Goal: Task Accomplishment & Management: Complete application form

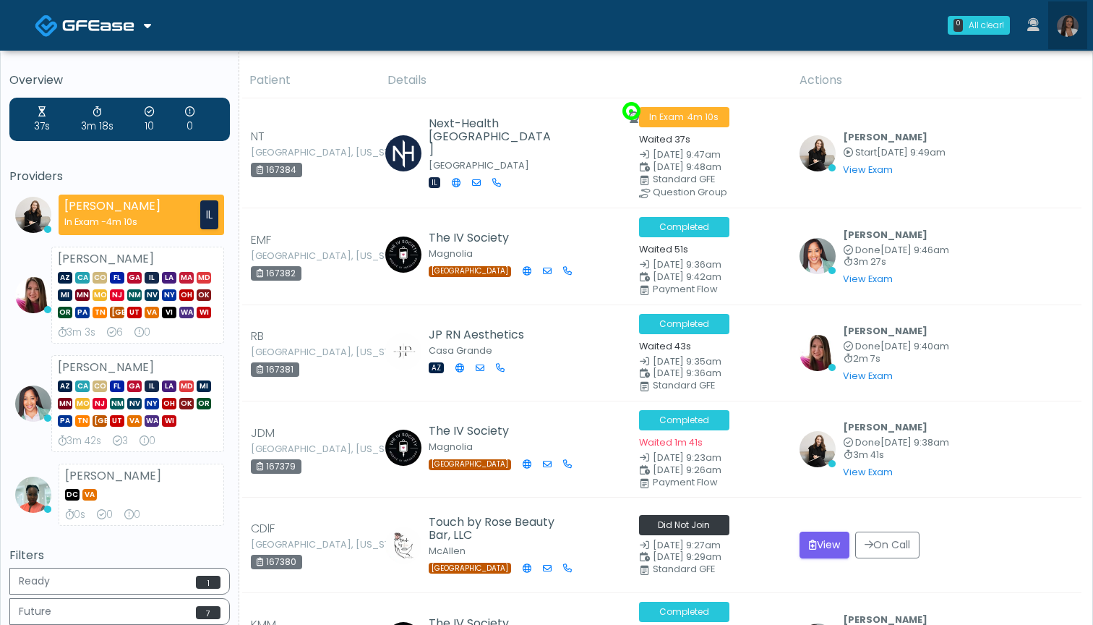
click at [1068, 24] on img at bounding box center [1068, 26] width 22 height 22
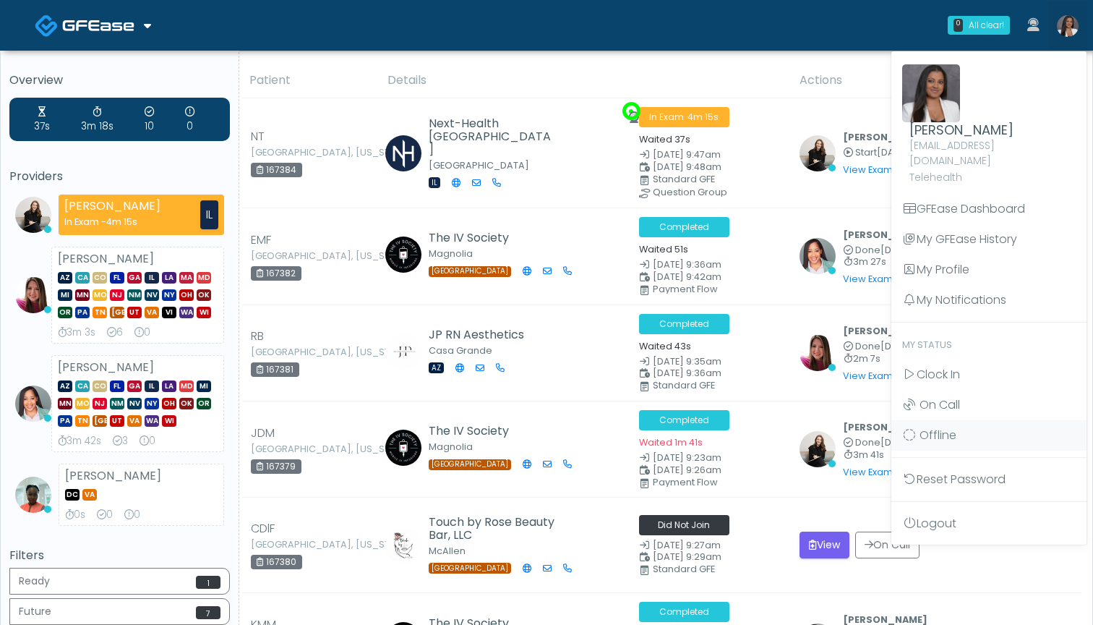
click at [752, 77] on th "Details" at bounding box center [585, 80] width 412 height 35
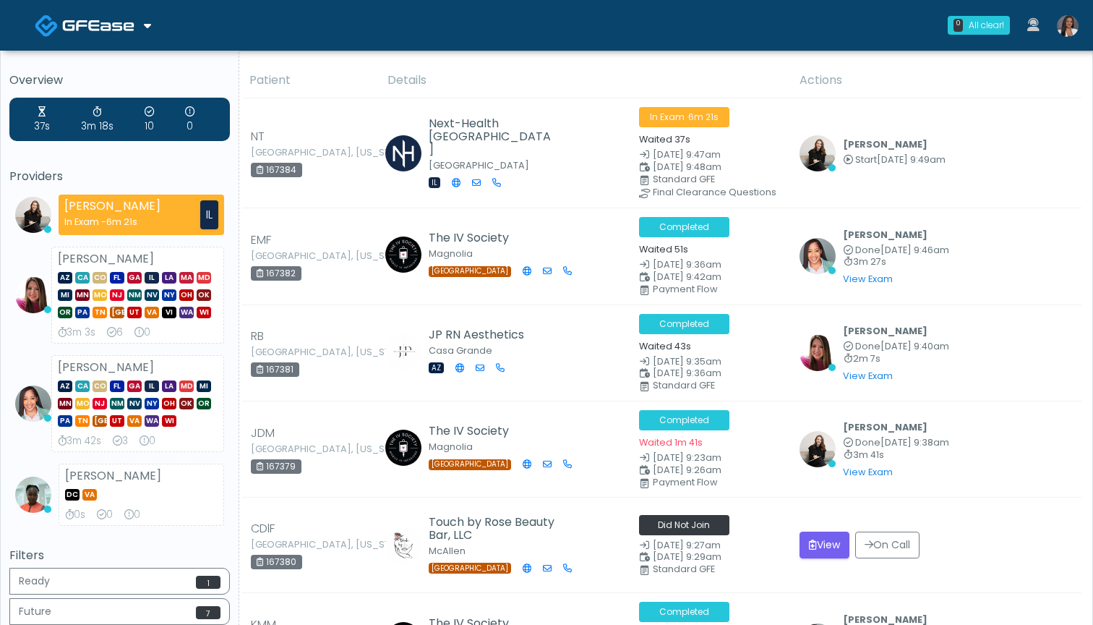
click at [1071, 30] on img at bounding box center [1068, 26] width 22 height 22
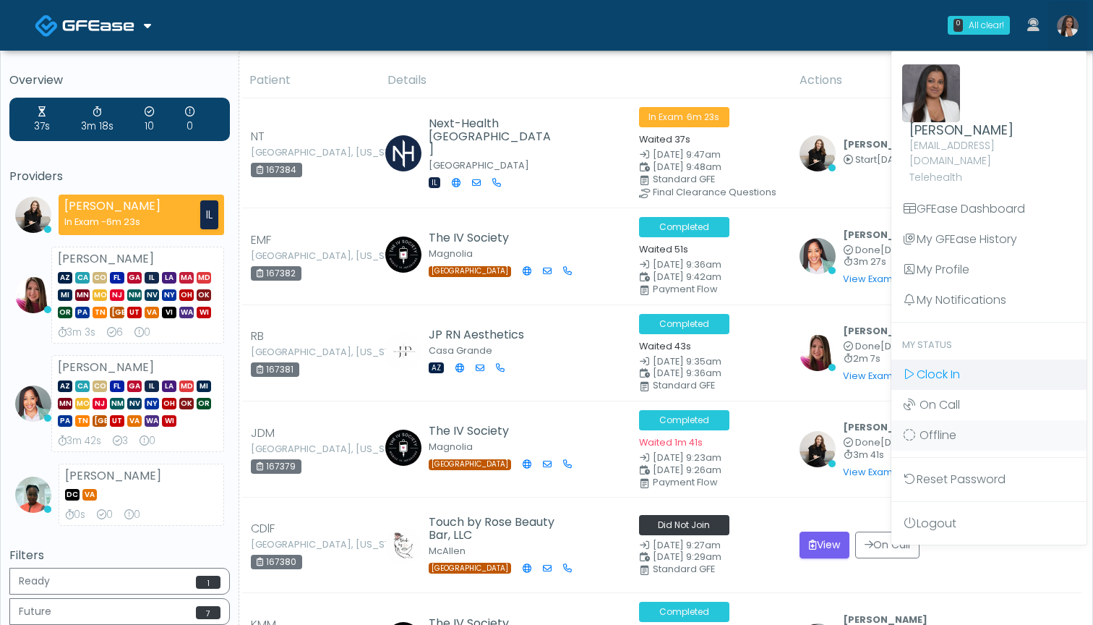
click at [979, 359] on link "Clock In" at bounding box center [989, 374] width 195 height 30
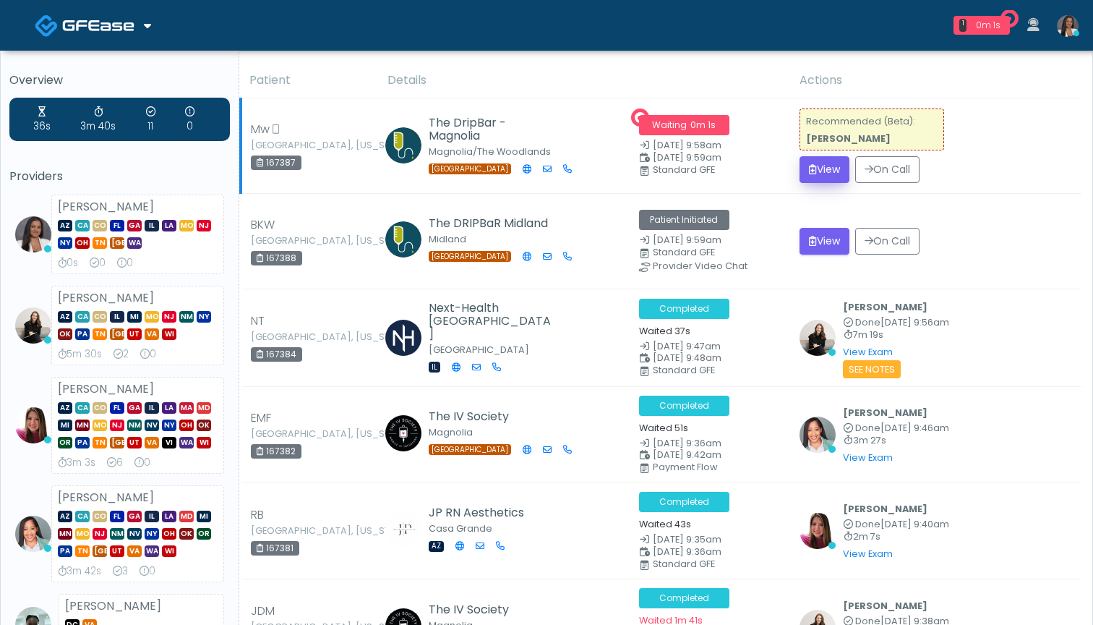
click at [826, 171] on button "View" at bounding box center [825, 169] width 50 height 27
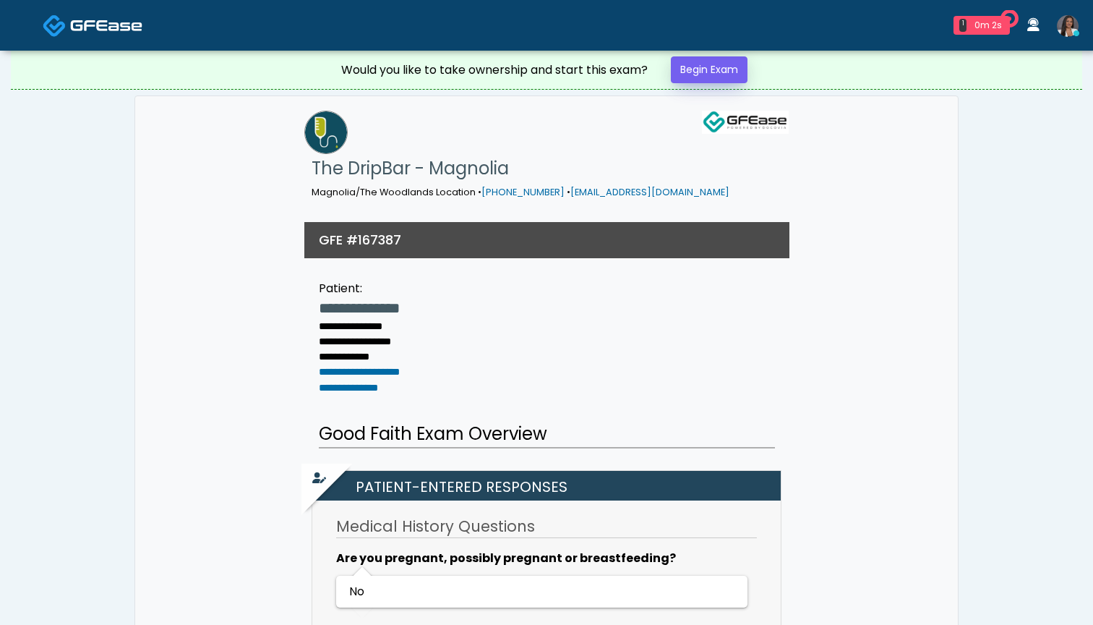
click at [674, 72] on div "Would you like to take ownership and start this exam? Begin Exam" at bounding box center [547, 70] width 434 height 38
click at [680, 71] on link "Begin Exam" at bounding box center [709, 69] width 77 height 27
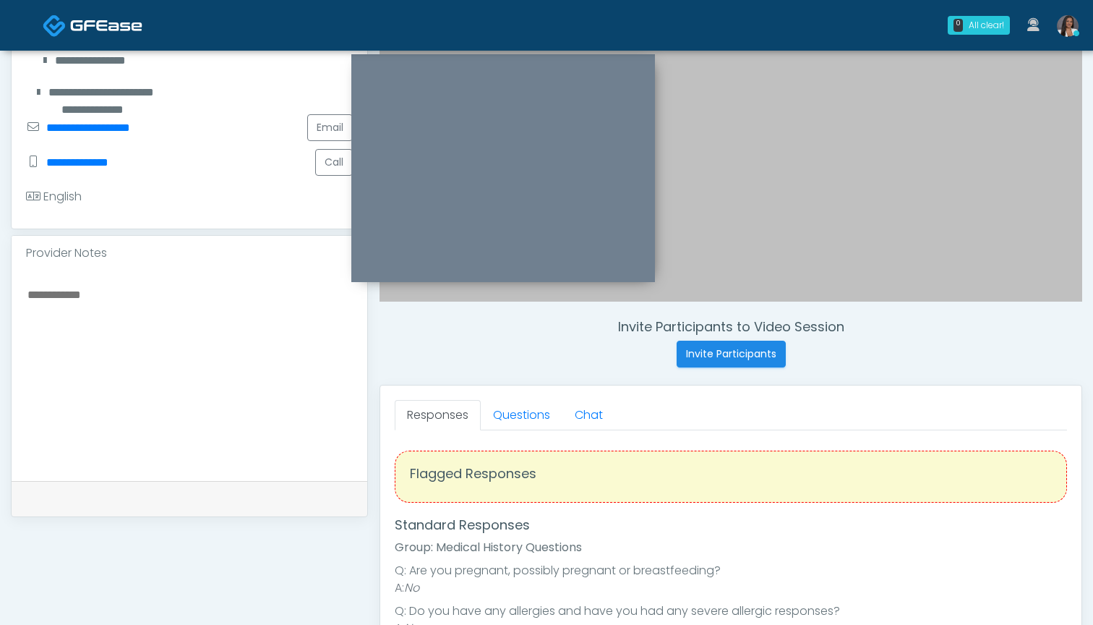
scroll to position [304, 0]
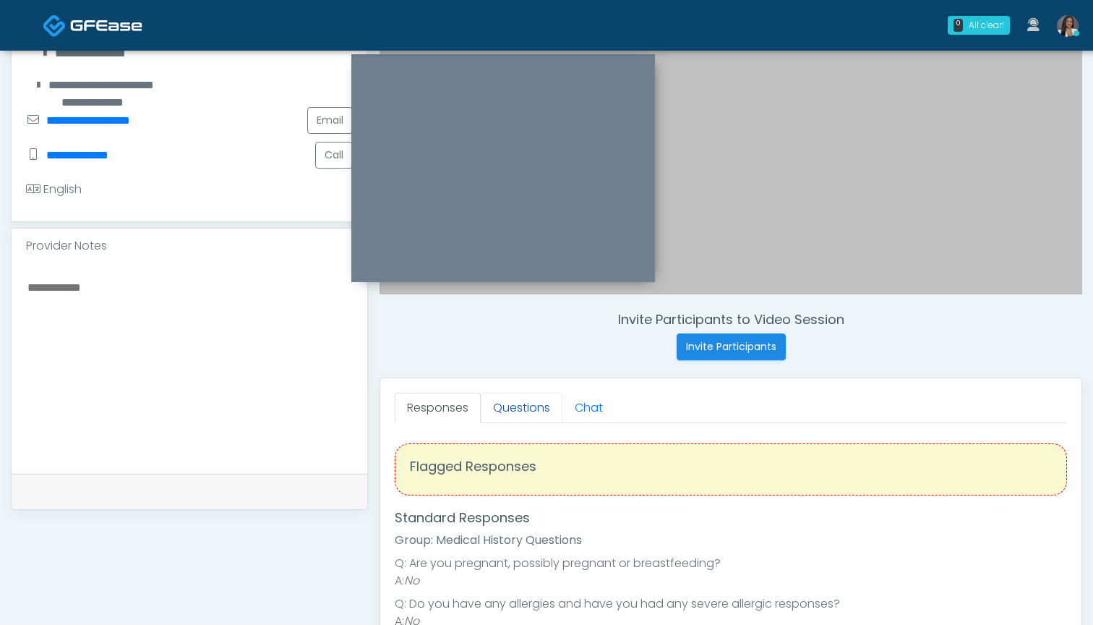
click at [527, 409] on link "Questions" at bounding box center [522, 408] width 82 height 30
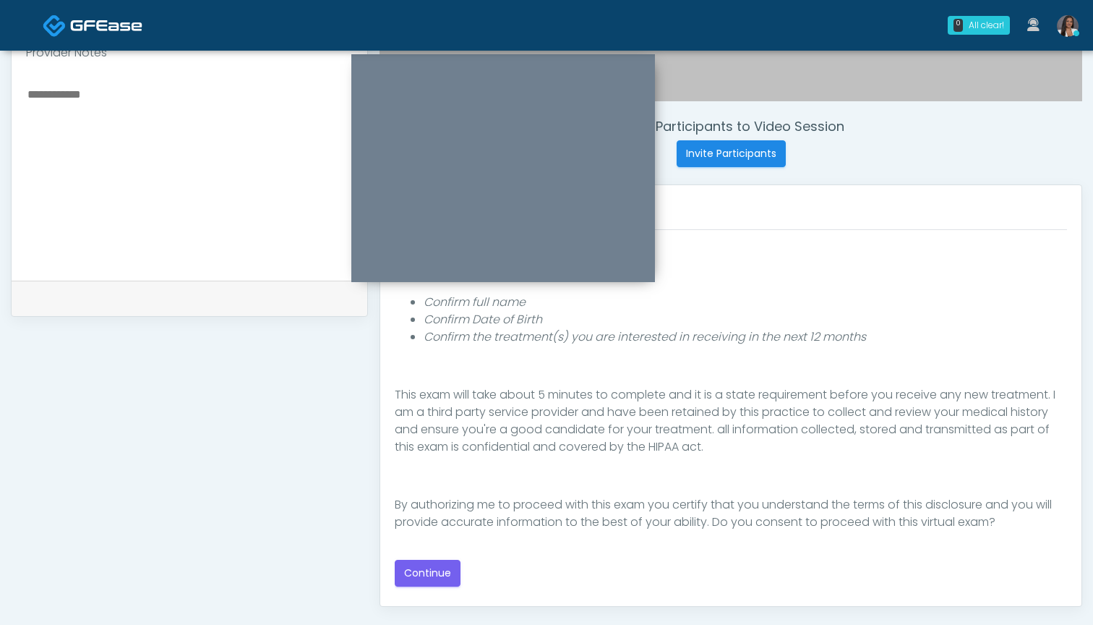
scroll to position [503, 0]
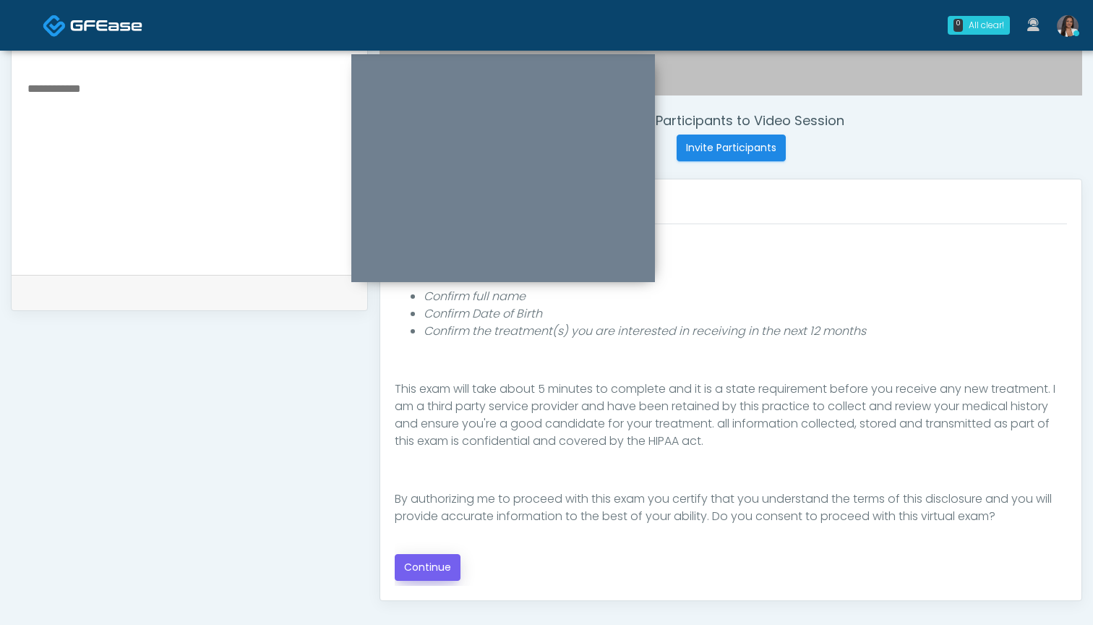
click at [427, 565] on button "Continue" at bounding box center [428, 567] width 66 height 27
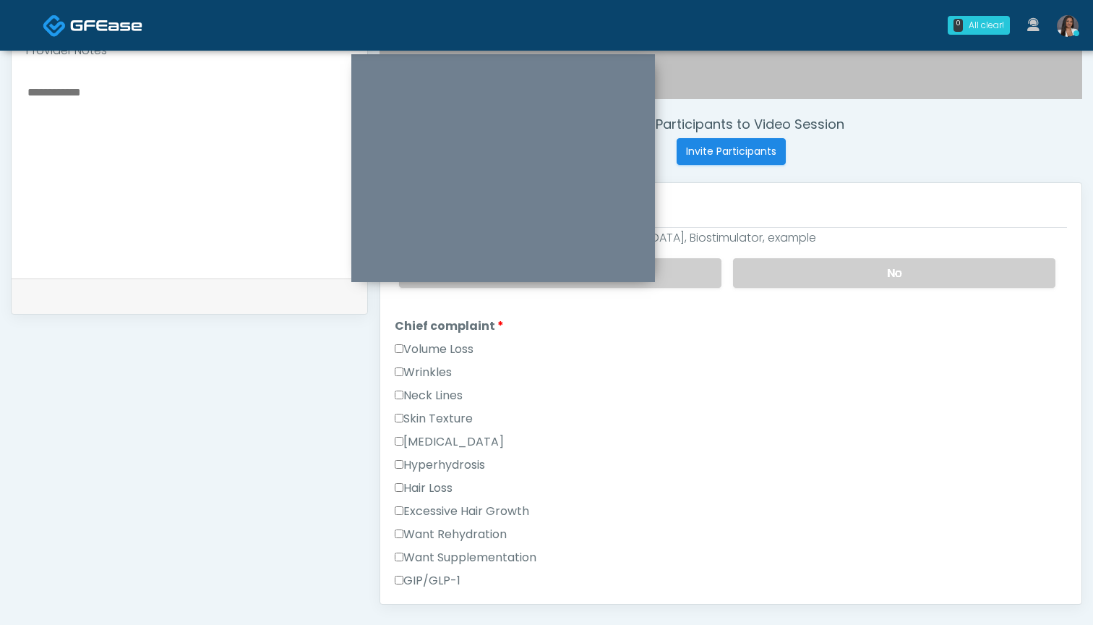
scroll to position [349, 0]
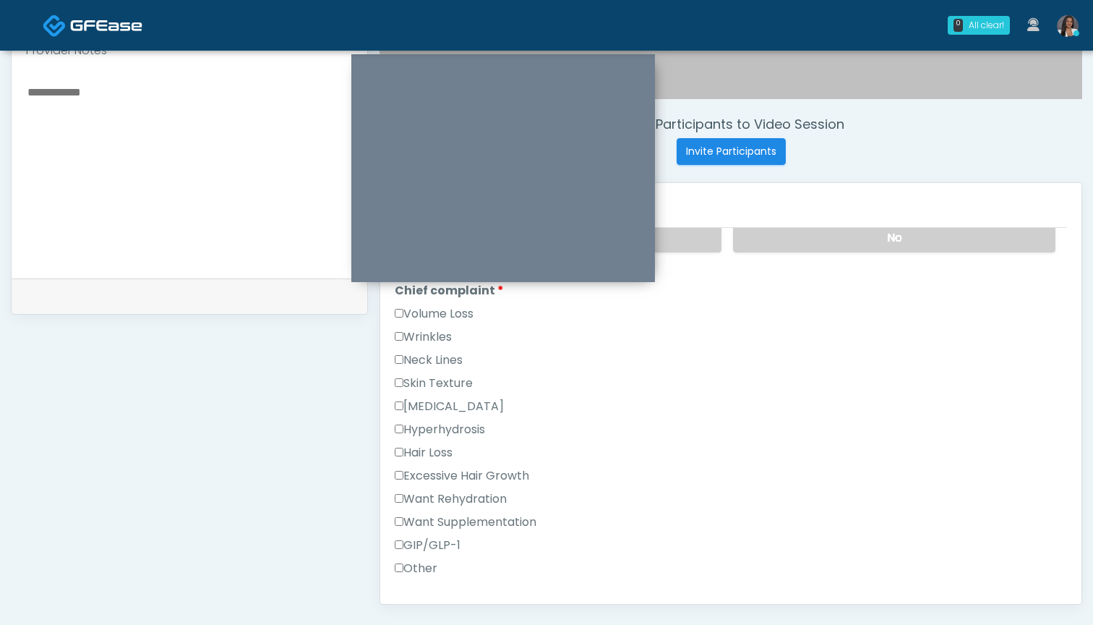
click at [484, 500] on label "Want Rehydration" at bounding box center [451, 498] width 112 height 17
click at [485, 523] on label "Want Supplementation" at bounding box center [466, 521] width 142 height 17
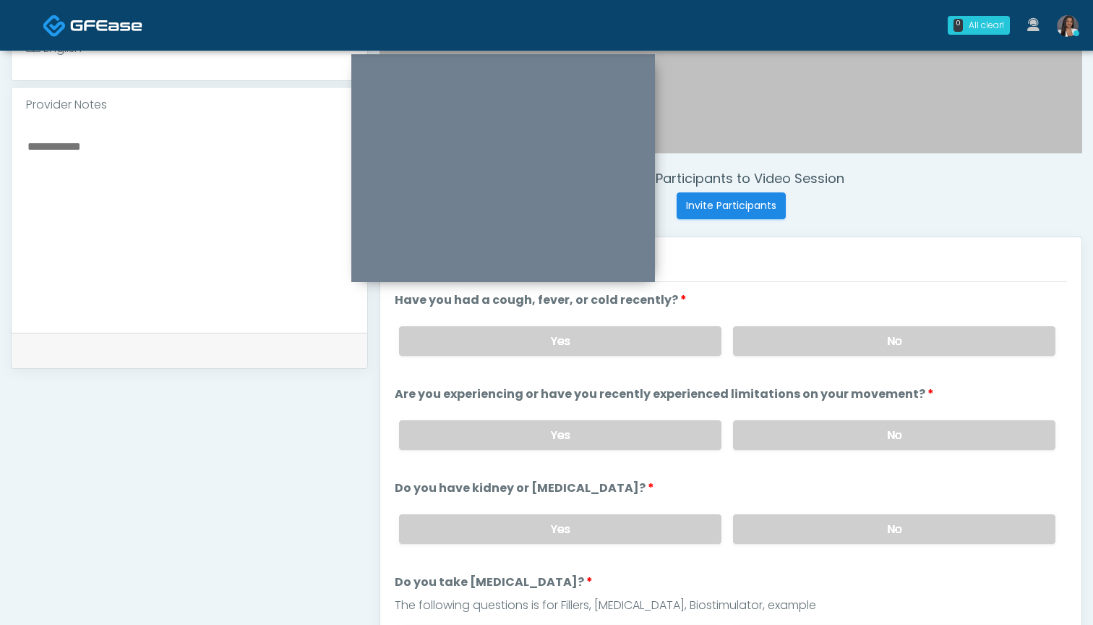
scroll to position [445, 0]
click at [774, 341] on label "No" at bounding box center [894, 341] width 322 height 30
click at [803, 441] on label "No" at bounding box center [894, 435] width 322 height 30
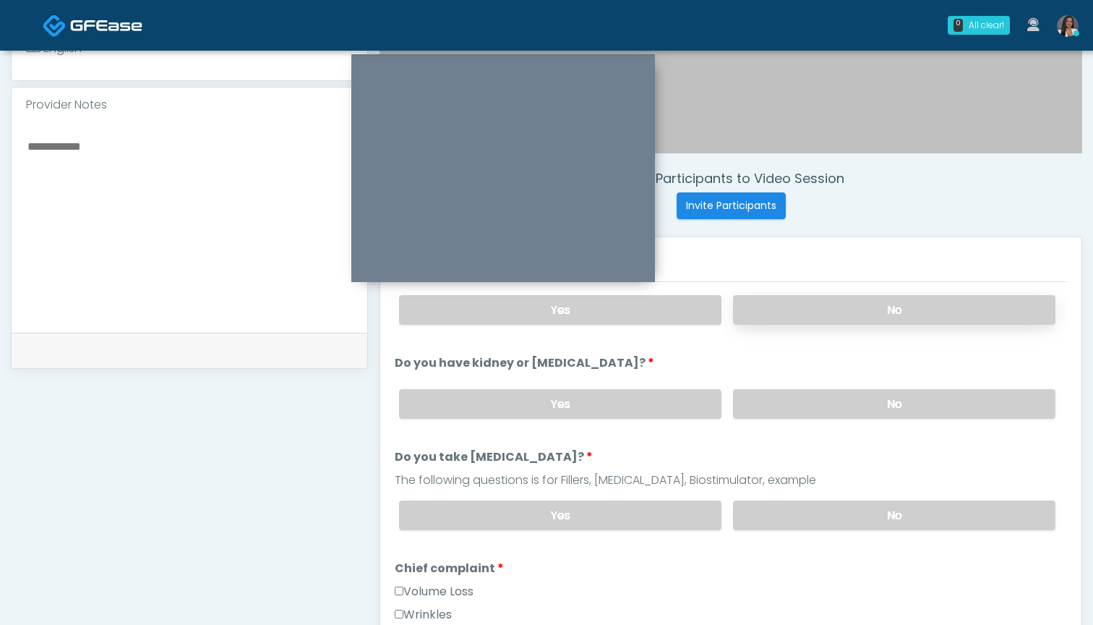
scroll to position [156, 0]
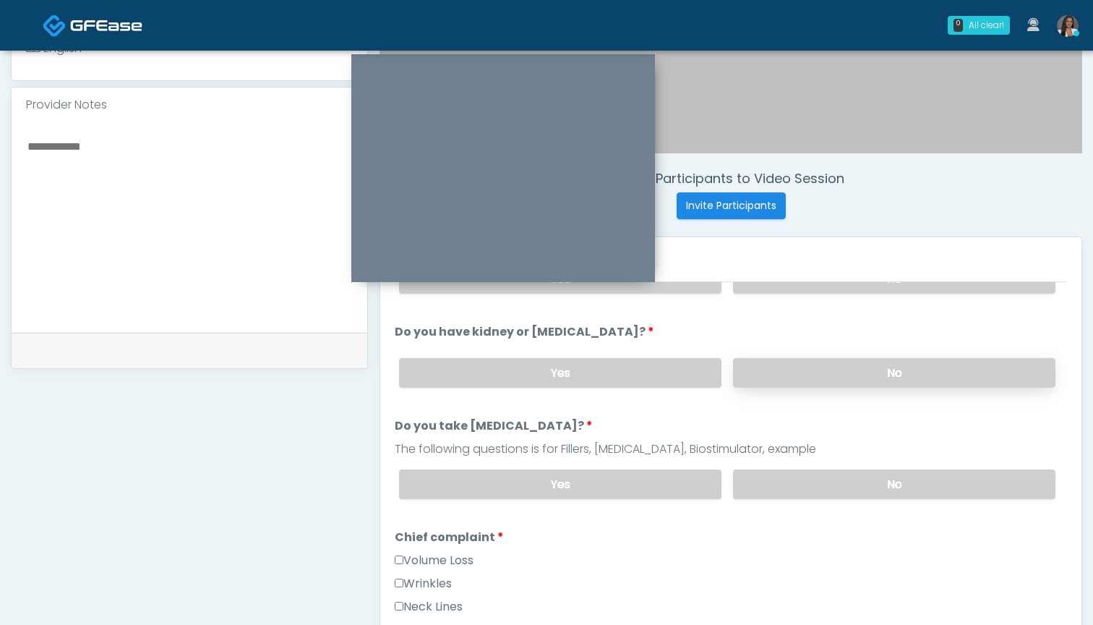
click at [799, 372] on label "No" at bounding box center [894, 373] width 322 height 30
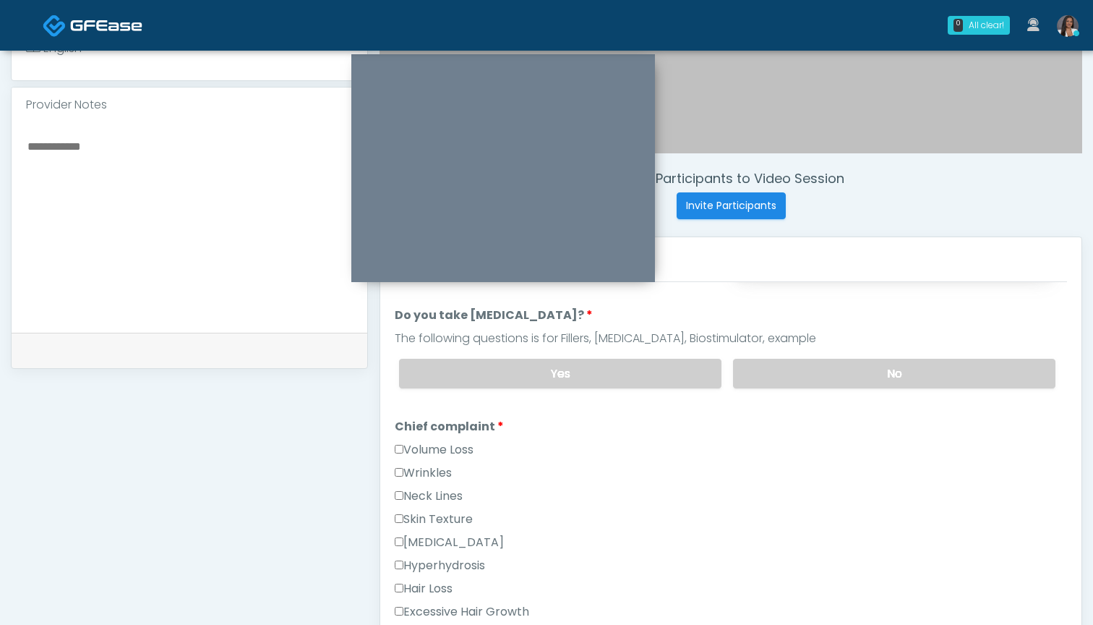
scroll to position [270, 0]
click at [799, 372] on label "No" at bounding box center [894, 371] width 322 height 30
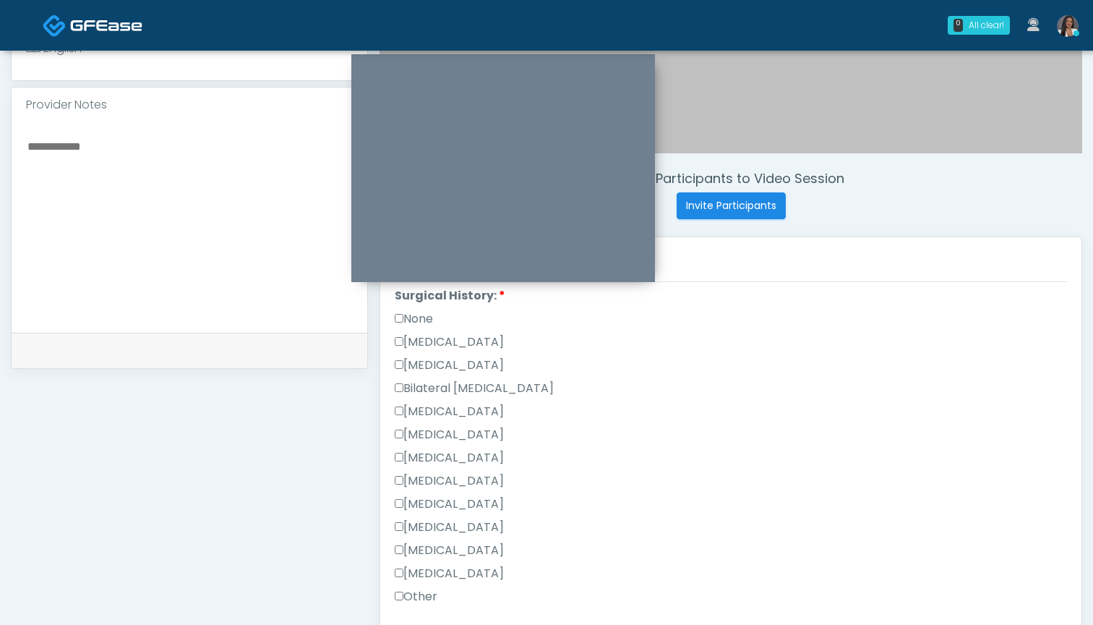
scroll to position [825, 0]
click at [430, 320] on label "None" at bounding box center [414, 318] width 38 height 17
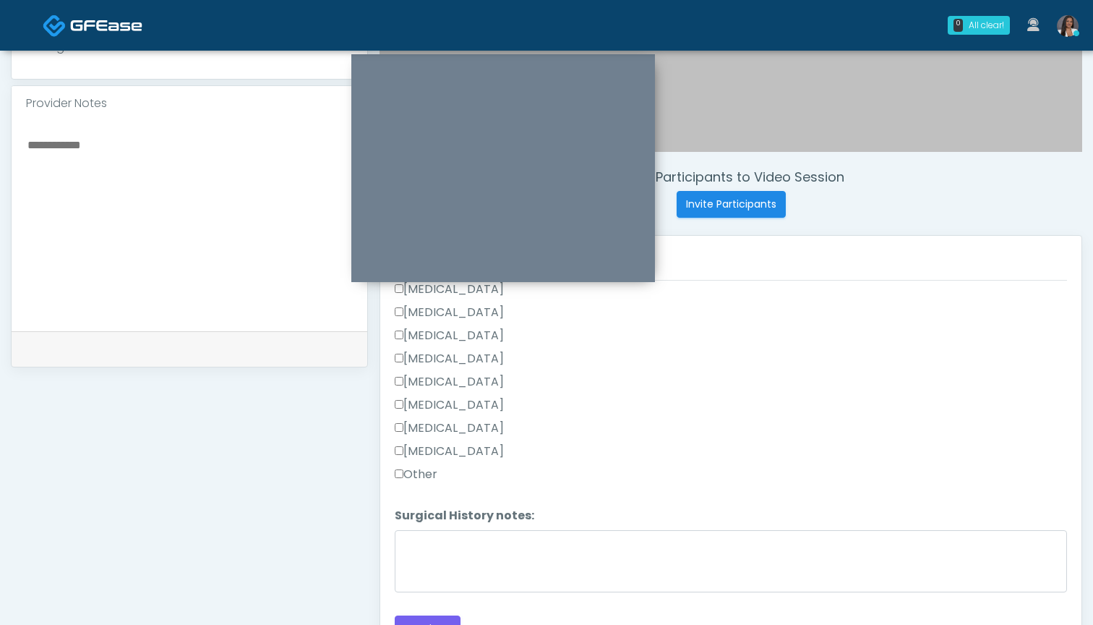
scroll to position [496, 0]
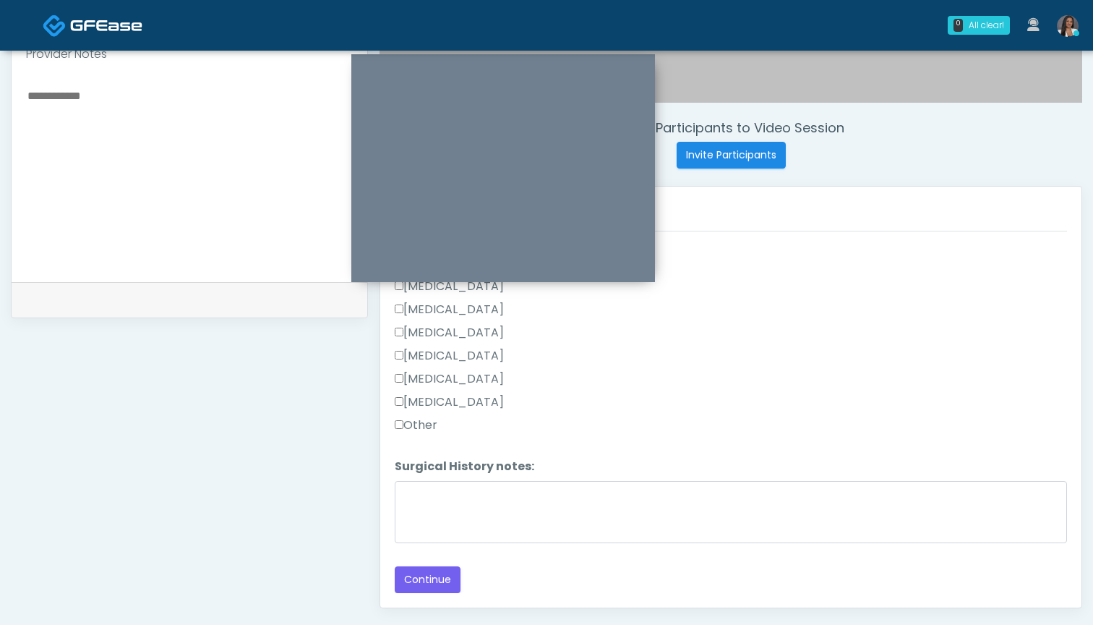
click at [431, 595] on div "Responses Questions Chat Good Faith Exam Script Good Faith Exam Script INTRODUC…" at bounding box center [730, 397] width 701 height 421
click at [435, 580] on button "Continue" at bounding box center [428, 579] width 66 height 27
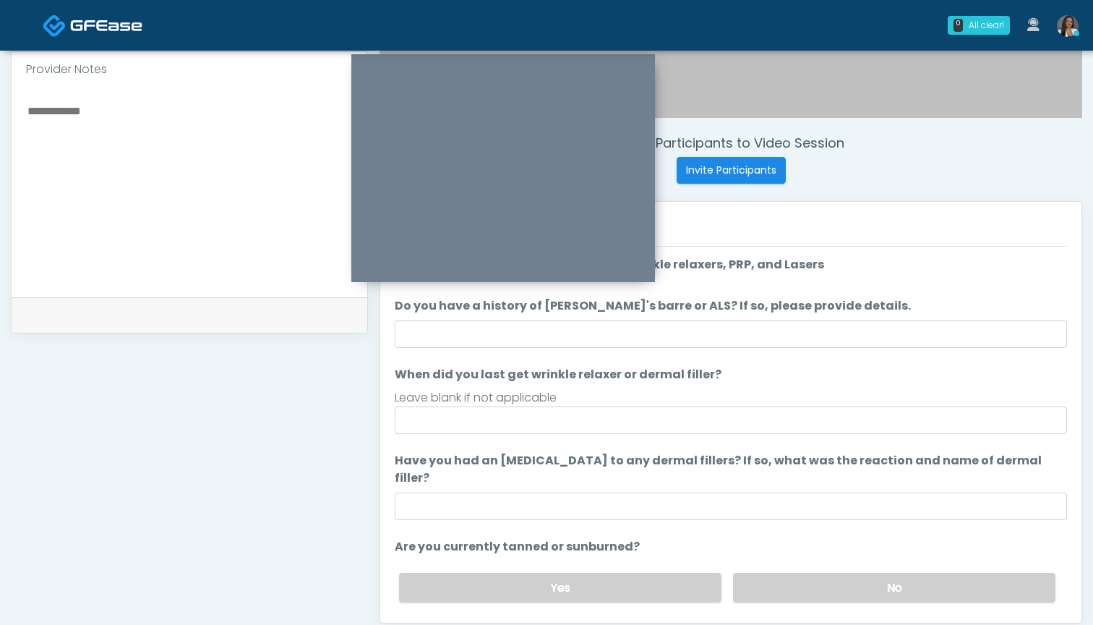
scroll to position [479, 0]
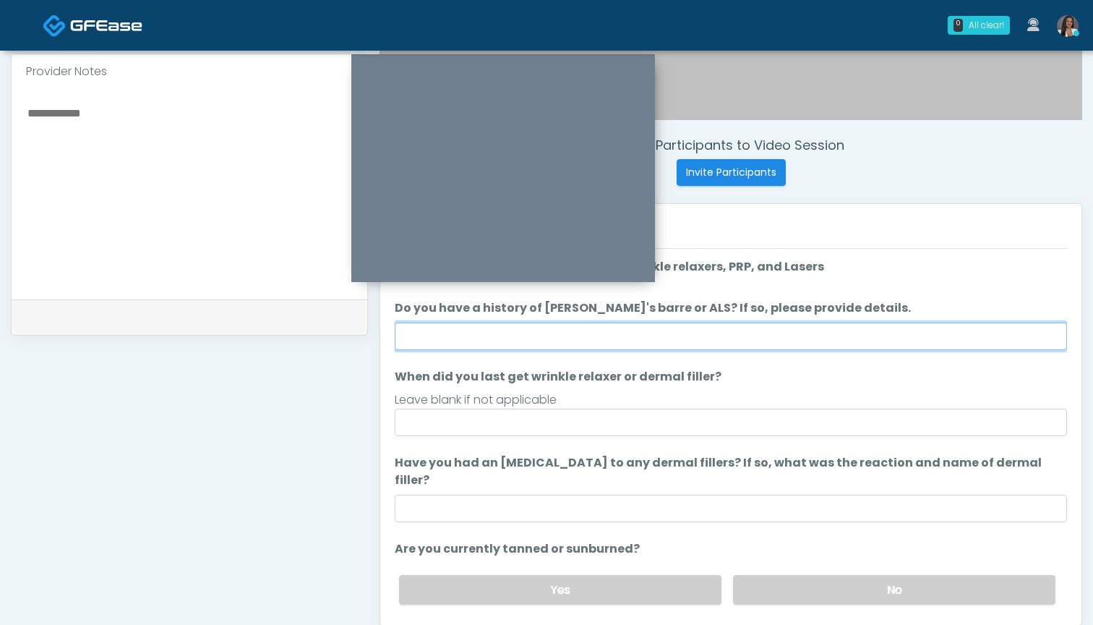
click at [717, 337] on input "Do you have a history of Guillain's barre or ALS? If so, please provide details." at bounding box center [731, 335] width 672 height 27
type input "**"
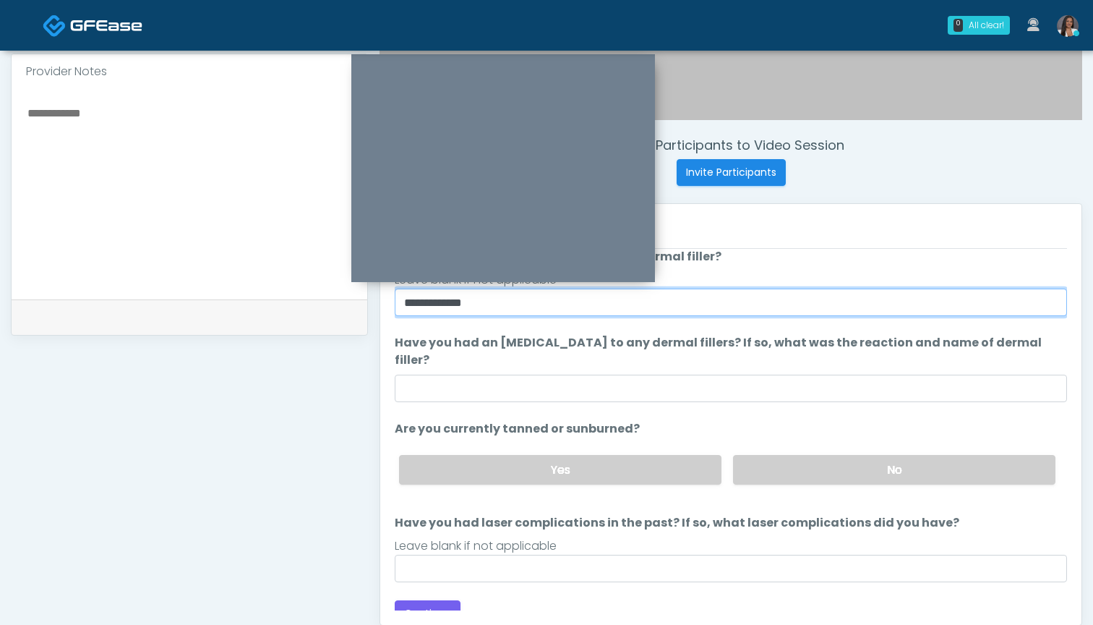
scroll to position [119, 0]
type input "**********"
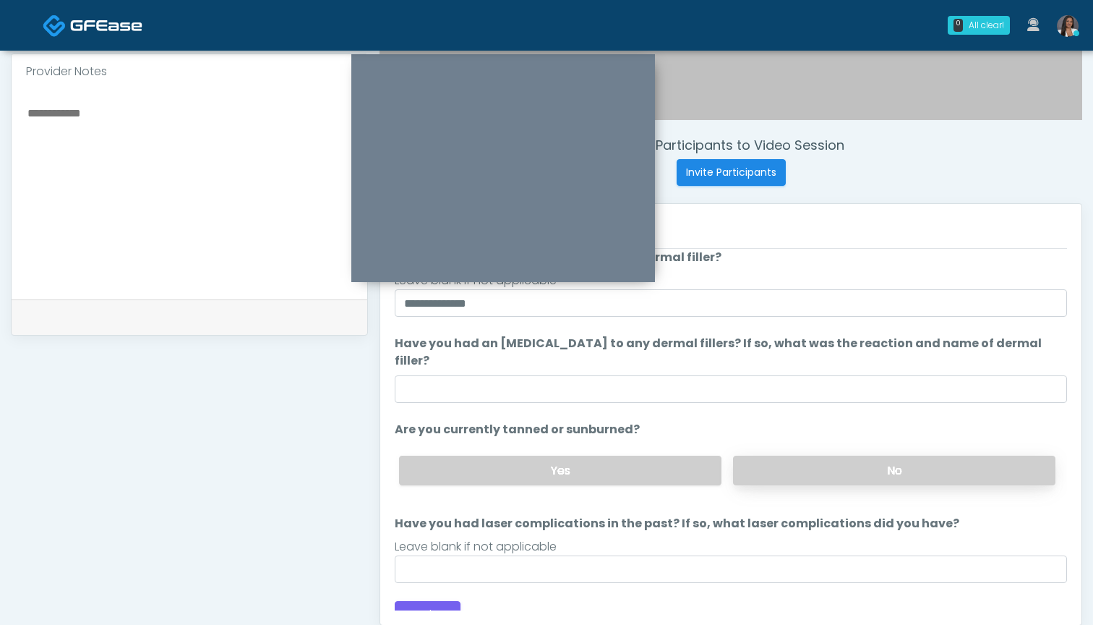
click at [857, 456] on label "No" at bounding box center [894, 471] width 322 height 30
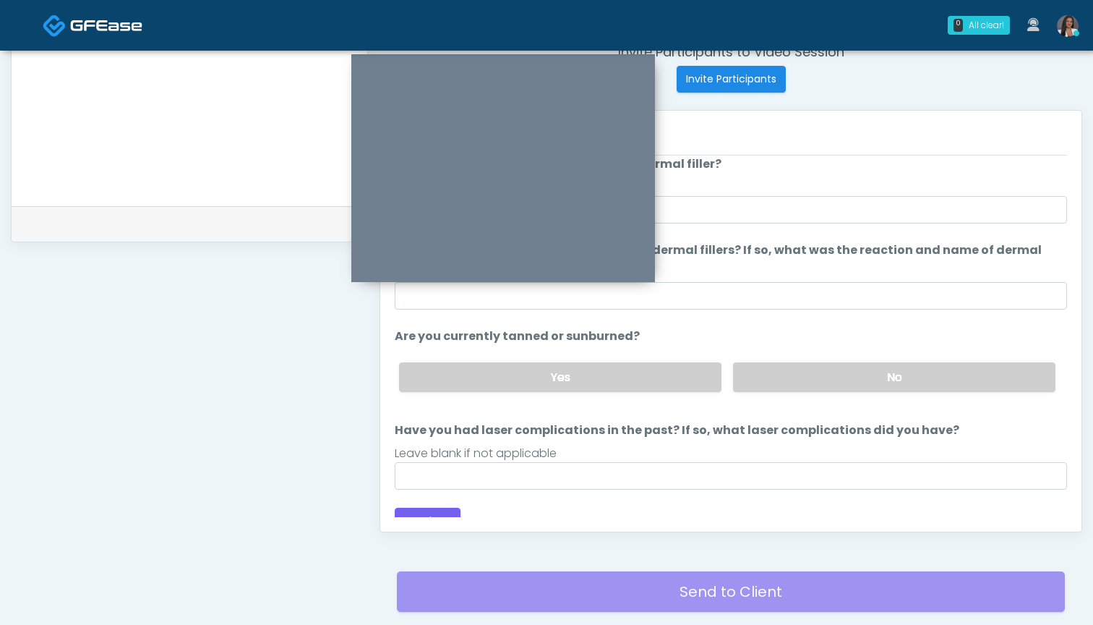
scroll to position [573, 0]
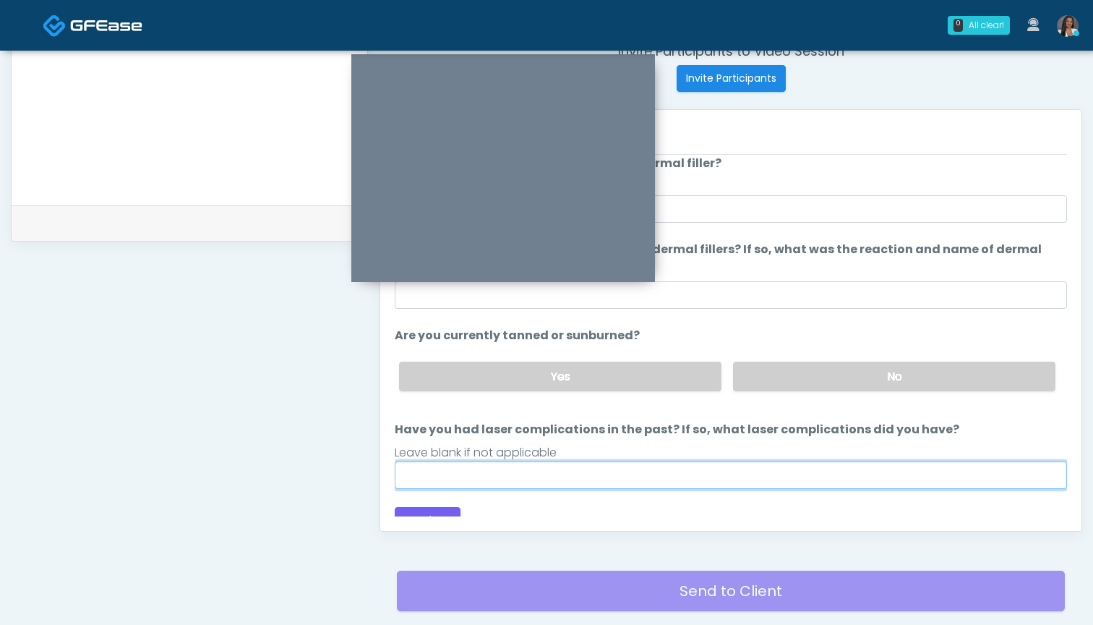
click at [669, 461] on input "Have you had laser complications in the past? If so, what laser complications d…" at bounding box center [731, 474] width 672 height 27
type input "***"
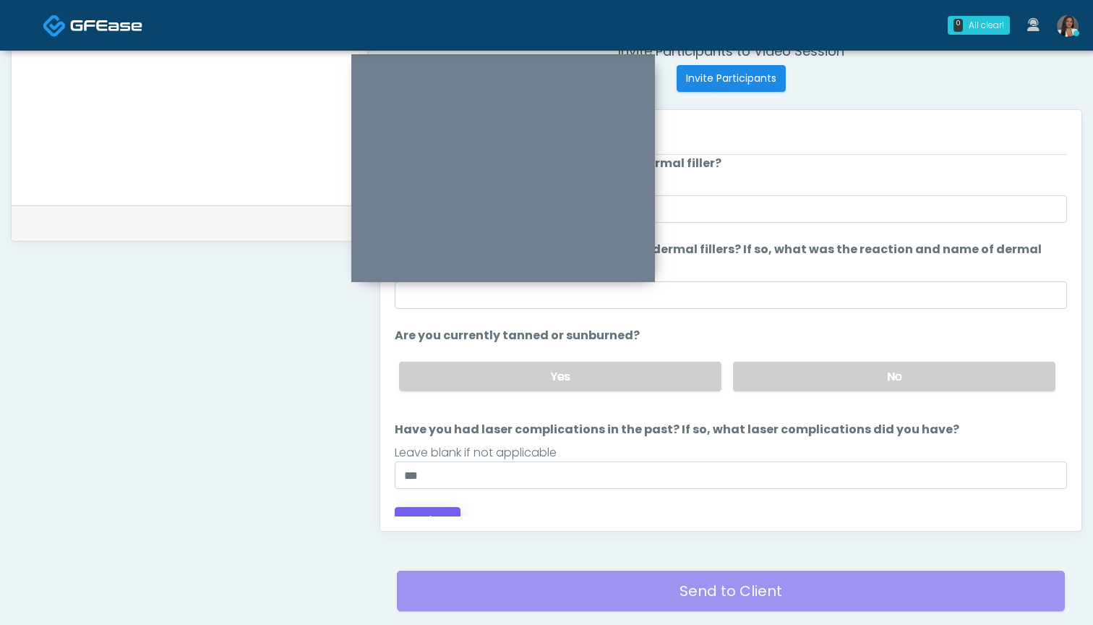
click at [432, 507] on button "Continue" at bounding box center [428, 520] width 66 height 27
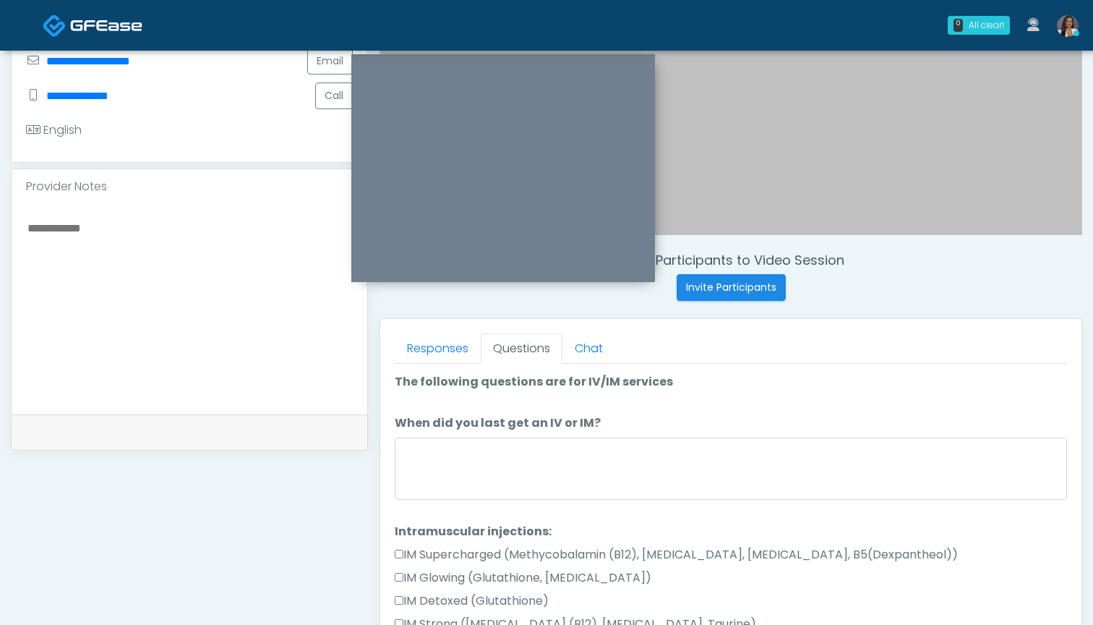
scroll to position [351, 0]
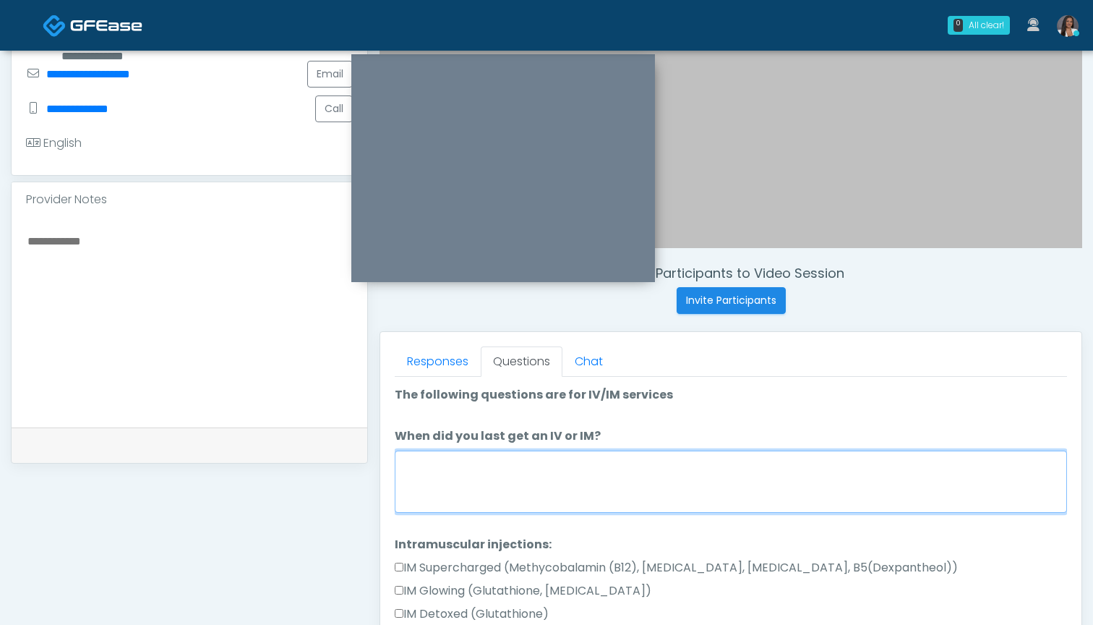
click at [691, 463] on textarea "When did you last get an IV or IM?" at bounding box center [731, 481] width 672 height 62
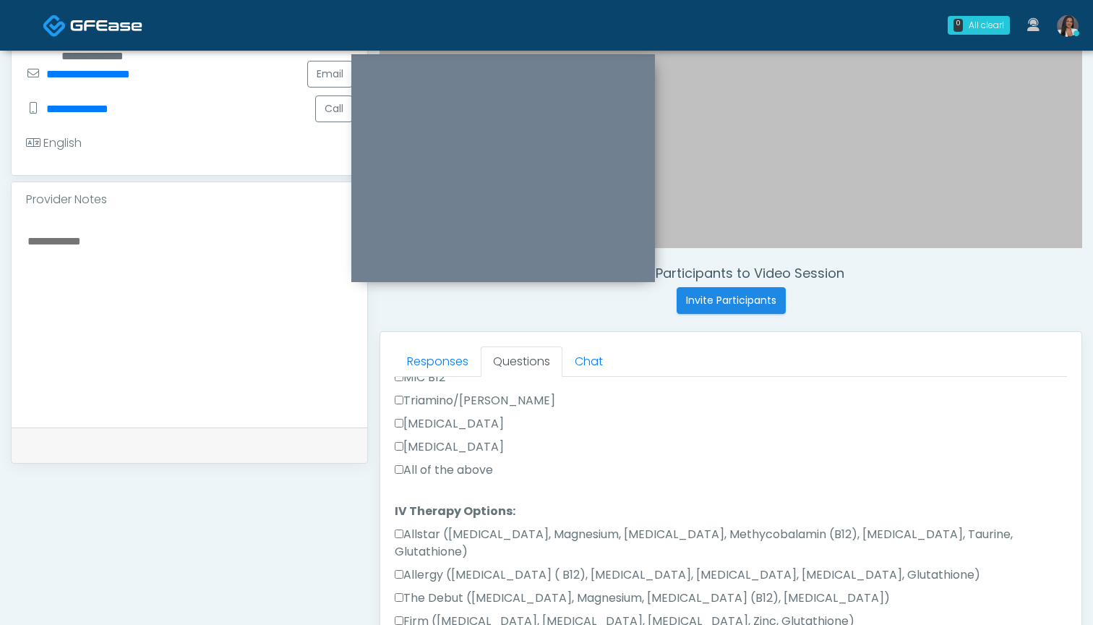
scroll to position [407, 0]
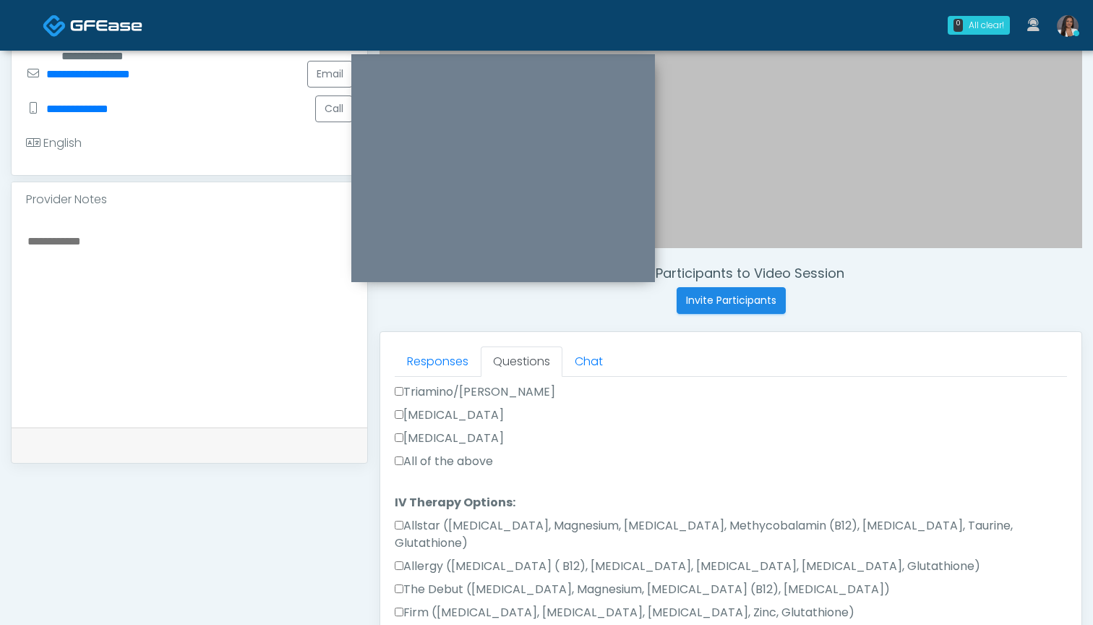
type textarea "*******"
click at [475, 461] on label "All of the above" at bounding box center [444, 461] width 98 height 17
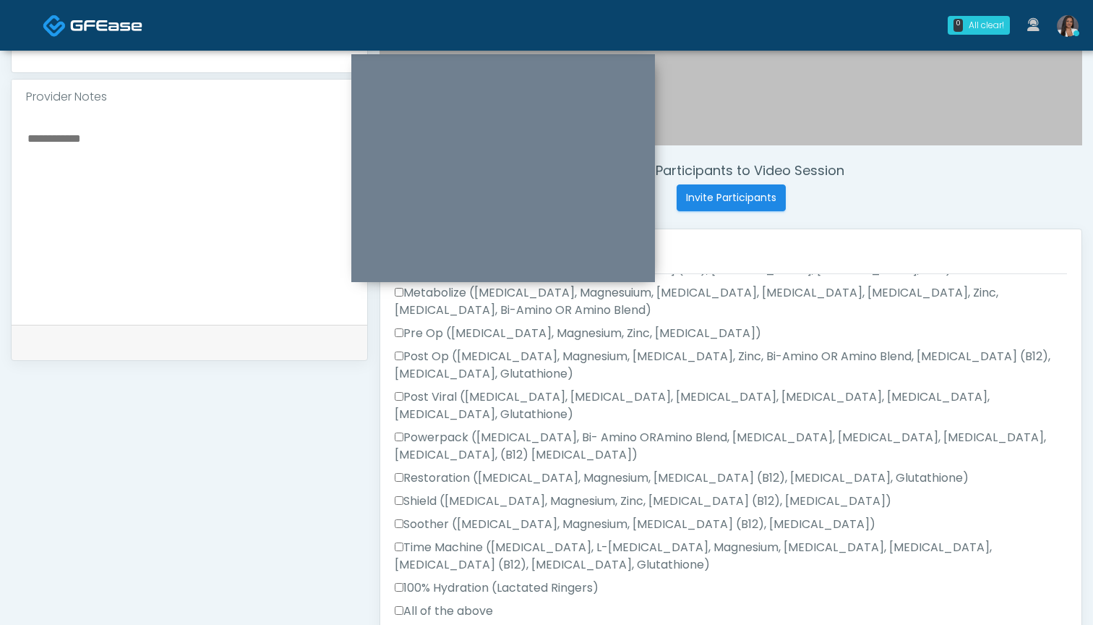
scroll to position [482, 0]
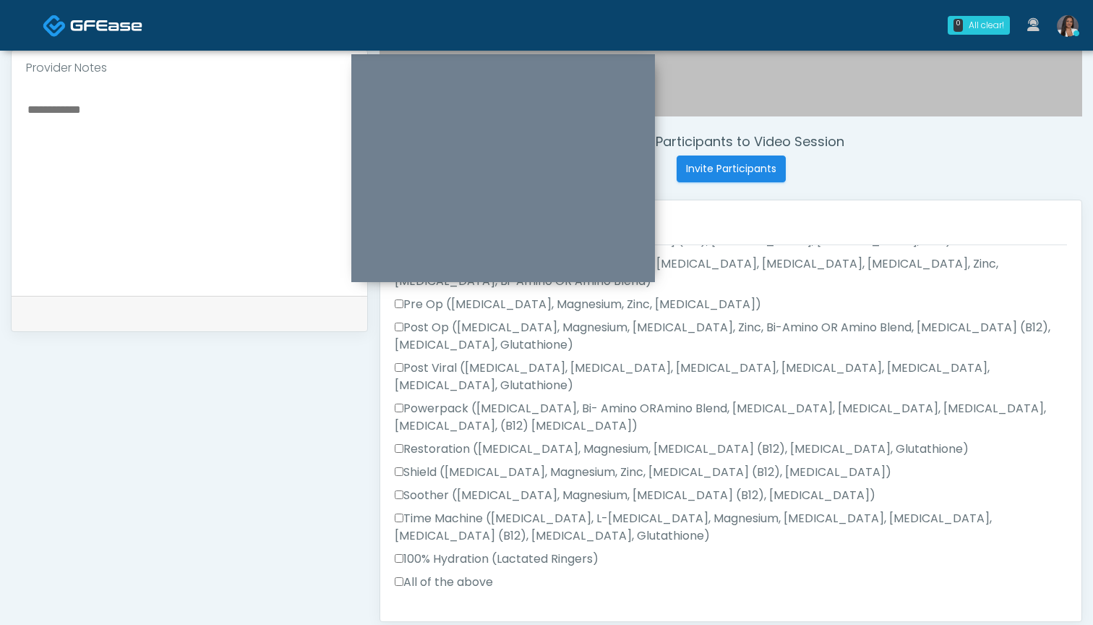
click at [450, 573] on label "All of the above" at bounding box center [444, 581] width 98 height 17
click at [432, 615] on button "Continue" at bounding box center [428, 628] width 66 height 27
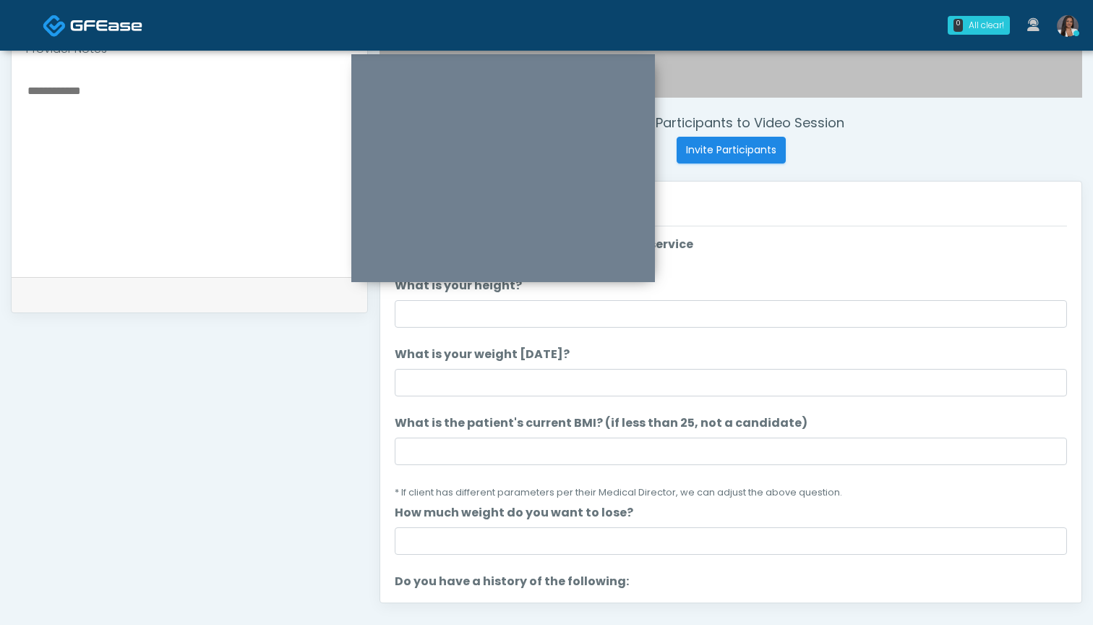
scroll to position [498, 0]
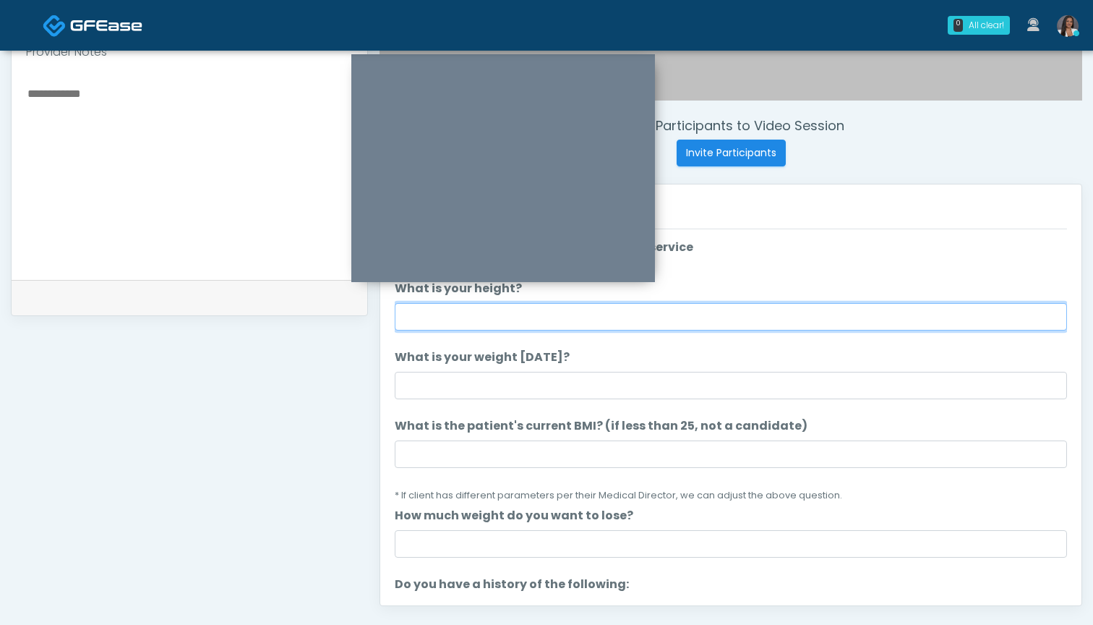
click at [570, 307] on input "What is your height?" at bounding box center [731, 316] width 672 height 27
type input "*****"
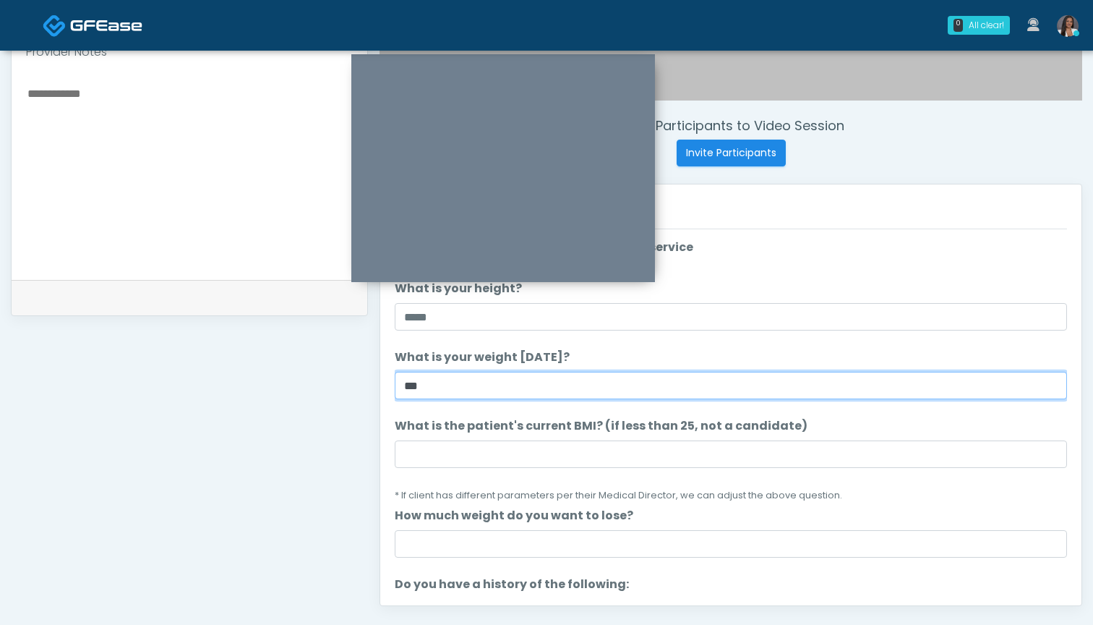
type input "***"
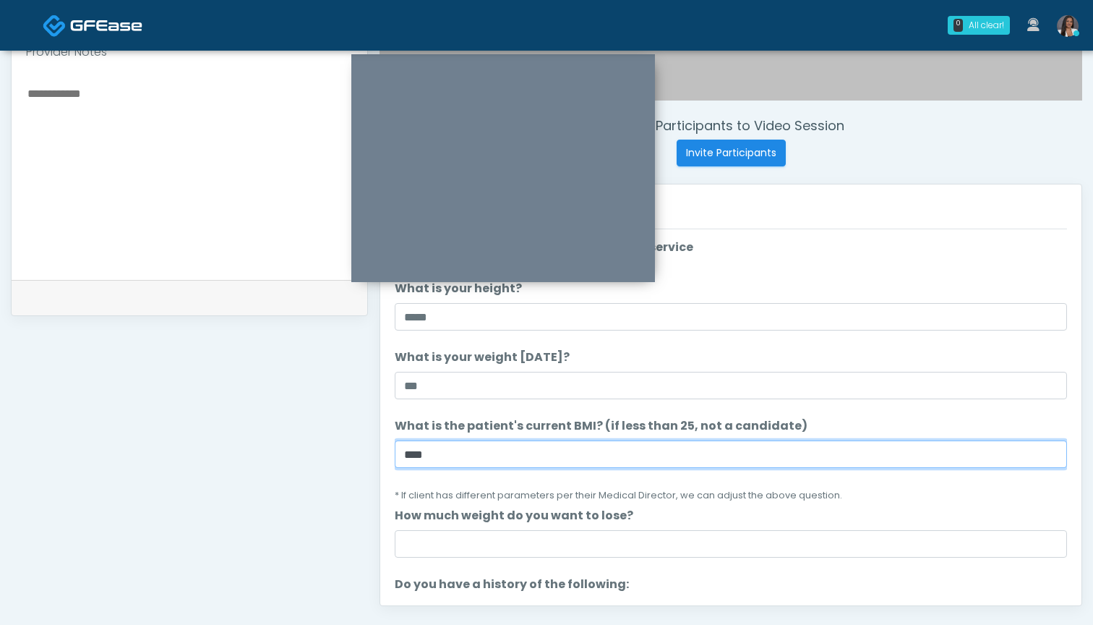
type input "****"
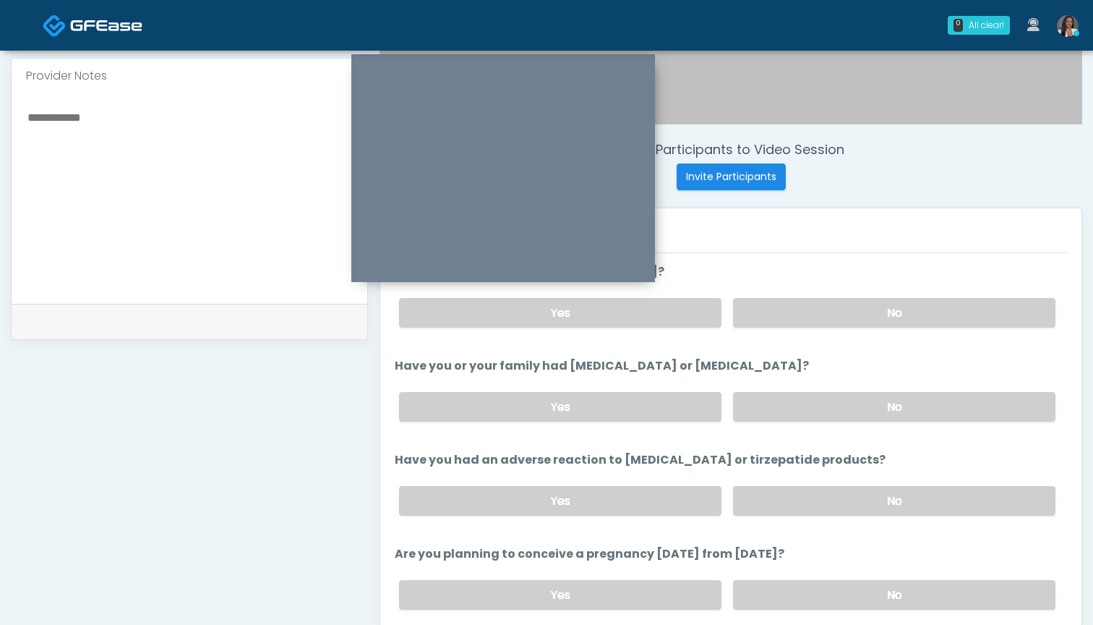
scroll to position [539, 0]
type input "*"
click at [828, 316] on label "No" at bounding box center [894, 314] width 322 height 30
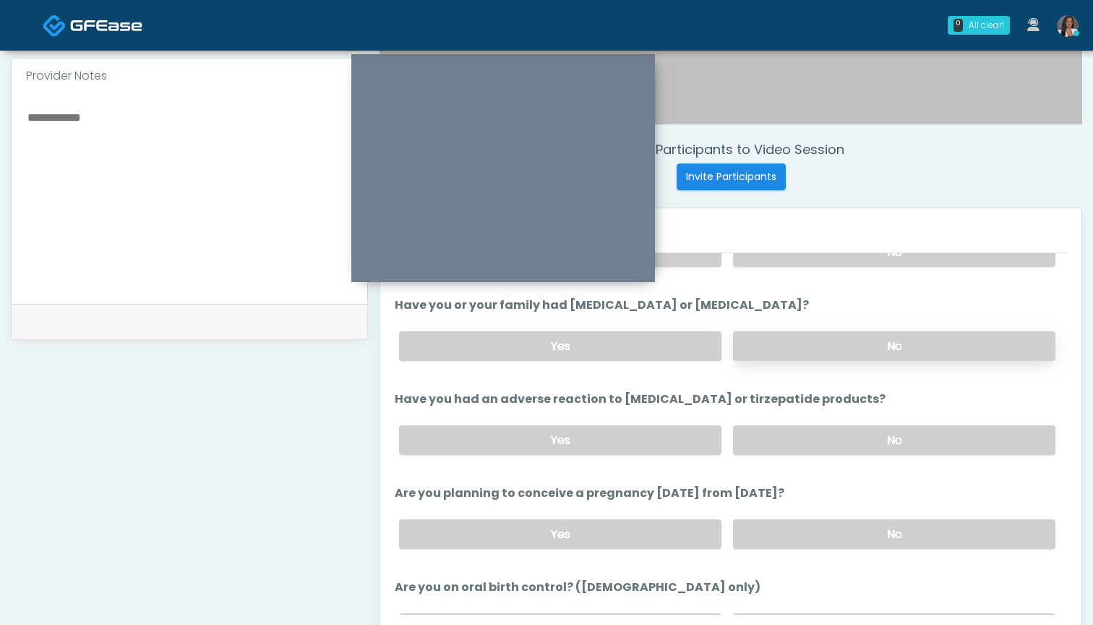
scroll to position [602, 0]
click at [801, 340] on label "No" at bounding box center [894, 345] width 322 height 30
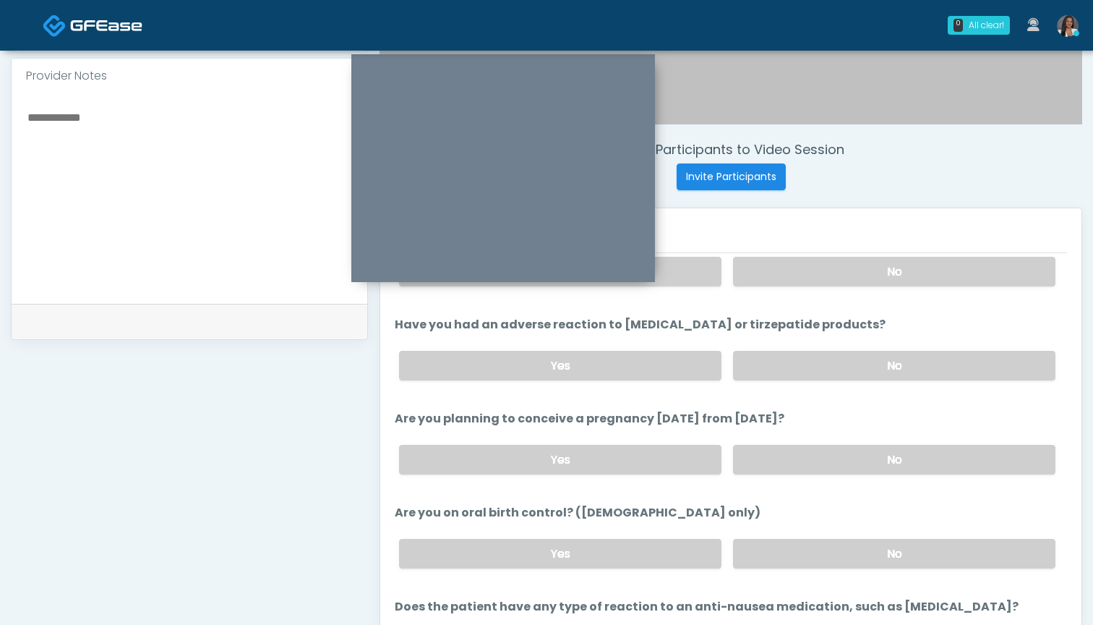
scroll to position [701, 0]
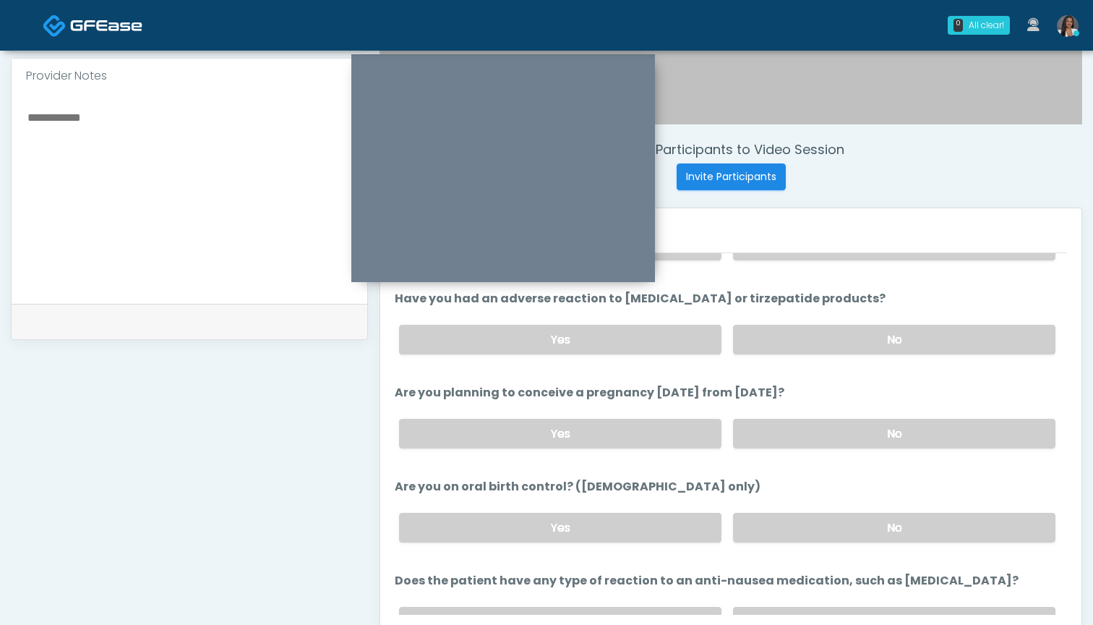
drag, startPoint x: 809, startPoint y: 345, endPoint x: 792, endPoint y: 375, distance: 35.0
click at [792, 375] on ol "The following questions are for GIP/GLP-1 service The following questions are f…" at bounding box center [731, 105] width 672 height 1086
click at [800, 343] on label "No" at bounding box center [894, 340] width 322 height 30
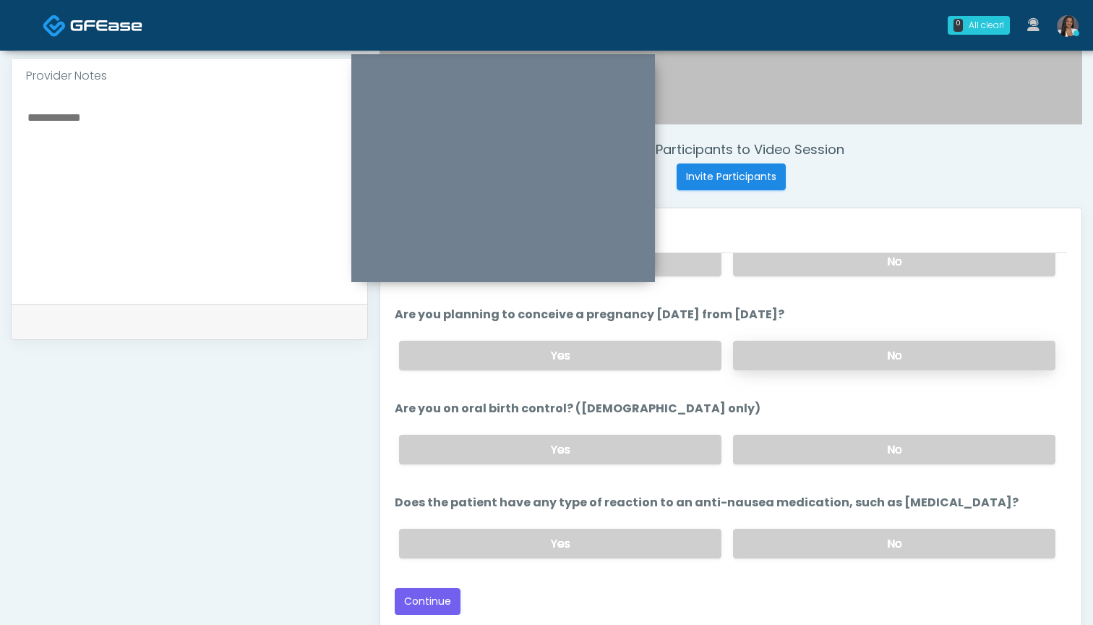
scroll to position [779, 0]
click at [799, 349] on label "No" at bounding box center [894, 356] width 322 height 30
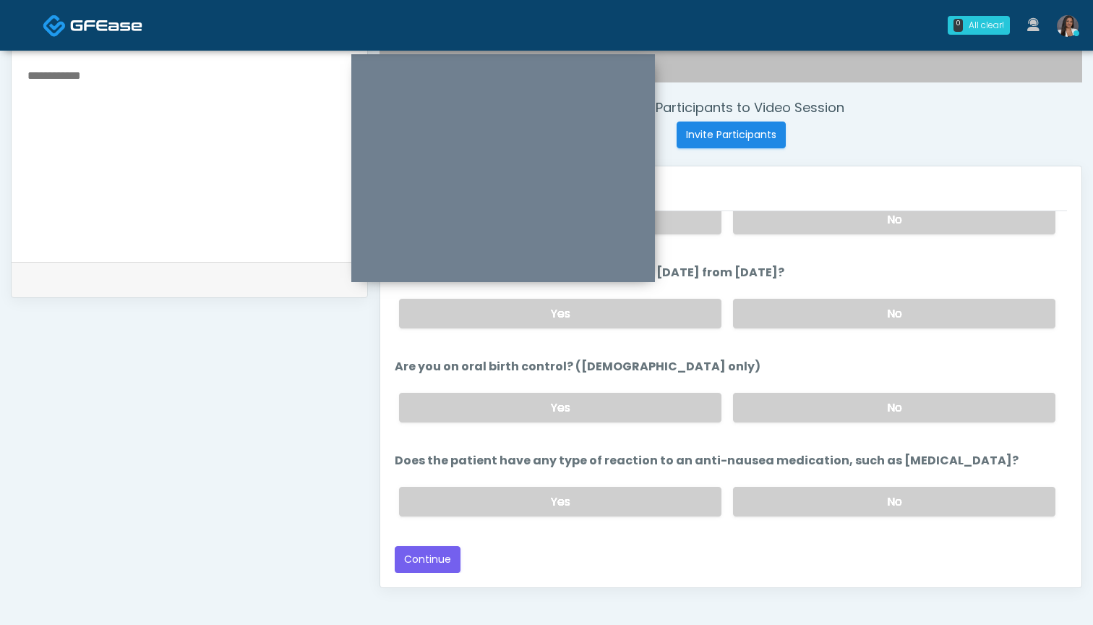
scroll to position [526, 0]
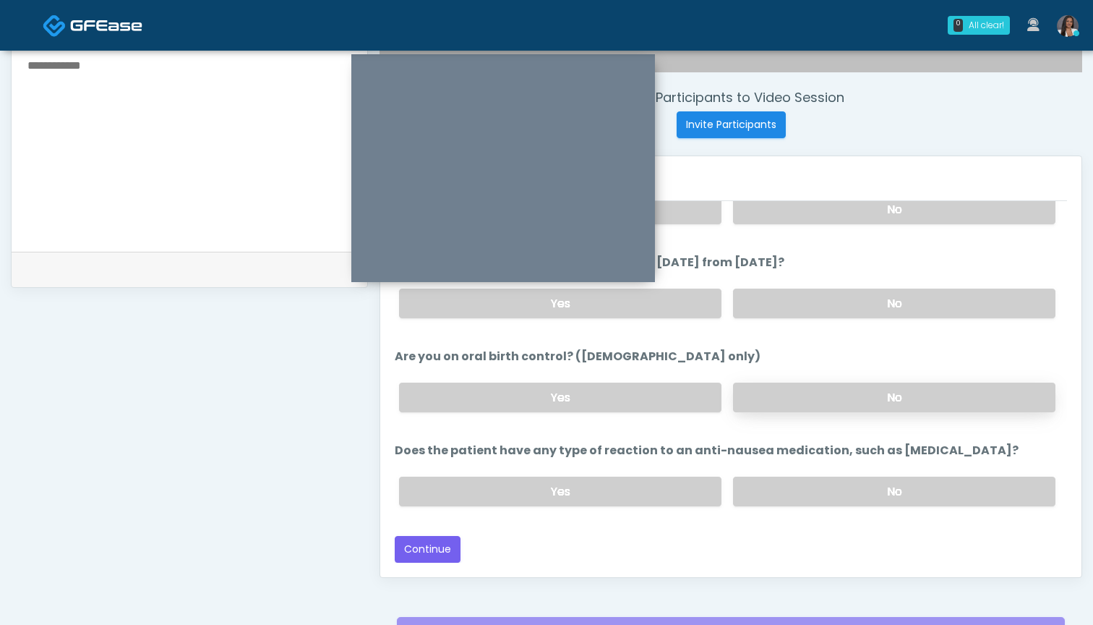
click at [788, 405] on label "No" at bounding box center [894, 398] width 322 height 30
click at [786, 492] on label "No" at bounding box center [894, 492] width 322 height 30
click at [430, 547] on button "Continue" at bounding box center [428, 549] width 66 height 27
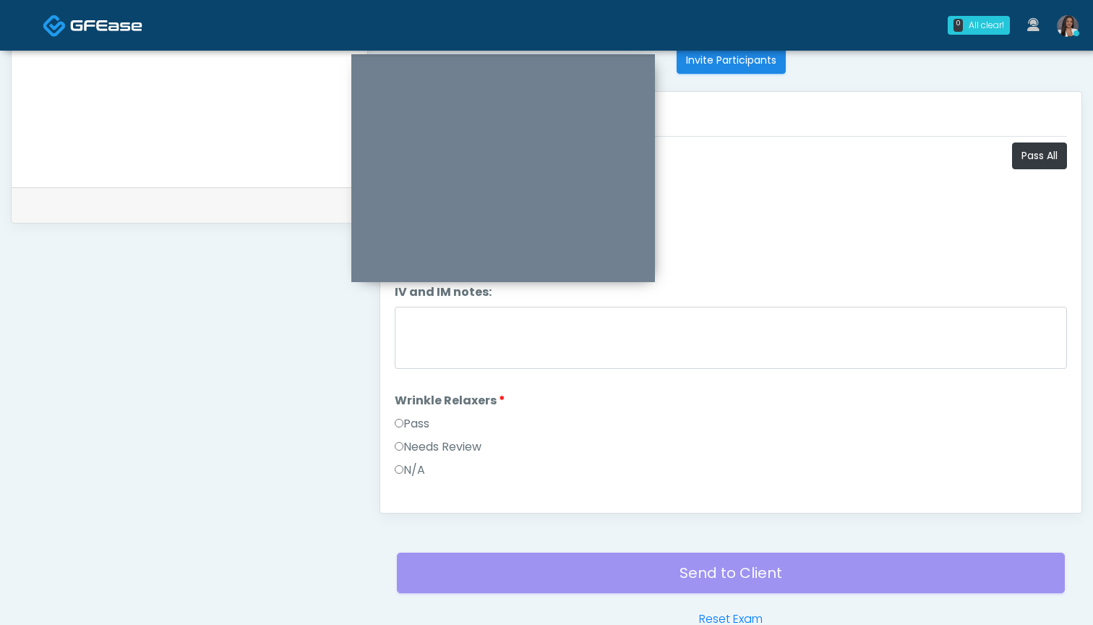
scroll to position [560, 0]
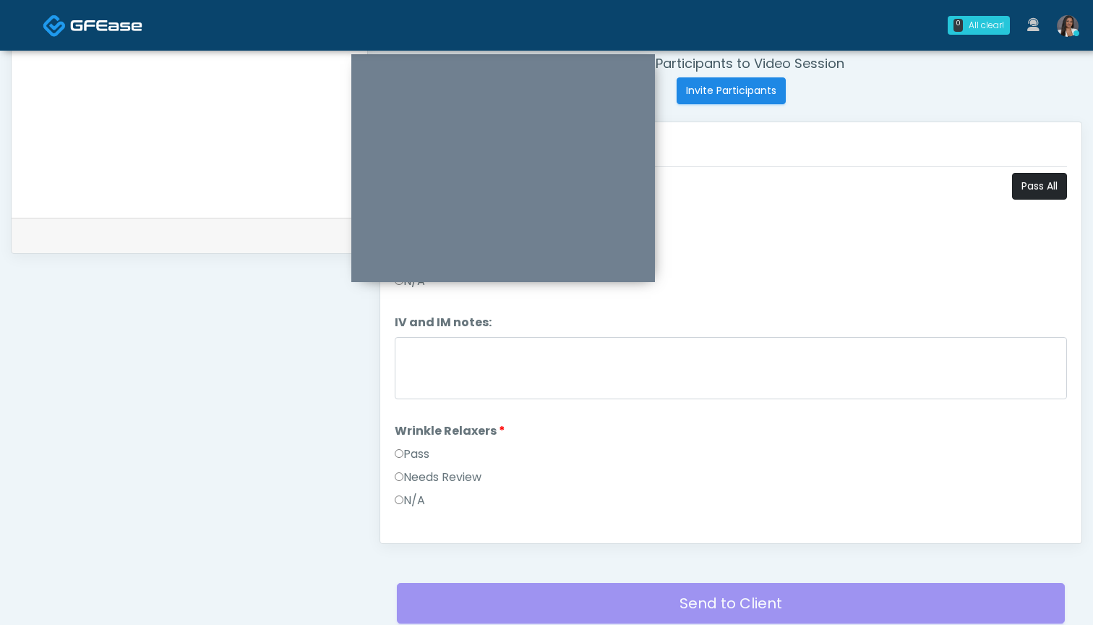
click at [1039, 181] on button "Pass All" at bounding box center [1039, 186] width 55 height 27
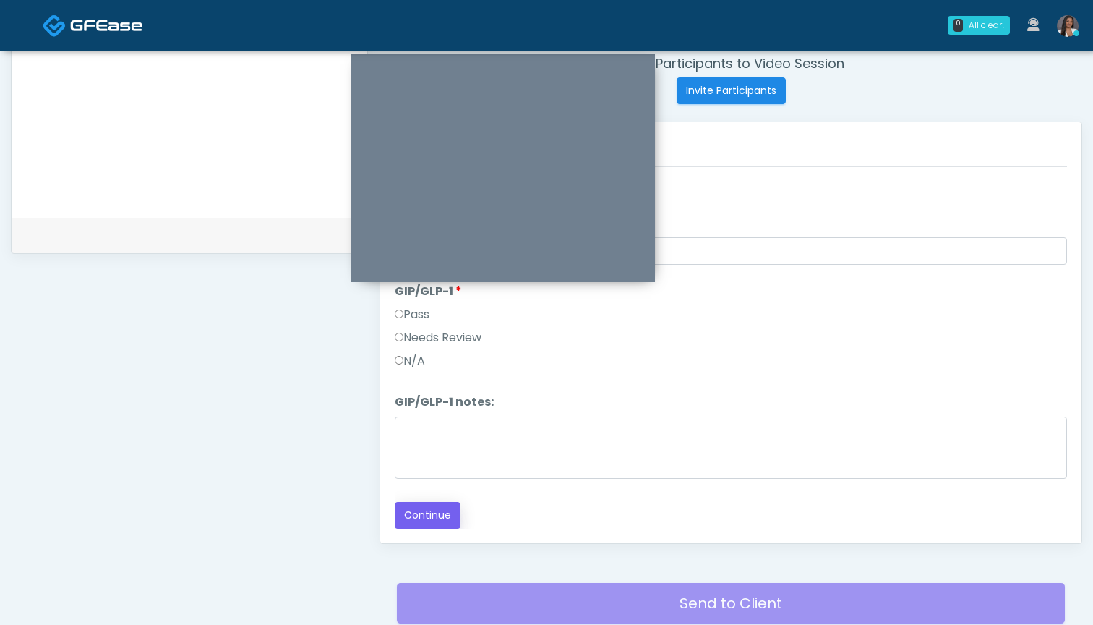
scroll to position [498, 0]
click at [432, 516] on button "Continue" at bounding box center [428, 515] width 66 height 27
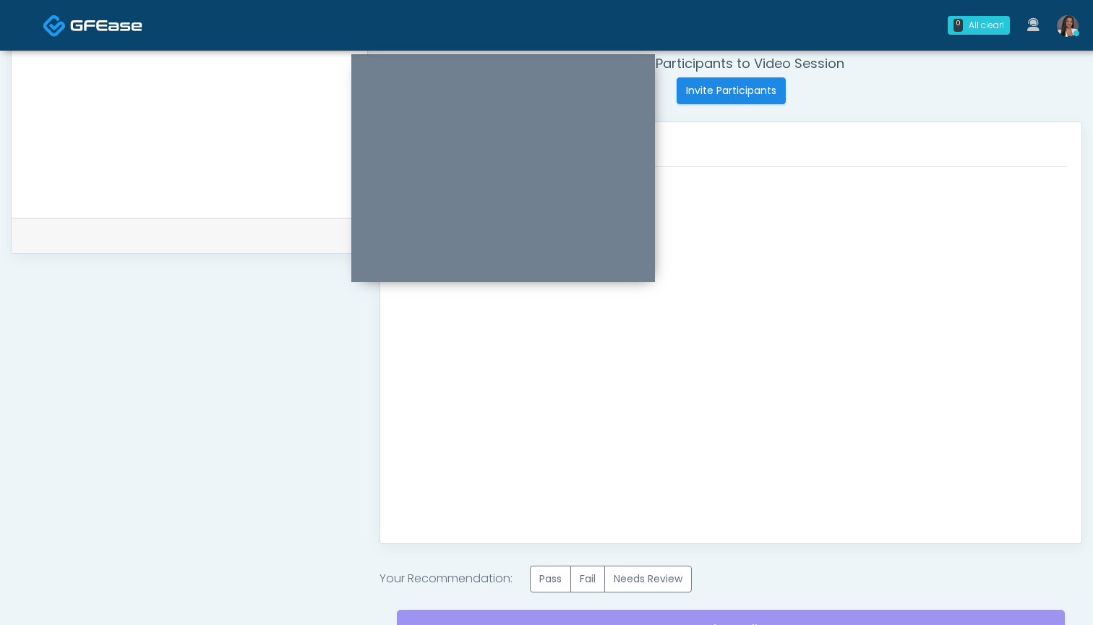
scroll to position [0, 0]
click at [553, 577] on label "Pass" at bounding box center [550, 578] width 41 height 27
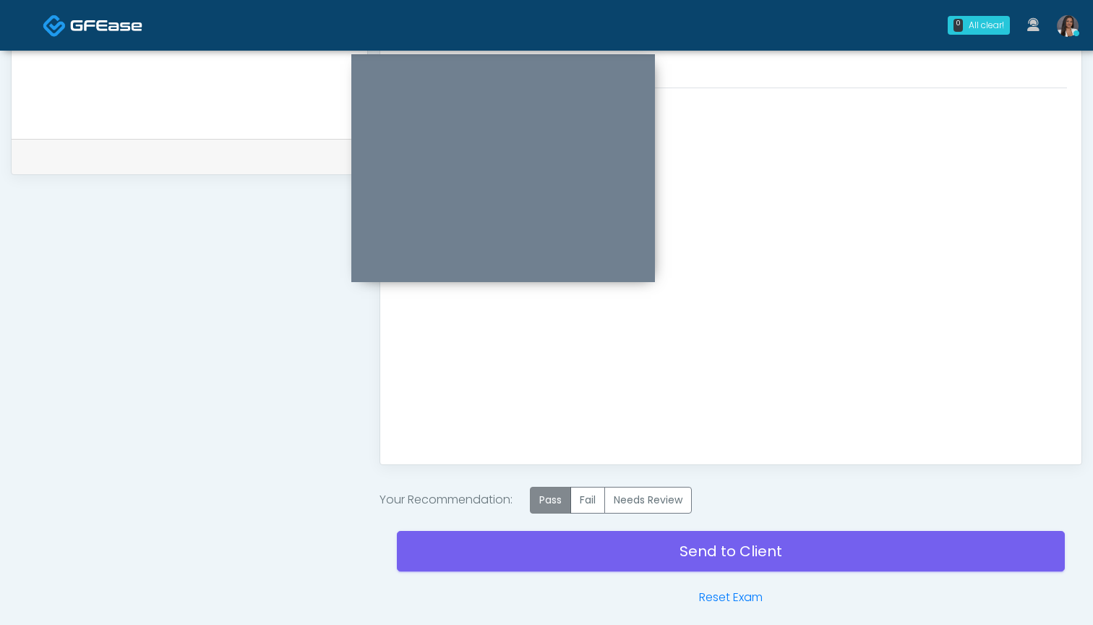
scroll to position [696, 0]
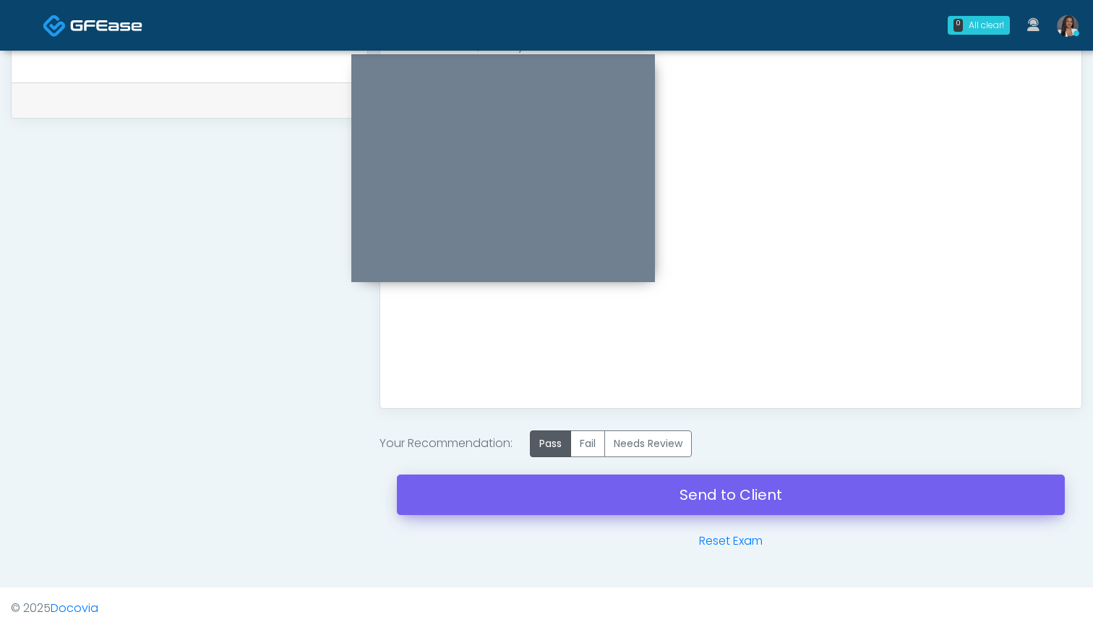
click at [617, 490] on link "Send to Client" at bounding box center [731, 494] width 668 height 40
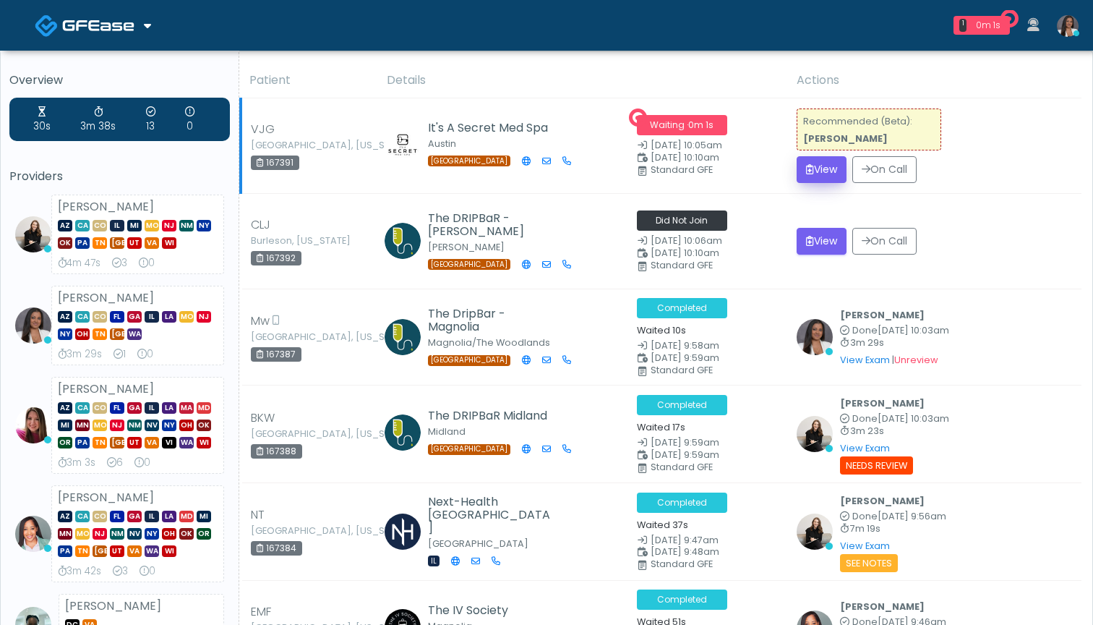
click at [814, 173] on icon "submit" at bounding box center [810, 169] width 8 height 10
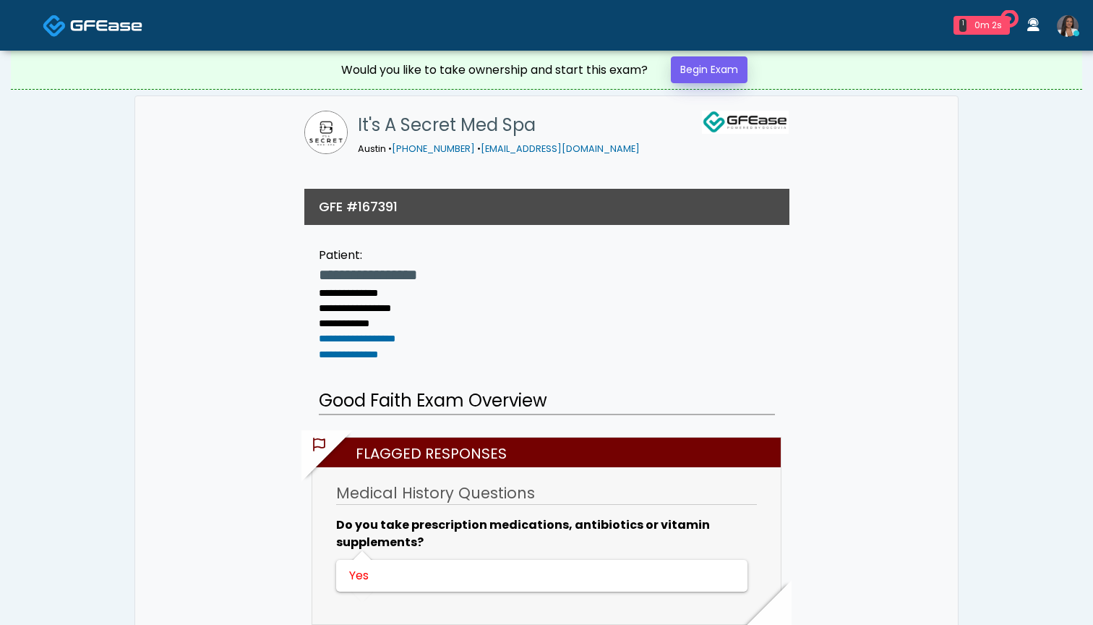
click at [701, 78] on link "Begin Exam" at bounding box center [709, 69] width 77 height 27
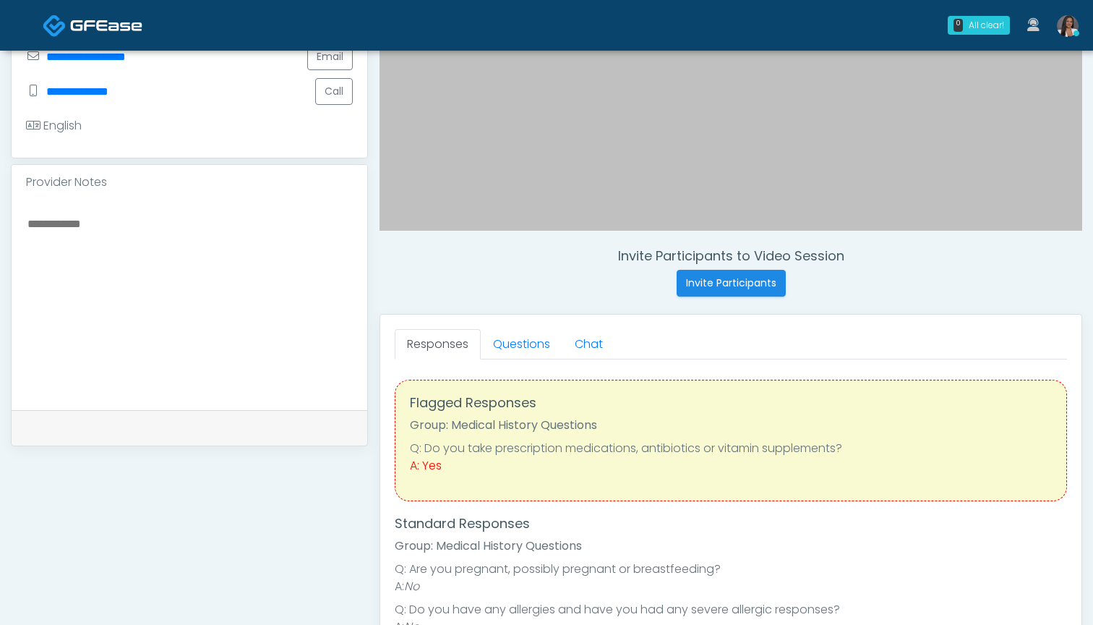
scroll to position [369, 0]
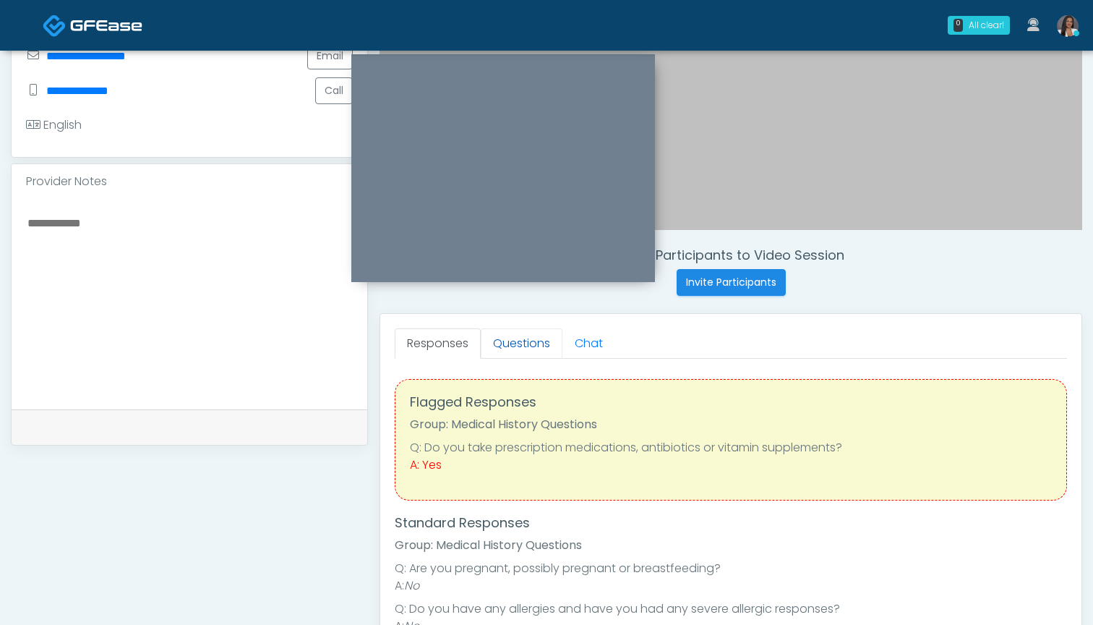
click at [517, 349] on link "Questions" at bounding box center [522, 343] width 82 height 30
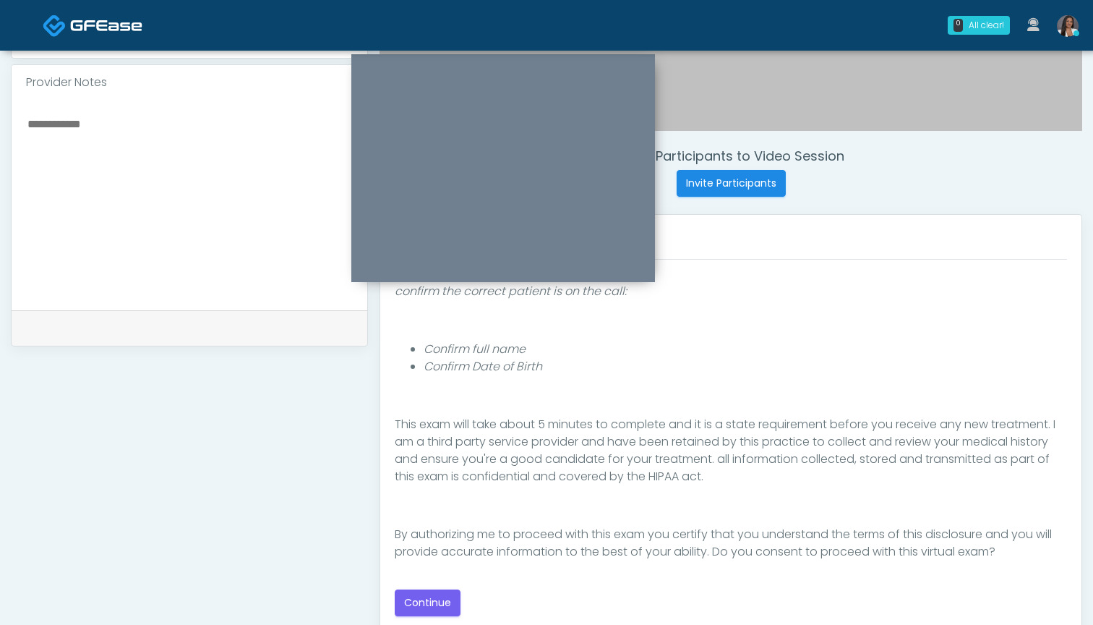
scroll to position [468, 0]
click at [424, 598] on button "Continue" at bounding box center [428, 602] width 66 height 27
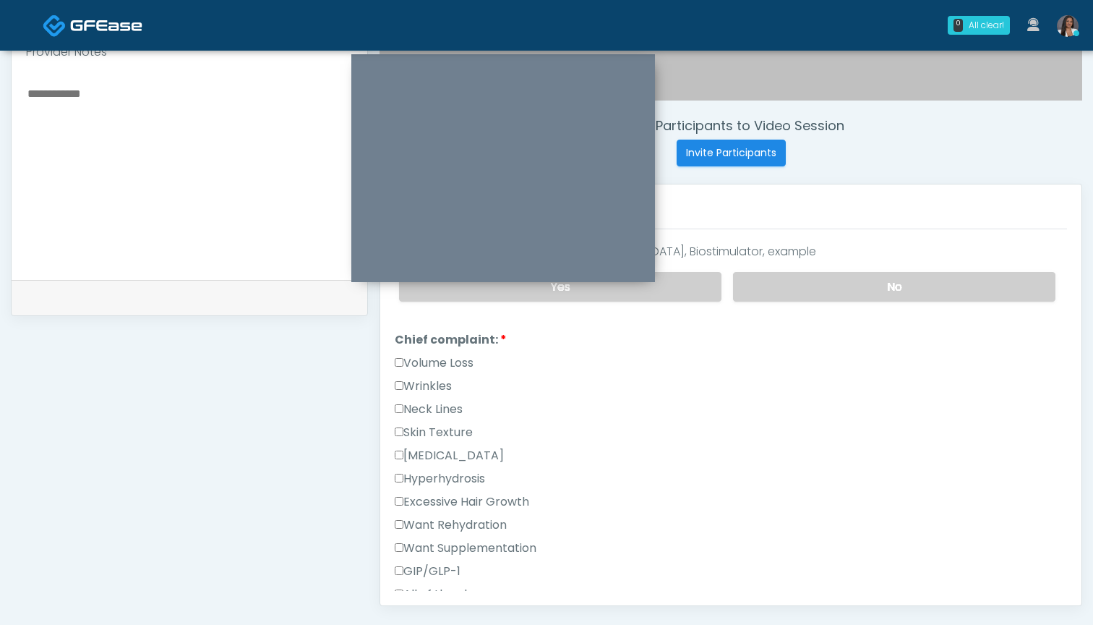
scroll to position [315, 0]
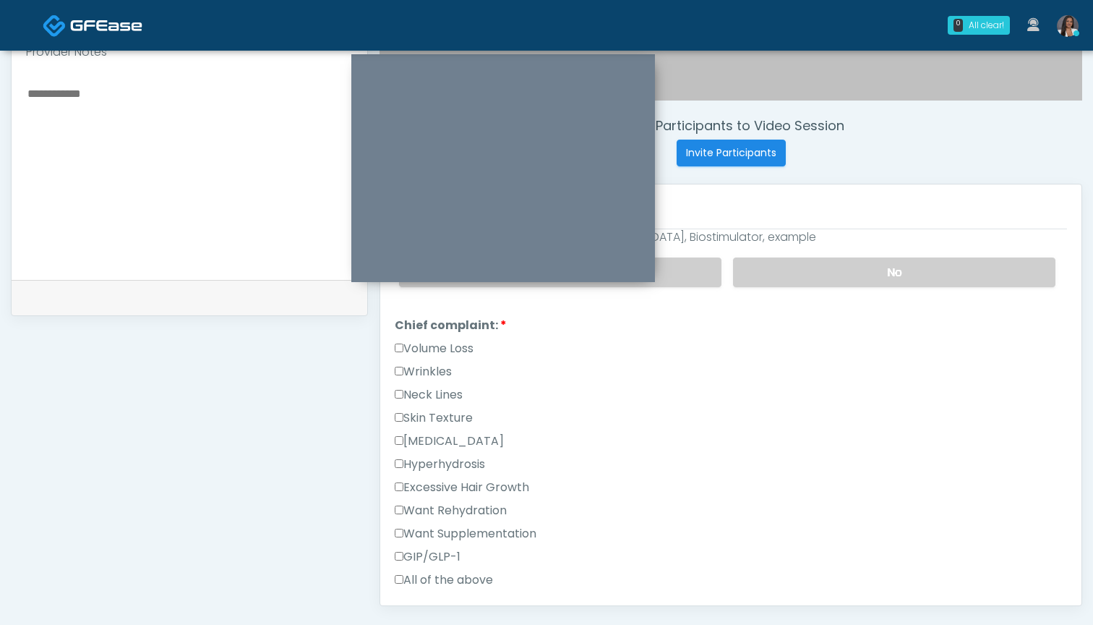
click at [497, 485] on label "Excessive Hair Growth" at bounding box center [462, 487] width 134 height 17
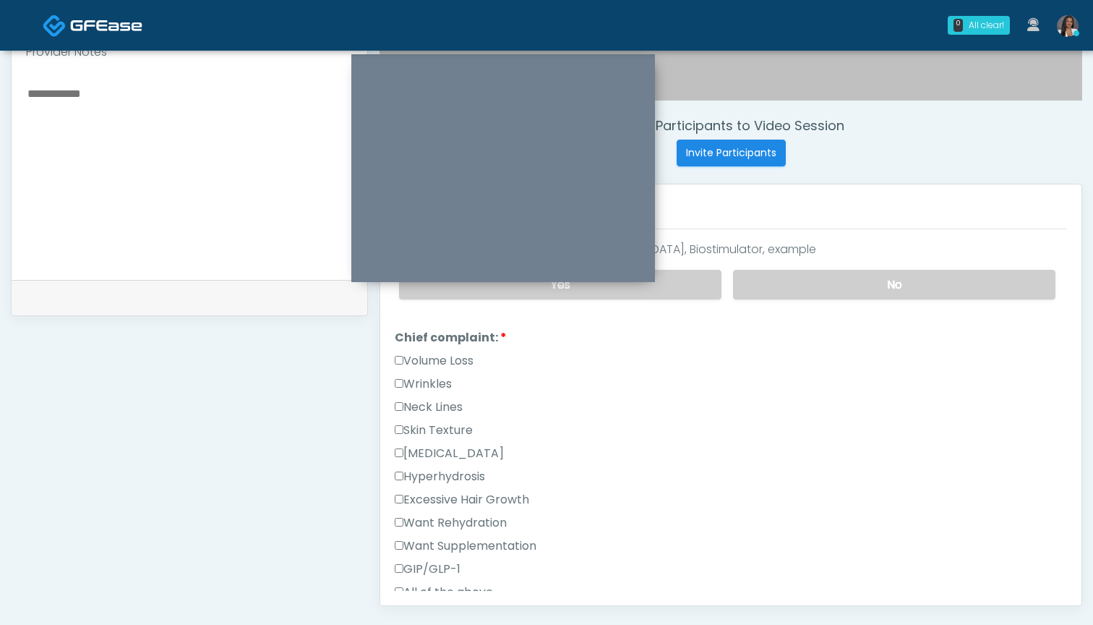
scroll to position [324, 0]
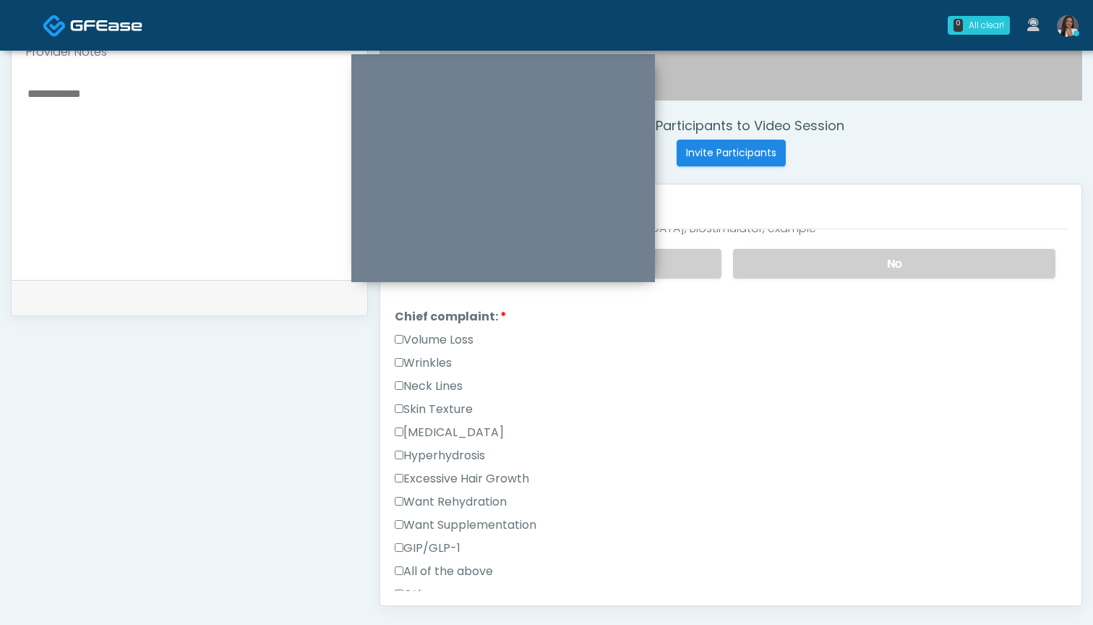
click at [443, 408] on label "Skin Texture" at bounding box center [434, 409] width 78 height 17
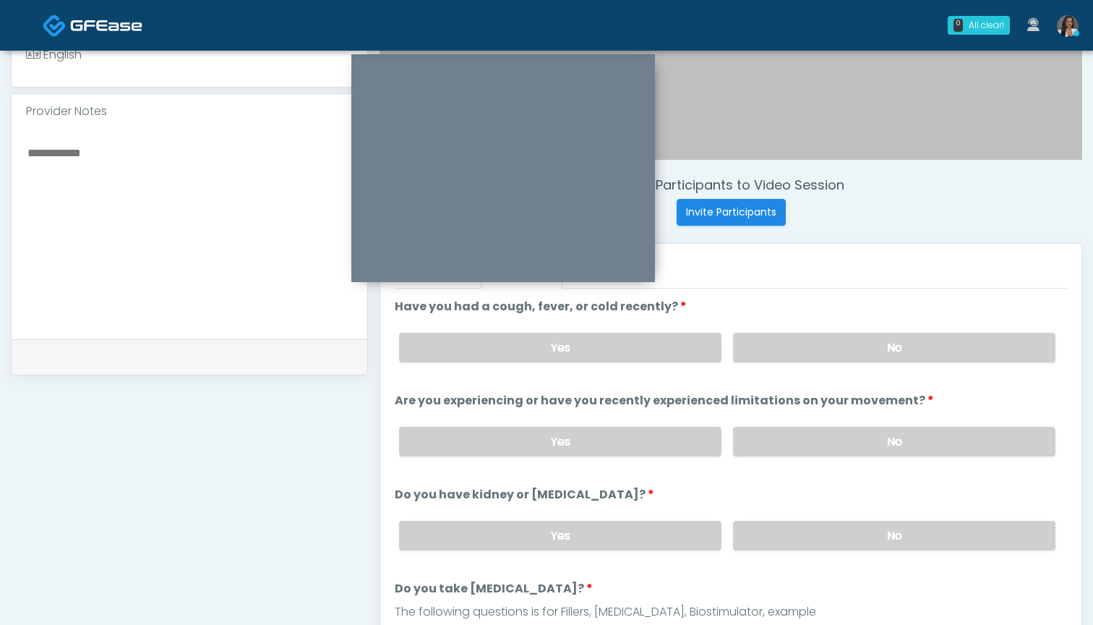
scroll to position [436, 0]
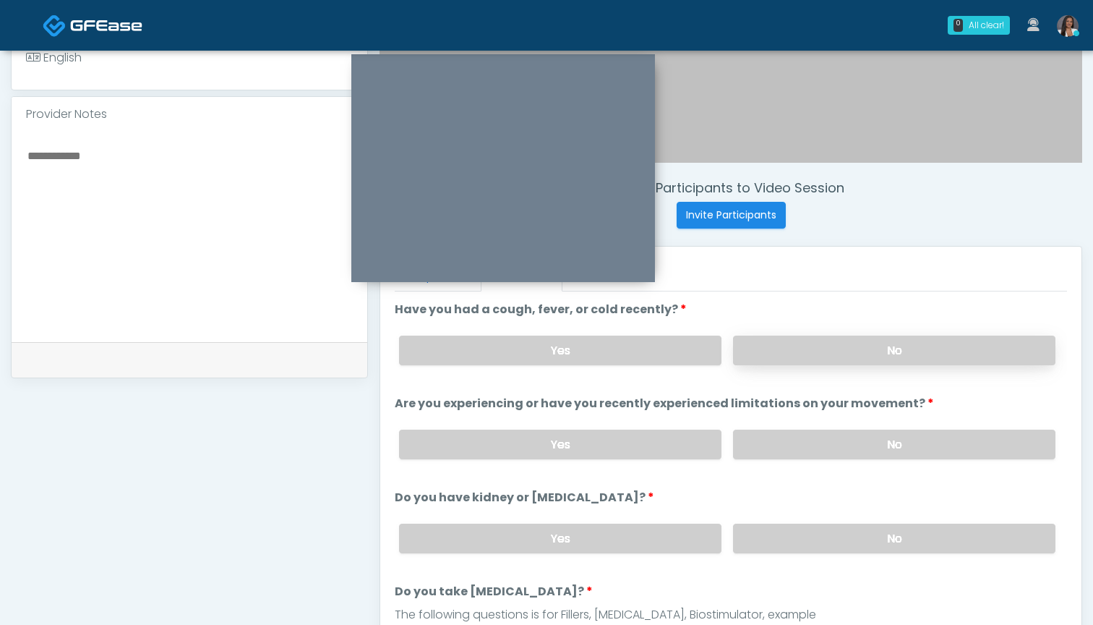
click at [779, 350] on label "No" at bounding box center [894, 351] width 322 height 30
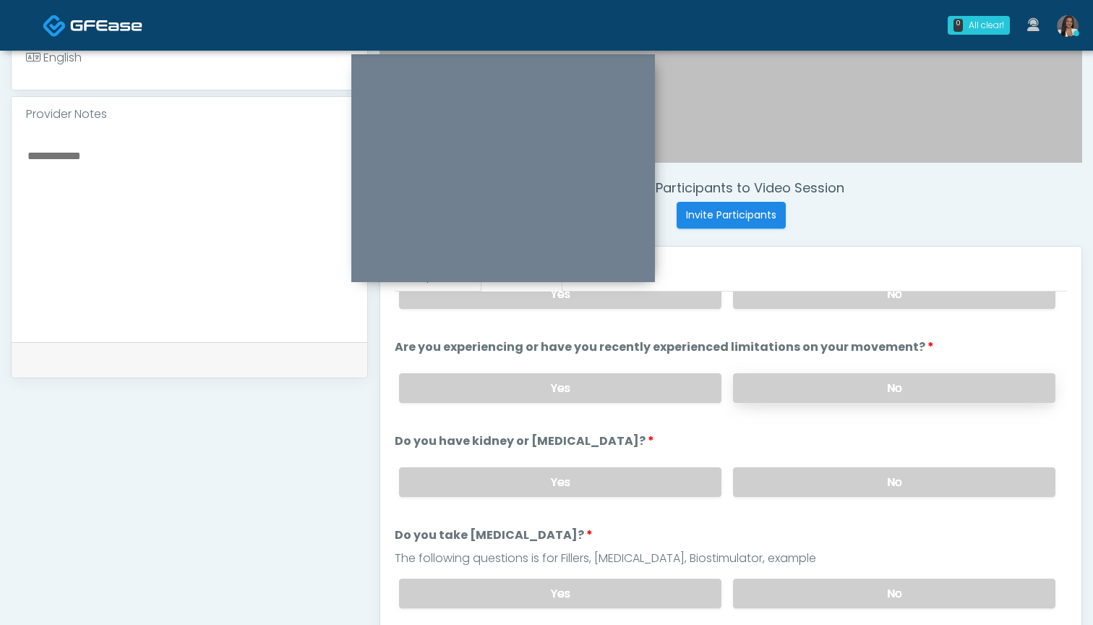
scroll to position [63, 0]
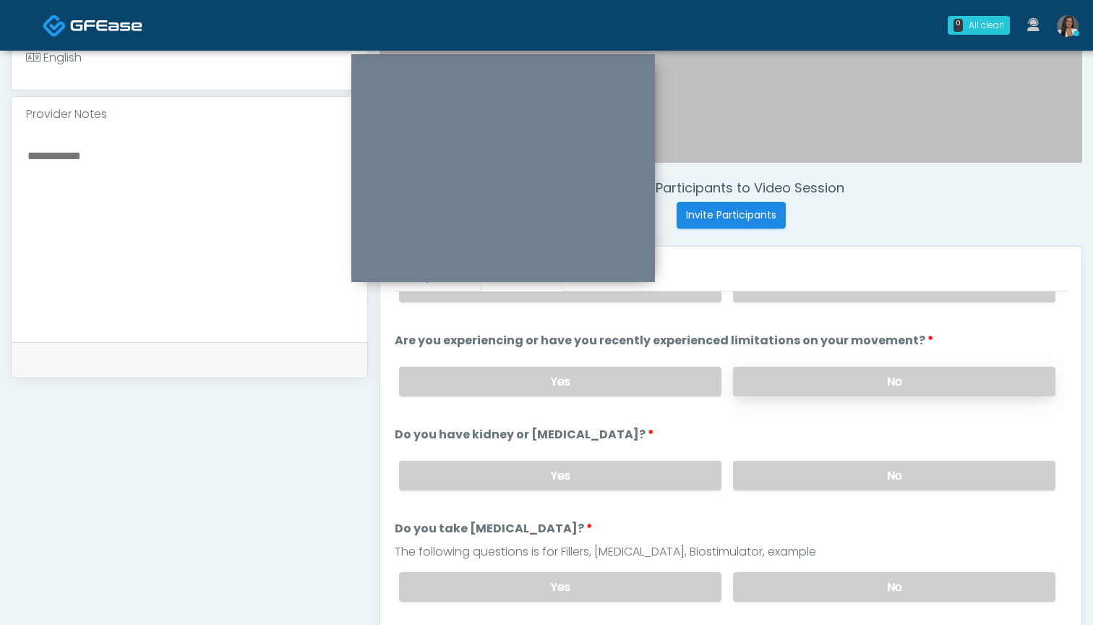
click at [823, 378] on label "No" at bounding box center [894, 382] width 322 height 30
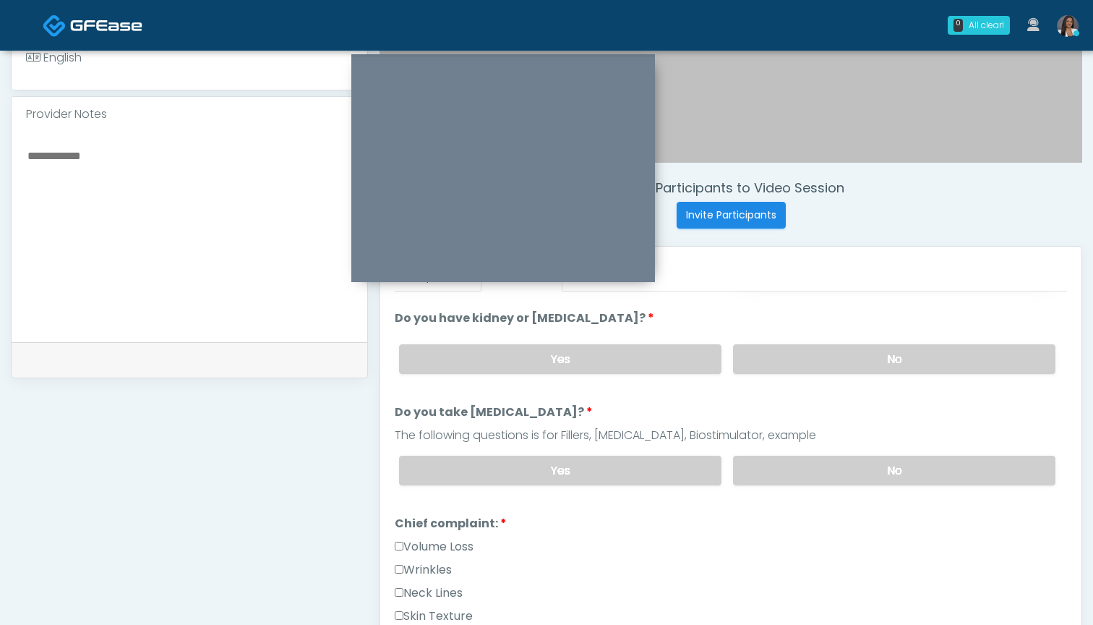
scroll to position [201, 0]
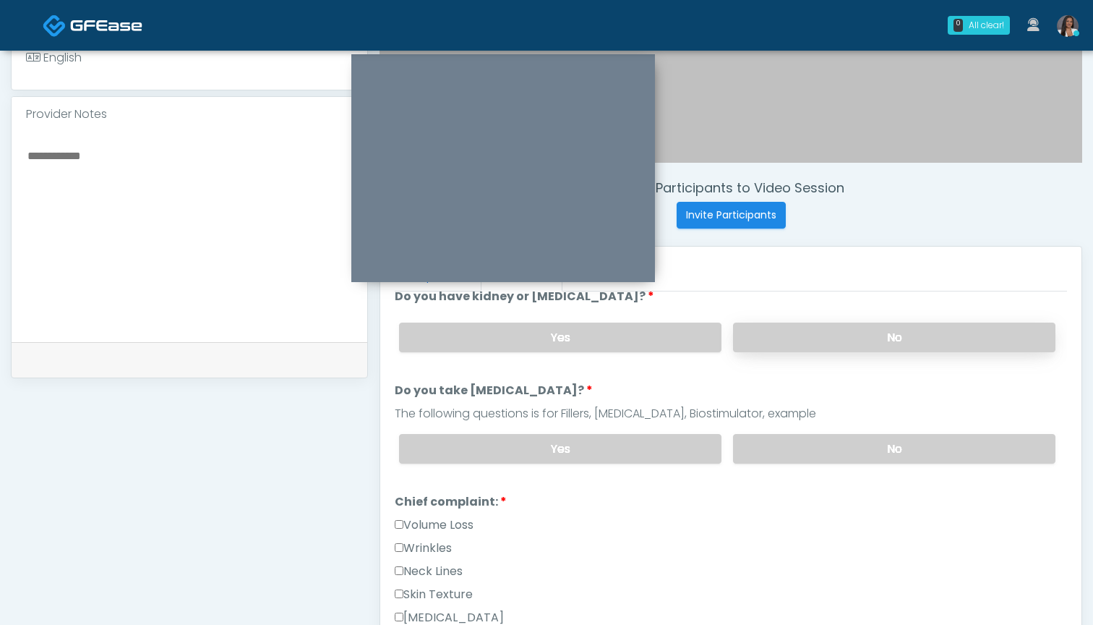
click at [811, 335] on label "No" at bounding box center [894, 337] width 322 height 30
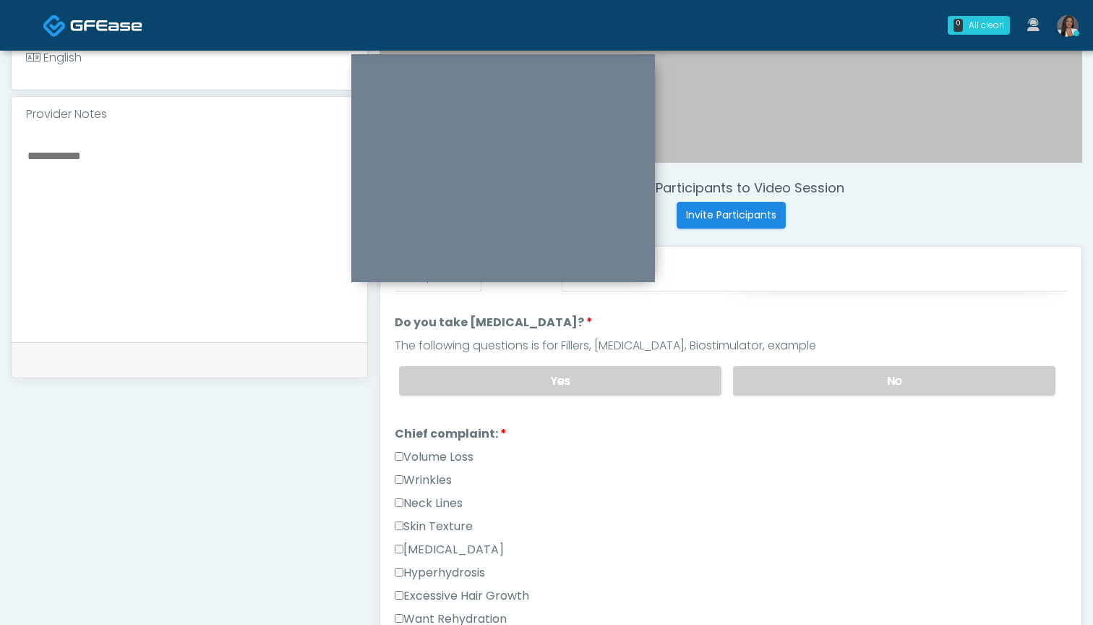
scroll to position [270, 0]
click at [806, 371] on label "No" at bounding box center [894, 380] width 322 height 30
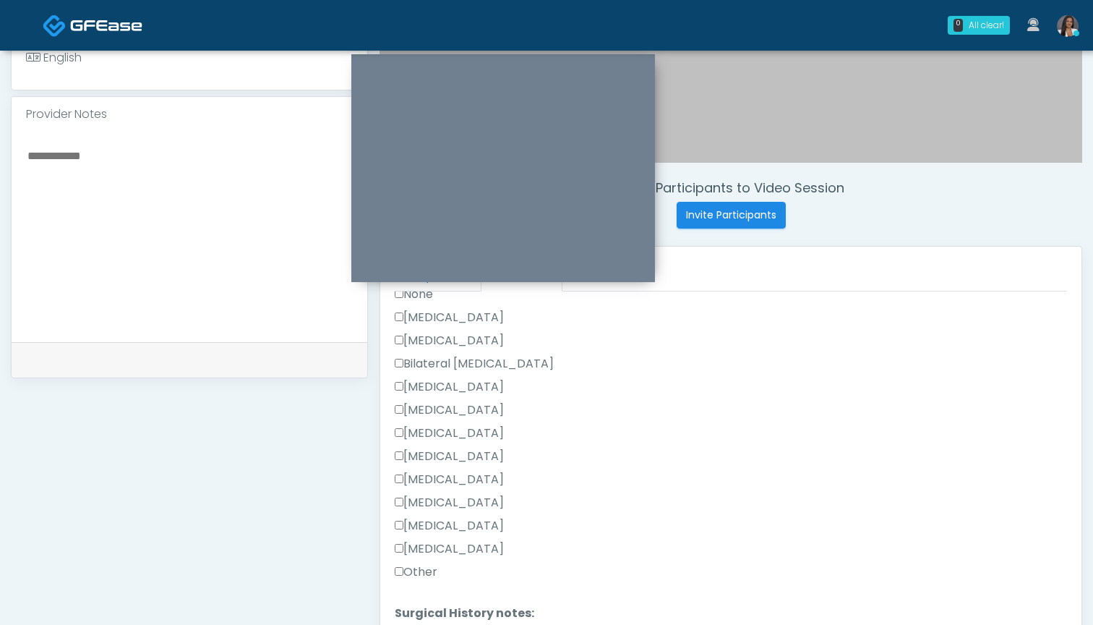
scroll to position [857, 0]
click at [427, 567] on label "Other" at bounding box center [416, 573] width 43 height 17
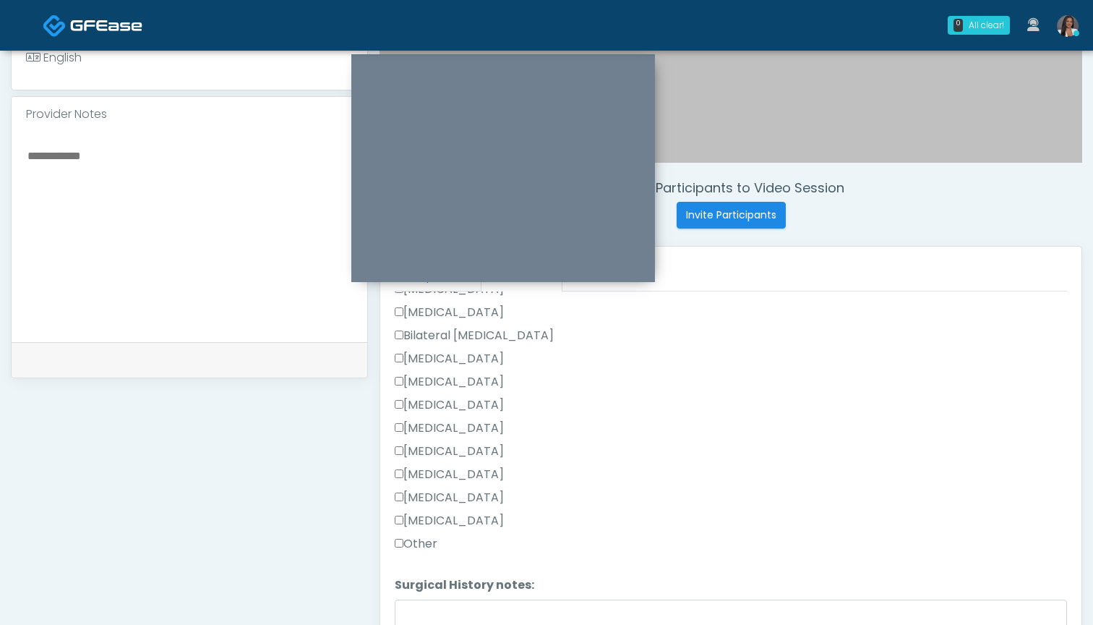
scroll to position [852, 0]
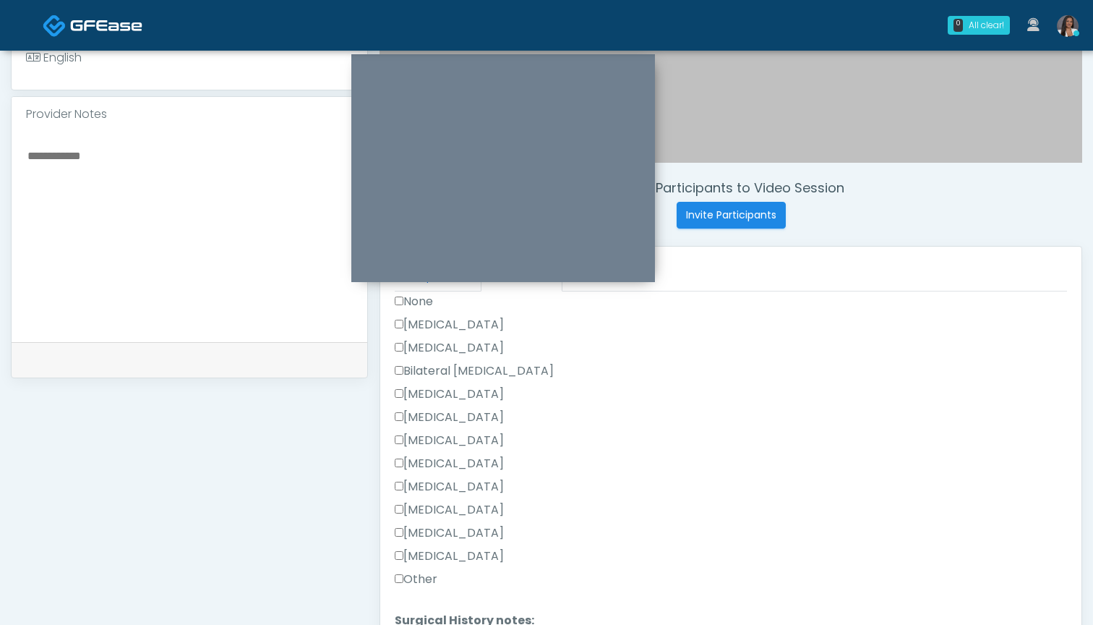
click at [464, 322] on label "Cesarean Section" at bounding box center [449, 324] width 109 height 17
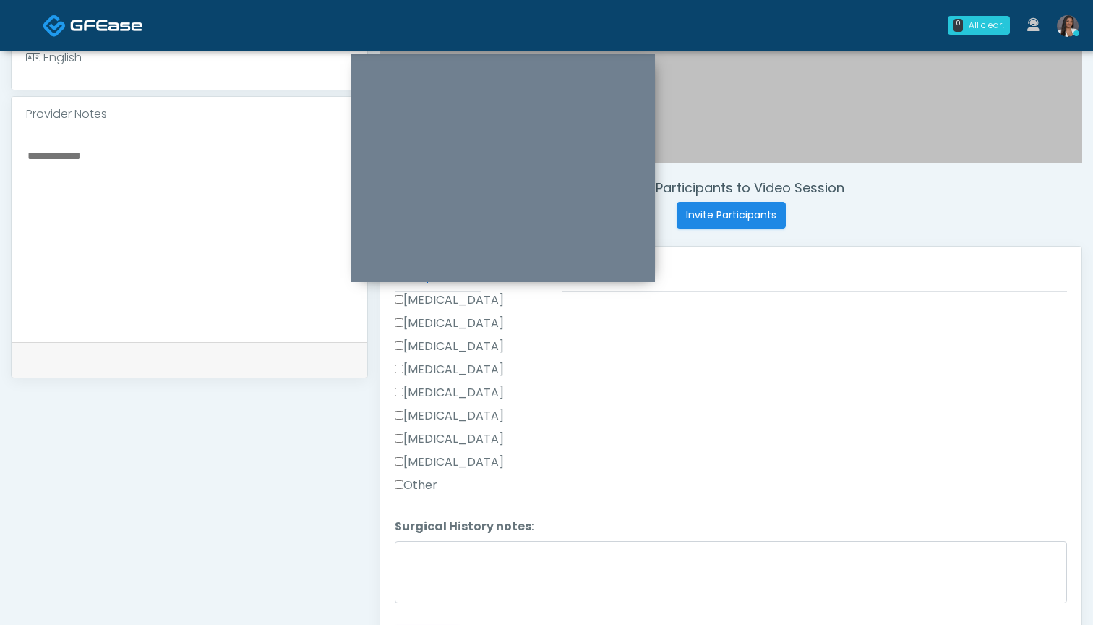
scroll to position [946, 0]
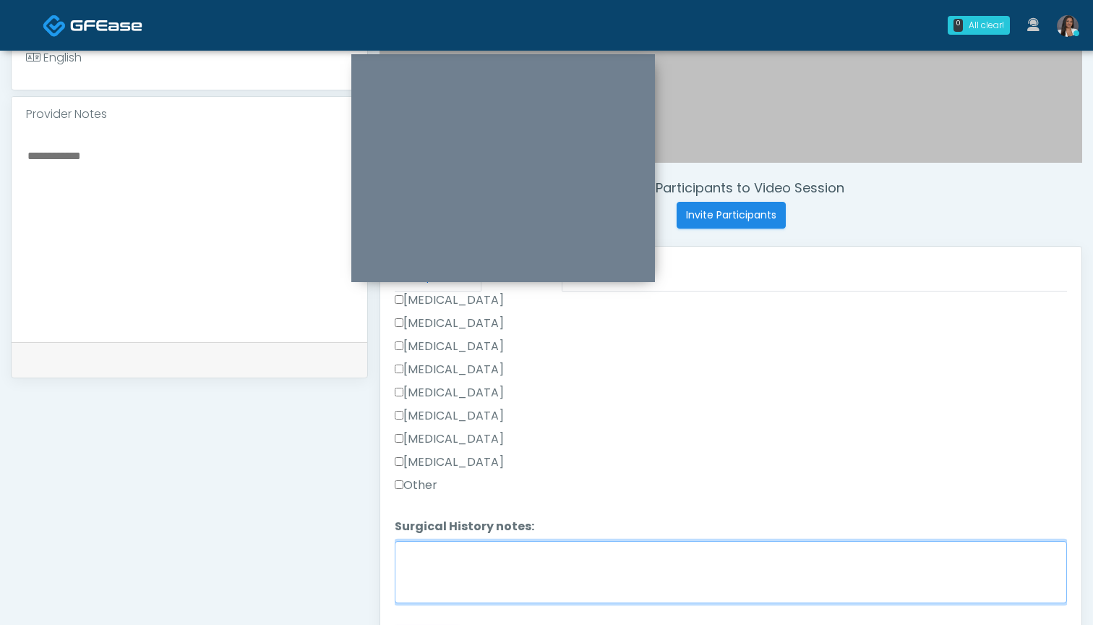
click at [521, 583] on textarea "Surgical History notes:" at bounding box center [731, 572] width 672 height 62
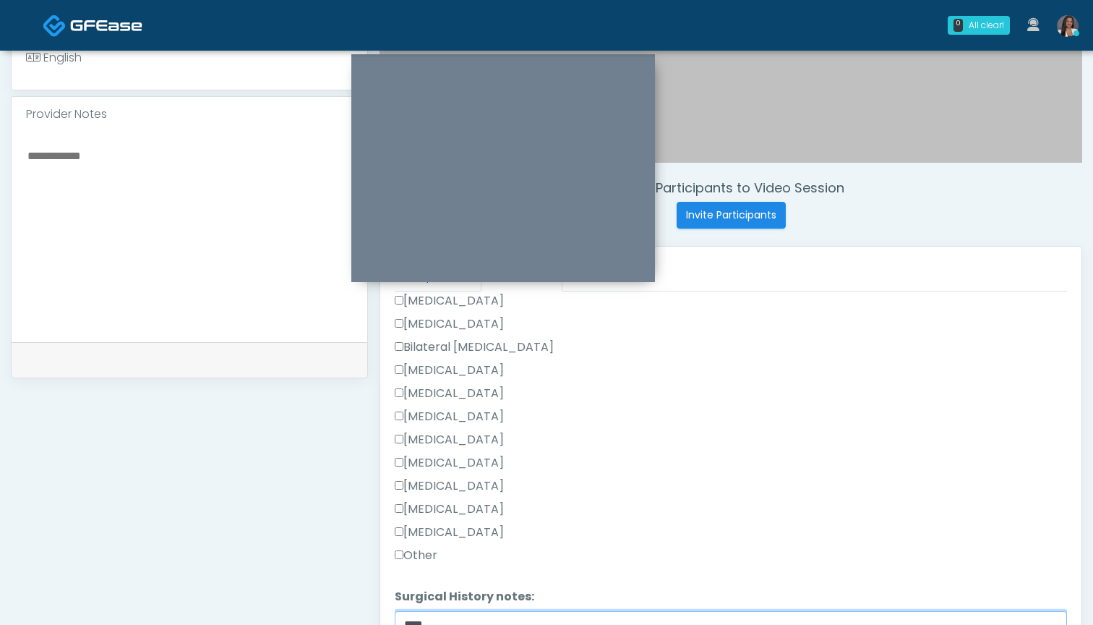
scroll to position [876, 0]
click at [465, 322] on label "[MEDICAL_DATA]" at bounding box center [449, 323] width 109 height 17
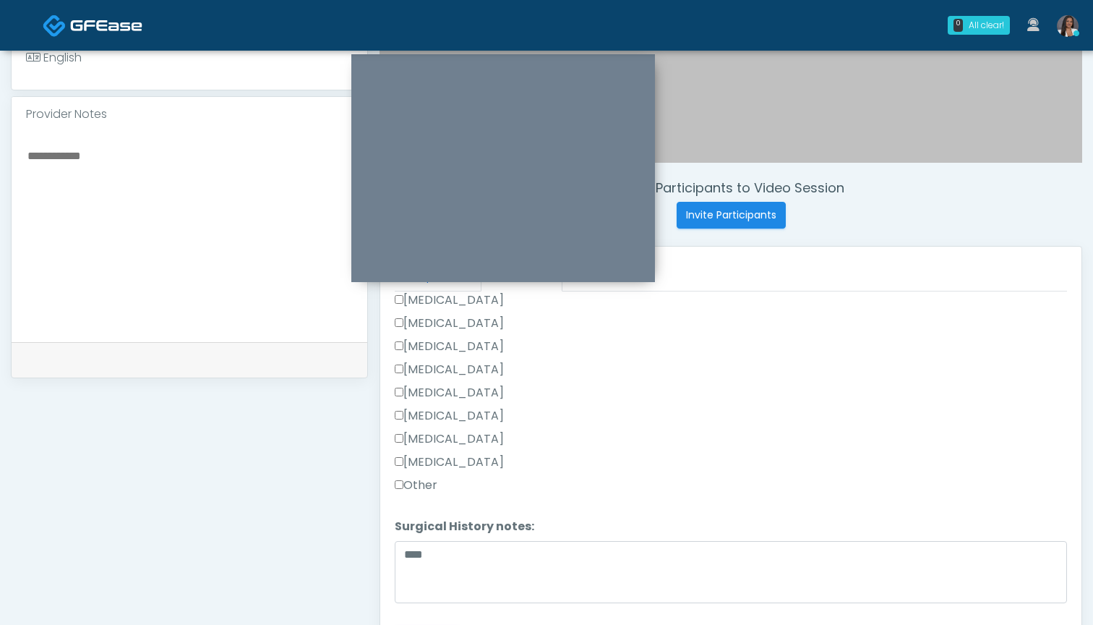
scroll to position [946, 0]
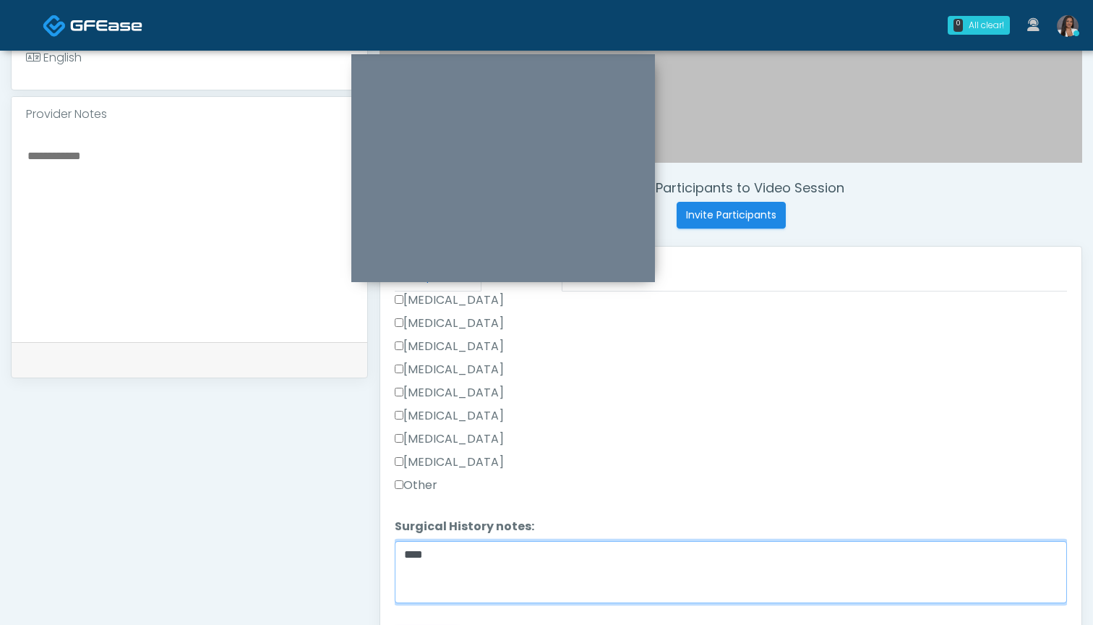
click at [533, 557] on textarea "****" at bounding box center [731, 572] width 672 height 62
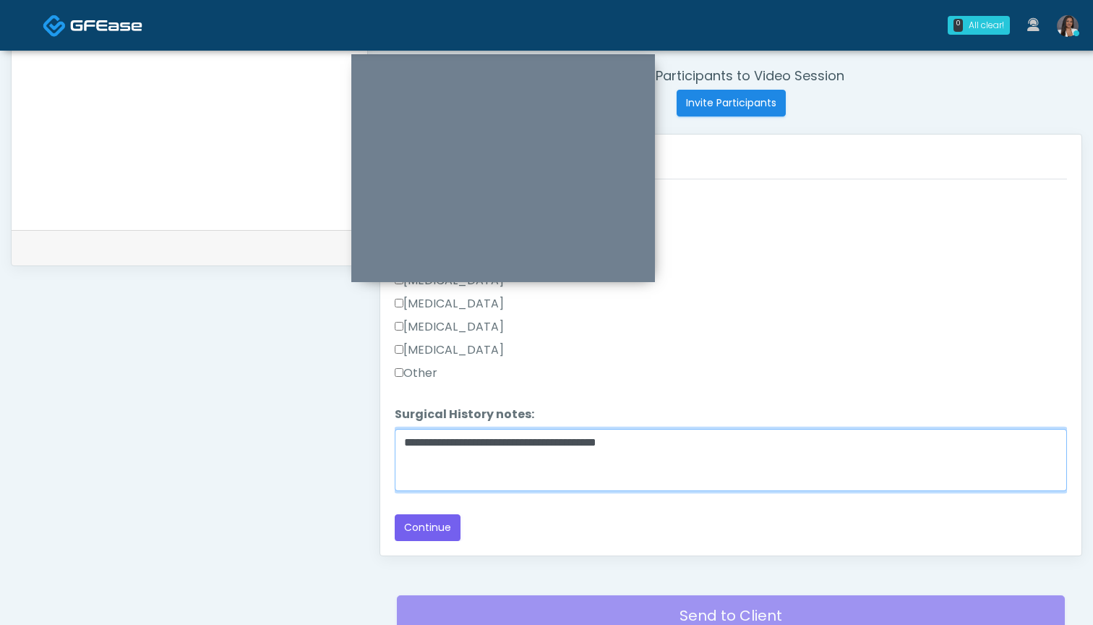
scroll to position [556, 0]
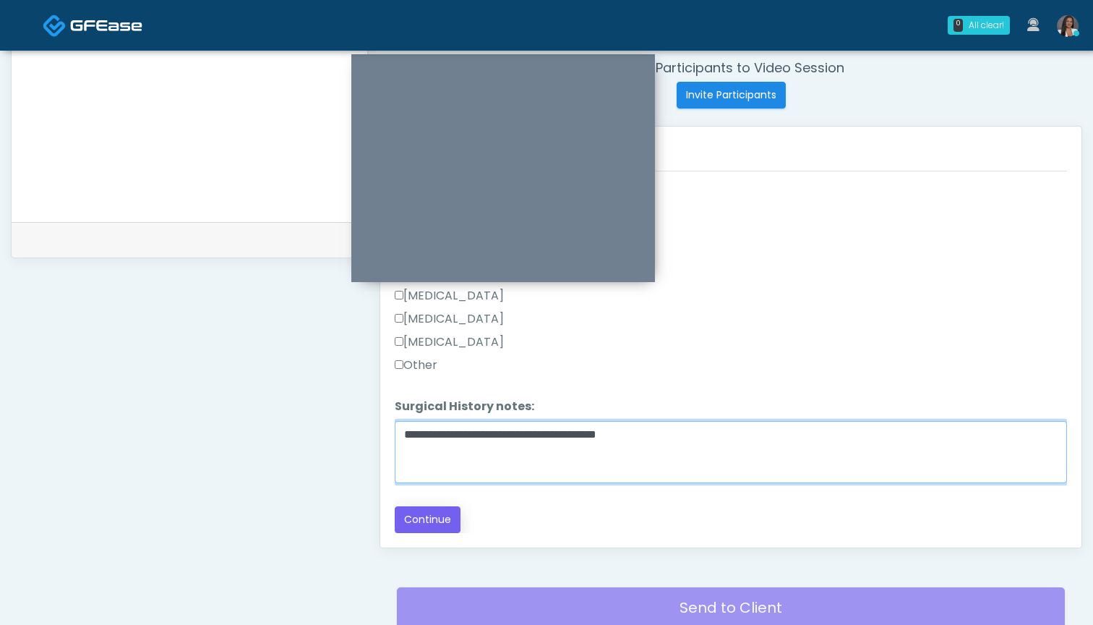
type textarea "**********"
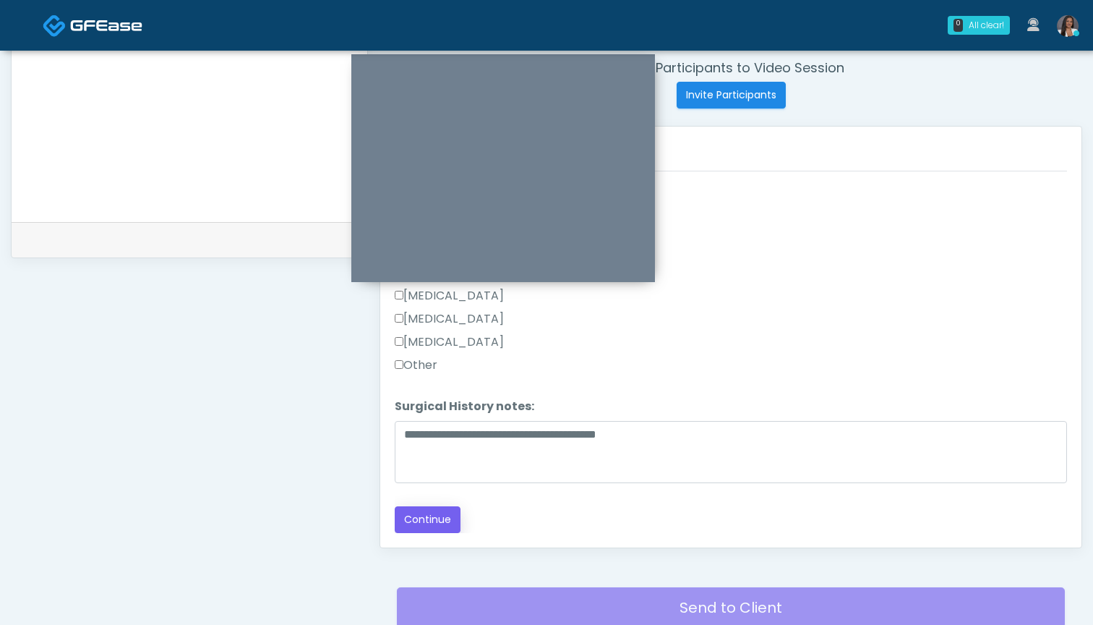
click at [435, 515] on button "Continue" at bounding box center [428, 519] width 66 height 27
click at [436, 517] on button "Continue" at bounding box center [428, 519] width 66 height 27
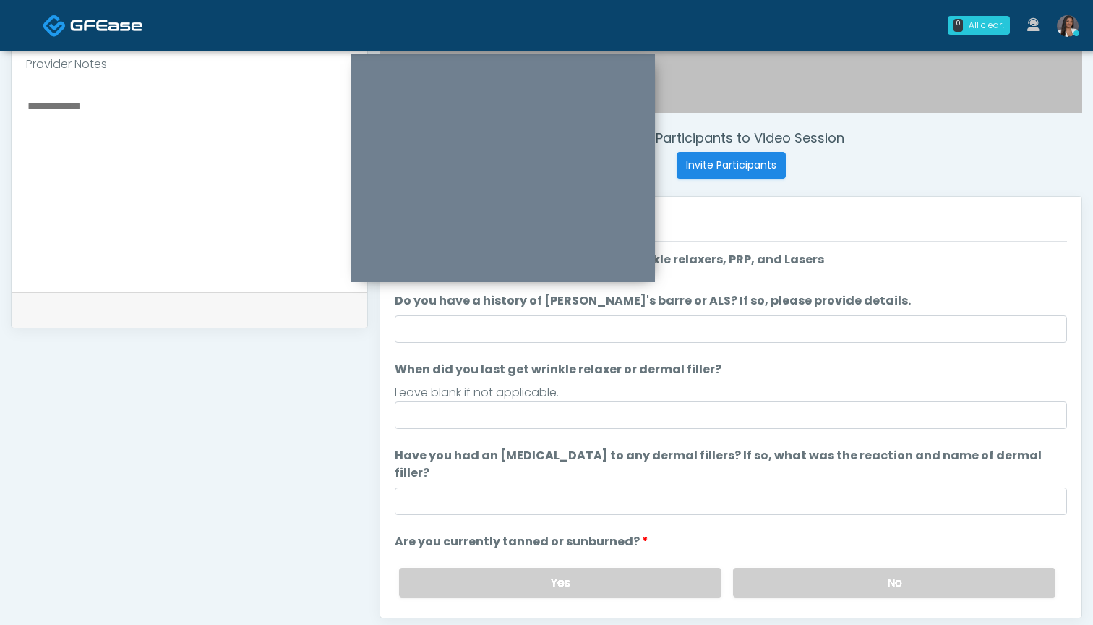
scroll to position [486, 0]
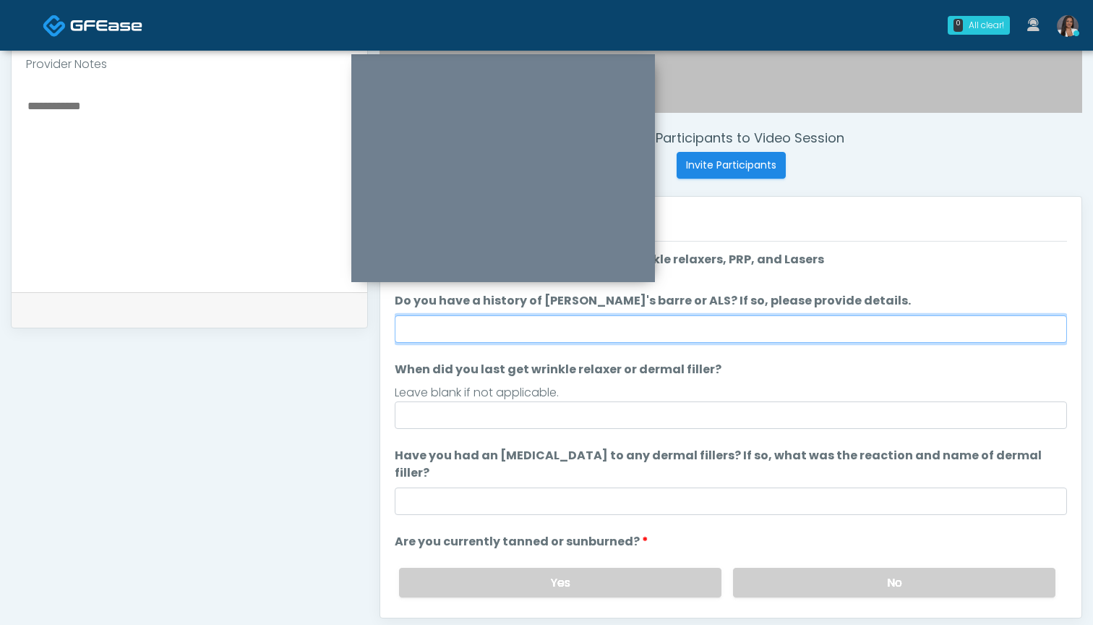
click at [721, 332] on input "Do you have a history of Guillain's barre or ALS? If so, please provide details." at bounding box center [731, 328] width 672 height 27
type input "**"
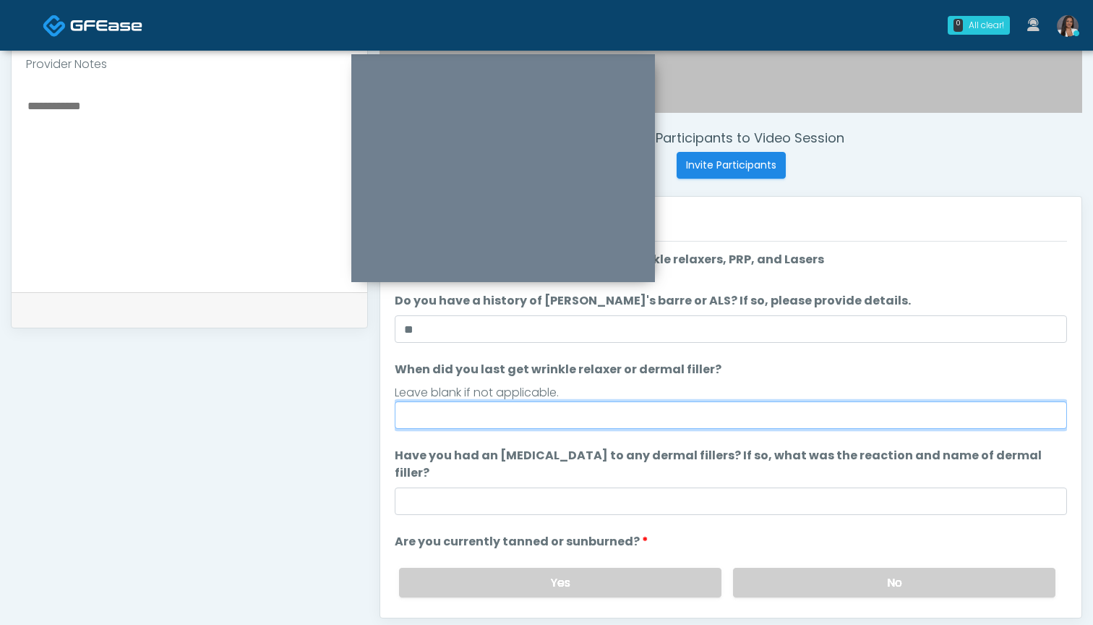
click at [708, 417] on input "When did you last get wrinkle relaxer or dermal filler?" at bounding box center [731, 414] width 672 height 27
type input "*"
type input "**********"
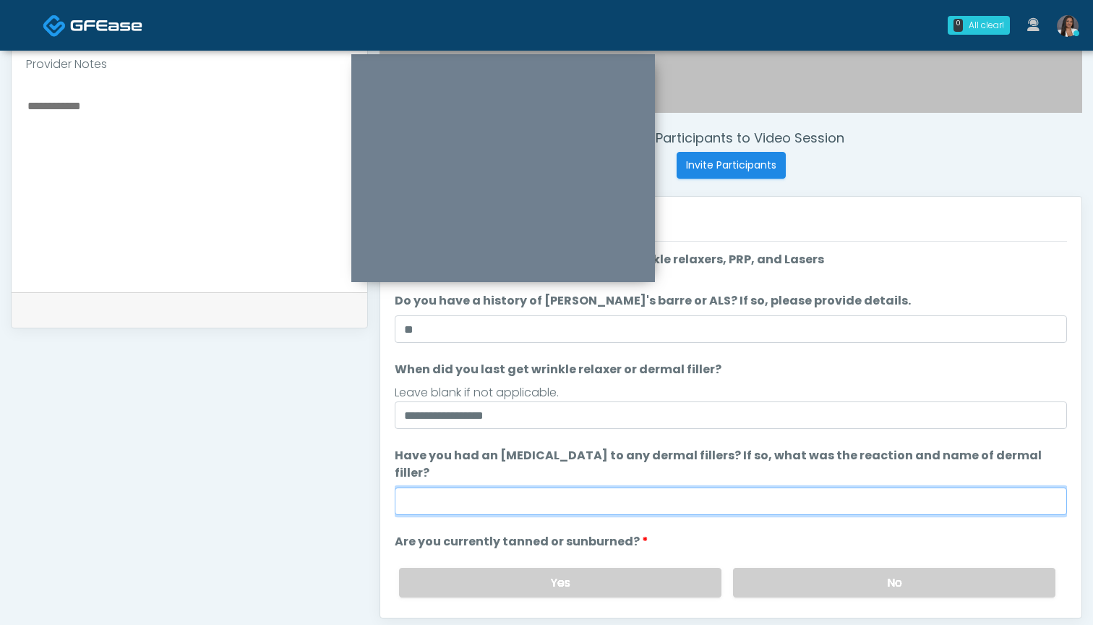
click at [736, 487] on input "Have you had an allergic response to any dermal fillers? If so, what was the re…" at bounding box center [731, 500] width 672 height 27
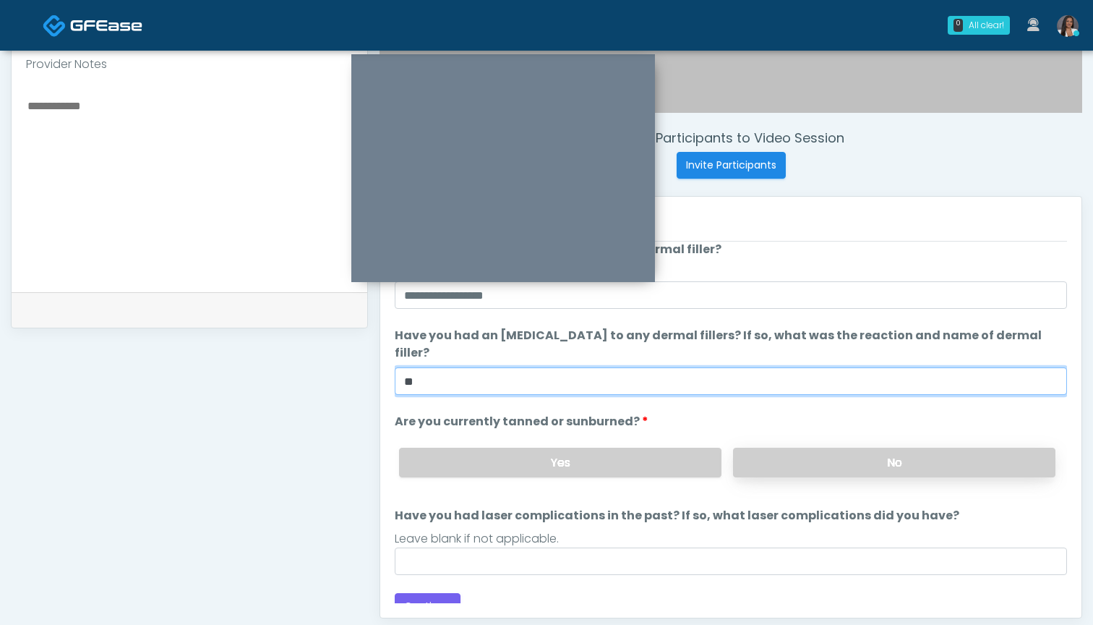
scroll to position [119, 0]
type input "**"
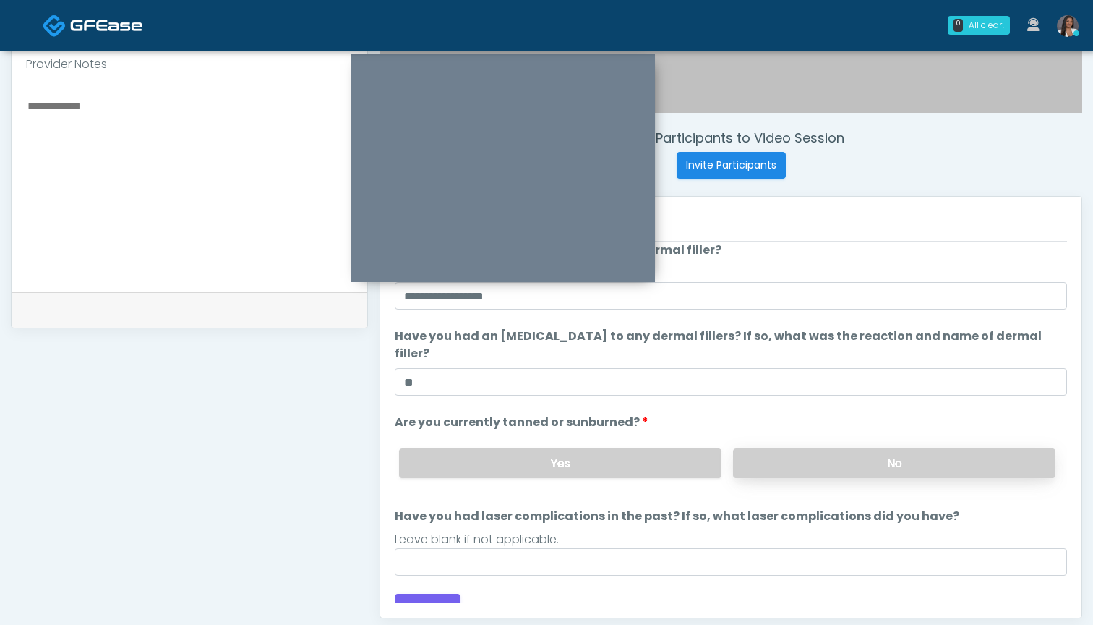
click at [806, 448] on label "No" at bounding box center [894, 463] width 322 height 30
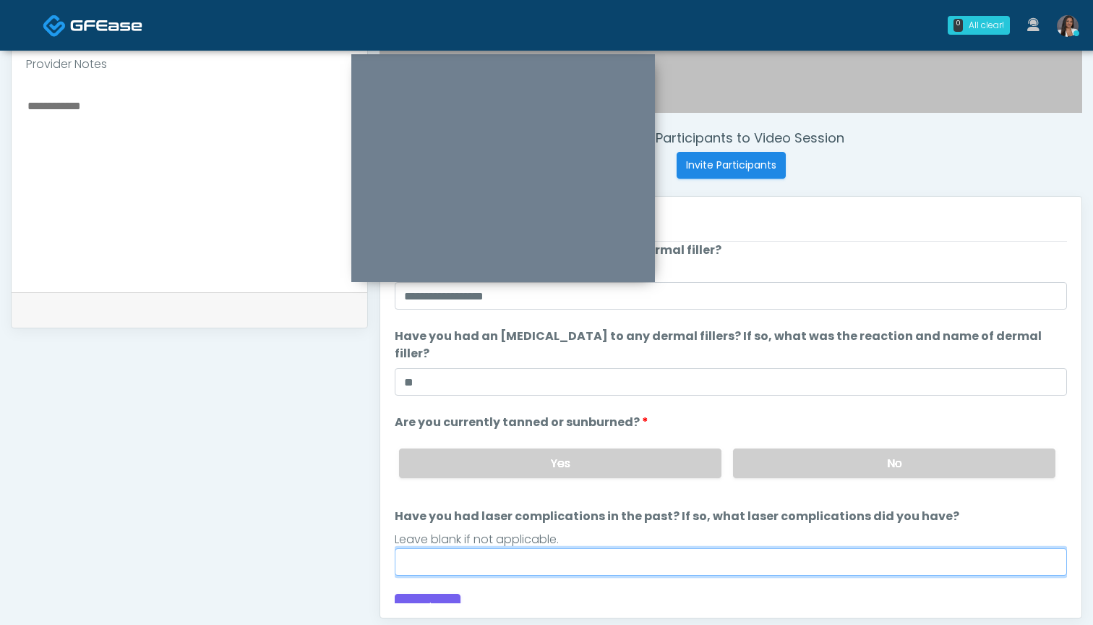
click at [706, 548] on input "Have you had laser complications in the past? If so, what laser complications d…" at bounding box center [731, 561] width 672 height 27
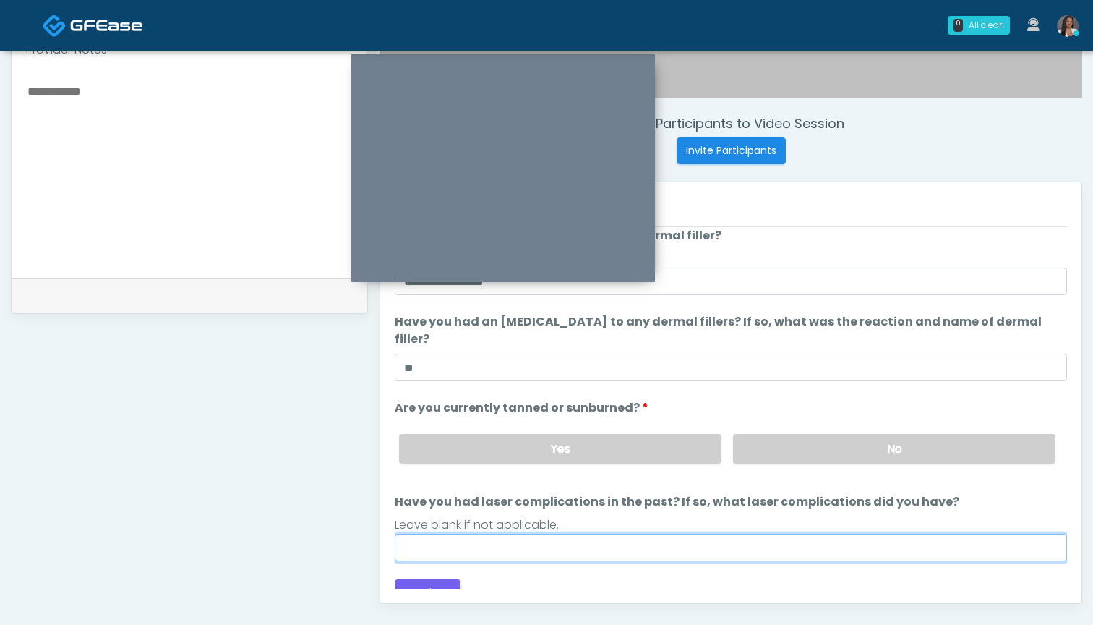
scroll to position [510, 0]
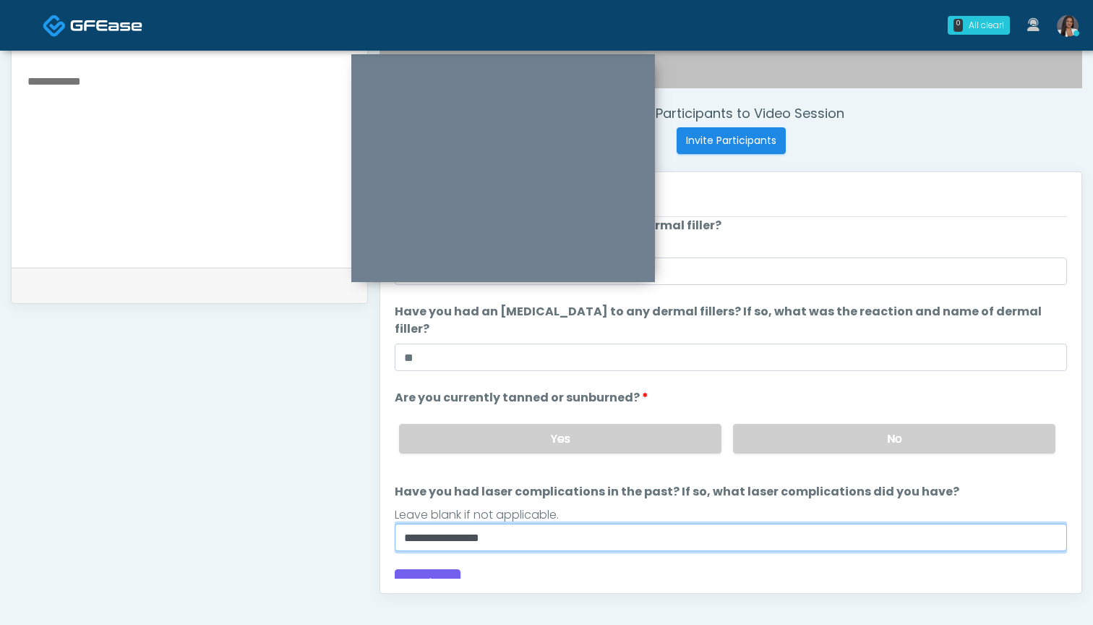
type input "**********"
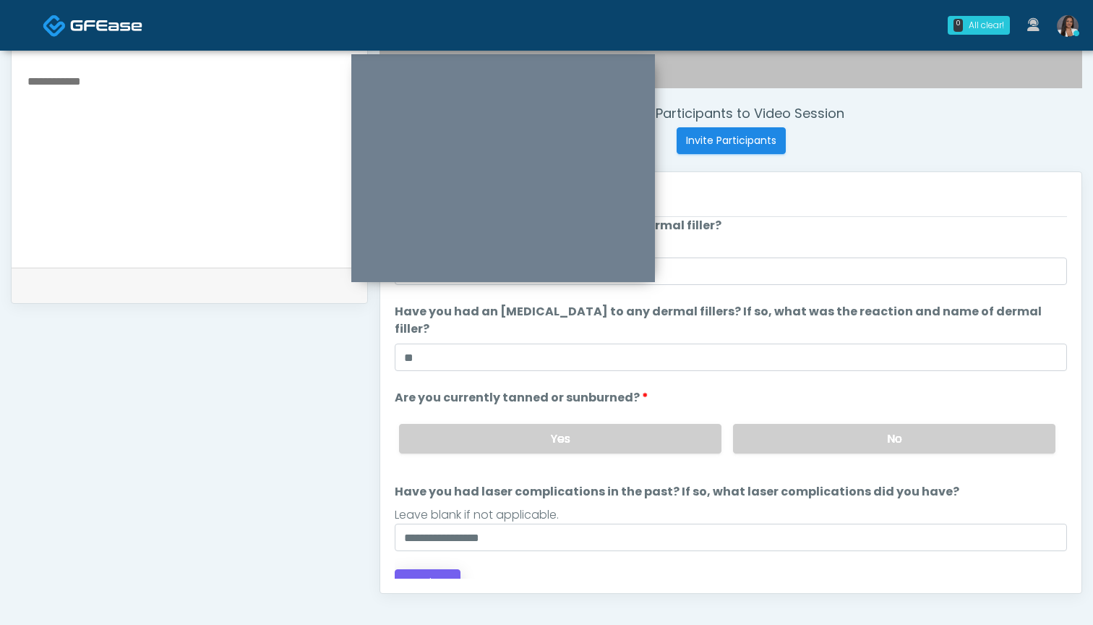
drag, startPoint x: 609, startPoint y: 520, endPoint x: 414, endPoint y: 562, distance: 199.0
click at [414, 569] on button "Continue" at bounding box center [428, 582] width 66 height 27
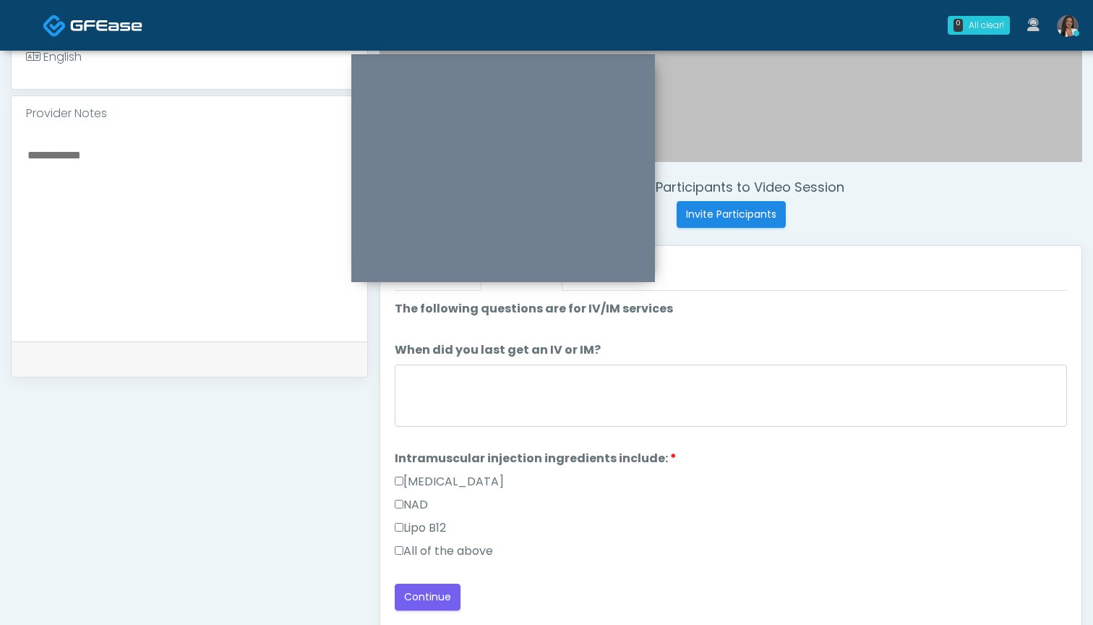
scroll to position [437, 0]
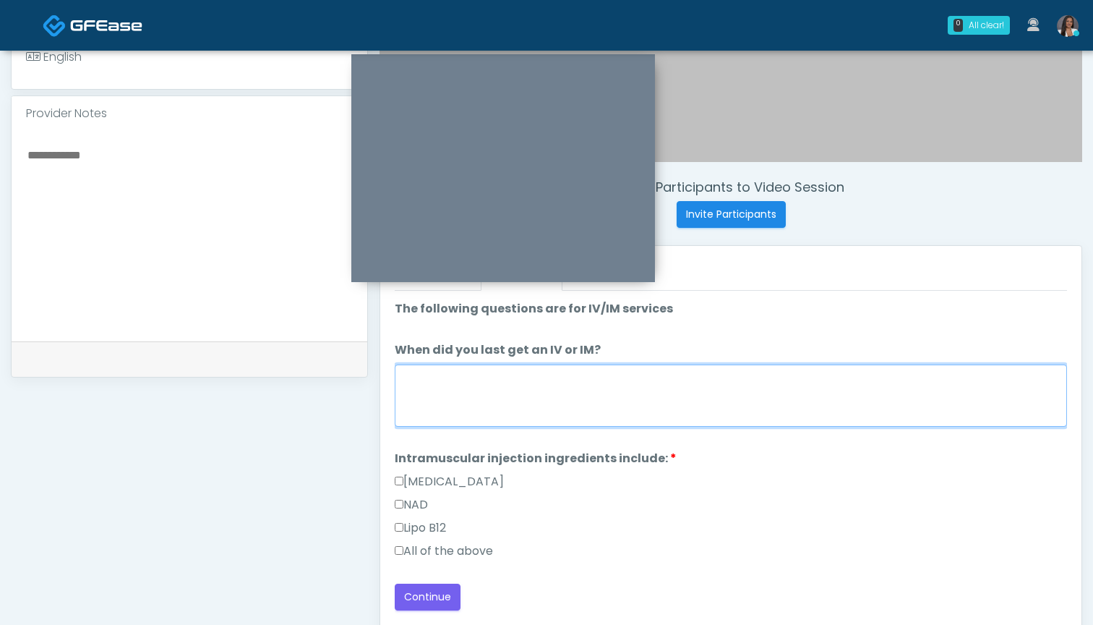
click at [617, 392] on textarea "When did you last get an IV or IM?" at bounding box center [731, 395] width 672 height 62
type textarea "*******"
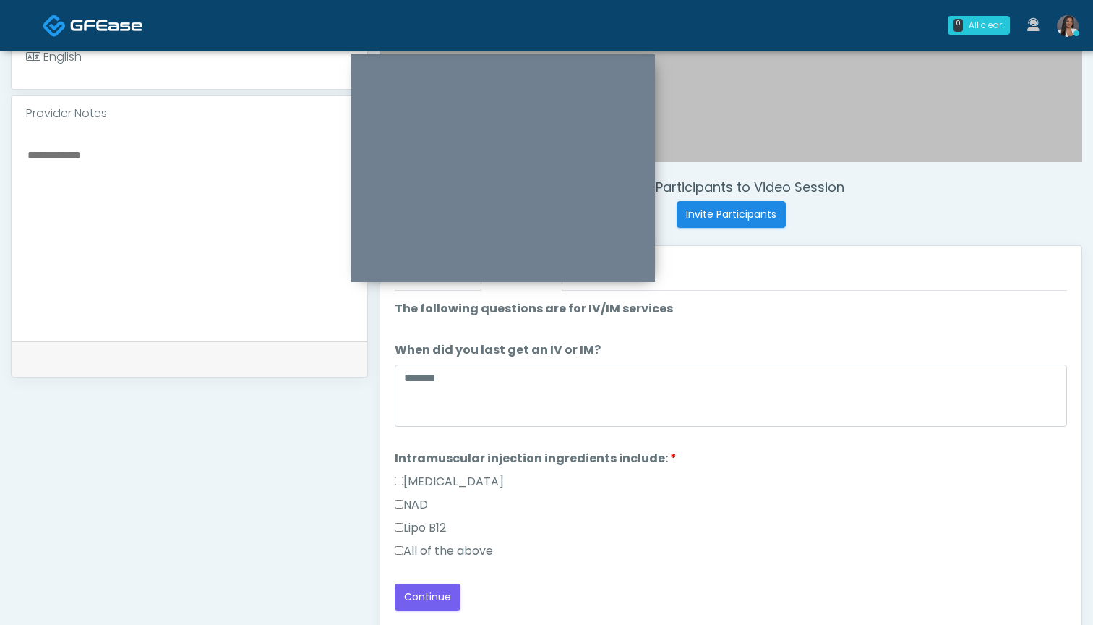
click at [483, 548] on label "All of the above" at bounding box center [444, 550] width 98 height 17
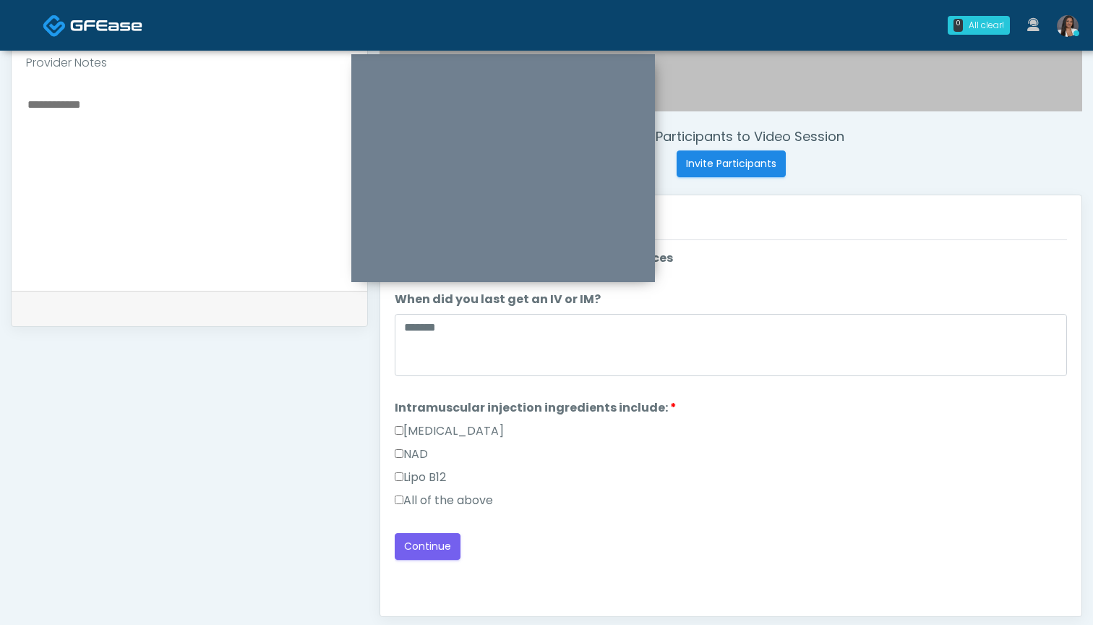
scroll to position [488, 0]
click at [432, 547] on button "Continue" at bounding box center [428, 545] width 66 height 27
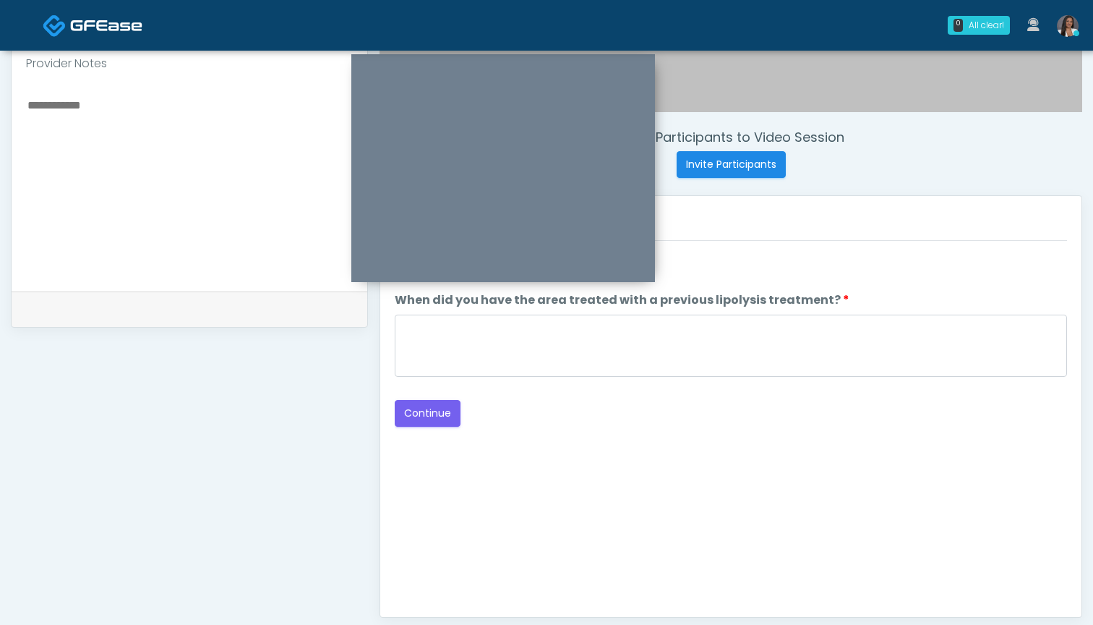
scroll to position [470, 0]
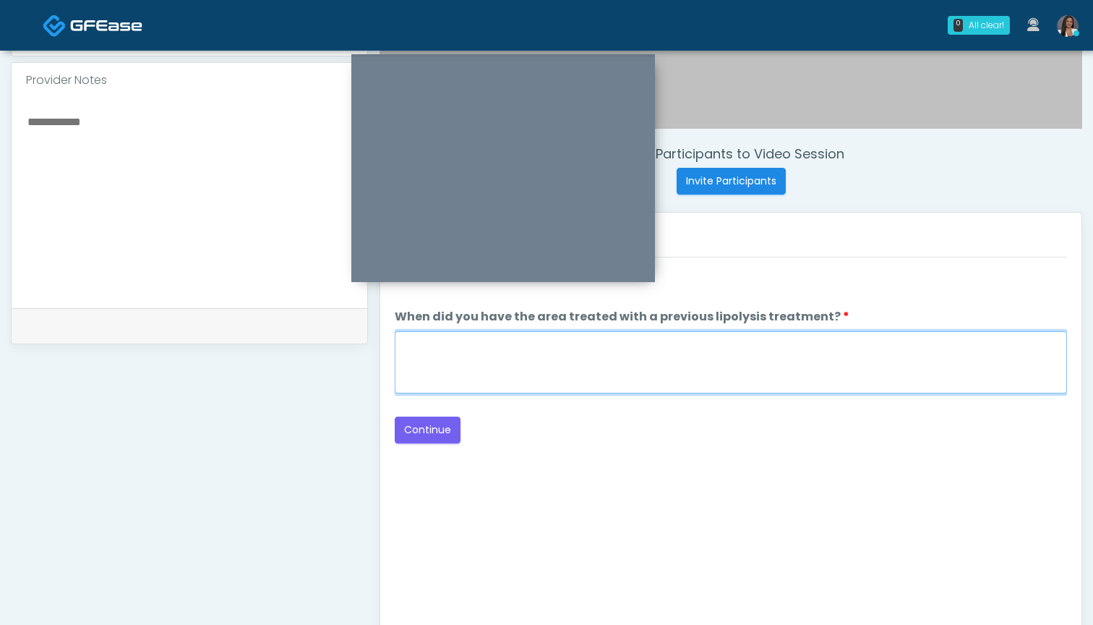
click at [726, 376] on textarea "When did you have the area treated with a previous lipolysis treatment?" at bounding box center [731, 362] width 672 height 62
type textarea "***"
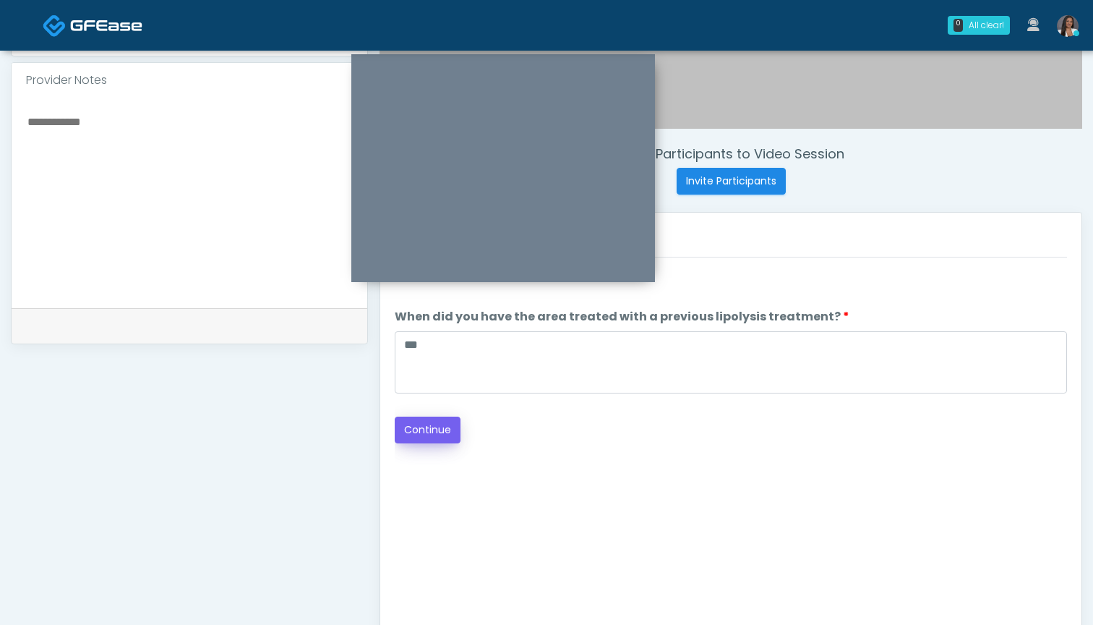
click at [428, 429] on button "Continue" at bounding box center [428, 429] width 66 height 27
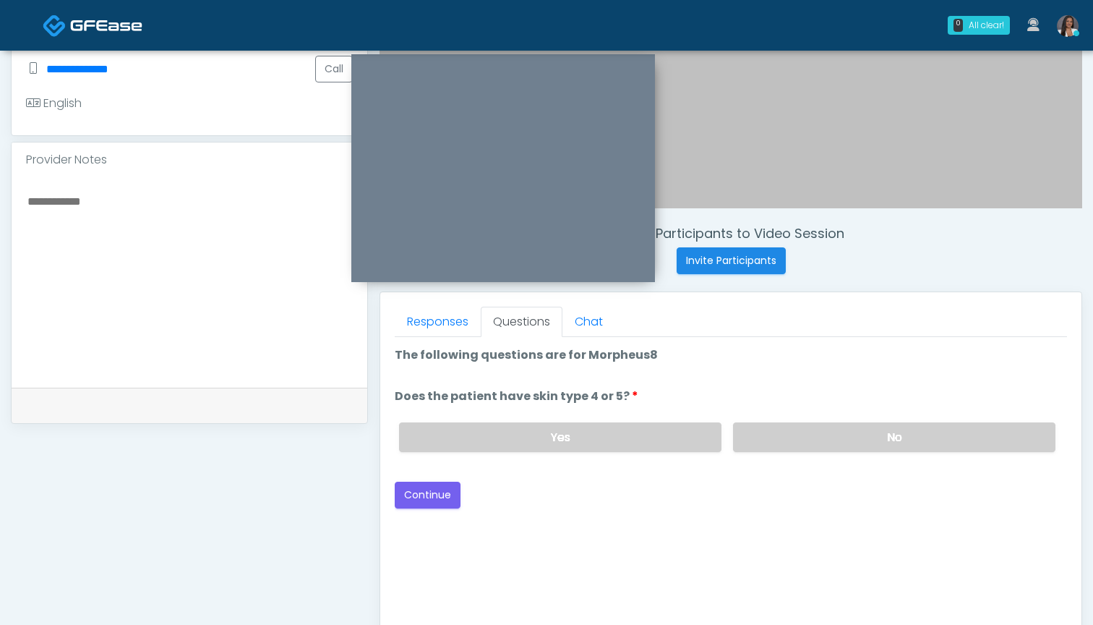
scroll to position [380, 0]
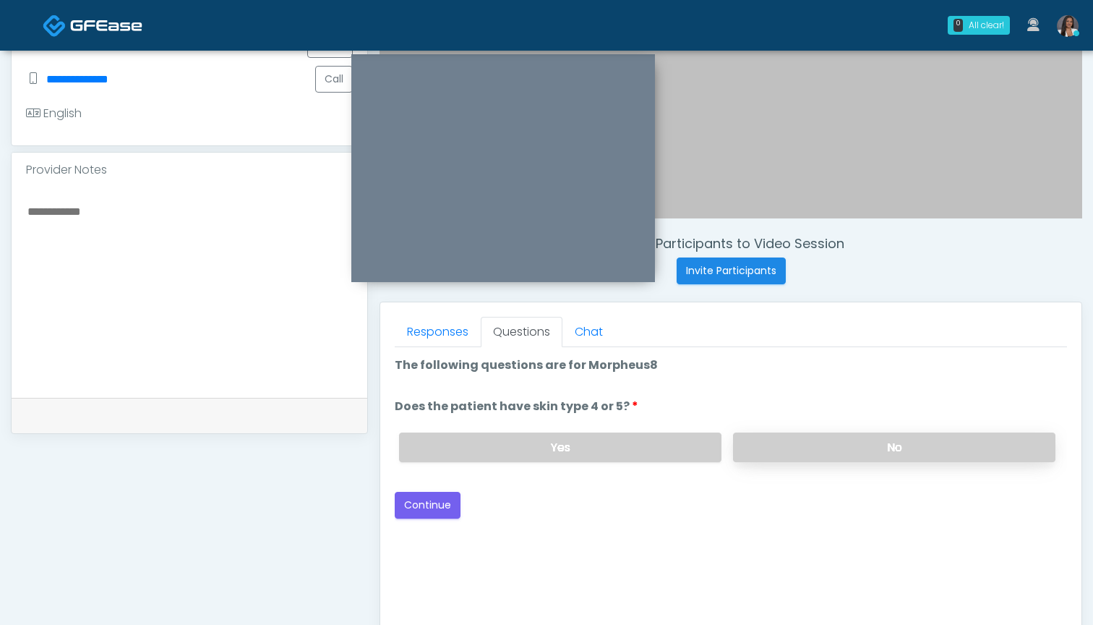
click at [759, 450] on label "No" at bounding box center [894, 447] width 322 height 30
click at [424, 504] on button "Continue" at bounding box center [428, 505] width 66 height 27
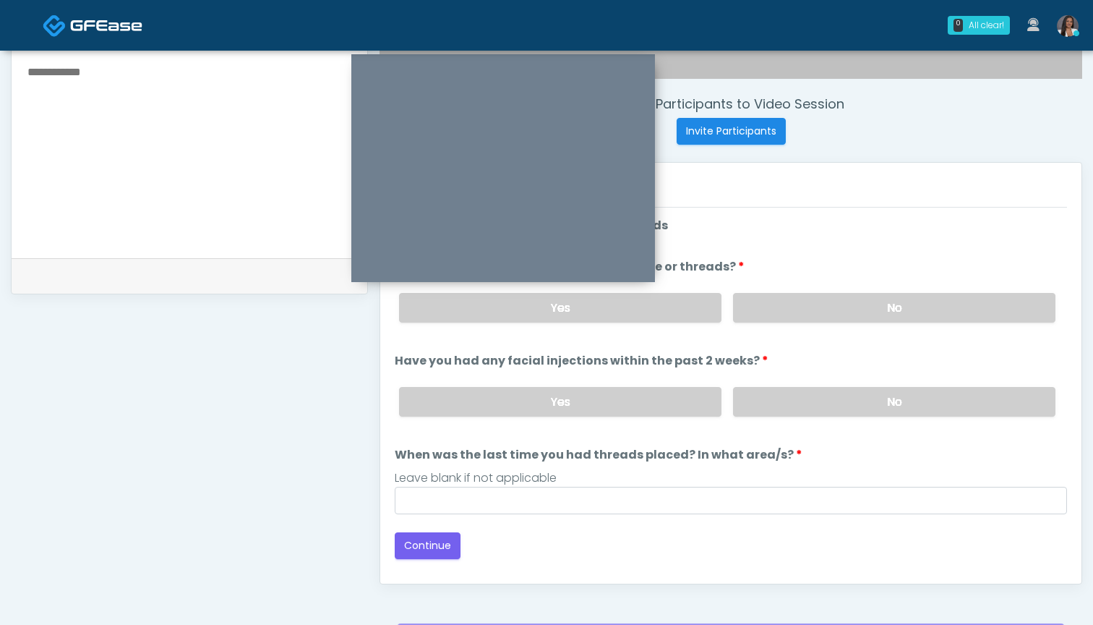
scroll to position [513, 0]
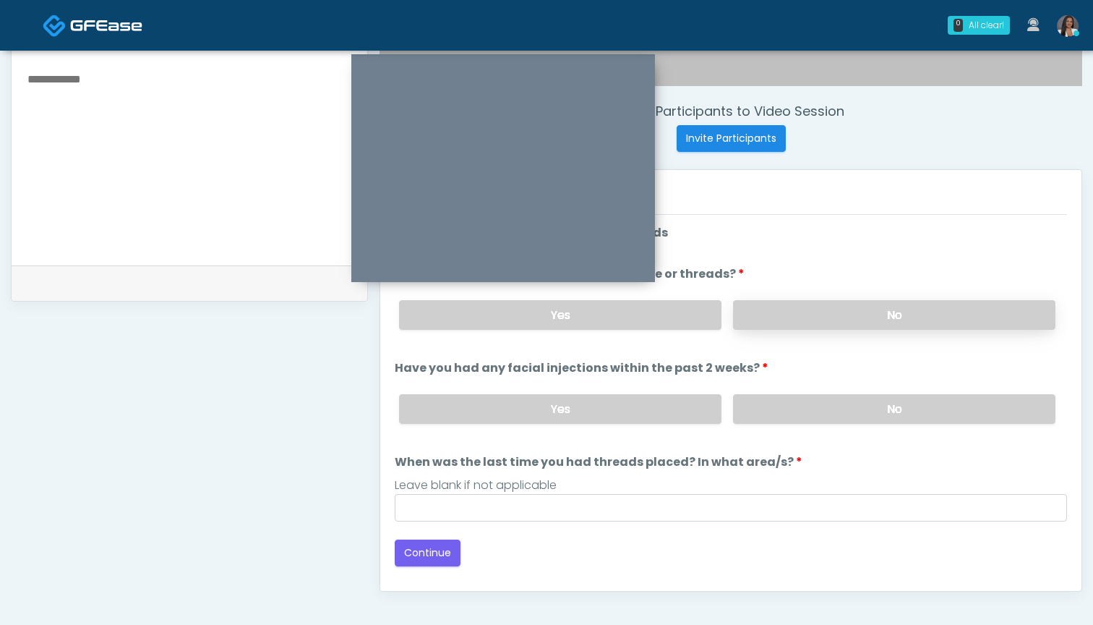
click at [790, 316] on label "No" at bounding box center [894, 315] width 322 height 30
click at [790, 415] on label "No" at bounding box center [894, 409] width 322 height 30
click at [757, 527] on div "Loading... Connecting to your agent... Please wait while we prepare your person…" at bounding box center [731, 395] width 672 height 342
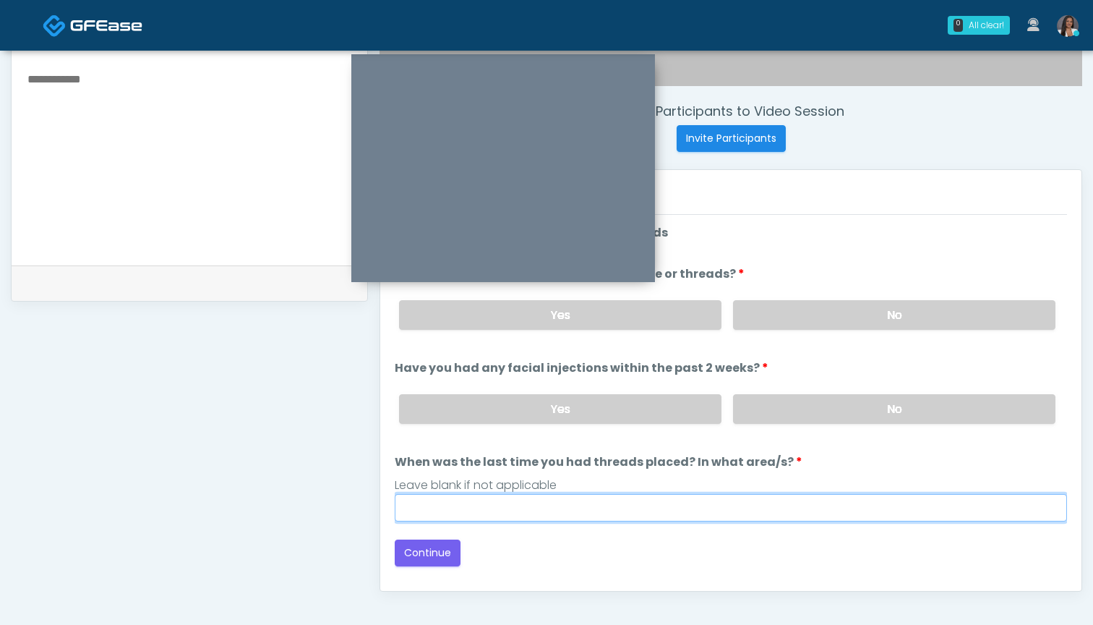
click at [759, 513] on input "When was the last time you had threads placed? In what area/s?" at bounding box center [731, 507] width 672 height 27
type input "***"
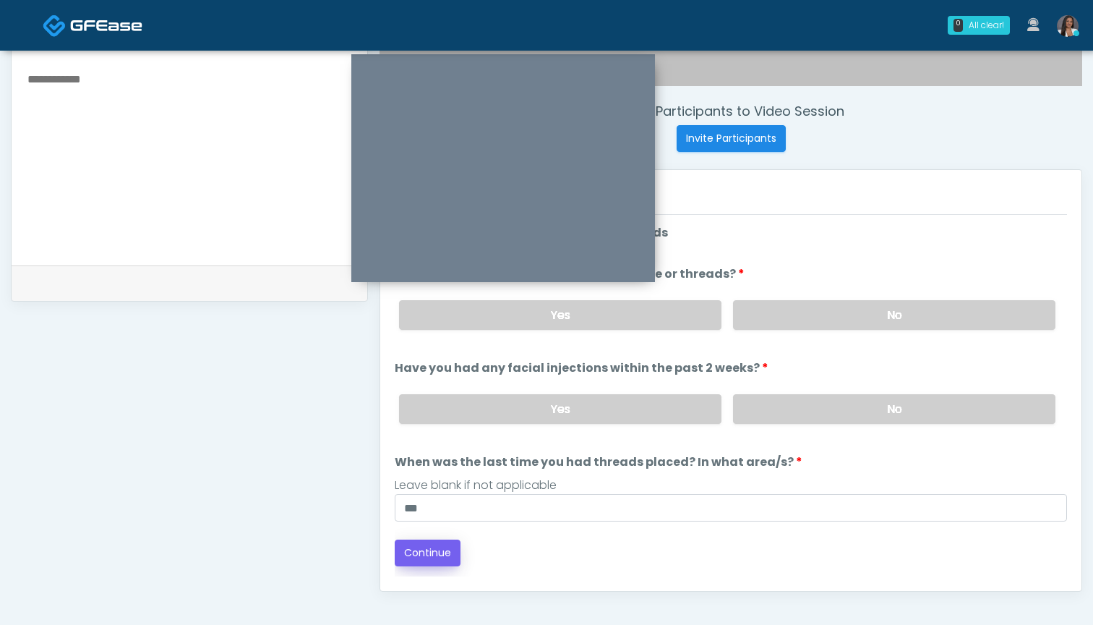
click at [419, 553] on button "Continue" at bounding box center [428, 552] width 66 height 27
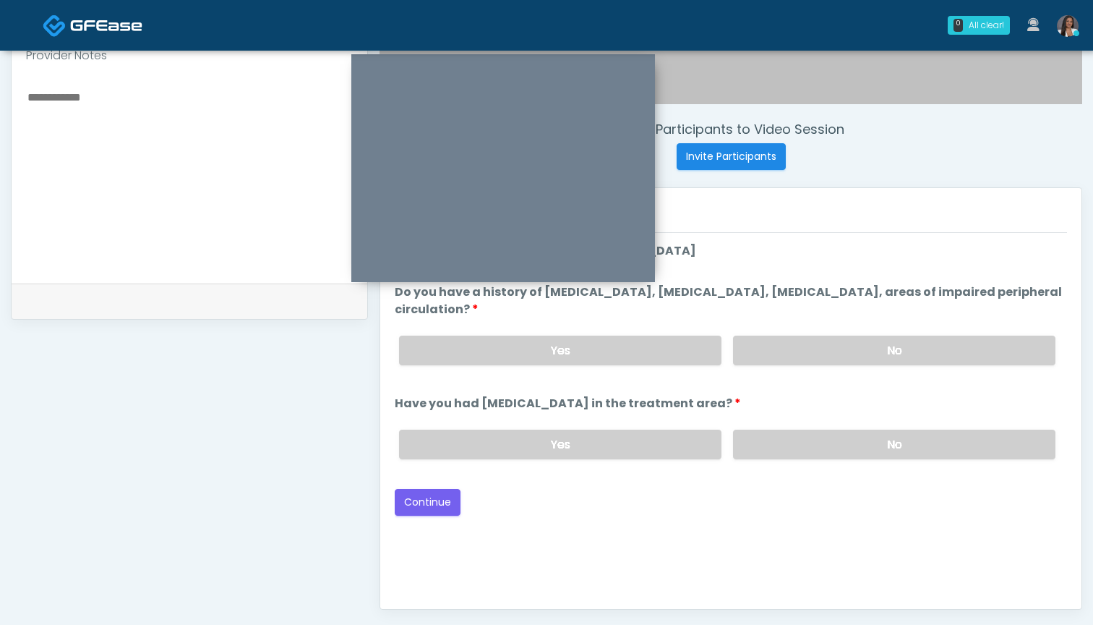
scroll to position [495, 0]
click at [803, 350] on label "No" at bounding box center [894, 351] width 322 height 30
click at [821, 444] on label "No" at bounding box center [894, 445] width 322 height 30
click at [418, 500] on button "Continue" at bounding box center [428, 502] width 66 height 27
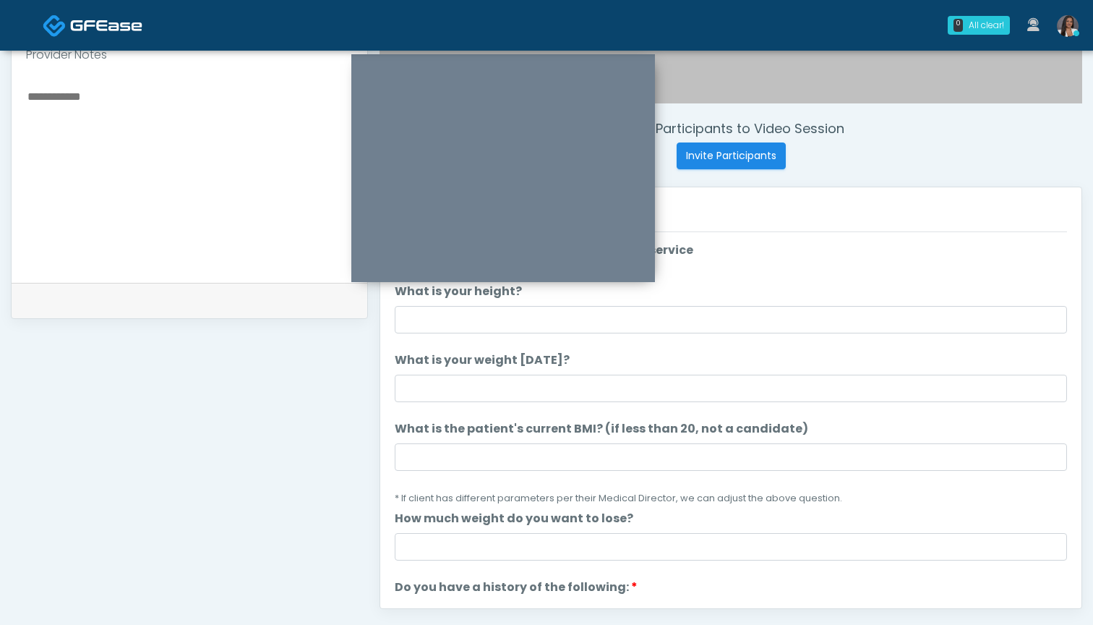
scroll to position [496, 0]
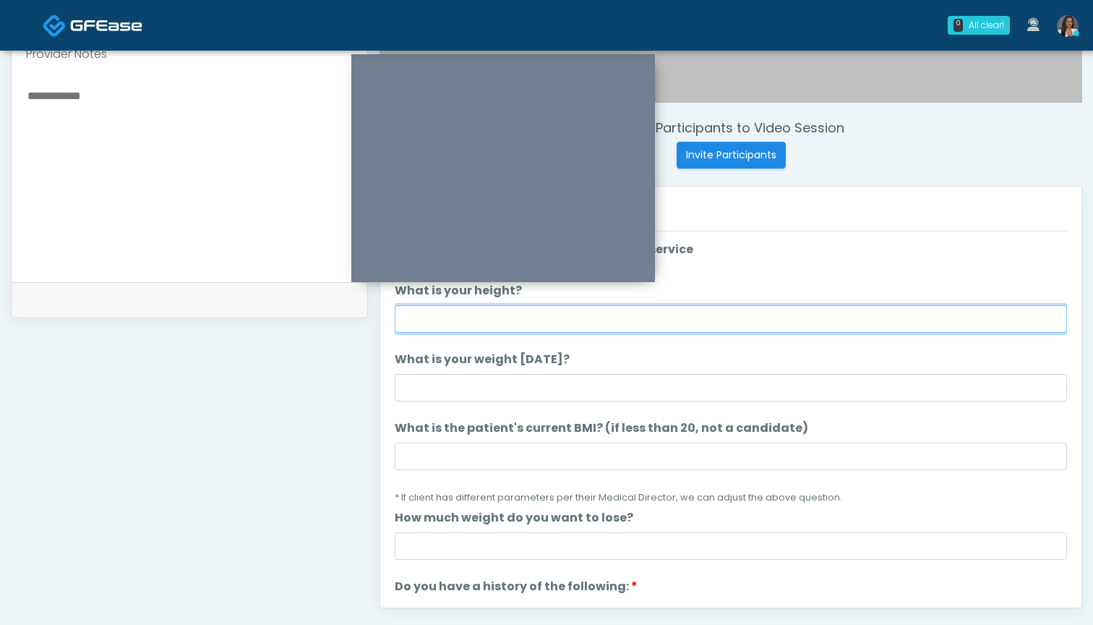
click at [537, 330] on input "What is your height?" at bounding box center [731, 318] width 672 height 27
type input "*****"
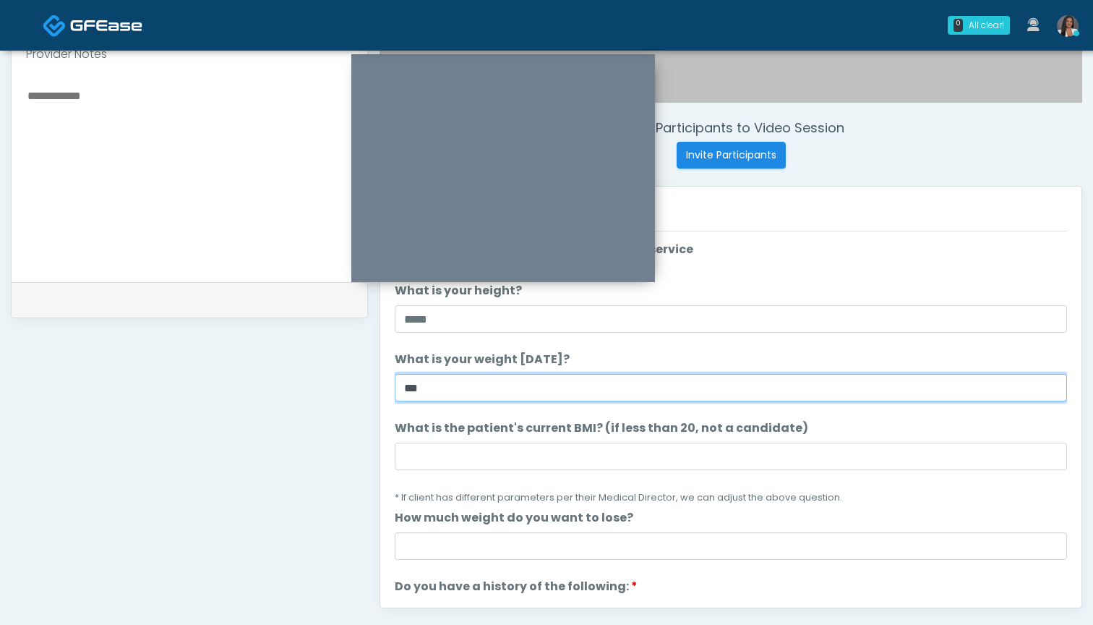
type input "***"
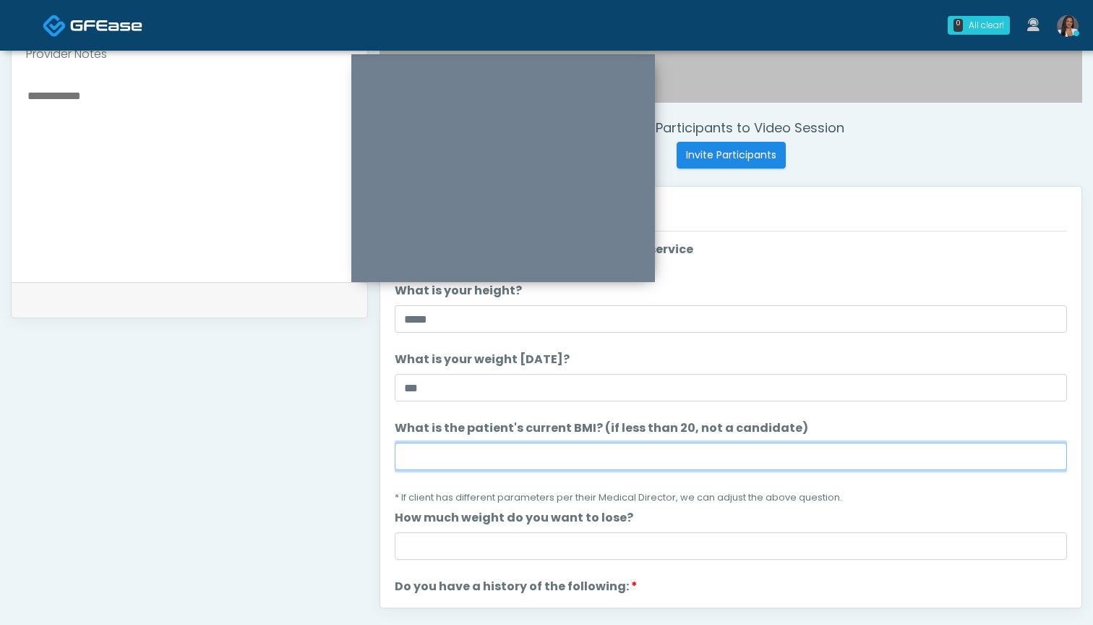
type input "*"
type input "****"
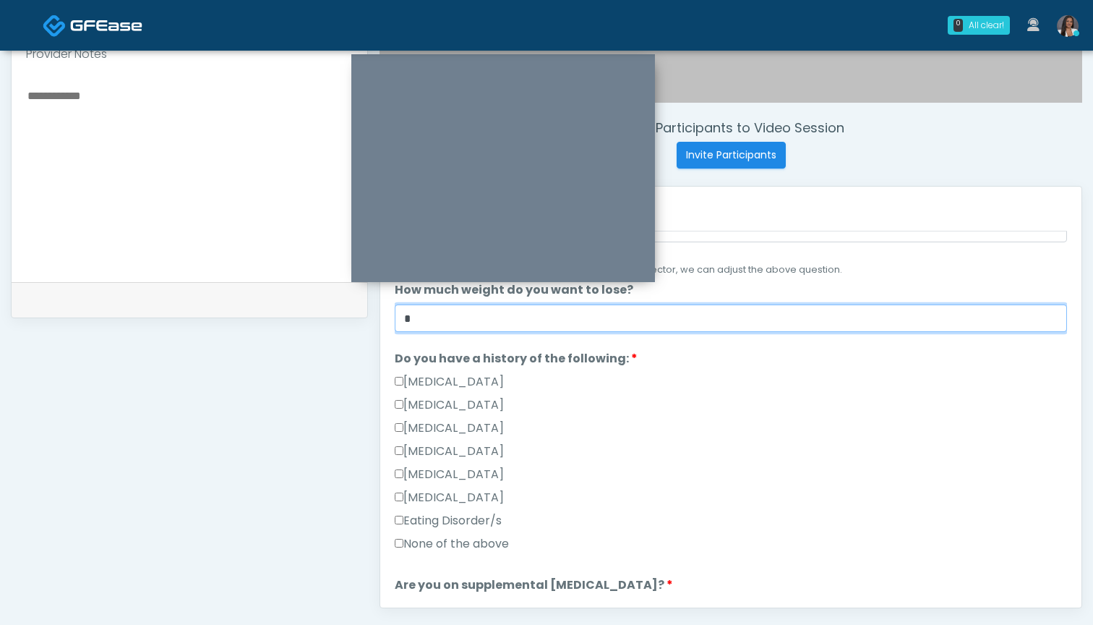
scroll to position [255, 0]
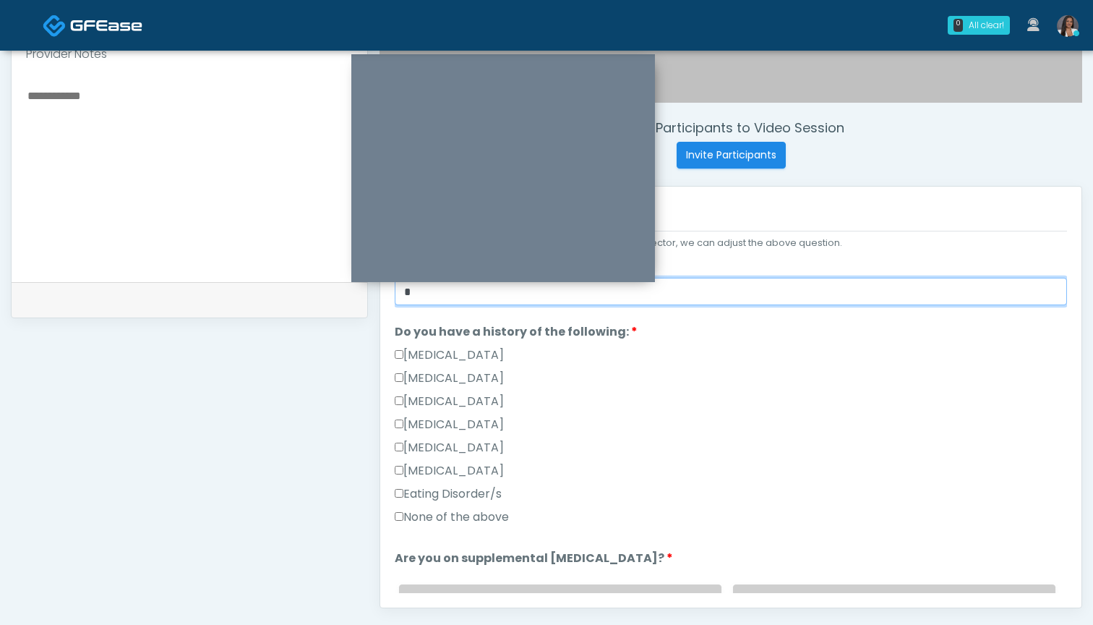
type input "*"
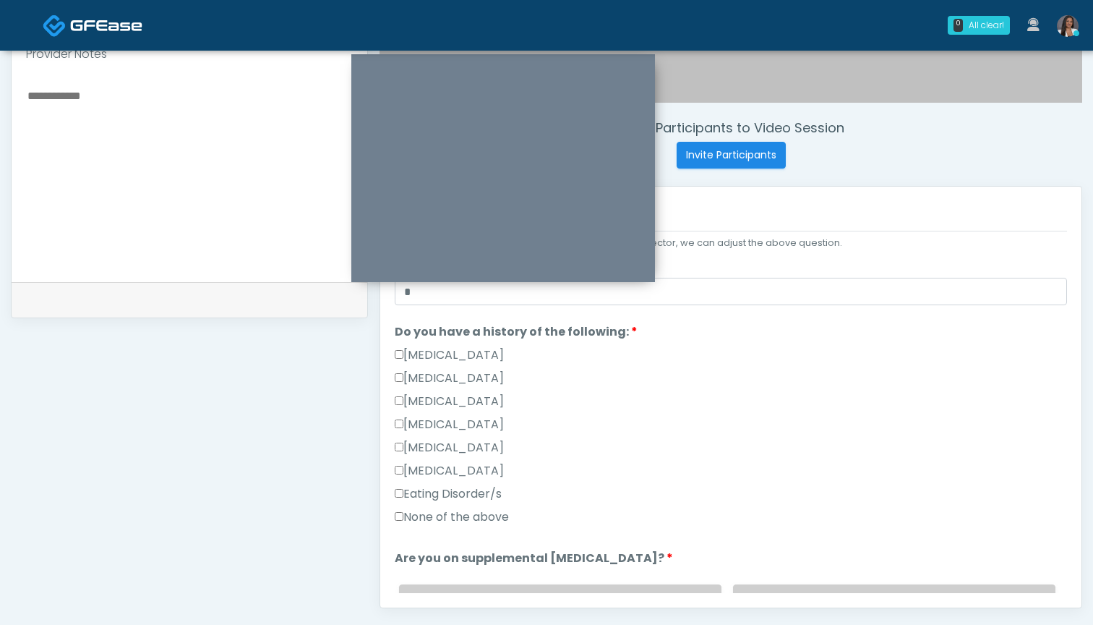
click at [427, 518] on label "None of the above" at bounding box center [452, 516] width 114 height 17
click at [435, 448] on label "Hypoglycemia" at bounding box center [449, 447] width 109 height 17
click at [435, 518] on label "None of the above" at bounding box center [452, 516] width 114 height 17
click at [243, 224] on textarea at bounding box center [189, 174] width 327 height 176
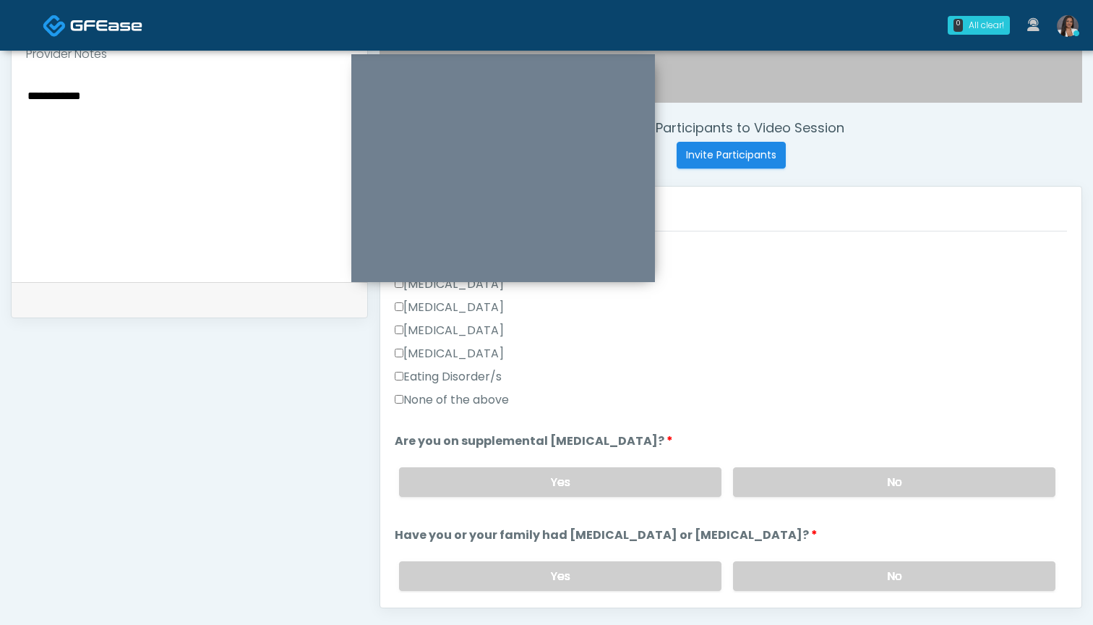
scroll to position [371, 0]
type textarea "**********"
click at [817, 477] on label "No" at bounding box center [894, 483] width 322 height 30
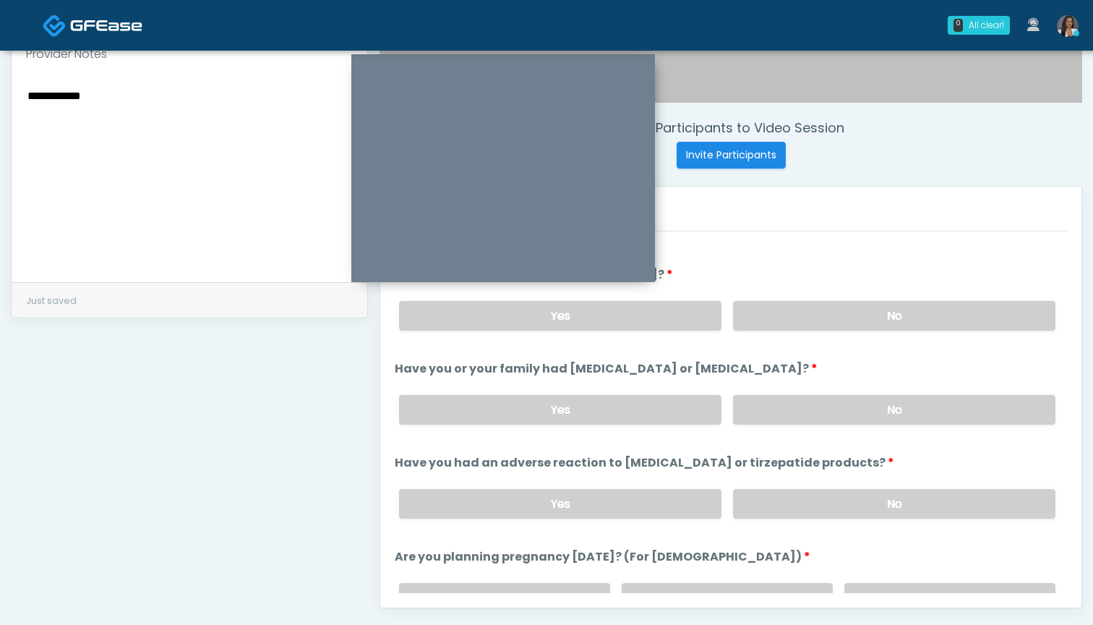
scroll to position [539, 0]
click at [617, 307] on label "Yes" at bounding box center [560, 314] width 322 height 30
click at [787, 320] on label "No" at bounding box center [894, 314] width 322 height 30
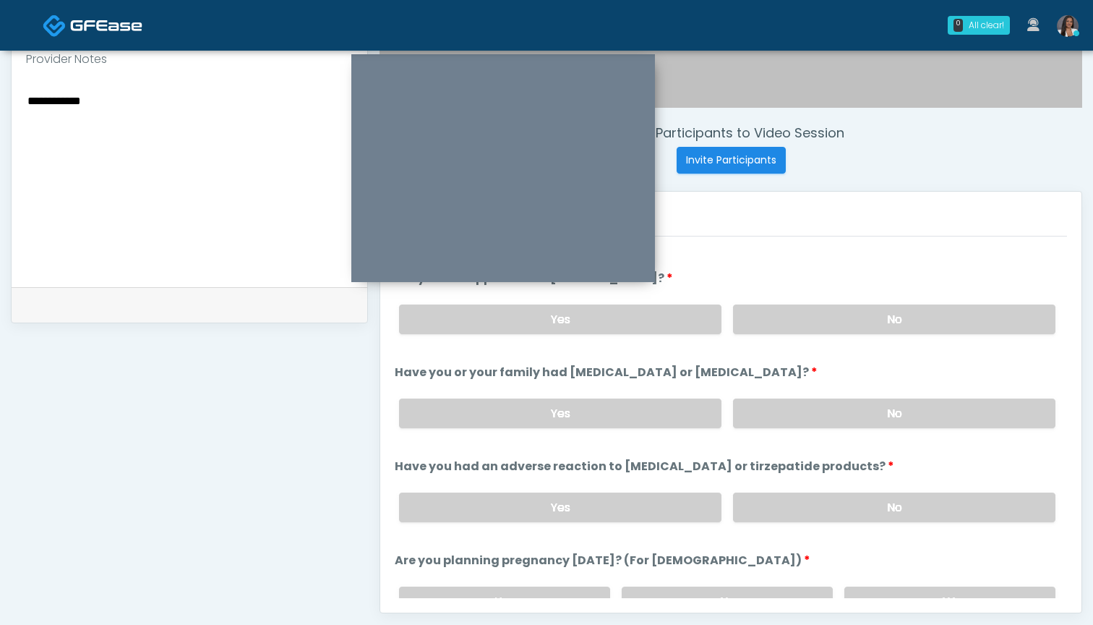
scroll to position [490, 0]
click at [792, 408] on label "No" at bounding box center [894, 414] width 322 height 30
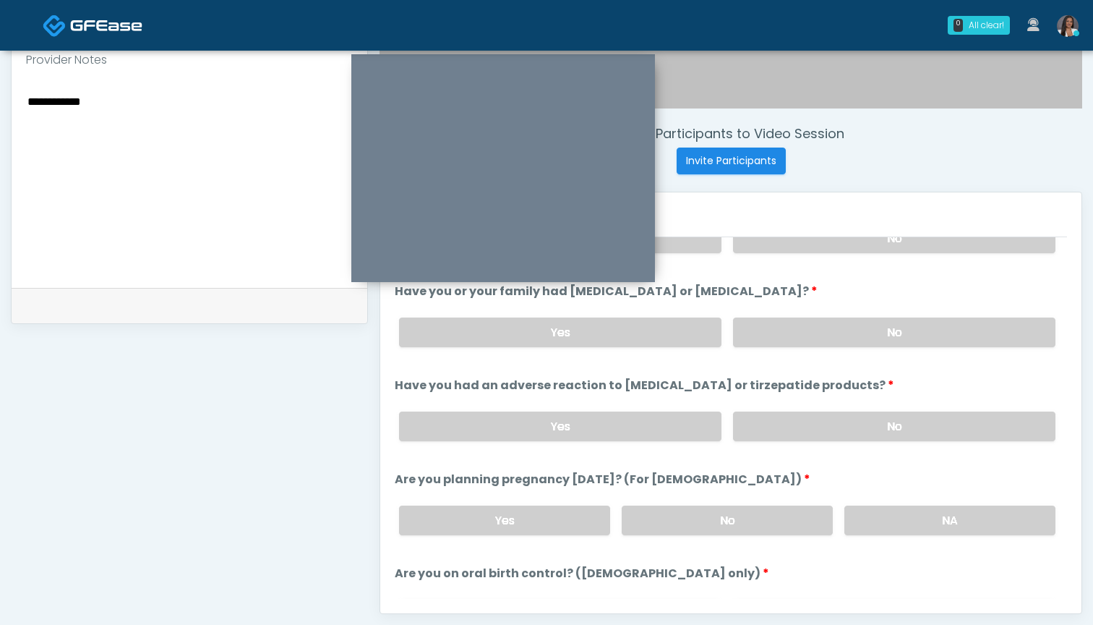
scroll to position [641, 0]
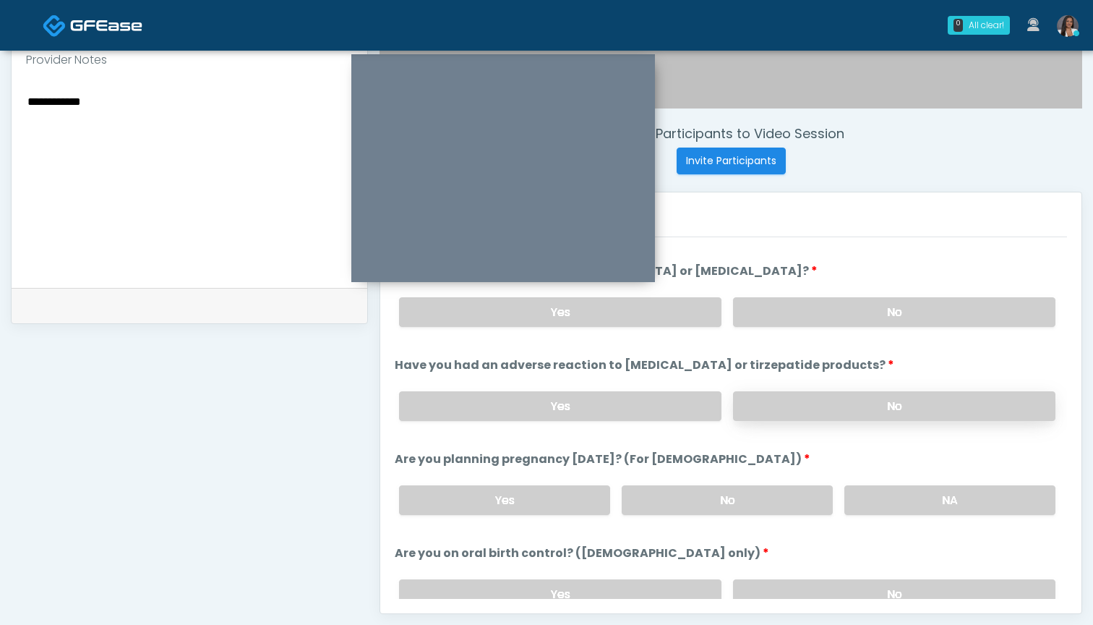
click at [776, 405] on label "No" at bounding box center [894, 406] width 322 height 30
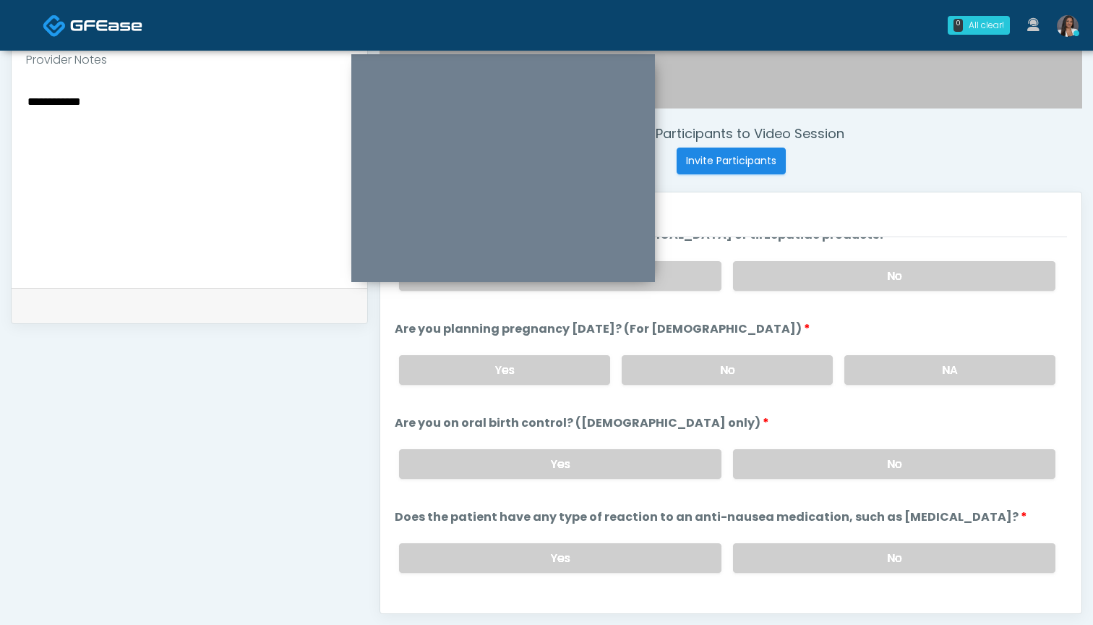
scroll to position [773, 0]
click at [770, 369] on label "No" at bounding box center [727, 369] width 211 height 30
click at [793, 463] on label "No" at bounding box center [894, 463] width 322 height 30
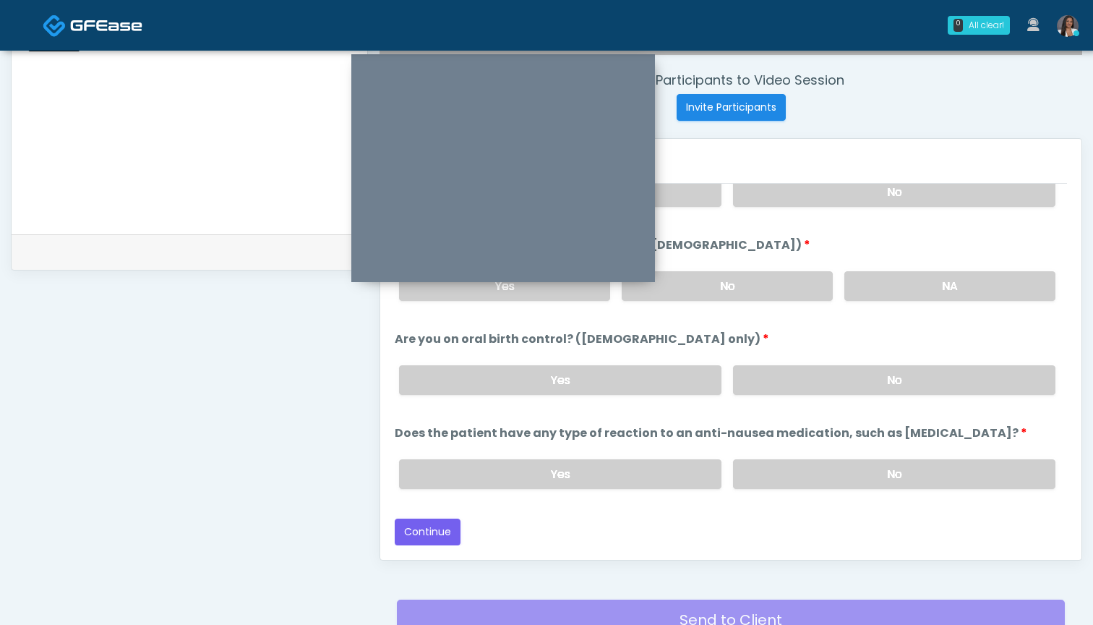
scroll to position [544, 0]
click at [773, 479] on label "No" at bounding box center [894, 474] width 322 height 30
click at [442, 531] on button "Continue" at bounding box center [428, 531] width 66 height 27
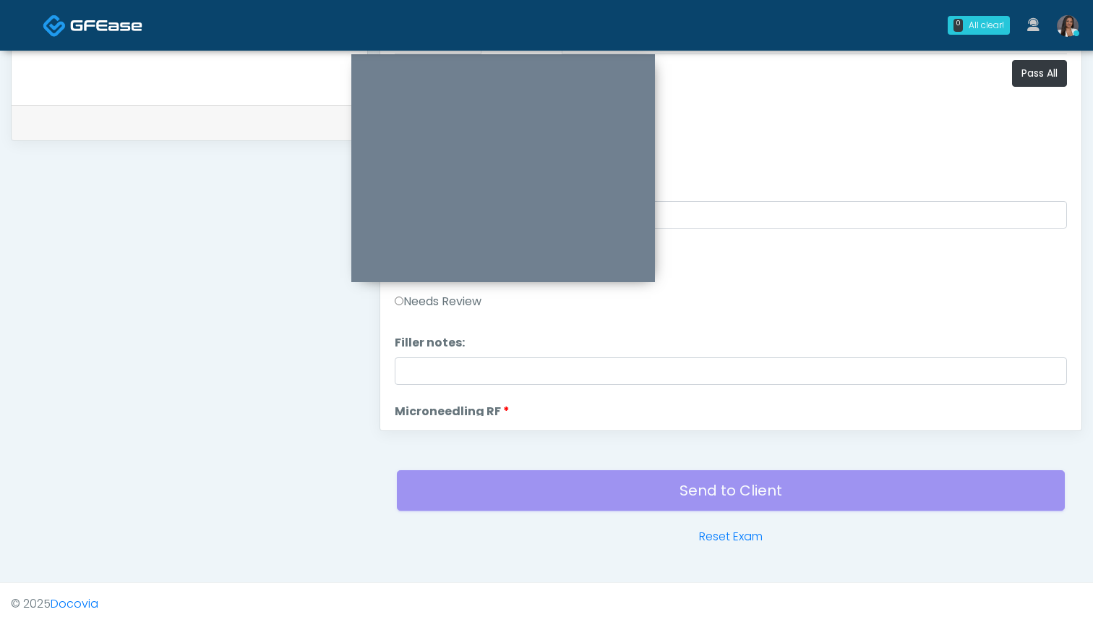
scroll to position [0, 0]
click at [1043, 76] on button "Pass All" at bounding box center [1039, 73] width 55 height 27
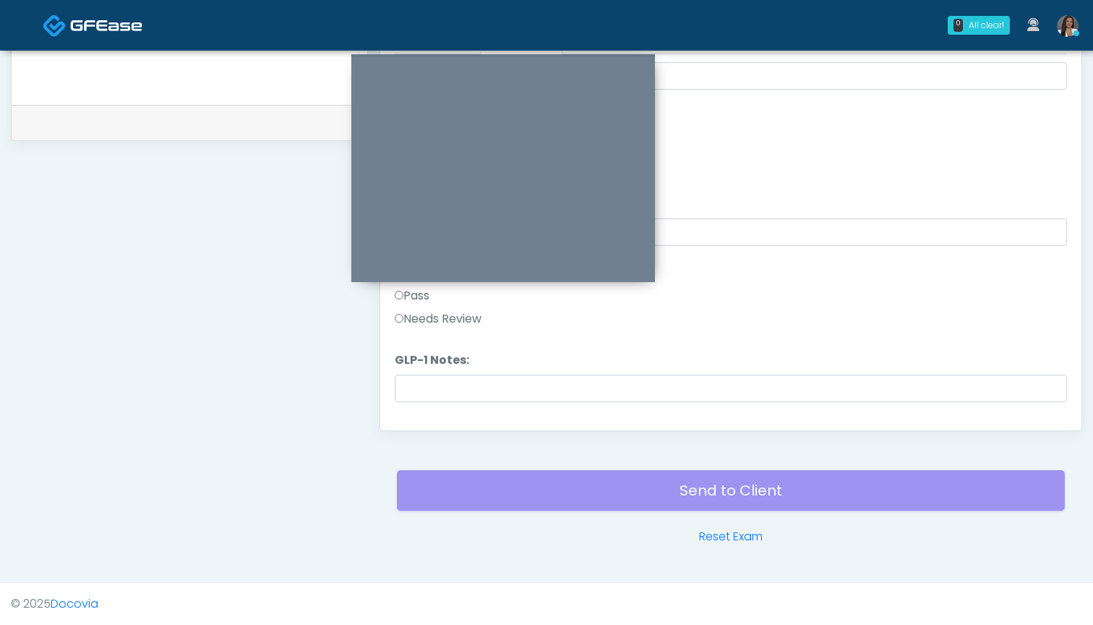
scroll to position [2635, 0]
click at [464, 330] on label "Needs Review" at bounding box center [438, 321] width 87 height 17
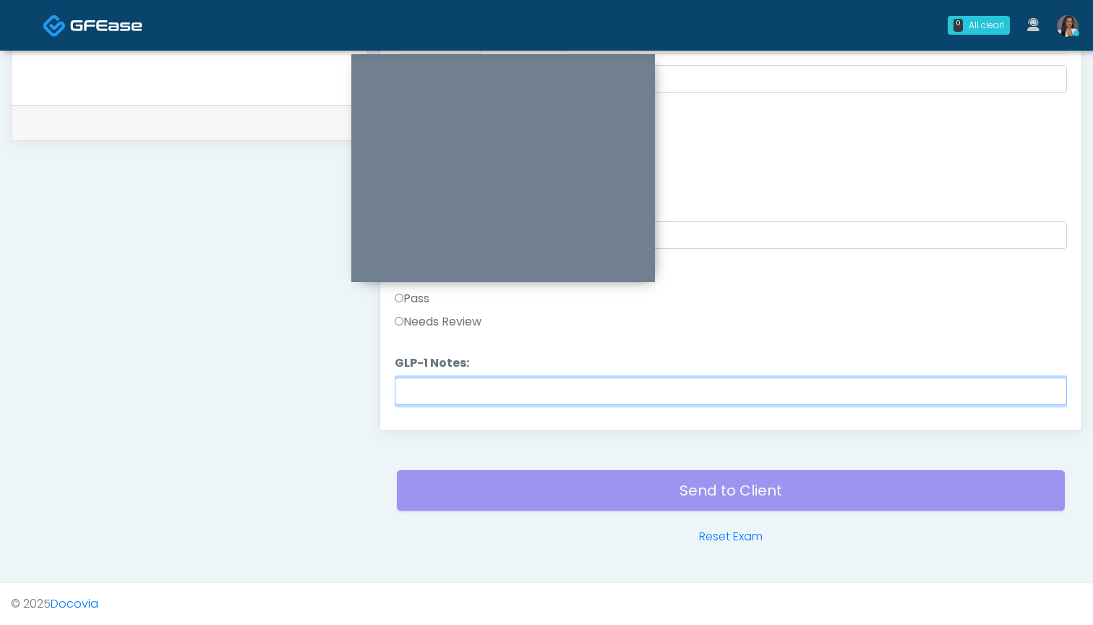
click at [484, 397] on input "GLP-1 Notes:" at bounding box center [731, 390] width 672 height 27
type input "**********"
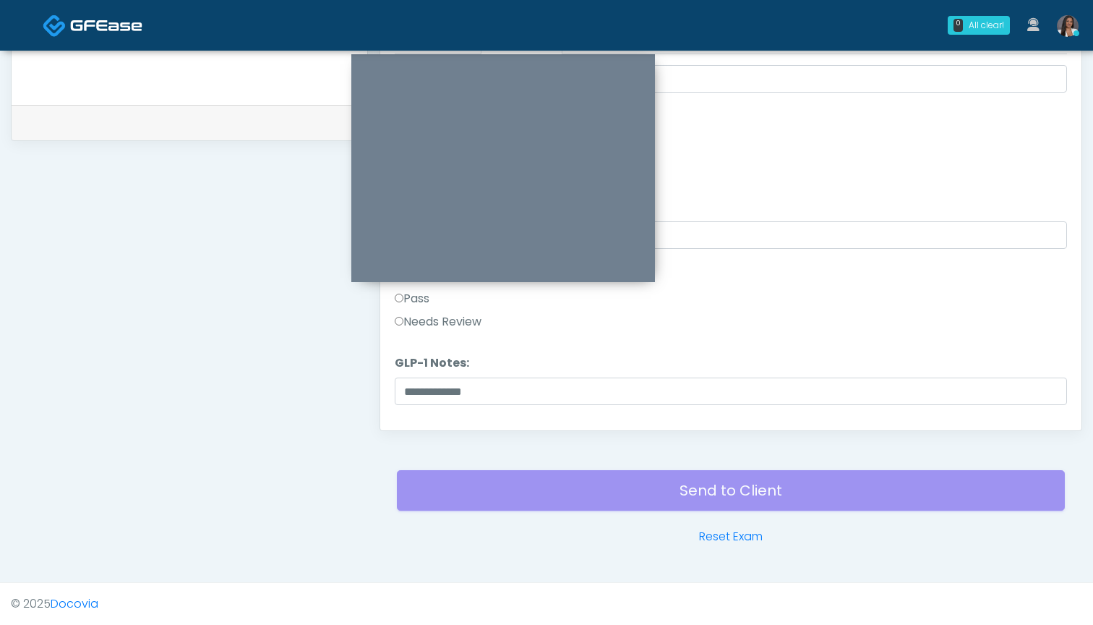
drag, startPoint x: 484, startPoint y: 397, endPoint x: 644, endPoint y: 487, distance: 183.6
click at [644, 487] on div "Send to Client Reset Exam" at bounding box center [731, 499] width 668 height 93
click at [445, 403] on button "Continue" at bounding box center [428, 402] width 66 height 27
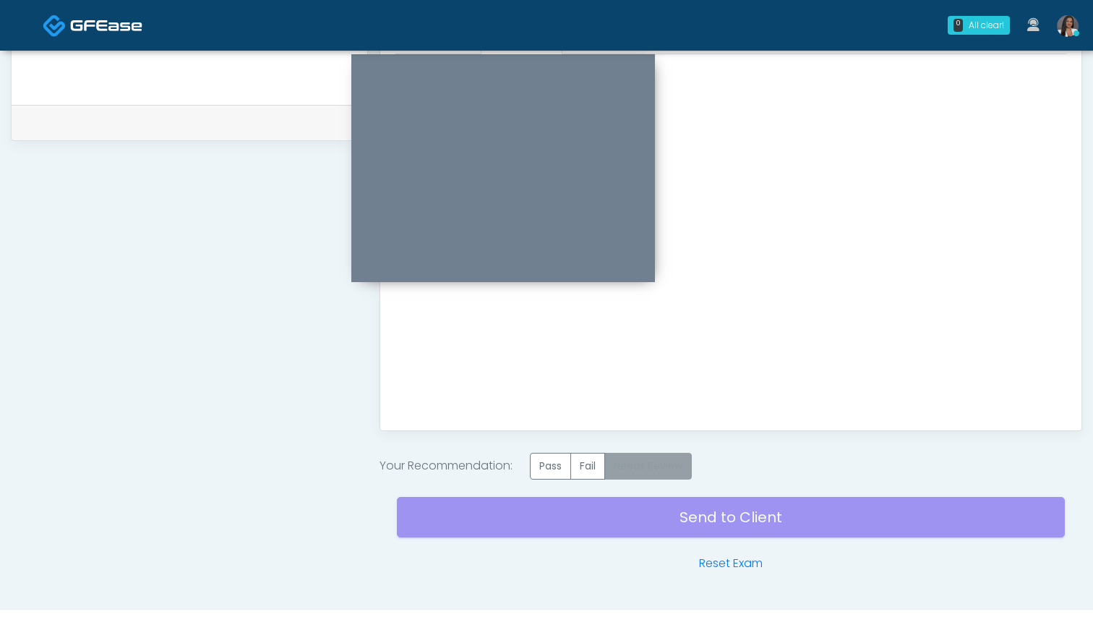
click at [654, 463] on label "Needs Review" at bounding box center [647, 466] width 87 height 27
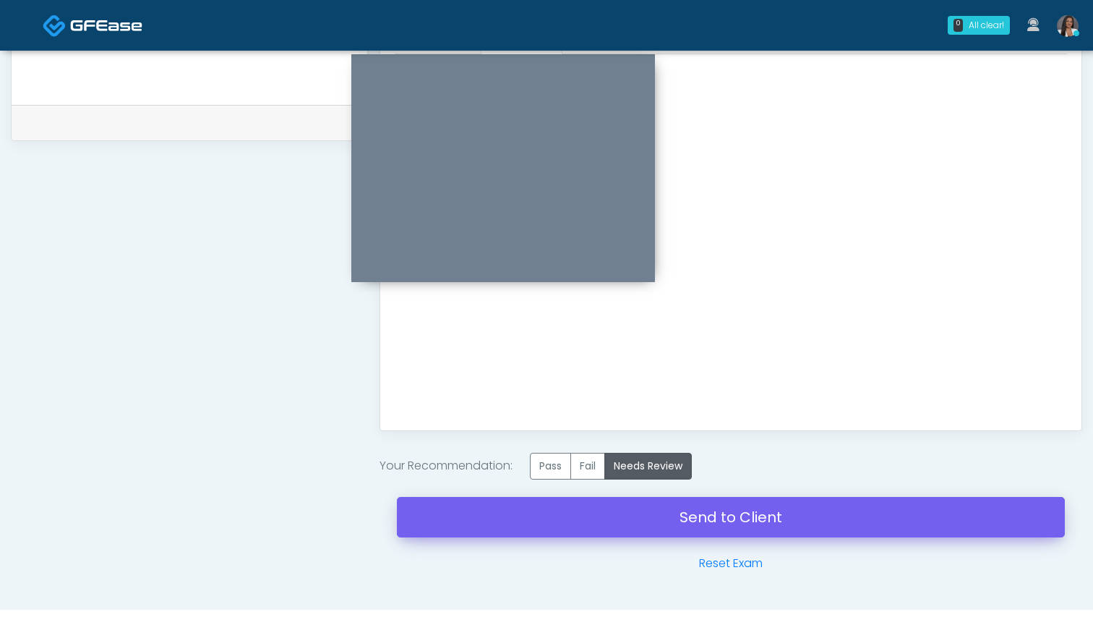
click at [725, 521] on link "Send to Client" at bounding box center [731, 517] width 668 height 40
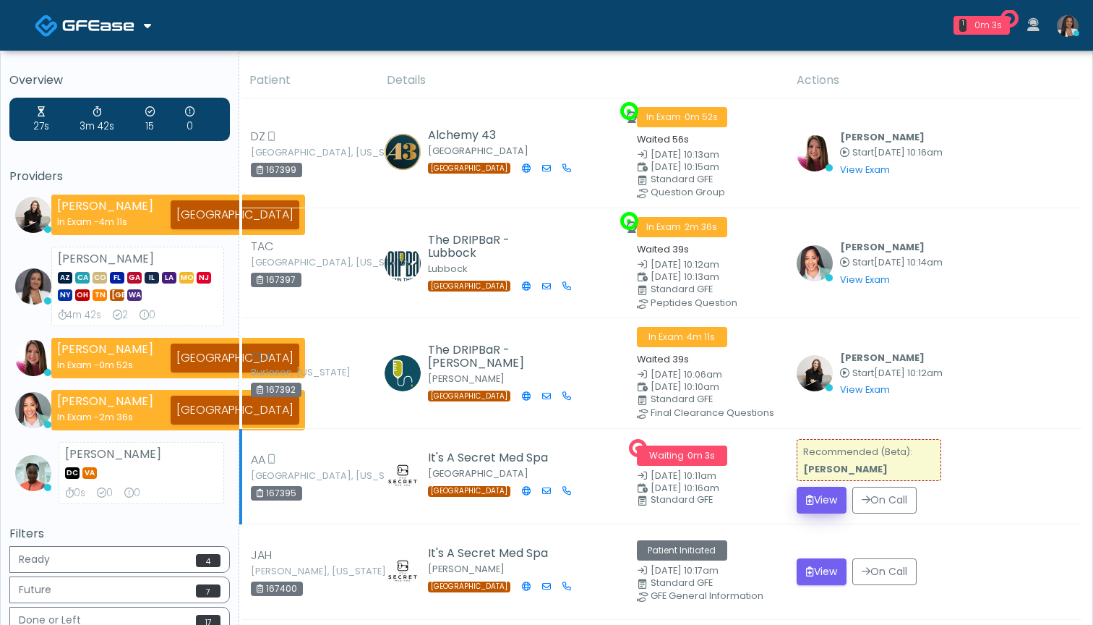
click at [831, 495] on button "View" at bounding box center [822, 500] width 50 height 27
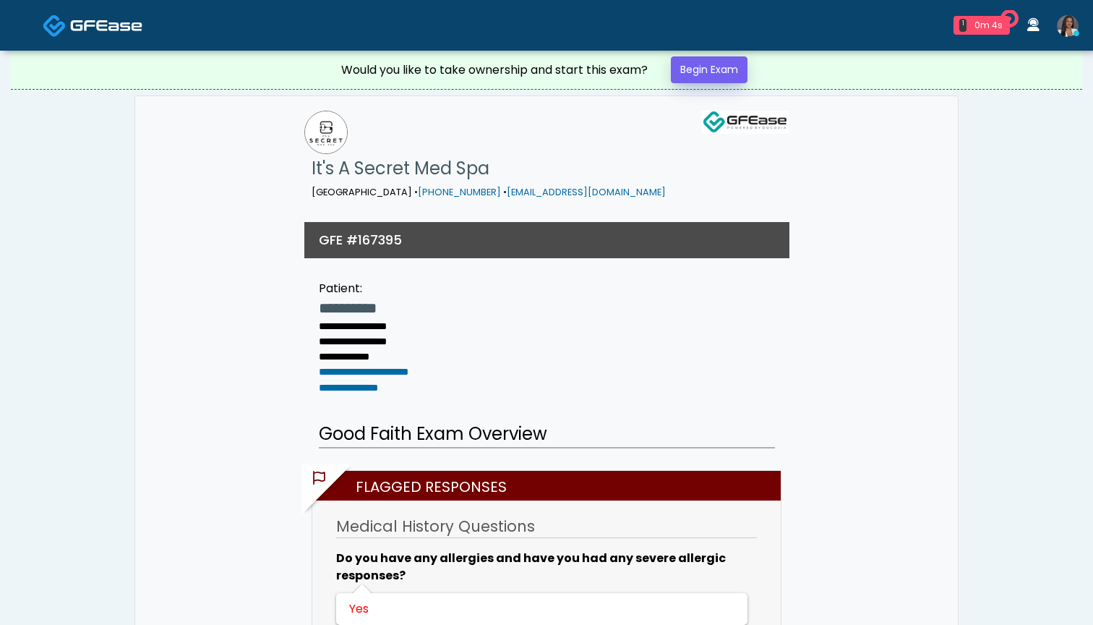
click at [701, 61] on link "Begin Exam" at bounding box center [709, 69] width 77 height 27
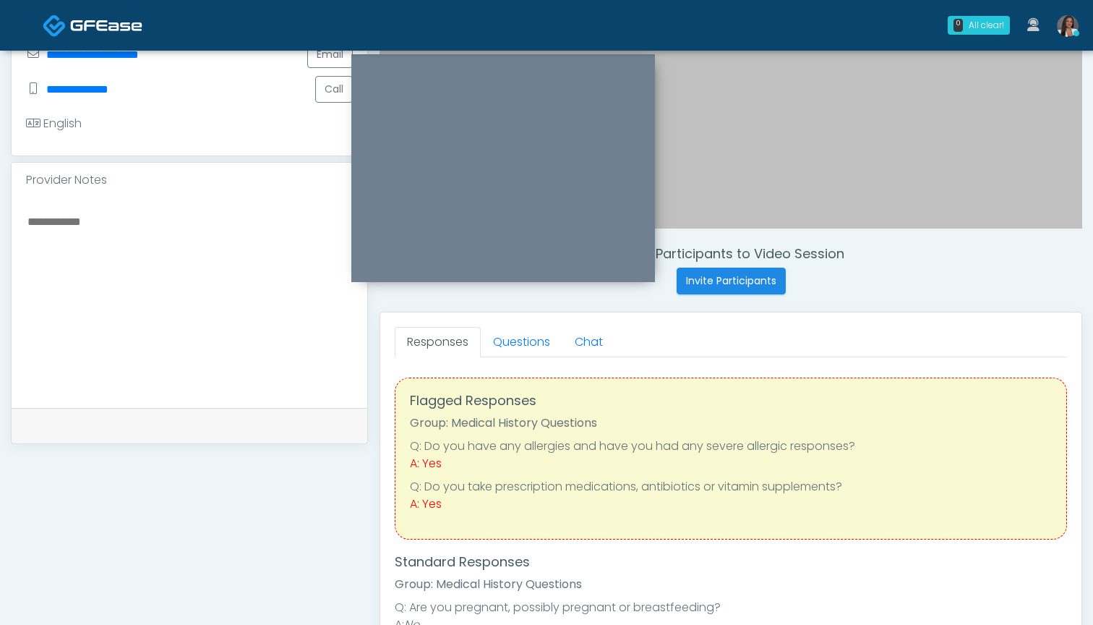
scroll to position [303, 0]
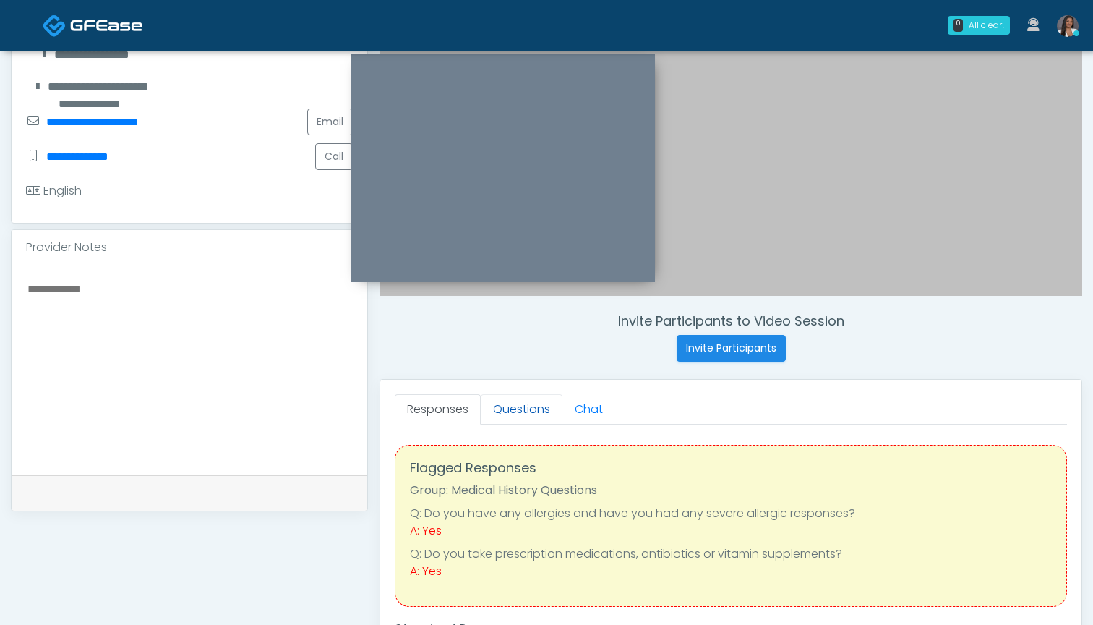
click at [521, 409] on link "Questions" at bounding box center [522, 409] width 82 height 30
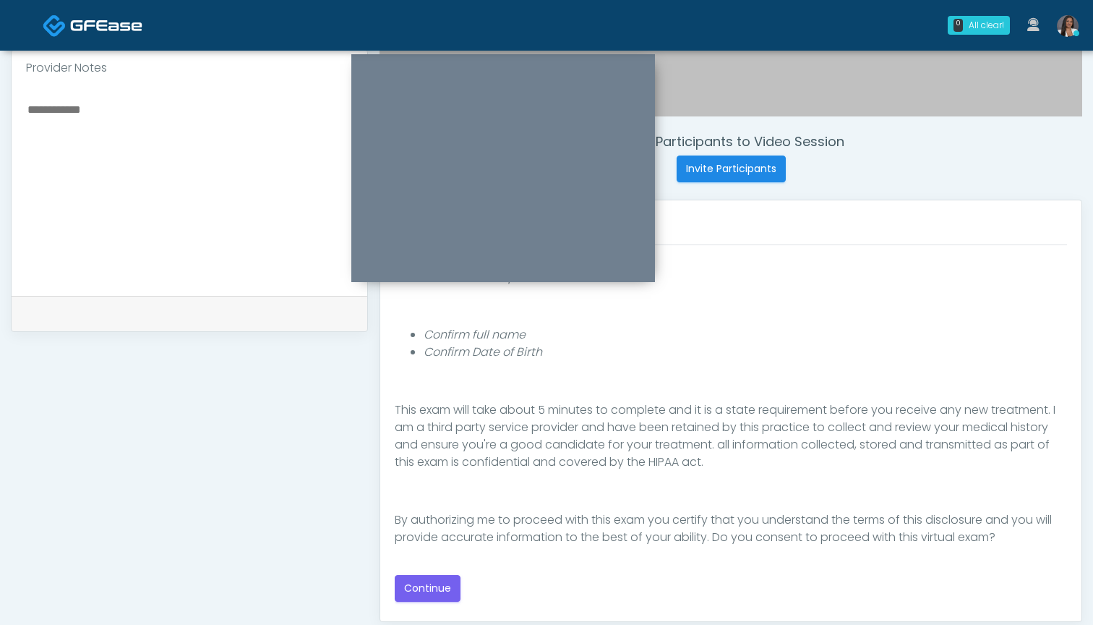
scroll to position [482, 0]
click at [423, 586] on button "Continue" at bounding box center [428, 588] width 66 height 27
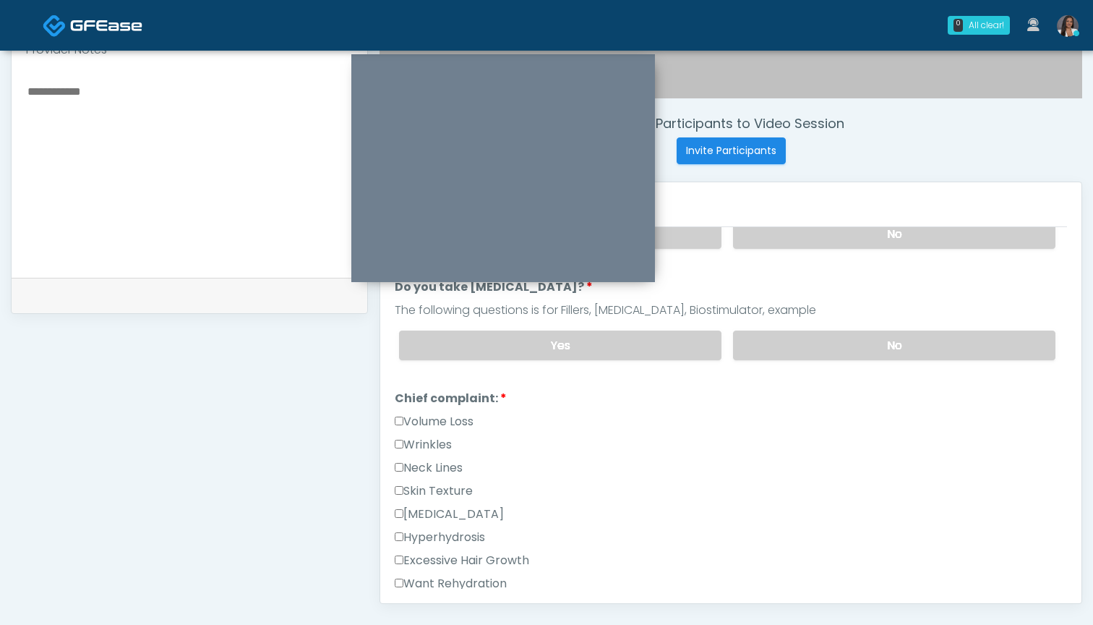
scroll to position [495, 0]
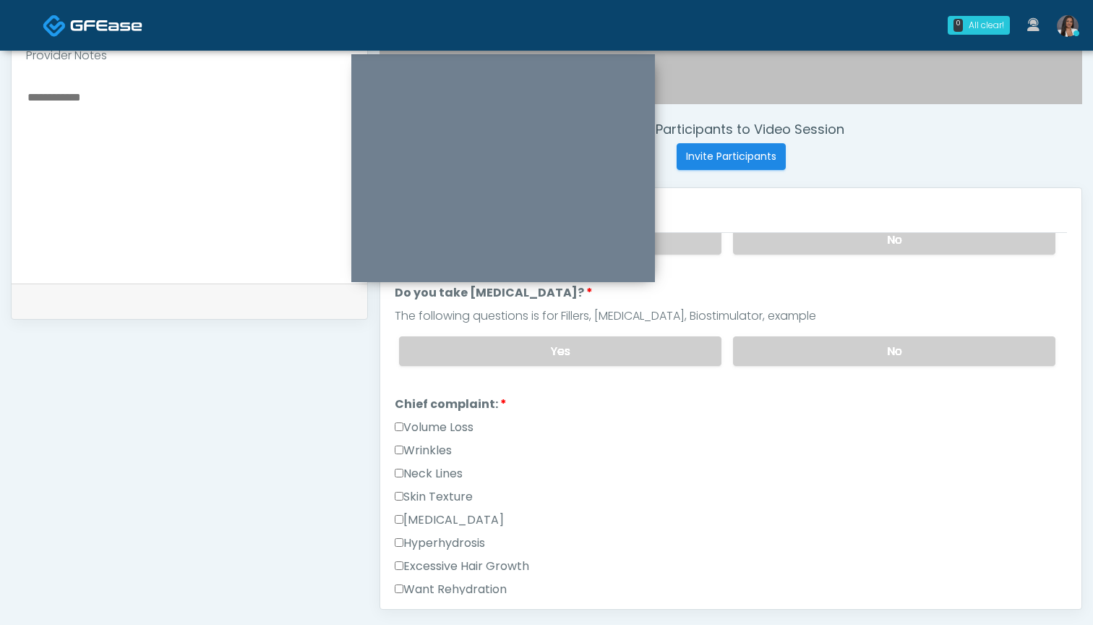
click at [438, 430] on label "Volume Loss" at bounding box center [434, 427] width 79 height 17
click at [438, 444] on label "Wrinkles" at bounding box center [423, 450] width 57 height 17
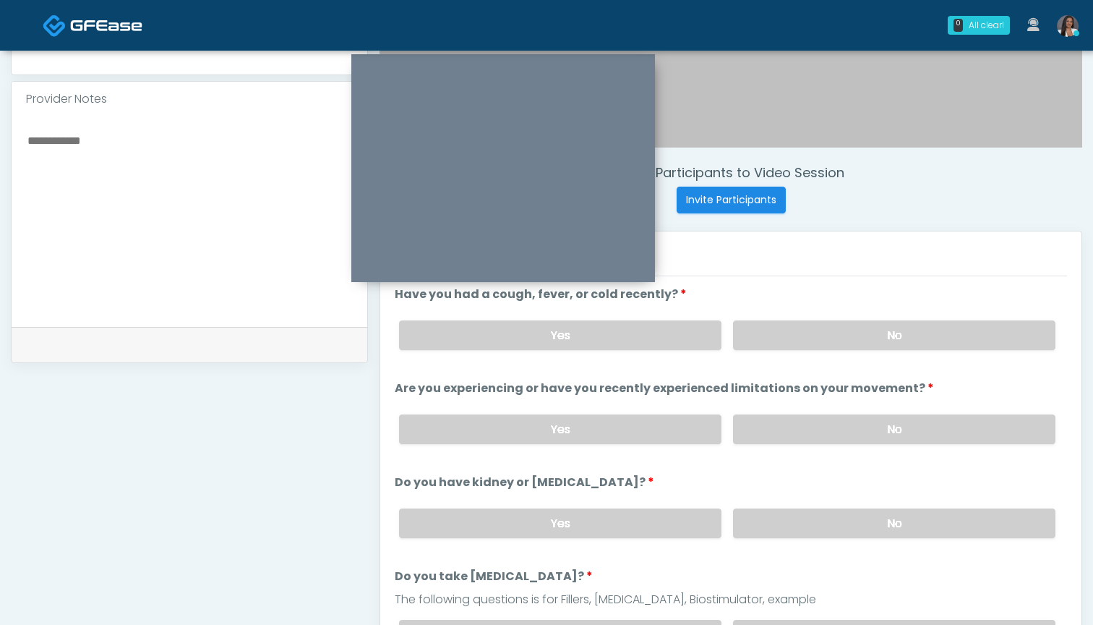
scroll to position [445, 0]
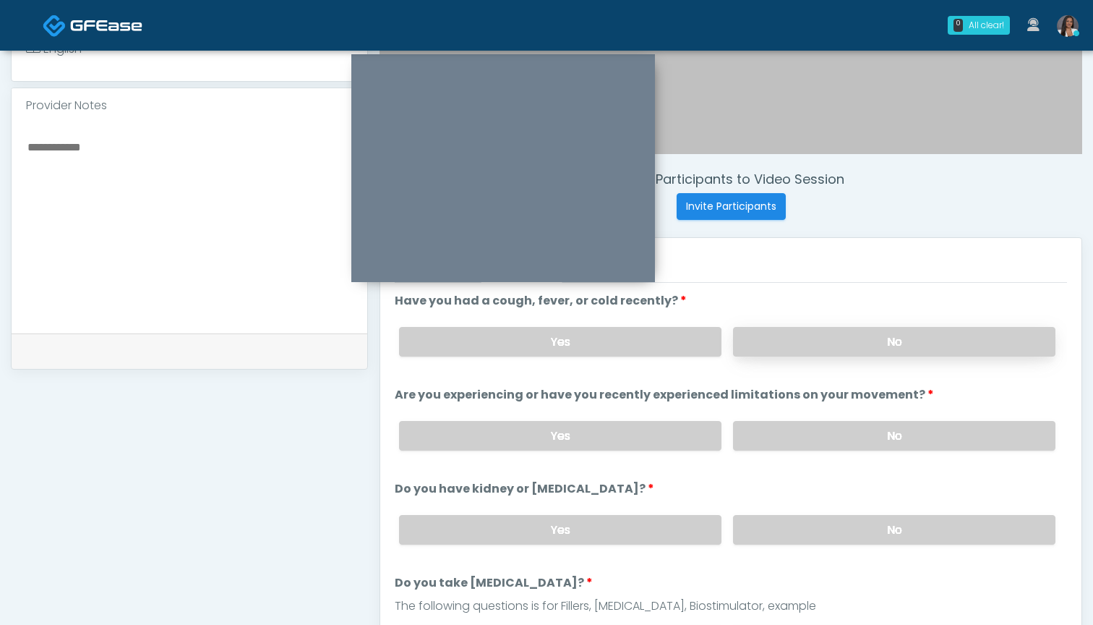
click at [792, 334] on label "No" at bounding box center [894, 342] width 322 height 30
click at [816, 437] on label "No" at bounding box center [894, 436] width 322 height 30
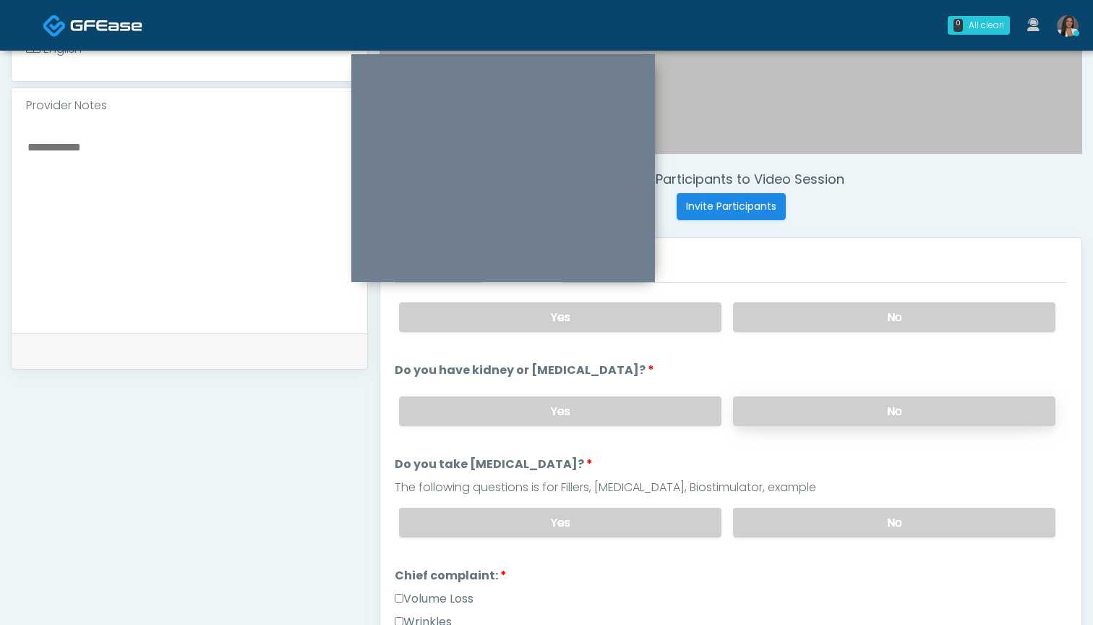
scroll to position [134, 0]
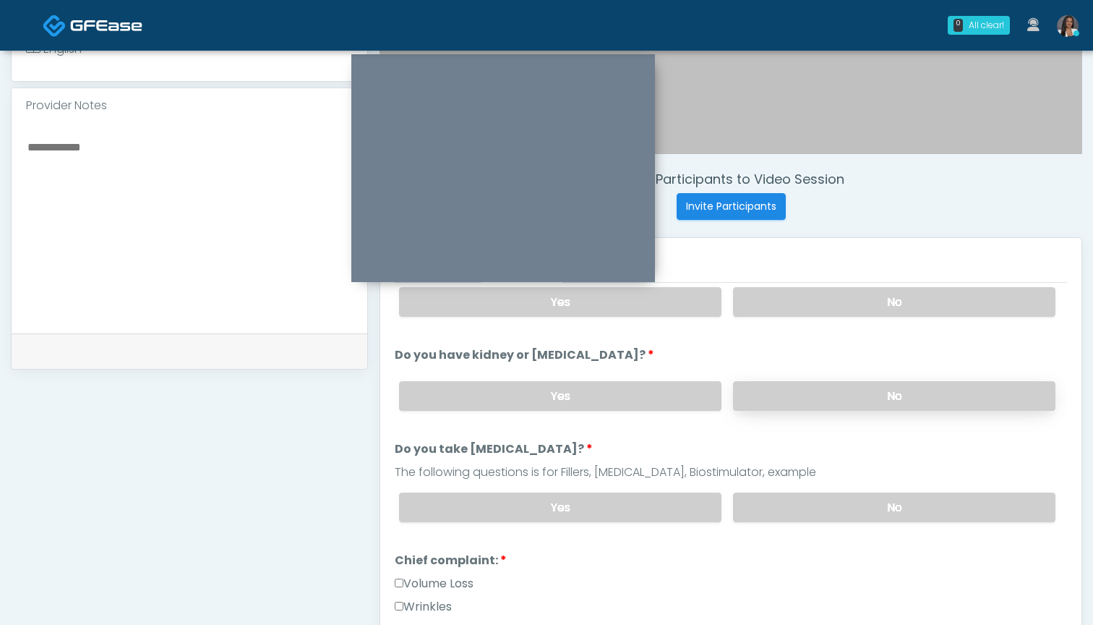
click at [798, 395] on label "No" at bounding box center [894, 396] width 322 height 30
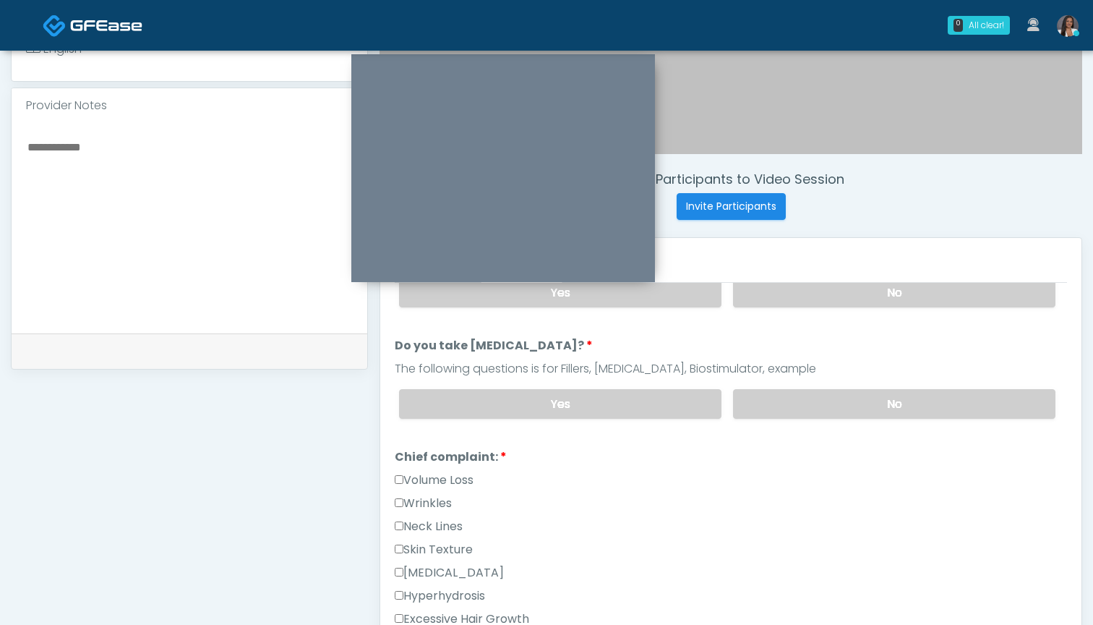
scroll to position [263, 0]
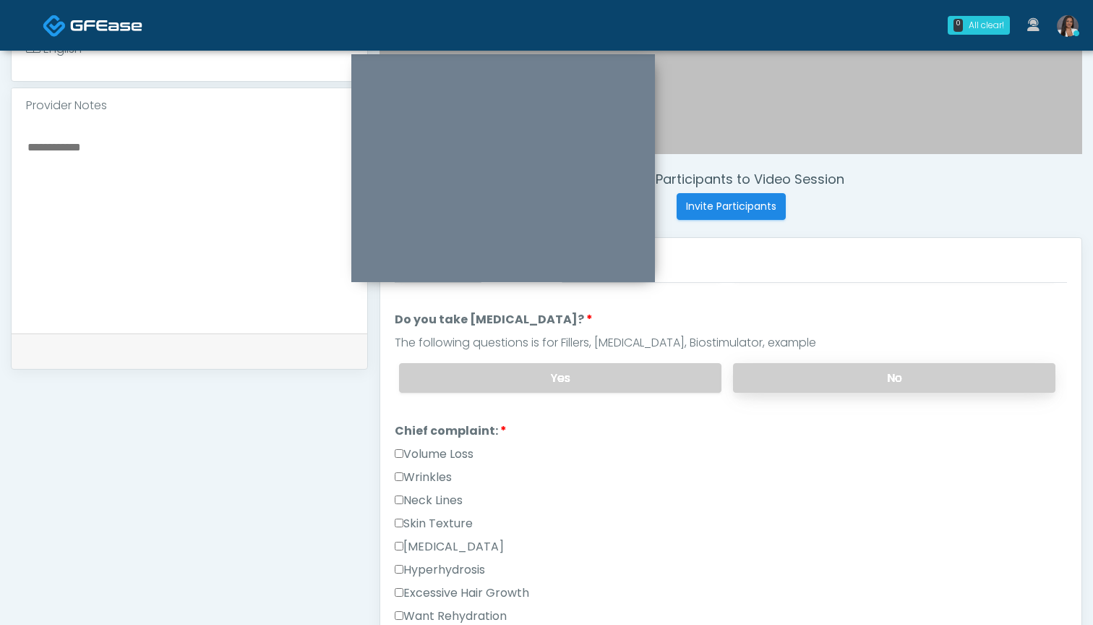
click at [807, 377] on label "No" at bounding box center [894, 378] width 322 height 30
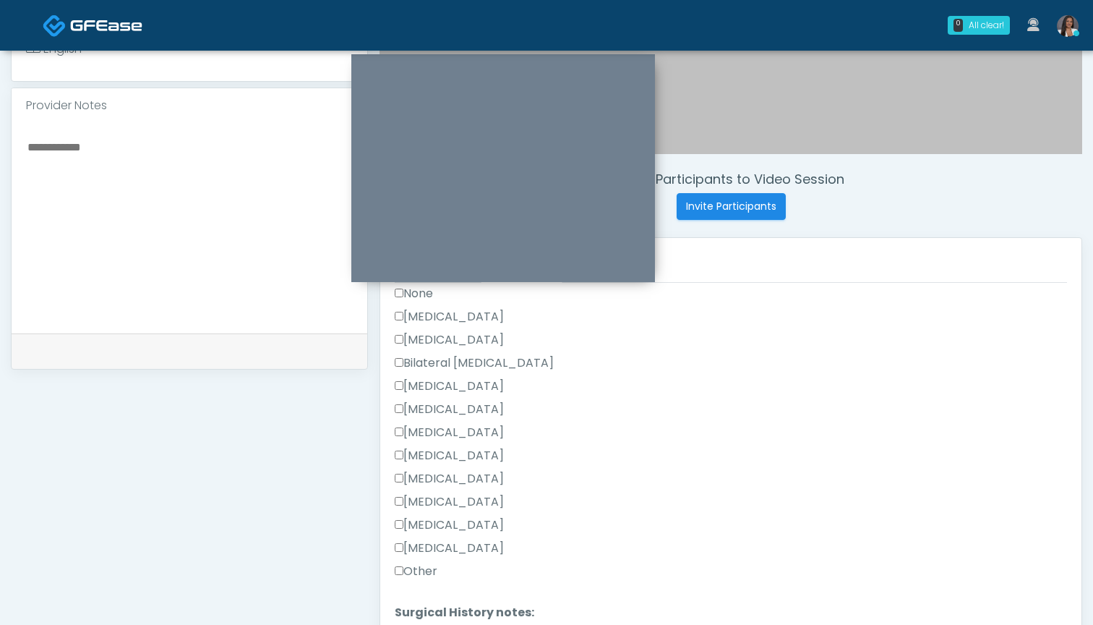
scroll to position [851, 0]
click at [404, 571] on label "Other" at bounding box center [416, 571] width 43 height 17
click at [456, 339] on label "[MEDICAL_DATA]" at bounding box center [449, 339] width 109 height 17
click at [458, 523] on label "[MEDICAL_DATA]" at bounding box center [449, 524] width 109 height 17
click at [416, 574] on label "Other" at bounding box center [416, 571] width 43 height 17
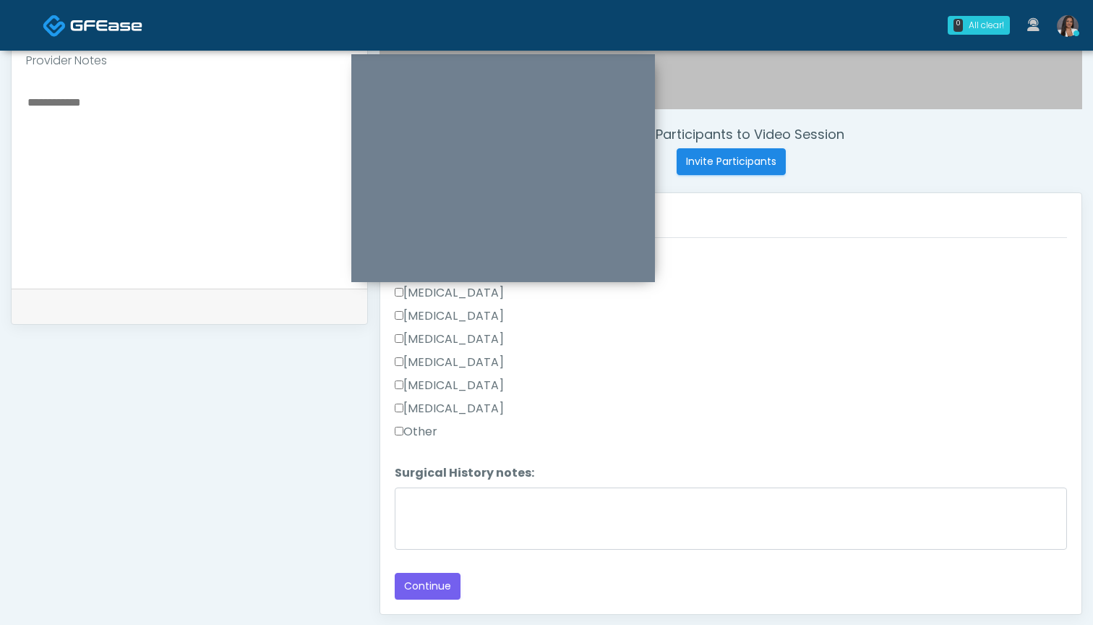
scroll to position [493, 0]
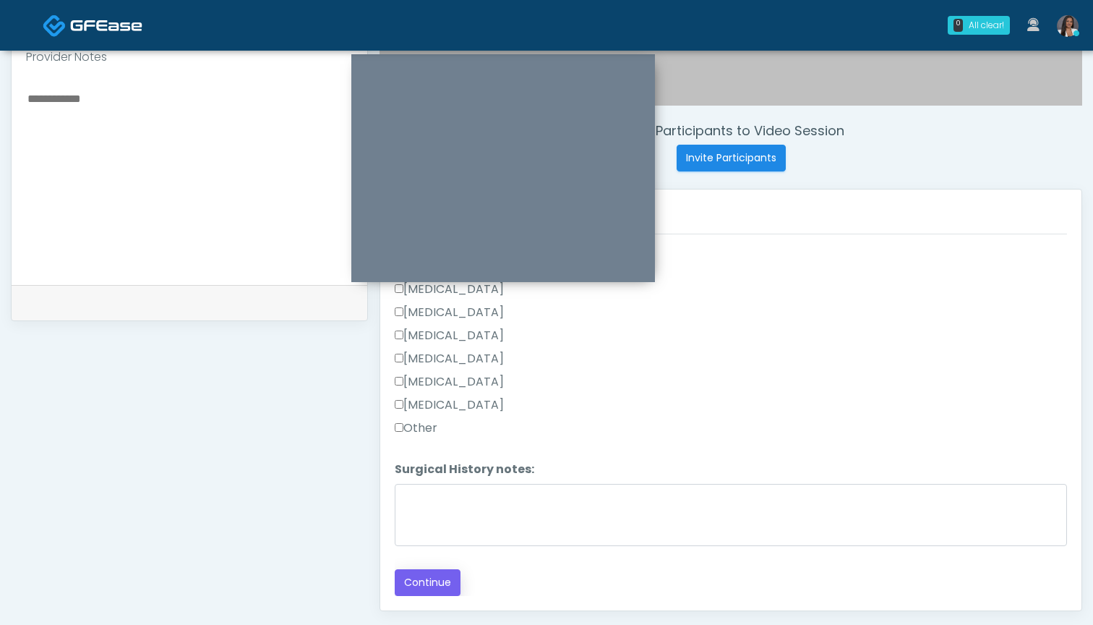
click at [423, 582] on button "Continue" at bounding box center [428, 582] width 66 height 27
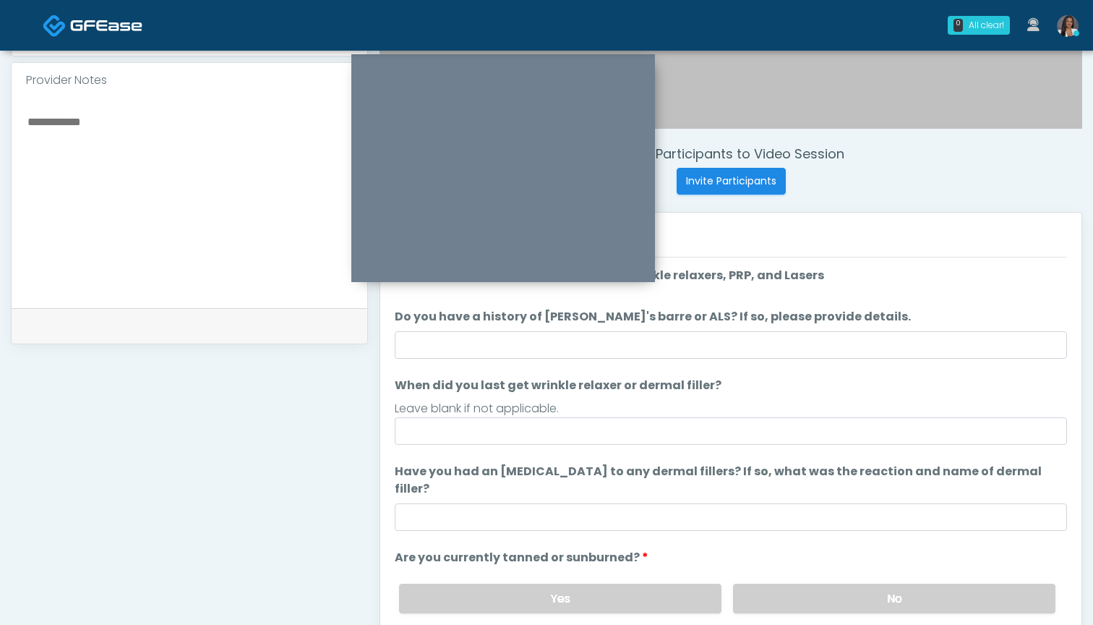
scroll to position [468, 0]
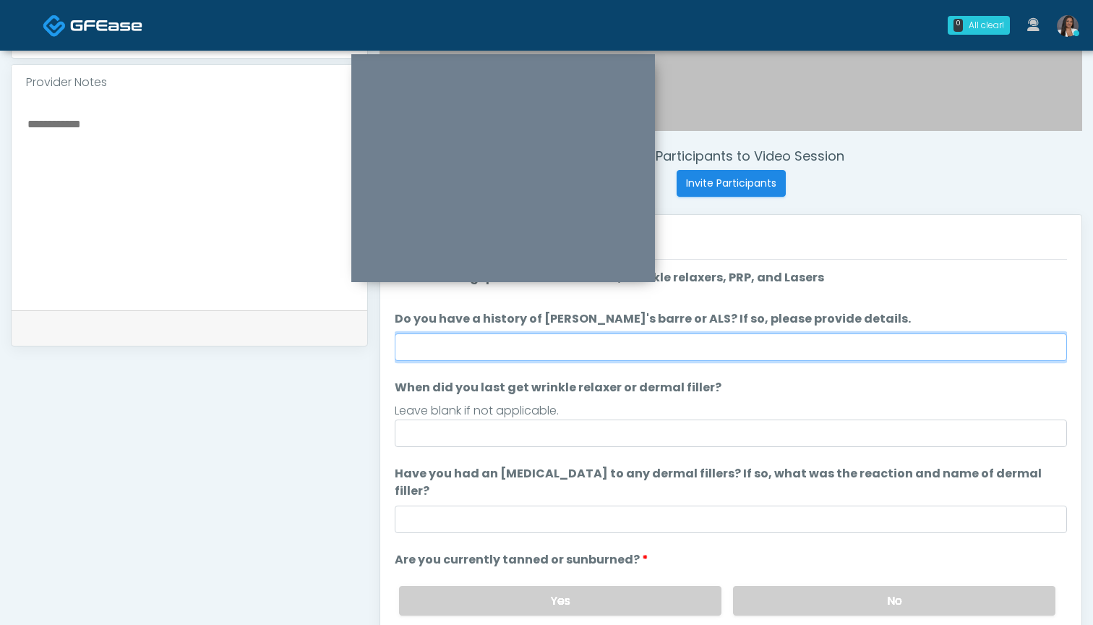
click at [715, 341] on input "Do you have a history of Guillain's barre or ALS? If so, please provide details." at bounding box center [731, 346] width 672 height 27
type input "**"
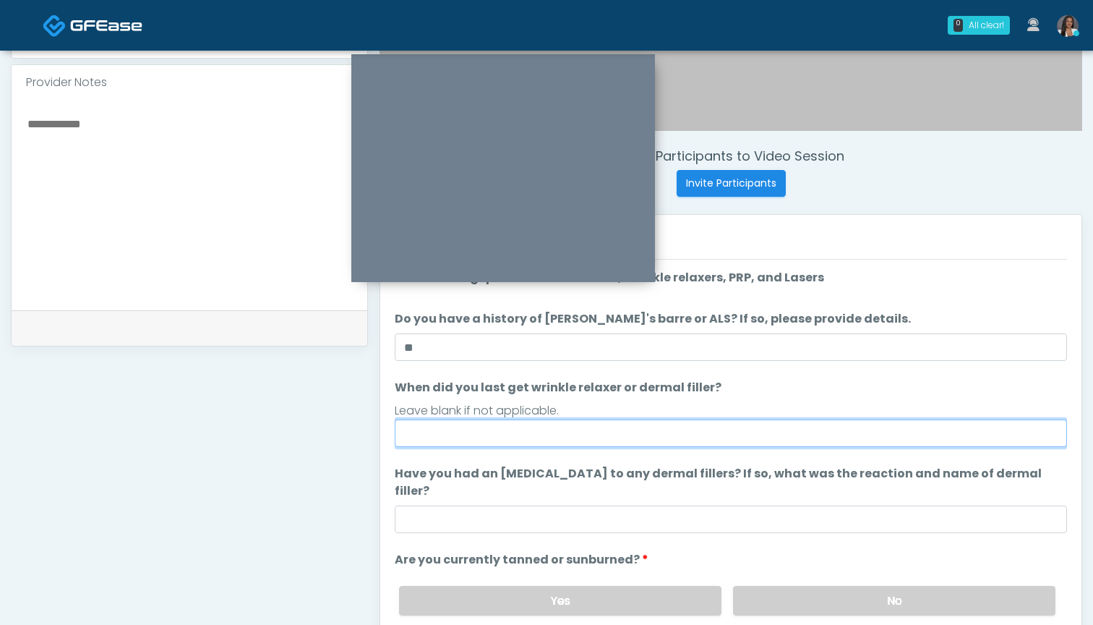
click at [714, 432] on input "When did you last get wrinkle relaxer or dermal filler?" at bounding box center [731, 432] width 672 height 27
type input "**********"
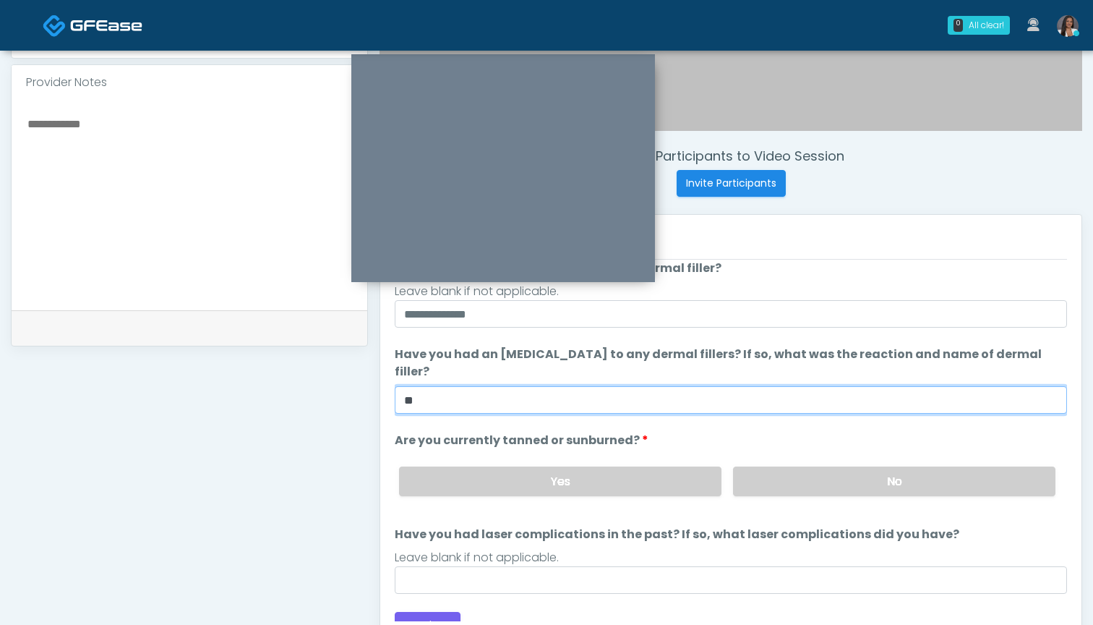
scroll to position [503, 0]
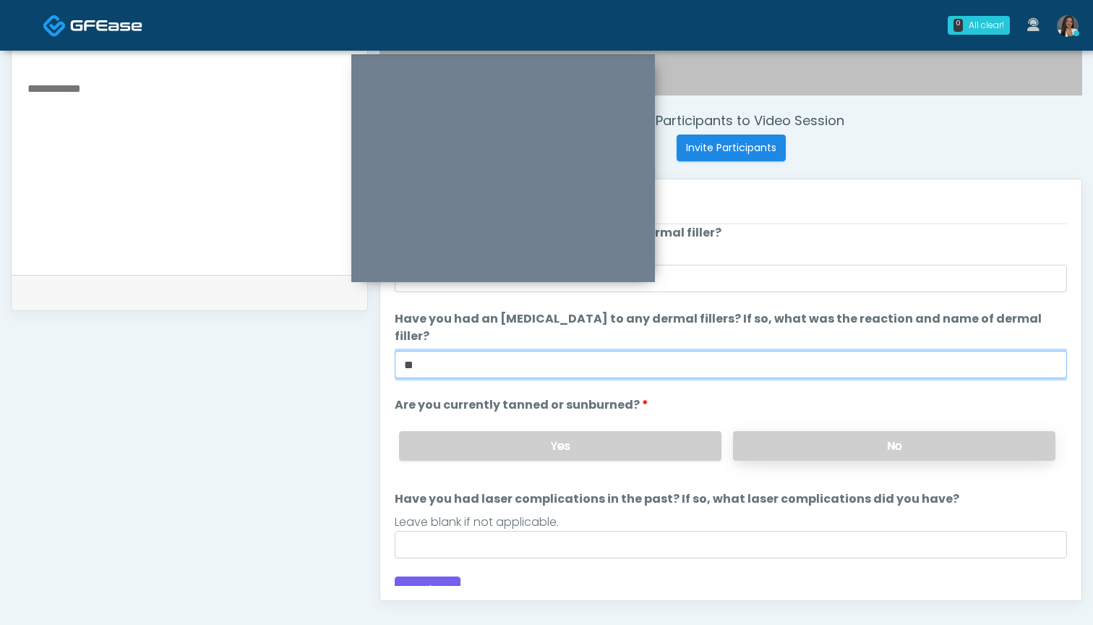
type input "**"
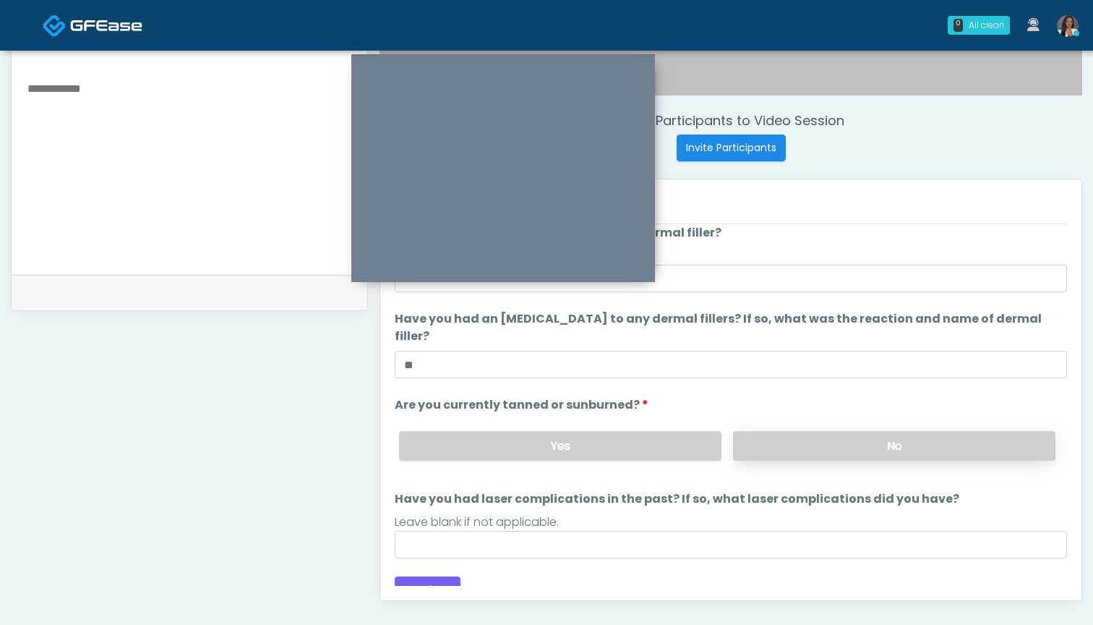
click at [852, 431] on label "No" at bounding box center [894, 446] width 322 height 30
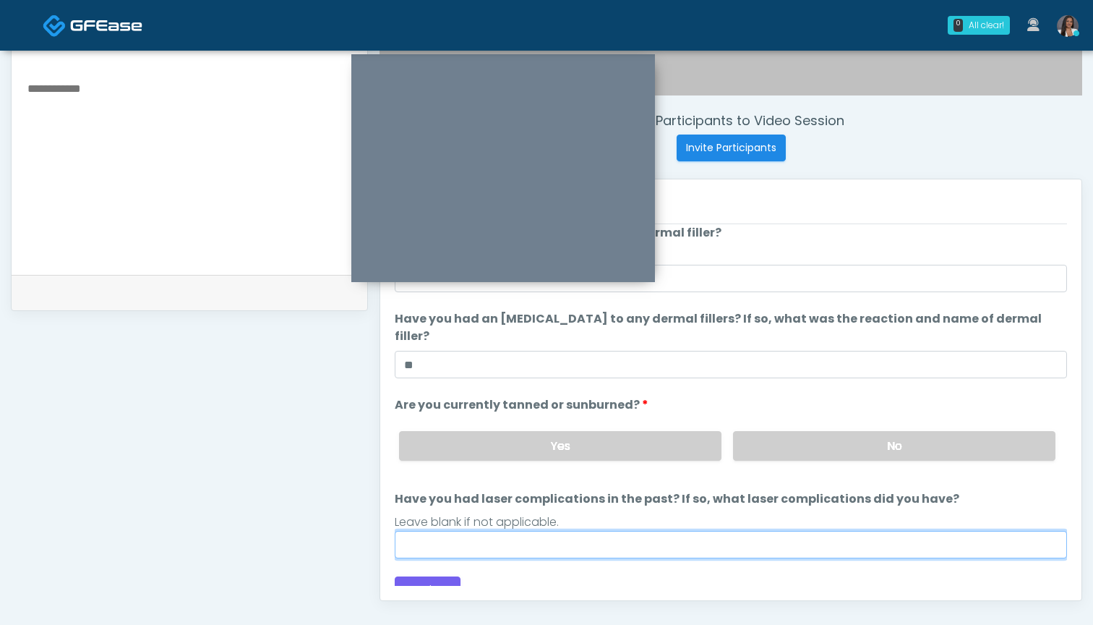
click at [680, 531] on input "Have you had laser complications in the past? If so, what laser complications d…" at bounding box center [731, 544] width 672 height 27
type input "***"
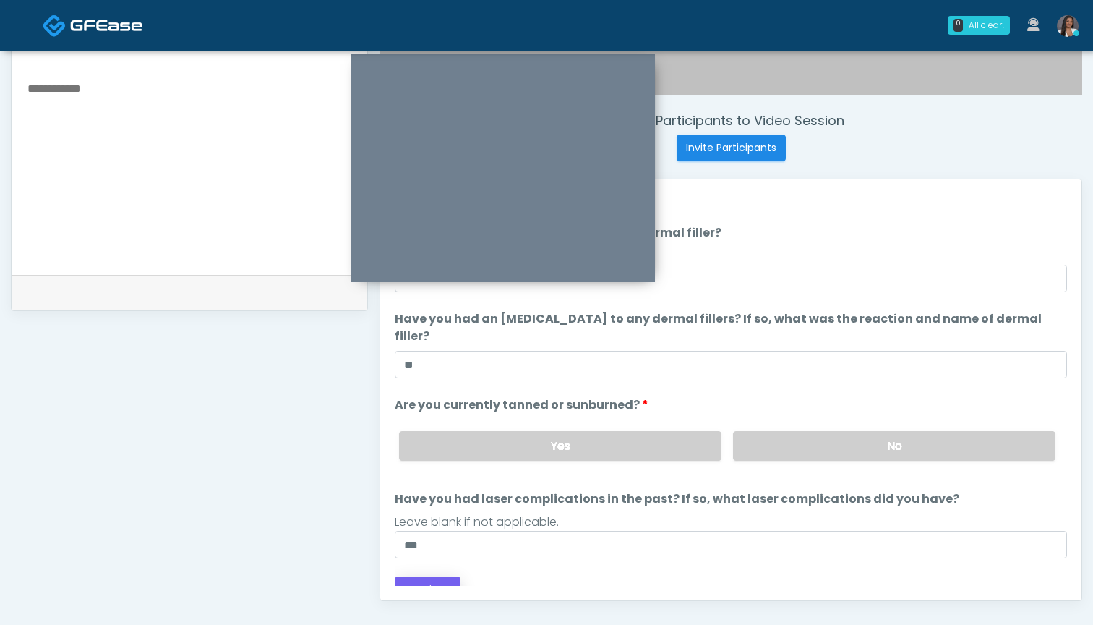
click at [409, 576] on button "Continue" at bounding box center [428, 589] width 66 height 27
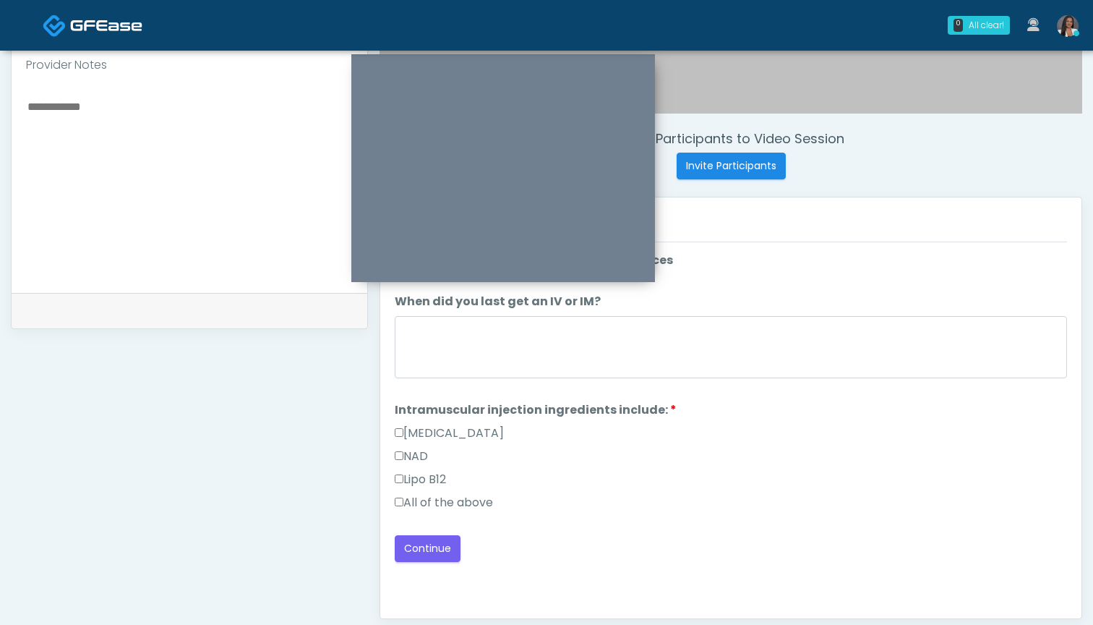
scroll to position [404, 0]
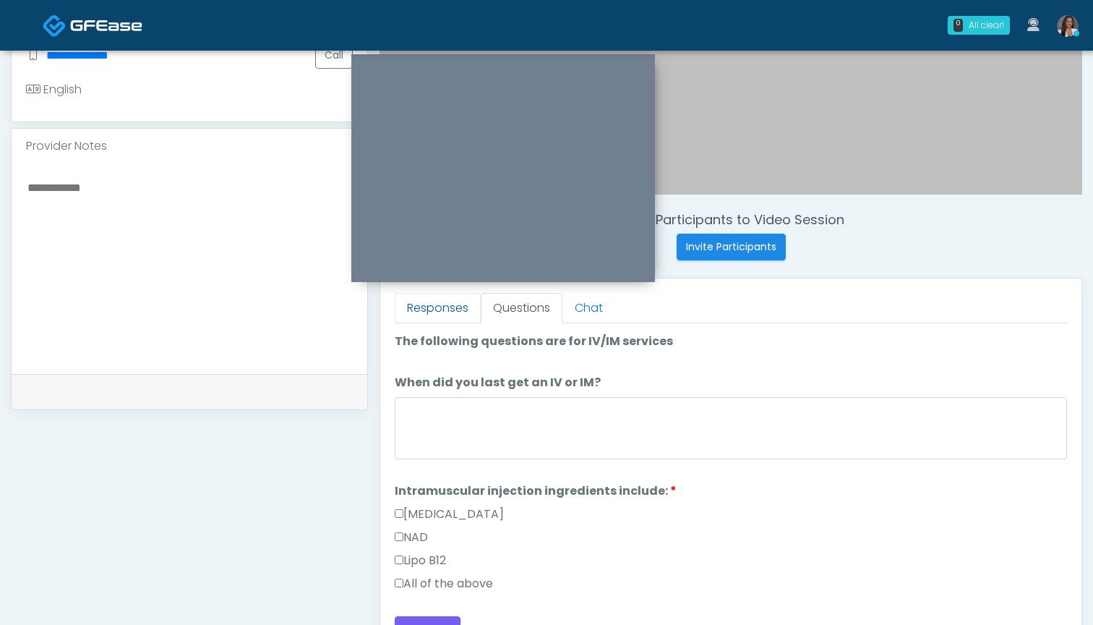
click at [448, 312] on link "Responses" at bounding box center [438, 308] width 86 height 30
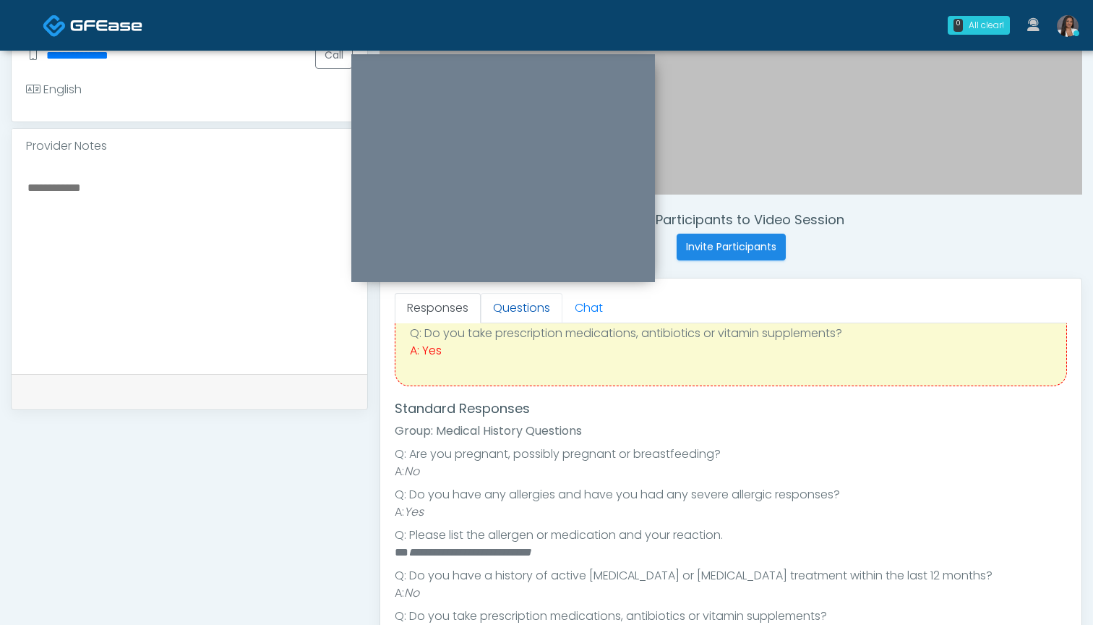
click at [511, 311] on link "Questions" at bounding box center [522, 308] width 82 height 30
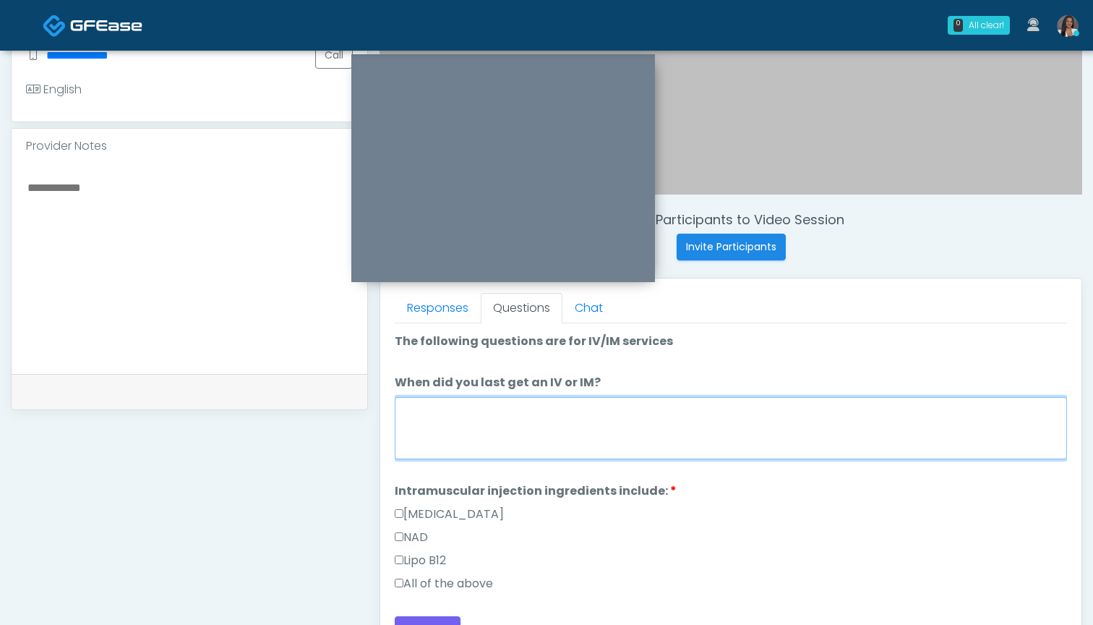
click at [557, 411] on textarea "When did you last get an IV or IM?" at bounding box center [731, 428] width 672 height 62
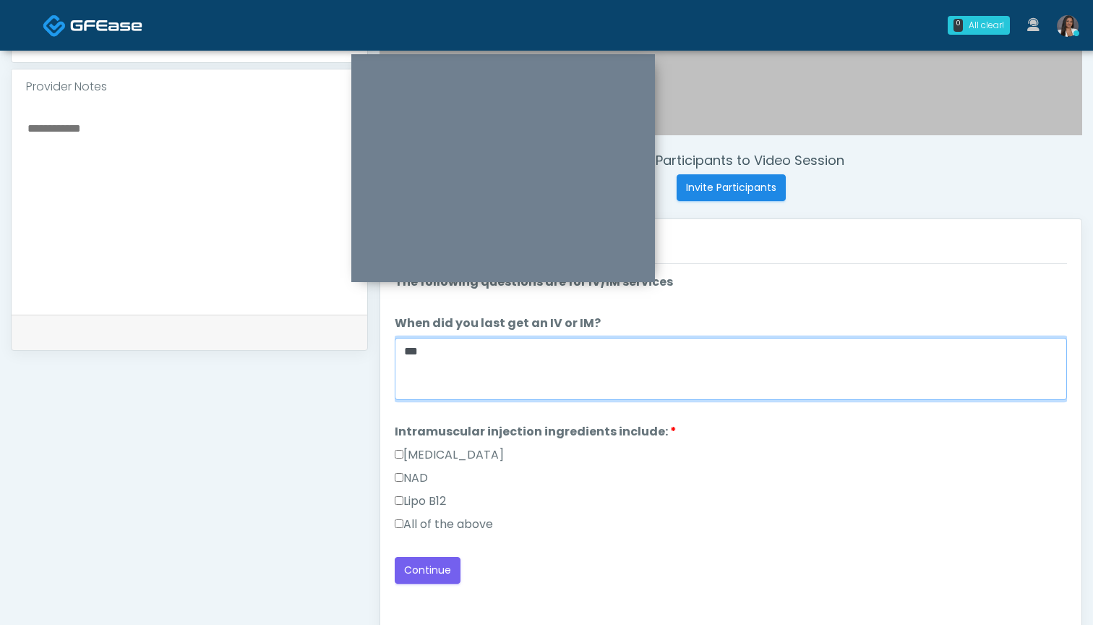
scroll to position [469, 0]
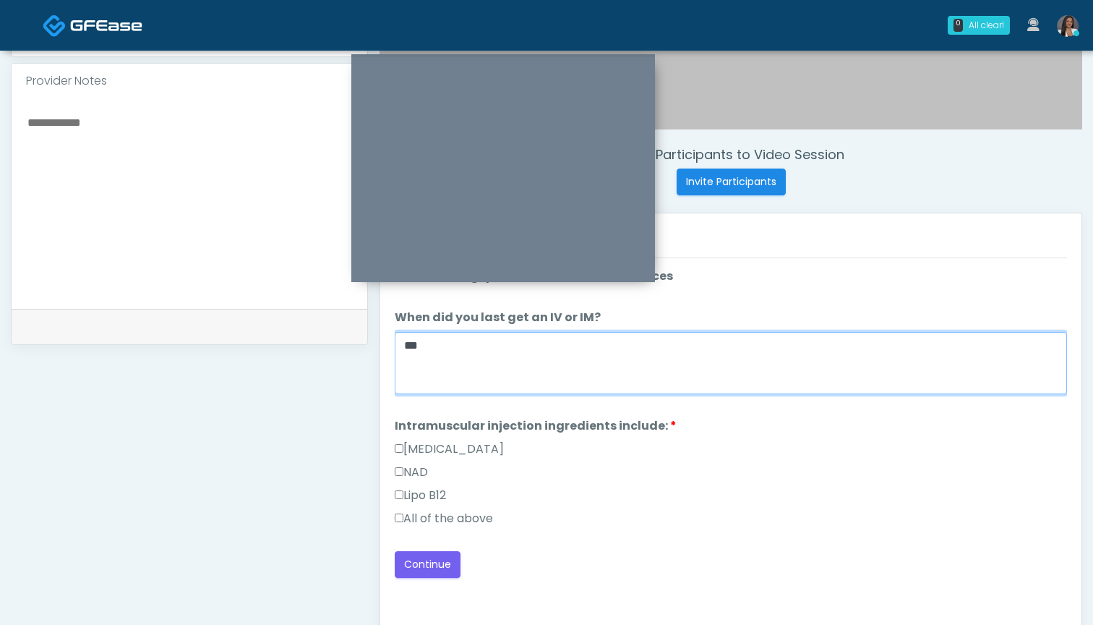
type textarea "***"
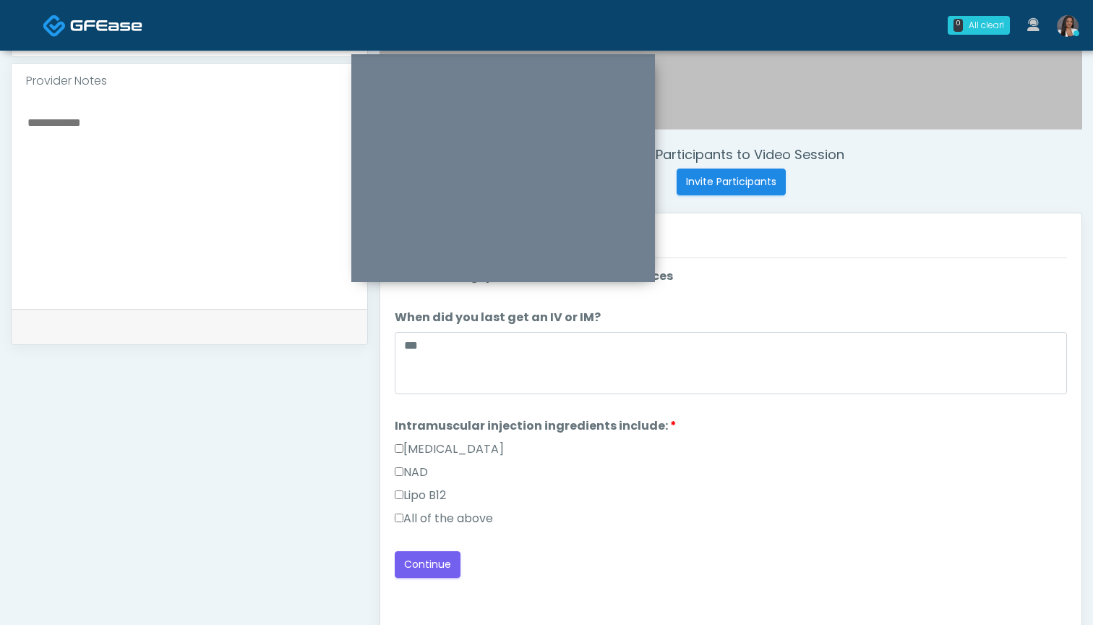
click at [445, 513] on label "All of the above" at bounding box center [444, 518] width 98 height 17
click at [220, 181] on textarea at bounding box center [189, 201] width 327 height 176
type textarea "**********"
click at [439, 563] on button "Continue" at bounding box center [428, 564] width 66 height 27
click at [435, 563] on button "Continue" at bounding box center [428, 564] width 66 height 27
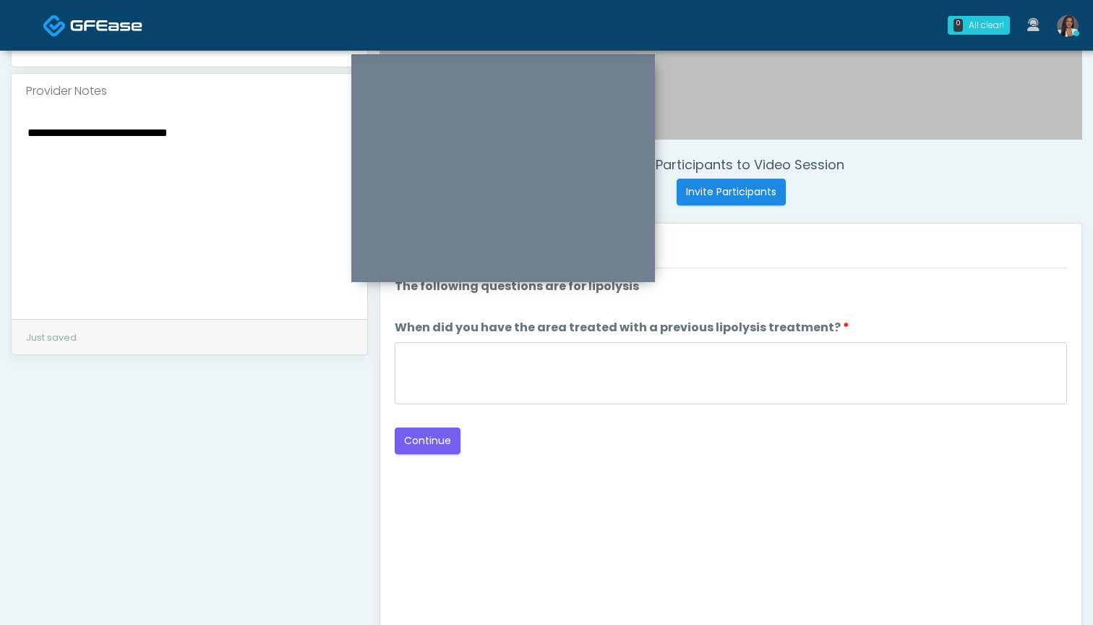
scroll to position [453, 0]
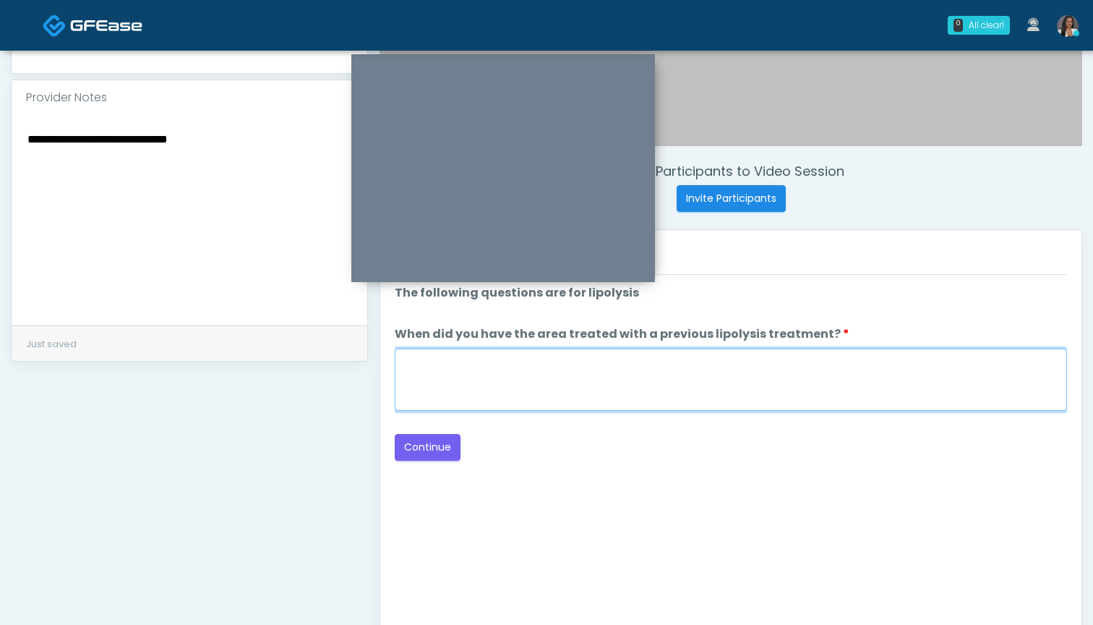
click at [628, 397] on textarea "When did you have the area treated with a previous lipolysis treatment?" at bounding box center [731, 380] width 672 height 62
type textarea "***"
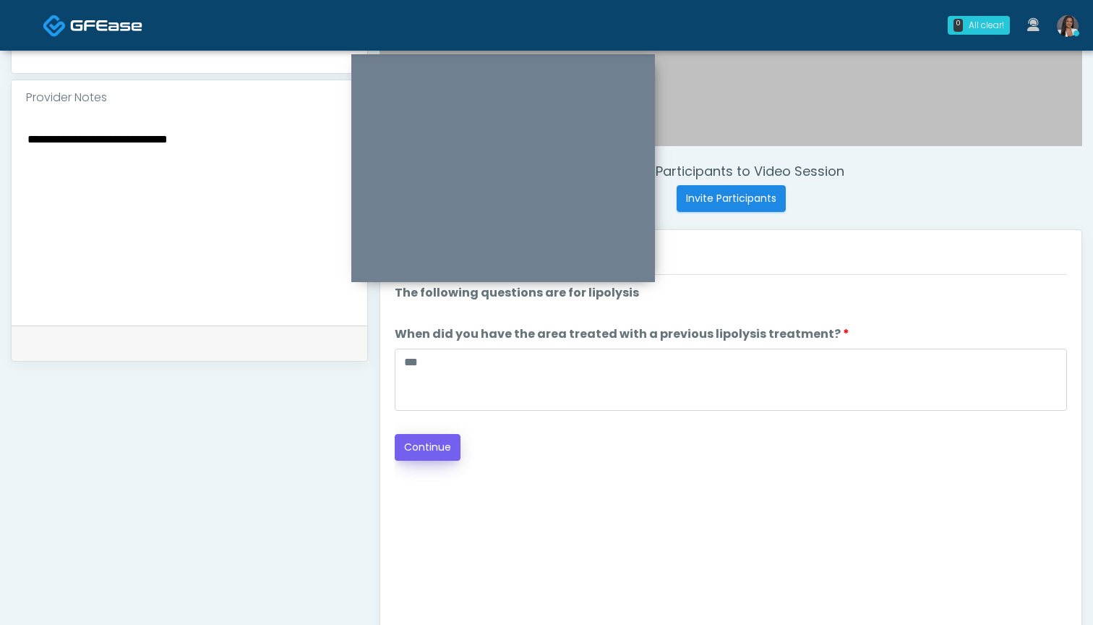
click at [427, 443] on button "Continue" at bounding box center [428, 447] width 66 height 27
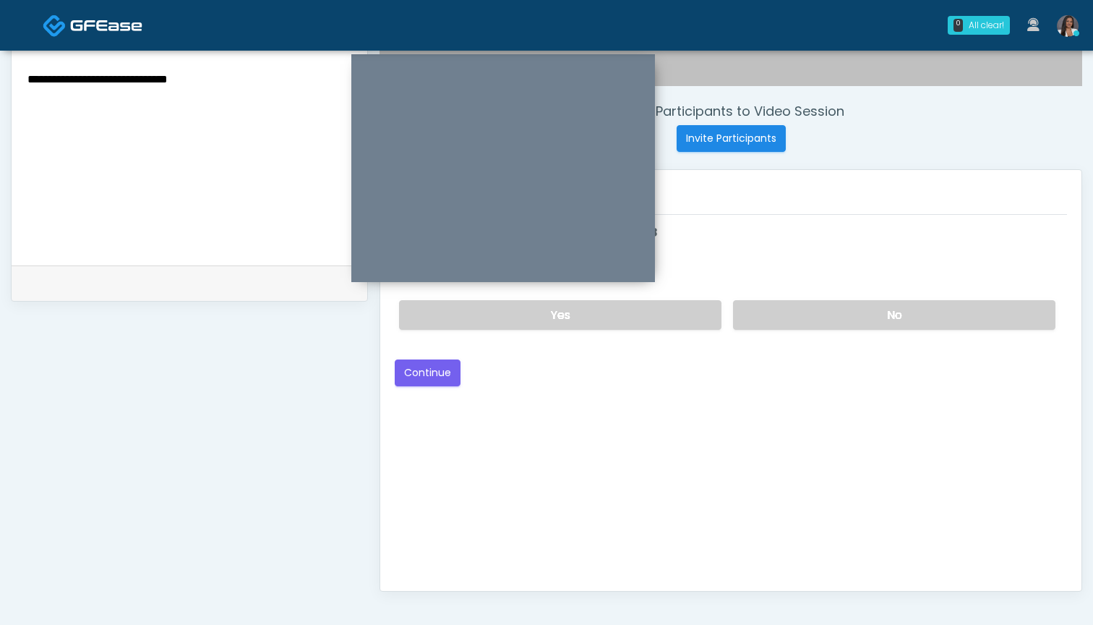
scroll to position [487, 0]
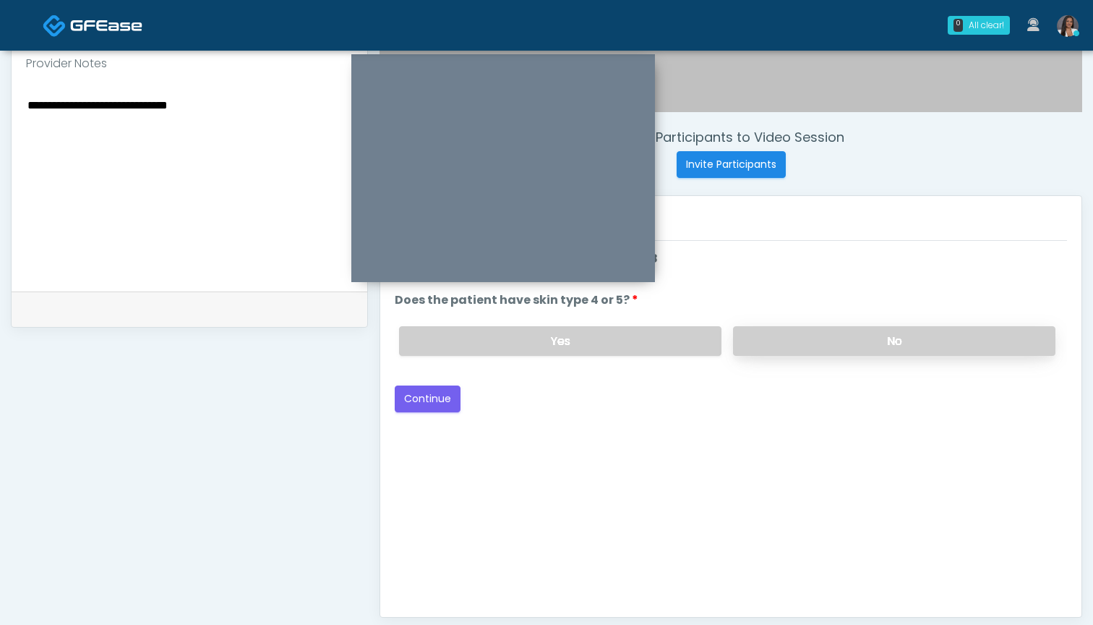
click at [749, 336] on label "No" at bounding box center [894, 341] width 322 height 30
click at [657, 342] on label "Yes" at bounding box center [560, 341] width 322 height 30
click at [432, 403] on button "Continue" at bounding box center [428, 398] width 66 height 27
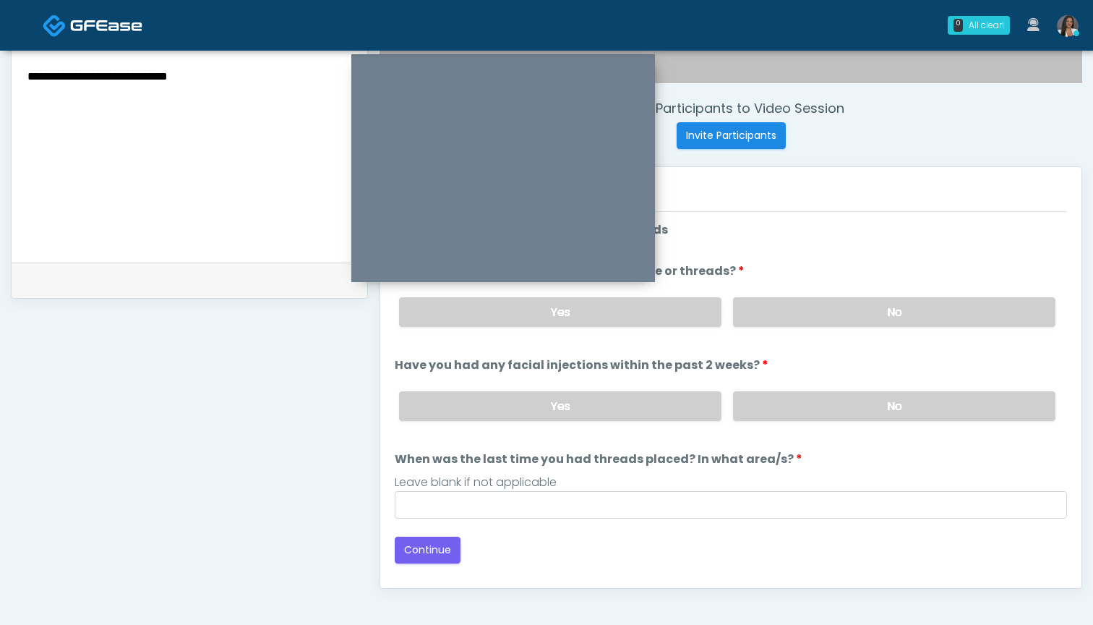
scroll to position [500, 0]
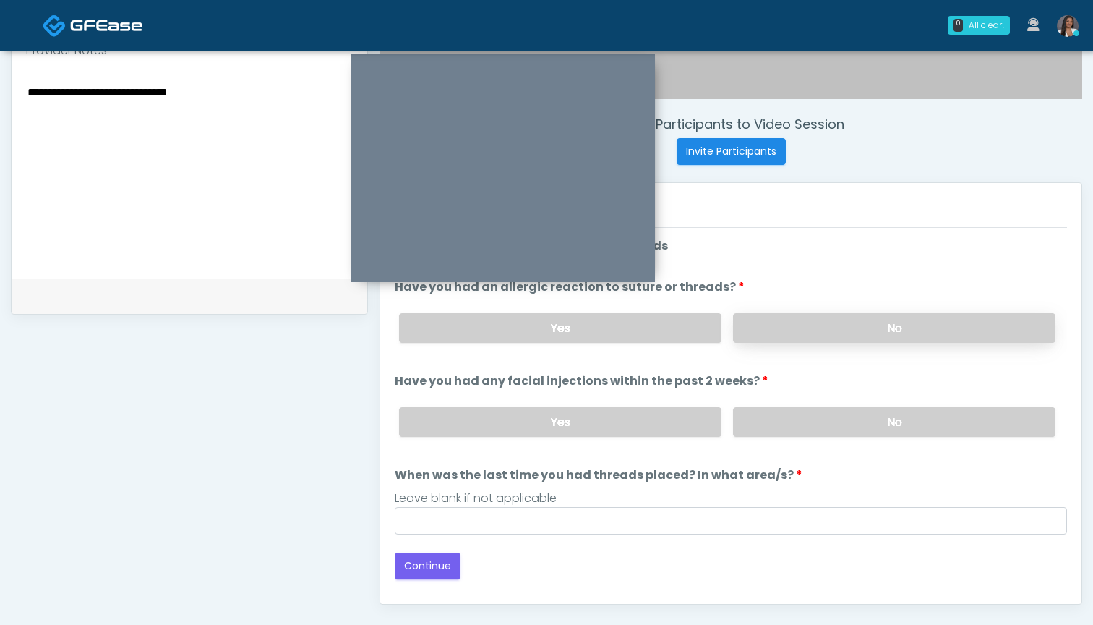
click at [785, 321] on label "No" at bounding box center [894, 328] width 322 height 30
click at [787, 405] on div "Yes No" at bounding box center [728, 422] width 680 height 53
click at [785, 423] on label "No" at bounding box center [894, 422] width 322 height 30
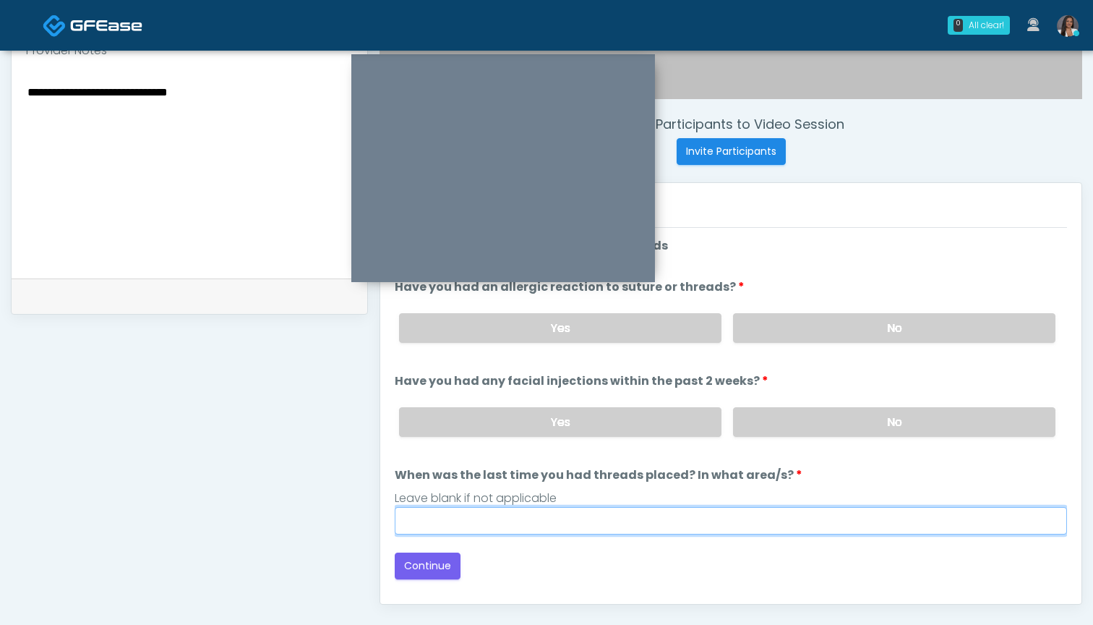
click at [754, 514] on input "When was the last time you had threads placed? In what area/s?" at bounding box center [731, 520] width 672 height 27
type input "***"
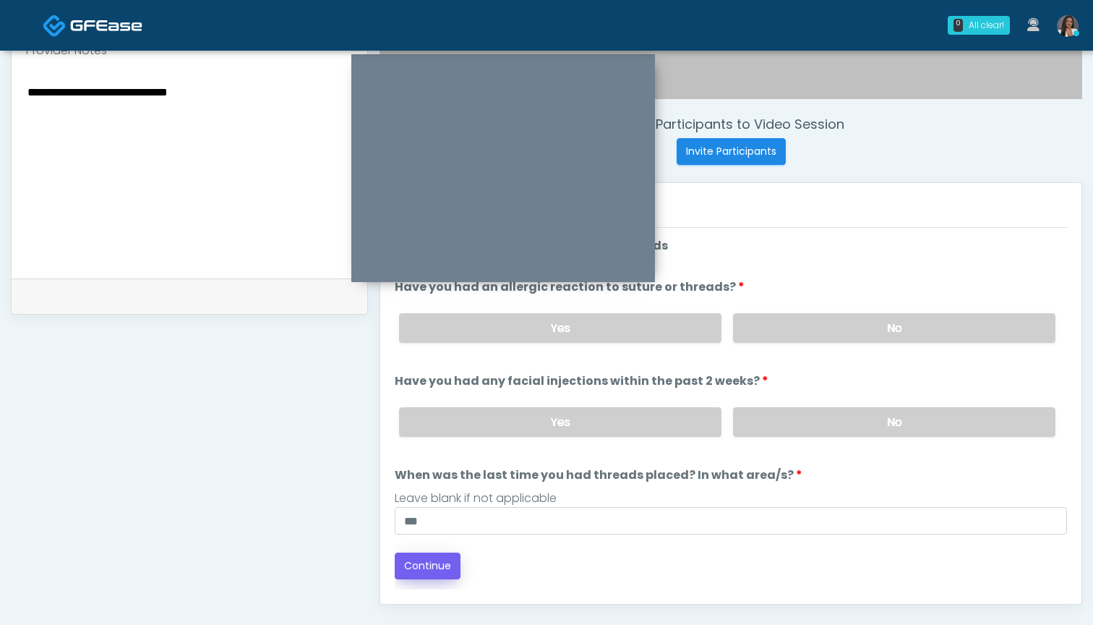
click at [433, 566] on button "Continue" at bounding box center [428, 565] width 66 height 27
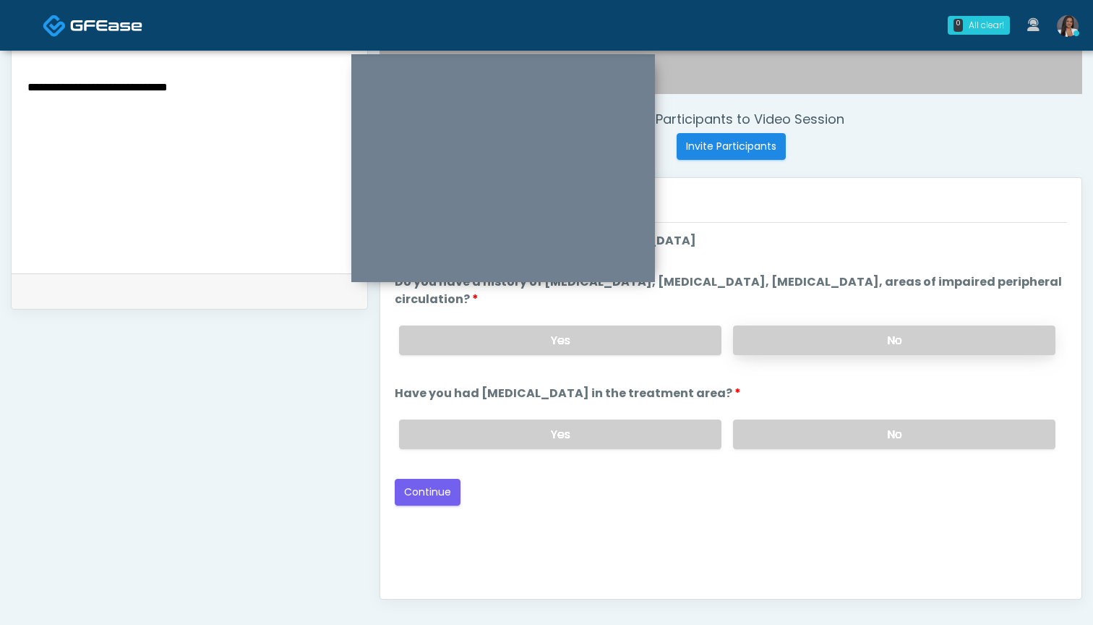
scroll to position [495, 0]
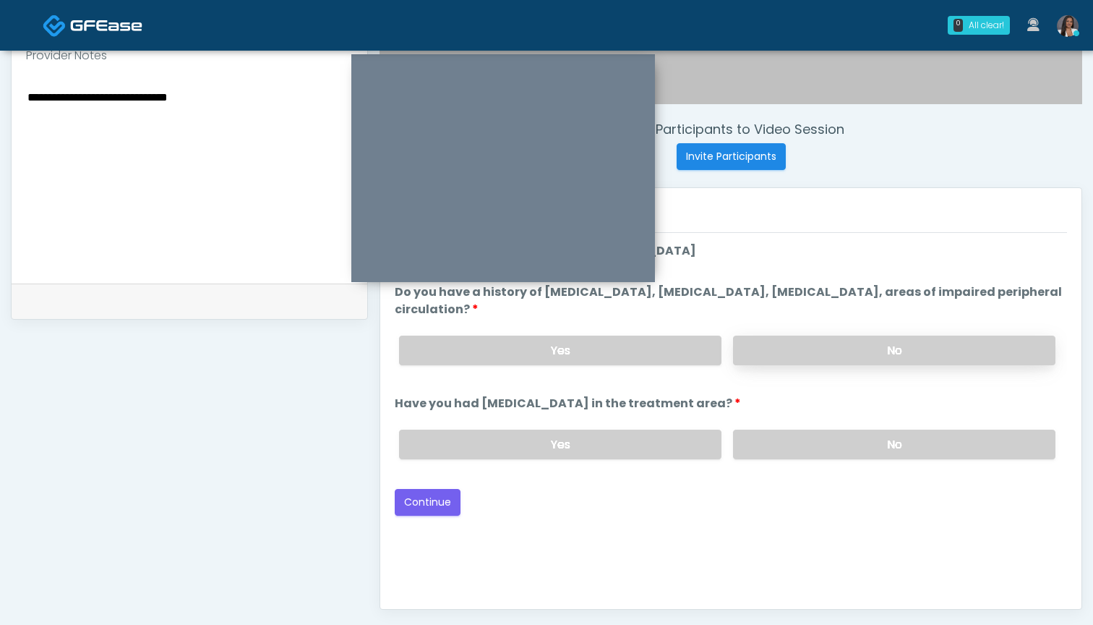
click at [787, 350] on label "No" at bounding box center [894, 351] width 322 height 30
click at [788, 450] on label "No" at bounding box center [894, 445] width 322 height 30
click at [438, 501] on button "Continue" at bounding box center [428, 502] width 66 height 27
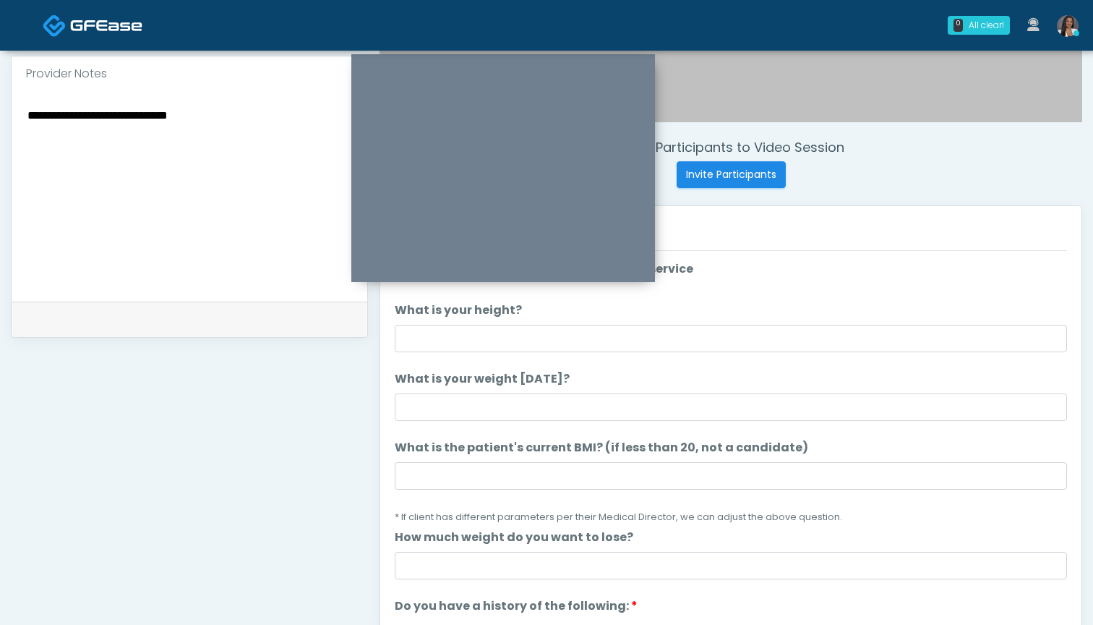
scroll to position [469, 0]
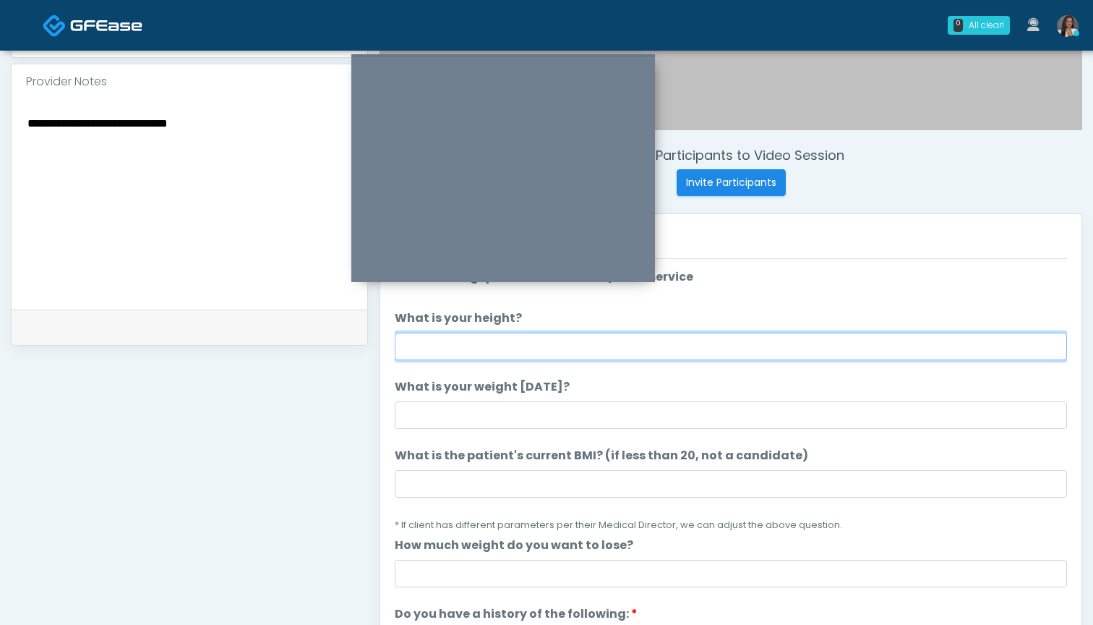
click at [503, 350] on input "What is your height?" at bounding box center [731, 346] width 672 height 27
type input "*****"
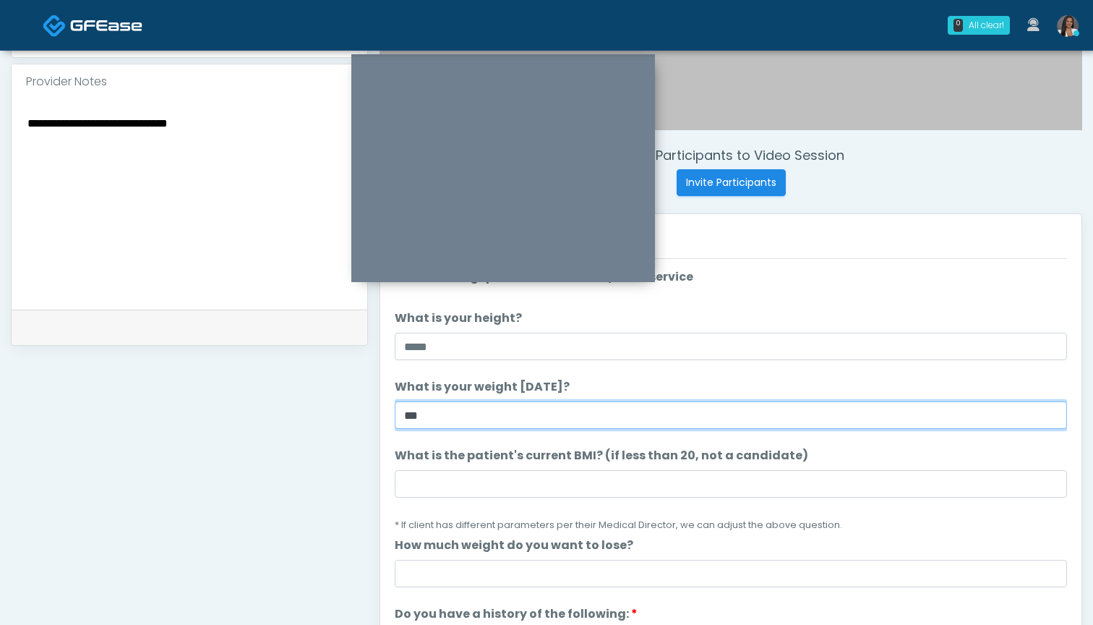
type input "***"
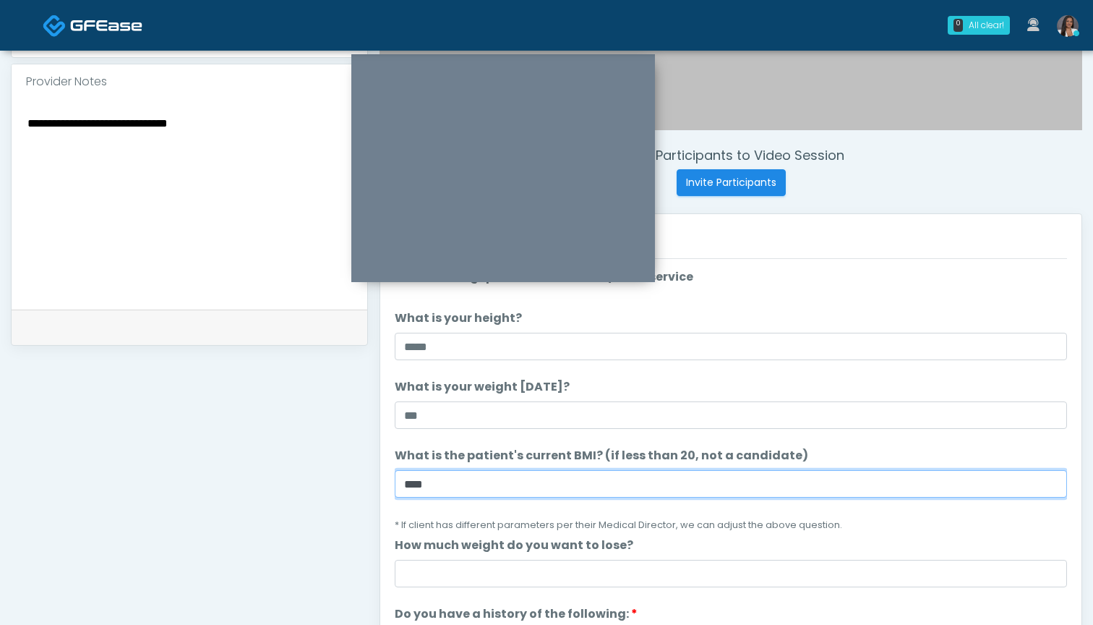
type input "****"
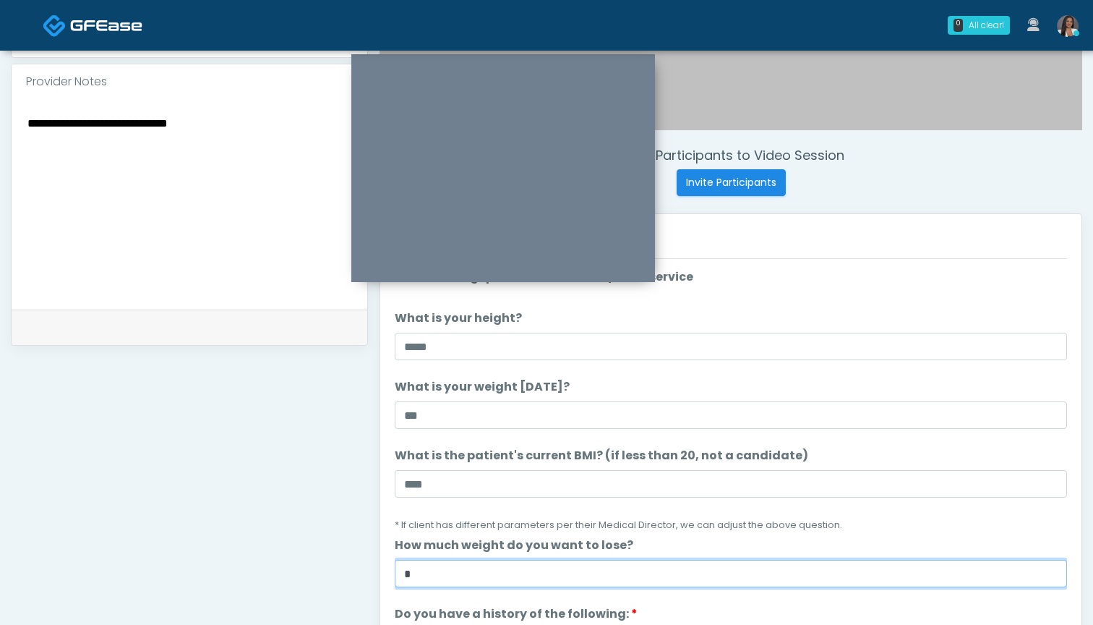
type input "*"
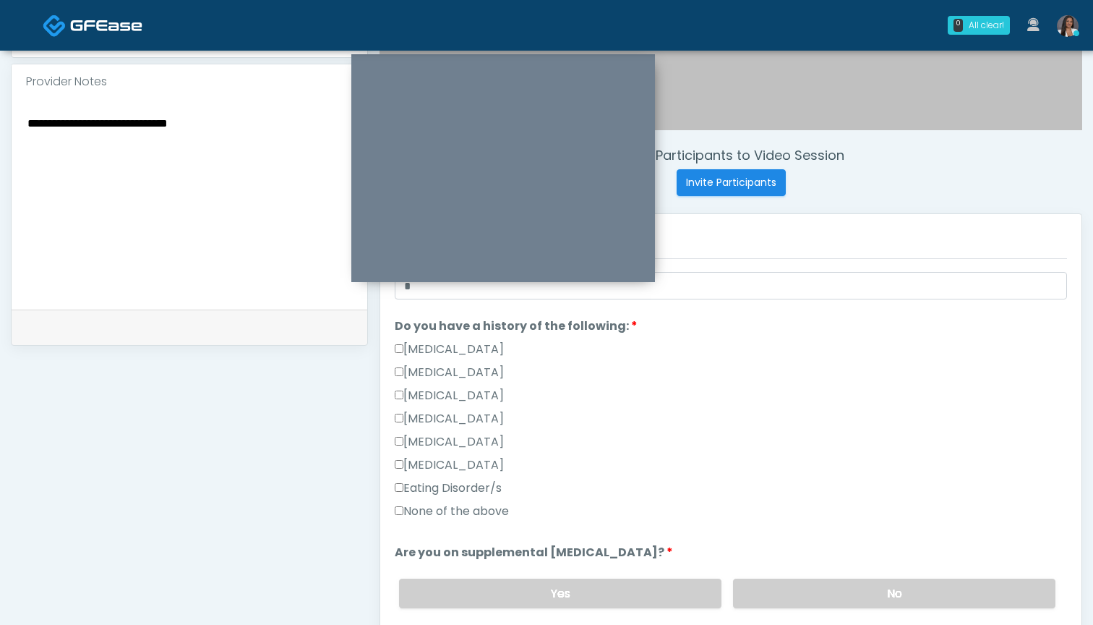
scroll to position [337, 0]
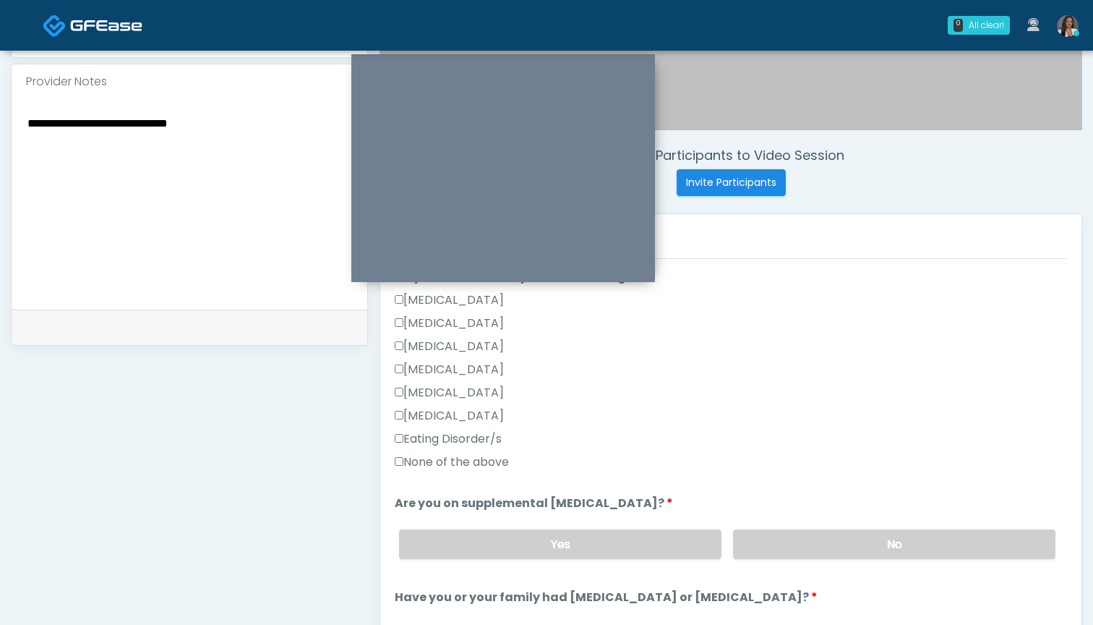
click at [478, 468] on label "None of the above" at bounding box center [452, 461] width 114 height 17
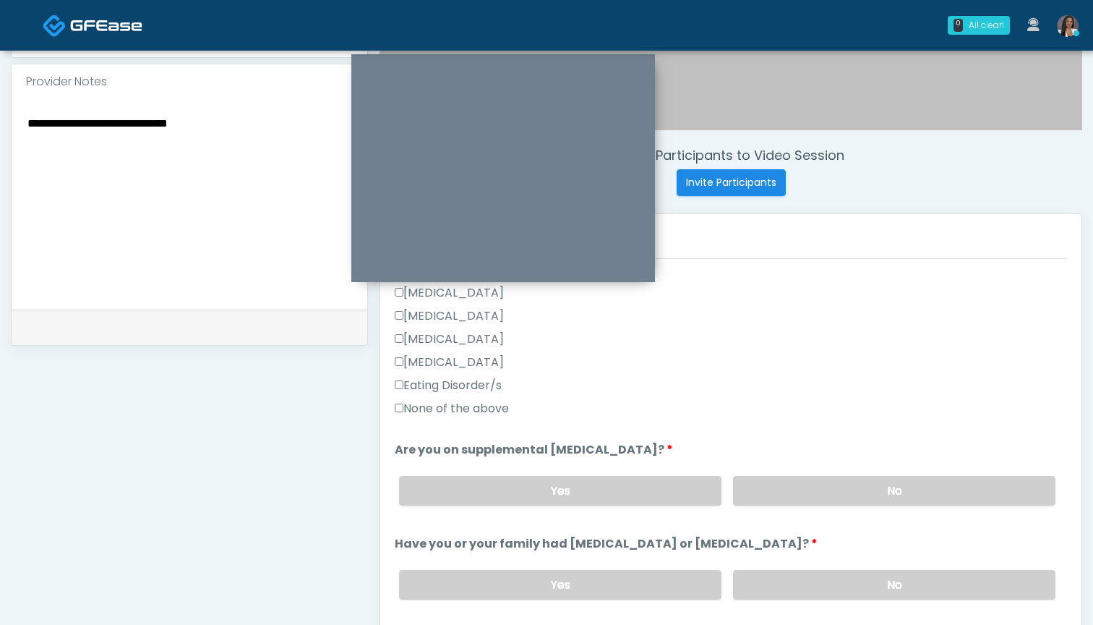
scroll to position [392, 0]
click at [838, 493] on label "No" at bounding box center [894, 489] width 322 height 30
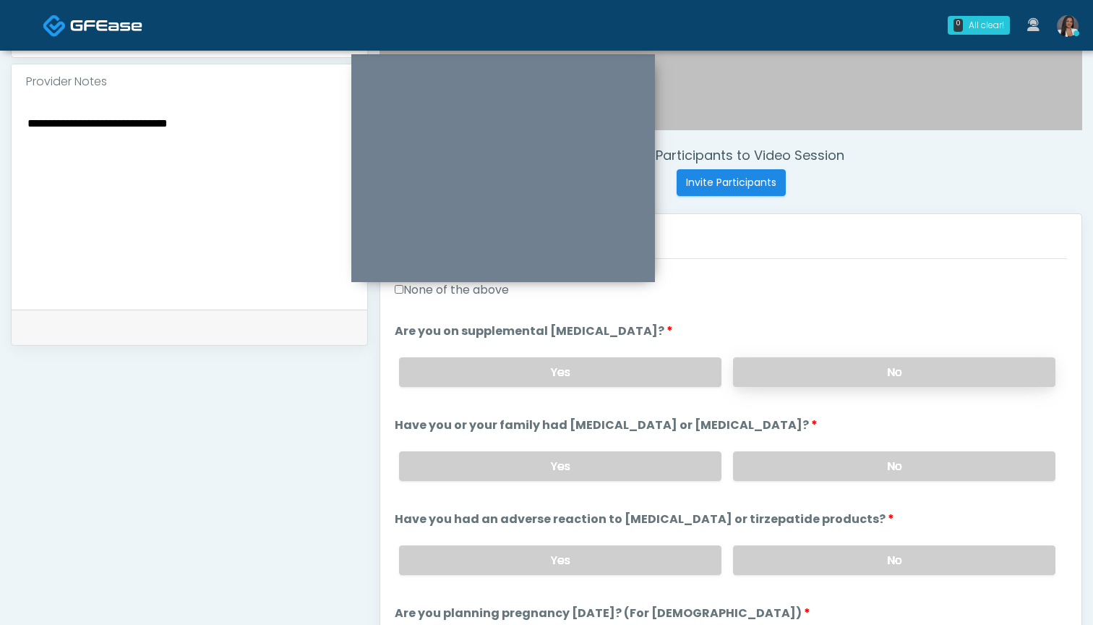
scroll to position [538, 0]
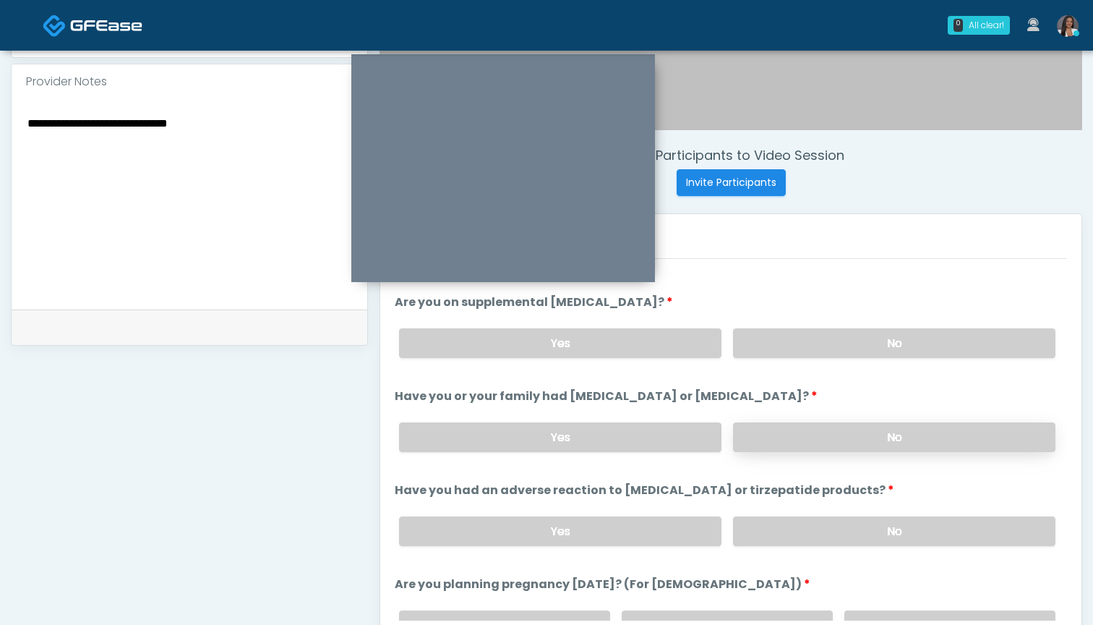
click at [834, 437] on label "No" at bounding box center [894, 437] width 322 height 30
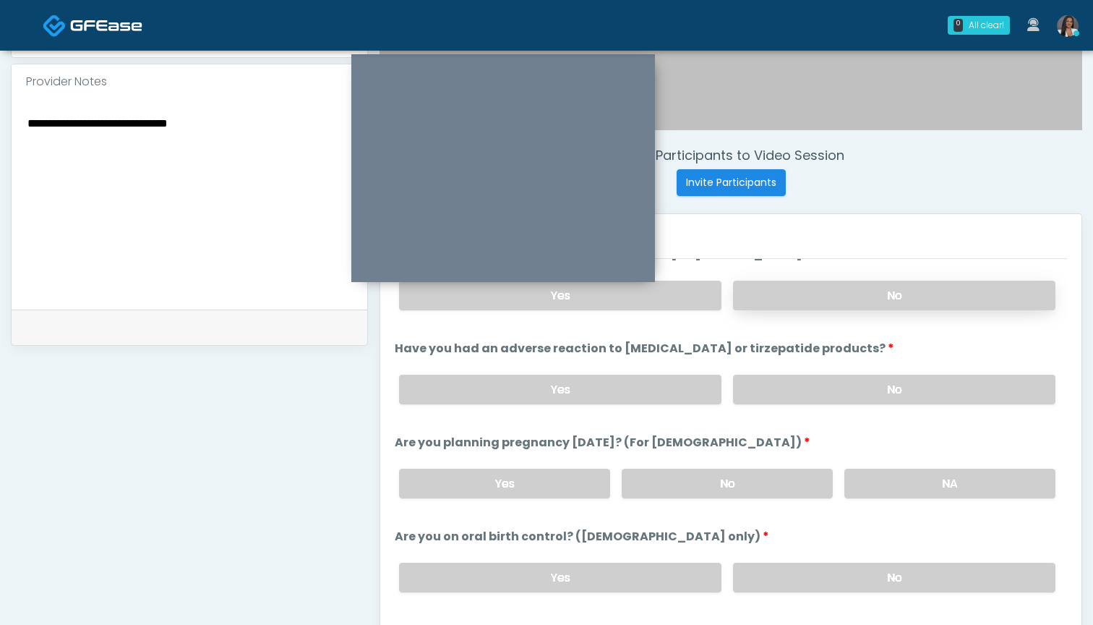
scroll to position [699, 0]
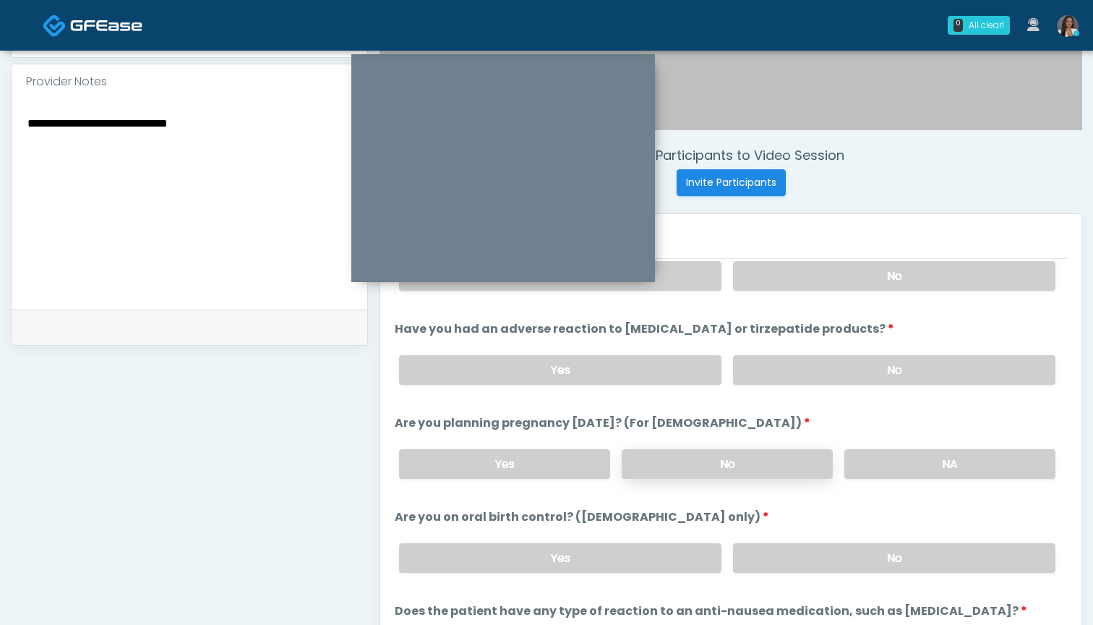
click at [737, 472] on label "No" at bounding box center [727, 464] width 211 height 30
click at [764, 555] on label "No" at bounding box center [894, 558] width 322 height 30
click at [792, 367] on label "No" at bounding box center [894, 370] width 322 height 30
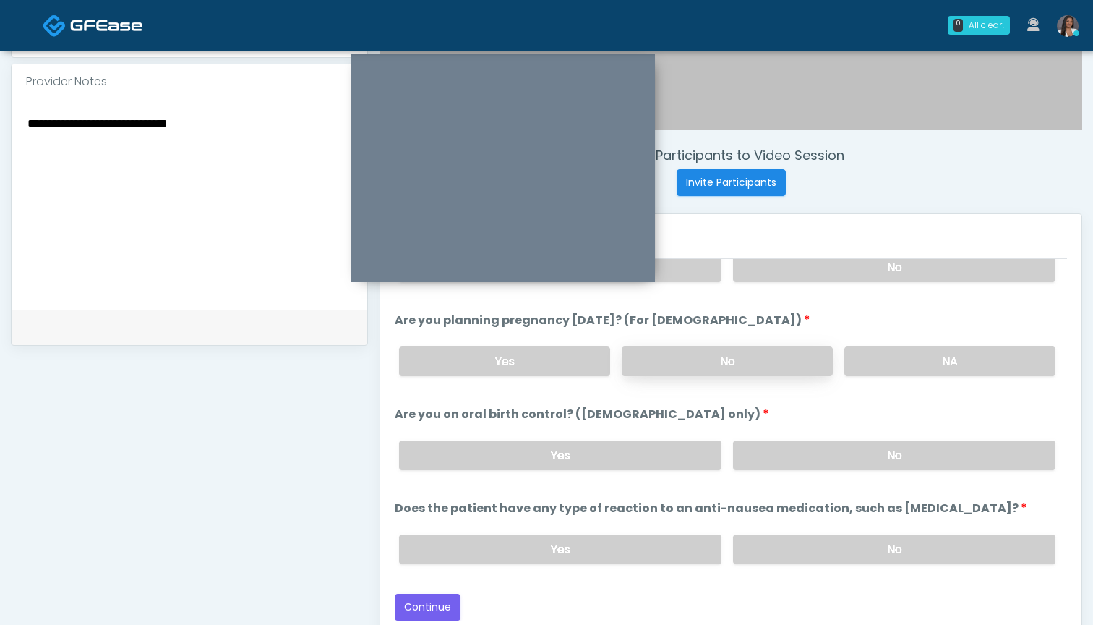
scroll to position [802, 0]
click at [814, 550] on label "No" at bounding box center [894, 549] width 322 height 30
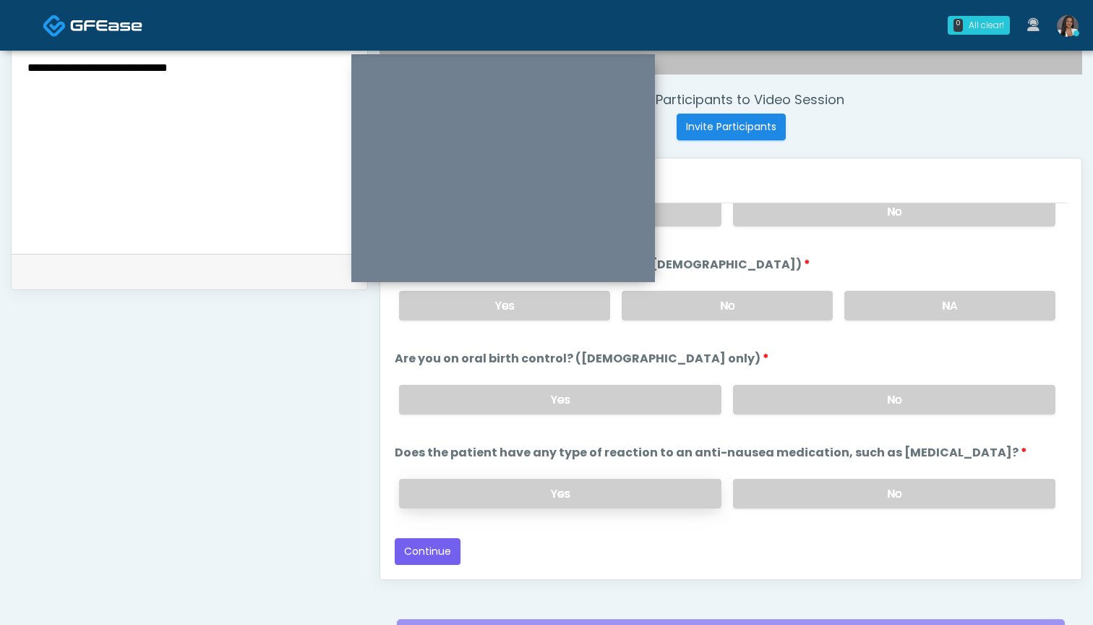
scroll to position [533, 0]
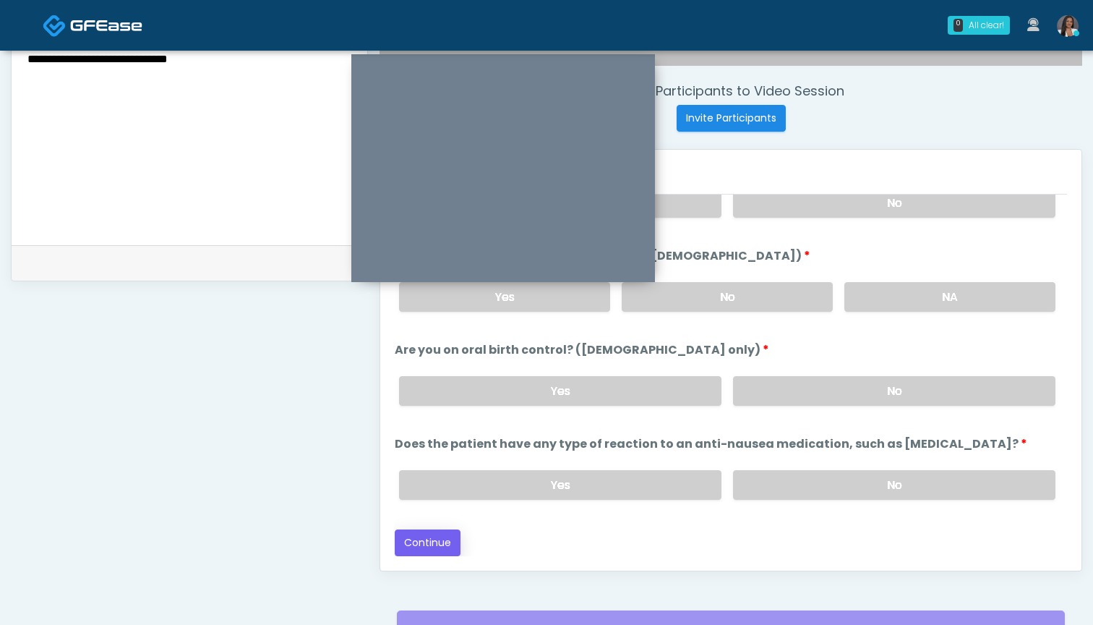
click at [442, 542] on button "Continue" at bounding box center [428, 542] width 66 height 27
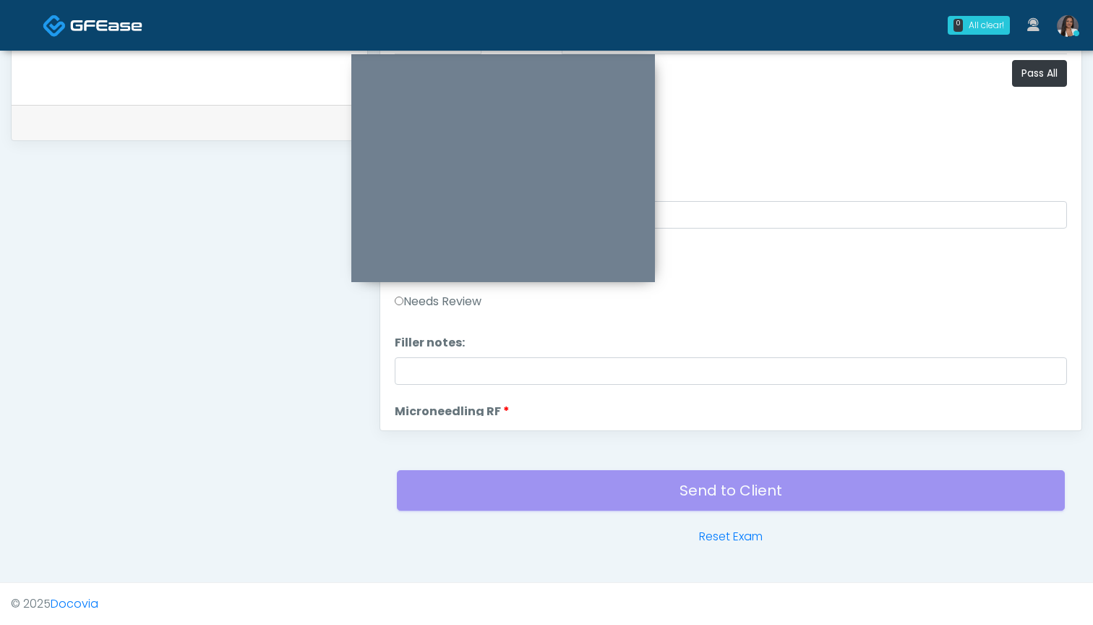
scroll to position [0, 0]
click at [1025, 80] on button "Pass All" at bounding box center [1039, 73] width 55 height 27
click at [1026, 74] on button "Pass All" at bounding box center [1039, 73] width 55 height 27
click at [416, 398] on button "Continue" at bounding box center [428, 402] width 66 height 27
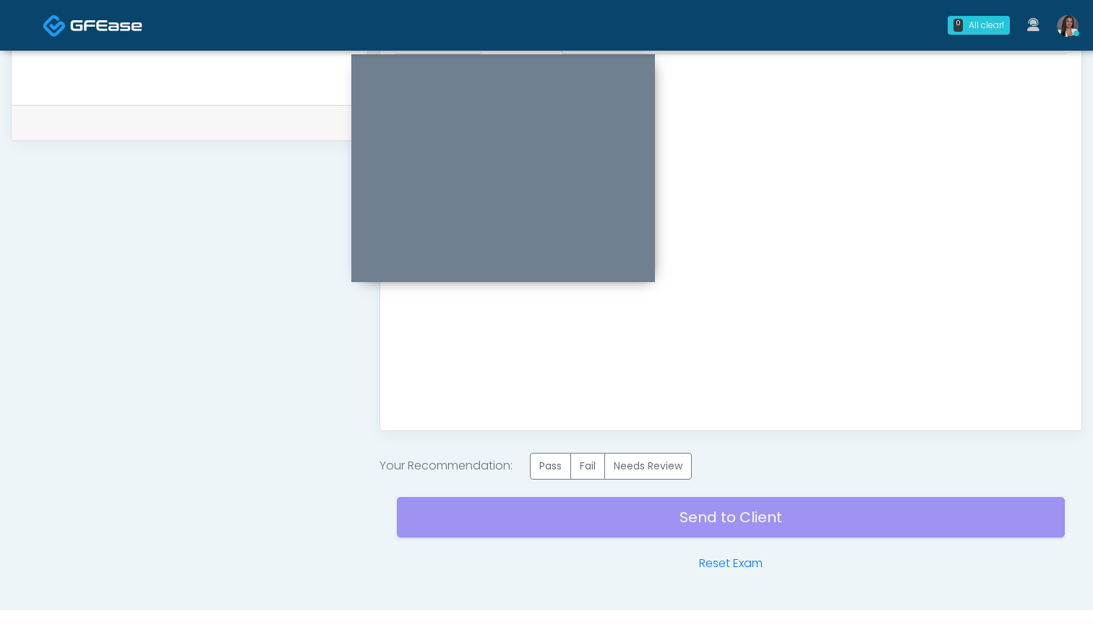
scroll to position [0, 0]
click at [555, 466] on label "Pass" at bounding box center [550, 466] width 41 height 27
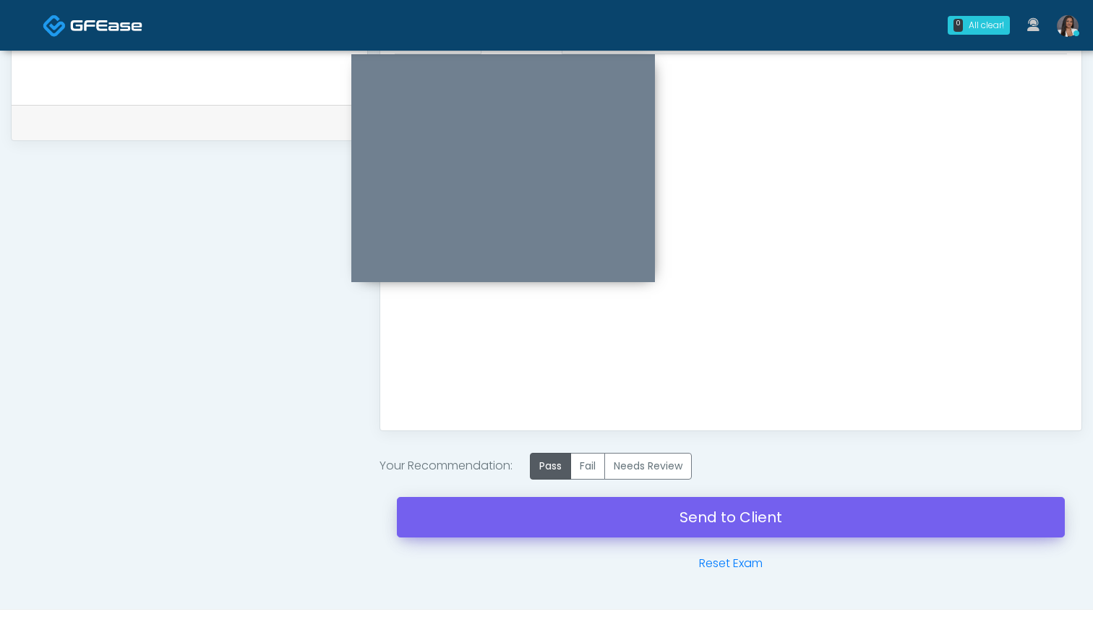
click at [709, 517] on link "Send to Client" at bounding box center [731, 517] width 668 height 40
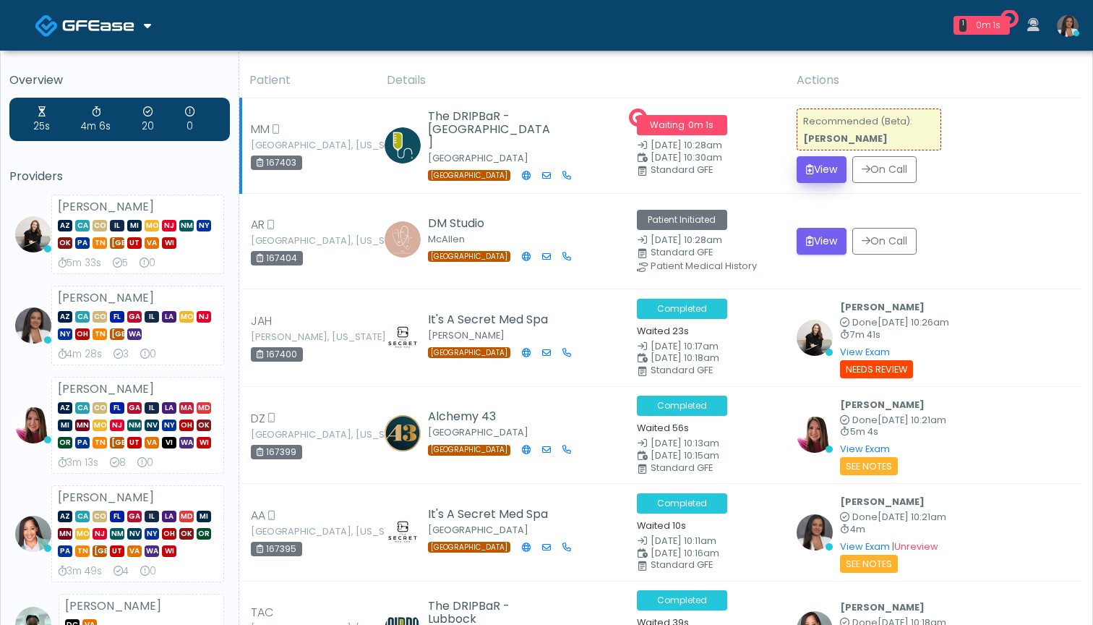
click at [814, 172] on icon "submit" at bounding box center [810, 169] width 8 height 10
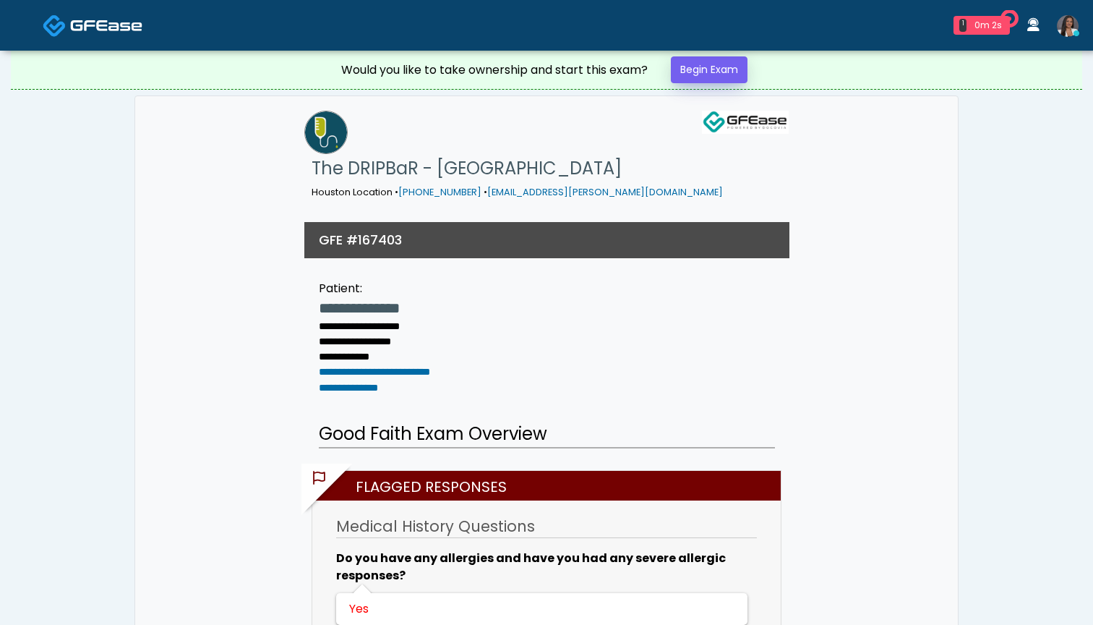
click at [693, 69] on link "Begin Exam" at bounding box center [709, 69] width 77 height 27
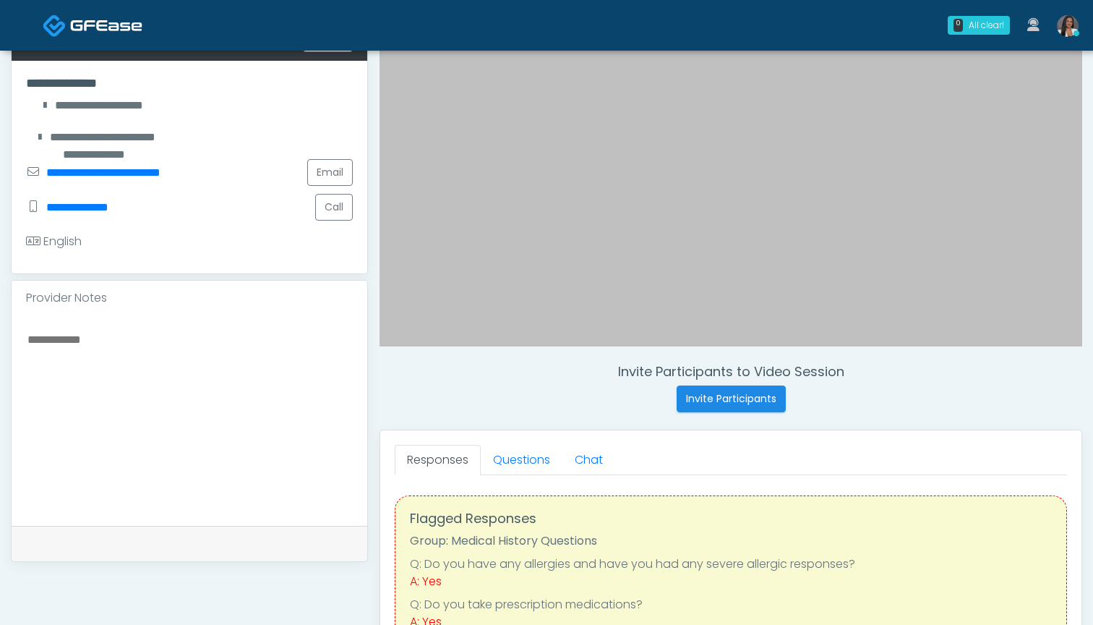
scroll to position [274, 0]
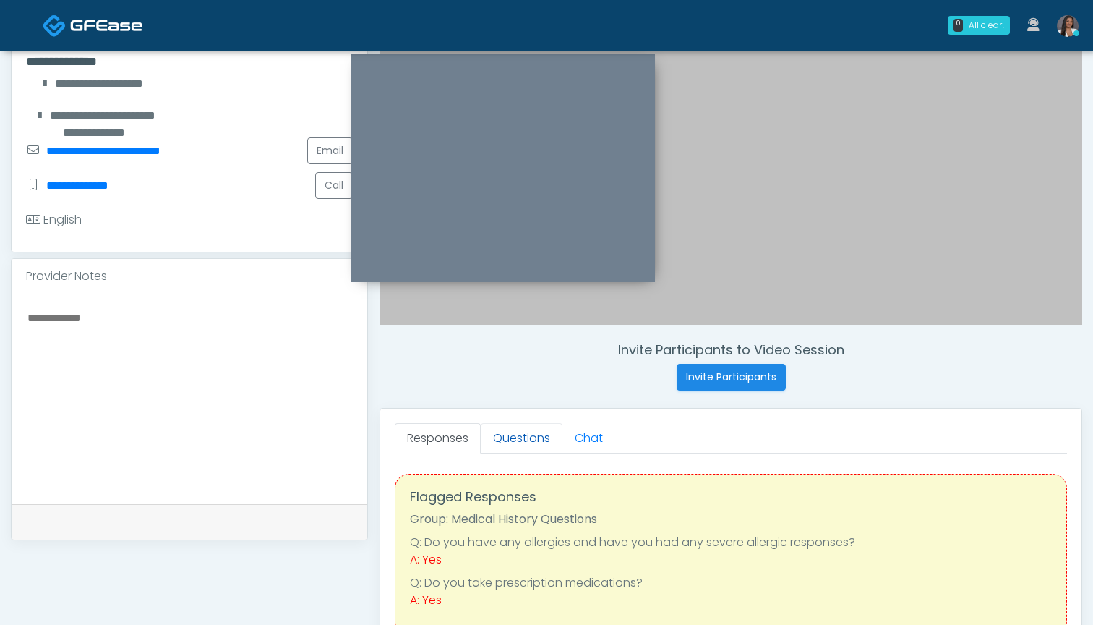
click at [526, 435] on link "Questions" at bounding box center [522, 438] width 82 height 30
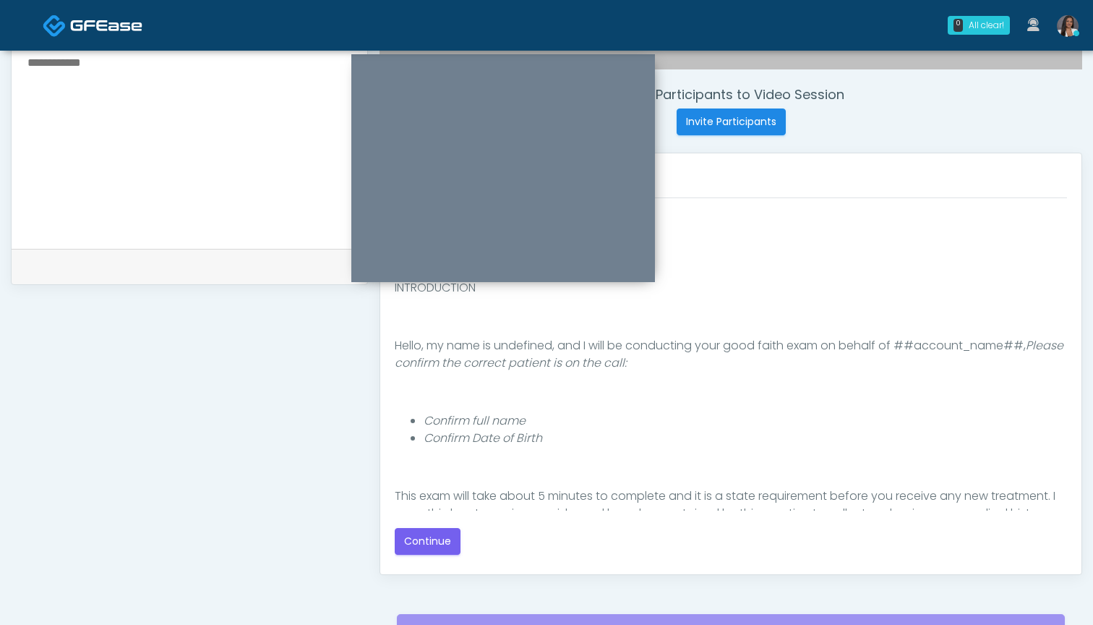
scroll to position [527, 0]
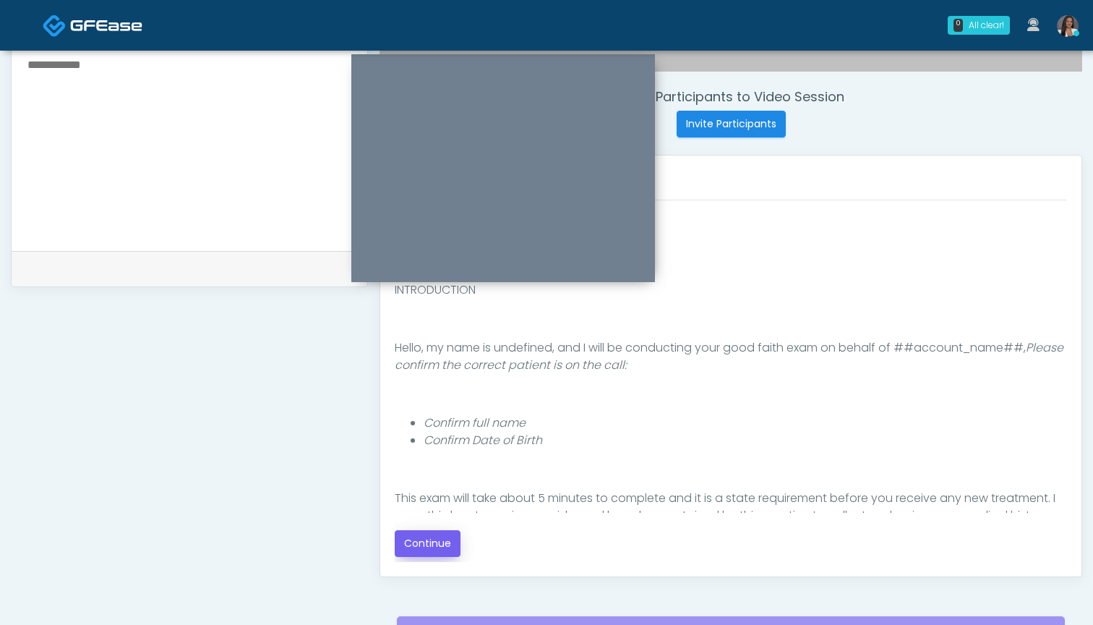
click at [422, 546] on button "Continue" at bounding box center [428, 543] width 66 height 27
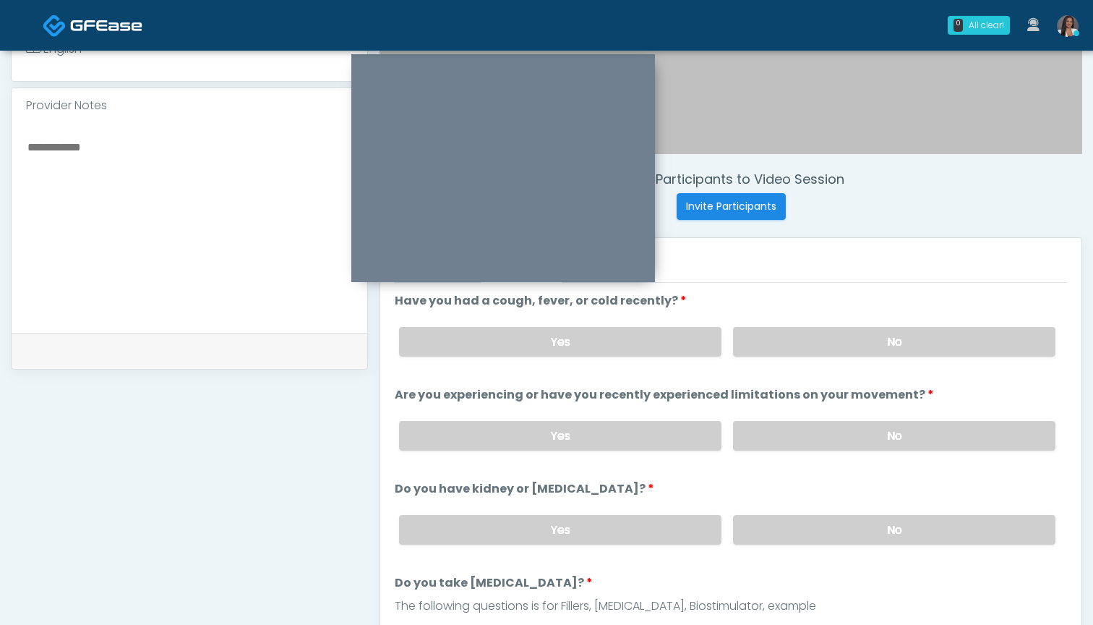
scroll to position [432, 0]
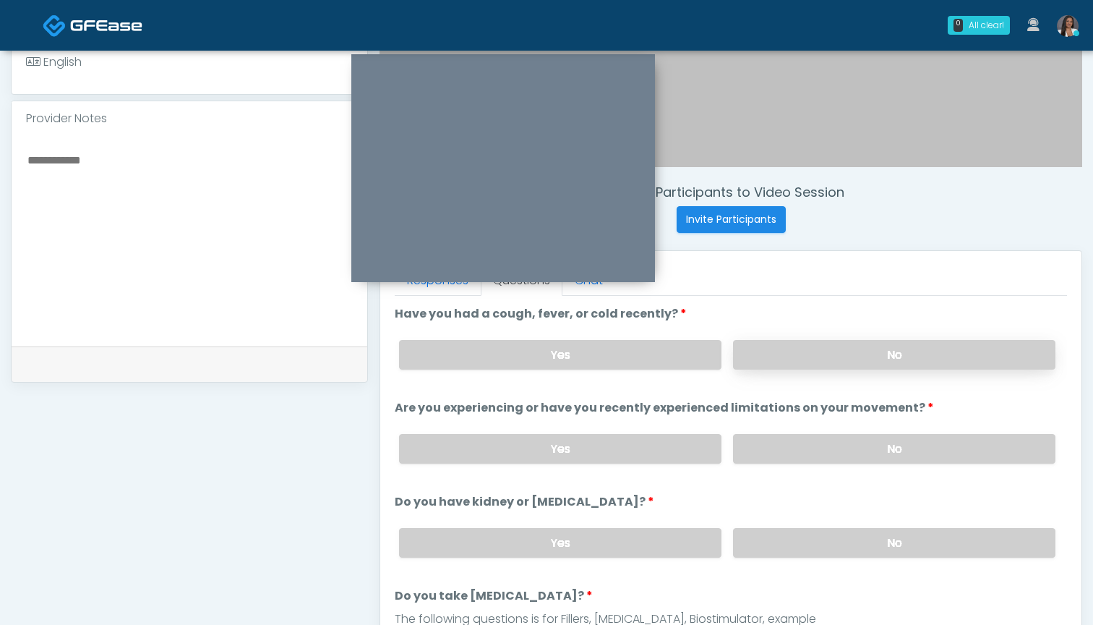
click at [785, 362] on label "No" at bounding box center [894, 355] width 322 height 30
click at [786, 439] on label "No" at bounding box center [894, 449] width 322 height 30
click at [785, 539] on label "No" at bounding box center [894, 543] width 322 height 30
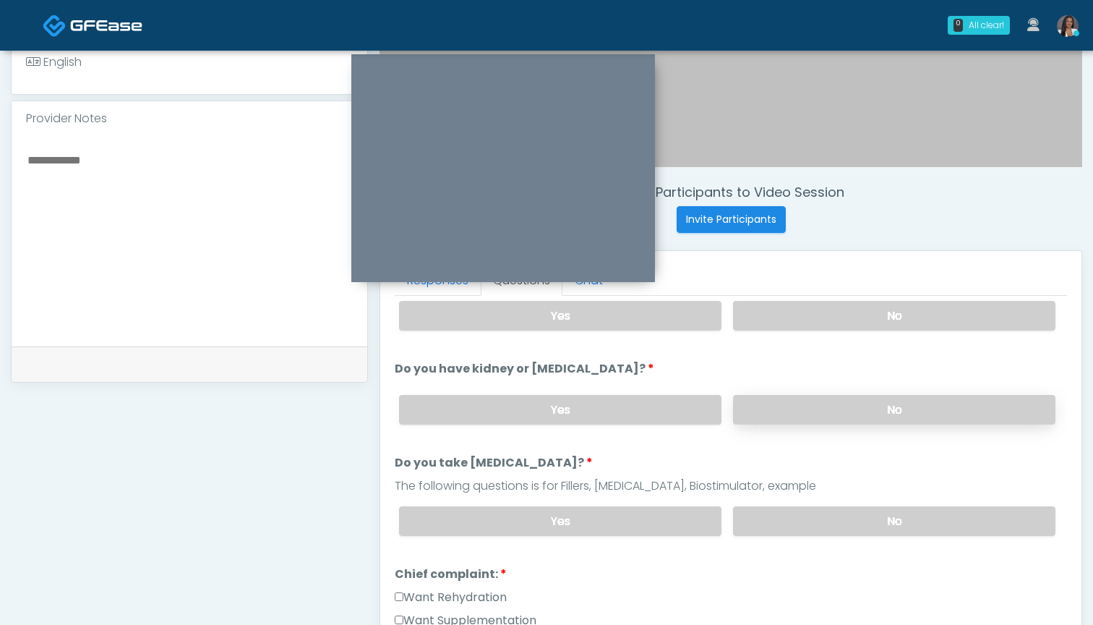
scroll to position [275, 0]
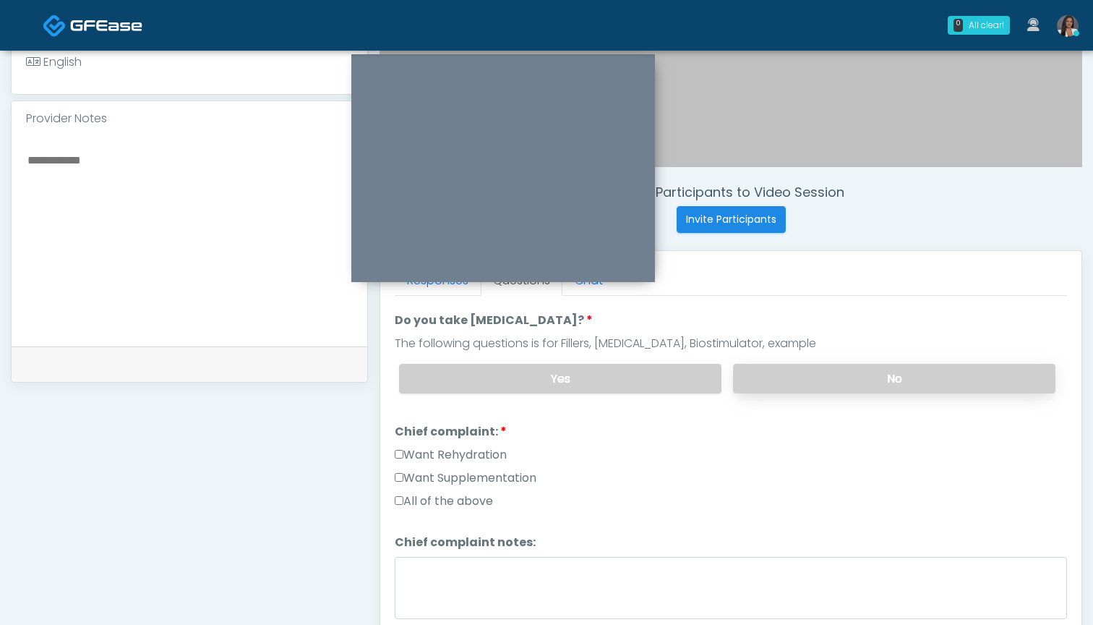
click at [787, 380] on label "No" at bounding box center [894, 379] width 322 height 30
click at [482, 477] on label "Want Supplementation" at bounding box center [466, 477] width 142 height 17
click at [482, 455] on label "Want Rehydration" at bounding box center [451, 454] width 112 height 17
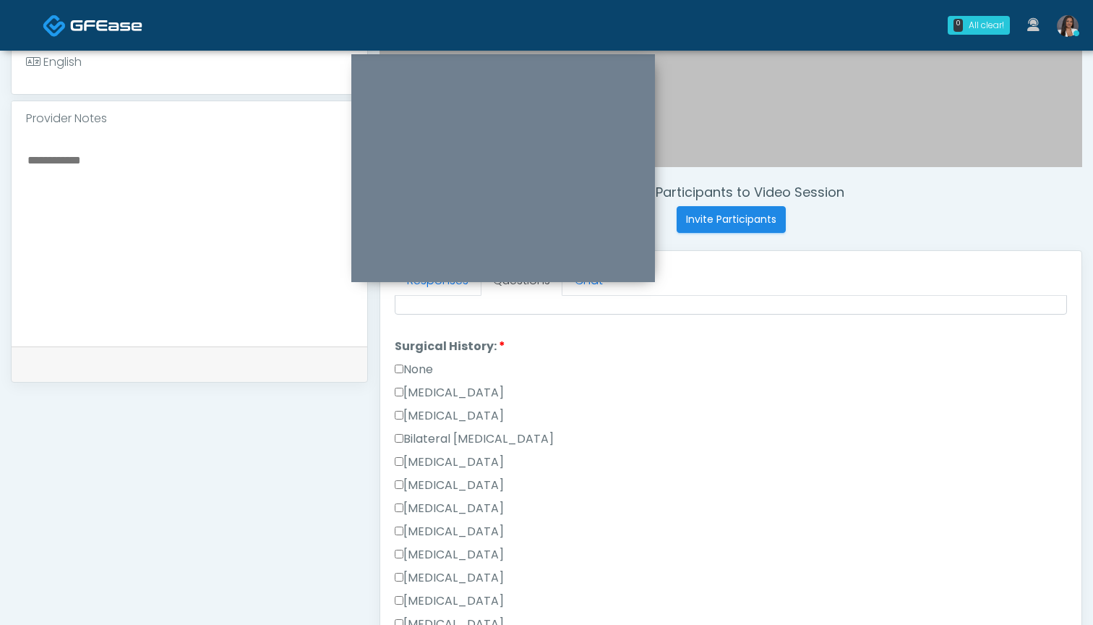
scroll to position [580, 0]
click at [443, 412] on label "[MEDICAL_DATA]" at bounding box center [449, 415] width 109 height 17
click at [448, 398] on label "[MEDICAL_DATA]" at bounding box center [449, 392] width 109 height 17
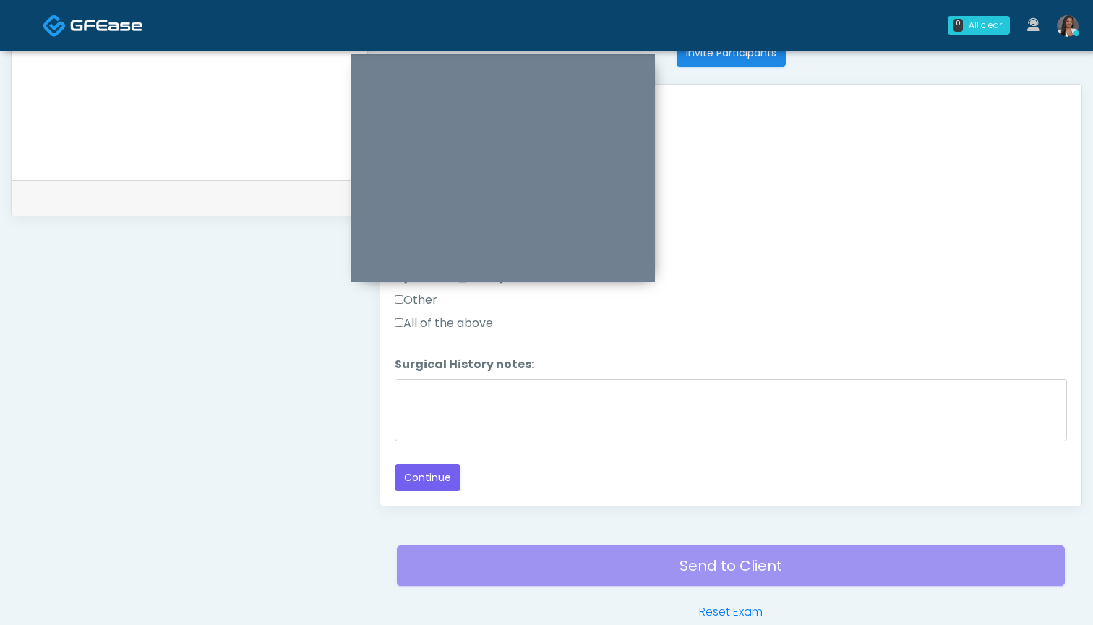
scroll to position [636, 0]
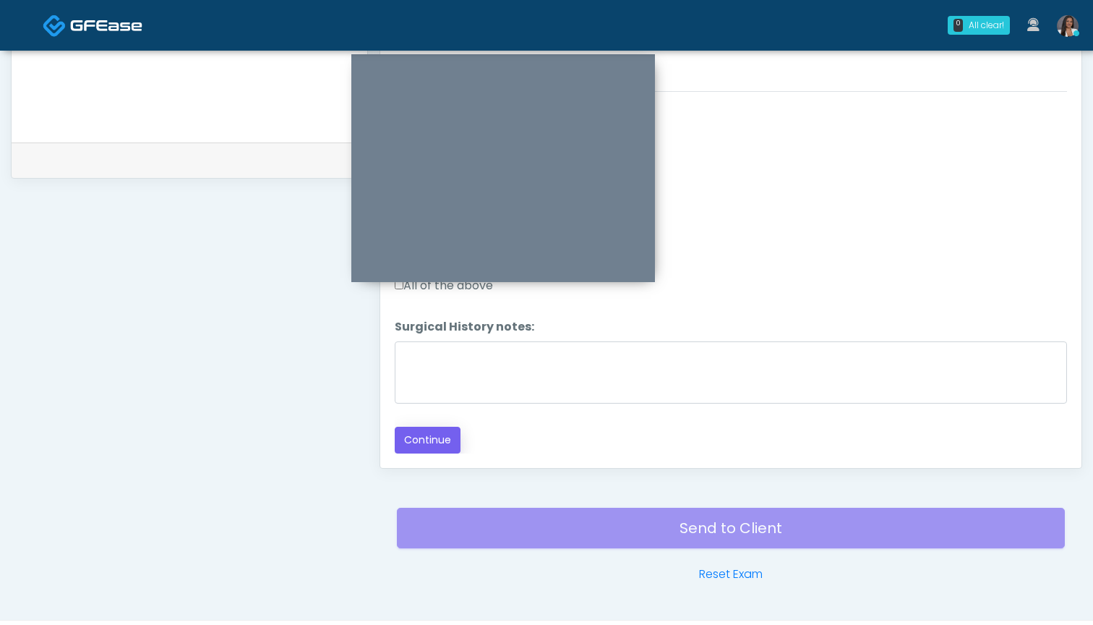
click at [441, 439] on button "Continue" at bounding box center [428, 440] width 66 height 27
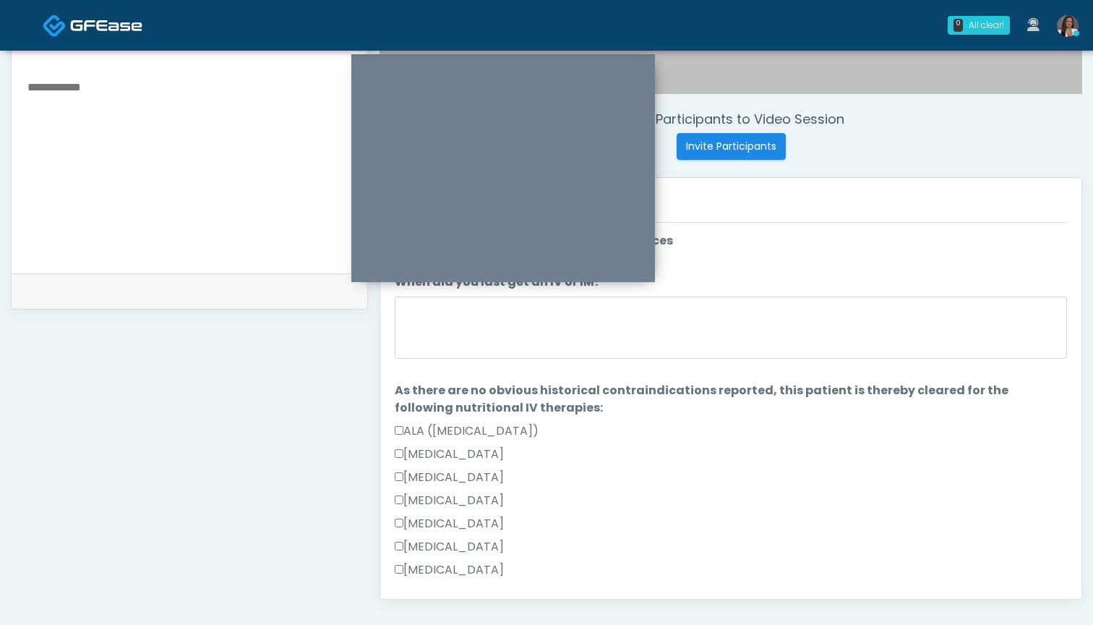
scroll to position [501, 0]
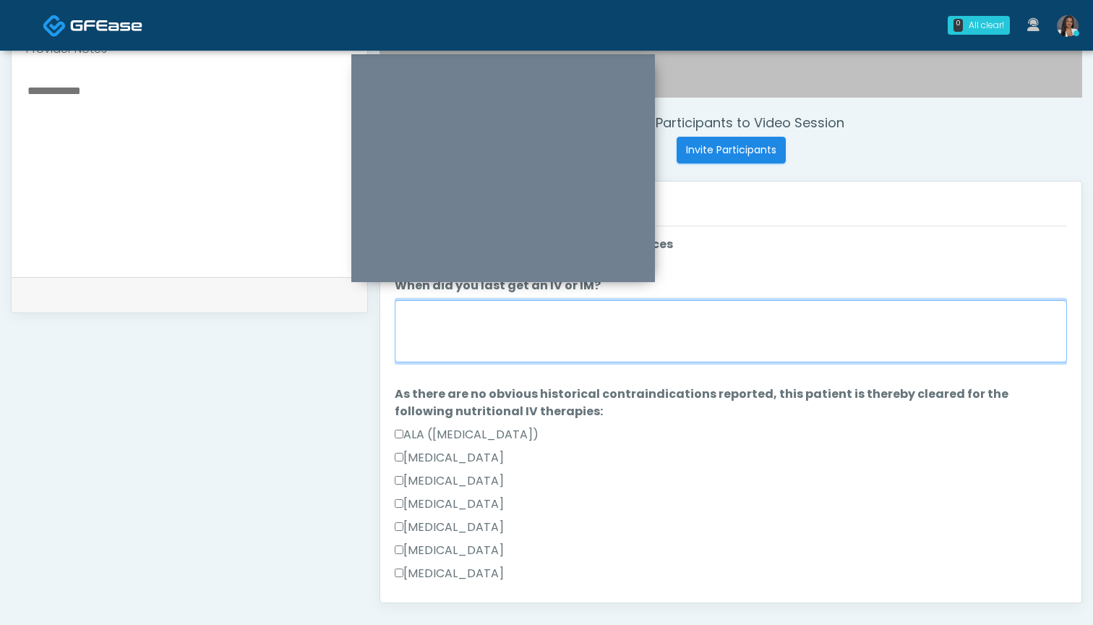
click at [774, 325] on textarea "When did you last get an IV or IM?" at bounding box center [731, 331] width 672 height 62
type textarea "**********"
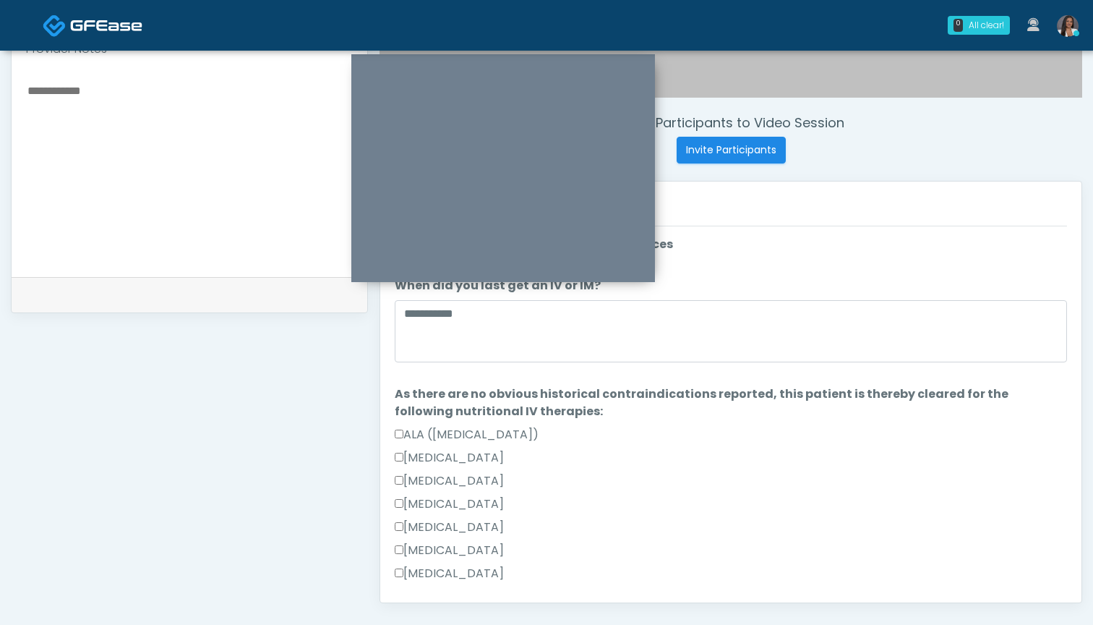
click at [165, 163] on textarea at bounding box center [189, 169] width 327 height 176
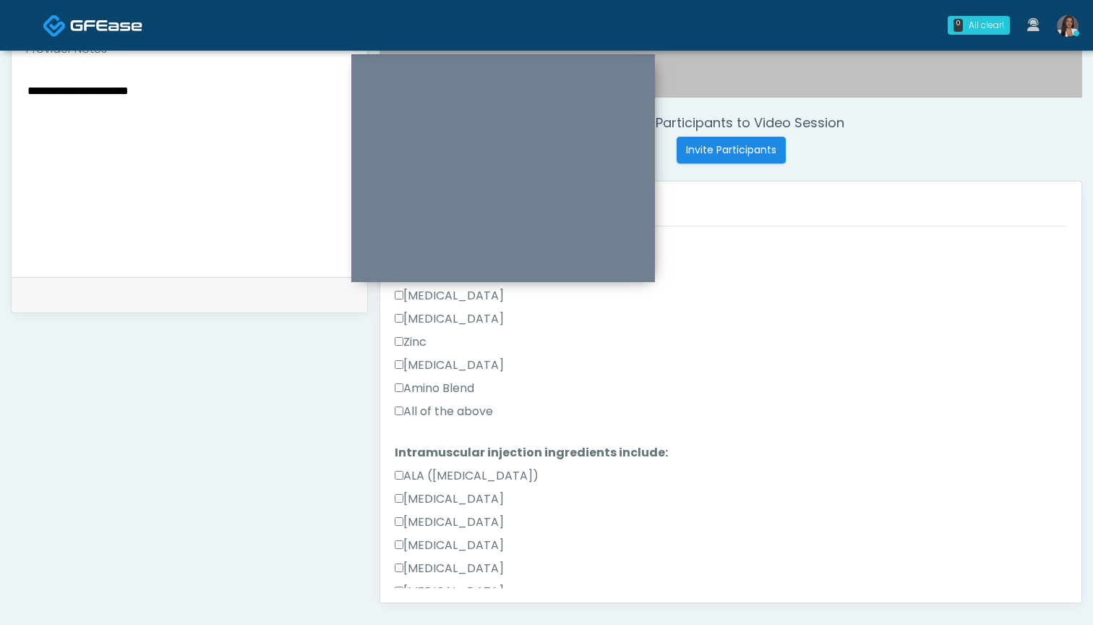
scroll to position [667, 0]
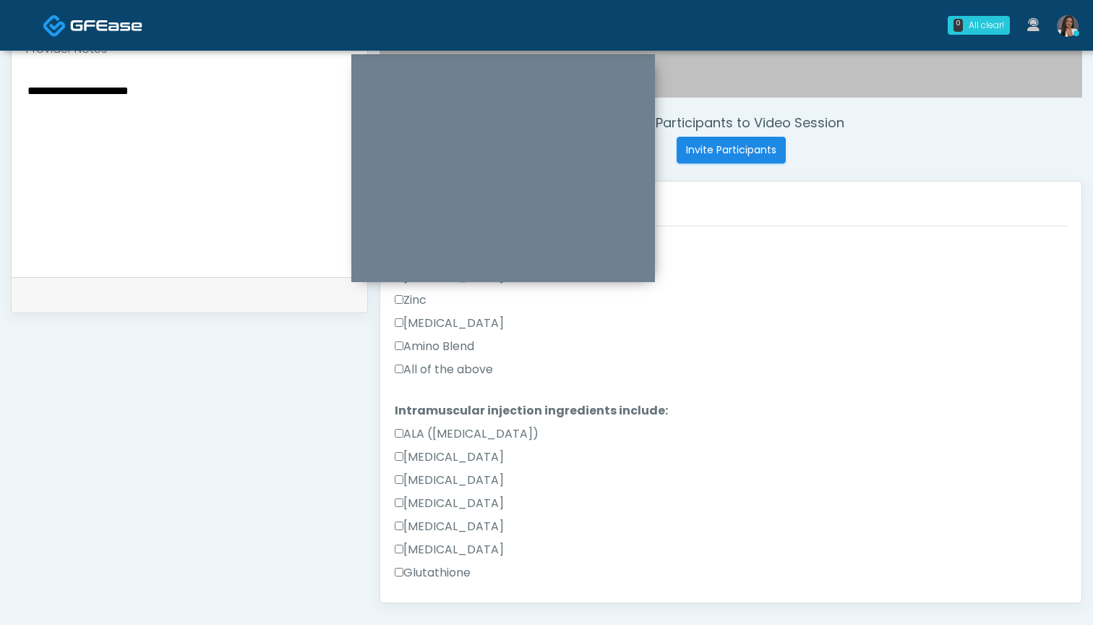
type textarea "**********"
click at [452, 370] on label "All of the above" at bounding box center [444, 369] width 98 height 17
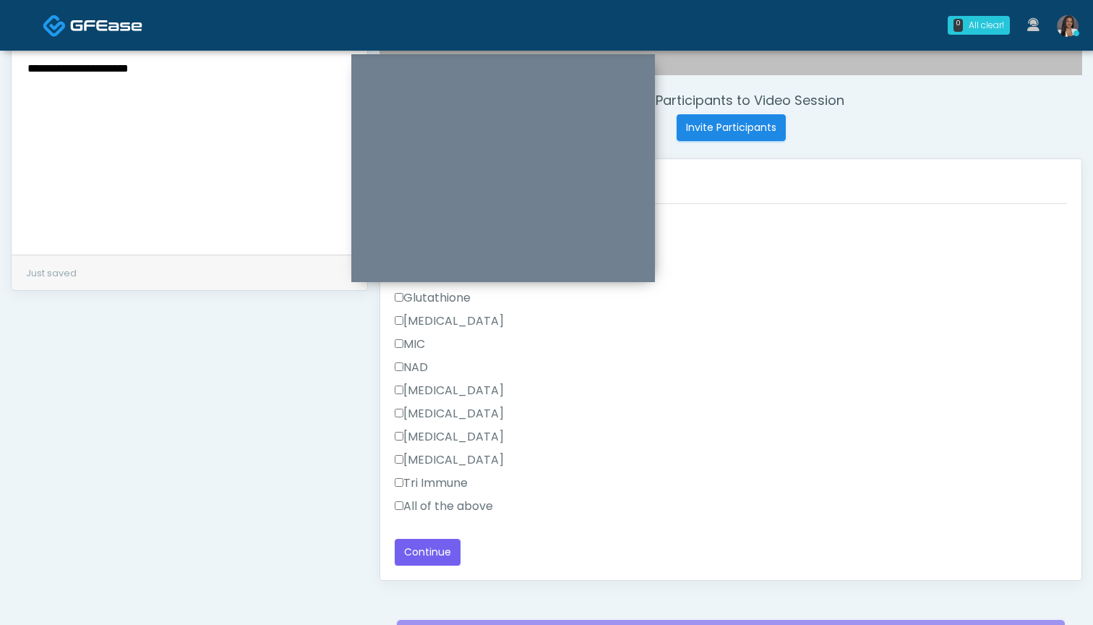
scroll to position [524, 0]
click at [457, 509] on label "All of the above" at bounding box center [444, 505] width 98 height 17
click at [438, 548] on button "Continue" at bounding box center [428, 552] width 66 height 27
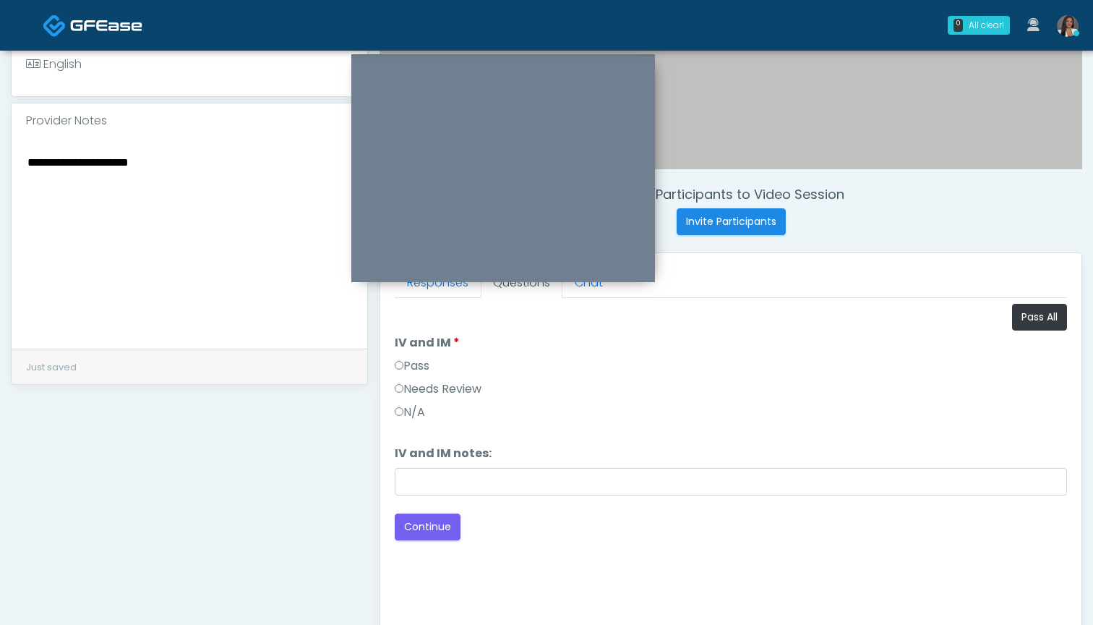
scroll to position [367, 0]
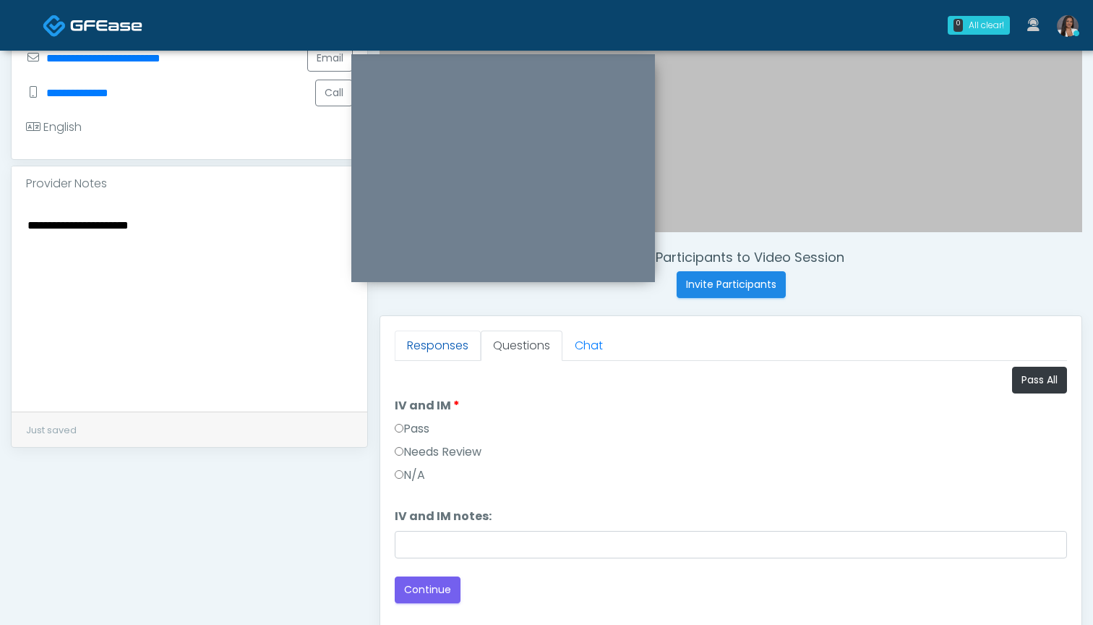
click at [464, 346] on link "Responses" at bounding box center [438, 345] width 86 height 30
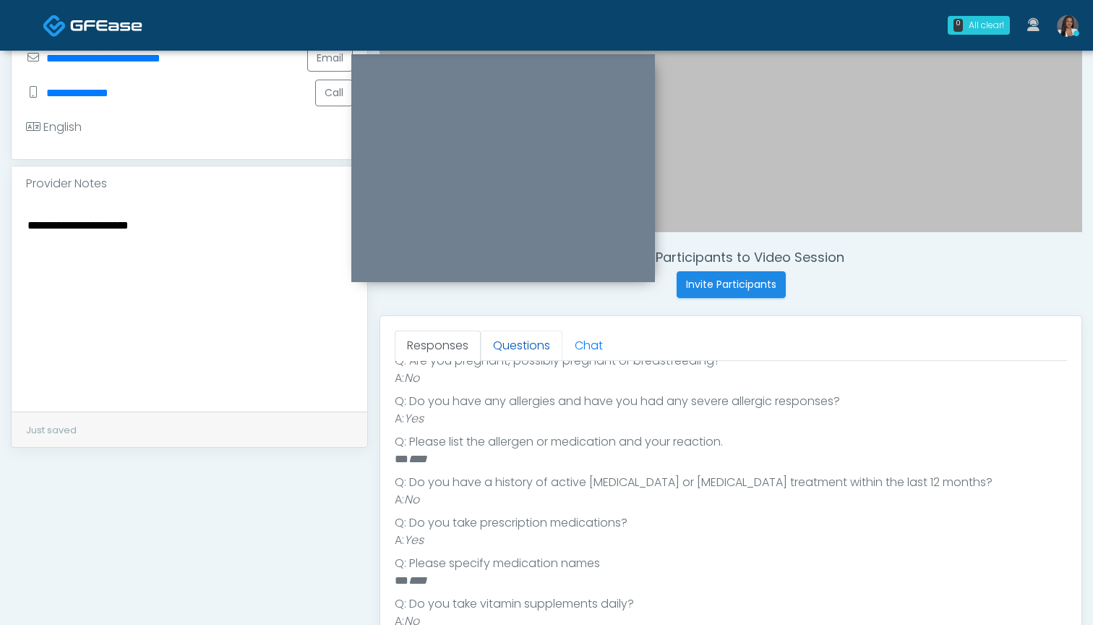
click at [520, 346] on link "Questions" at bounding box center [522, 345] width 82 height 30
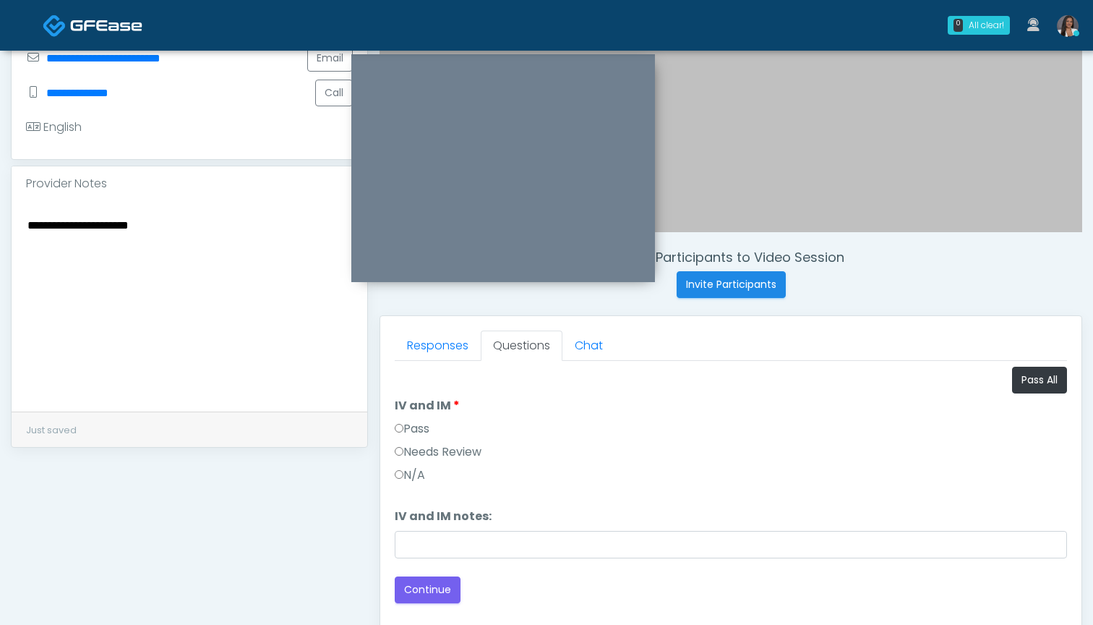
click at [414, 422] on label "Pass" at bounding box center [412, 428] width 35 height 17
click at [420, 587] on button "Continue" at bounding box center [428, 589] width 66 height 27
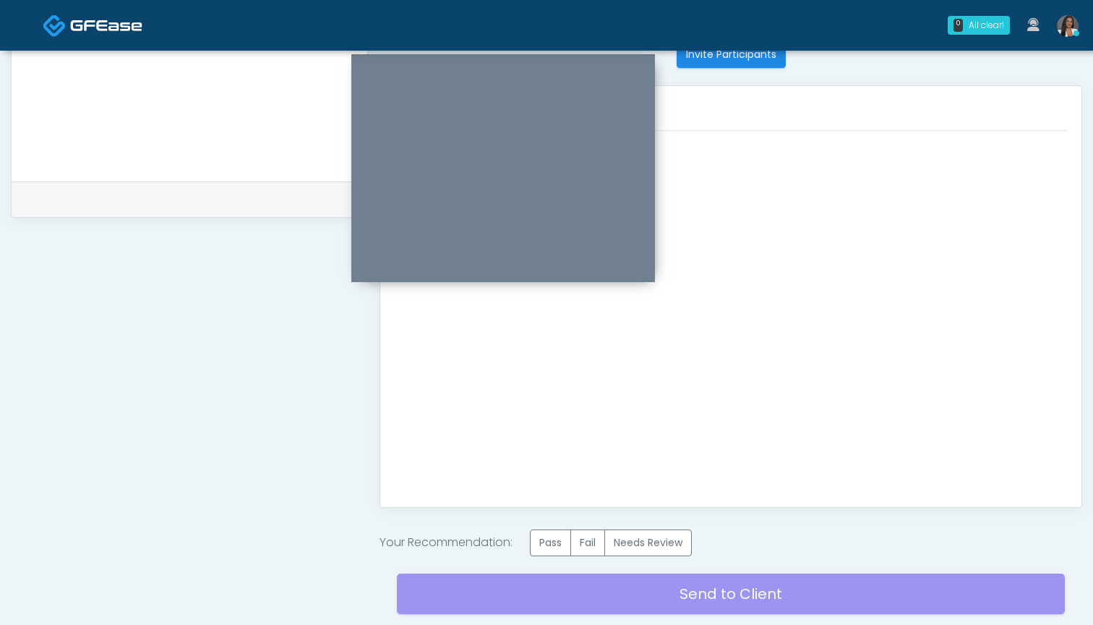
scroll to position [659, 0]
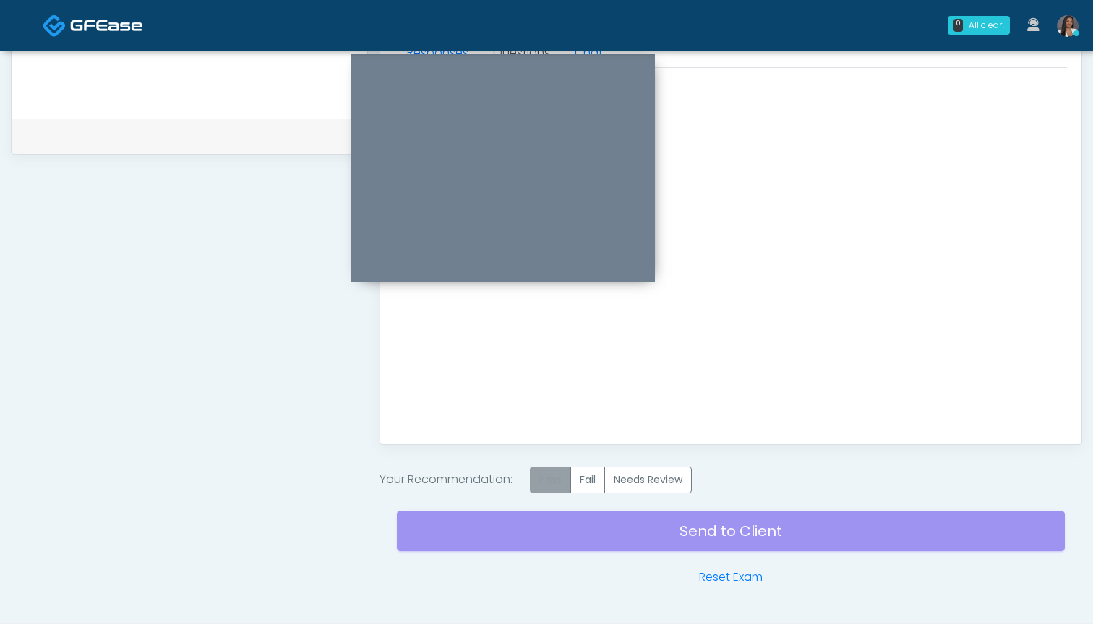
click at [559, 477] on label "Pass" at bounding box center [550, 479] width 41 height 27
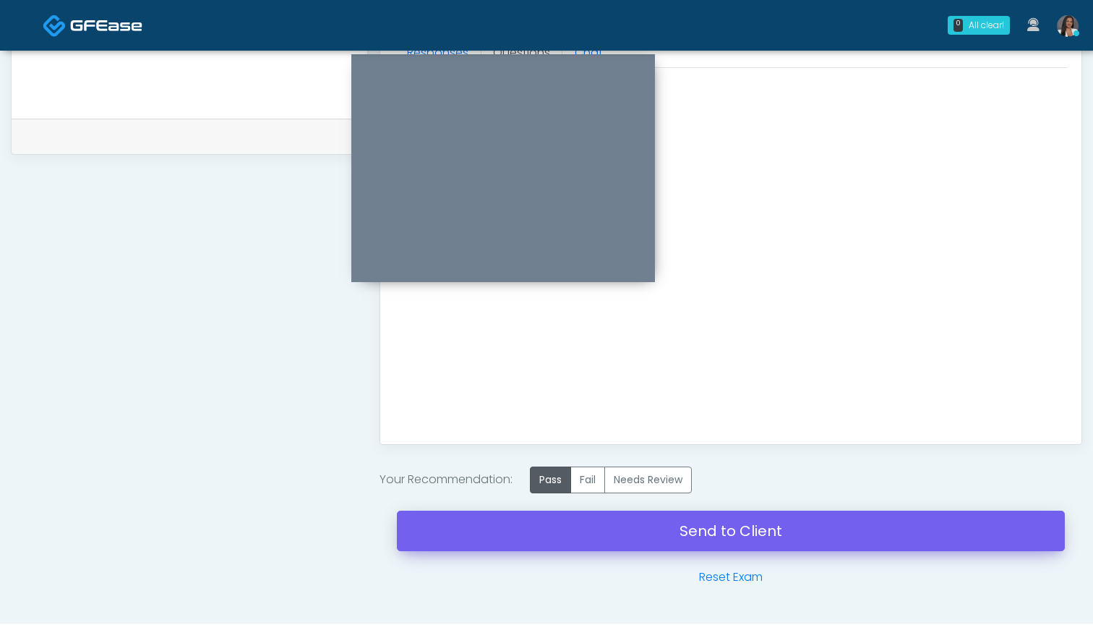
click at [725, 527] on link "Send to Client" at bounding box center [731, 530] width 668 height 40
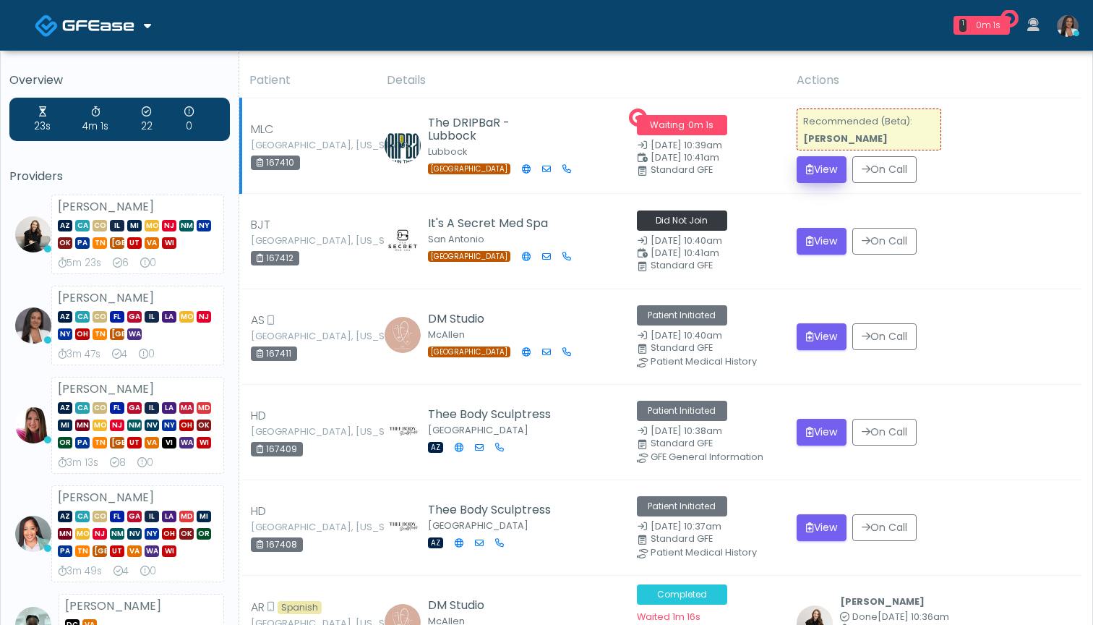
click at [835, 176] on button "View" at bounding box center [822, 169] width 50 height 27
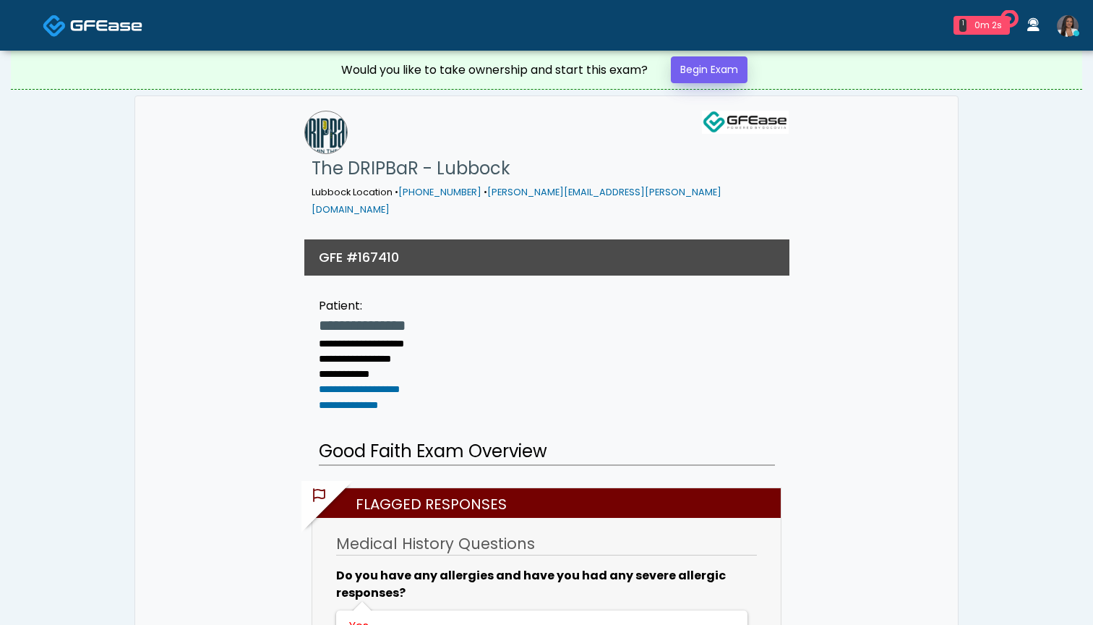
click at [711, 78] on link "Begin Exam" at bounding box center [709, 69] width 77 height 27
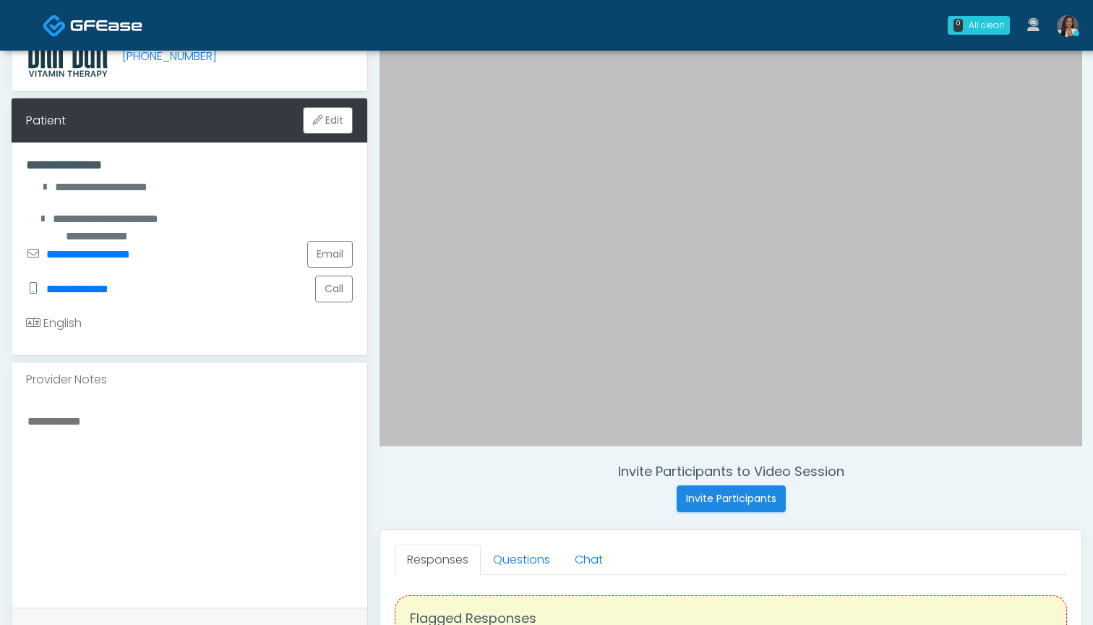
scroll to position [168, 0]
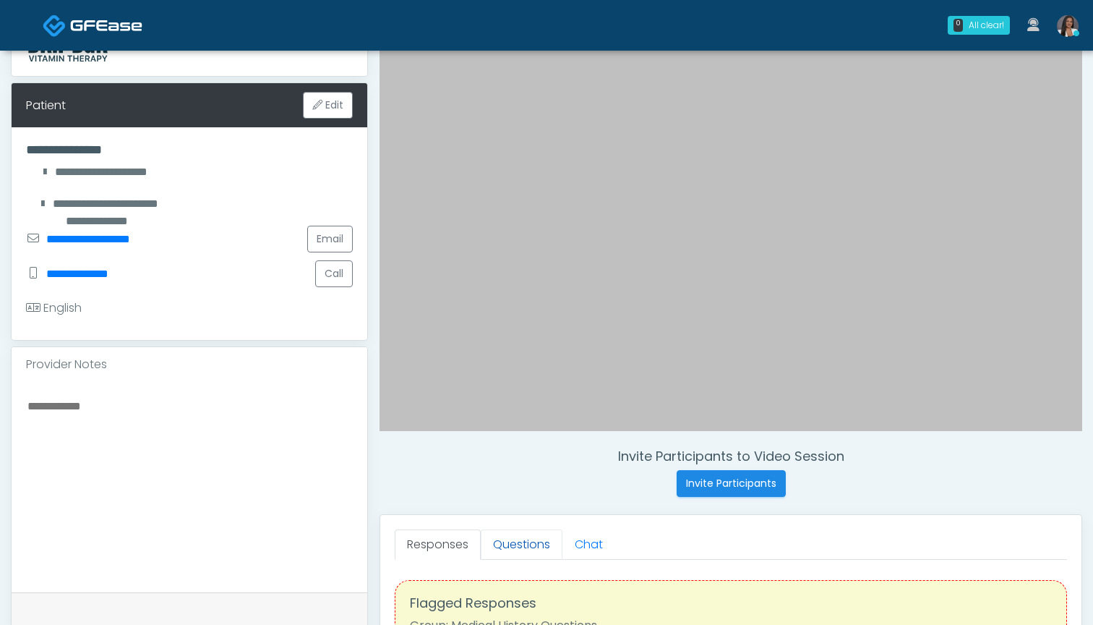
click at [524, 546] on link "Questions" at bounding box center [522, 544] width 82 height 30
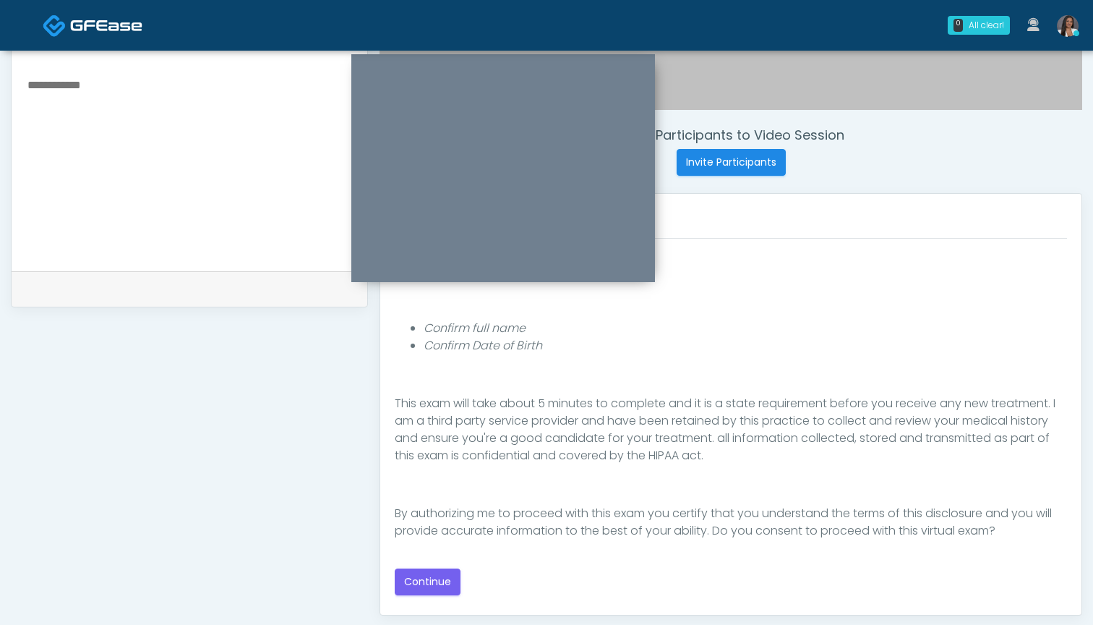
scroll to position [491, 0]
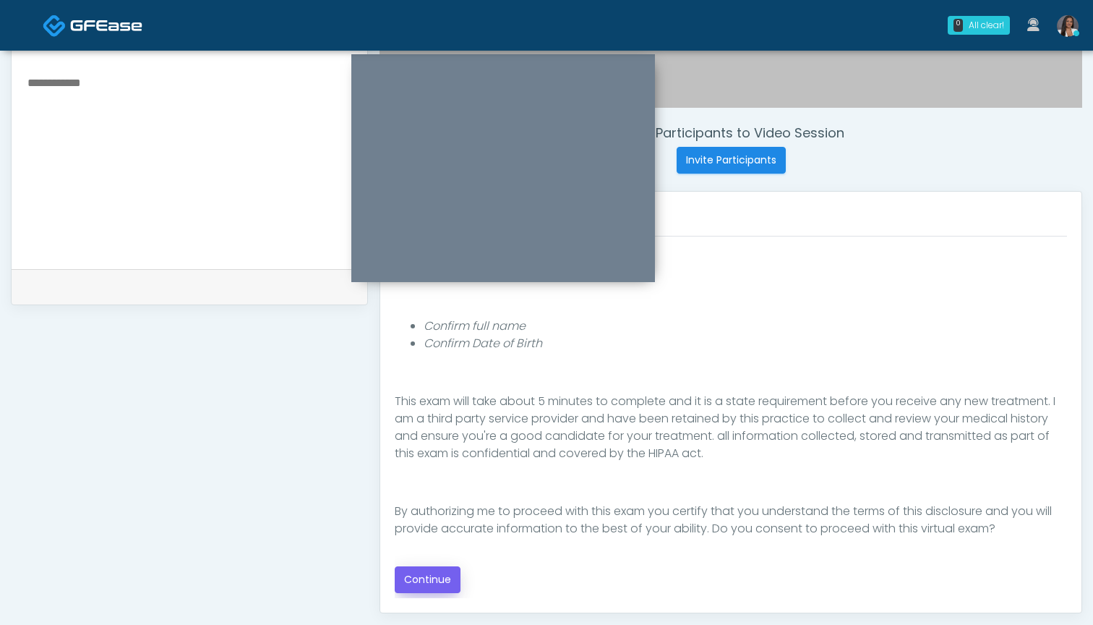
click at [419, 578] on button "Continue" at bounding box center [428, 579] width 66 height 27
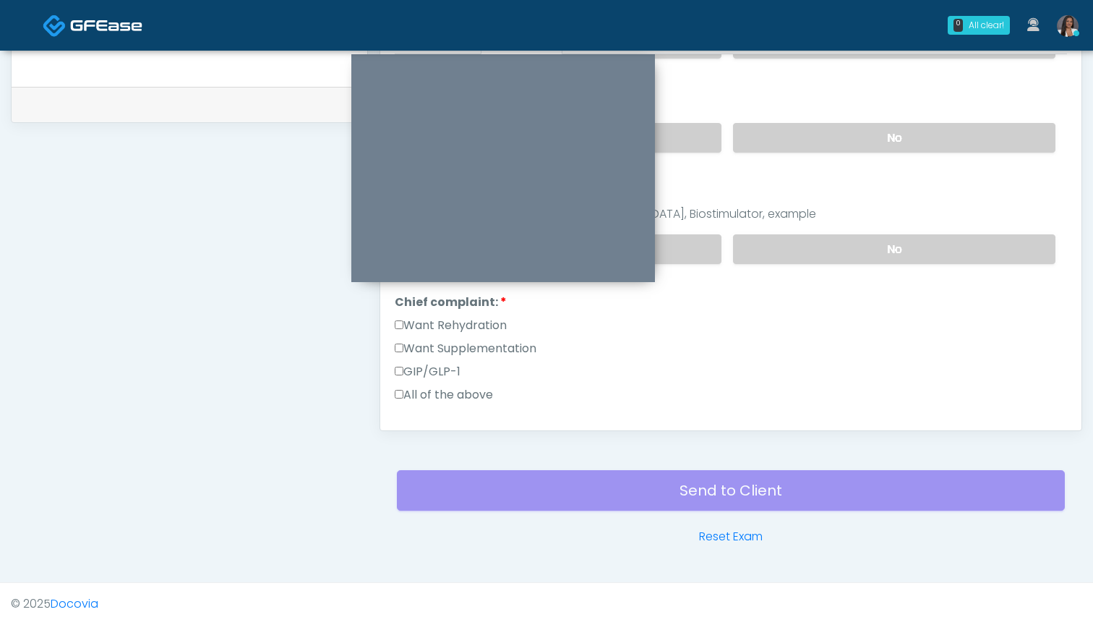
scroll to position [98, 0]
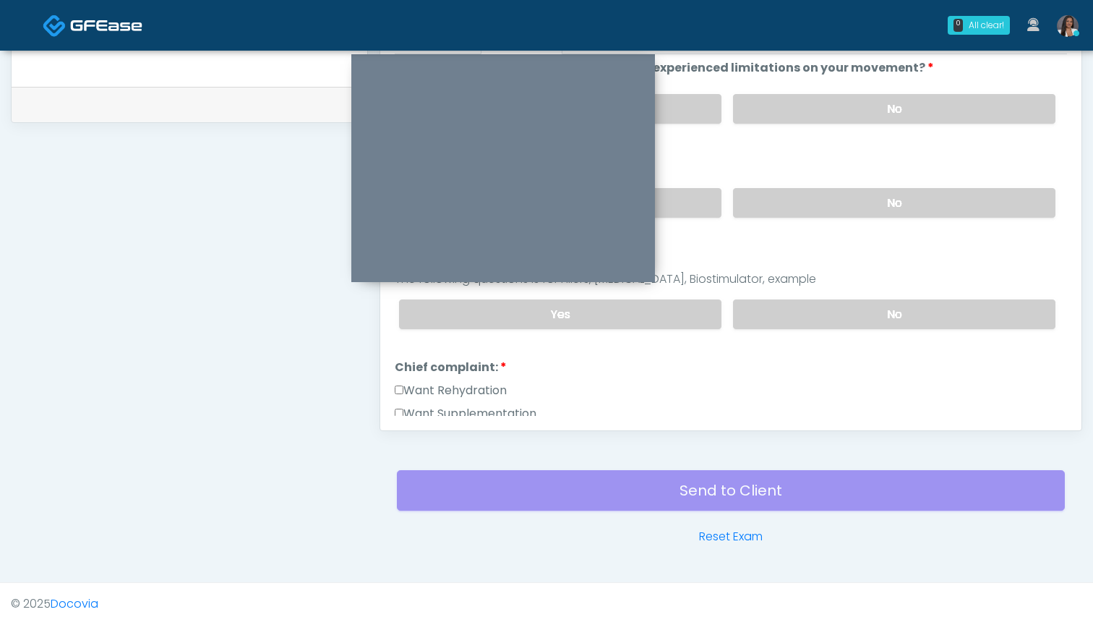
click at [492, 390] on label "Want Rehydration" at bounding box center [451, 390] width 112 height 17
click at [496, 410] on label "Want Supplementation" at bounding box center [466, 413] width 142 height 17
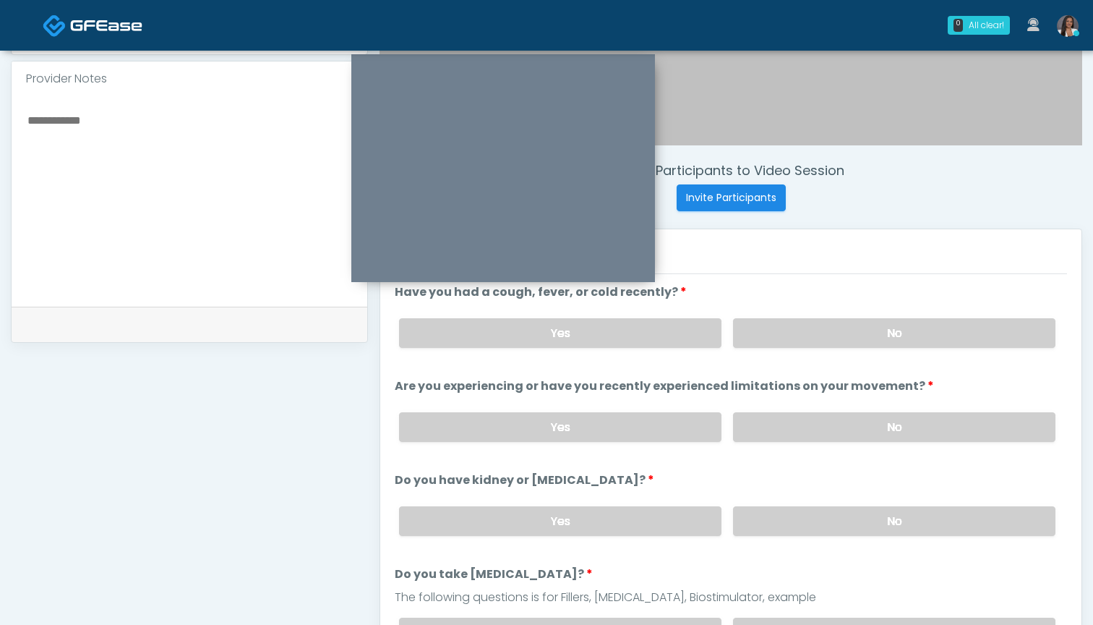
scroll to position [438, 0]
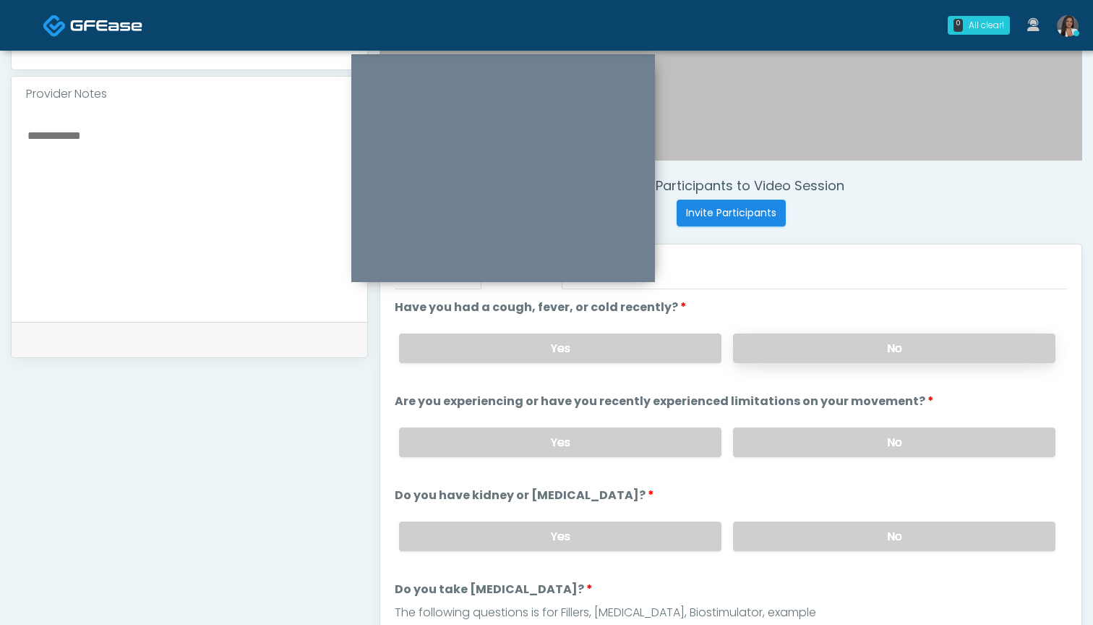
click at [817, 349] on label "No" at bounding box center [894, 348] width 322 height 30
click at [837, 443] on label "No" at bounding box center [894, 442] width 322 height 30
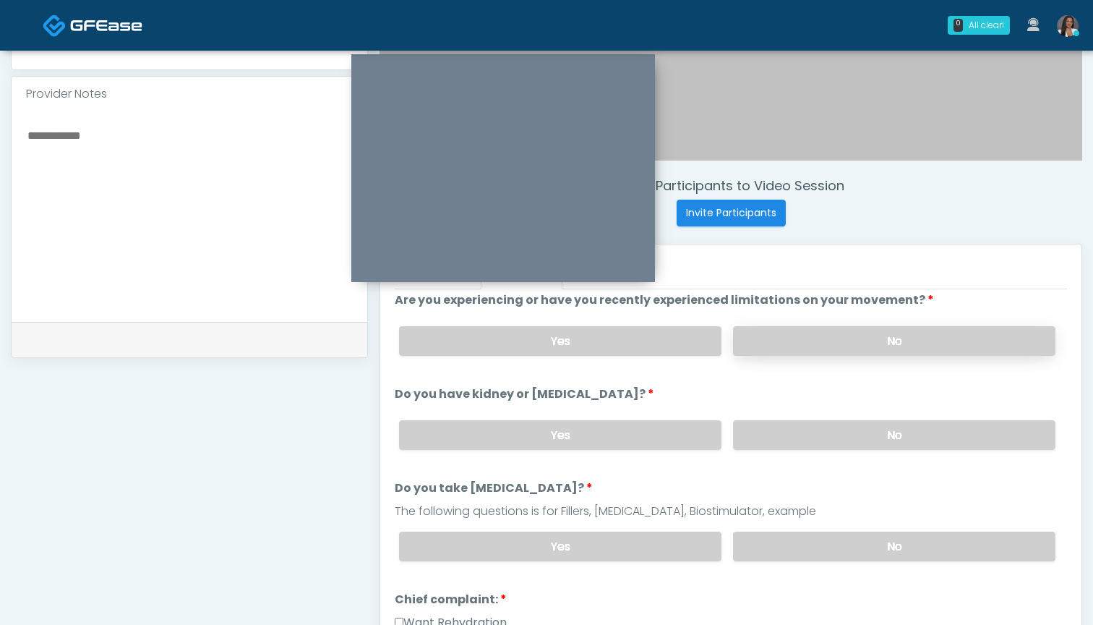
scroll to position [110, 0]
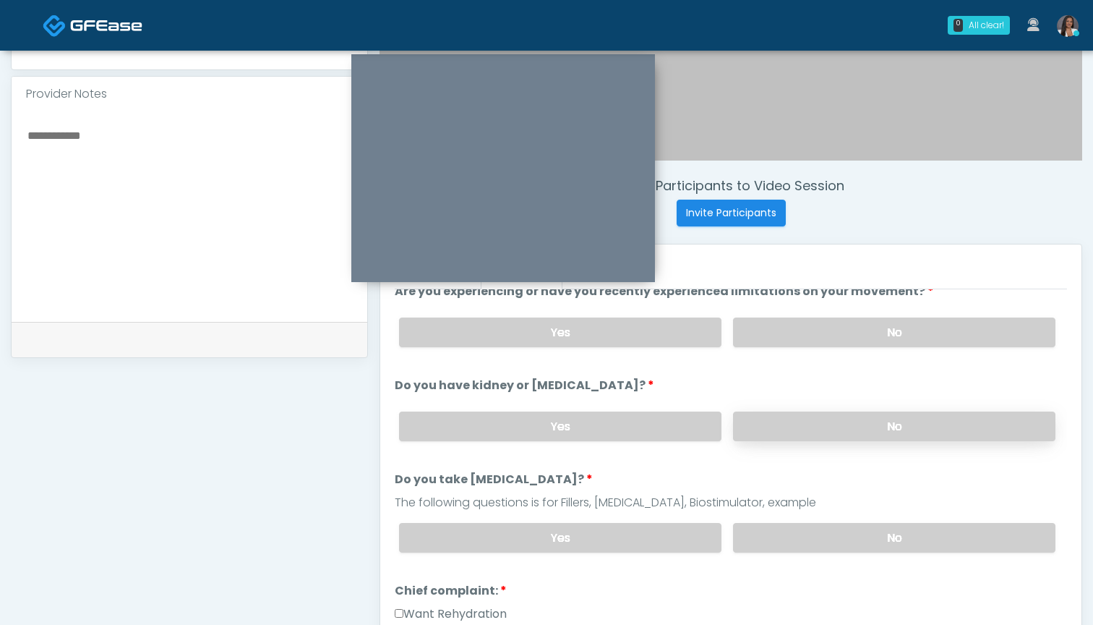
click at [826, 427] on label "No" at bounding box center [894, 426] width 322 height 30
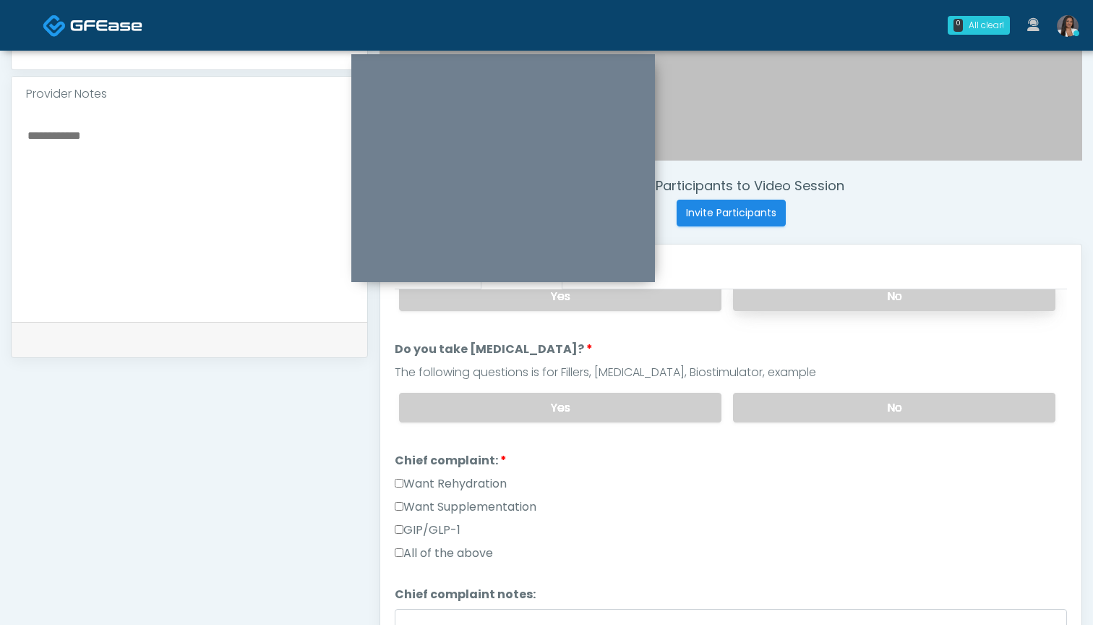
scroll to position [242, 0]
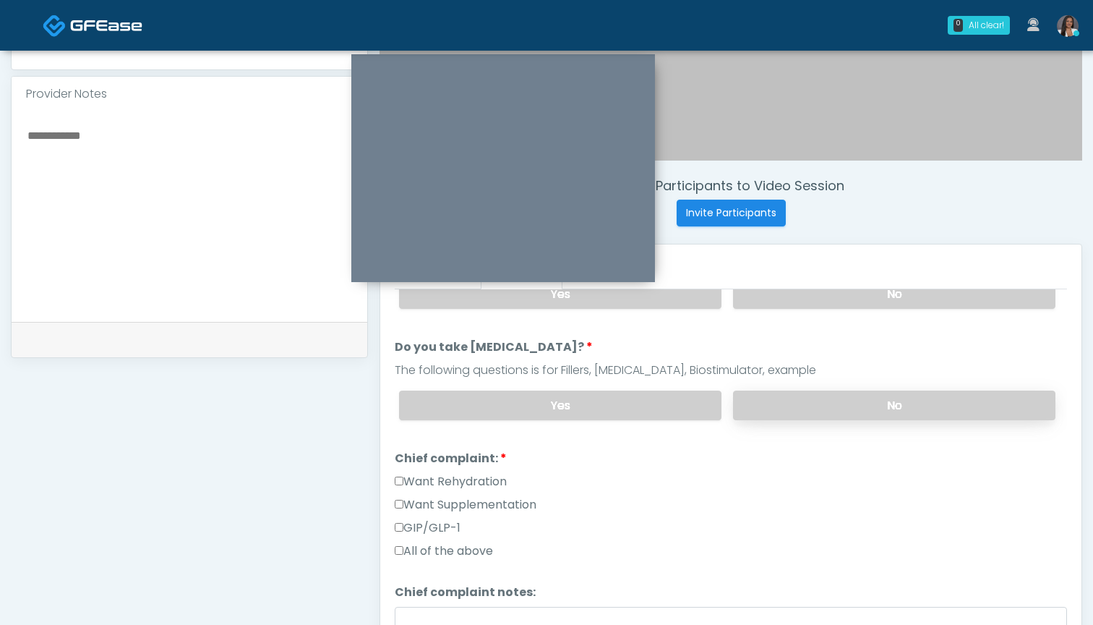
click at [822, 412] on label "No" at bounding box center [894, 405] width 322 height 30
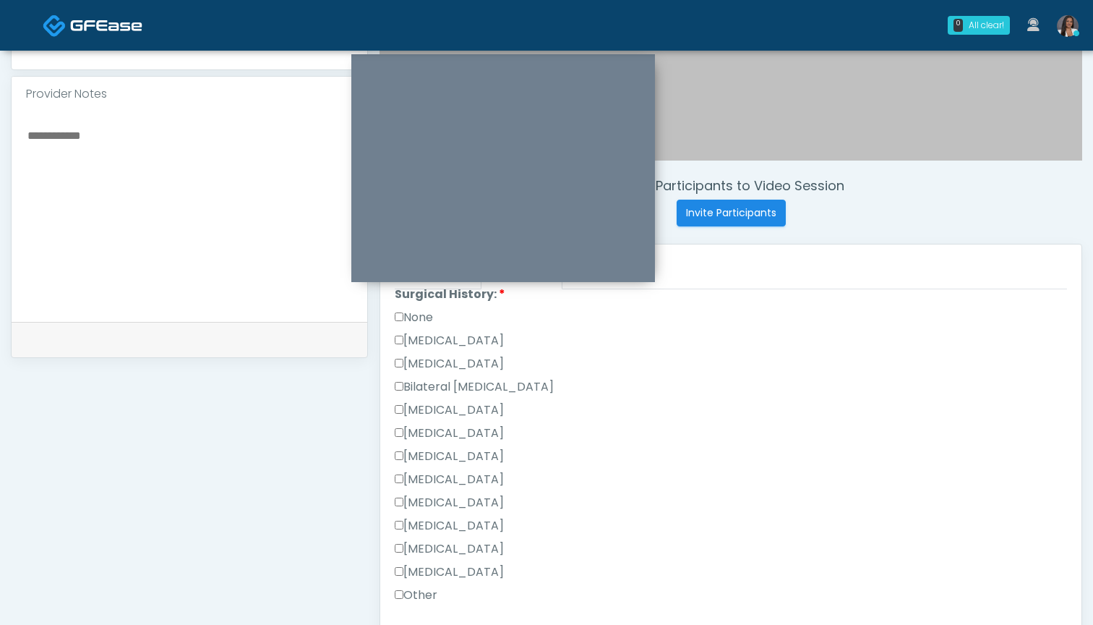
scroll to position [656, 0]
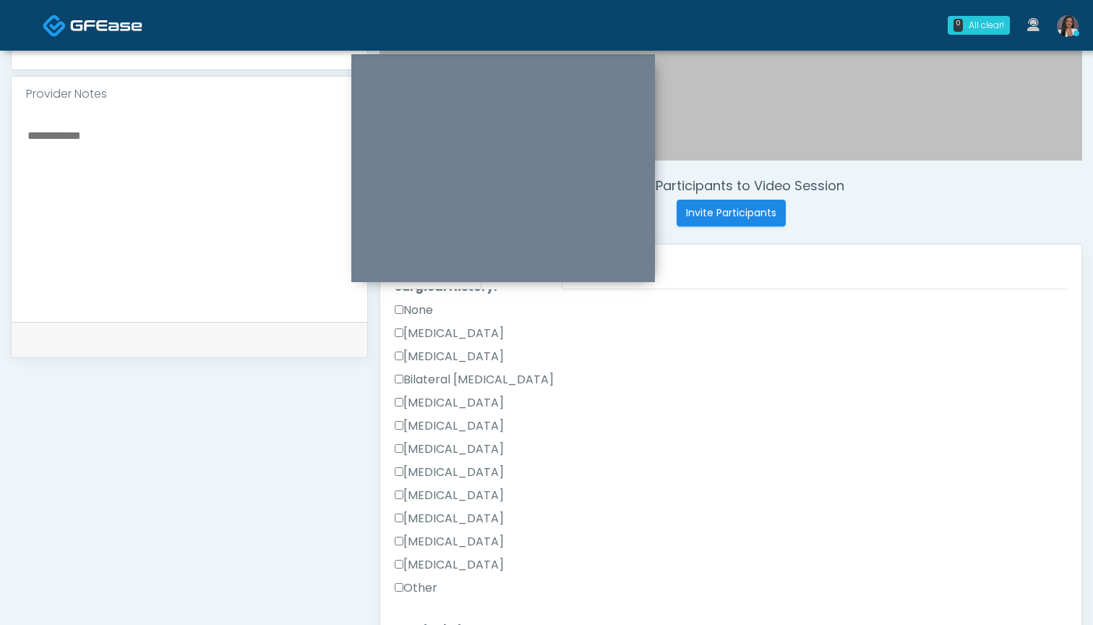
click at [443, 517] on label "[MEDICAL_DATA]" at bounding box center [449, 518] width 109 height 17
click at [438, 356] on label "[MEDICAL_DATA]" at bounding box center [449, 356] width 109 height 17
click at [445, 562] on label "[MEDICAL_DATA]" at bounding box center [449, 564] width 109 height 17
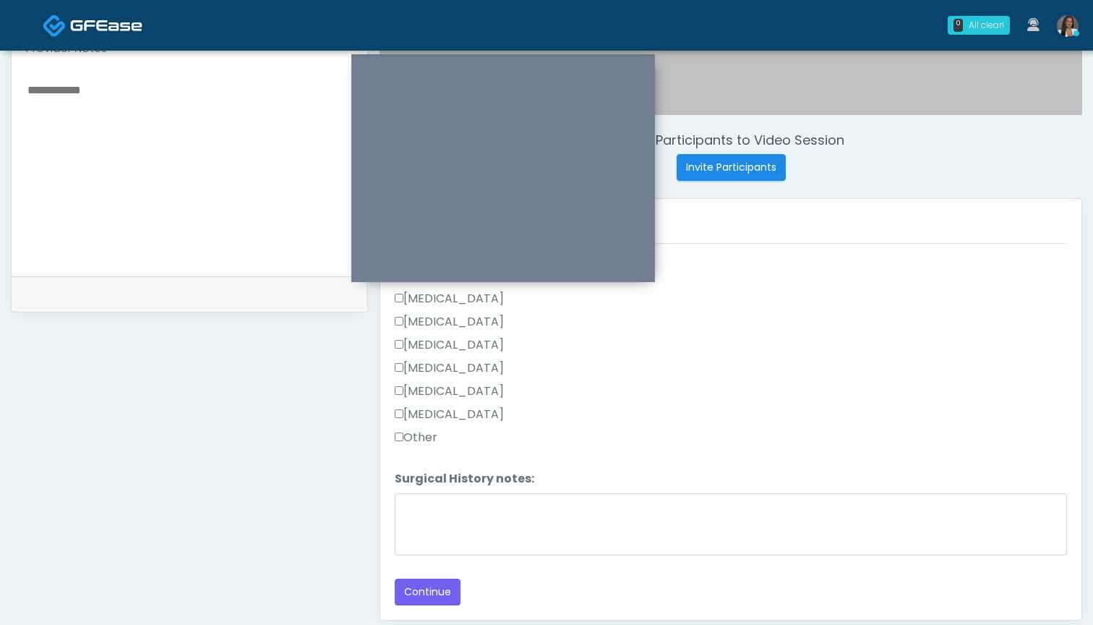
scroll to position [485, 0]
click at [440, 586] on button "Continue" at bounding box center [428, 590] width 66 height 27
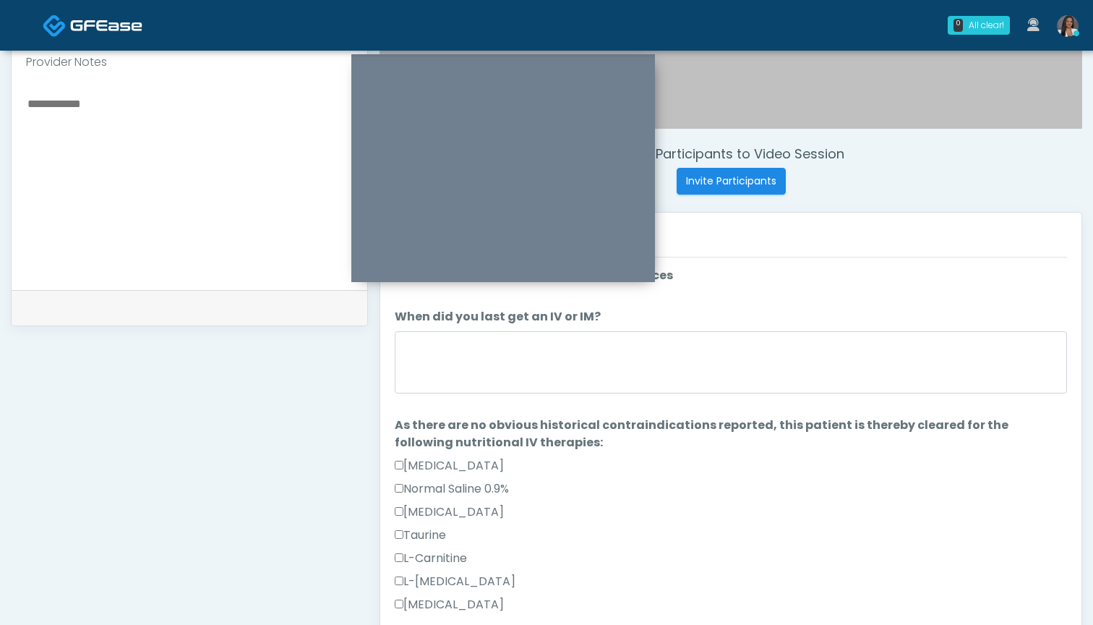
scroll to position [469, 0]
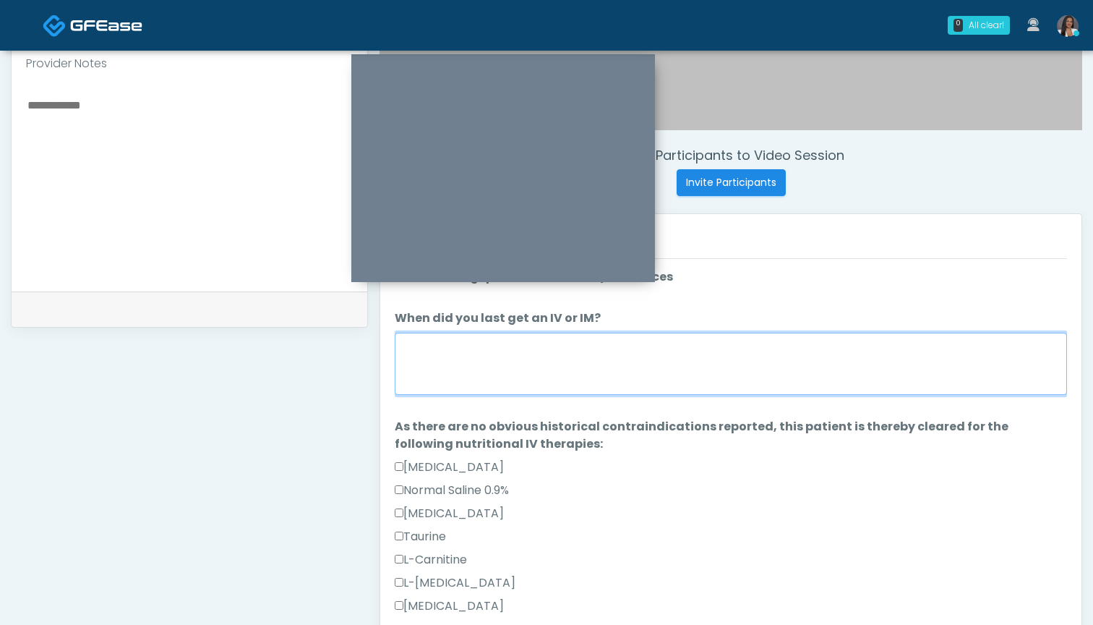
click at [730, 372] on textarea "When did you last get an IV or IM?" at bounding box center [731, 364] width 672 height 62
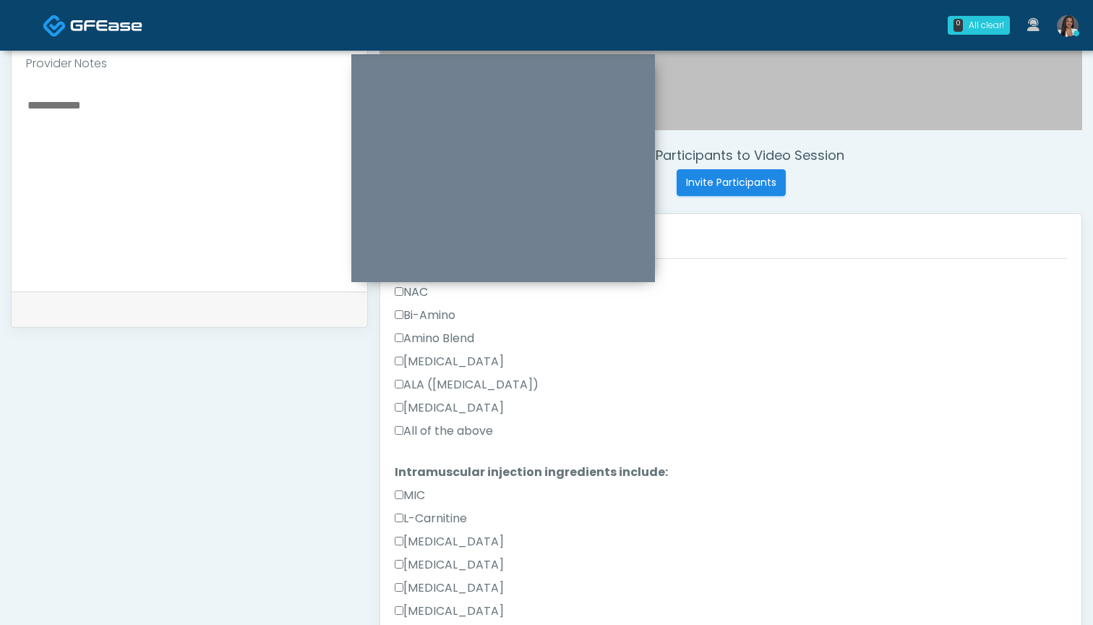
scroll to position [620, 0]
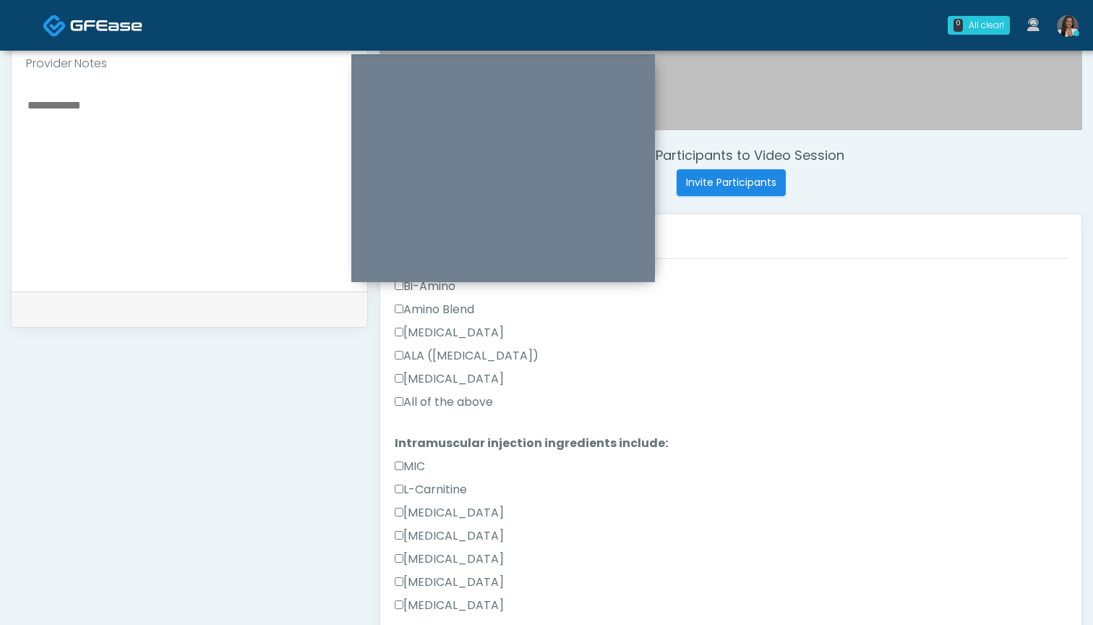
type textarea "*******"
click at [486, 410] on label "All of the above" at bounding box center [444, 401] width 98 height 17
click at [220, 217] on textarea at bounding box center [189, 183] width 327 height 176
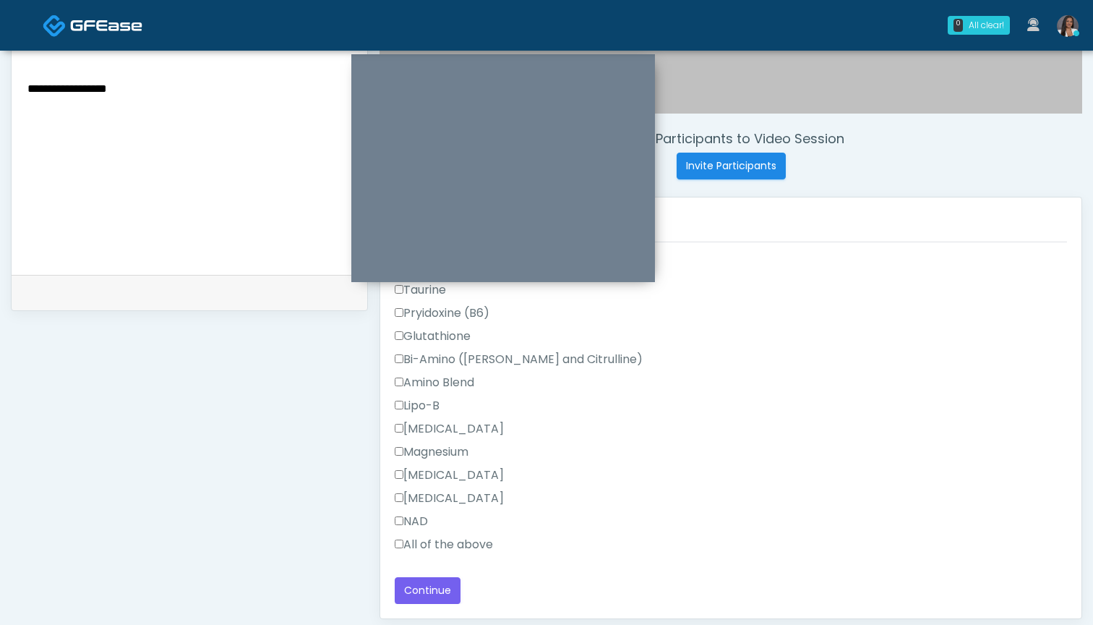
scroll to position [1266, 0]
type textarea "**********"
click at [461, 542] on label "All of the above" at bounding box center [444, 544] width 98 height 17
click at [430, 594] on button "Continue" at bounding box center [428, 590] width 66 height 27
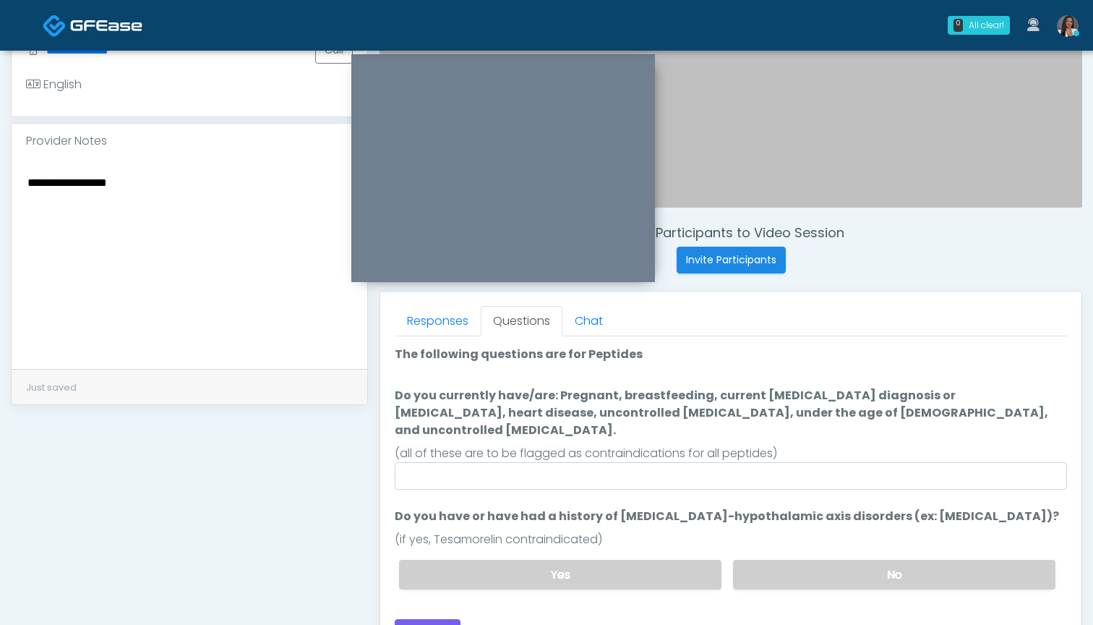
scroll to position [373, 0]
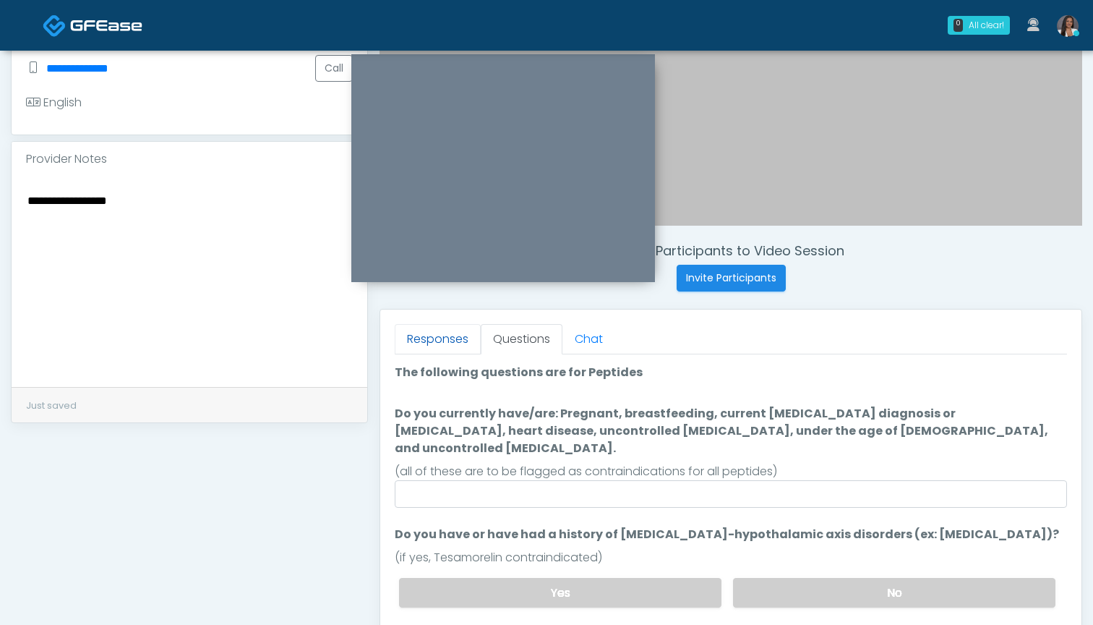
click at [443, 346] on link "Responses" at bounding box center [438, 339] width 86 height 30
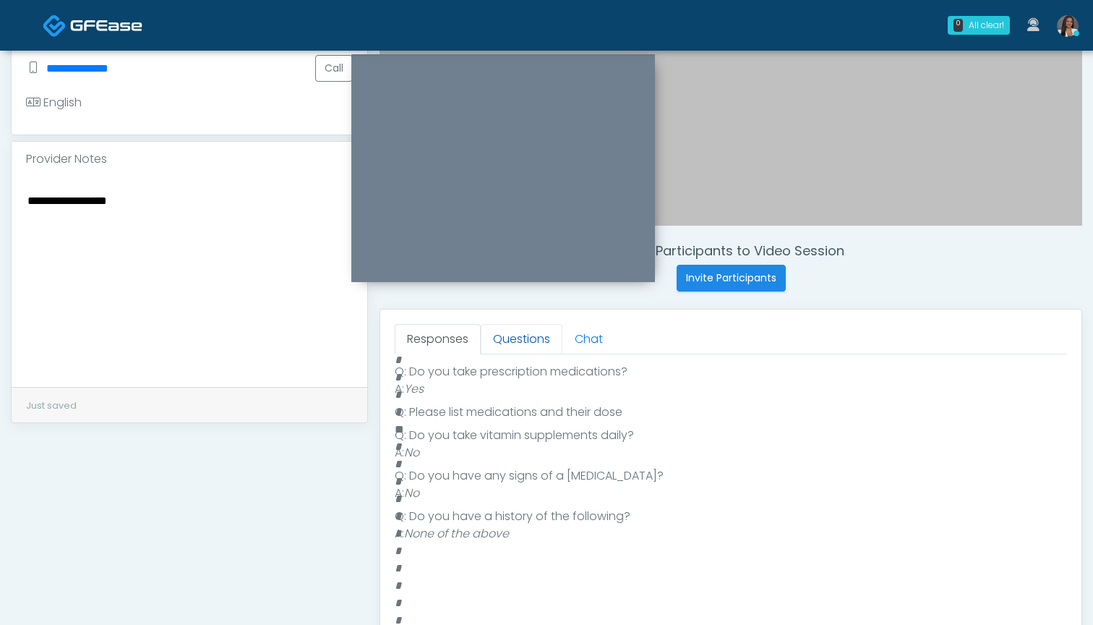
scroll to position [250, 0]
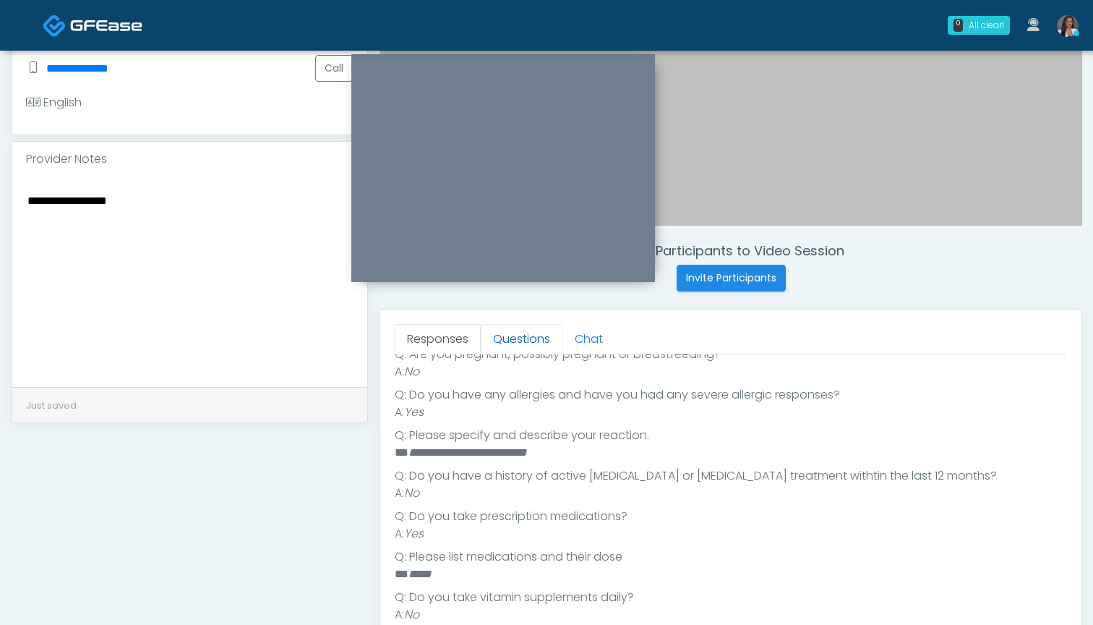
click at [495, 341] on link "Questions" at bounding box center [522, 339] width 82 height 30
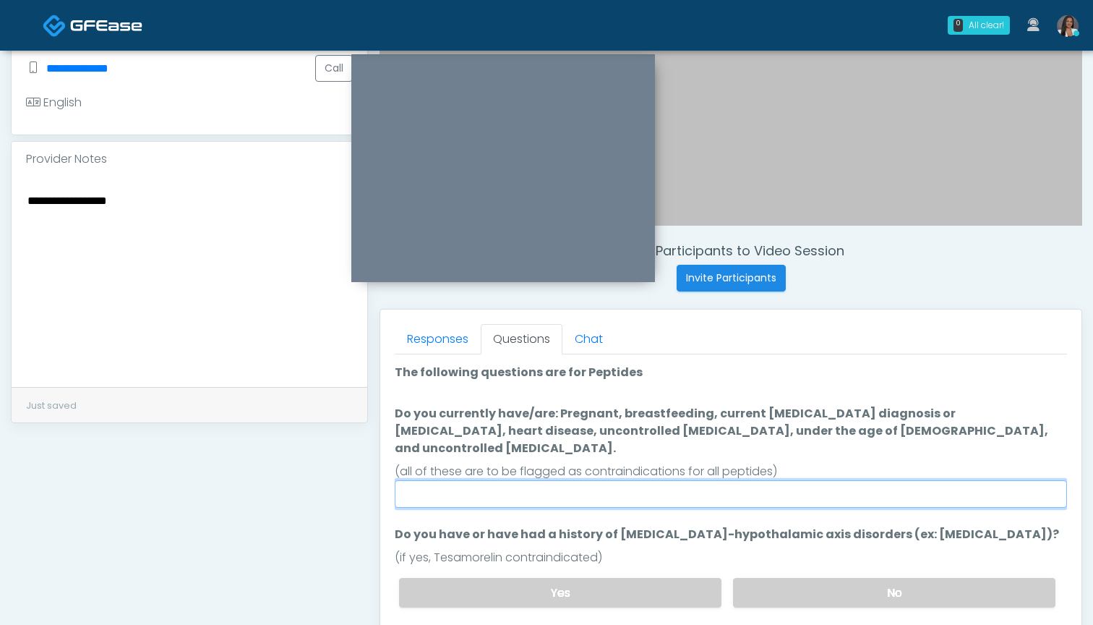
click at [620, 480] on input "Do you currently have/are: Pregnant, breastfeeding, current cancer diagnosis or…" at bounding box center [731, 493] width 672 height 27
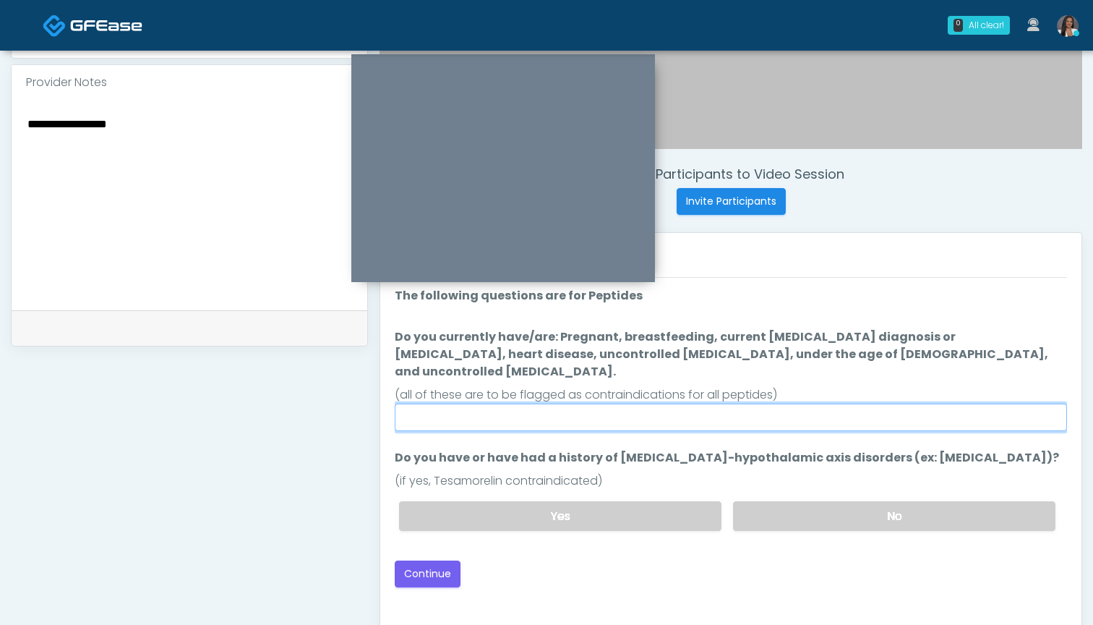
scroll to position [464, 0]
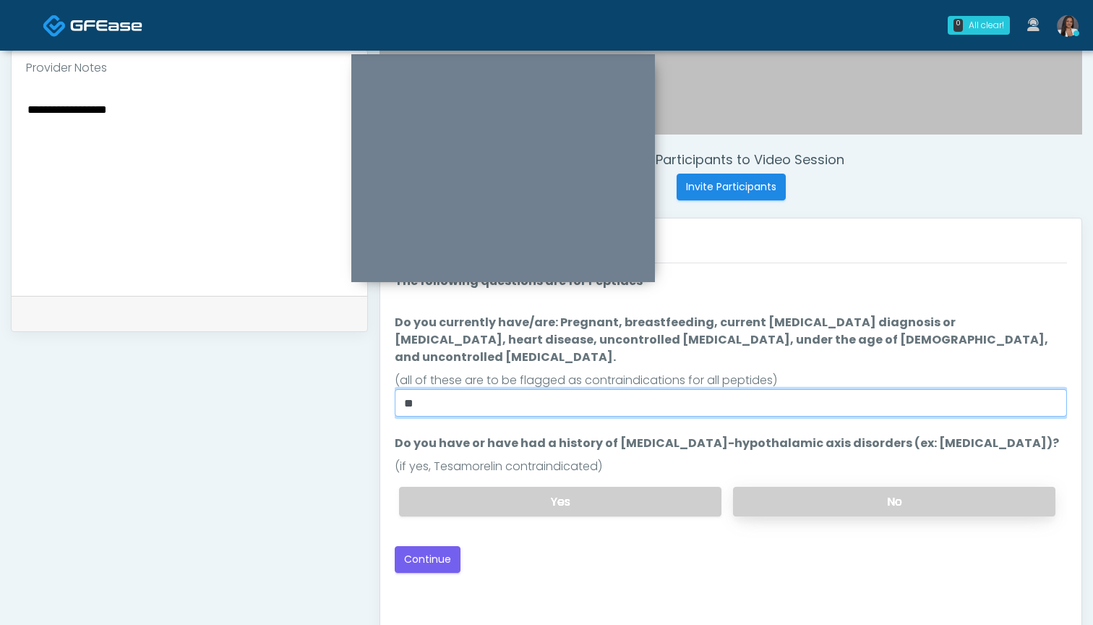
type input "**"
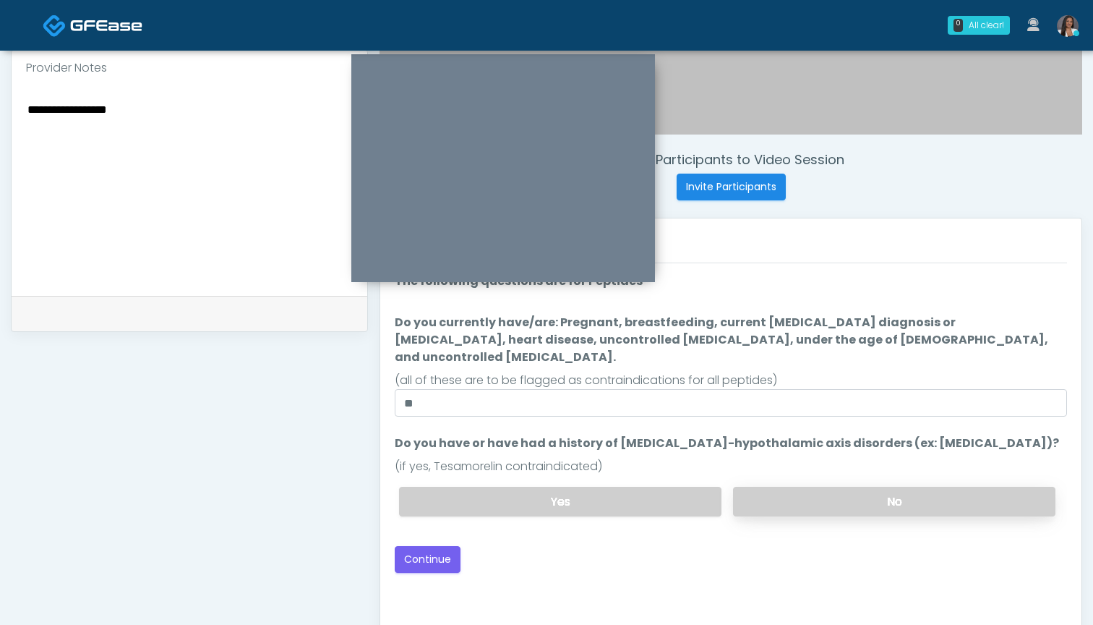
click at [832, 490] on label "No" at bounding box center [894, 502] width 322 height 30
click at [442, 546] on button "Continue" at bounding box center [428, 559] width 66 height 27
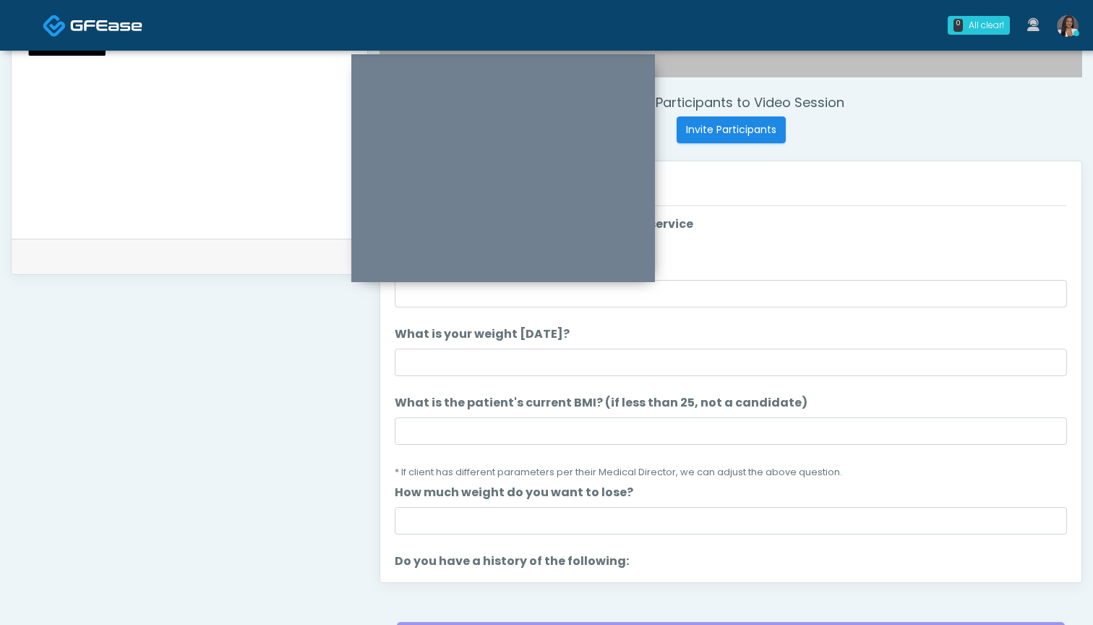
scroll to position [479, 0]
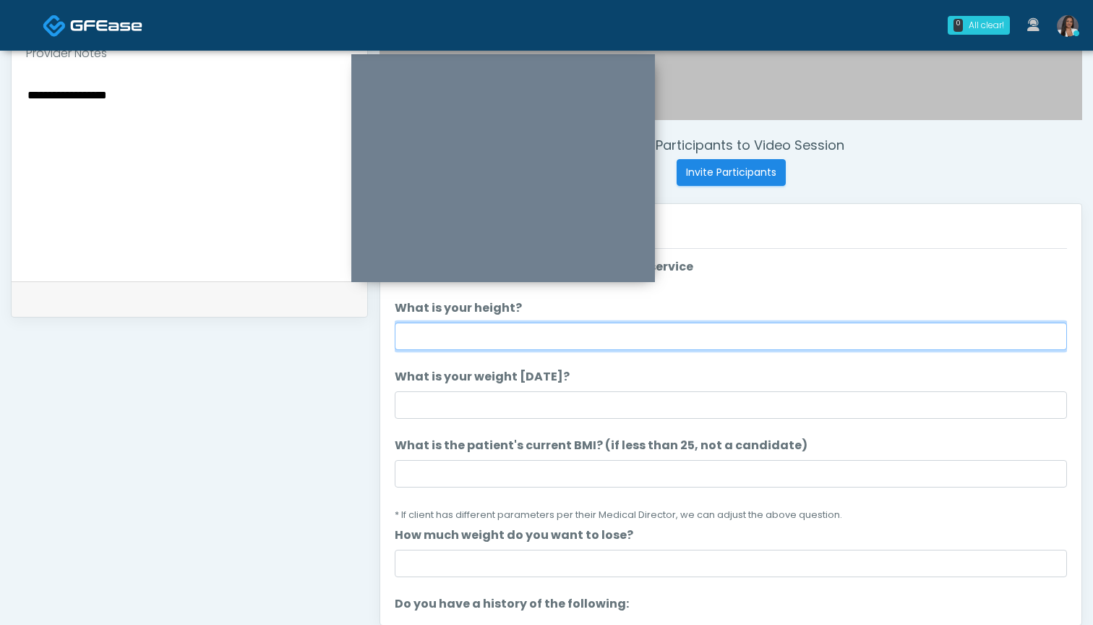
click at [445, 330] on input "What is your height?" at bounding box center [731, 335] width 672 height 27
type input "*****"
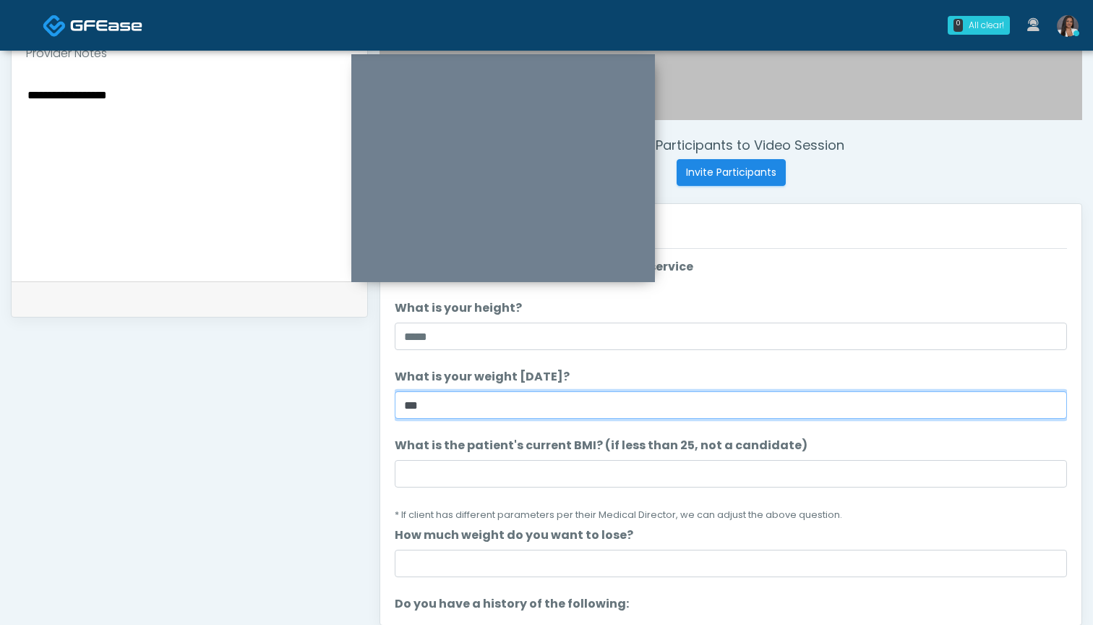
type input "***"
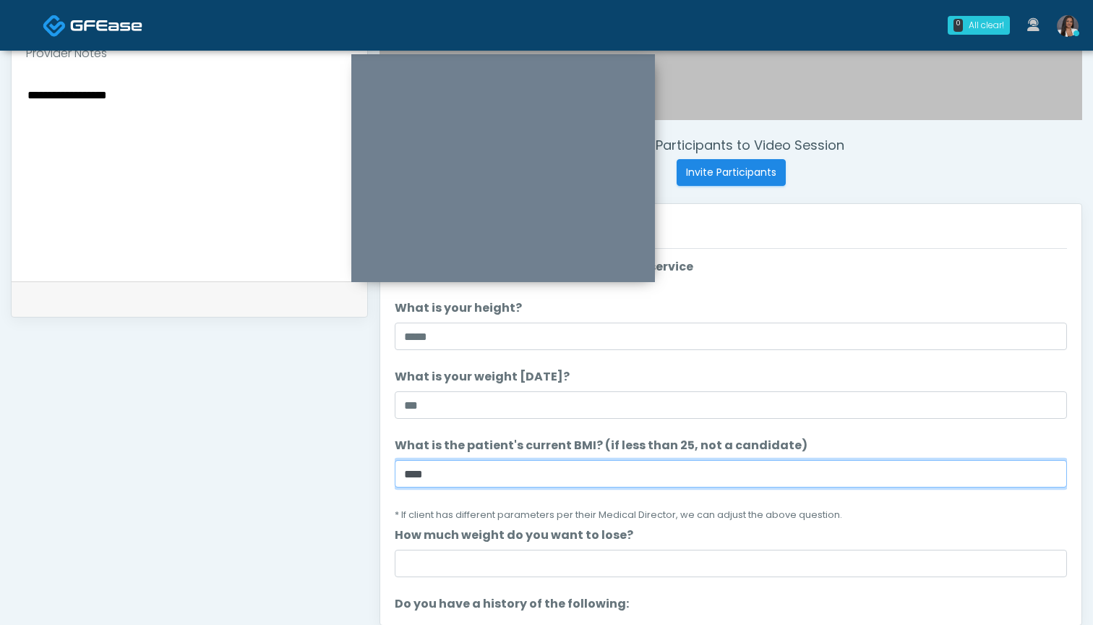
type input "****"
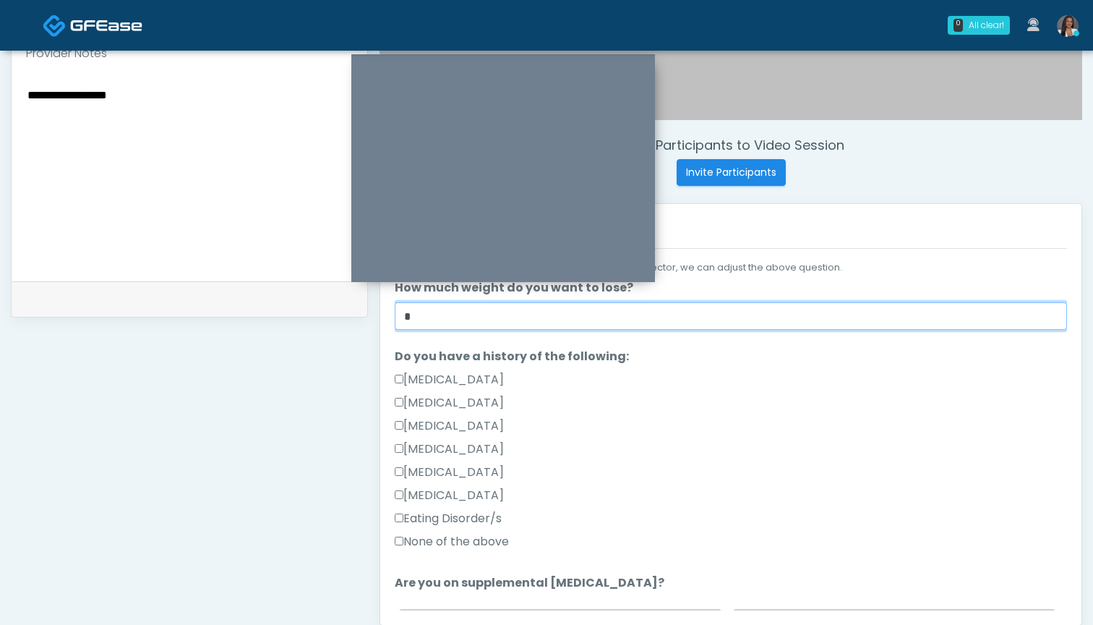
scroll to position [249, 0]
type input "*"
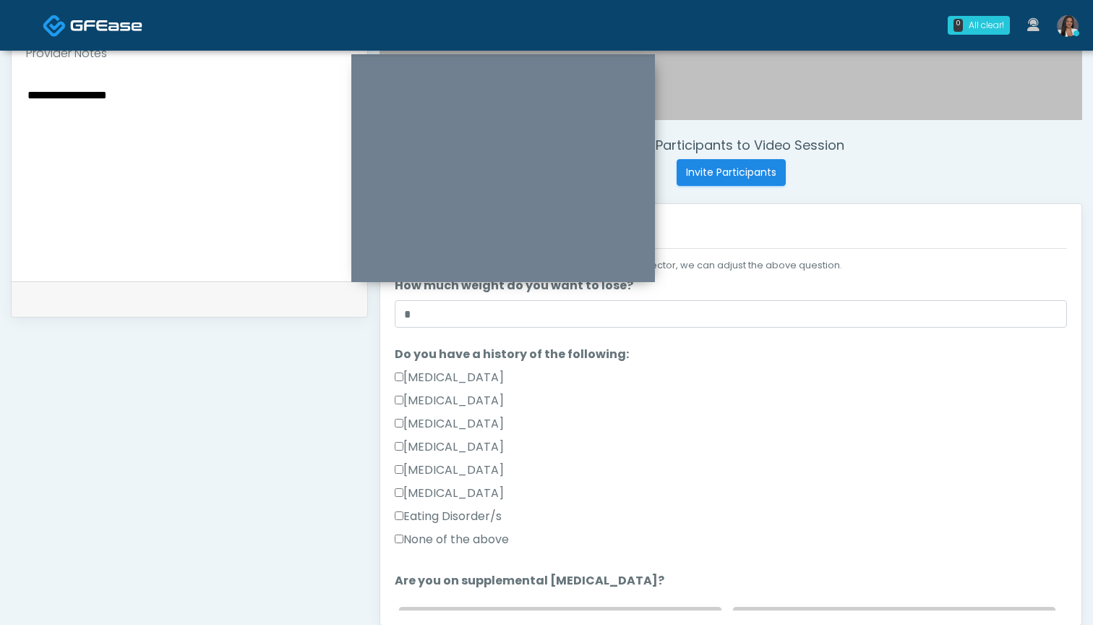
click at [484, 542] on label "None of the above" at bounding box center [452, 539] width 114 height 17
click at [504, 375] on label "[MEDICAL_DATA]" at bounding box center [449, 377] width 109 height 17
click at [432, 537] on label "None of the above" at bounding box center [452, 539] width 114 height 17
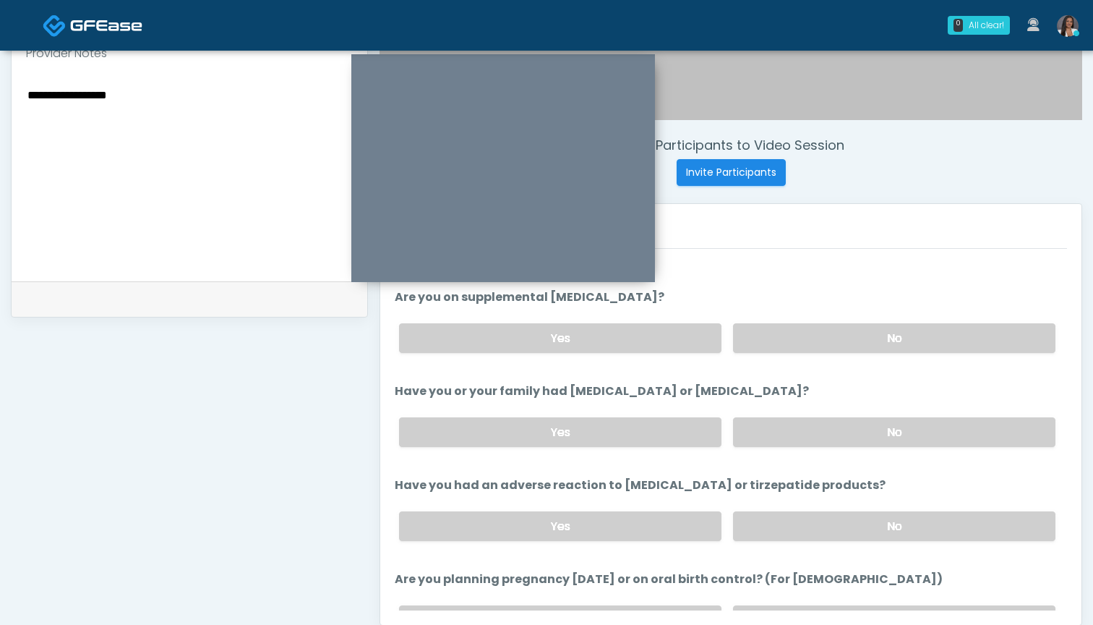
scroll to position [546, 0]
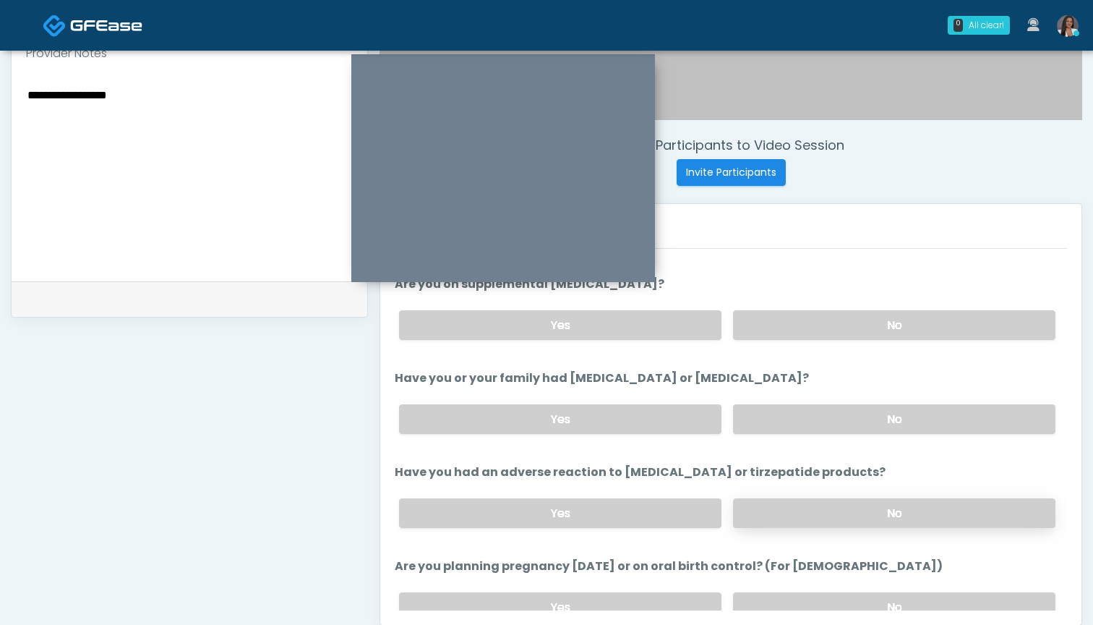
click at [806, 507] on label "No" at bounding box center [894, 513] width 322 height 30
click at [809, 420] on label "No" at bounding box center [894, 419] width 322 height 30
click at [808, 333] on label "No" at bounding box center [894, 325] width 322 height 30
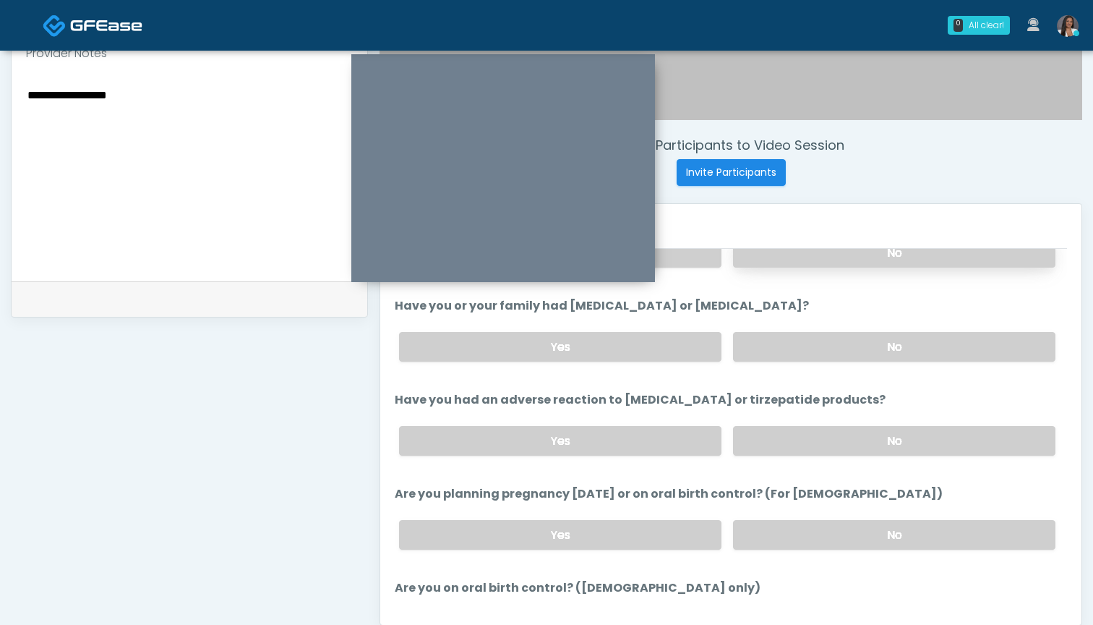
scroll to position [620, 0]
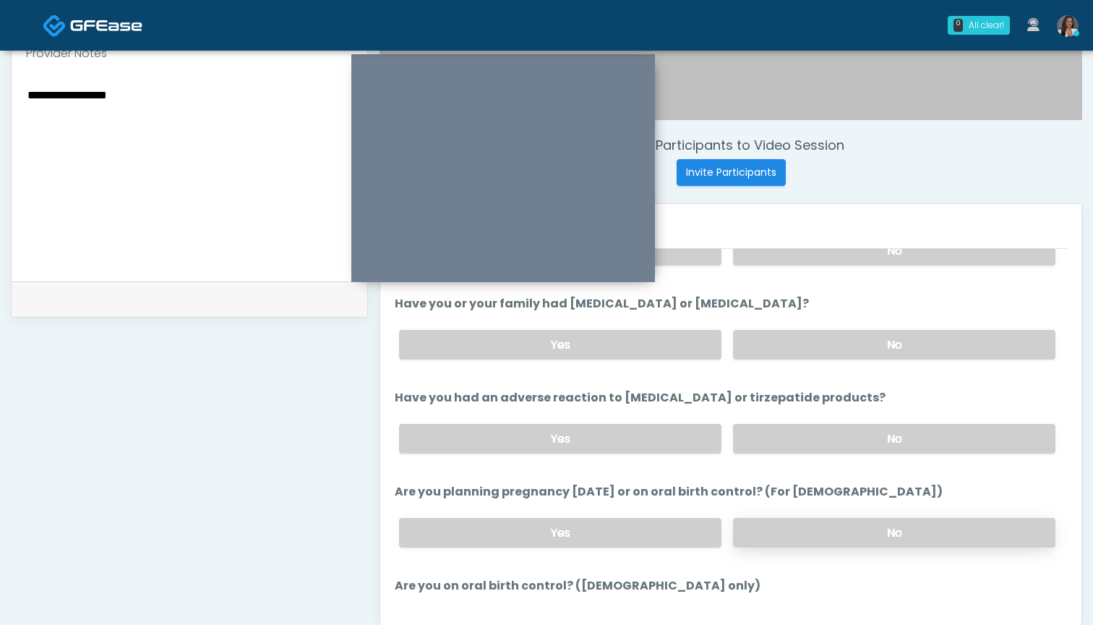
click at [792, 537] on label "No" at bounding box center [894, 533] width 322 height 30
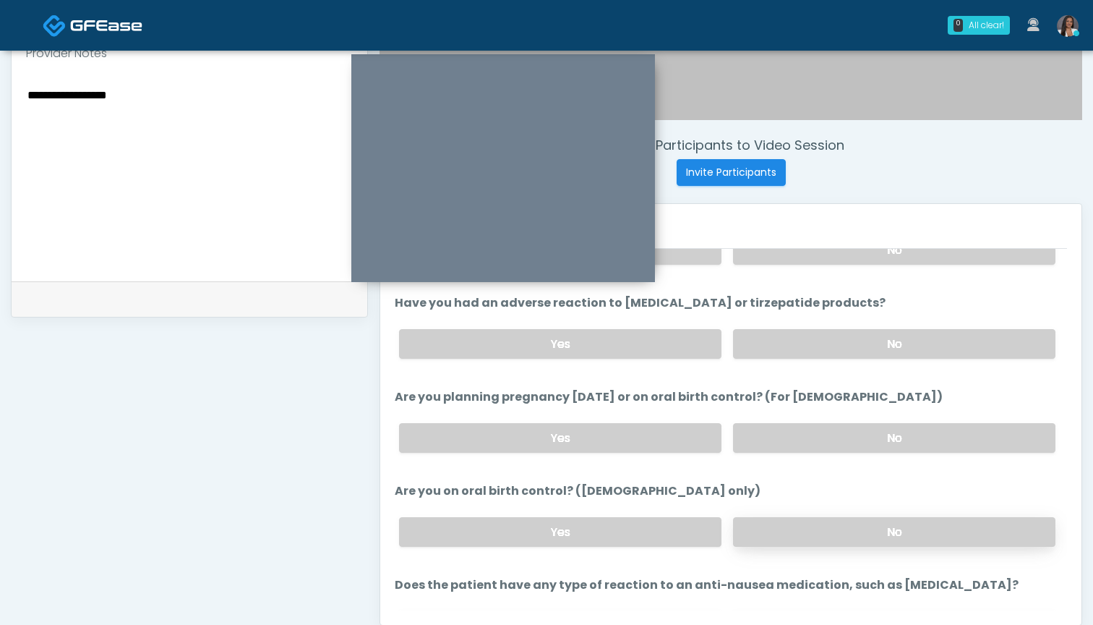
click at [792, 537] on label "No" at bounding box center [894, 532] width 322 height 30
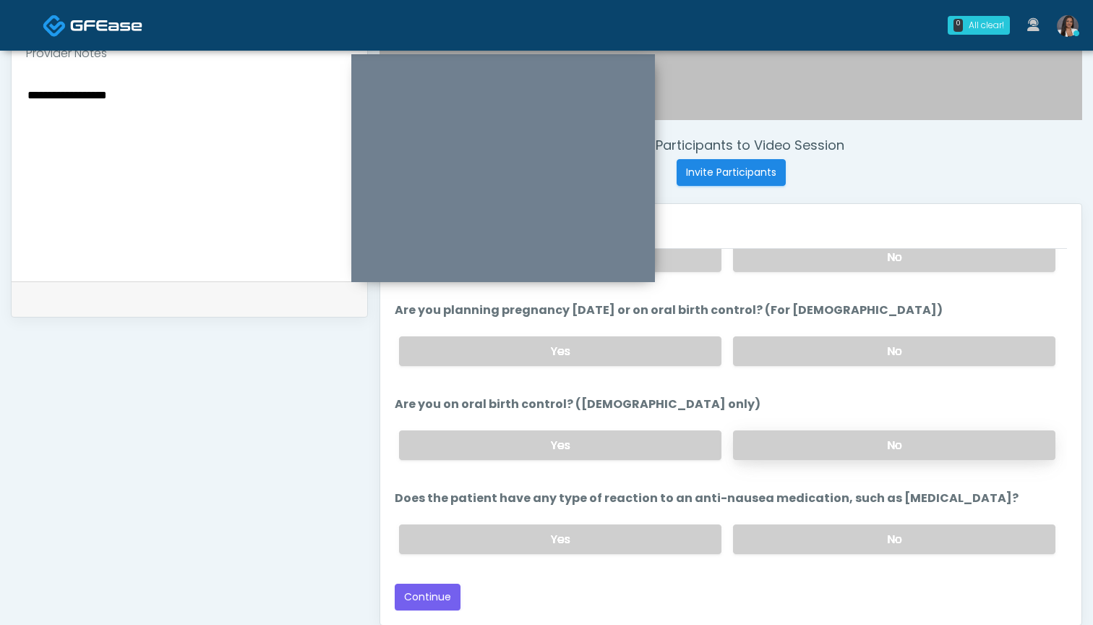
scroll to position [802, 0]
click at [792, 537] on label "No" at bounding box center [894, 539] width 322 height 30
click at [445, 597] on button "Continue" at bounding box center [428, 597] width 66 height 27
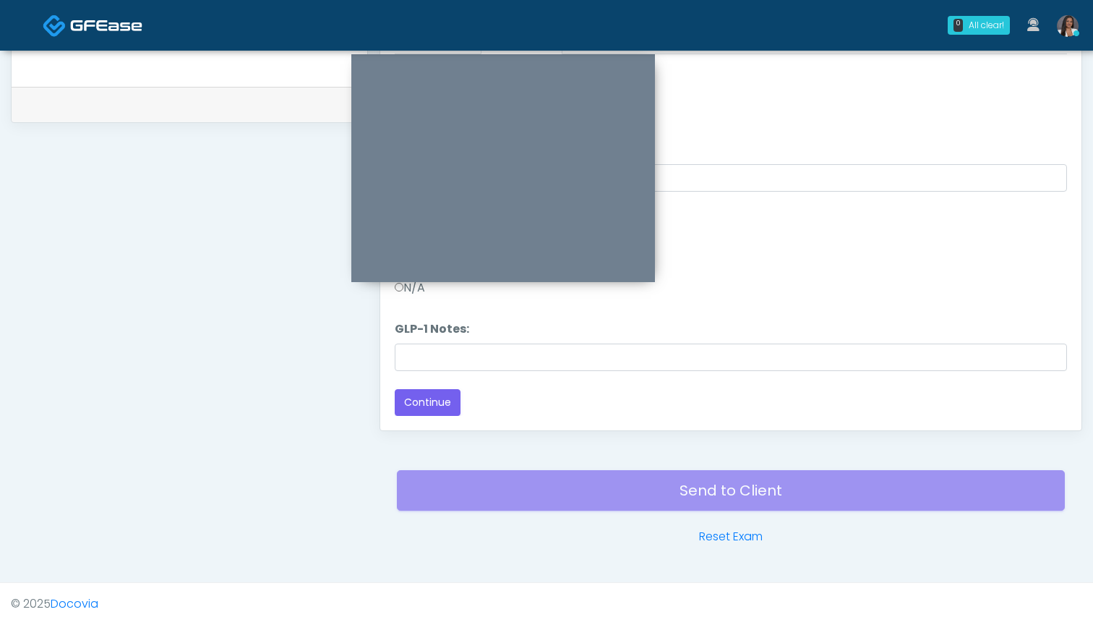
scroll to position [673, 0]
click at [452, 400] on button "Continue" at bounding box center [428, 402] width 66 height 27
click at [1032, 71] on button "Pass All" at bounding box center [1039, 72] width 55 height 27
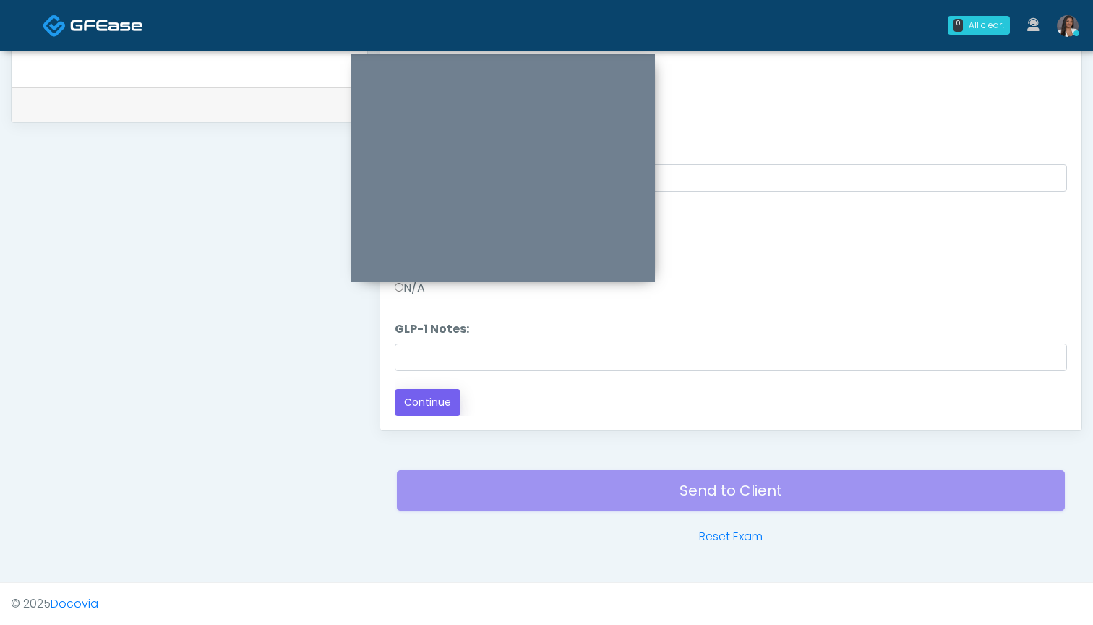
click at [432, 396] on button "Continue" at bounding box center [428, 402] width 66 height 27
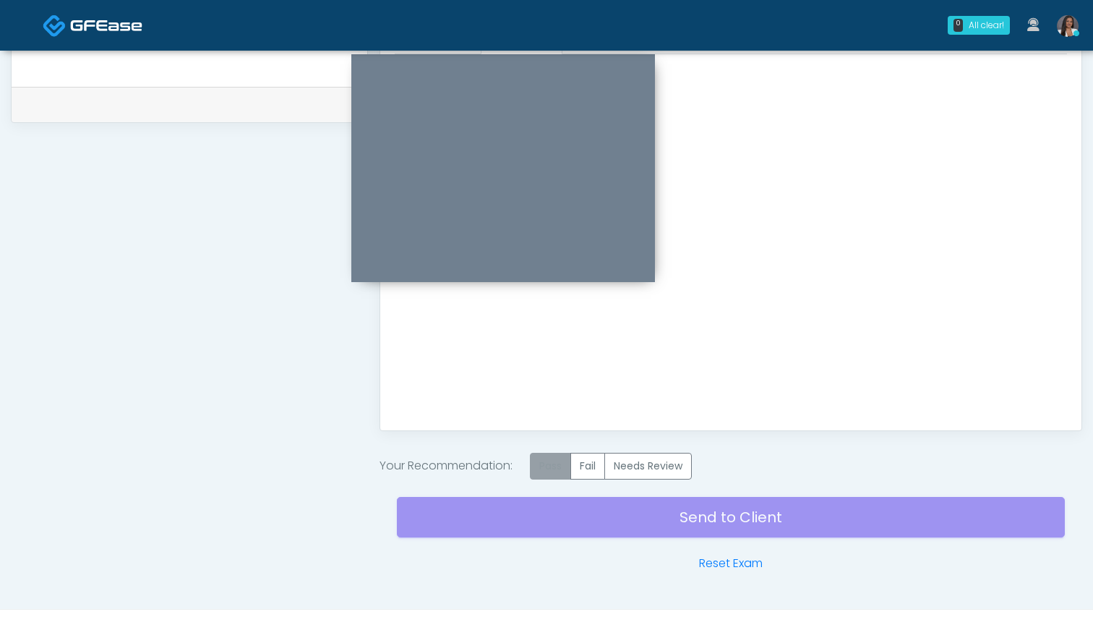
click at [565, 466] on label "Pass" at bounding box center [550, 466] width 41 height 27
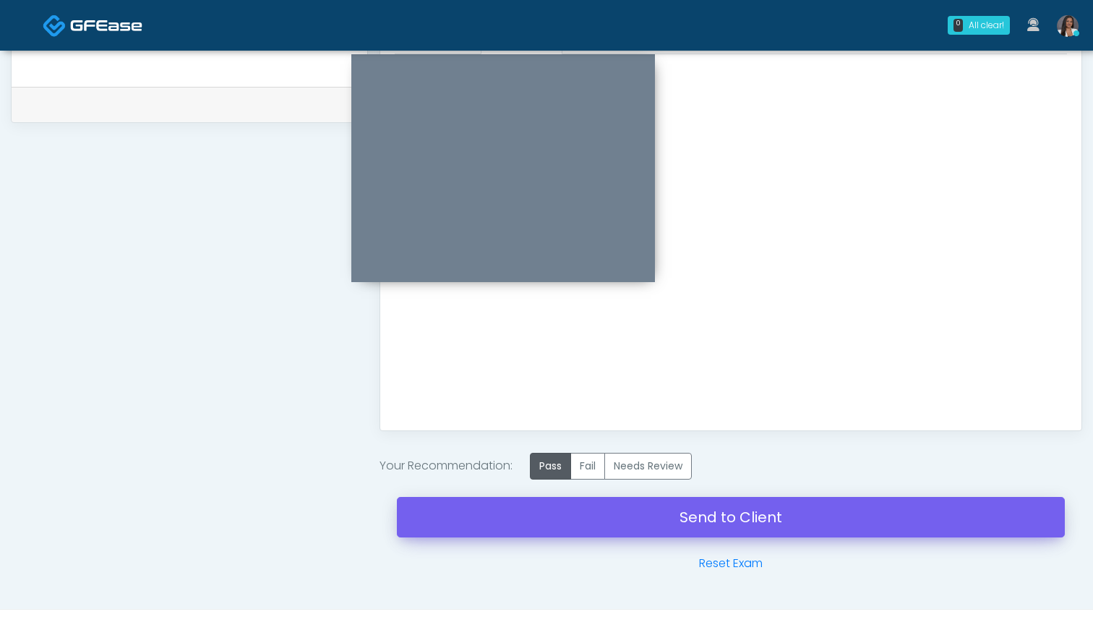
click at [716, 517] on link "Send to Client" at bounding box center [731, 517] width 668 height 40
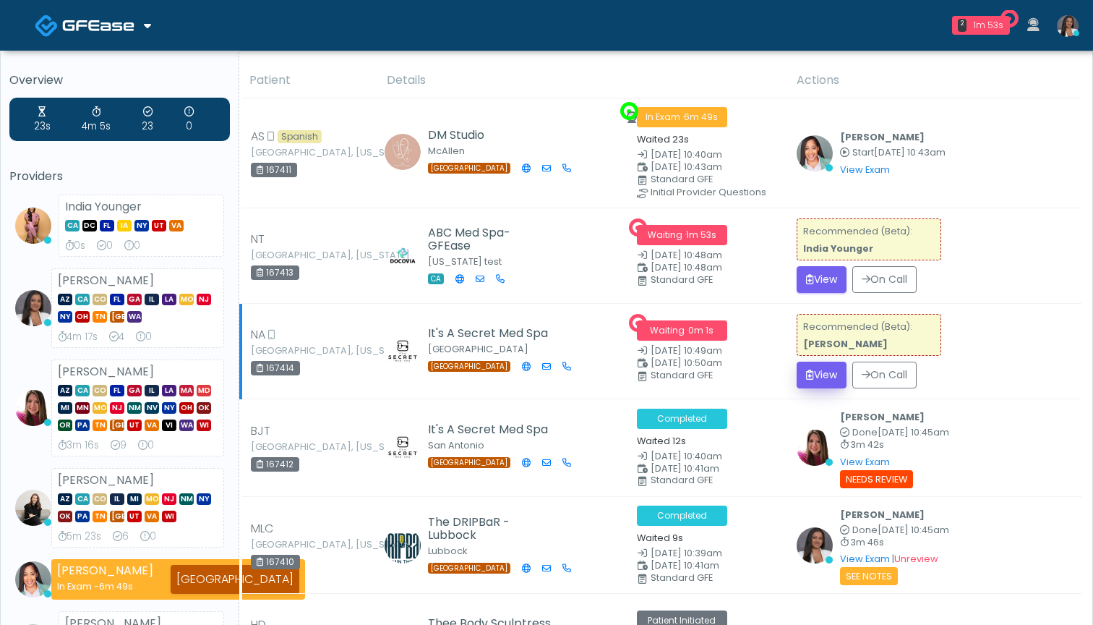
click at [826, 370] on button "View" at bounding box center [822, 375] width 50 height 27
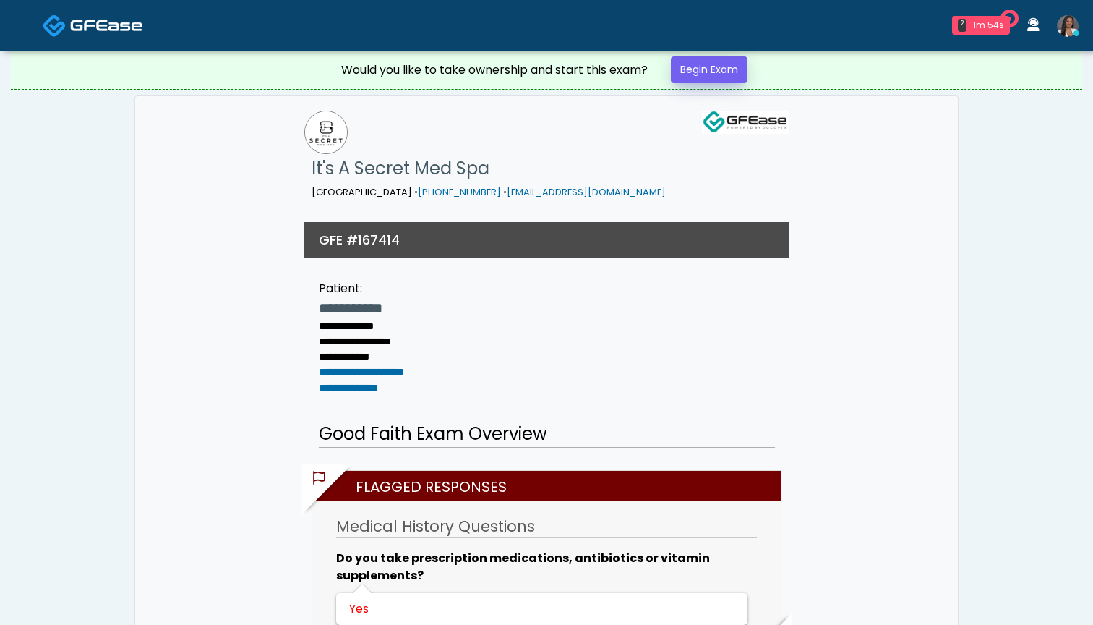
click at [700, 70] on link "Begin Exam" at bounding box center [709, 69] width 77 height 27
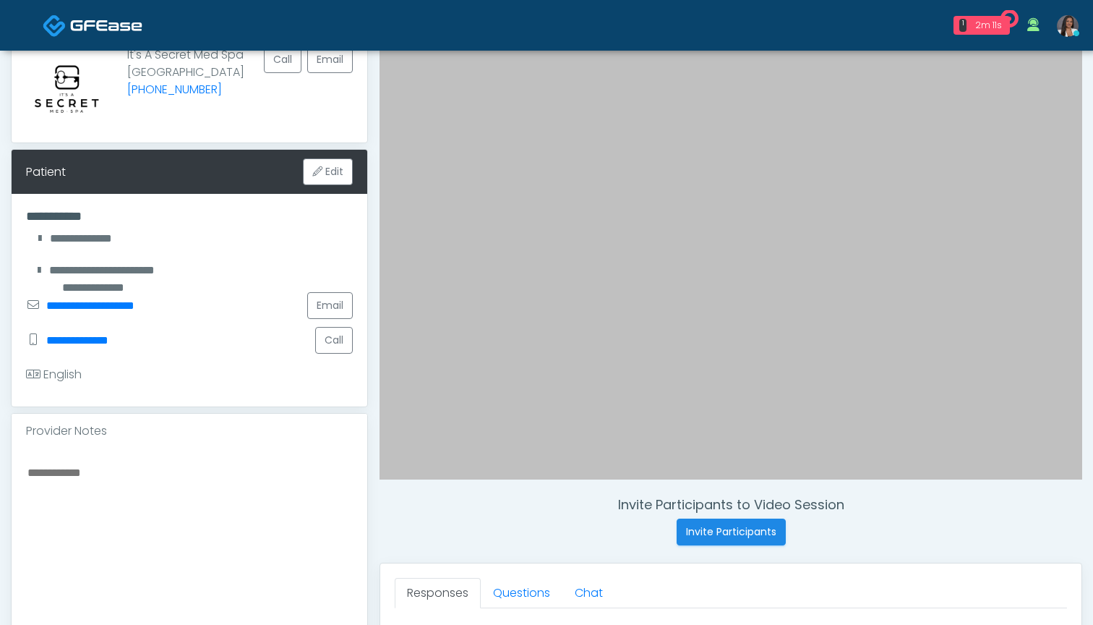
scroll to position [230, 0]
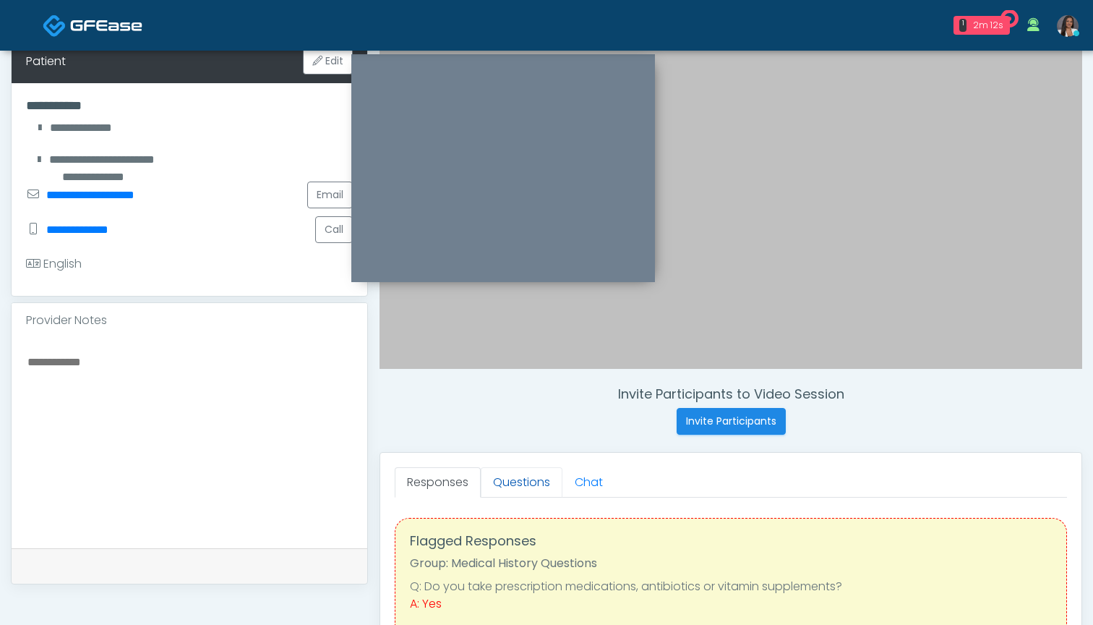
click at [521, 487] on link "Questions" at bounding box center [522, 482] width 82 height 30
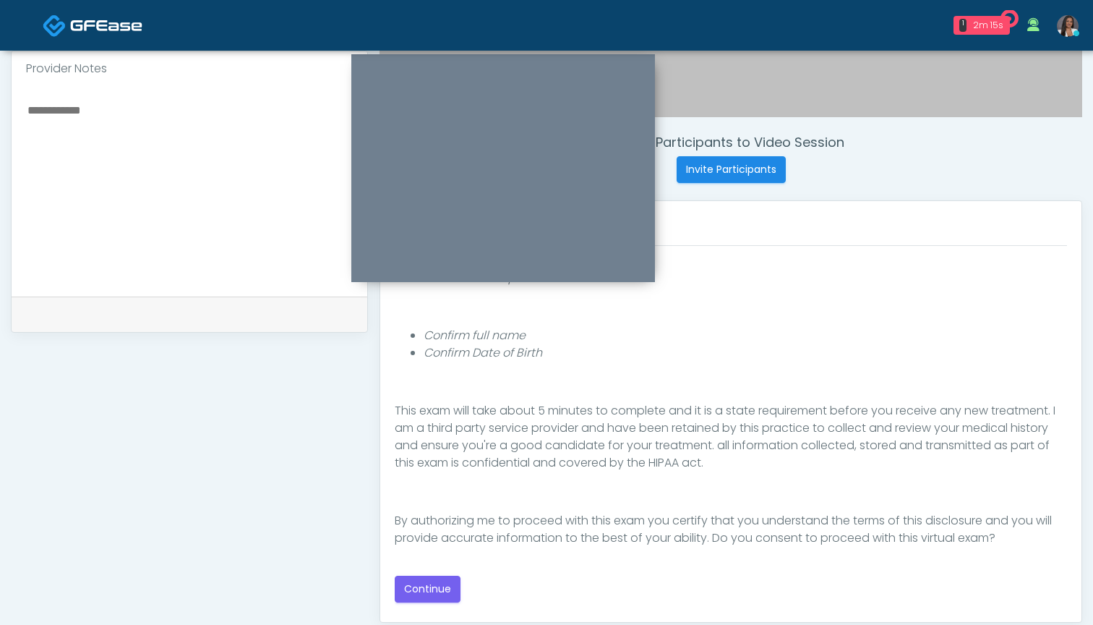
scroll to position [485, 0]
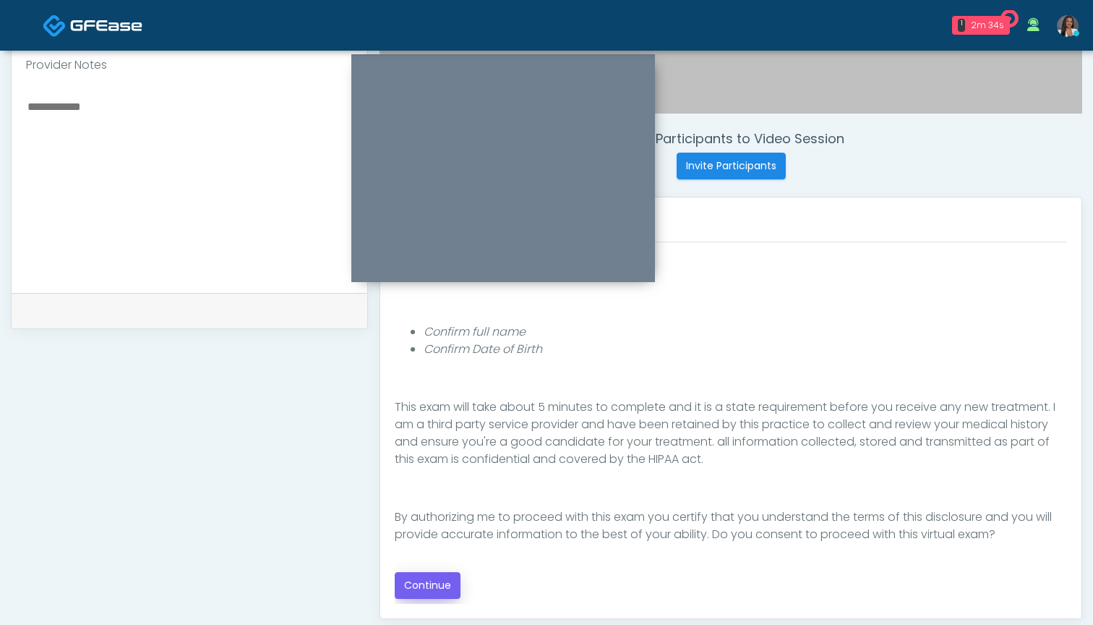
click at [419, 579] on button "Continue" at bounding box center [428, 585] width 66 height 27
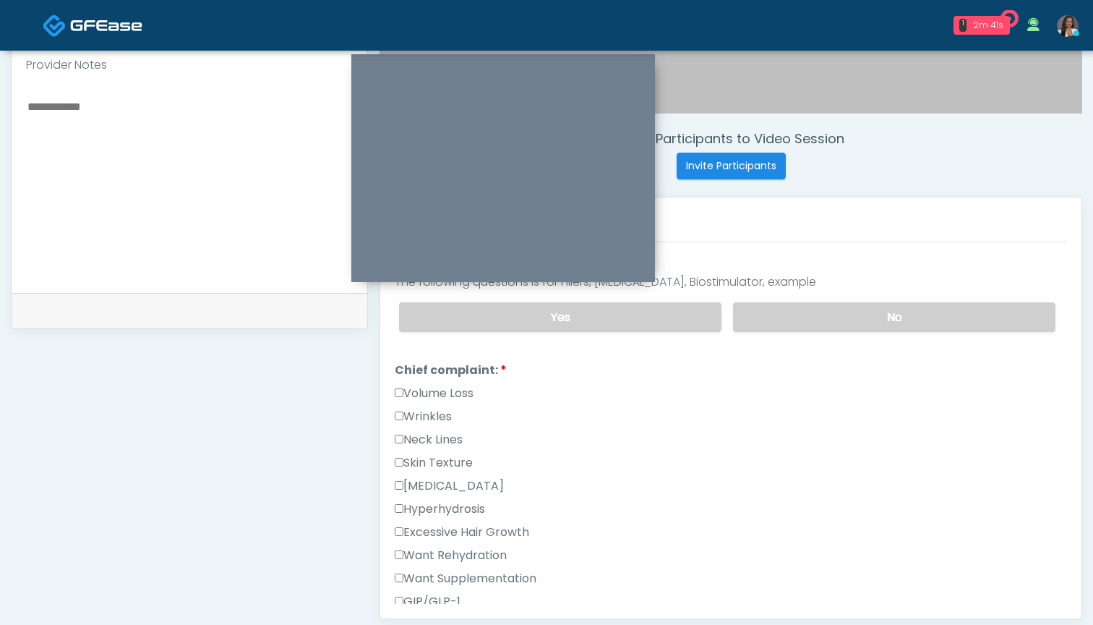
click at [432, 414] on label "Wrinkles" at bounding box center [423, 416] width 57 height 17
click at [434, 414] on label "Wrinkles" at bounding box center [423, 416] width 57 height 17
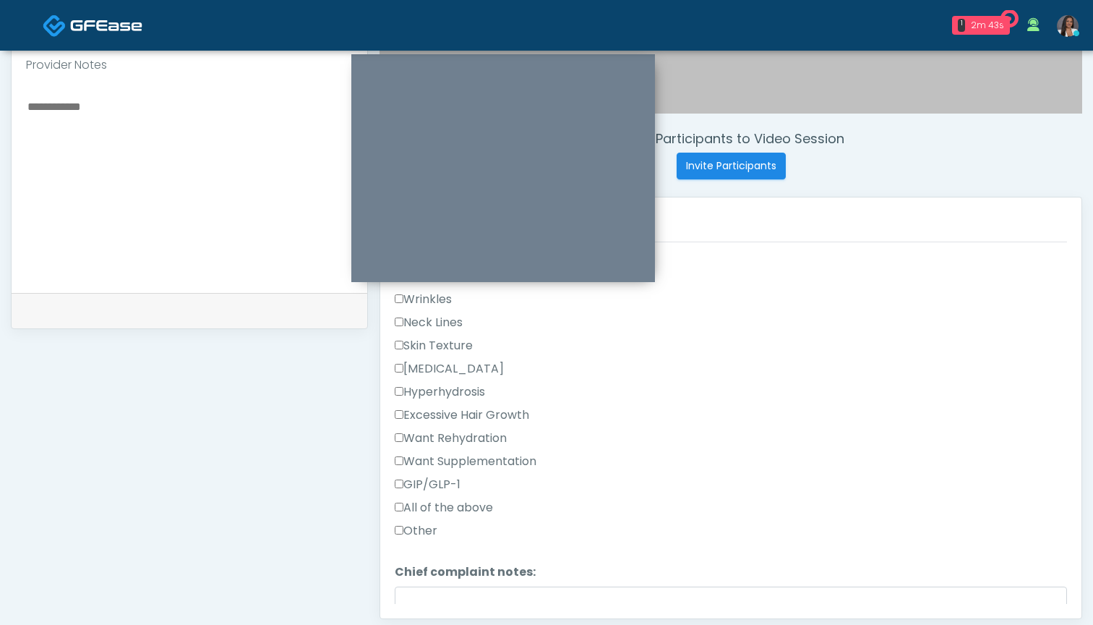
scroll to position [448, 0]
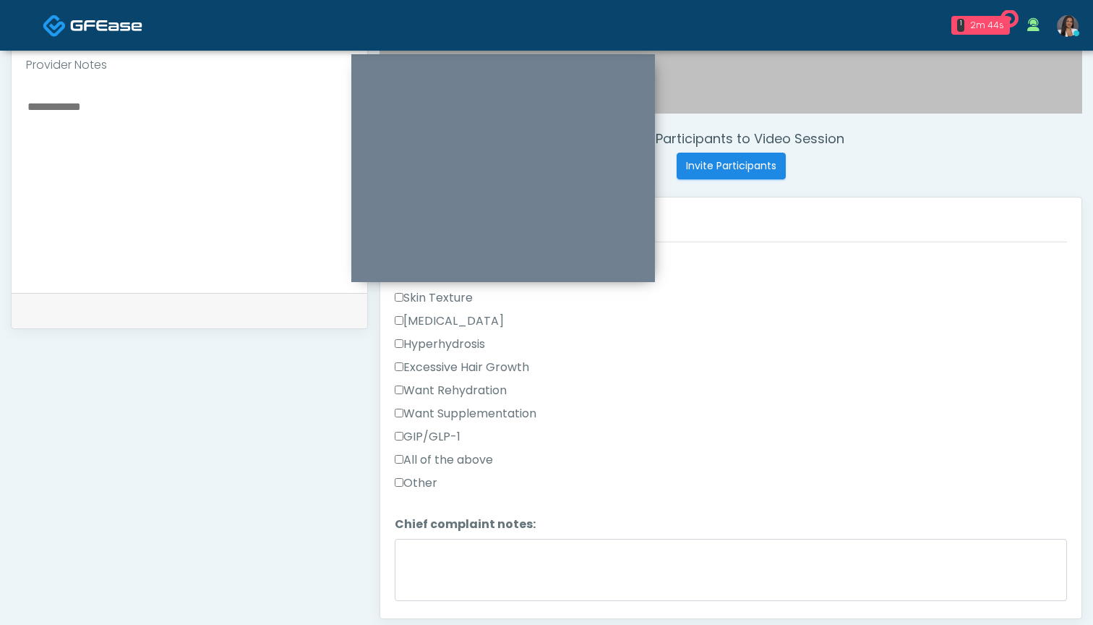
click at [427, 488] on label "Other" at bounding box center [416, 482] width 43 height 17
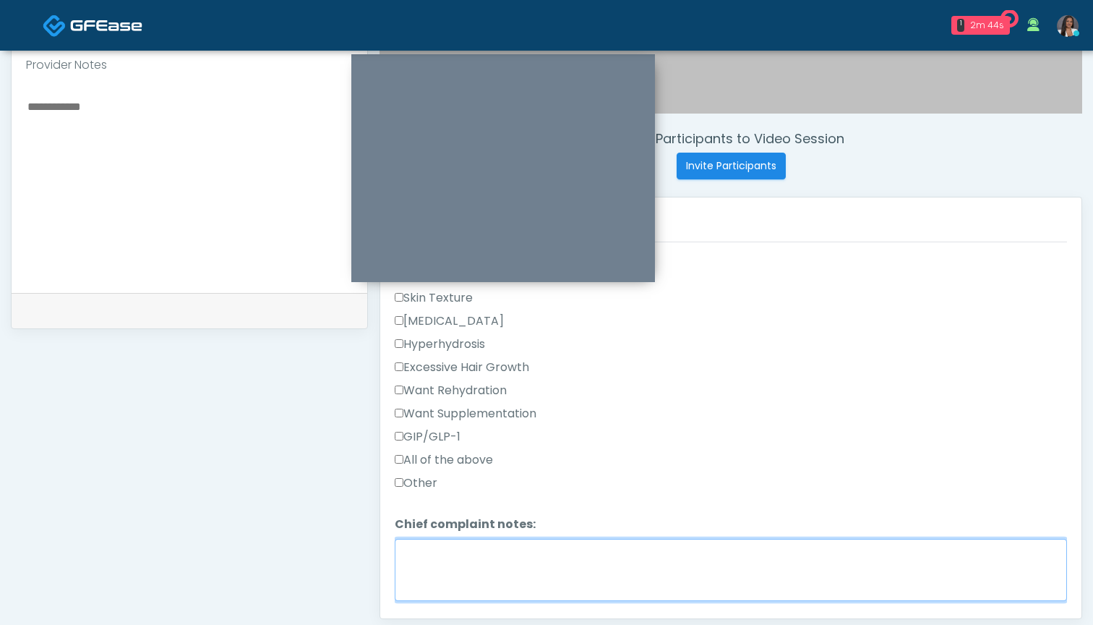
click at [444, 591] on textarea "Chief complaint notes:" at bounding box center [731, 570] width 672 height 62
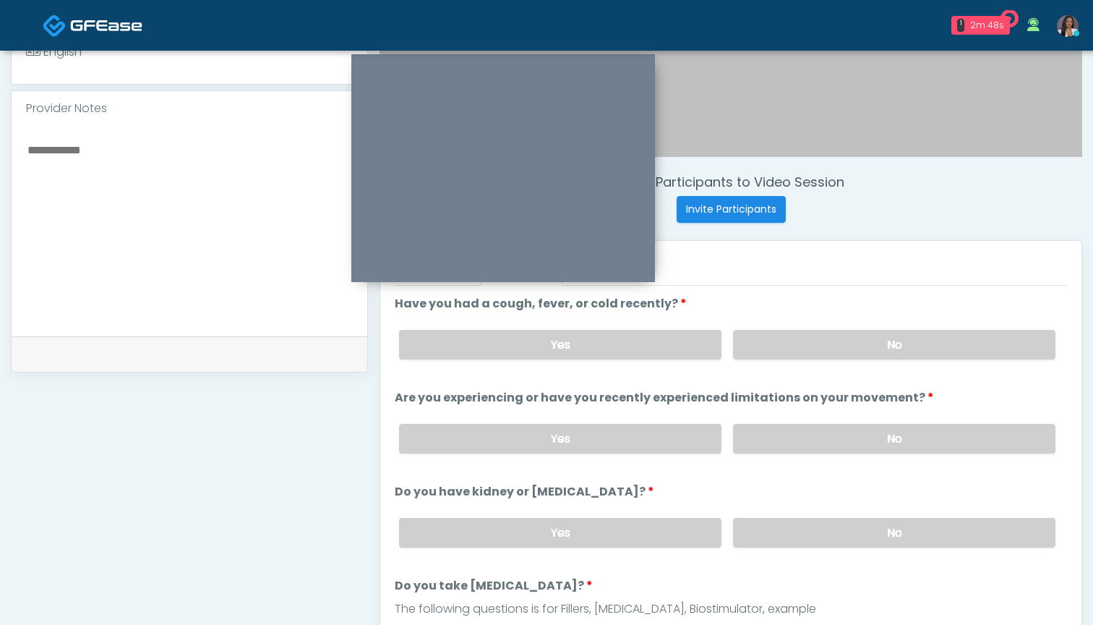
scroll to position [442, 0]
type textarea "***"
click at [792, 346] on label "No" at bounding box center [894, 345] width 322 height 30
click at [790, 435] on label "No" at bounding box center [894, 439] width 322 height 30
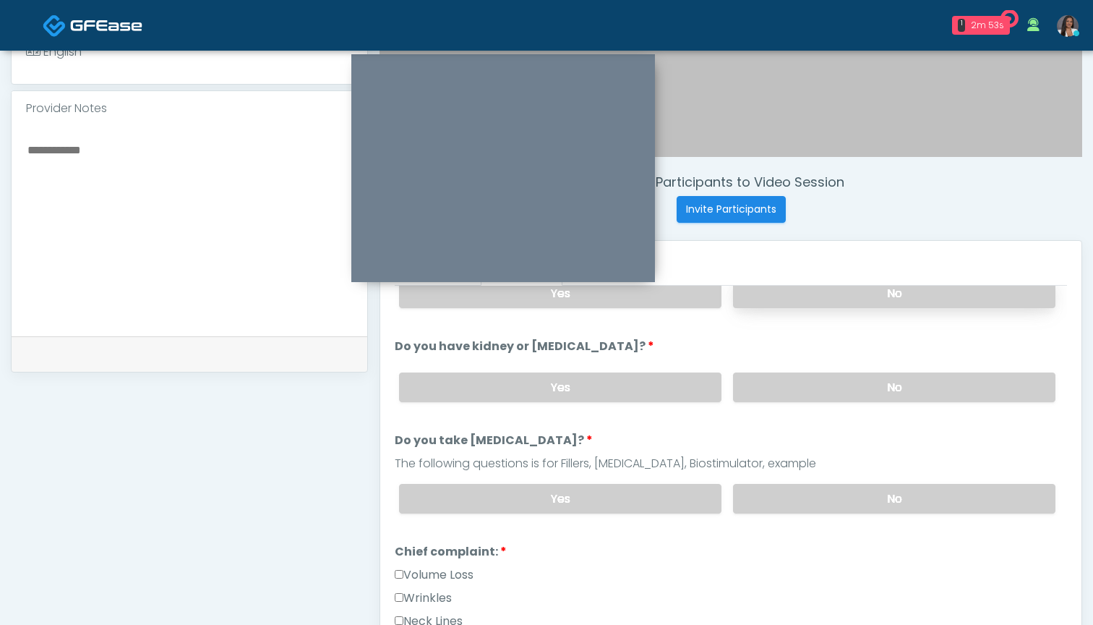
scroll to position [146, 0]
click at [794, 385] on label "No" at bounding box center [894, 387] width 322 height 30
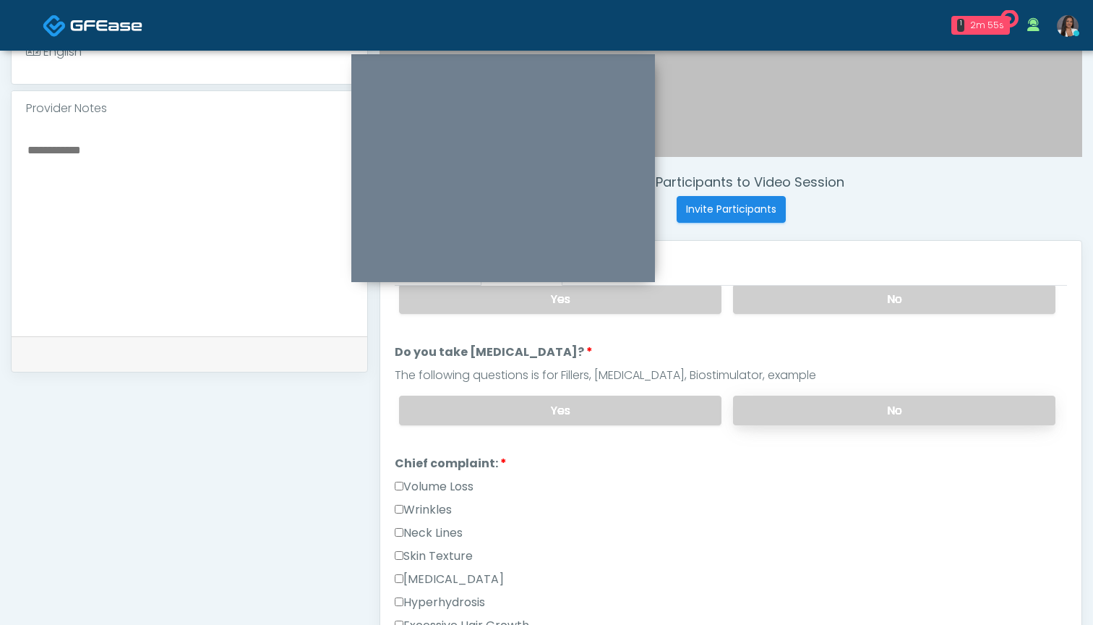
scroll to position [283, 0]
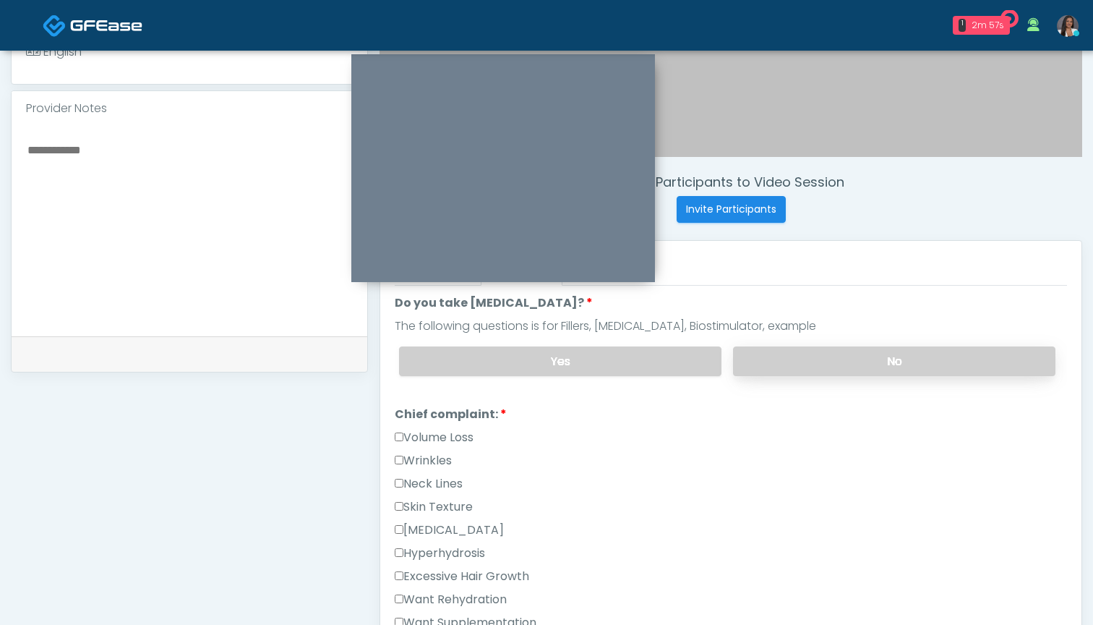
click at [782, 364] on label "No" at bounding box center [894, 361] width 322 height 30
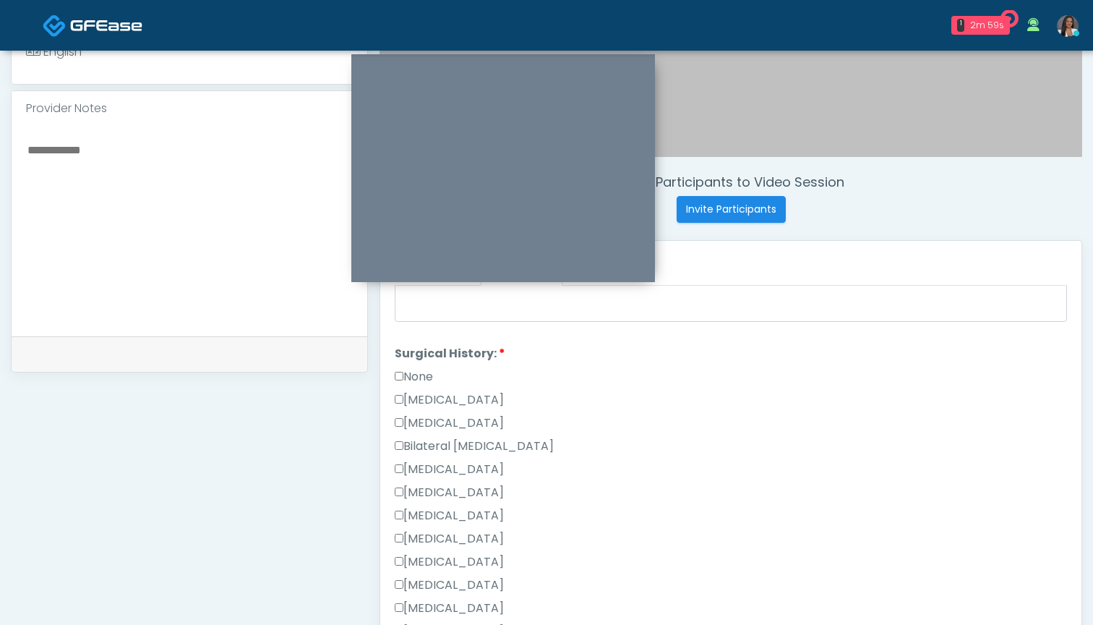
scroll to position [798, 0]
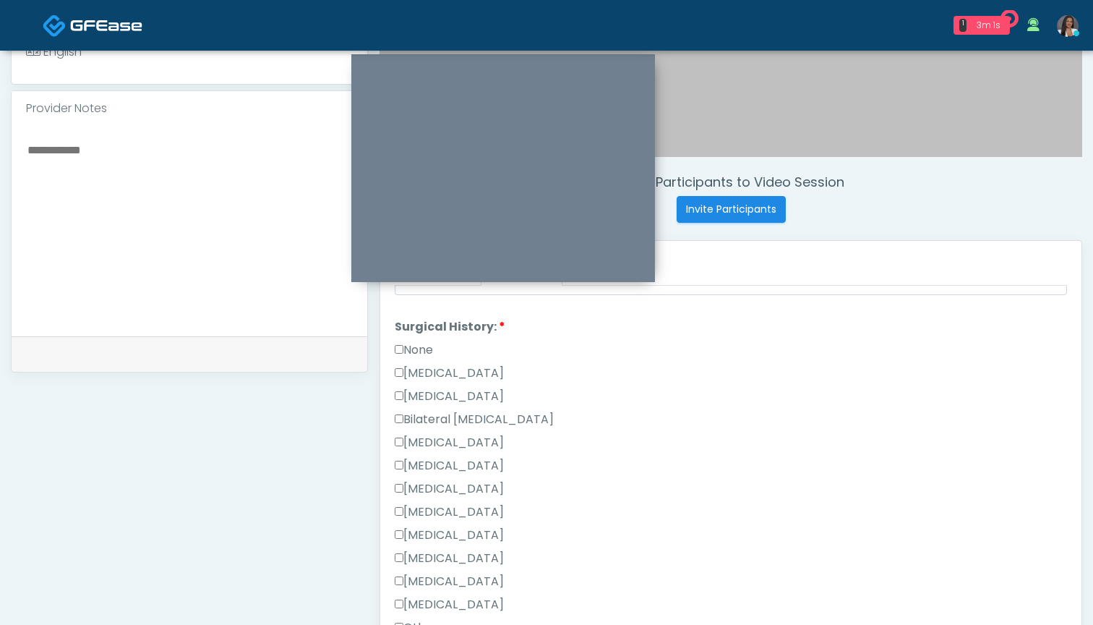
click at [416, 350] on label "None" at bounding box center [414, 349] width 38 height 17
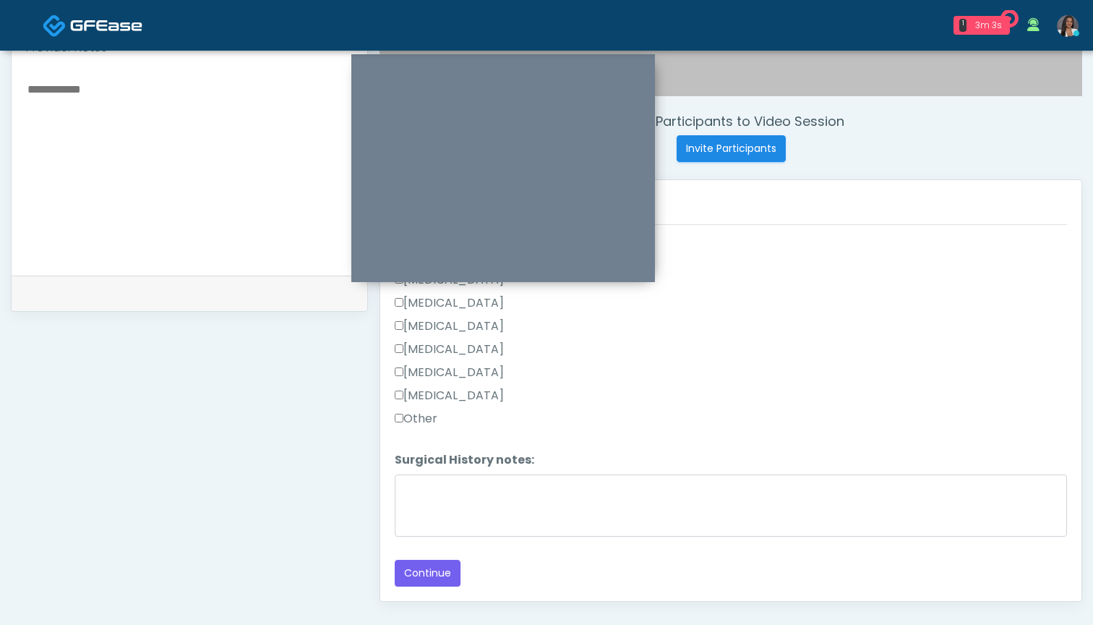
scroll to position [507, 0]
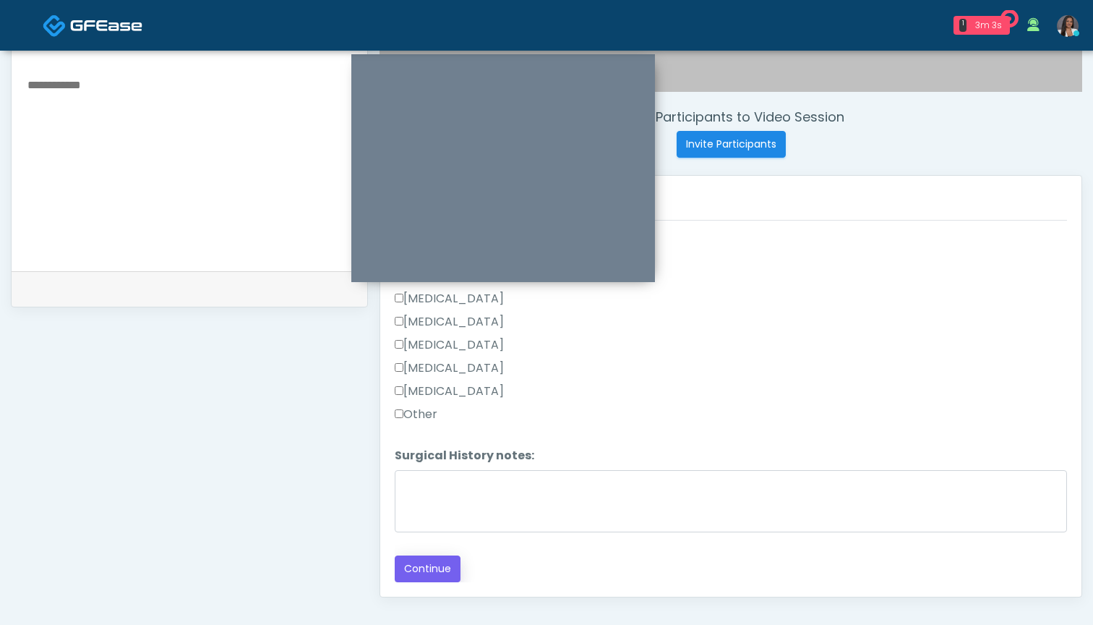
click at [425, 570] on button "Continue" at bounding box center [428, 568] width 66 height 27
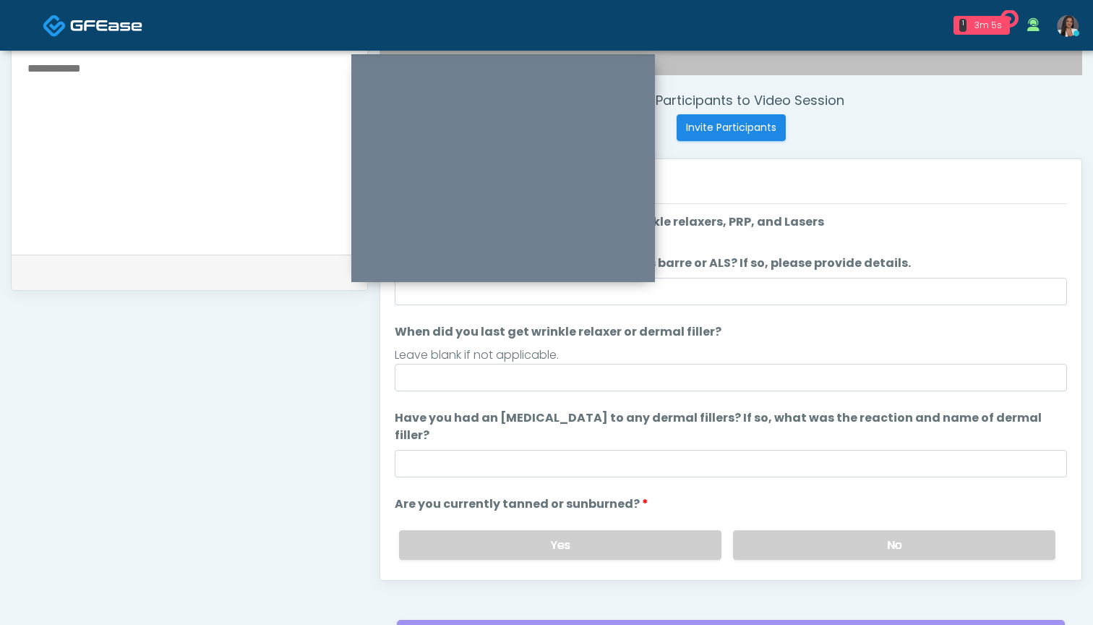
scroll to position [505, 0]
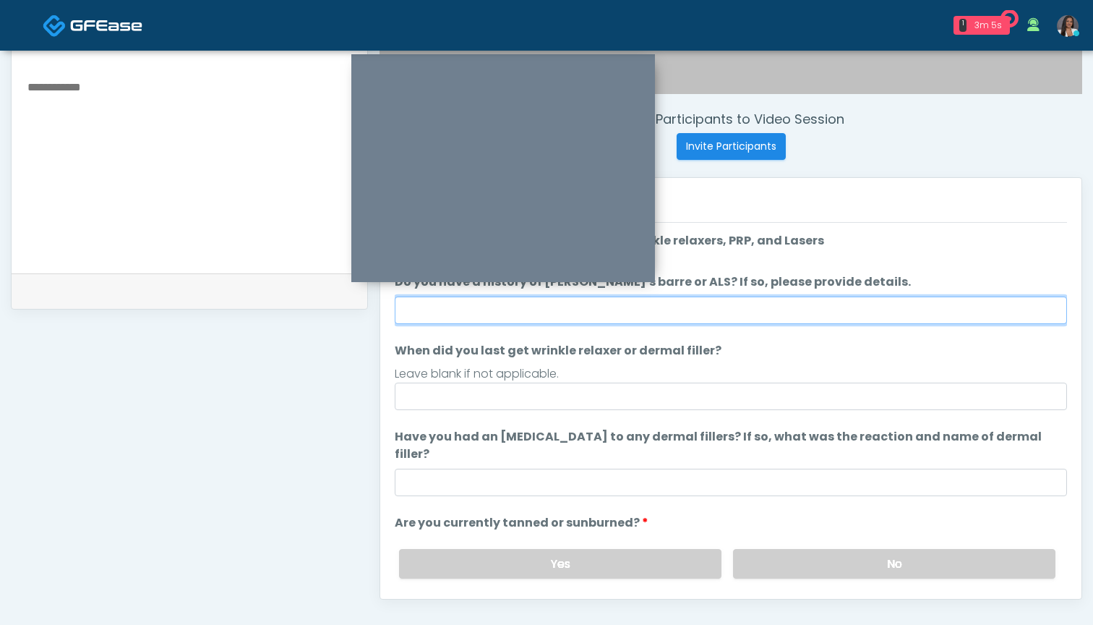
click at [803, 312] on input "Do you have a history of [PERSON_NAME]'s barre or ALS? If so, please provide de…" at bounding box center [731, 309] width 672 height 27
type input "**"
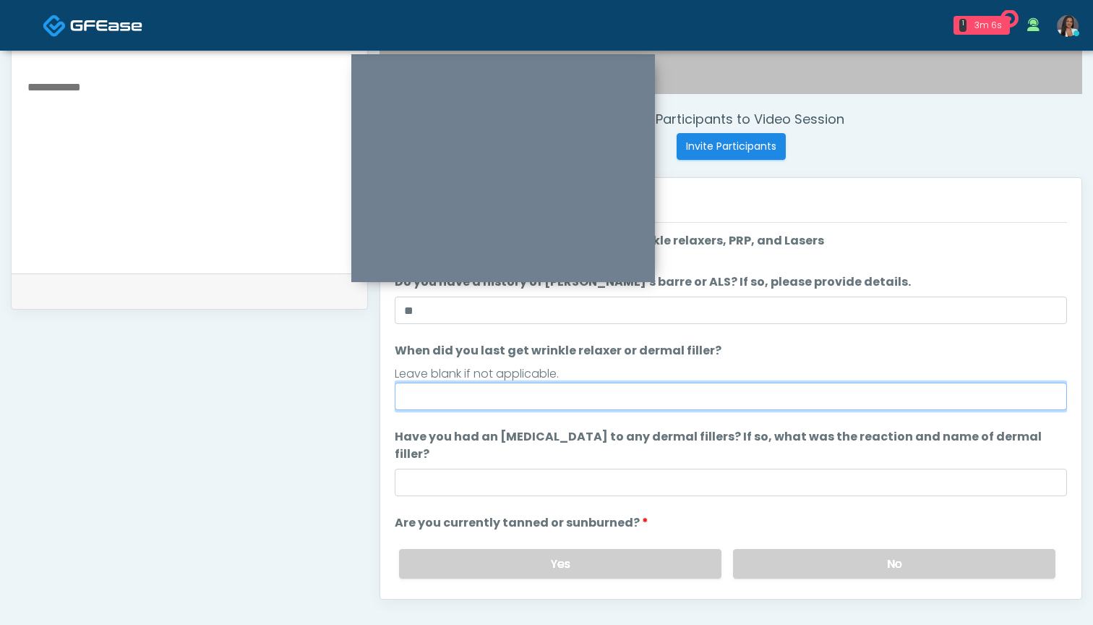
click at [709, 401] on input "When did you last get wrinkle relaxer or dermal filler?" at bounding box center [731, 396] width 672 height 27
type input "**********"
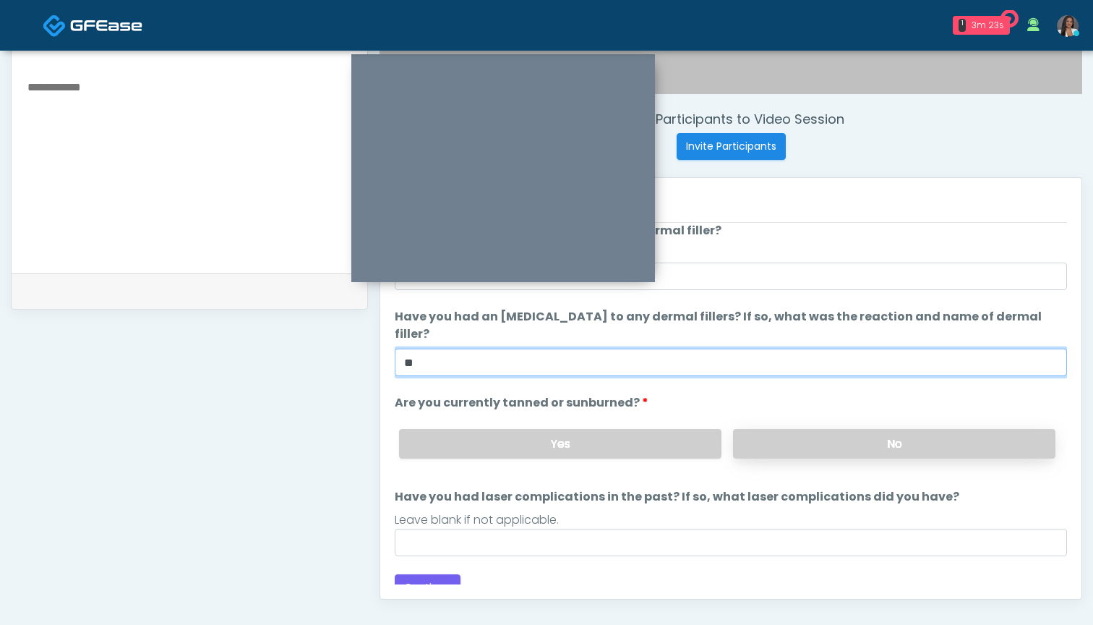
scroll to position [119, 0]
type input "**"
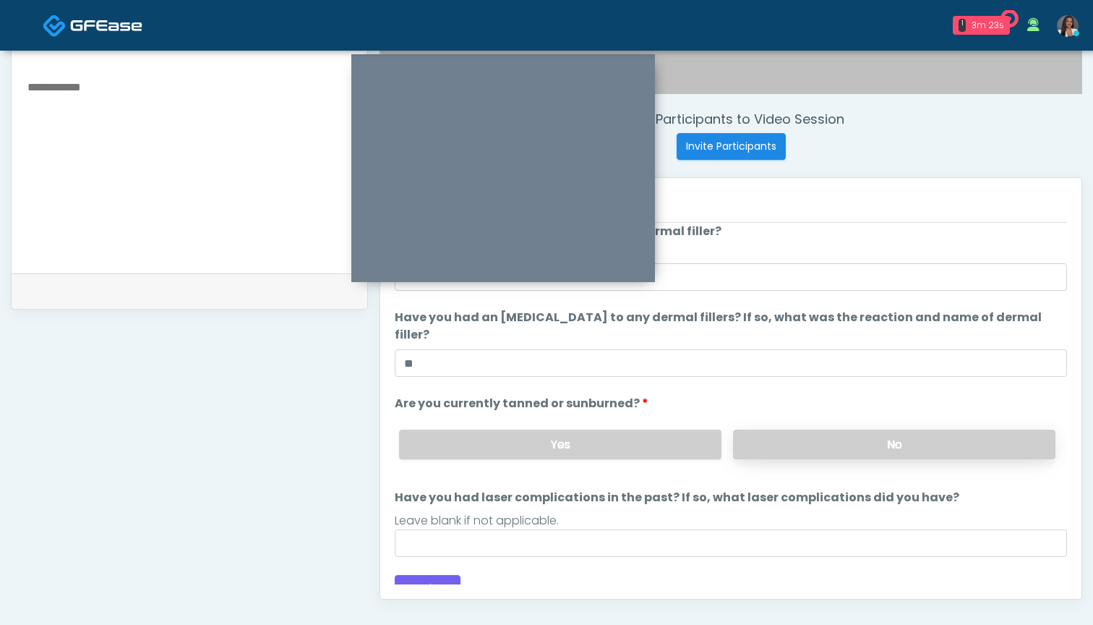
click at [825, 430] on label "No" at bounding box center [894, 445] width 322 height 30
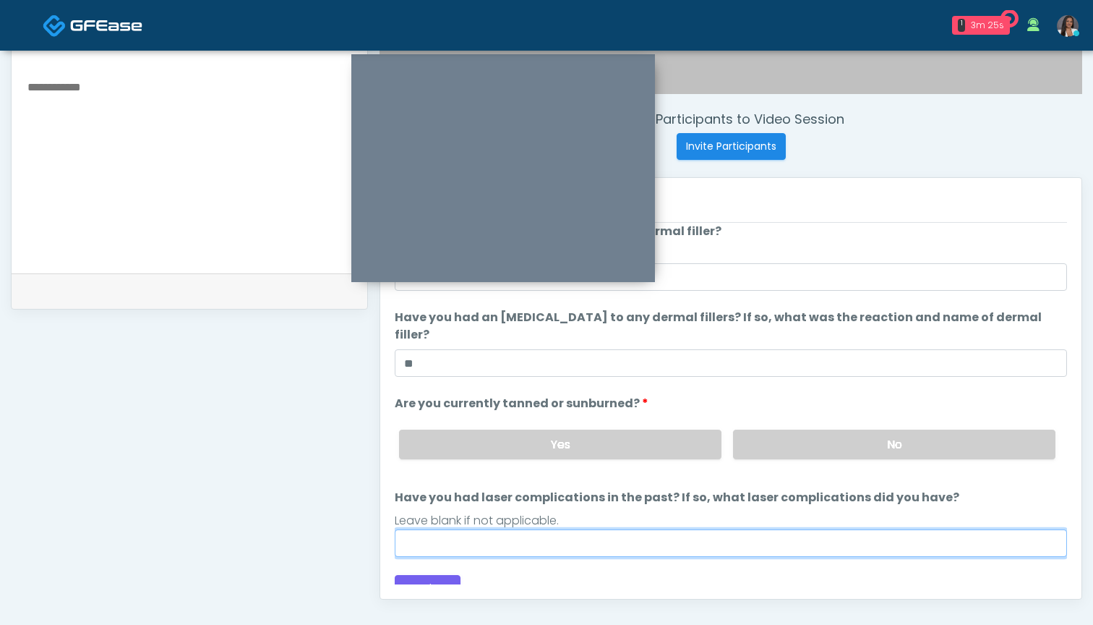
click at [711, 529] on input "Have you had laser complications in the past? If so, what laser complications d…" at bounding box center [731, 542] width 672 height 27
type input "**********"
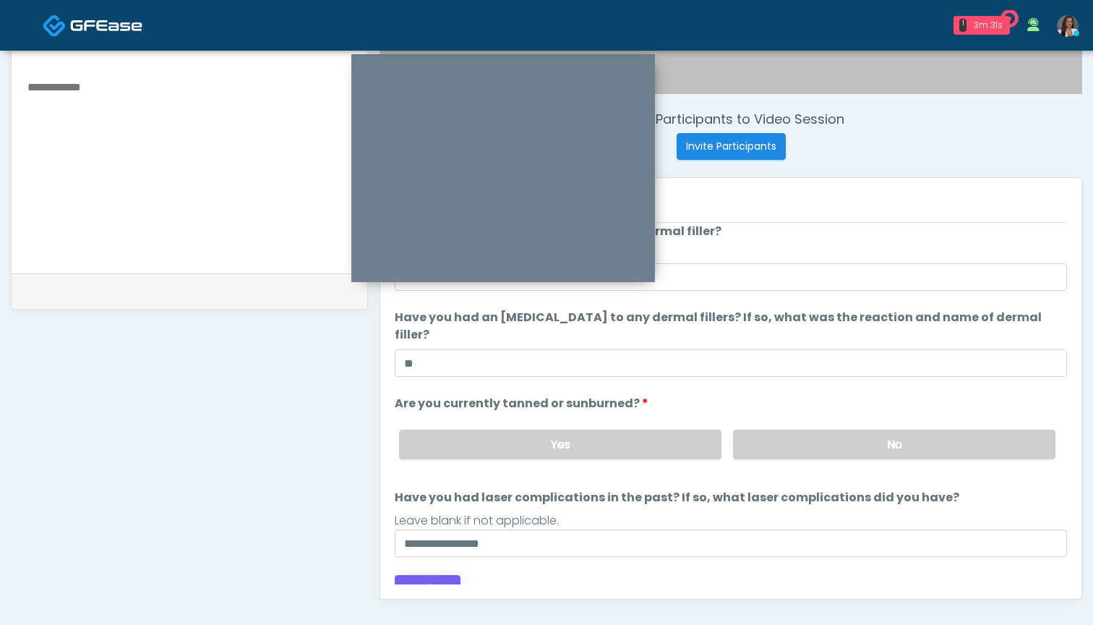
drag, startPoint x: 711, startPoint y: 521, endPoint x: 424, endPoint y: 581, distance: 292.4
click at [424, 581] on button "Continue" at bounding box center [428, 588] width 66 height 27
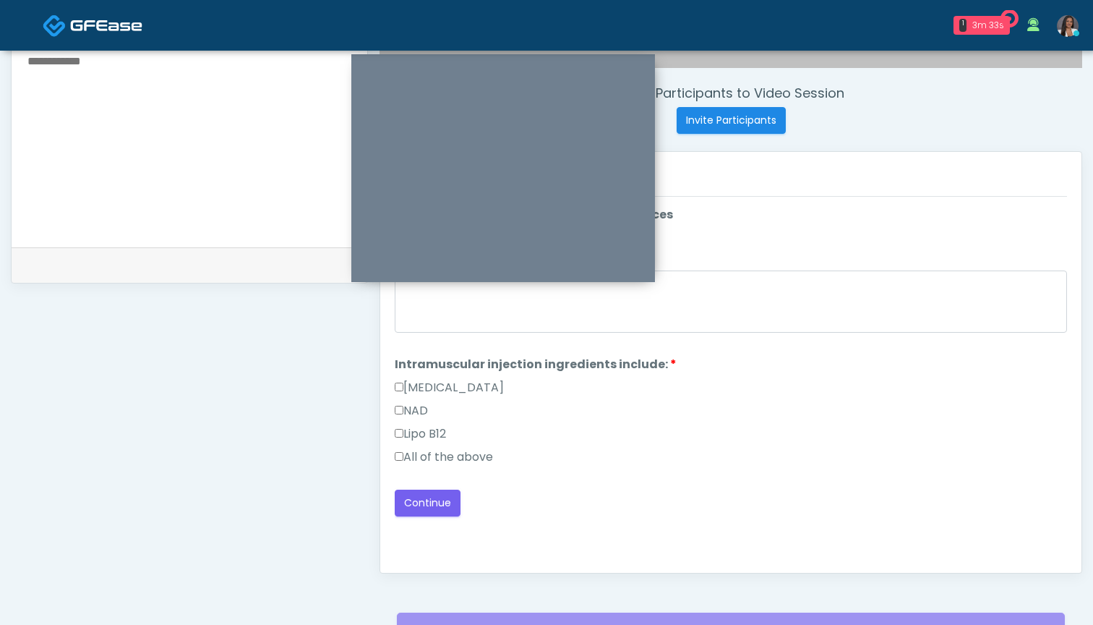
scroll to position [490, 0]
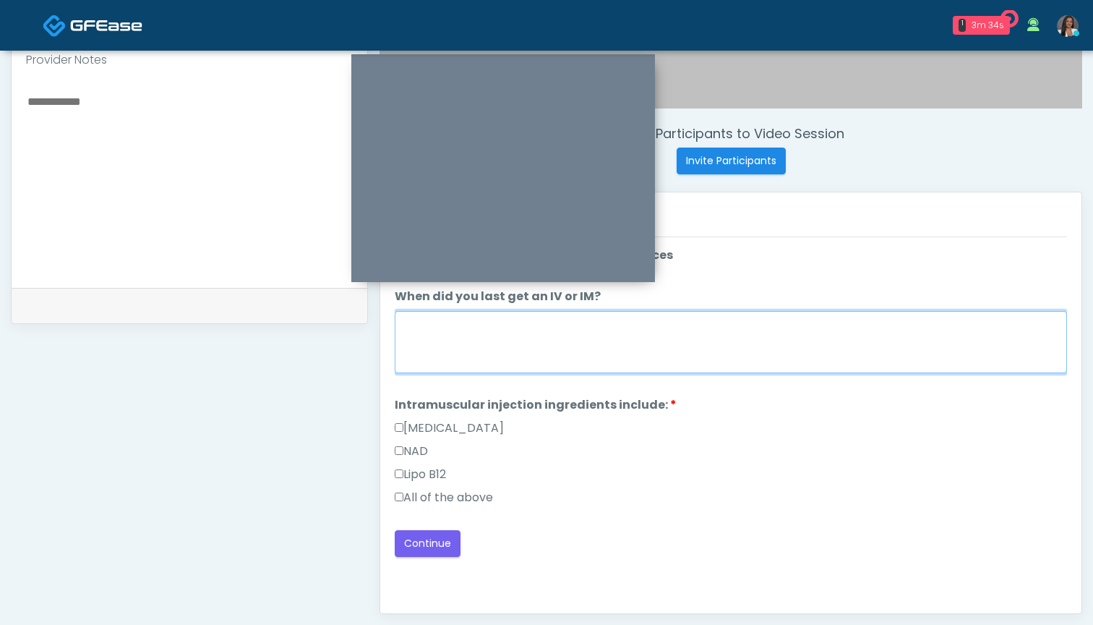
click at [751, 341] on textarea "When did you last get an IV or IM?" at bounding box center [731, 342] width 672 height 62
type textarea "***"
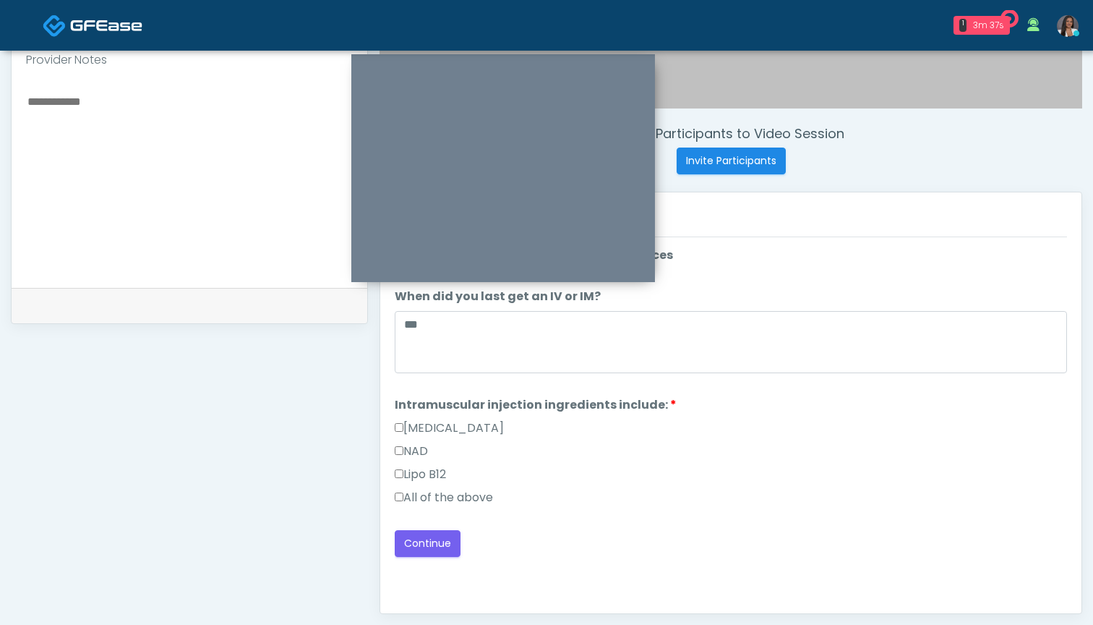
click at [466, 492] on label "All of the above" at bounding box center [444, 497] width 98 height 17
click at [431, 543] on button "Continue" at bounding box center [428, 543] width 66 height 27
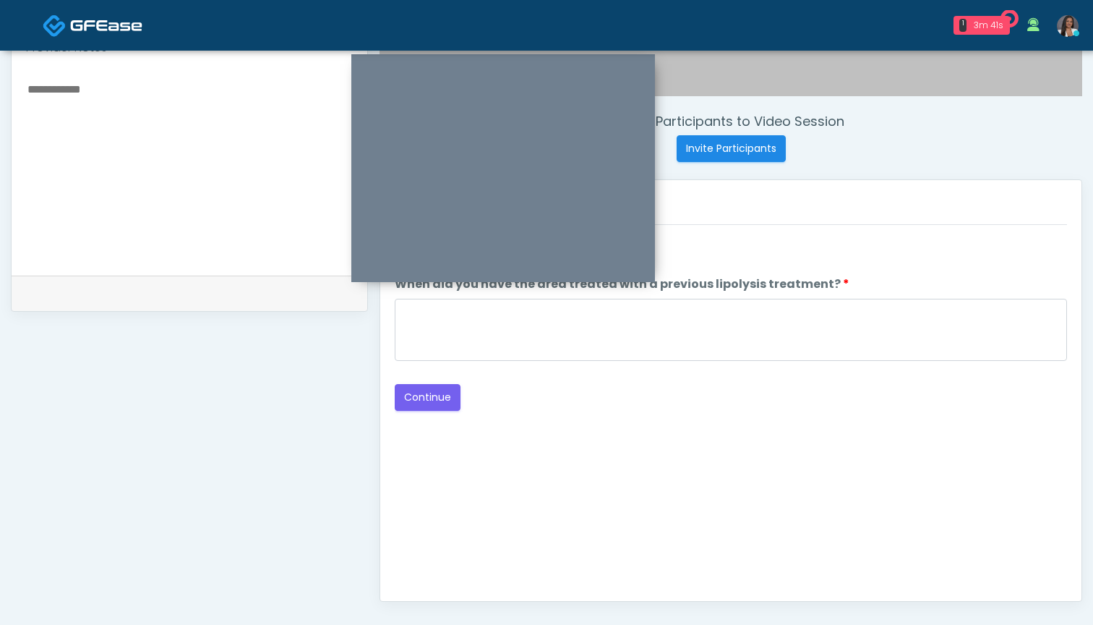
scroll to position [487, 0]
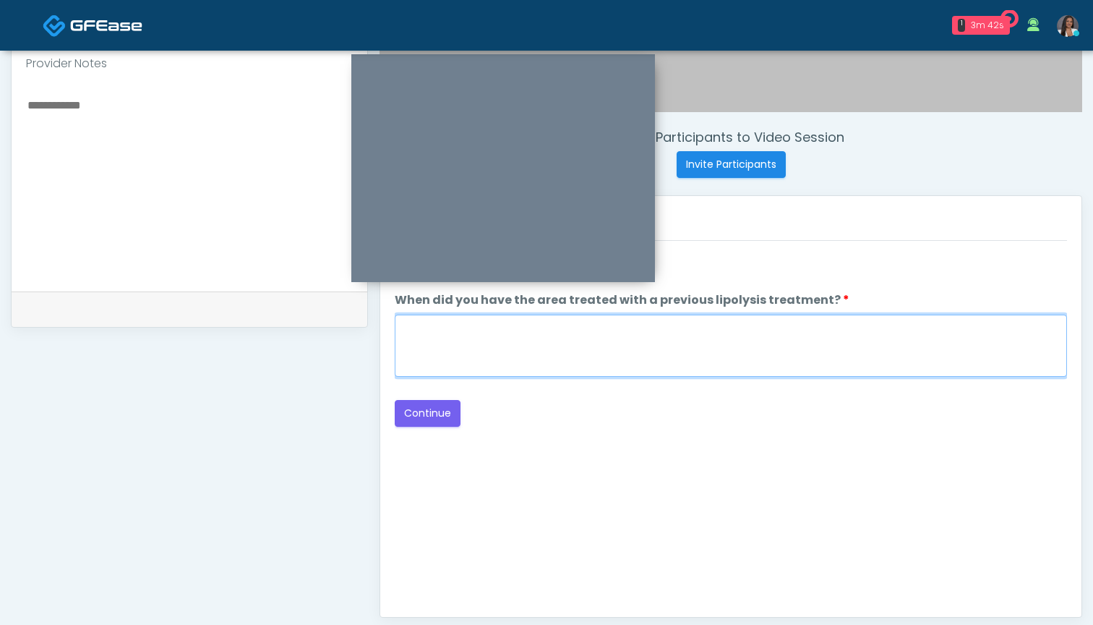
click at [738, 341] on textarea "When did you have the area treated with a previous lipolysis treatment?" at bounding box center [731, 346] width 672 height 62
type textarea "***"
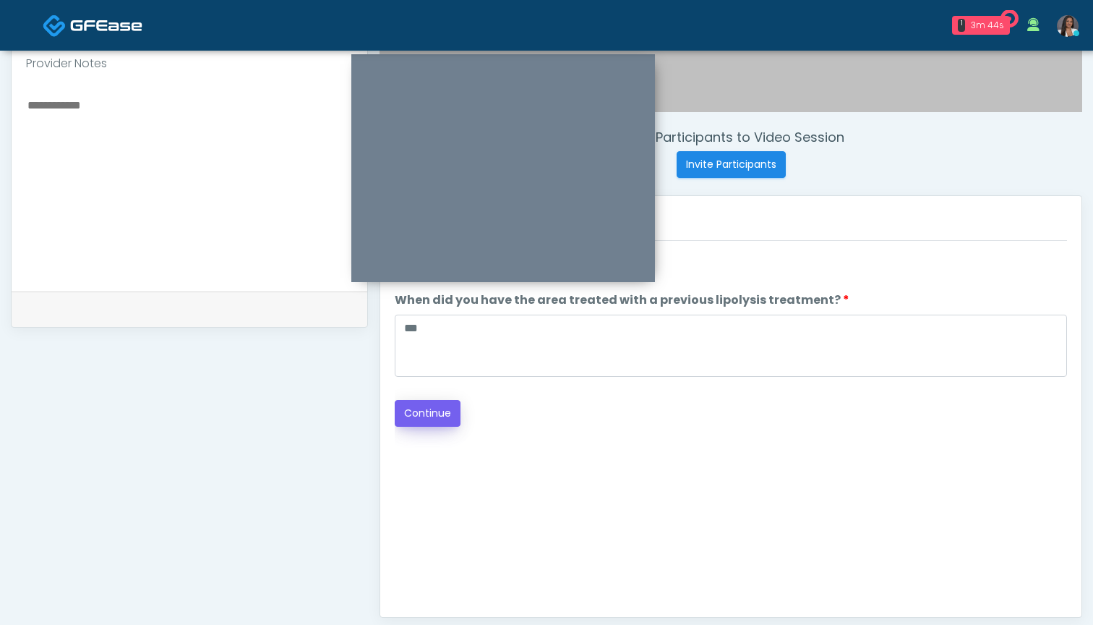
click at [434, 410] on button "Continue" at bounding box center [428, 413] width 66 height 27
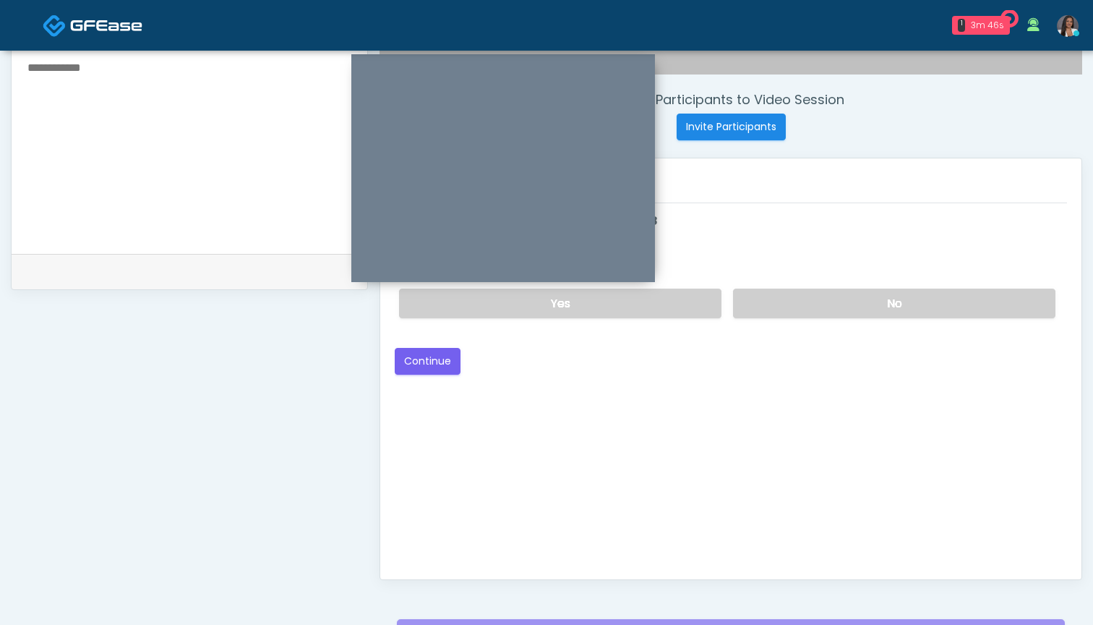
scroll to position [520, 0]
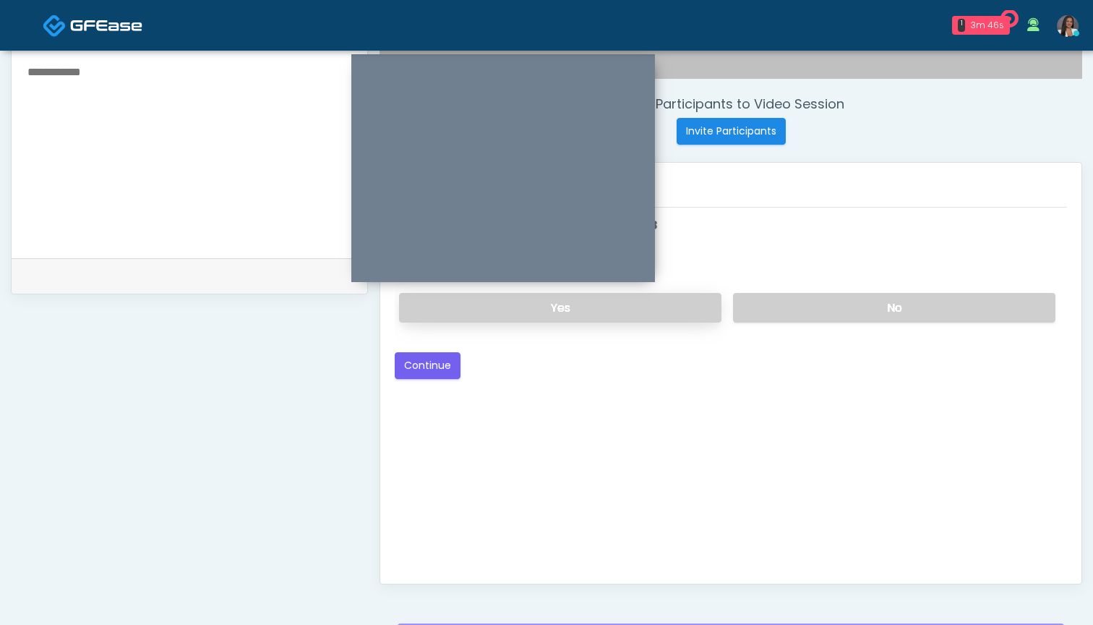
click at [673, 306] on label "Yes" at bounding box center [560, 308] width 322 height 30
click at [437, 374] on button "Continue" at bounding box center [428, 365] width 66 height 27
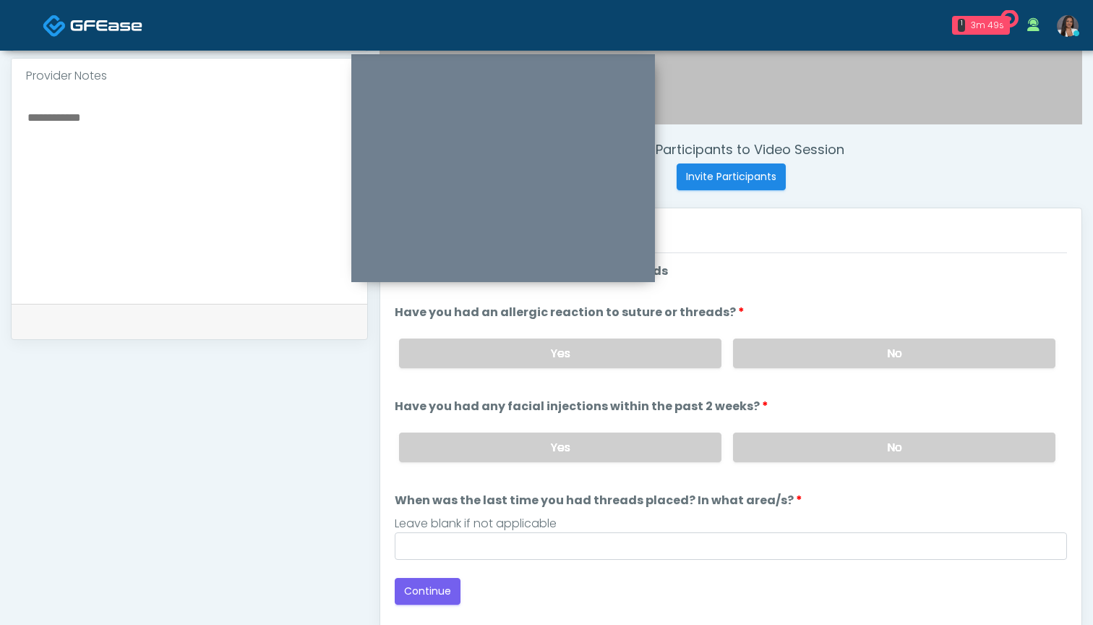
scroll to position [464, 0]
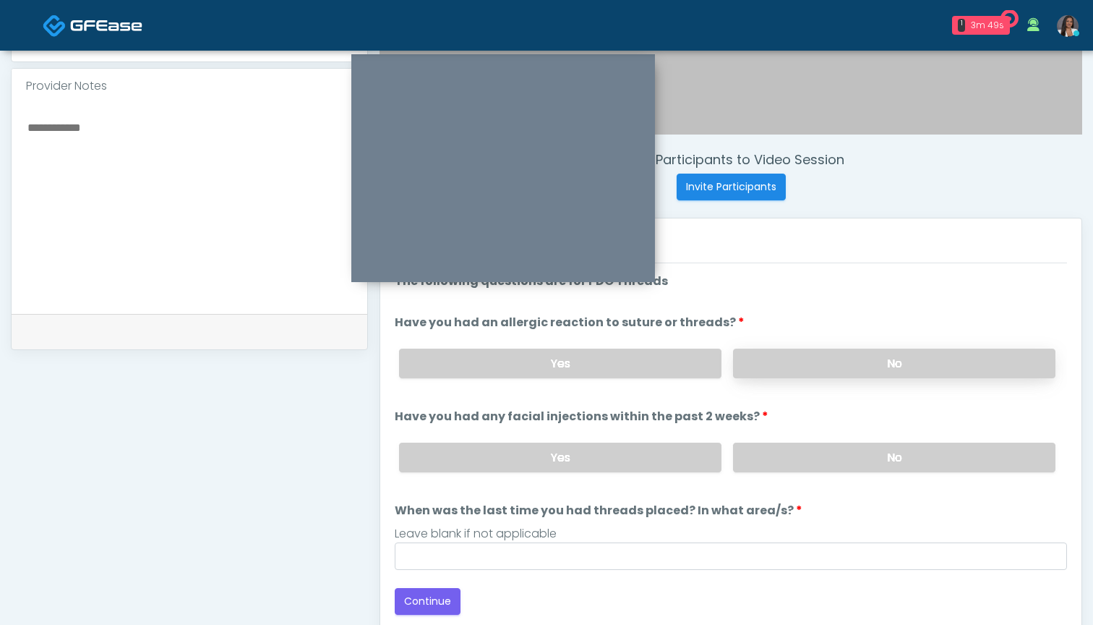
click at [765, 361] on label "No" at bounding box center [894, 364] width 322 height 30
click at [764, 463] on label "No" at bounding box center [894, 458] width 322 height 30
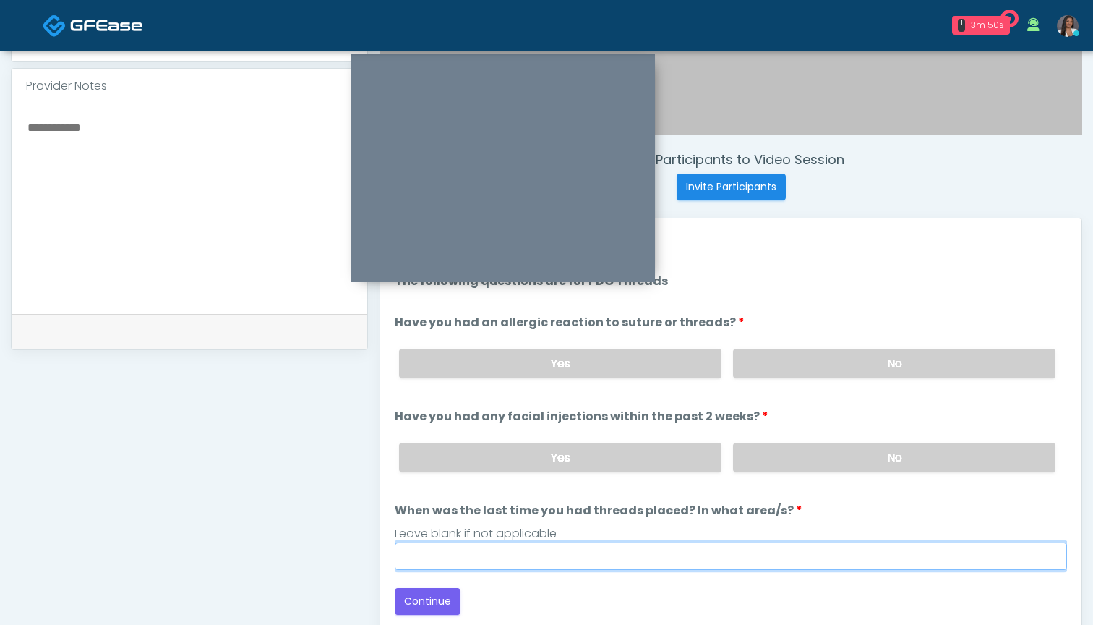
click at [740, 550] on input "When was the last time you had threads placed? In what area/s?" at bounding box center [731, 555] width 672 height 27
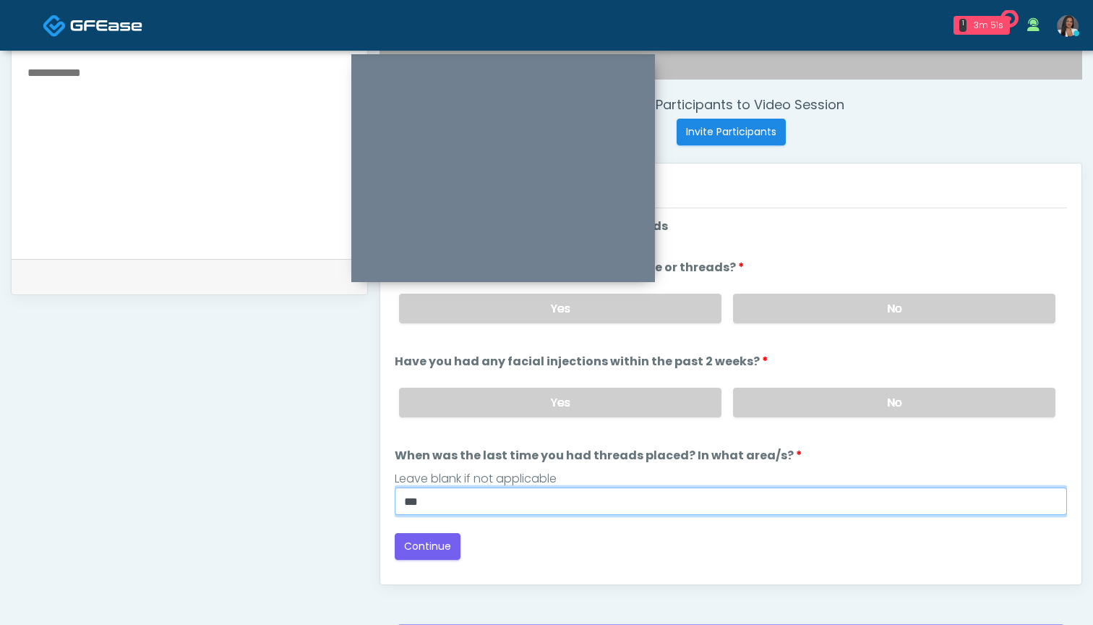
scroll to position [539, 0]
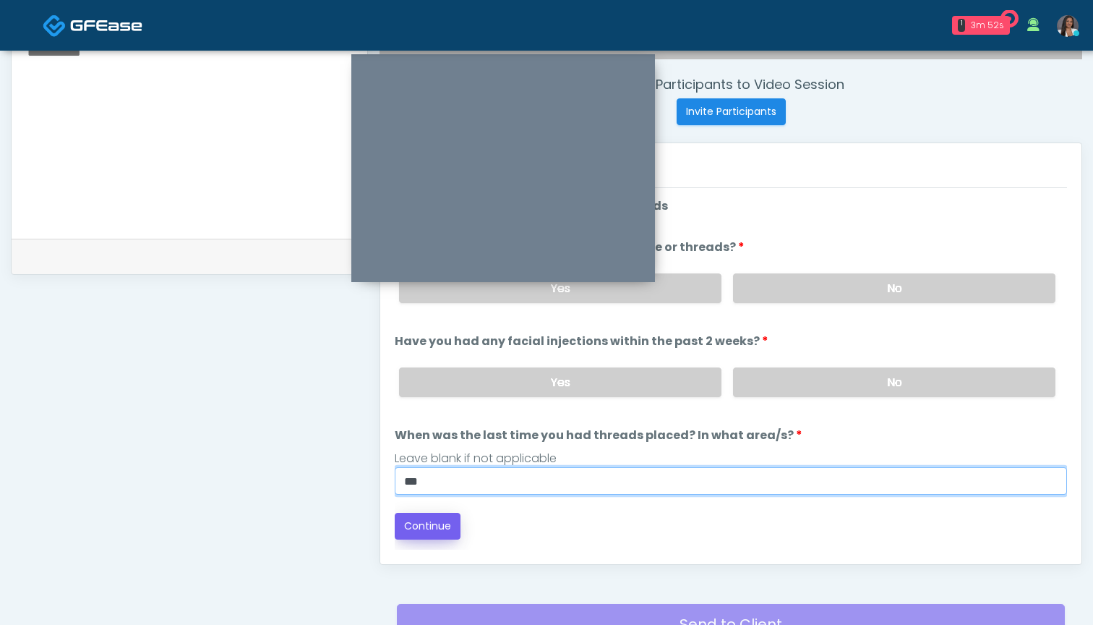
type input "***"
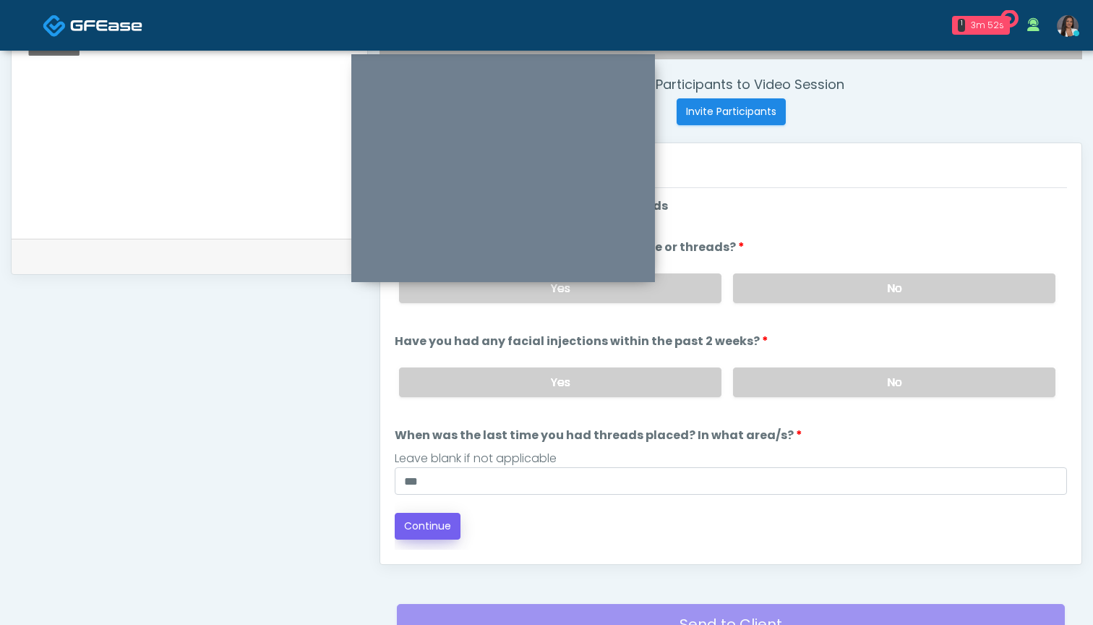
click at [436, 526] on button "Continue" at bounding box center [428, 526] width 66 height 27
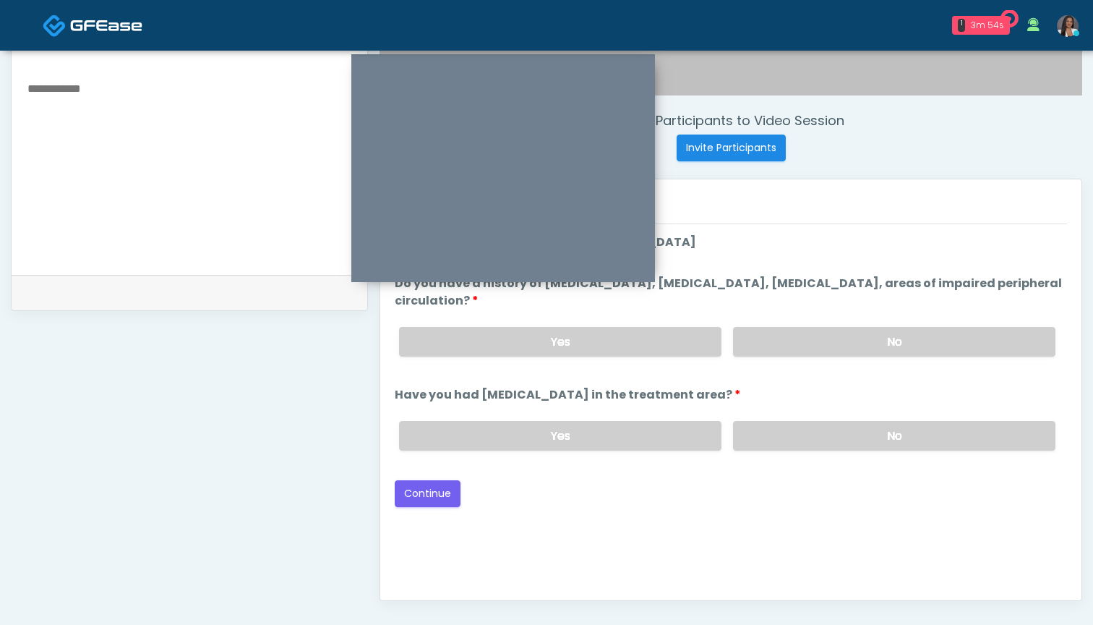
scroll to position [485, 0]
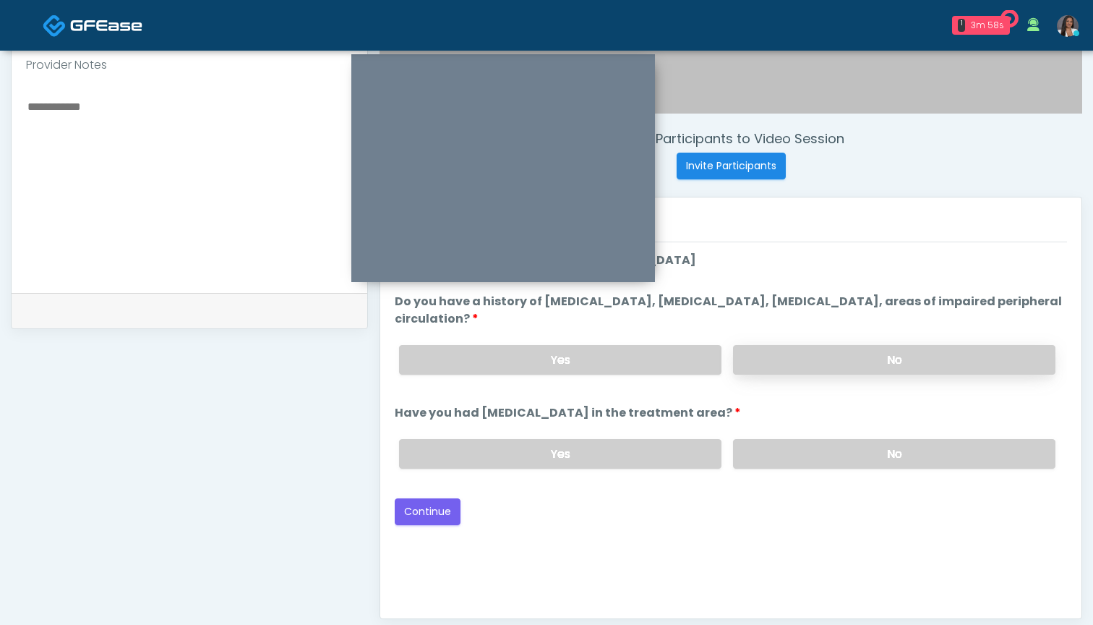
click at [797, 358] on label "No" at bounding box center [894, 360] width 322 height 30
click at [799, 457] on label "No" at bounding box center [894, 454] width 322 height 30
click at [437, 514] on button "Continue" at bounding box center [428, 511] width 66 height 27
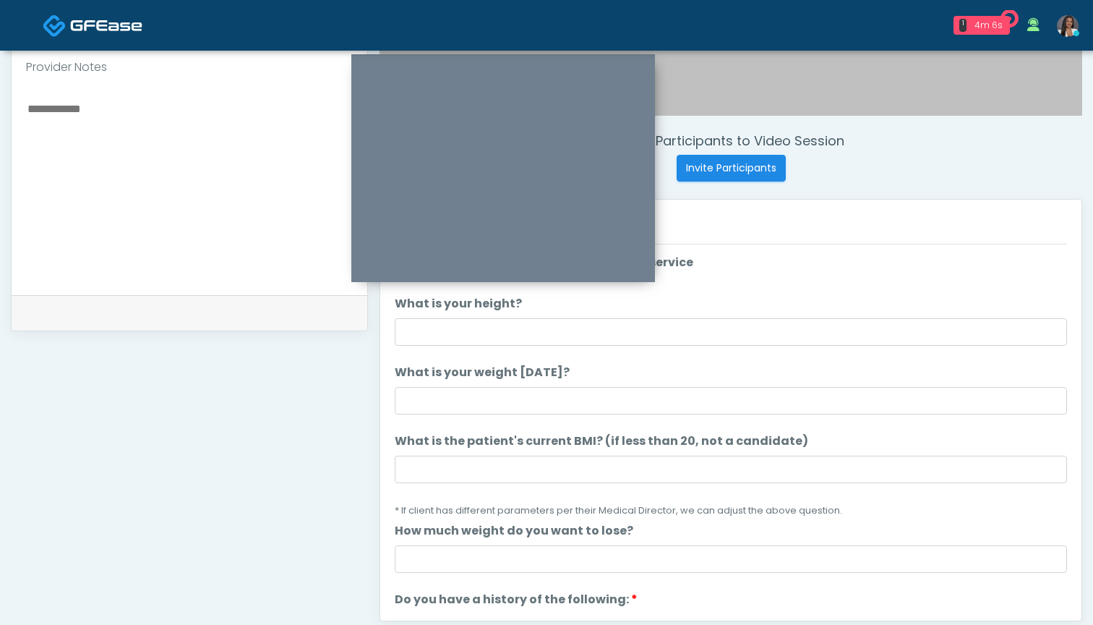
scroll to position [472, 0]
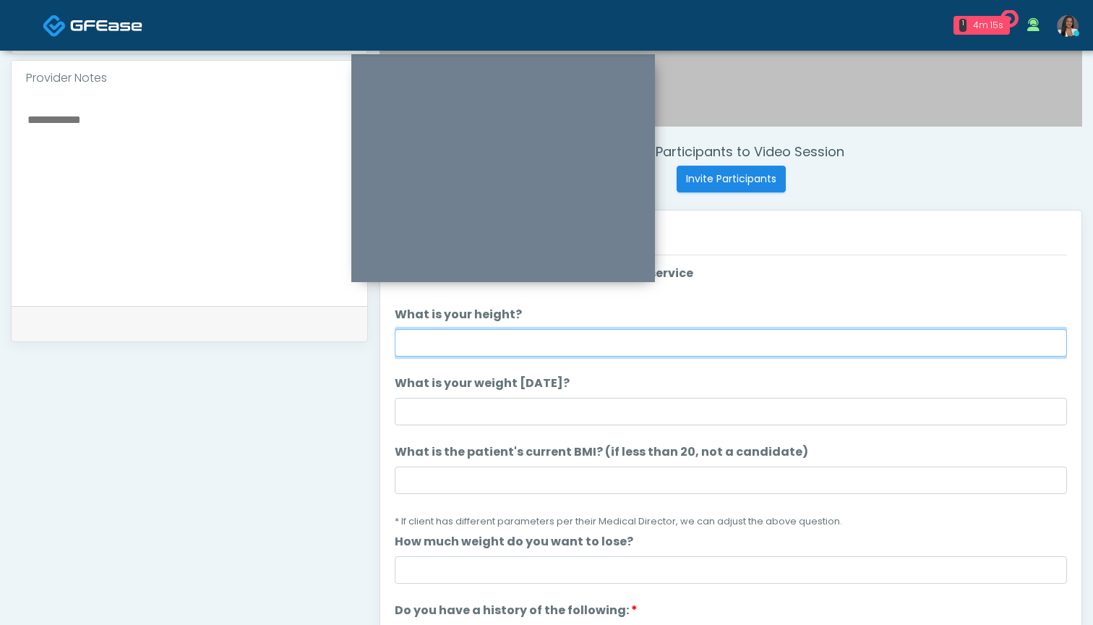
click at [500, 341] on input "What is your height?" at bounding box center [731, 342] width 672 height 27
type input "*****"
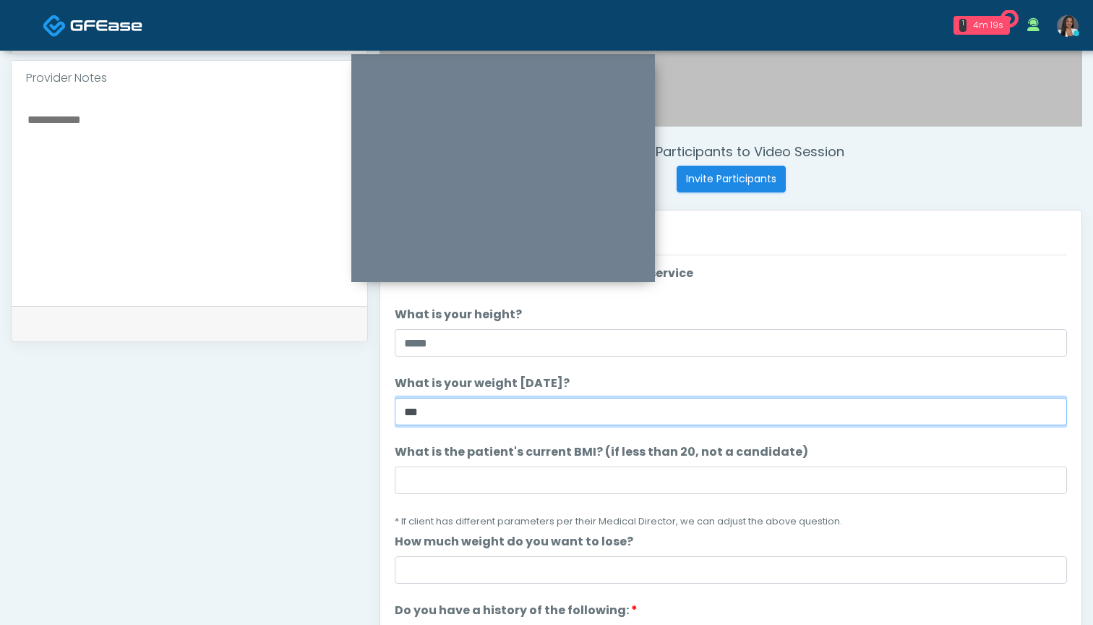
type input "***"
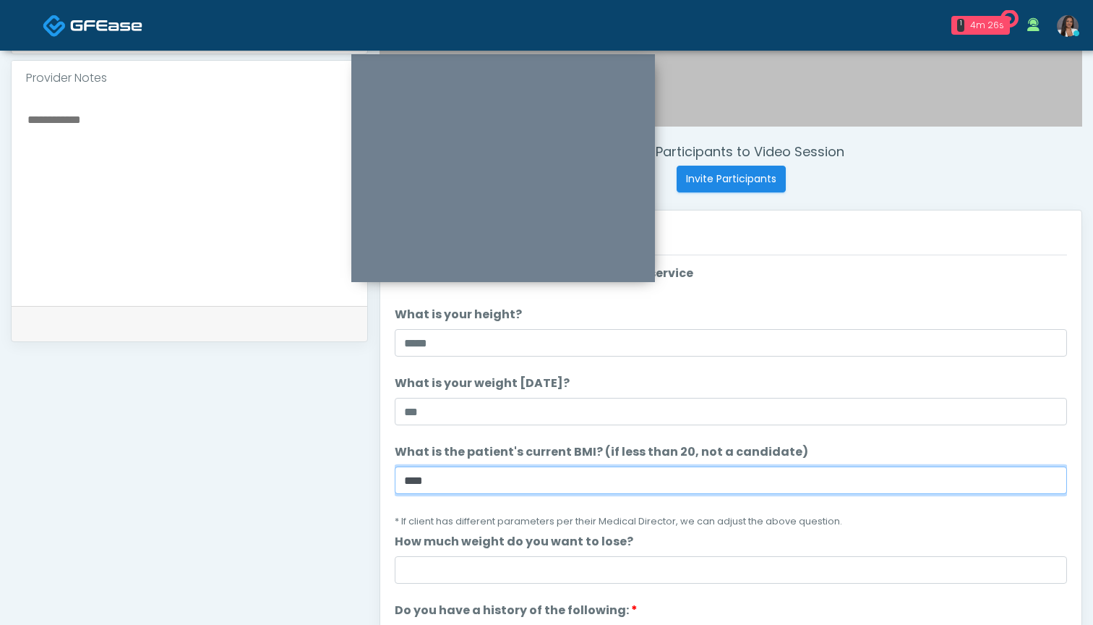
type input "****"
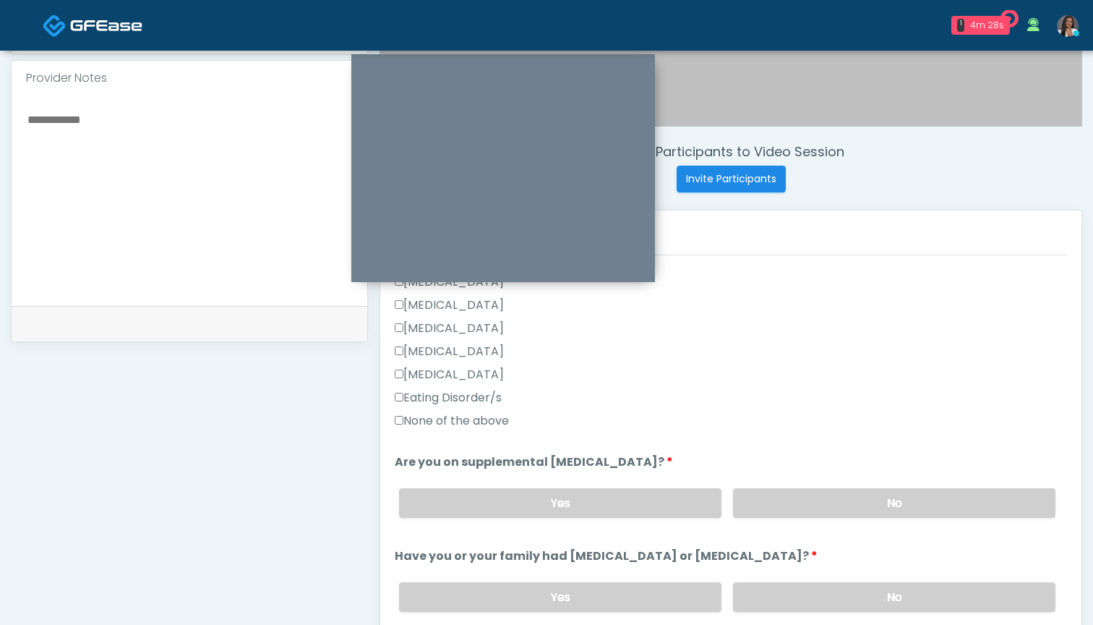
scroll to position [407, 0]
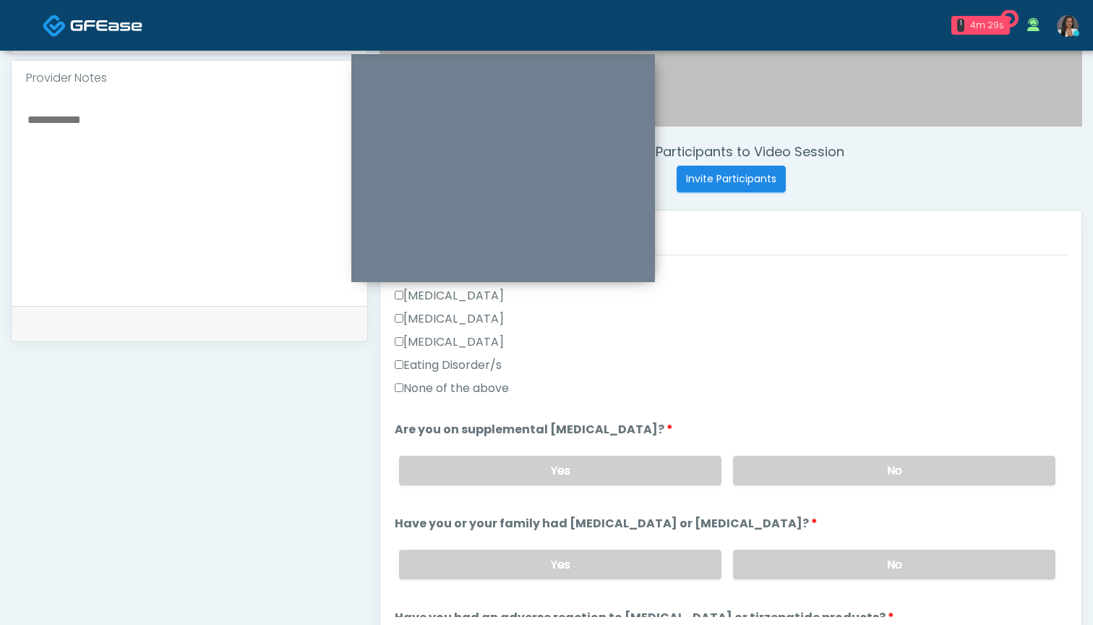
type input "*"
click at [466, 387] on label "None of the above" at bounding box center [452, 388] width 114 height 17
click at [790, 462] on label "No" at bounding box center [894, 471] width 322 height 30
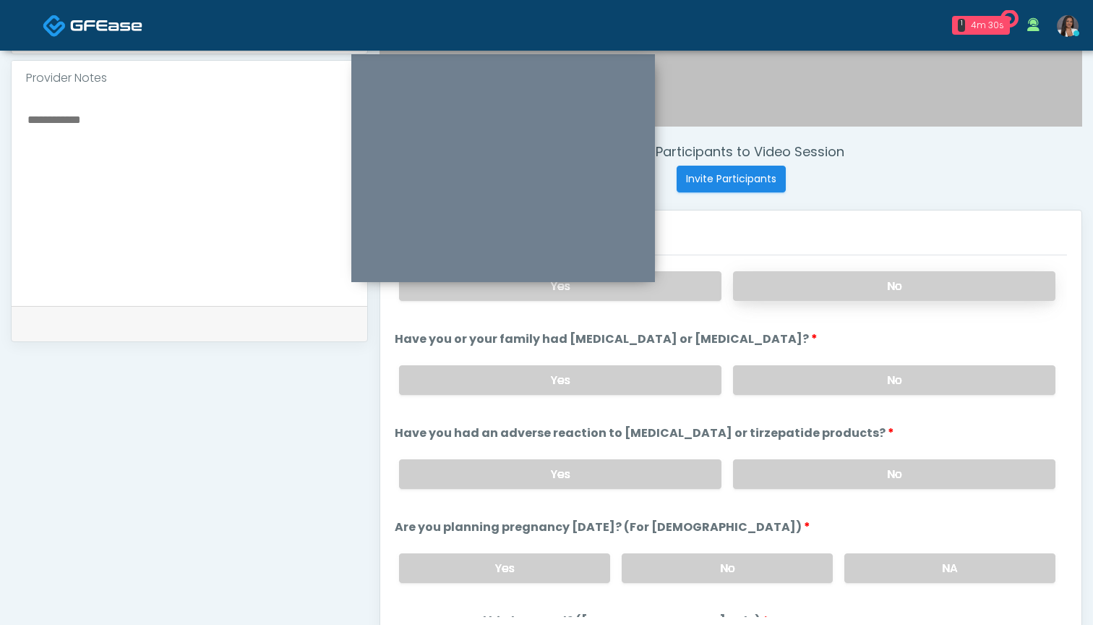
scroll to position [621, 0]
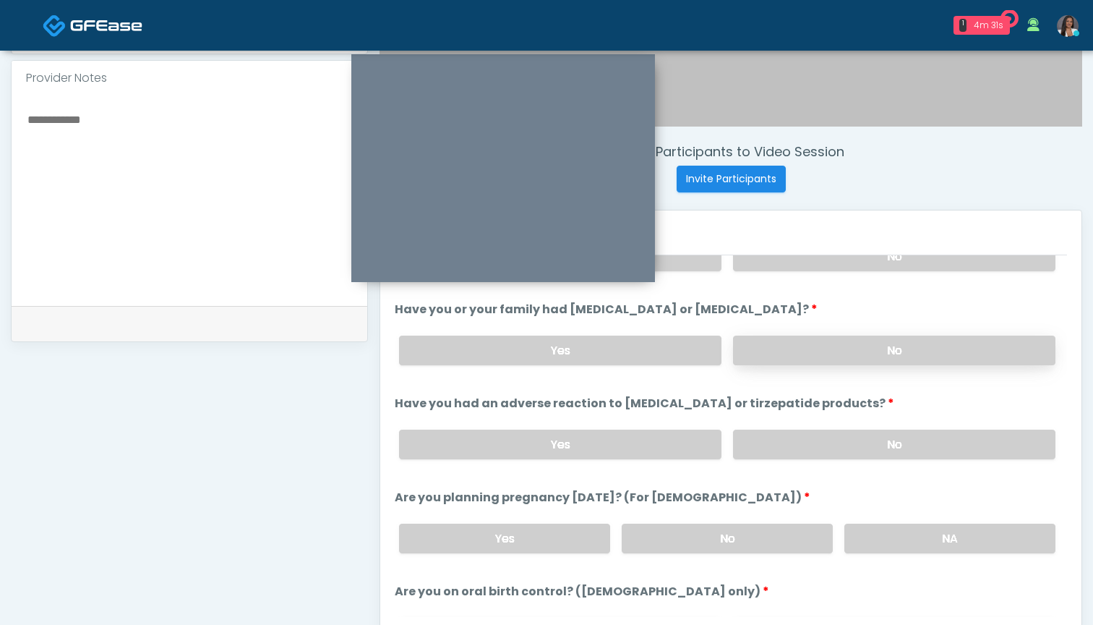
click at [807, 344] on label "No" at bounding box center [894, 351] width 322 height 30
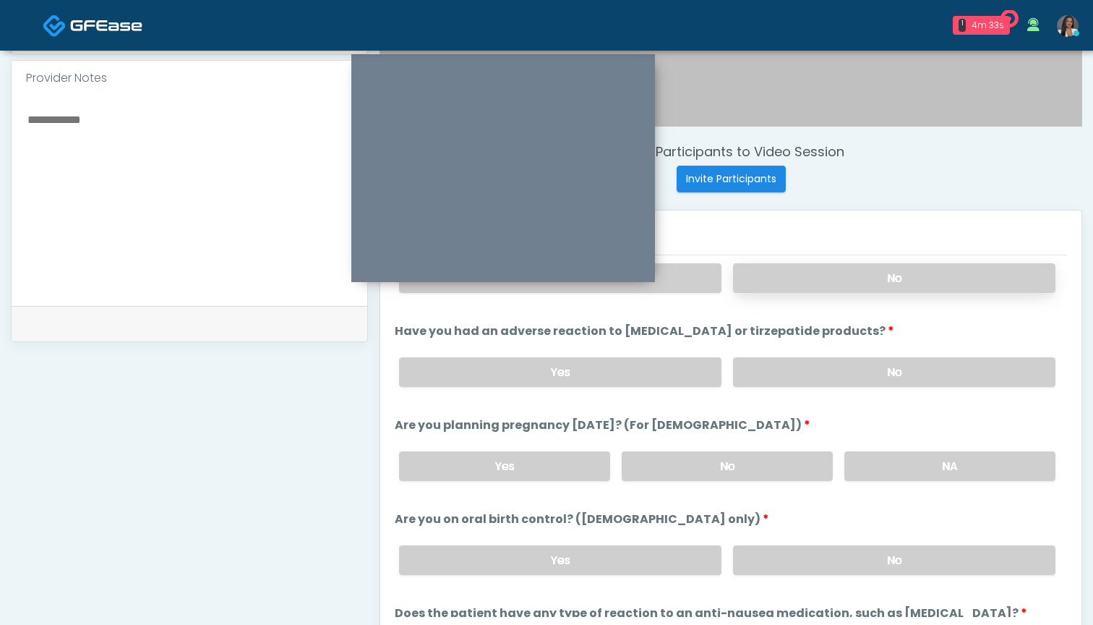
scroll to position [704, 0]
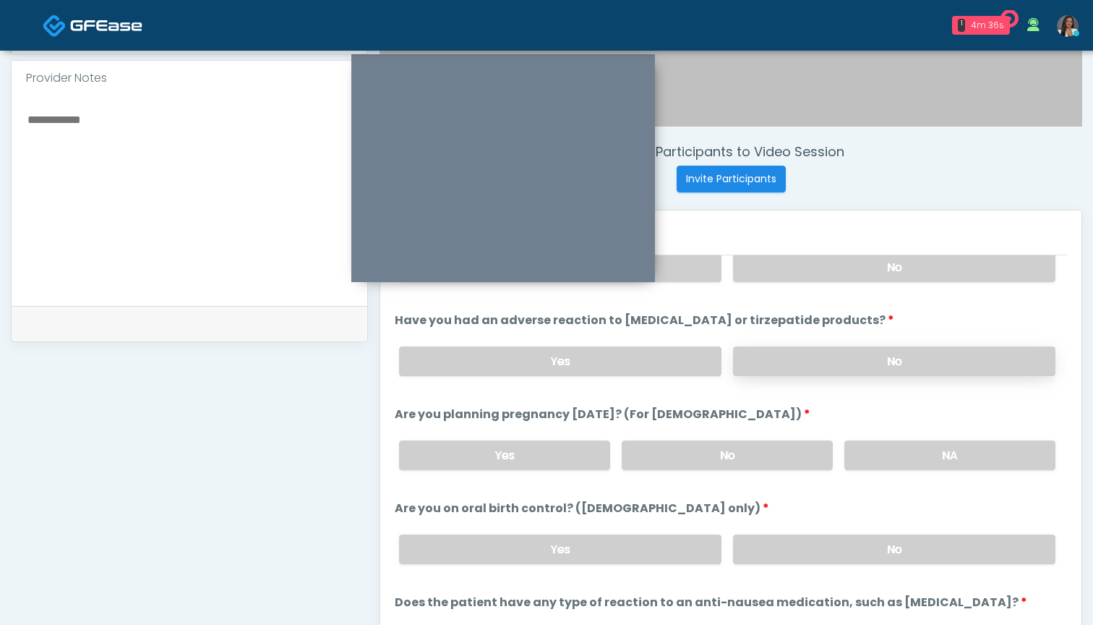
click at [816, 362] on label "No" at bounding box center [894, 361] width 322 height 30
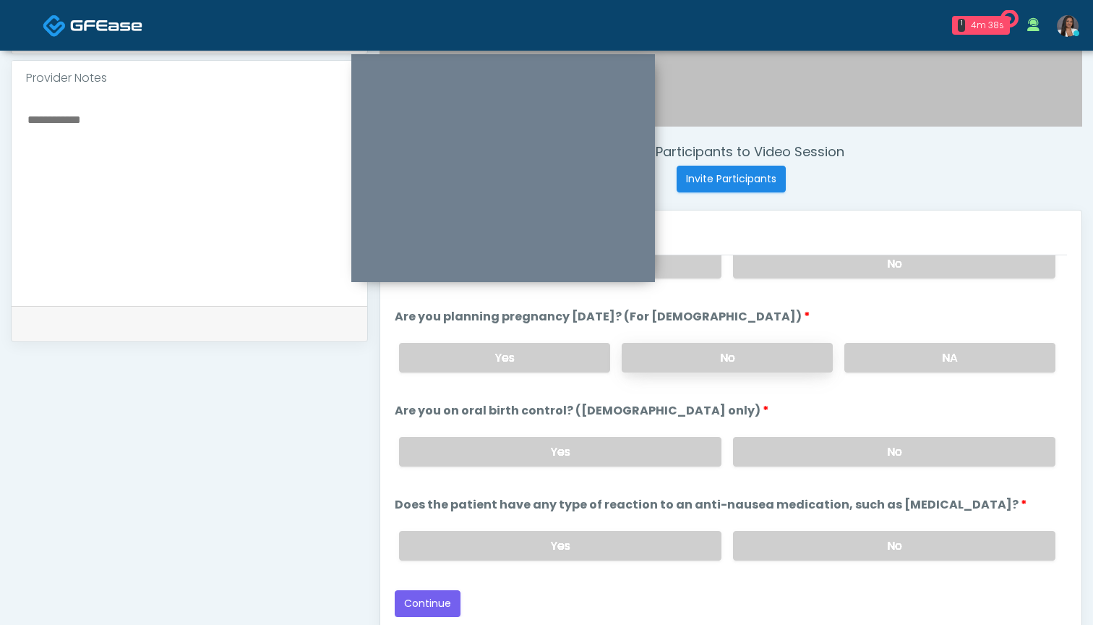
scroll to position [802, 0]
click at [710, 359] on label "No" at bounding box center [727, 358] width 211 height 30
click at [766, 456] on label "No" at bounding box center [894, 452] width 322 height 30
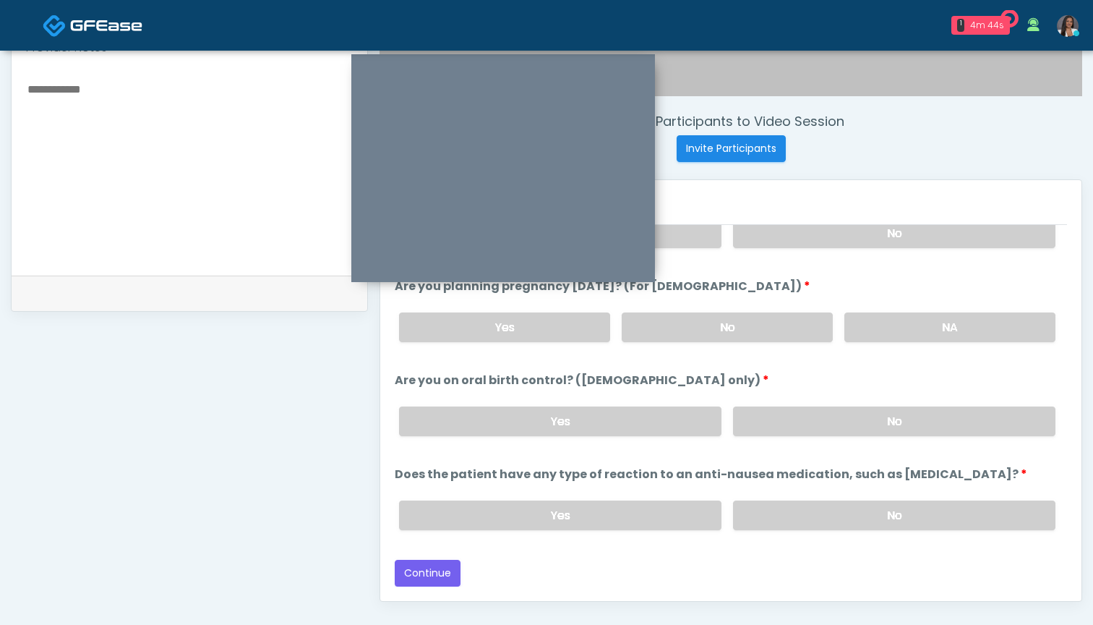
scroll to position [508, 0]
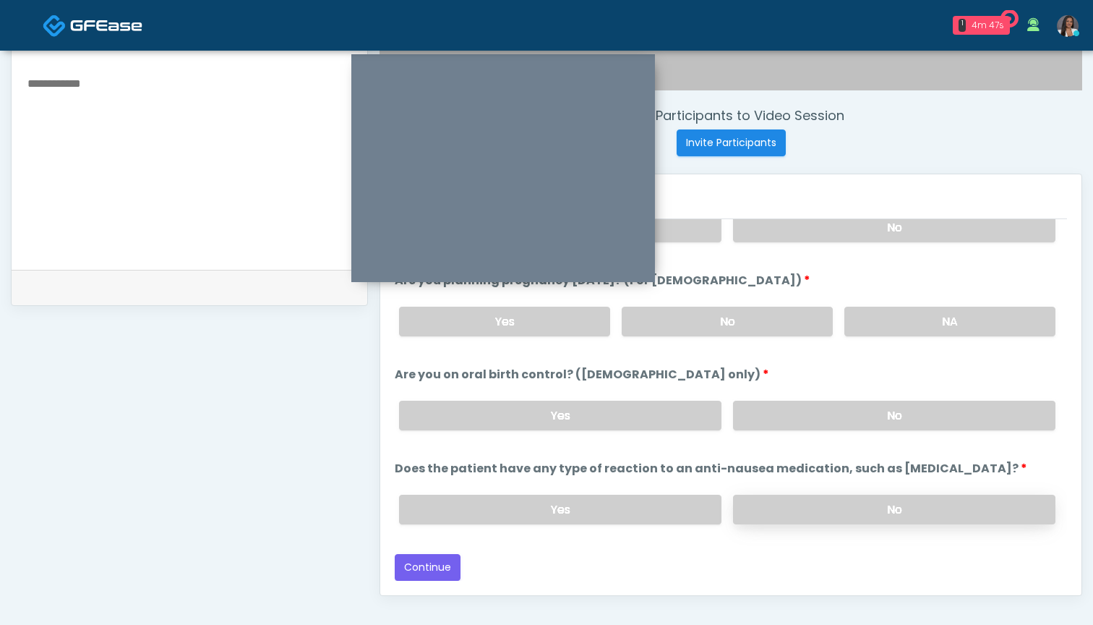
click at [805, 512] on label "No" at bounding box center [894, 510] width 322 height 30
click at [419, 563] on button "Continue" at bounding box center [428, 567] width 66 height 27
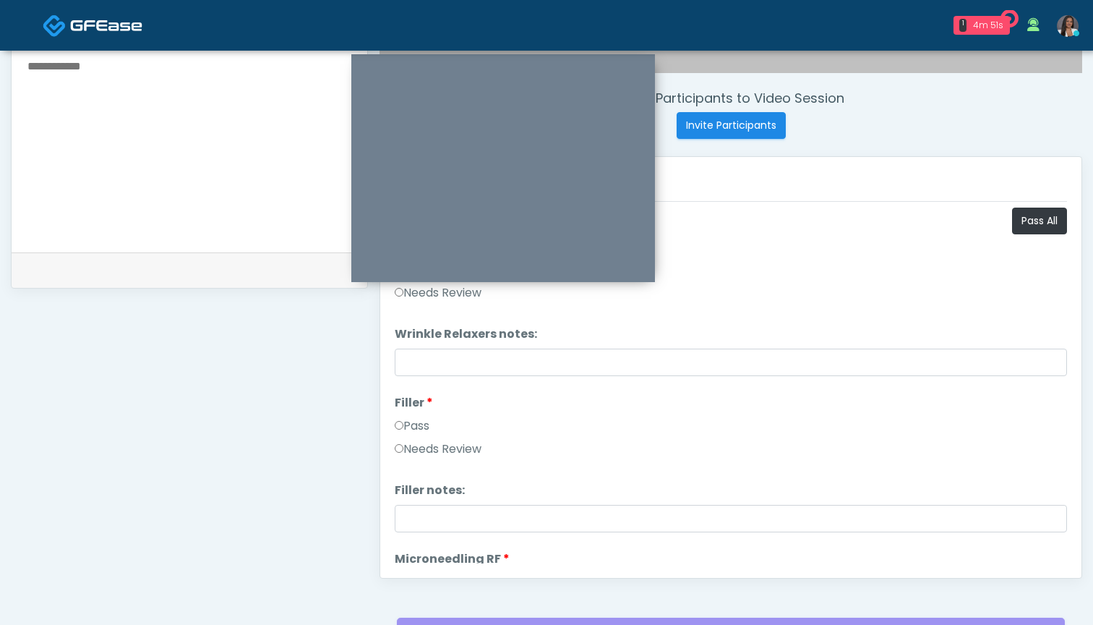
scroll to position [513, 0]
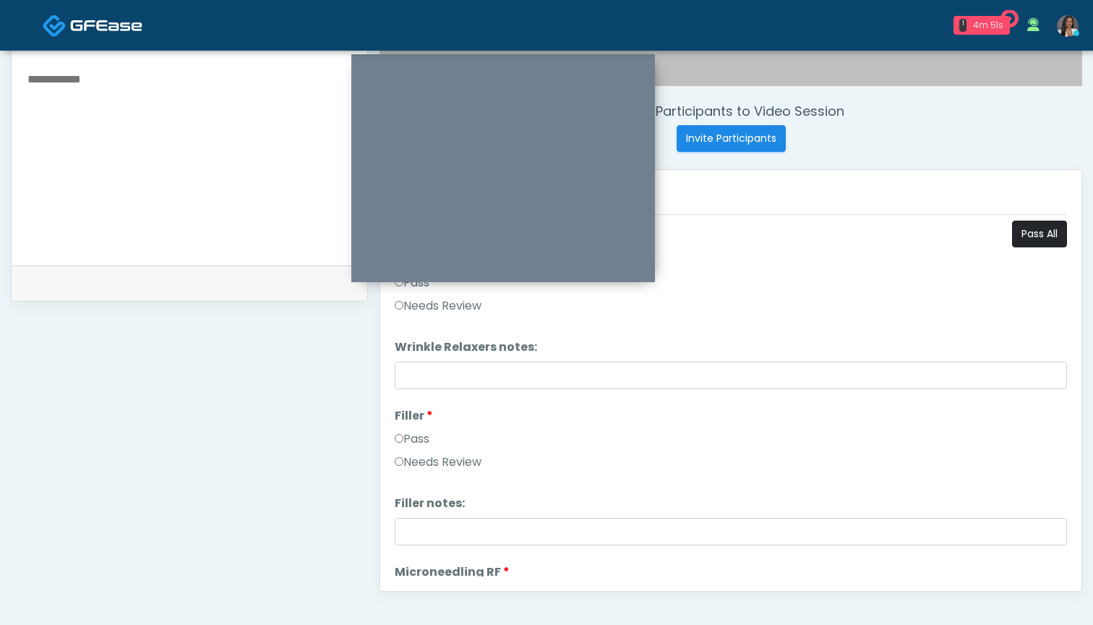
click at [1028, 234] on button "Pass All" at bounding box center [1039, 234] width 55 height 27
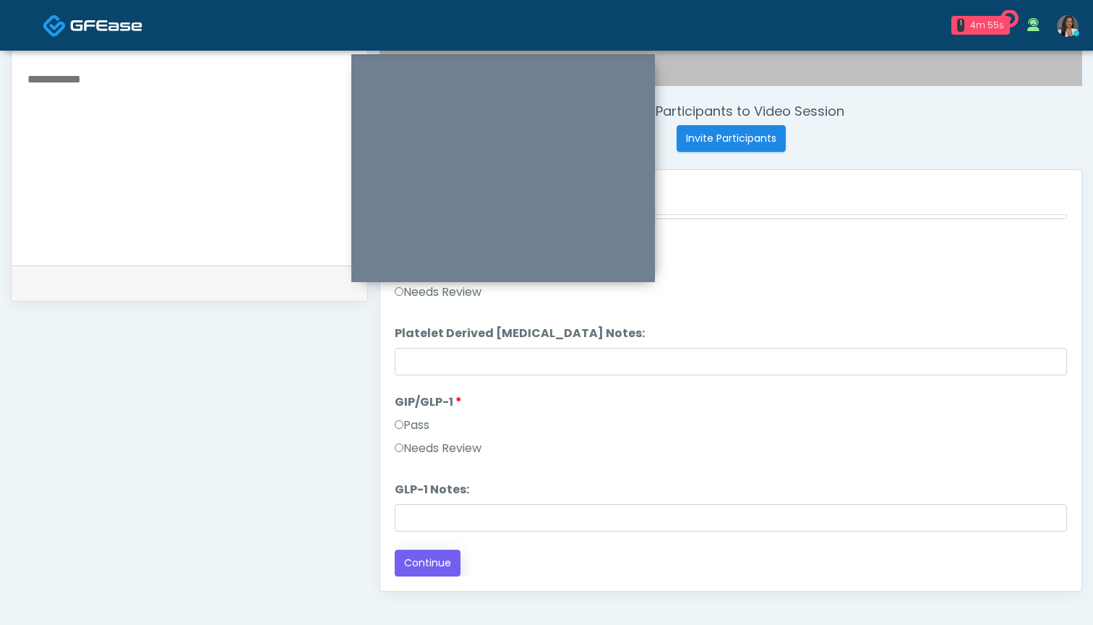
scroll to position [2669, 0]
click at [403, 551] on button "Continue" at bounding box center [428, 563] width 66 height 27
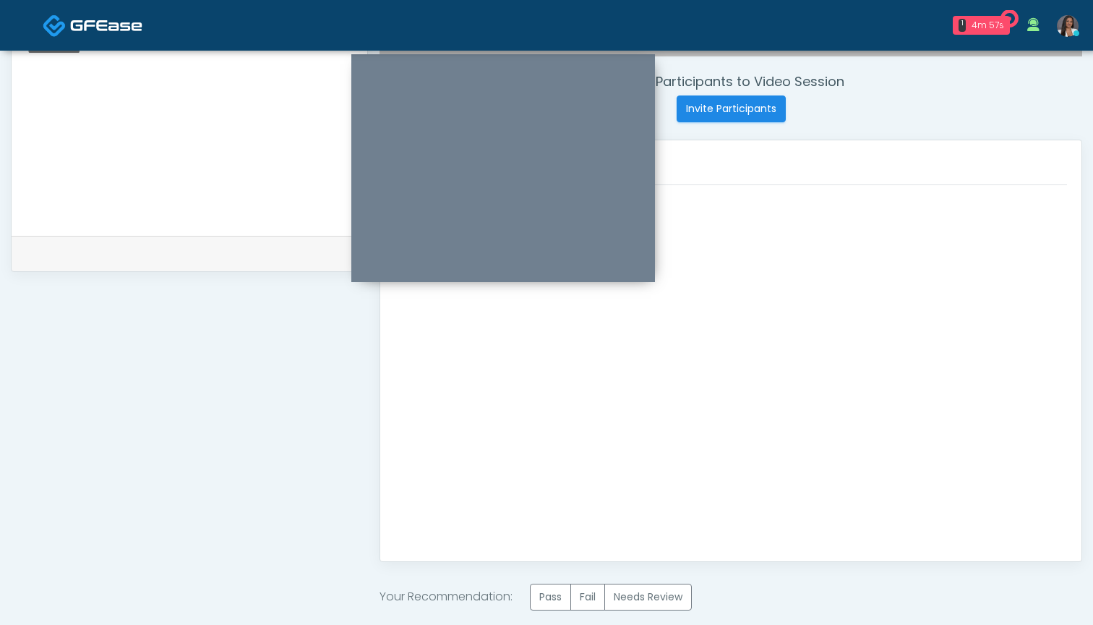
scroll to position [602, 0]
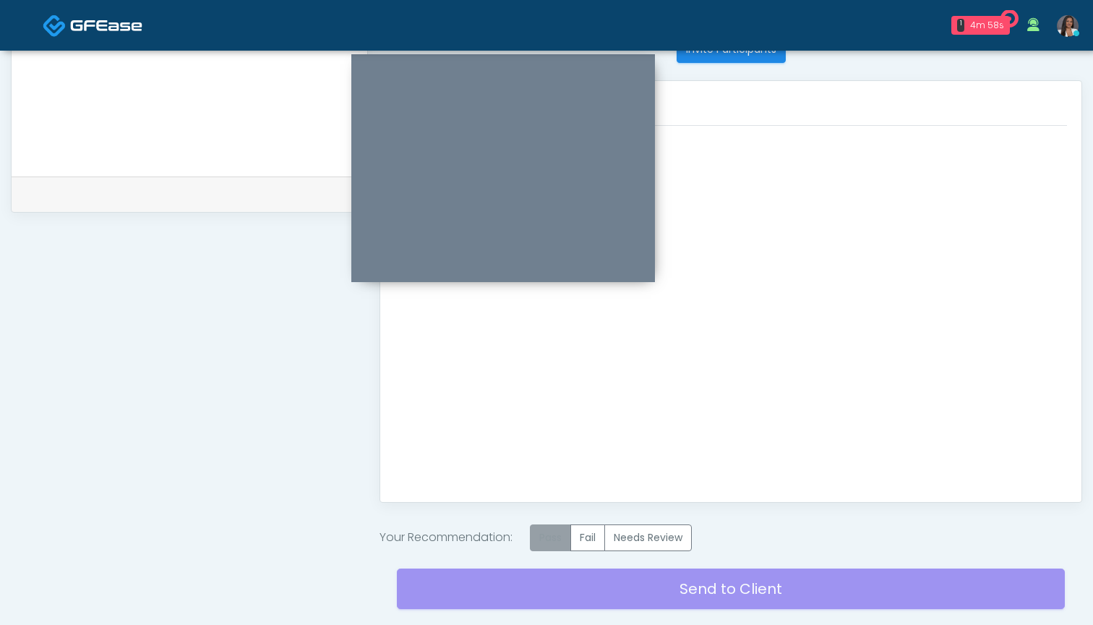
click at [551, 530] on label "Pass" at bounding box center [550, 537] width 41 height 27
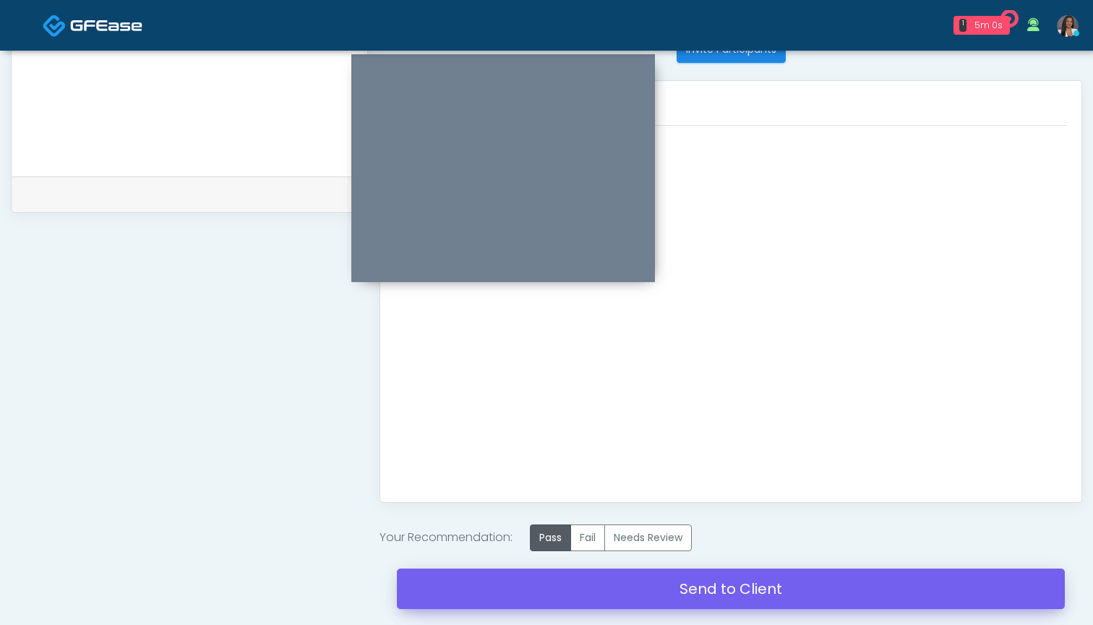
click at [709, 585] on link "Send to Client" at bounding box center [731, 588] width 668 height 40
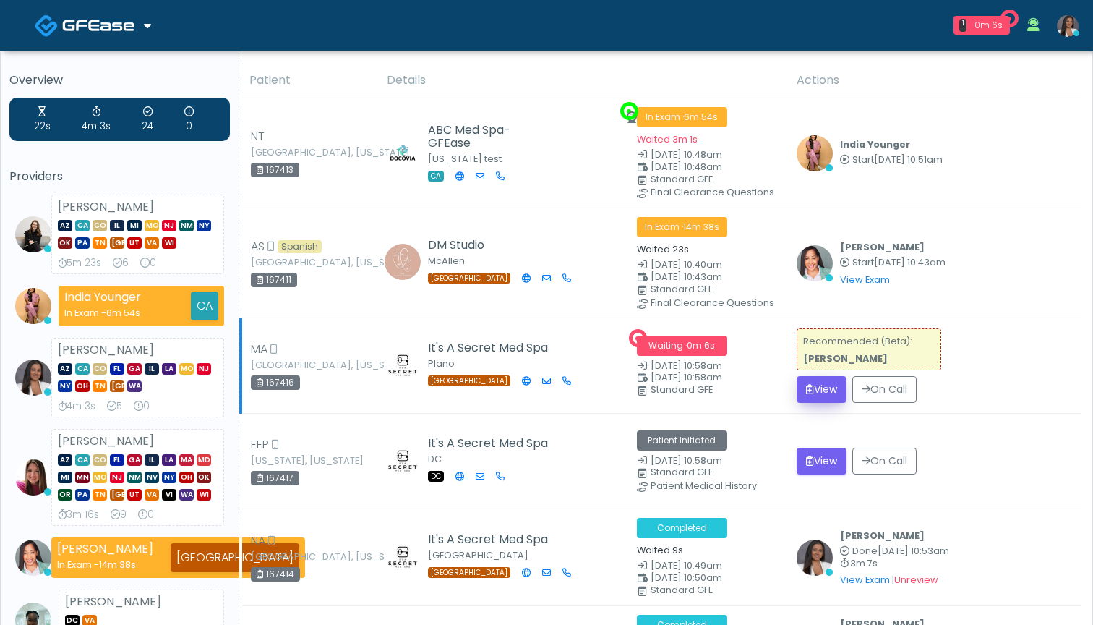
click at [815, 383] on button "View" at bounding box center [822, 389] width 50 height 27
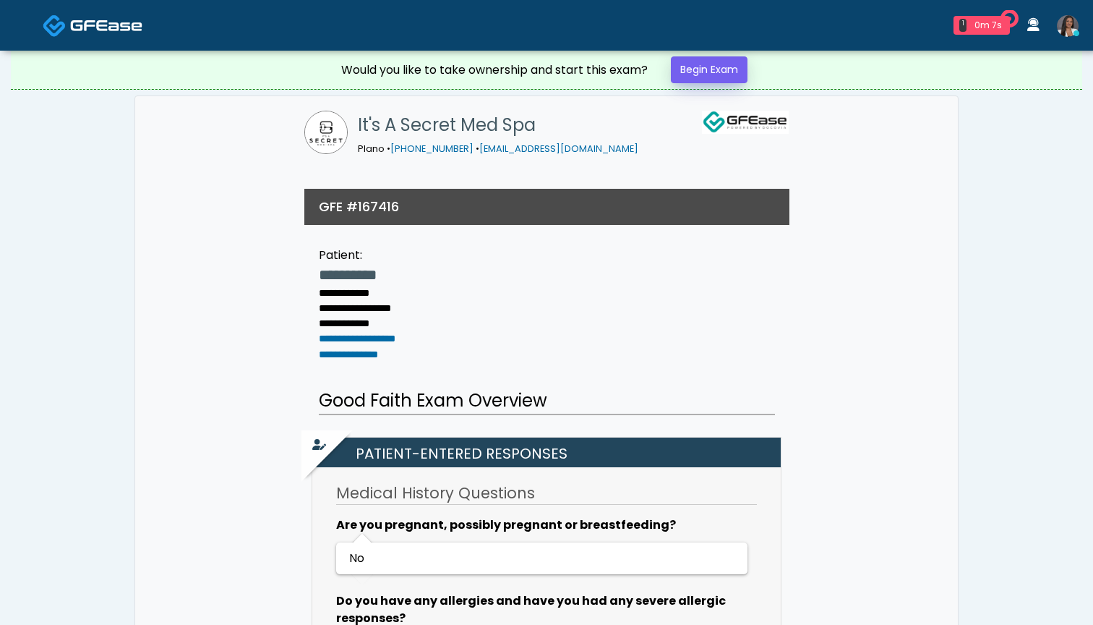
click at [727, 77] on link "Begin Exam" at bounding box center [709, 69] width 77 height 27
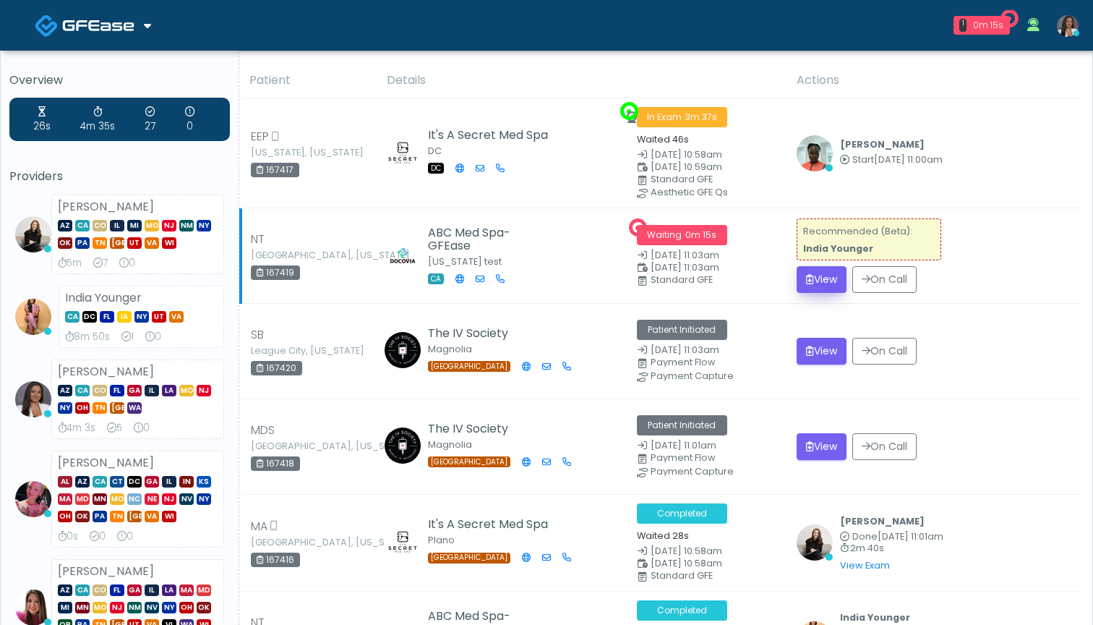
click at [813, 281] on icon "submit" at bounding box center [810, 279] width 8 height 10
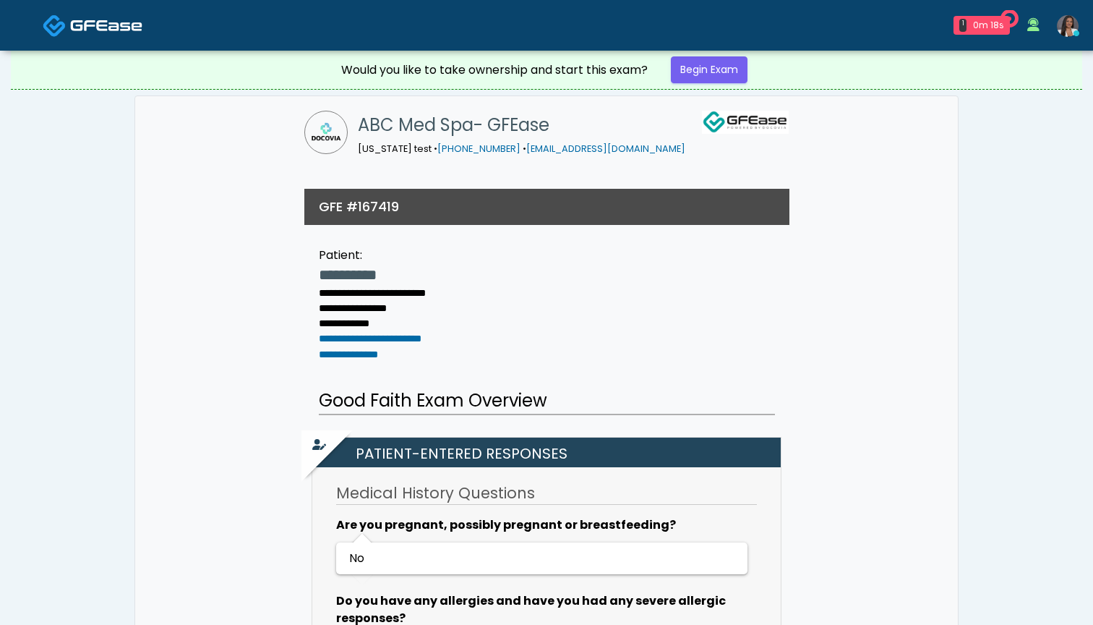
click at [111, 22] on img at bounding box center [106, 25] width 72 height 14
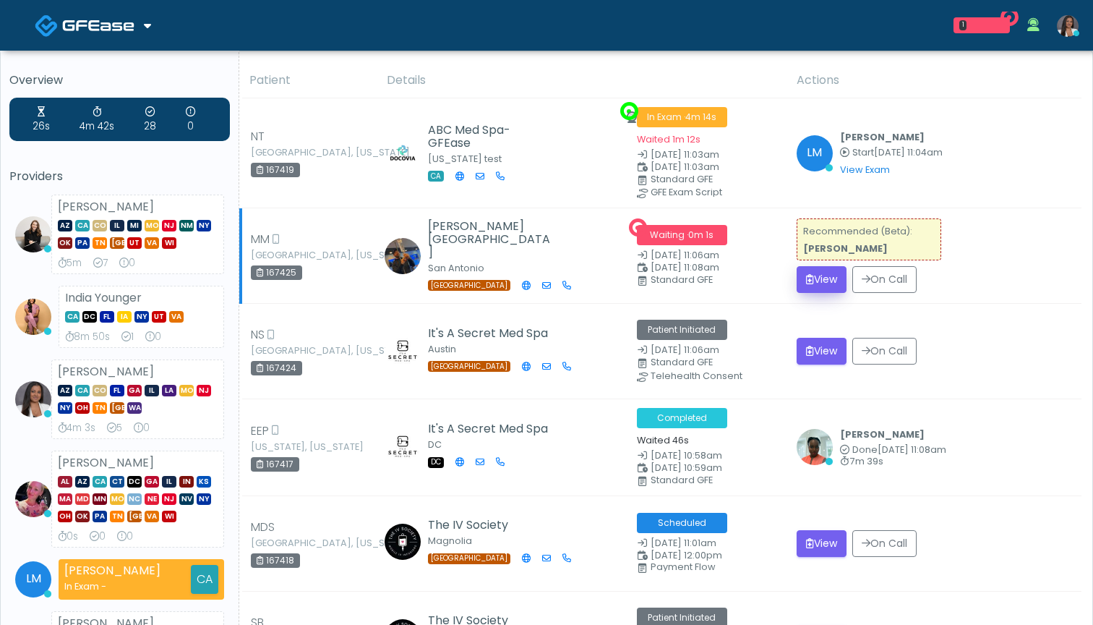
click at [836, 275] on button "View" at bounding box center [822, 279] width 50 height 27
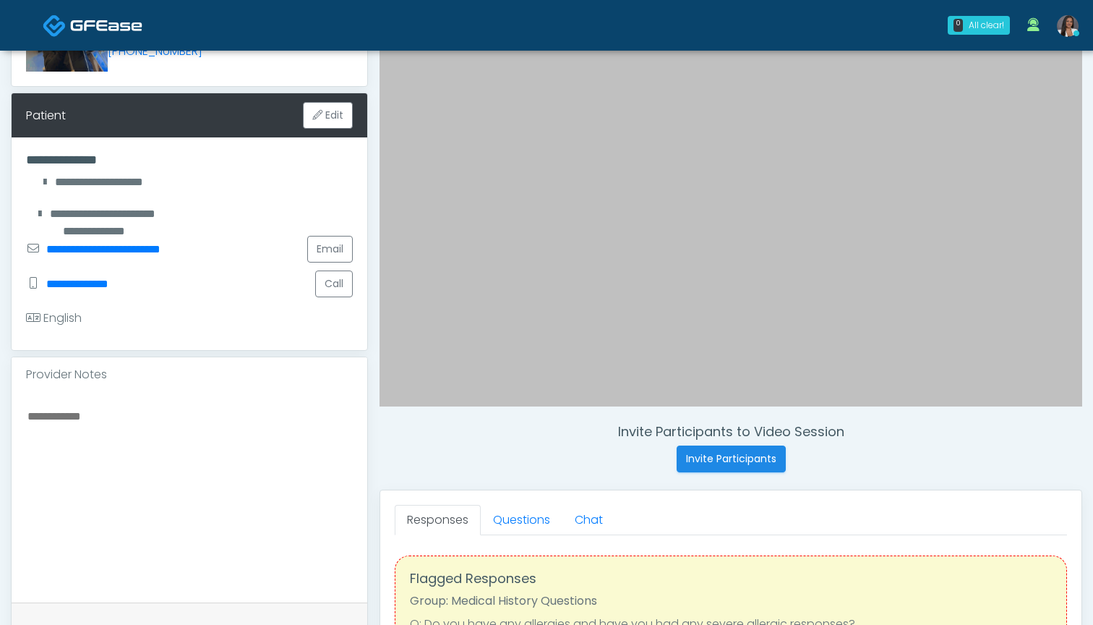
scroll to position [195, 0]
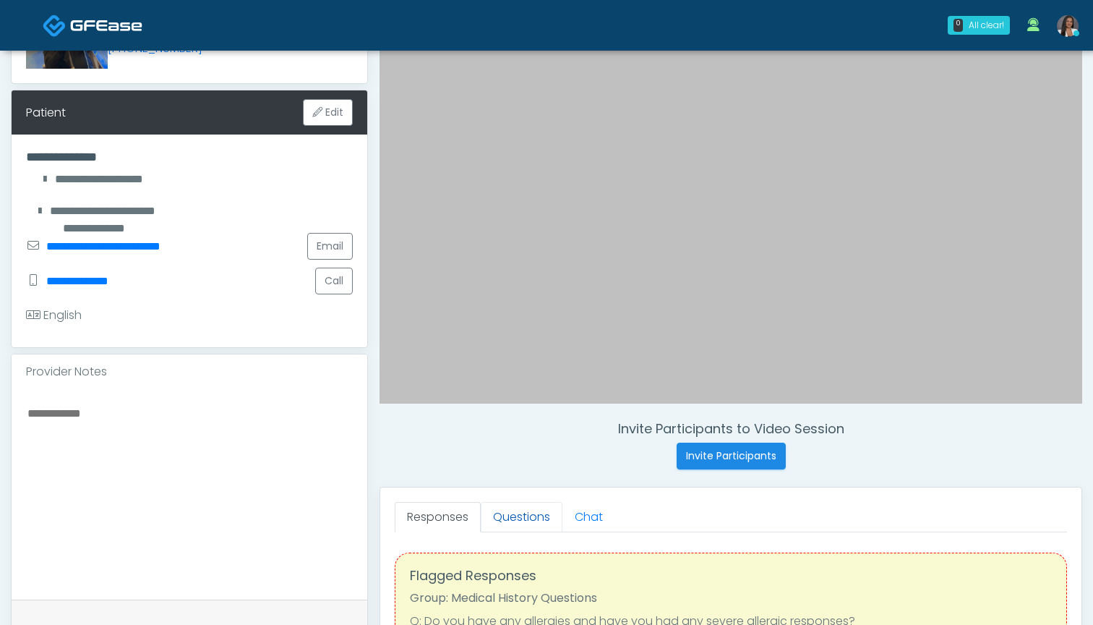
click at [503, 523] on link "Questions" at bounding box center [522, 517] width 82 height 30
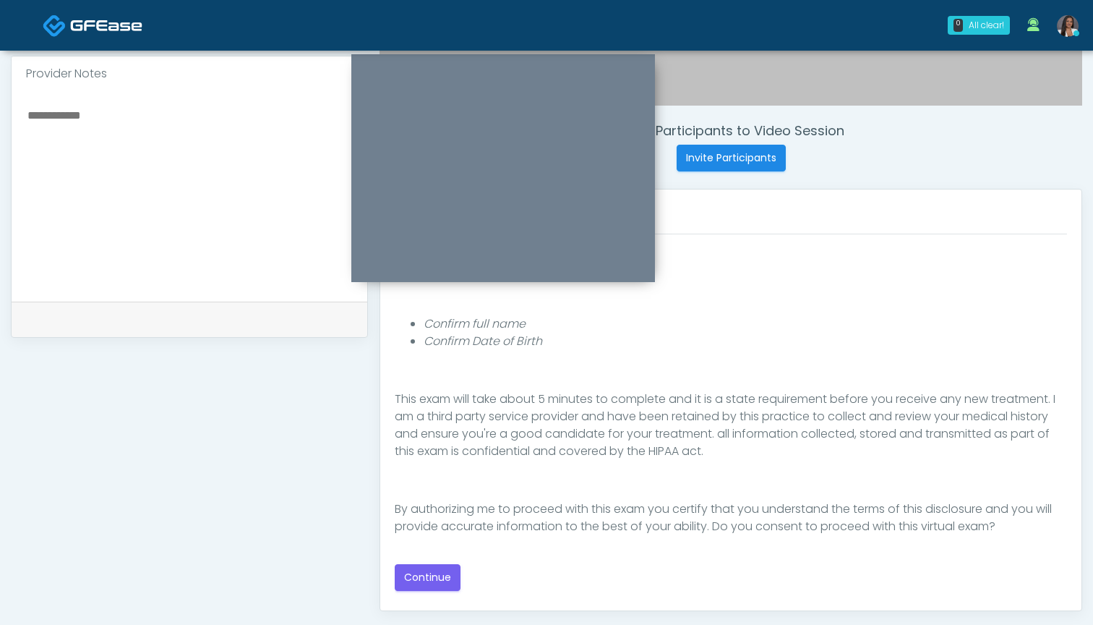
scroll to position [493, 0]
click at [428, 576] on button "Continue" at bounding box center [428, 577] width 66 height 27
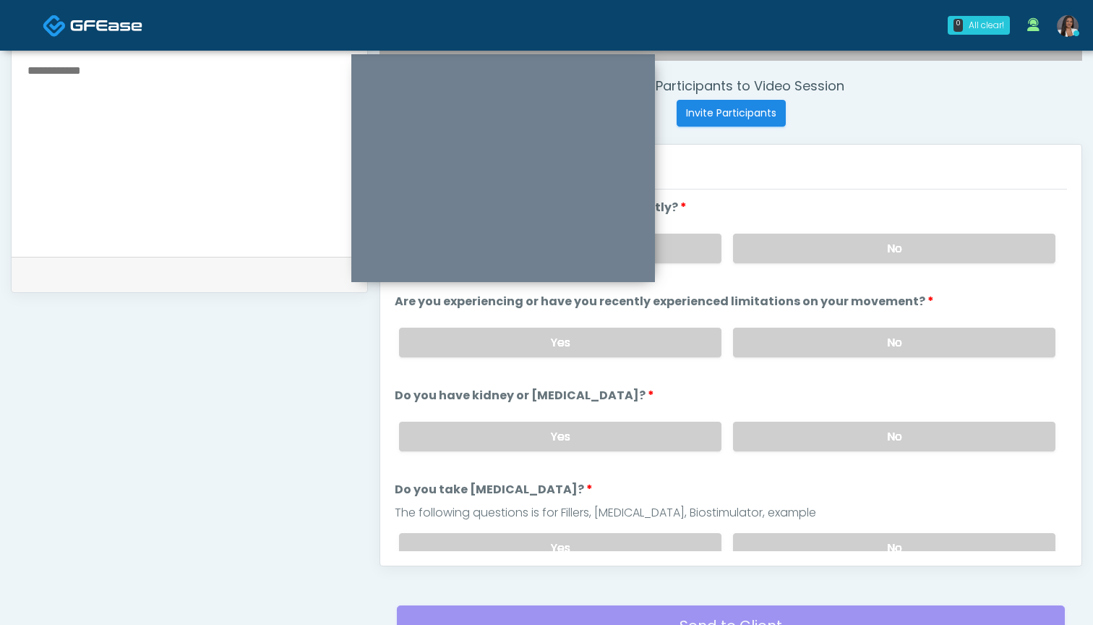
scroll to position [458, 0]
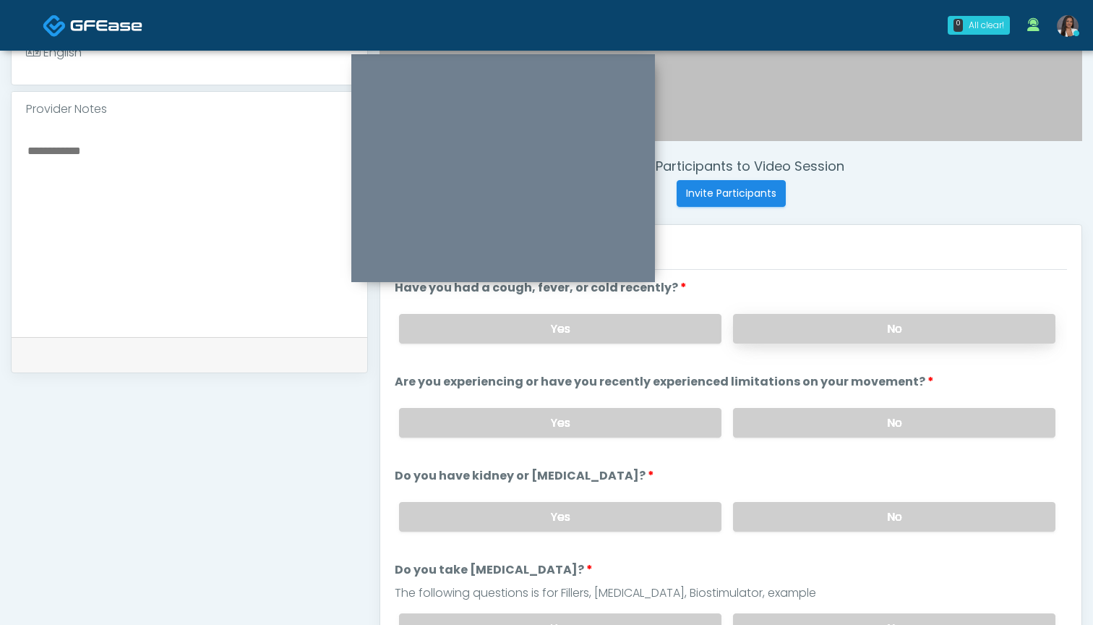
click at [776, 326] on label "No" at bounding box center [894, 329] width 322 height 30
click at [780, 412] on label "No" at bounding box center [894, 423] width 322 height 30
click at [795, 515] on label "No" at bounding box center [894, 517] width 322 height 30
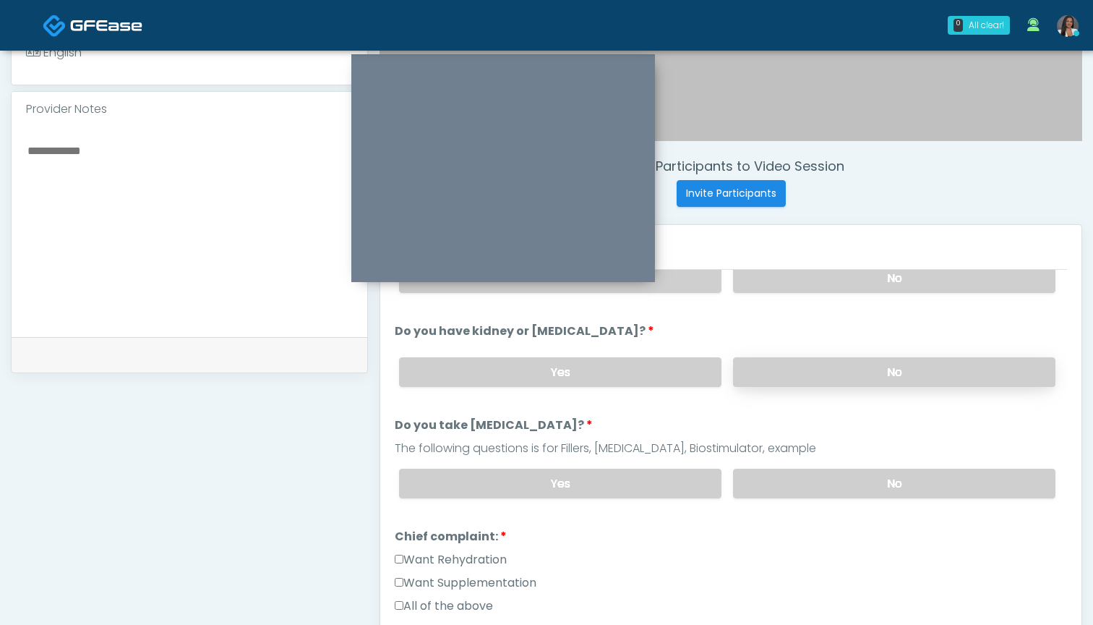
scroll to position [182, 0]
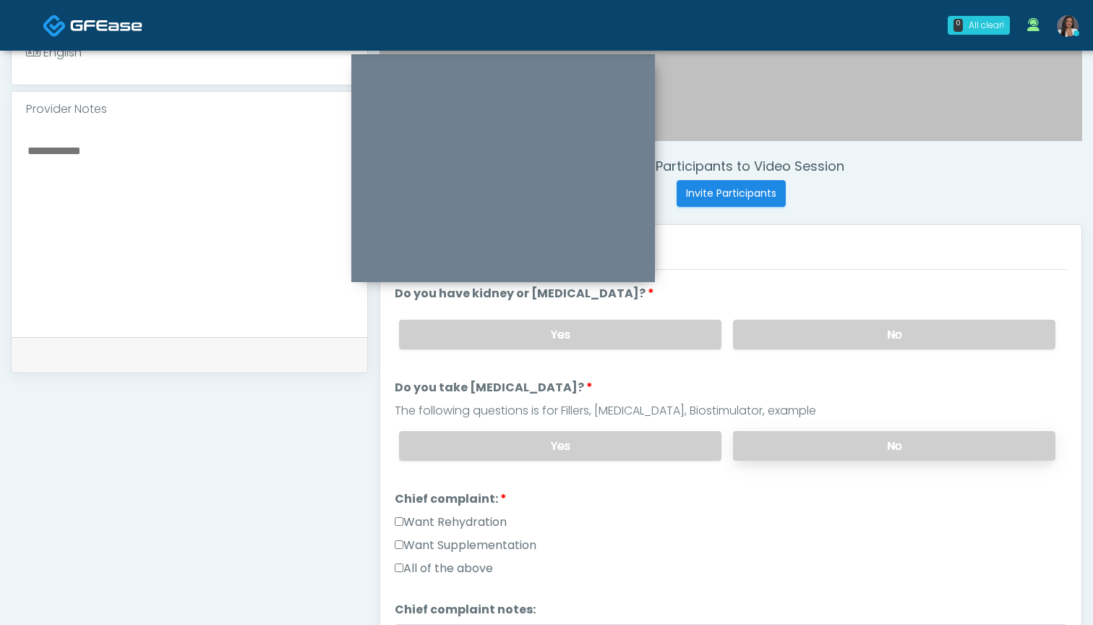
click at [790, 448] on label "No" at bounding box center [894, 446] width 322 height 30
drag, startPoint x: 487, startPoint y: 516, endPoint x: 489, endPoint y: 531, distance: 15.3
click at [487, 518] on label "Want Rehydration" at bounding box center [451, 521] width 112 height 17
click at [493, 542] on label "Want Supplementation" at bounding box center [466, 545] width 142 height 17
click at [95, 141] on textarea at bounding box center [189, 229] width 327 height 176
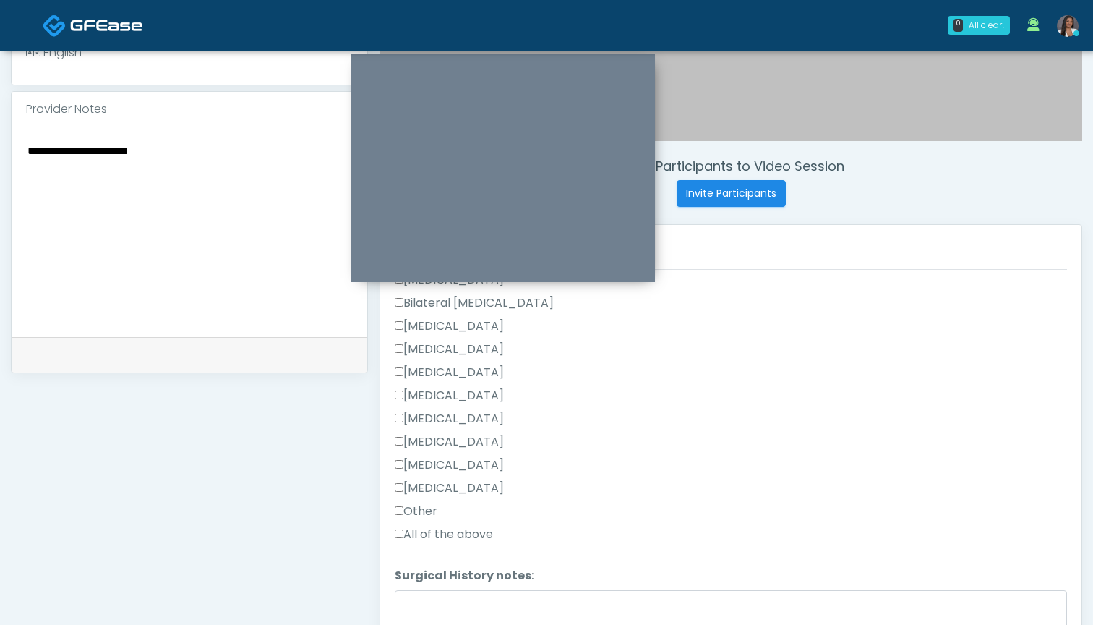
scroll to position [701, 0]
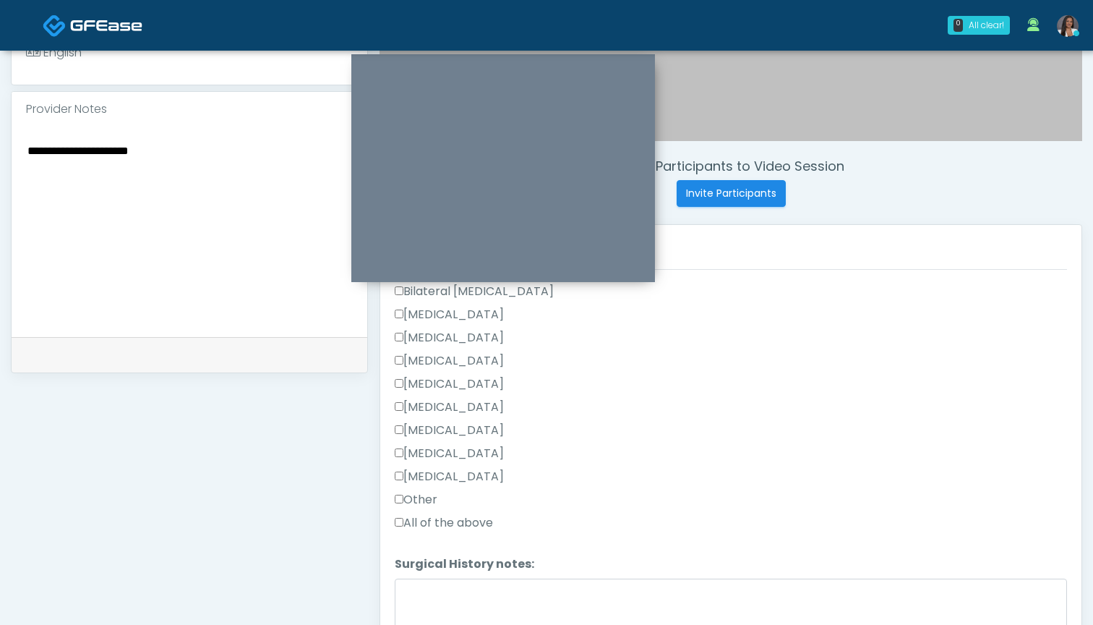
type textarea "**********"
click at [460, 477] on label "Tonsillectomy" at bounding box center [449, 476] width 109 height 17
click at [461, 455] on label "Appendectomy" at bounding box center [449, 453] width 109 height 17
click at [461, 451] on label "Appendectomy" at bounding box center [449, 453] width 109 height 17
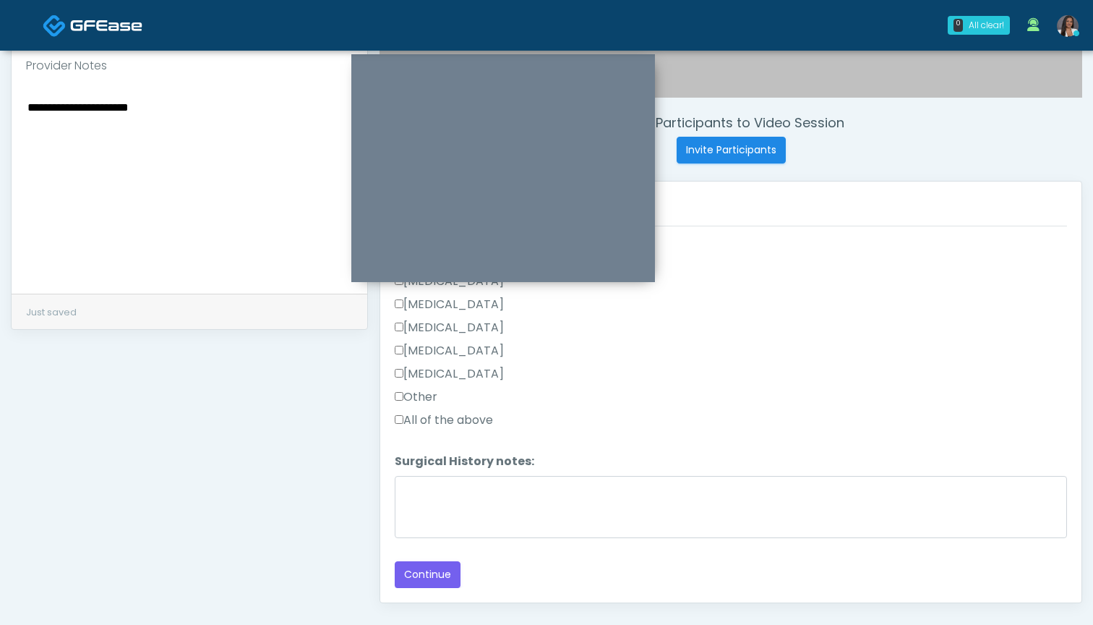
scroll to position [507, 0]
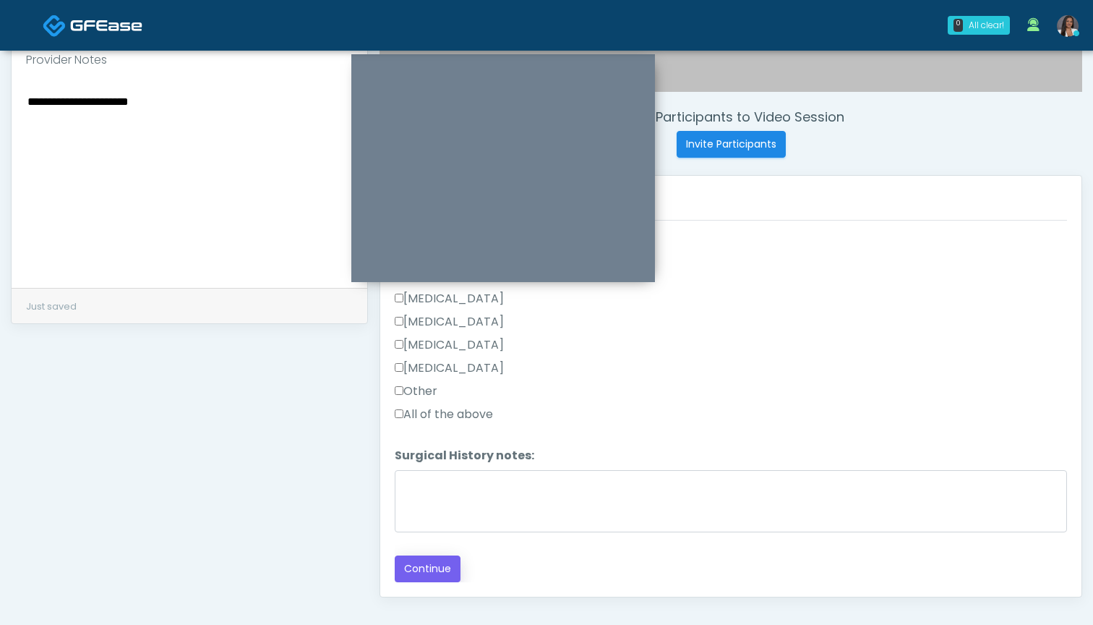
click at [423, 565] on button "Continue" at bounding box center [428, 568] width 66 height 27
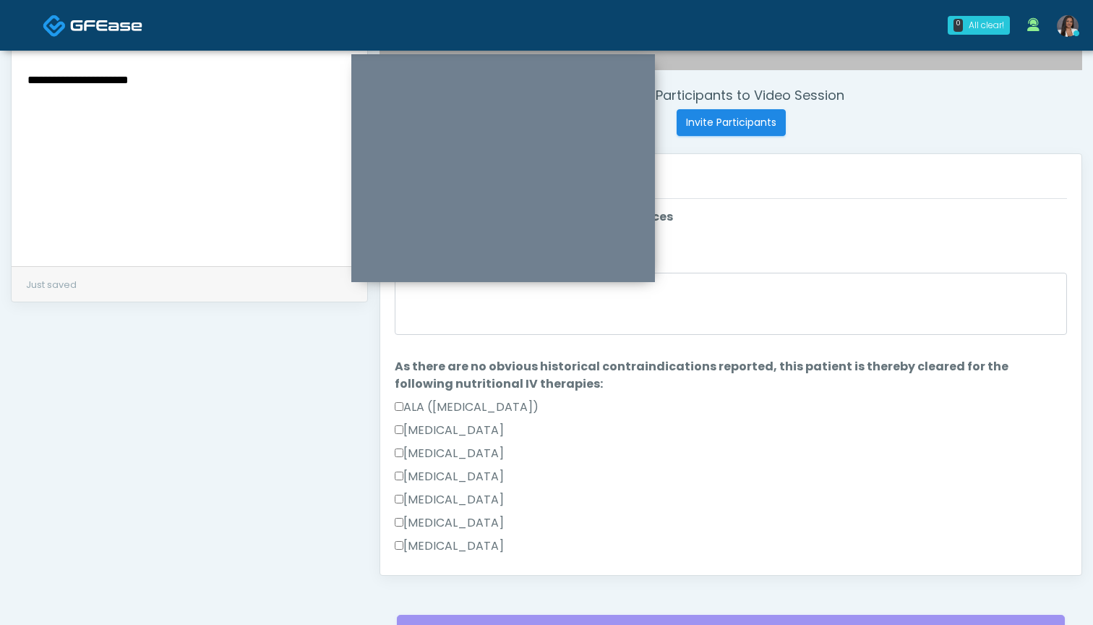
scroll to position [497, 0]
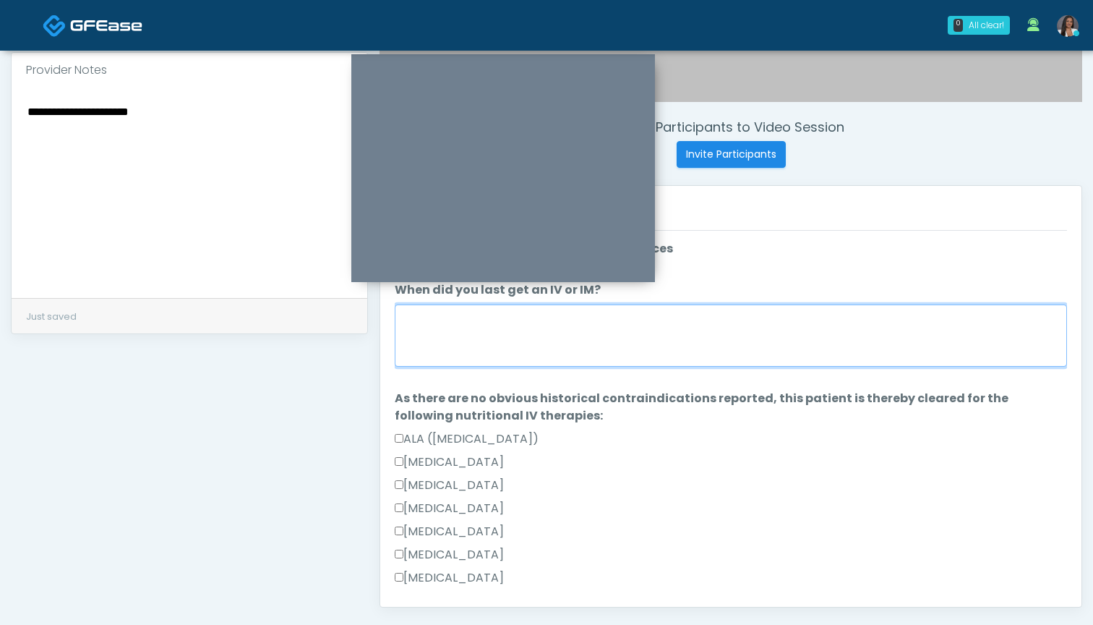
click at [709, 332] on textarea "When did you last get an IV or IM?" at bounding box center [731, 335] width 672 height 62
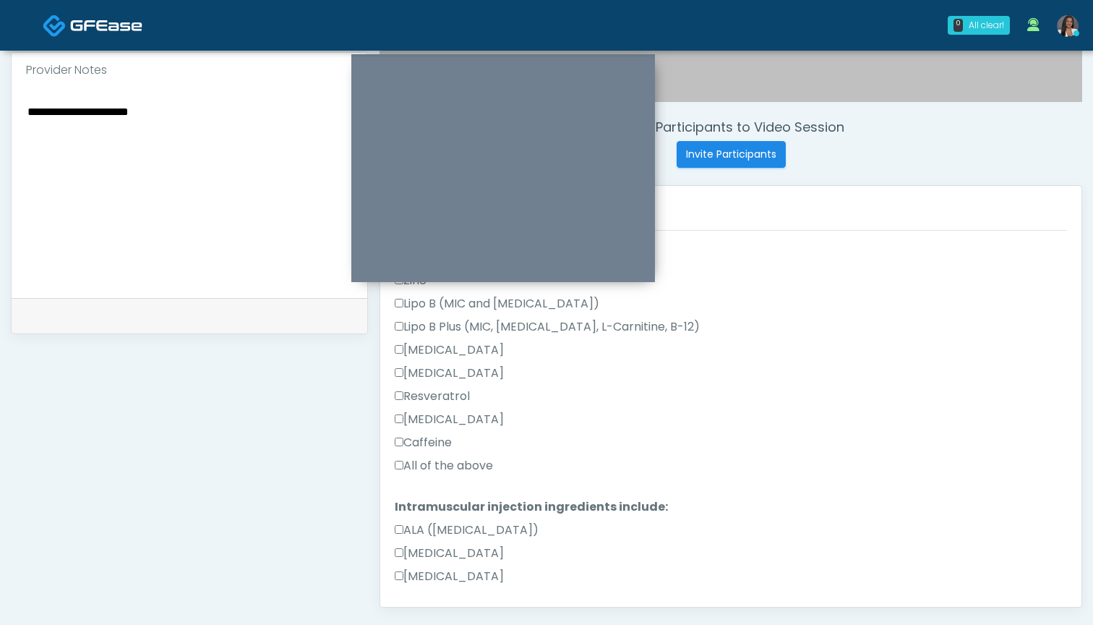
scroll to position [728, 0]
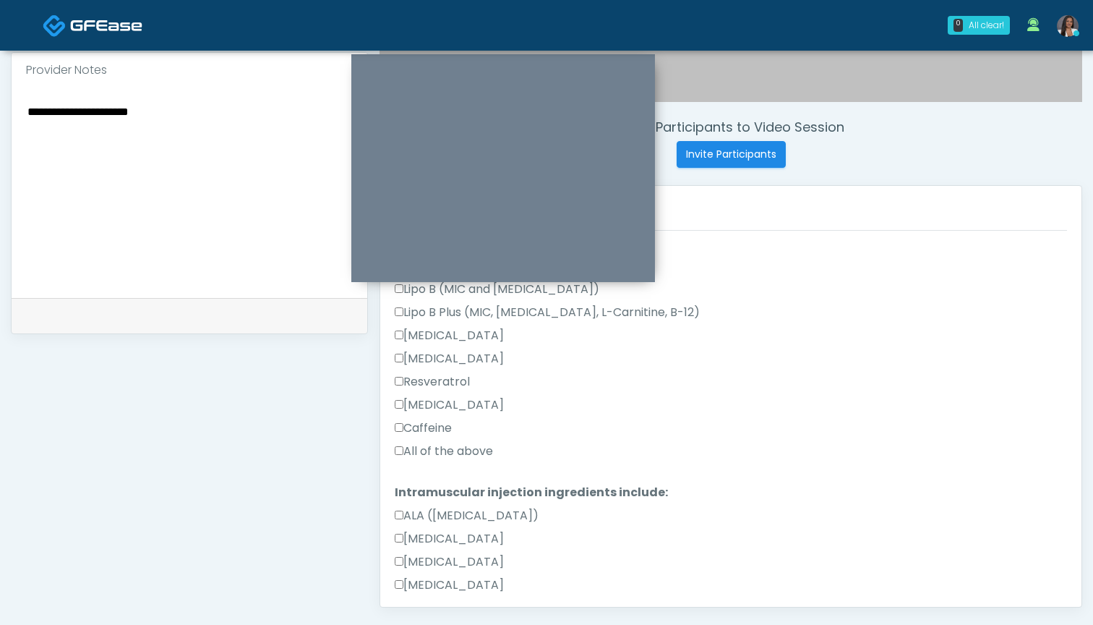
type textarea "**********"
click at [438, 444] on label "All of the above" at bounding box center [444, 451] width 98 height 17
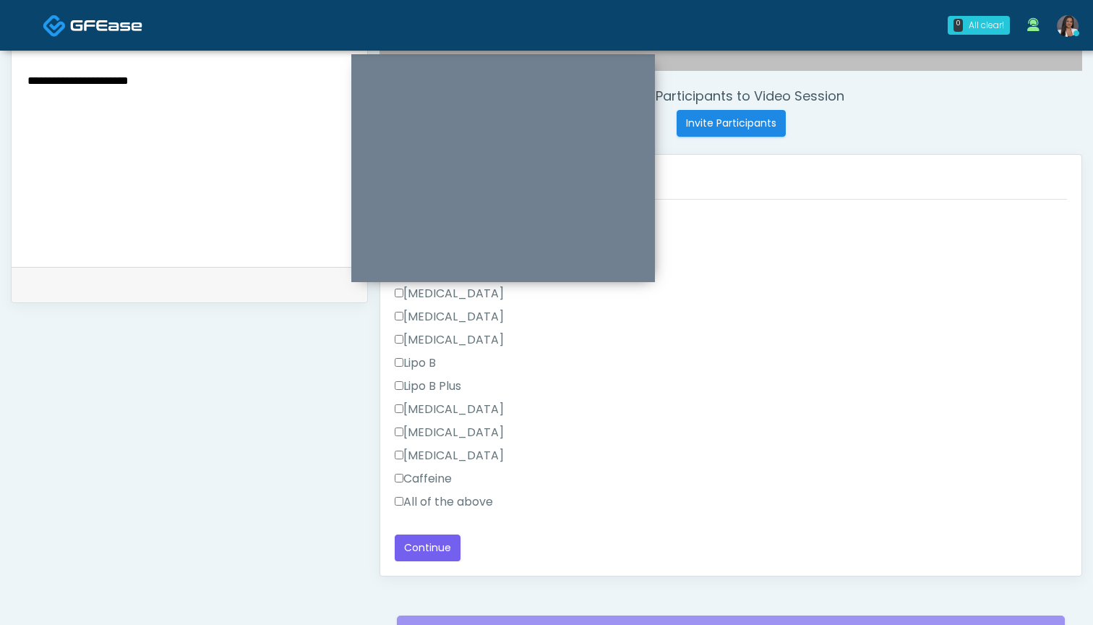
scroll to position [551, 0]
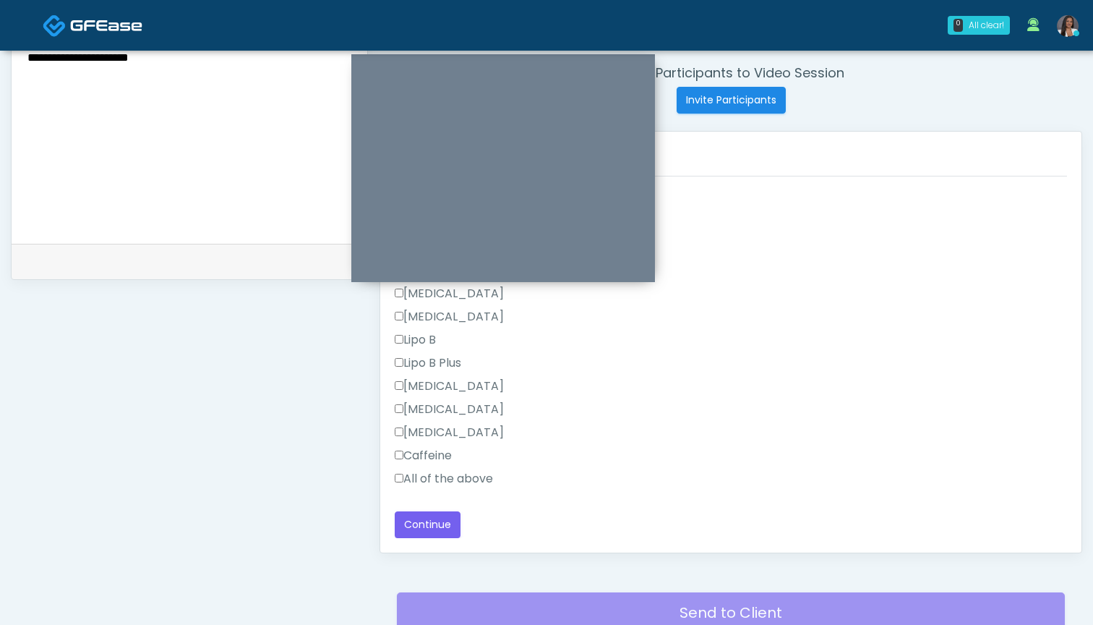
click at [431, 477] on label "All of the above" at bounding box center [444, 478] width 98 height 17
click at [424, 520] on button "Continue" at bounding box center [428, 524] width 66 height 27
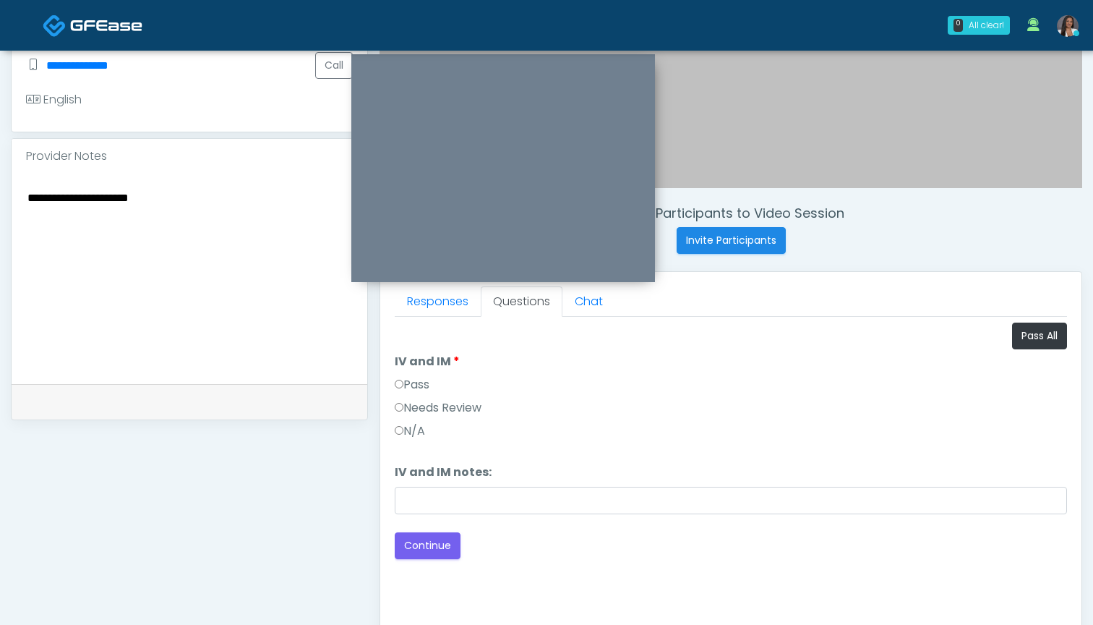
scroll to position [401, 0]
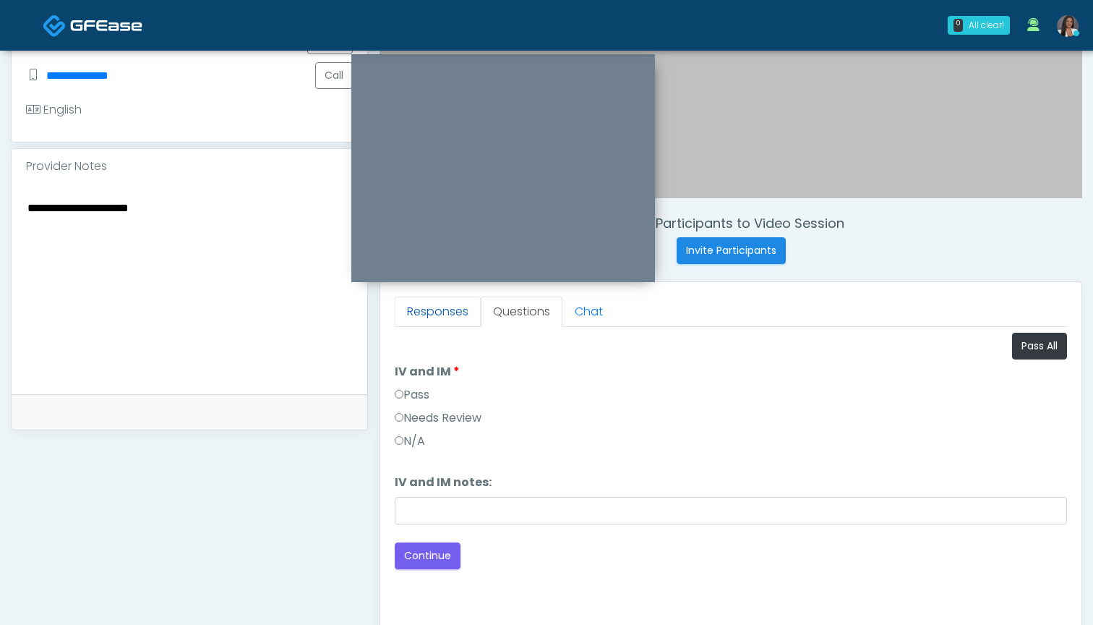
click at [450, 314] on link "Responses" at bounding box center [438, 311] width 86 height 30
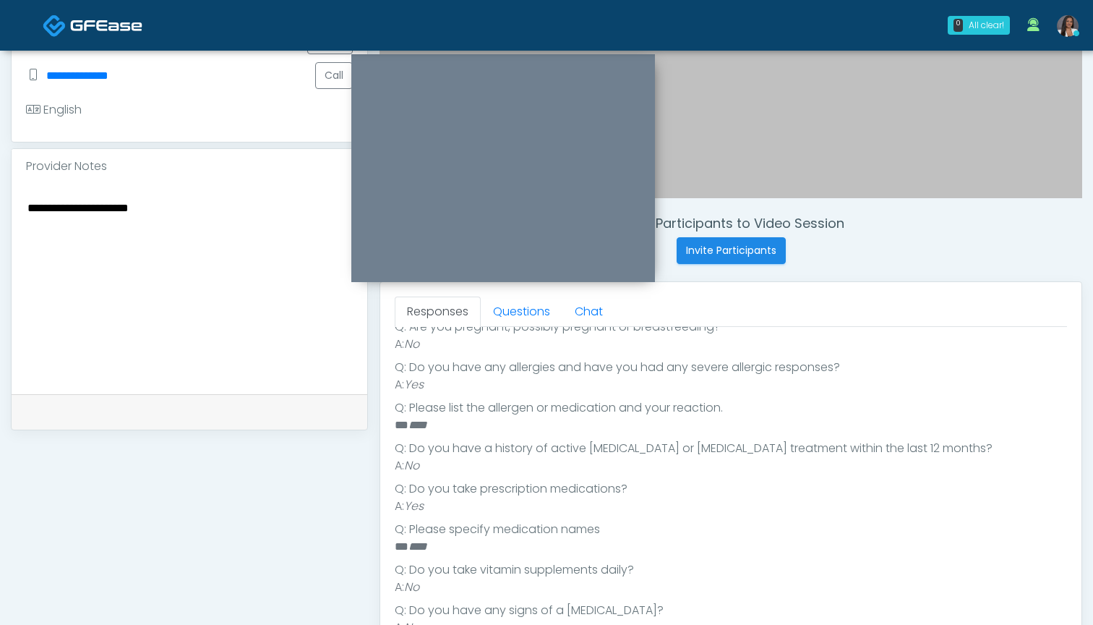
scroll to position [250, 0]
click at [529, 312] on link "Questions" at bounding box center [522, 311] width 82 height 30
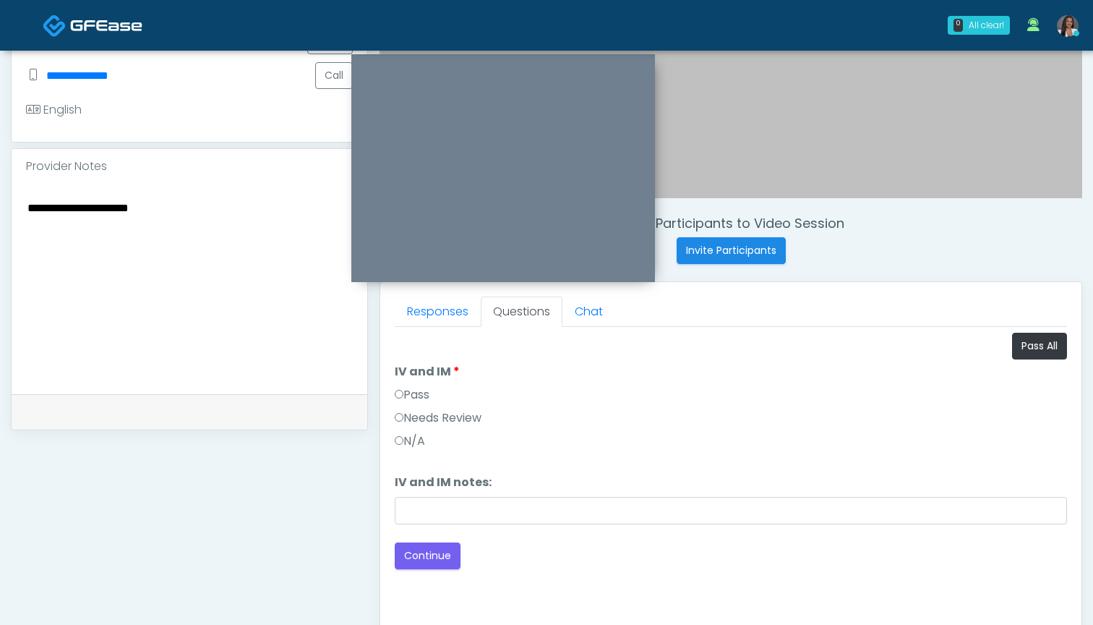
scroll to position [0, 0]
click at [419, 387] on label "Pass" at bounding box center [412, 394] width 35 height 17
click at [446, 557] on button "Continue" at bounding box center [428, 555] width 66 height 27
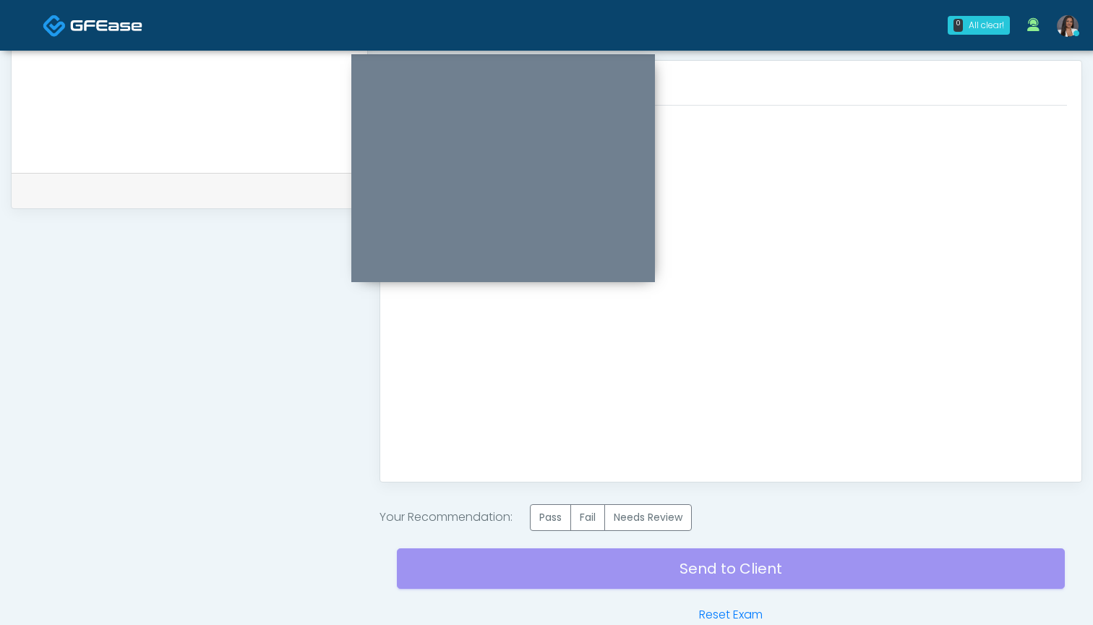
scroll to position [622, 0]
click at [547, 513] on label "Pass" at bounding box center [550, 517] width 41 height 27
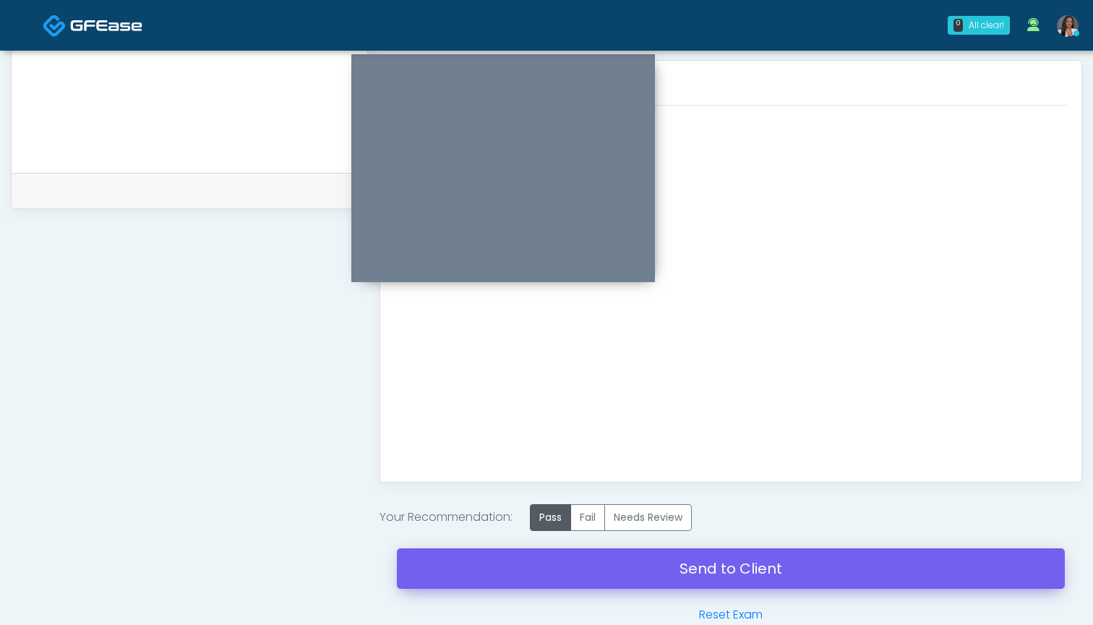
click at [723, 572] on link "Send to Client" at bounding box center [731, 568] width 668 height 40
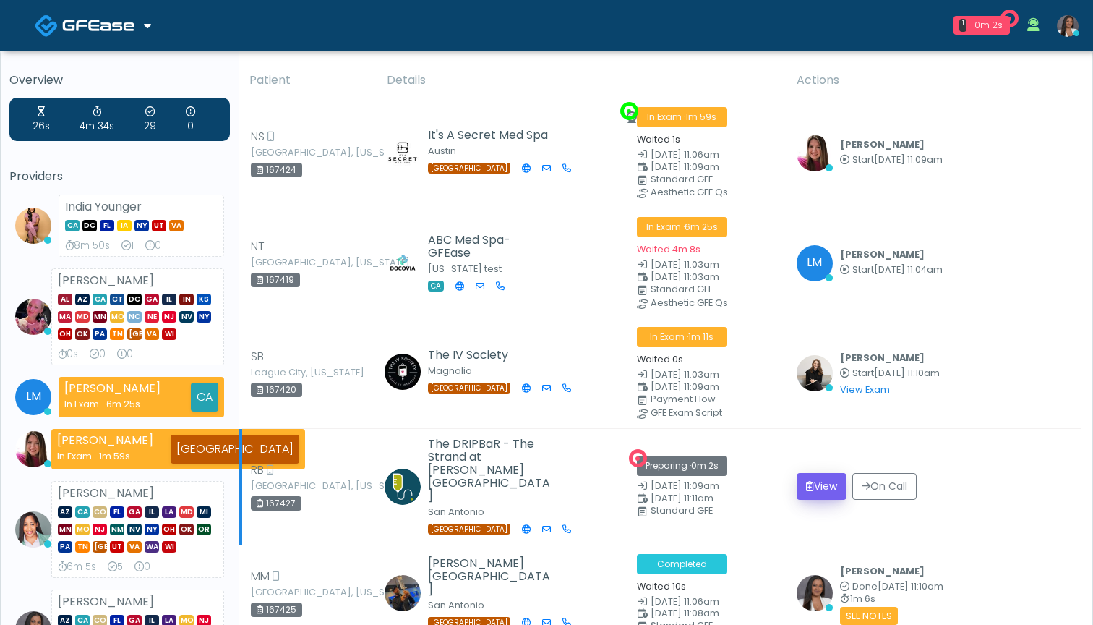
click at [813, 481] on icon "submit" at bounding box center [810, 486] width 8 height 10
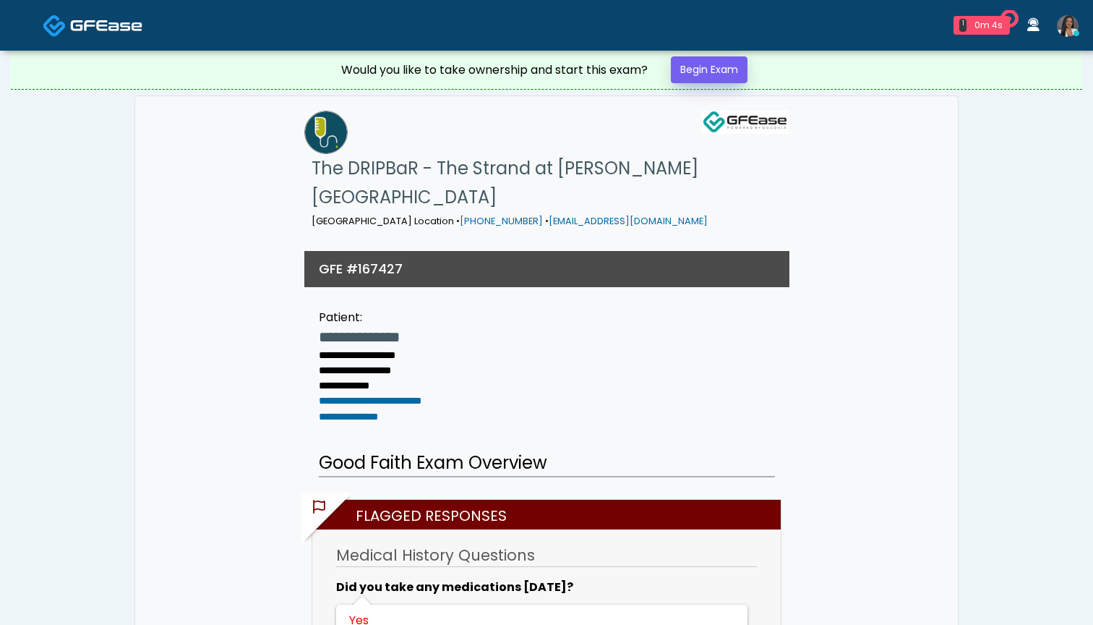
click at [701, 69] on link "Begin Exam" at bounding box center [709, 69] width 77 height 27
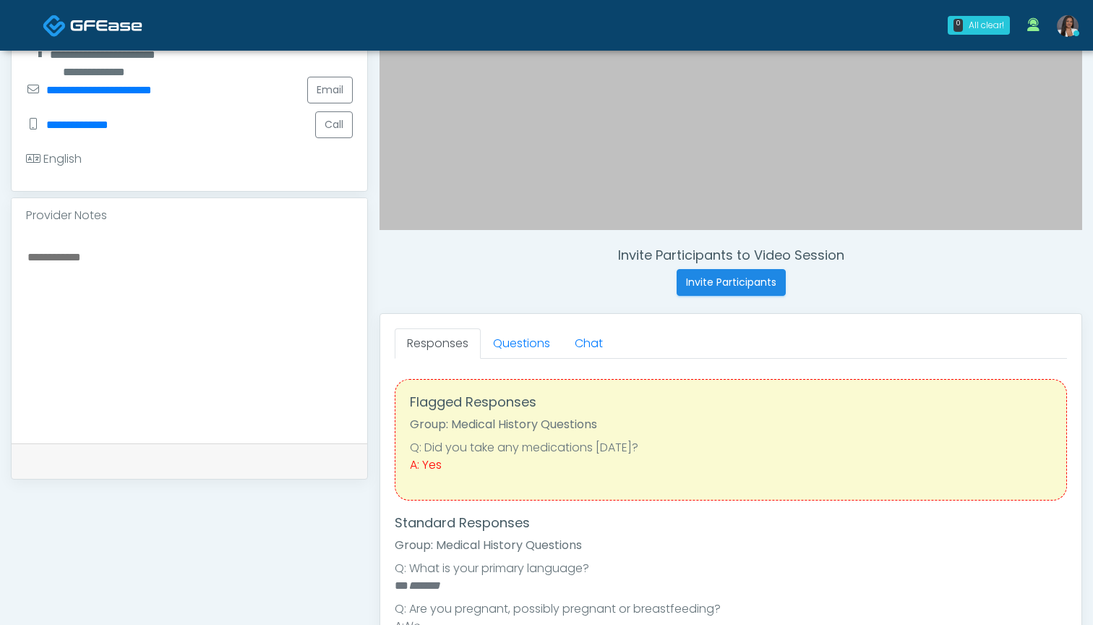
scroll to position [411, 0]
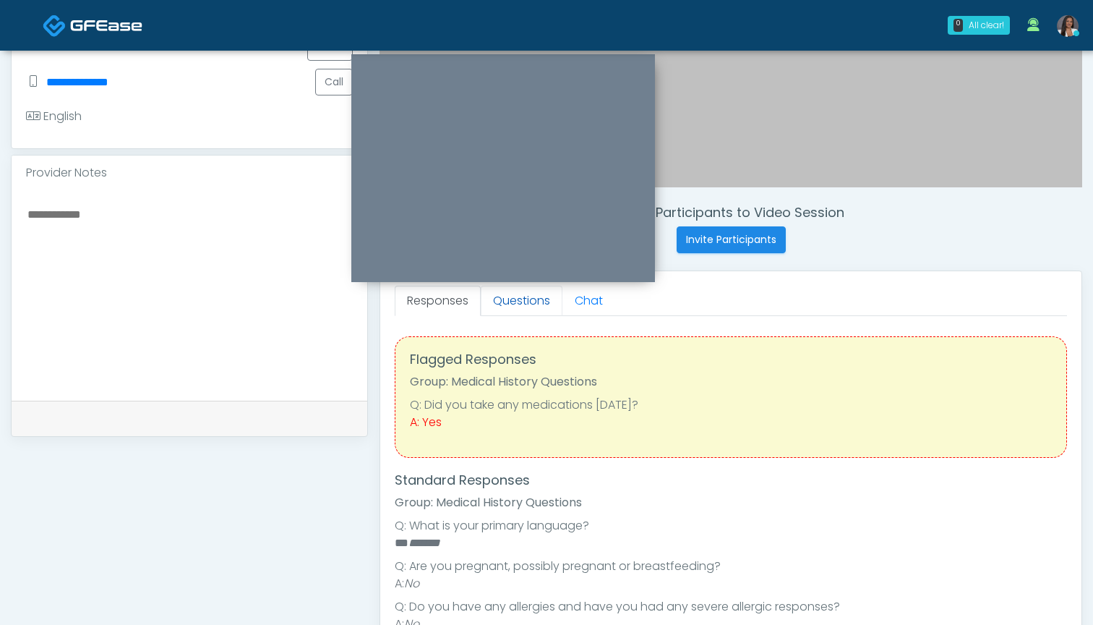
click at [510, 305] on link "Questions" at bounding box center [522, 301] width 82 height 30
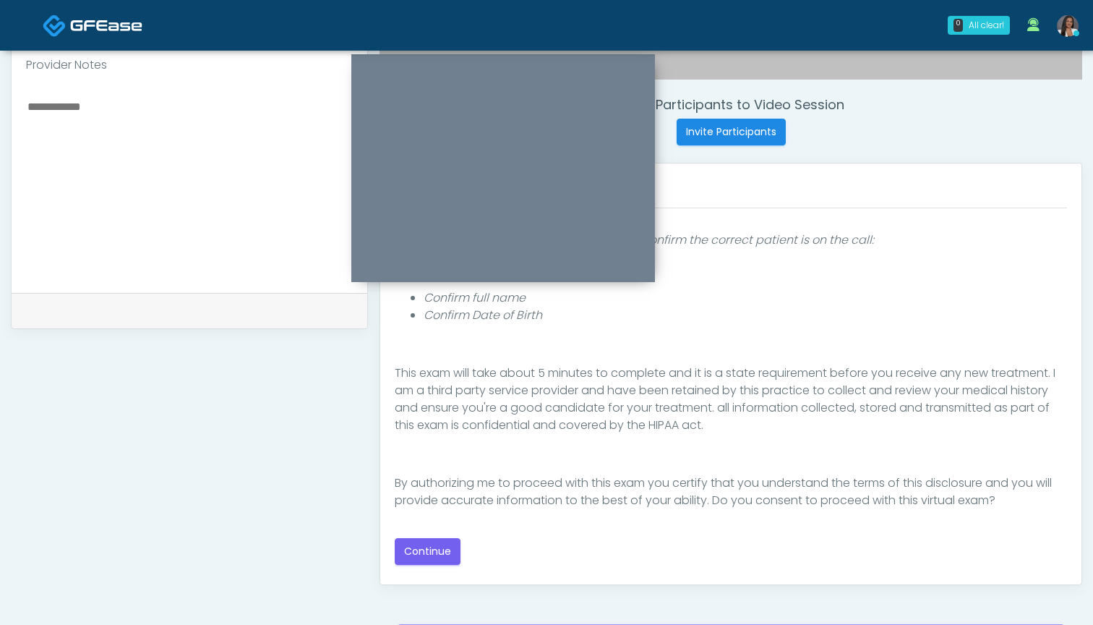
scroll to position [133, 0]
click at [430, 548] on button "Continue" at bounding box center [428, 551] width 66 height 27
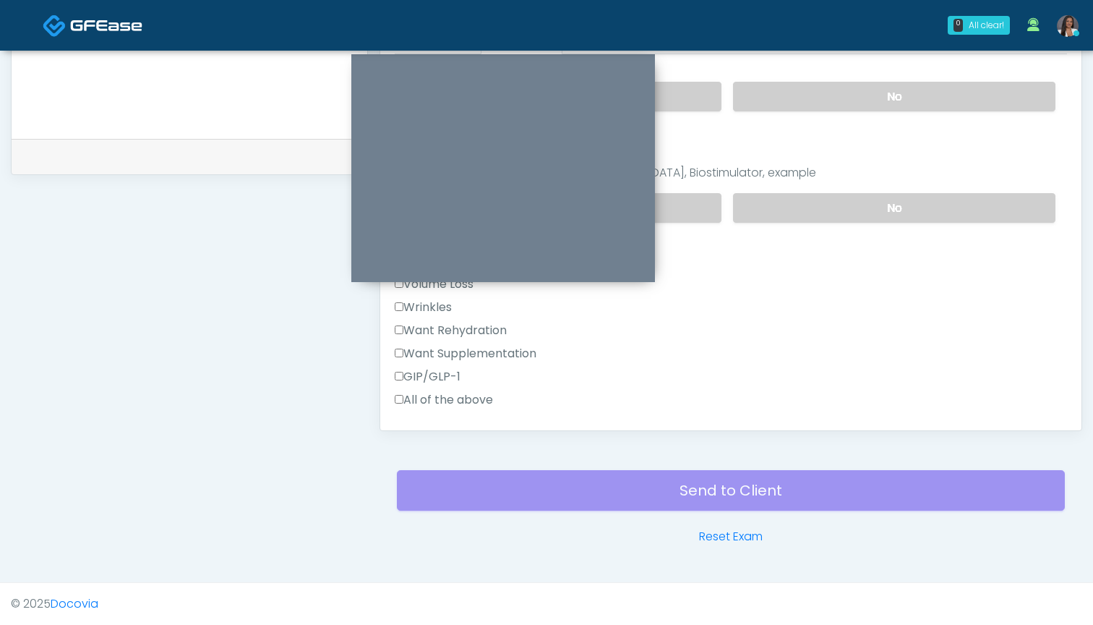
scroll to position [187, 0]
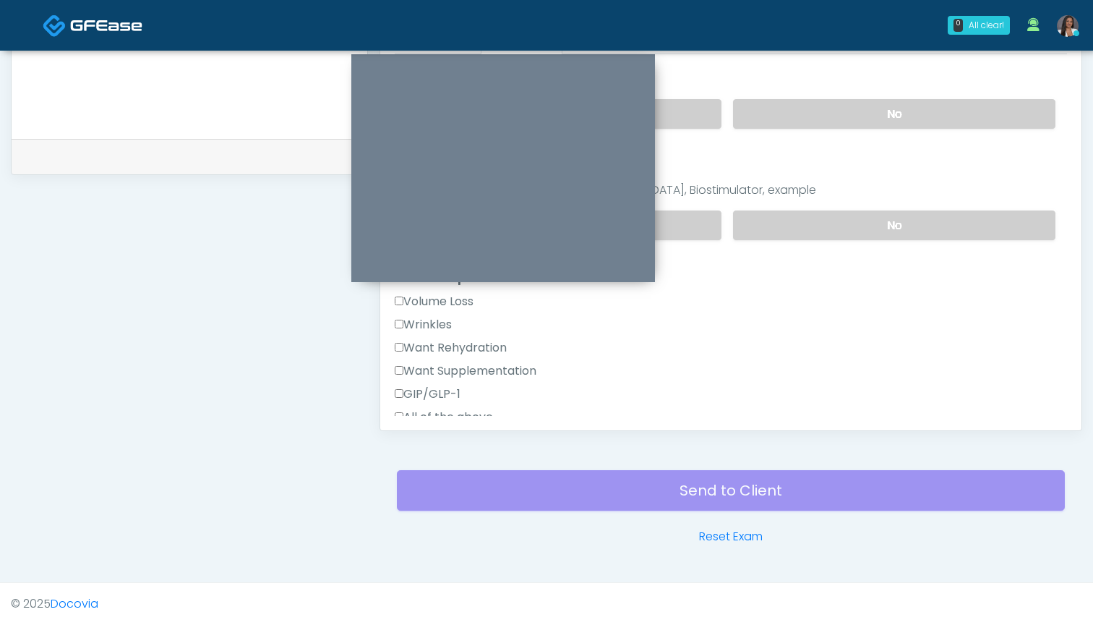
click at [449, 351] on label "Want Rehydration" at bounding box center [451, 347] width 112 height 17
click at [449, 364] on div "Volume Loss Wrinkles Want Rehydration Want Supplementation GIP/GLP-1 All of the…" at bounding box center [731, 362] width 672 height 139
click at [454, 371] on label "Want Supplementation" at bounding box center [466, 370] width 142 height 17
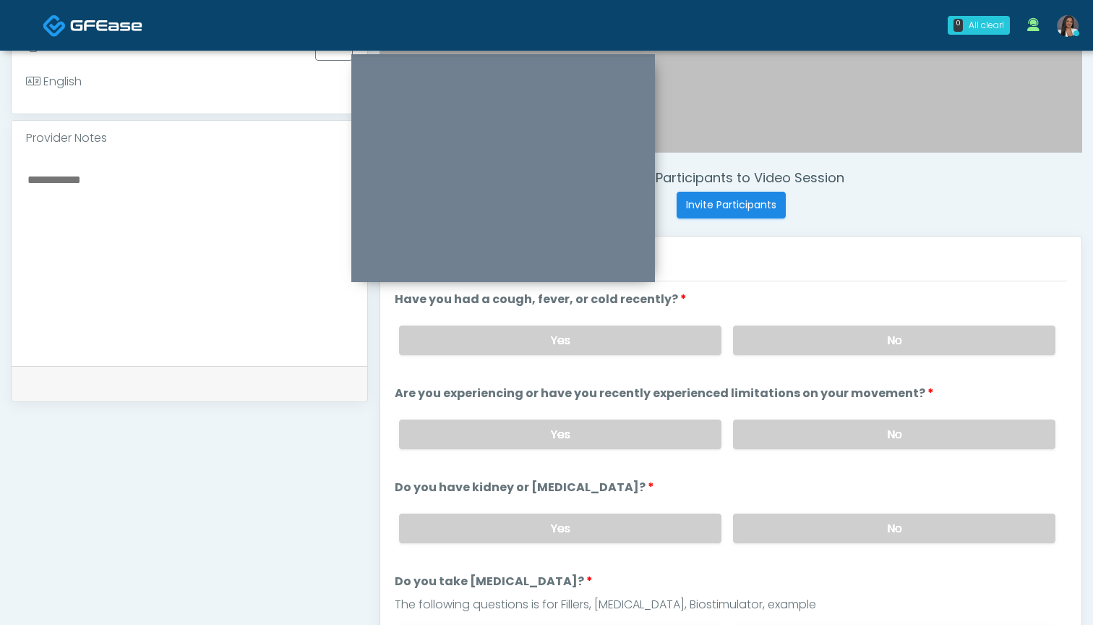
scroll to position [445, 0]
click at [807, 337] on label "No" at bounding box center [894, 342] width 322 height 30
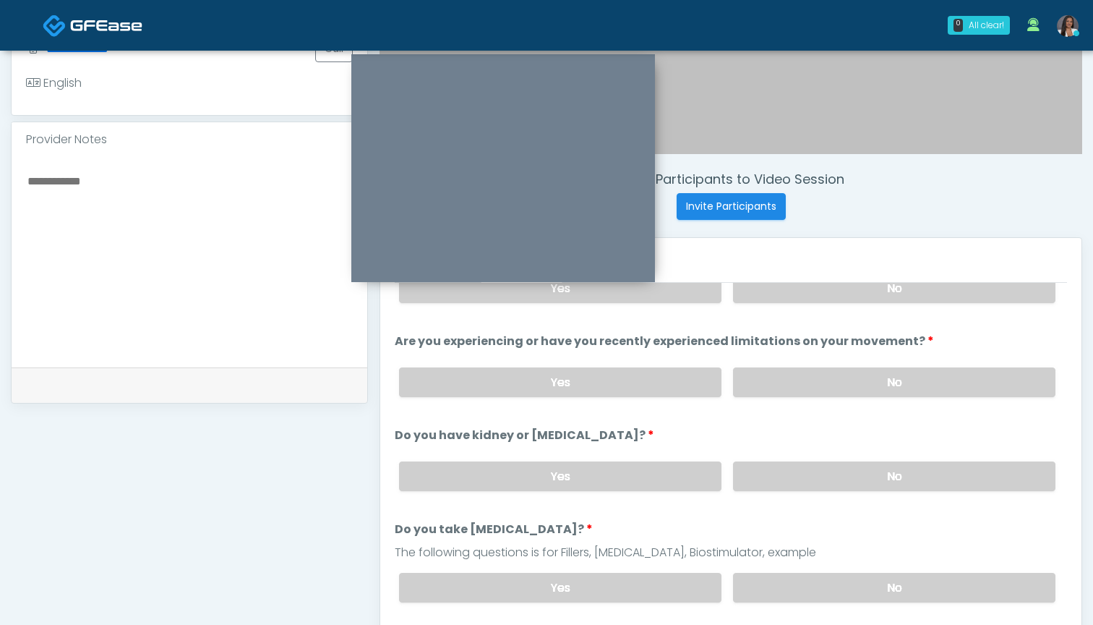
scroll to position [59, 0]
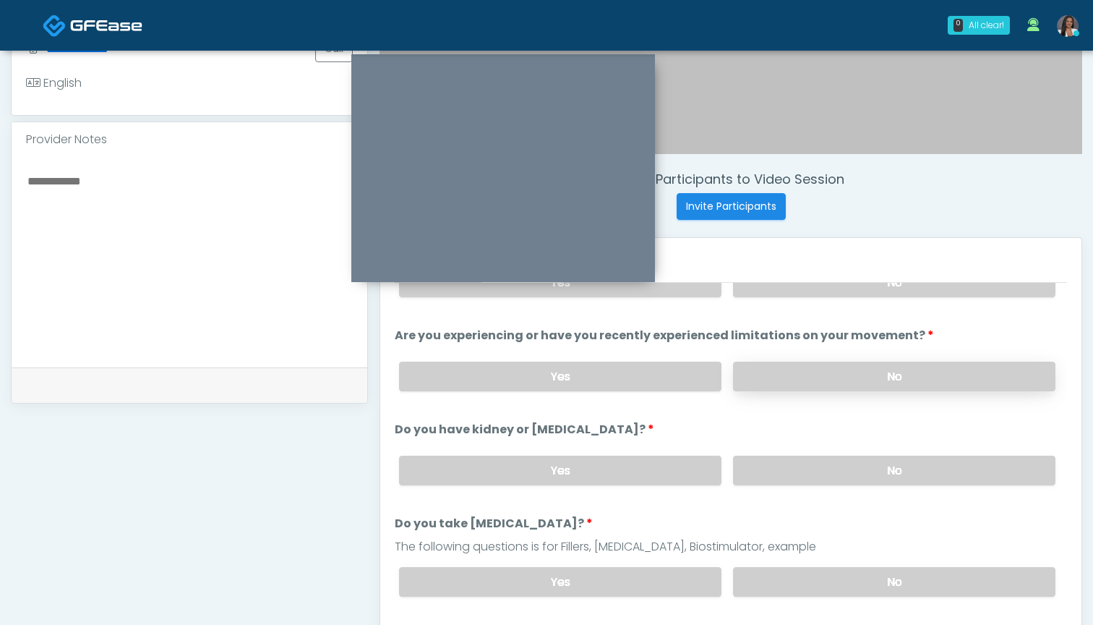
click at [810, 369] on label "No" at bounding box center [894, 377] width 322 height 30
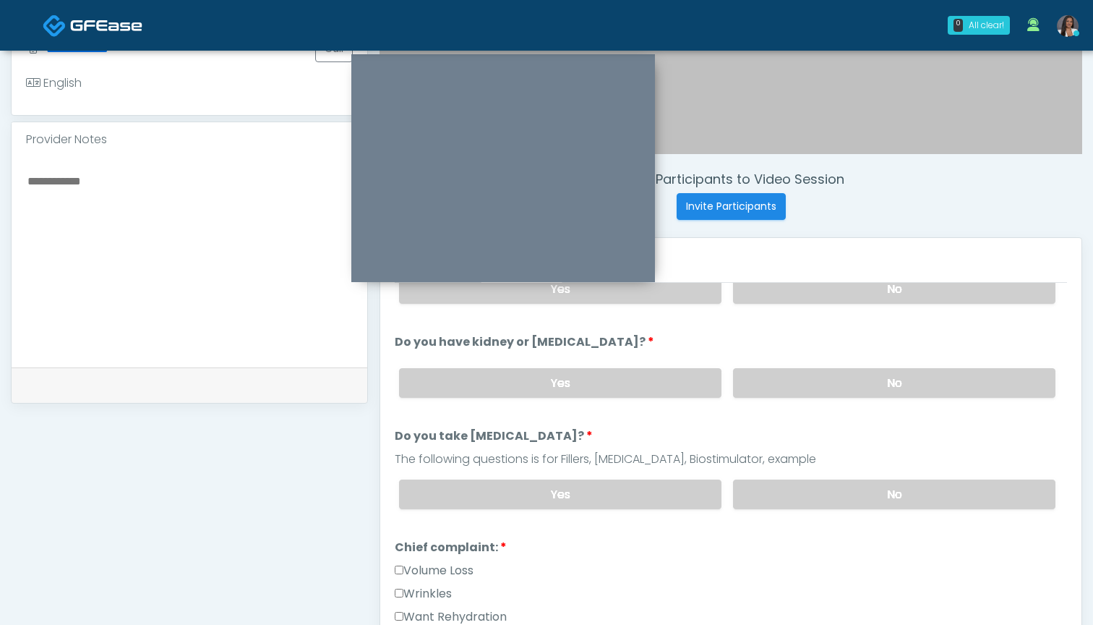
scroll to position [159, 0]
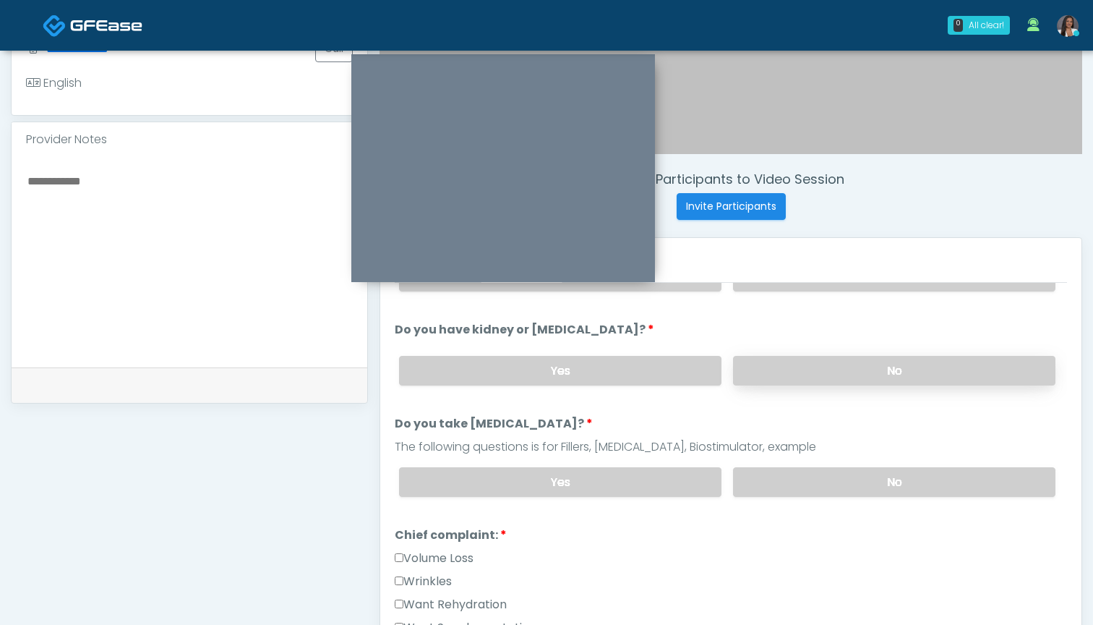
click at [803, 372] on label "No" at bounding box center [894, 371] width 322 height 30
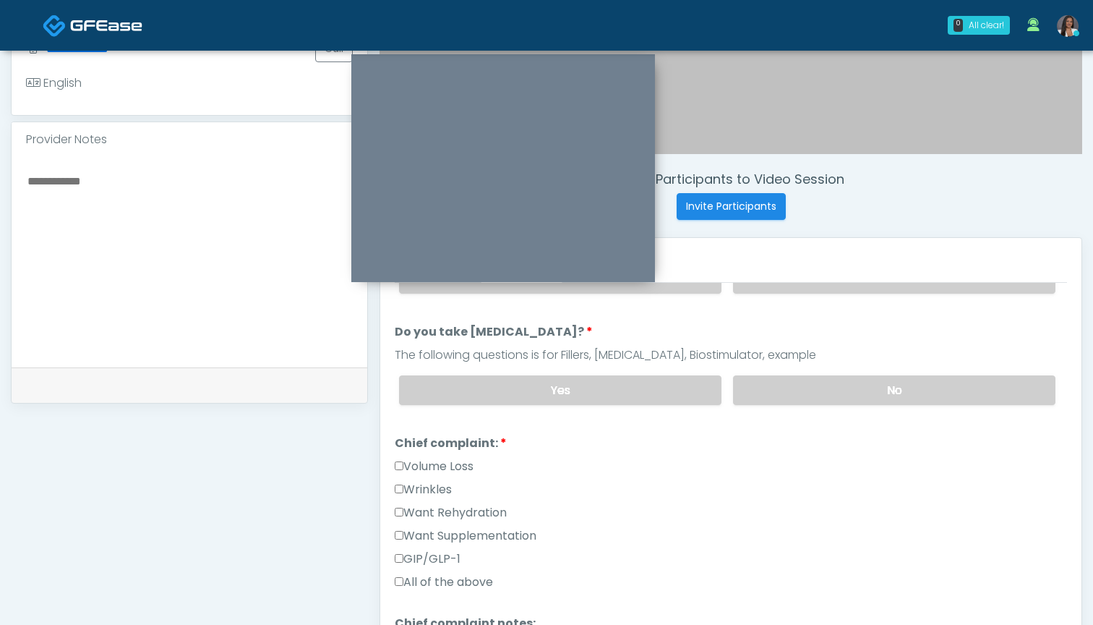
scroll to position [262, 0]
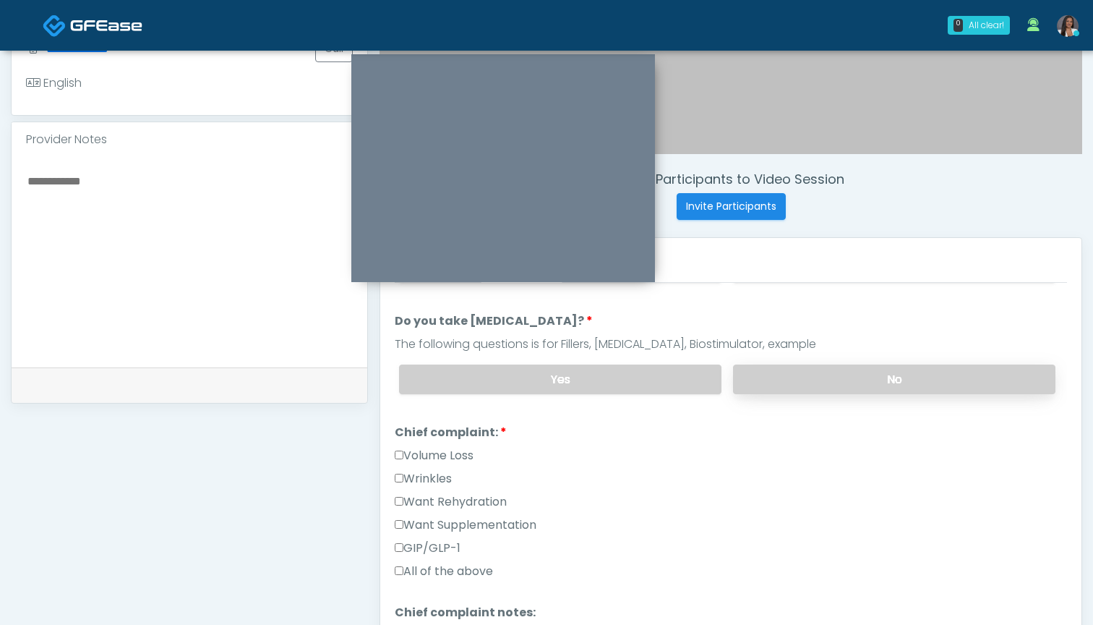
click at [804, 384] on label "No" at bounding box center [894, 379] width 322 height 30
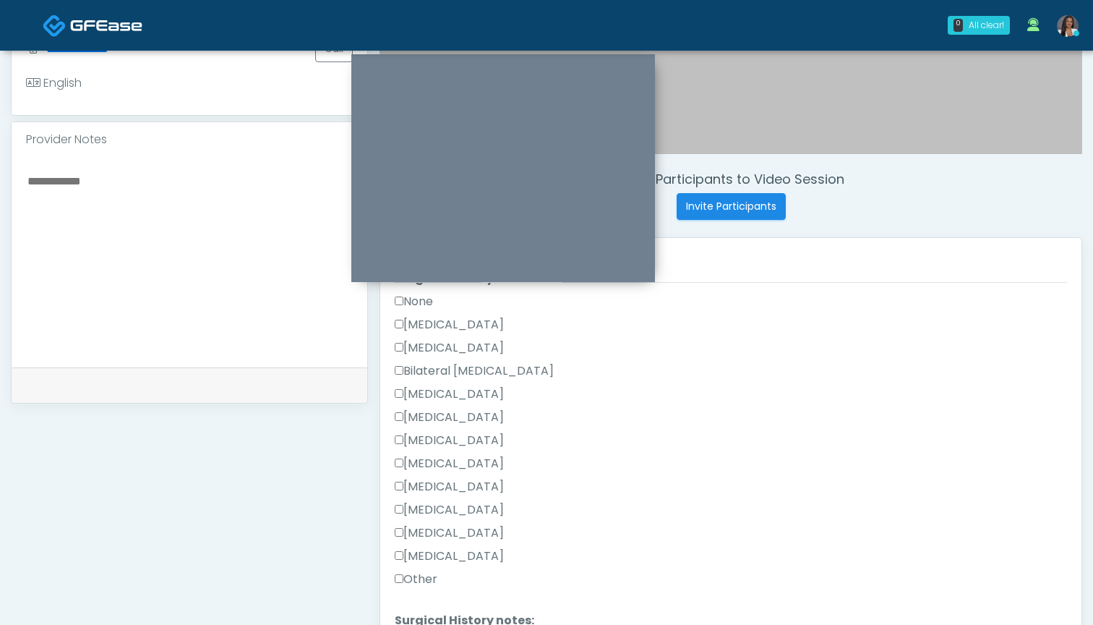
scroll to position [705, 0]
click at [406, 289] on li "Surgical History: Surgical History: None Cesarean Section Hysterectomy Bilatera…" at bounding box center [731, 431] width 672 height 324
click at [406, 297] on label "None" at bounding box center [414, 300] width 38 height 17
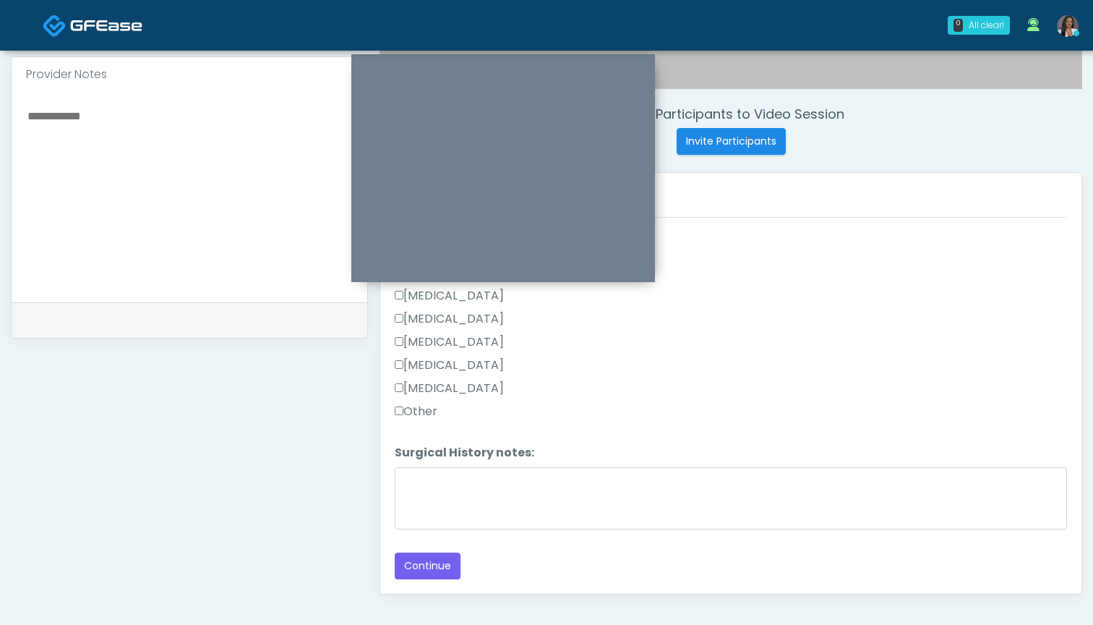
scroll to position [524, 0]
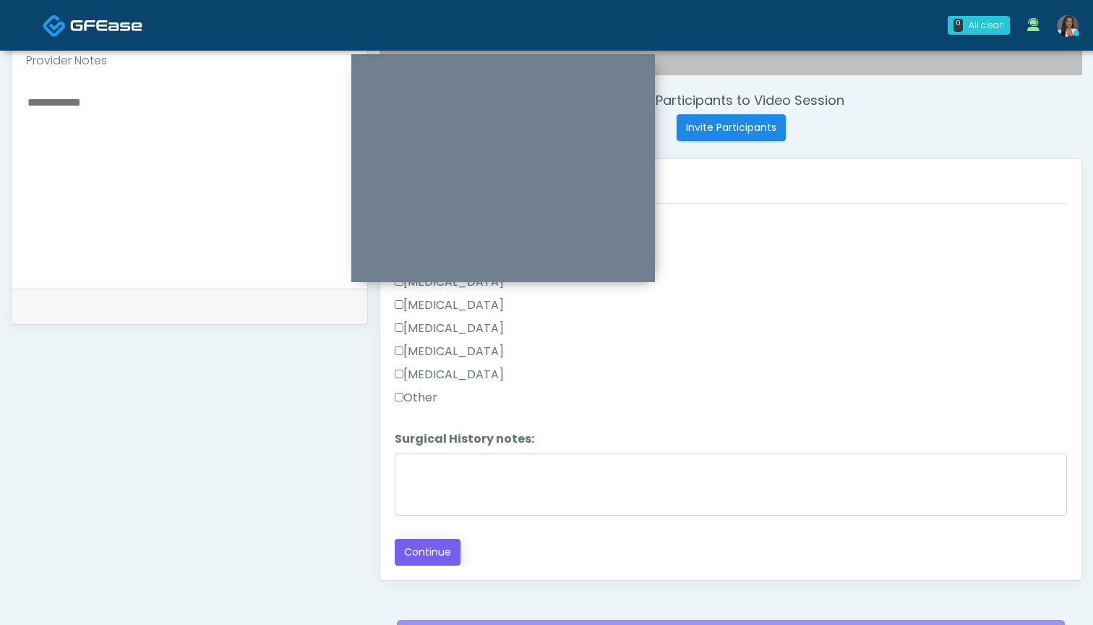
click at [435, 555] on button "Continue" at bounding box center [428, 552] width 66 height 27
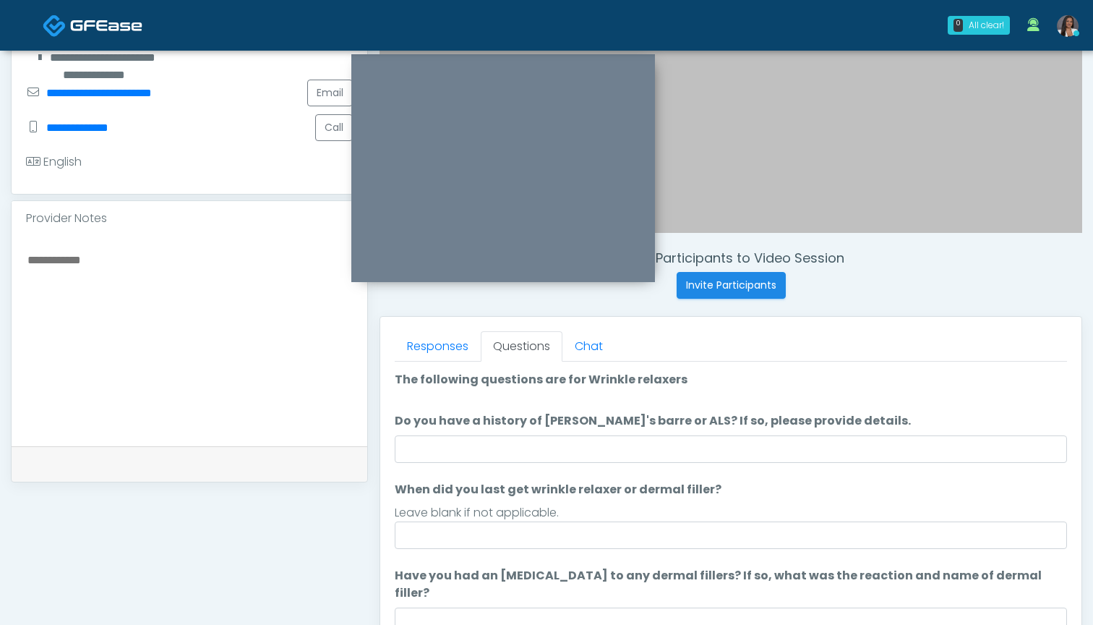
scroll to position [362, 0]
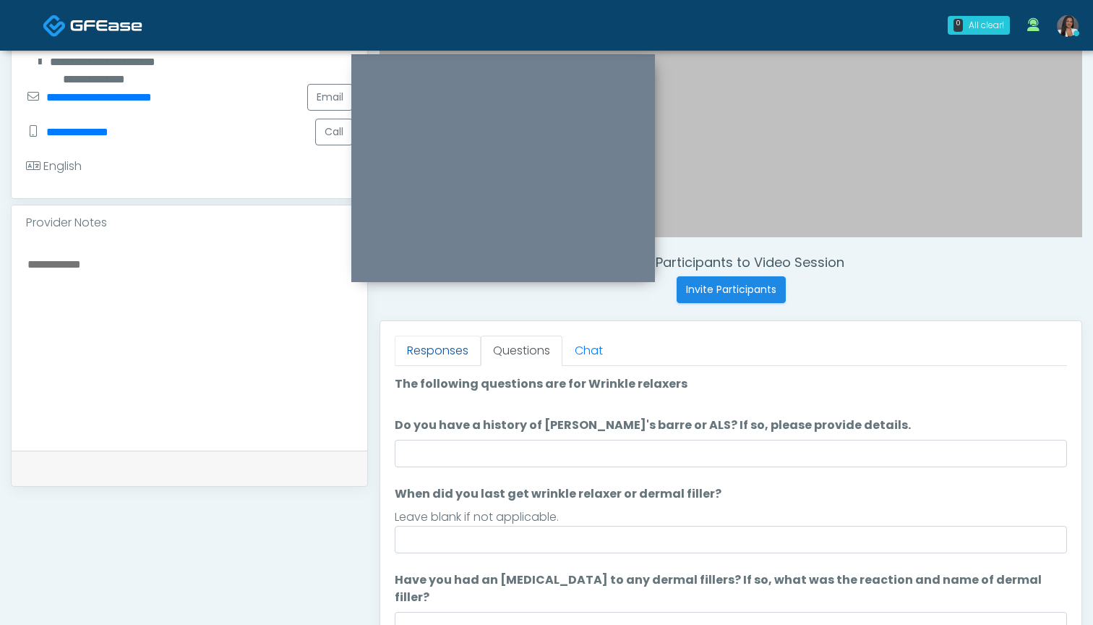
click at [467, 355] on link "Responses" at bounding box center [438, 351] width 86 height 30
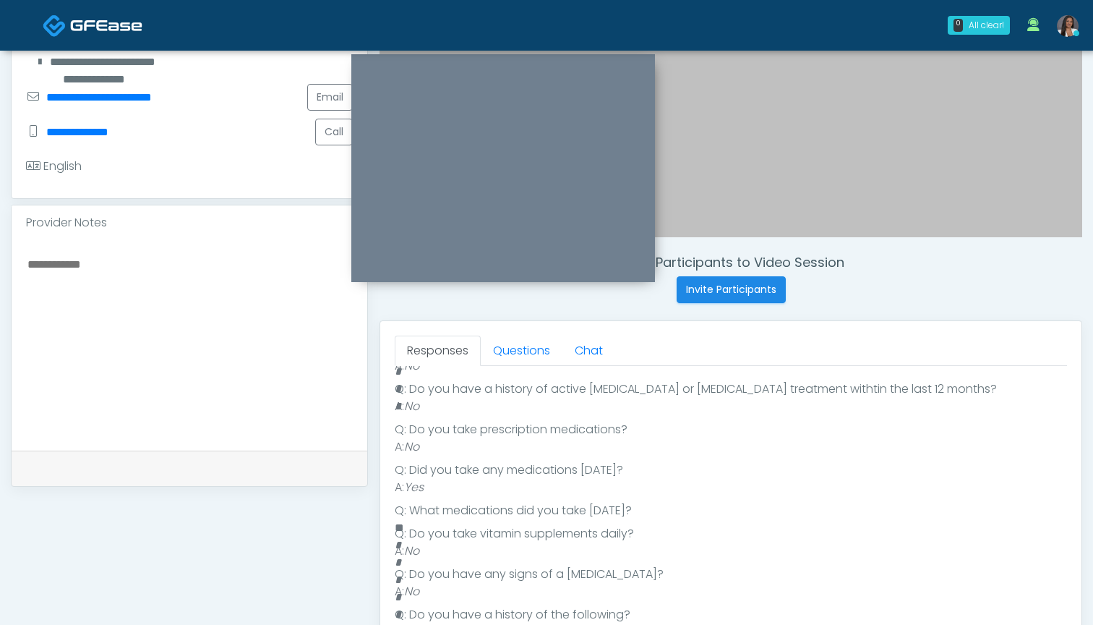
scroll to position [291, 0]
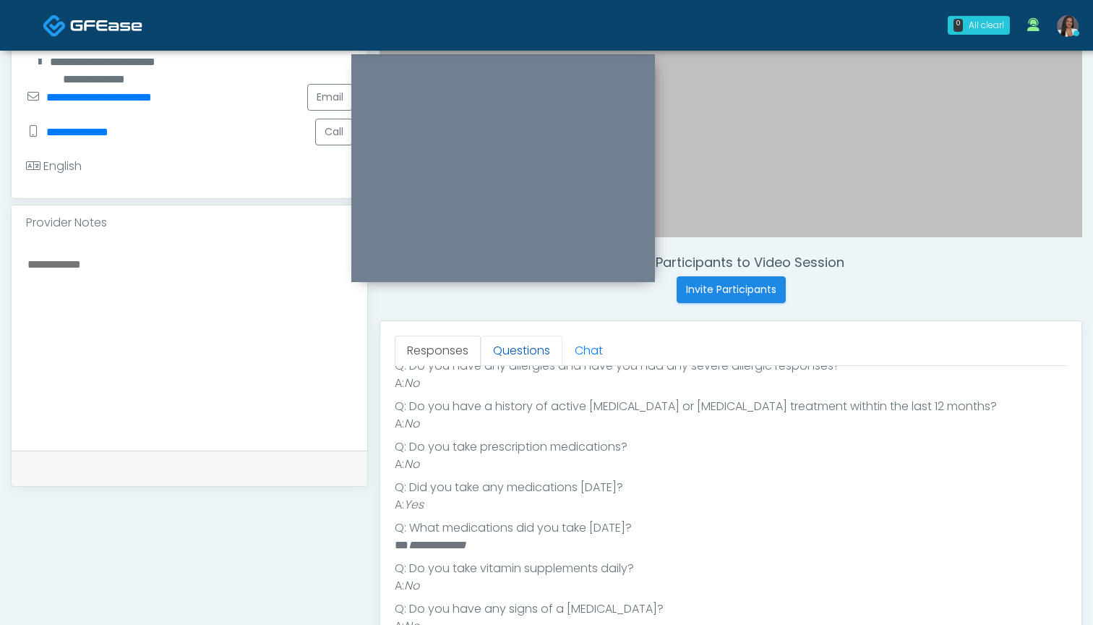
click at [505, 354] on link "Questions" at bounding box center [522, 351] width 82 height 30
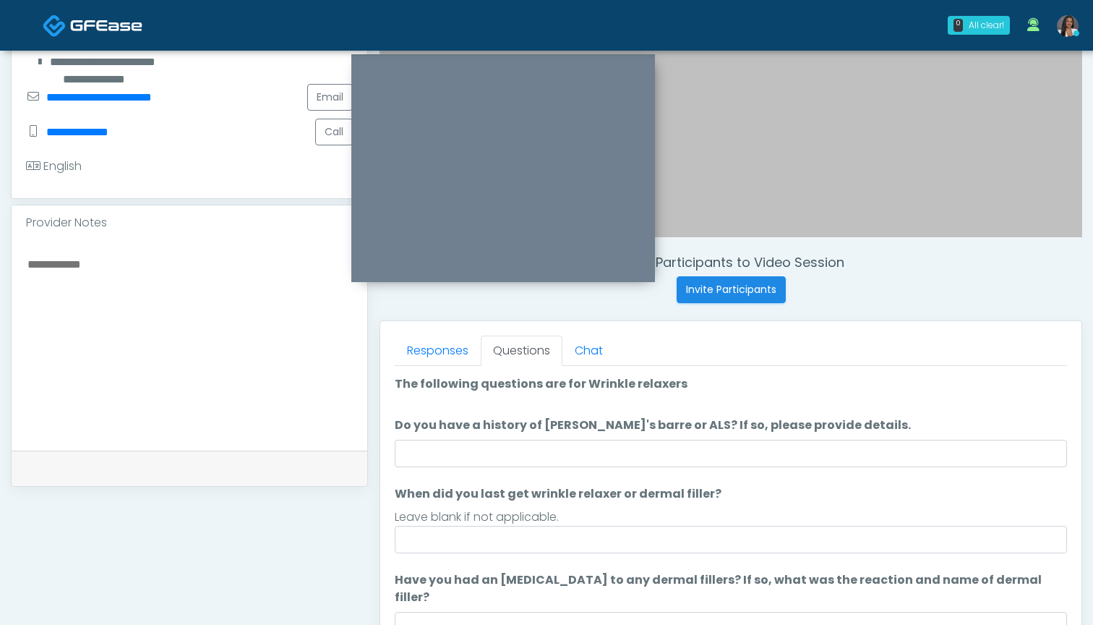
scroll to position [0, 0]
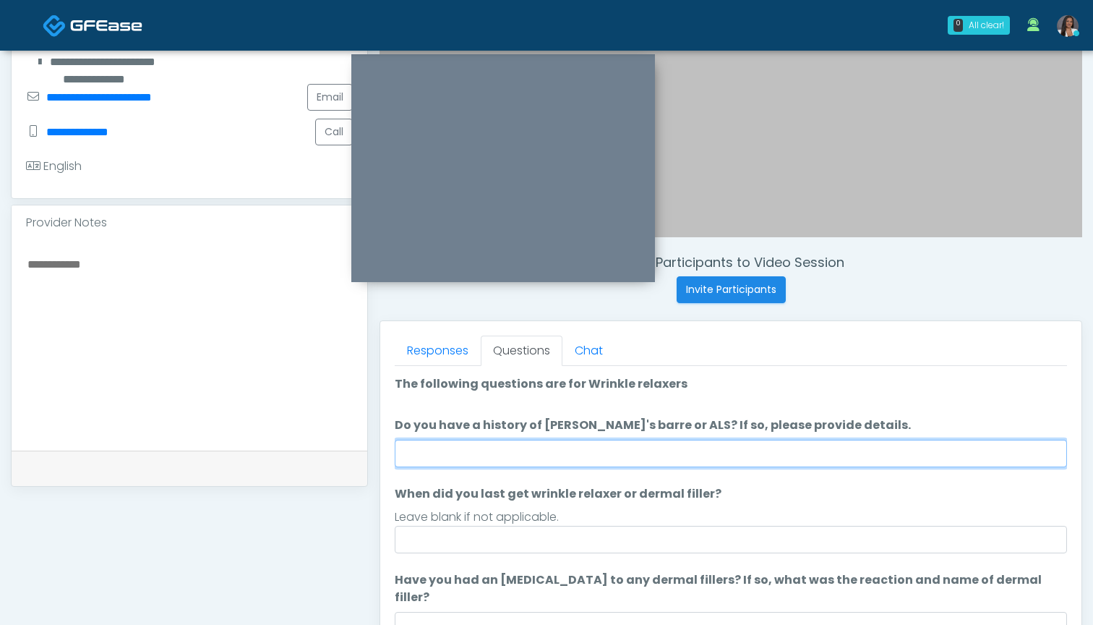
click at [582, 458] on input "Do you have a history of Guillain's barre or ALS? If so, please provide details." at bounding box center [731, 453] width 672 height 27
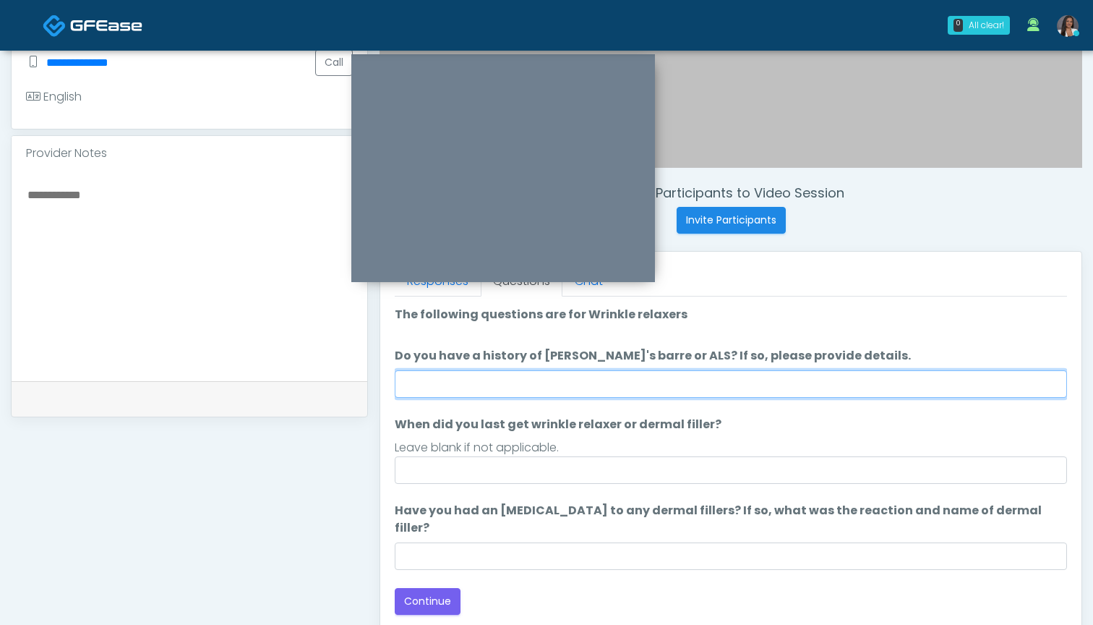
scroll to position [430, 0]
type input "**"
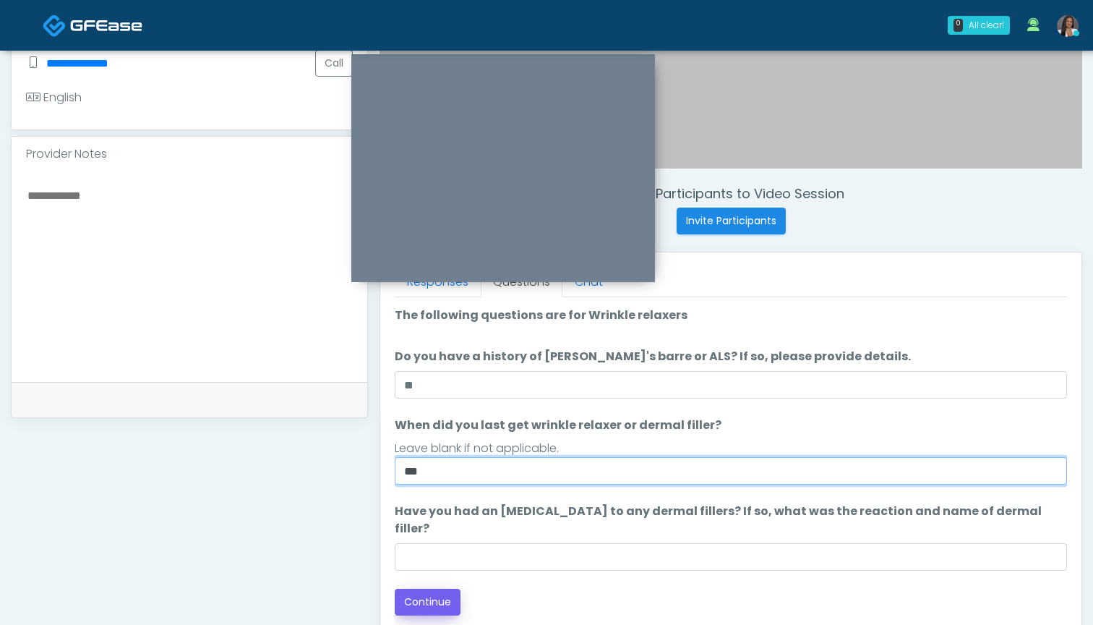
type input "***"
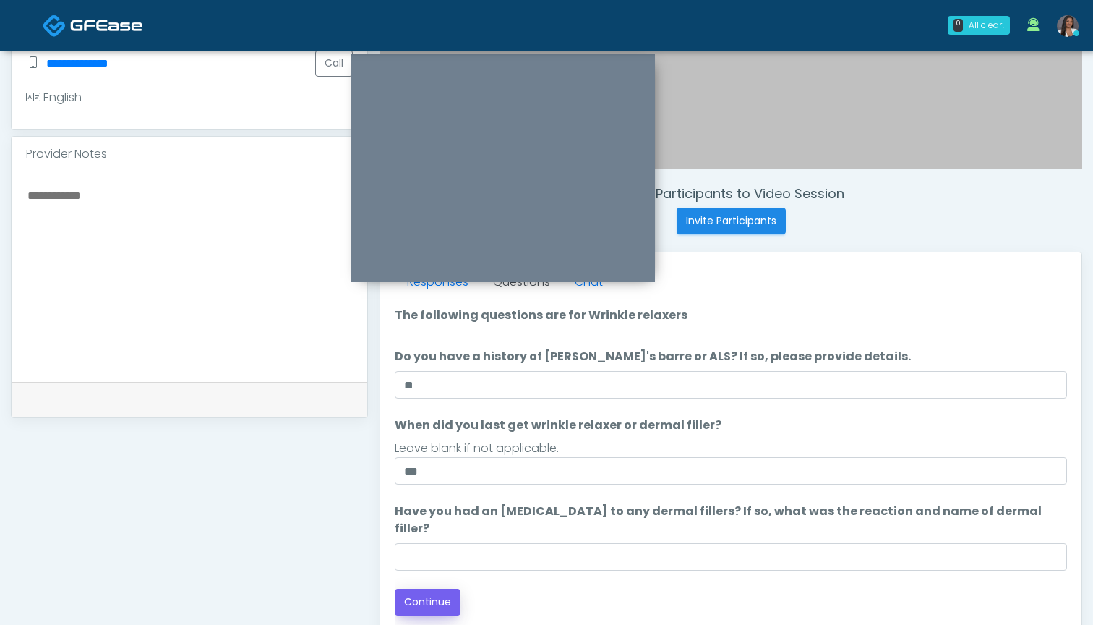
click at [427, 596] on button "Continue" at bounding box center [428, 602] width 66 height 27
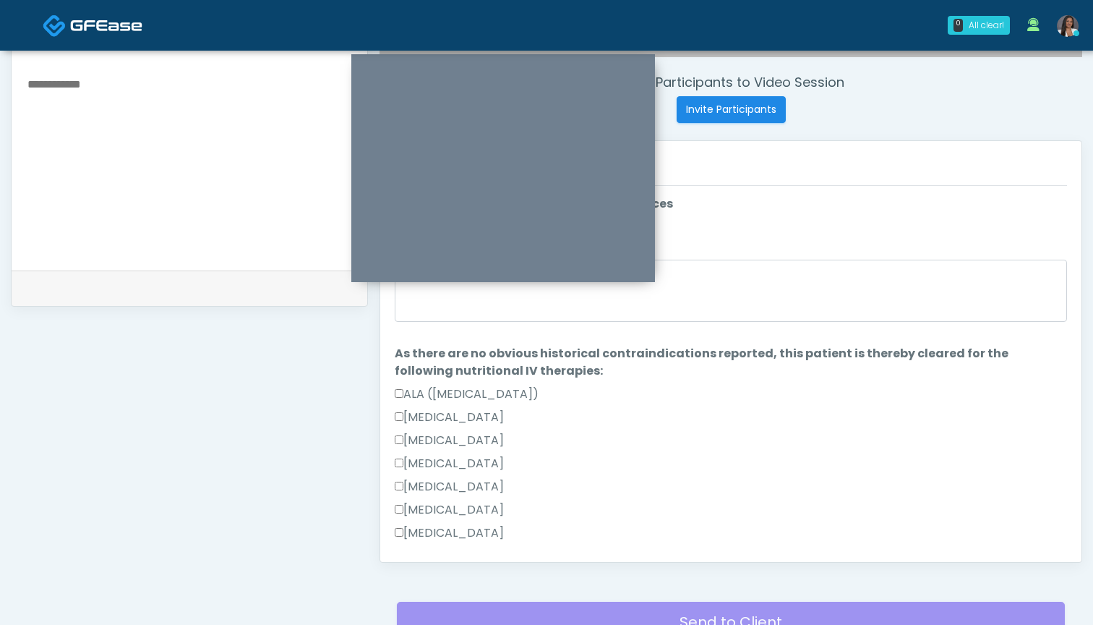
scroll to position [461, 0]
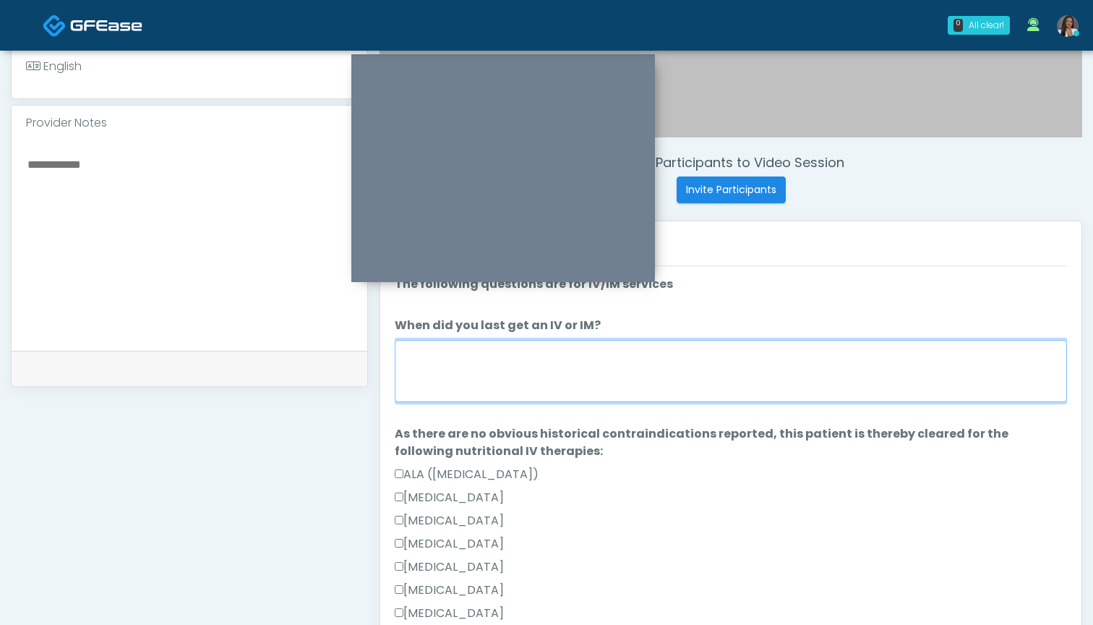
click at [745, 372] on textarea "When did you last get an IV or IM?" at bounding box center [731, 371] width 672 height 62
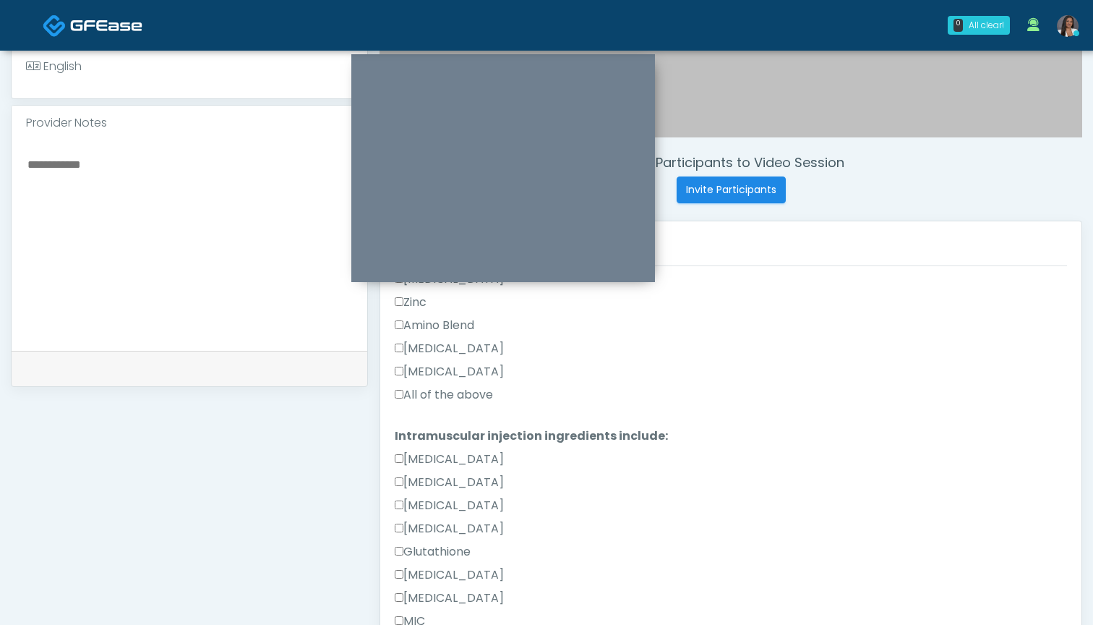
scroll to position [675, 0]
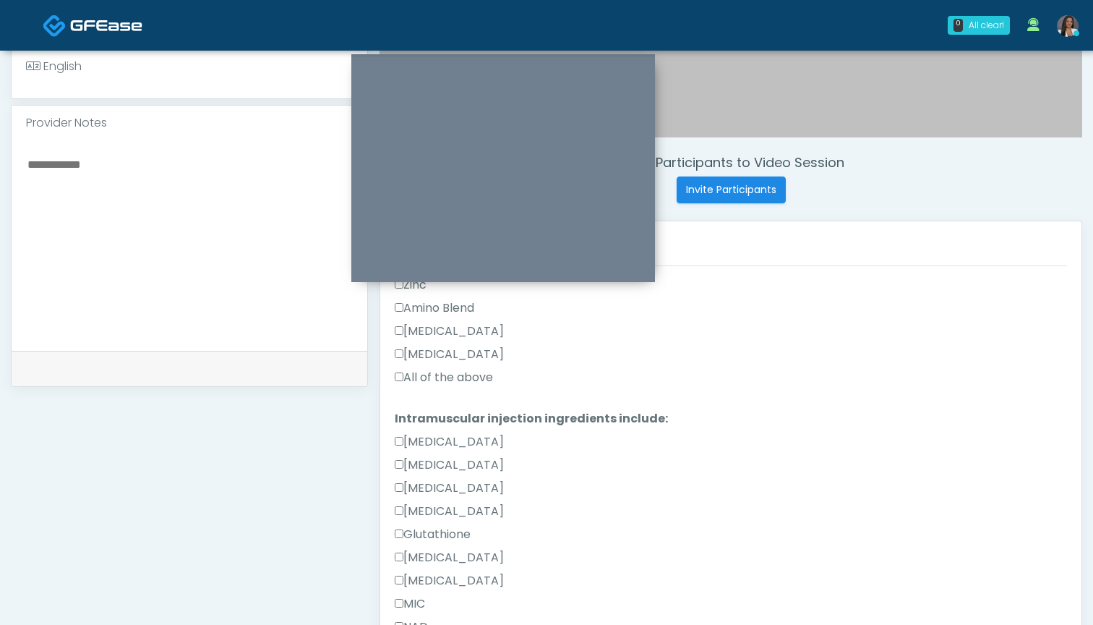
type textarea "******"
click at [478, 380] on label "All of the above" at bounding box center [444, 377] width 98 height 17
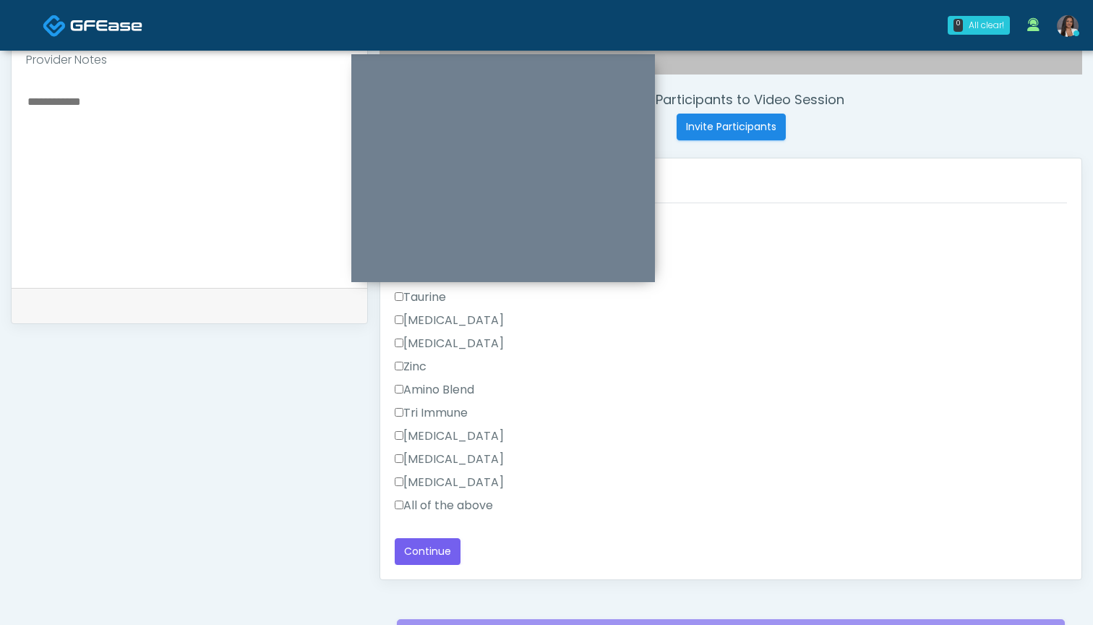
scroll to position [542, 0]
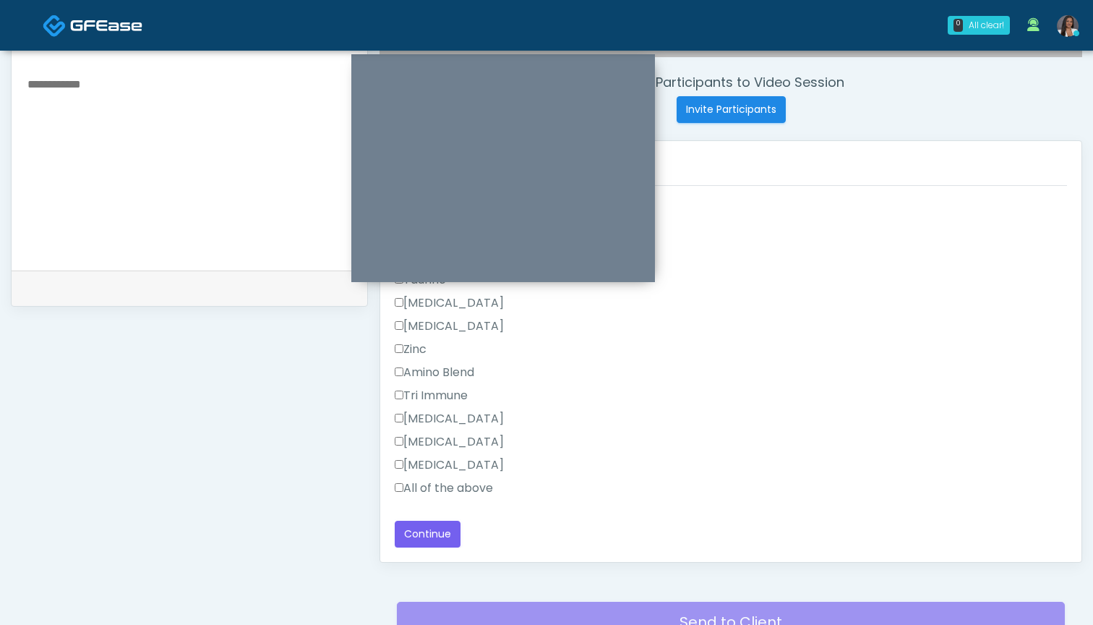
click at [471, 487] on label "All of the above" at bounding box center [444, 487] width 98 height 17
click at [431, 537] on button "Continue" at bounding box center [428, 534] width 66 height 27
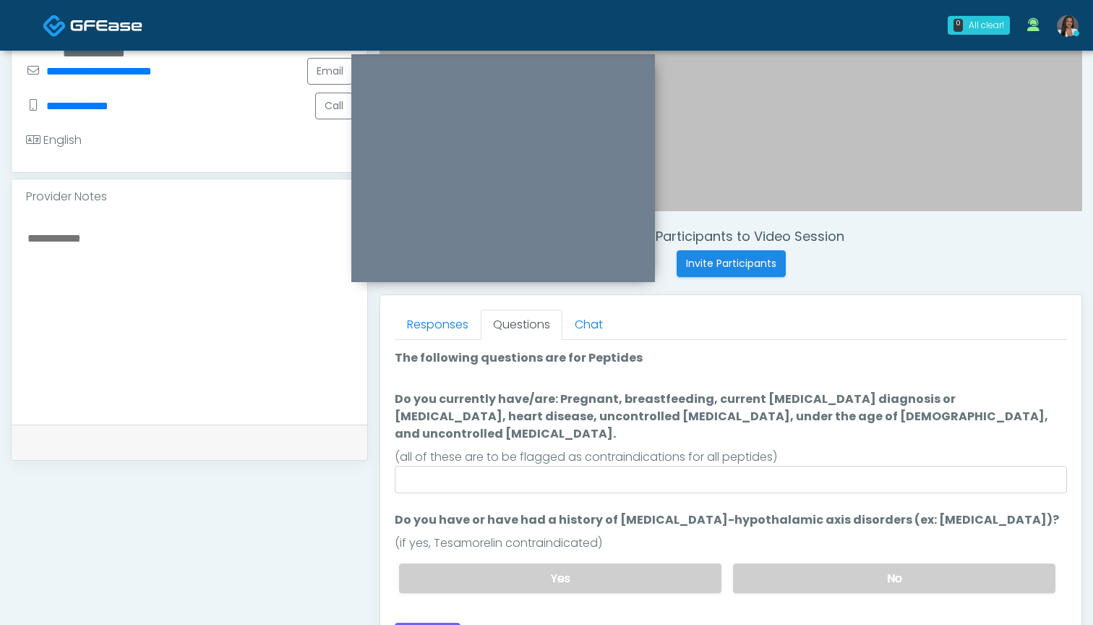
scroll to position [368, 0]
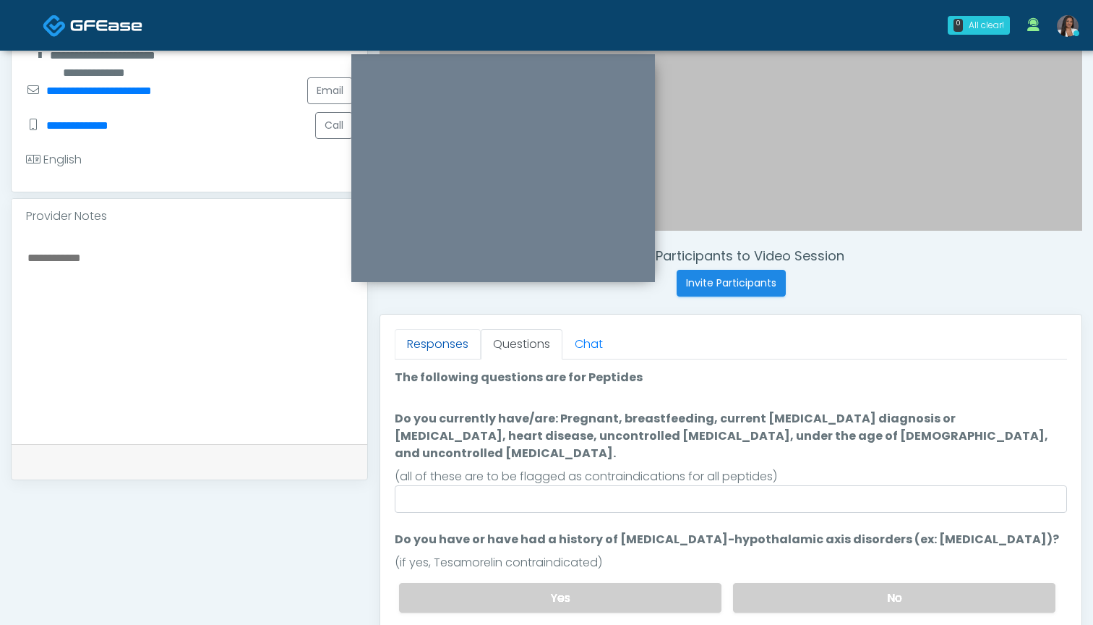
click at [440, 352] on link "Responses" at bounding box center [438, 344] width 86 height 30
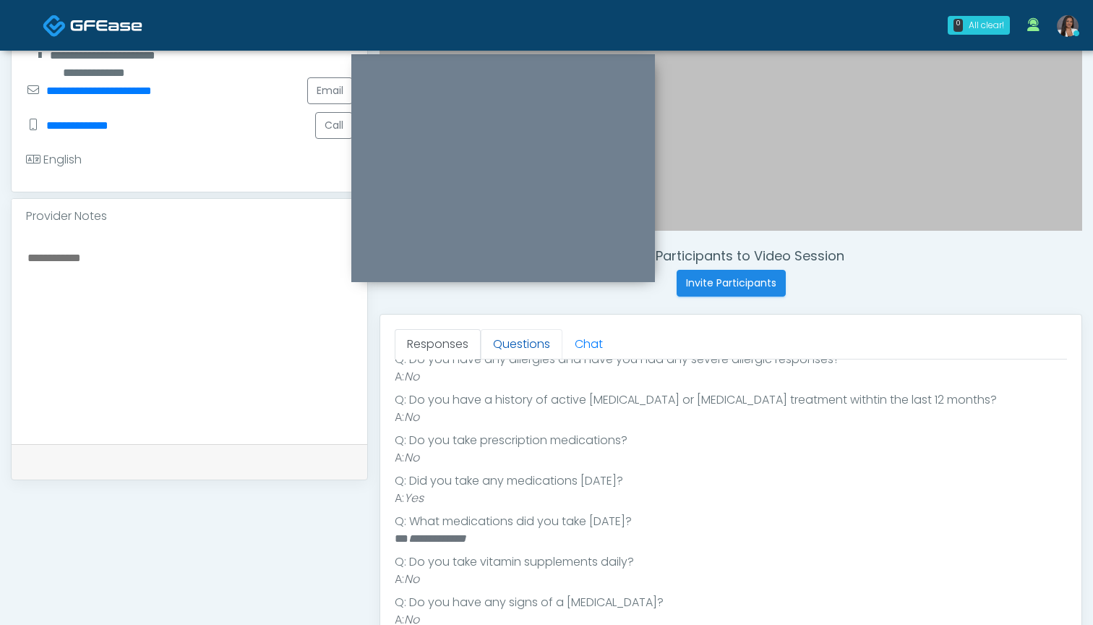
click at [518, 351] on link "Questions" at bounding box center [522, 344] width 82 height 30
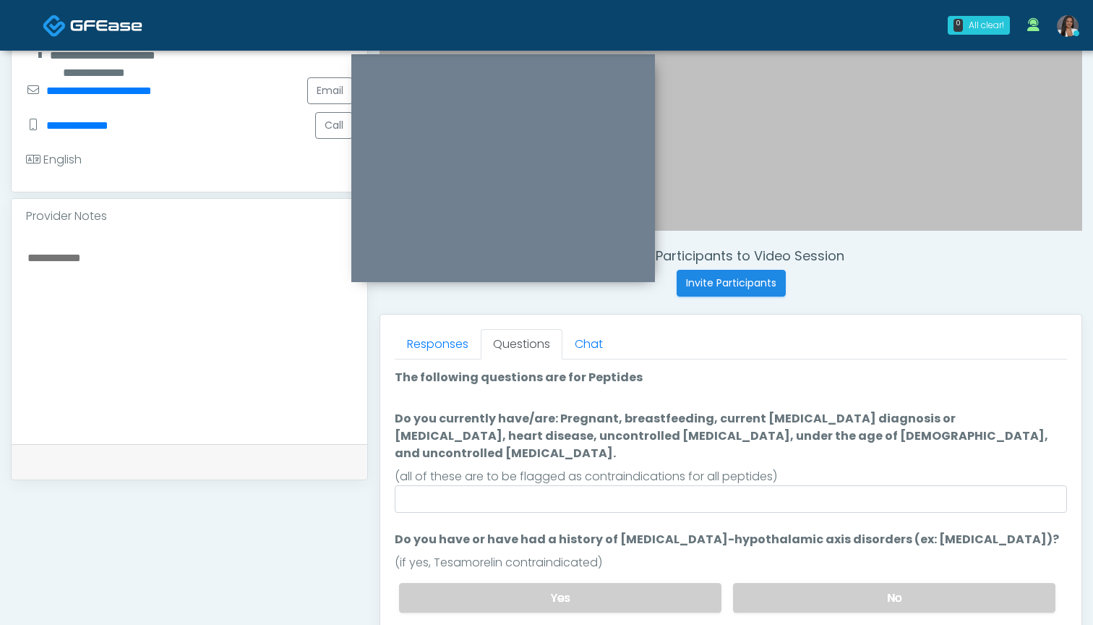
scroll to position [0, 0]
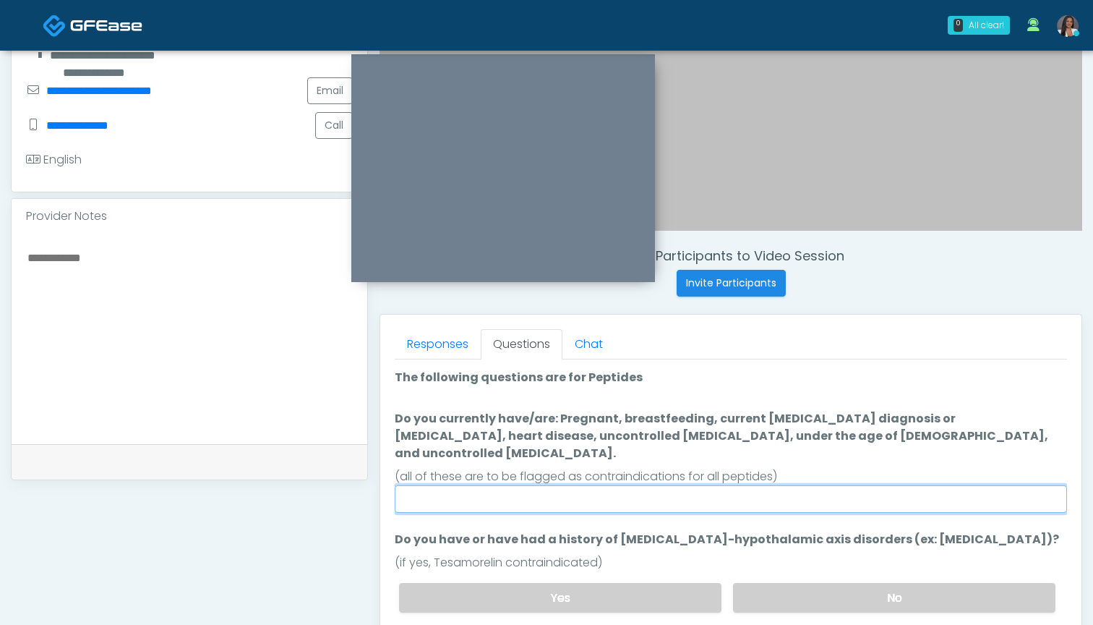
click at [584, 486] on input "Do you currently have/are: Pregnant, breastfeeding, current cancer diagnosis or…" at bounding box center [731, 498] width 672 height 27
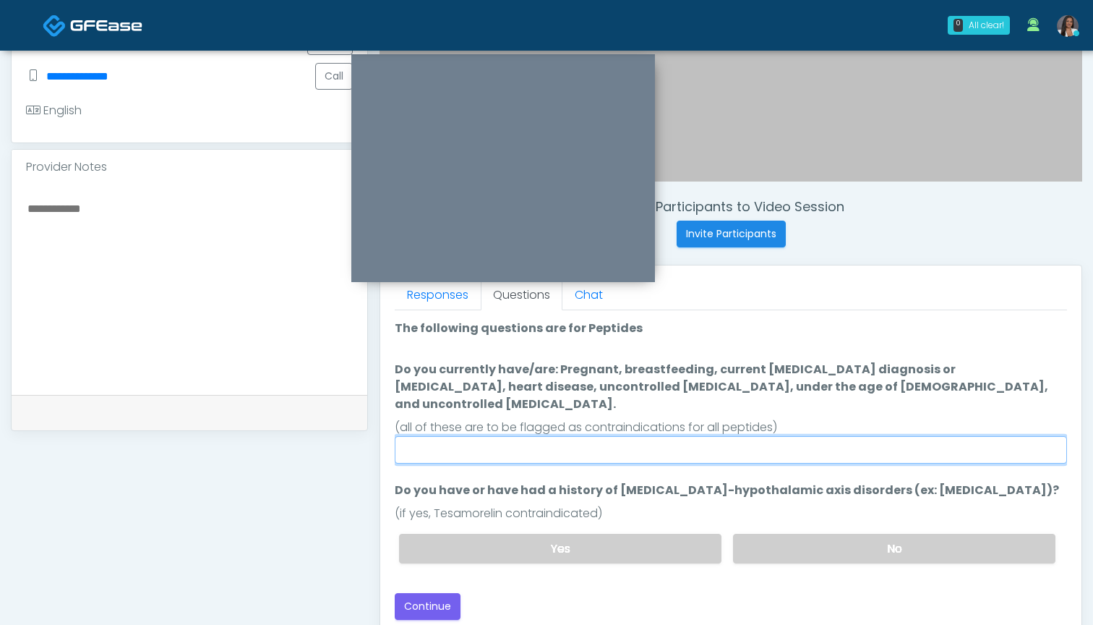
scroll to position [416, 0]
type input "**"
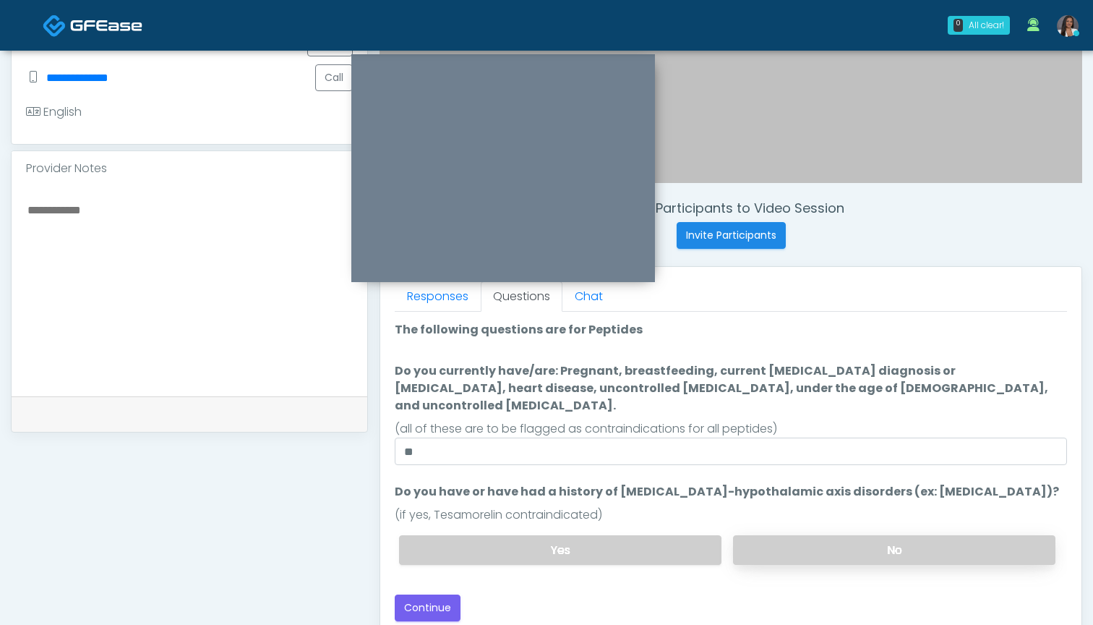
click at [801, 537] on label "No" at bounding box center [894, 550] width 322 height 30
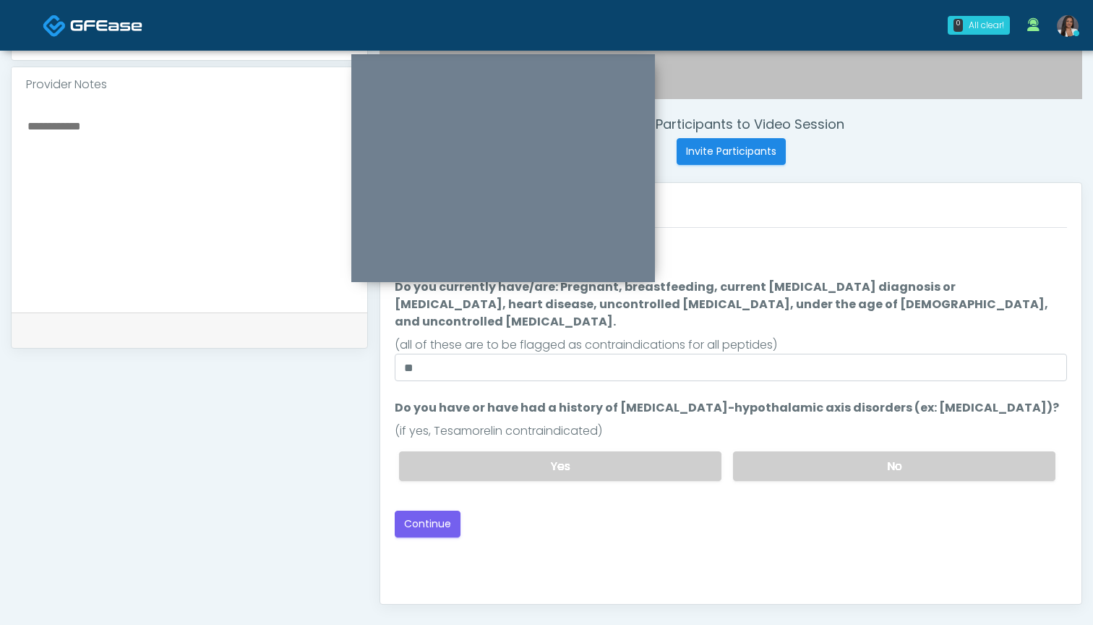
scroll to position [508, 0]
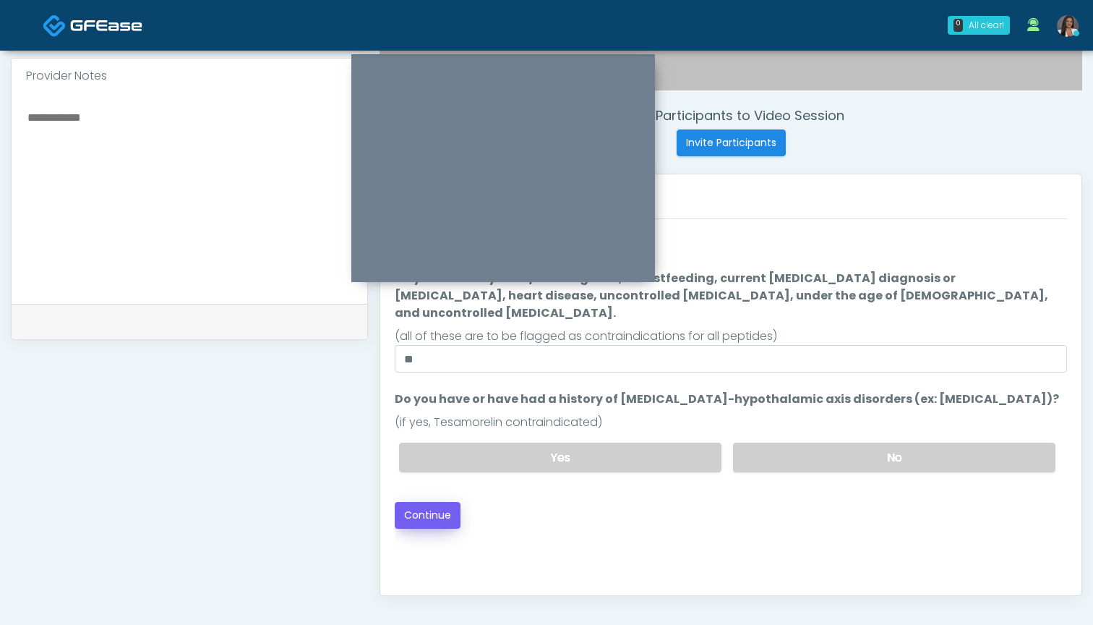
click at [428, 503] on button "Continue" at bounding box center [428, 515] width 66 height 27
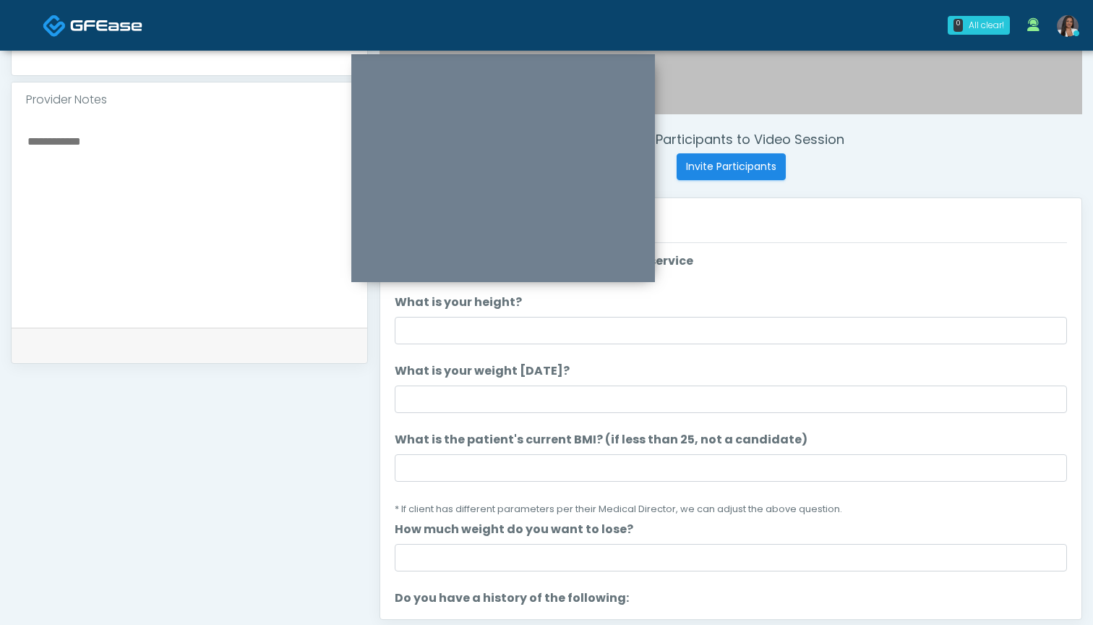
scroll to position [471, 0]
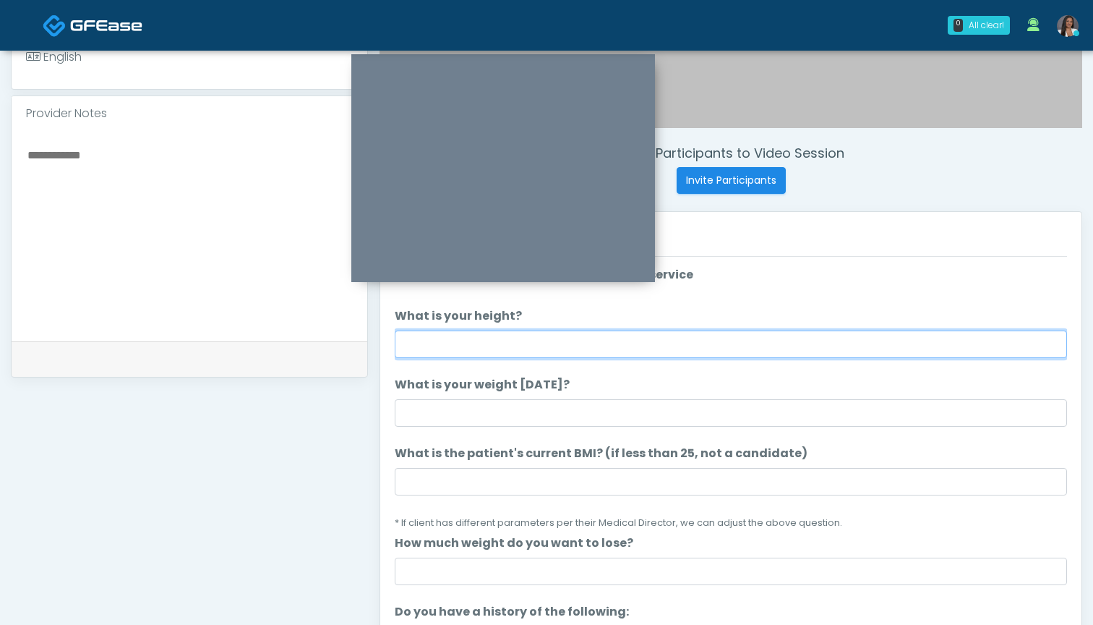
click at [534, 352] on input "What is your height?" at bounding box center [731, 343] width 672 height 27
type input "*****"
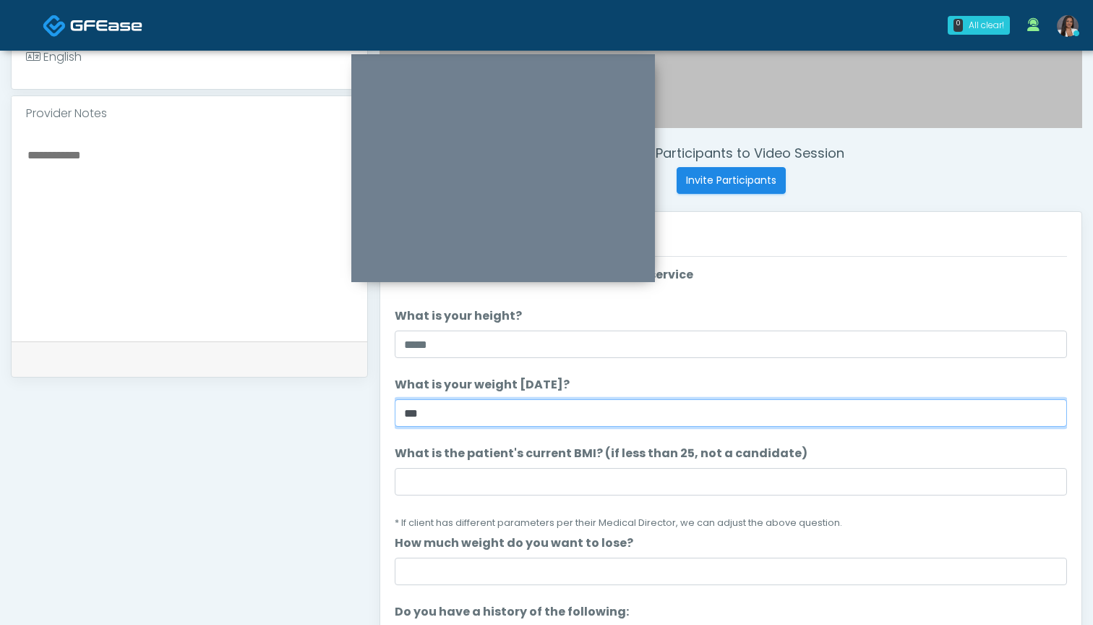
type input "***"
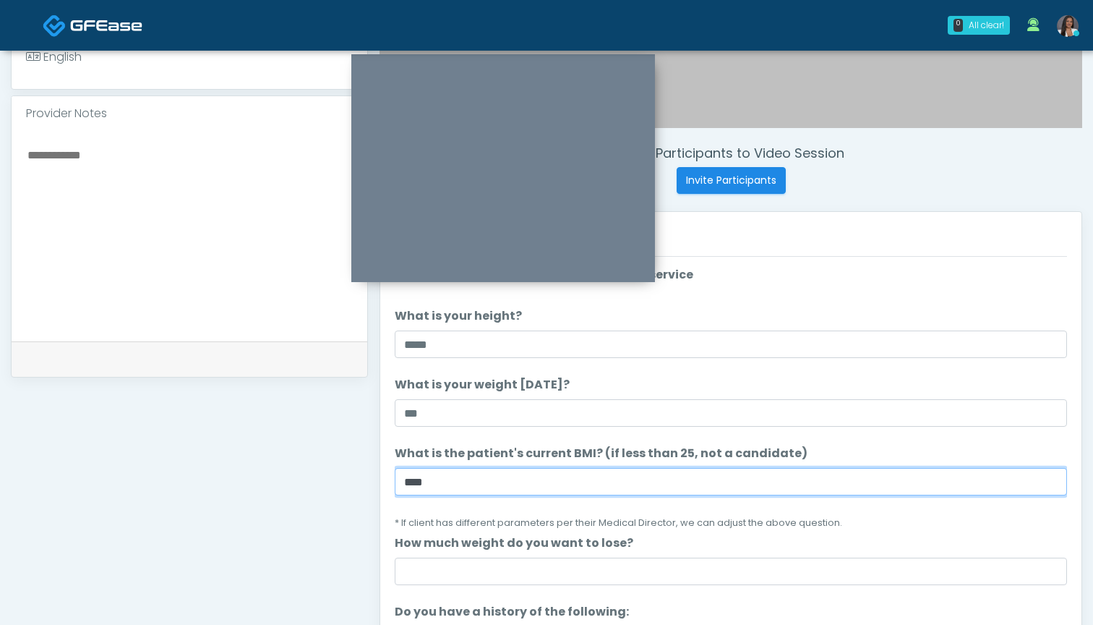
type input "****"
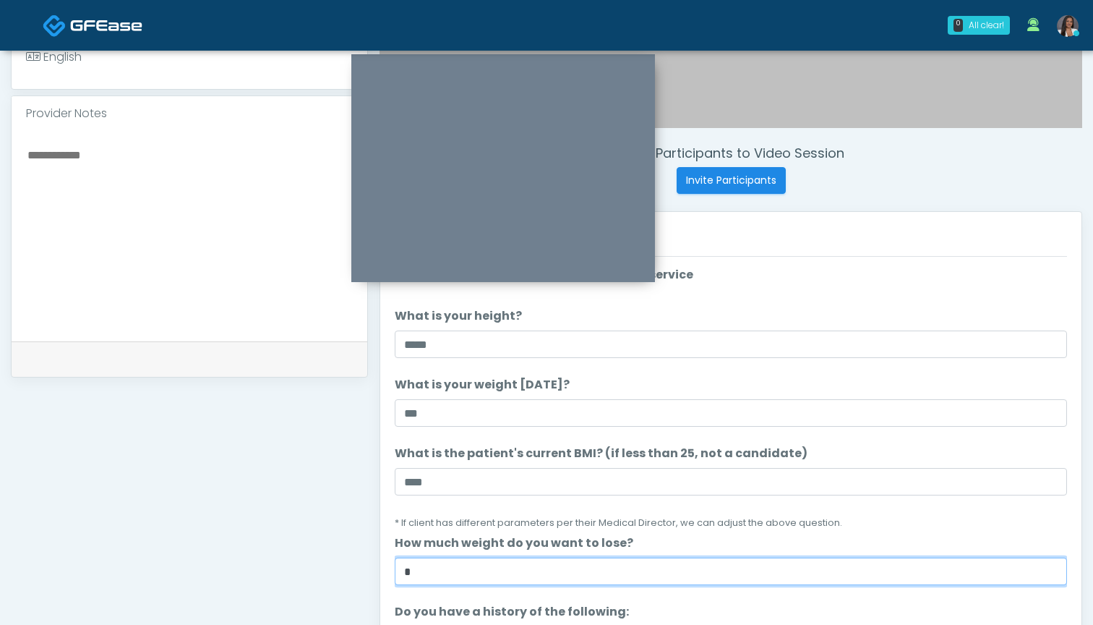
type input "*"
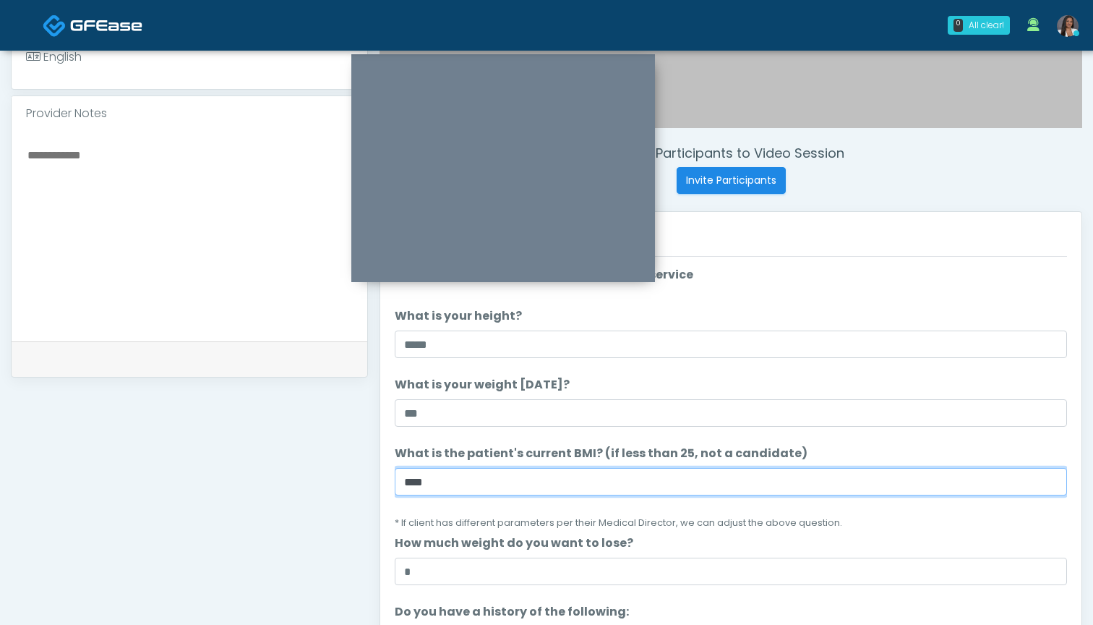
drag, startPoint x: 462, startPoint y: 483, endPoint x: 380, endPoint y: 481, distance: 82.5
click at [380, 482] on div "Responses Questions Chat Good Faith Exam Script Good Faith Exam Script INTRODUC…" at bounding box center [731, 422] width 703 height 422
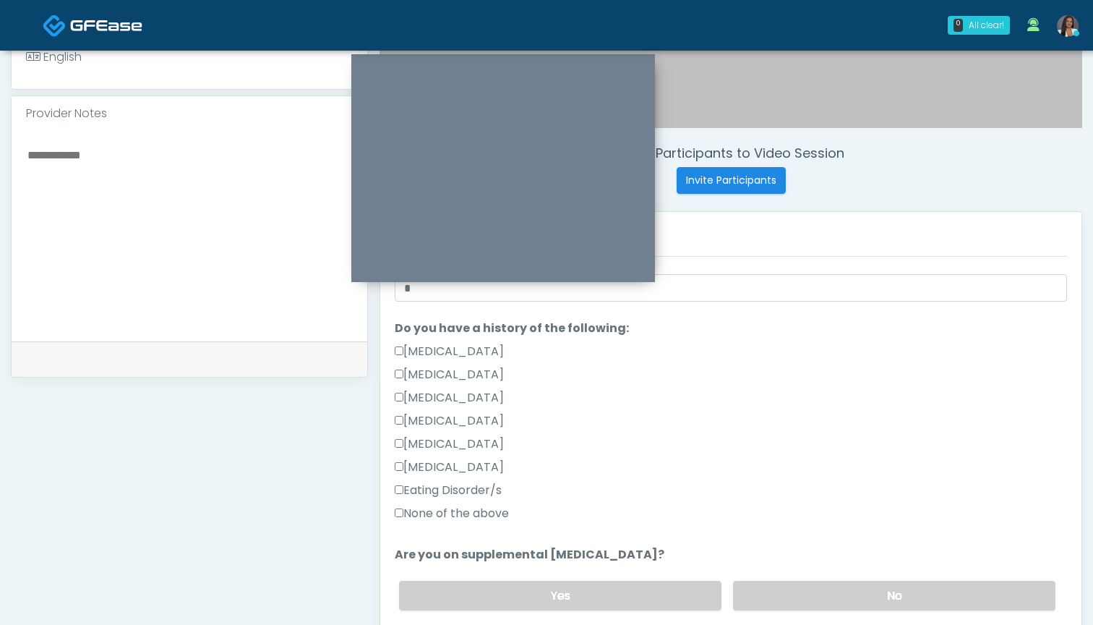
scroll to position [285, 0]
click at [463, 506] on label "None of the above" at bounding box center [452, 511] width 114 height 17
click at [173, 234] on textarea at bounding box center [189, 233] width 327 height 176
paste textarea "*****"
click at [768, 587] on label "No" at bounding box center [894, 594] width 322 height 30
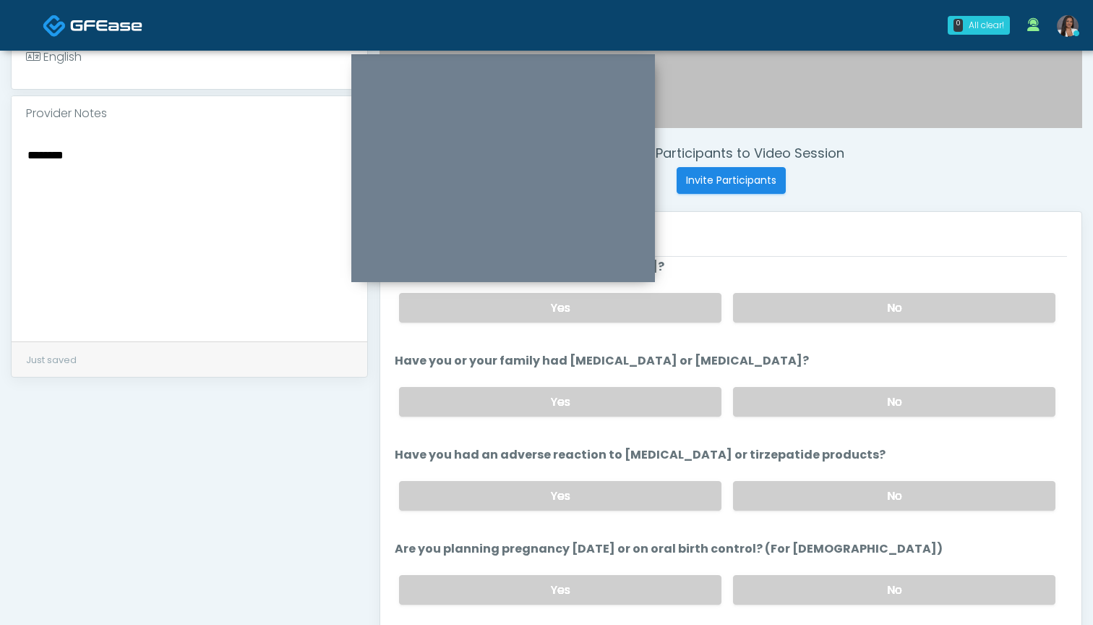
scroll to position [584, 0]
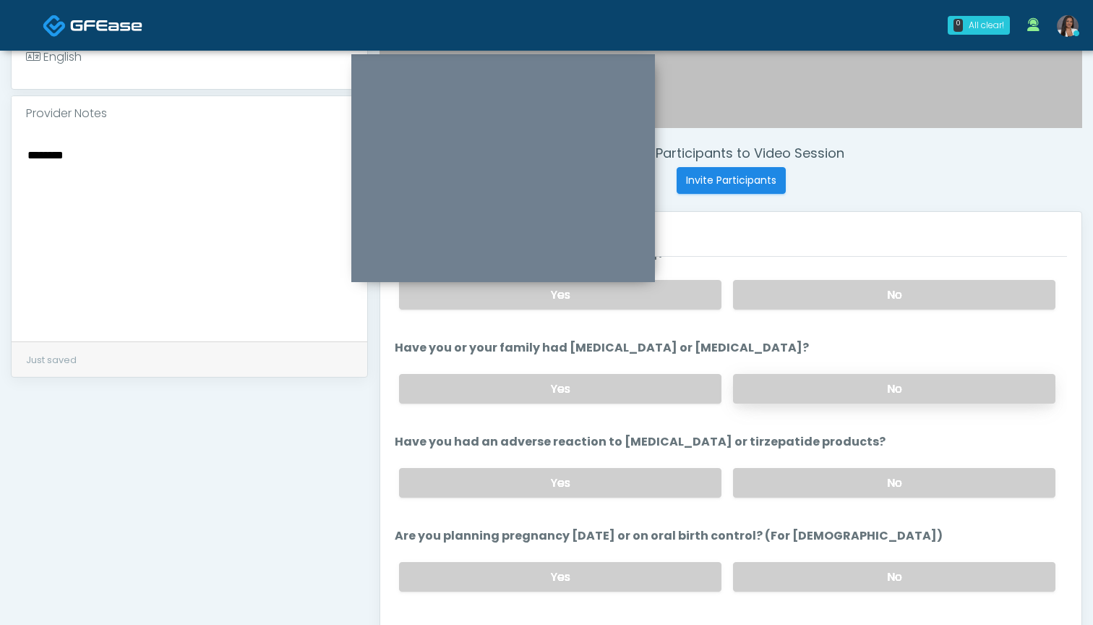
click at [799, 375] on label "No" at bounding box center [894, 389] width 322 height 30
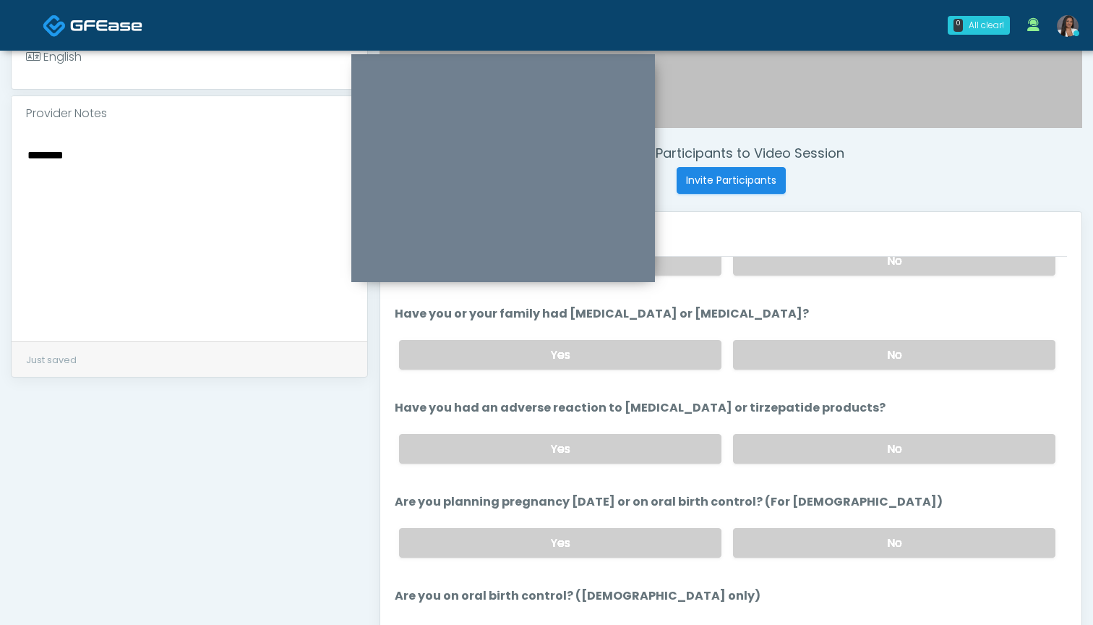
scroll to position [624, 0]
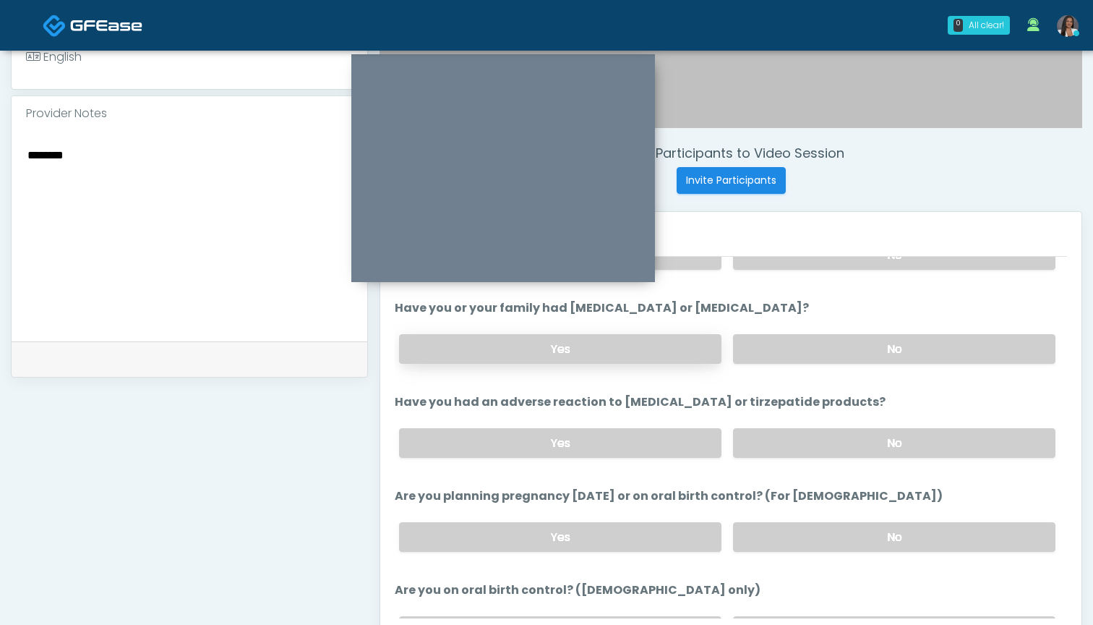
click at [610, 346] on label "Yes" at bounding box center [560, 349] width 322 height 30
click at [793, 335] on label "No" at bounding box center [894, 349] width 322 height 30
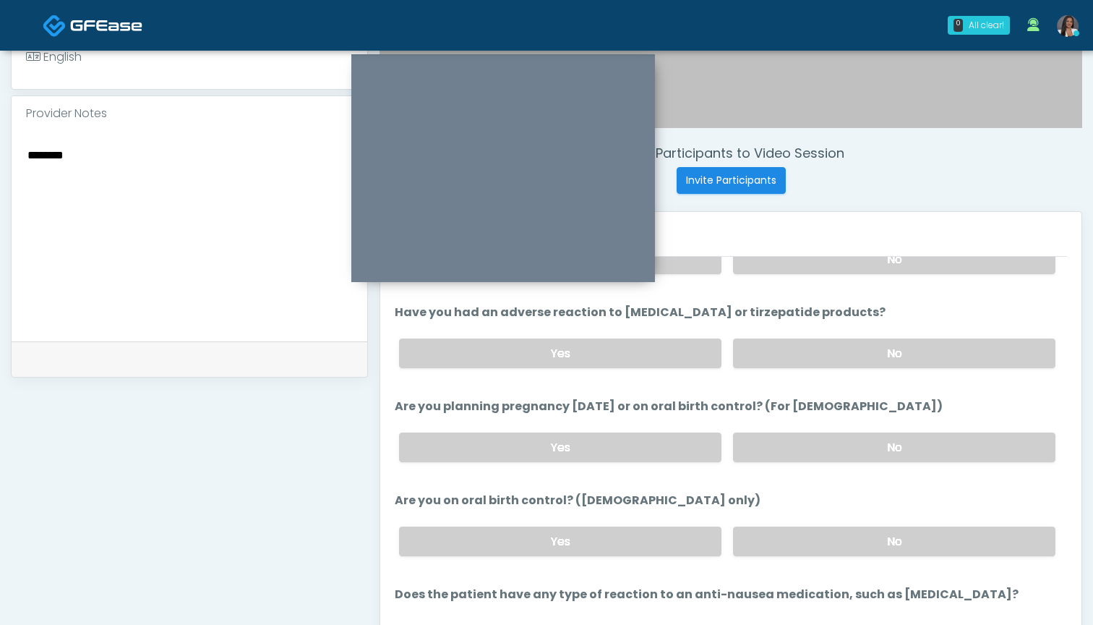
scroll to position [766, 0]
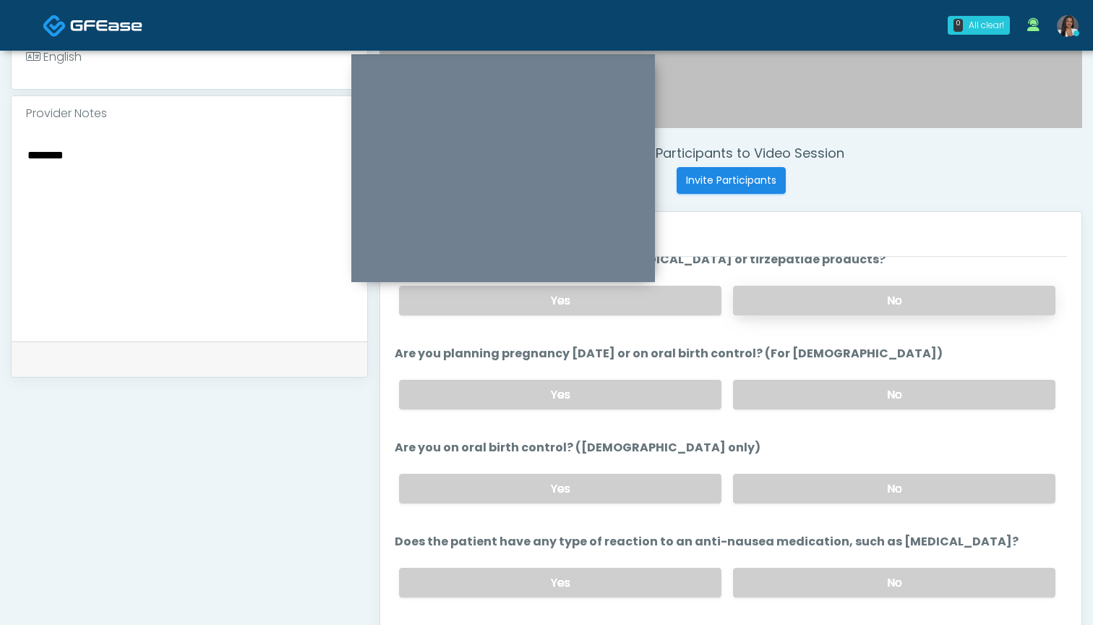
click at [796, 309] on label "No" at bounding box center [894, 301] width 322 height 30
click at [772, 397] on label "No" at bounding box center [894, 395] width 322 height 30
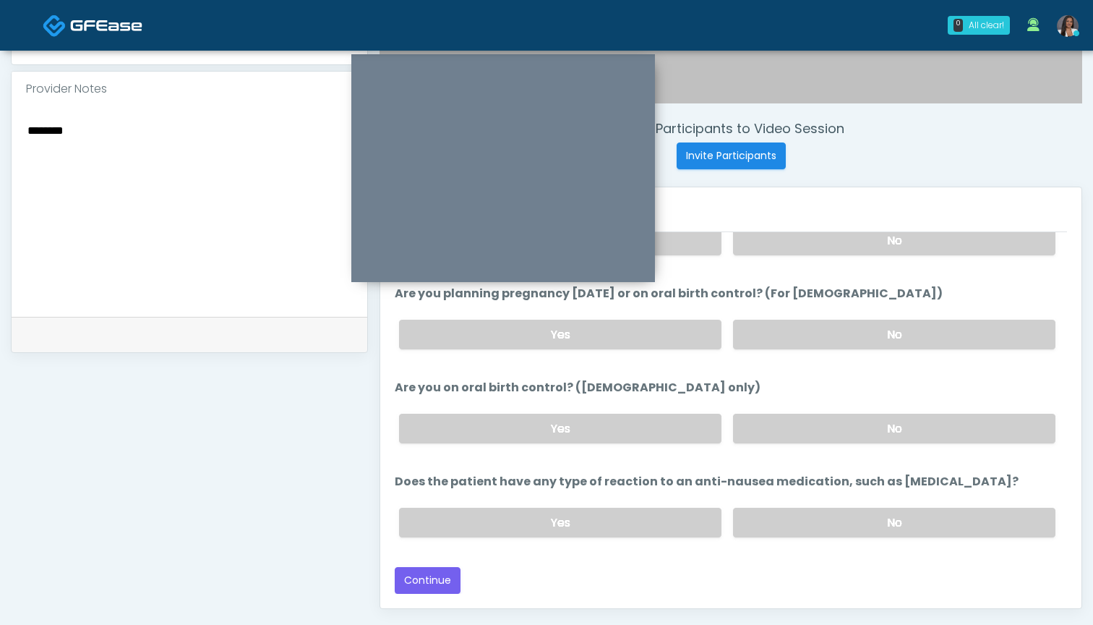
scroll to position [500, 0]
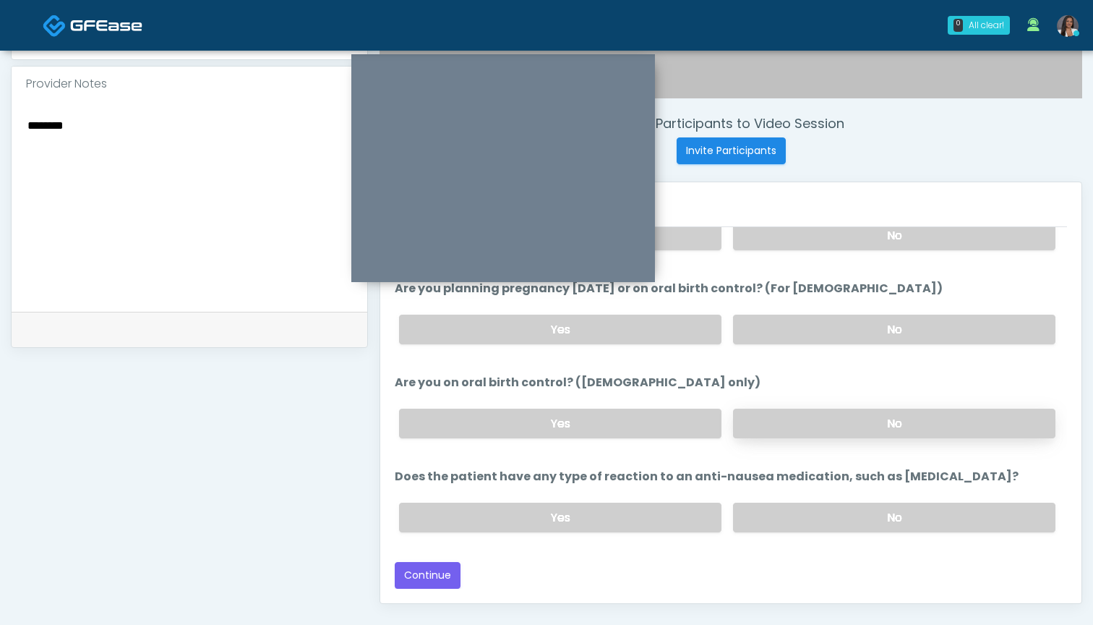
click at [764, 422] on label "No" at bounding box center [894, 424] width 322 height 30
click at [181, 166] on textarea "********" at bounding box center [189, 204] width 327 height 176
type textarea "**********"
click at [801, 521] on label "No" at bounding box center [894, 518] width 322 height 30
click at [427, 579] on button "Continue" at bounding box center [428, 575] width 66 height 27
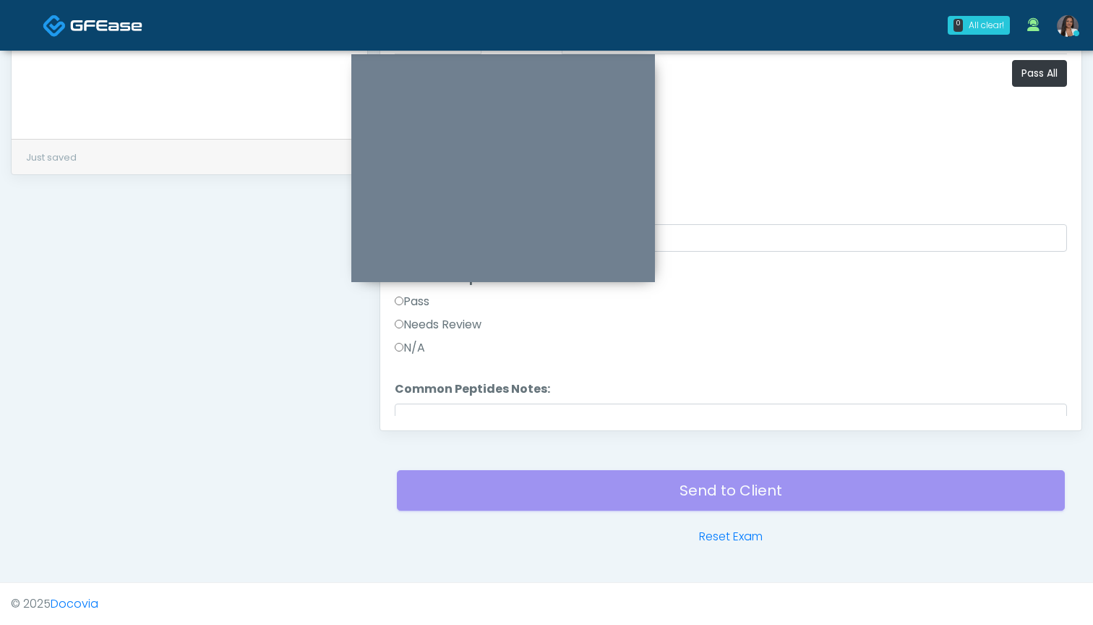
scroll to position [0, 0]
click at [1026, 74] on button "Pass All" at bounding box center [1039, 73] width 55 height 27
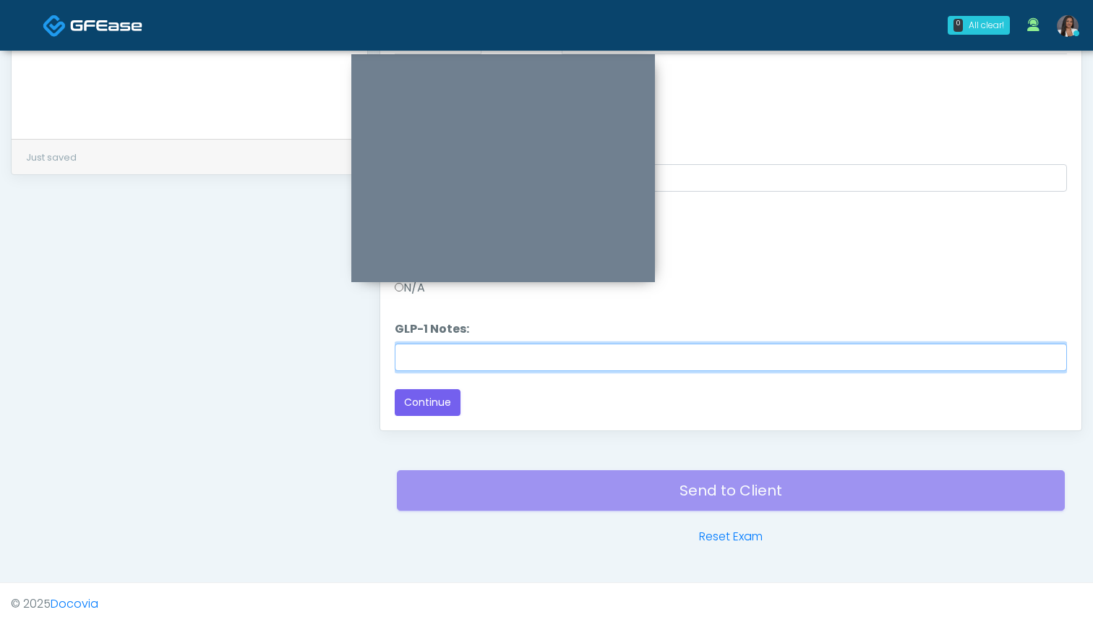
click at [697, 357] on input "GLP-1 Notes:" at bounding box center [731, 356] width 672 height 27
paste input "****"
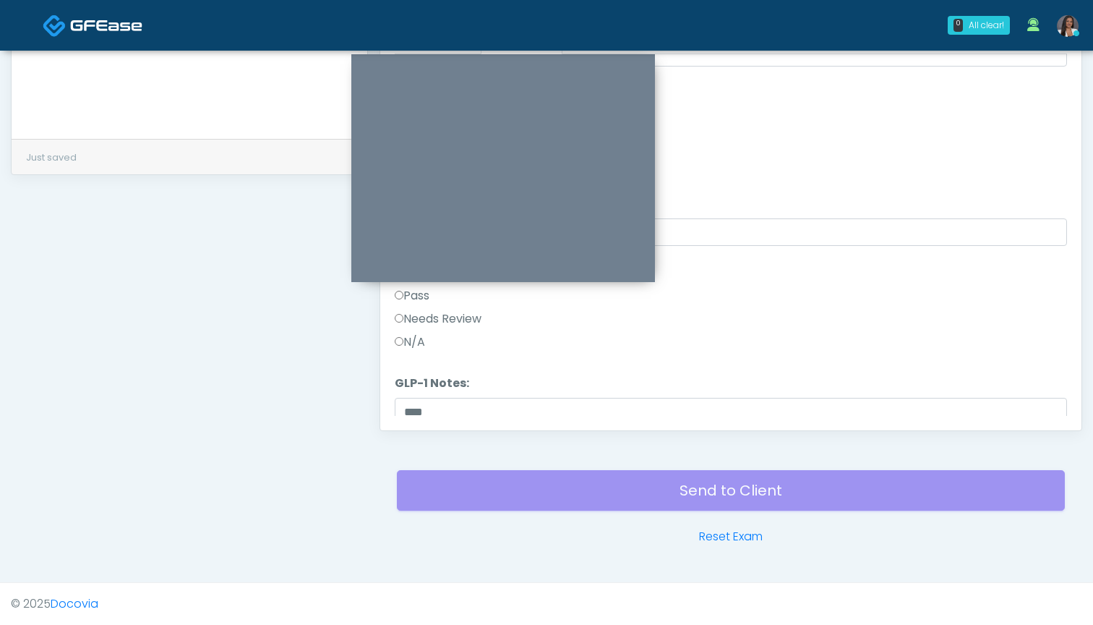
scroll to position [357, 0]
click at [448, 331] on label "Needs Review" at bounding box center [438, 325] width 87 height 17
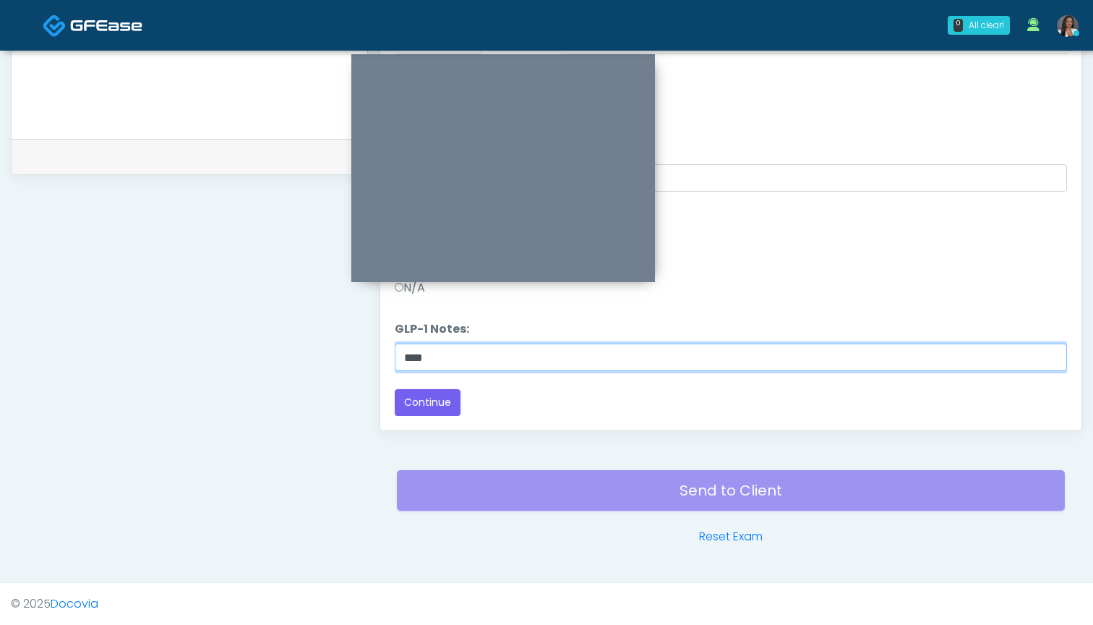
click at [400, 364] on input "****" at bounding box center [731, 356] width 672 height 27
type input "********"
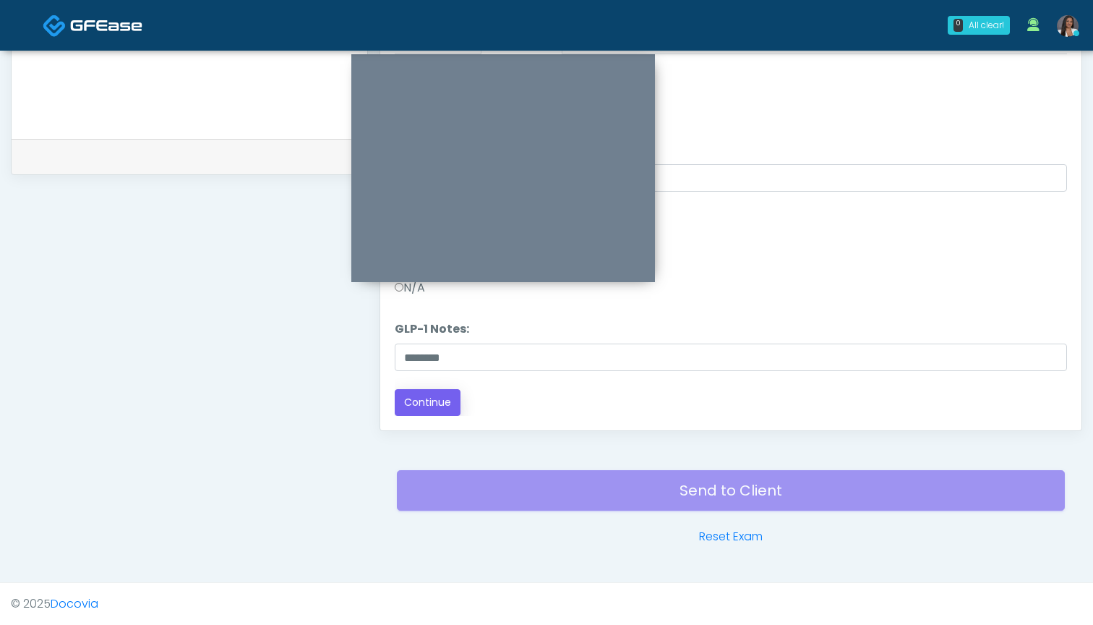
click at [419, 414] on button "Continue" at bounding box center [428, 402] width 66 height 27
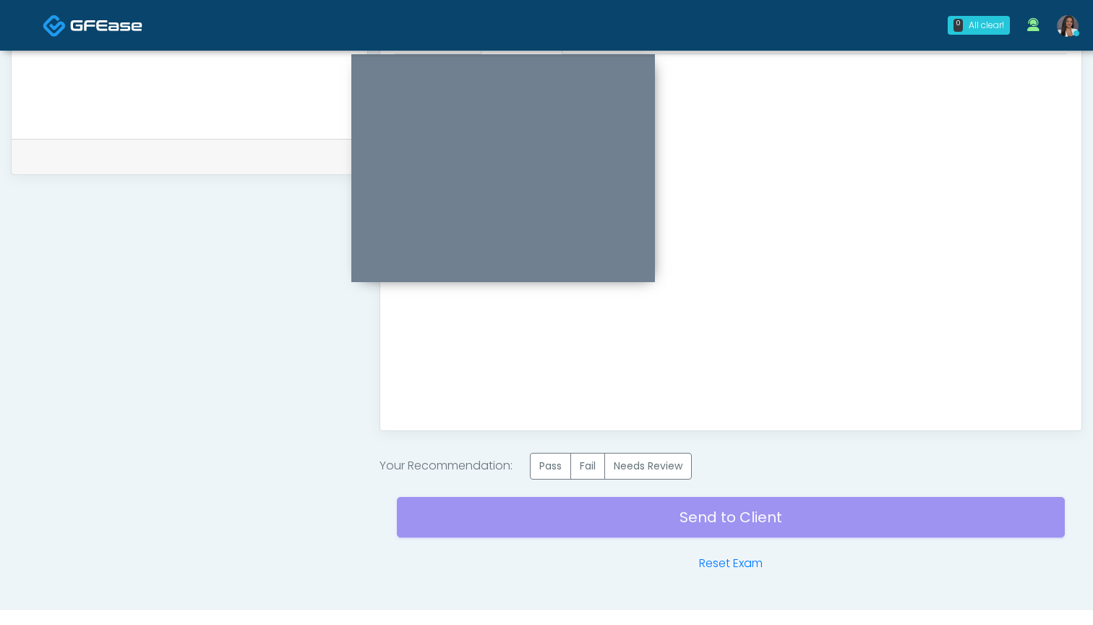
scroll to position [0, 0]
click at [677, 464] on label "Needs Review" at bounding box center [647, 466] width 87 height 27
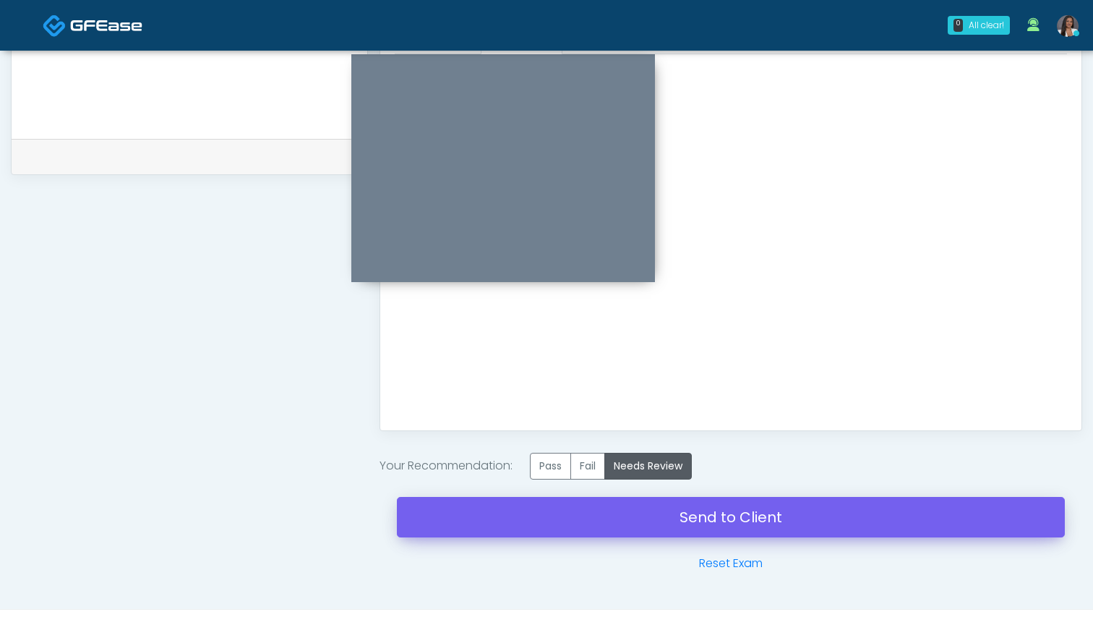
click at [714, 518] on link "Send to Client" at bounding box center [731, 517] width 668 height 40
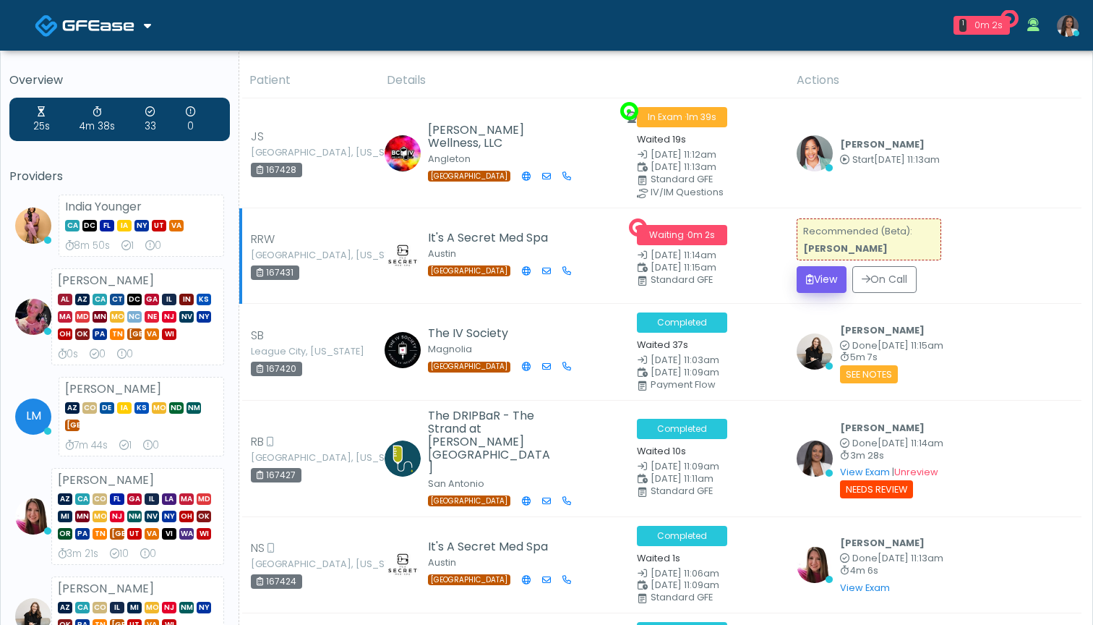
click at [824, 273] on button "View" at bounding box center [822, 279] width 50 height 27
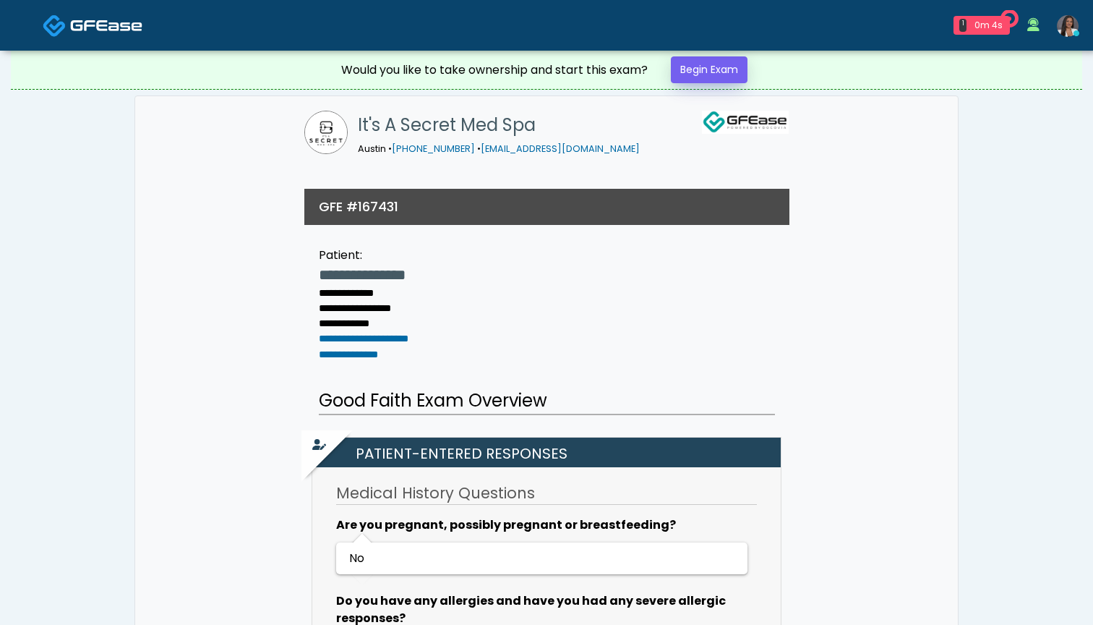
click at [706, 73] on link "Begin Exam" at bounding box center [709, 69] width 77 height 27
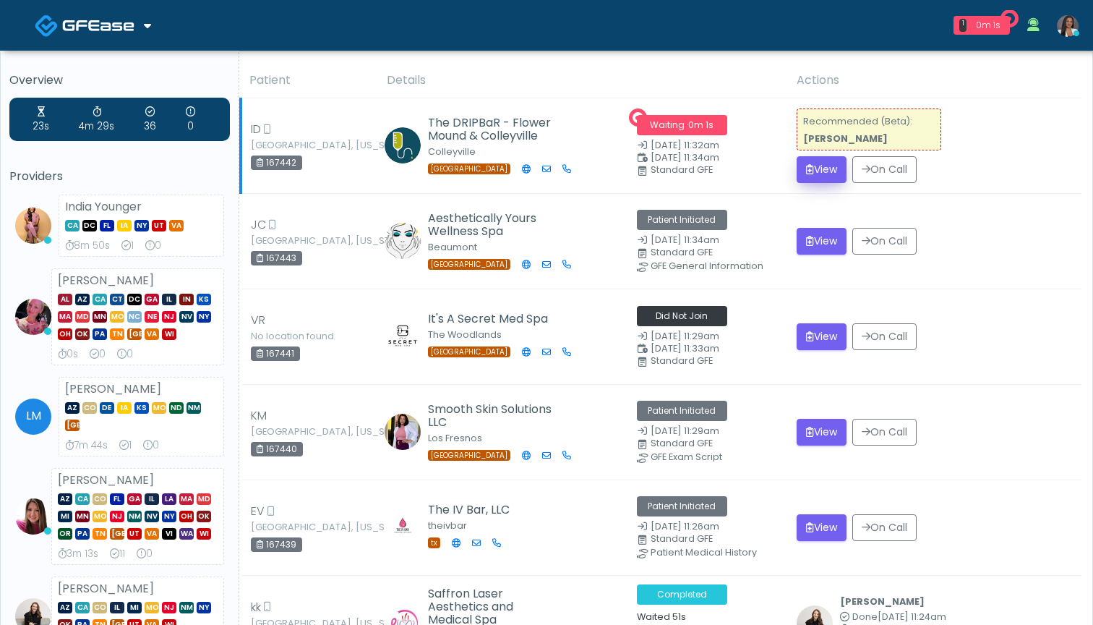
click at [822, 175] on button "View" at bounding box center [822, 169] width 50 height 27
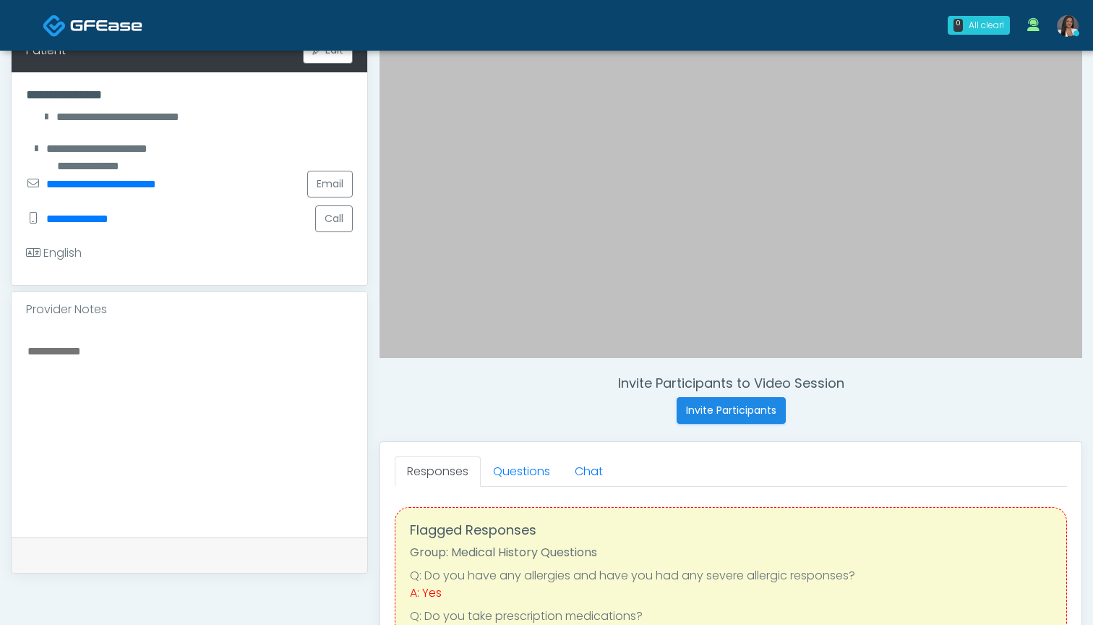
scroll to position [287, 0]
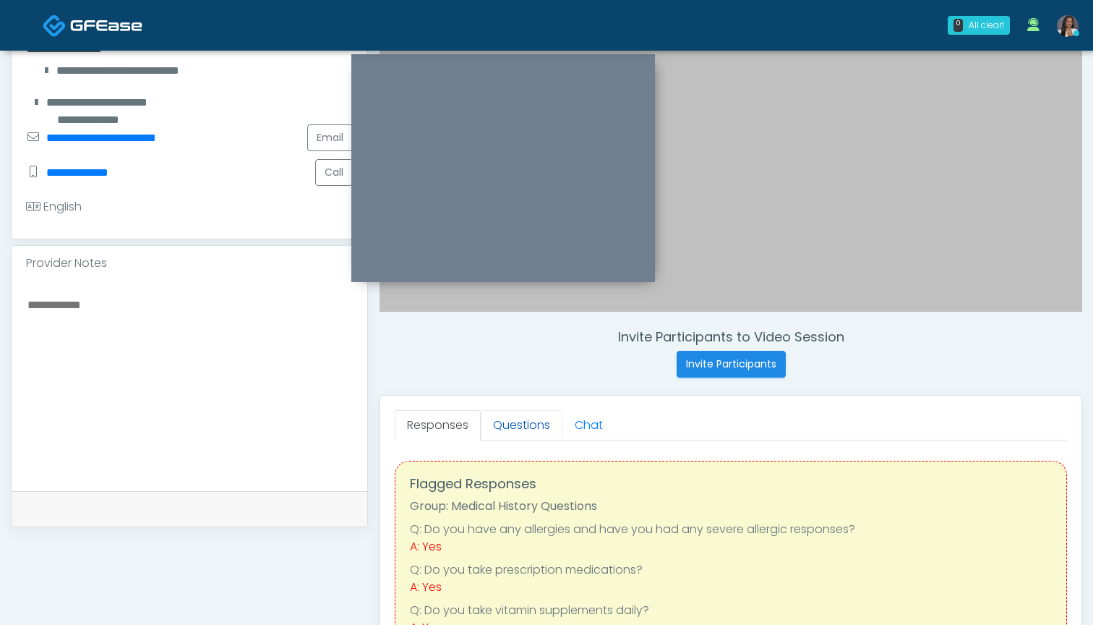
click at [510, 420] on link "Questions" at bounding box center [522, 425] width 82 height 30
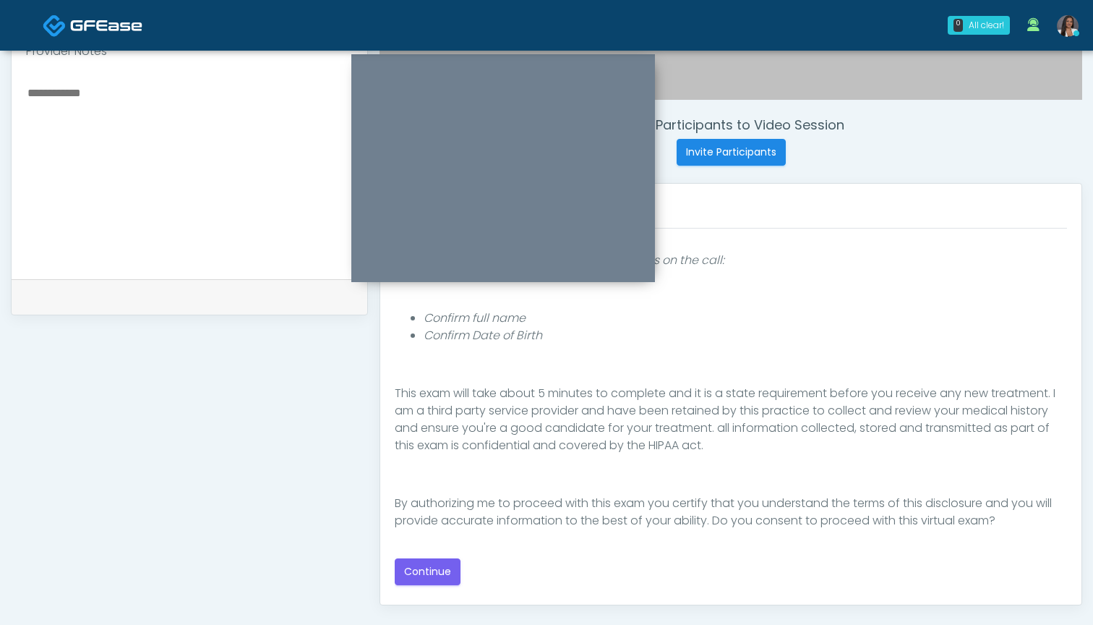
scroll to position [504, 0]
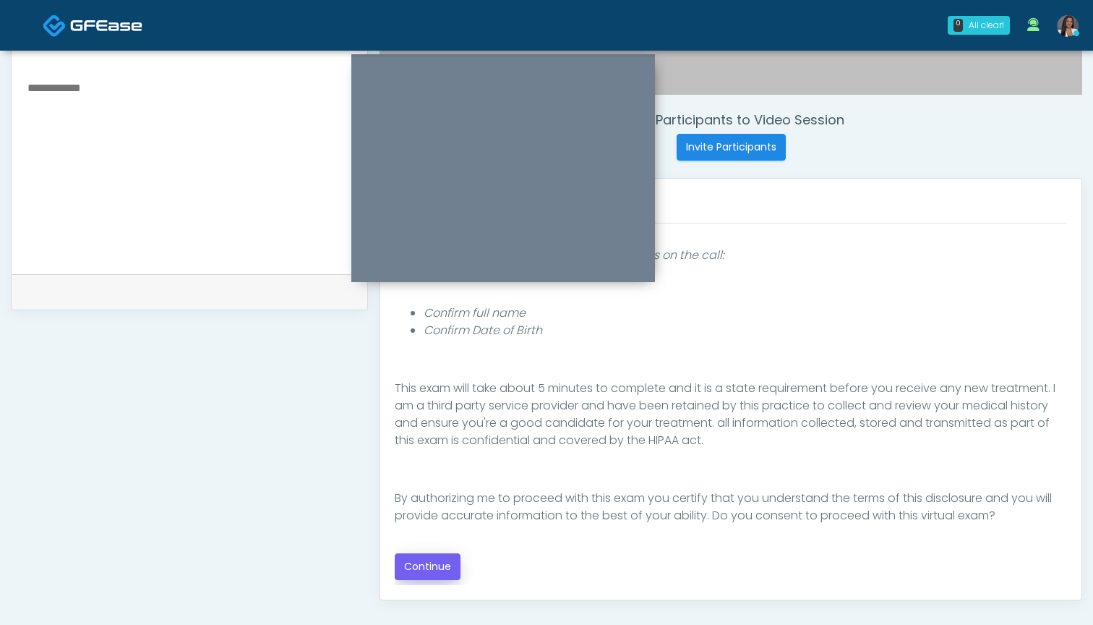
click at [438, 568] on button "Continue" at bounding box center [428, 566] width 66 height 27
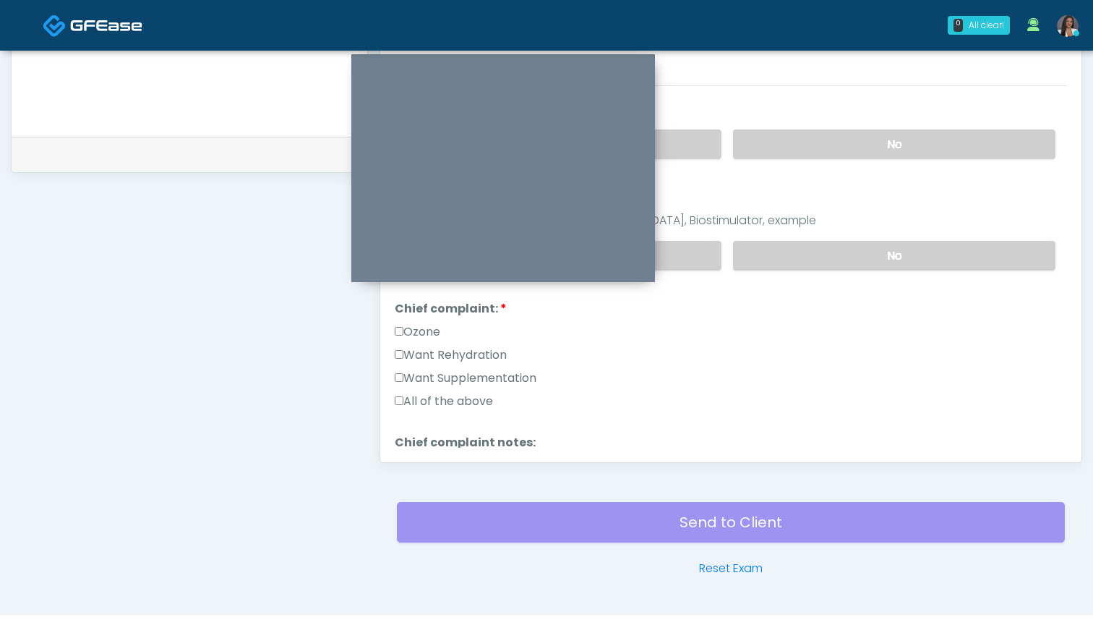
scroll to position [99, 0]
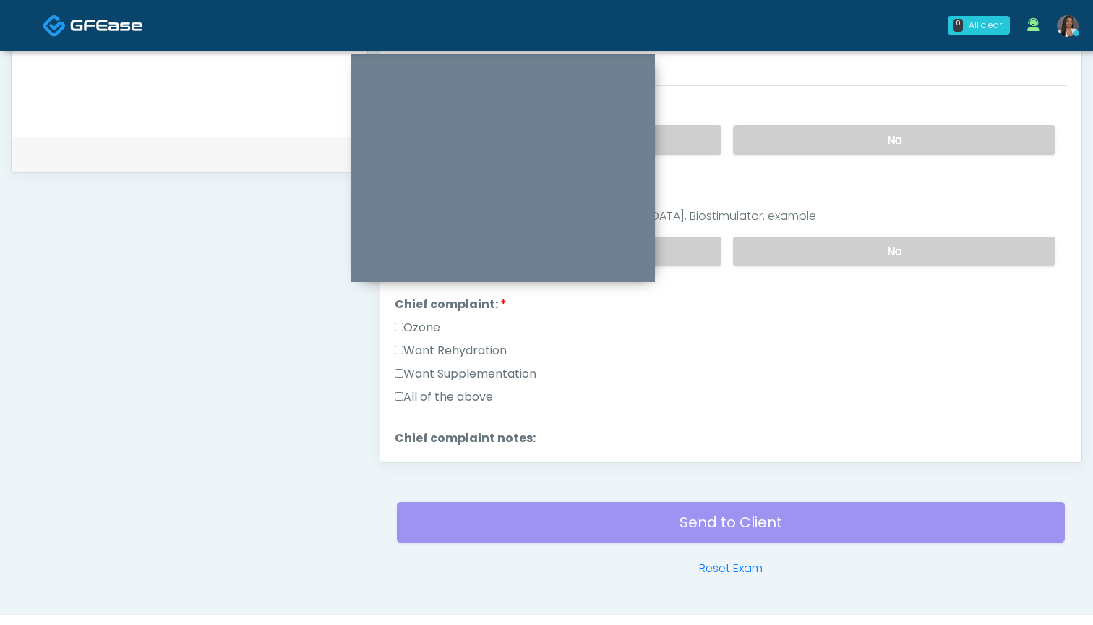
click at [489, 357] on label "Want Rehydration" at bounding box center [451, 350] width 112 height 17
click at [489, 373] on label "Want Supplementation" at bounding box center [466, 373] width 142 height 17
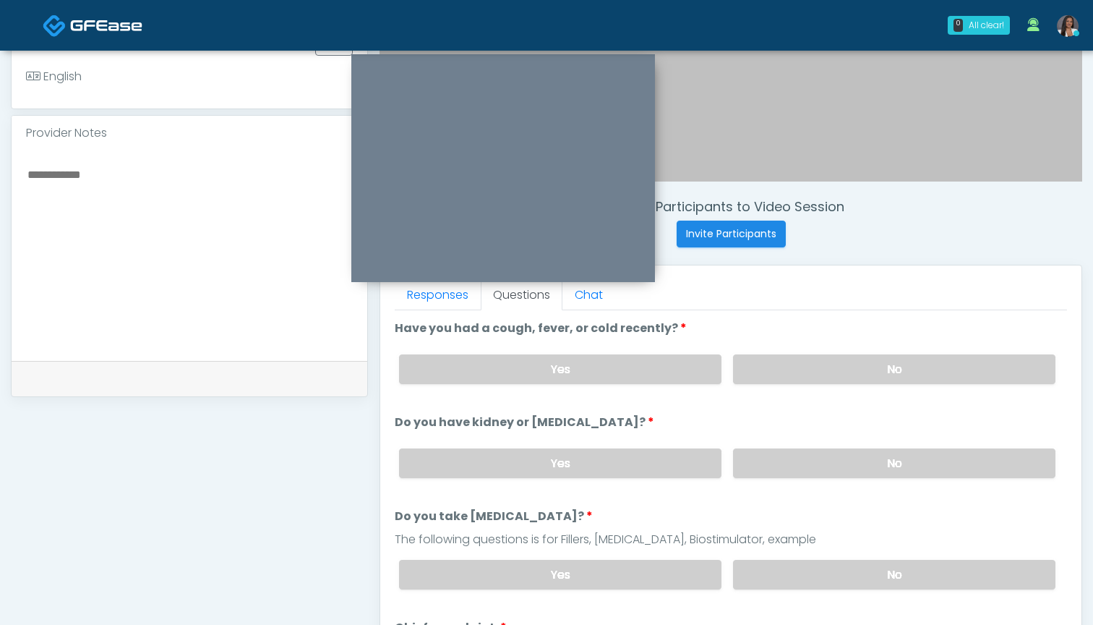
scroll to position [410, 0]
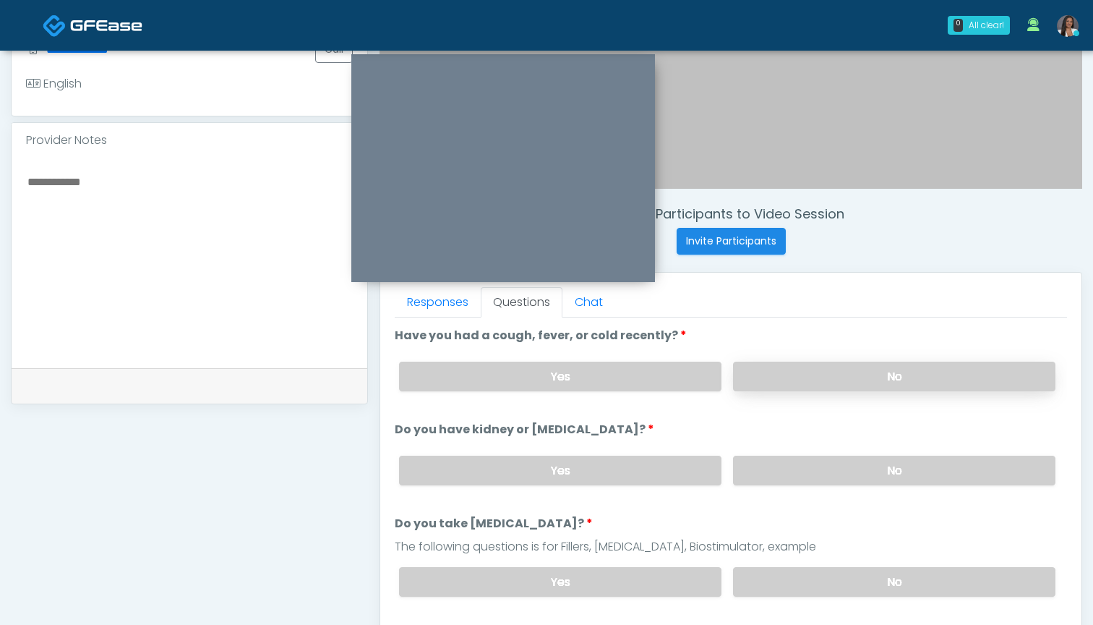
click at [784, 382] on label "No" at bounding box center [894, 377] width 322 height 30
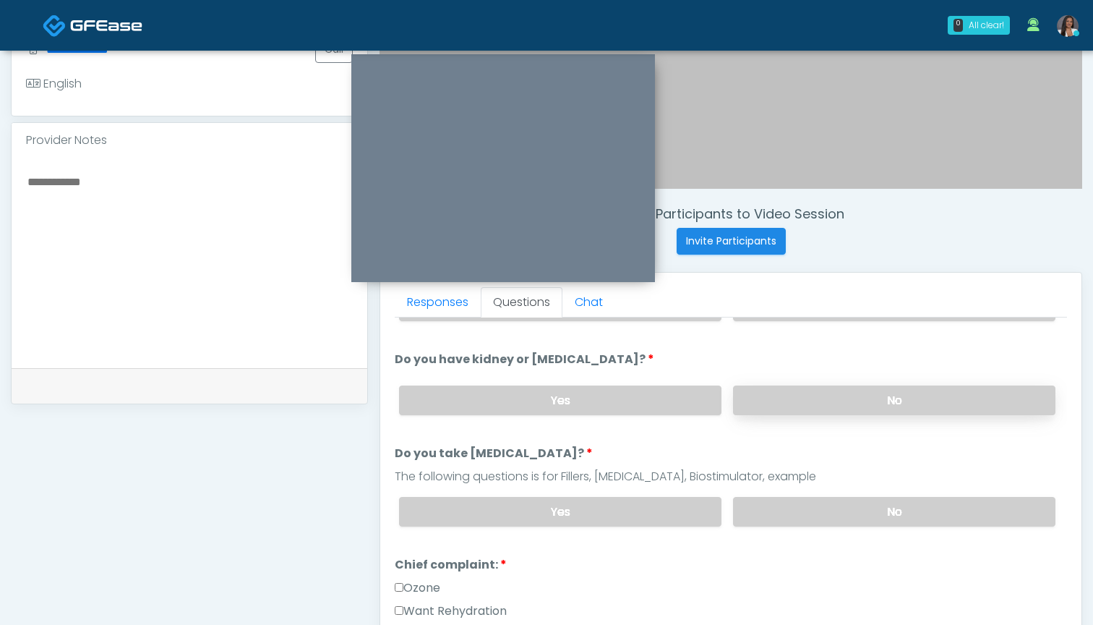
scroll to position [72, 0]
click at [800, 396] on label "No" at bounding box center [894, 399] width 322 height 30
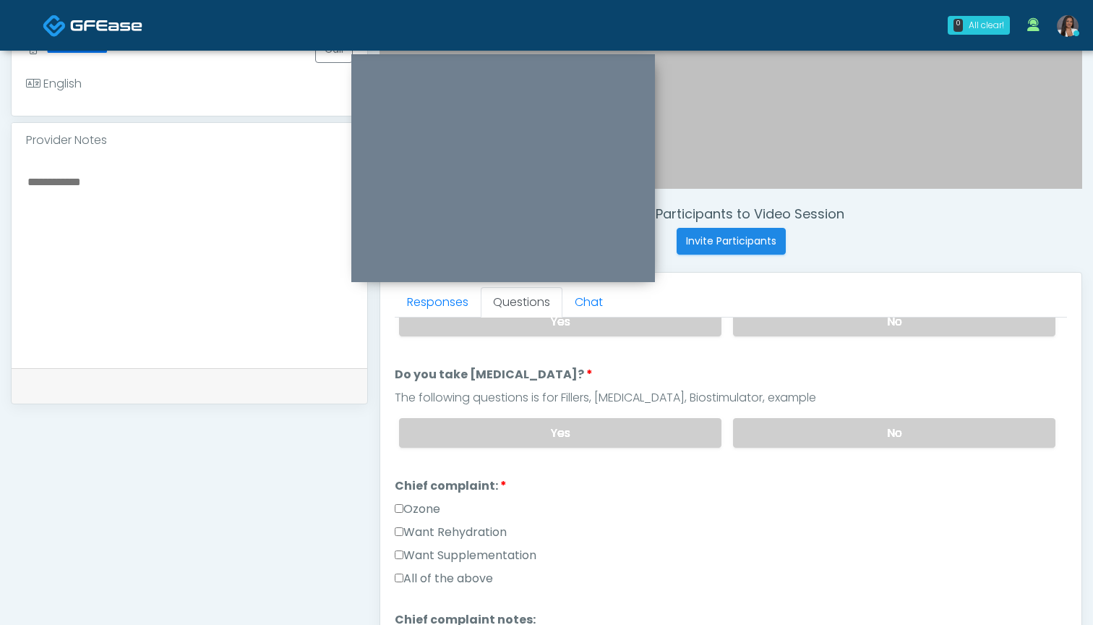
scroll to position [158, 0]
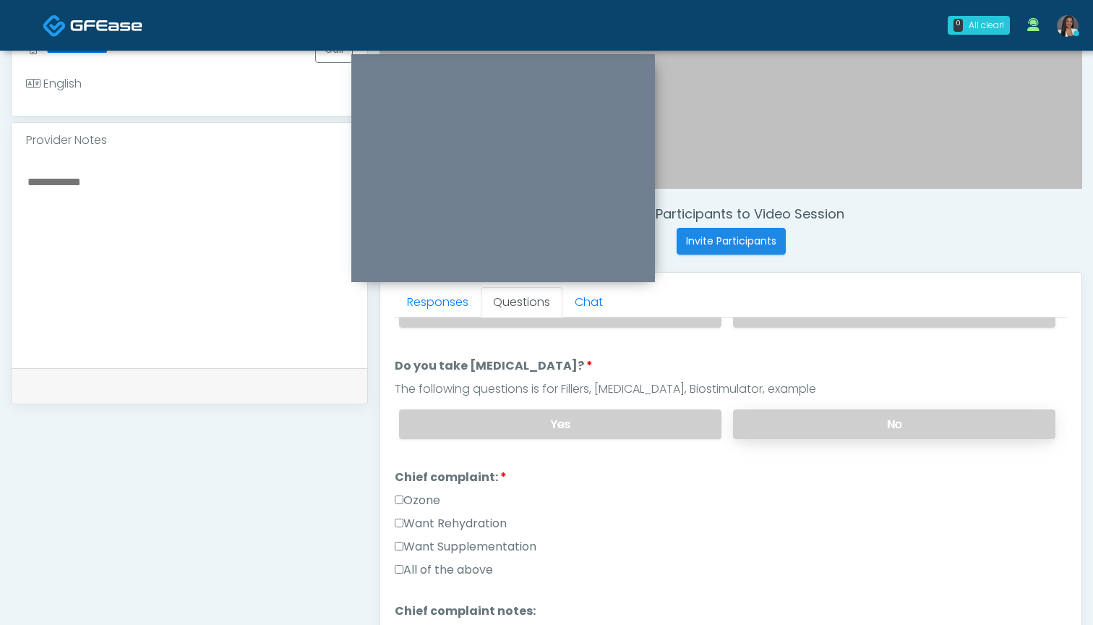
click at [807, 422] on label "No" at bounding box center [894, 424] width 322 height 30
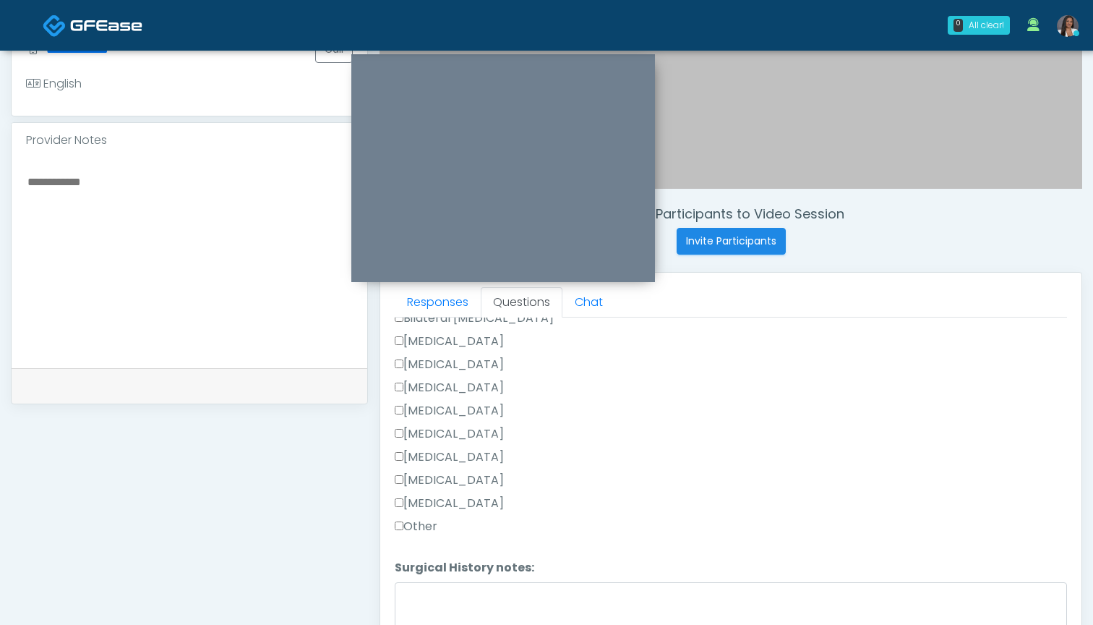
scroll to position [665, 0]
click at [424, 515] on label "Other" at bounding box center [416, 513] width 43 height 17
click at [449, 325] on label "Breast Augmentation" at bounding box center [449, 328] width 109 height 17
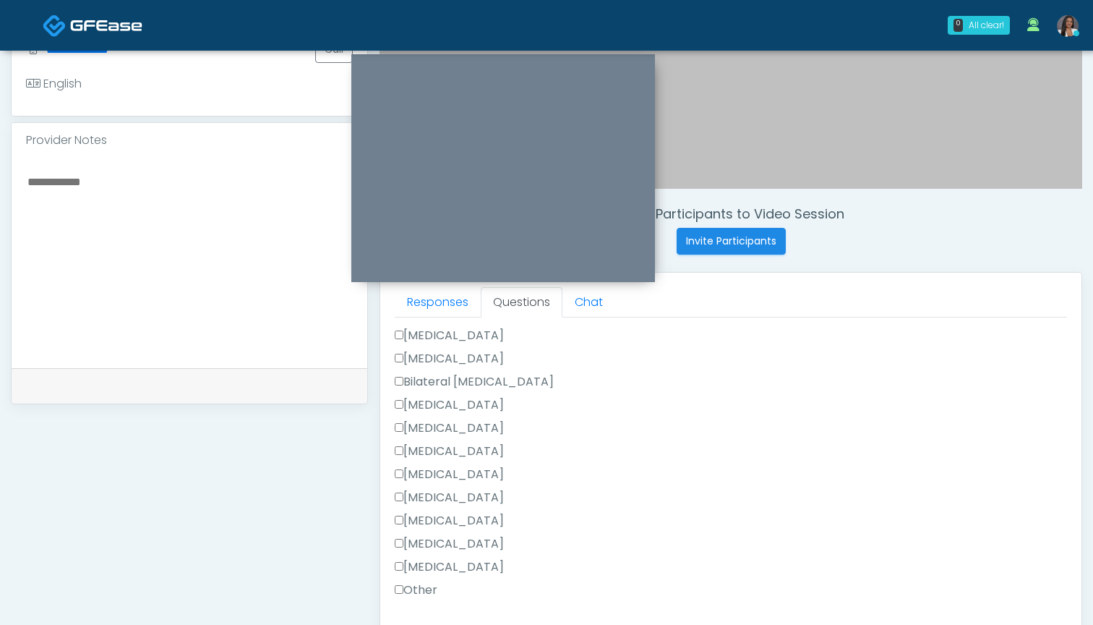
click at [440, 331] on label "Cesarean Section" at bounding box center [449, 335] width 109 height 17
click at [443, 451] on label "Rhinoplasty" at bounding box center [449, 451] width 109 height 17
click at [409, 584] on label "Other" at bounding box center [416, 589] width 43 height 17
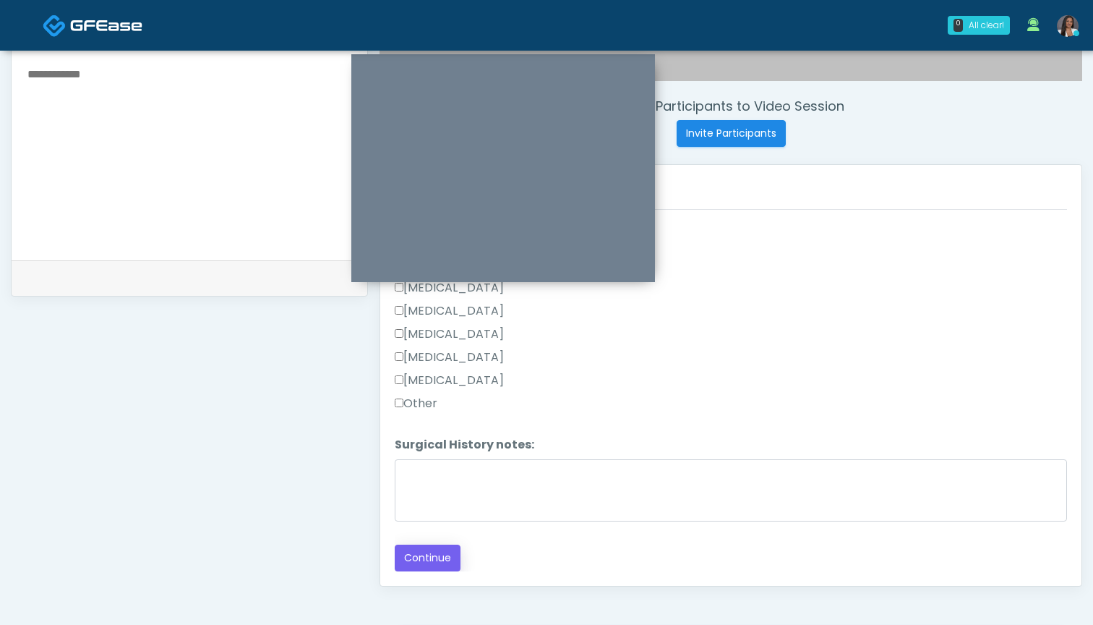
scroll to position [518, 0]
click at [429, 550] on button "Continue" at bounding box center [428, 557] width 66 height 27
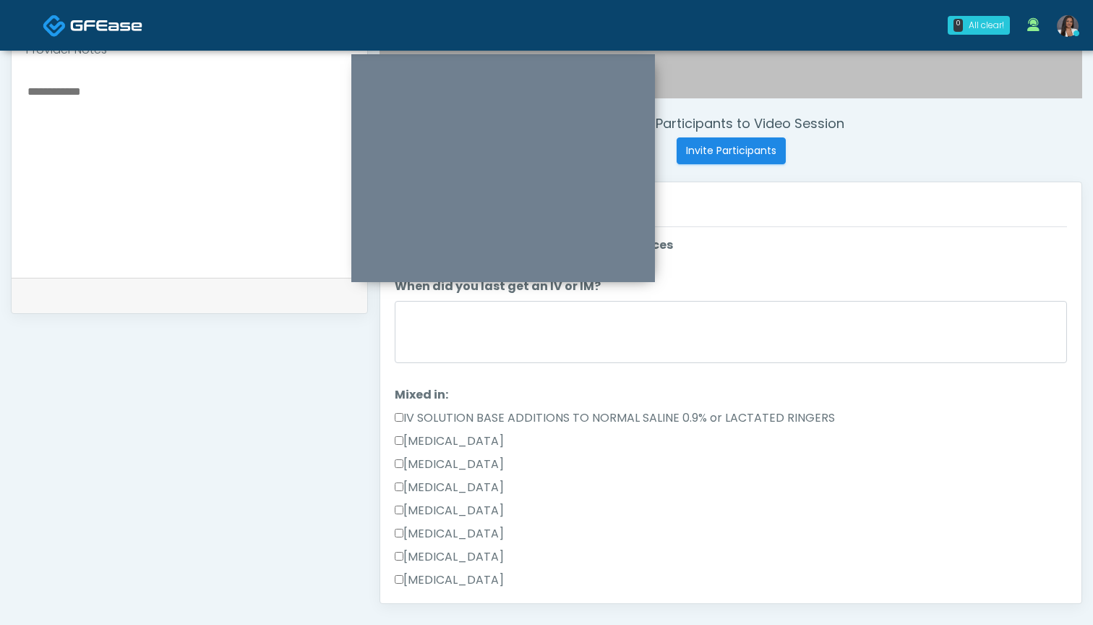
scroll to position [495, 0]
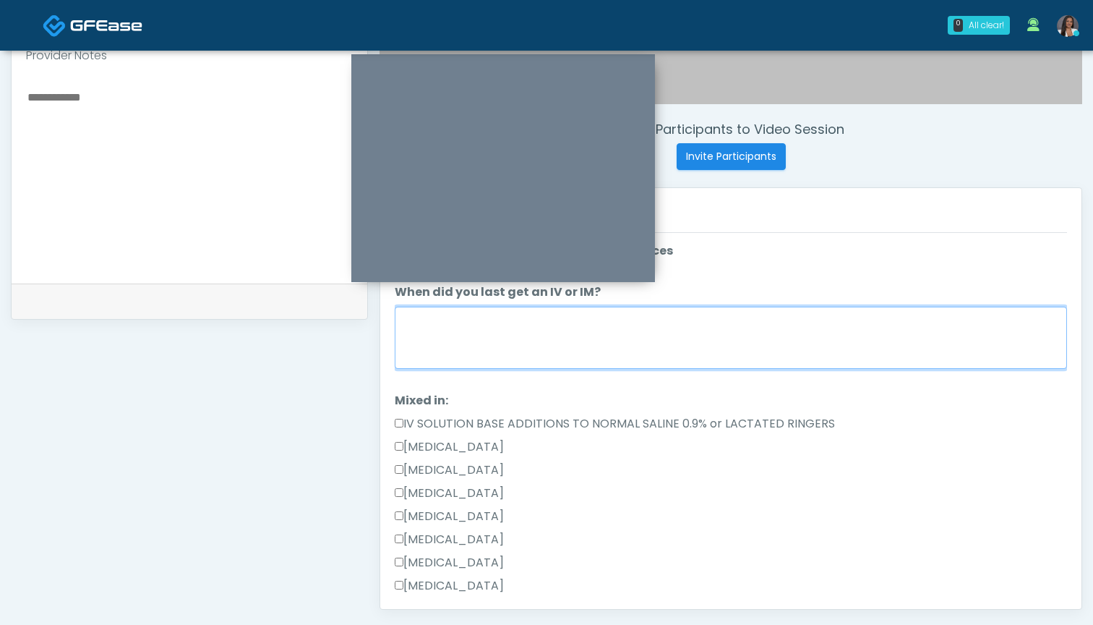
click at [741, 351] on textarea "When did you last get an IV or IM?" at bounding box center [731, 338] width 672 height 62
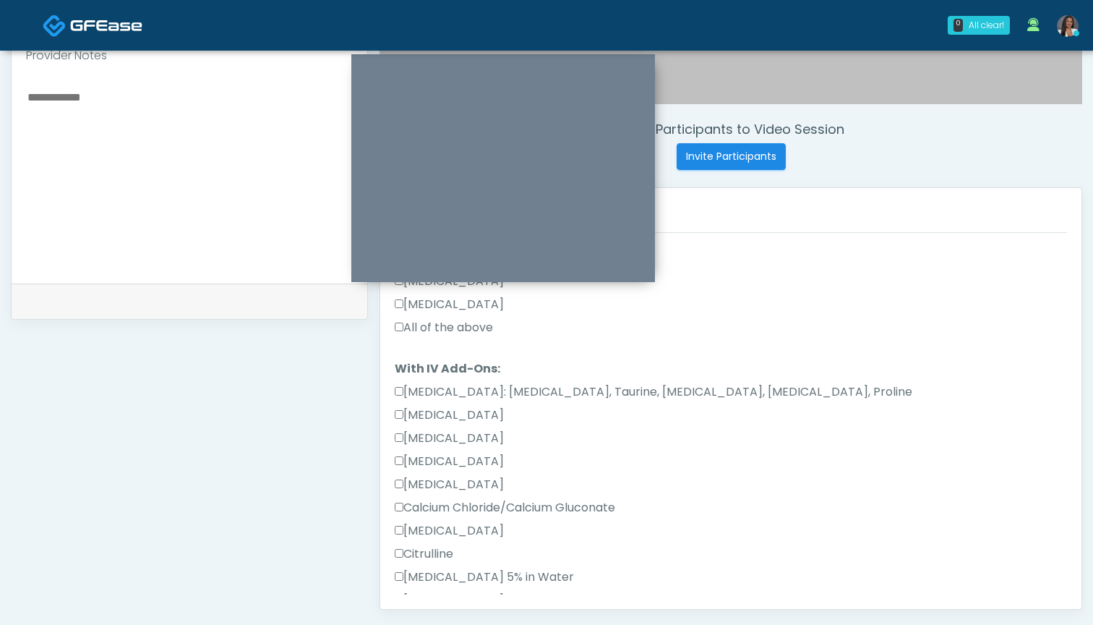
scroll to position [282, 0]
type textarea "*******"
click at [424, 333] on label "All of the above" at bounding box center [444, 326] width 98 height 17
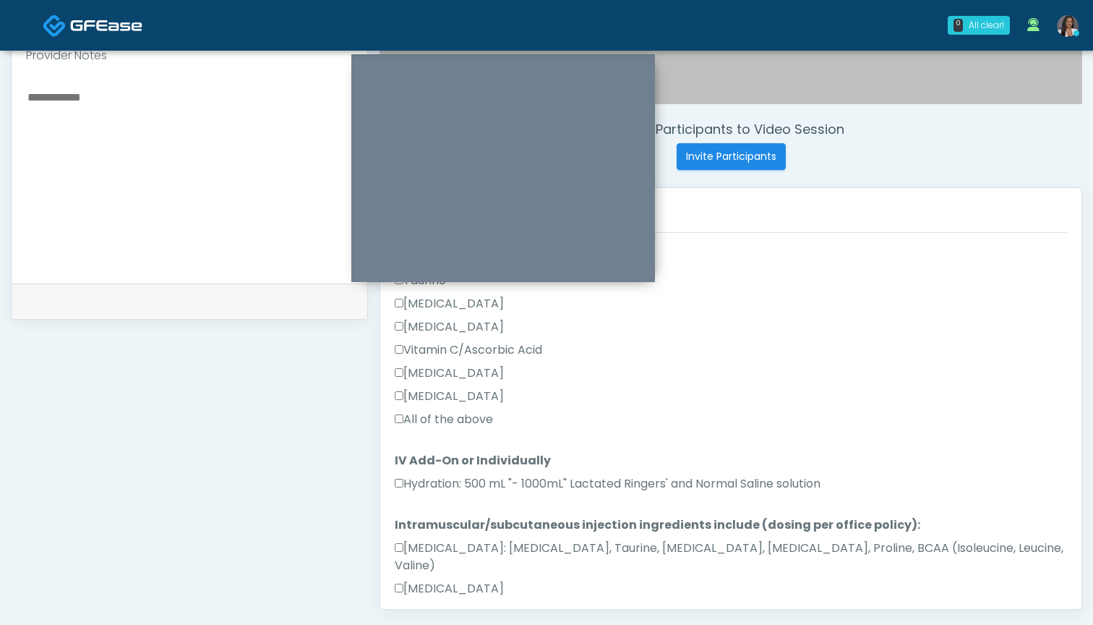
scroll to position [962, 0]
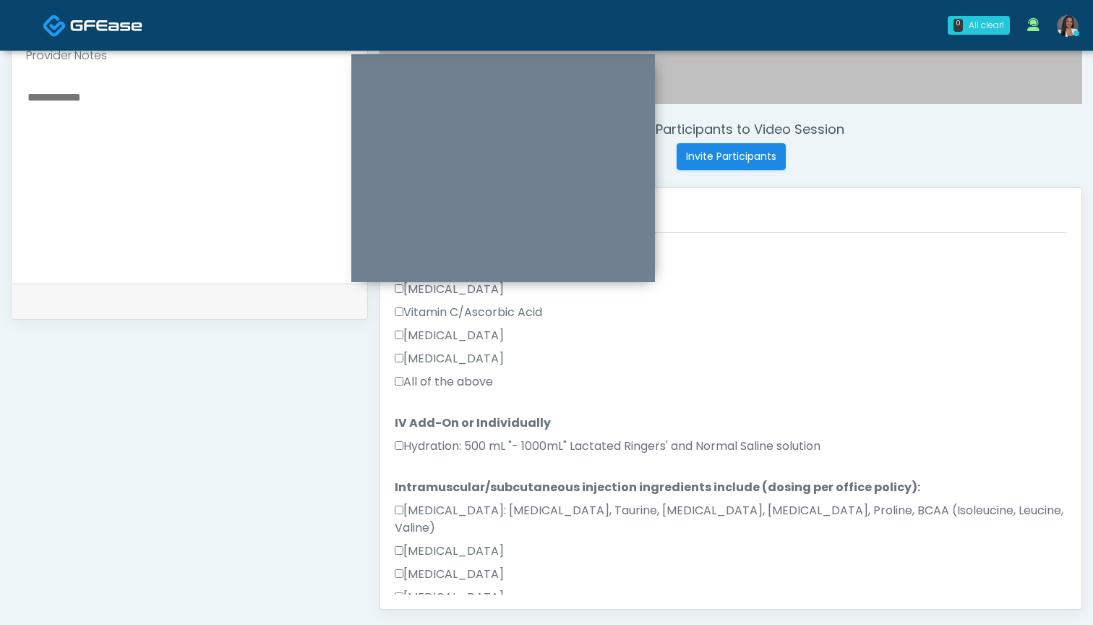
click at [461, 380] on label "All of the above" at bounding box center [444, 381] width 98 height 17
click at [458, 448] on label "Hydration: 500 mL "- 1000mL" Lactated Ringers' and Normal Saline solution" at bounding box center [608, 445] width 426 height 17
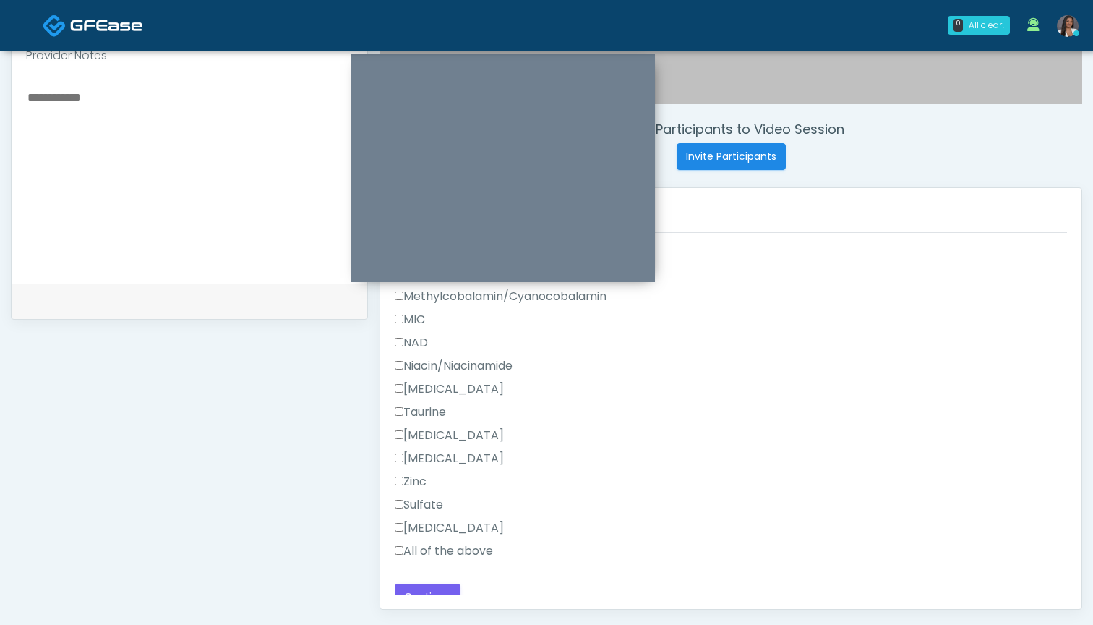
scroll to position [1470, 0]
click at [432, 544] on label "All of the above" at bounding box center [444, 552] width 98 height 17
click at [430, 585] on button "Continue" at bounding box center [428, 598] width 66 height 27
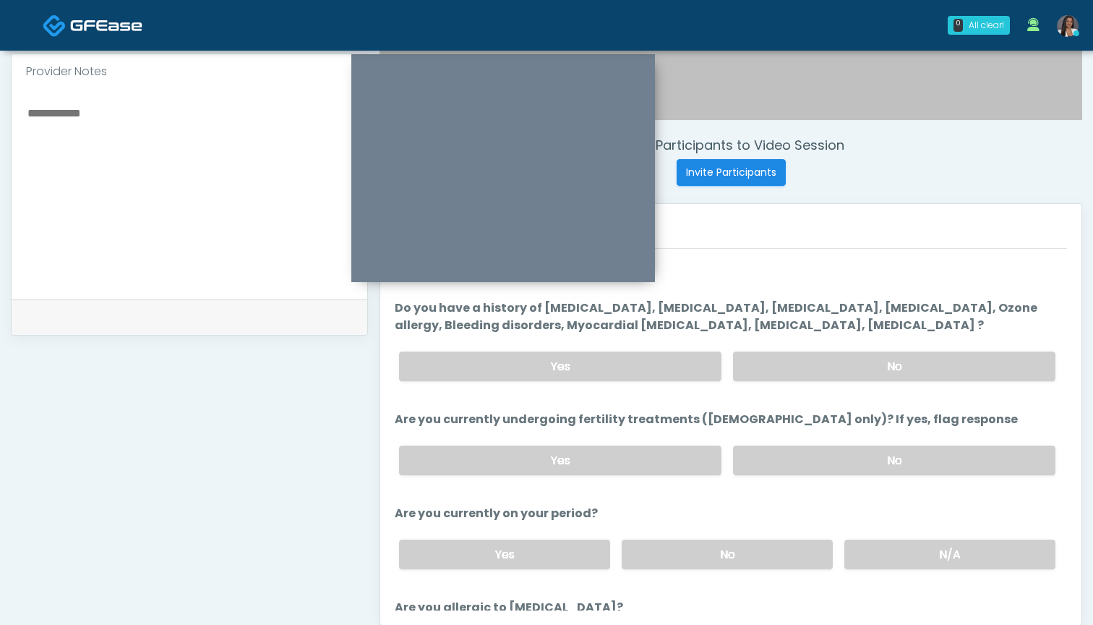
scroll to position [469, 0]
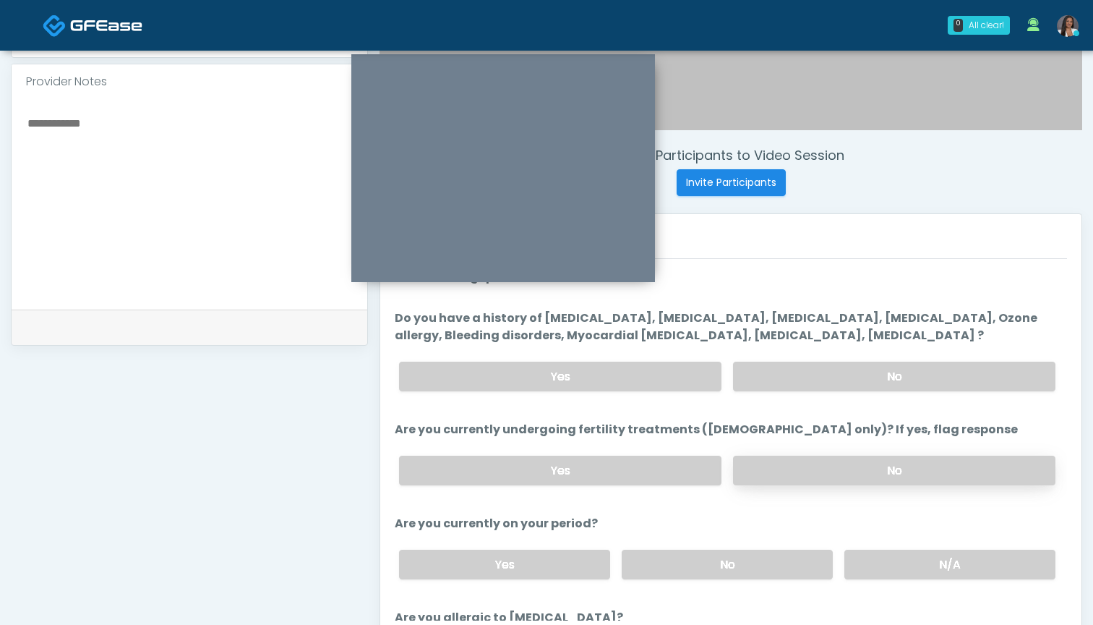
click at [779, 476] on label "No" at bounding box center [894, 471] width 322 height 30
click at [730, 568] on label "No" at bounding box center [727, 565] width 211 height 30
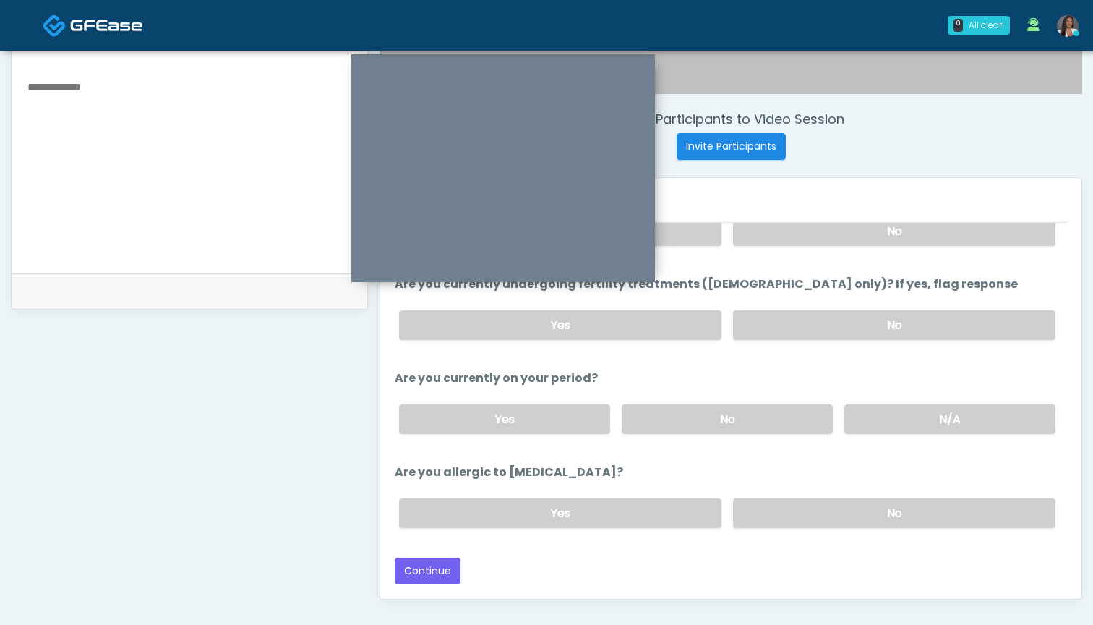
scroll to position [516, 0]
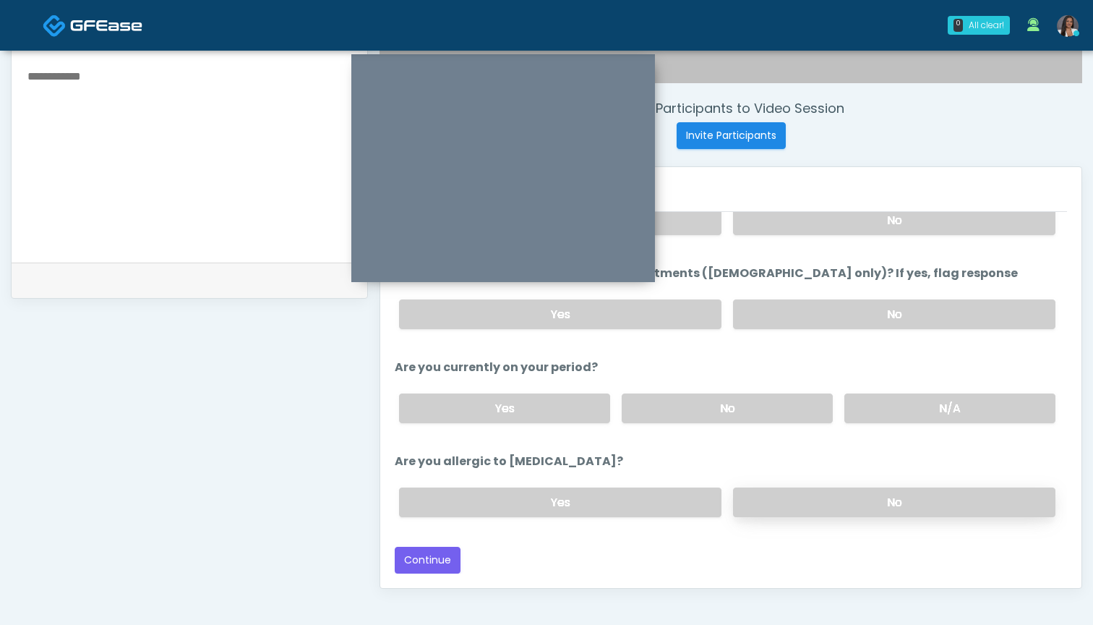
click at [792, 500] on label "No" at bounding box center [894, 502] width 322 height 30
click at [427, 563] on button "Continue" at bounding box center [428, 560] width 66 height 27
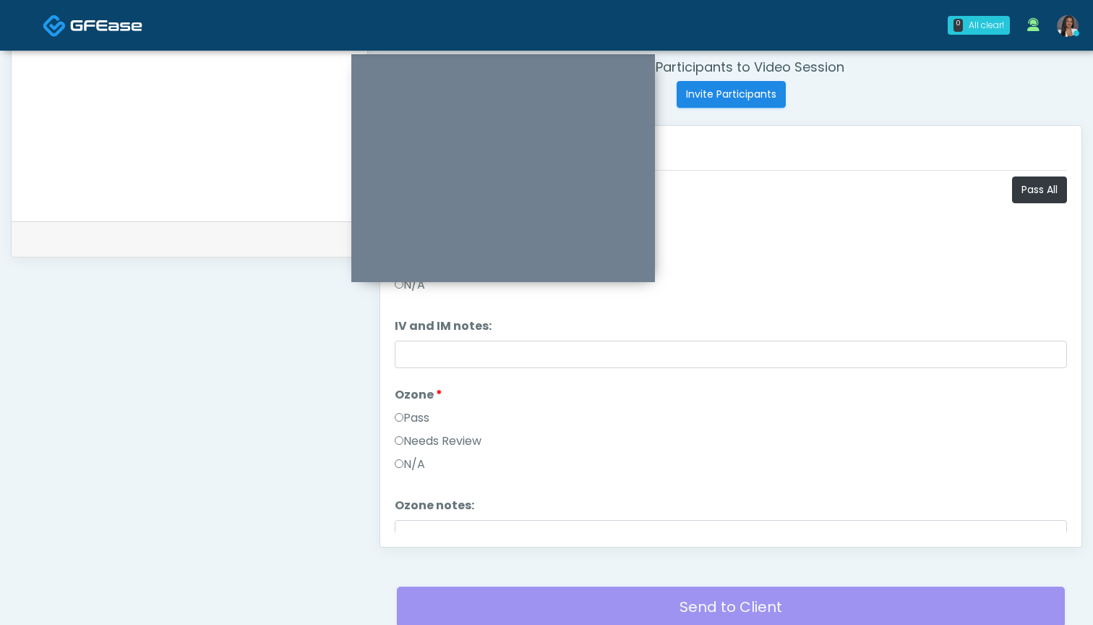
scroll to position [548, 0]
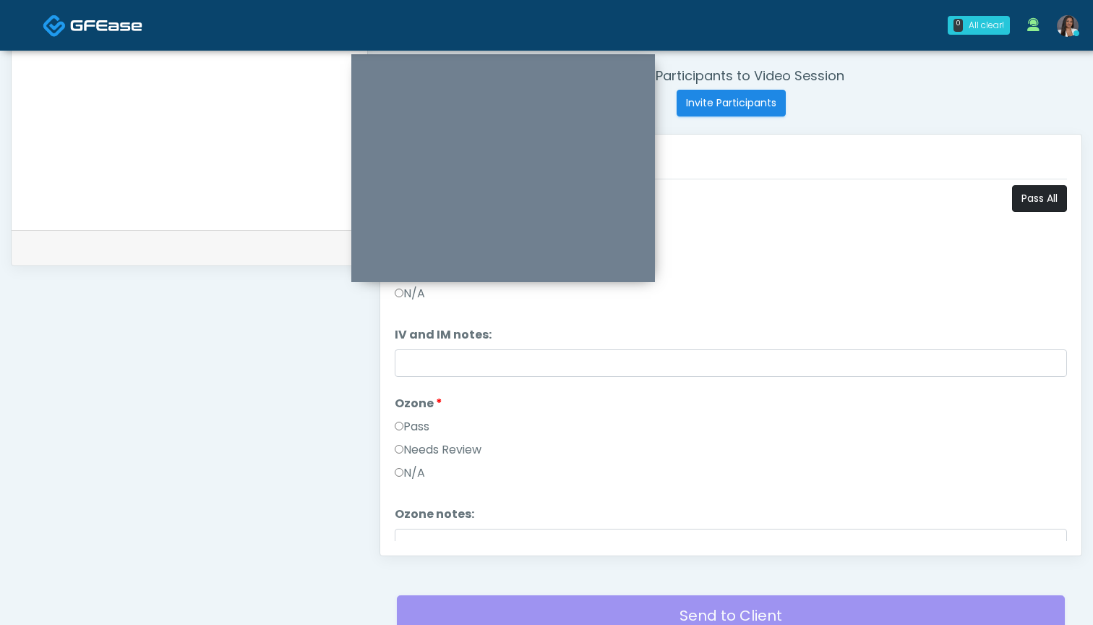
click at [1038, 195] on button "Pass All" at bounding box center [1039, 198] width 55 height 27
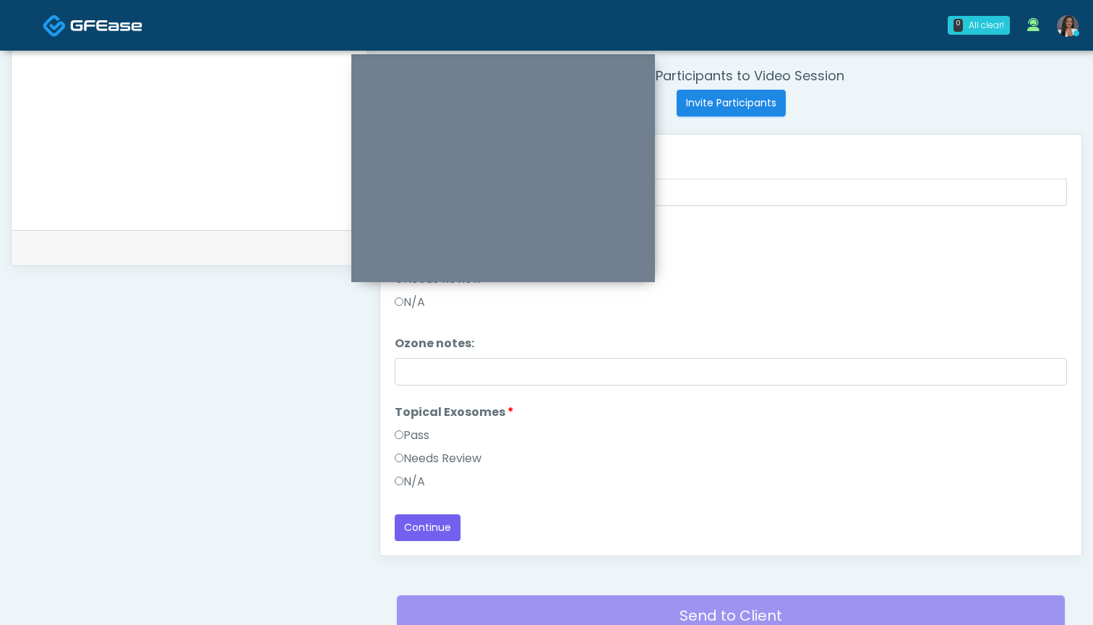
scroll to position [171, 0]
click at [427, 529] on button "Continue" at bounding box center [428, 527] width 66 height 27
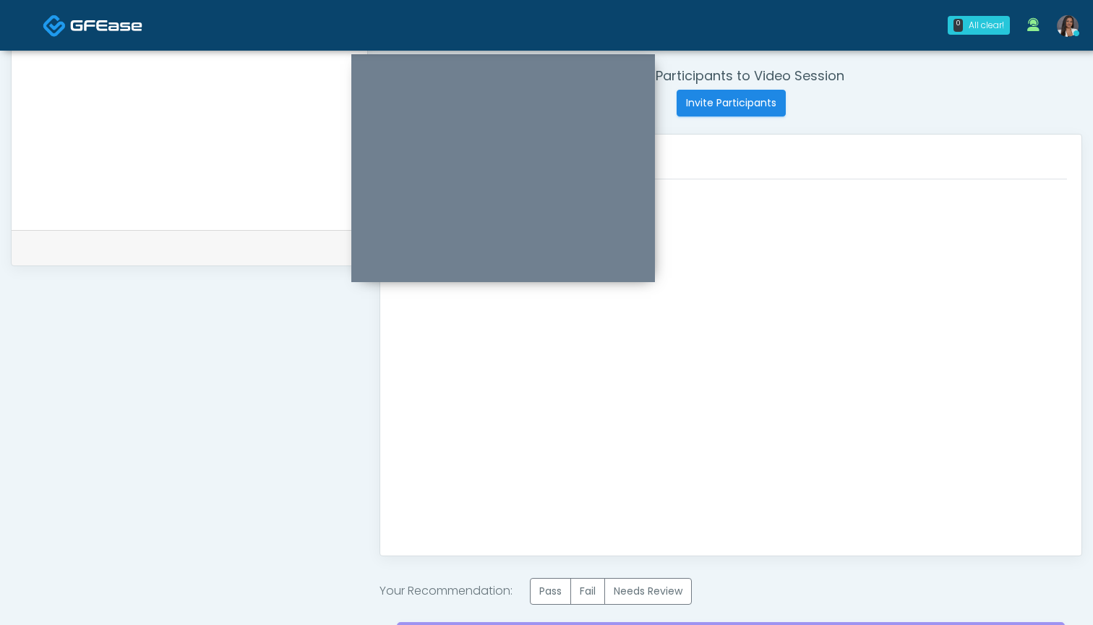
scroll to position [0, 0]
click at [550, 591] on label "Pass" at bounding box center [550, 591] width 41 height 27
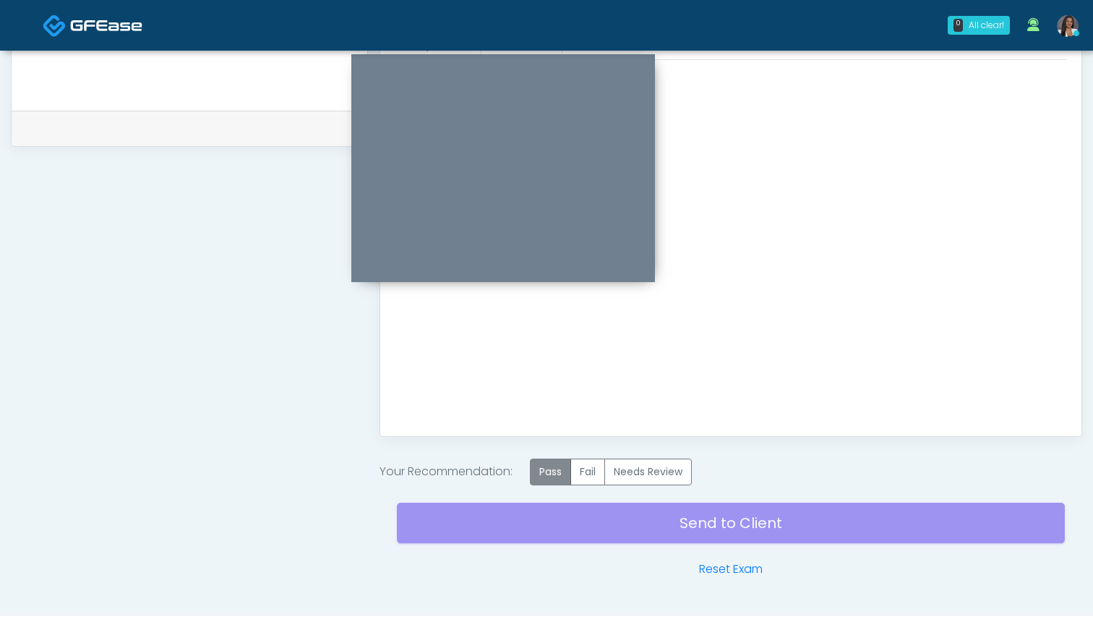
scroll to position [686, 0]
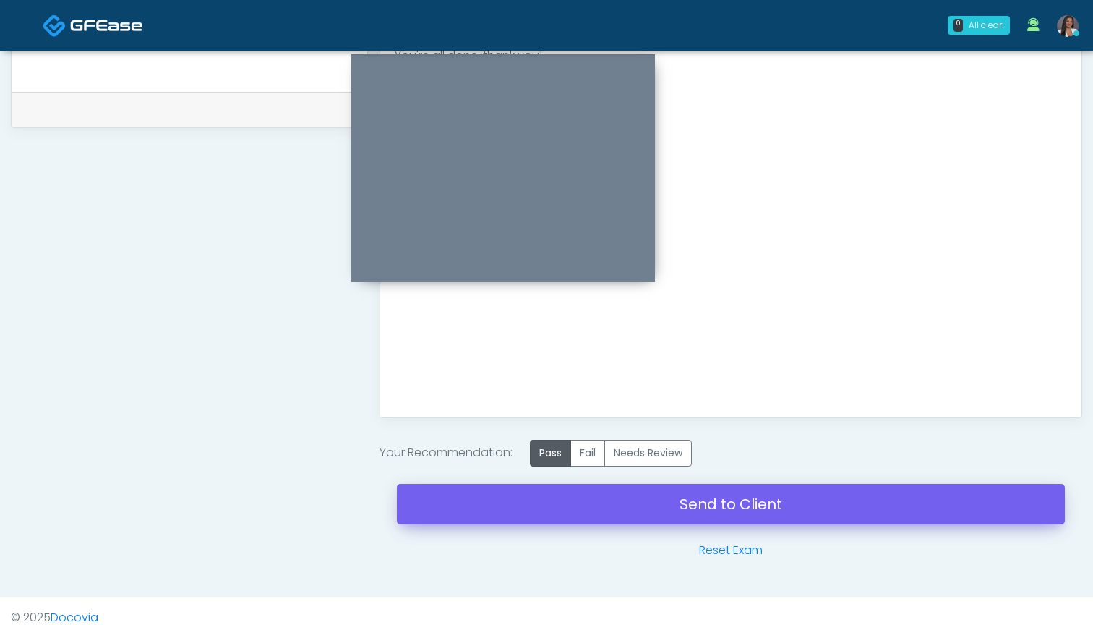
click at [589, 506] on link "Send to Client" at bounding box center [731, 504] width 668 height 40
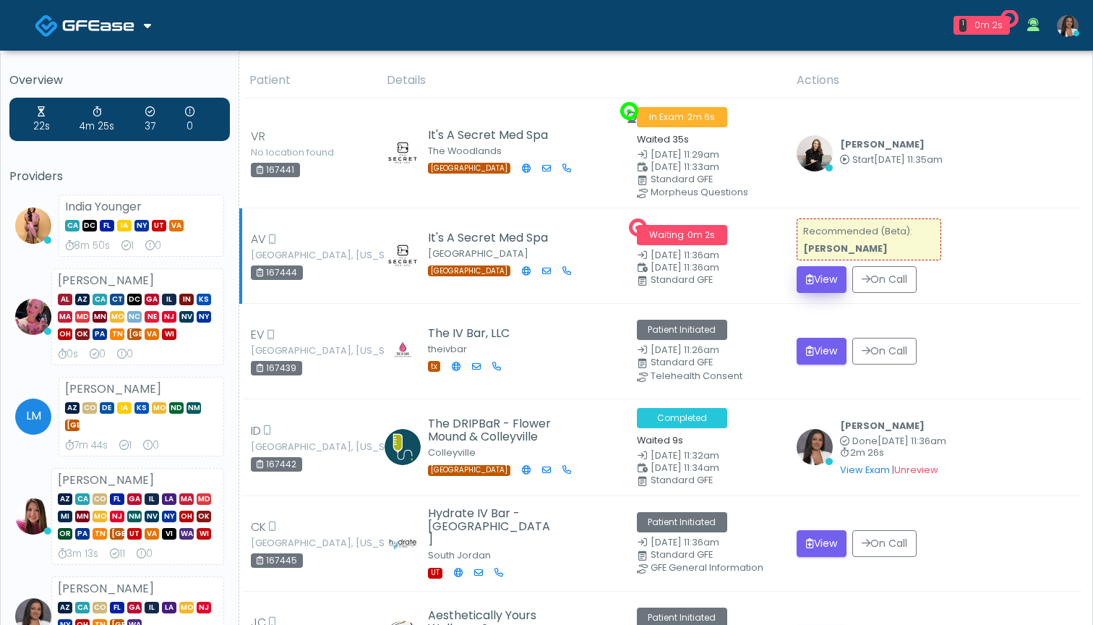
click at [819, 278] on button "View" at bounding box center [822, 279] width 50 height 27
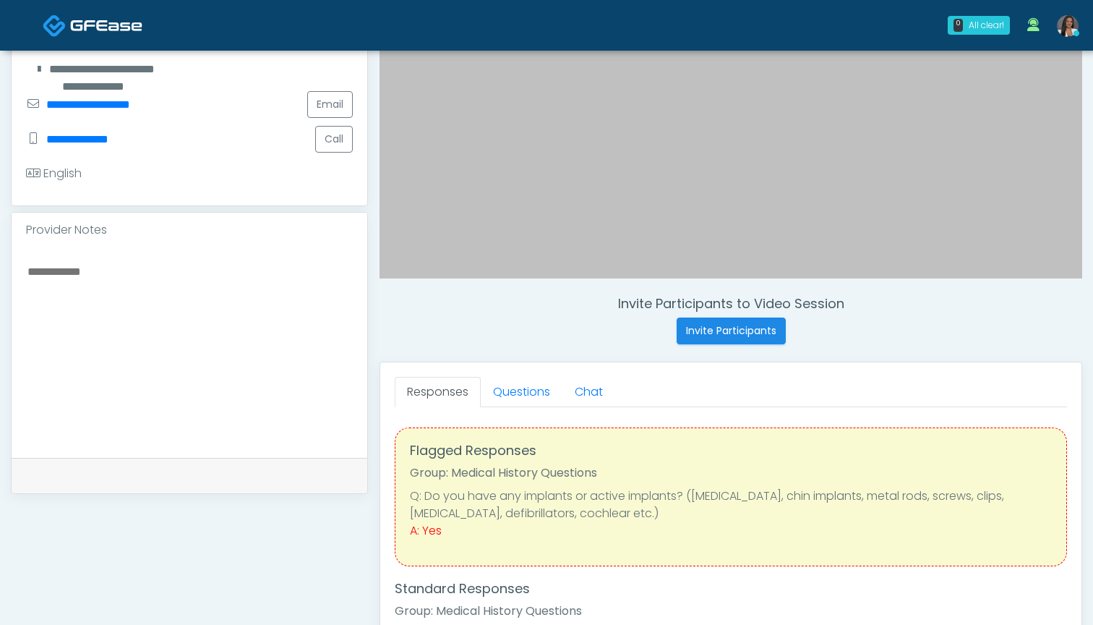
scroll to position [345, 0]
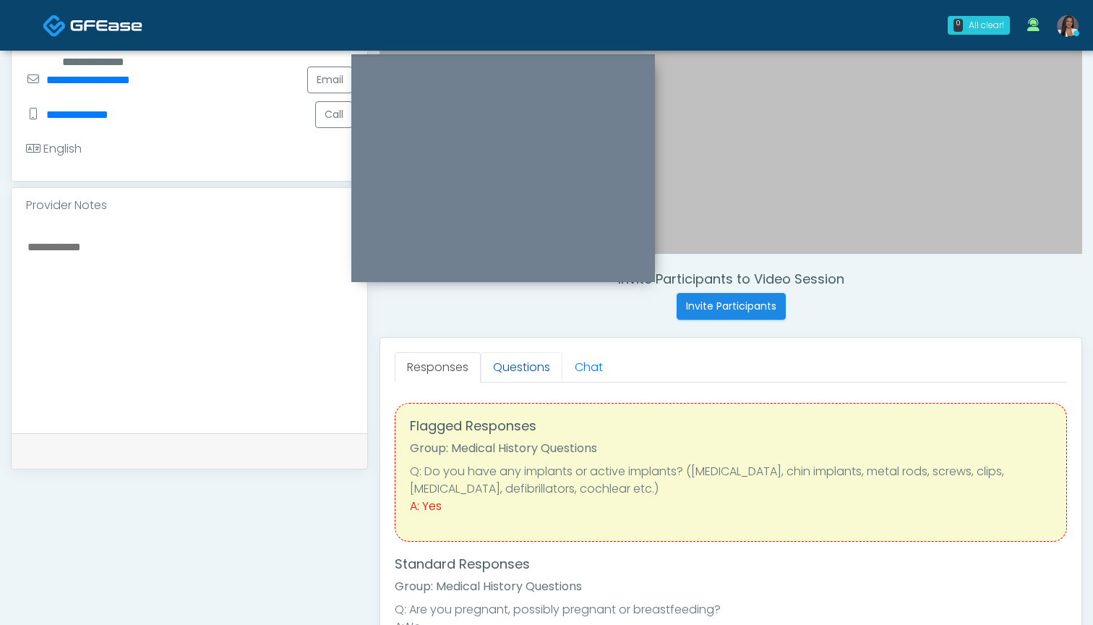
click at [510, 367] on link "Questions" at bounding box center [522, 367] width 82 height 30
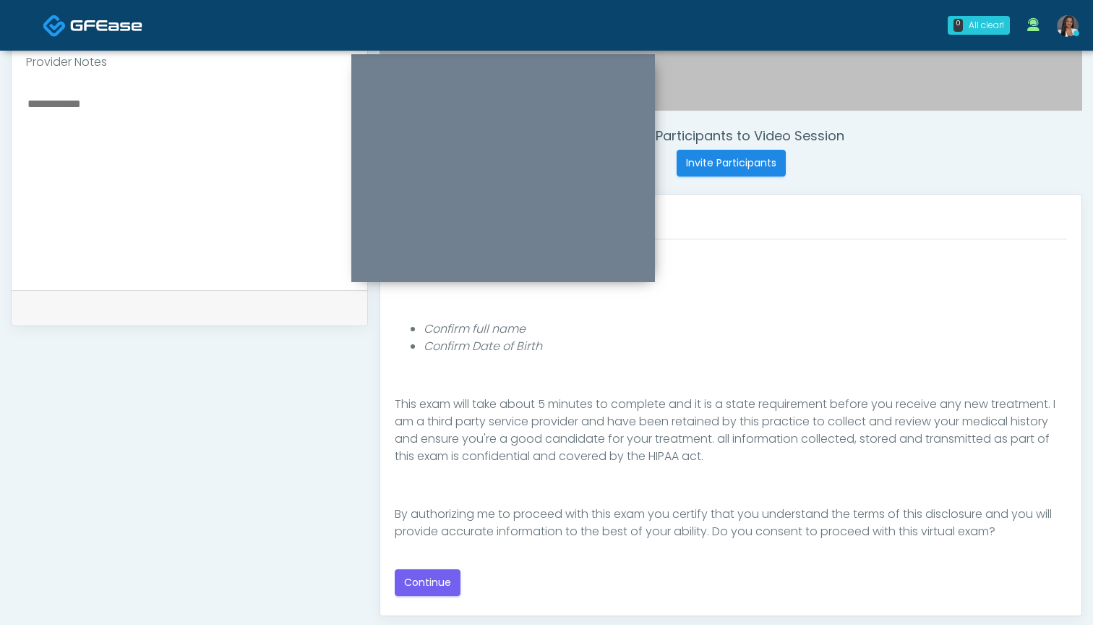
scroll to position [487, 0]
click at [413, 589] on button "Continue" at bounding box center [428, 584] width 66 height 27
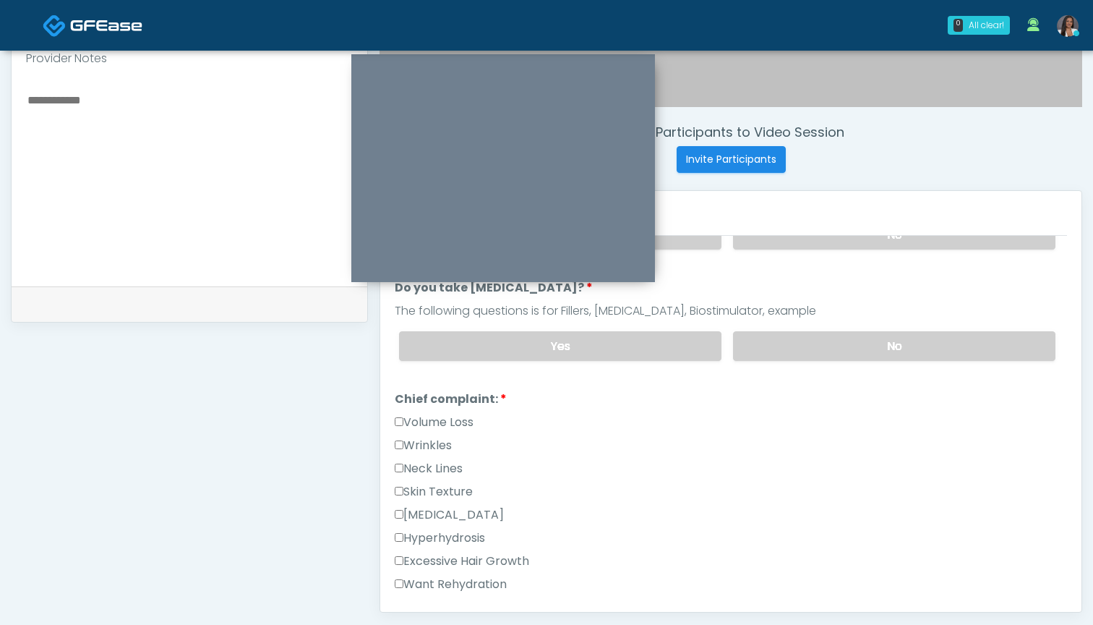
scroll to position [488, 0]
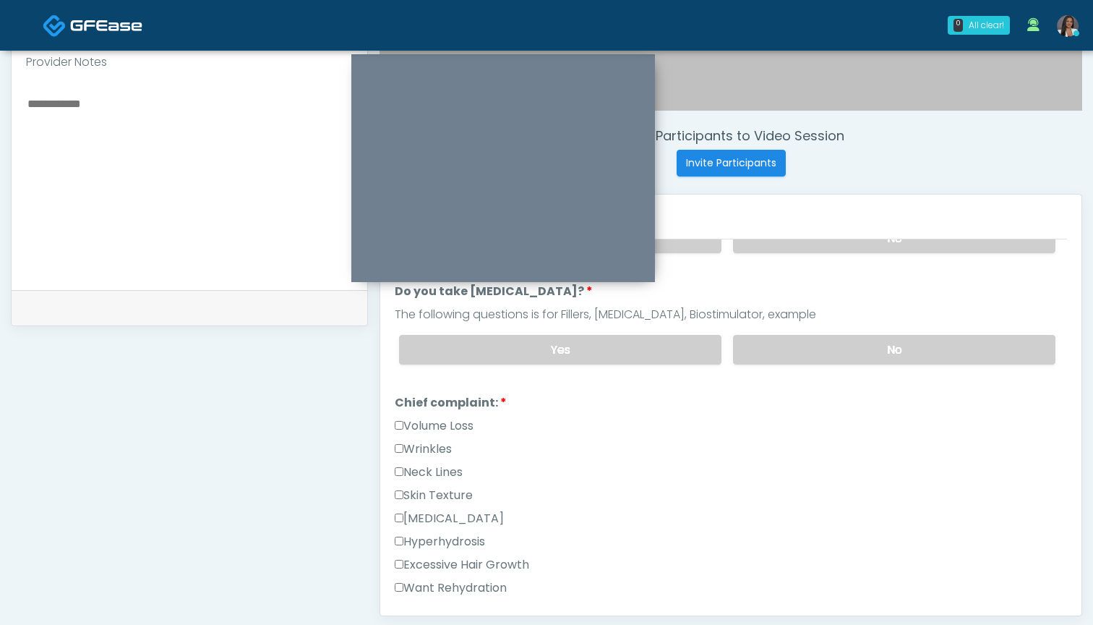
click at [435, 445] on label "Wrinkles" at bounding box center [423, 448] width 57 height 17
click at [440, 430] on label "Volume Loss" at bounding box center [434, 425] width 79 height 17
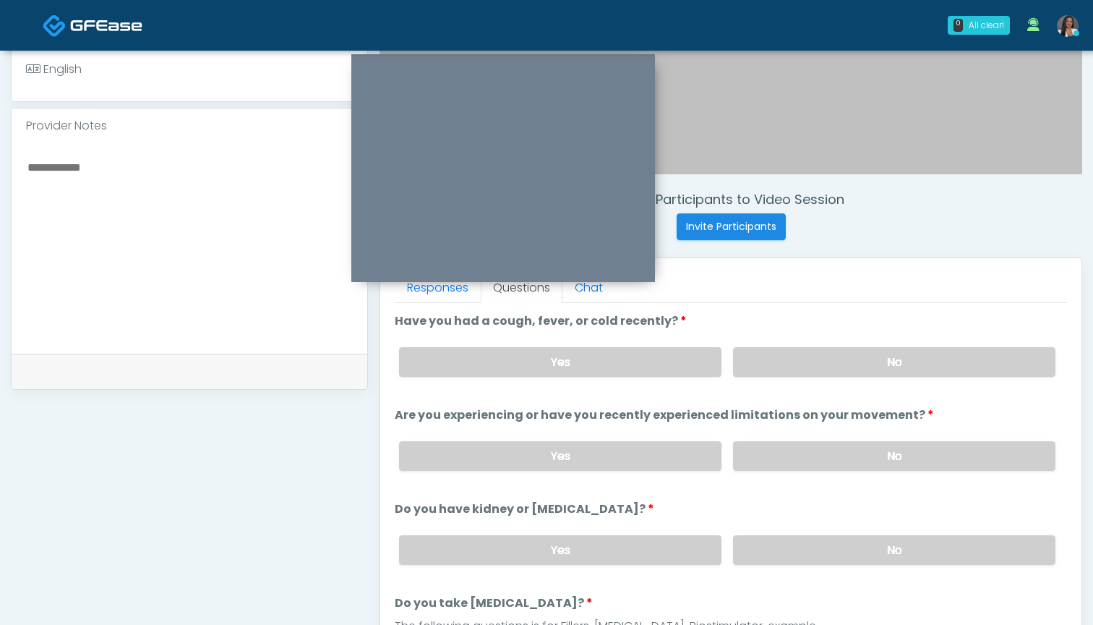
scroll to position [419, 0]
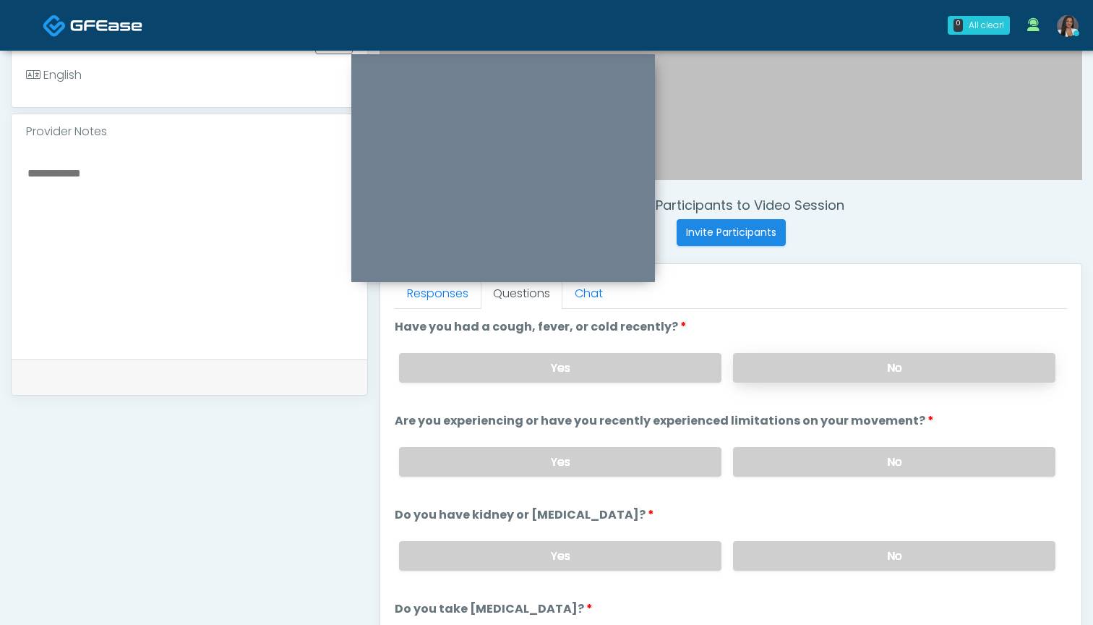
click at [795, 364] on label "No" at bounding box center [894, 368] width 322 height 30
click at [816, 455] on label "No" at bounding box center [894, 462] width 322 height 30
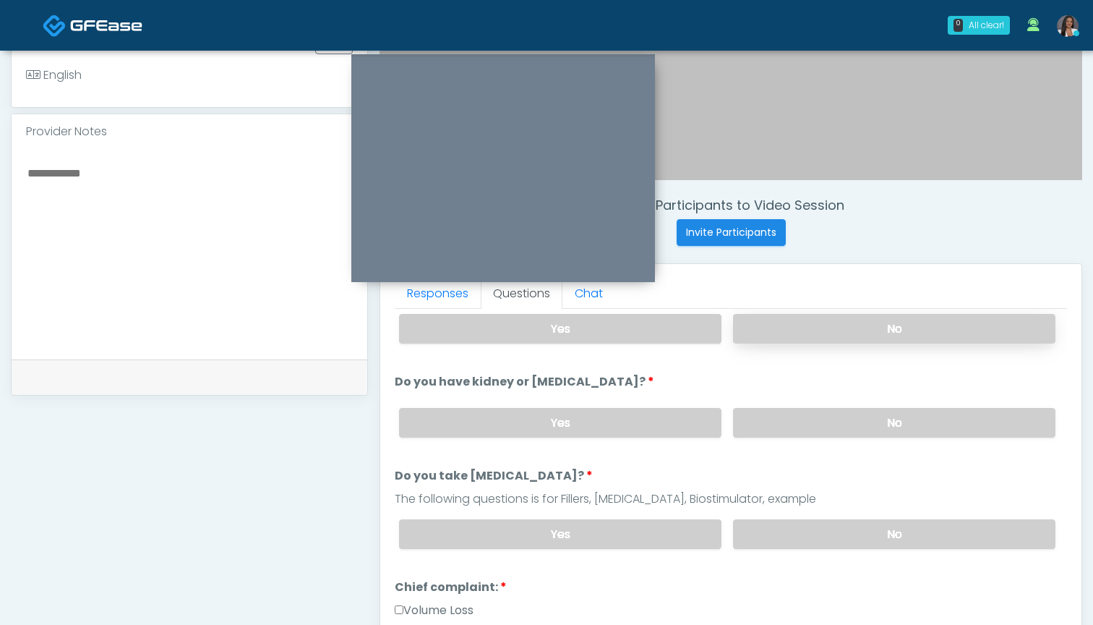
scroll to position [138, 0]
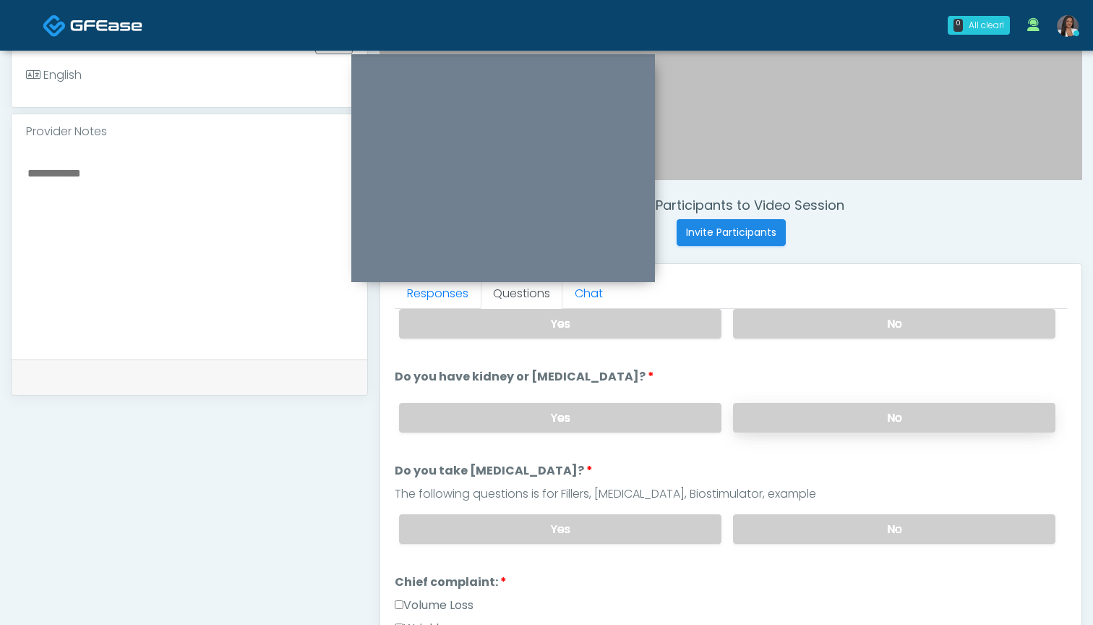
click at [814, 416] on label "No" at bounding box center [894, 418] width 322 height 30
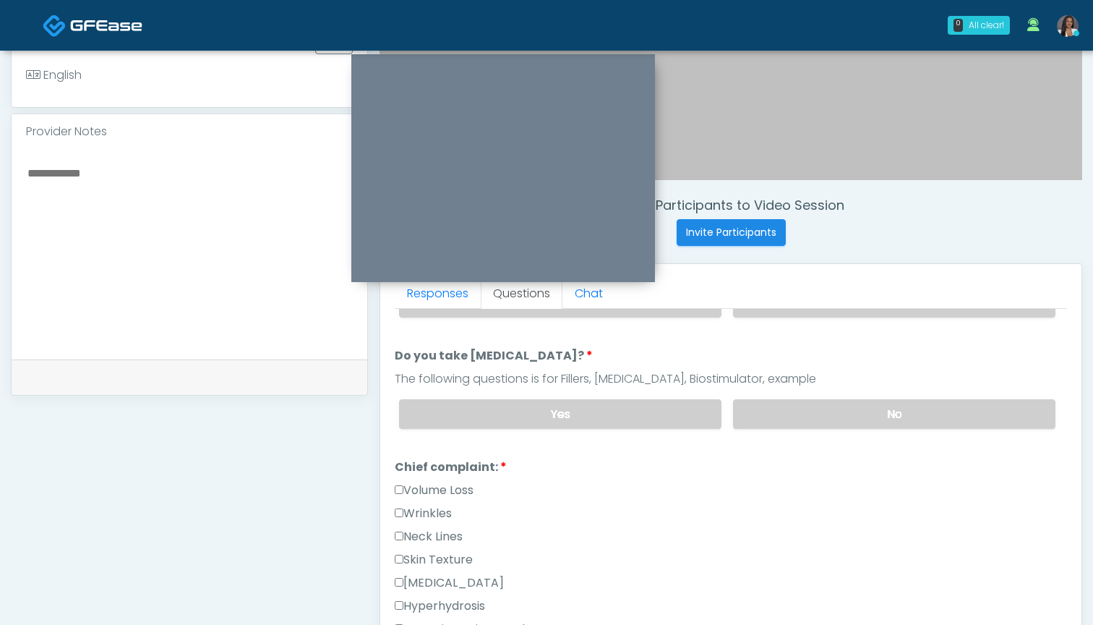
scroll to position [252, 0]
click at [820, 414] on label "No" at bounding box center [894, 415] width 322 height 30
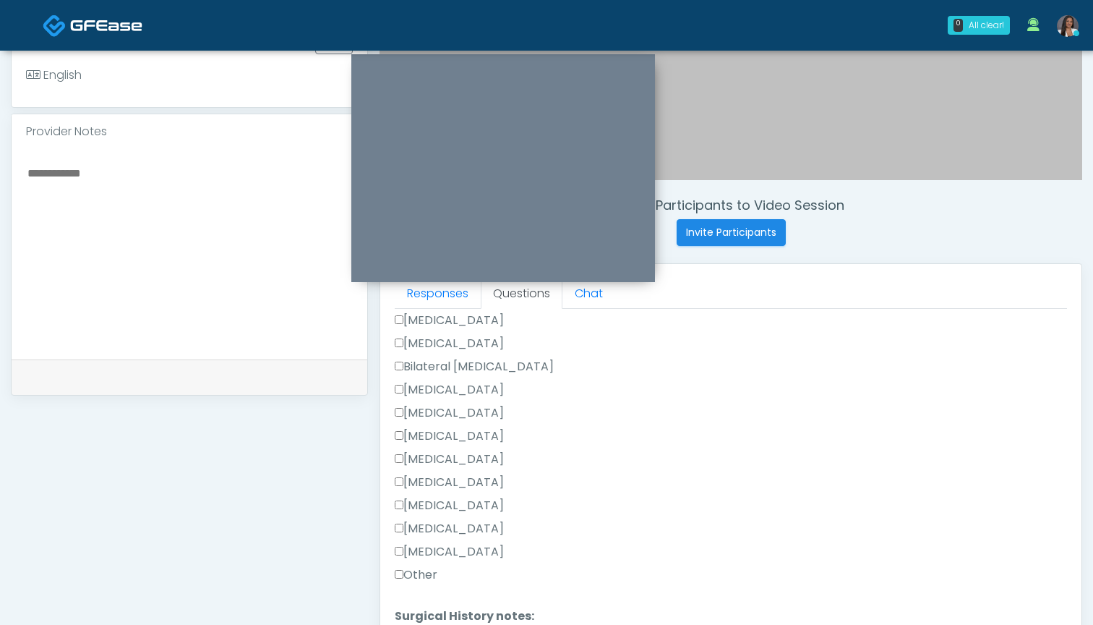
scroll to position [910, 0]
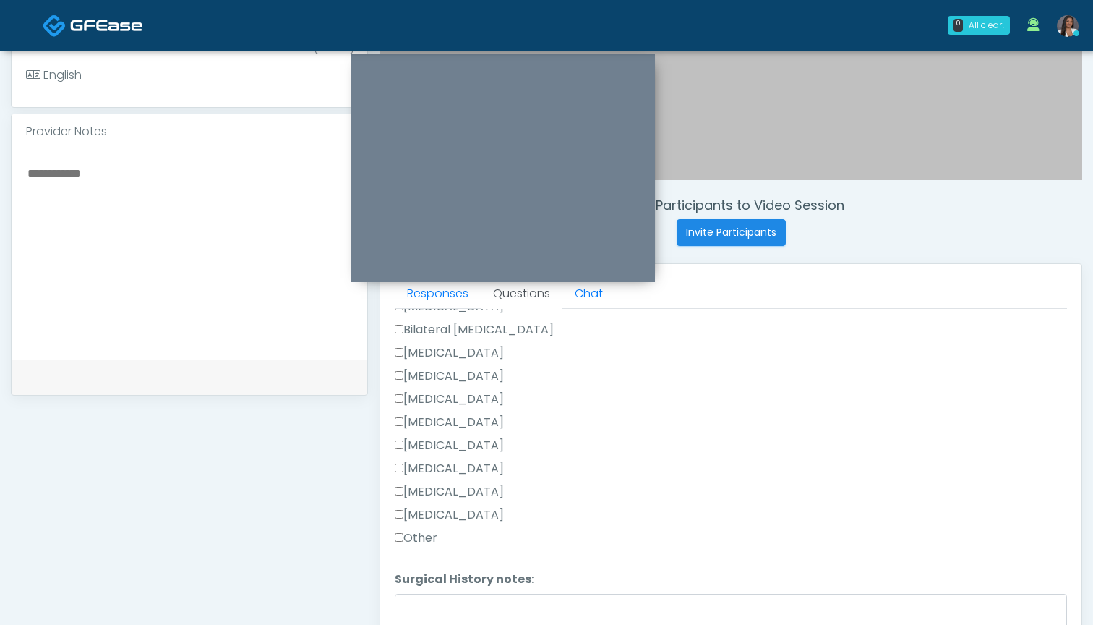
click at [482, 351] on label "Breast Augmentation" at bounding box center [449, 352] width 109 height 17
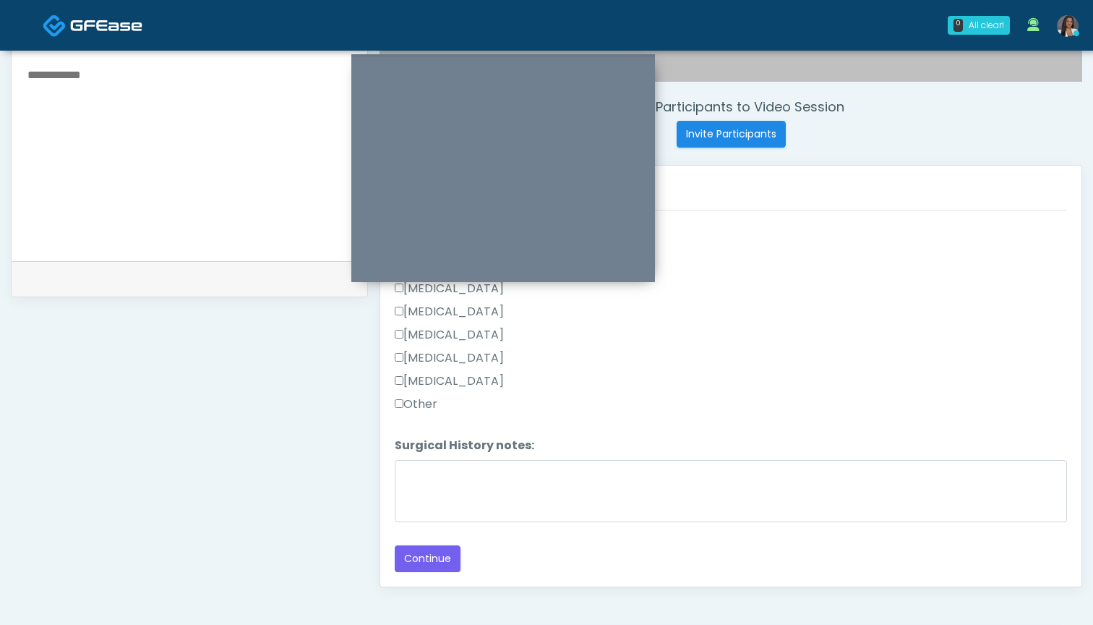
scroll to position [542, 0]
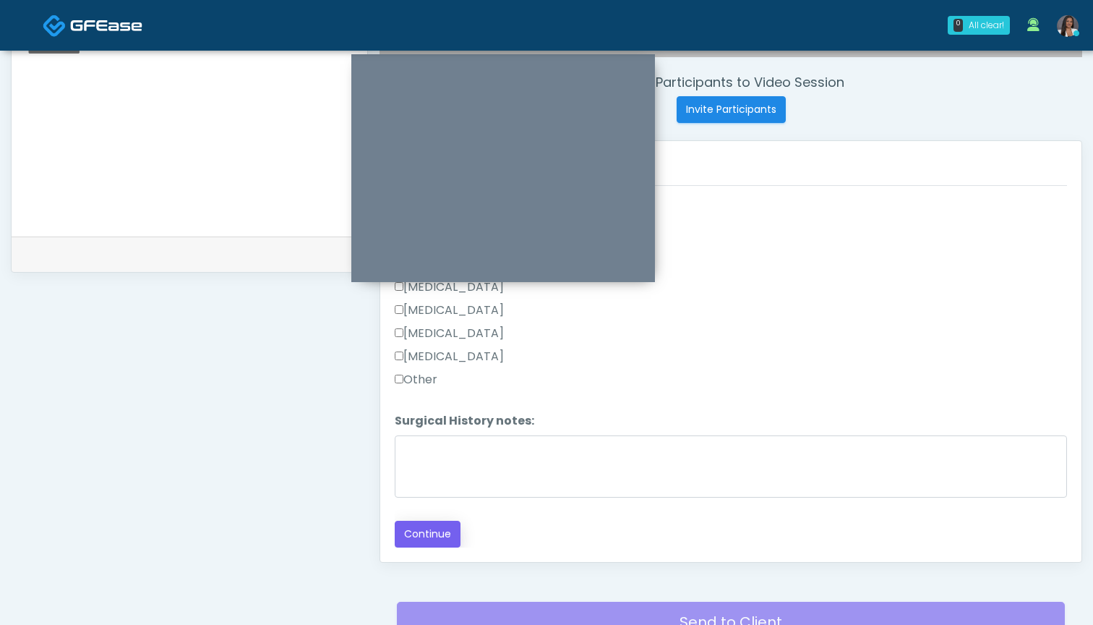
click at [432, 538] on button "Continue" at bounding box center [428, 534] width 66 height 27
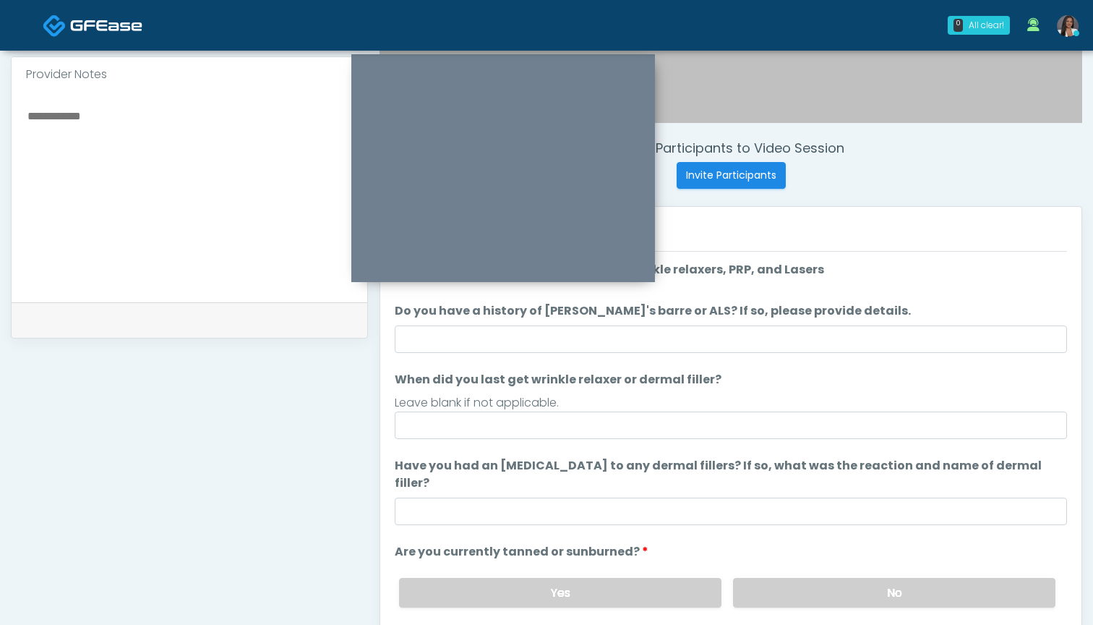
scroll to position [471, 0]
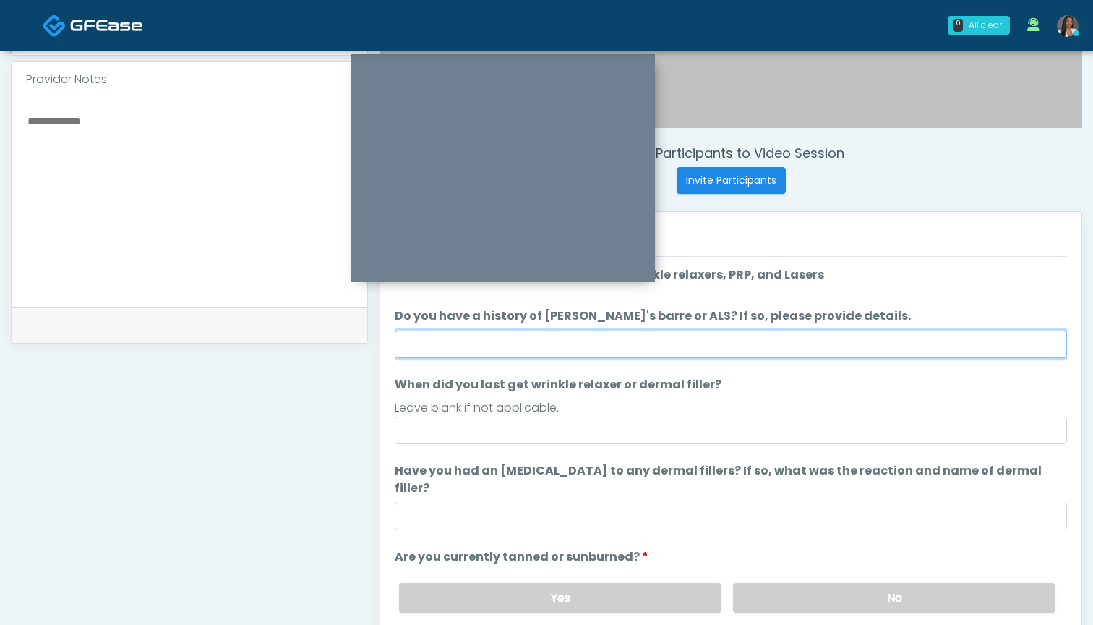
click at [771, 338] on input "Do you have a history of Guillain's barre or ALS? If so, please provide details." at bounding box center [731, 343] width 672 height 27
type input "**"
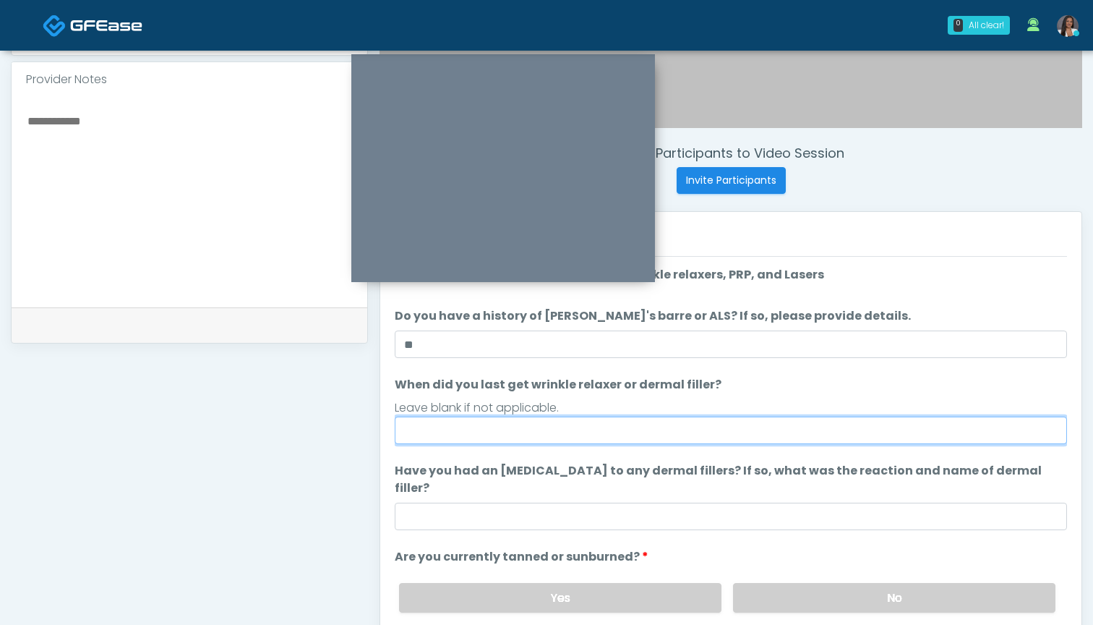
click at [733, 431] on input "When did you last get wrinkle relaxer or dermal filler?" at bounding box center [731, 429] width 672 height 27
type input "*"
type input "********"
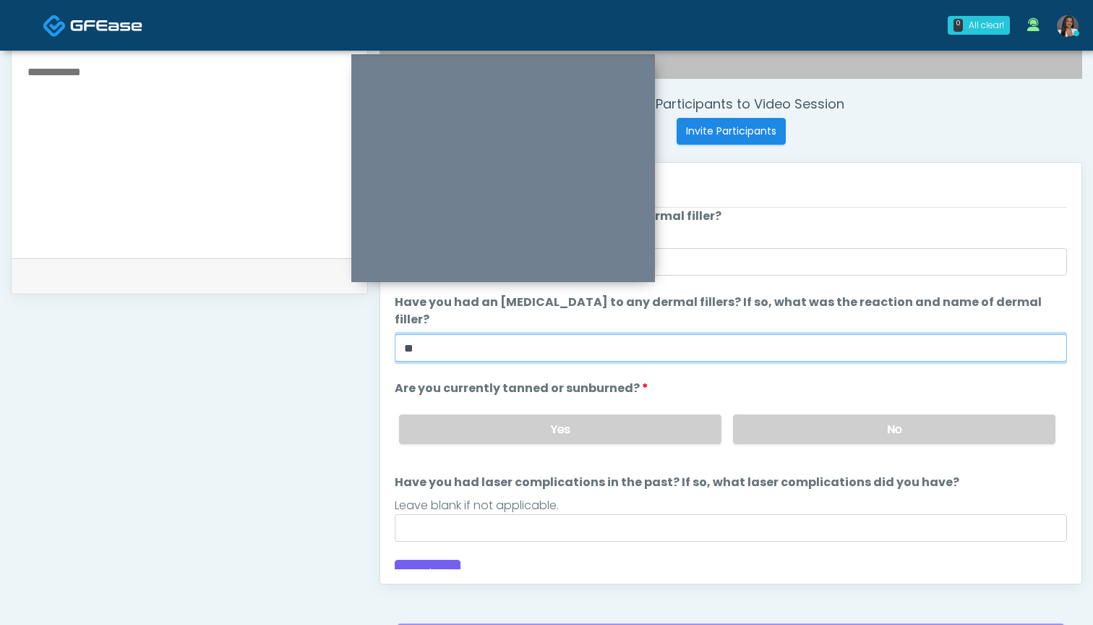
scroll to position [531, 0]
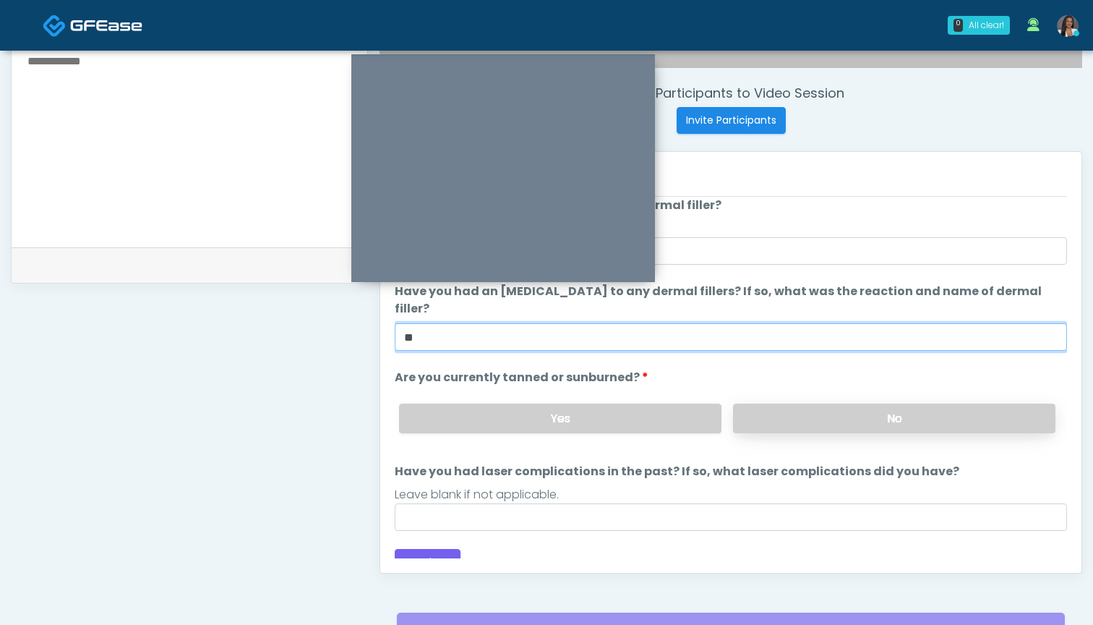
type input "**"
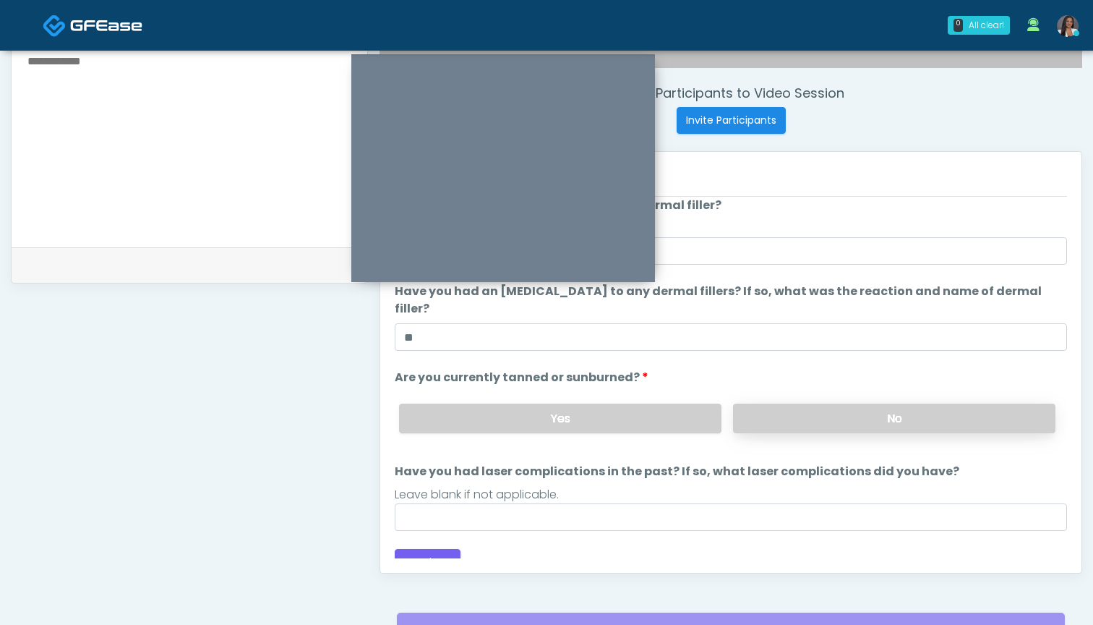
click at [792, 409] on label "No" at bounding box center [894, 418] width 322 height 30
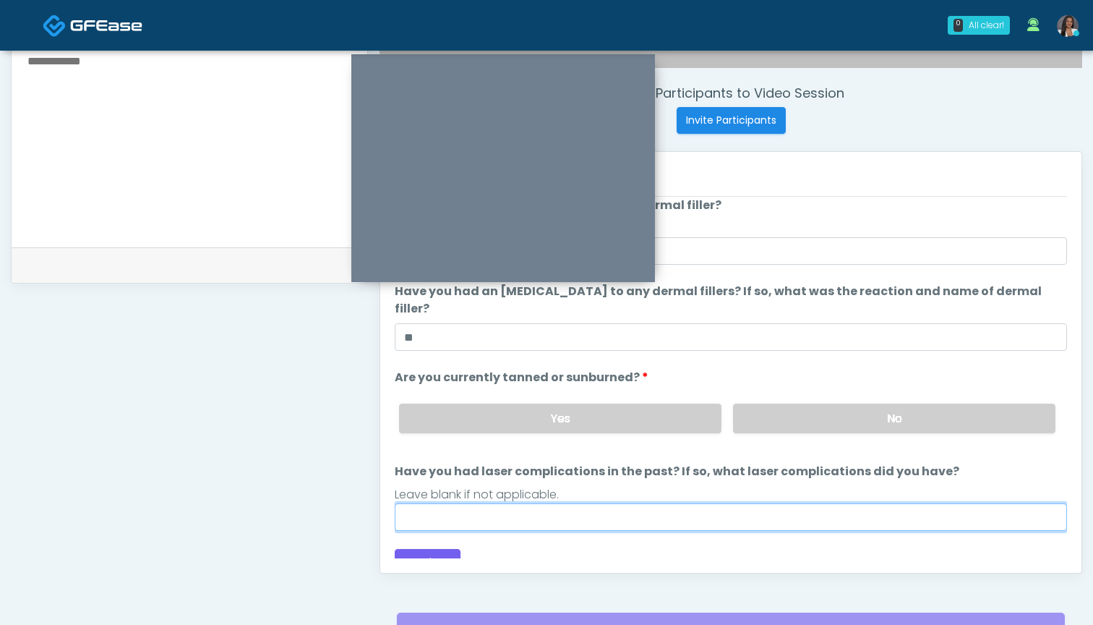
click at [674, 503] on input "Have you had laser complications in the past? If so, what laser complications d…" at bounding box center [731, 516] width 672 height 27
type input "**********"
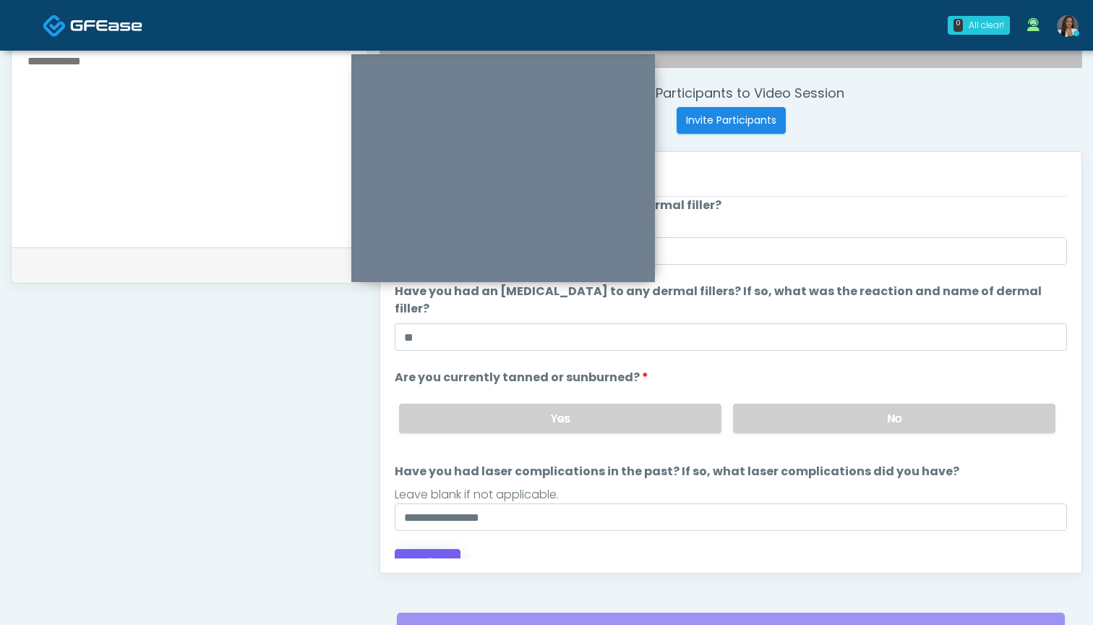
drag, startPoint x: 674, startPoint y: 498, endPoint x: 427, endPoint y: 542, distance: 251.2
click at [427, 549] on button "Continue" at bounding box center [428, 562] width 66 height 27
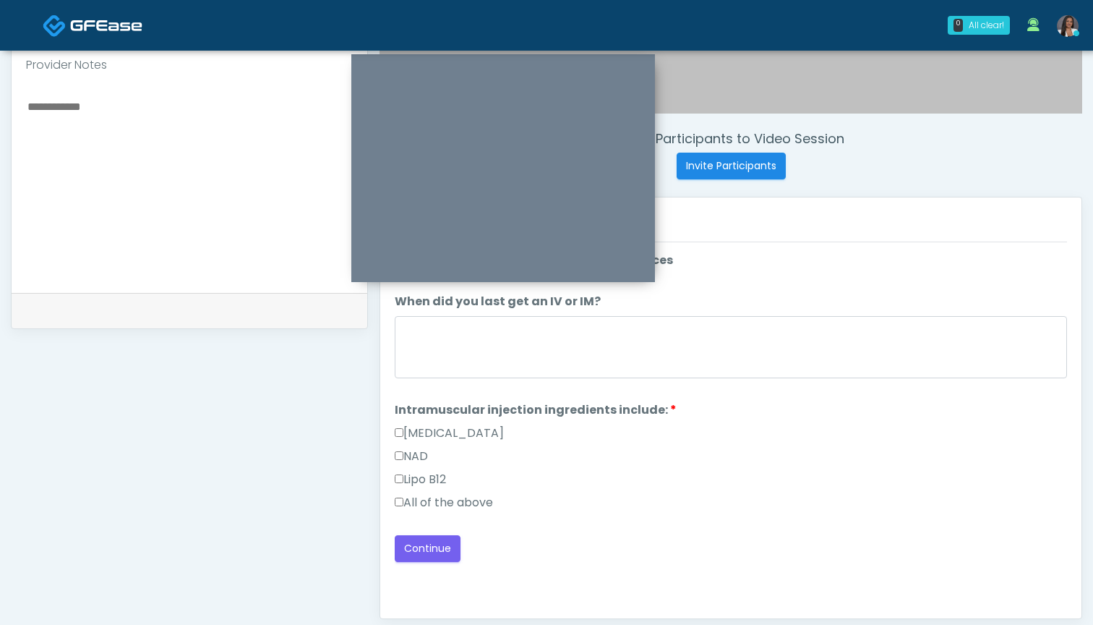
scroll to position [484, 0]
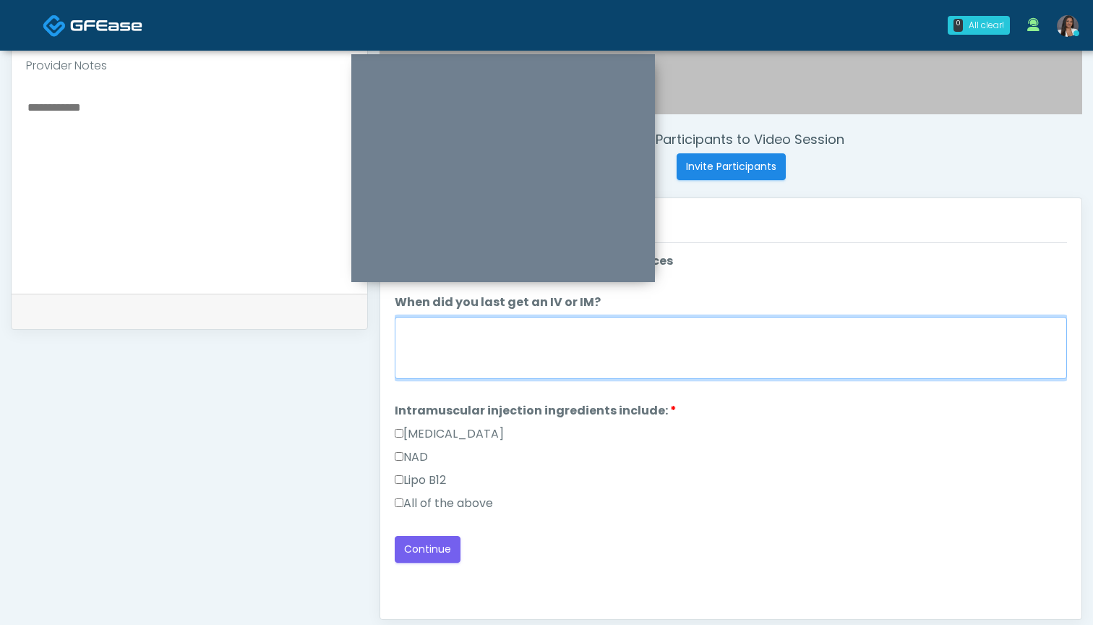
click at [742, 337] on textarea "When did you last get an IV or IM?" at bounding box center [731, 348] width 672 height 62
type textarea "***"
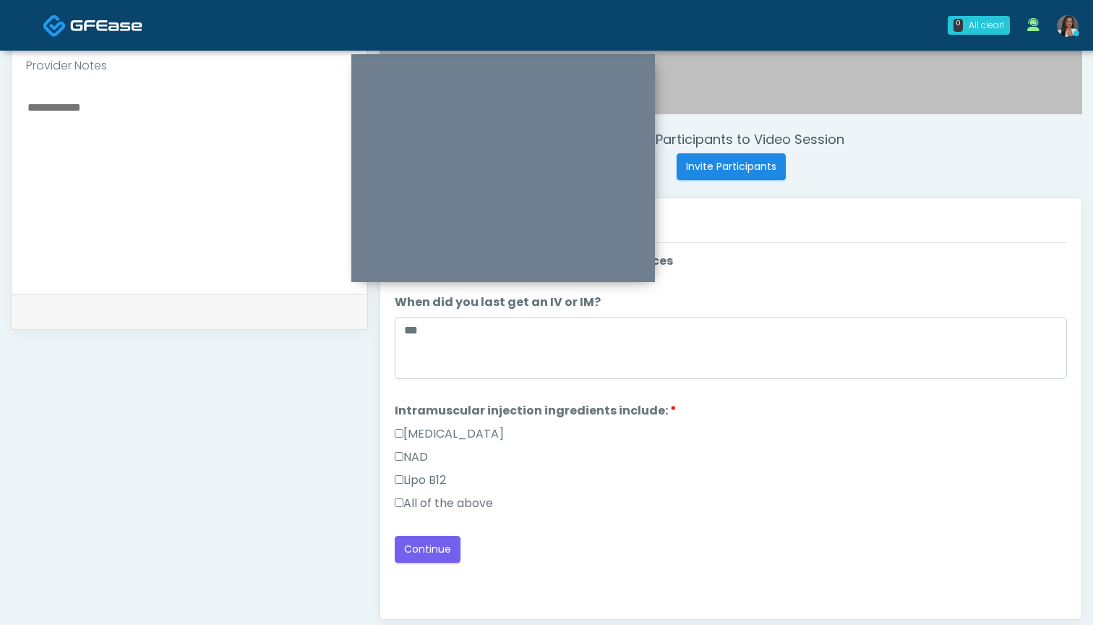
click at [436, 504] on label "All of the above" at bounding box center [444, 503] width 98 height 17
click at [424, 545] on button "Continue" at bounding box center [428, 549] width 66 height 27
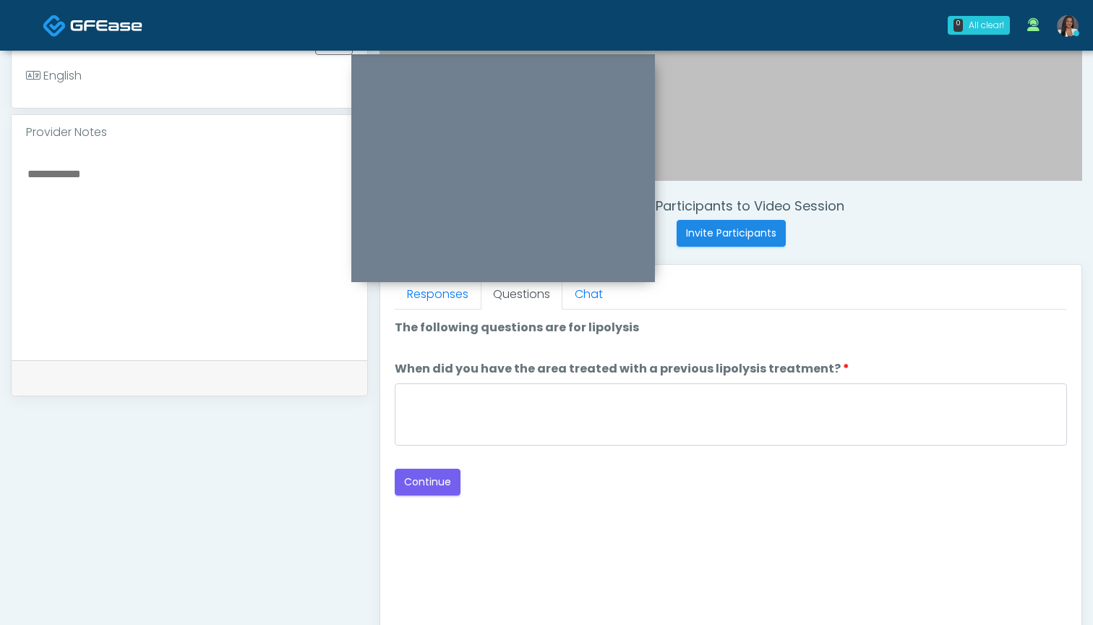
scroll to position [415, 0]
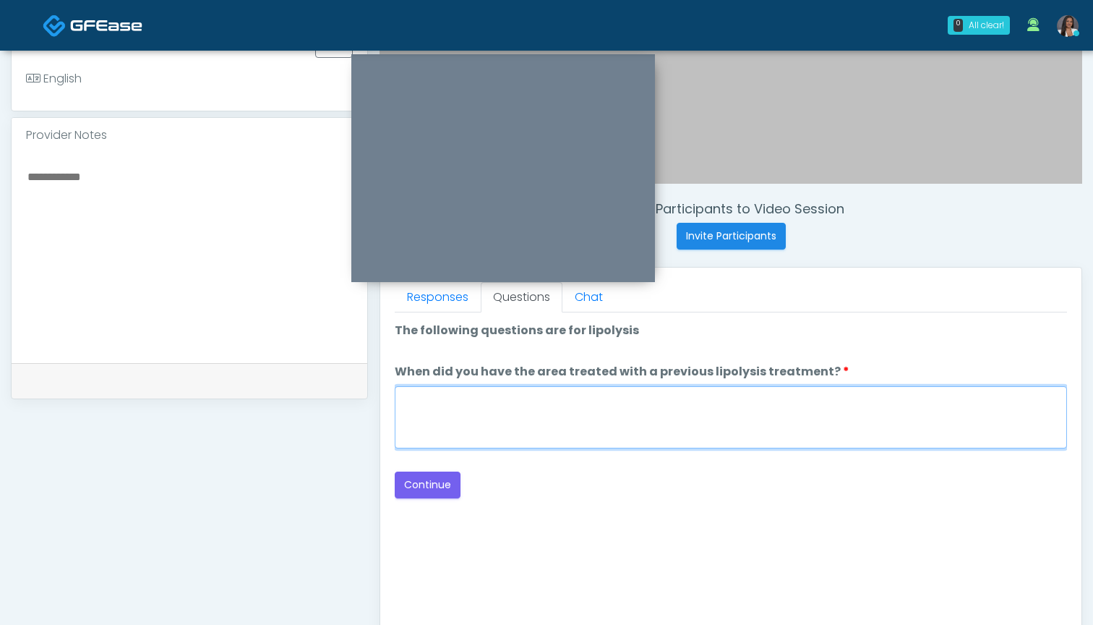
click at [681, 411] on textarea "When did you have the area treated with a previous lipolysis treatment?" at bounding box center [731, 417] width 672 height 62
type textarea "***"
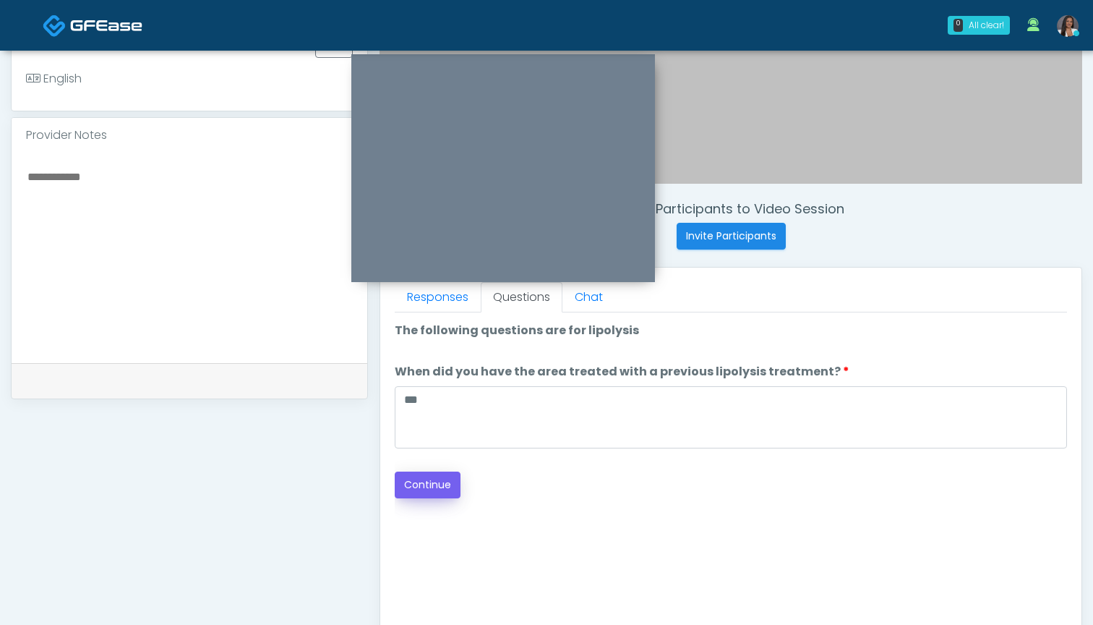
click at [443, 486] on button "Continue" at bounding box center [428, 484] width 66 height 27
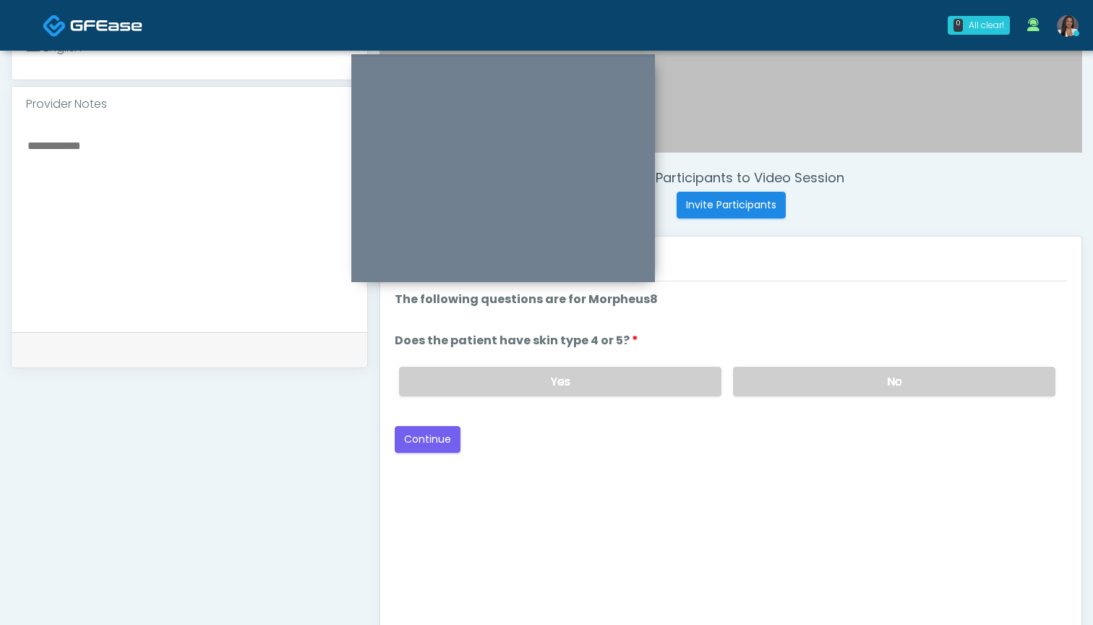
scroll to position [414, 0]
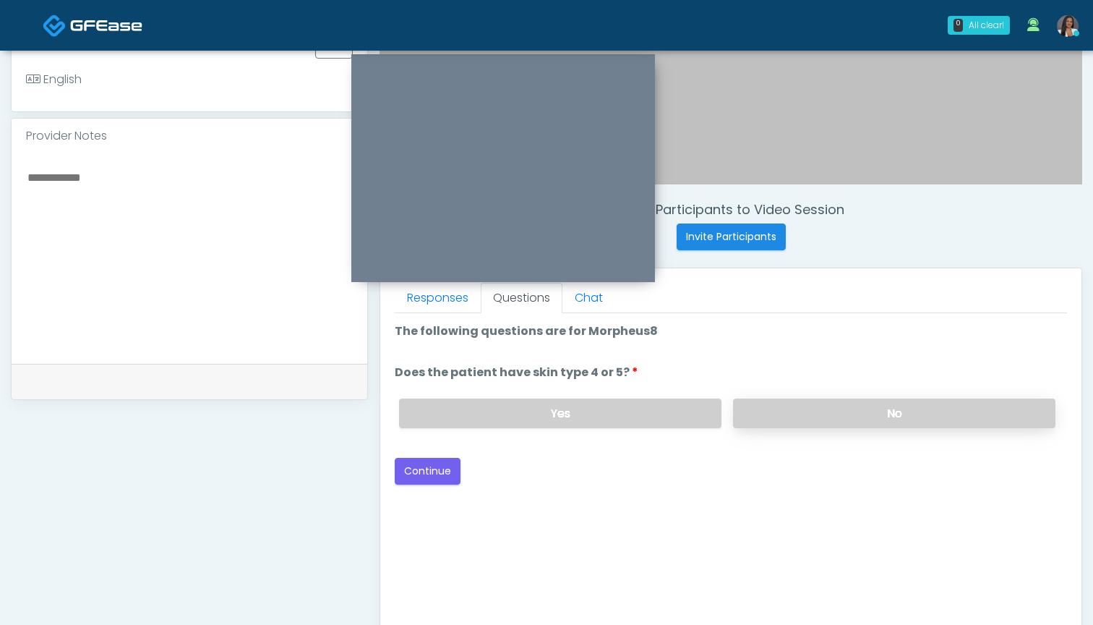
click at [810, 417] on label "No" at bounding box center [894, 413] width 322 height 30
click at [433, 468] on button "Continue" at bounding box center [428, 471] width 66 height 27
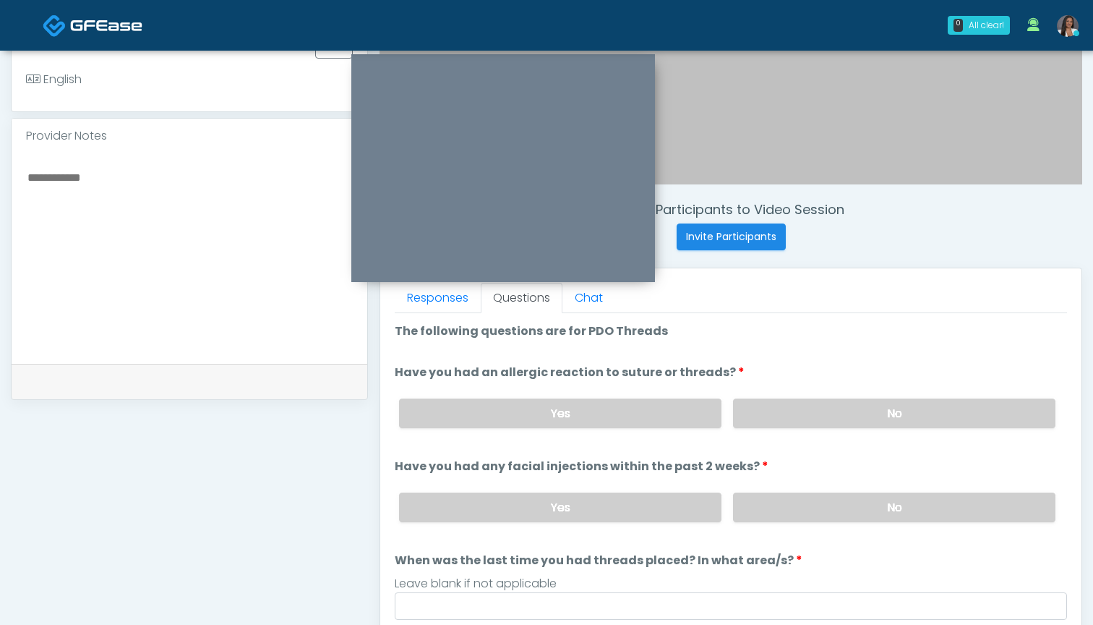
scroll to position [673, 0]
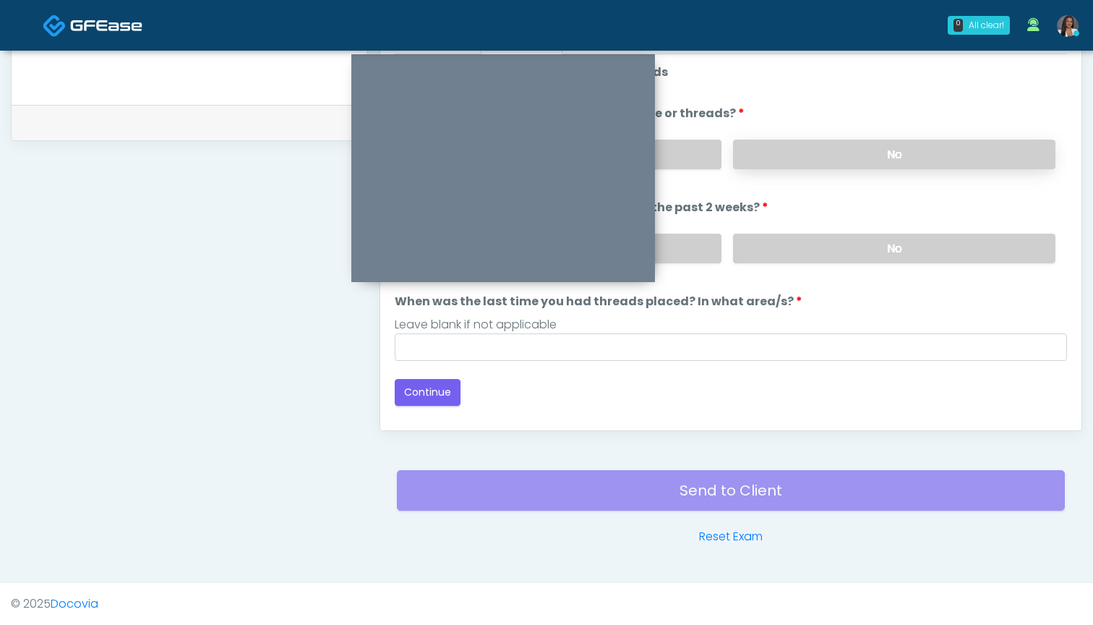
click at [792, 148] on label "No" at bounding box center [894, 155] width 322 height 30
click at [778, 248] on label "No" at bounding box center [894, 249] width 322 height 30
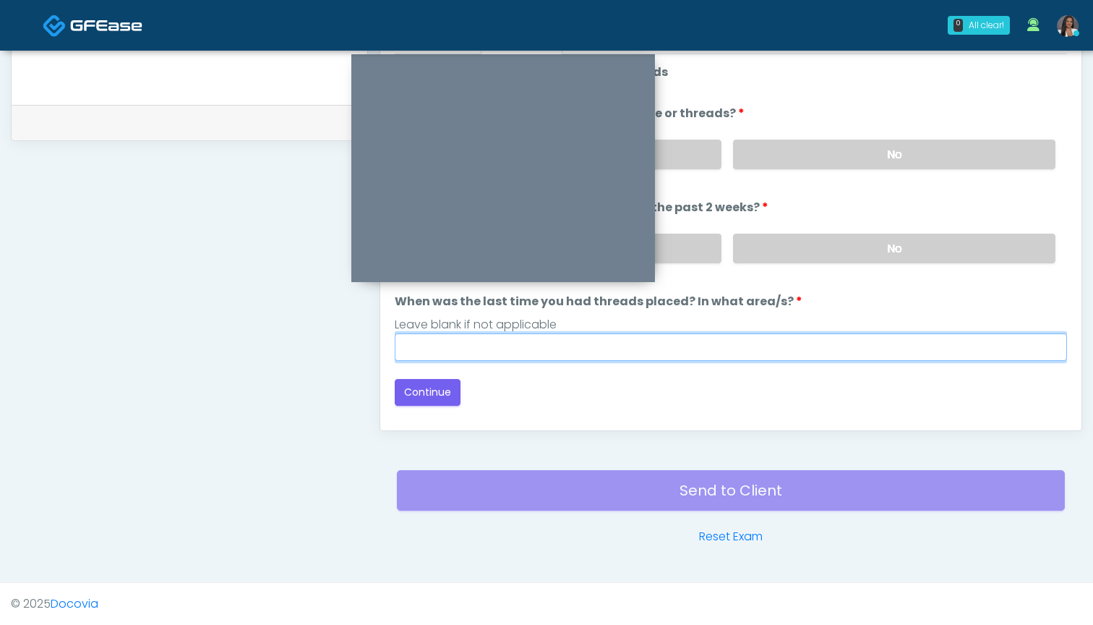
click at [761, 345] on input "When was the last time you had threads placed? In what area/s?" at bounding box center [731, 346] width 672 height 27
type input "***"
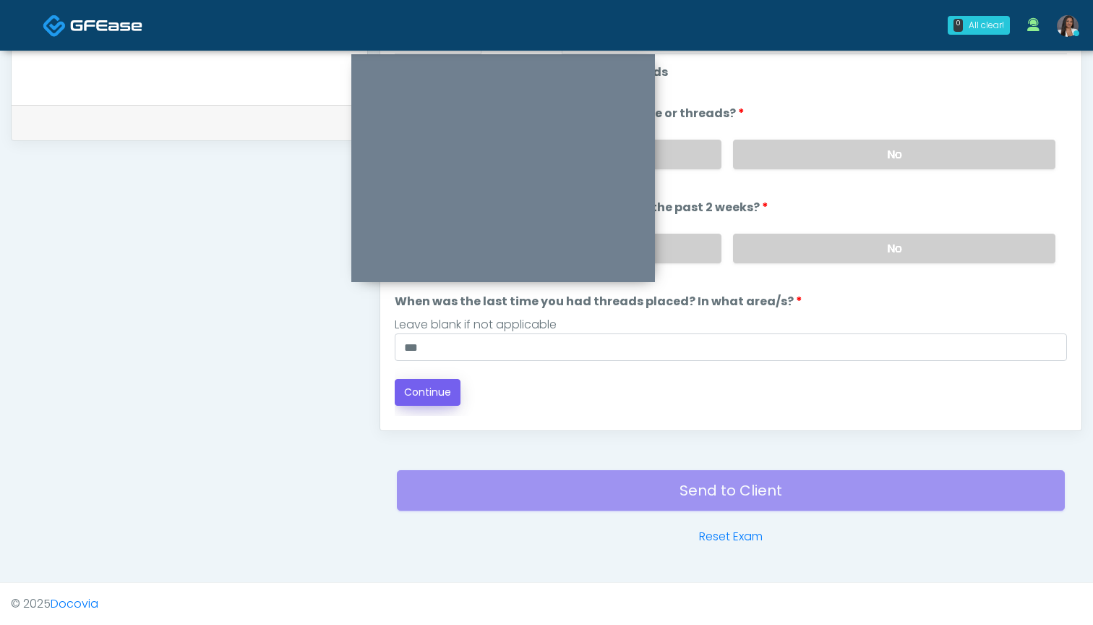
click at [442, 395] on button "Continue" at bounding box center [428, 392] width 66 height 27
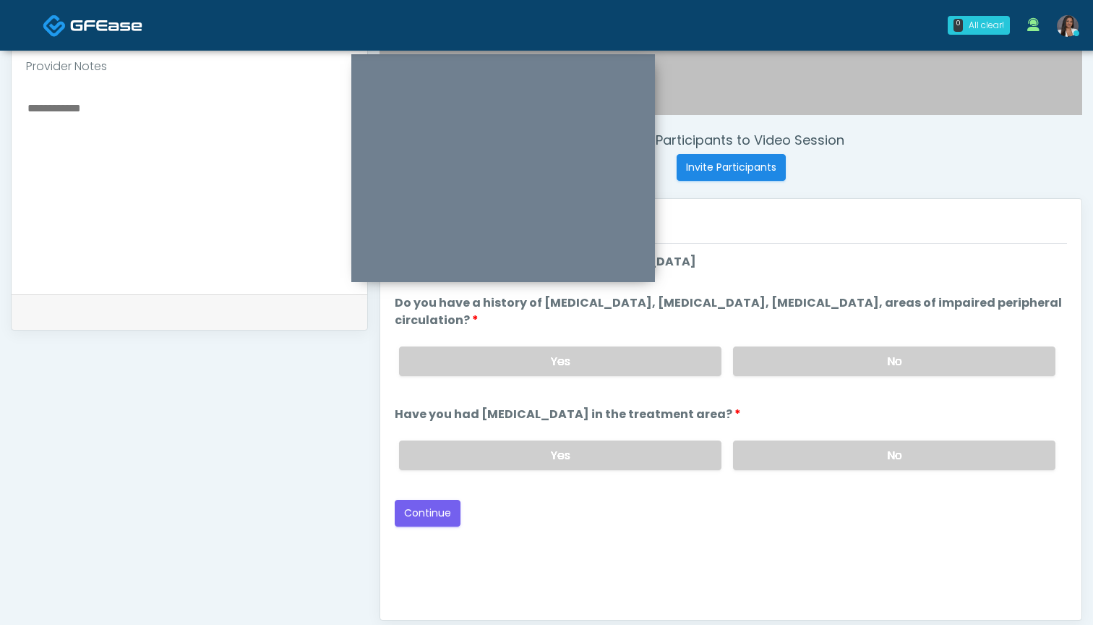
scroll to position [479, 0]
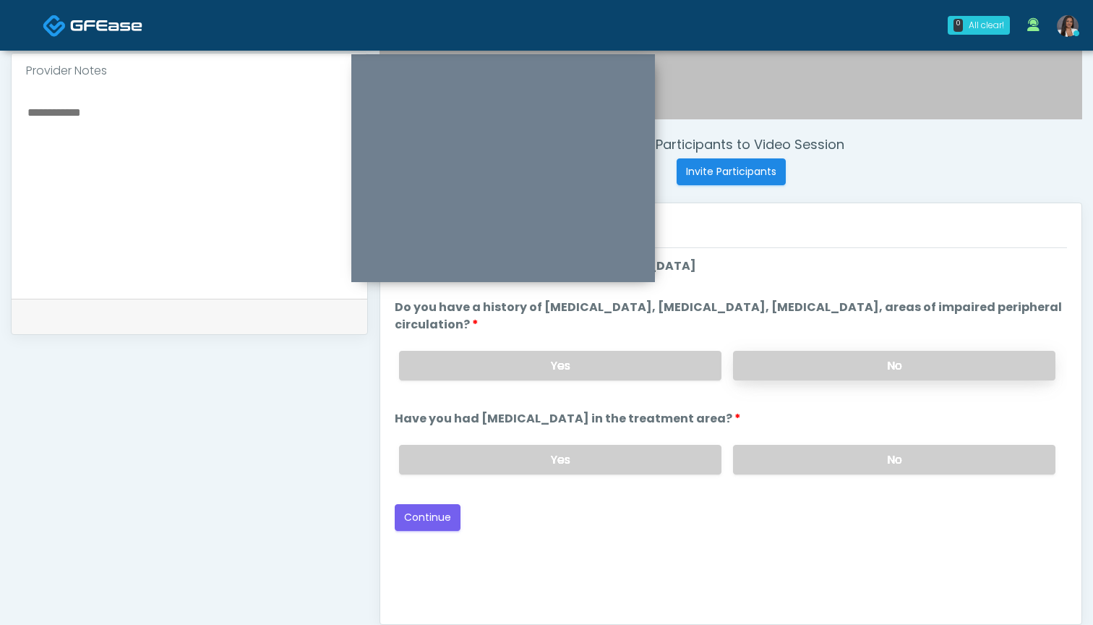
click at [786, 359] on label "No" at bounding box center [894, 366] width 322 height 30
click at [804, 464] on label "No" at bounding box center [894, 460] width 322 height 30
click at [419, 526] on button "Continue" at bounding box center [428, 517] width 66 height 27
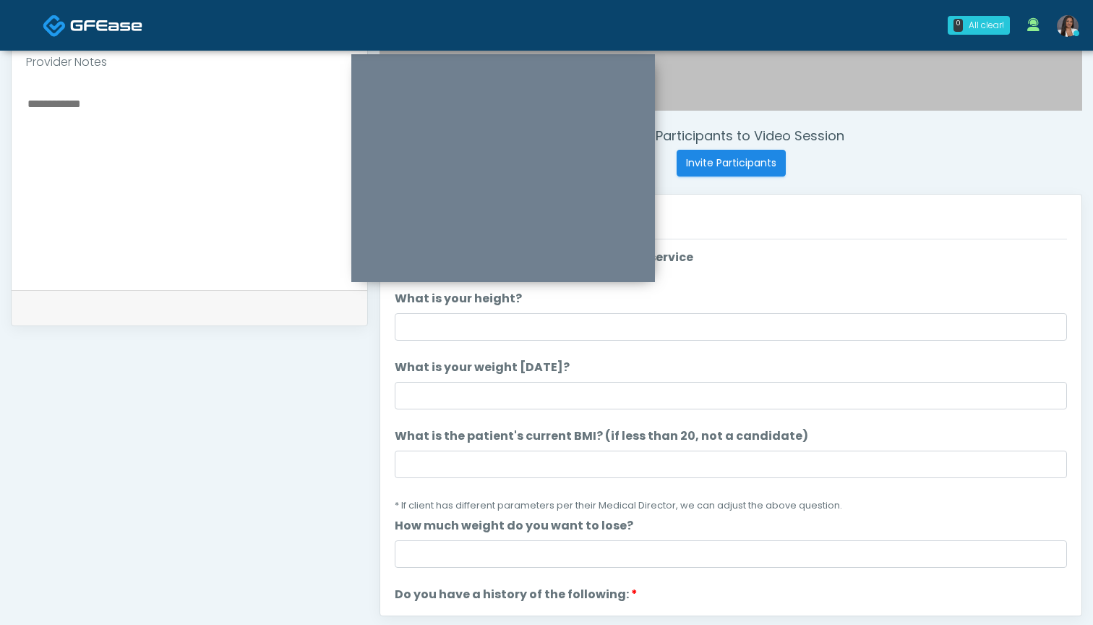
scroll to position [490, 0]
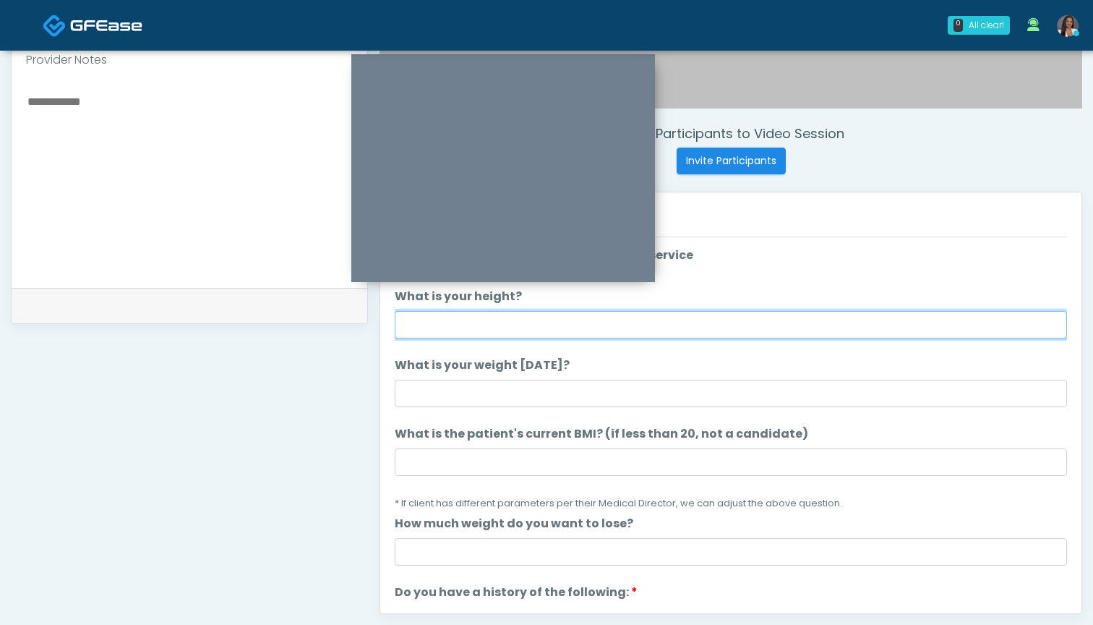
click at [595, 325] on input "What is your height?" at bounding box center [731, 324] width 672 height 27
type input "*****"
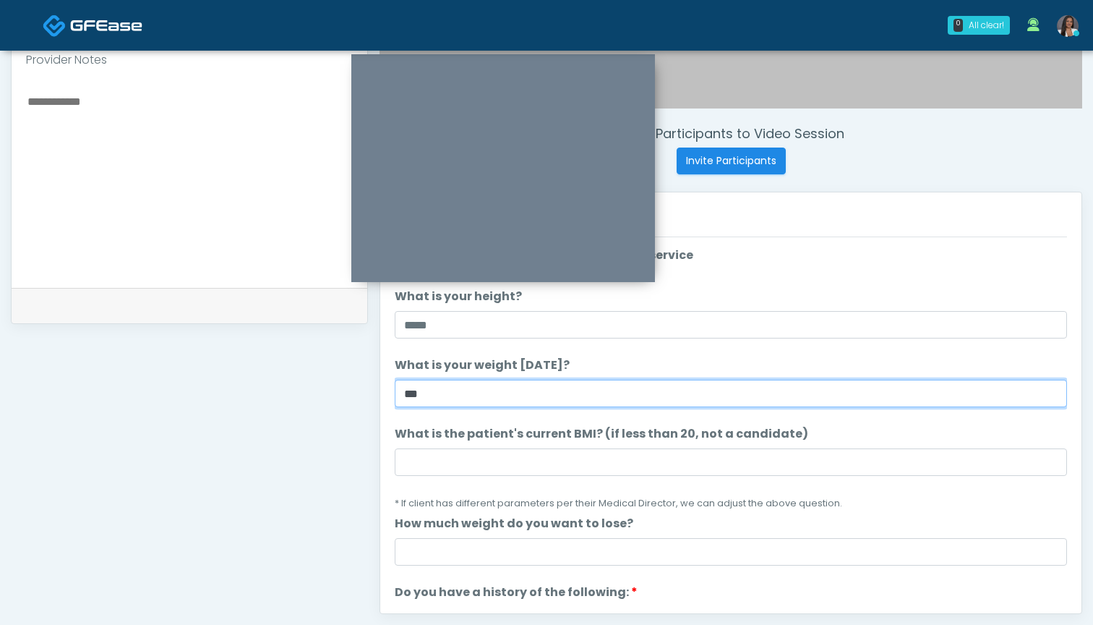
type input "***"
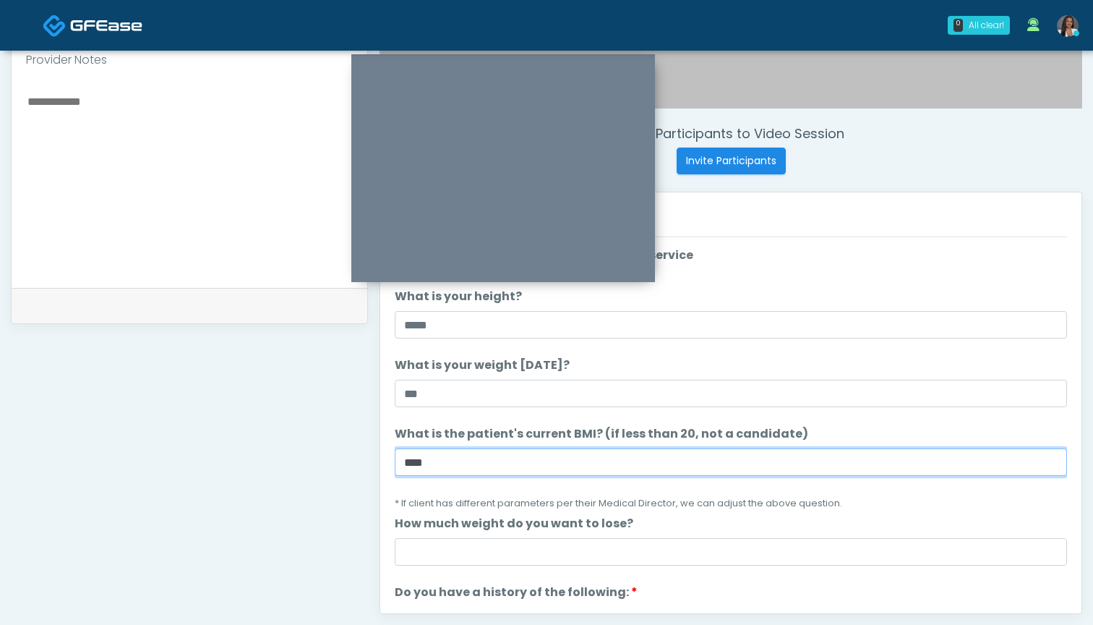
type input "****"
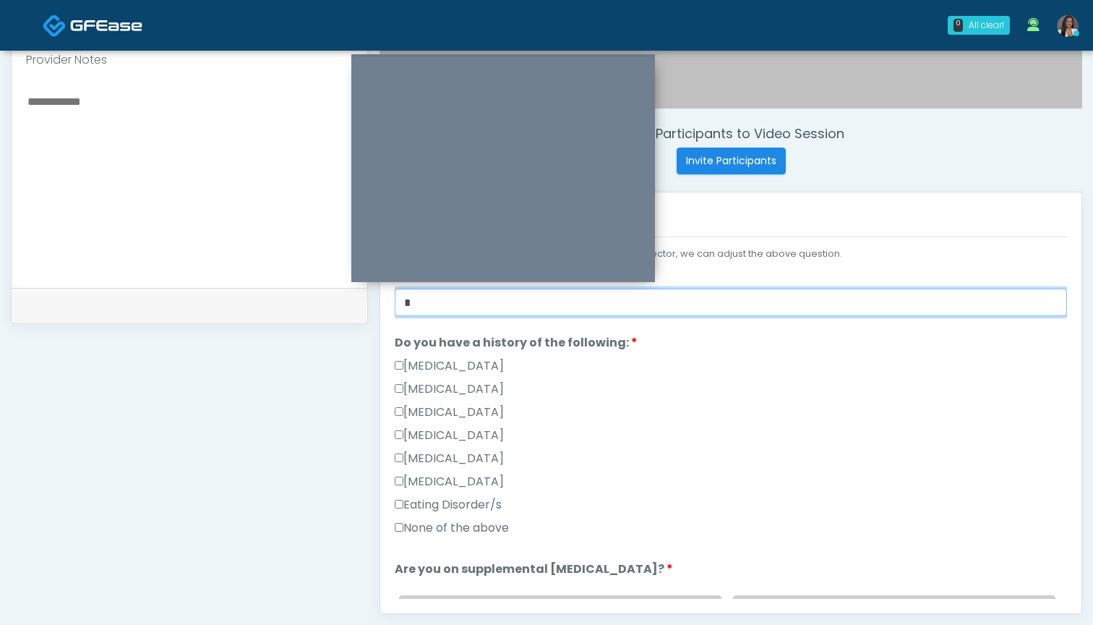
scroll to position [277, 0]
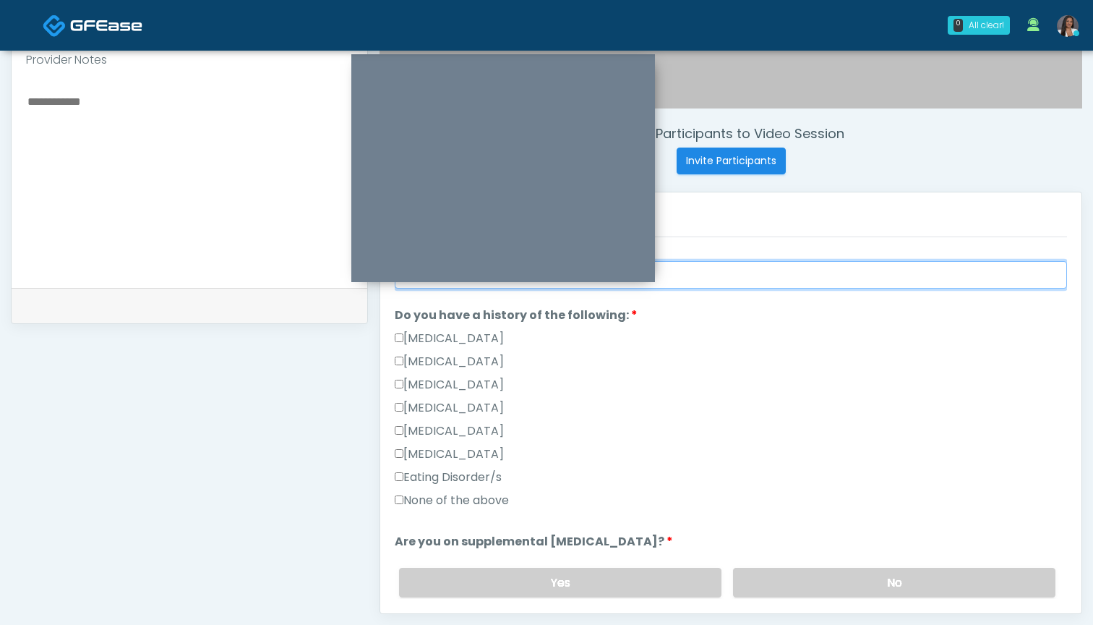
type input "*"
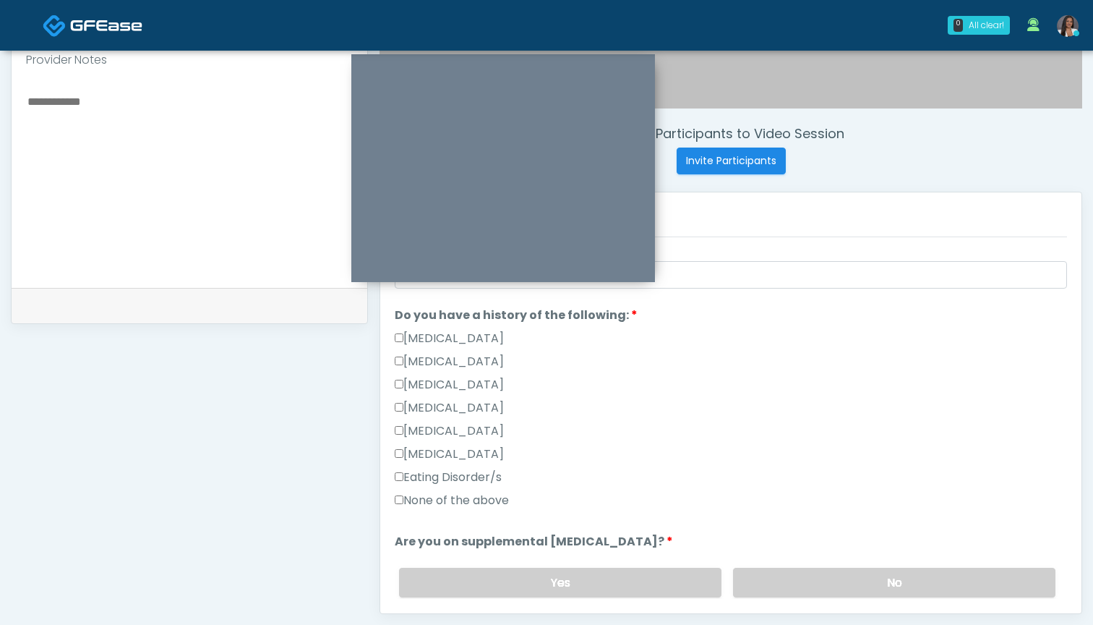
click at [482, 498] on label "None of the above" at bounding box center [452, 500] width 114 height 17
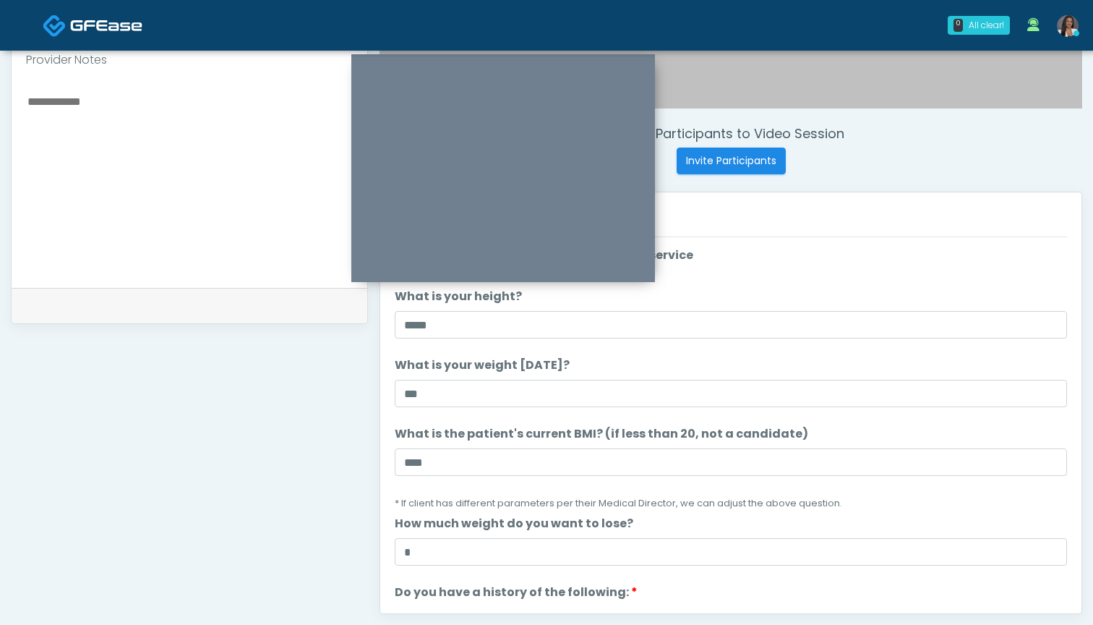
scroll to position [0, 0]
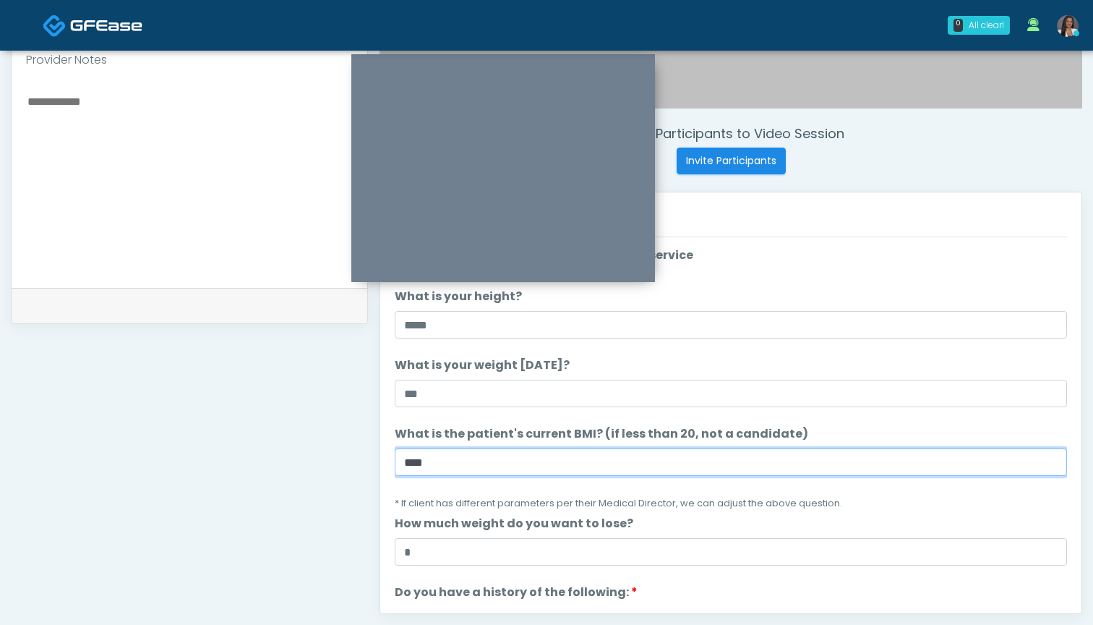
drag, startPoint x: 424, startPoint y: 469, endPoint x: 356, endPoint y: 469, distance: 68.0
click at [356, 469] on div "**********" at bounding box center [547, 176] width 1072 height 1103
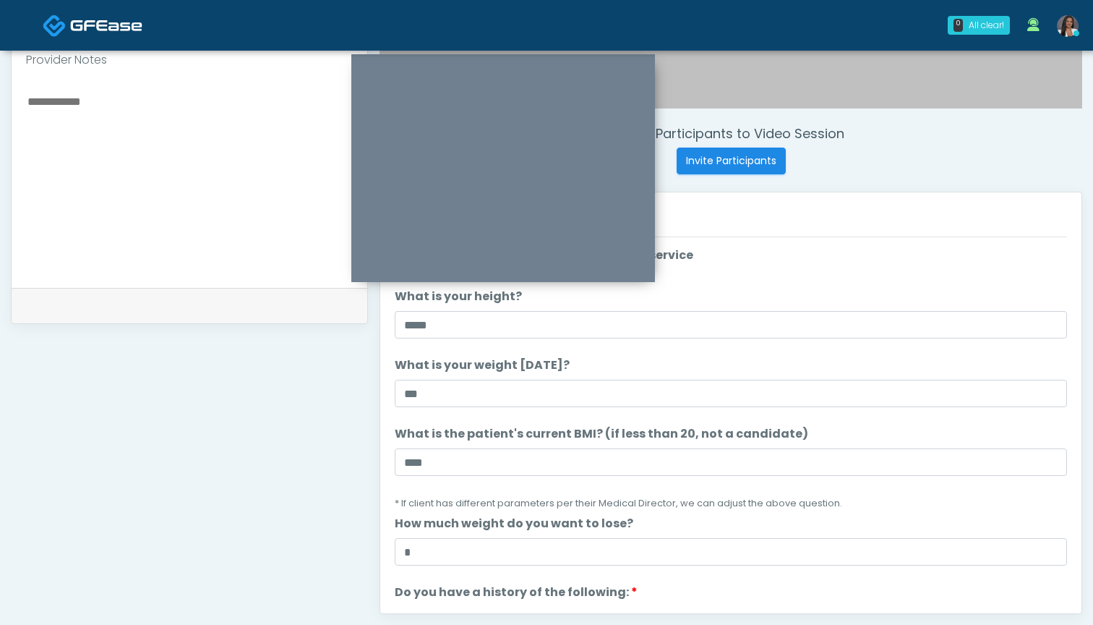
click at [153, 156] on textarea at bounding box center [189, 180] width 327 height 176
paste textarea "*****"
drag, startPoint x: 78, startPoint y: 100, endPoint x: 0, endPoint y: 100, distance: 78.1
click at [0, 100] on div "**********" at bounding box center [546, 162] width 1093 height 1204
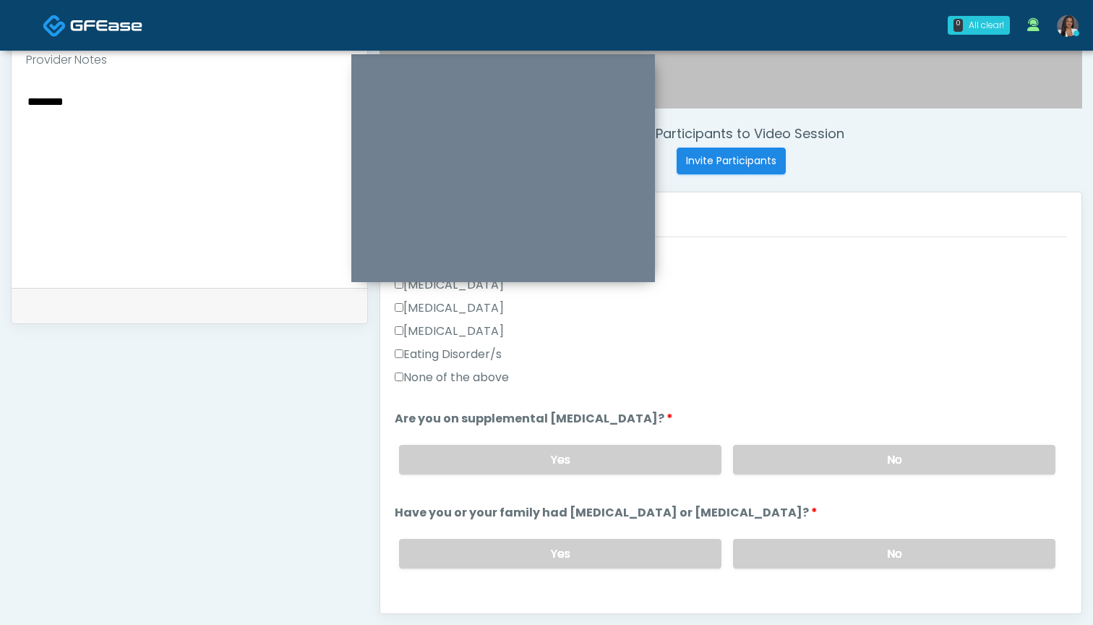
scroll to position [409, 0]
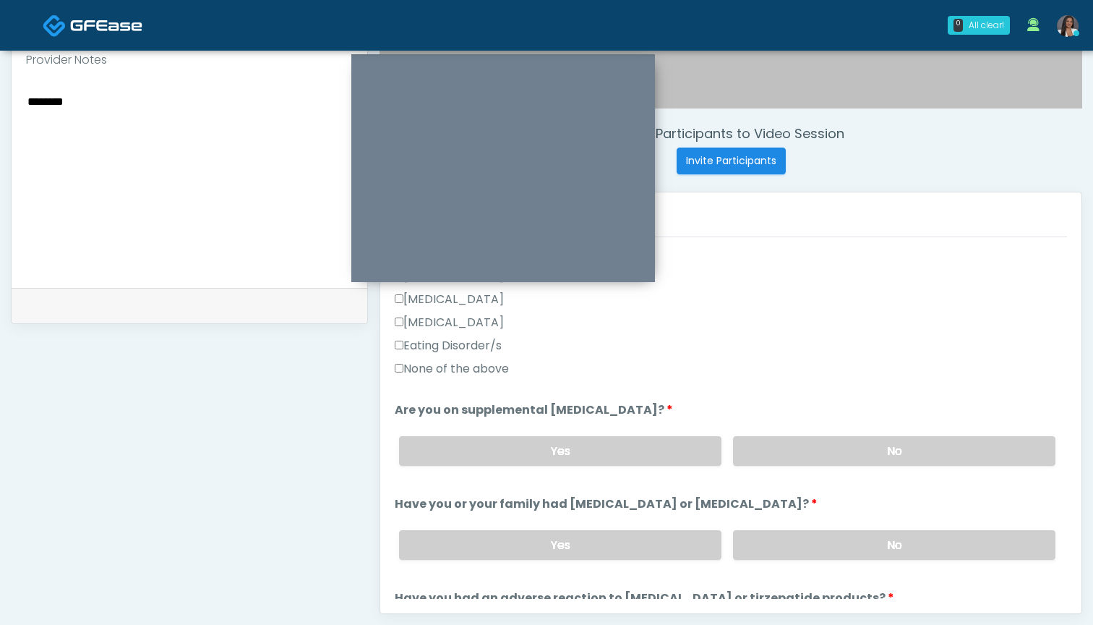
type textarea "********"
click at [808, 466] on div "Yes No" at bounding box center [728, 450] width 680 height 53
click at [804, 460] on label "No" at bounding box center [894, 451] width 322 height 30
click at [802, 552] on label "No" at bounding box center [894, 545] width 322 height 30
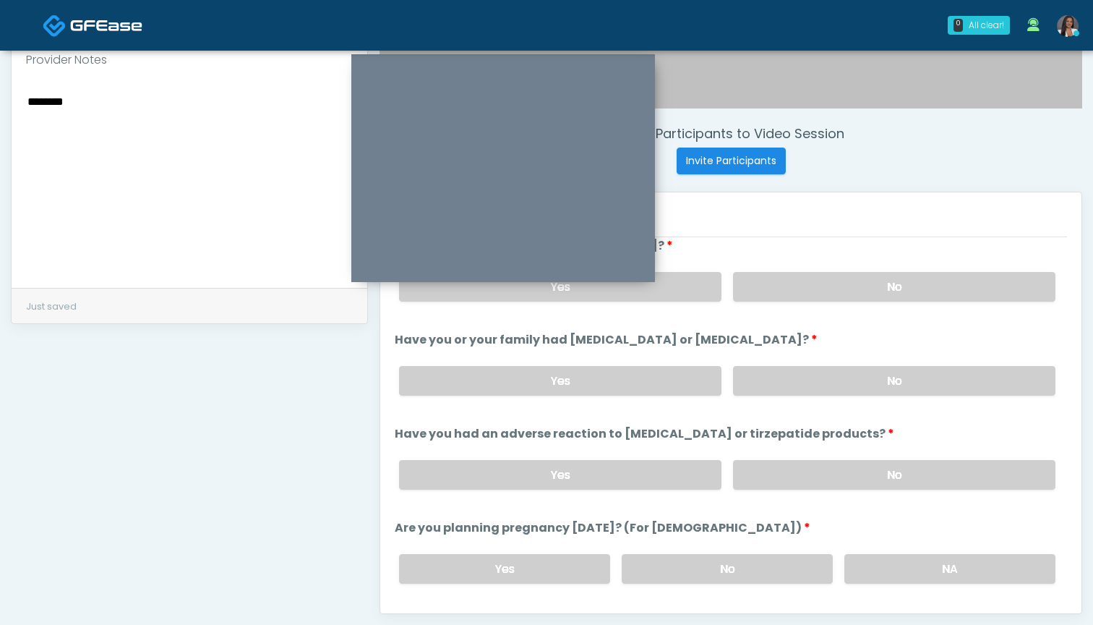
scroll to position [583, 0]
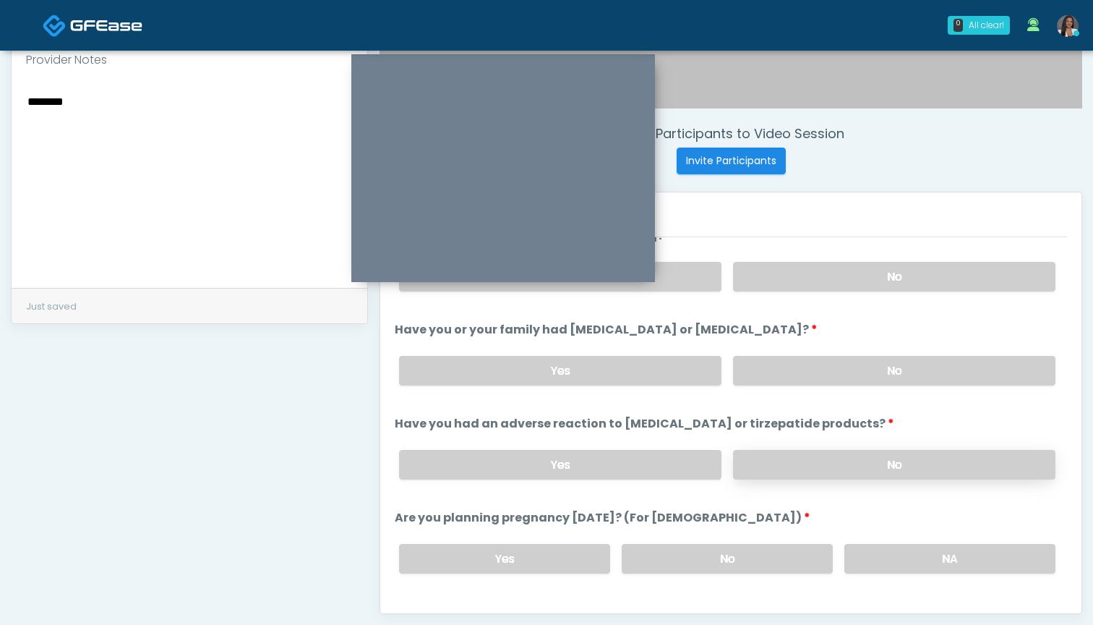
click at [786, 453] on label "No" at bounding box center [894, 465] width 322 height 30
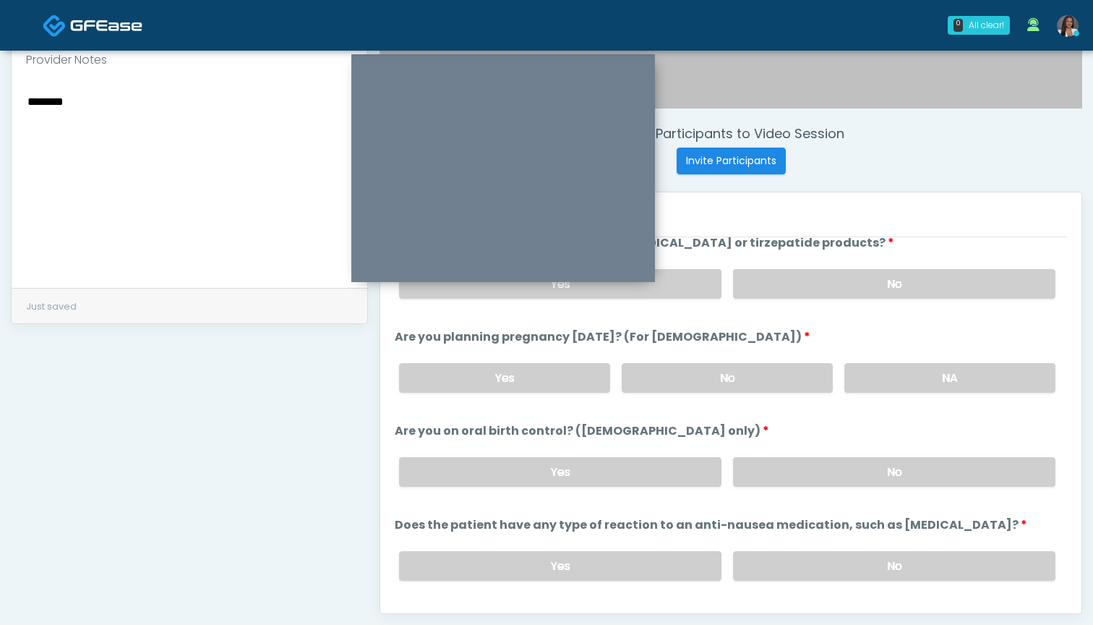
scroll to position [790, 0]
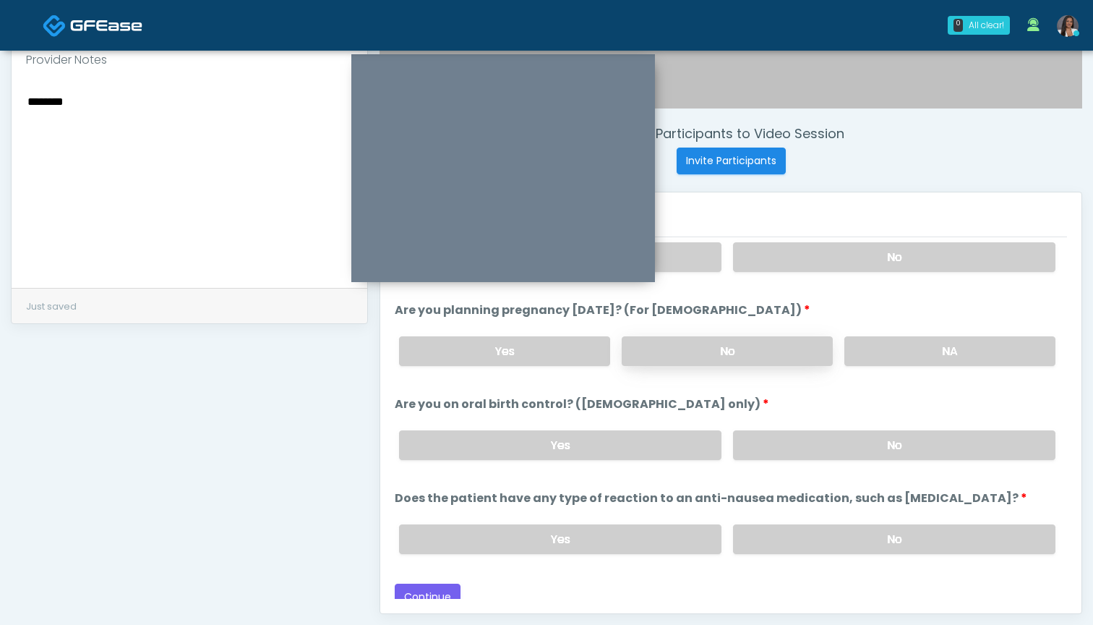
click label "No"
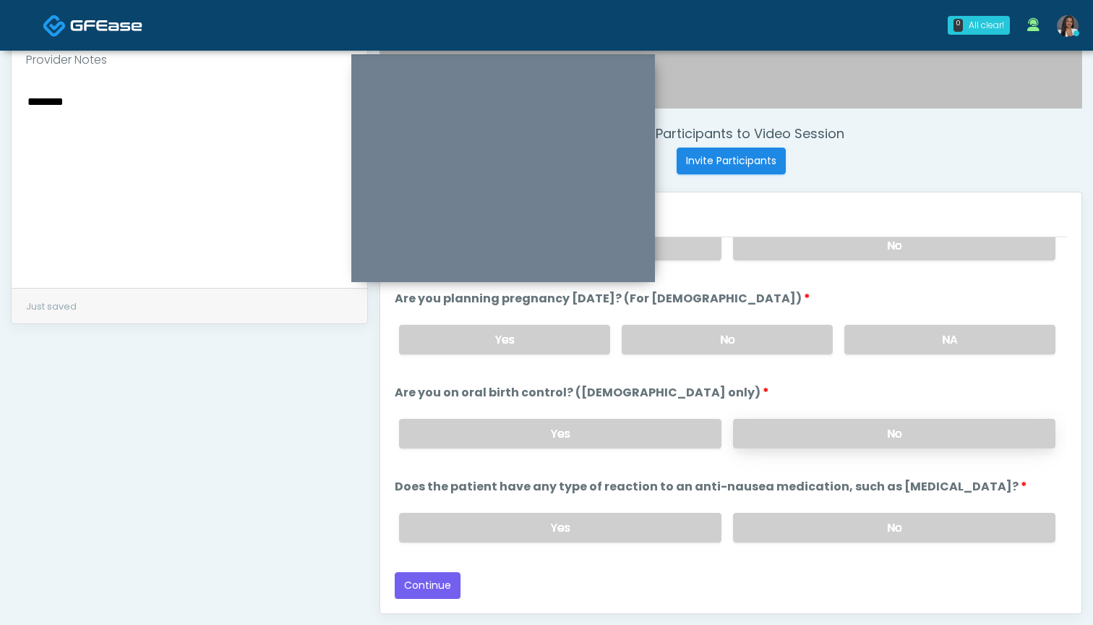
scroll to position [802, 0]
click label "No"
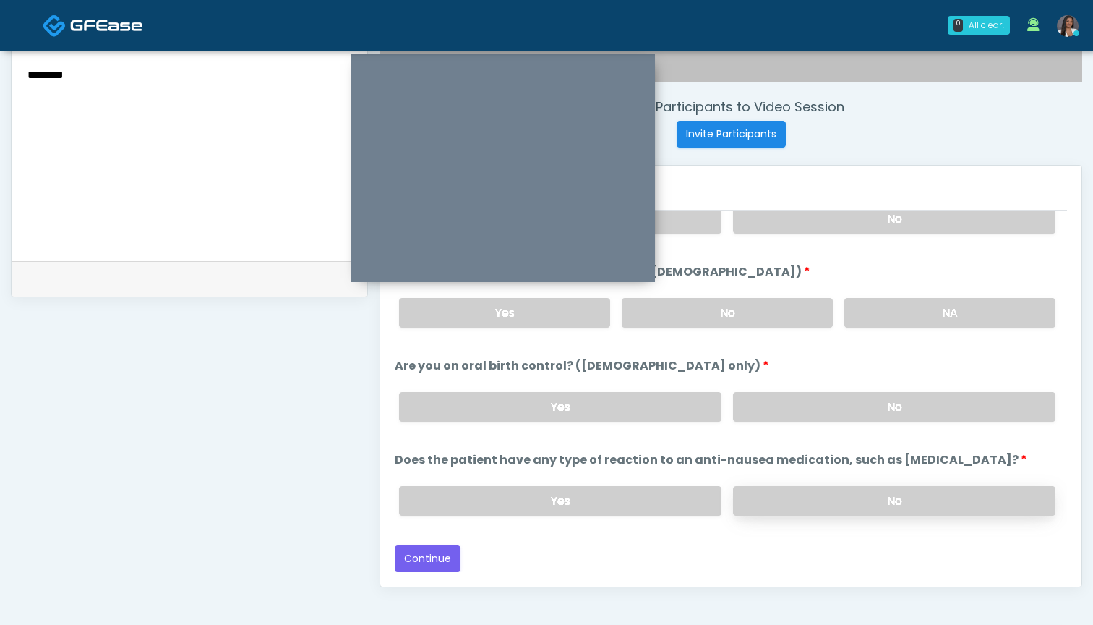
scroll to position [527, 0]
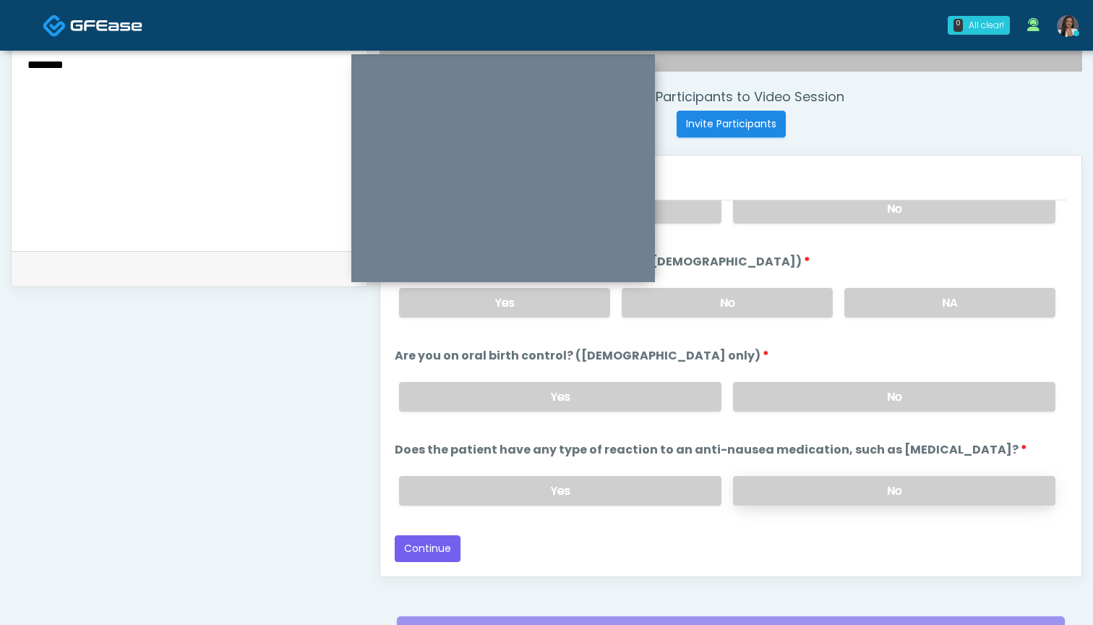
click label "No"
click button "Continue"
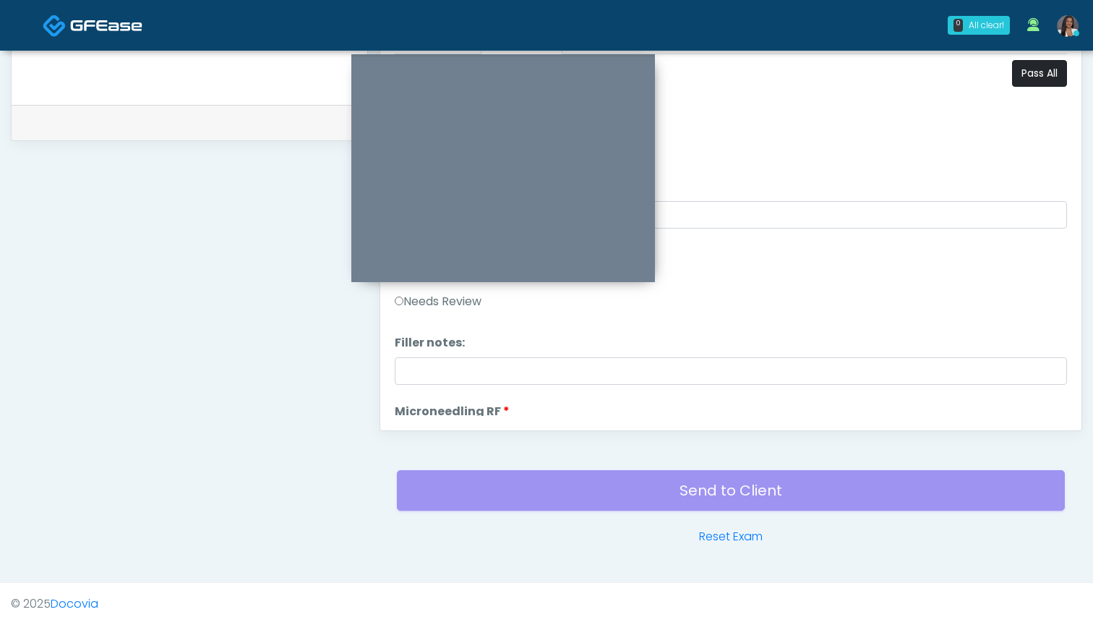
scroll to position [0, 0]
click button "Pass All"
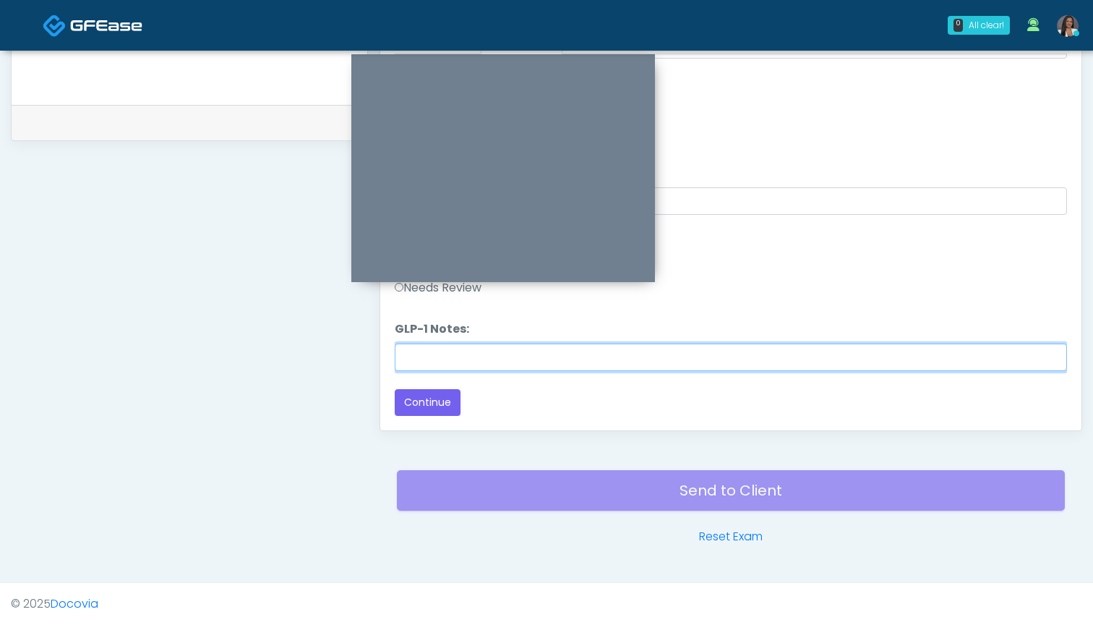
click input "GLP-1 Notes:"
paste input "********"
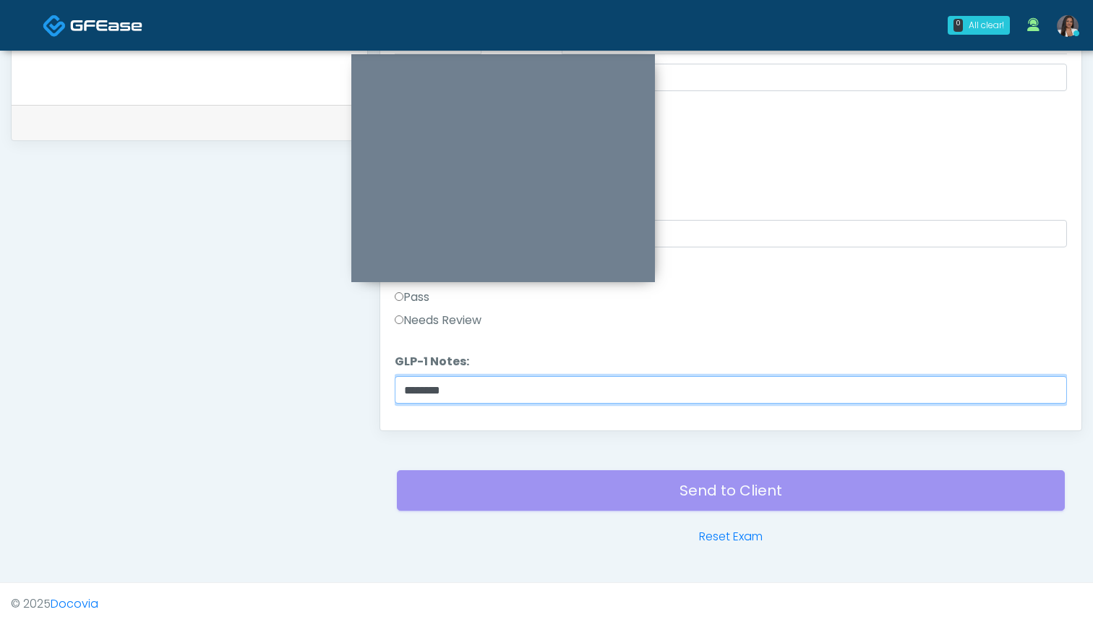
type input "********"
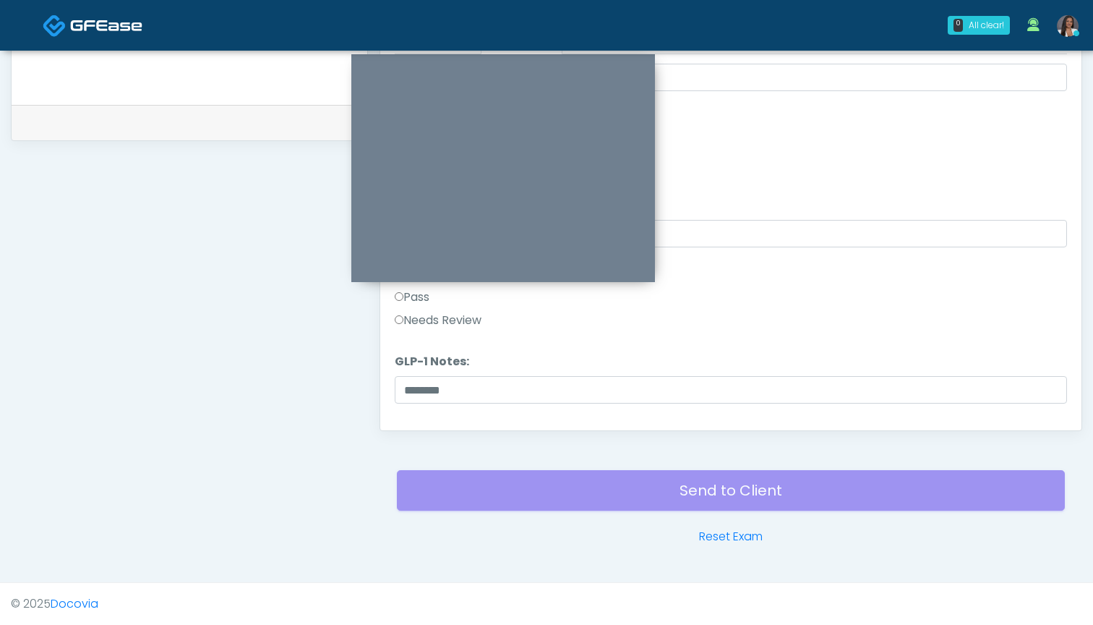
click label "Needs Review"
click button "Continue"
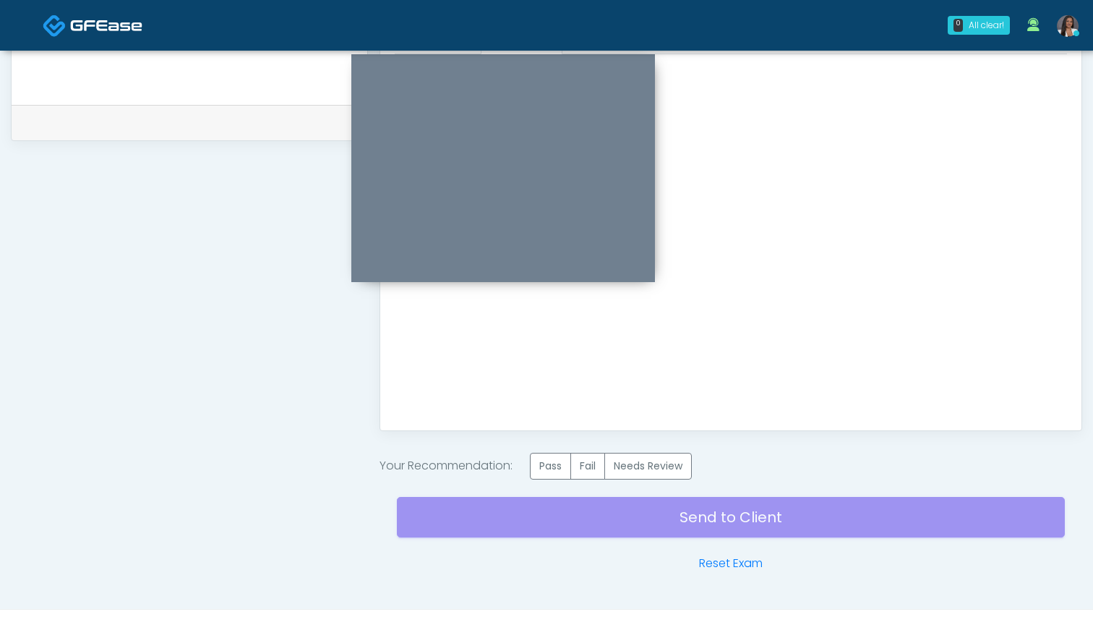
scroll to position [0, 0]
click label "Needs Review"
click div "Send to Client Reset Exam"
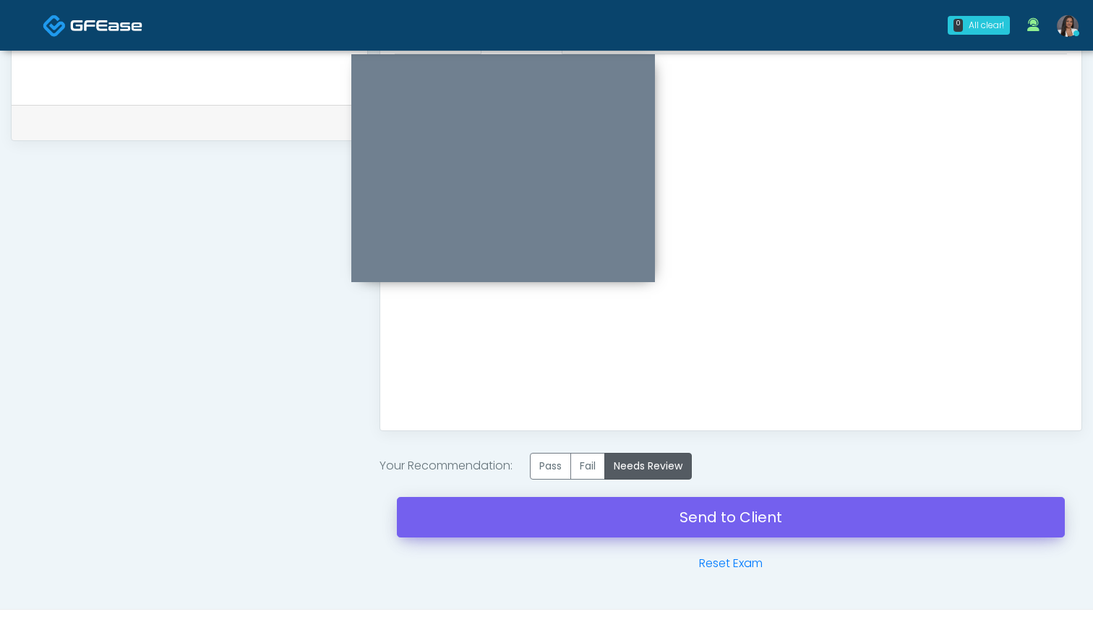
click link "Send to Client"
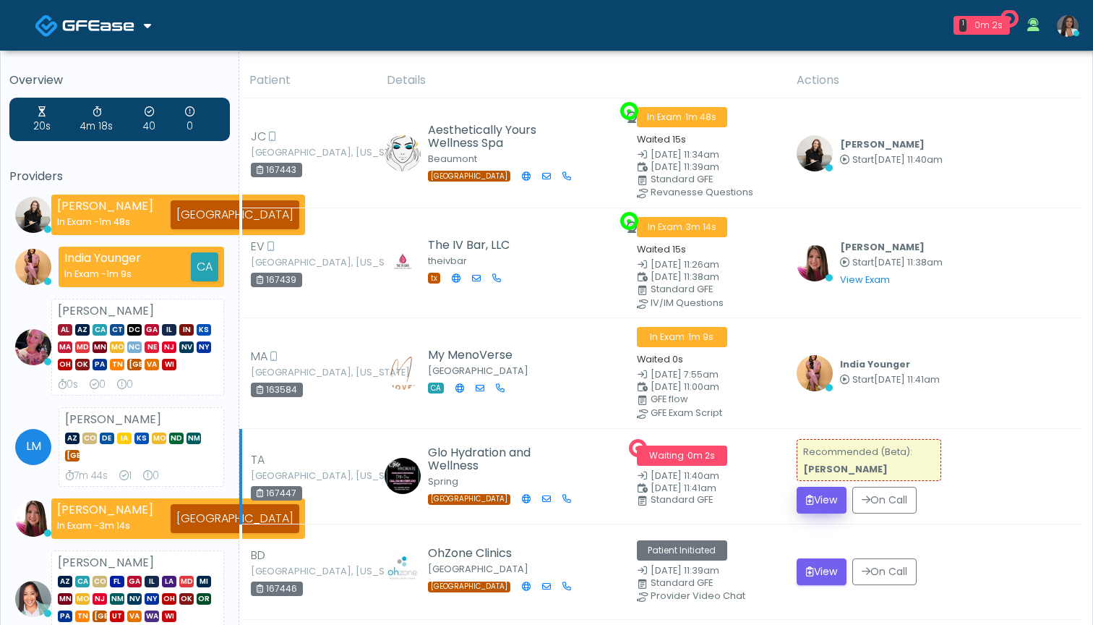
click at [814, 495] on icon "submit" at bounding box center [810, 500] width 8 height 10
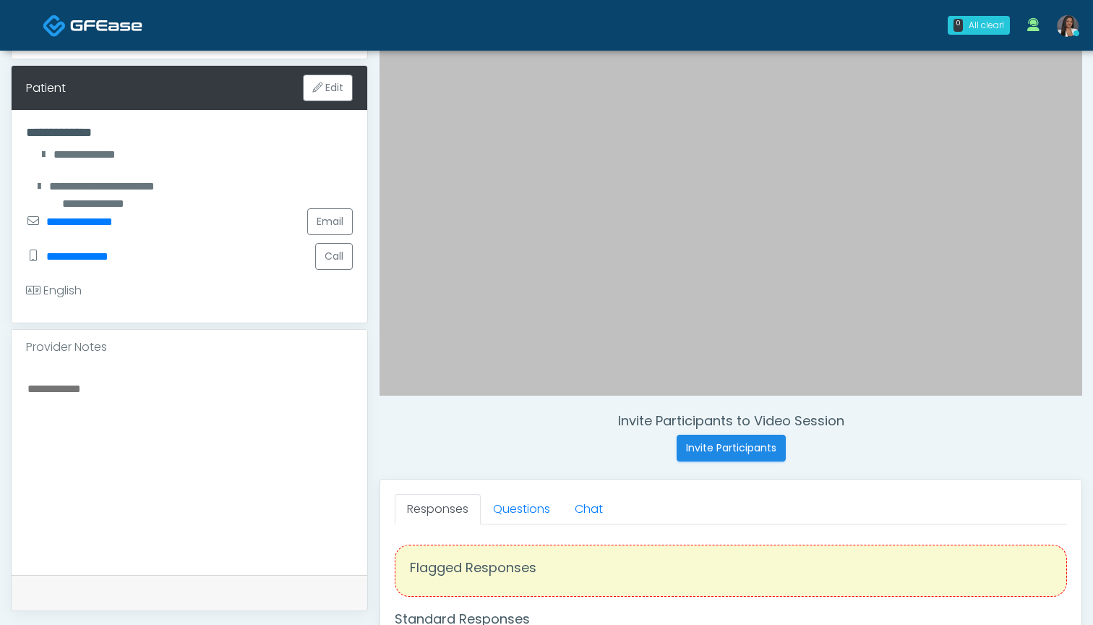
scroll to position [282, 0]
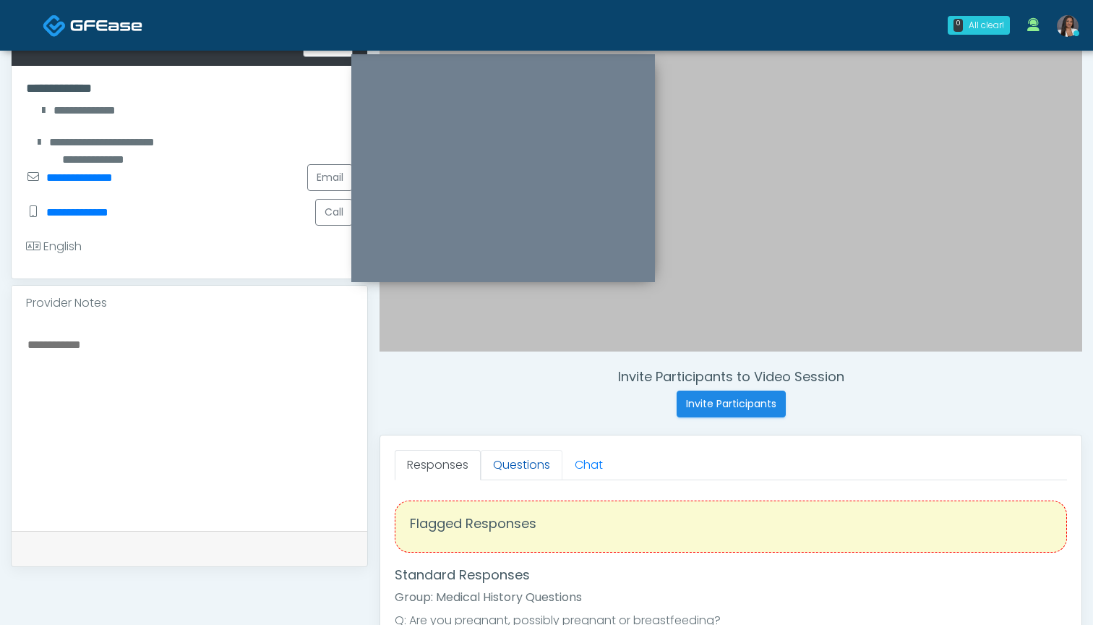
click at [529, 463] on link "Questions" at bounding box center [522, 465] width 82 height 30
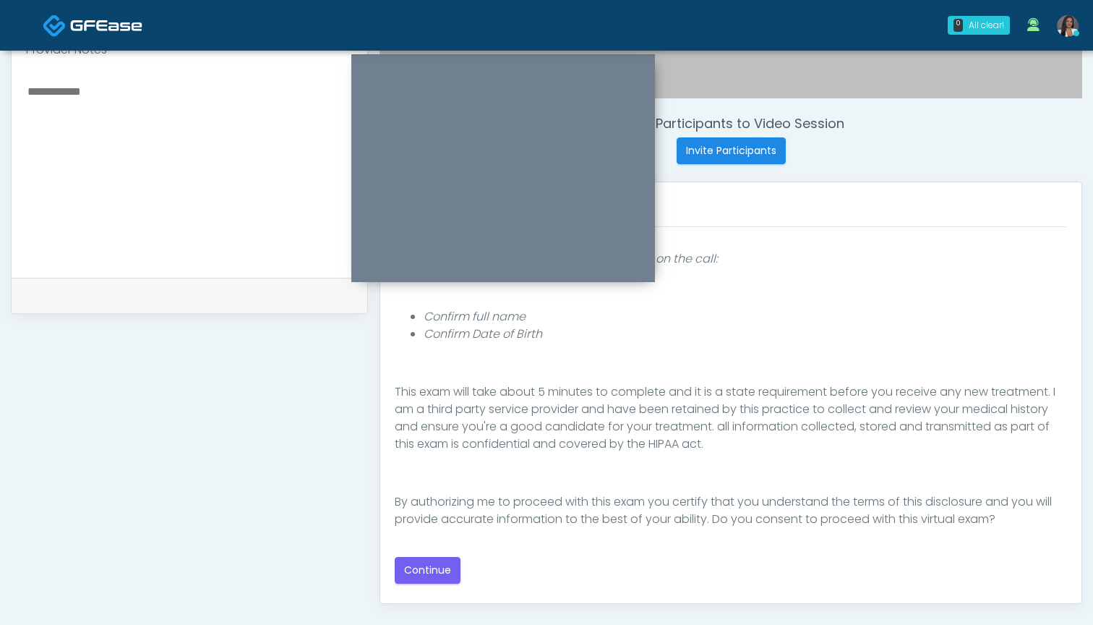
scroll to position [522, 0]
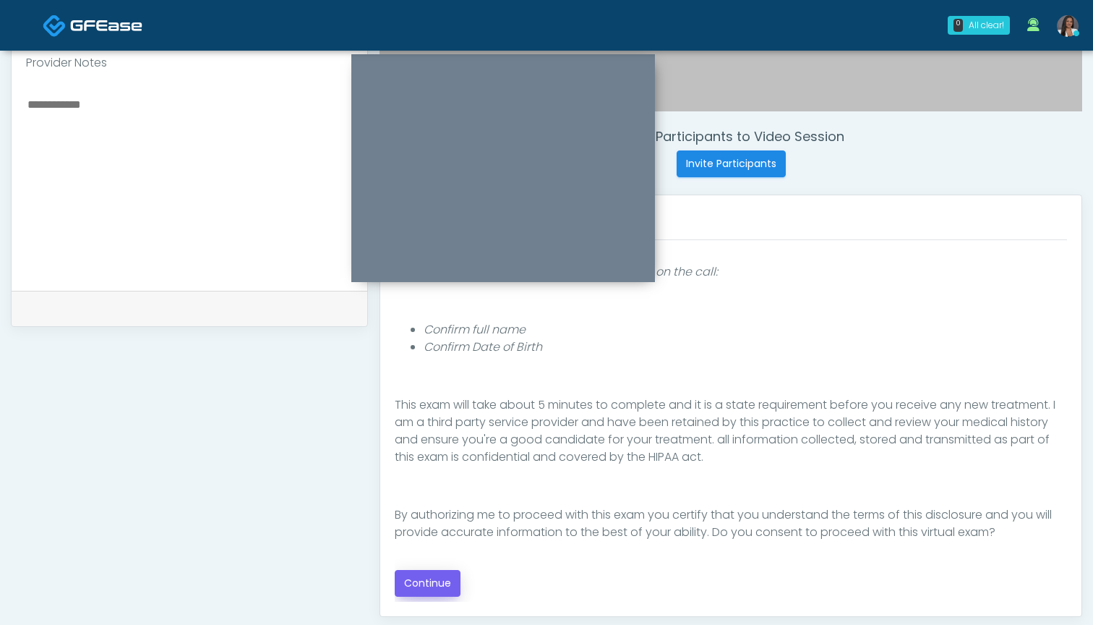
click at [427, 585] on button "Continue" at bounding box center [428, 583] width 66 height 27
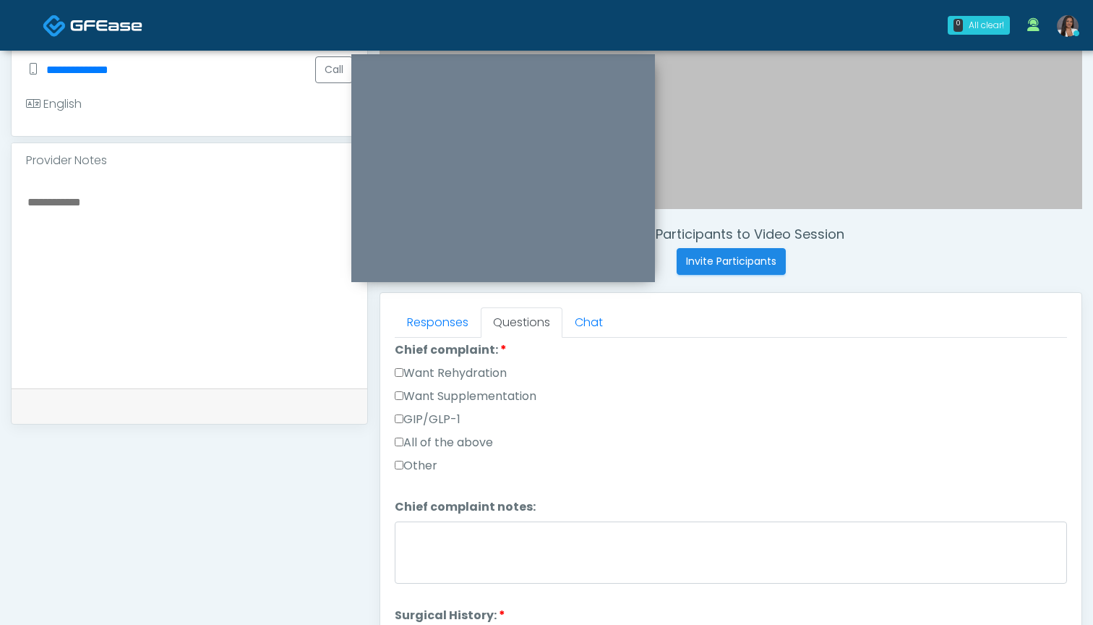
scroll to position [373, 0]
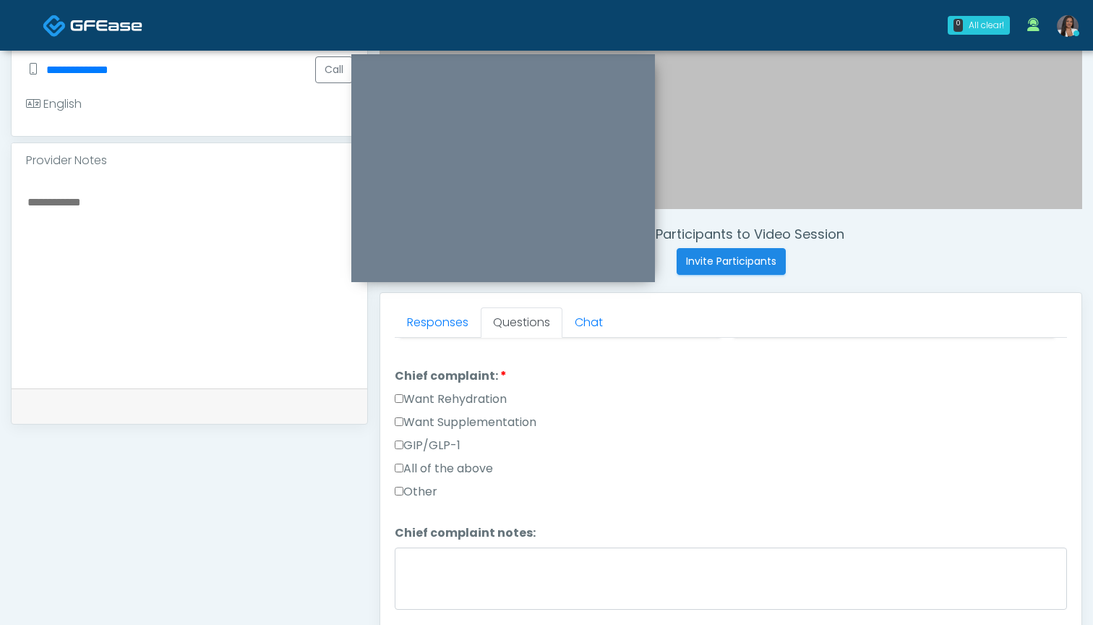
click at [487, 403] on label "Want Rehydration" at bounding box center [451, 398] width 112 height 17
click at [491, 428] on label "Want Supplementation" at bounding box center [466, 422] width 142 height 17
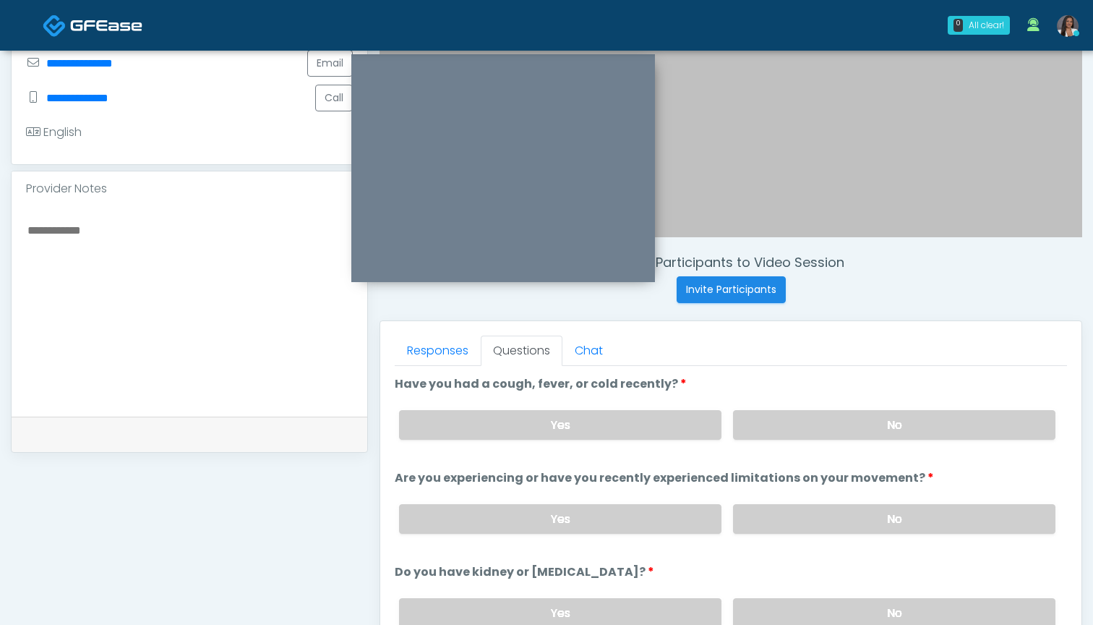
scroll to position [380, 0]
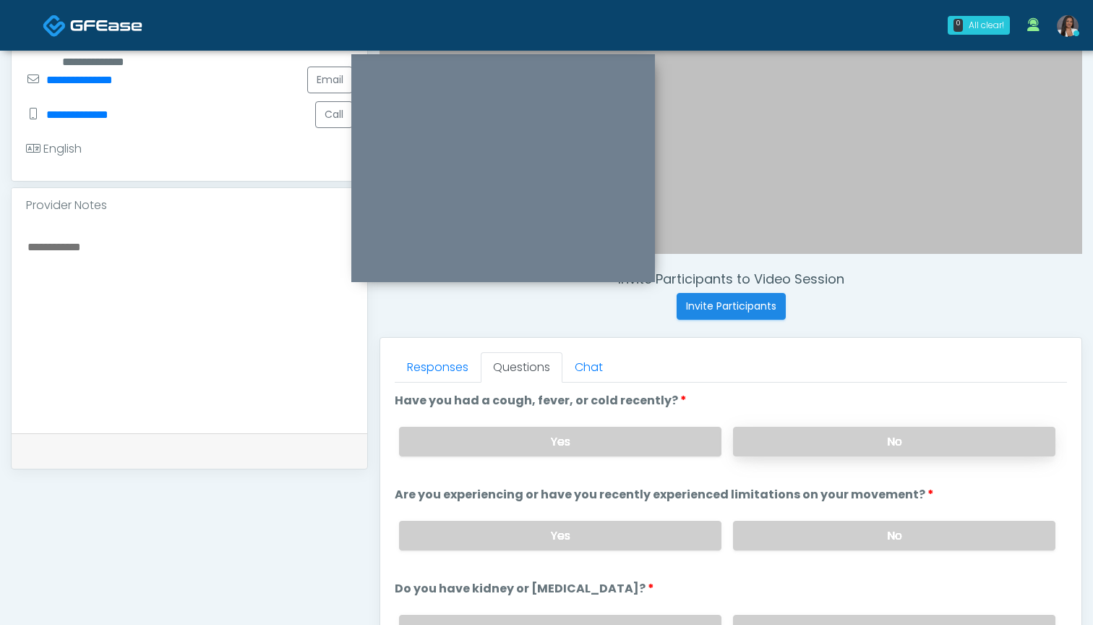
click at [772, 438] on label "No" at bounding box center [894, 442] width 322 height 30
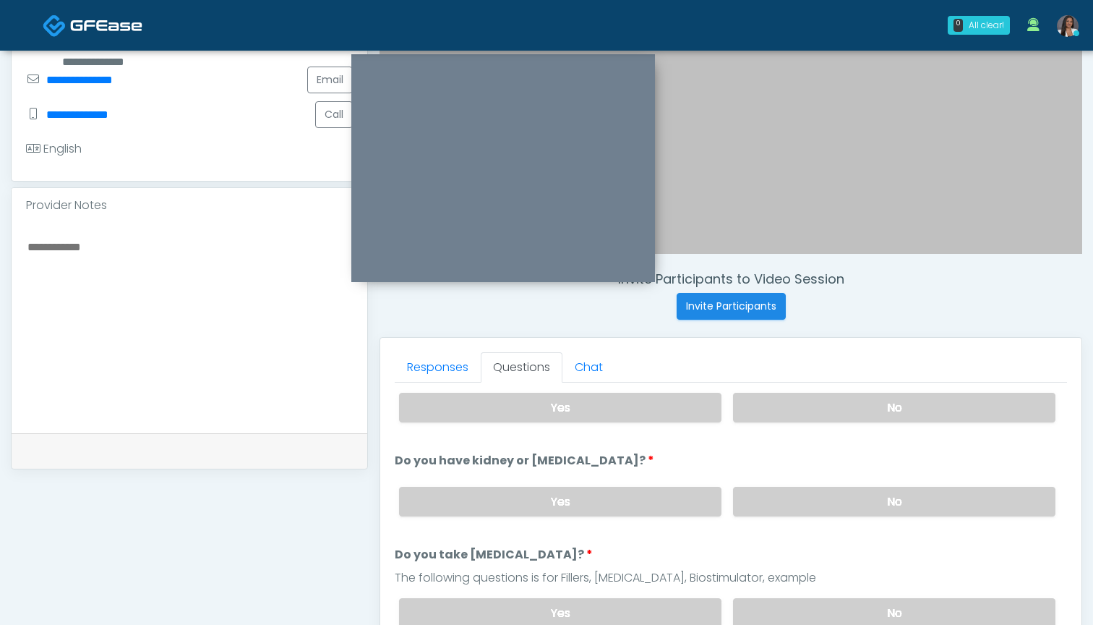
scroll to position [125, 0]
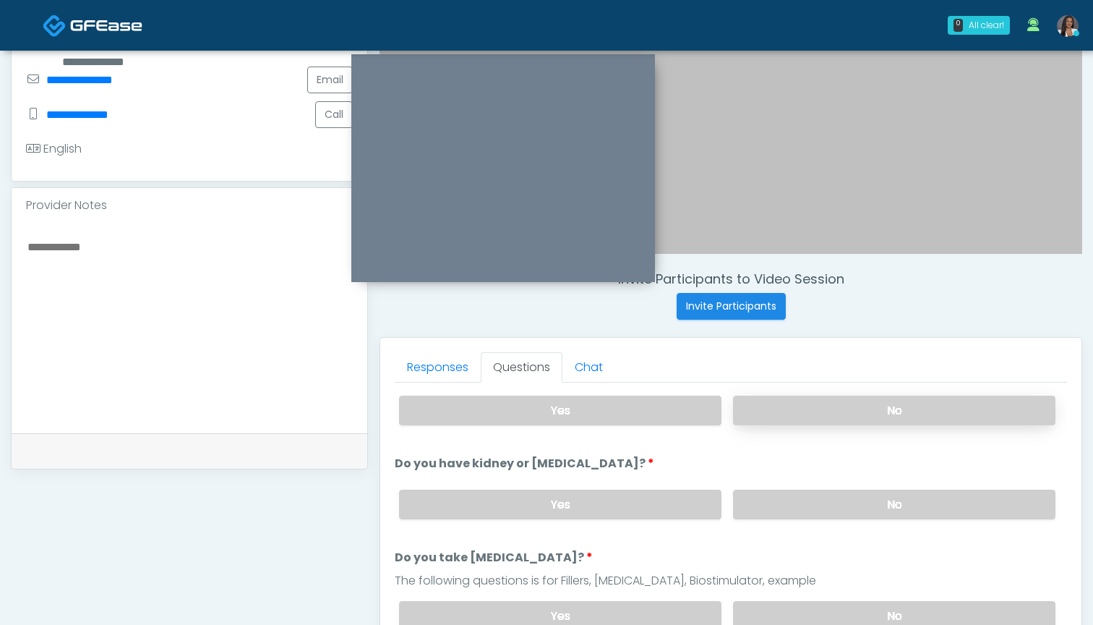
click at [772, 413] on label "No" at bounding box center [894, 411] width 322 height 30
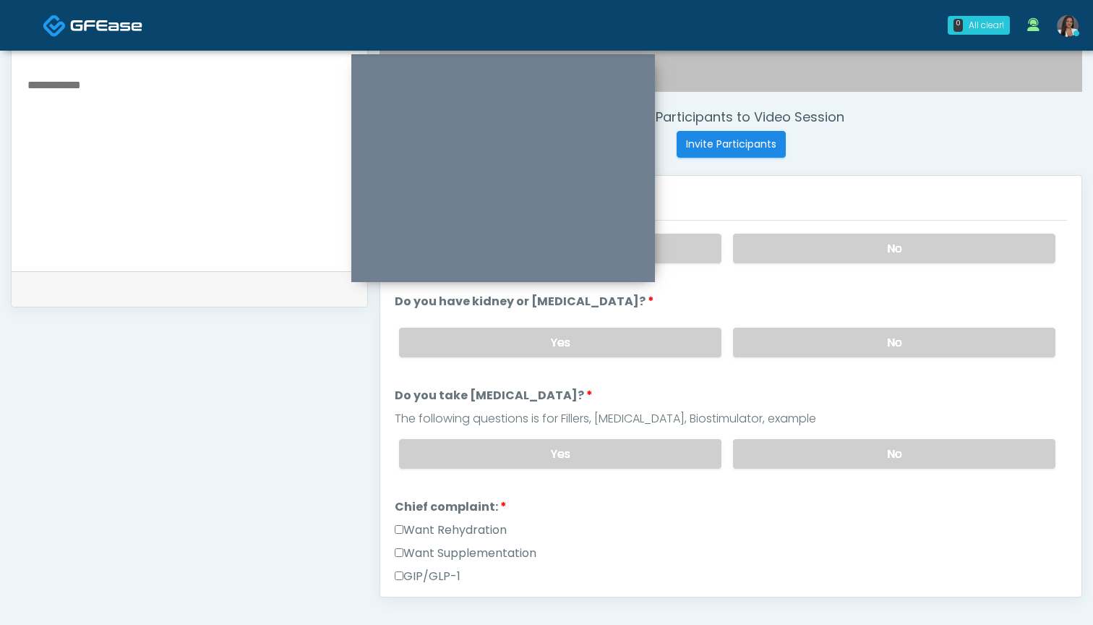
scroll to position [544, 0]
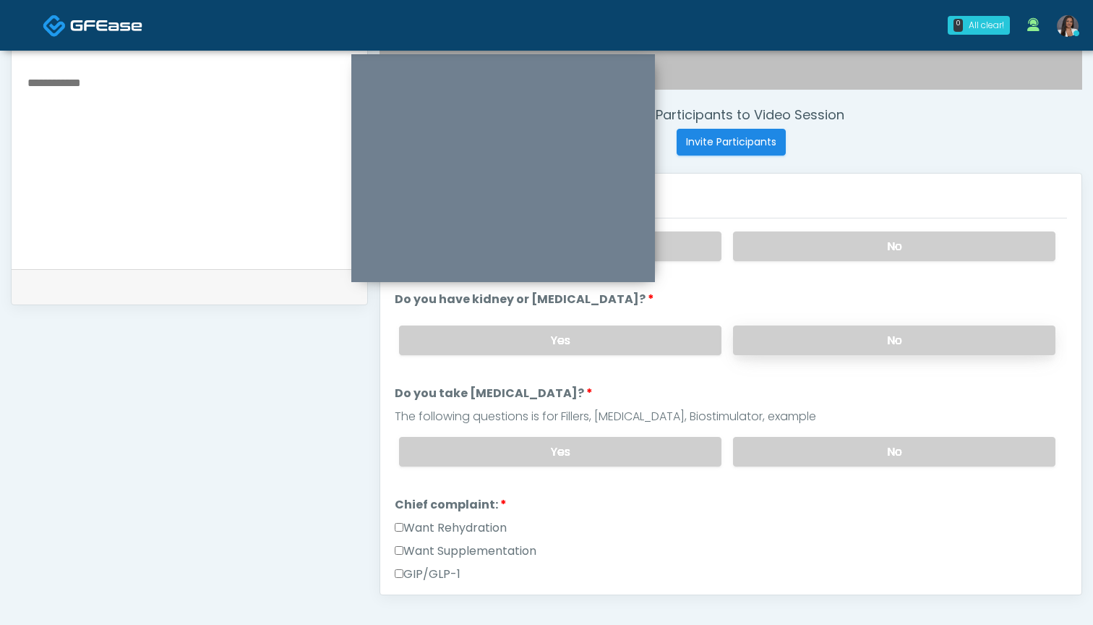
click at [787, 346] on label "No" at bounding box center [894, 340] width 322 height 30
click at [788, 461] on label "No" at bounding box center [894, 452] width 322 height 30
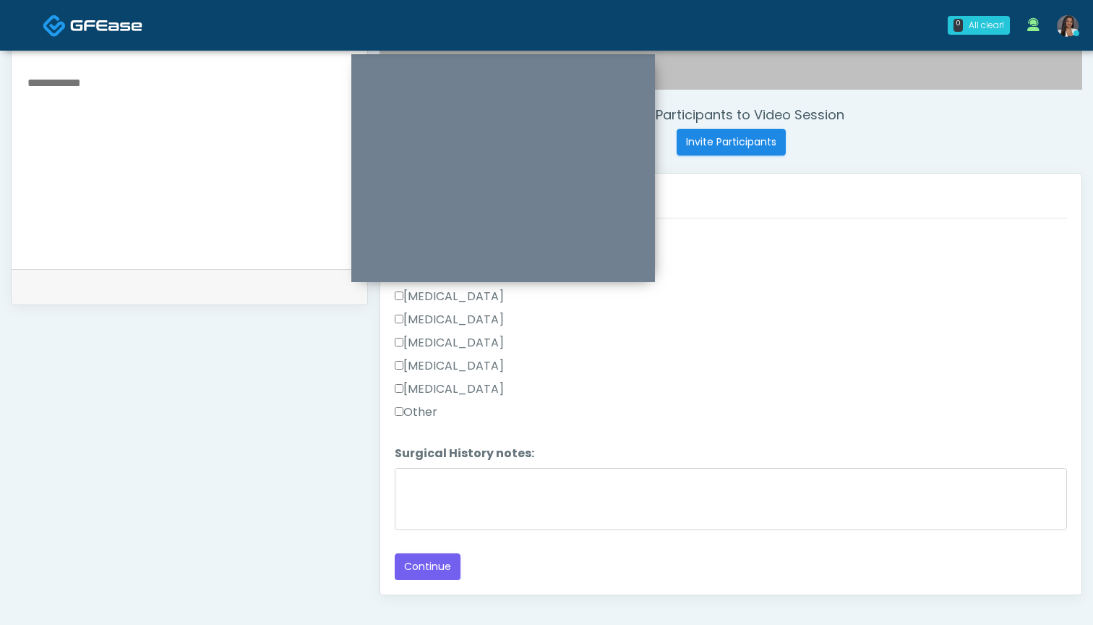
scroll to position [0, 0]
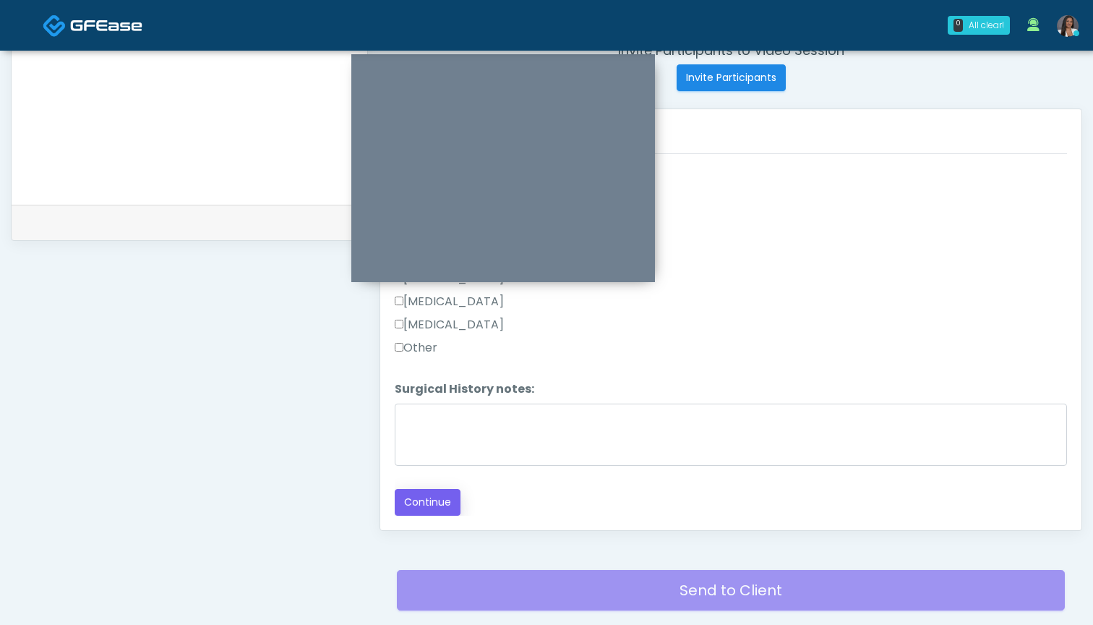
click at [426, 499] on button "Continue" at bounding box center [428, 502] width 66 height 27
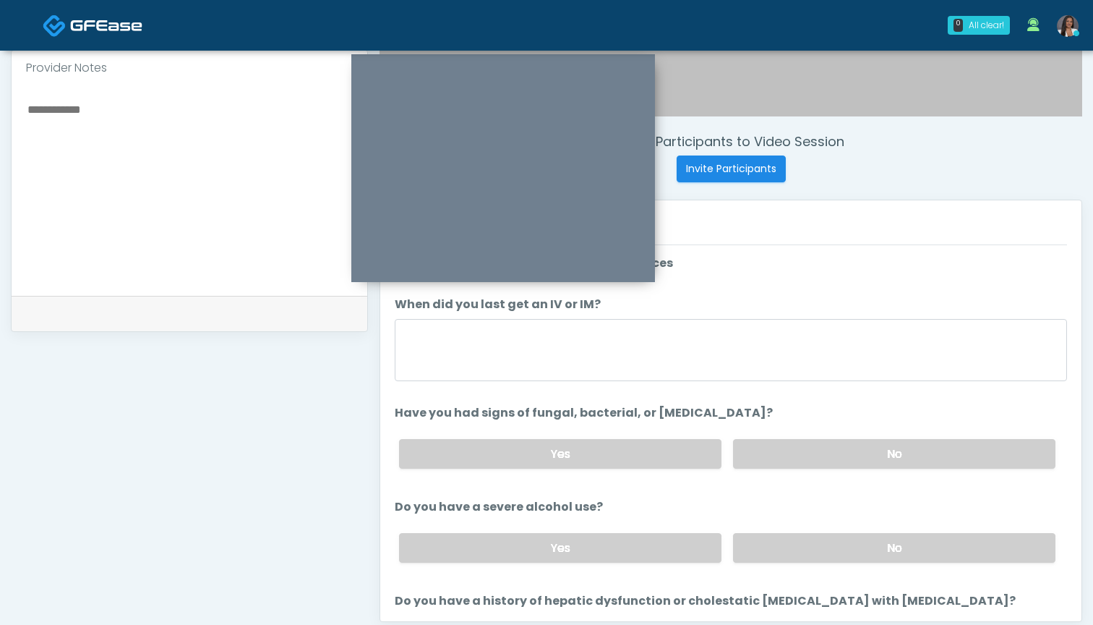
scroll to position [516, 0]
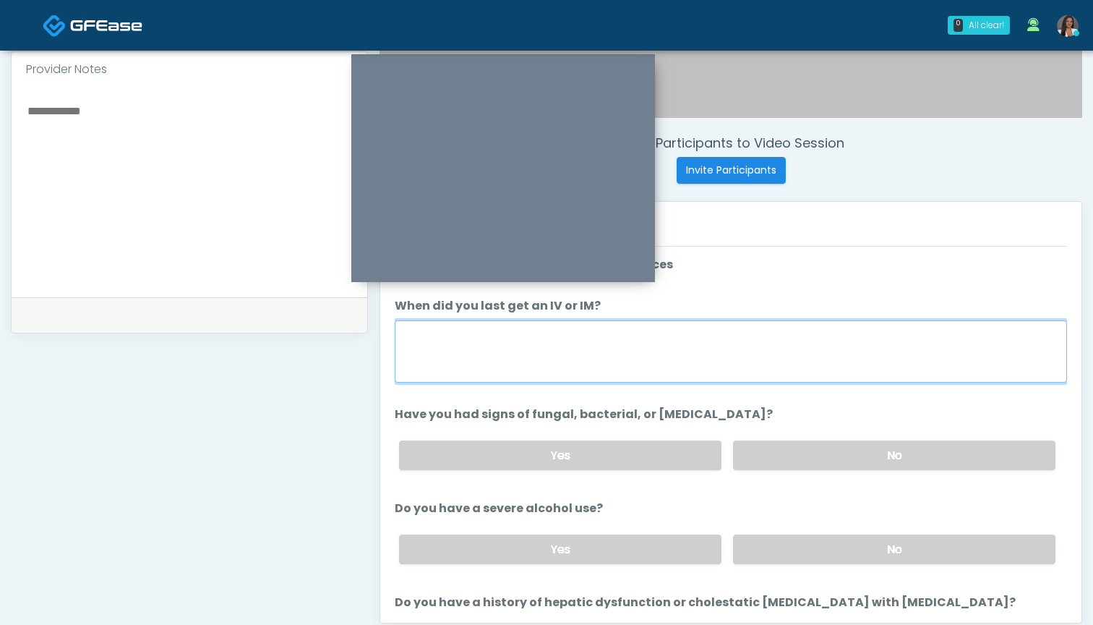
click at [731, 364] on textarea "When did you last get an IV or IM?" at bounding box center [731, 351] width 672 height 62
type textarea "*******"
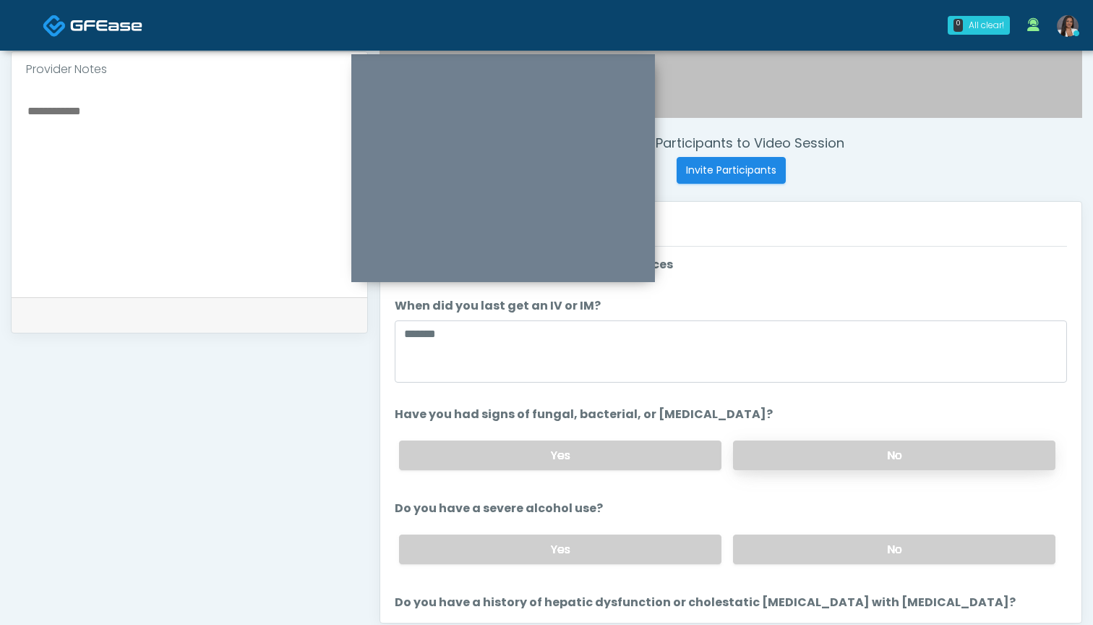
click at [779, 460] on label "No" at bounding box center [894, 455] width 322 height 30
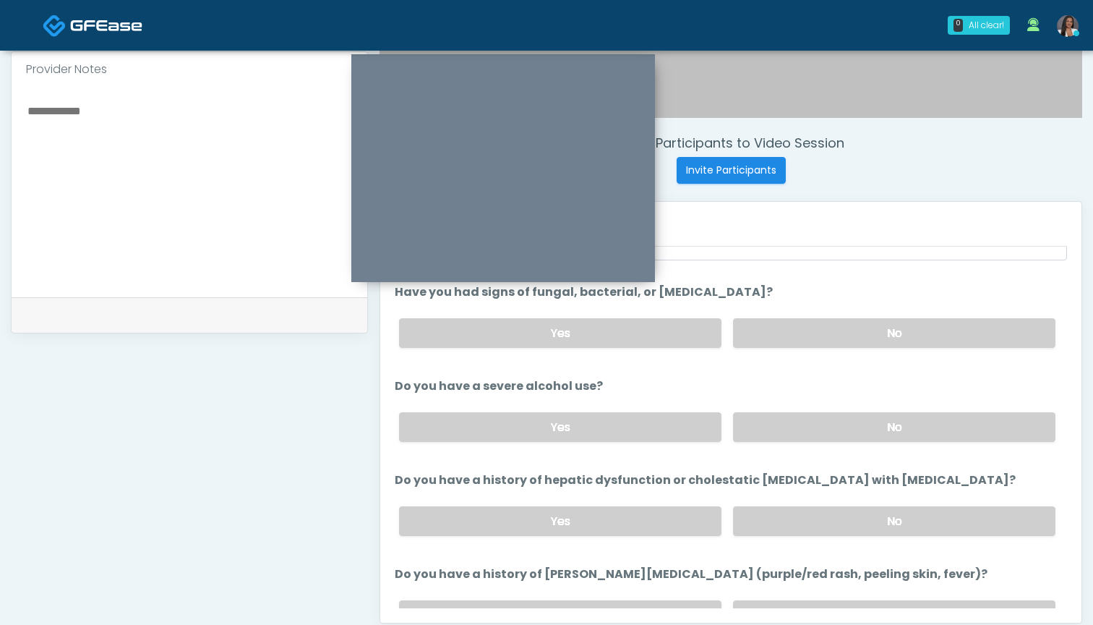
scroll to position [125, 0]
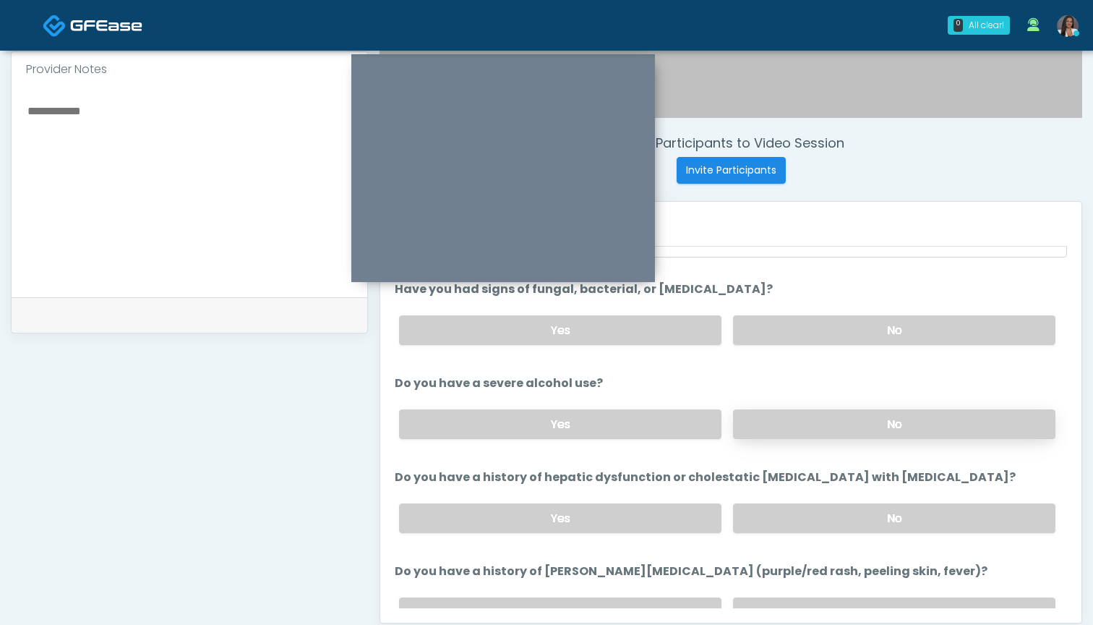
click at [790, 419] on label "No" at bounding box center [894, 424] width 322 height 30
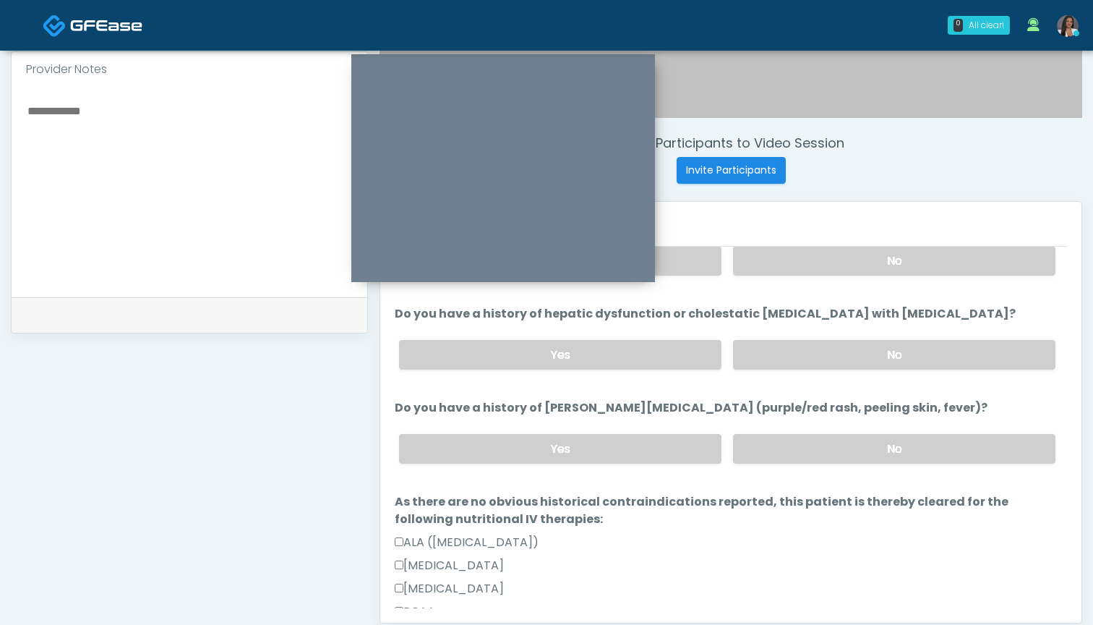
scroll to position [299, 0]
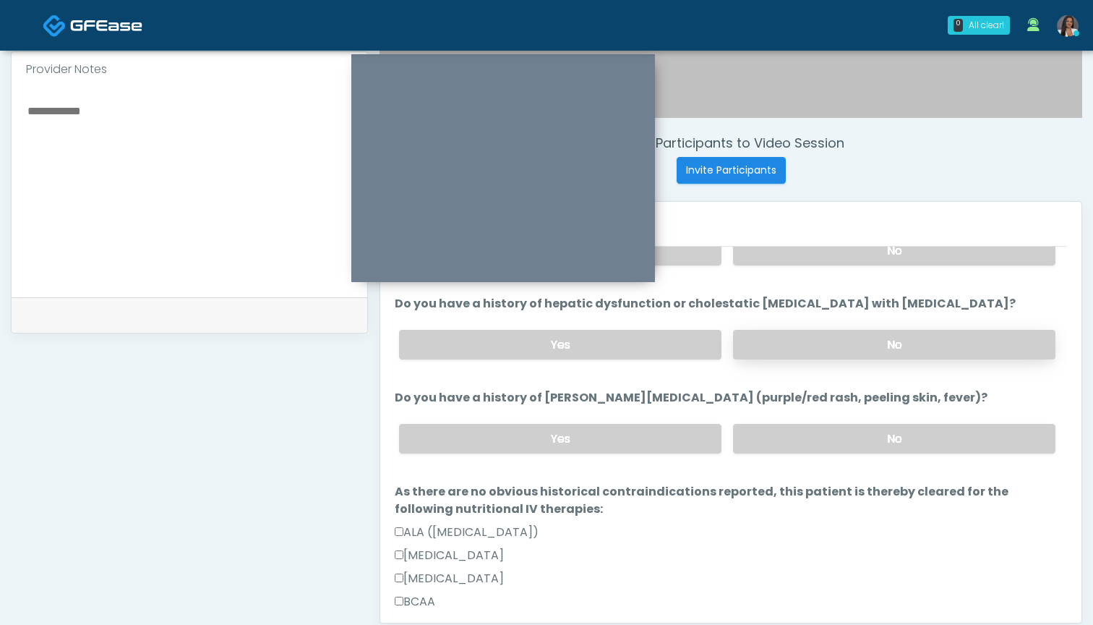
click at [792, 341] on label "No" at bounding box center [894, 345] width 322 height 30
click at [799, 450] on label "No" at bounding box center [894, 439] width 322 height 30
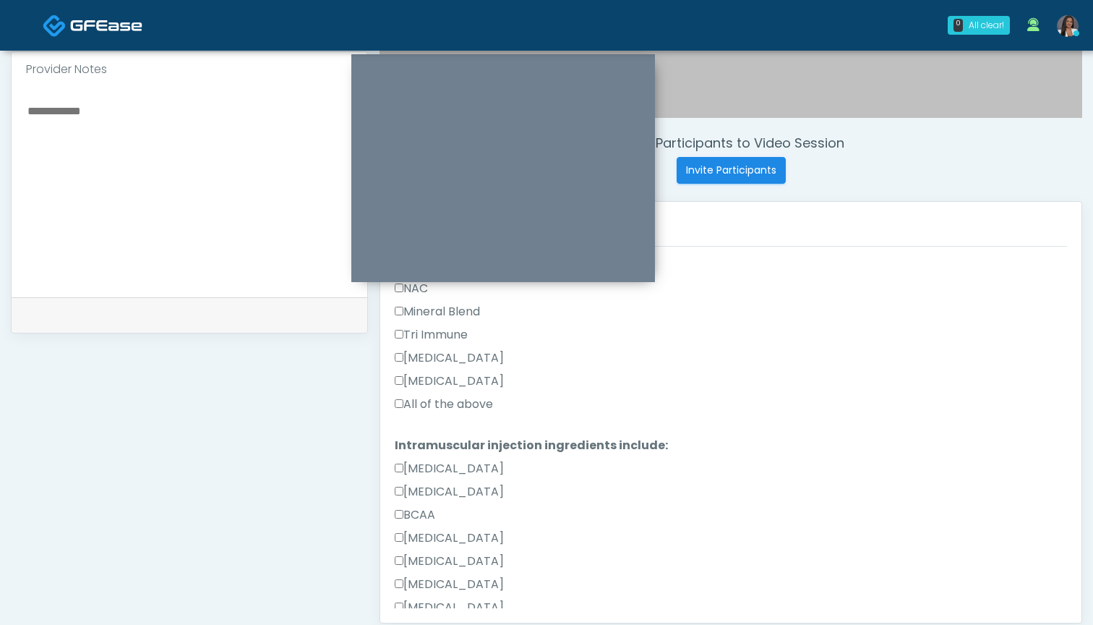
scroll to position [1354, 0]
click at [475, 403] on label "All of the above" at bounding box center [444, 402] width 98 height 17
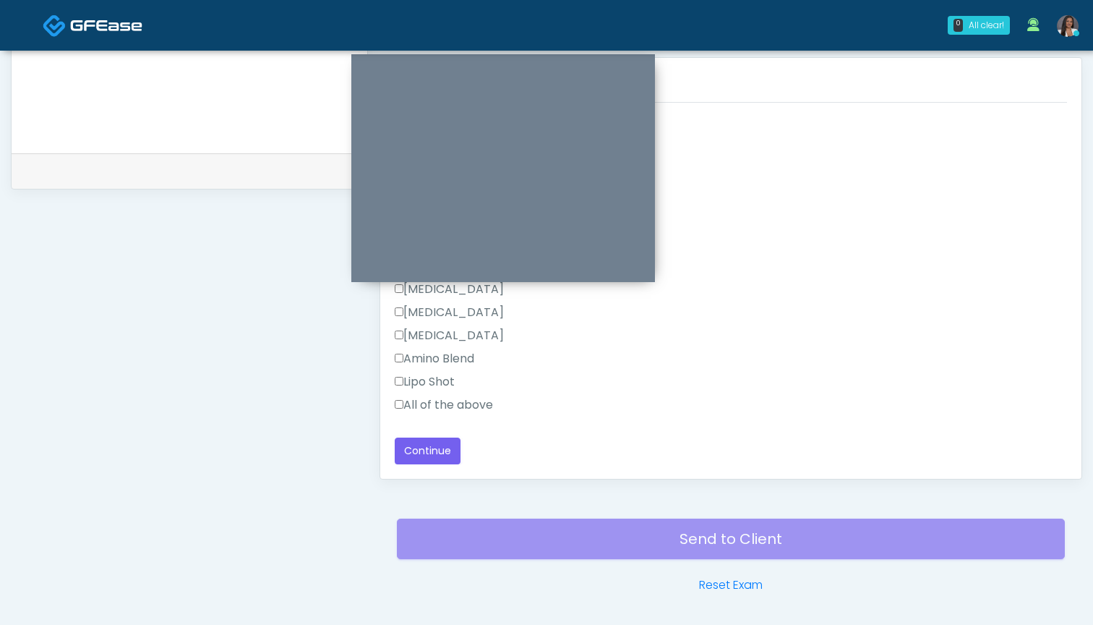
scroll to position [665, 0]
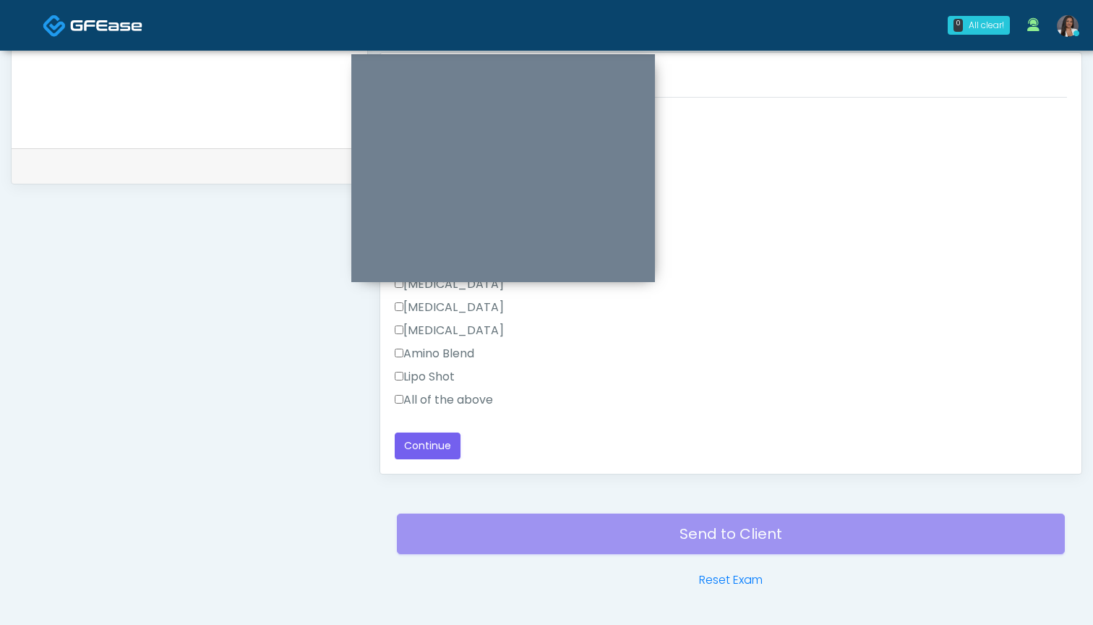
click at [461, 396] on label "All of the above" at bounding box center [444, 399] width 98 height 17
click at [433, 444] on button "Continue" at bounding box center [428, 445] width 66 height 27
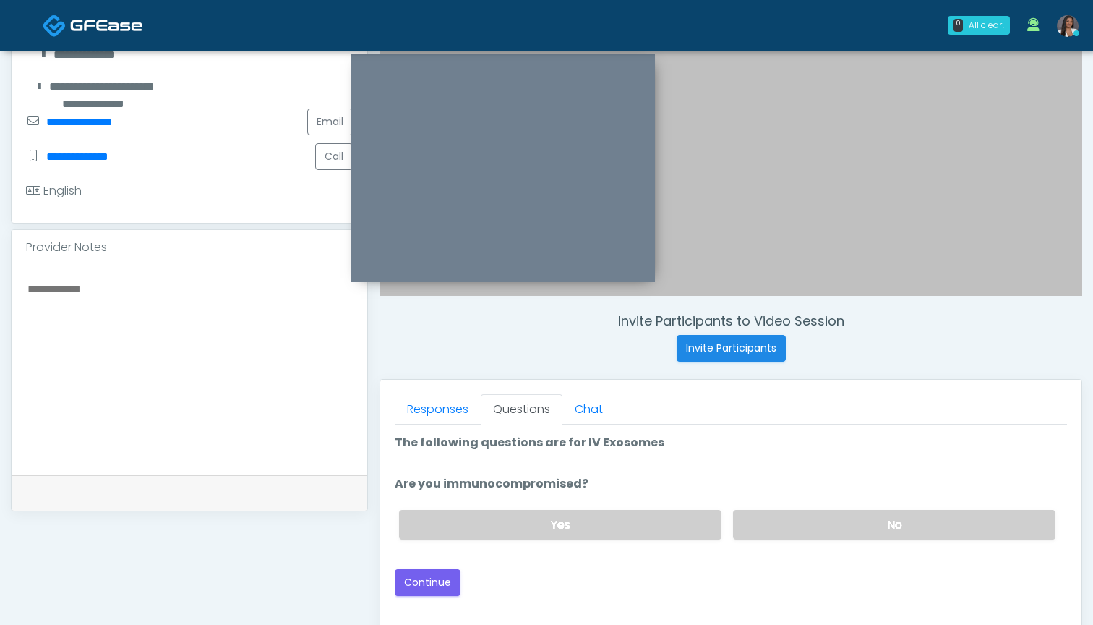
scroll to position [303, 0]
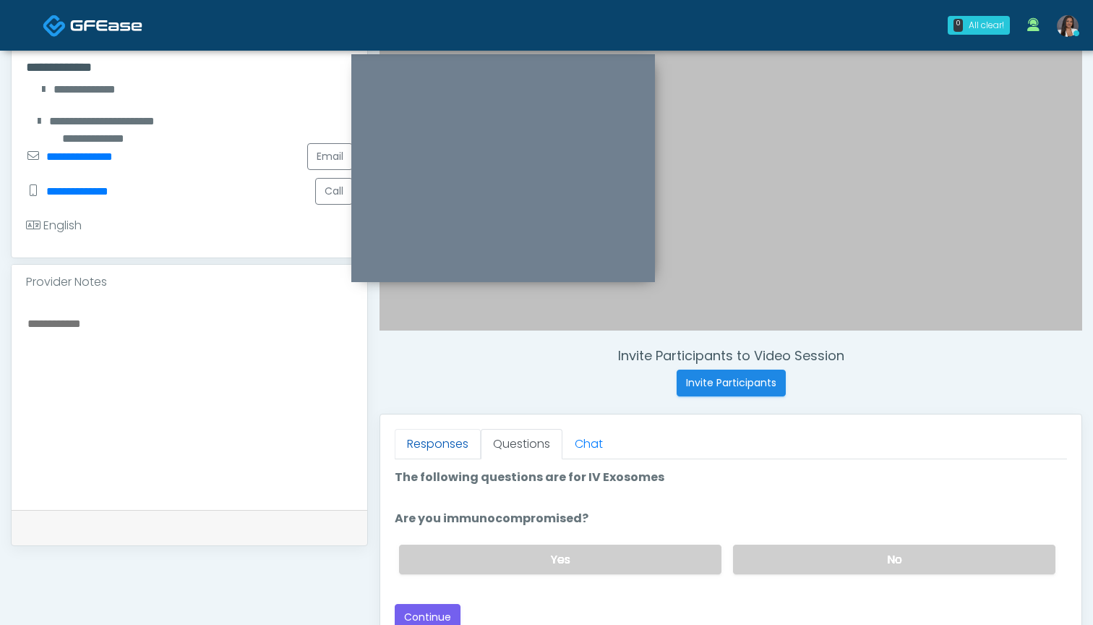
click at [424, 453] on link "Responses" at bounding box center [438, 444] width 86 height 30
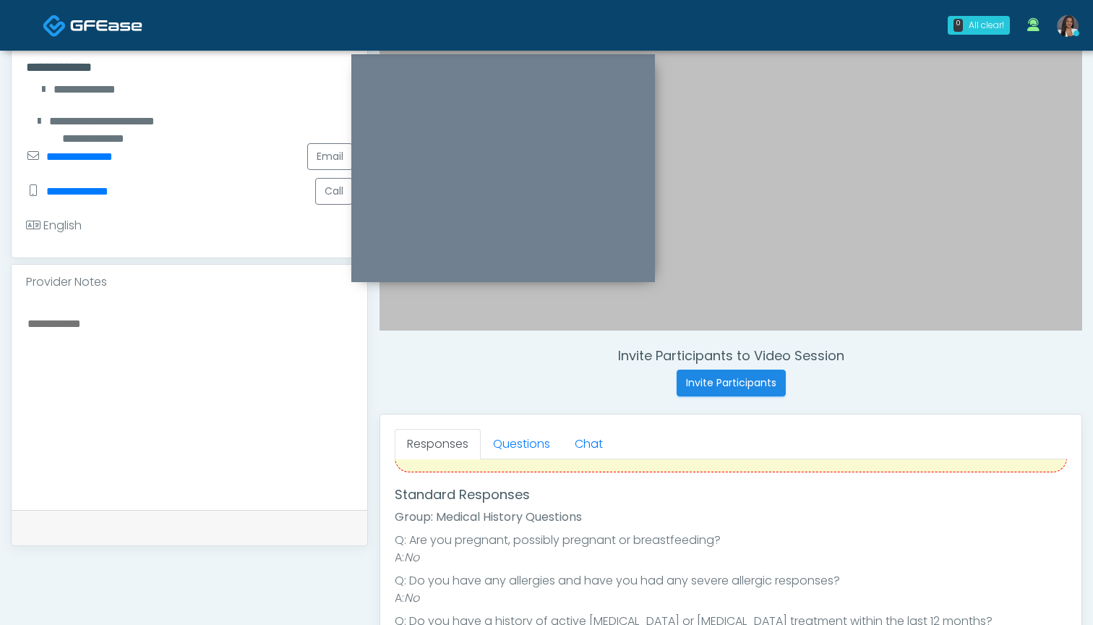
scroll to position [59, 0]
click at [508, 446] on link "Questions" at bounding box center [522, 444] width 82 height 30
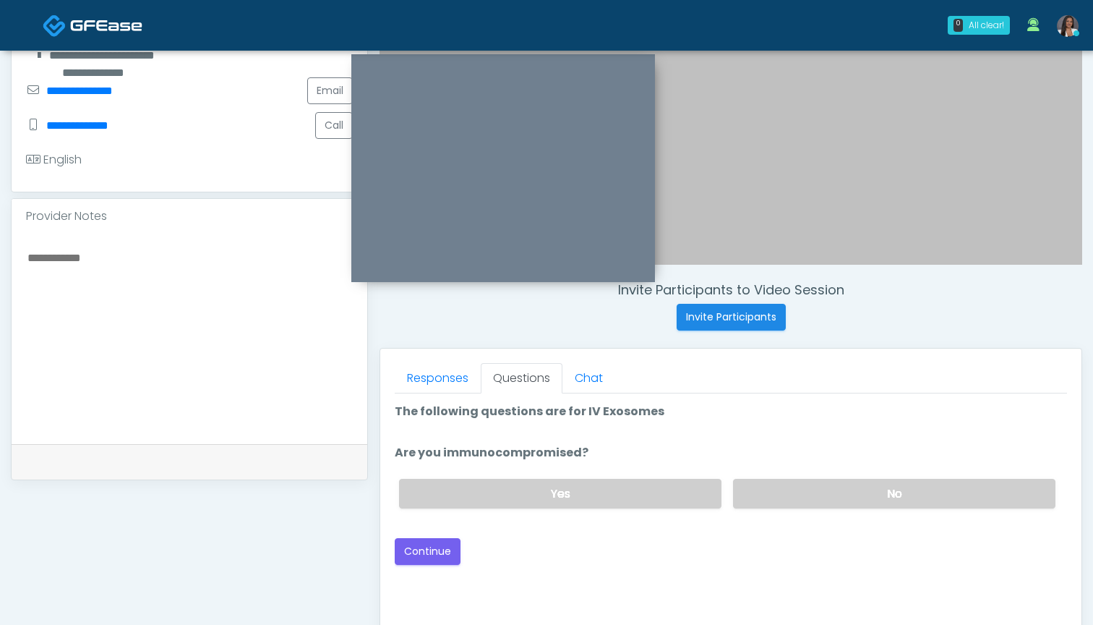
scroll to position [369, 0]
click at [798, 493] on label "No" at bounding box center [894, 493] width 322 height 30
click at [440, 553] on button "Continue" at bounding box center [428, 550] width 66 height 27
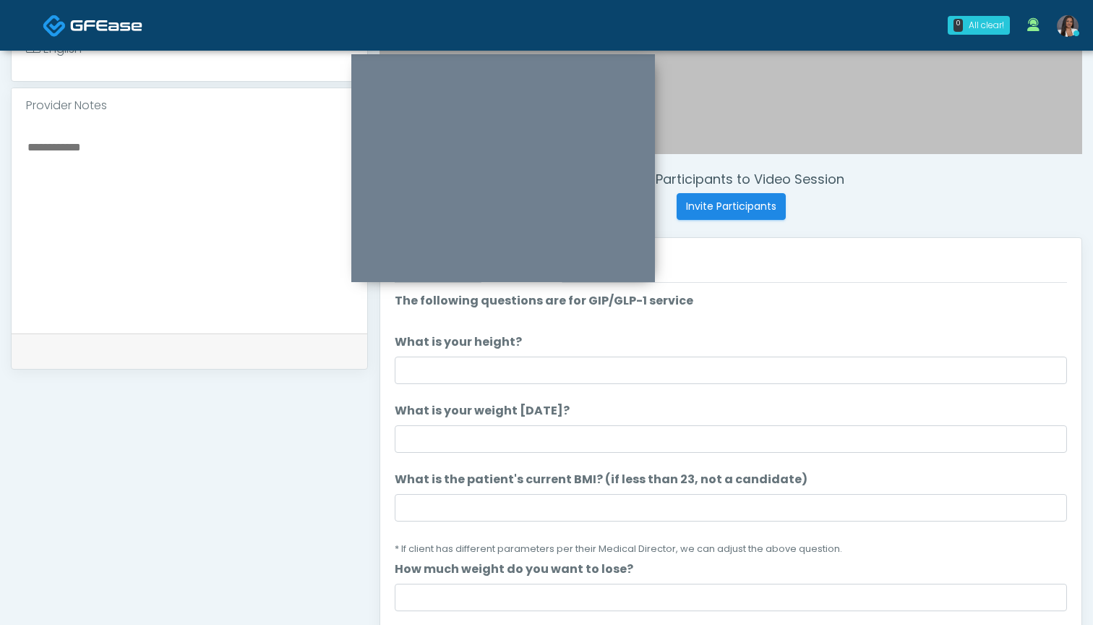
scroll to position [479, 0]
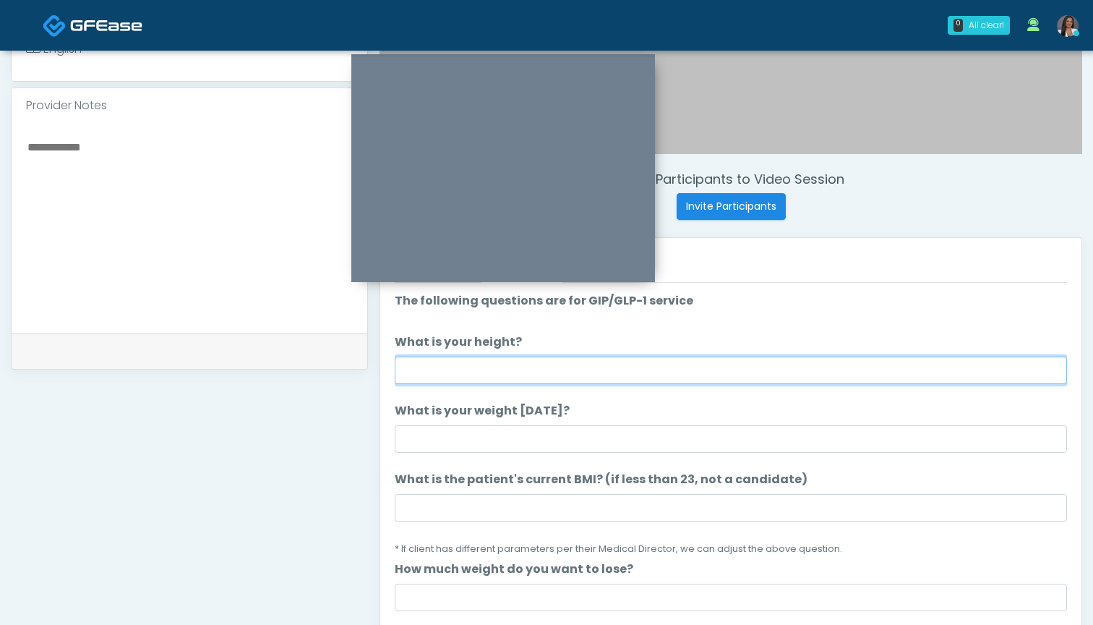
click at [479, 372] on input "What is your height?" at bounding box center [731, 369] width 672 height 27
type input "*****"
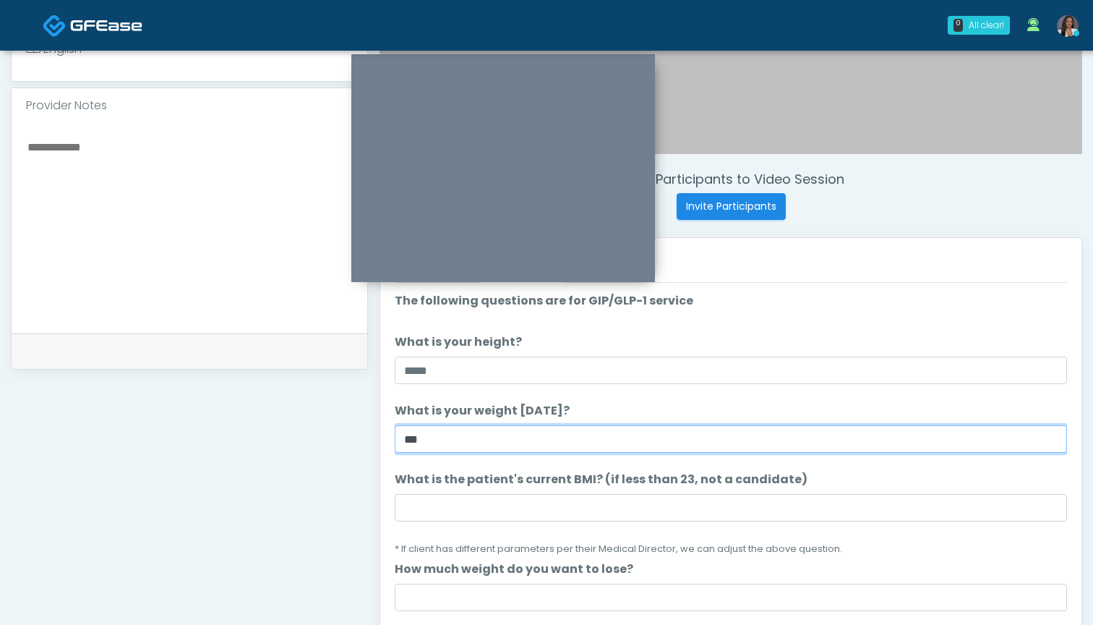
type input "***"
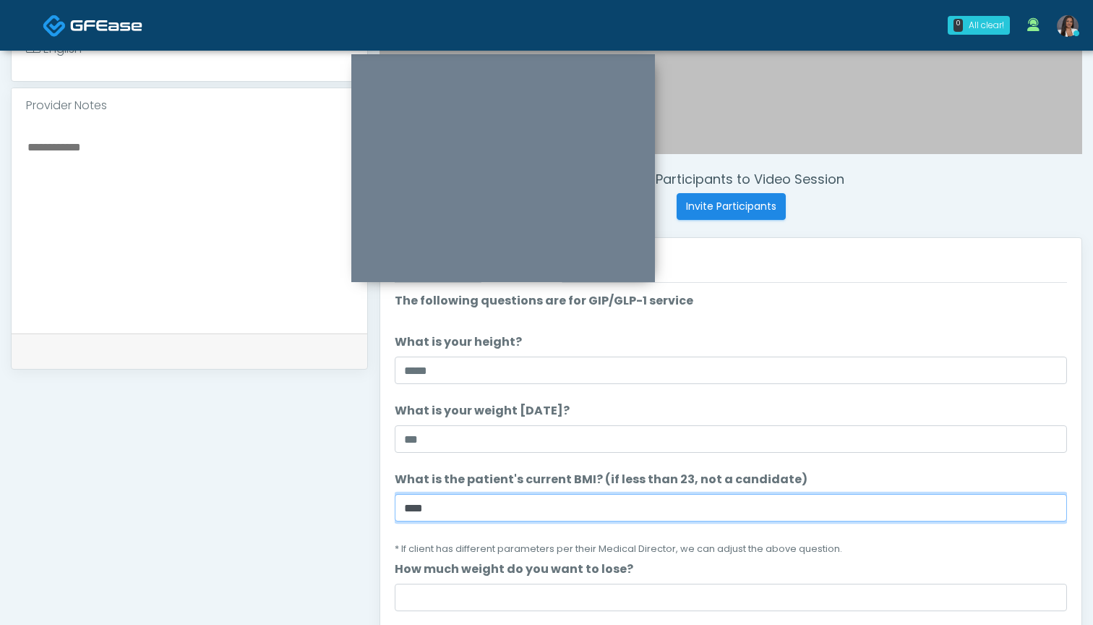
type input "****"
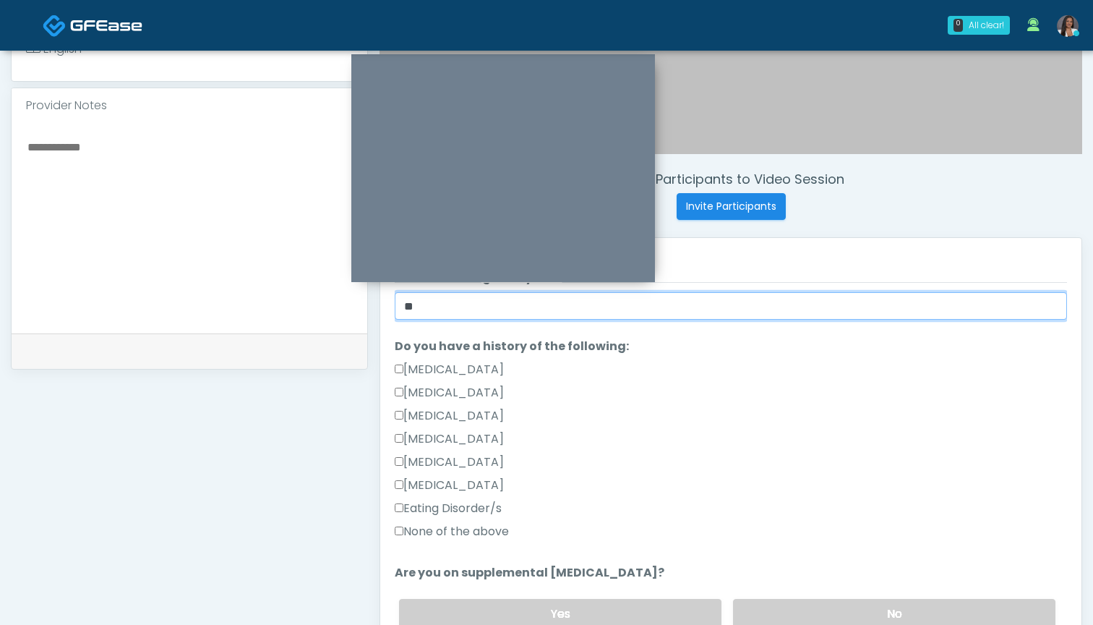
scroll to position [291, 0]
type input "**"
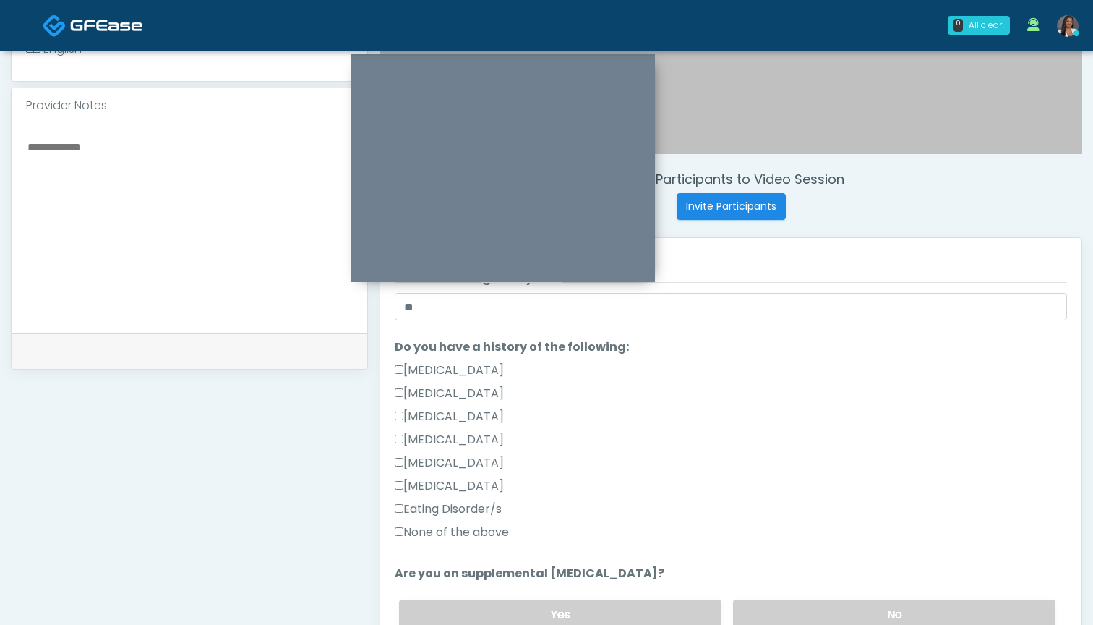
click at [482, 536] on label "None of the above" at bounding box center [452, 532] width 114 height 17
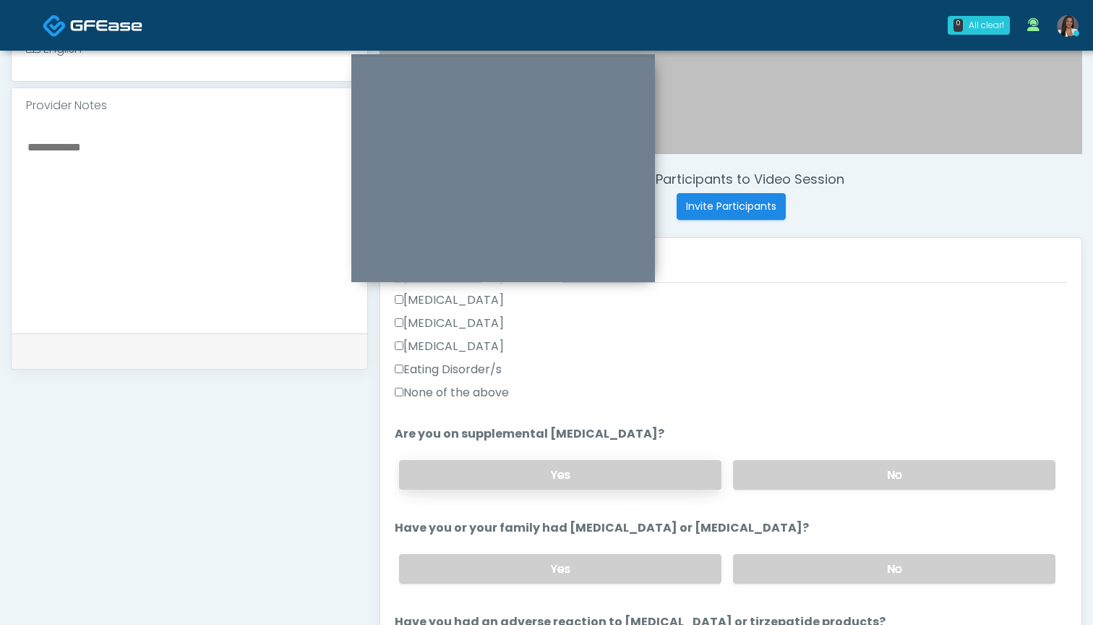
scroll to position [430, 0]
click at [776, 462] on label "No" at bounding box center [894, 475] width 322 height 30
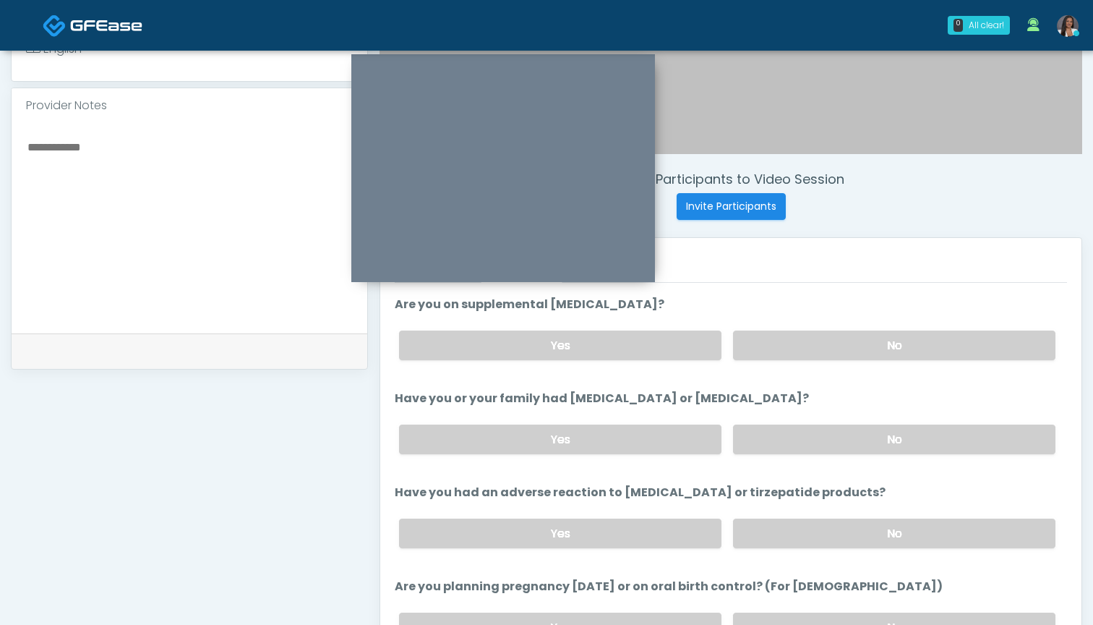
scroll to position [569, 0]
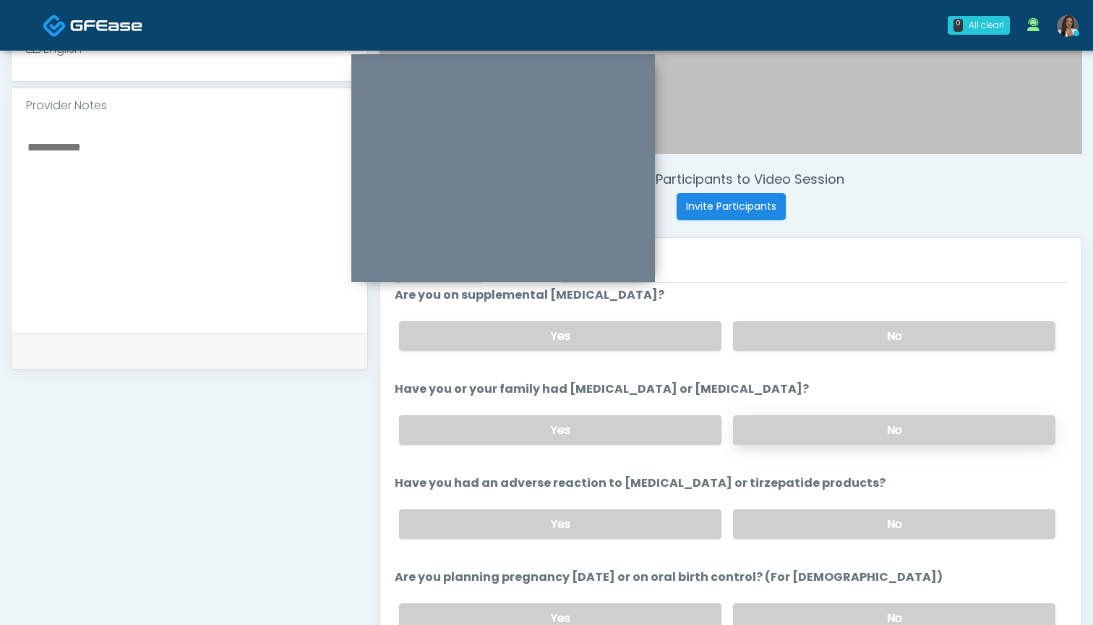
click at [784, 437] on label "No" at bounding box center [894, 430] width 322 height 30
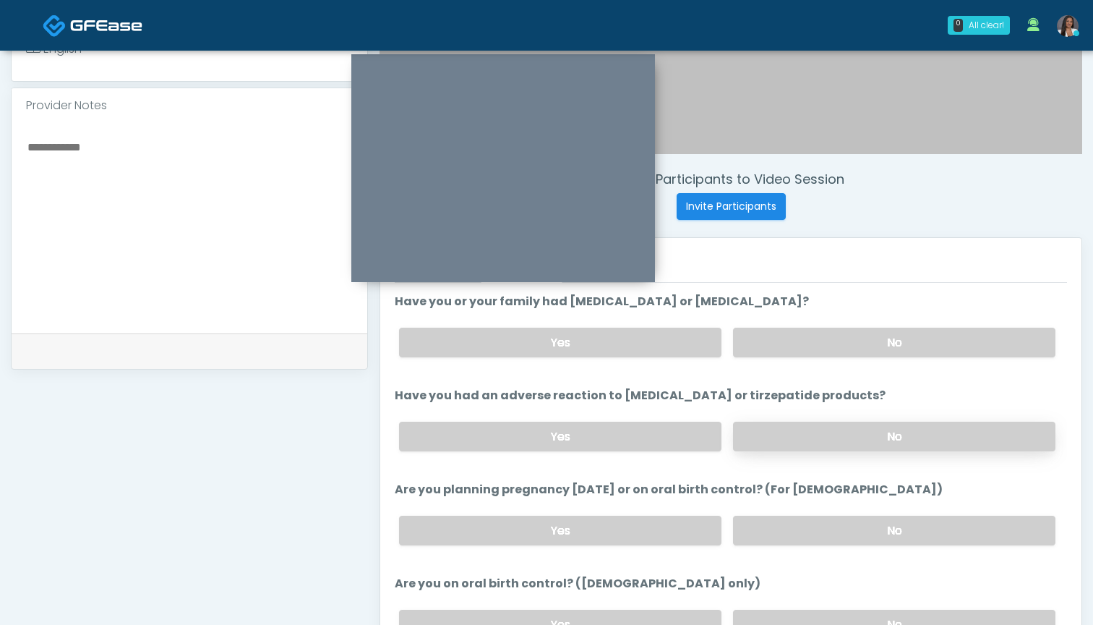
scroll to position [668, 0]
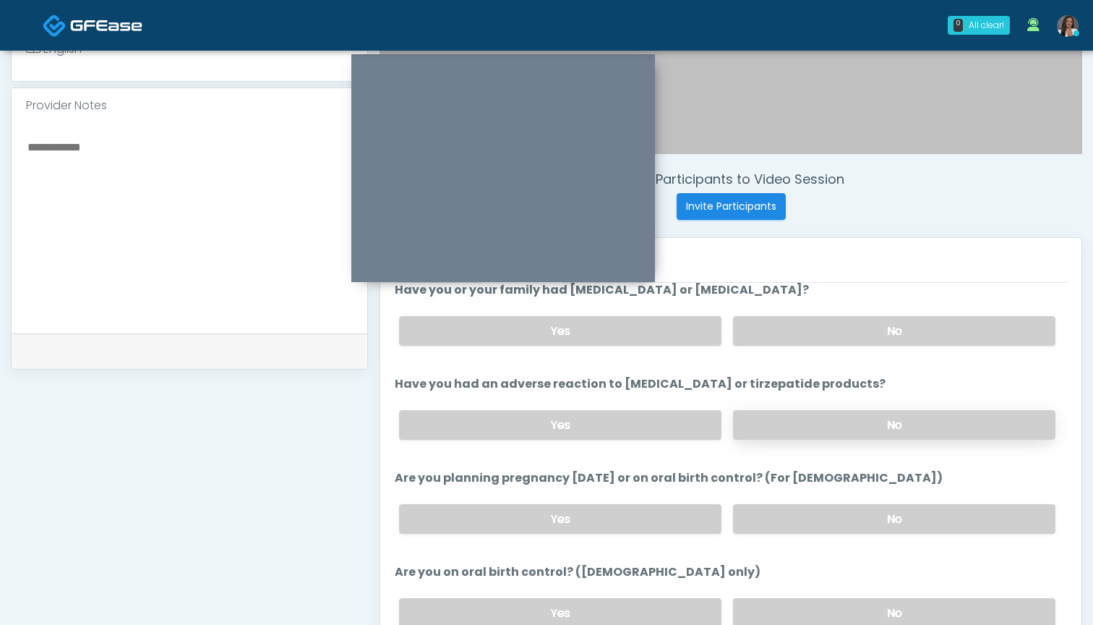
click at [781, 424] on label "No" at bounding box center [894, 425] width 322 height 30
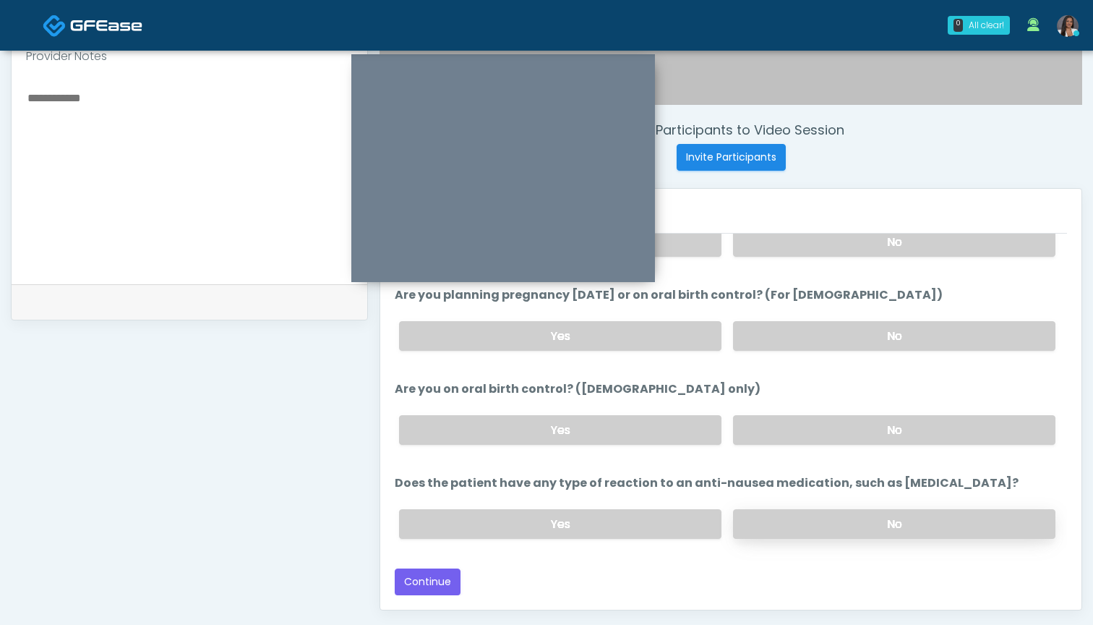
scroll to position [529, 0]
click at [785, 522] on label "No" at bounding box center [894, 524] width 322 height 30
click at [408, 586] on button "Continue" at bounding box center [428, 581] width 66 height 27
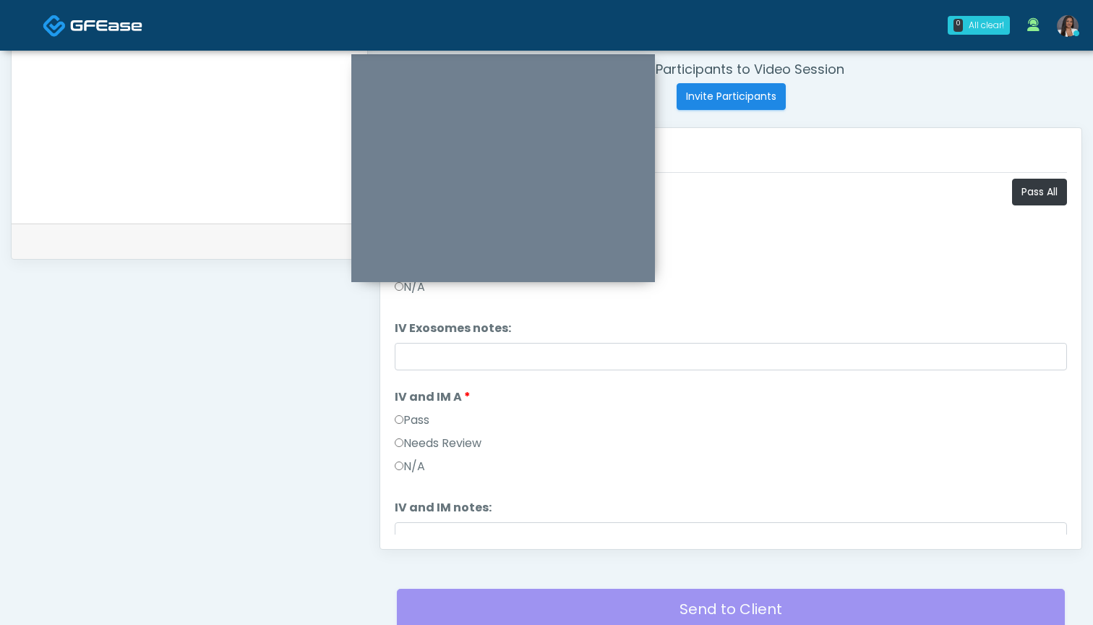
scroll to position [584, 0]
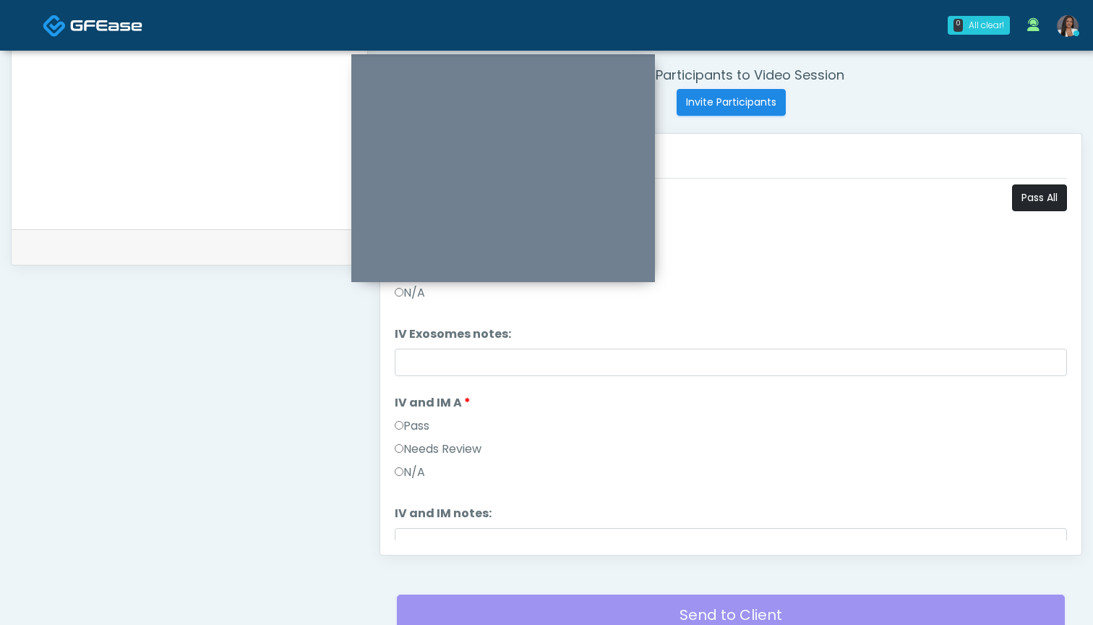
click at [1025, 200] on button "Pass All" at bounding box center [1039, 197] width 55 height 27
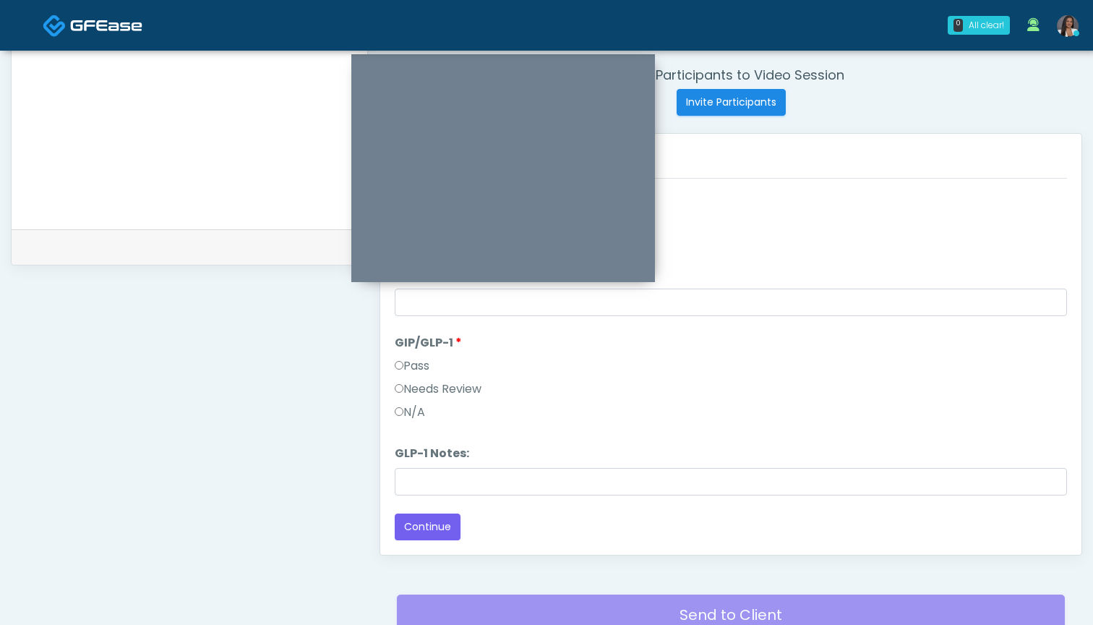
scroll to position [239, 0]
click at [426, 532] on button "Continue" at bounding box center [428, 526] width 66 height 27
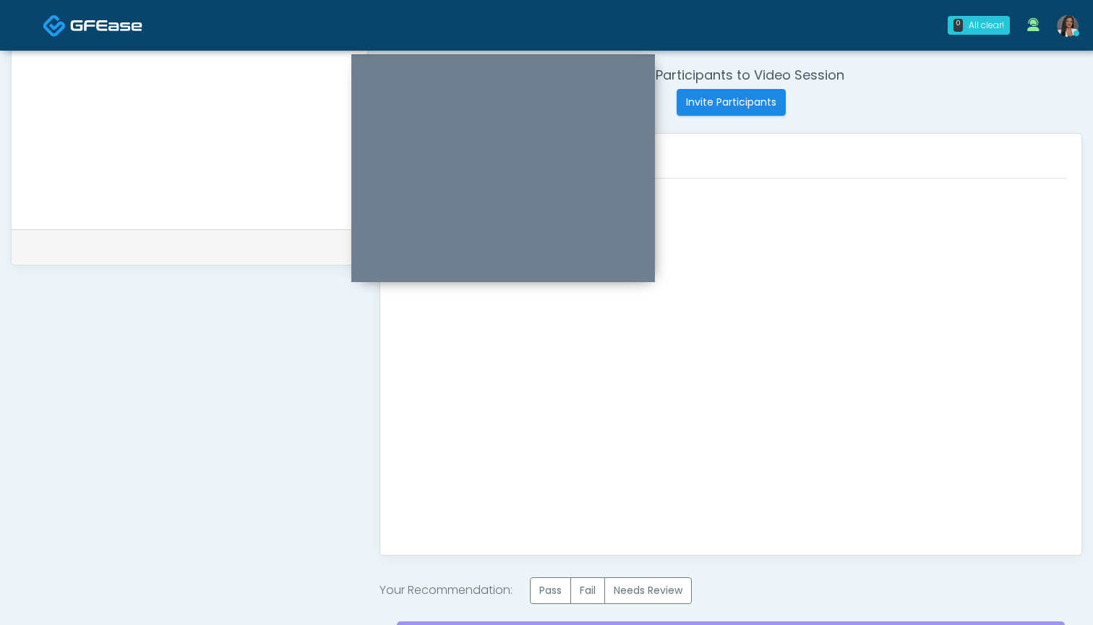
scroll to position [0, 0]
click at [554, 597] on label "Pass" at bounding box center [550, 590] width 41 height 27
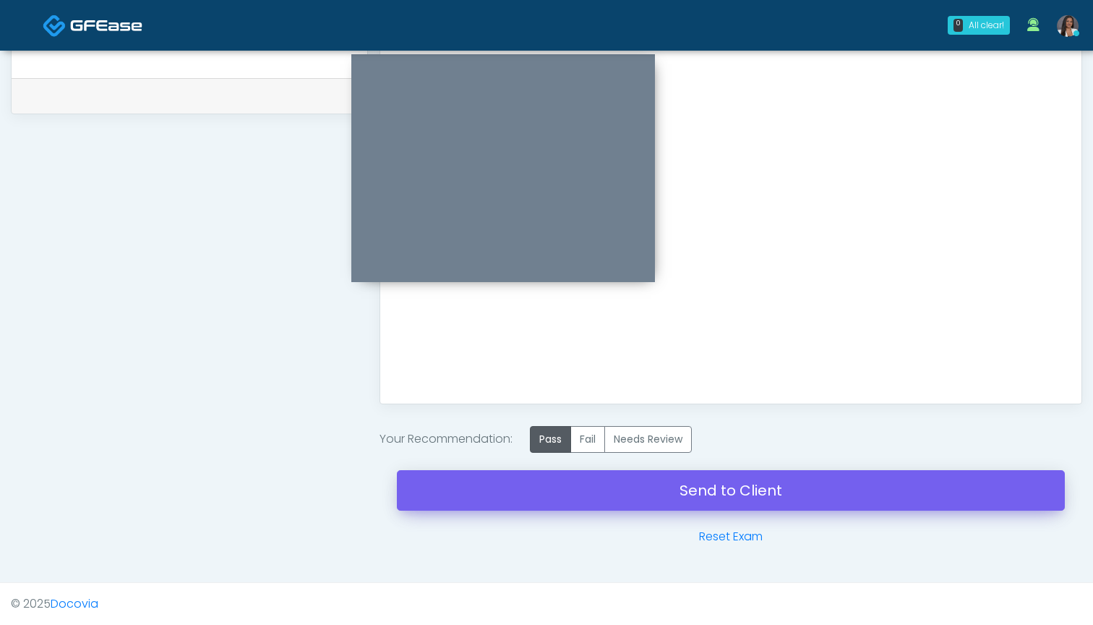
scroll to position [735, 0]
click at [651, 490] on link "Send to Client" at bounding box center [731, 490] width 668 height 40
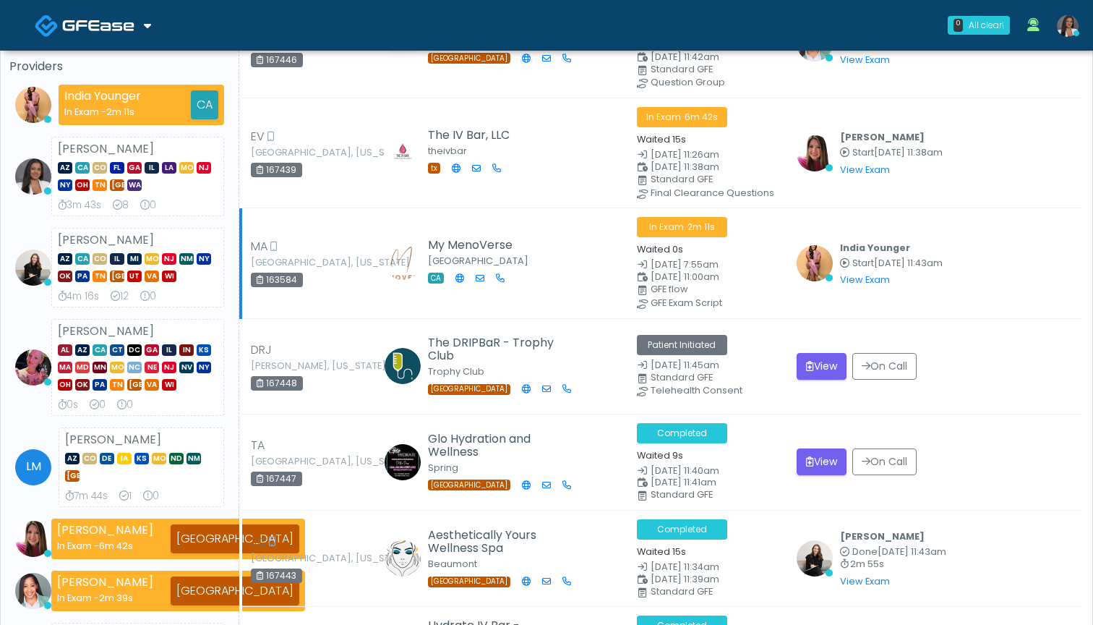
scroll to position [122, 0]
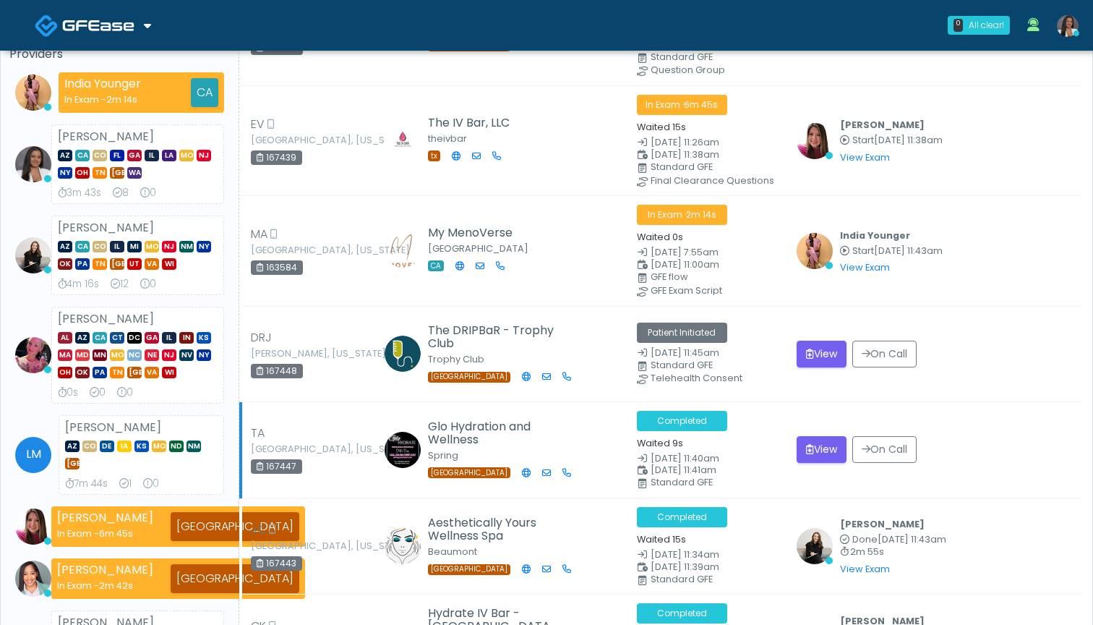
drag, startPoint x: 294, startPoint y: 462, endPoint x: 266, endPoint y: 464, distance: 28.3
click at [266, 463] on div "167447" at bounding box center [276, 466] width 51 height 14
copy div "167447"
click at [824, 442] on button "View" at bounding box center [822, 449] width 50 height 27
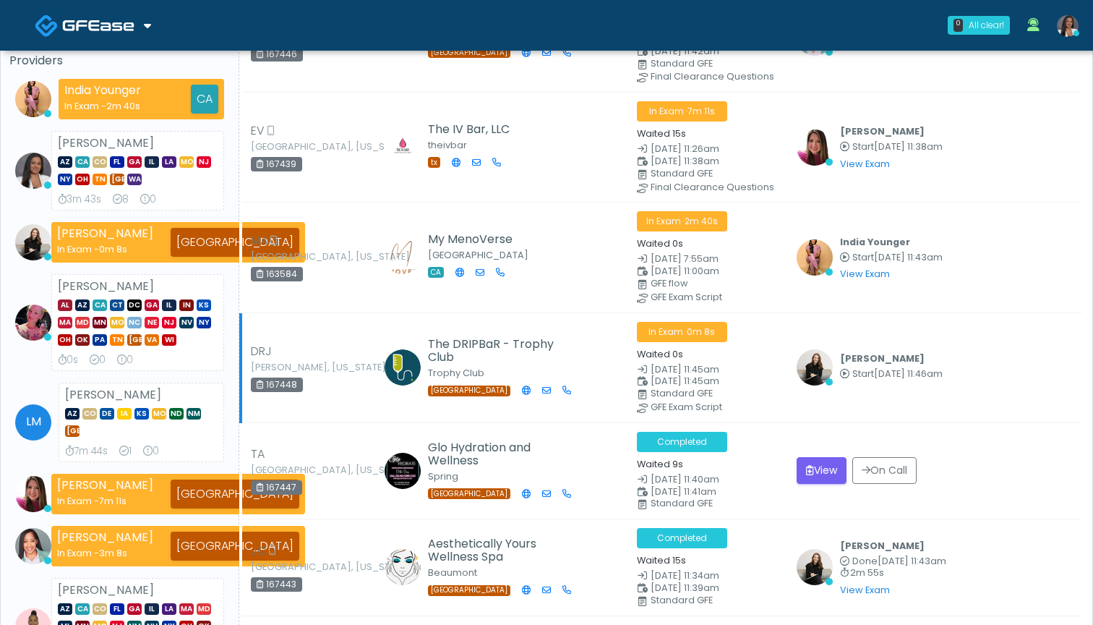
scroll to position [125, 0]
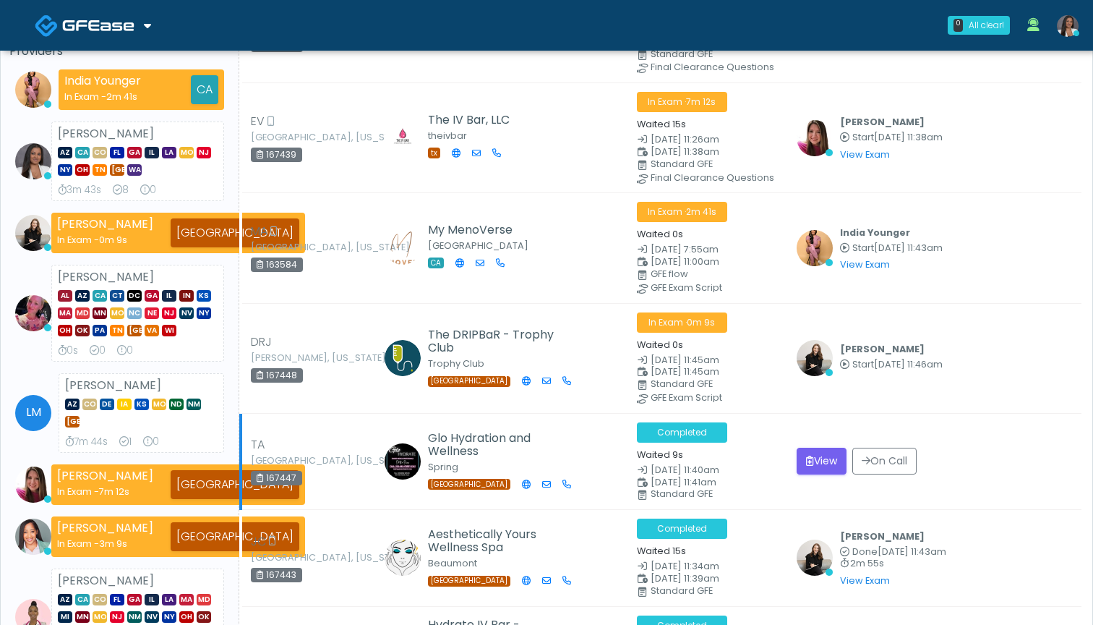
drag, startPoint x: 296, startPoint y: 470, endPoint x: 264, endPoint y: 471, distance: 31.8
click at [264, 471] on div "167447" at bounding box center [276, 478] width 51 height 14
copy div "167447"
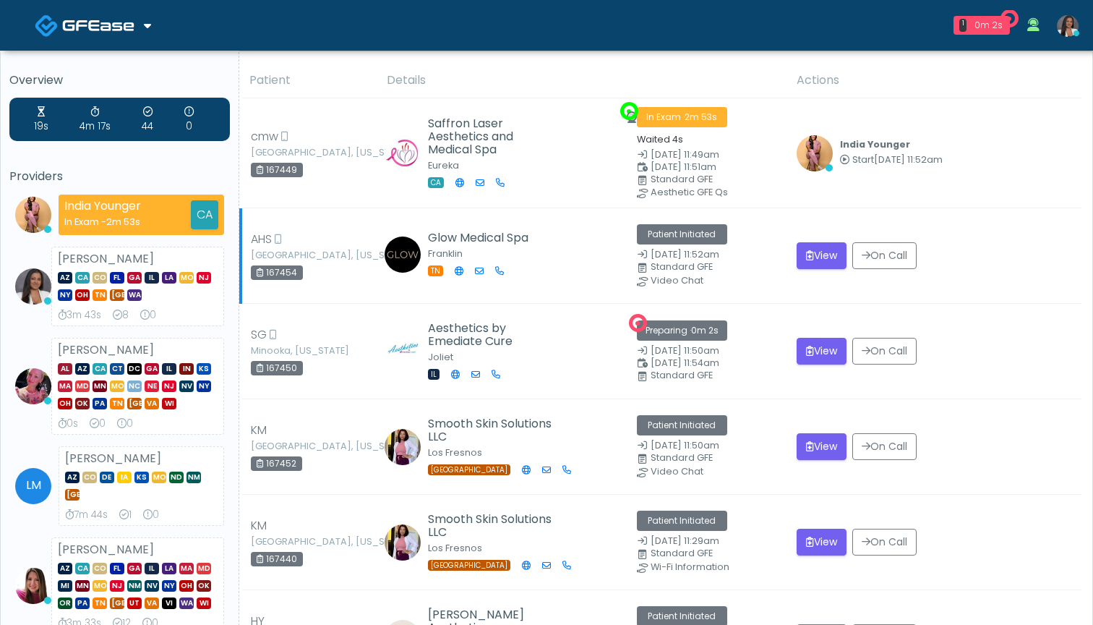
scroll to position [0, 0]
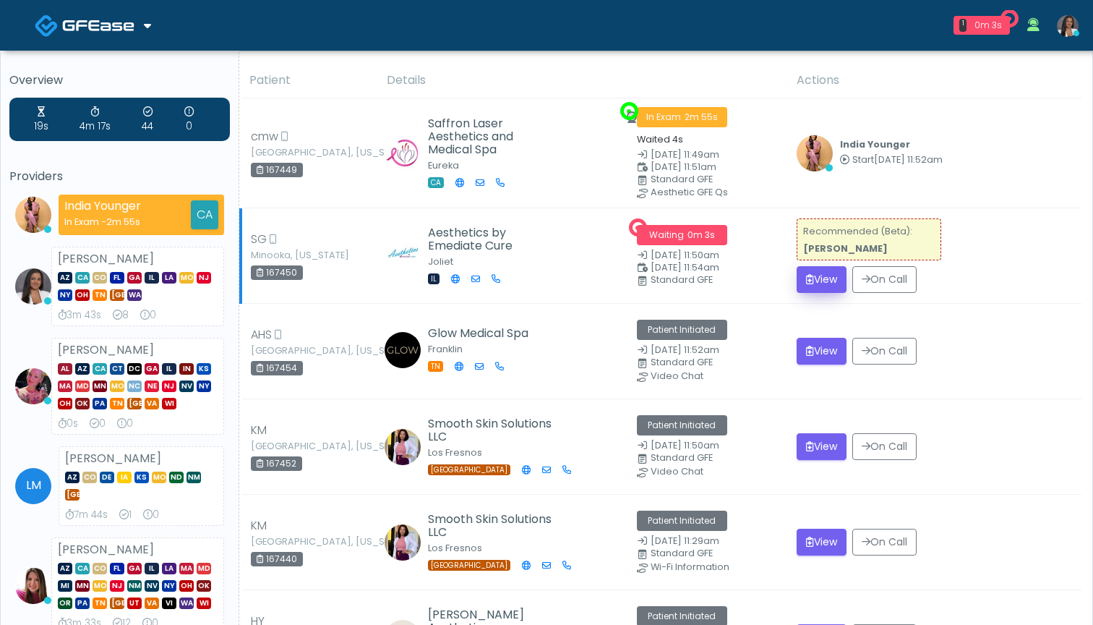
click at [820, 278] on button "View" at bounding box center [822, 279] width 50 height 27
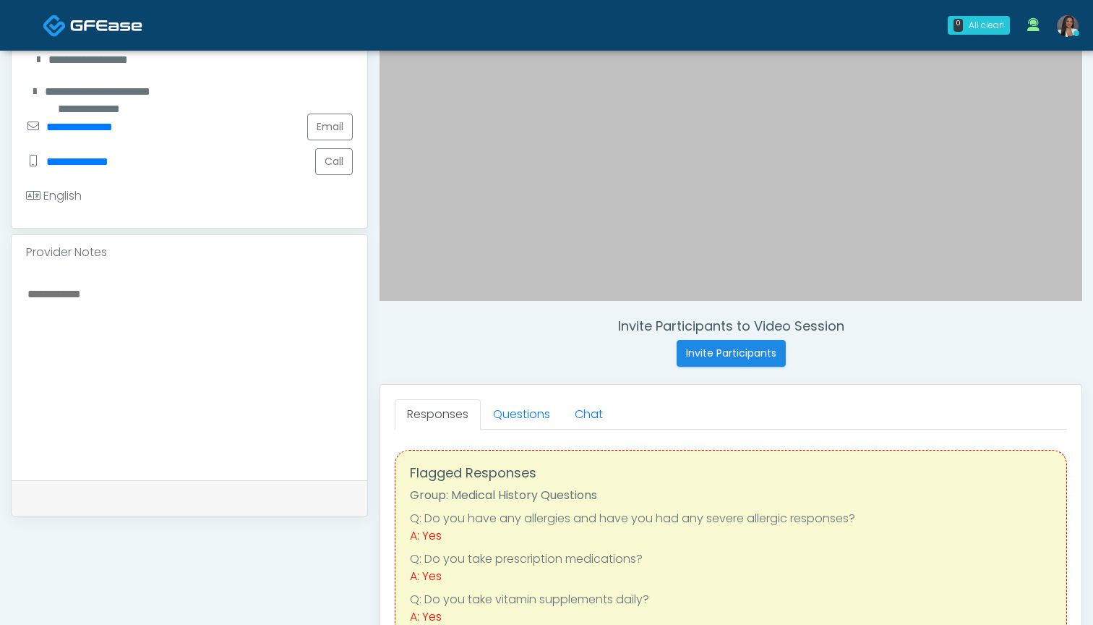
scroll to position [323, 0]
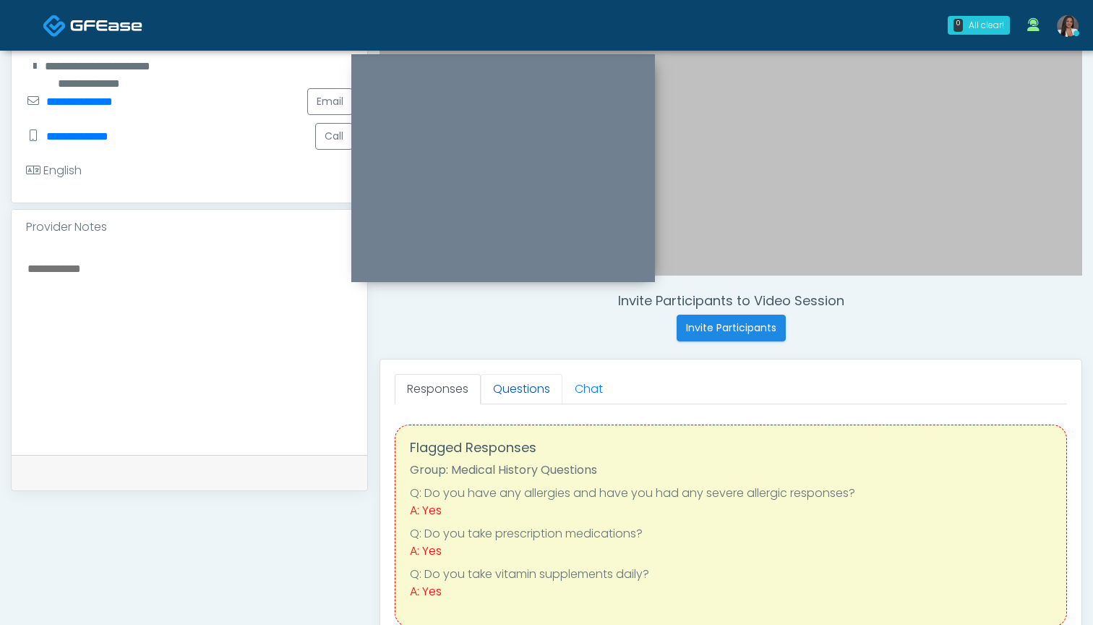
click at [536, 395] on link "Questions" at bounding box center [522, 389] width 82 height 30
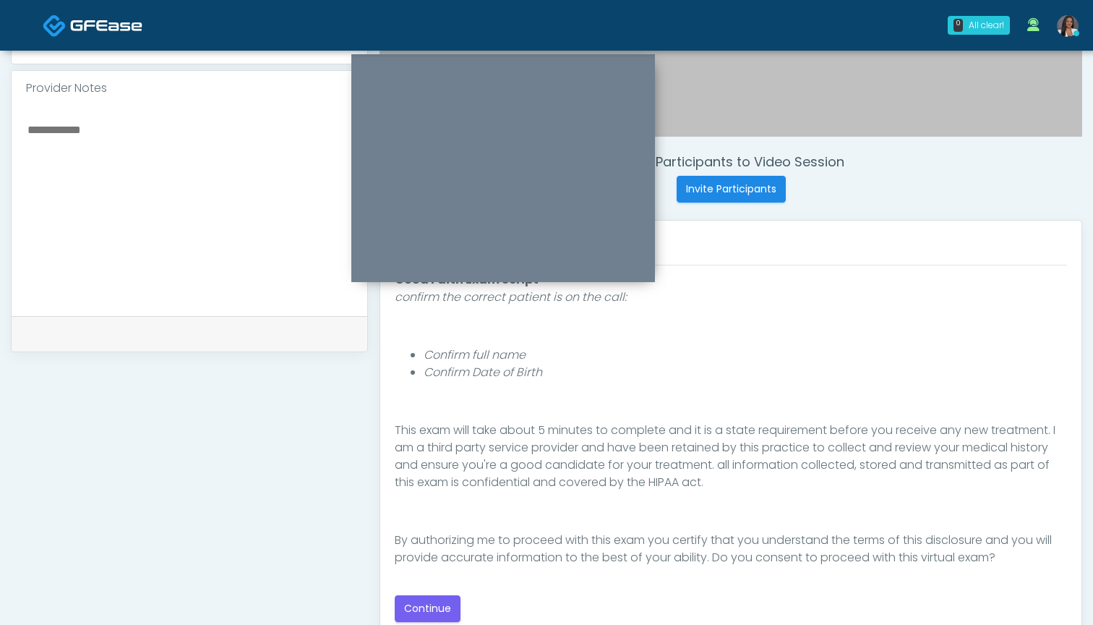
scroll to position [490, 0]
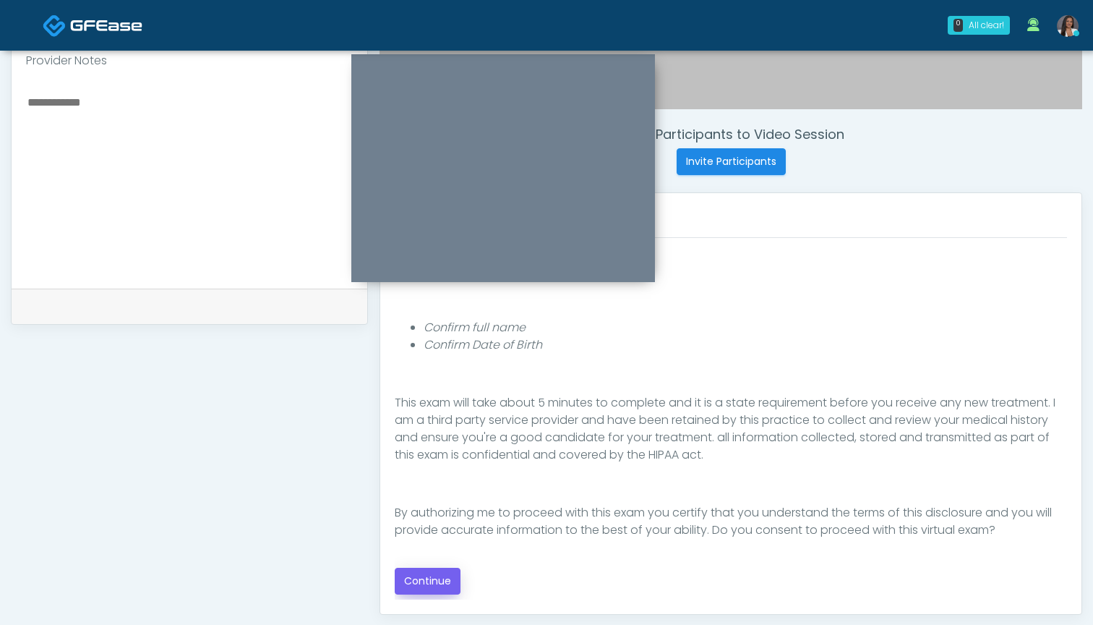
click at [426, 578] on button "Continue" at bounding box center [428, 581] width 66 height 27
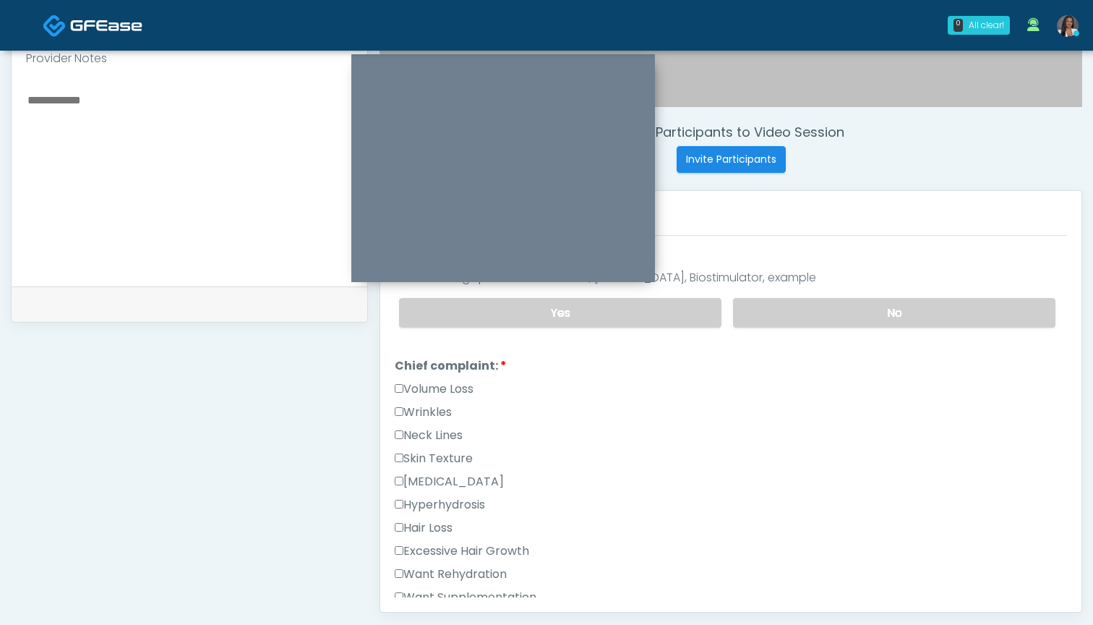
scroll to position [290, 0]
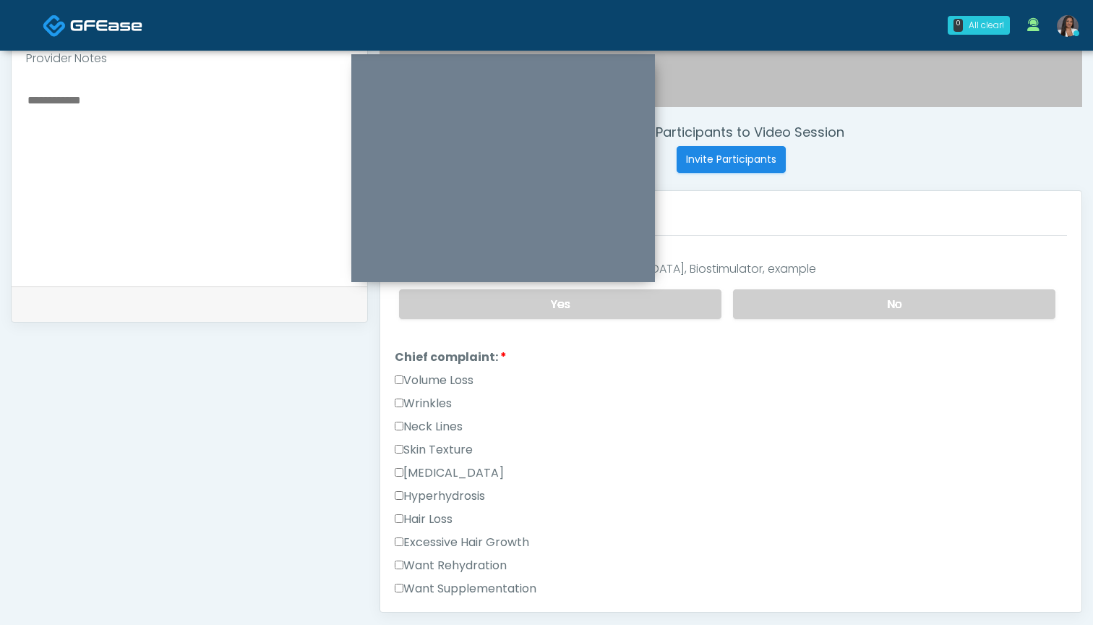
click at [430, 400] on label "Wrinkles" at bounding box center [423, 403] width 57 height 17
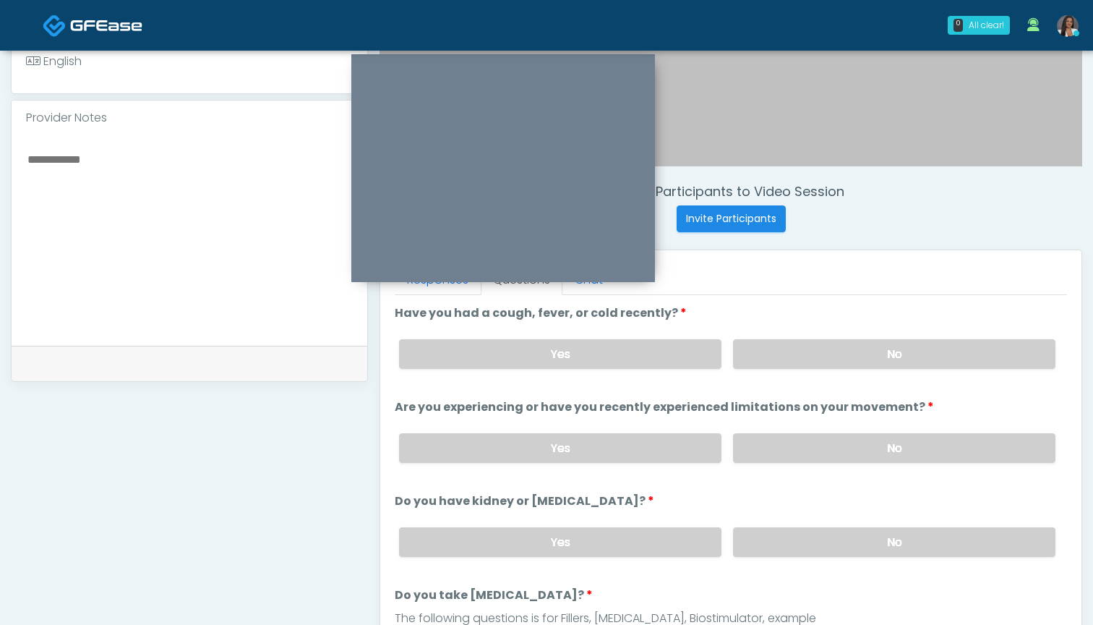
scroll to position [422, 0]
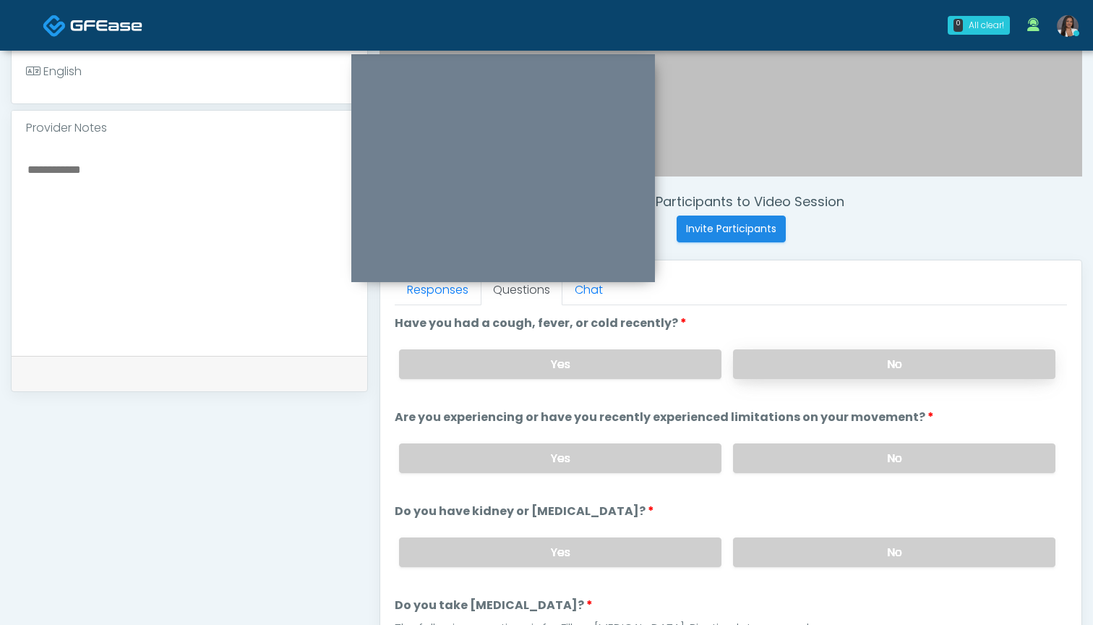
click at [766, 371] on label "No" at bounding box center [894, 364] width 322 height 30
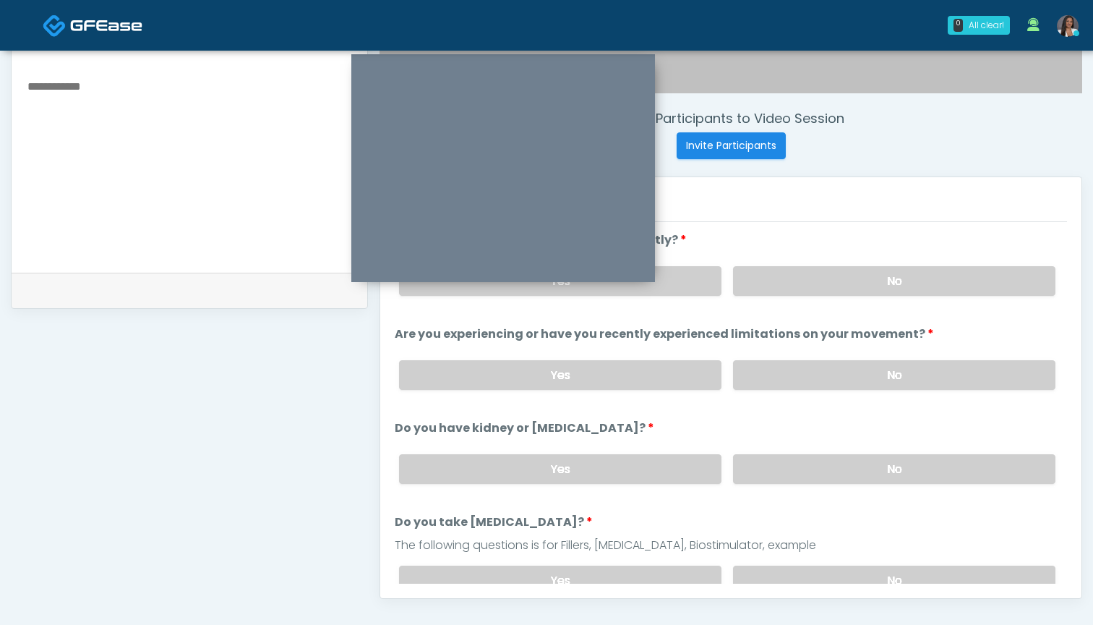
scroll to position [510, 0]
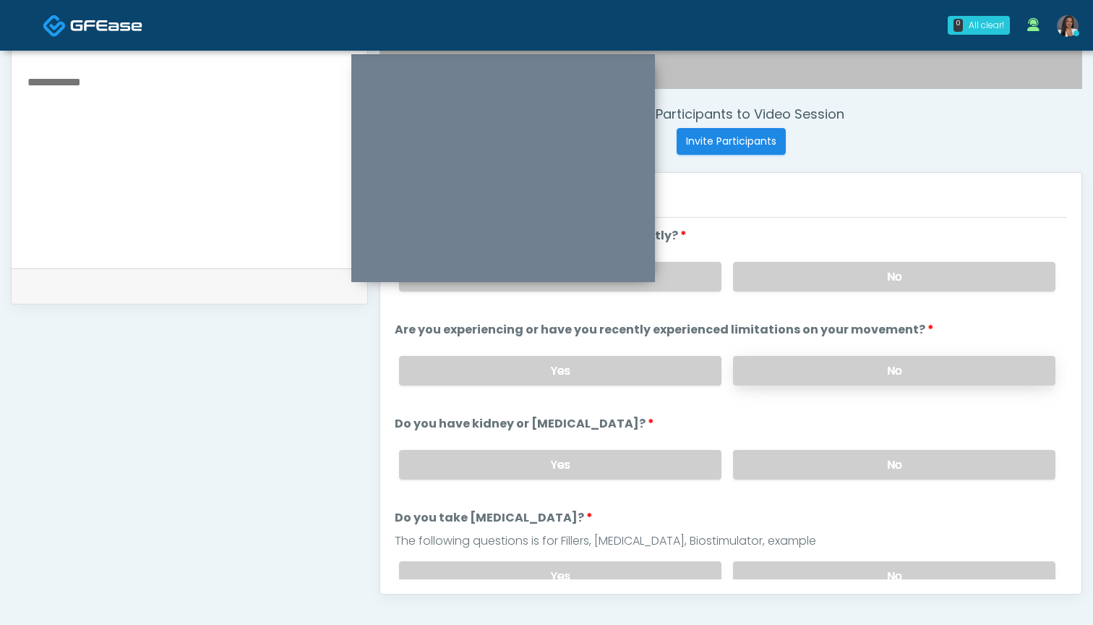
click at [785, 373] on label "No" at bounding box center [894, 371] width 322 height 30
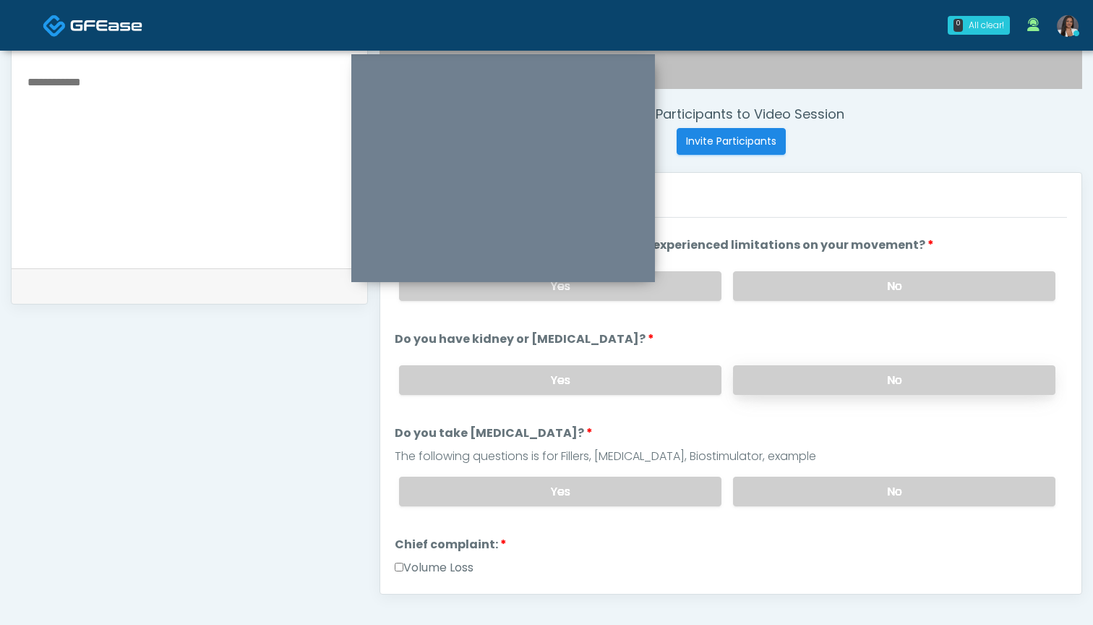
scroll to position [94, 0]
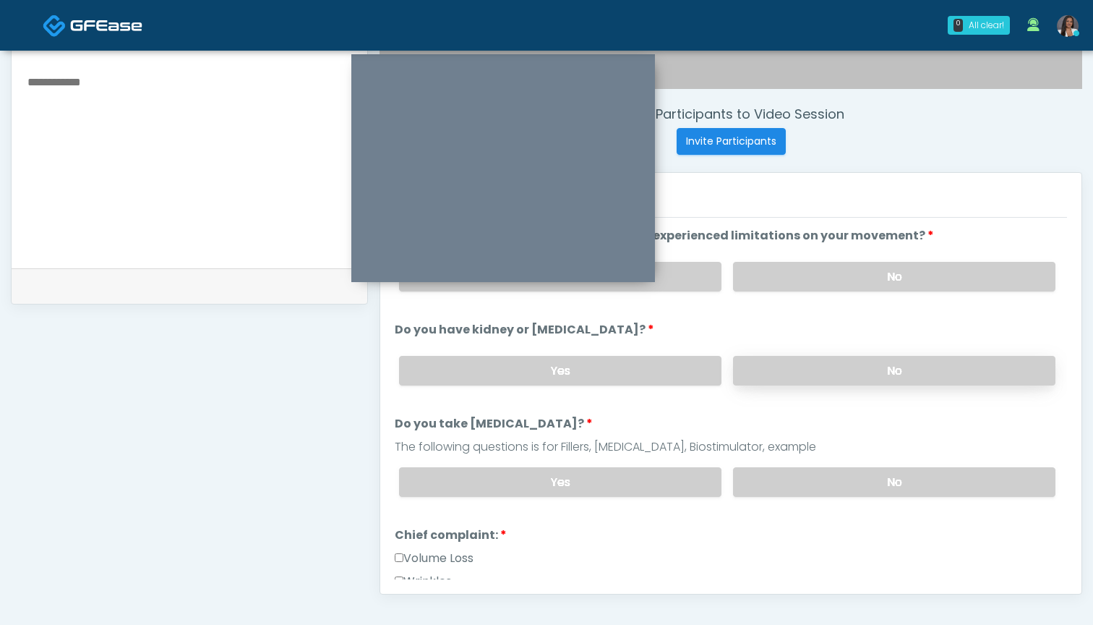
click at [788, 372] on label "No" at bounding box center [894, 371] width 322 height 30
click at [787, 481] on label "No" at bounding box center [894, 482] width 322 height 30
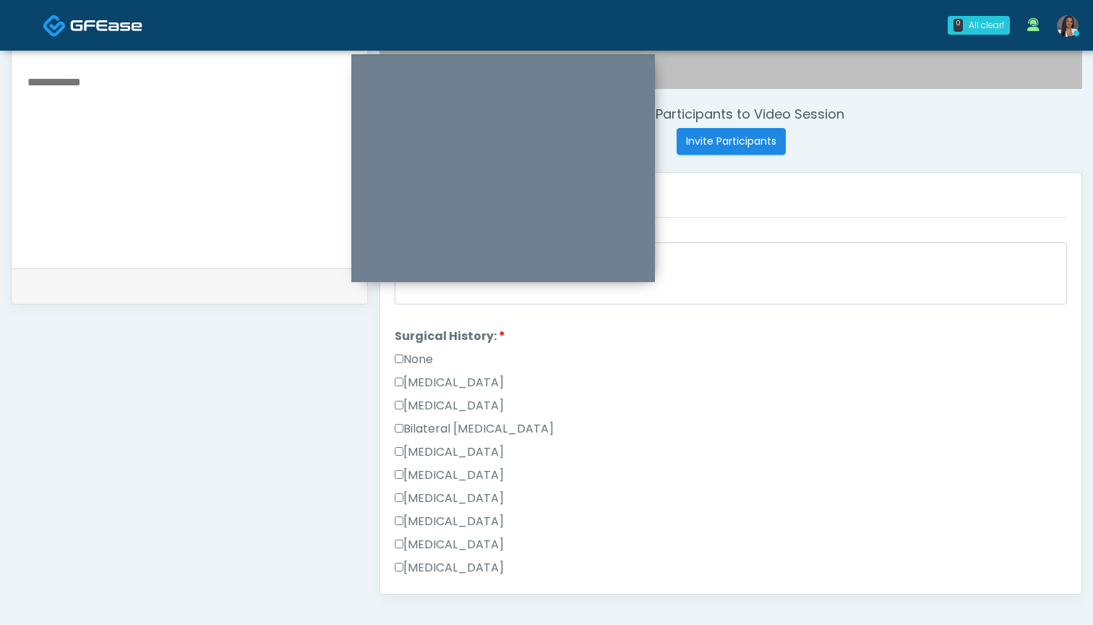
scroll to position [745, 0]
click at [434, 381] on label "[MEDICAL_DATA]" at bounding box center [449, 380] width 109 height 17
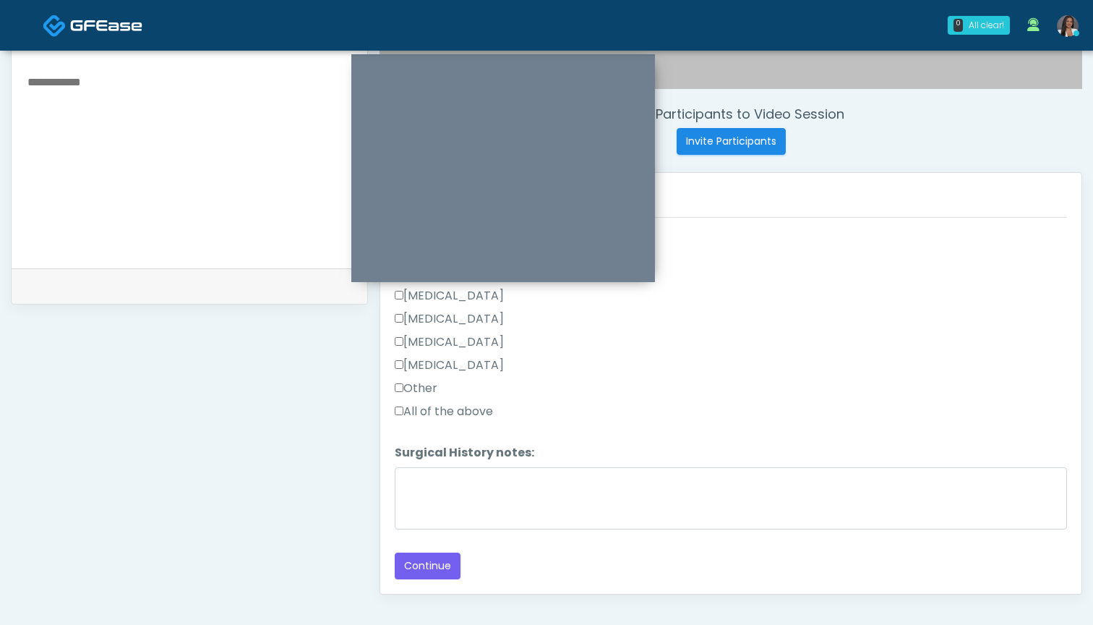
scroll to position [992, 0]
click at [434, 560] on button "Continue" at bounding box center [428, 565] width 66 height 27
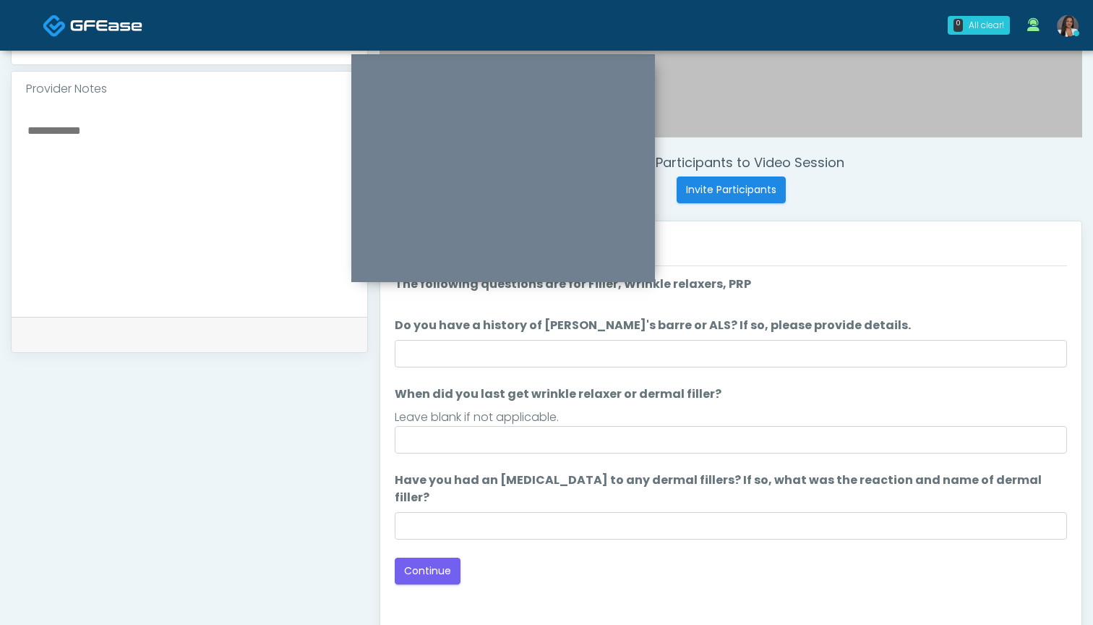
scroll to position [450, 0]
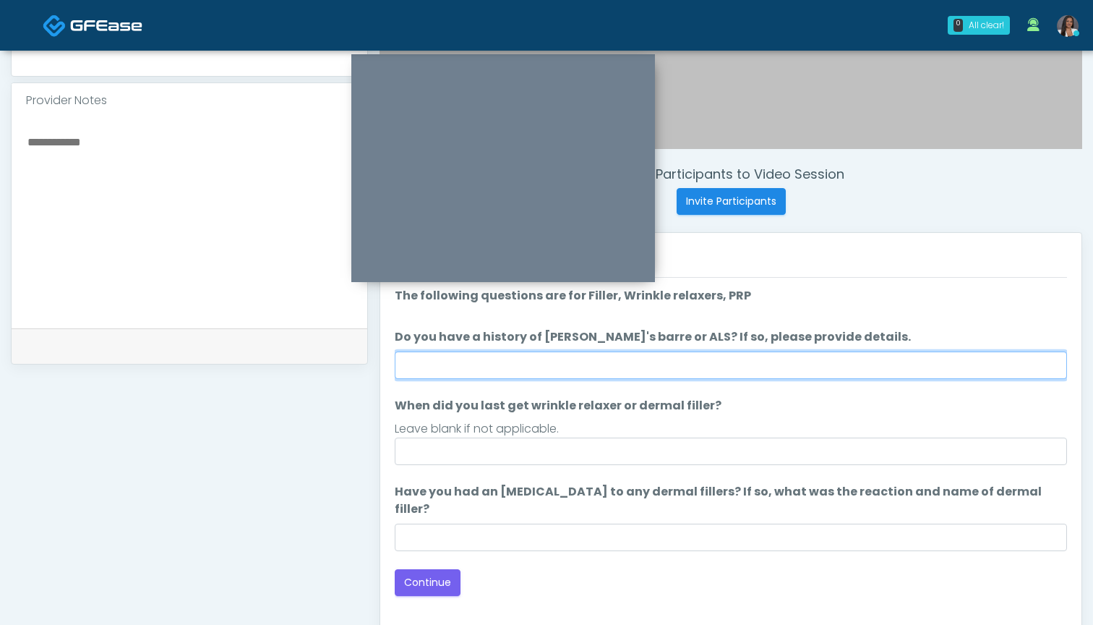
click at [748, 359] on input "Do you have a history of [PERSON_NAME]'s barre or ALS? If so, please provide de…" at bounding box center [731, 364] width 672 height 27
type input "**"
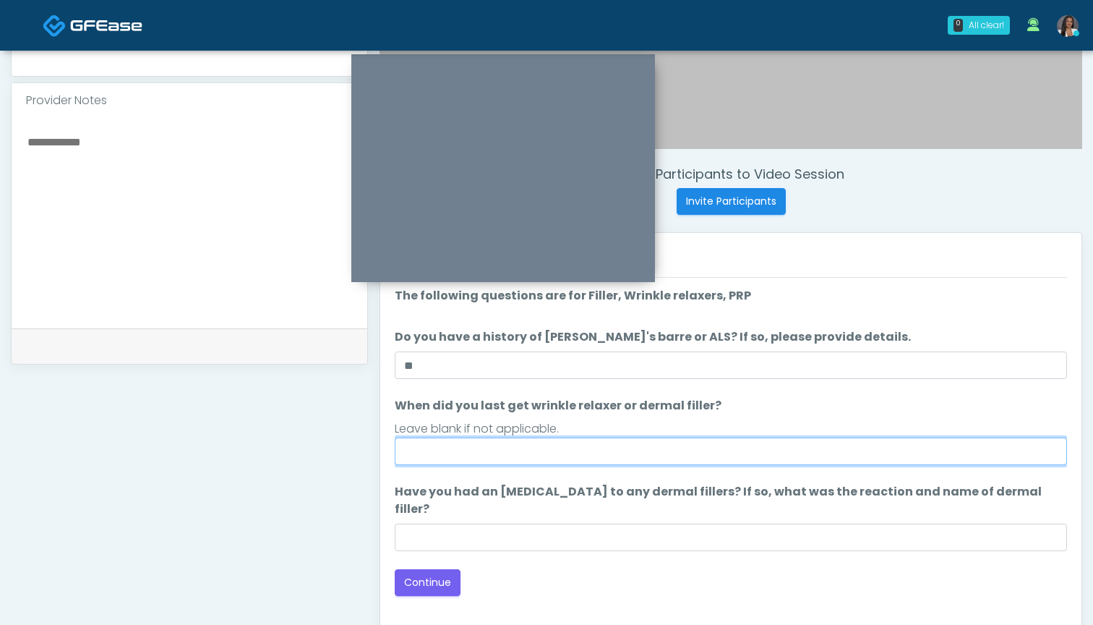
click at [746, 450] on input "When did you last get wrinkle relaxer or dermal filler?" at bounding box center [731, 450] width 672 height 27
type input "**********"
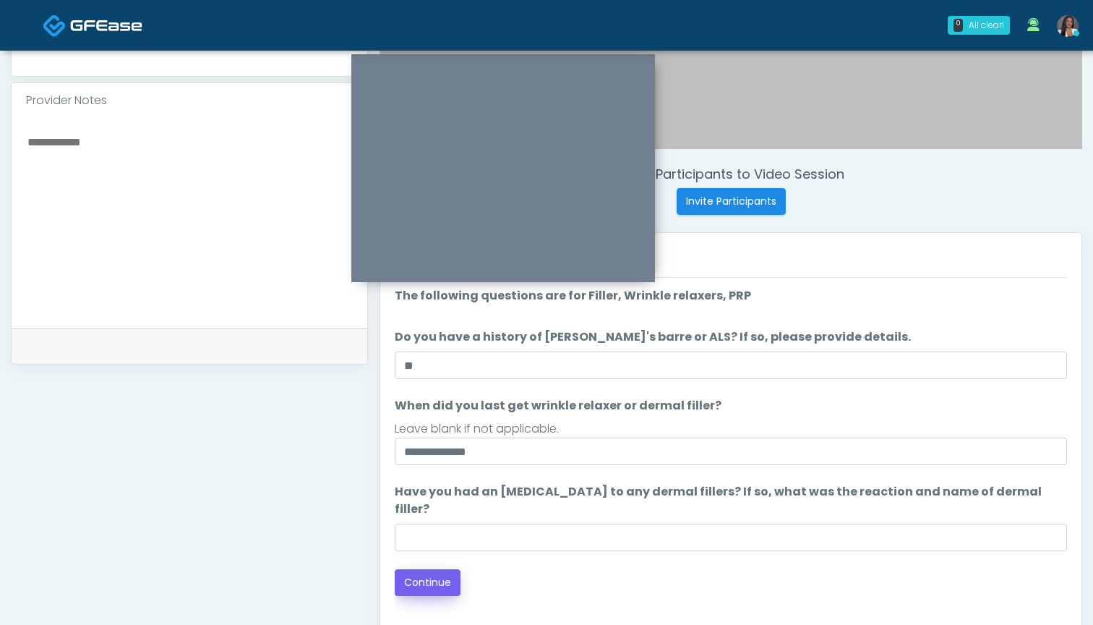
click at [437, 569] on button "Continue" at bounding box center [428, 582] width 66 height 27
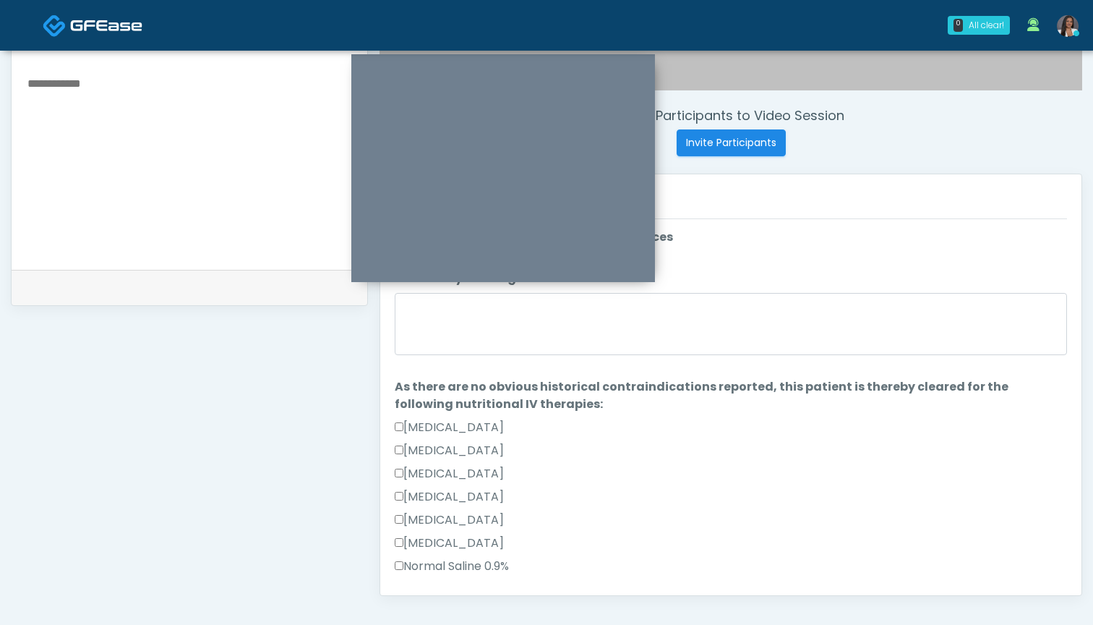
scroll to position [476, 0]
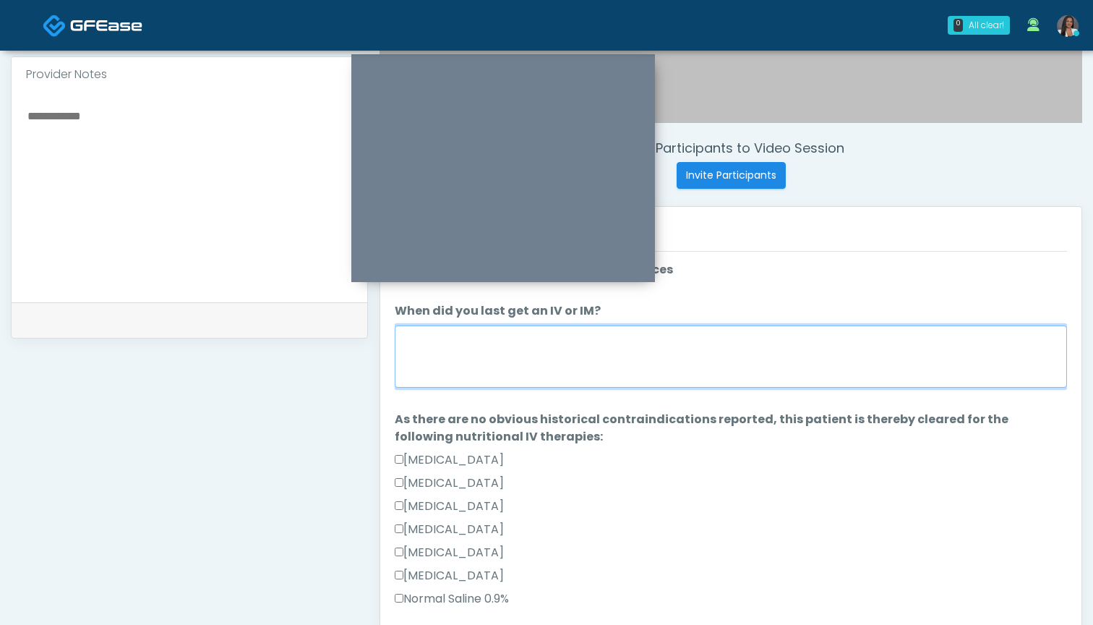
click at [777, 350] on textarea "When did you last get an IV or IM?" at bounding box center [731, 356] width 672 height 62
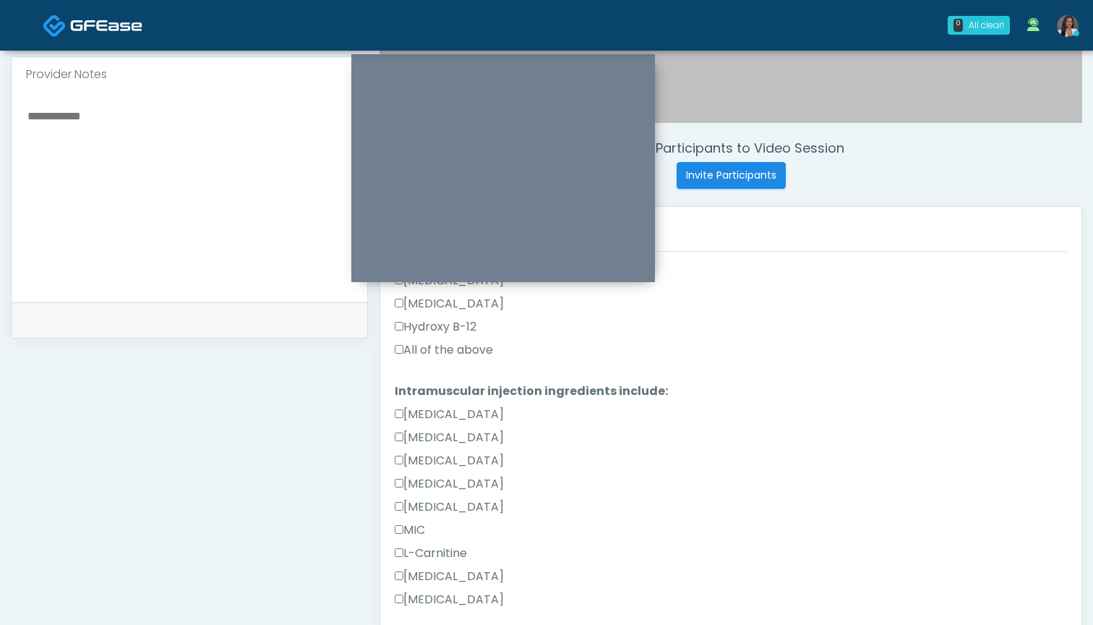
scroll to position [348, 0]
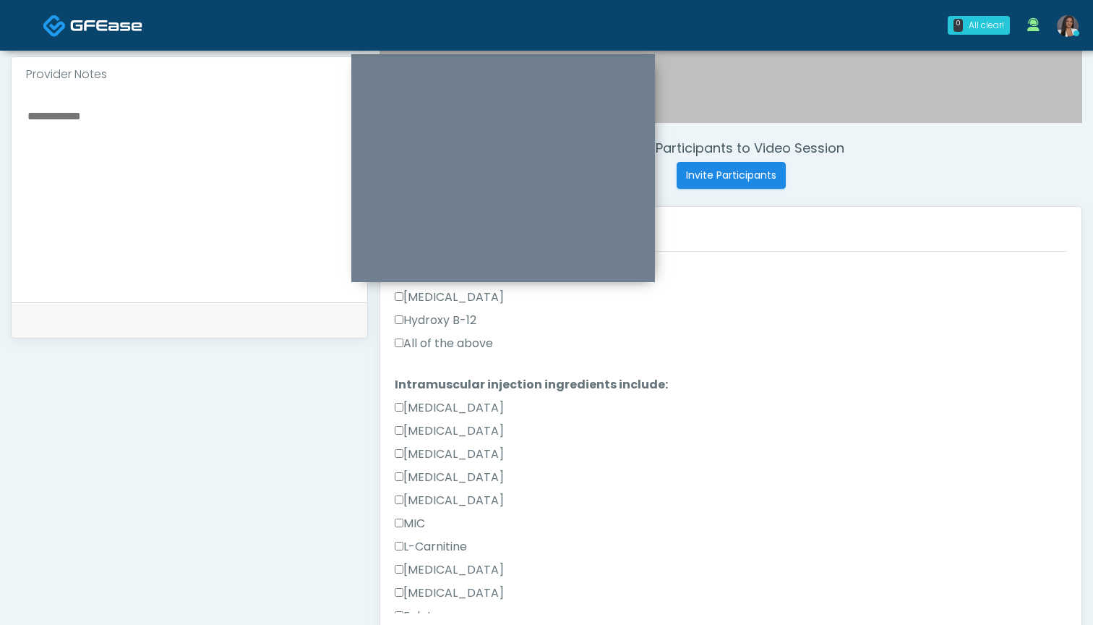
type textarea "***"
click at [463, 339] on label "All of the above" at bounding box center [444, 343] width 98 height 17
click at [260, 236] on textarea at bounding box center [189, 194] width 327 height 176
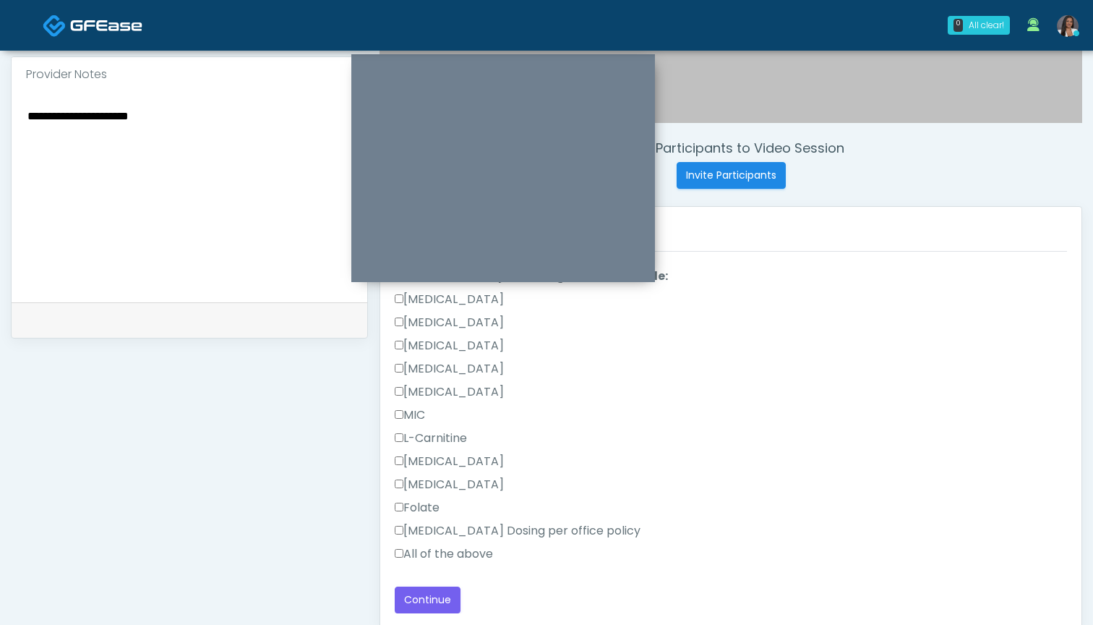
scroll to position [480, 0]
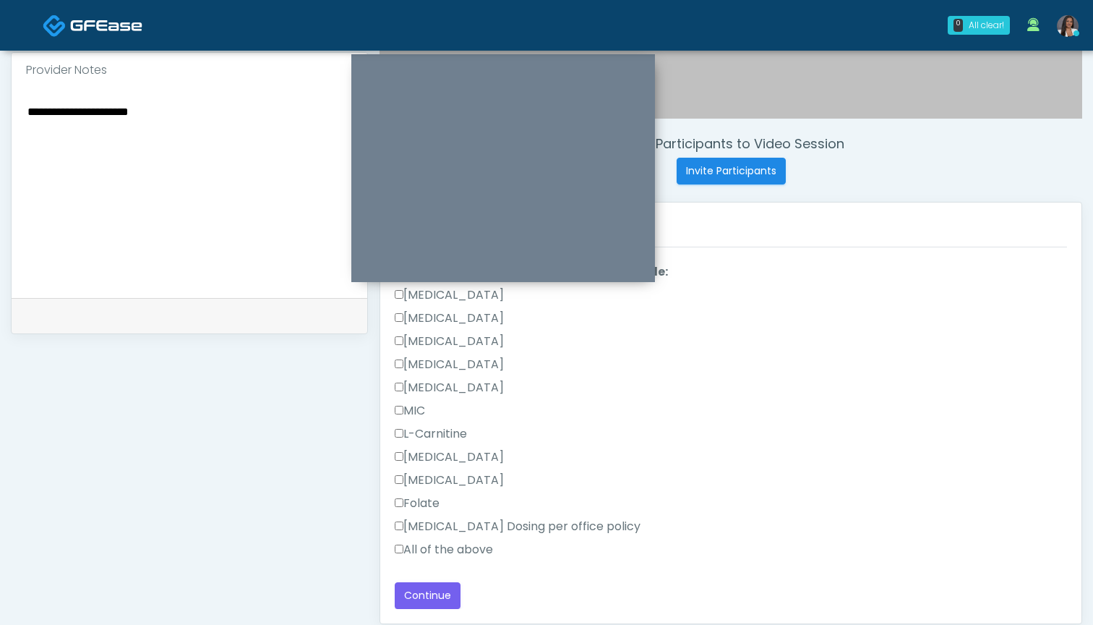
type textarea "**********"
click at [437, 545] on label "All of the above" at bounding box center [444, 549] width 98 height 17
click at [424, 596] on button "Continue" at bounding box center [428, 595] width 66 height 27
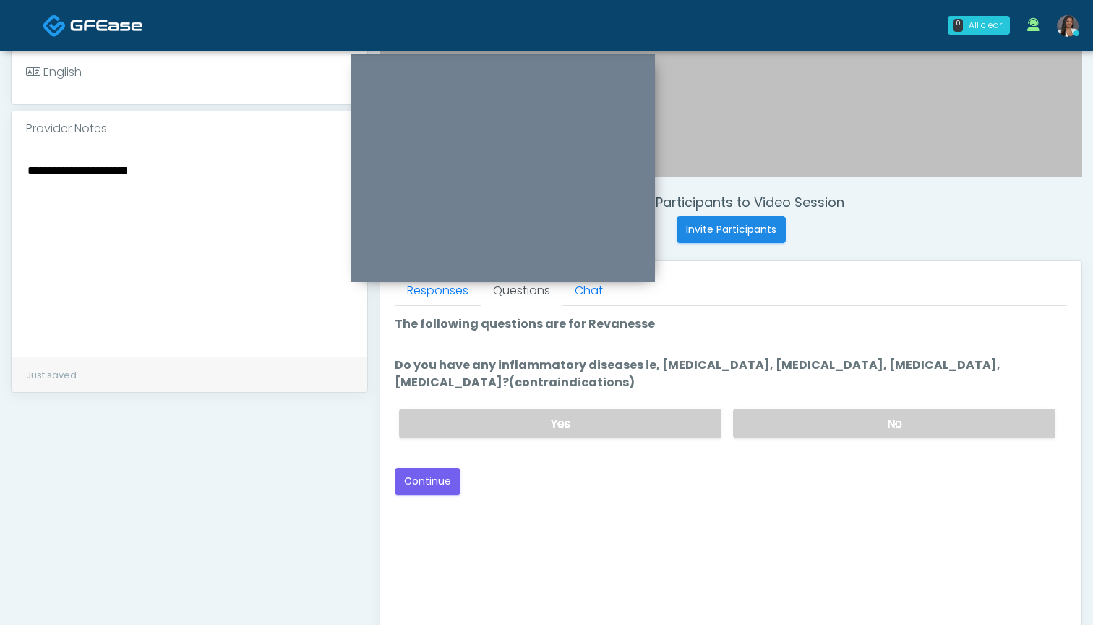
scroll to position [403, 0]
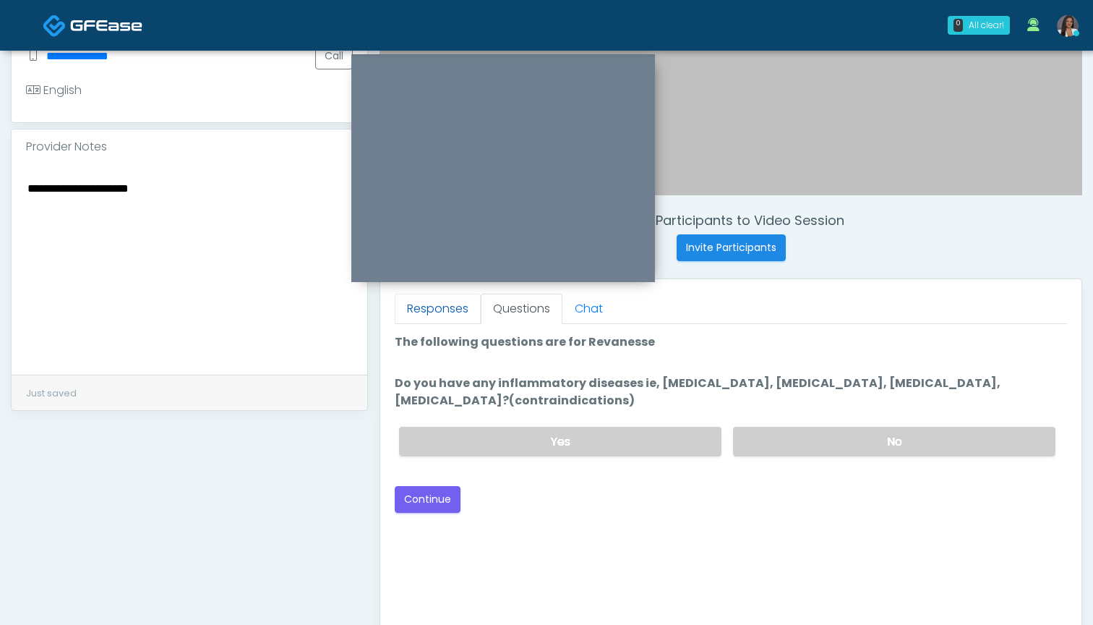
click at [454, 315] on link "Responses" at bounding box center [438, 309] width 86 height 30
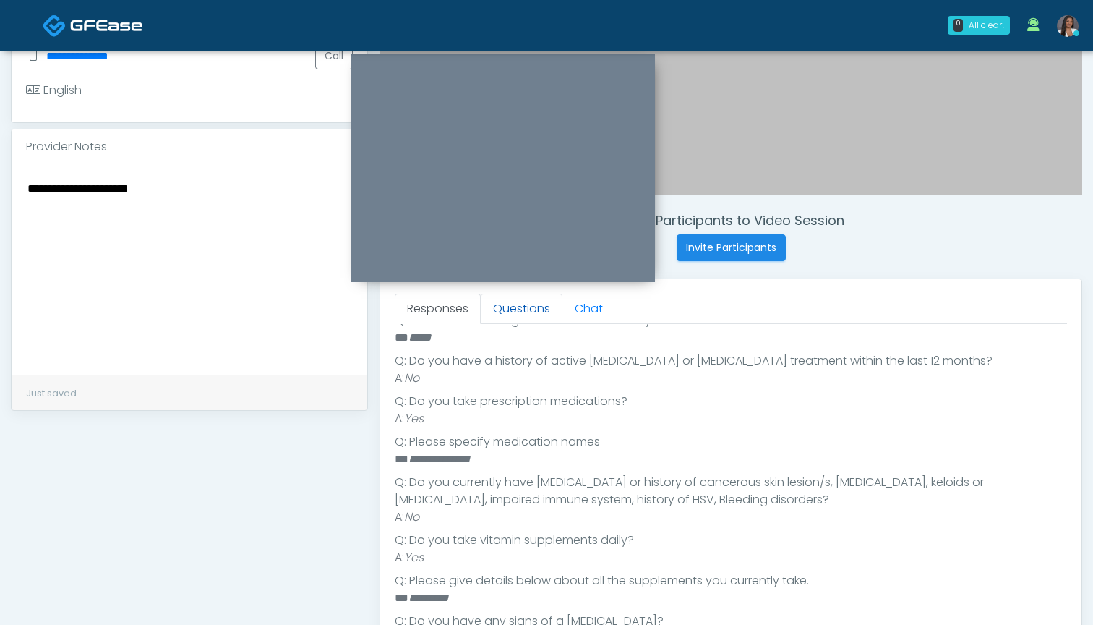
click at [516, 312] on link "Questions" at bounding box center [522, 309] width 82 height 30
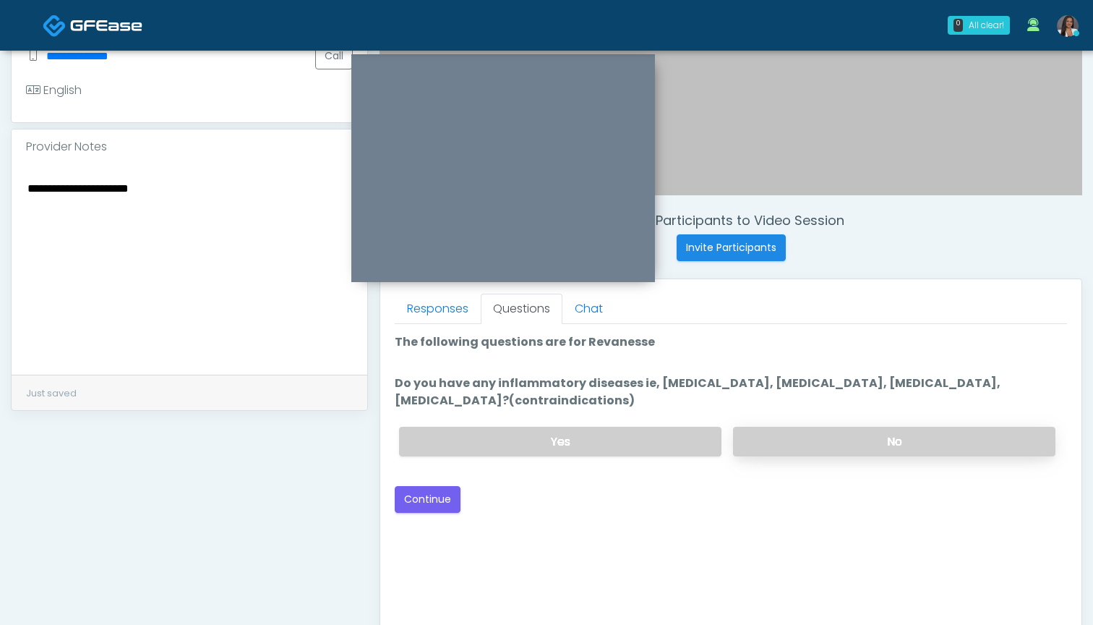
click at [806, 446] on label "No" at bounding box center [894, 442] width 322 height 30
click at [437, 501] on button "Continue" at bounding box center [428, 499] width 66 height 27
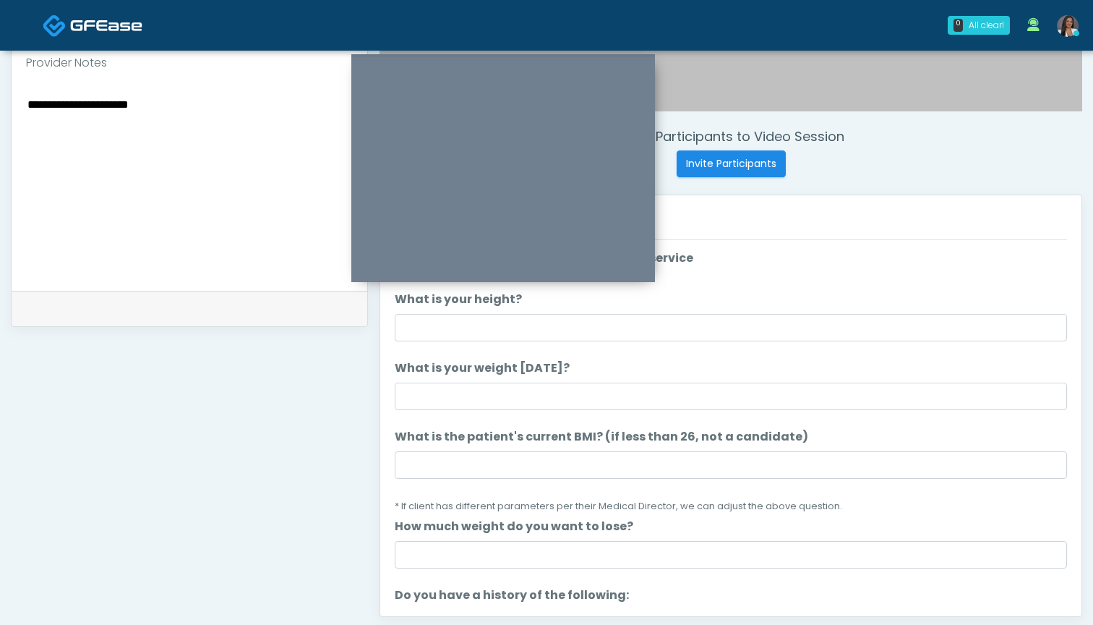
scroll to position [475, 0]
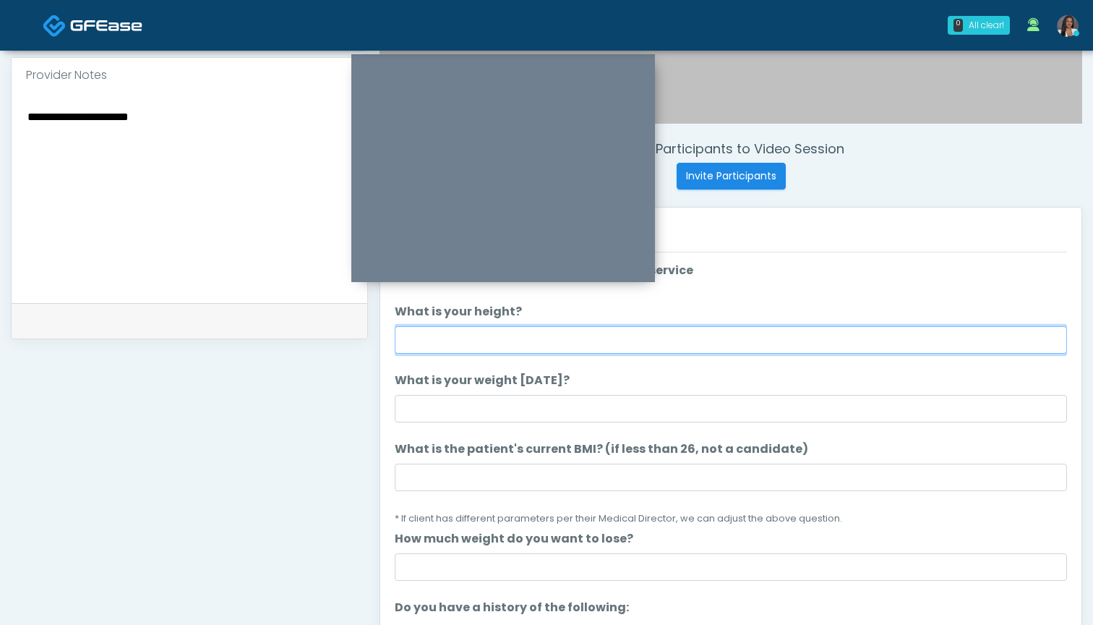
click at [598, 343] on input "What is your height?" at bounding box center [731, 339] width 672 height 27
type input "*****"
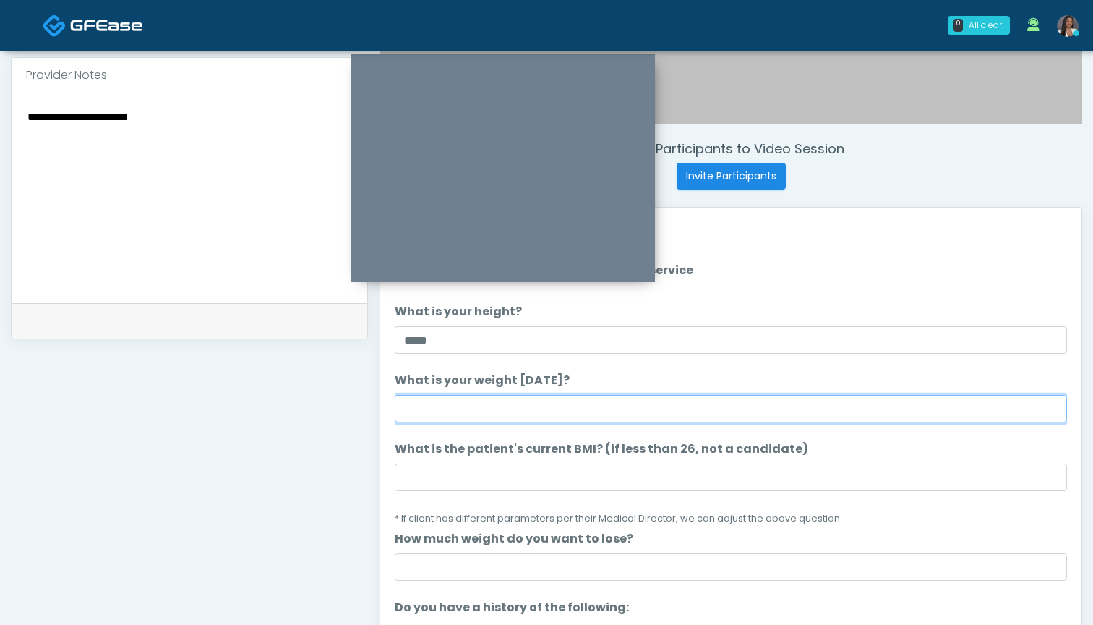
type input "*"
type input "***"
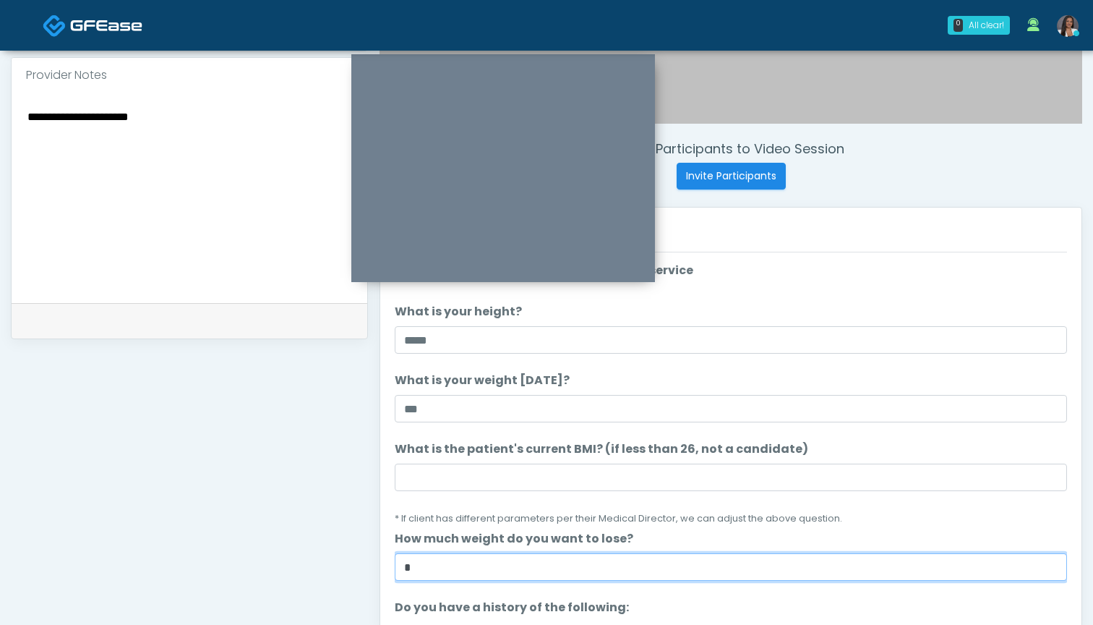
type input "*"
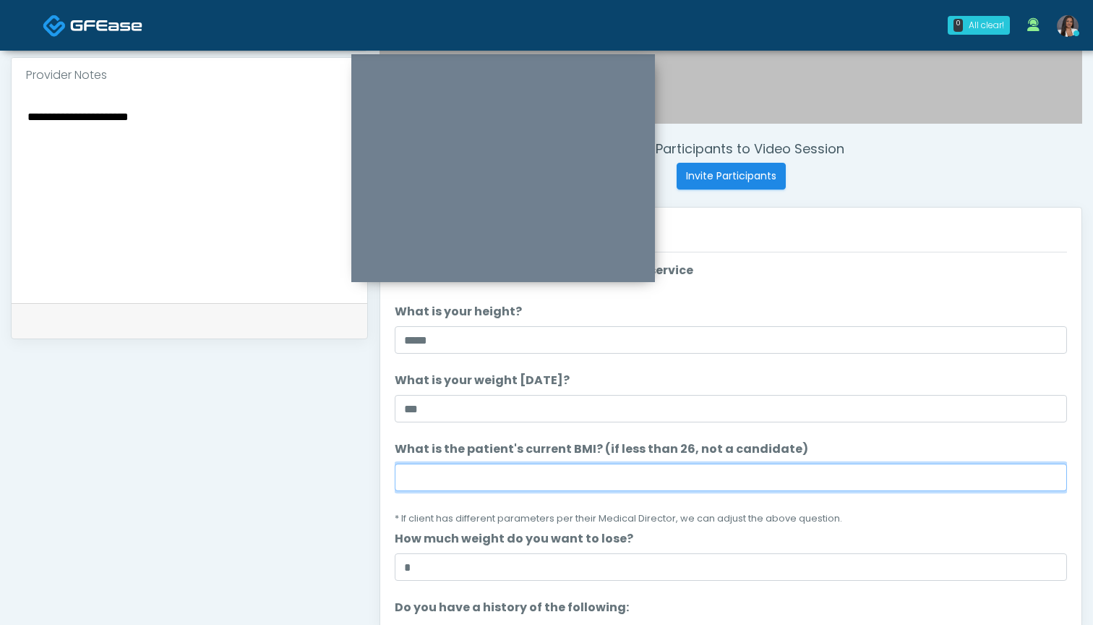
click at [601, 470] on input "What is the patient's current BMI? (if less than 26, not a candidate)" at bounding box center [731, 476] width 672 height 27
drag, startPoint x: 432, startPoint y: 479, endPoint x: 348, endPoint y: 479, distance: 83.9
click at [348, 479] on div "**********" at bounding box center [547, 192] width 1072 height 1103
type input "****"
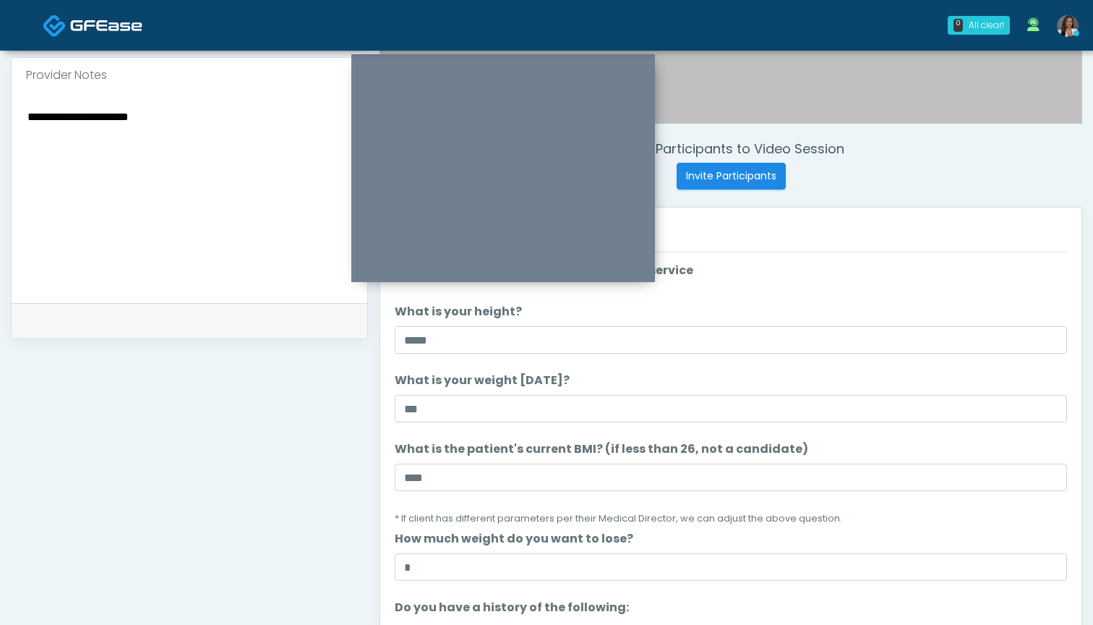
click at [188, 180] on textarea "**********" at bounding box center [189, 195] width 327 height 176
paste textarea "*****"
drag, startPoint x: 81, startPoint y: 153, endPoint x: 0, endPoint y: 152, distance: 81.0
click at [0, 152] on div "**********" at bounding box center [546, 178] width 1093 height 1204
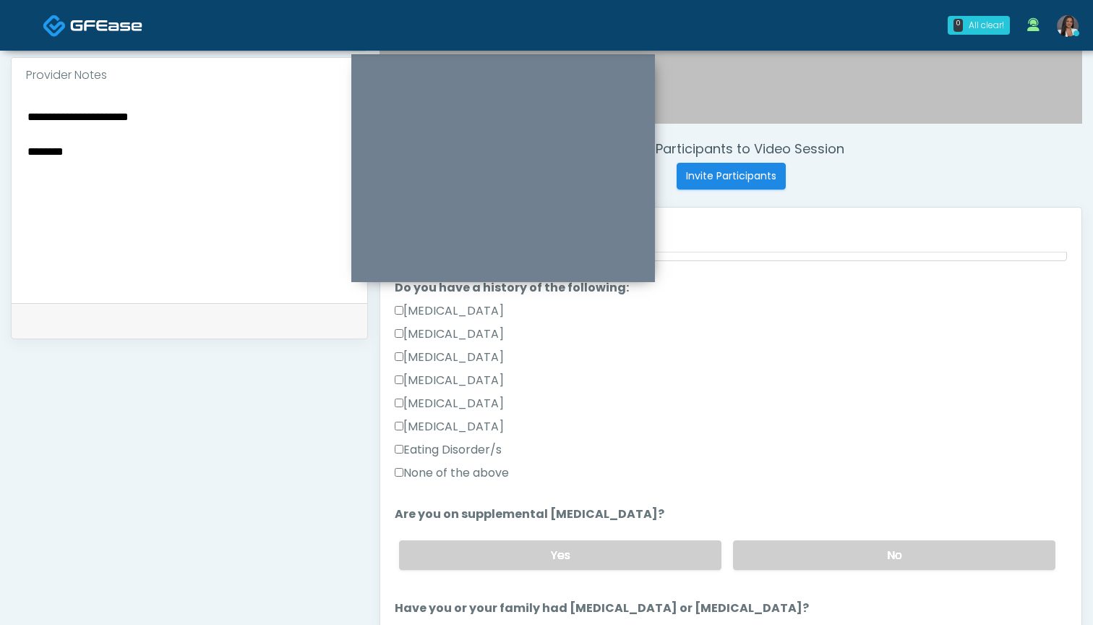
scroll to position [336, 0]
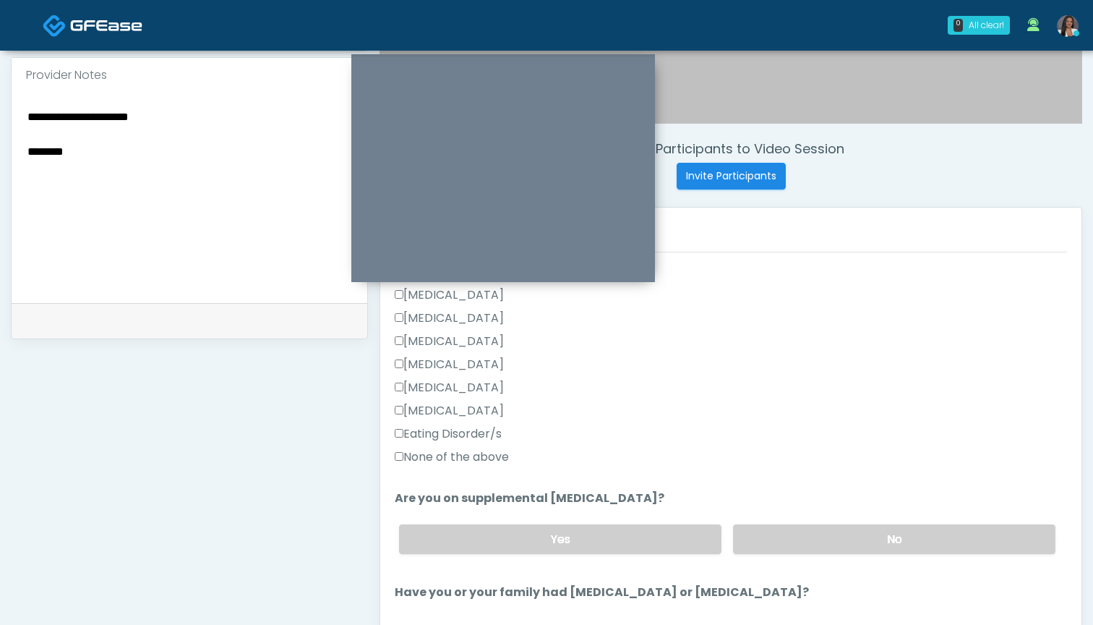
type textarea "**********"
click at [487, 458] on label "None of the above" at bounding box center [452, 456] width 114 height 17
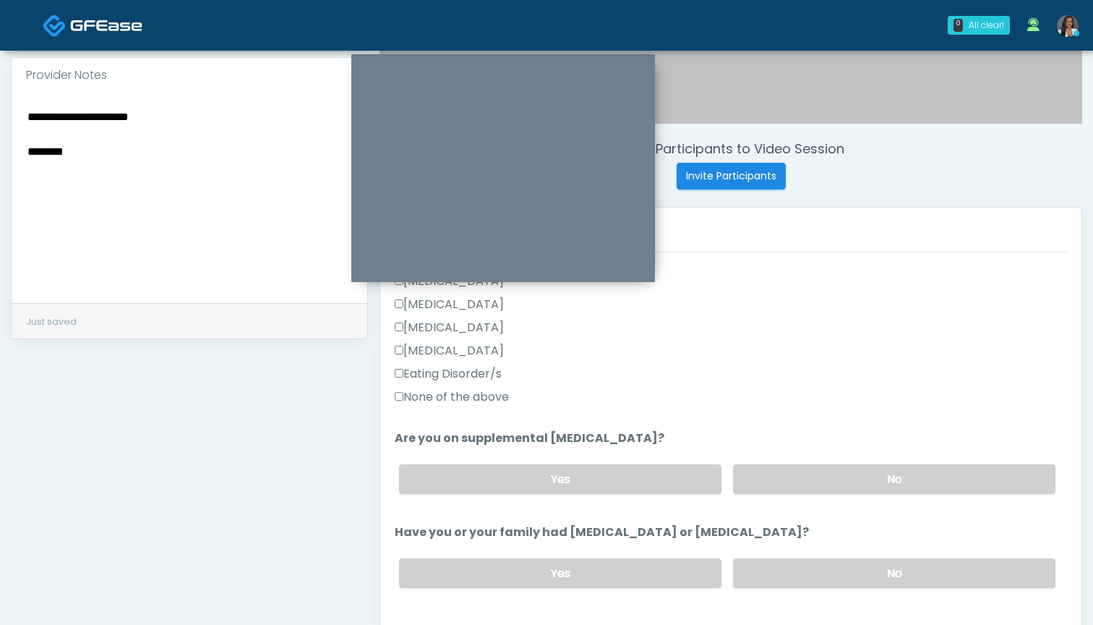
scroll to position [407, 0]
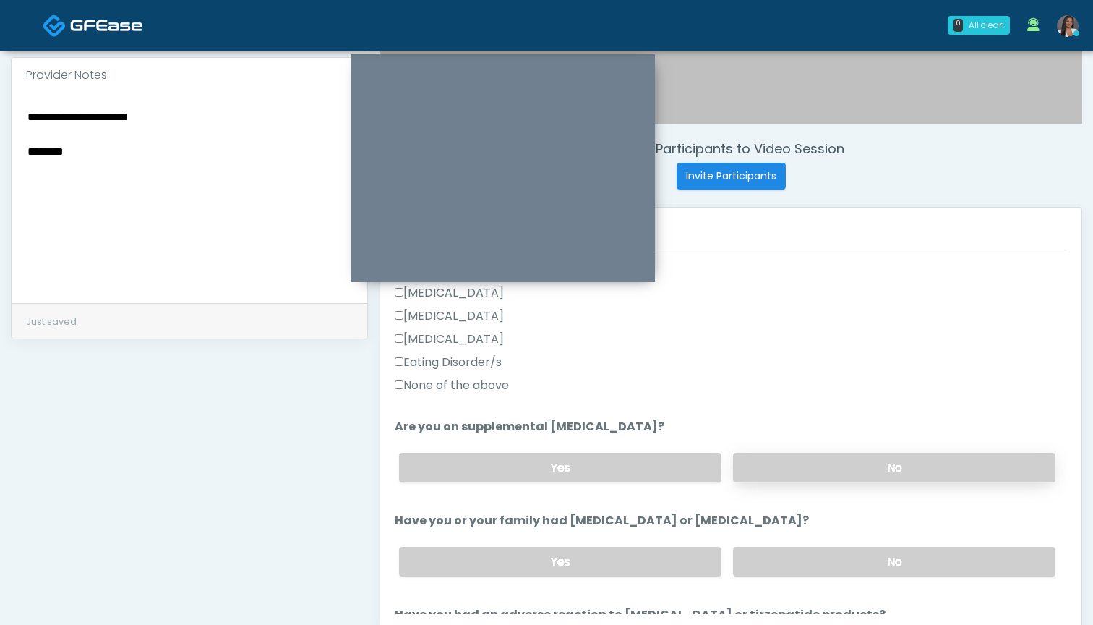
click at [764, 479] on label "No" at bounding box center [894, 468] width 322 height 30
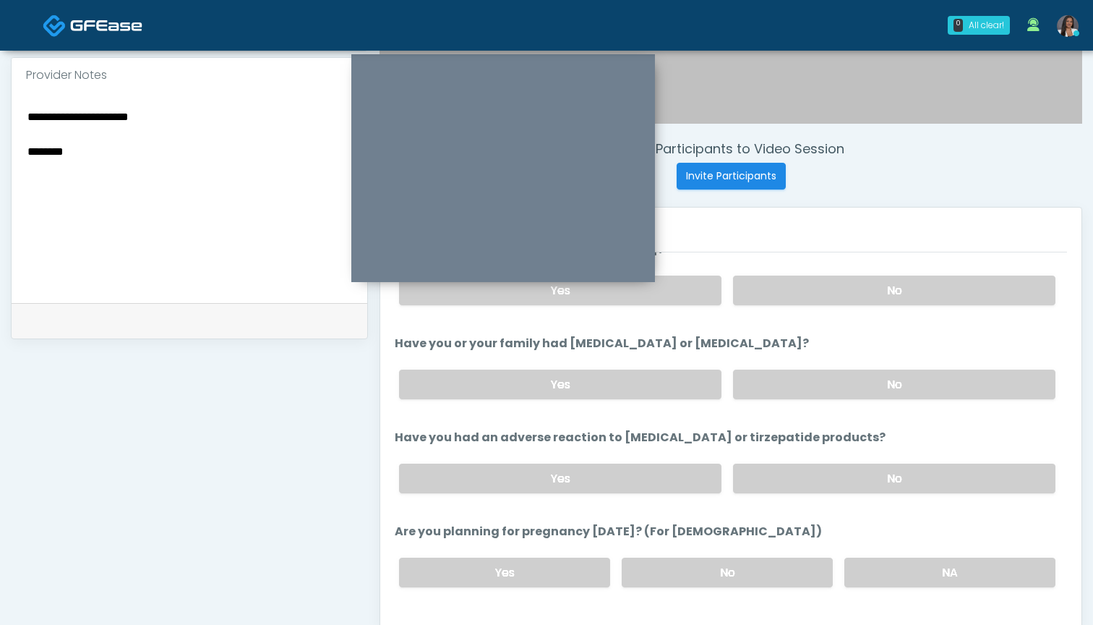
scroll to position [610, 0]
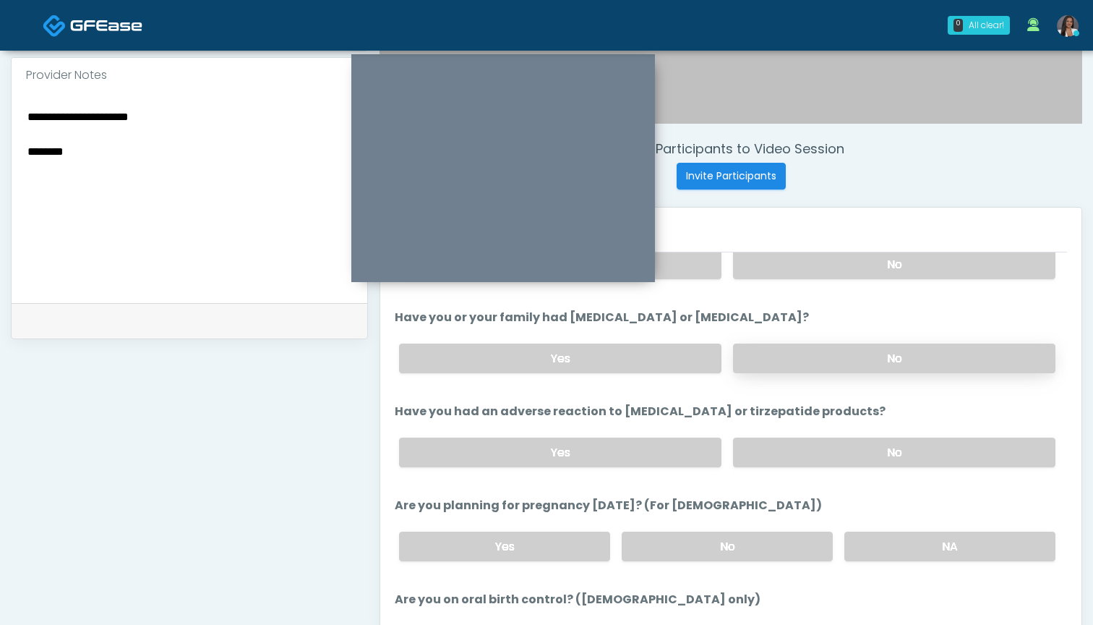
click at [782, 351] on label "No" at bounding box center [894, 358] width 322 height 30
click at [739, 539] on label "No" at bounding box center [727, 546] width 211 height 30
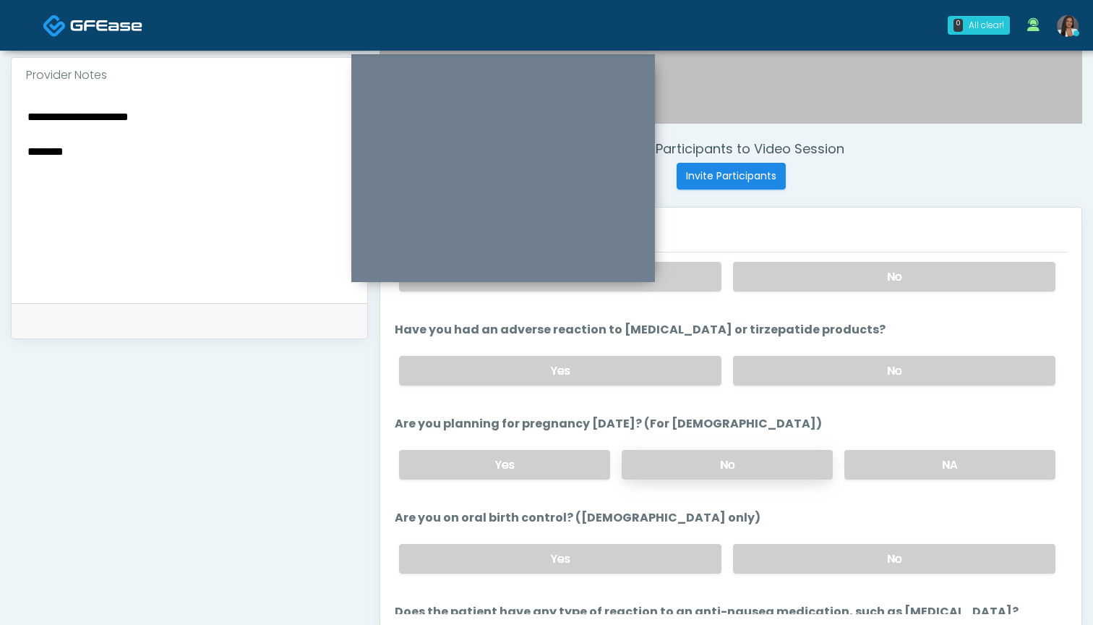
scroll to position [702, 0]
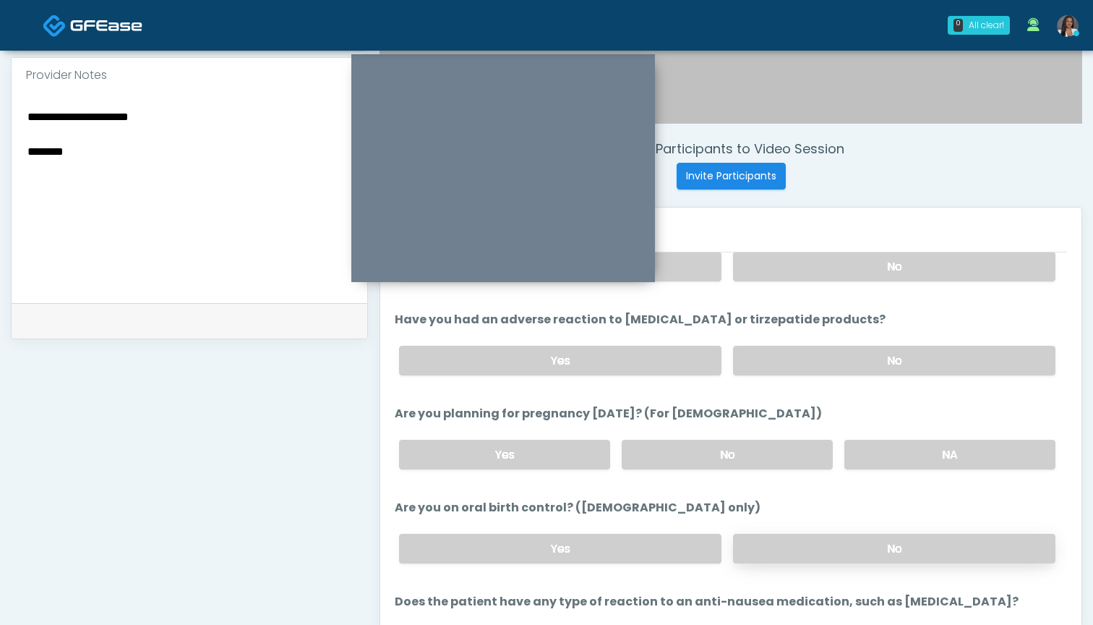
click at [762, 550] on label "No" at bounding box center [894, 549] width 322 height 30
click at [807, 354] on label "No" at bounding box center [894, 361] width 322 height 30
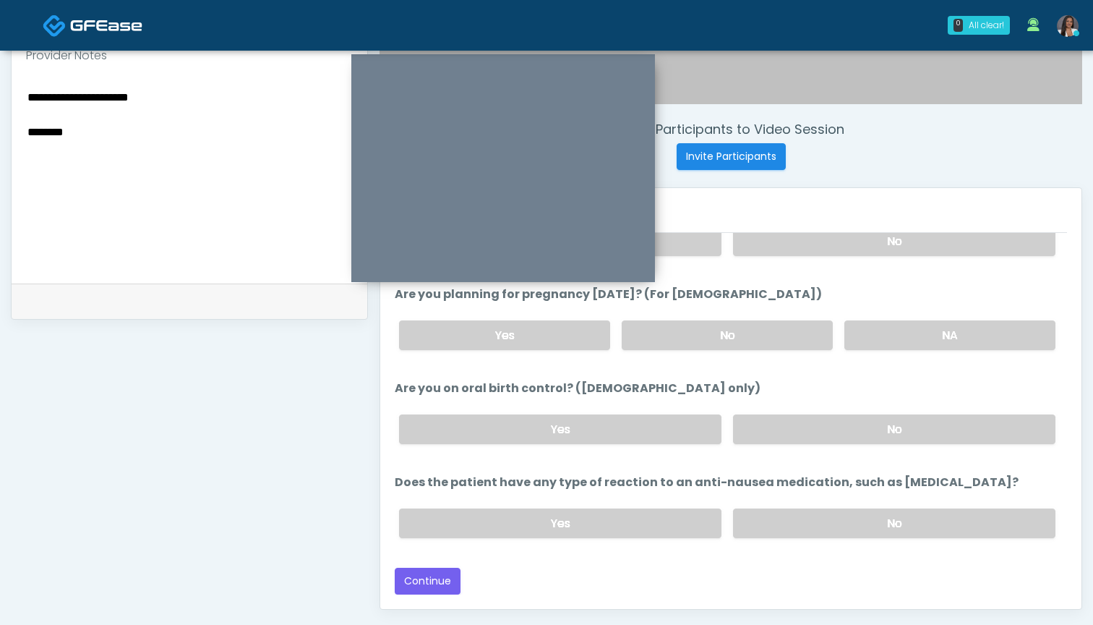
scroll to position [508, 0]
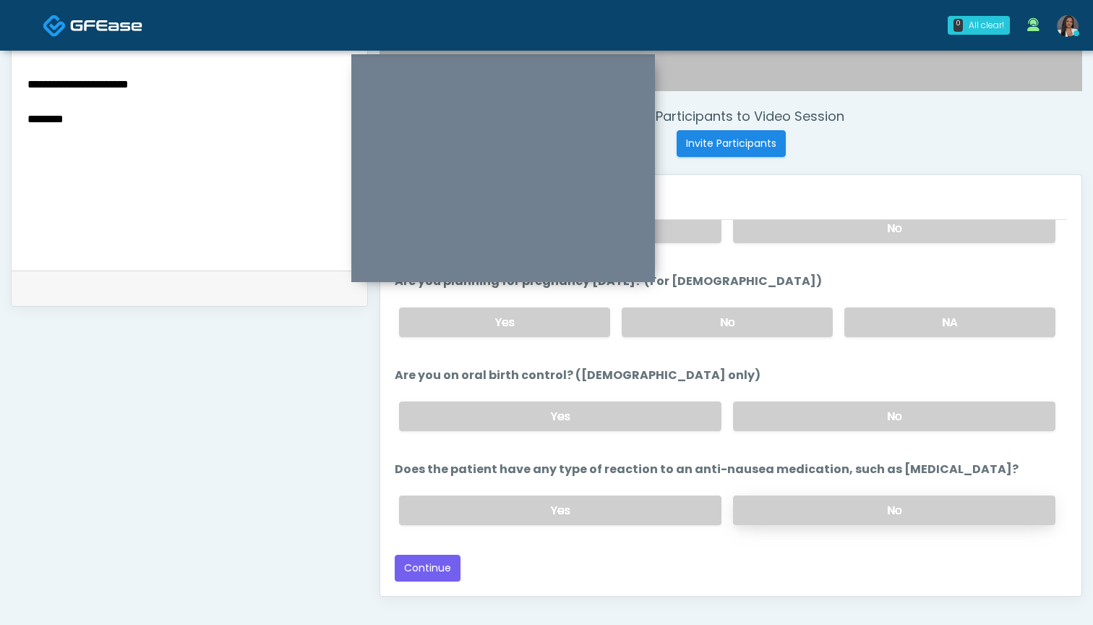
click at [773, 518] on label "No" at bounding box center [894, 510] width 322 height 30
click at [435, 564] on button "Continue" at bounding box center [428, 568] width 66 height 27
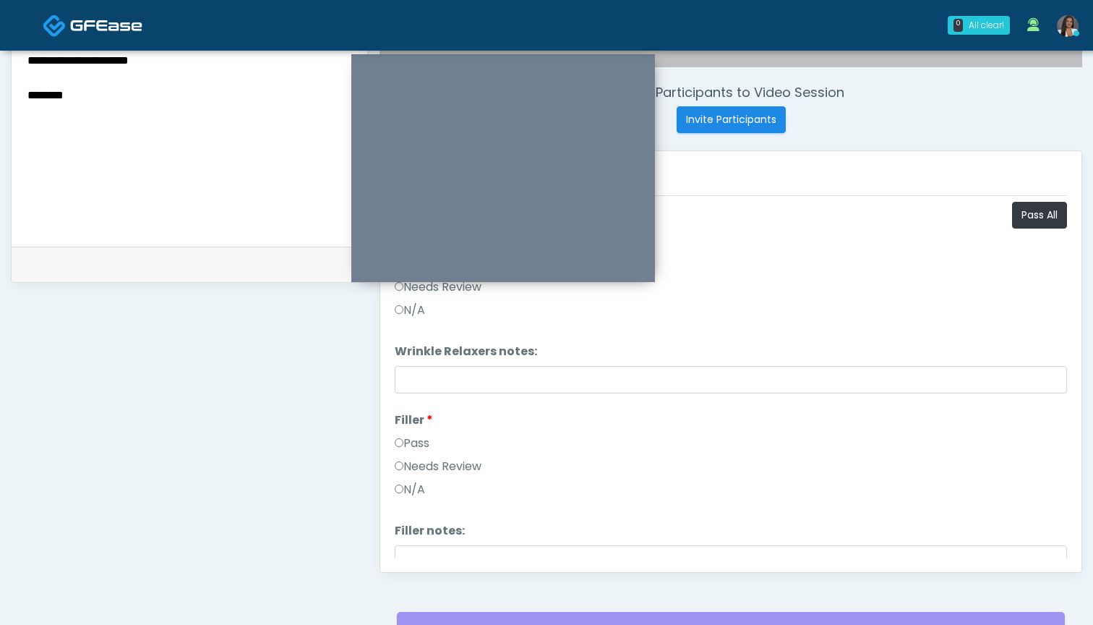
scroll to position [529, 0]
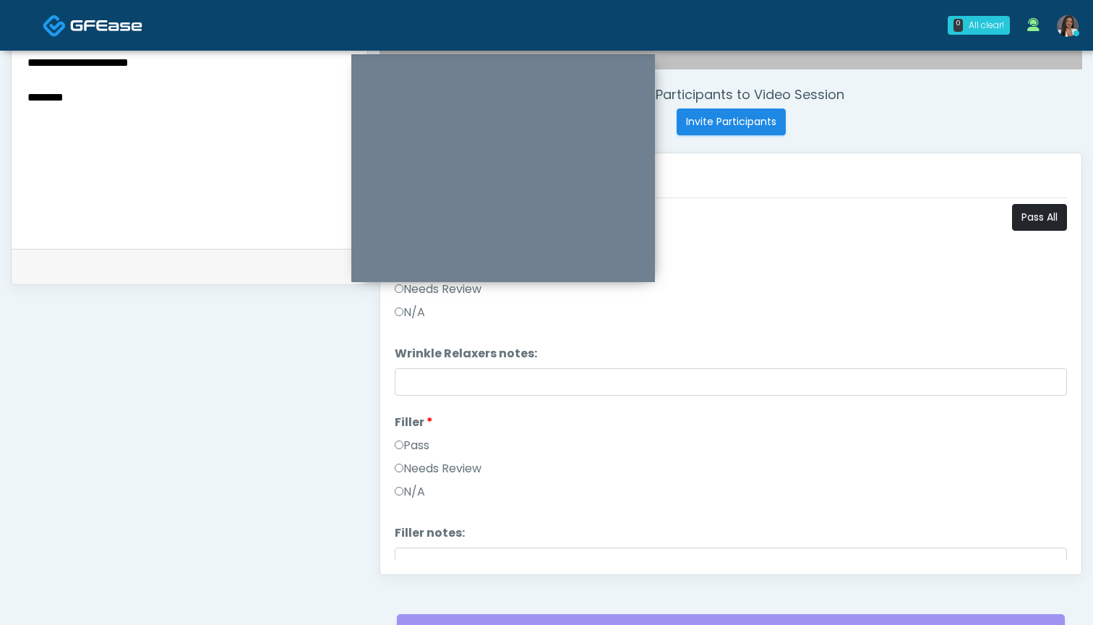
click at [1031, 212] on button "Pass All" at bounding box center [1039, 217] width 55 height 27
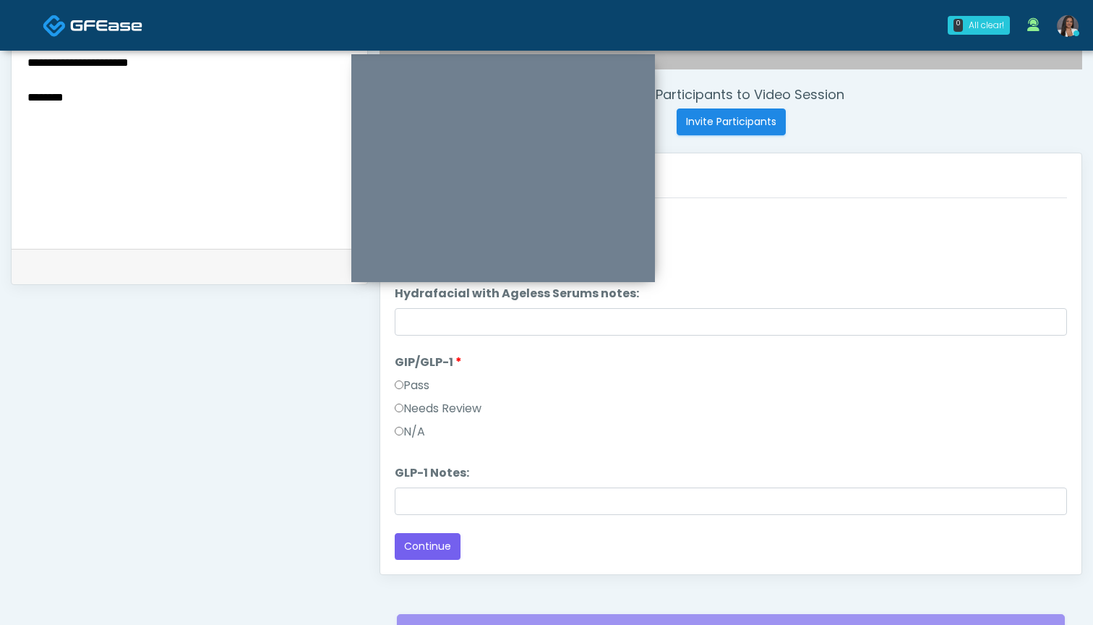
scroll to position [1674, 0]
click at [448, 408] on label "Needs Review" at bounding box center [438, 408] width 87 height 17
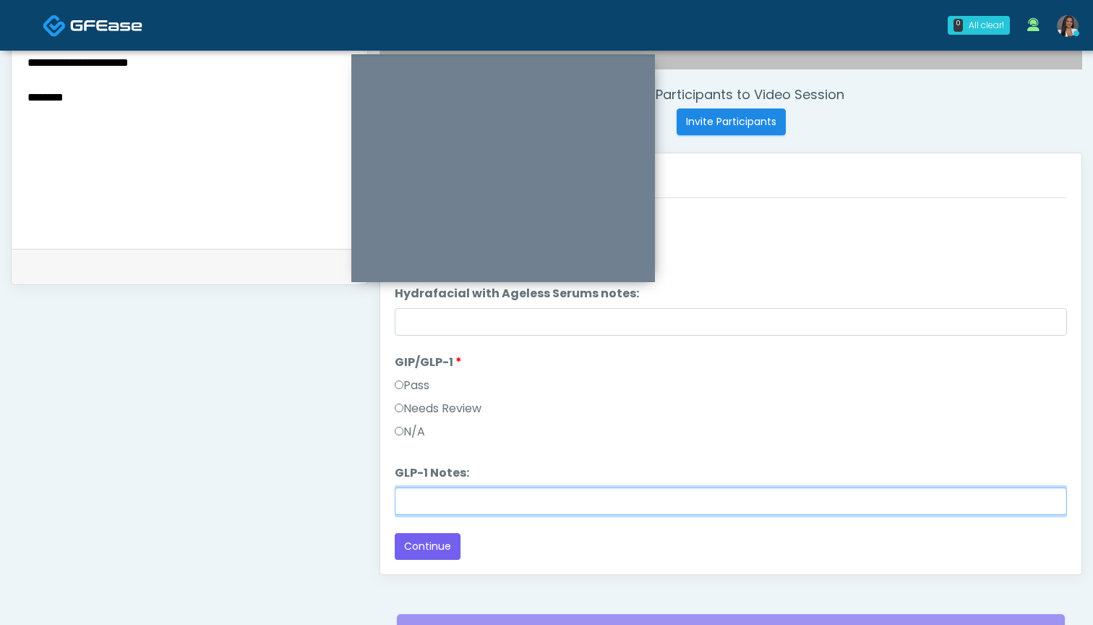
click at [453, 503] on input "GLP-1 Notes:" at bounding box center [731, 500] width 672 height 27
paste input "********"
type input "********"
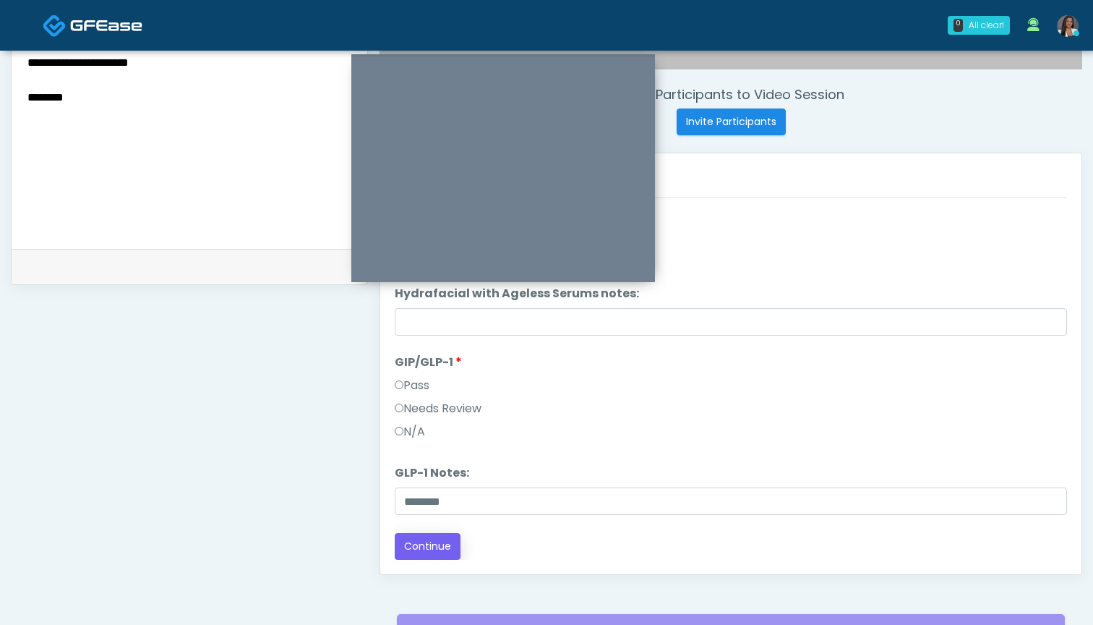
click at [407, 546] on button "Continue" at bounding box center [428, 546] width 66 height 27
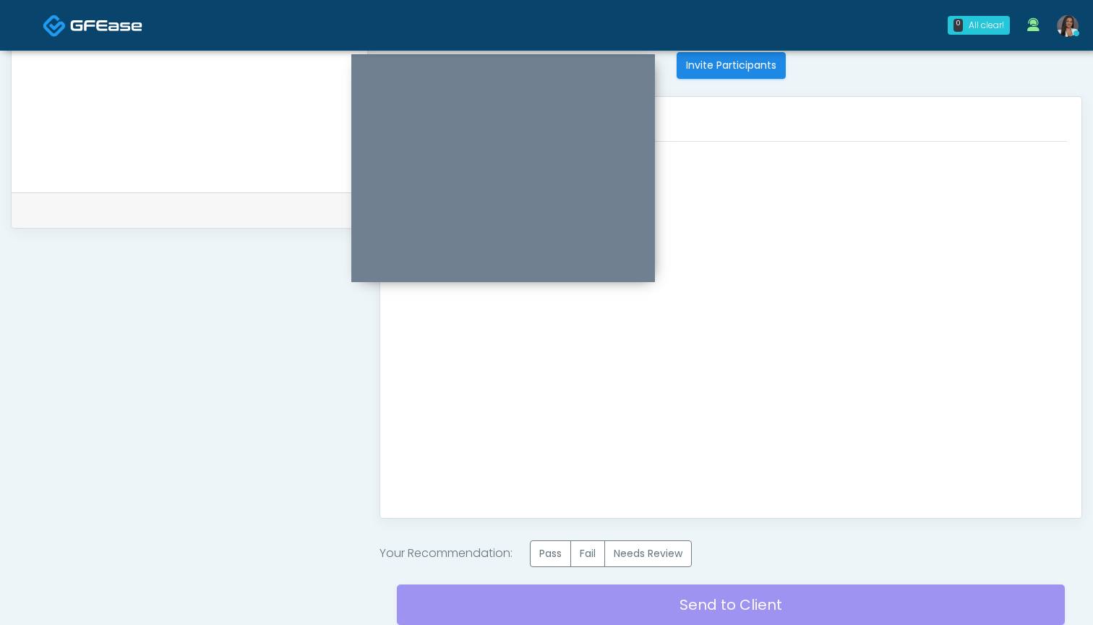
scroll to position [641, 0]
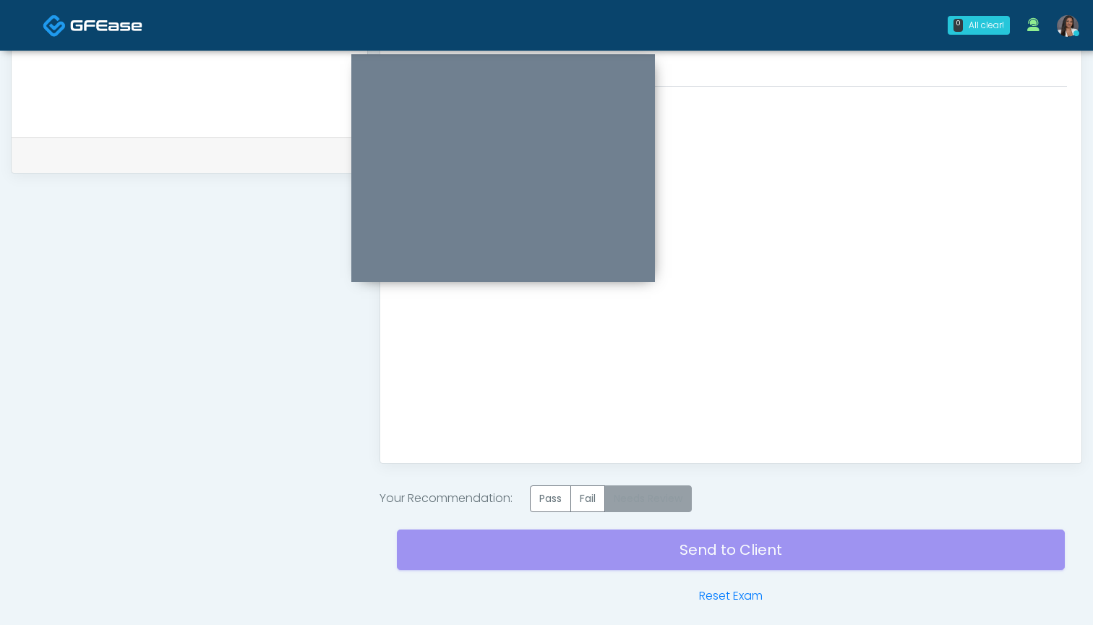
click at [656, 497] on label "Needs Review" at bounding box center [647, 498] width 87 height 27
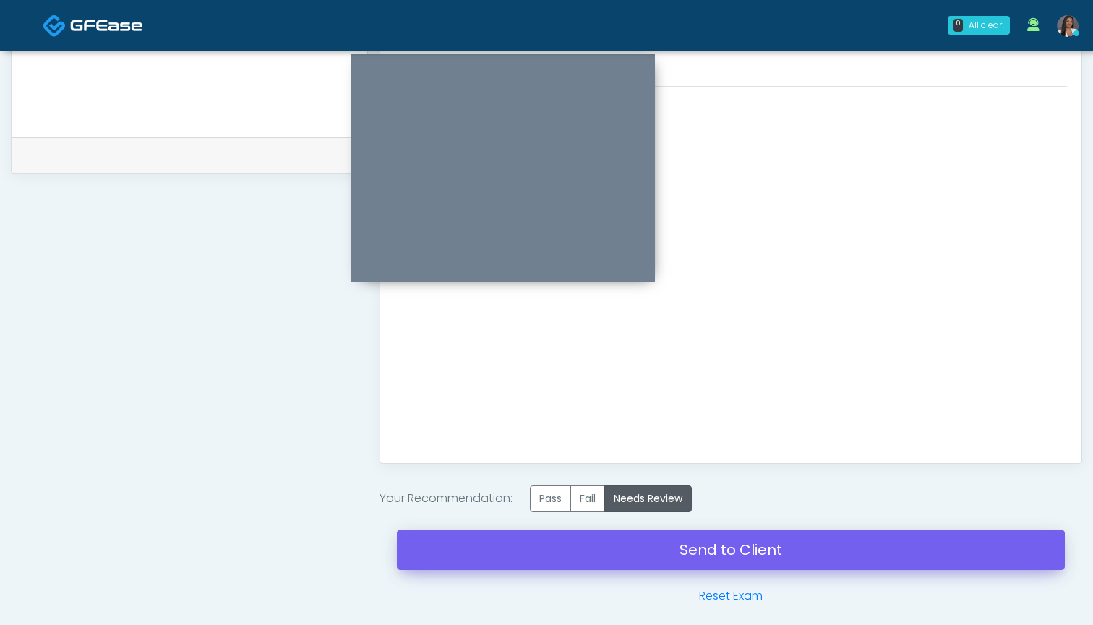
click at [665, 543] on link "Send to Client" at bounding box center [731, 549] width 668 height 40
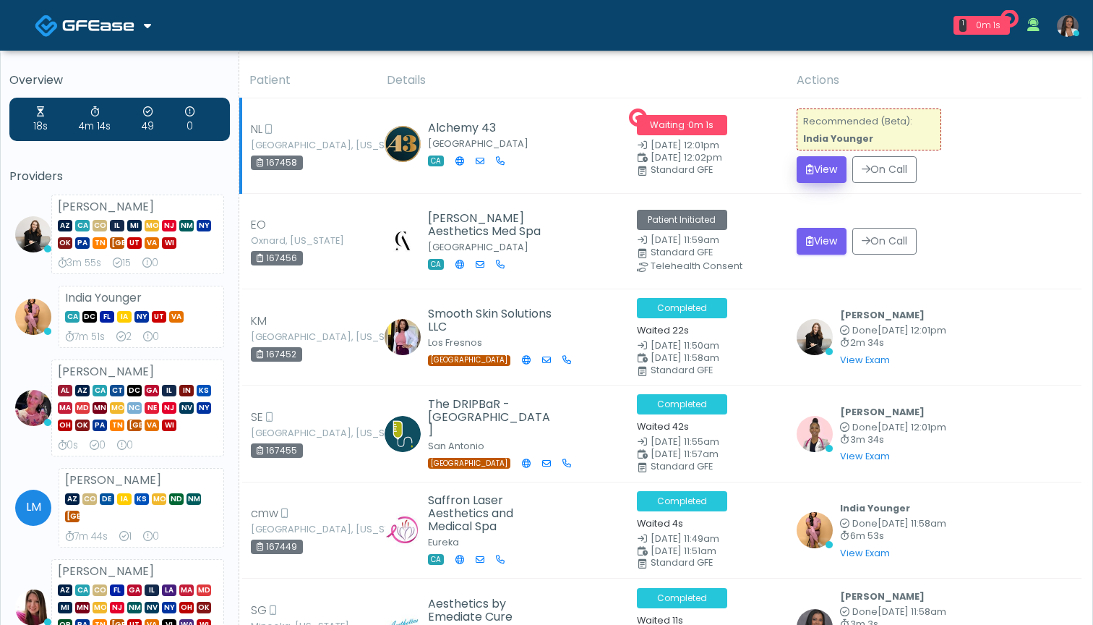
click at [814, 166] on icon "submit" at bounding box center [810, 169] width 8 height 10
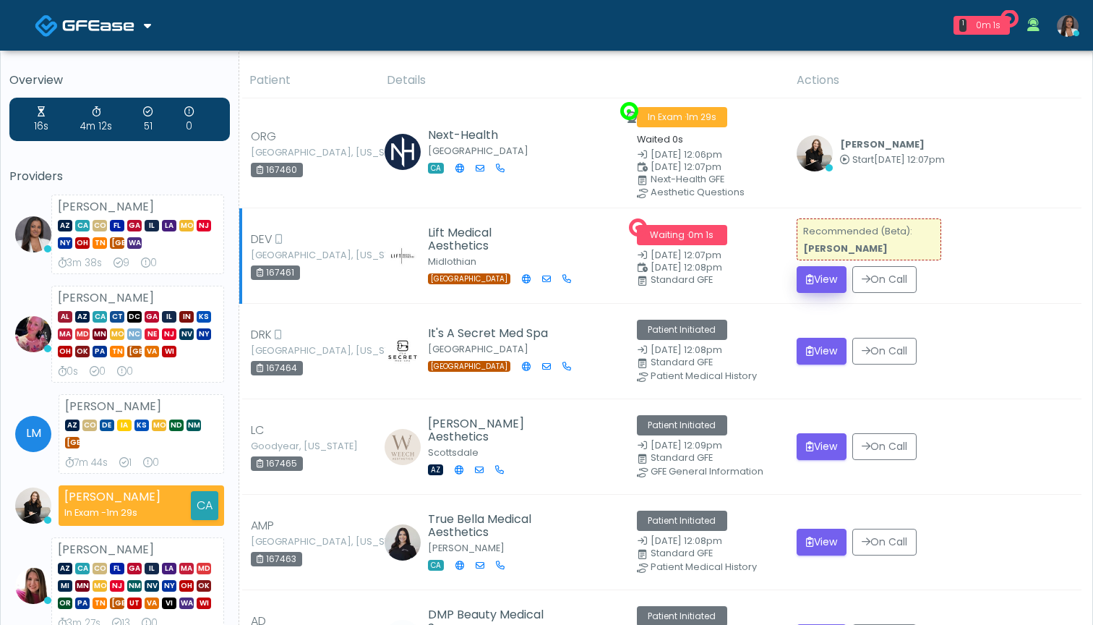
click at [816, 278] on button "View" at bounding box center [822, 279] width 50 height 27
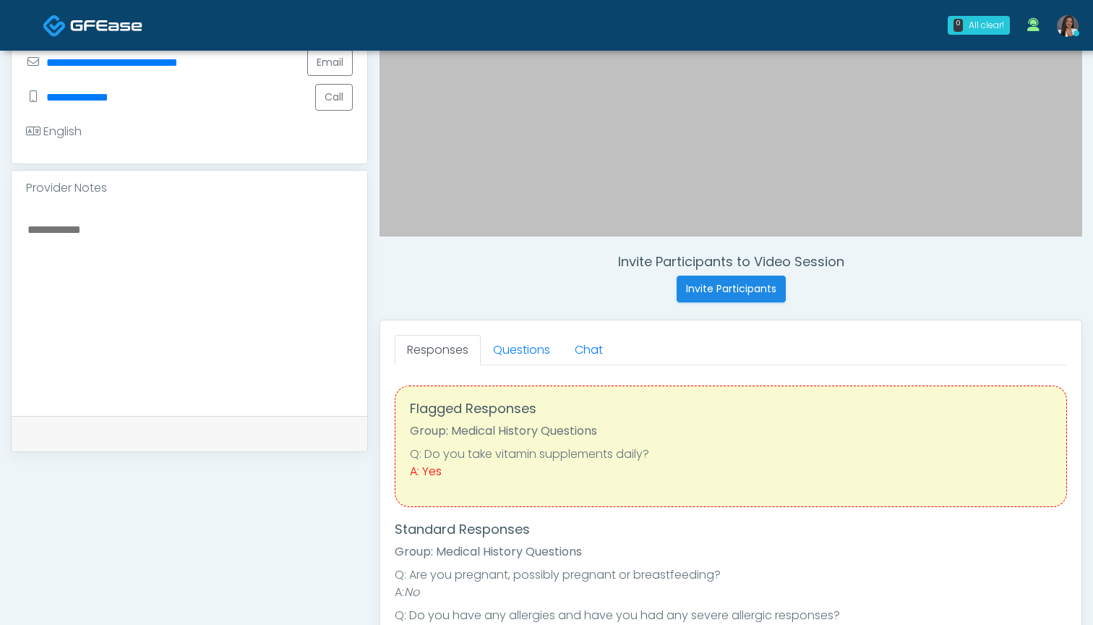
scroll to position [369, 0]
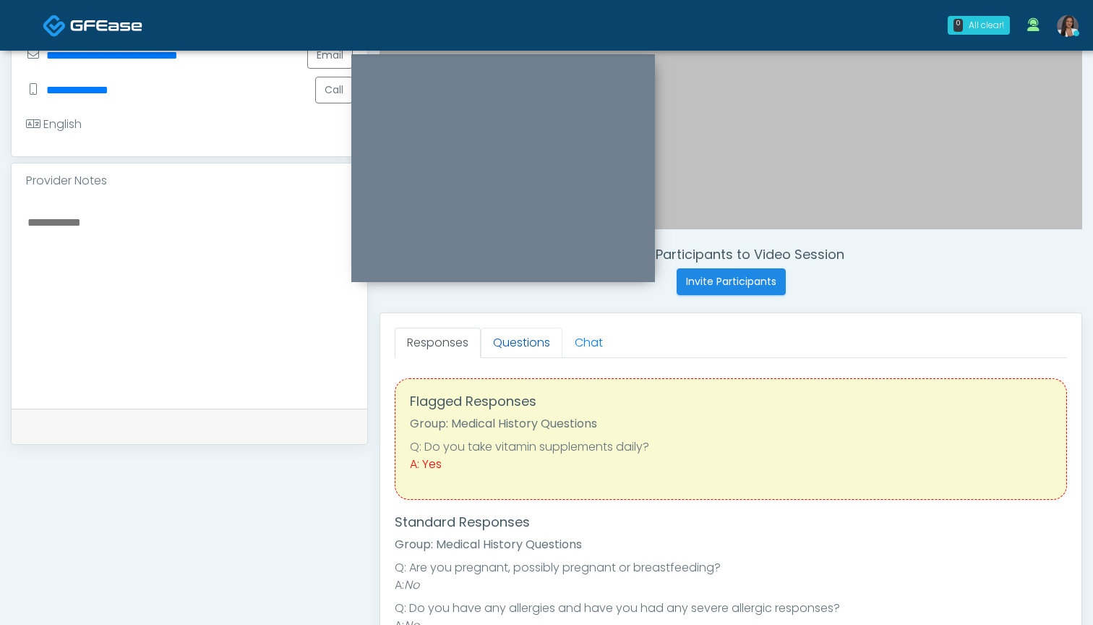
click at [510, 336] on link "Questions" at bounding box center [522, 343] width 82 height 30
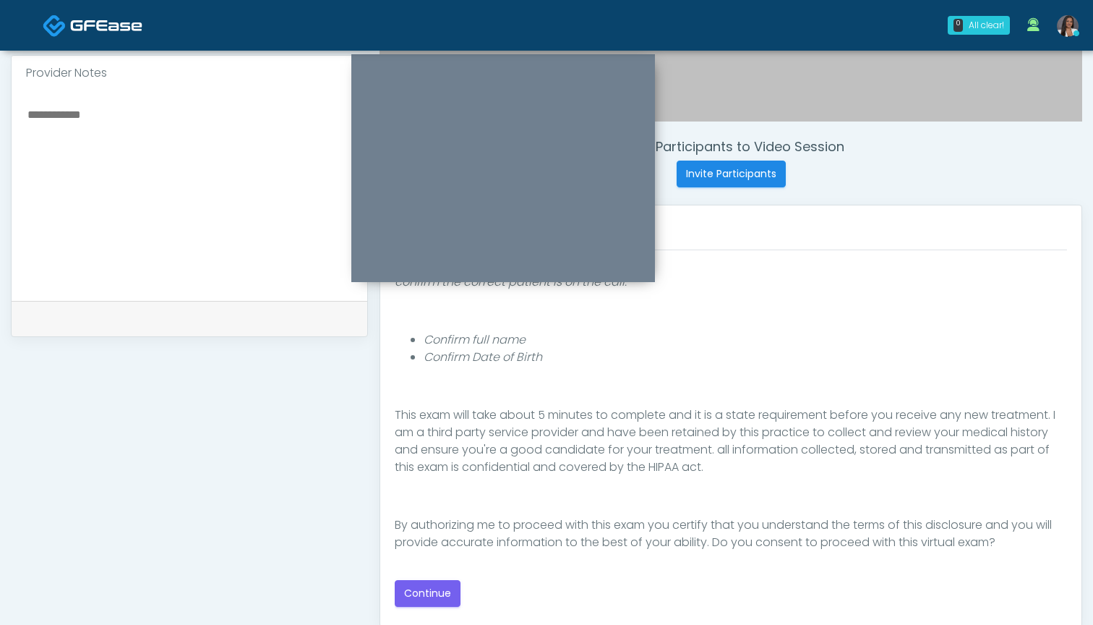
scroll to position [478, 0]
click at [420, 601] on button "Continue" at bounding box center [428, 592] width 66 height 27
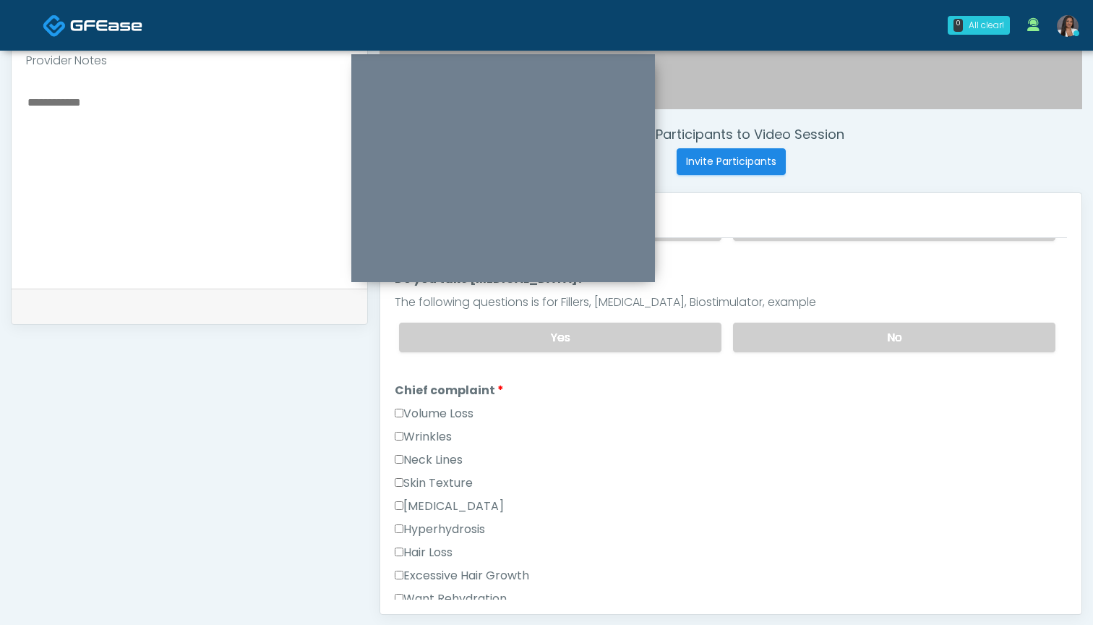
scroll to position [265, 0]
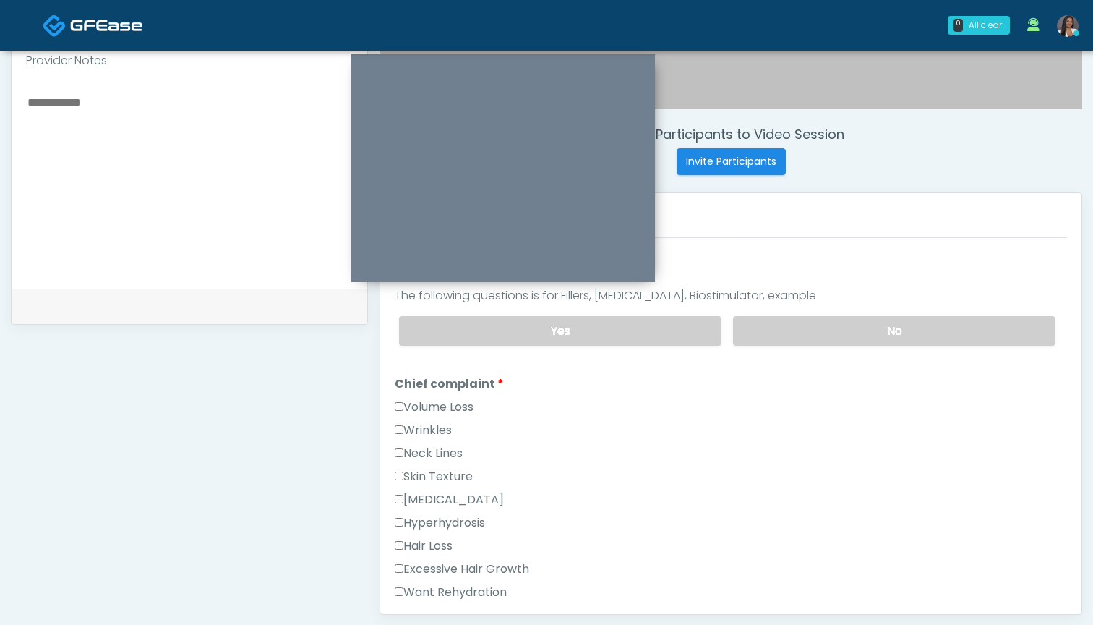
click at [441, 412] on label "Volume Loss" at bounding box center [434, 406] width 79 height 17
click at [438, 431] on label "Wrinkles" at bounding box center [423, 430] width 57 height 17
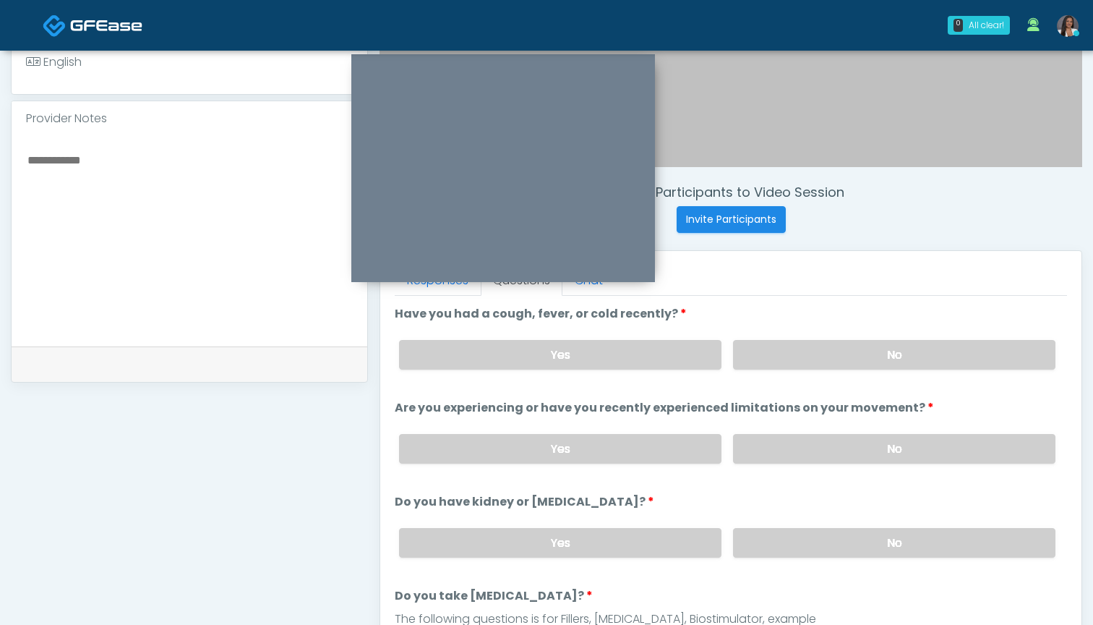
scroll to position [420, 0]
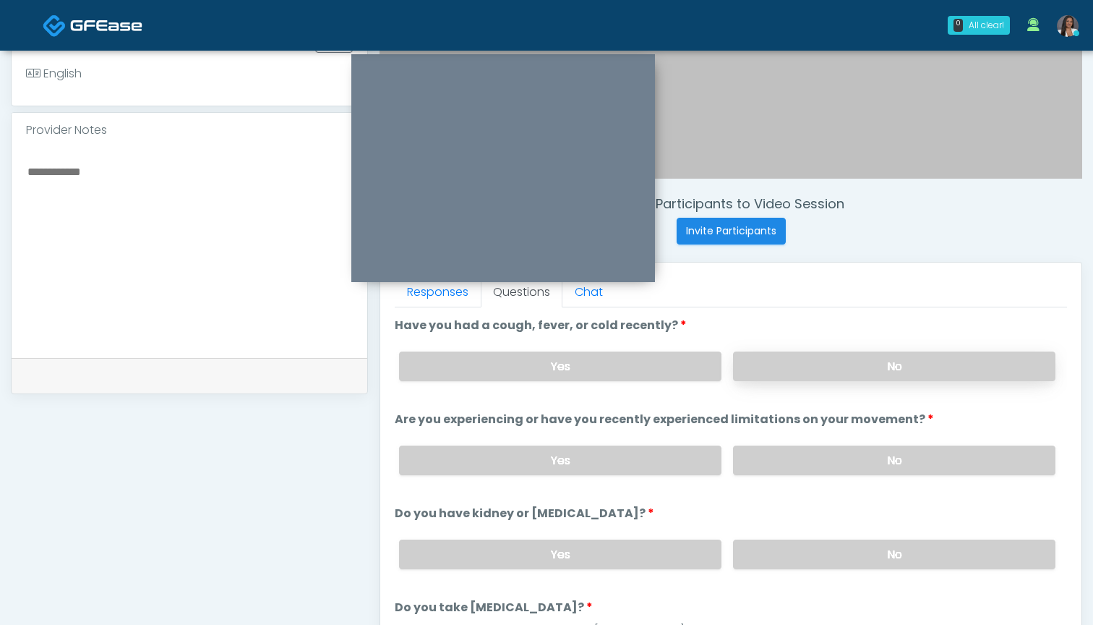
click at [770, 362] on label "No" at bounding box center [894, 366] width 322 height 30
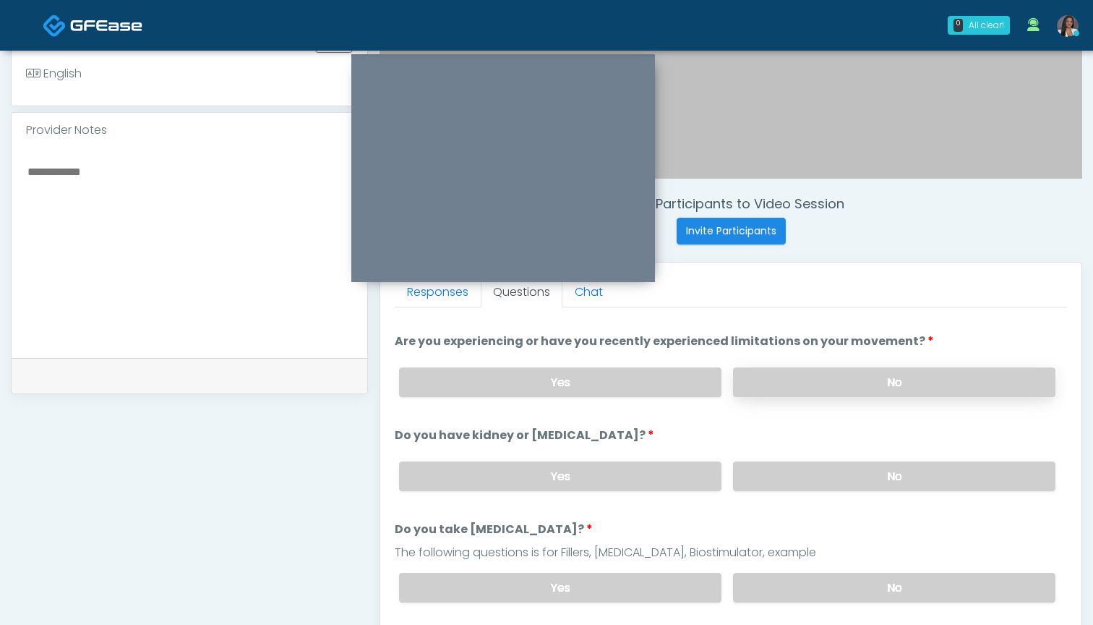
scroll to position [77, 0]
click at [799, 379] on label "No" at bounding box center [894, 384] width 322 height 30
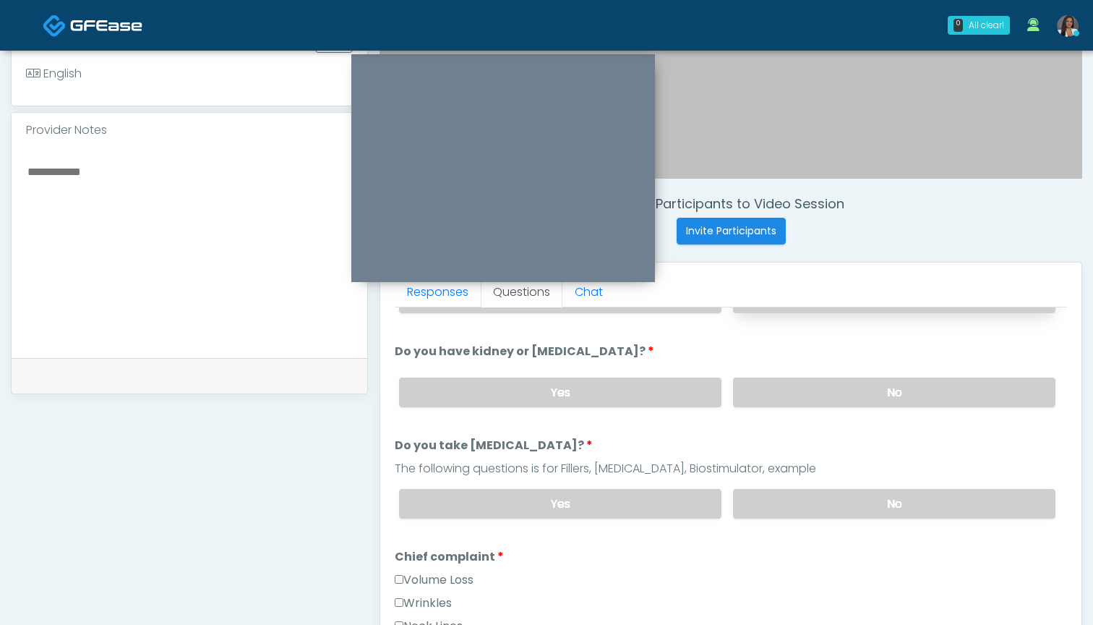
scroll to position [171, 0]
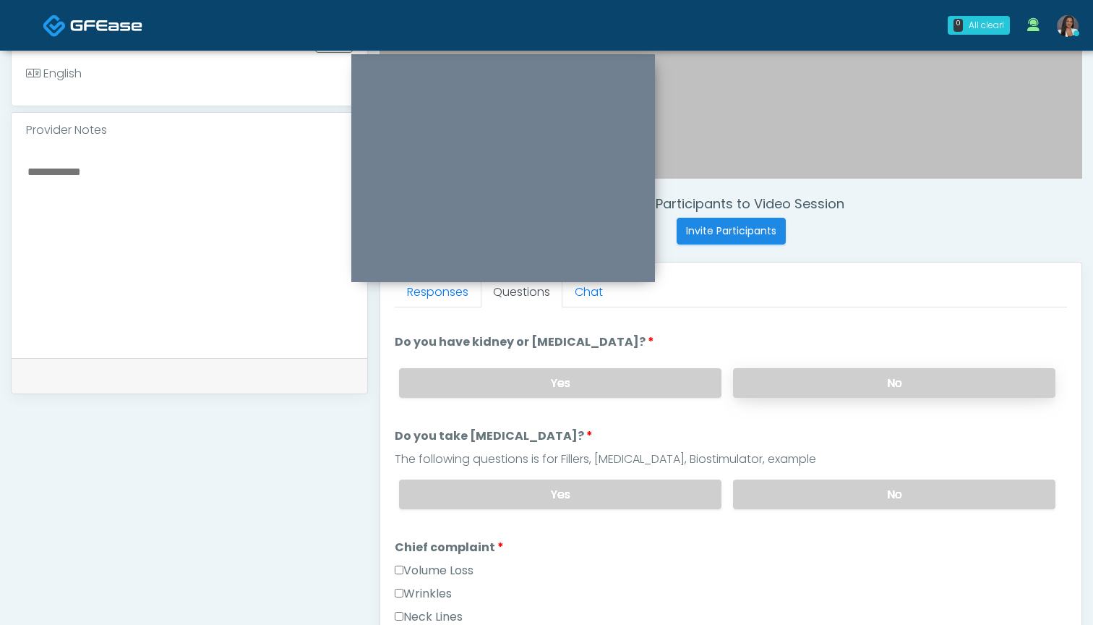
click at [799, 380] on label "No" at bounding box center [894, 383] width 322 height 30
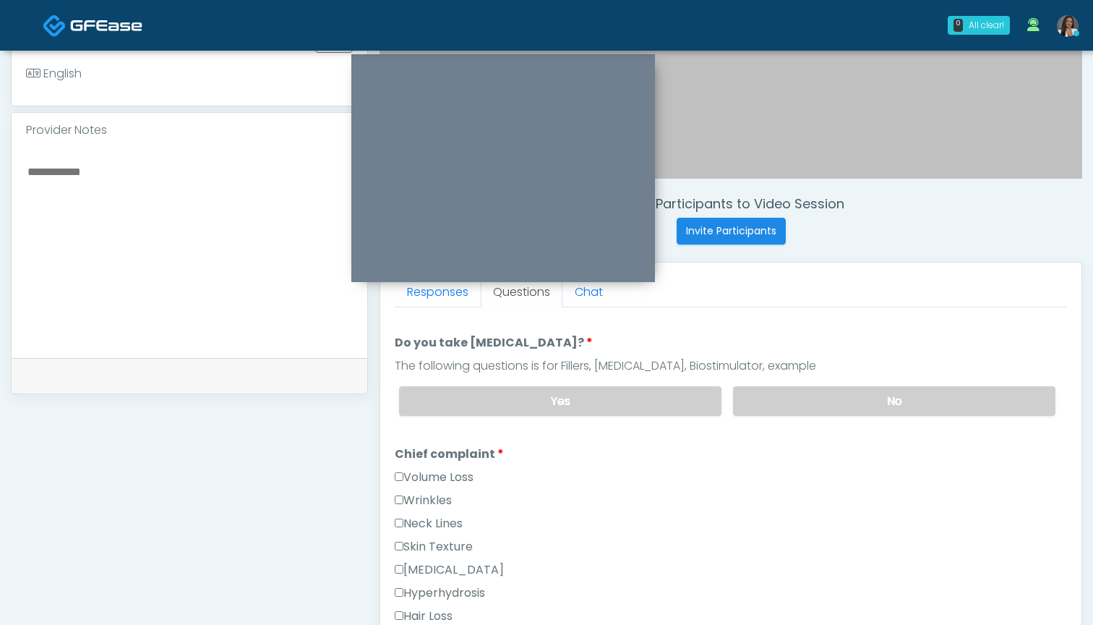
scroll to position [278, 0]
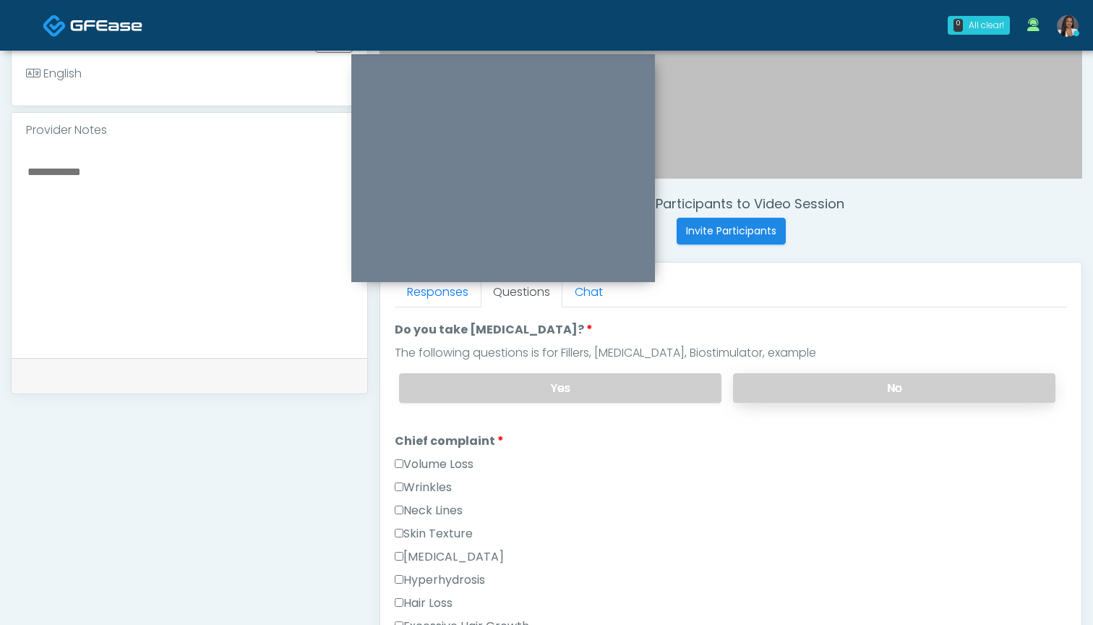
click at [800, 393] on label "No" at bounding box center [894, 388] width 322 height 30
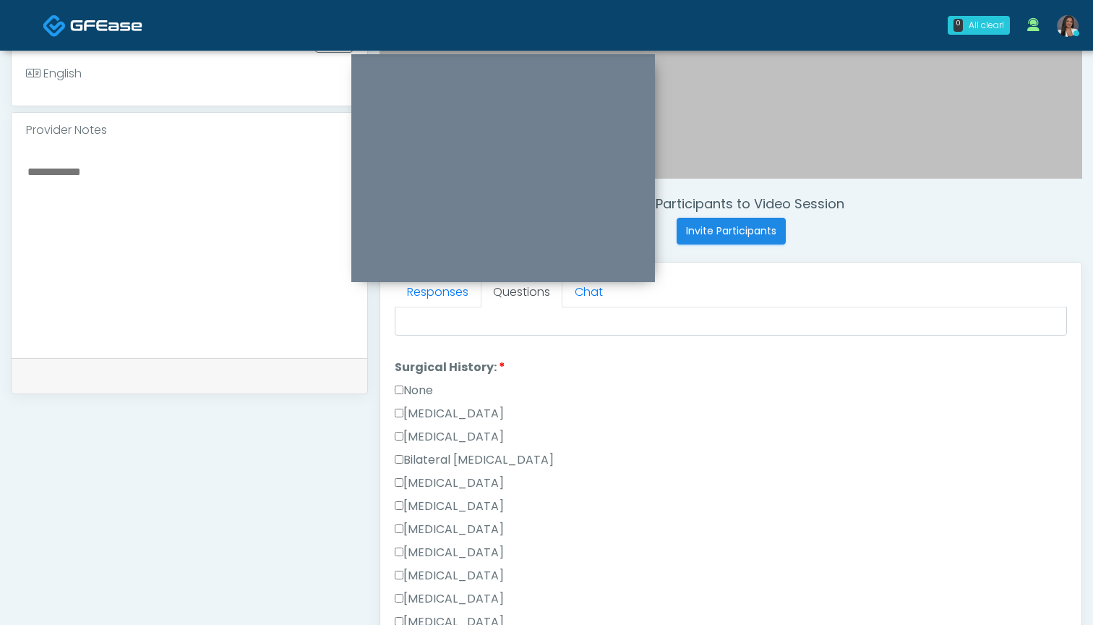
scroll to position [780, 0]
click at [422, 389] on label "None" at bounding box center [414, 388] width 38 height 17
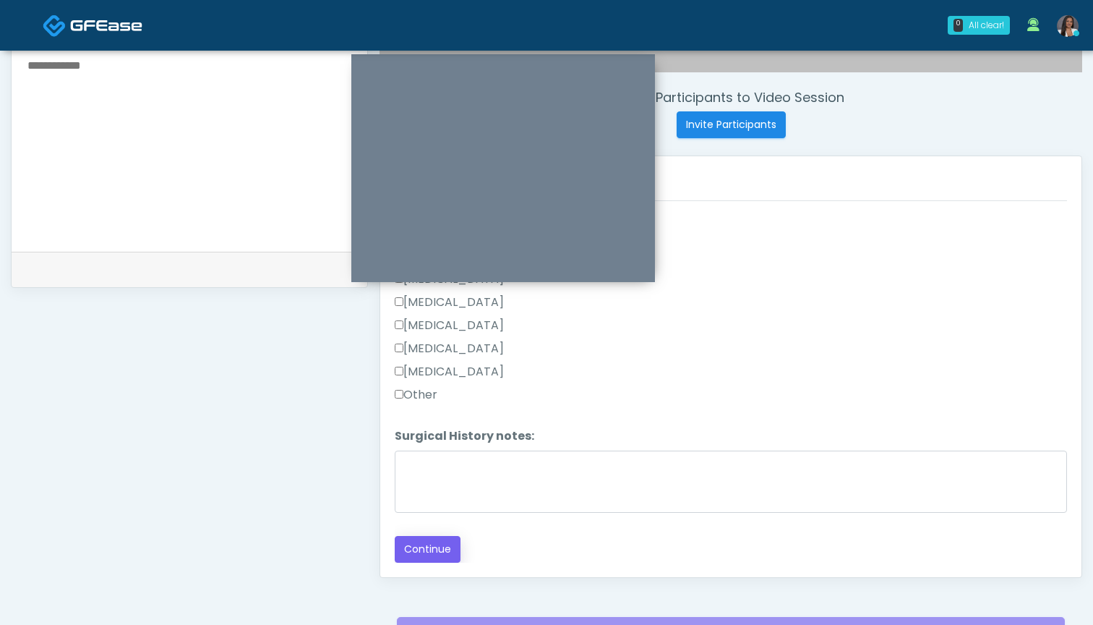
scroll to position [537, 0]
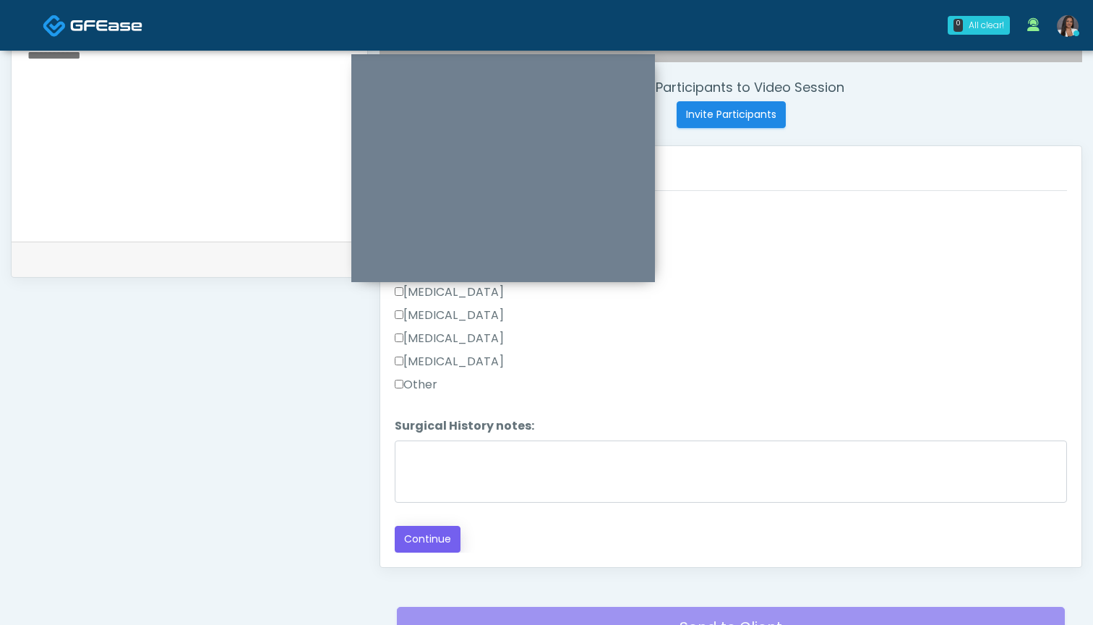
click at [443, 534] on button "Continue" at bounding box center [428, 539] width 66 height 27
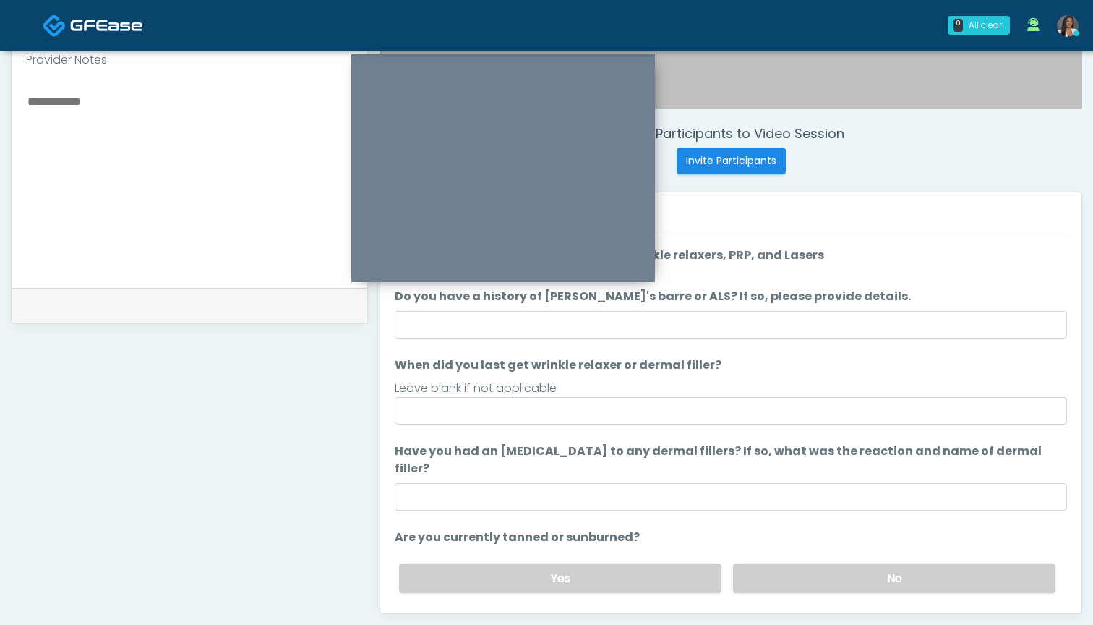
scroll to position [488, 0]
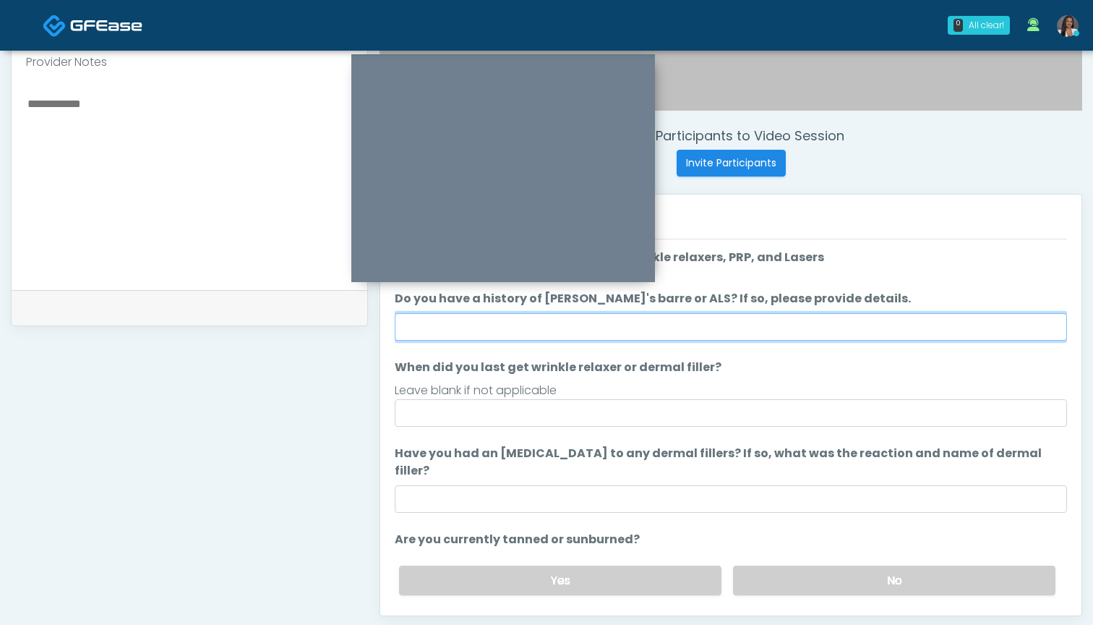
click at [795, 330] on input "Do you have a history of Guillain's barre or ALS? If so, please provide details." at bounding box center [731, 326] width 672 height 27
type input "**"
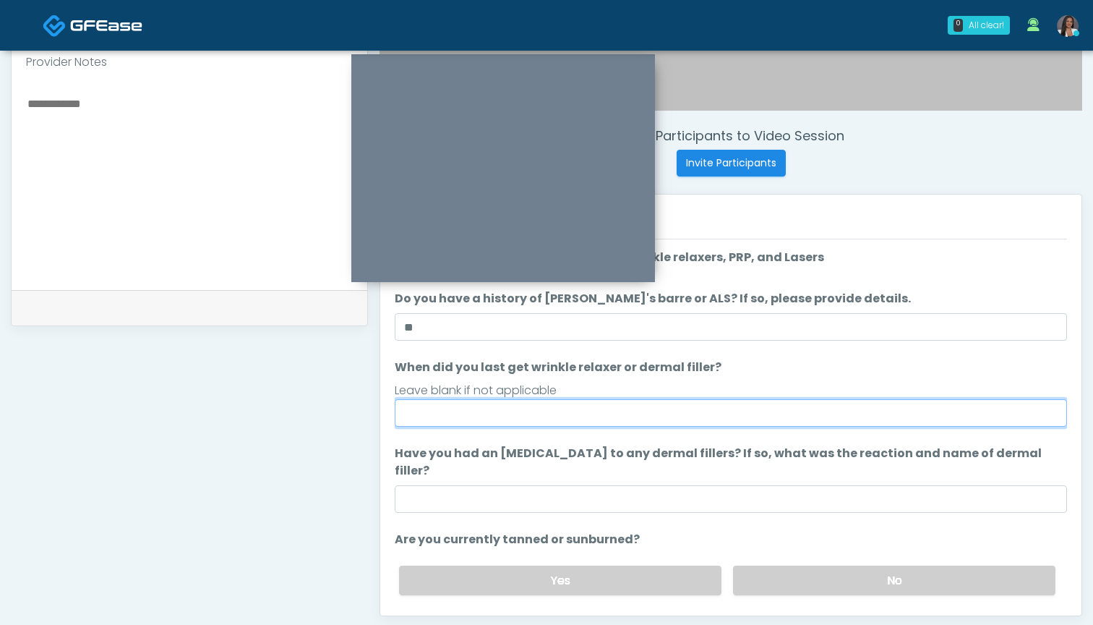
click at [761, 416] on input "When did you last get wrinkle relaxer or dermal filler?" at bounding box center [731, 412] width 672 height 27
type input "*"
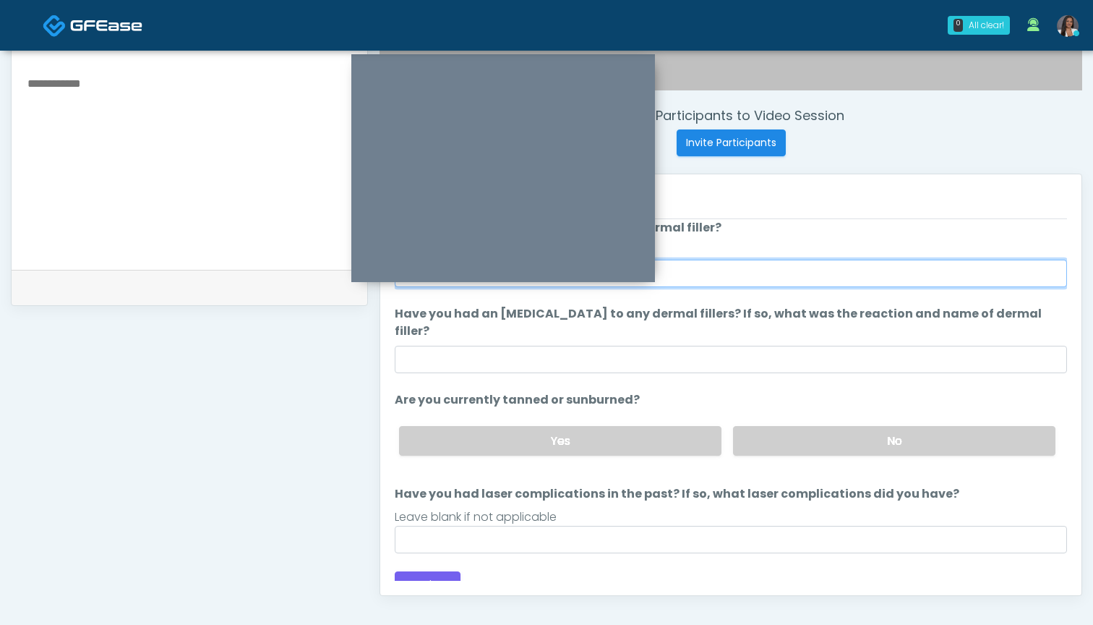
scroll to position [529, 0]
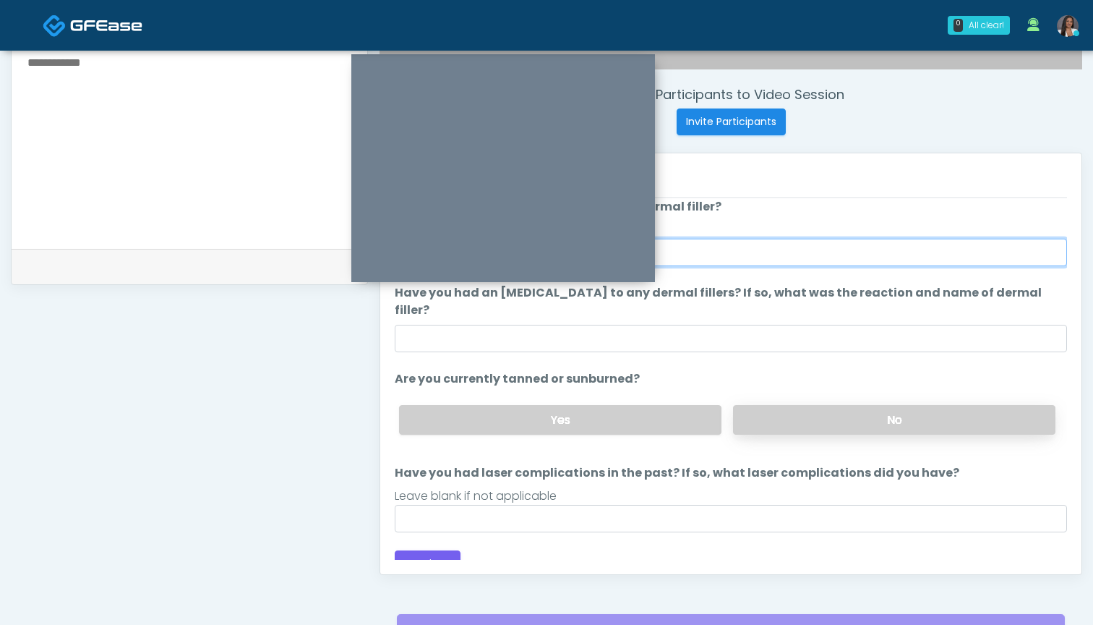
type input "***"
click at [820, 405] on label "No" at bounding box center [894, 420] width 322 height 30
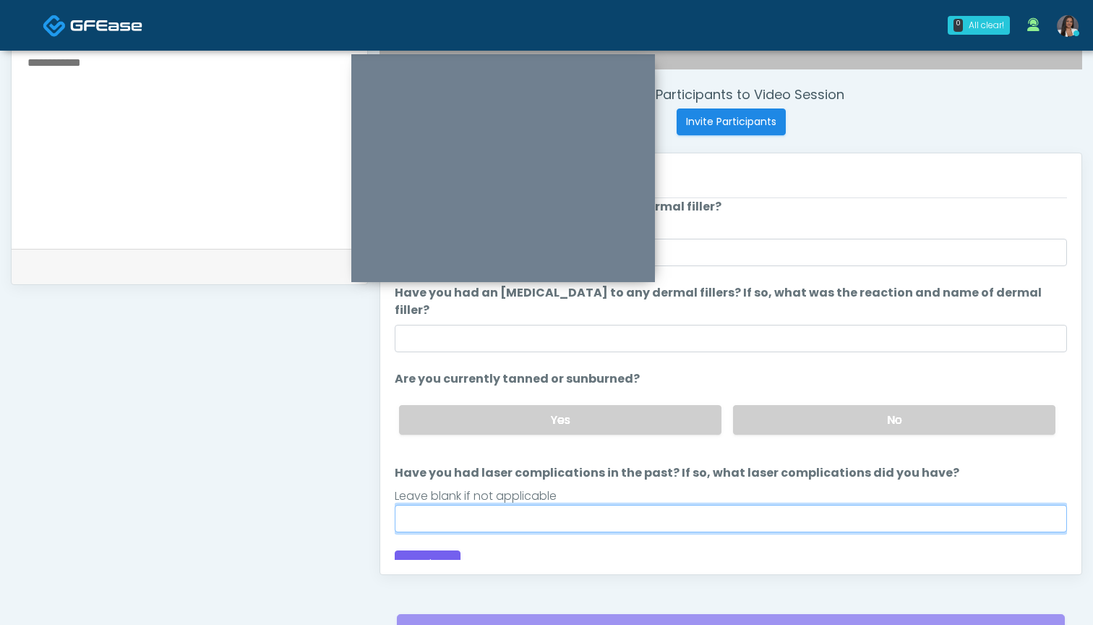
click at [665, 505] on input "Have you had laser complications in the past? If so, what laser complications d…" at bounding box center [731, 518] width 672 height 27
type input "***"
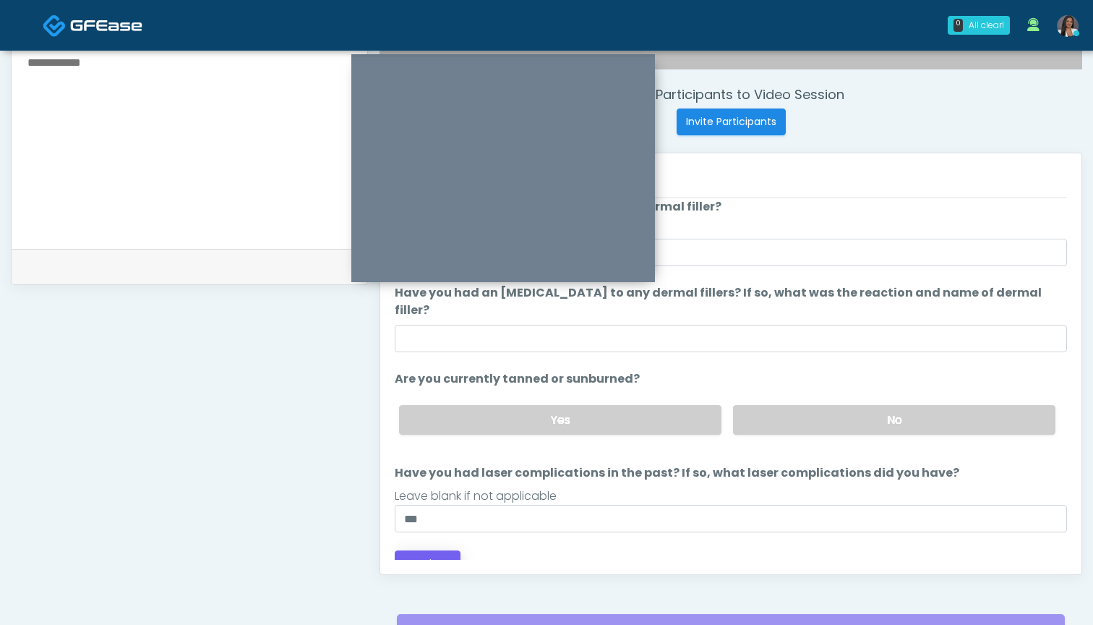
click at [424, 550] on button "Continue" at bounding box center [428, 563] width 66 height 27
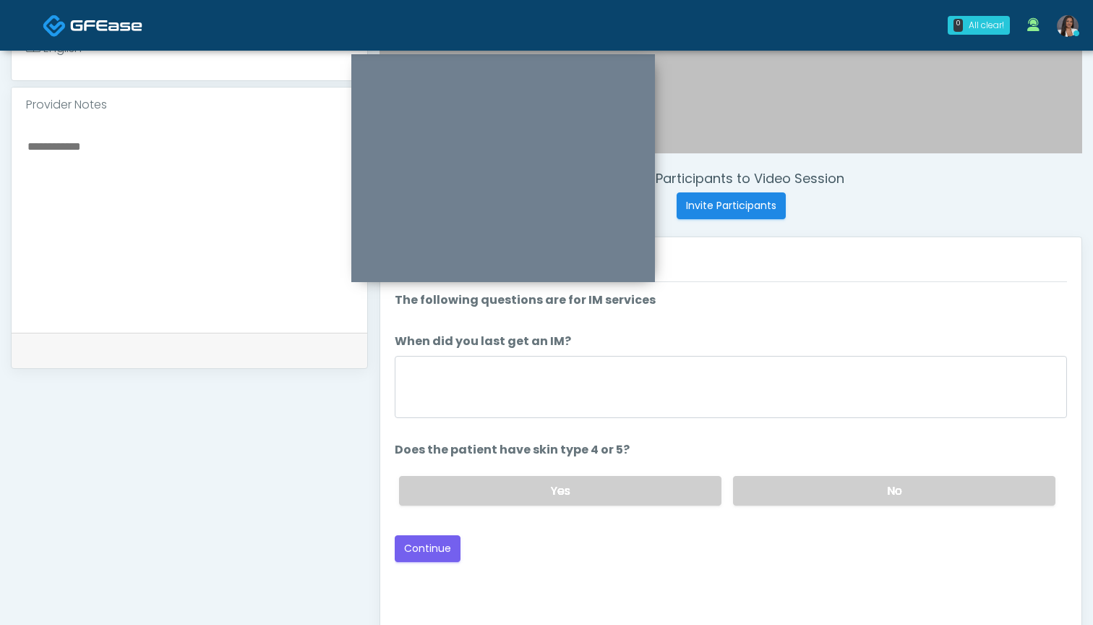
scroll to position [0, 0]
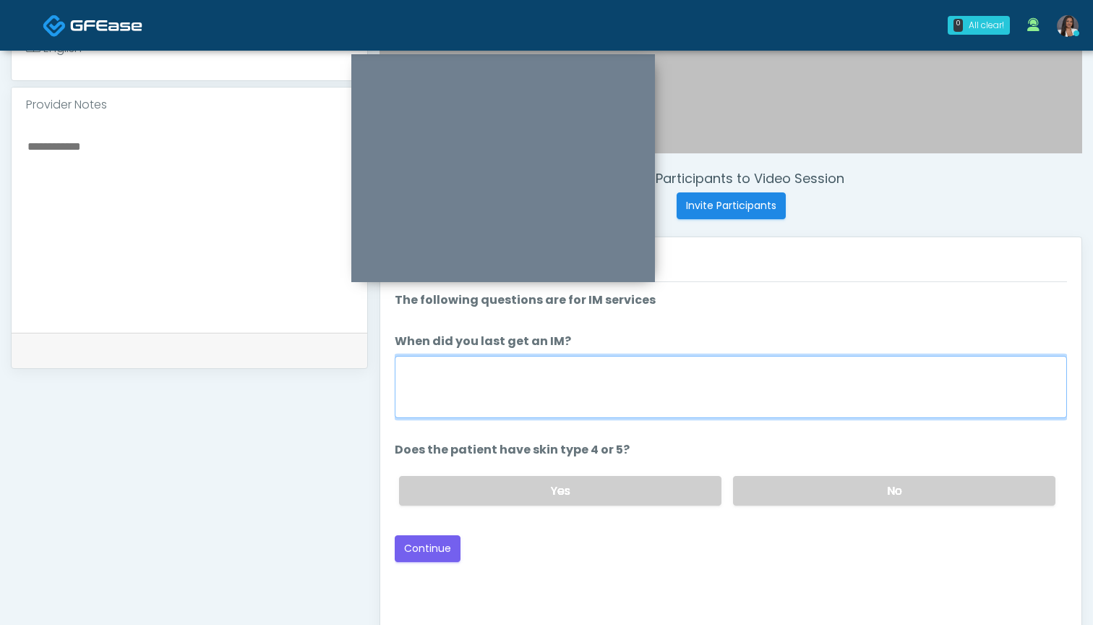
click at [654, 389] on textarea "When did you last get an IM?" at bounding box center [731, 387] width 672 height 62
type textarea "***"
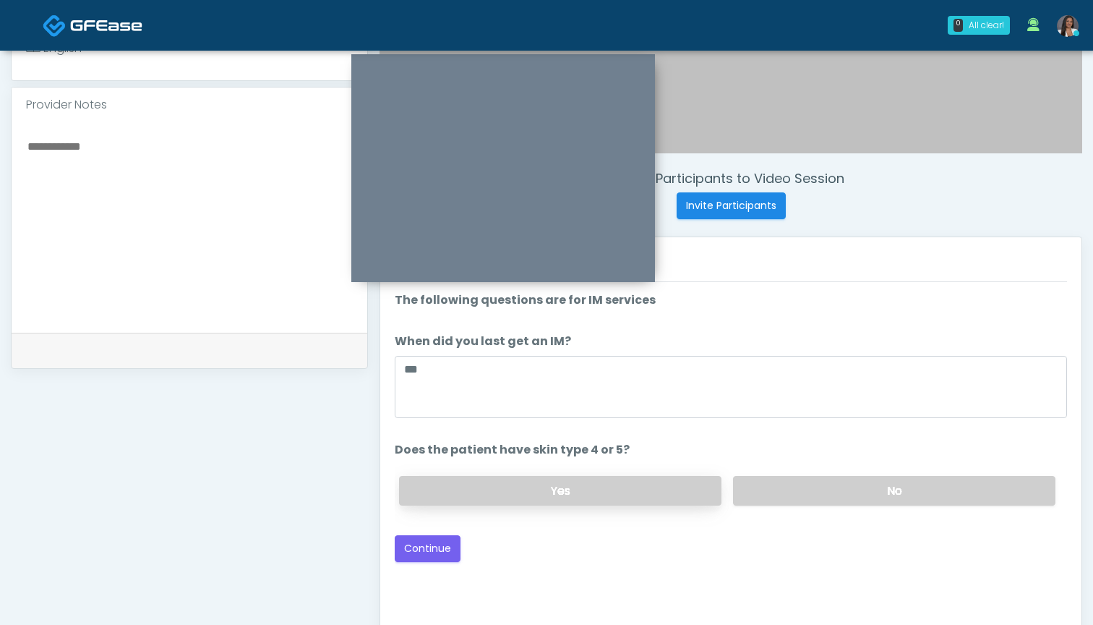
click at [633, 487] on label "Yes" at bounding box center [560, 491] width 322 height 30
click at [429, 547] on button "Continue" at bounding box center [428, 548] width 66 height 27
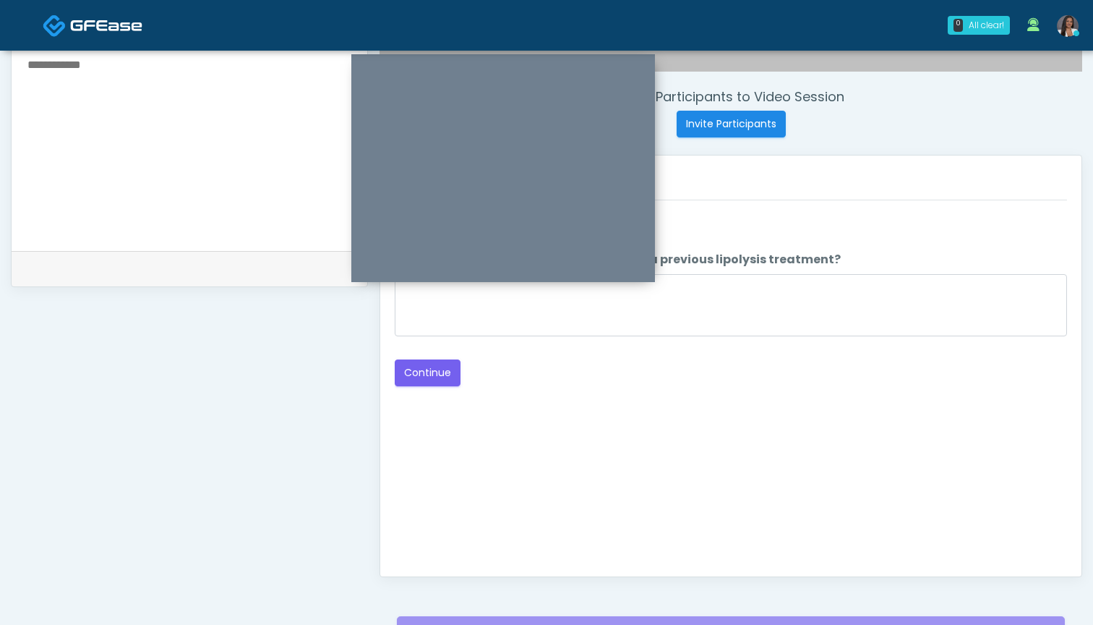
scroll to position [487, 0]
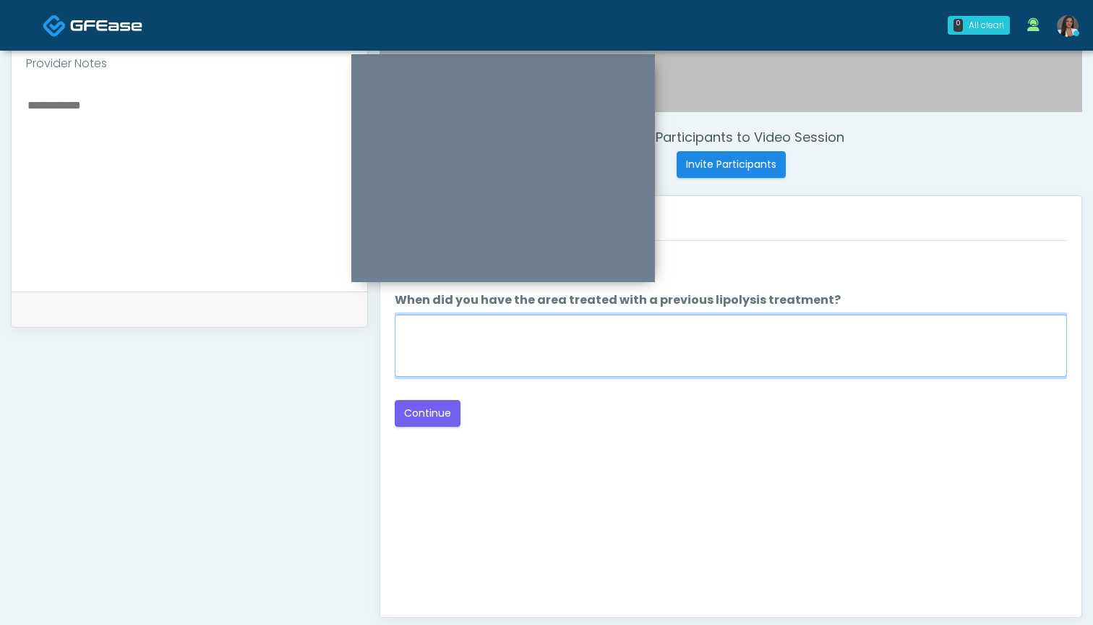
click at [770, 349] on textarea "When did you have the area treated with a previous lipolysis treatment?" at bounding box center [731, 346] width 672 height 62
type textarea "***"
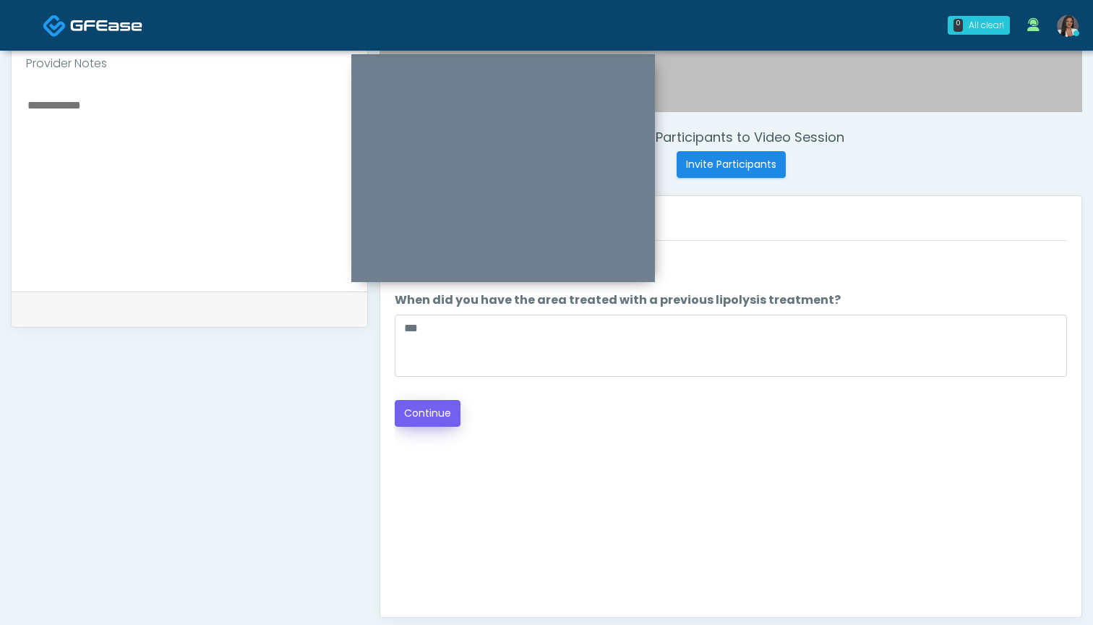
click at [435, 414] on button "Continue" at bounding box center [428, 413] width 66 height 27
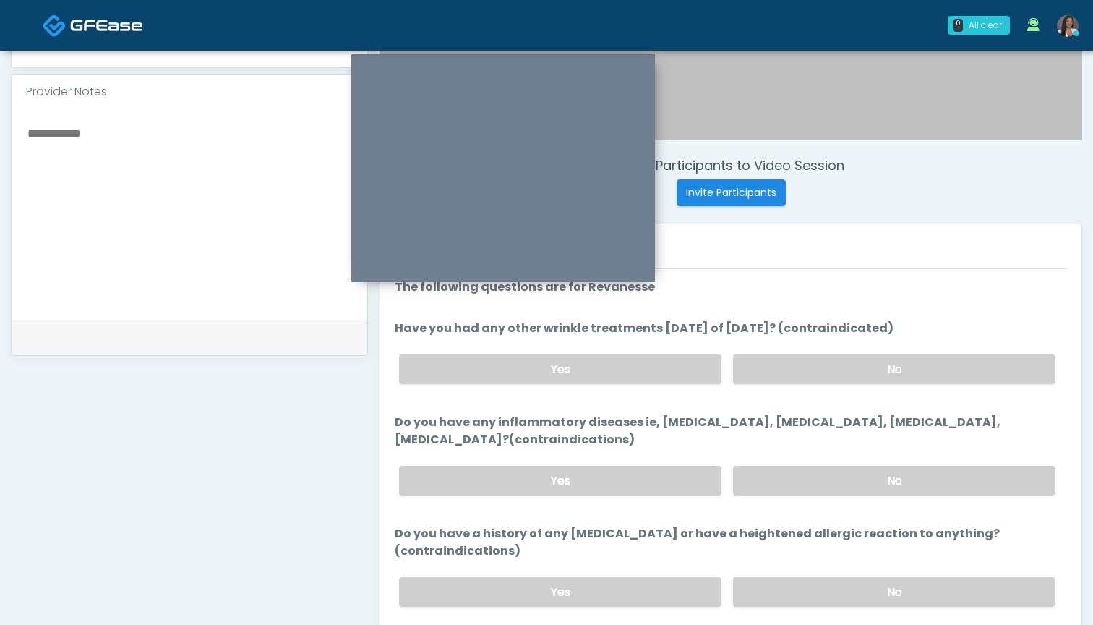
scroll to position [458, 0]
click at [779, 362] on label "No" at bounding box center [894, 369] width 322 height 30
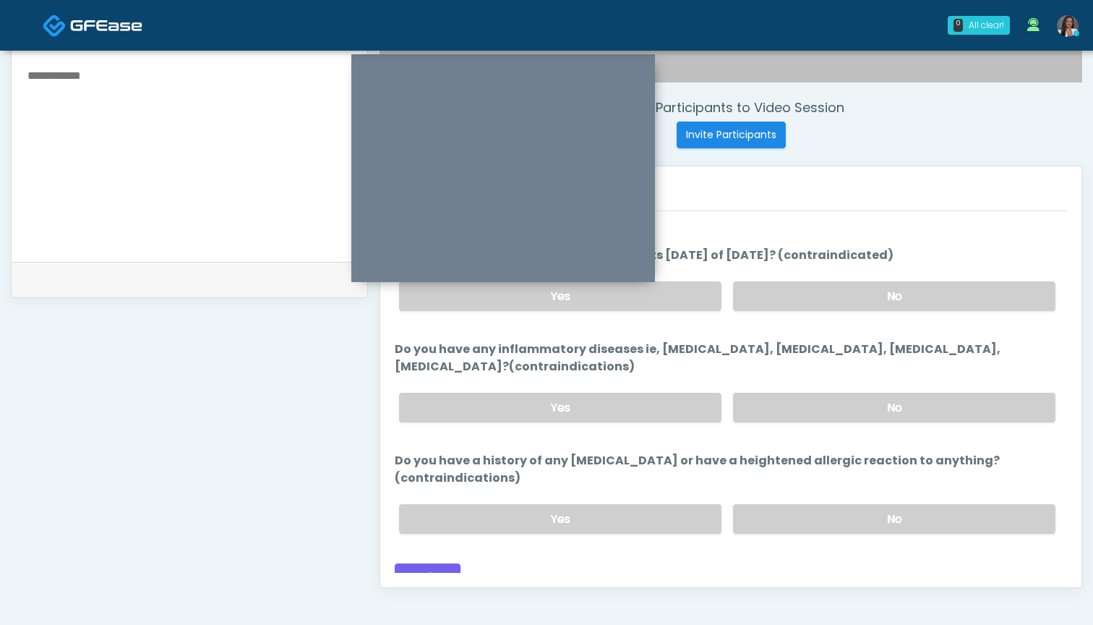
scroll to position [522, 0]
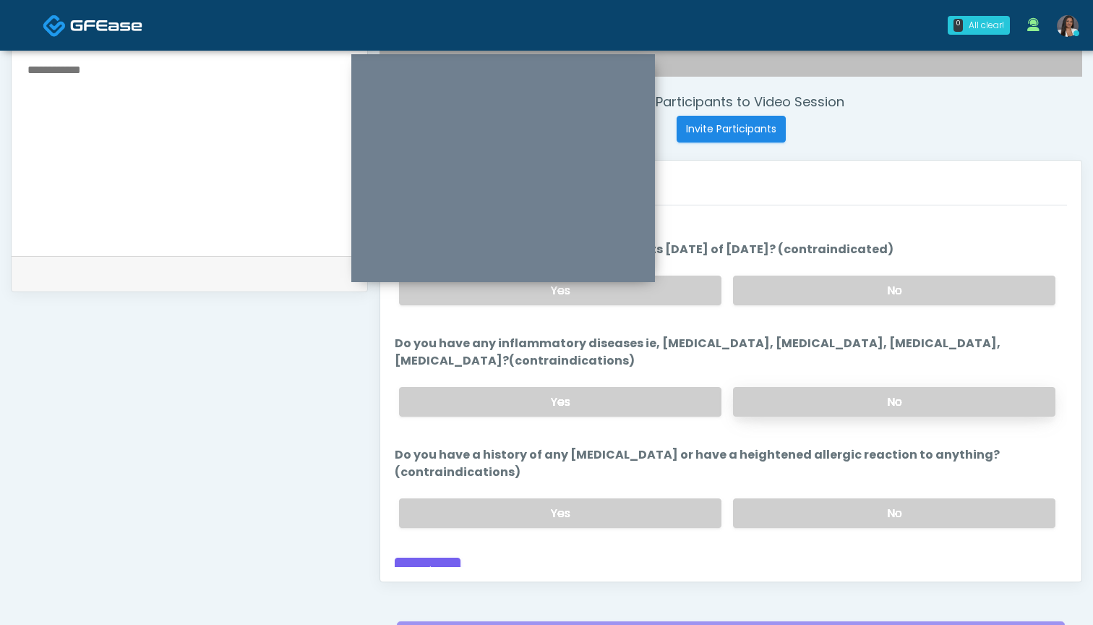
click at [779, 403] on label "No" at bounding box center [894, 402] width 322 height 30
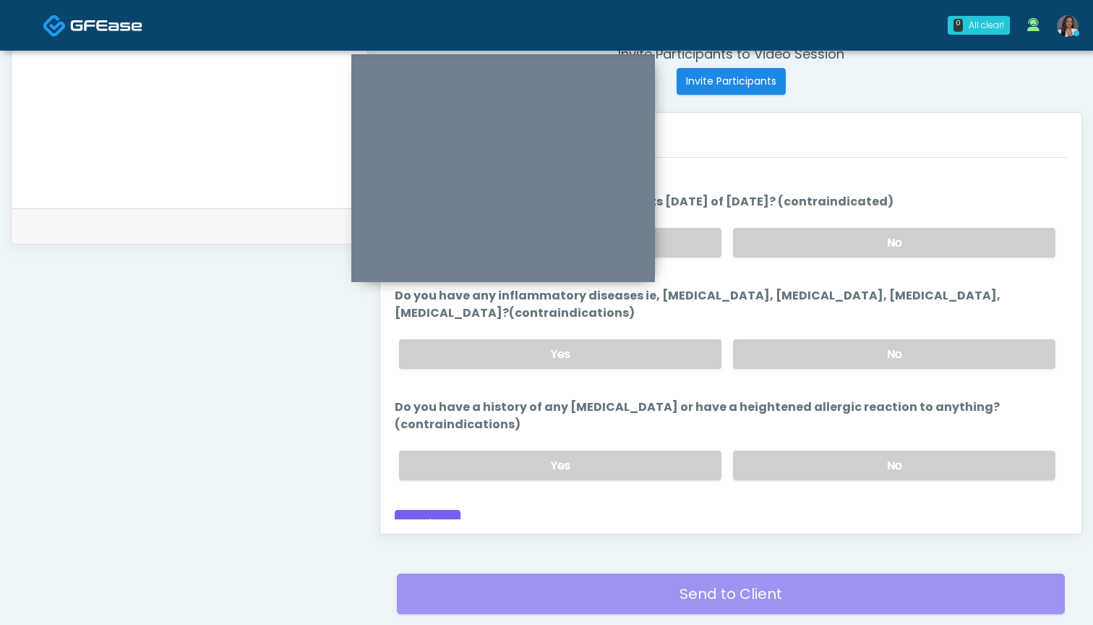
scroll to position [568, 0]
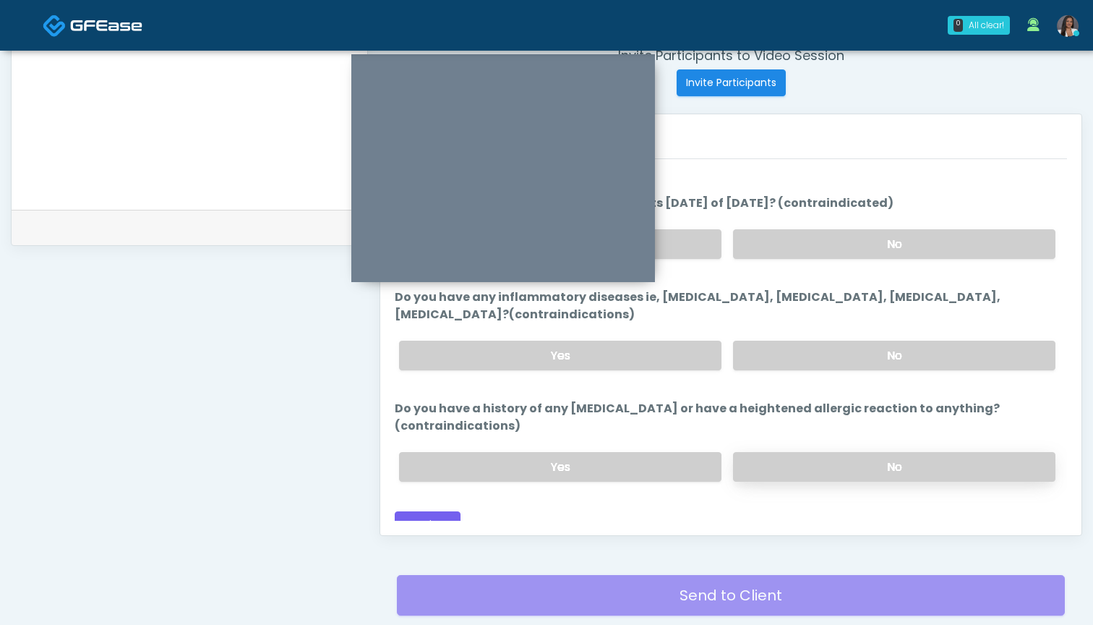
click at [781, 453] on label "No" at bounding box center [894, 467] width 322 height 30
click at [427, 511] on button "Continue" at bounding box center [428, 524] width 66 height 27
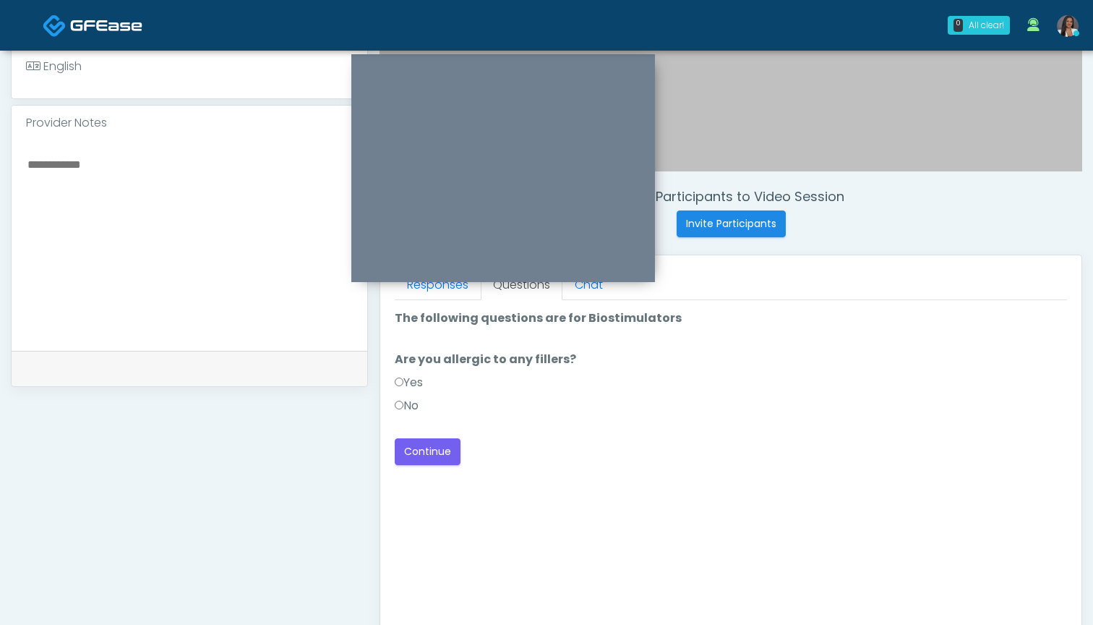
scroll to position [416, 0]
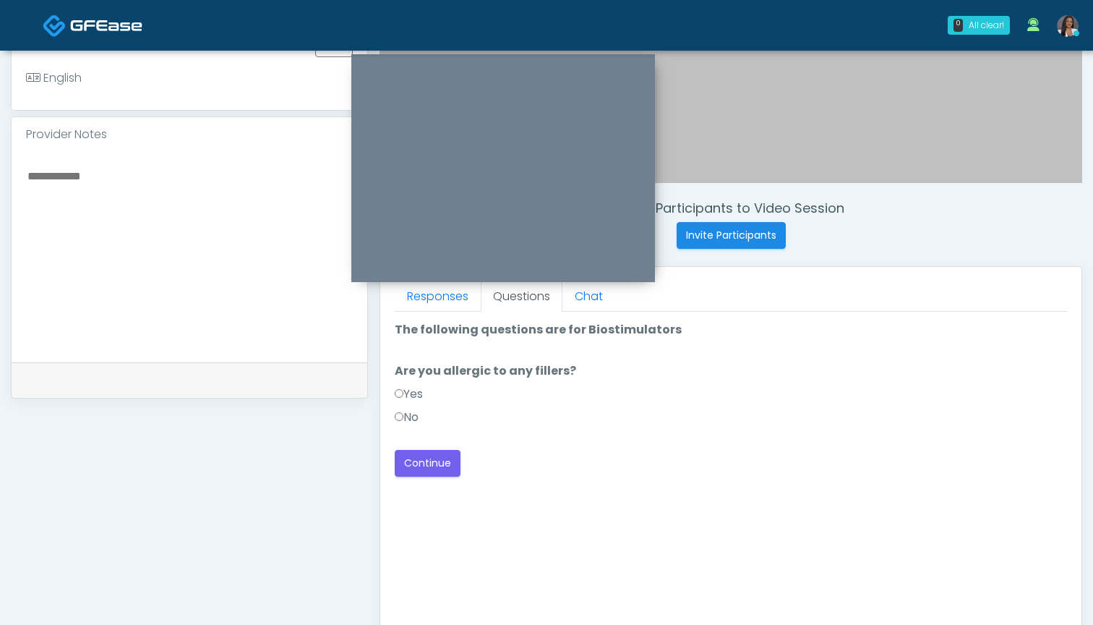
click at [416, 385] on label "Yes" at bounding box center [409, 393] width 28 height 17
click at [405, 419] on label "No" at bounding box center [407, 417] width 24 height 17
click at [415, 458] on button "Continue" at bounding box center [428, 463] width 66 height 27
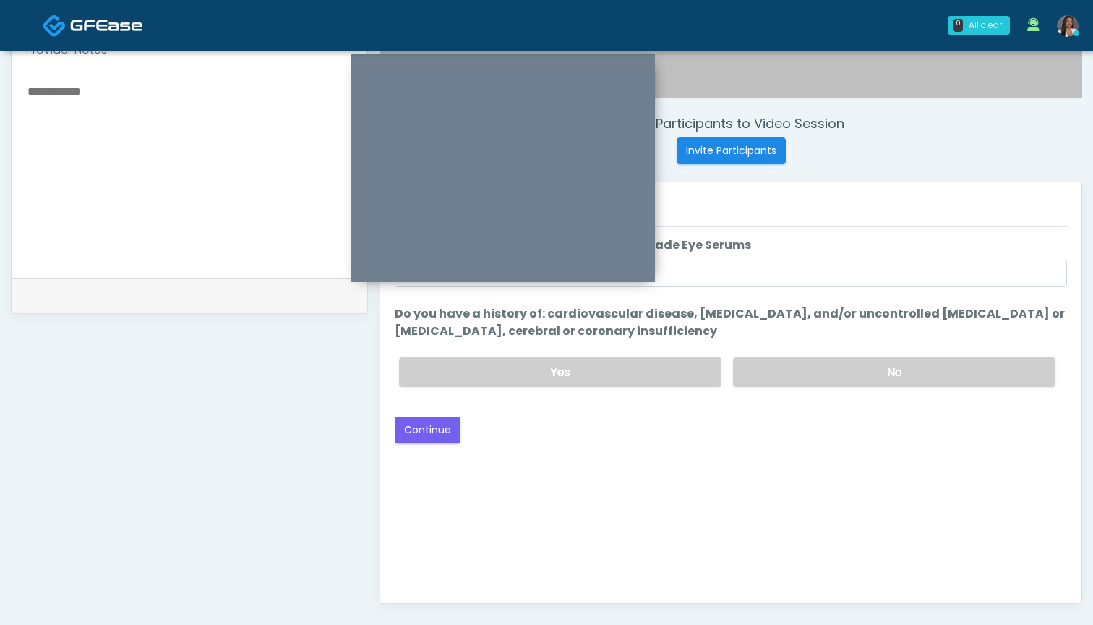
scroll to position [487, 0]
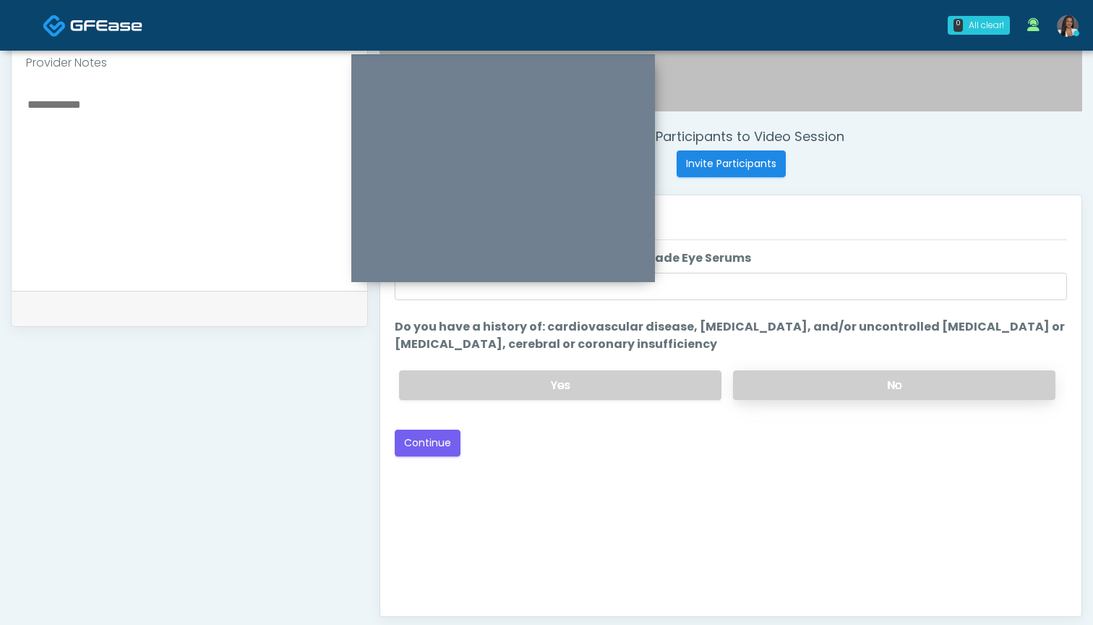
click at [800, 396] on label "No" at bounding box center [894, 385] width 322 height 30
click at [439, 446] on button "Continue" at bounding box center [428, 443] width 66 height 27
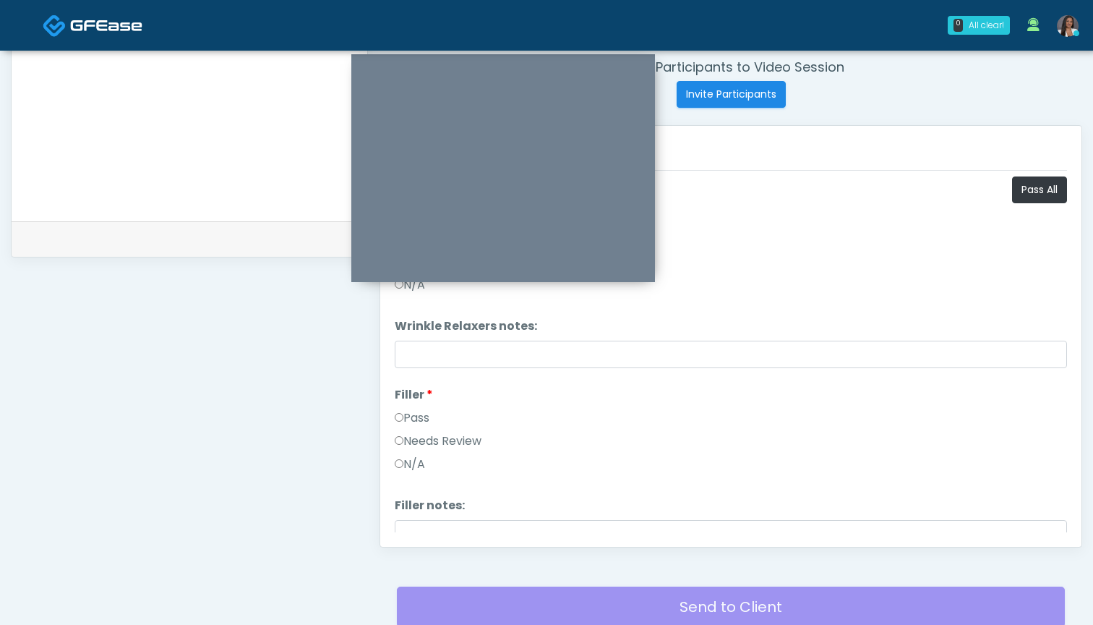
scroll to position [502, 0]
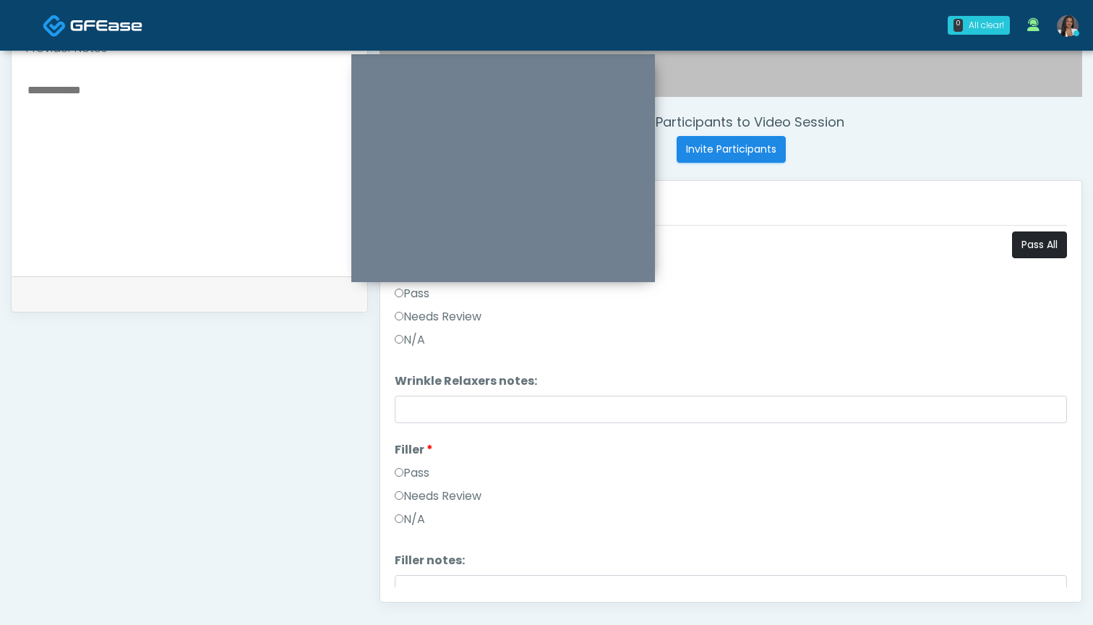
click at [1021, 249] on button "Pass All" at bounding box center [1039, 244] width 55 height 27
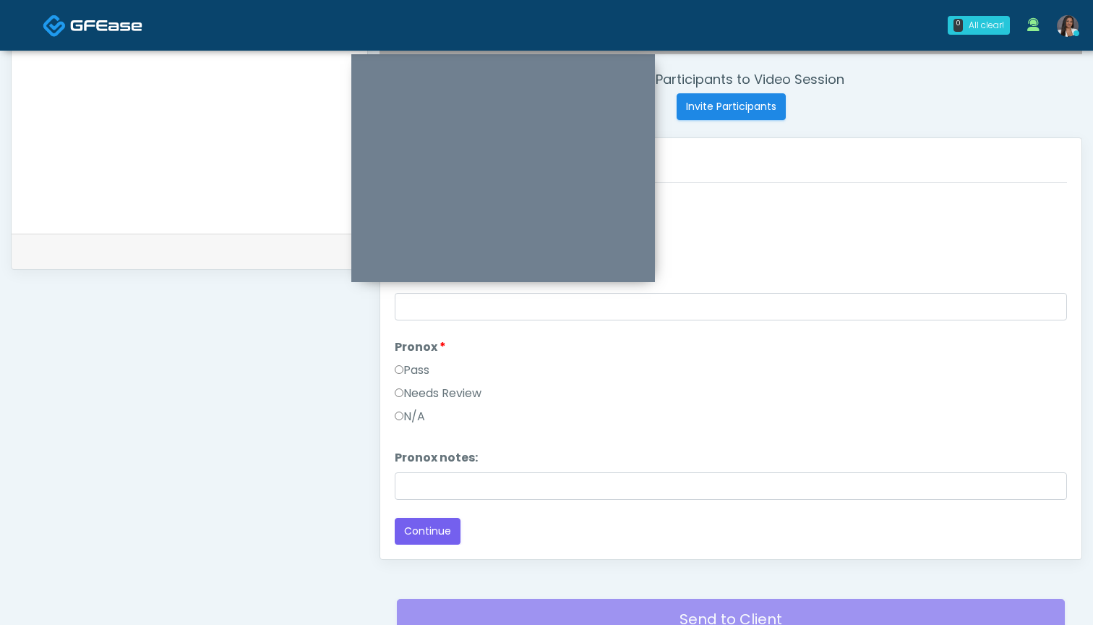
scroll to position [576, 0]
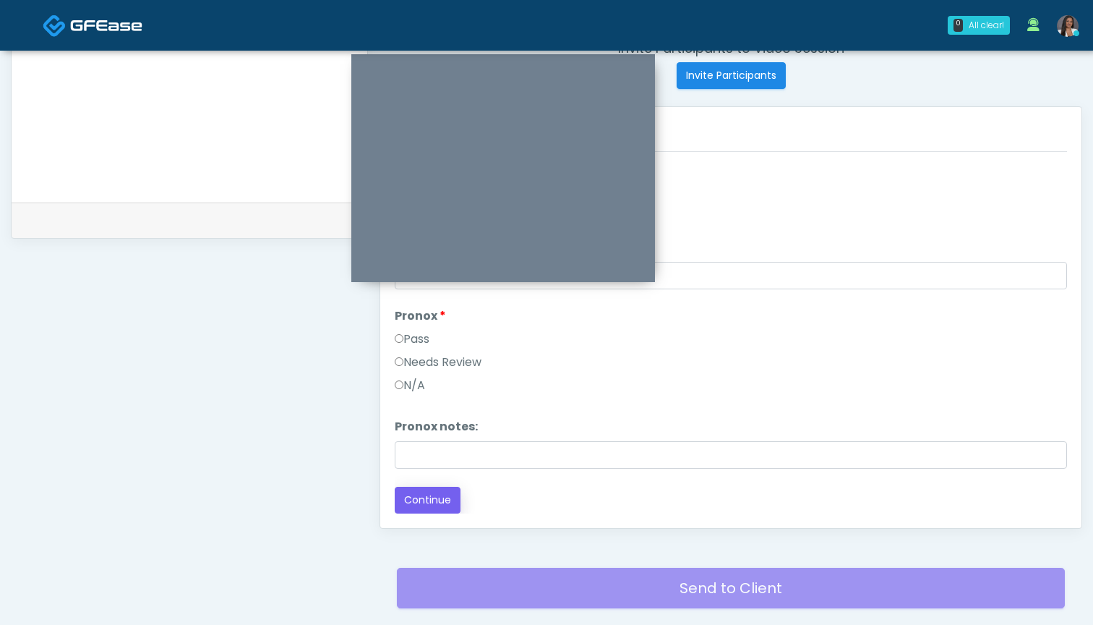
click at [437, 500] on button "Continue" at bounding box center [428, 500] width 66 height 27
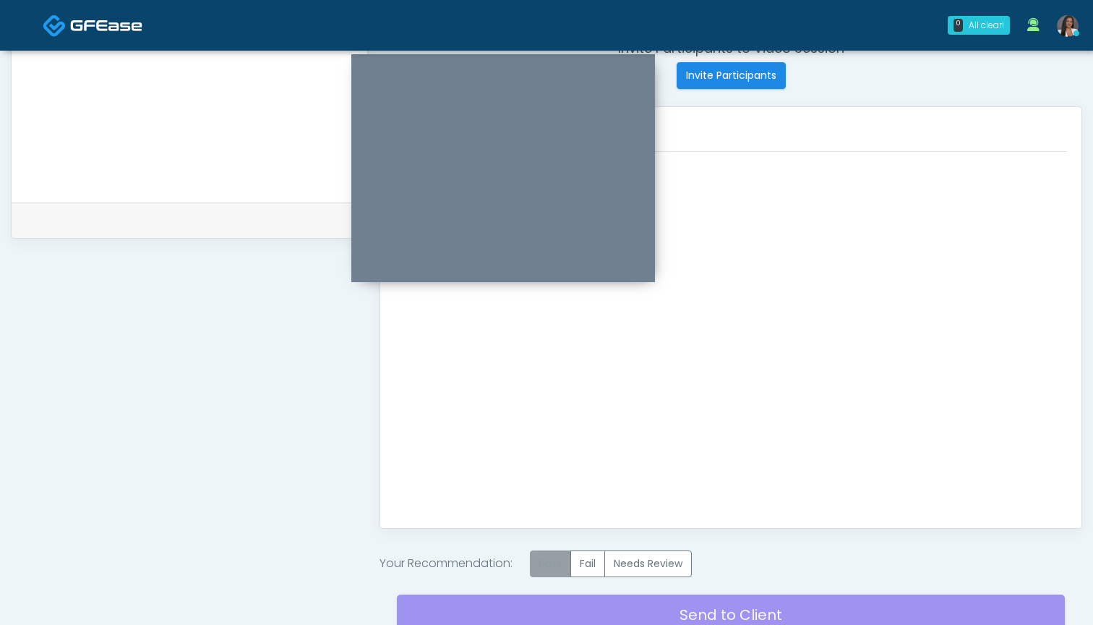
click at [559, 556] on label "Pass" at bounding box center [550, 563] width 41 height 27
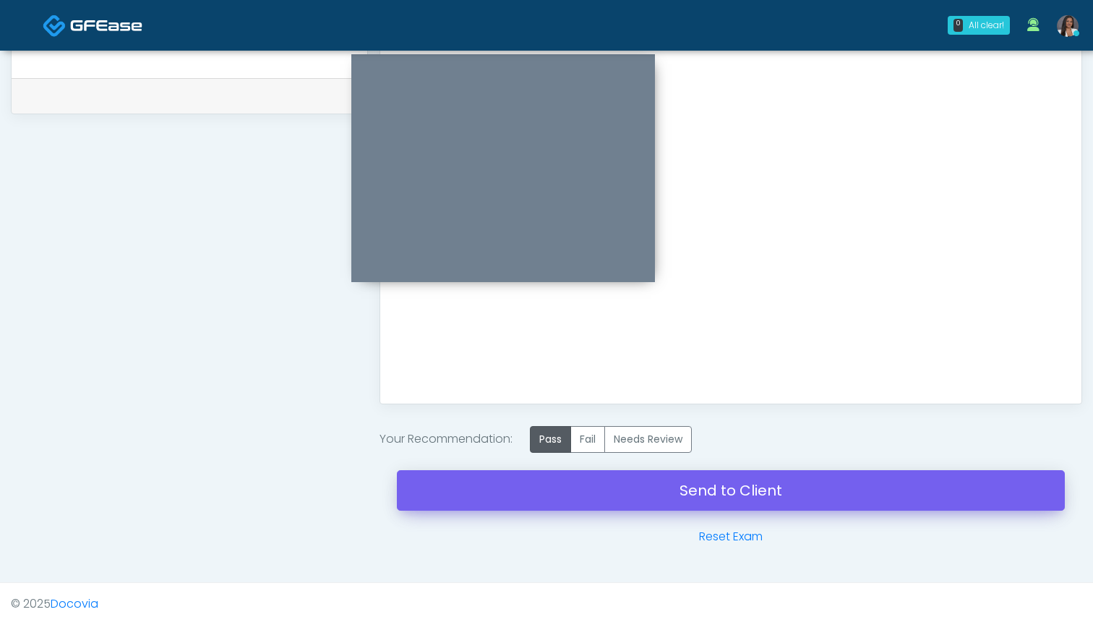
scroll to position [700, 0]
click at [718, 489] on link "Send to Client" at bounding box center [731, 490] width 668 height 40
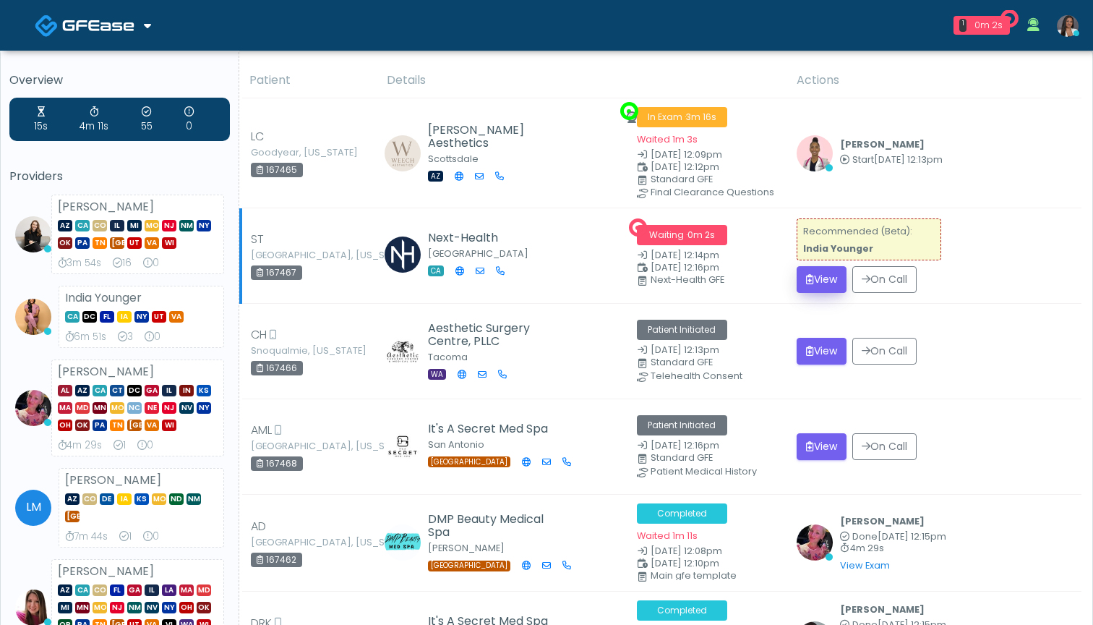
click at [830, 275] on button "View" at bounding box center [822, 279] width 50 height 27
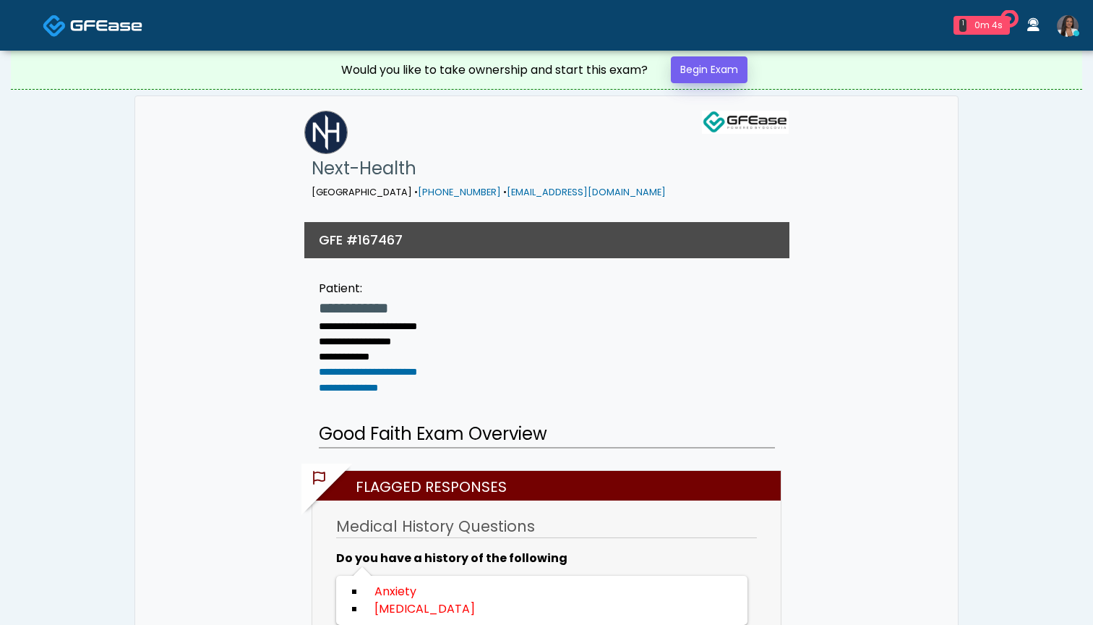
click at [717, 73] on link "Begin Exam" at bounding box center [709, 69] width 77 height 27
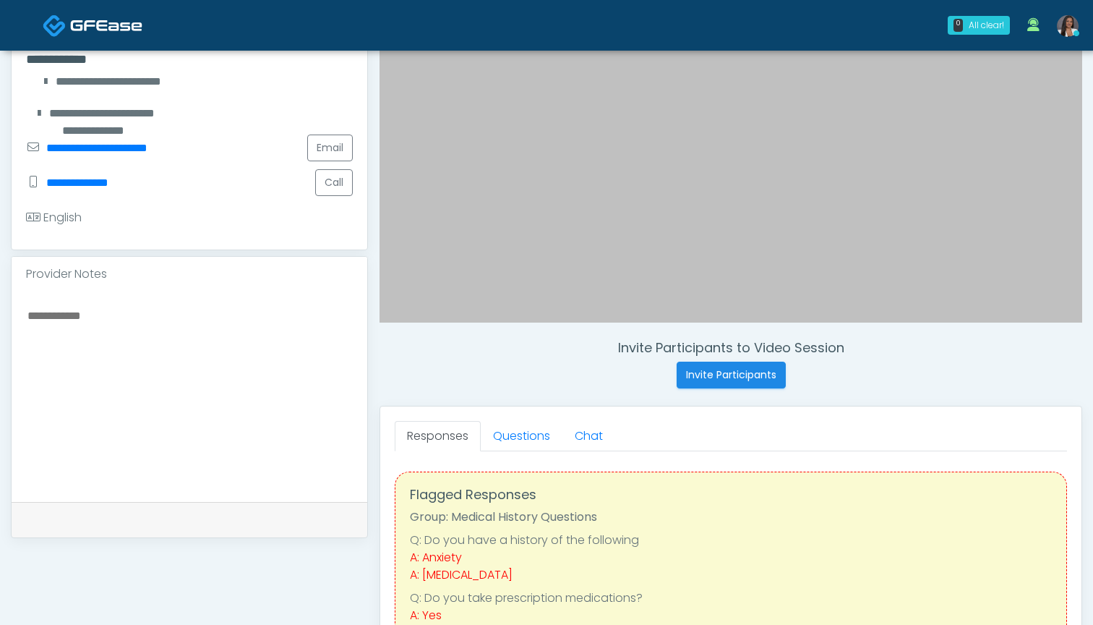
scroll to position [298, 0]
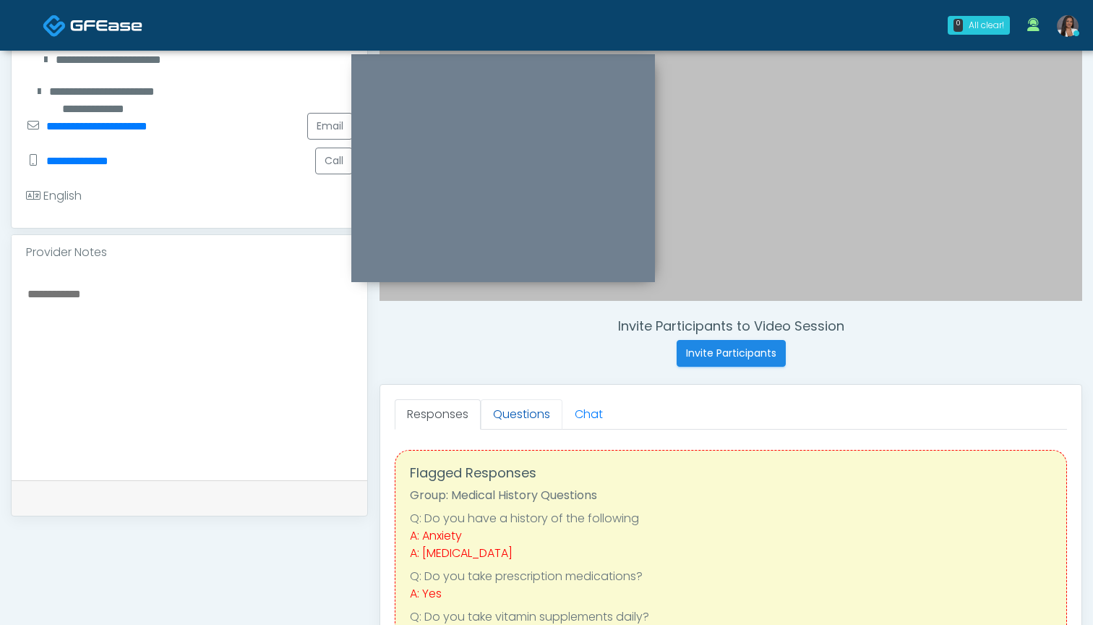
click at [526, 421] on link "Questions" at bounding box center [522, 414] width 82 height 30
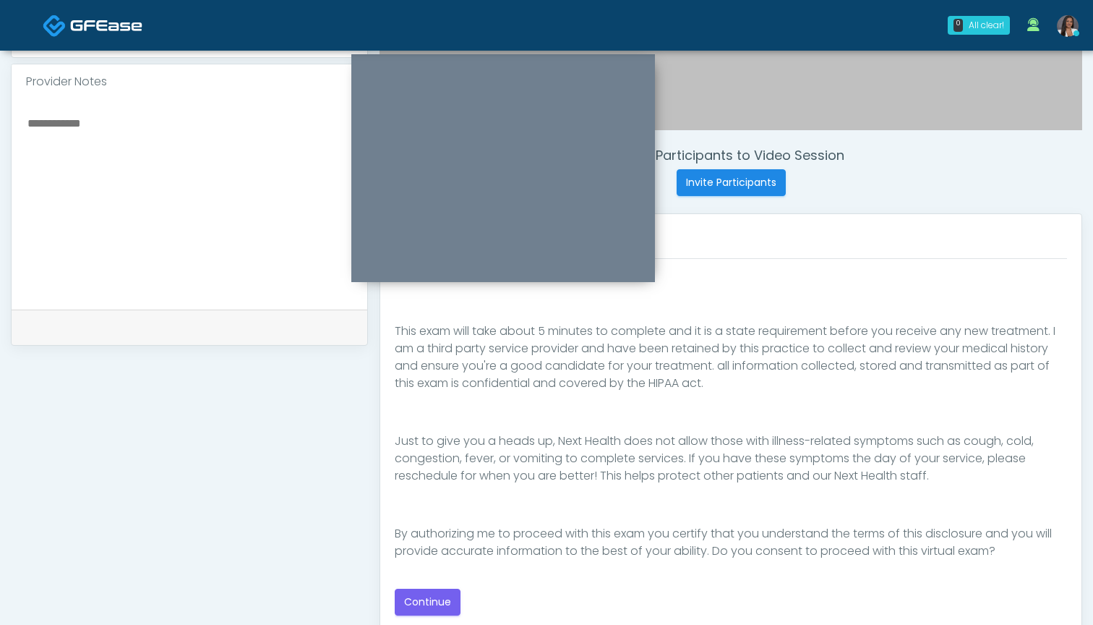
scroll to position [476, 0]
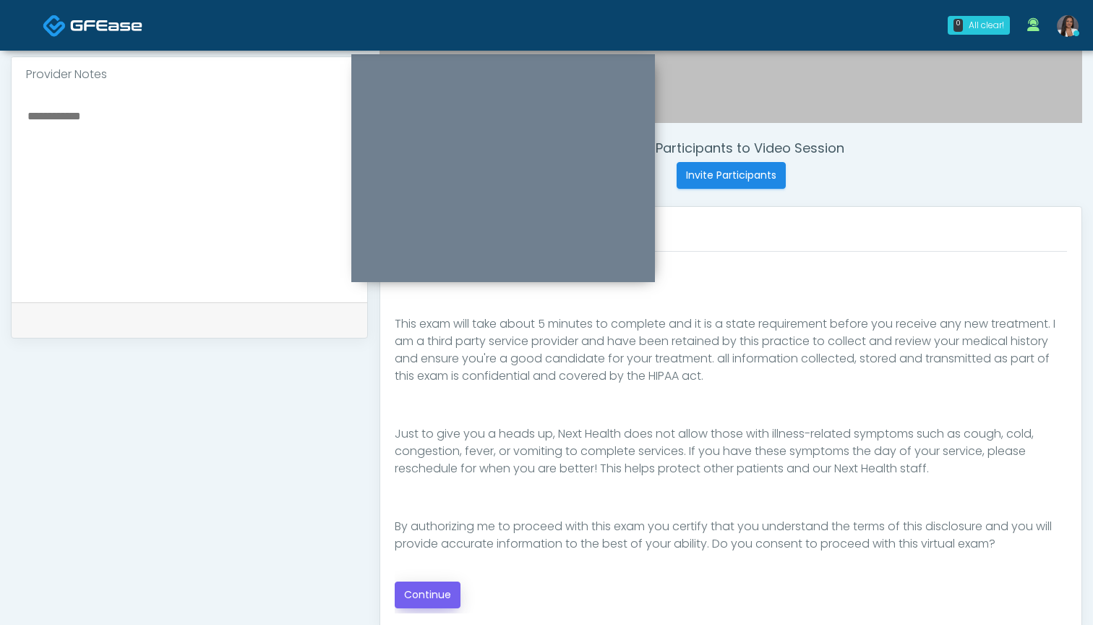
click at [431, 589] on button "Continue" at bounding box center [428, 594] width 66 height 27
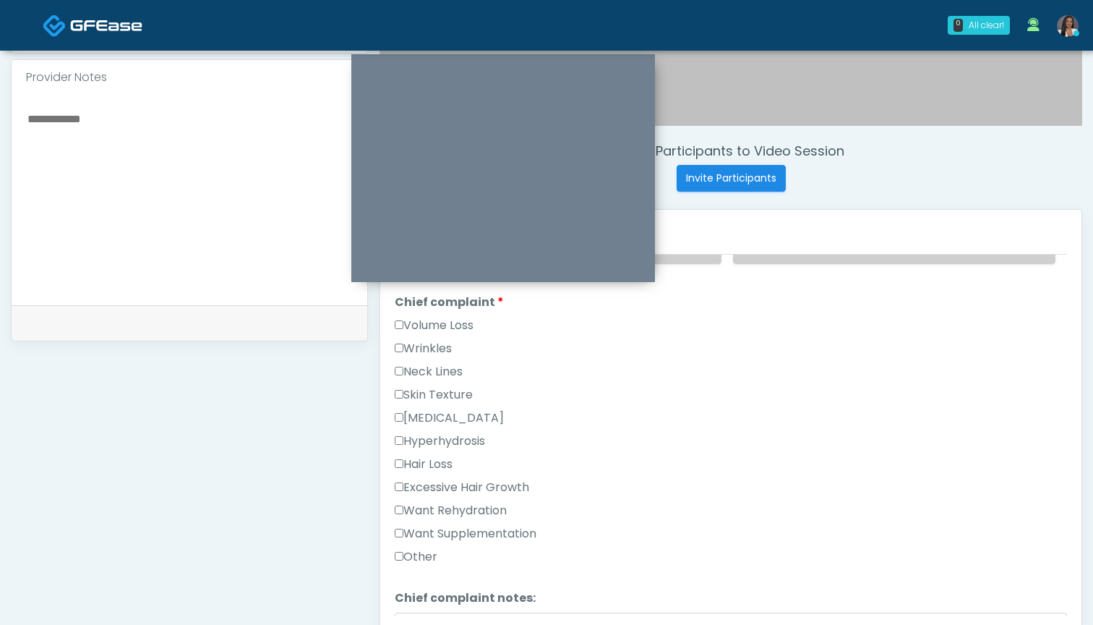
scroll to position [315, 0]
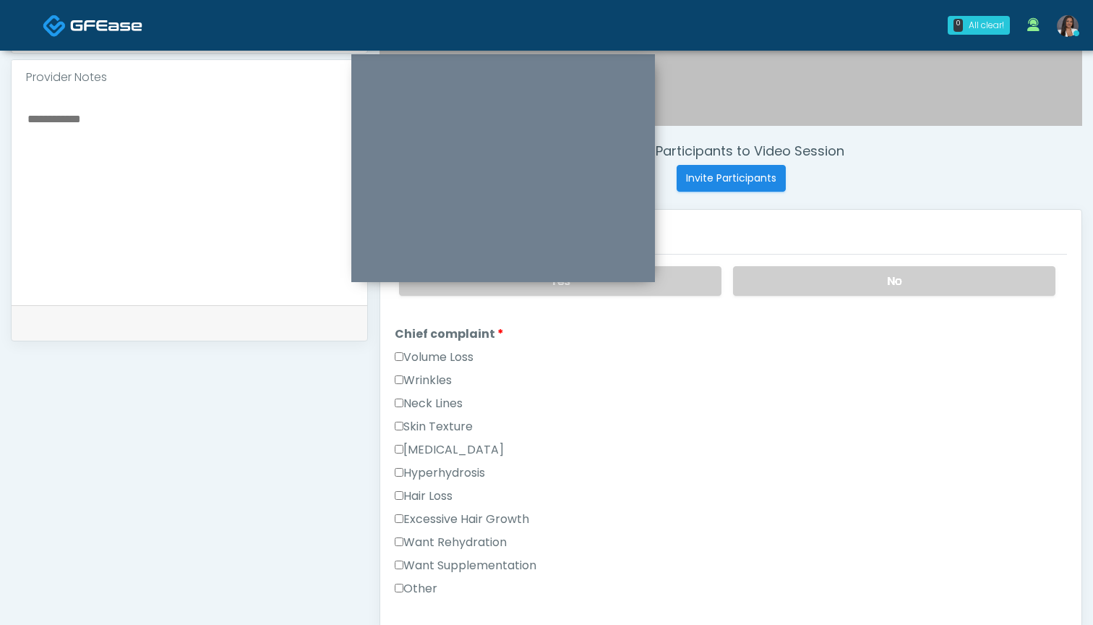
click at [507, 542] on label "Want Rehydration" at bounding box center [451, 542] width 112 height 17
click at [506, 577] on div "Want Supplementation" at bounding box center [731, 568] width 672 height 23
click at [512, 563] on label "Want Supplementation" at bounding box center [466, 565] width 142 height 17
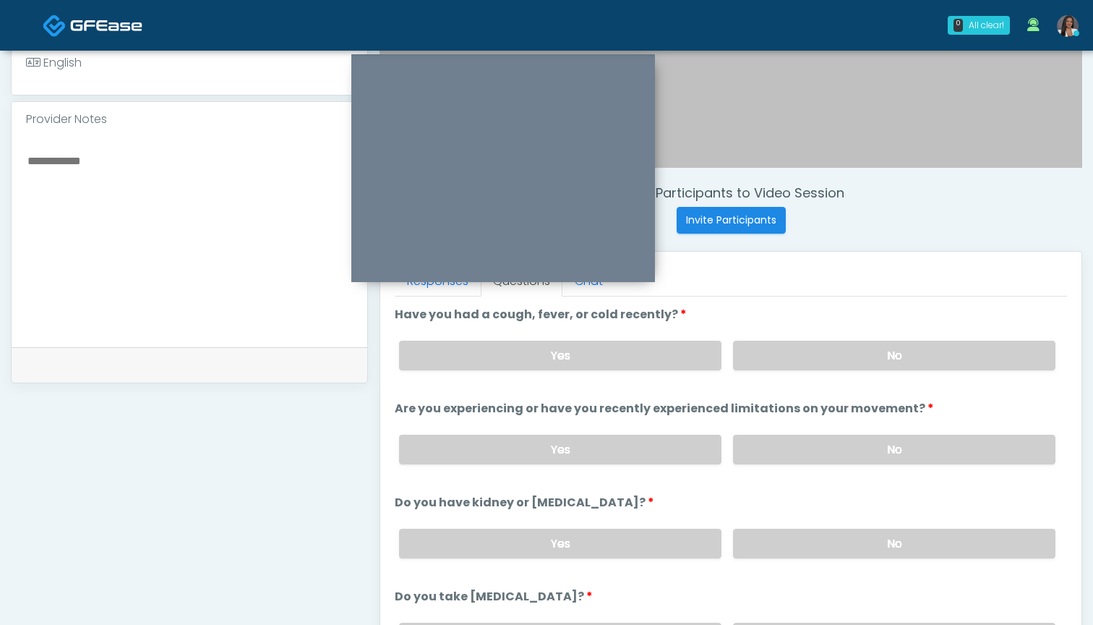
scroll to position [430, 0]
click at [822, 354] on label "No" at bounding box center [894, 356] width 322 height 30
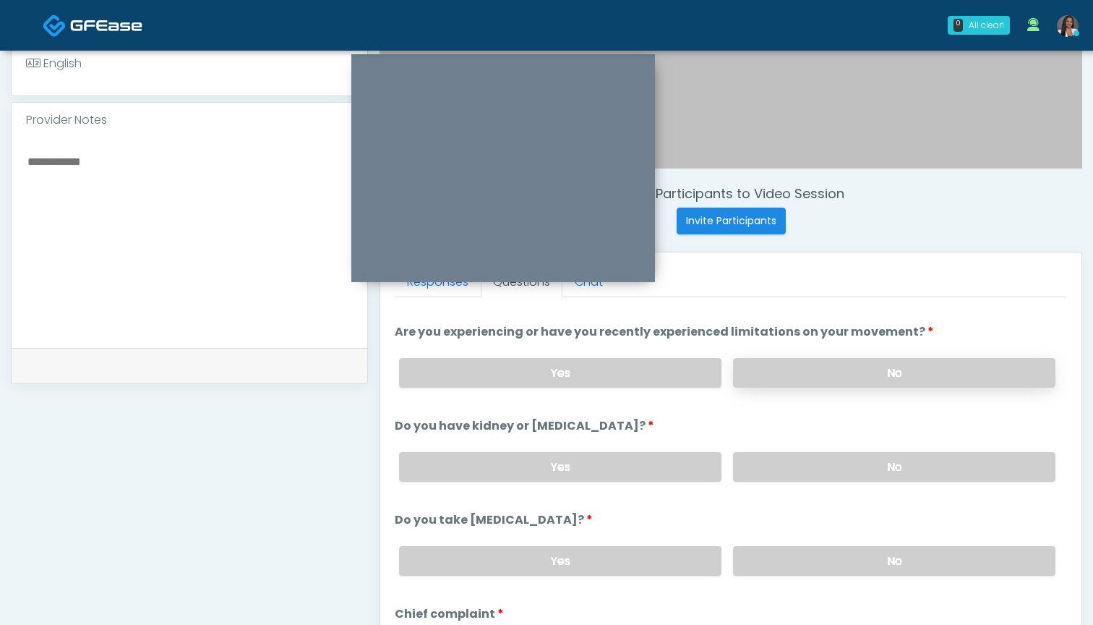
scroll to position [87, 0]
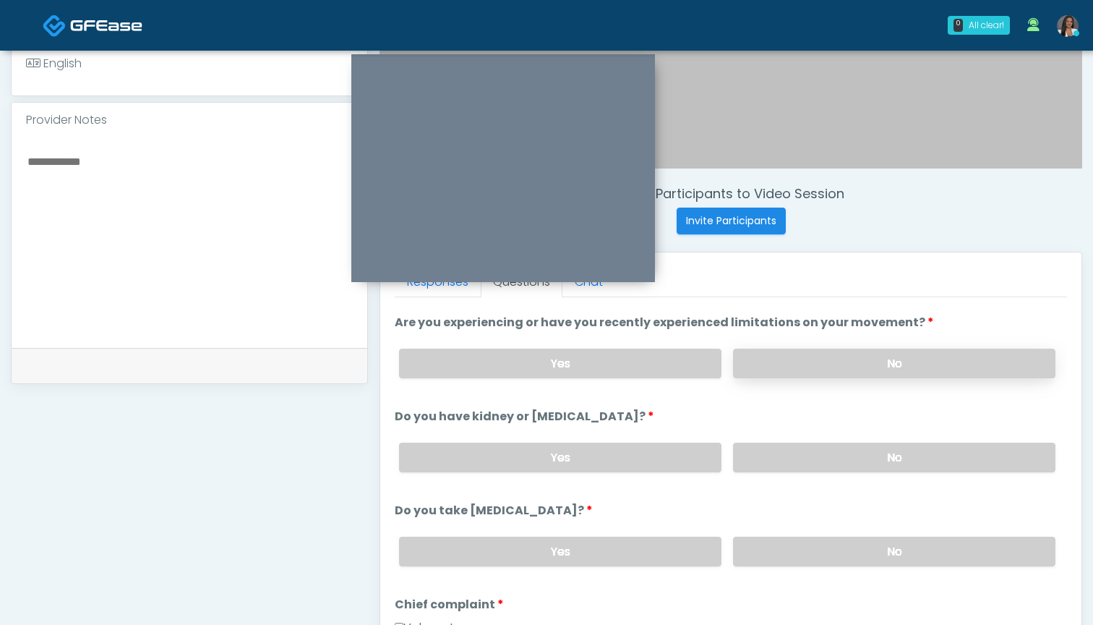
click at [806, 362] on label "No" at bounding box center [894, 364] width 322 height 30
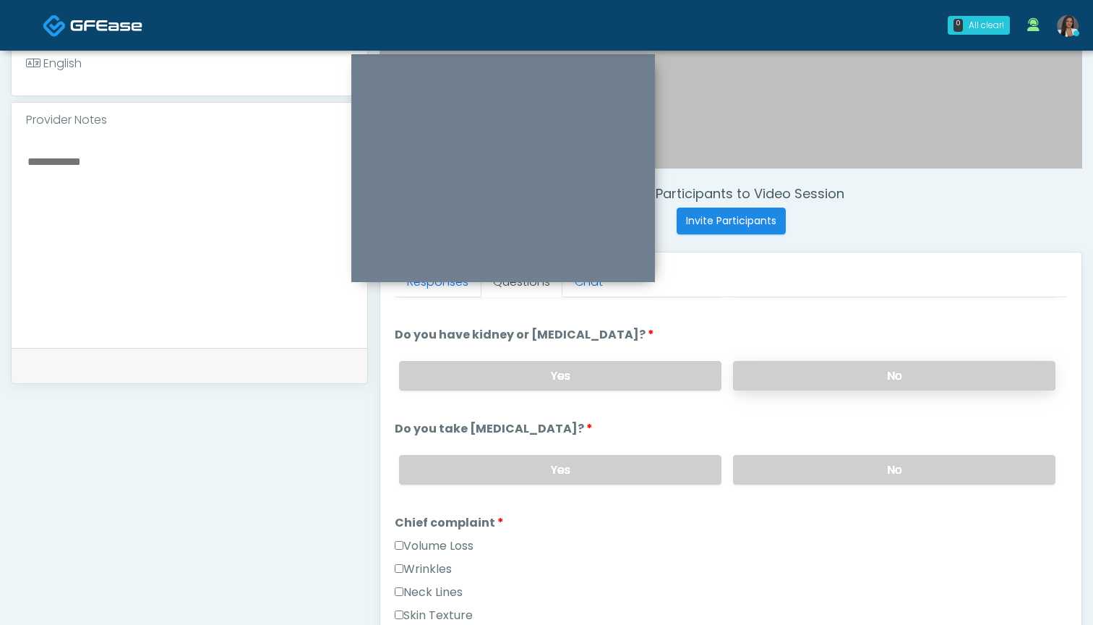
scroll to position [171, 0]
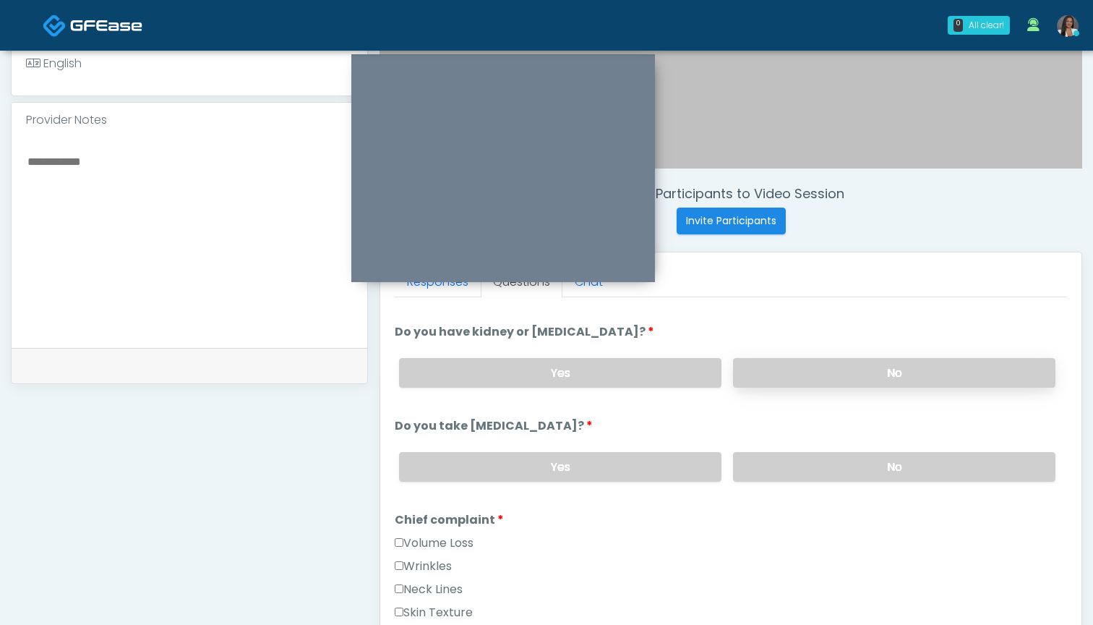
click at [802, 374] on label "No" at bounding box center [894, 373] width 322 height 30
click at [798, 475] on label "No" at bounding box center [894, 467] width 322 height 30
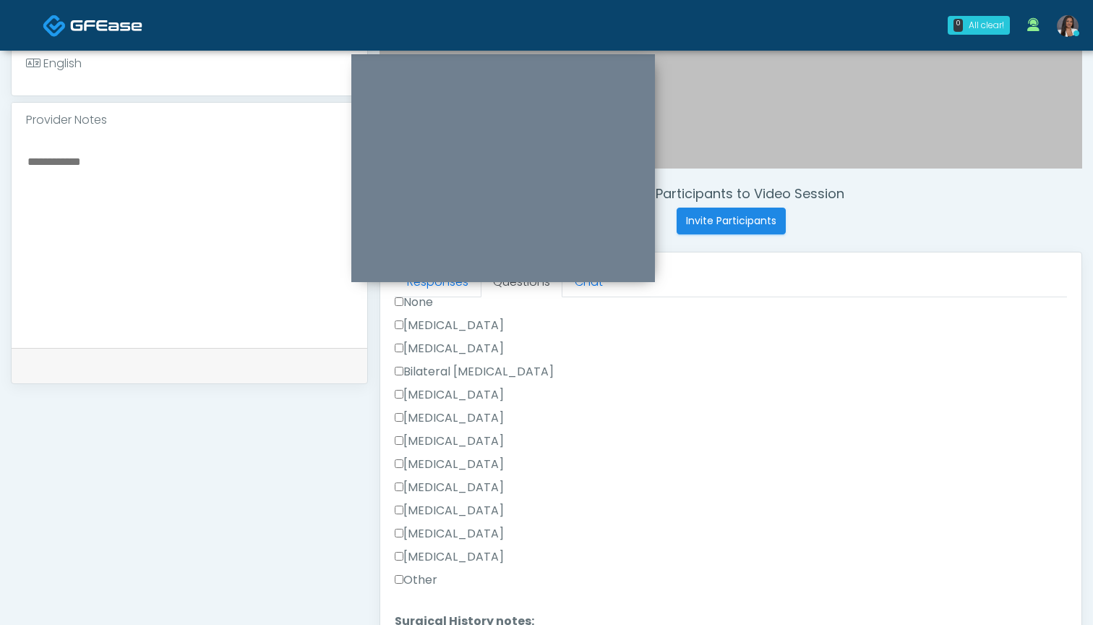
scroll to position [809, 0]
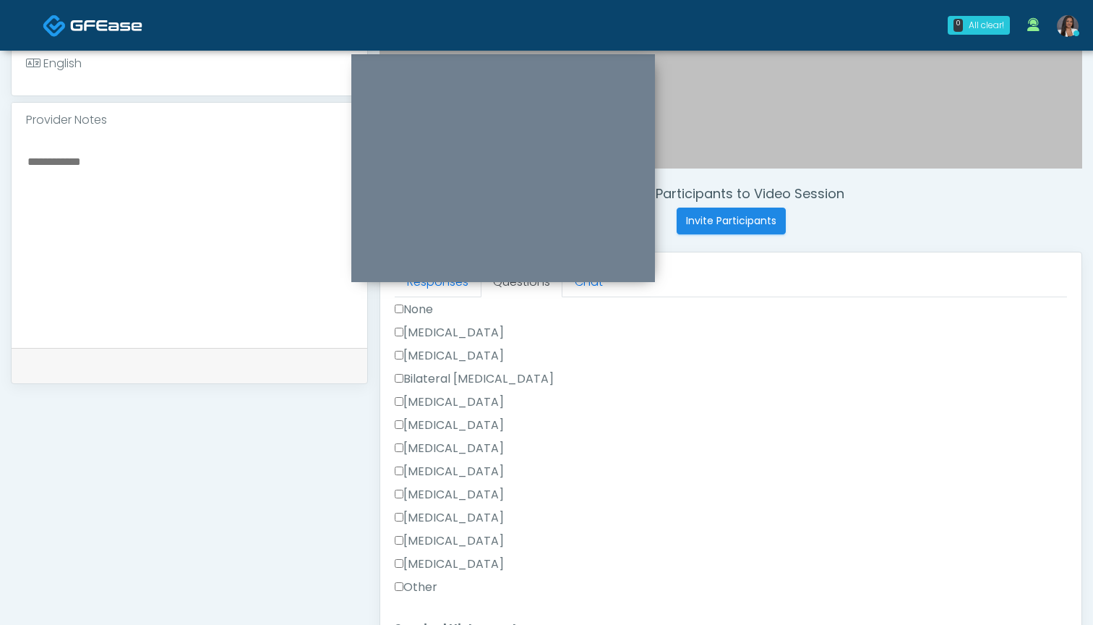
click at [433, 309] on label "None" at bounding box center [414, 309] width 38 height 17
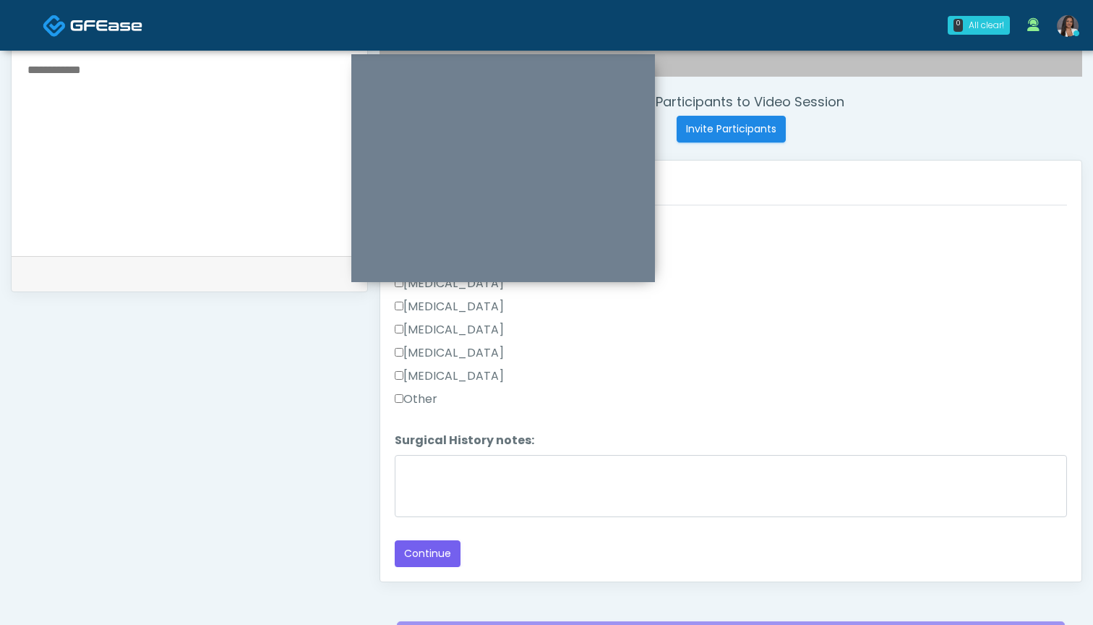
scroll to position [529, 0]
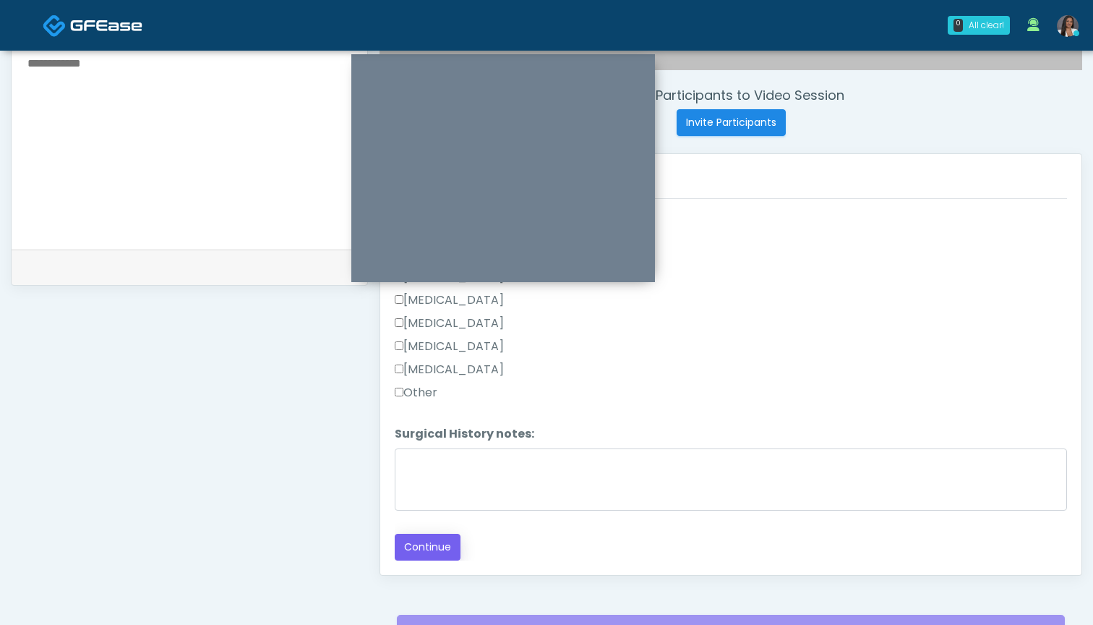
click at [418, 544] on button "Continue" at bounding box center [428, 547] width 66 height 27
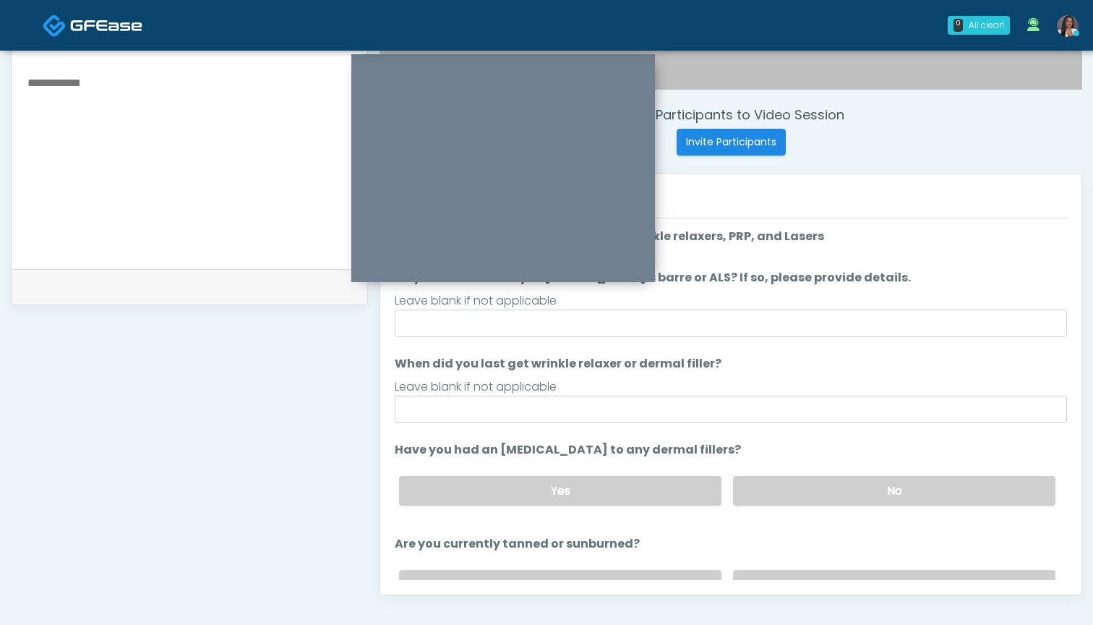
scroll to position [487, 0]
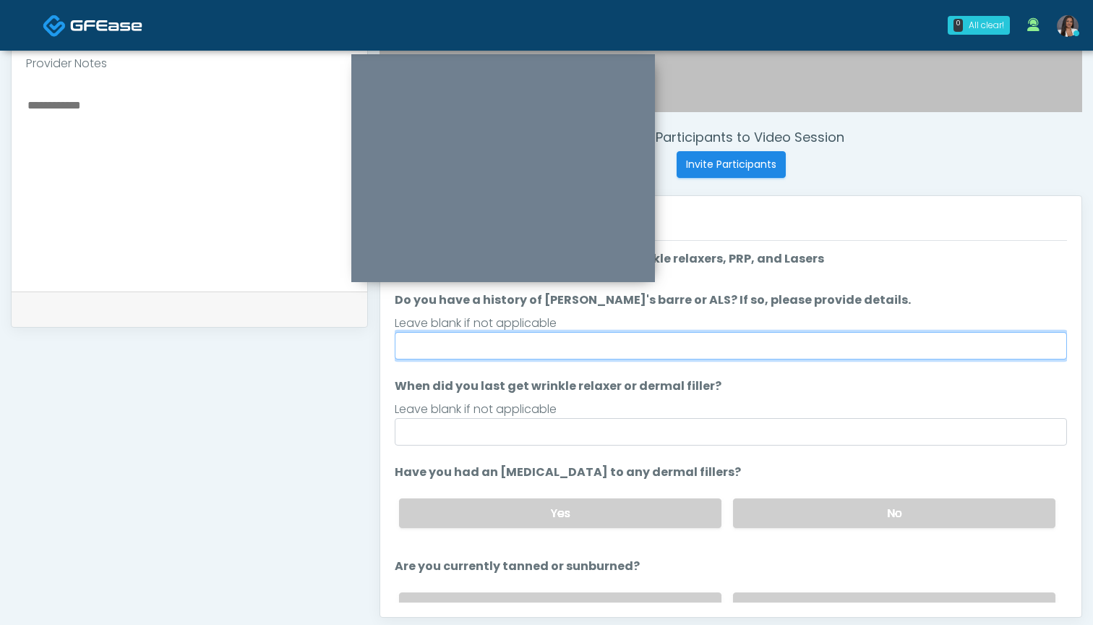
click at [813, 341] on input "Do you have a history of Guillain's barre or ALS? If so, please provide details." at bounding box center [731, 345] width 672 height 27
type input "**"
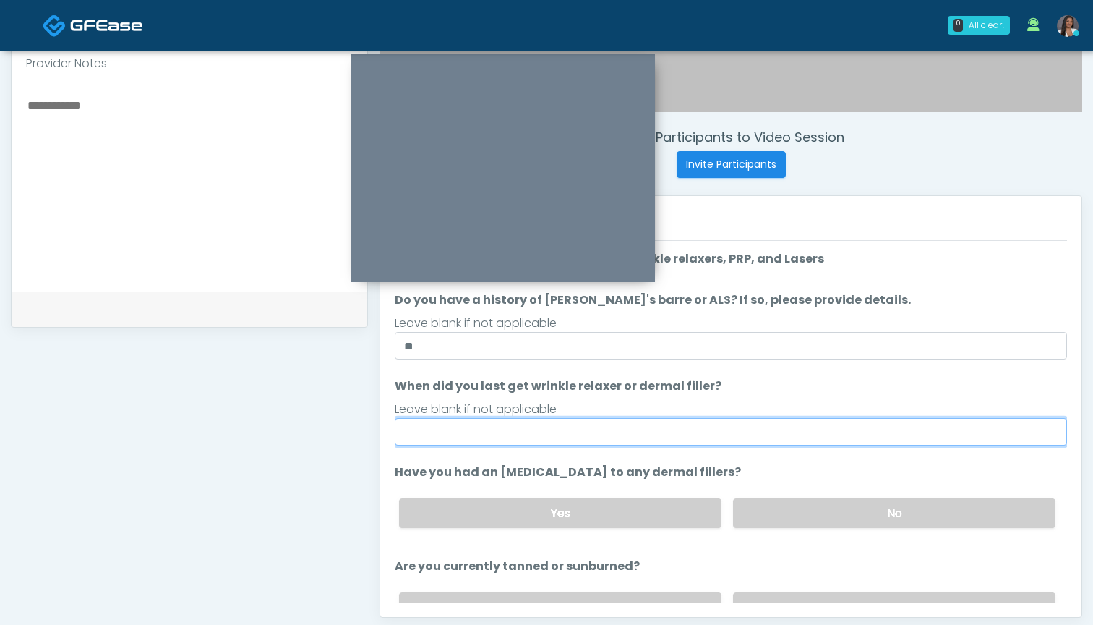
click at [785, 444] on input "When did you last get wrinkle relaxer or dermal filler?" at bounding box center [731, 431] width 672 height 27
type input "*"
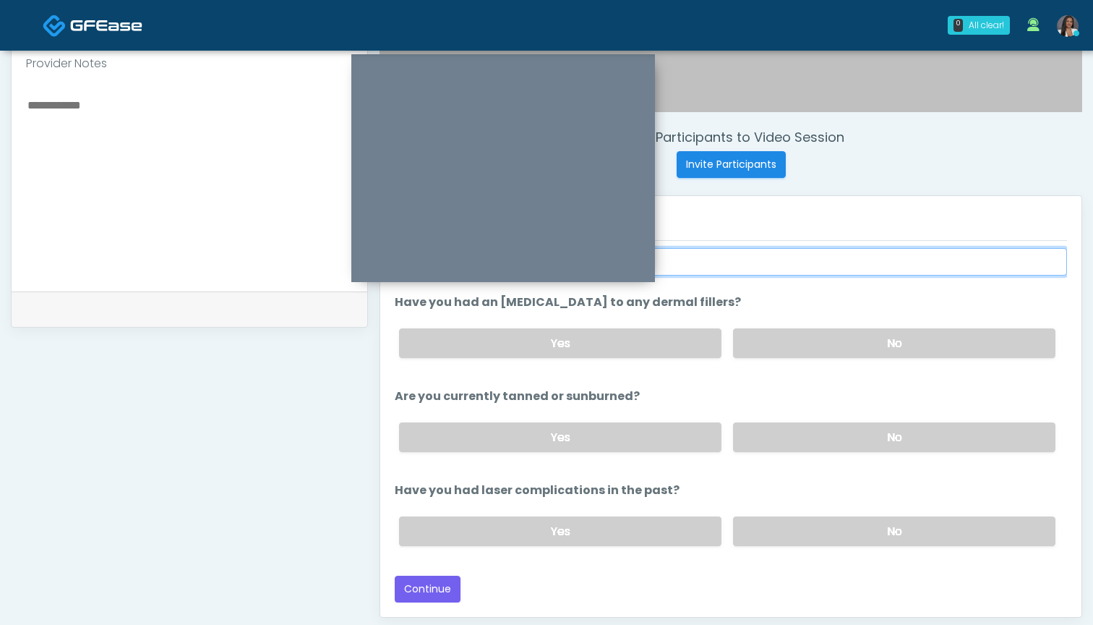
scroll to position [503, 0]
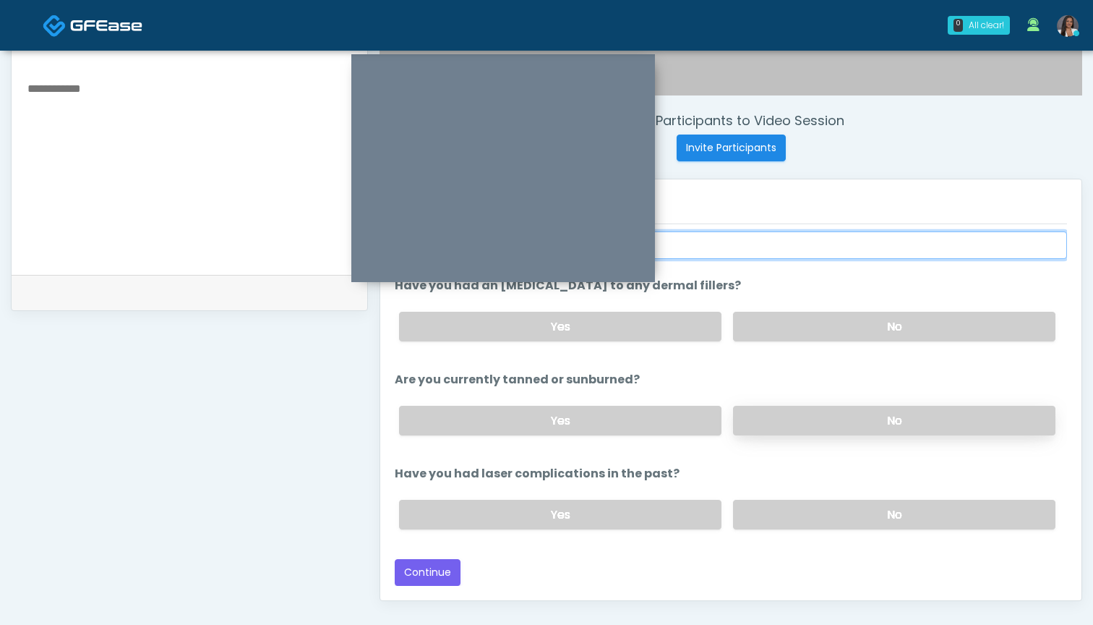
type input "********"
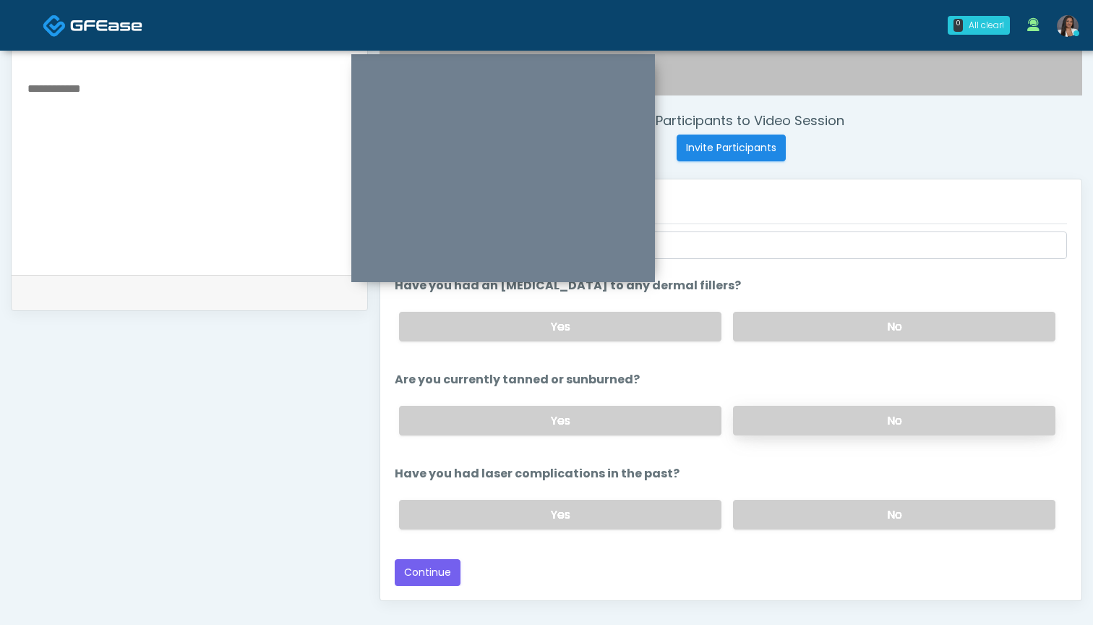
click at [831, 422] on label "No" at bounding box center [894, 421] width 322 height 30
click at [813, 516] on label "No" at bounding box center [894, 515] width 322 height 30
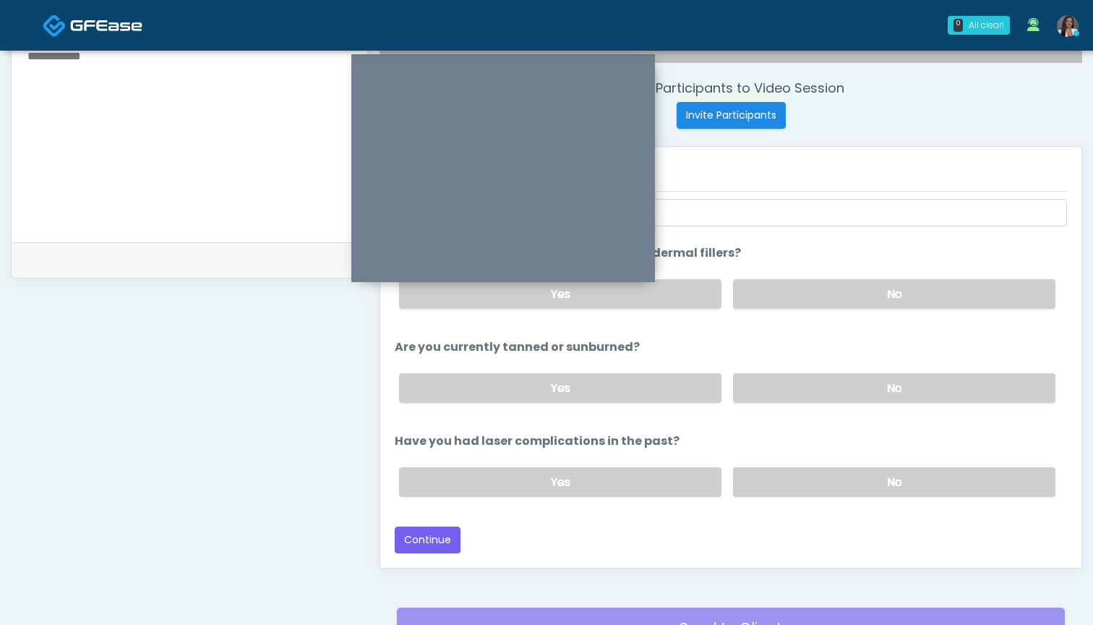
scroll to position [534, 0]
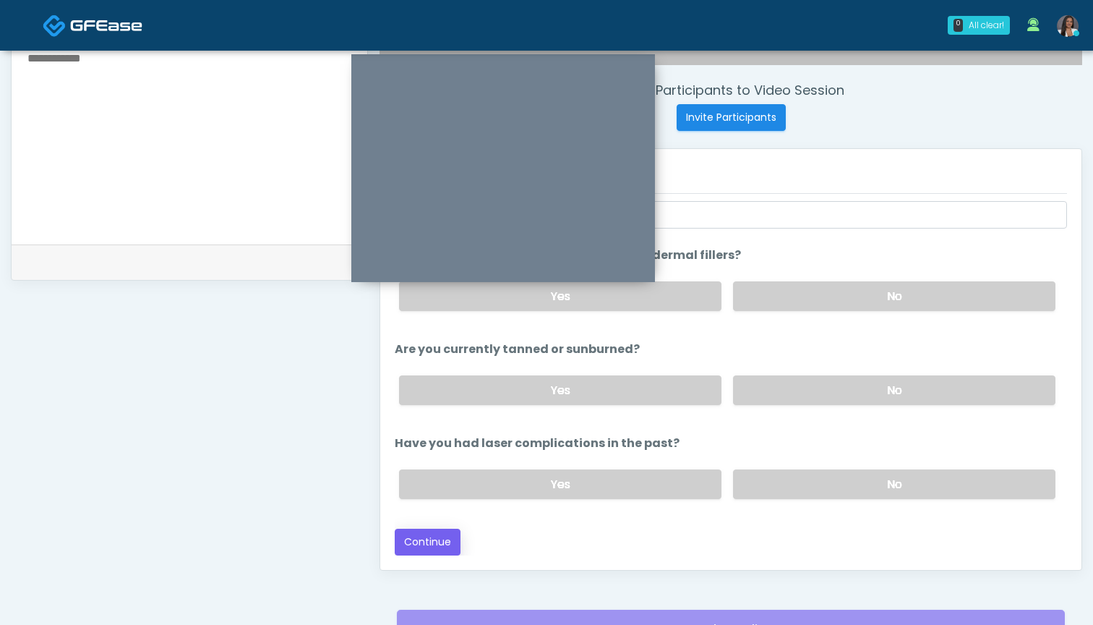
click at [422, 541] on button "Continue" at bounding box center [428, 542] width 66 height 27
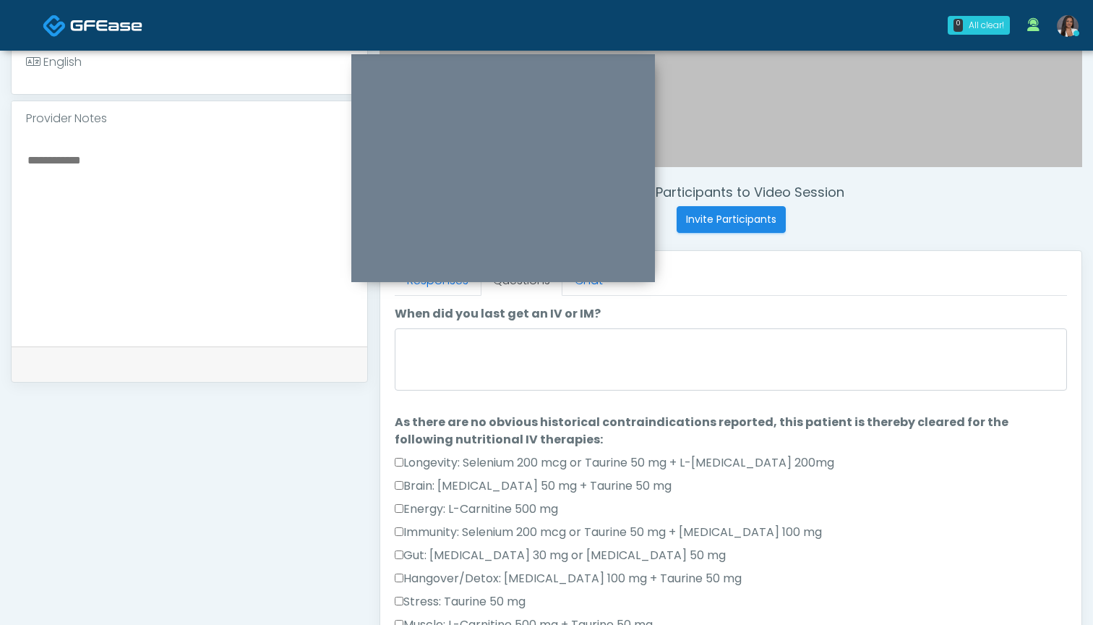
scroll to position [430, 0]
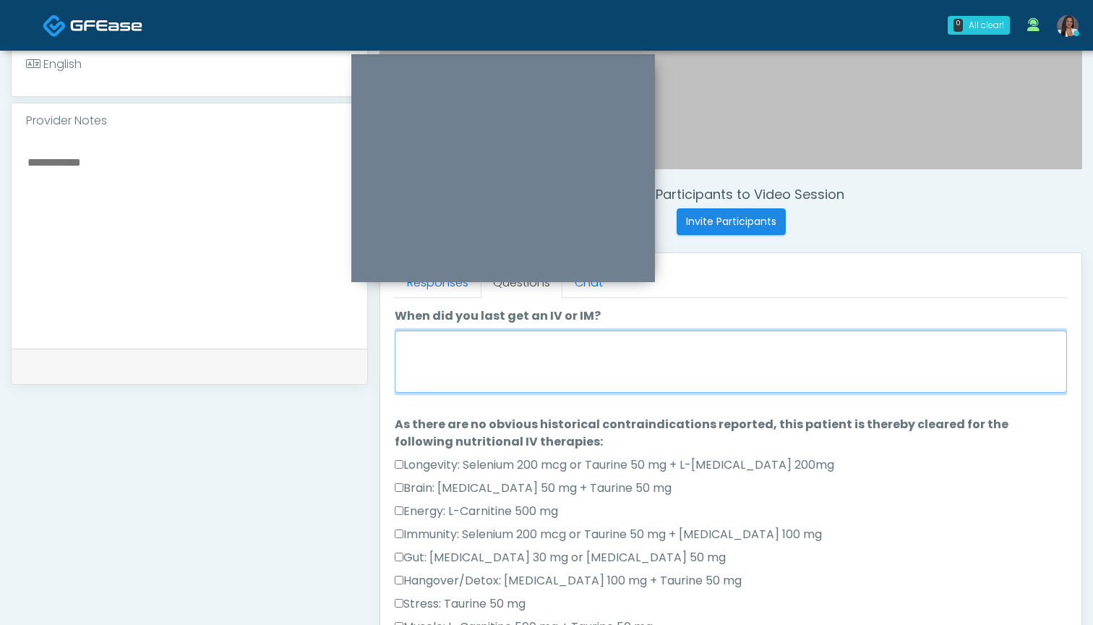
click at [740, 387] on textarea "When did you last get an IV or IM?" at bounding box center [731, 361] width 672 height 62
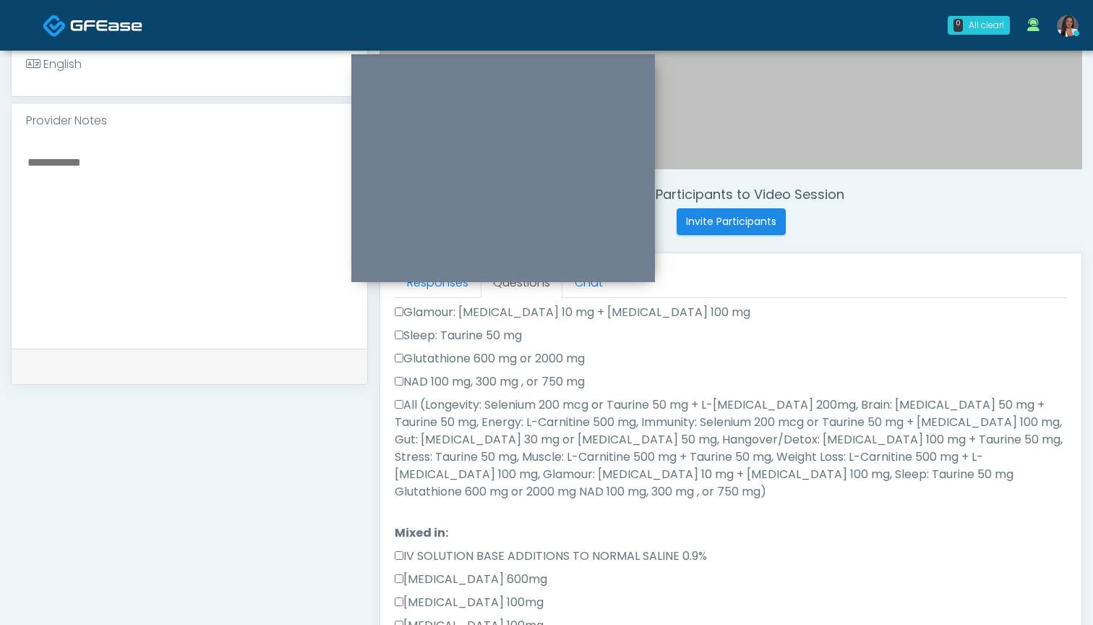
scroll to position [362, 0]
type textarea "*******"
click at [497, 406] on label "All (Longevity: Selenium 200 mcg or Taurine 50 mg + L-Arginine 200mg, Brain: Gl…" at bounding box center [731, 447] width 672 height 104
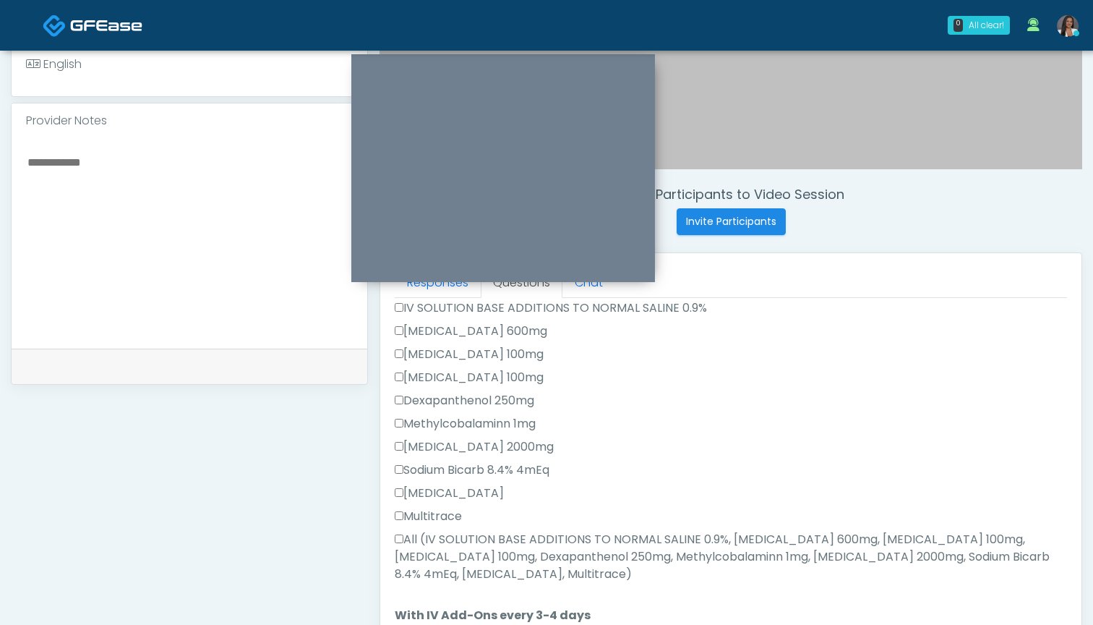
scroll to position [639, 0]
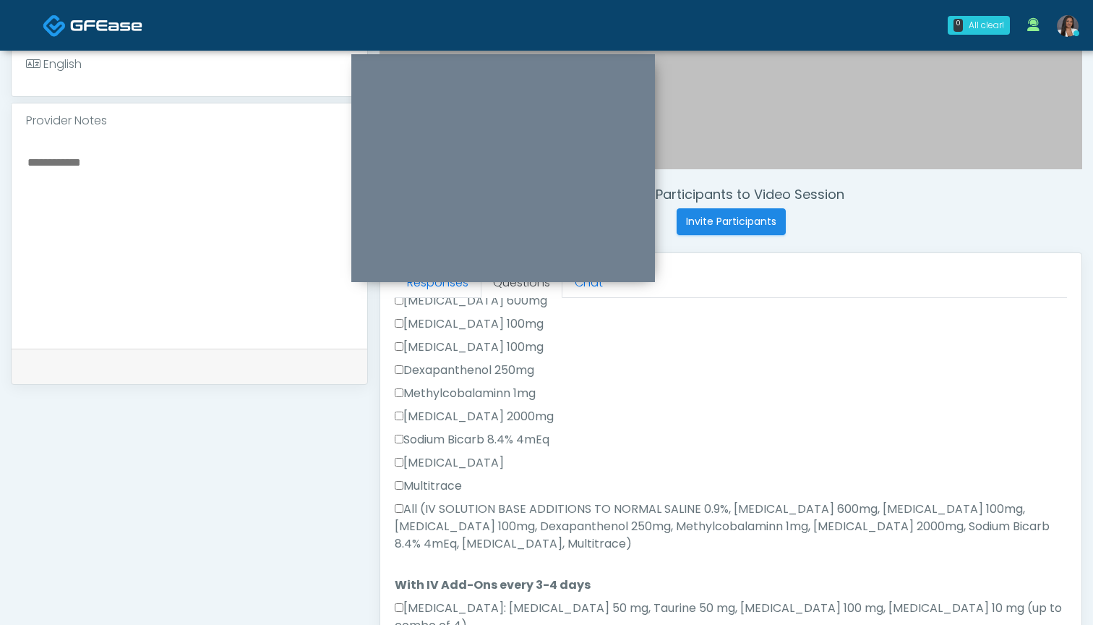
click at [430, 500] on label "All (IV SOLUTION BASE ADDITIONS TO NORMAL SALINE 0.9%, Magnesium Chloride 600mg…" at bounding box center [731, 526] width 672 height 52
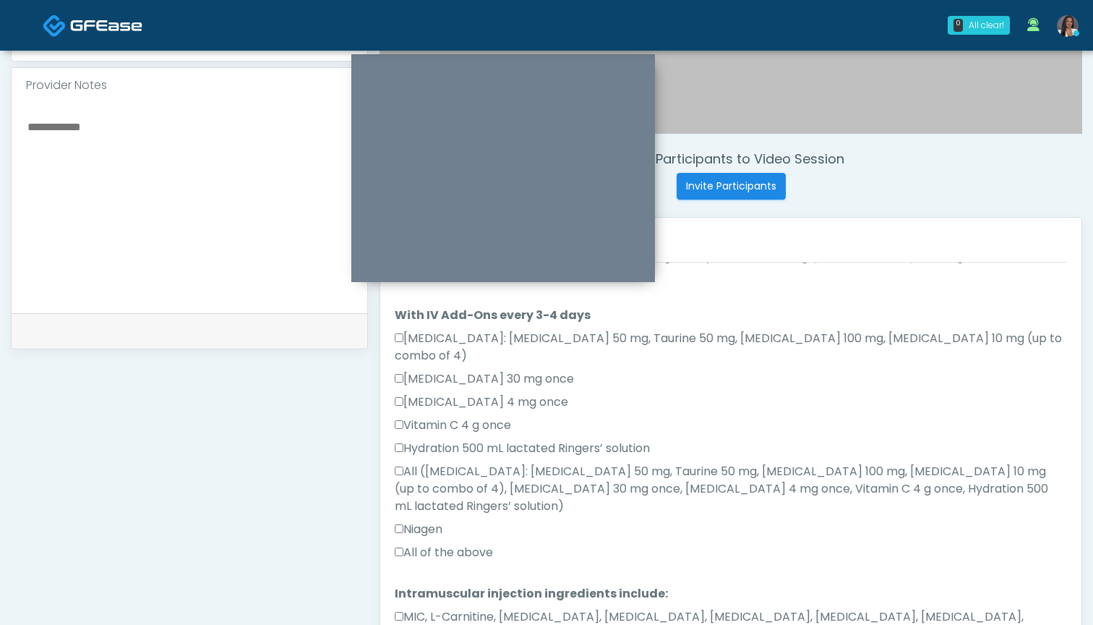
scroll to position [479, 0]
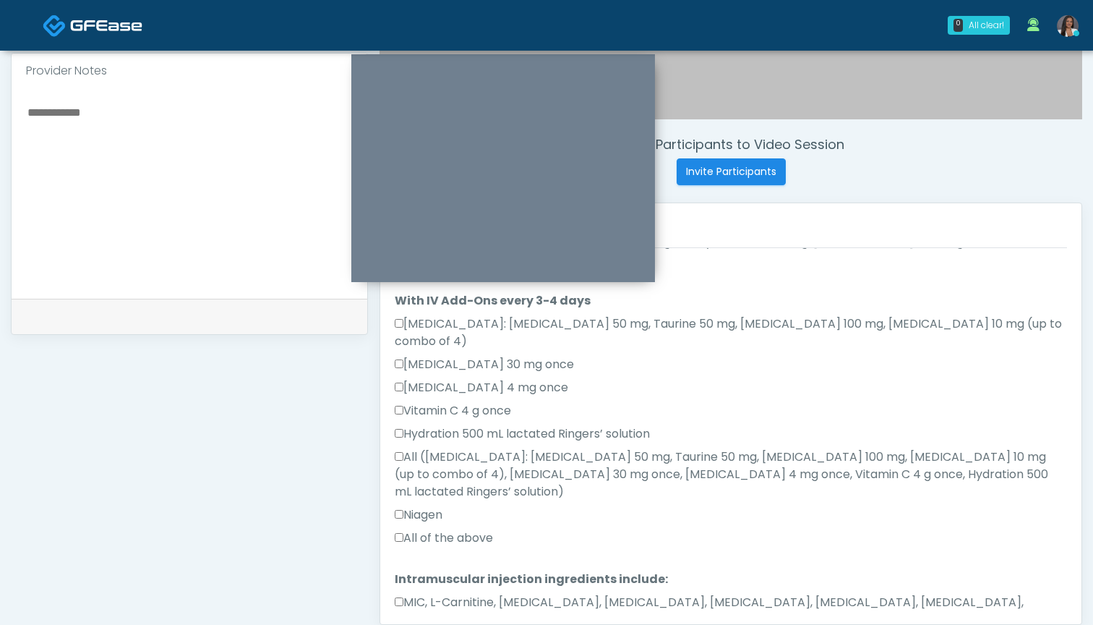
click at [432, 529] on label "All of the above" at bounding box center [444, 537] width 98 height 17
click at [437, 594] on label "MIC, L-Carnitine, Methylcobalamin, Glycine, B-Complex, Lycine, Biotin, Vitamin …" at bounding box center [731, 611] width 672 height 35
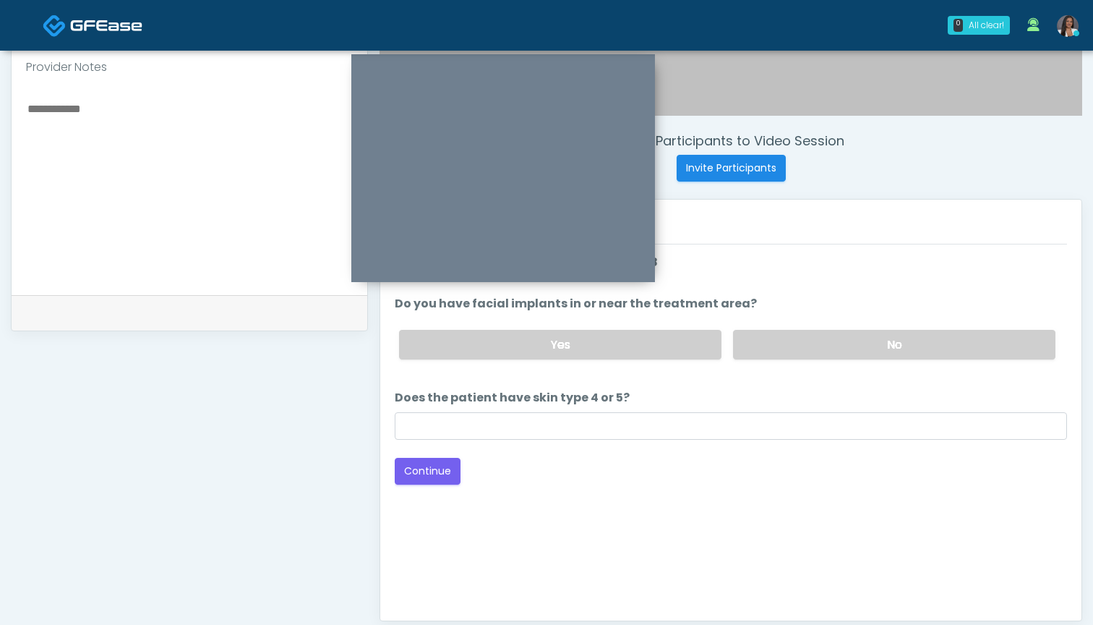
scroll to position [306, 0]
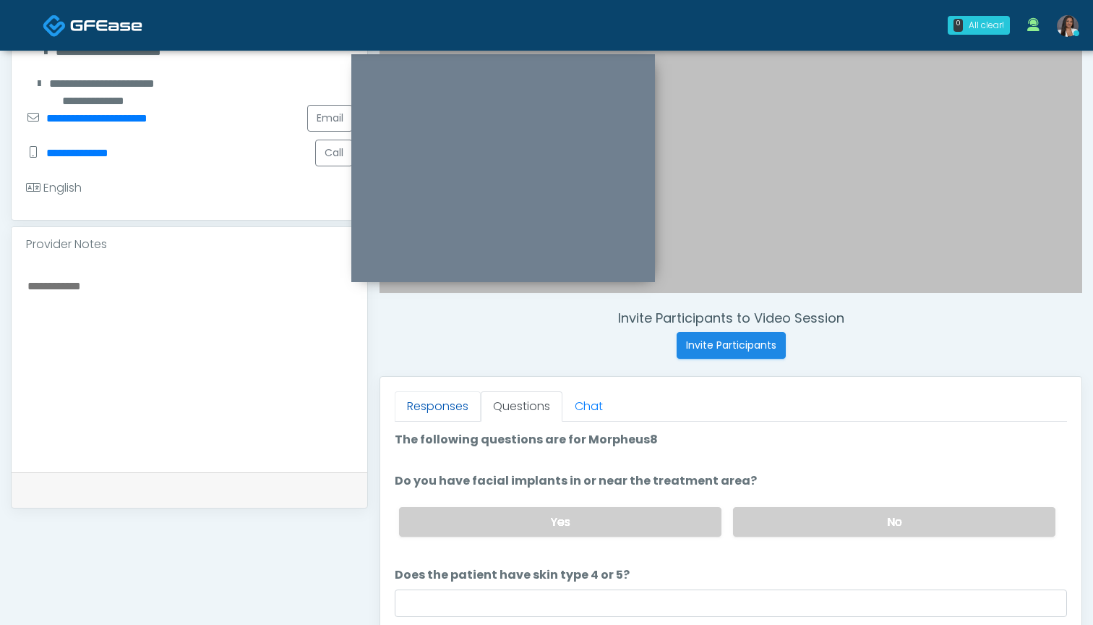
click at [429, 416] on link "Responses" at bounding box center [438, 406] width 86 height 30
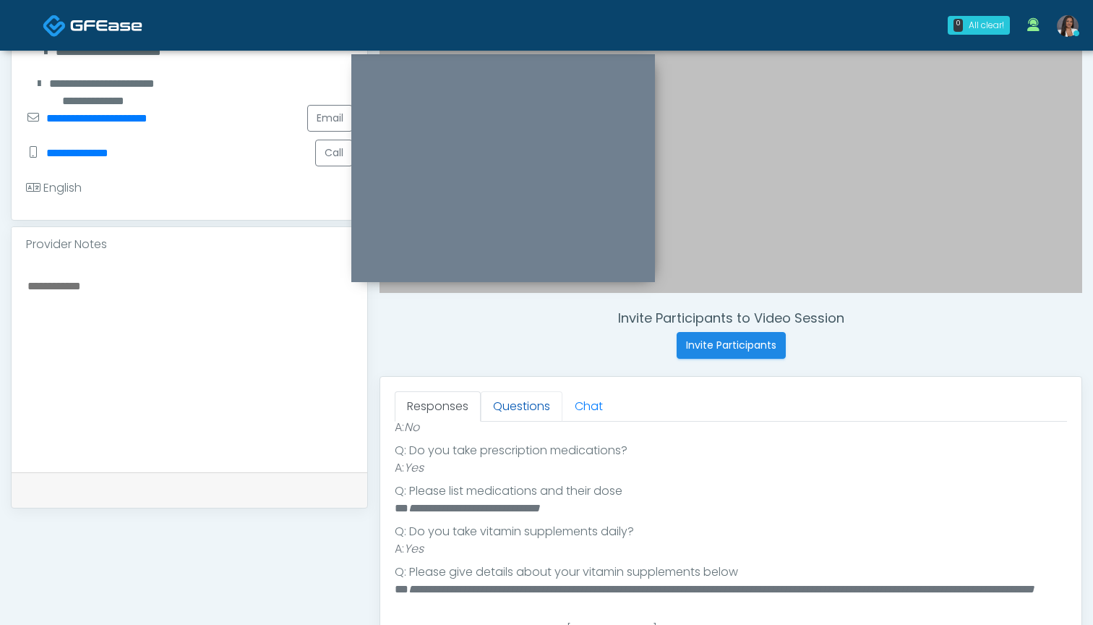
click at [509, 403] on link "Questions" at bounding box center [522, 406] width 82 height 30
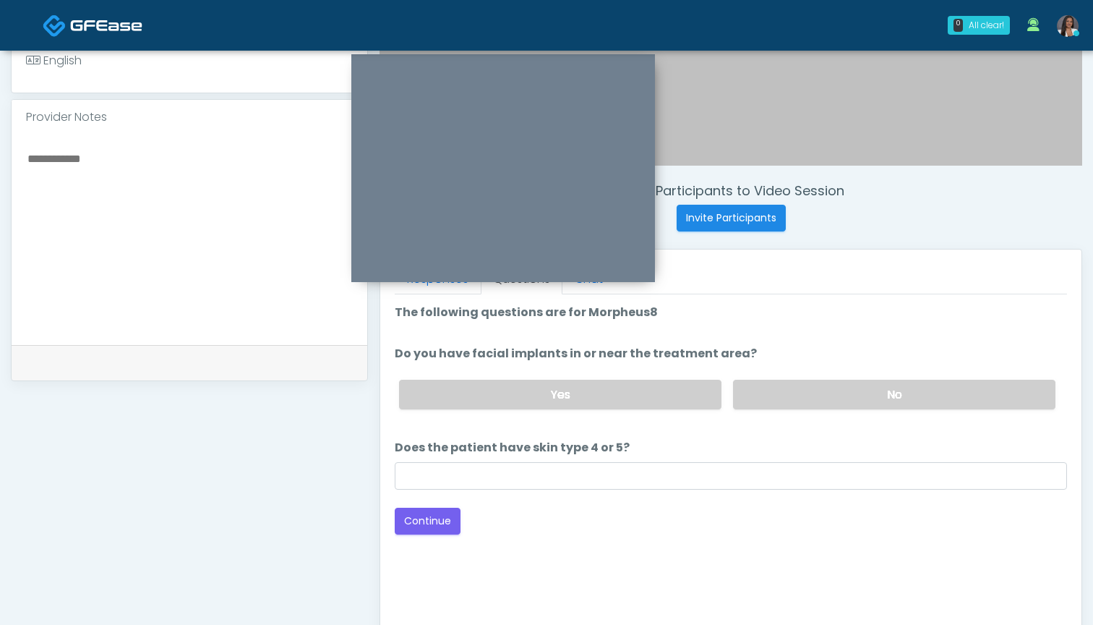
scroll to position [435, 0]
drag, startPoint x: 783, startPoint y: 383, endPoint x: 775, endPoint y: 395, distance: 14.6
click at [783, 383] on label "No" at bounding box center [894, 393] width 322 height 30
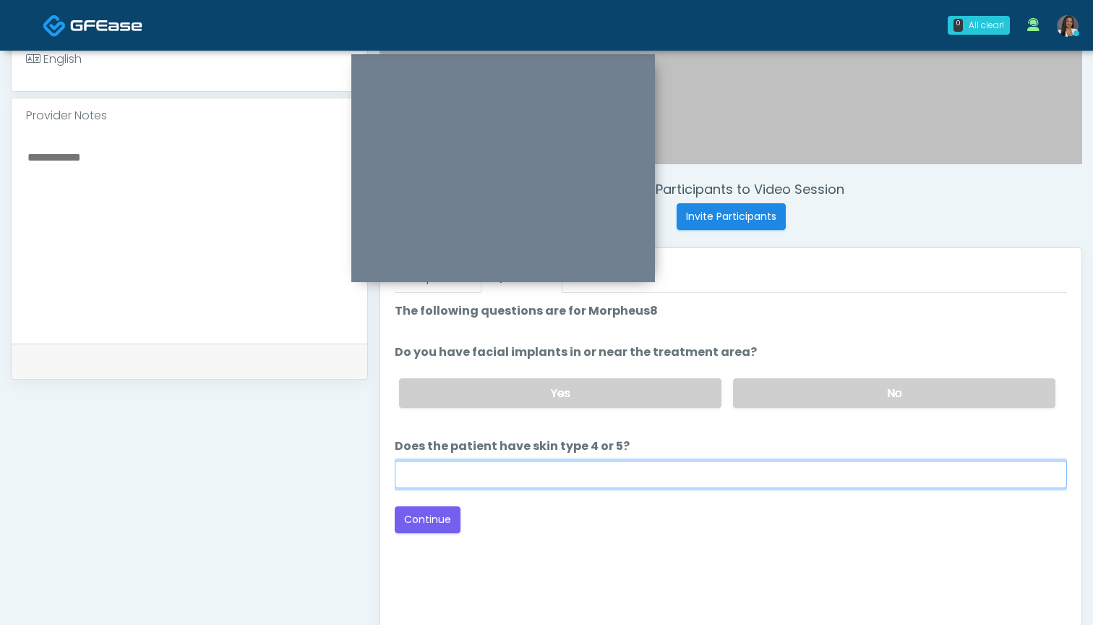
click at [737, 474] on input "Does the patient have skin type 4 or 5?" at bounding box center [731, 474] width 672 height 27
type input "**"
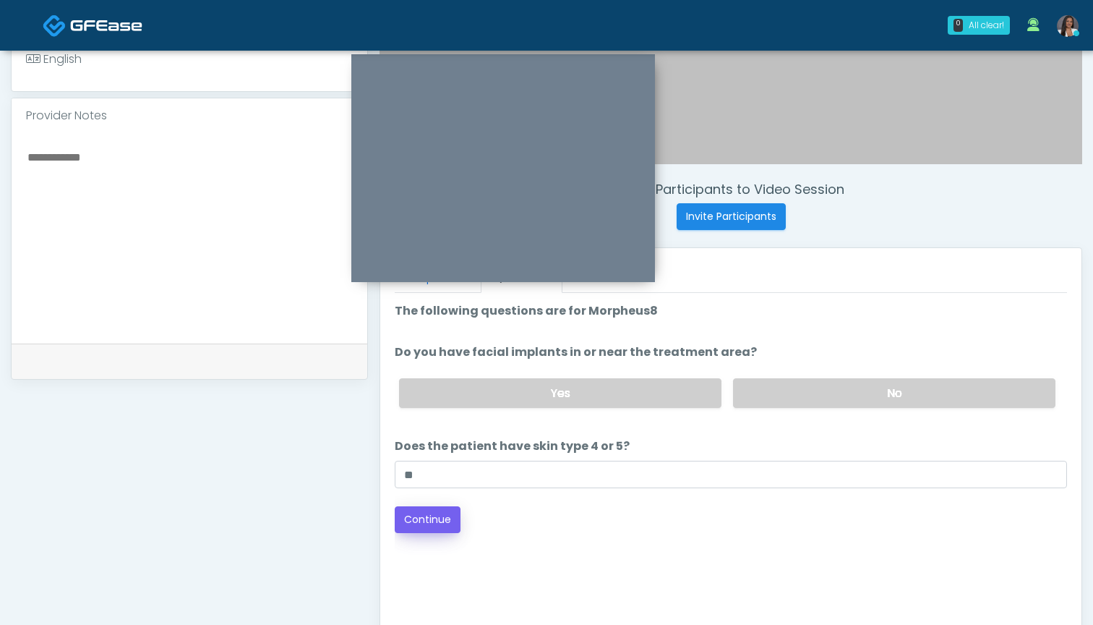
click at [450, 519] on button "Continue" at bounding box center [428, 519] width 66 height 27
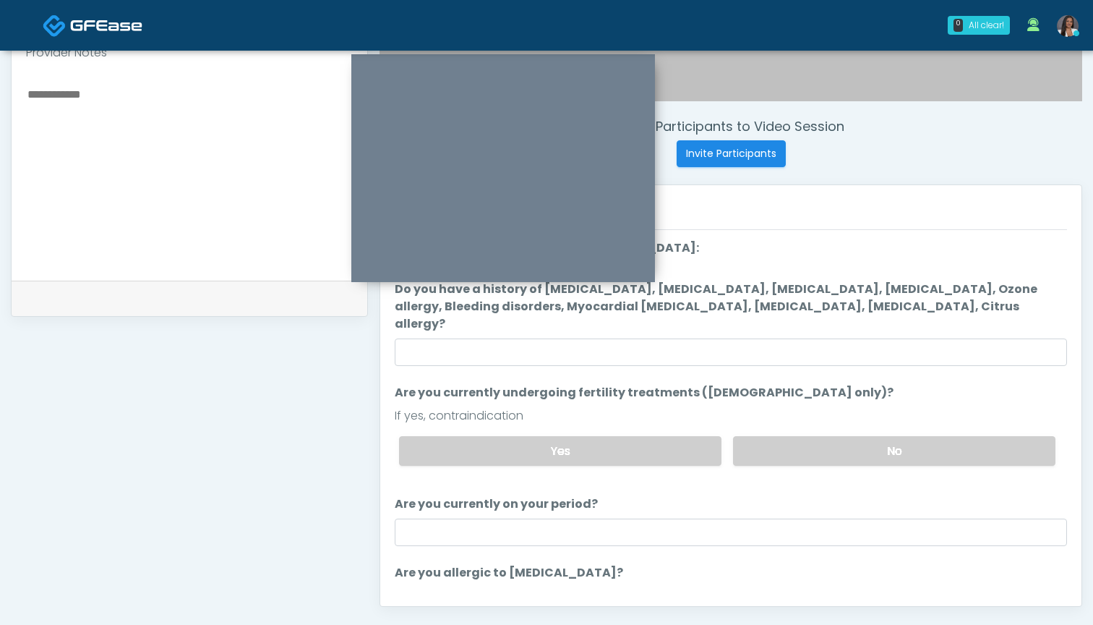
scroll to position [479, 0]
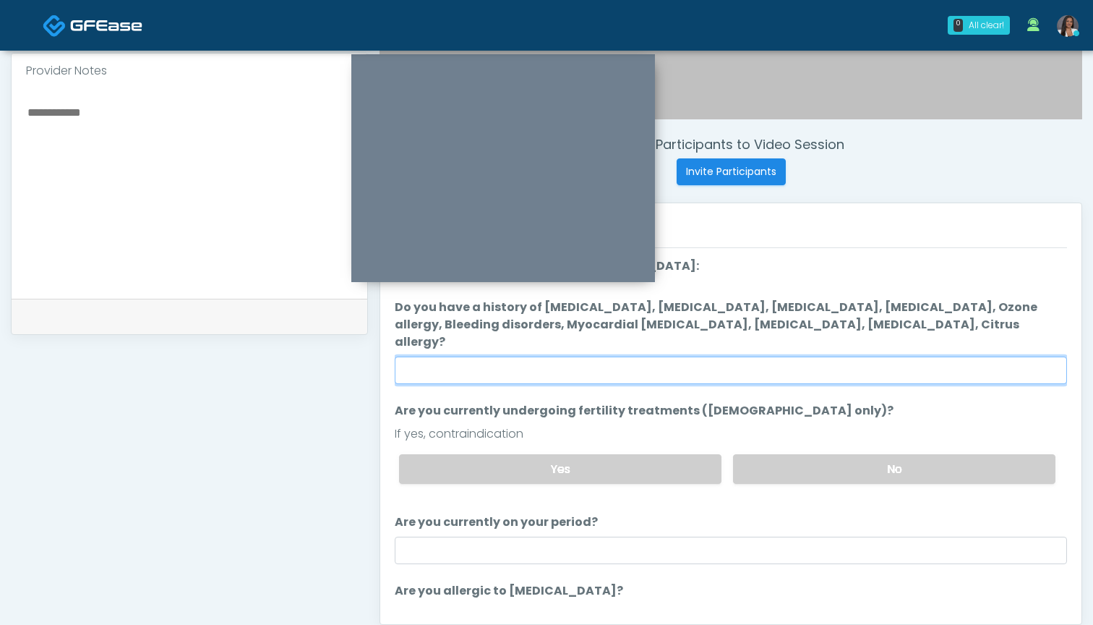
click at [778, 356] on input "Do you have a history of Hyperthyroidism, Hypotension, Hypocalcemia, Hypoglycem…" at bounding box center [731, 369] width 672 height 27
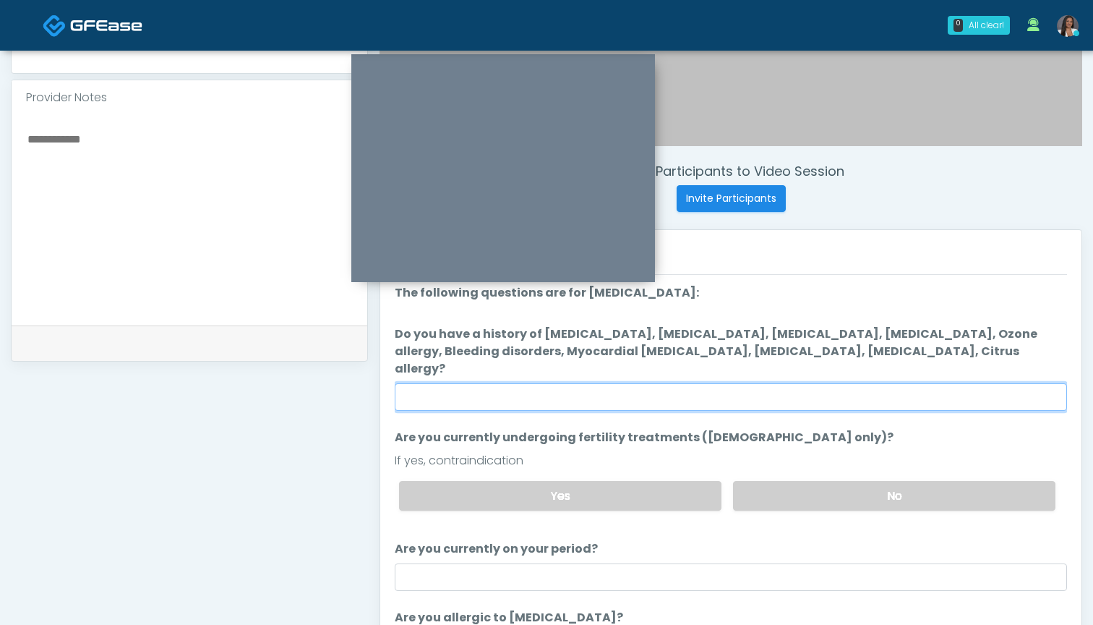
scroll to position [454, 0]
type input "**"
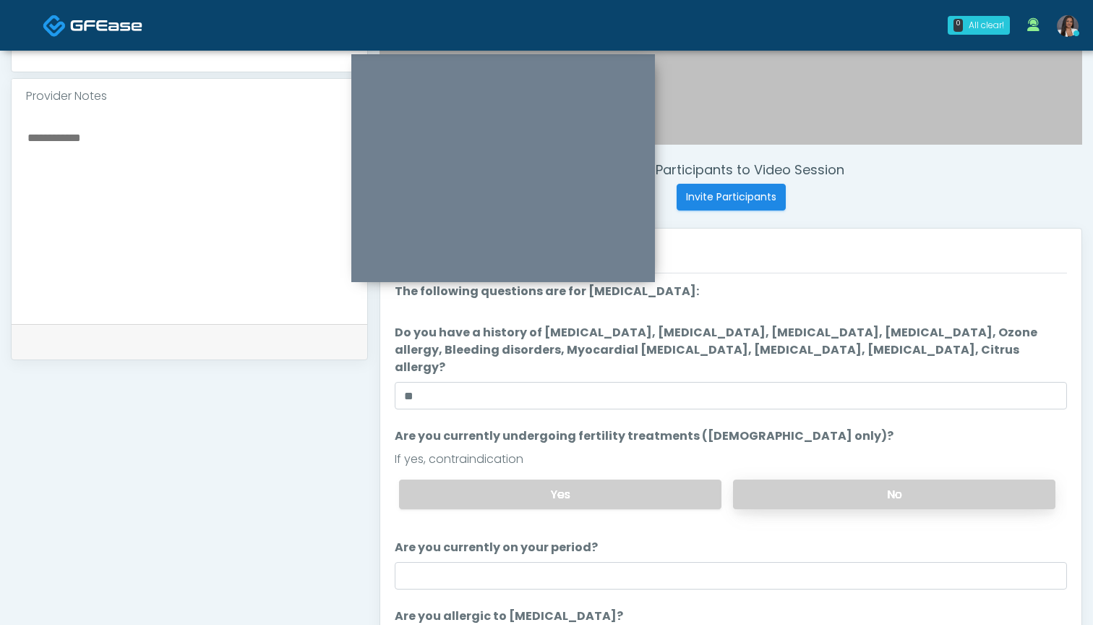
click at [794, 483] on label "No" at bounding box center [894, 494] width 322 height 30
click at [751, 542] on li "Are you currently on your period? Are you currently on your period?" at bounding box center [731, 564] width 672 height 51
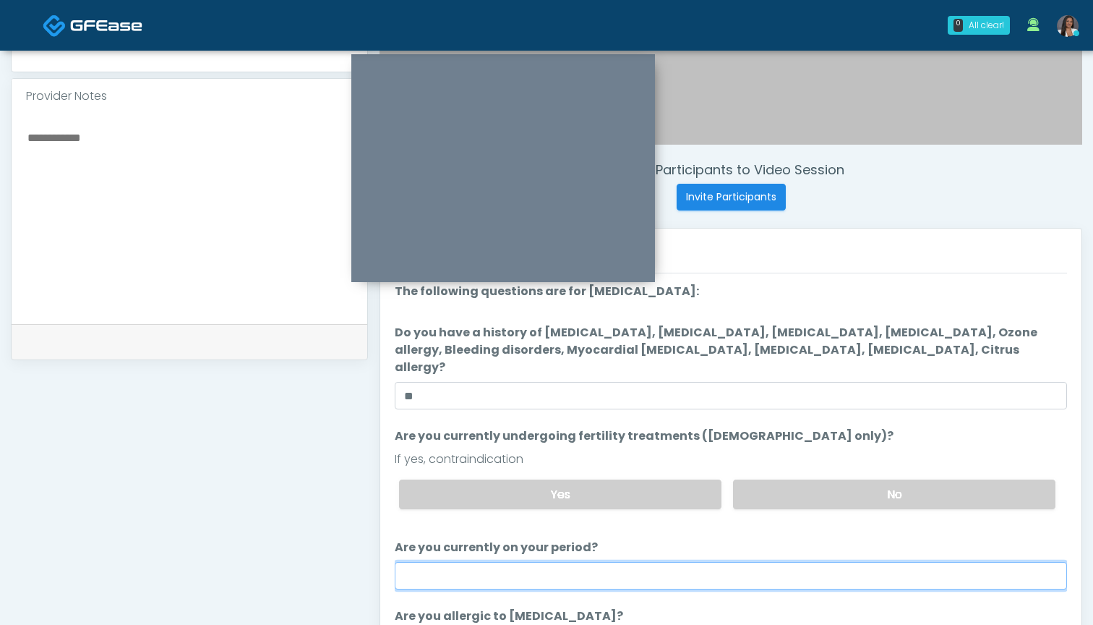
click at [745, 562] on input "Are you currently on your period?" at bounding box center [731, 575] width 672 height 27
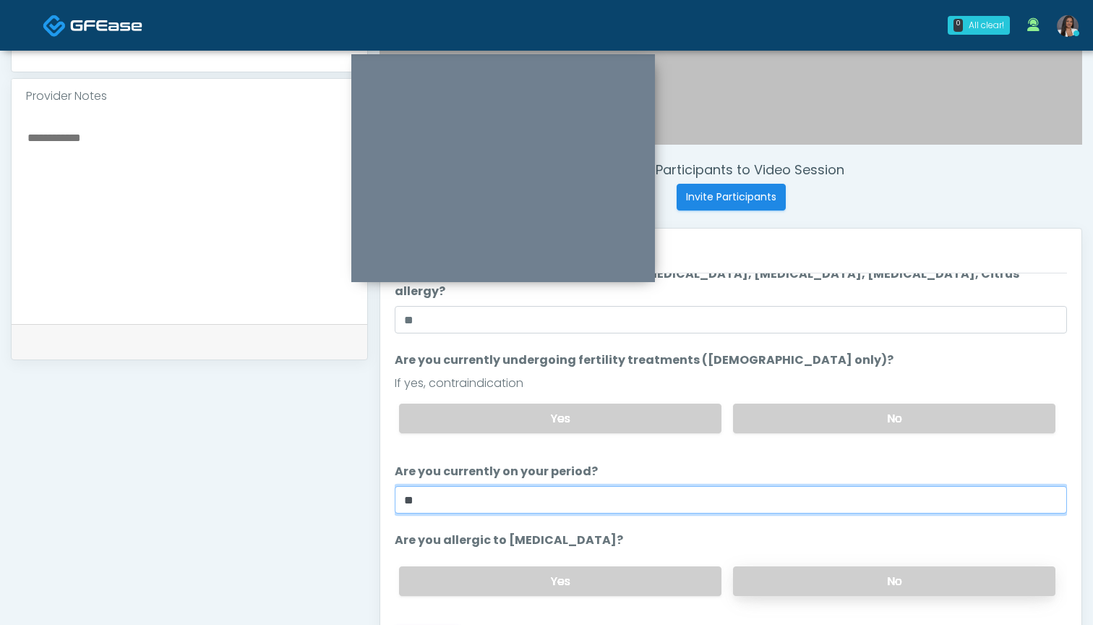
scroll to position [76, 0]
type input "**"
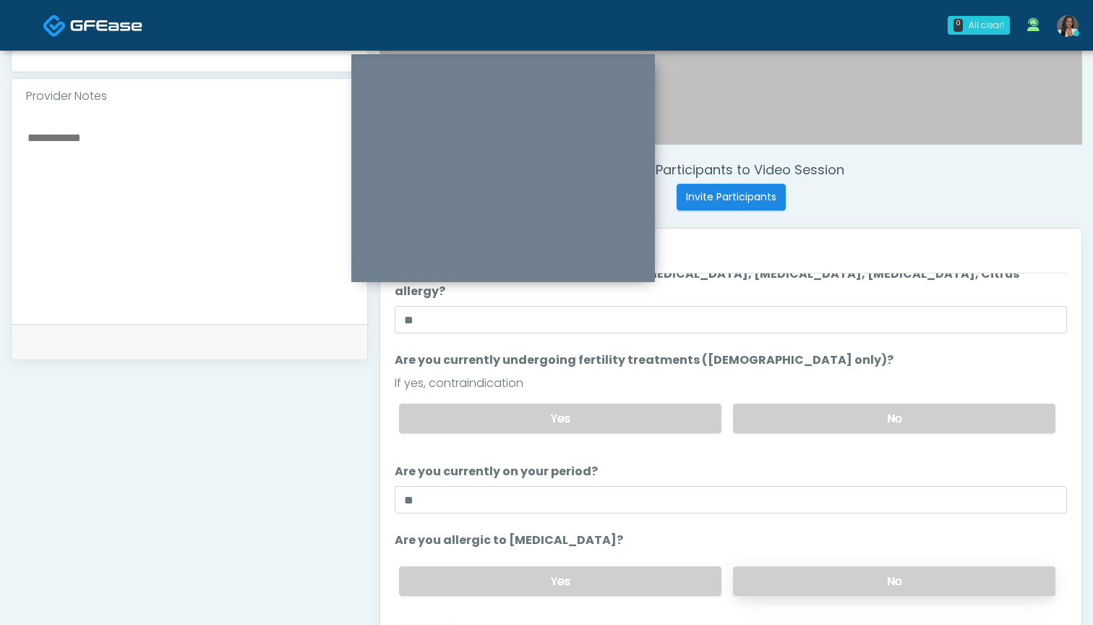
click at [806, 566] on label "No" at bounding box center [894, 581] width 322 height 30
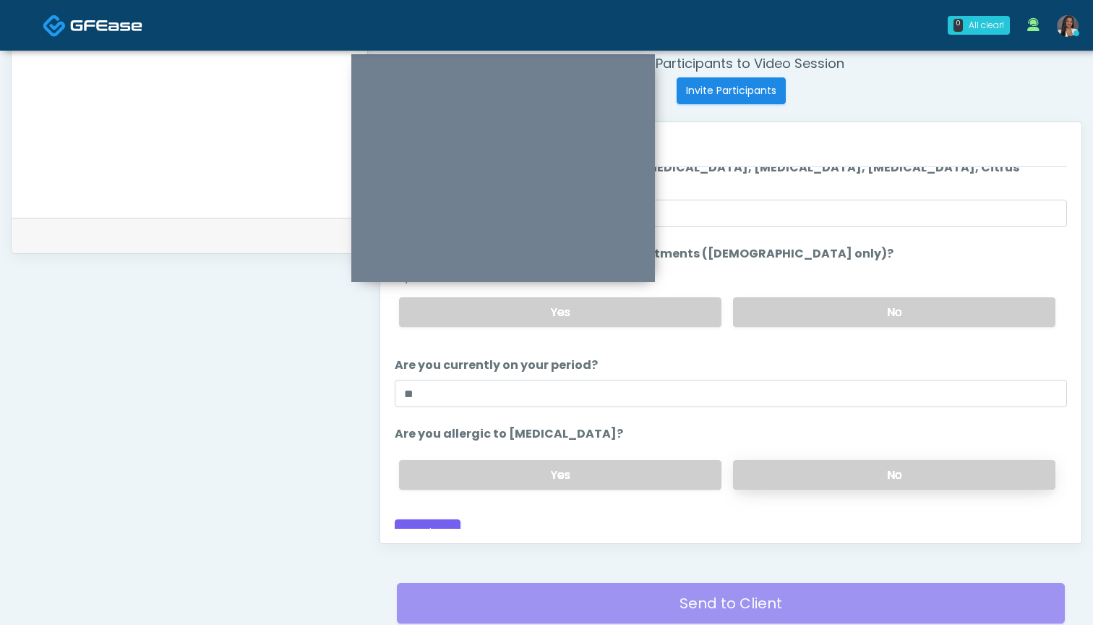
scroll to position [582, 0]
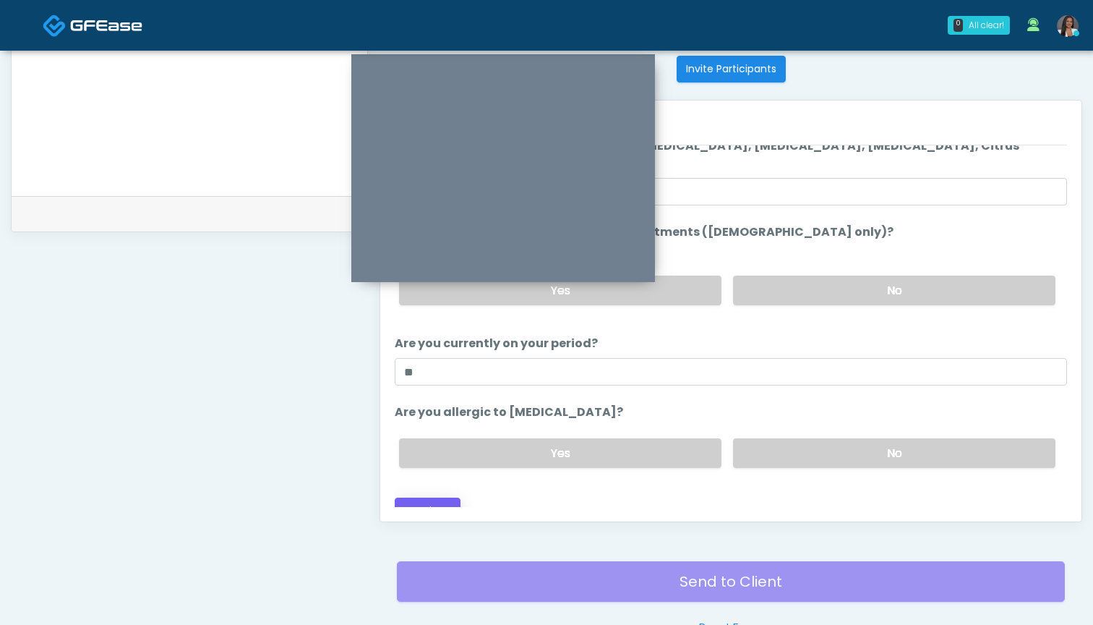
click at [438, 500] on button "Continue" at bounding box center [428, 510] width 66 height 27
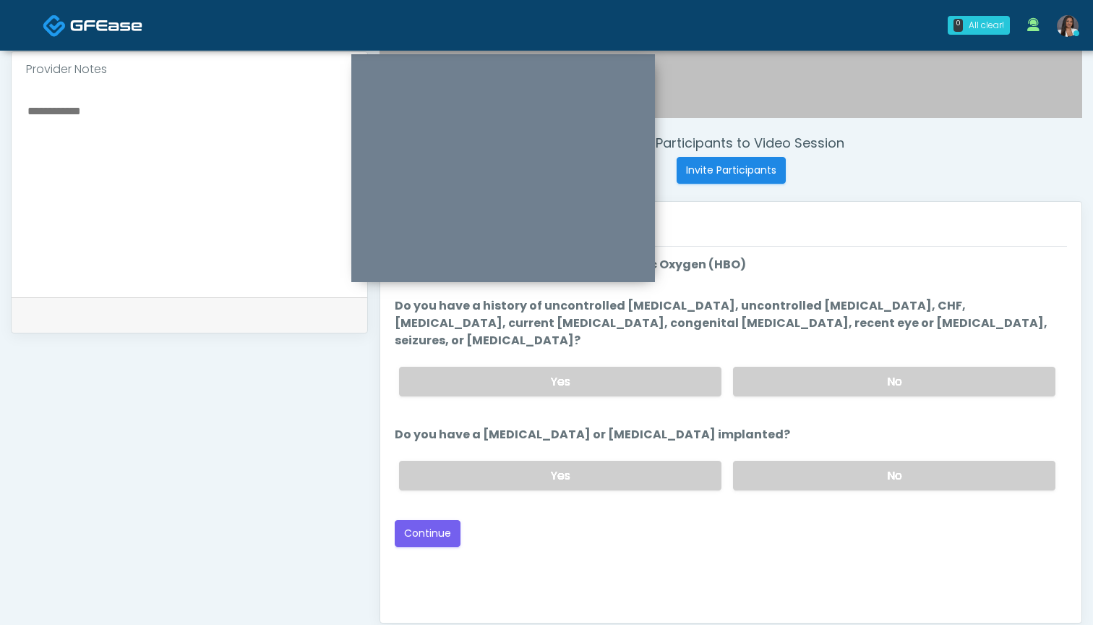
scroll to position [477, 0]
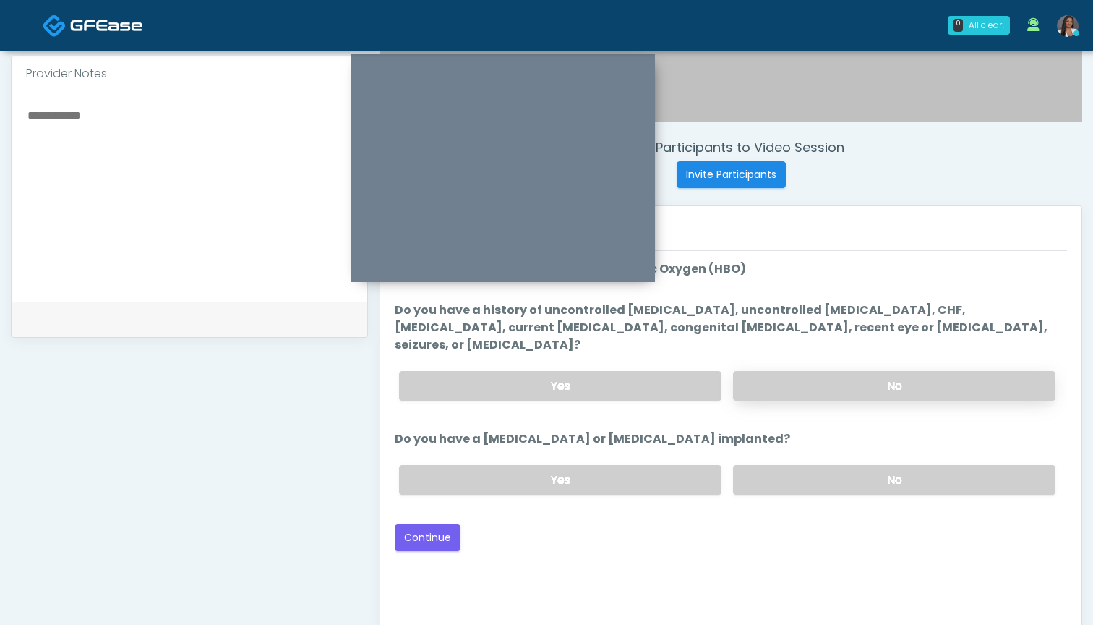
click at [805, 371] on label "No" at bounding box center [894, 386] width 322 height 30
click at [790, 470] on label "No" at bounding box center [894, 480] width 322 height 30
click at [424, 524] on button "Continue" at bounding box center [428, 537] width 66 height 27
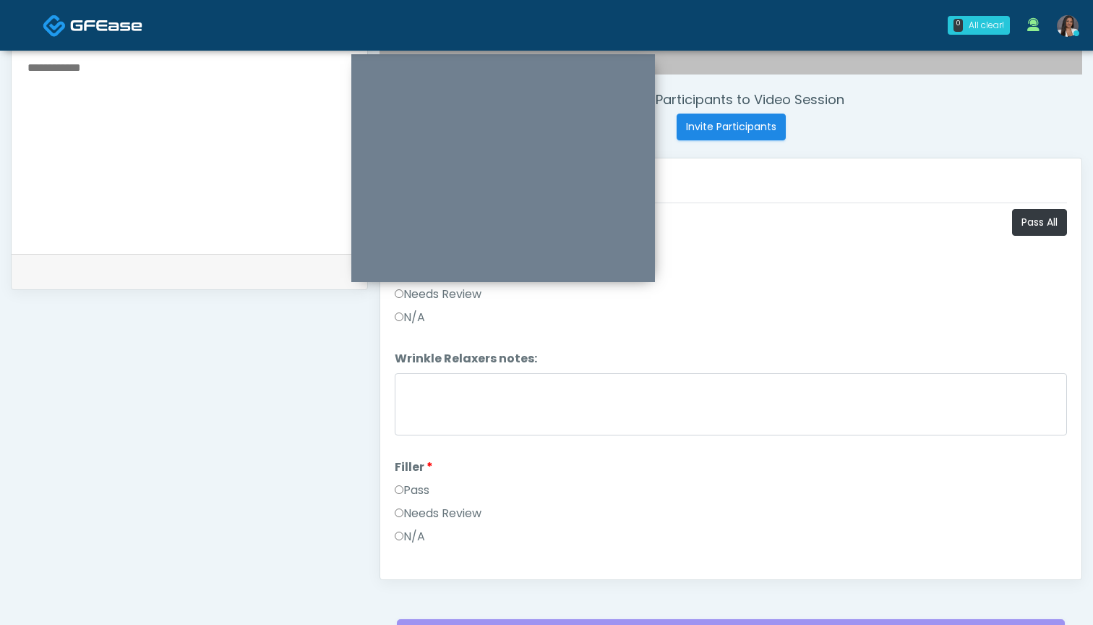
scroll to position [507, 0]
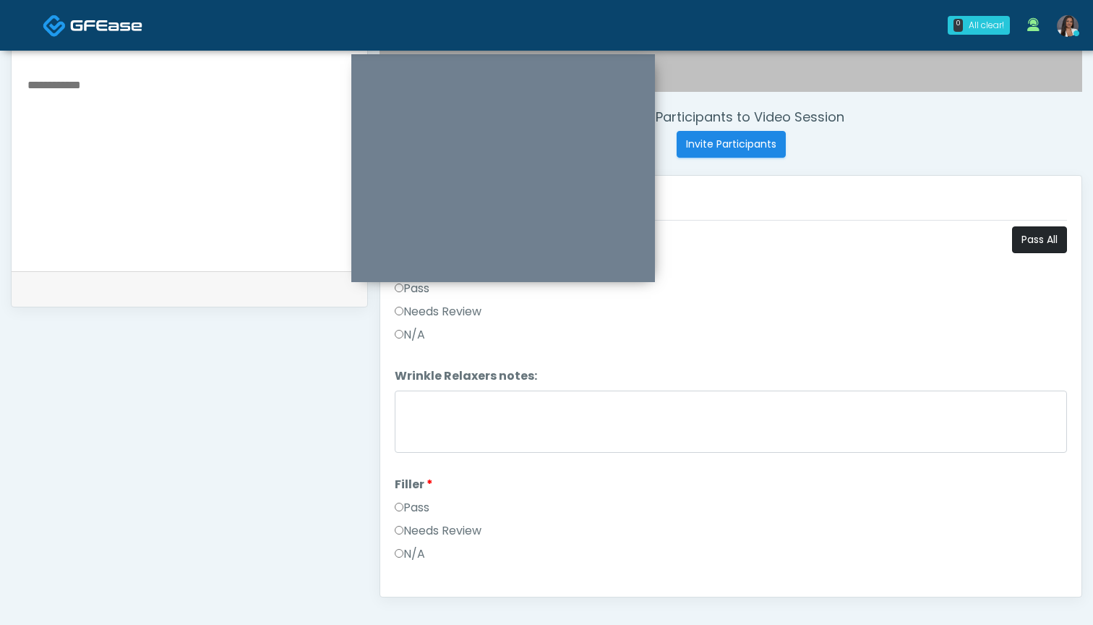
click at [1031, 237] on button "Pass All" at bounding box center [1039, 239] width 55 height 27
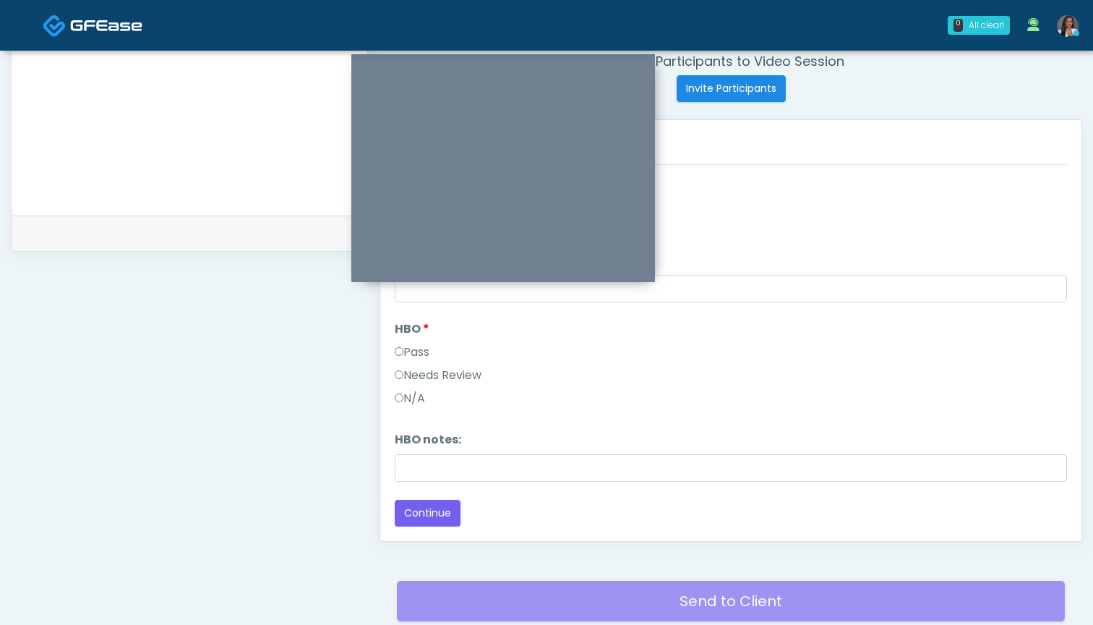
scroll to position [563, 0]
click at [413, 510] on button "Continue" at bounding box center [428, 513] width 66 height 27
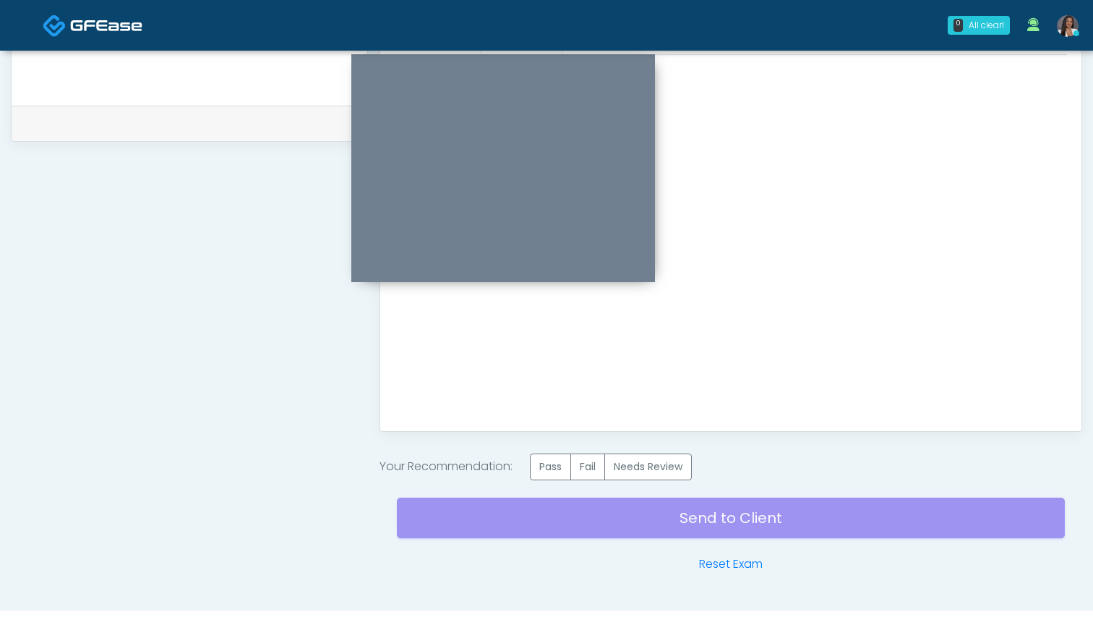
scroll to position [698, 0]
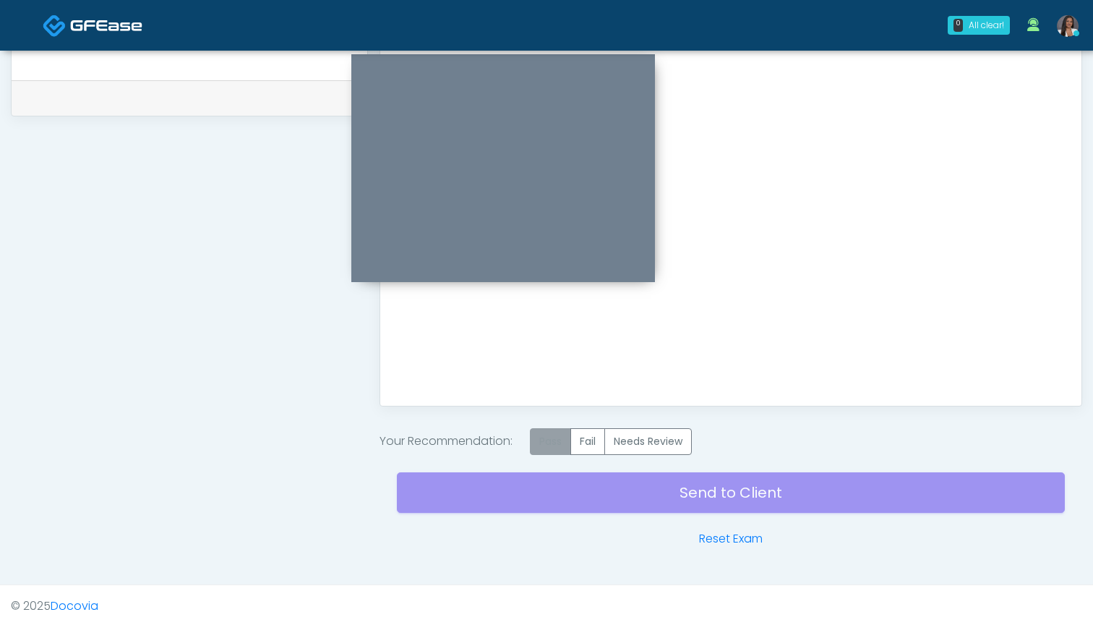
click at [547, 444] on label "Pass" at bounding box center [550, 441] width 41 height 27
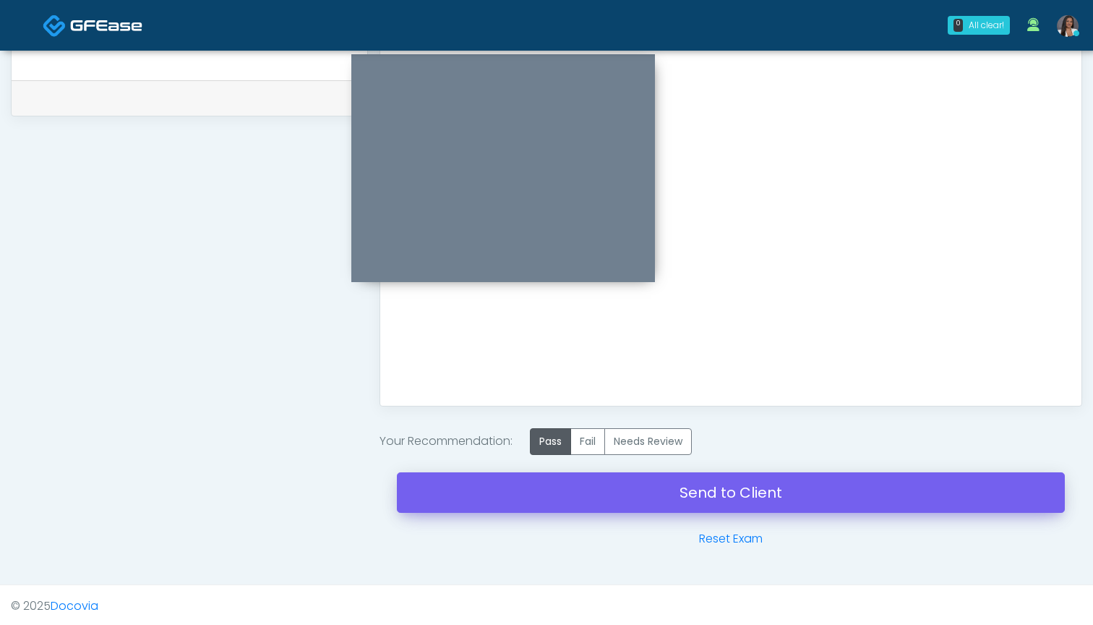
click at [740, 490] on link "Send to Client" at bounding box center [731, 492] width 668 height 40
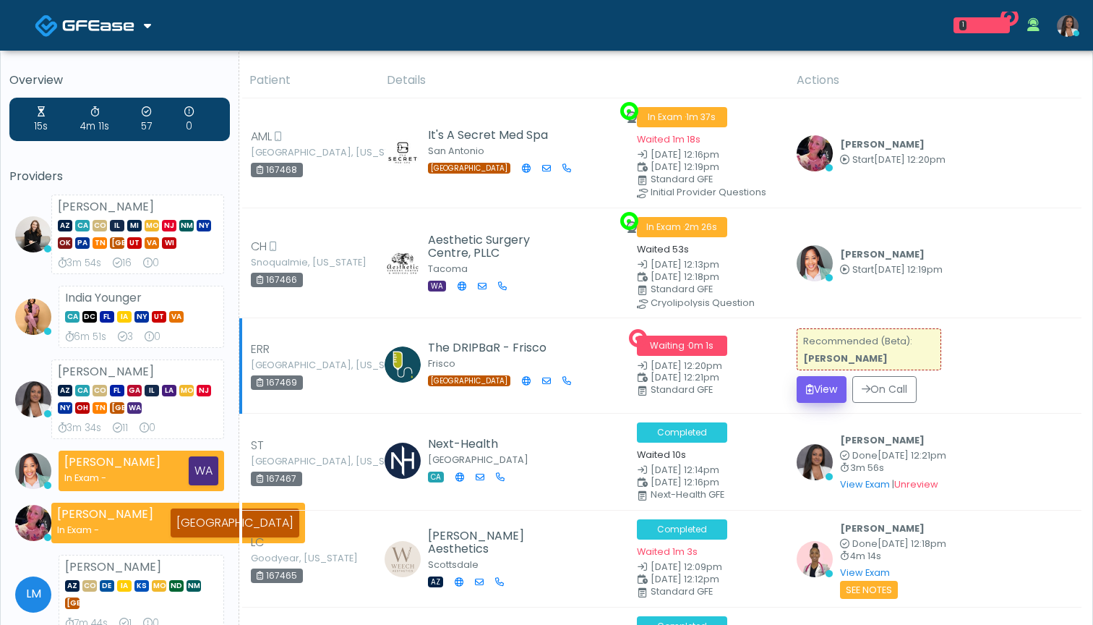
click at [826, 383] on button "View" at bounding box center [822, 389] width 50 height 27
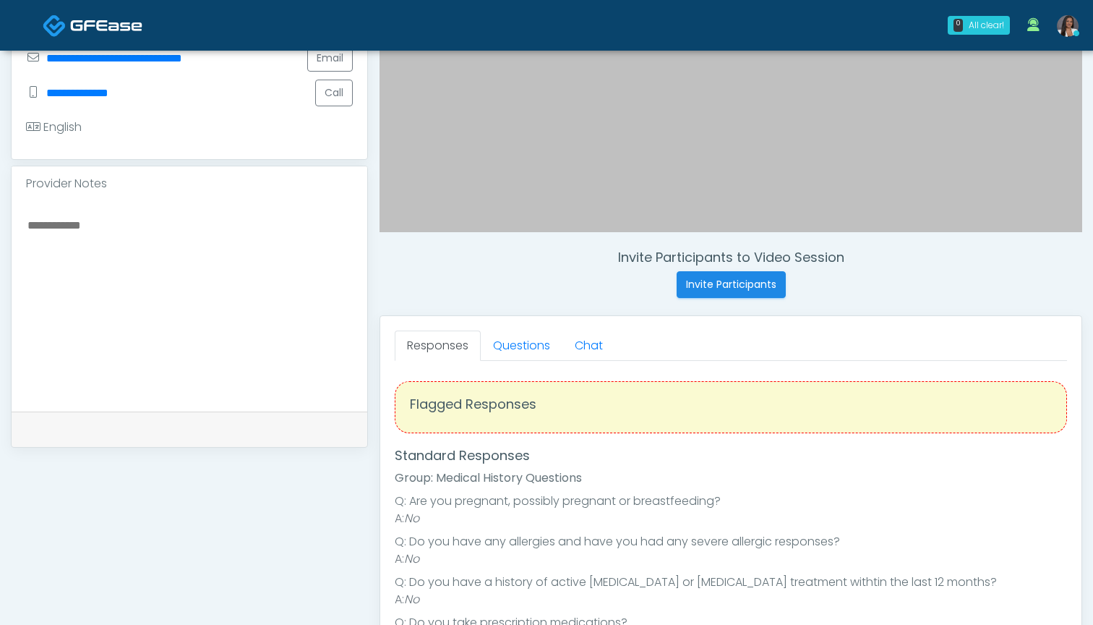
scroll to position [378, 0]
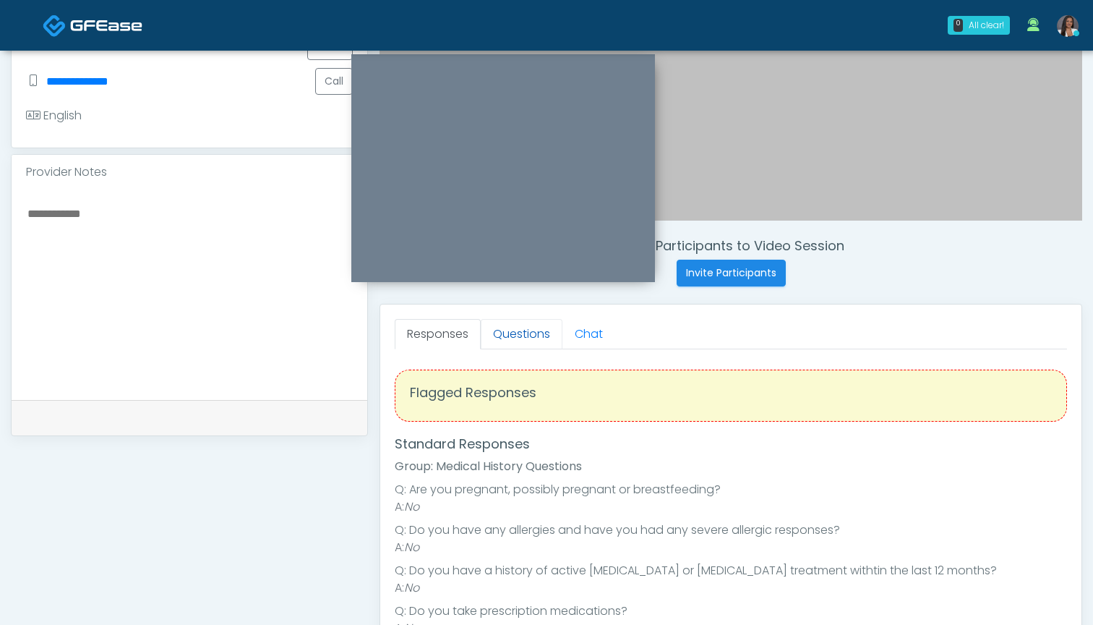
click at [513, 333] on link "Questions" at bounding box center [522, 334] width 82 height 30
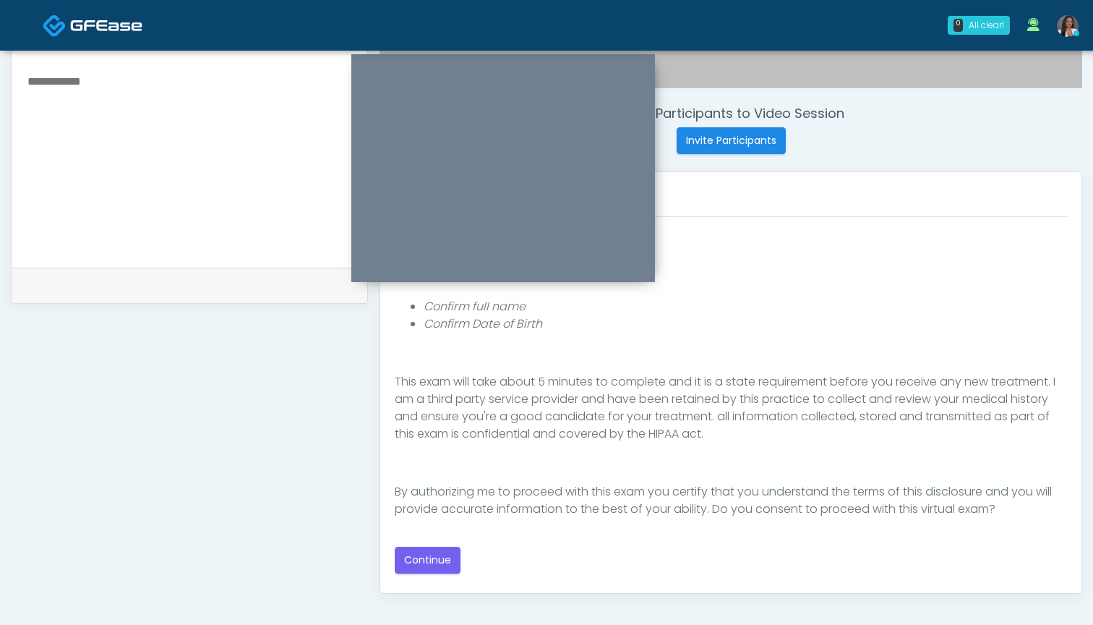
scroll to position [509, 0]
click at [435, 560] on button "Continue" at bounding box center [428, 561] width 66 height 27
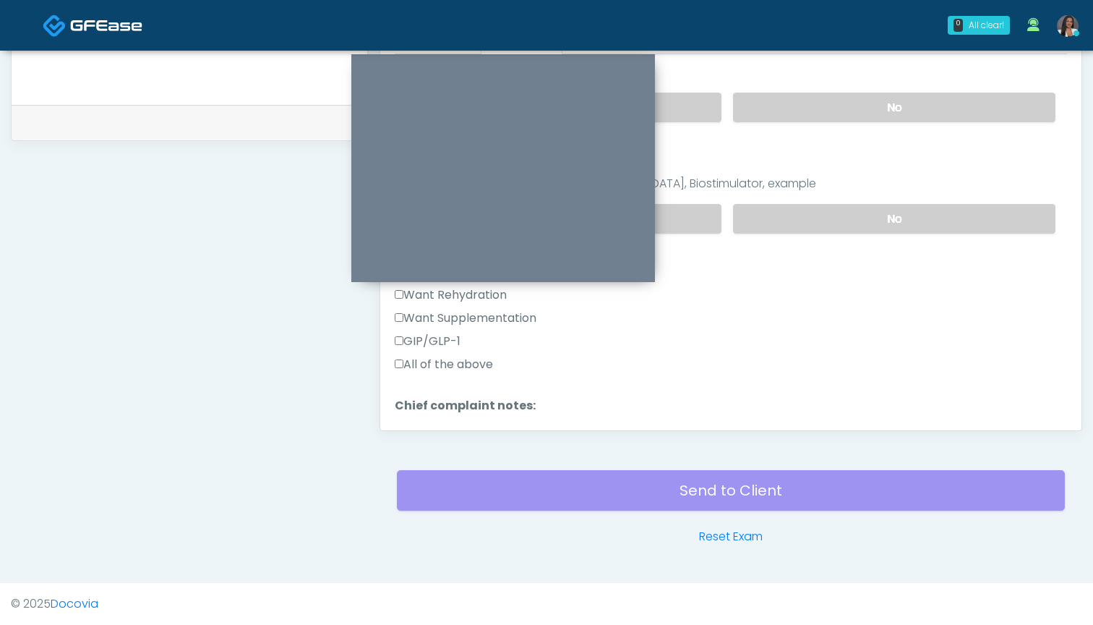
scroll to position [186, 0]
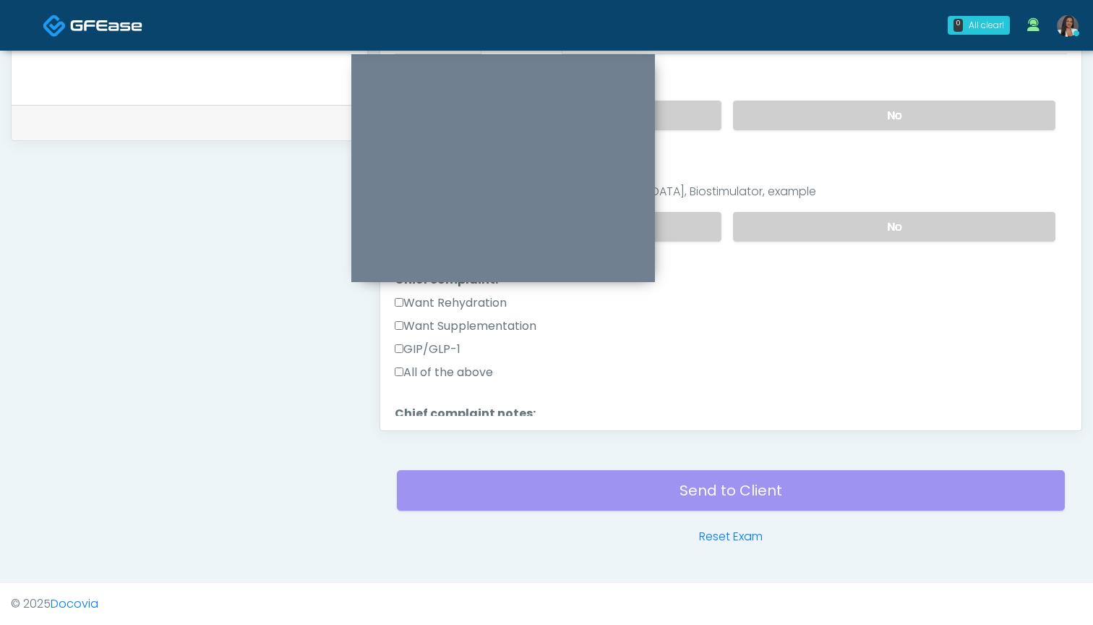
click at [471, 305] on label "Want Rehydration" at bounding box center [451, 302] width 112 height 17
click at [471, 322] on label "Want Supplementation" at bounding box center [466, 325] width 142 height 17
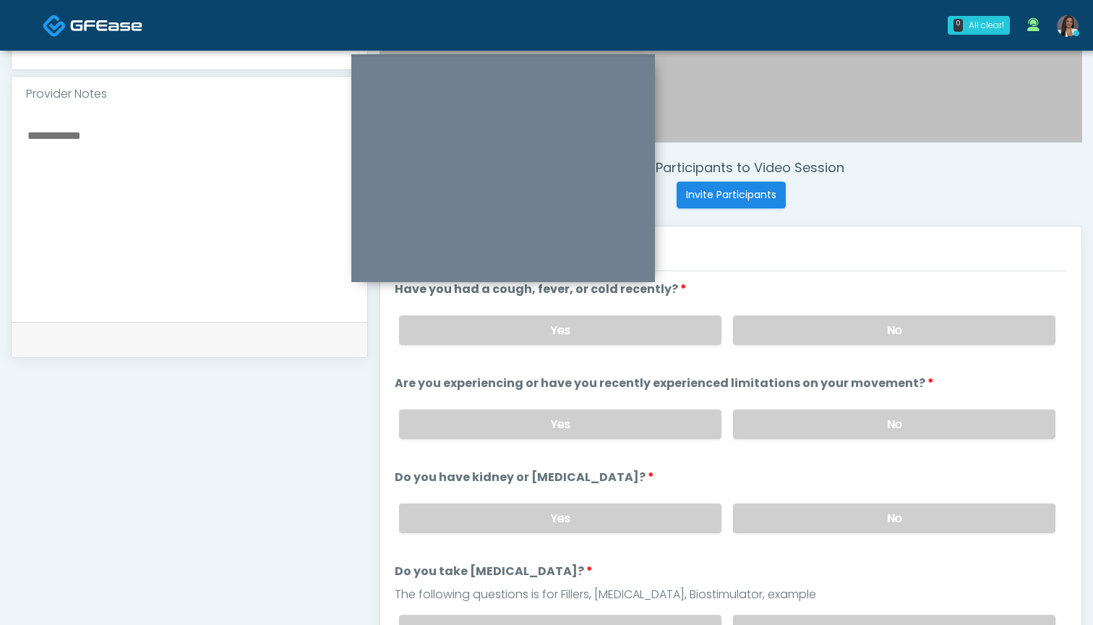
scroll to position [454, 0]
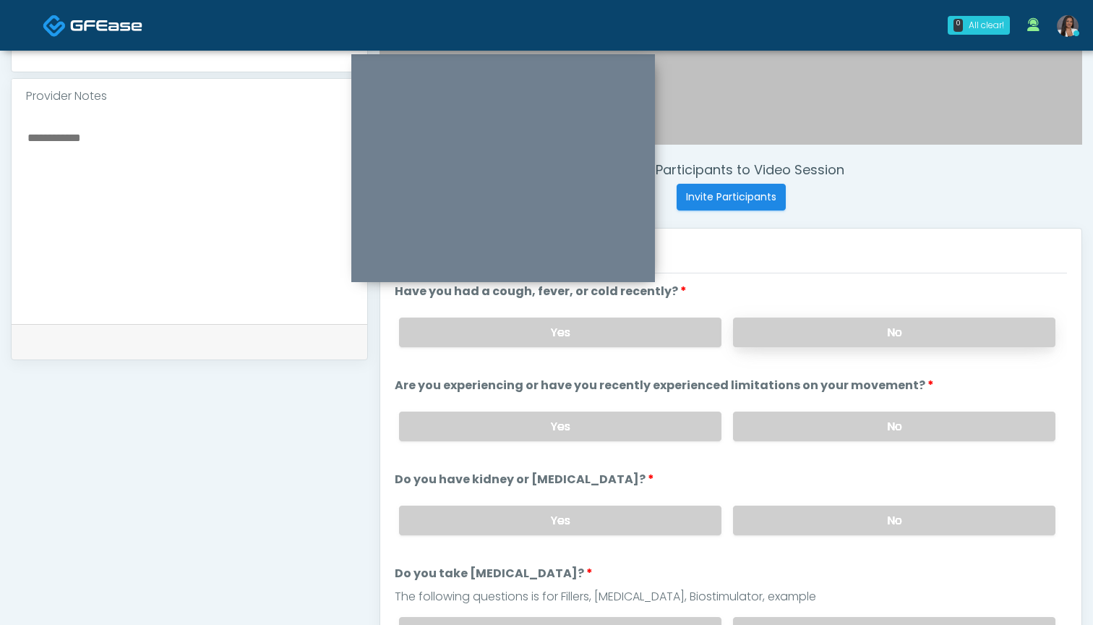
click at [792, 326] on label "No" at bounding box center [894, 332] width 322 height 30
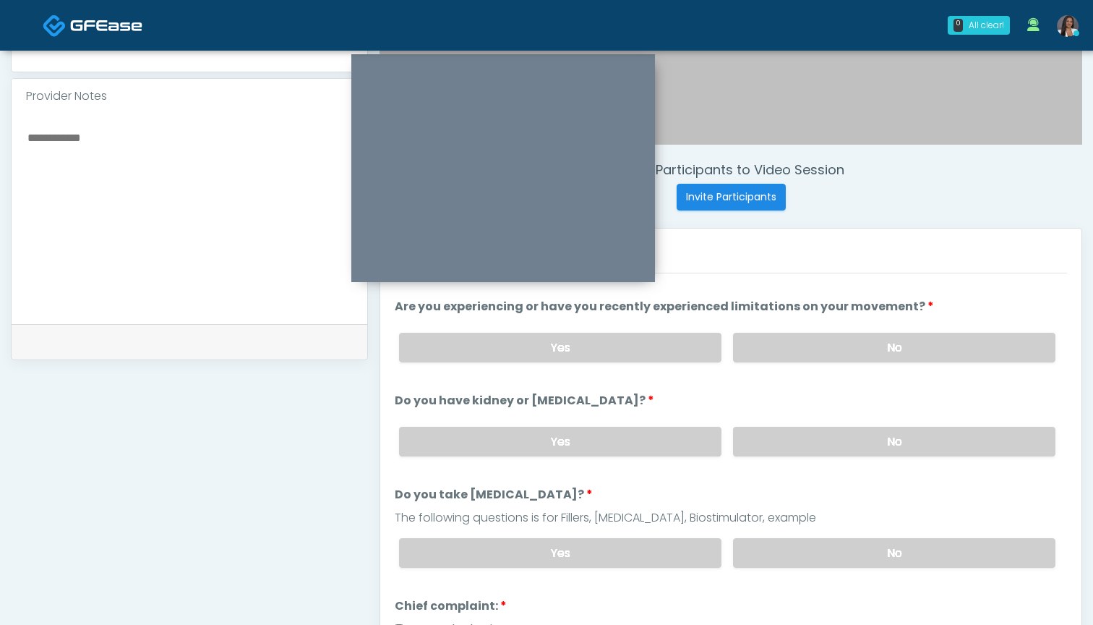
scroll to position [80, 0]
click at [802, 348] on label "No" at bounding box center [894, 346] width 322 height 30
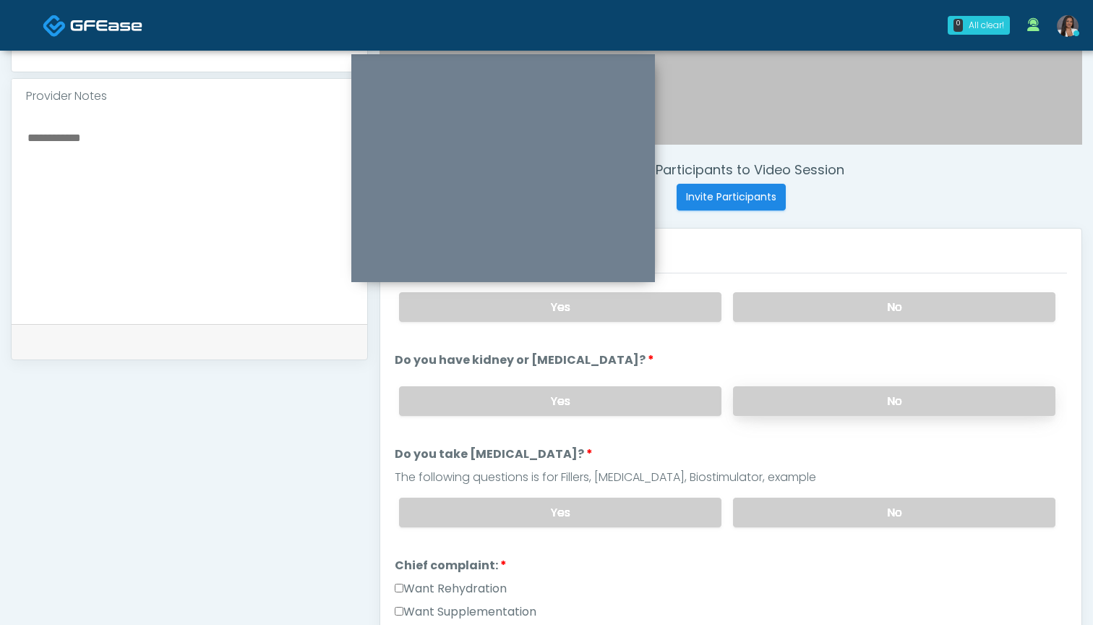
scroll to position [128, 0]
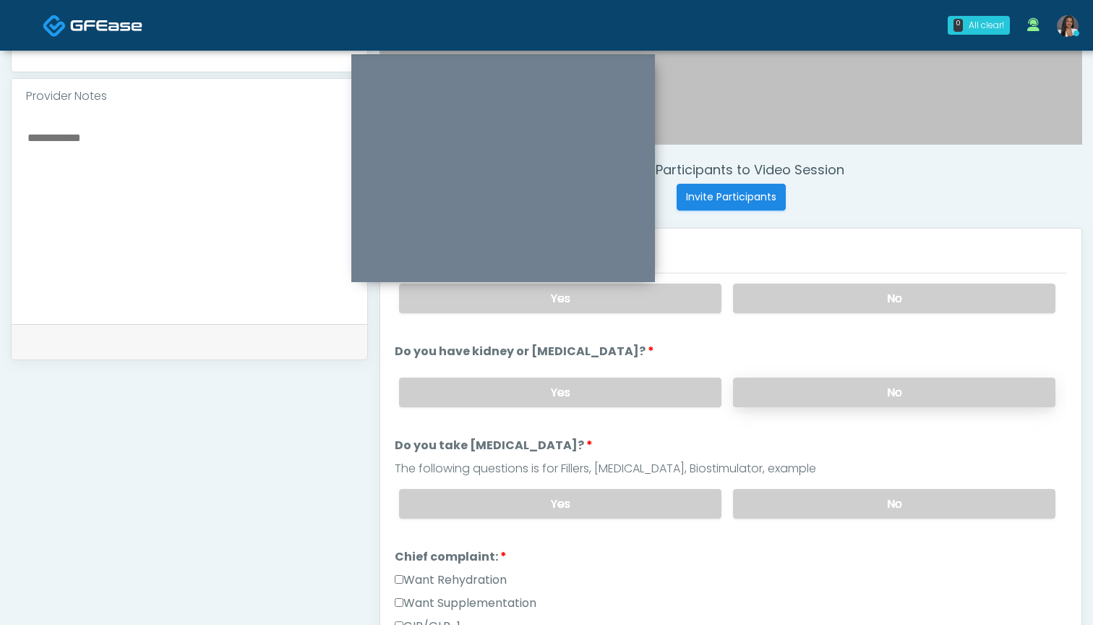
click at [808, 388] on label "No" at bounding box center [894, 392] width 322 height 30
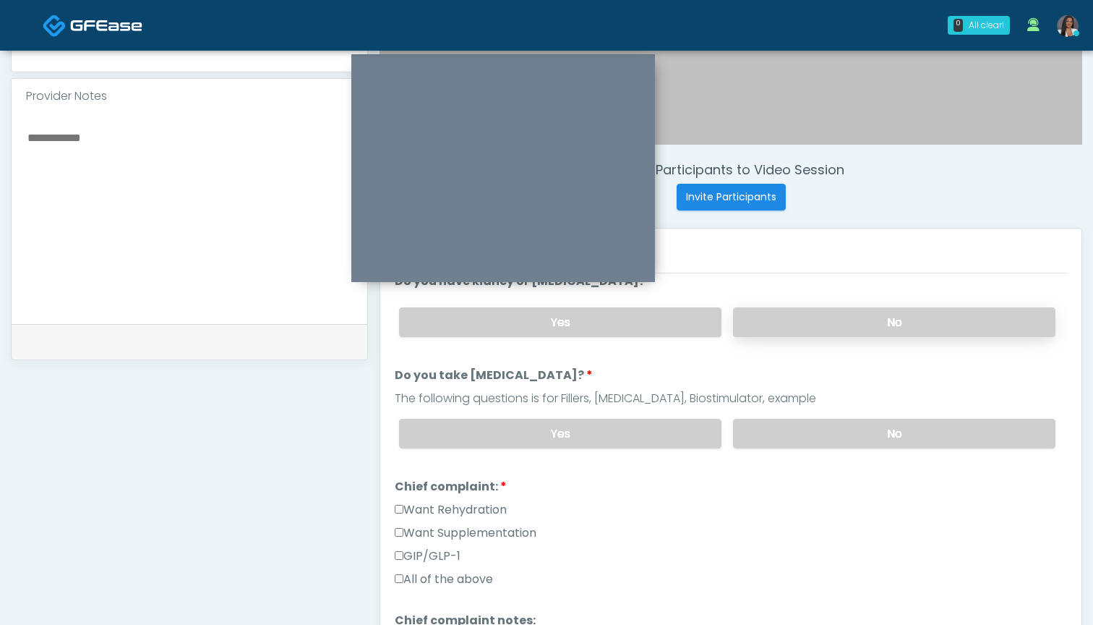
scroll to position [203, 0]
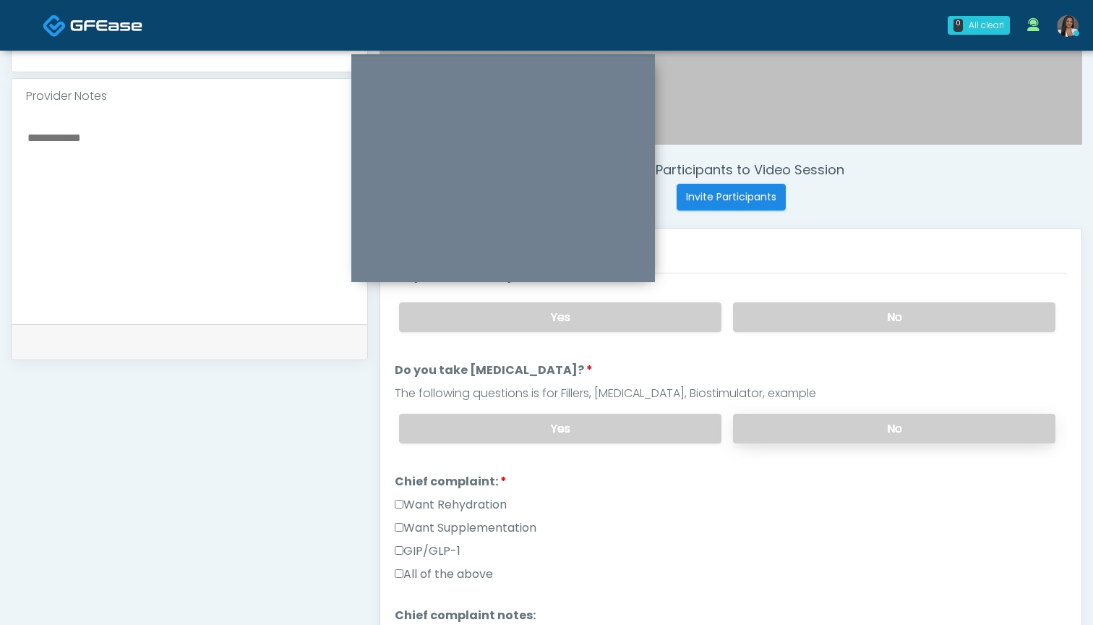
click at [807, 430] on label "No" at bounding box center [894, 429] width 322 height 30
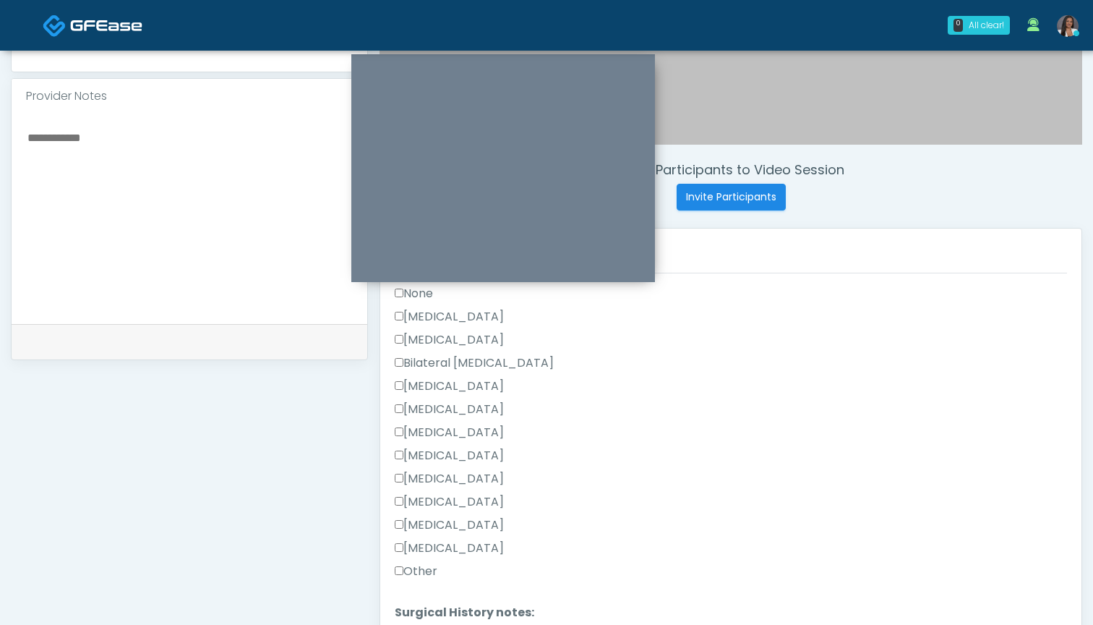
scroll to position [655, 0]
click at [422, 571] on label "Other" at bounding box center [416, 572] width 43 height 17
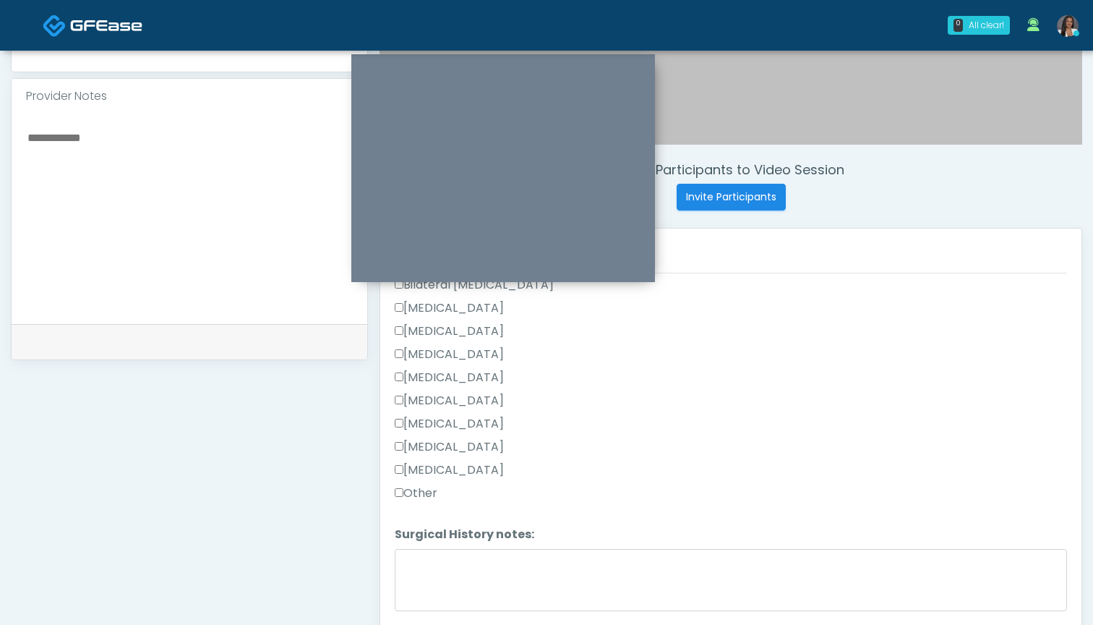
scroll to position [747, 0]
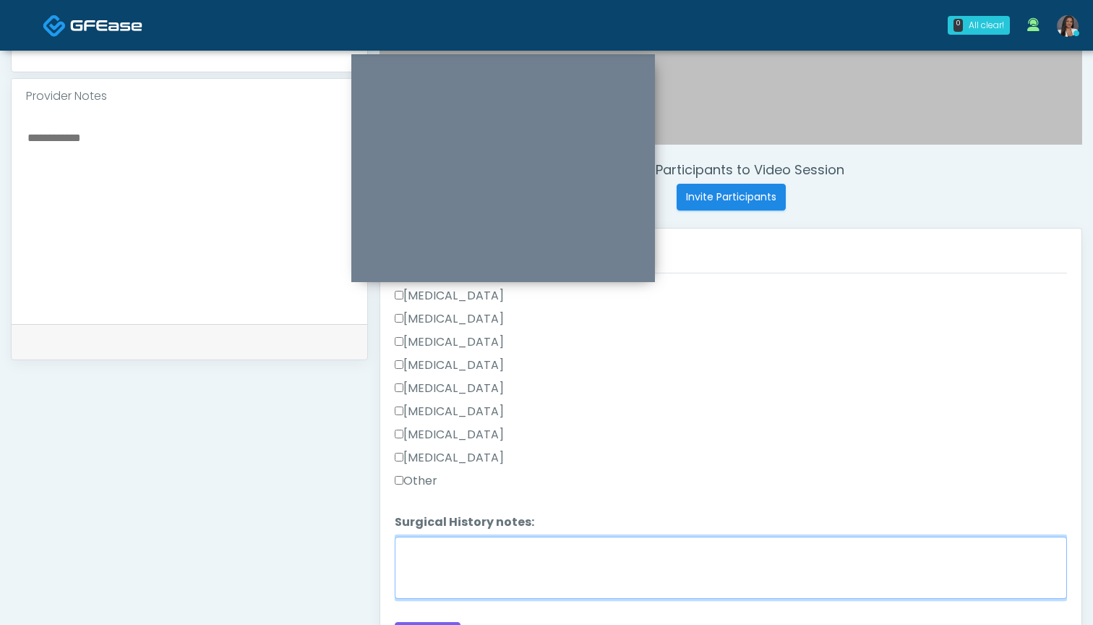
click at [560, 577] on textarea "Surgical History notes:" at bounding box center [731, 568] width 672 height 62
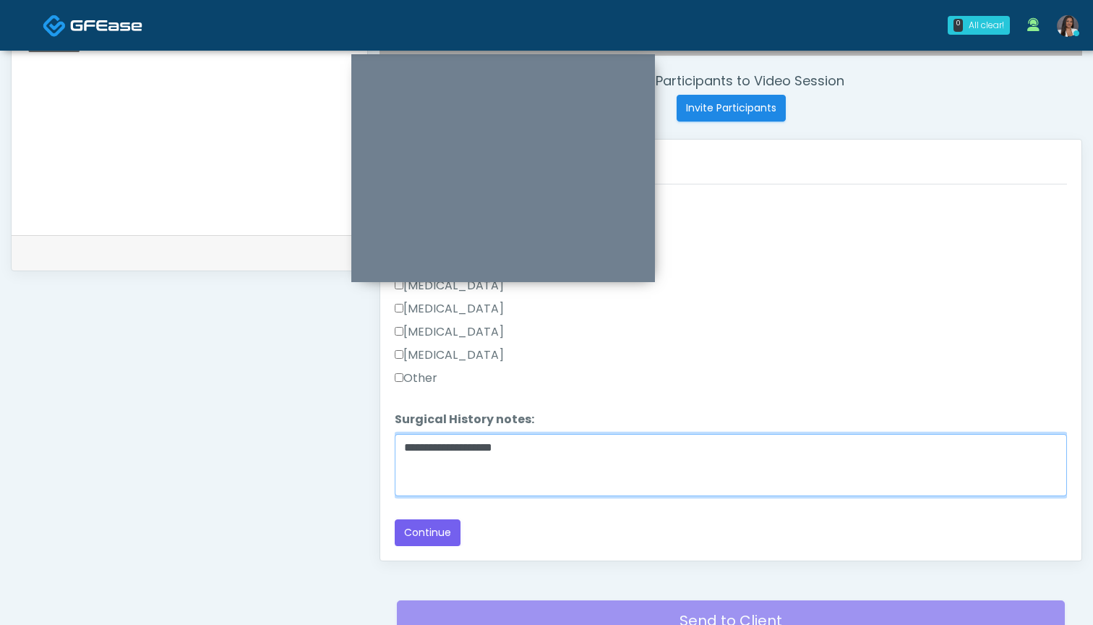
scroll to position [544, 0]
type textarea "**********"
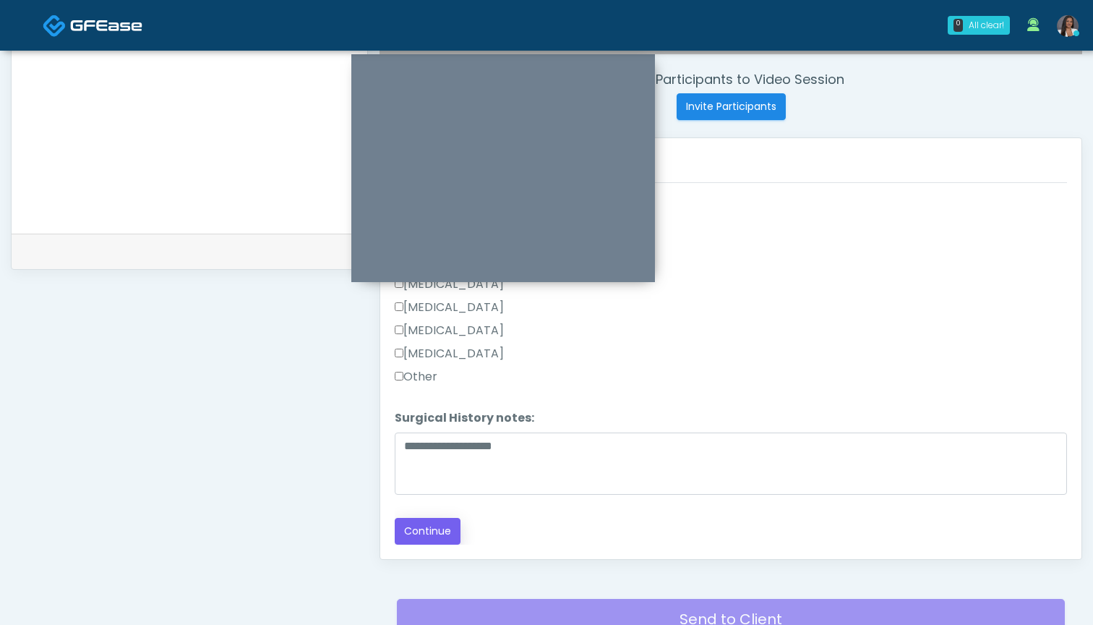
click at [435, 531] on button "Continue" at bounding box center [428, 531] width 66 height 27
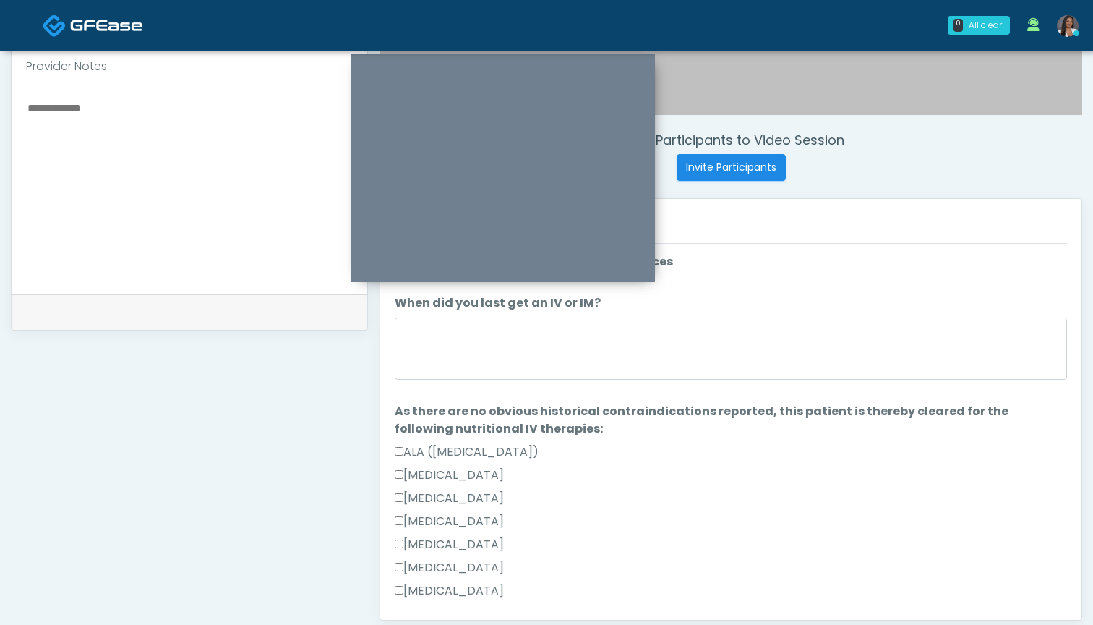
scroll to position [483, 0]
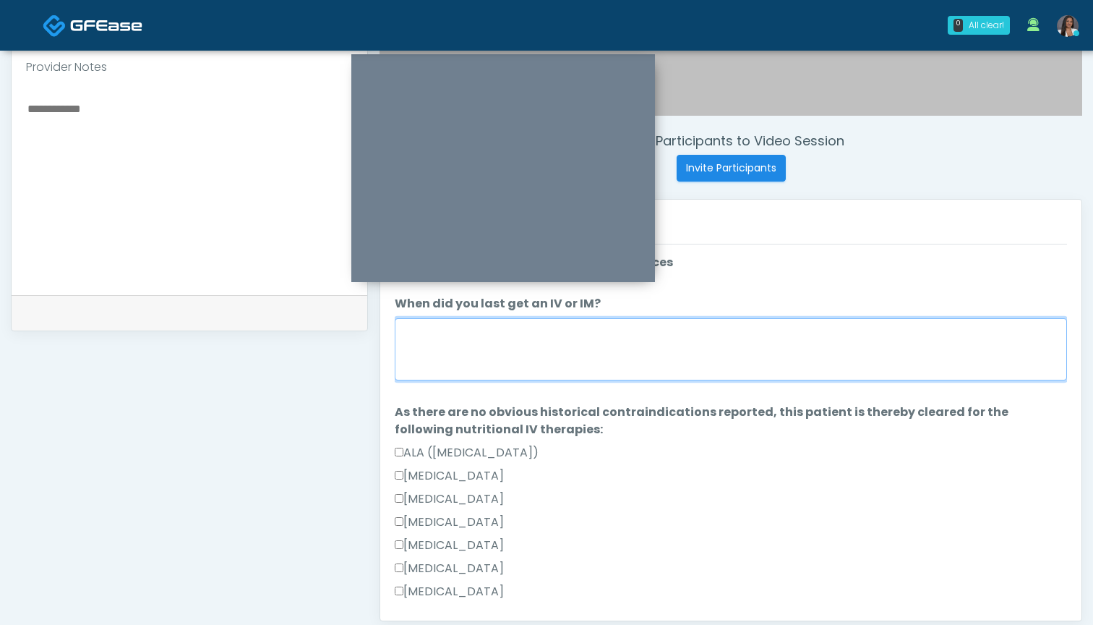
click at [771, 354] on textarea "When did you last get an IV or IM?" at bounding box center [731, 349] width 672 height 62
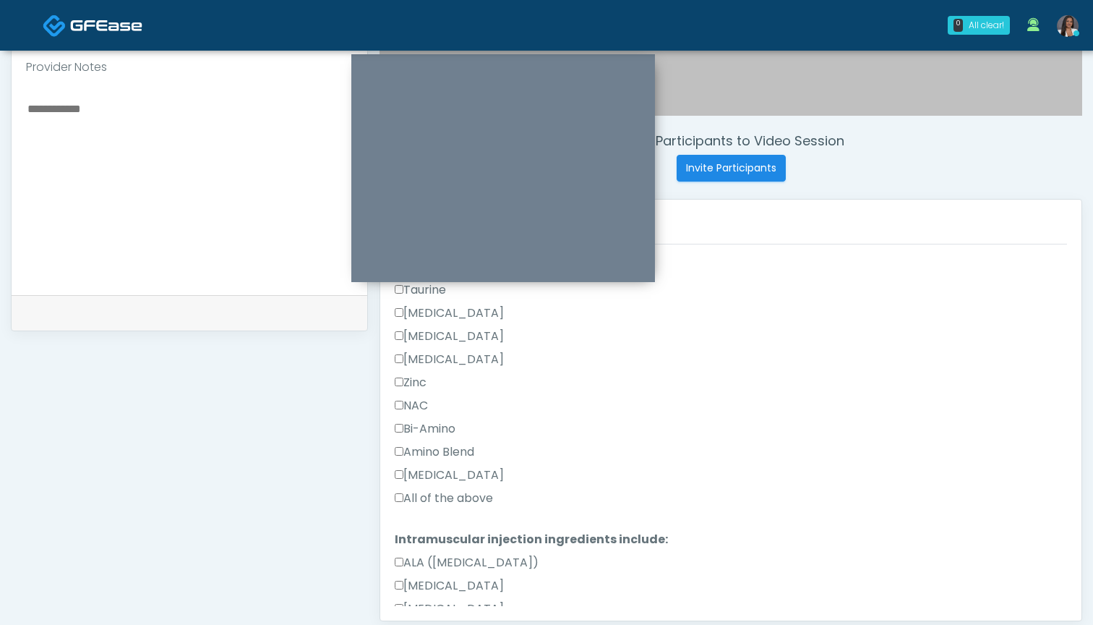
scroll to position [754, 0]
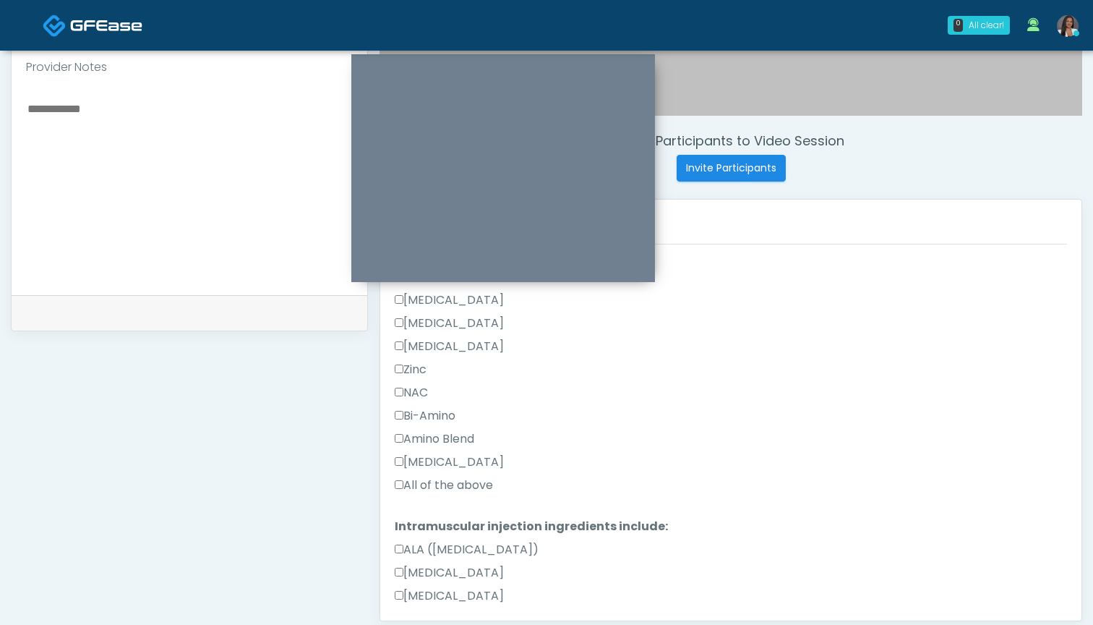
type textarea "***"
click at [462, 485] on label "All of the above" at bounding box center [444, 485] width 98 height 17
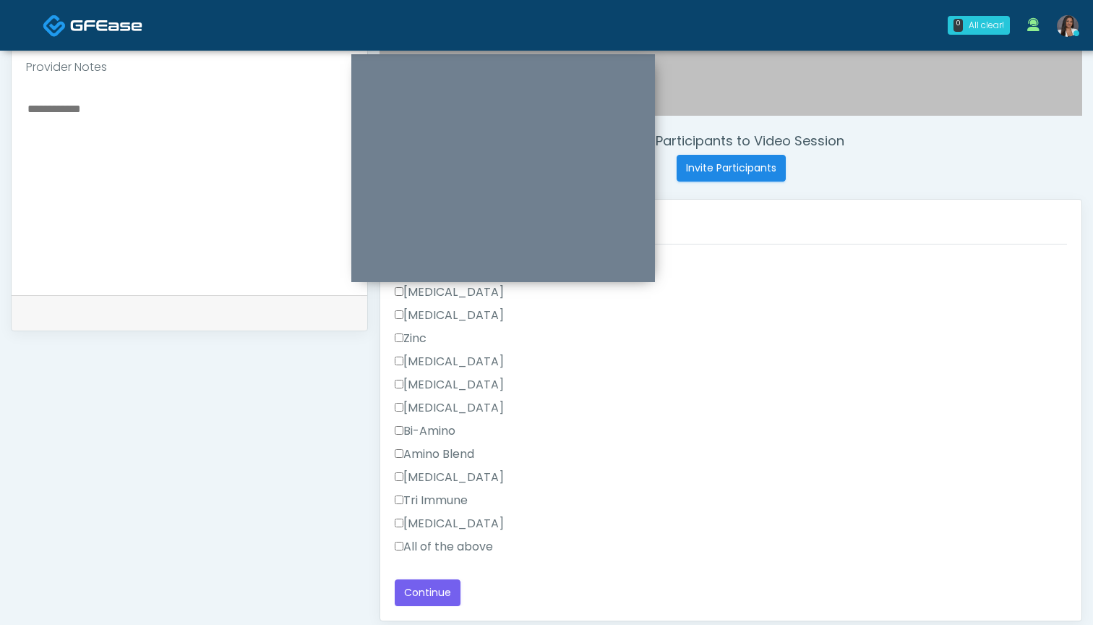
scroll to position [510, 0]
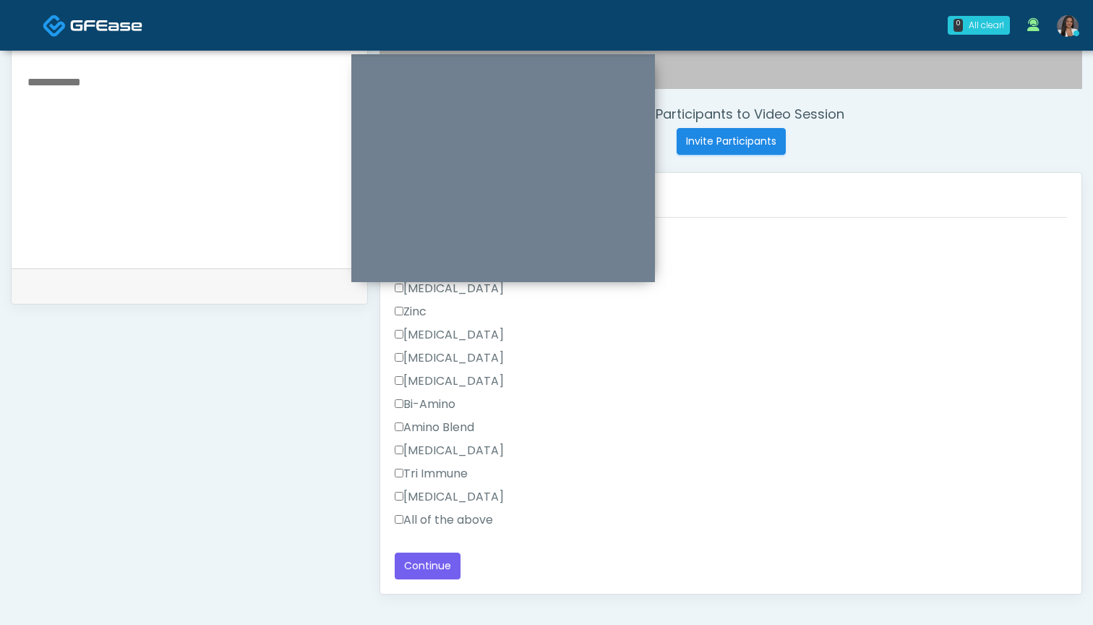
click at [419, 520] on label "All of the above" at bounding box center [444, 519] width 98 height 17
click at [424, 568] on button "Continue" at bounding box center [428, 565] width 66 height 27
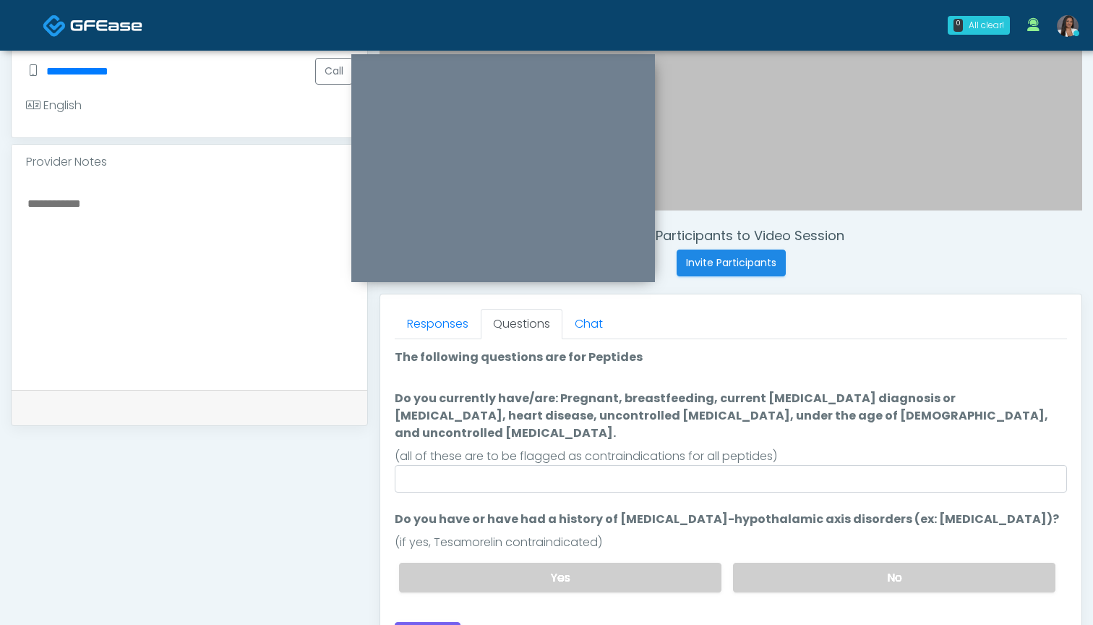
scroll to position [385, 0]
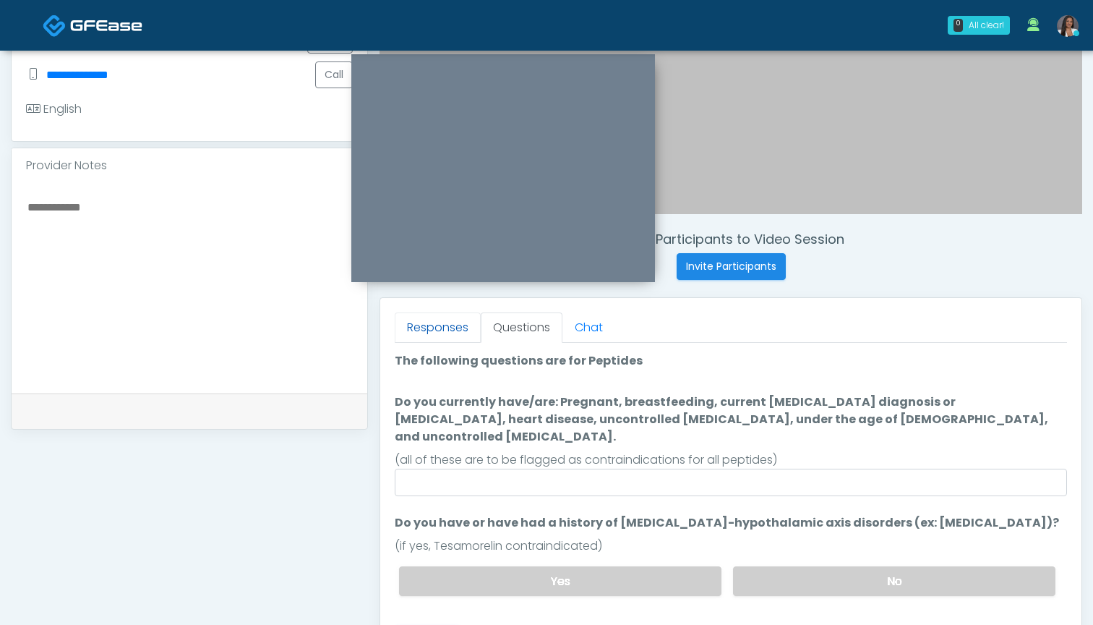
click at [420, 330] on link "Responses" at bounding box center [438, 327] width 86 height 30
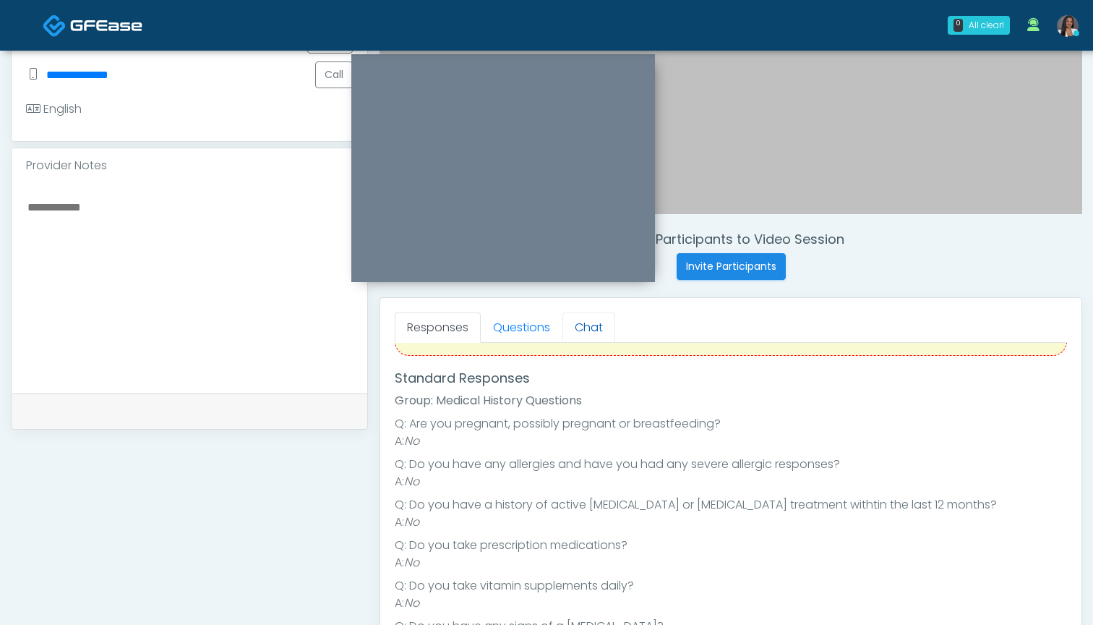
scroll to position [59, 0]
click at [584, 332] on link "Chat" at bounding box center [589, 327] width 53 height 30
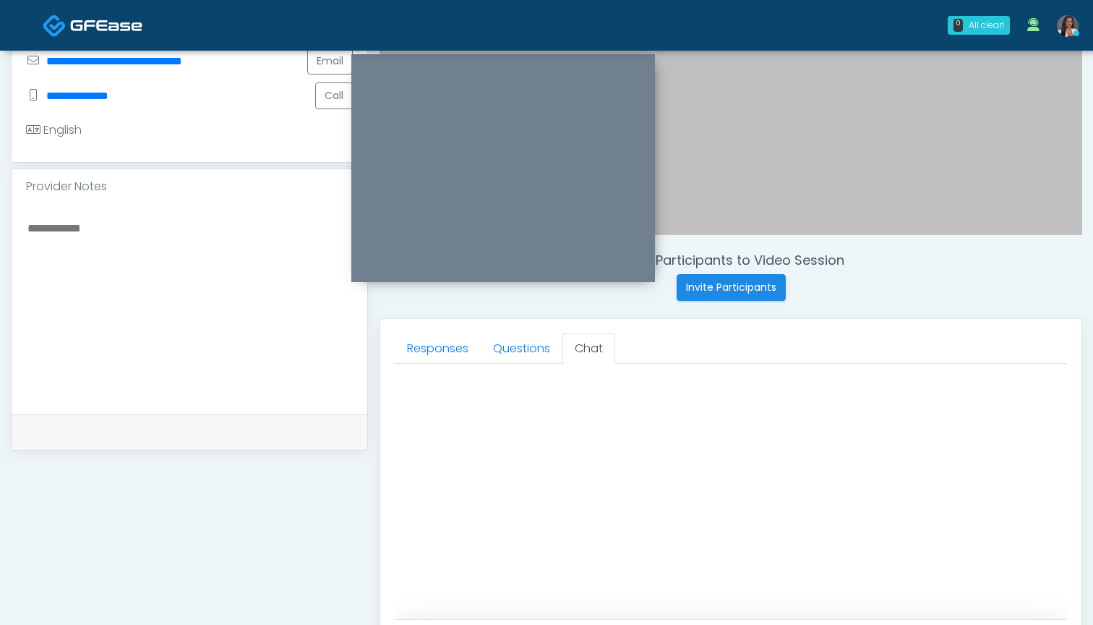
scroll to position [312, 0]
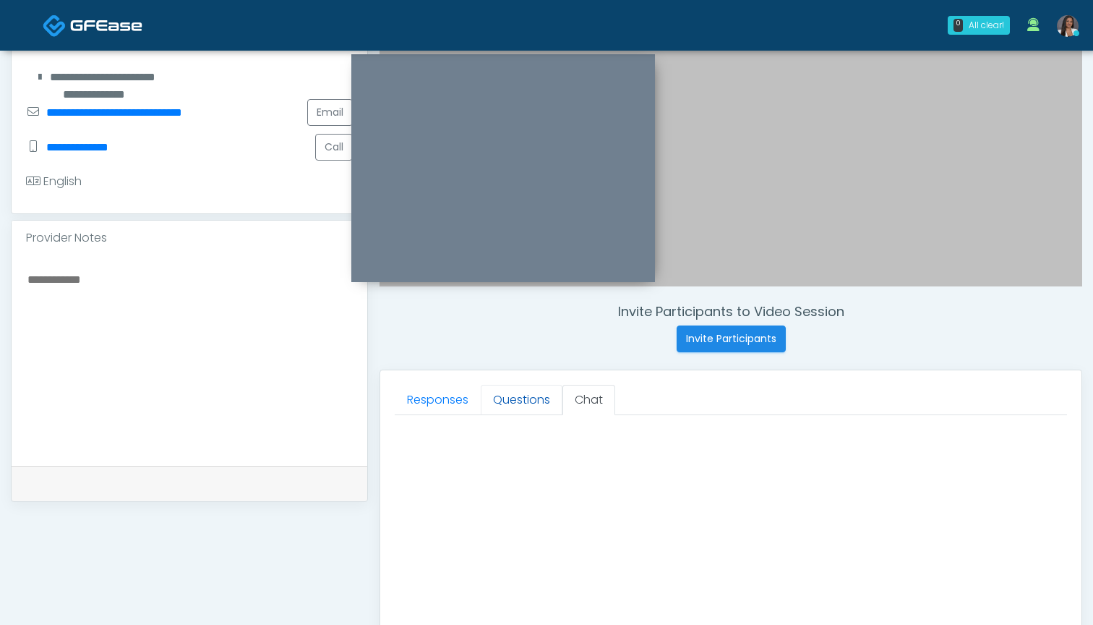
click at [510, 401] on link "Questions" at bounding box center [522, 400] width 82 height 30
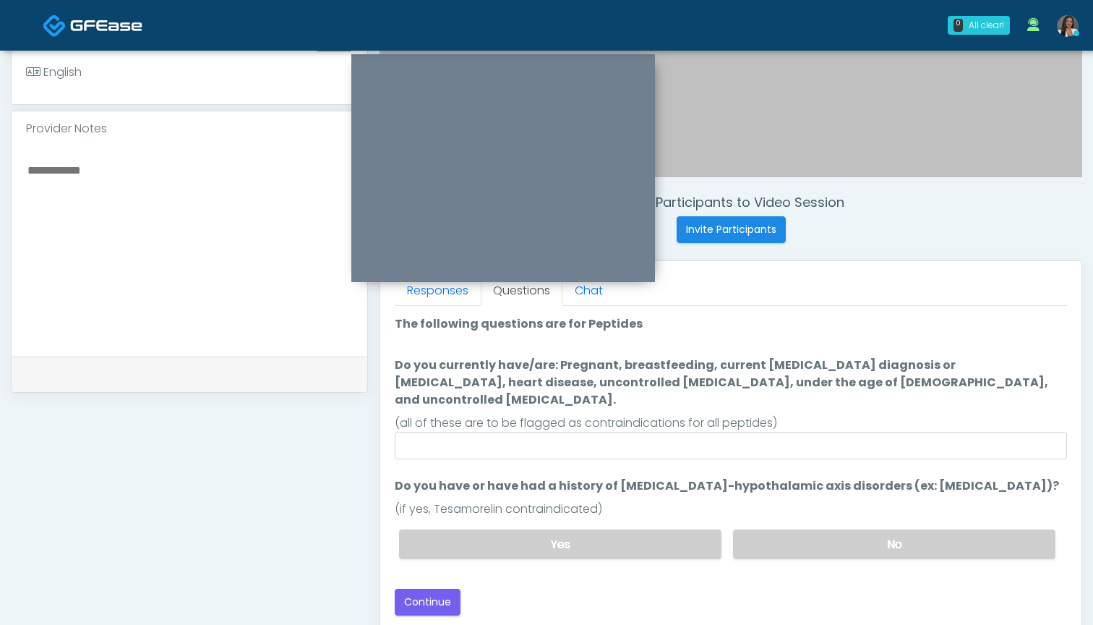
scroll to position [426, 0]
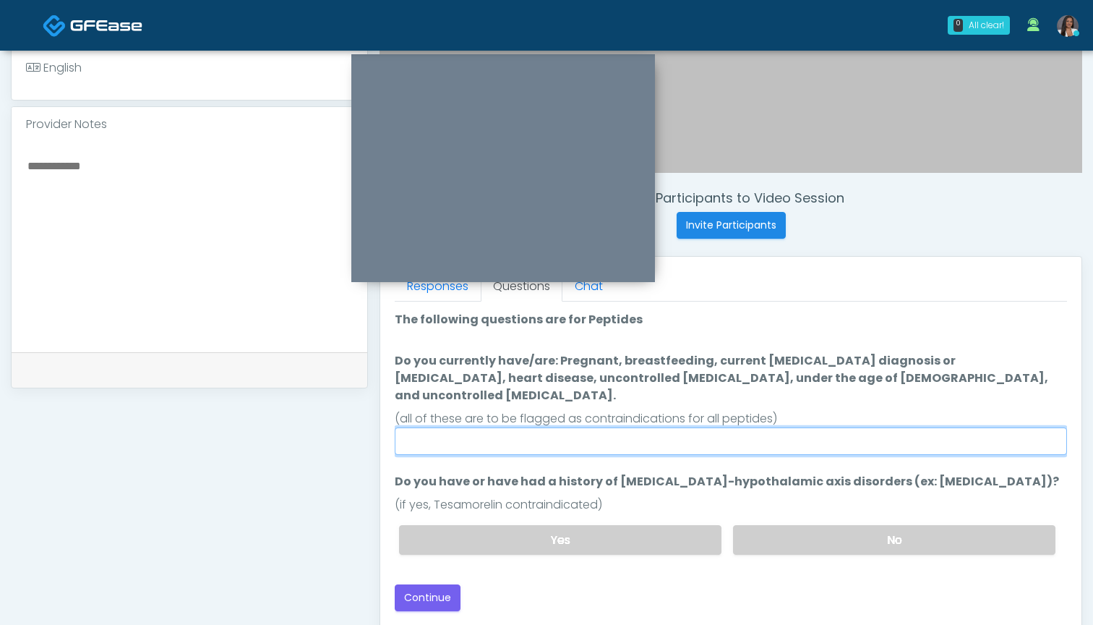
click at [585, 427] on input "Do you currently have/are: Pregnant, breastfeeding, current cancer diagnosis or…" at bounding box center [731, 440] width 672 height 27
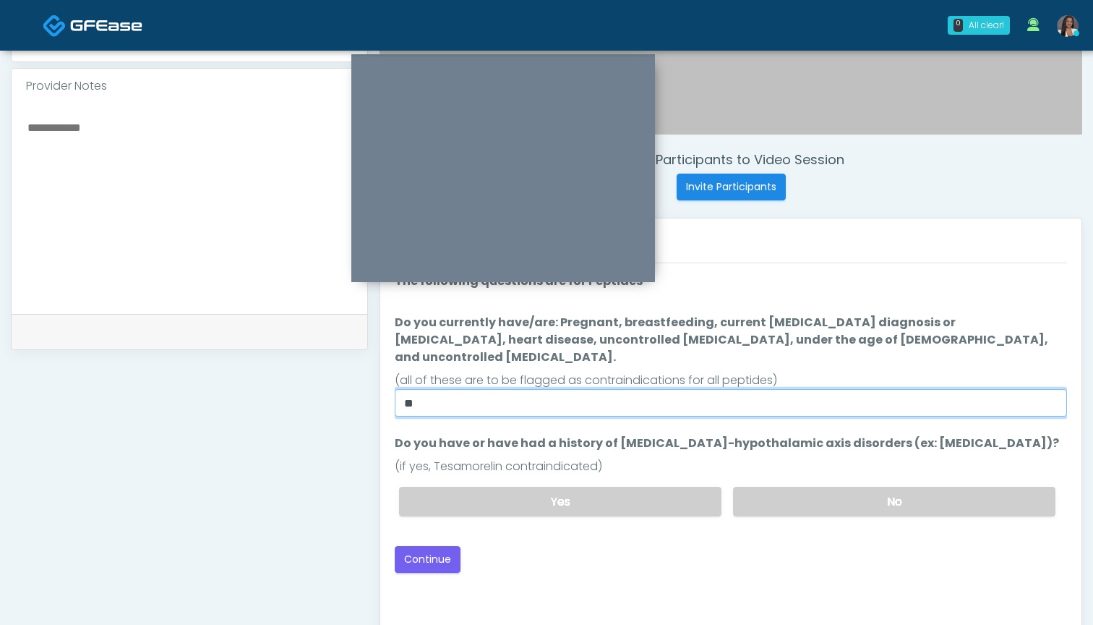
scroll to position [434, 0]
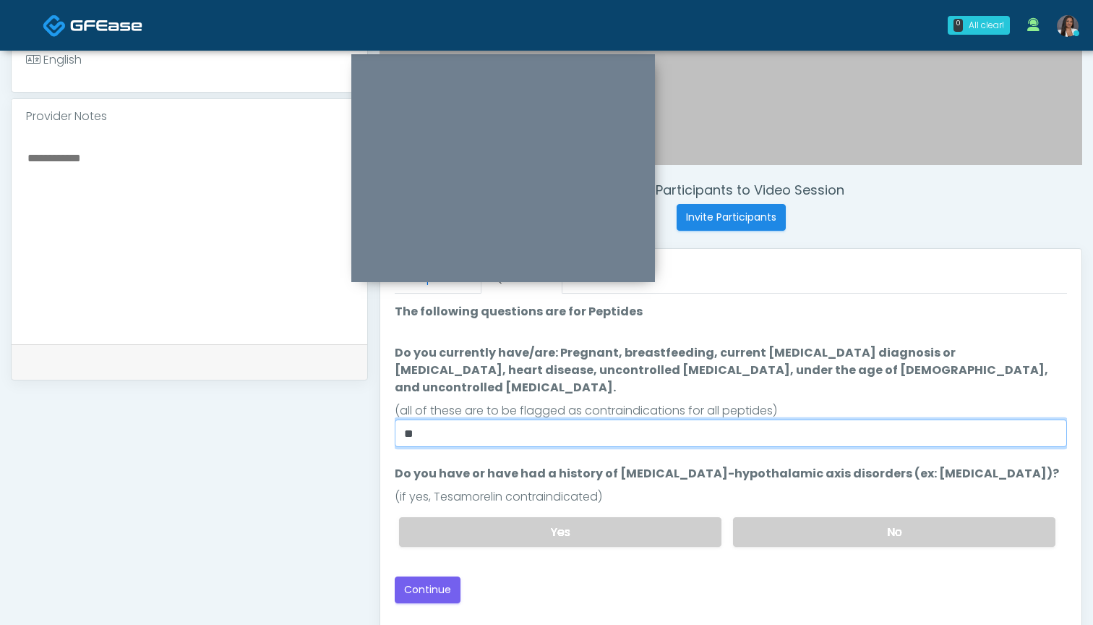
drag, startPoint x: 463, startPoint y: 418, endPoint x: 337, endPoint y: 413, distance: 125.9
click at [337, 413] on div "**********" at bounding box center [547, 233] width 1072 height 1103
type input "**"
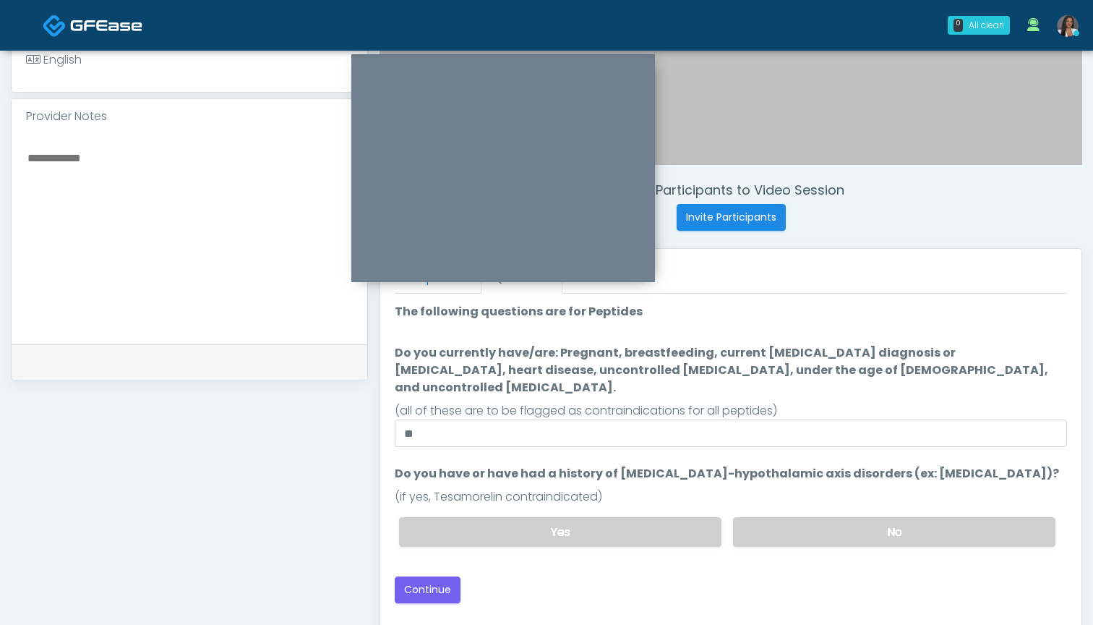
click at [602, 581] on div "Back Continue" at bounding box center [731, 589] width 672 height 27
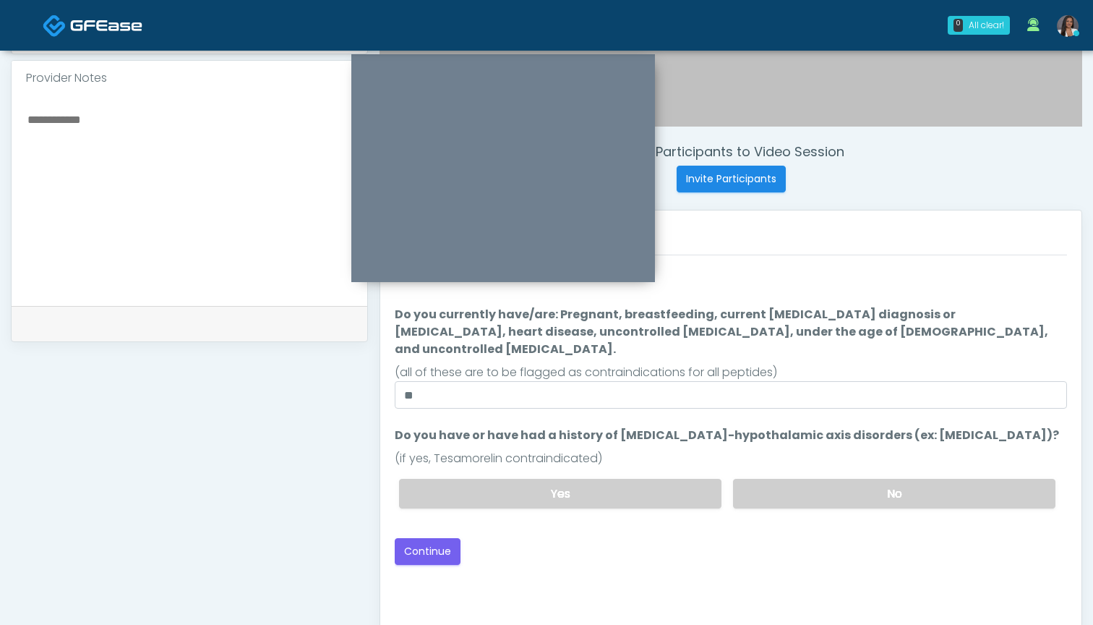
scroll to position [477, 0]
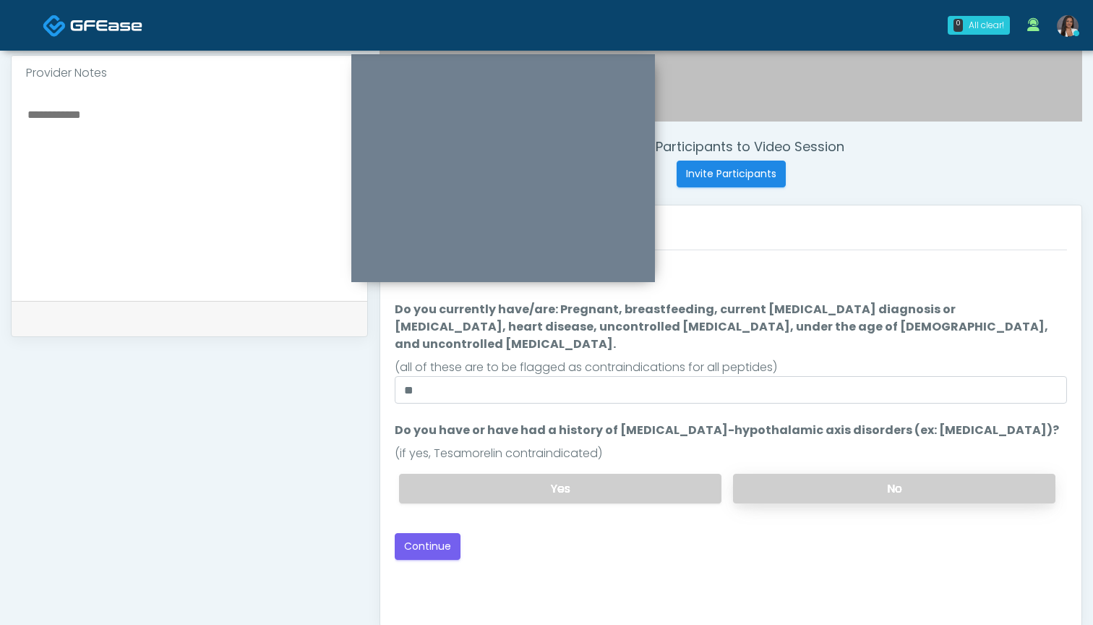
click at [788, 477] on label "No" at bounding box center [894, 489] width 322 height 30
click at [423, 533] on button "Continue" at bounding box center [428, 546] width 66 height 27
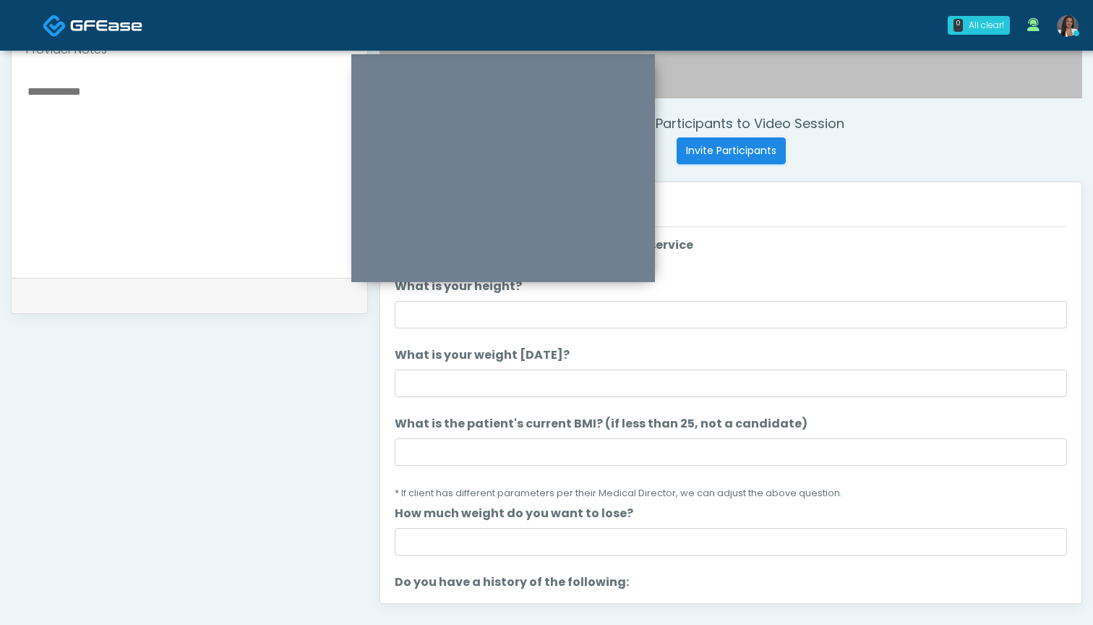
scroll to position [498, 0]
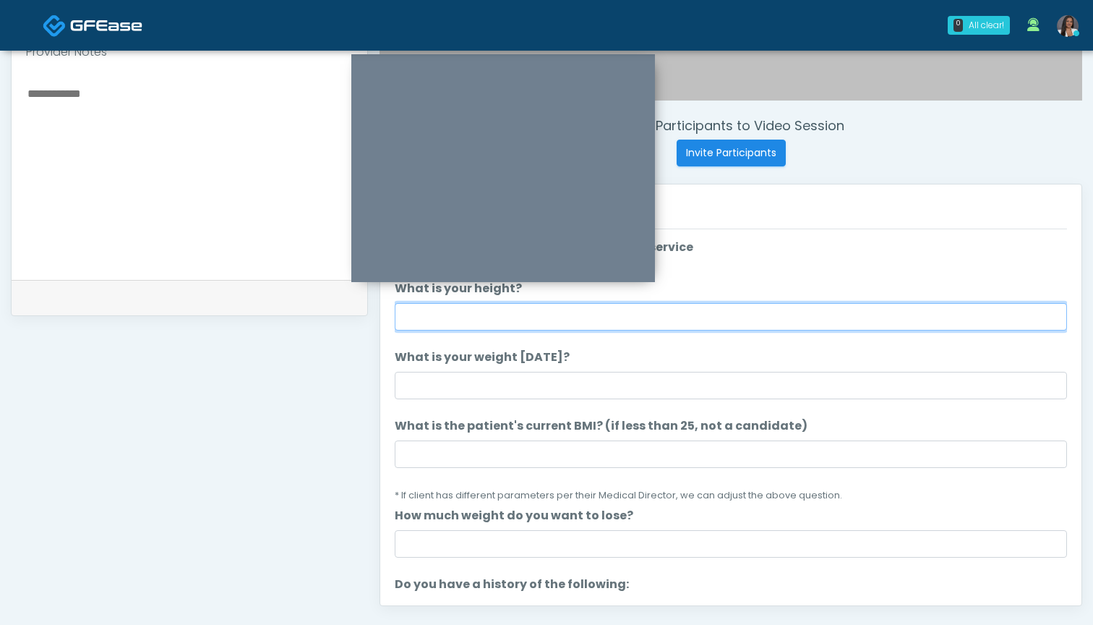
click at [542, 321] on input "What is your height?" at bounding box center [731, 316] width 672 height 27
type input "******"
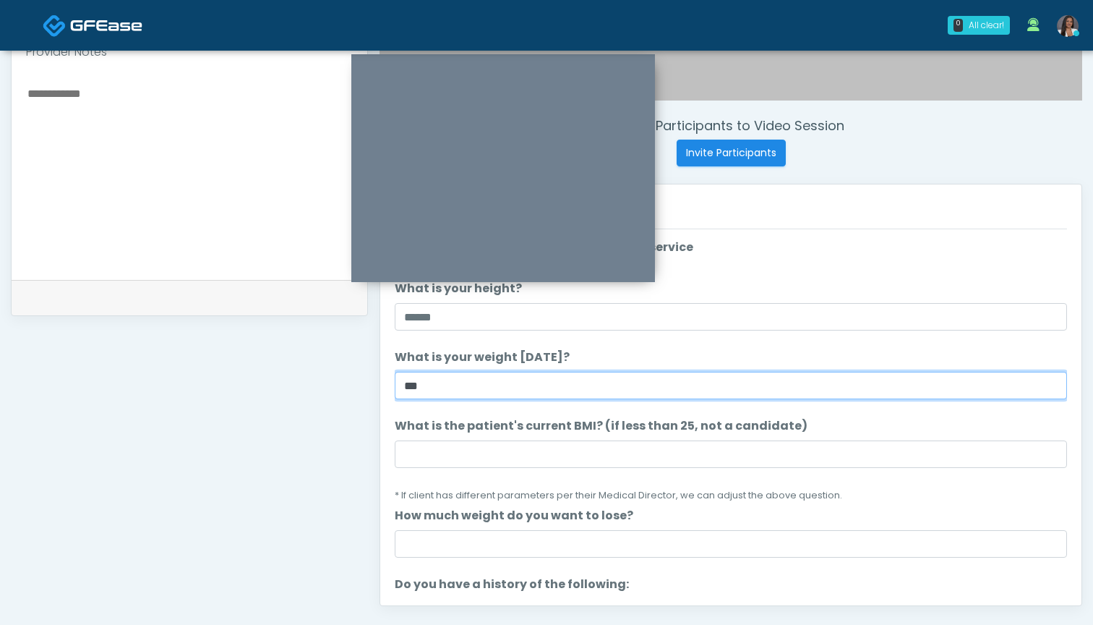
type input "***"
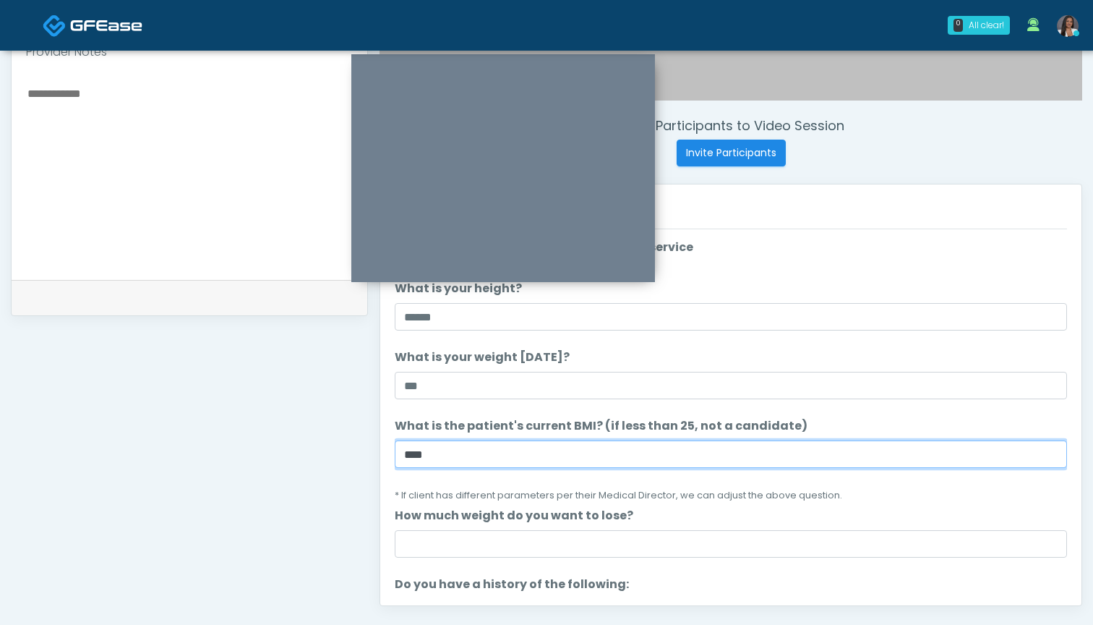
drag, startPoint x: 433, startPoint y: 463, endPoint x: 355, endPoint y: 454, distance: 78.6
click at [355, 454] on div "**********" at bounding box center [547, 168] width 1072 height 1103
type input "****"
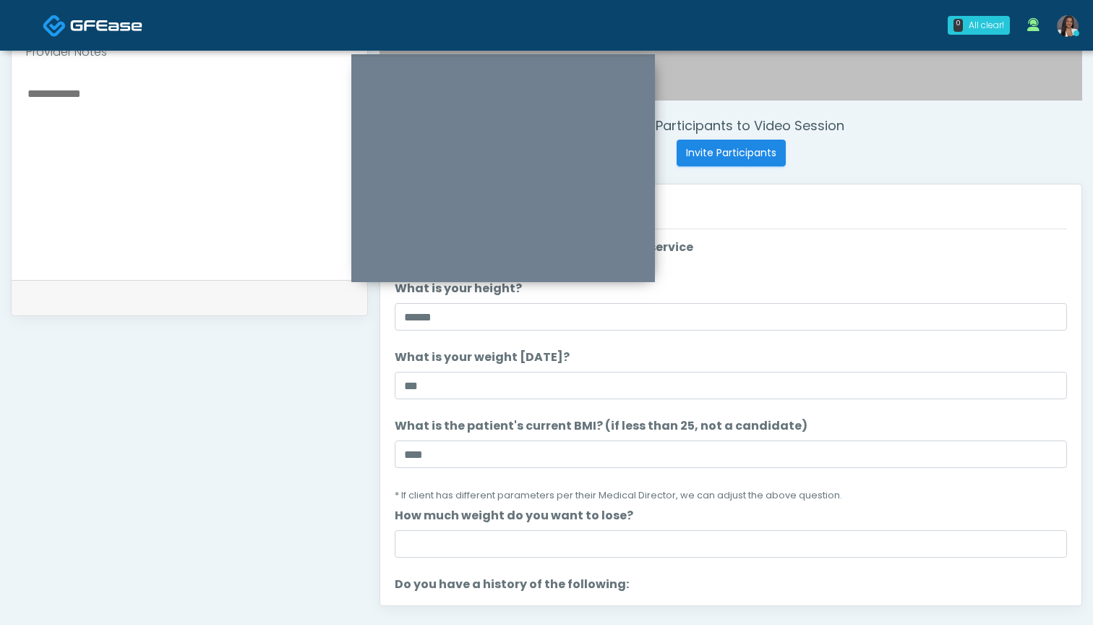
click at [168, 134] on textarea at bounding box center [189, 172] width 327 height 176
paste textarea "*****"
drag, startPoint x: 81, startPoint y: 98, endPoint x: 16, endPoint y: 98, distance: 65.1
click at [16, 98] on div "********" at bounding box center [190, 174] width 356 height 210
type textarea "********"
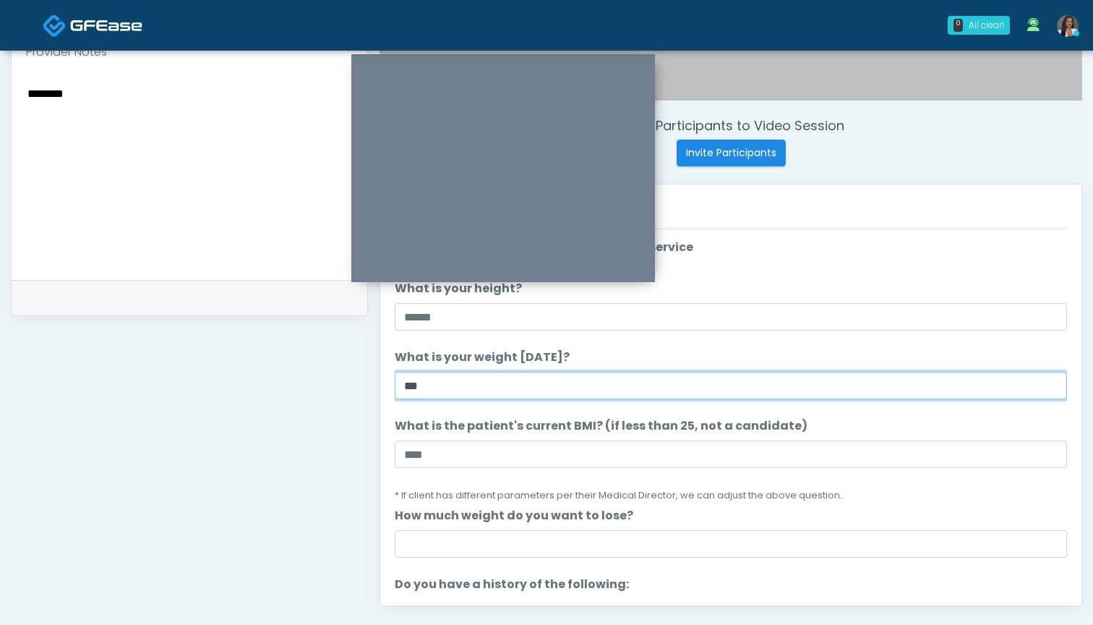
click at [462, 385] on input "***" at bounding box center [731, 385] width 672 height 27
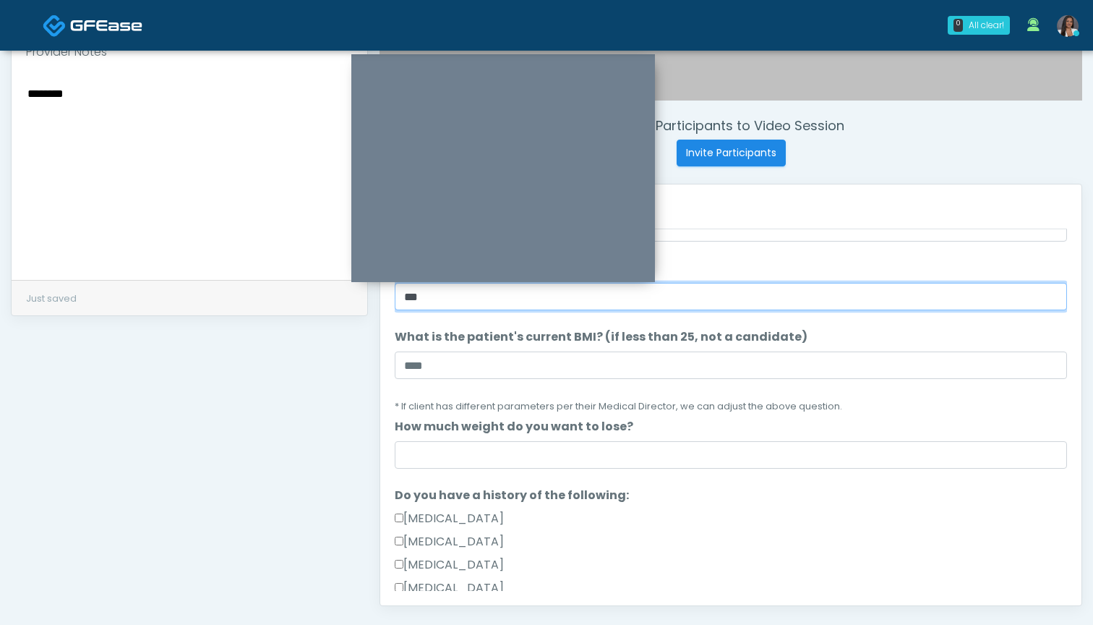
scroll to position [166, 0]
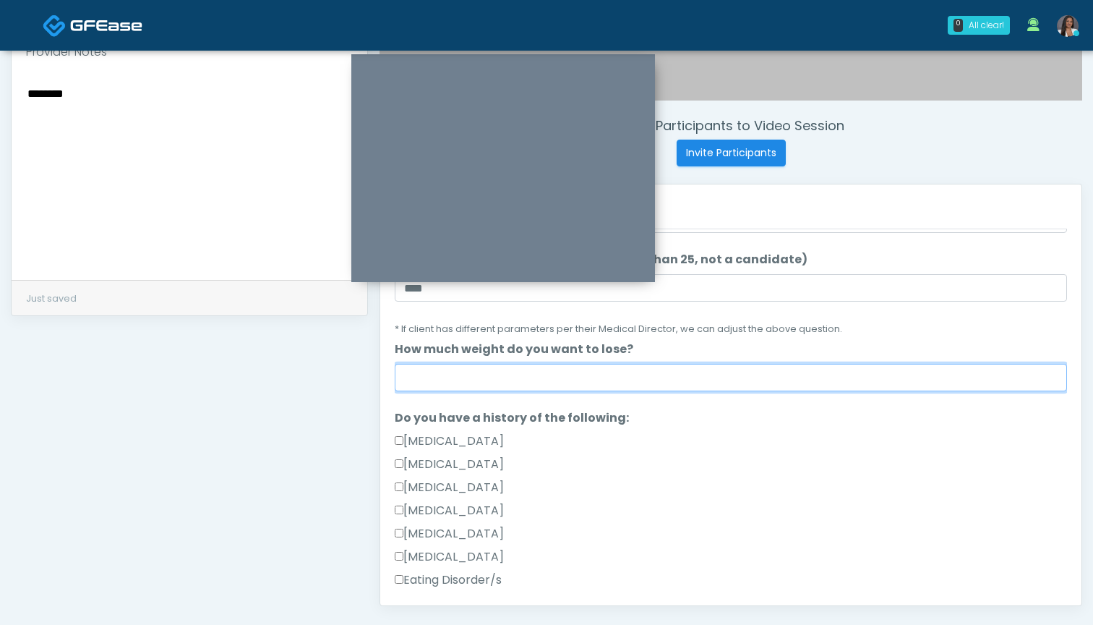
click at [464, 380] on input "How much weight do you want to lose?" at bounding box center [731, 377] width 672 height 27
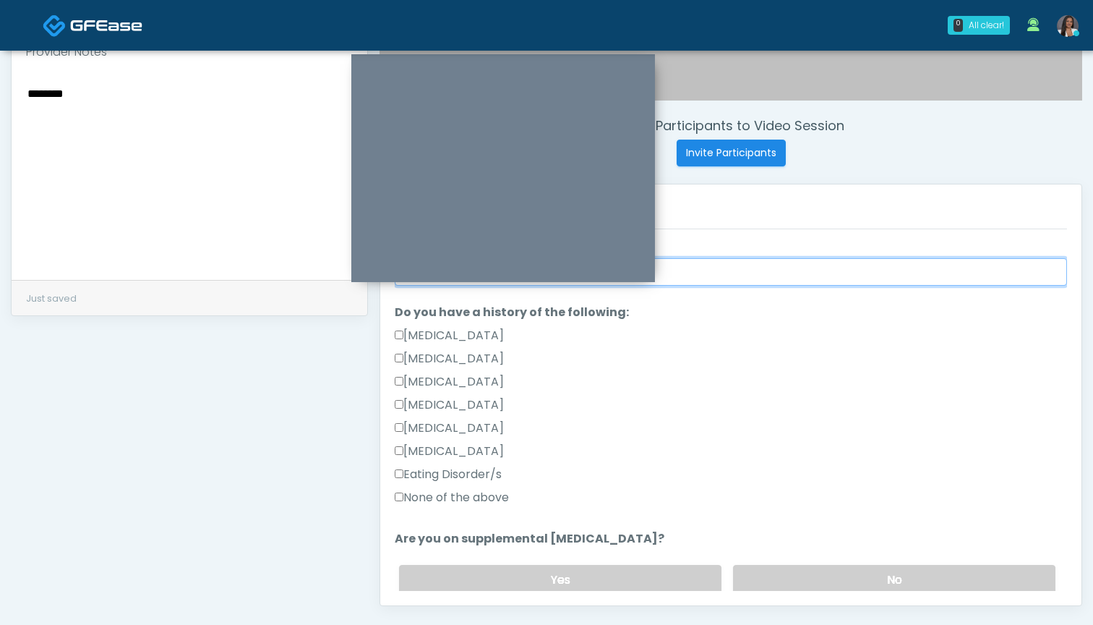
scroll to position [306, 0]
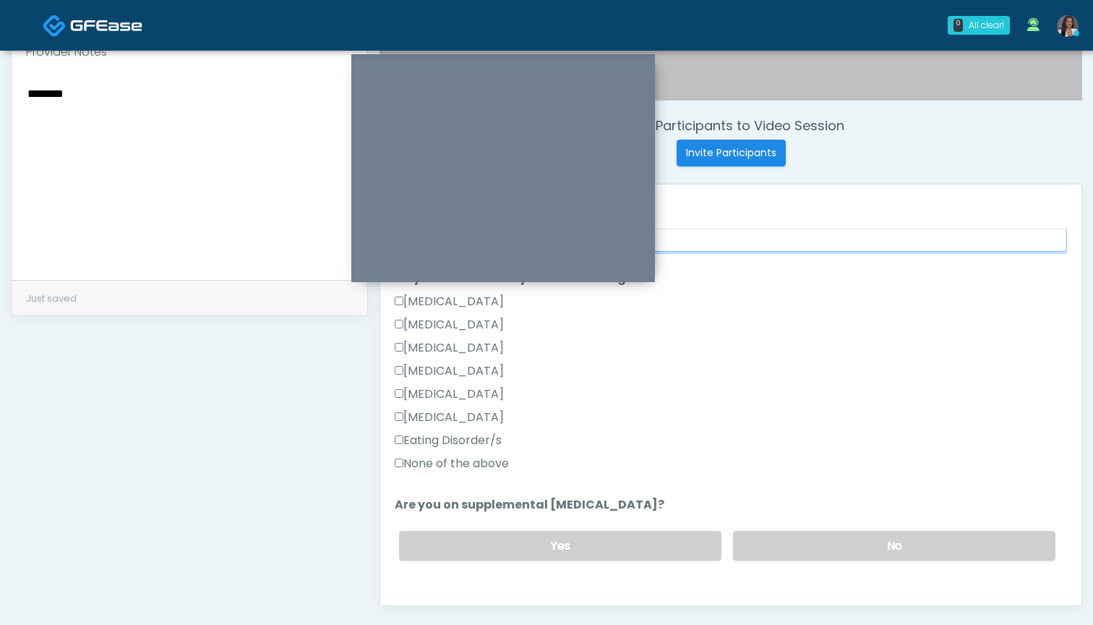
type input "*"
click at [464, 463] on label "None of the above" at bounding box center [452, 463] width 114 height 17
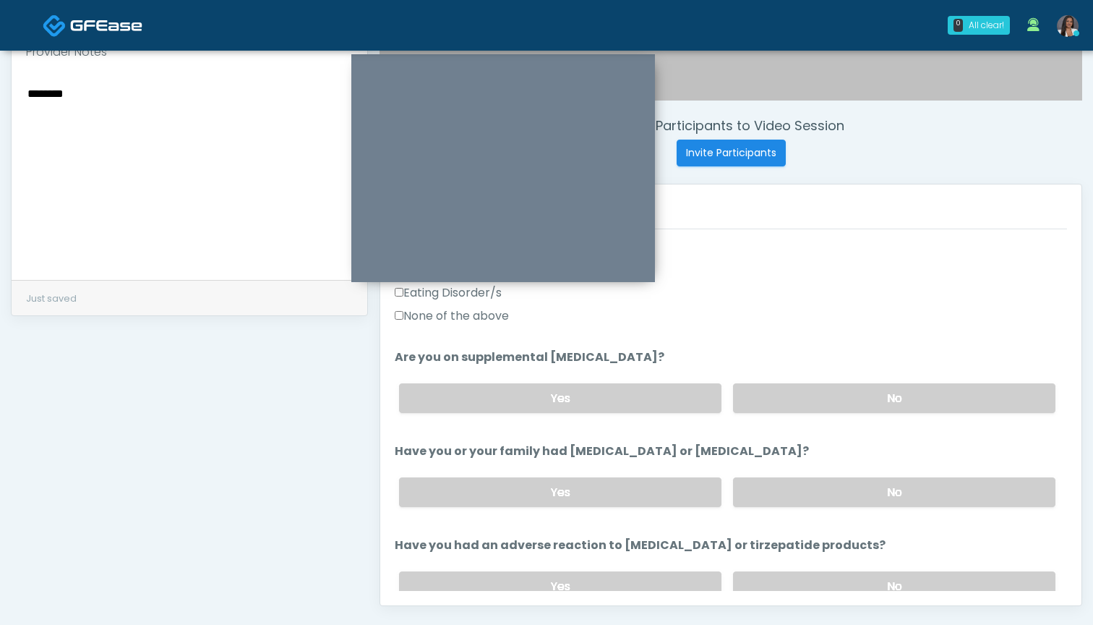
scroll to position [458, 0]
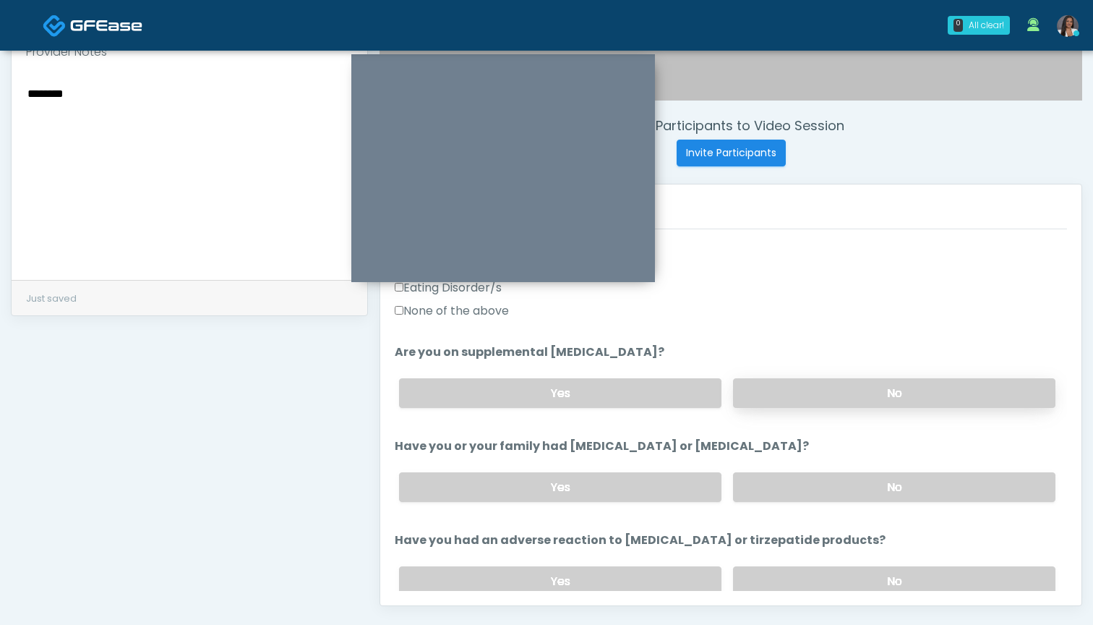
click at [788, 393] on label "No" at bounding box center [894, 393] width 322 height 30
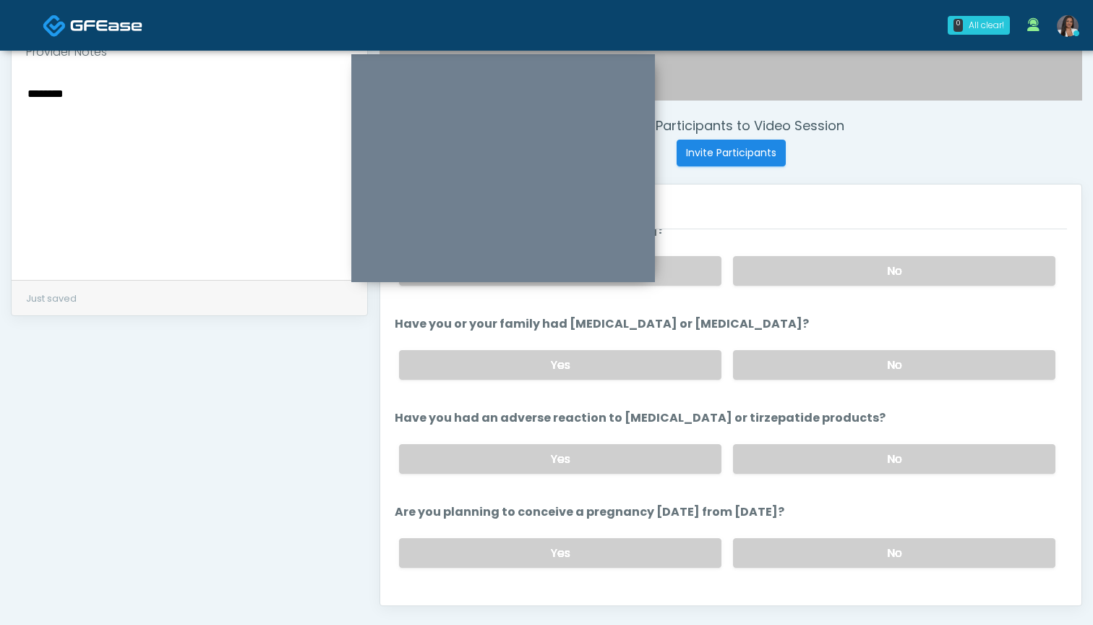
scroll to position [589, 0]
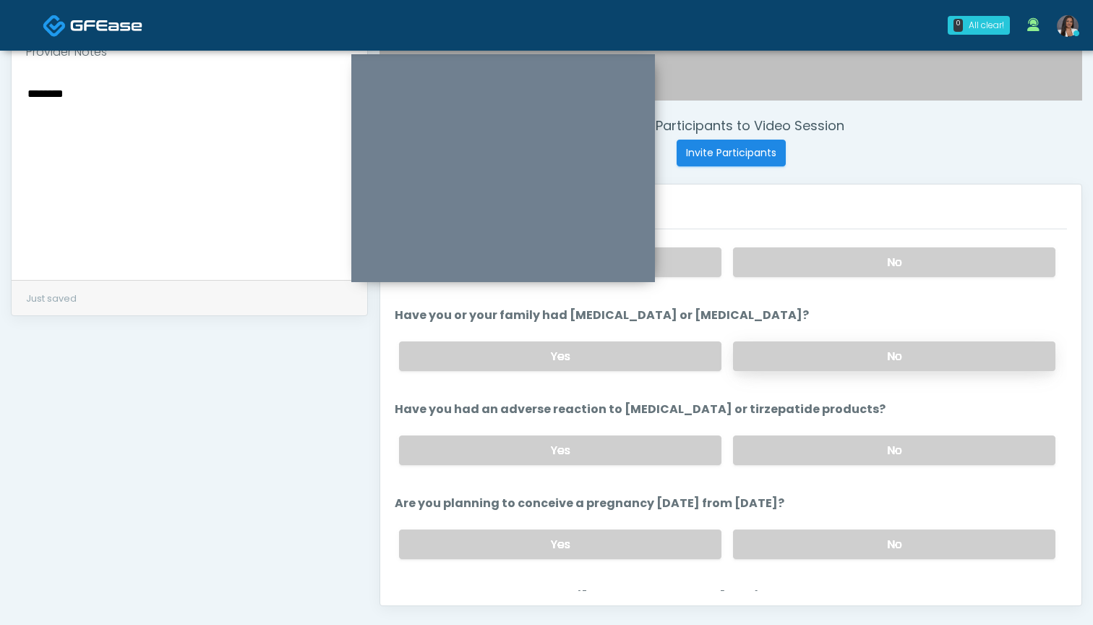
click at [795, 359] on label "No" at bounding box center [894, 356] width 322 height 30
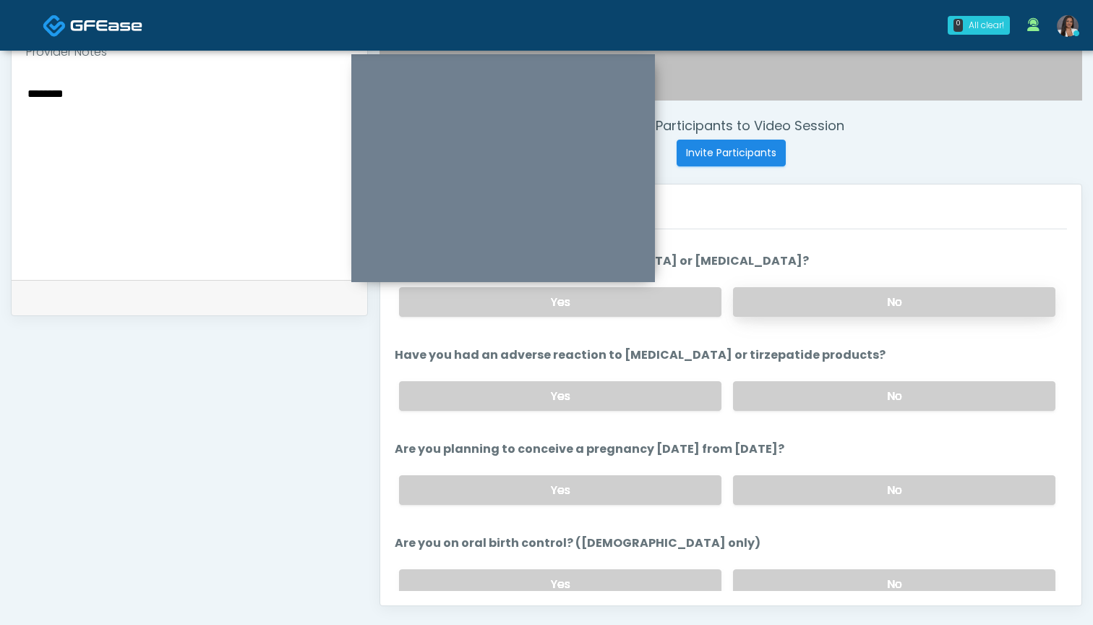
scroll to position [644, 0]
click at [815, 399] on label "No" at bounding box center [894, 395] width 322 height 30
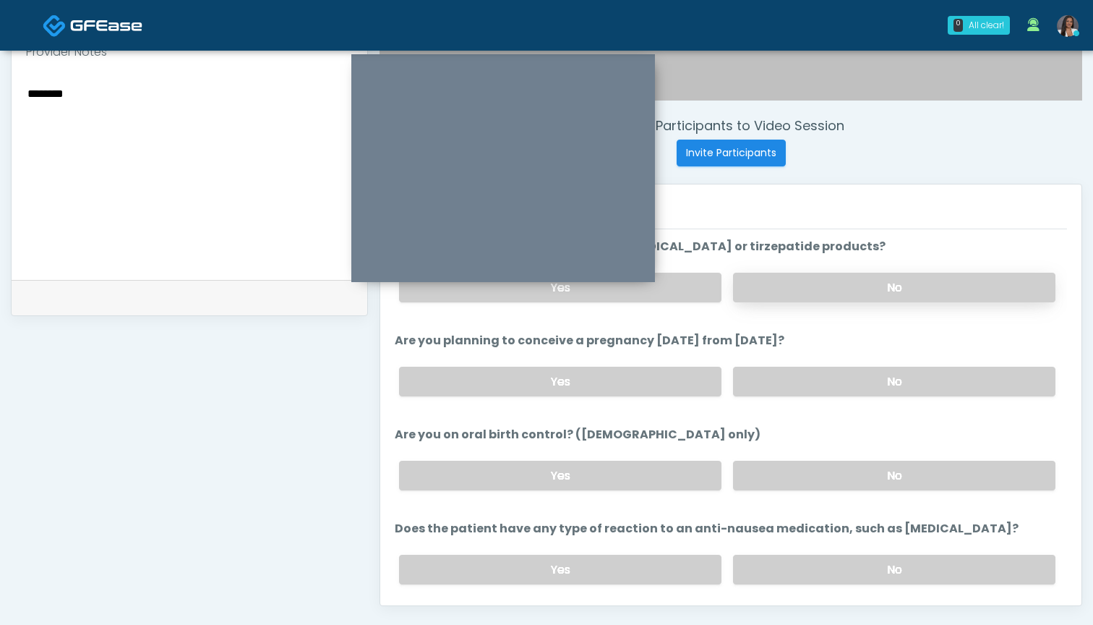
scroll to position [765, 0]
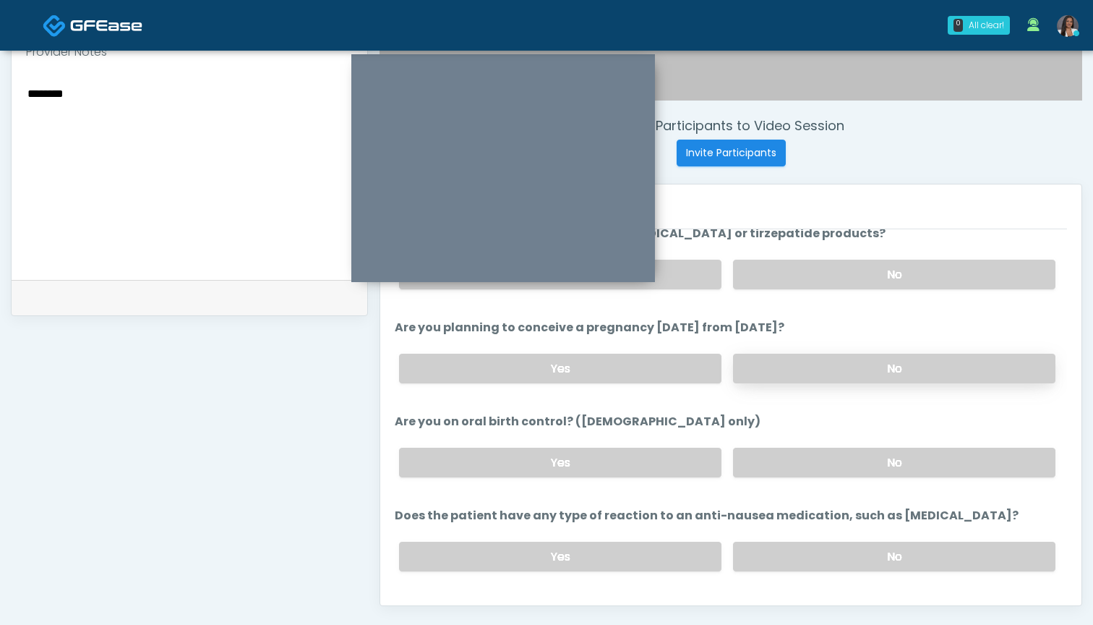
click at [818, 368] on label "No" at bounding box center [894, 369] width 322 height 30
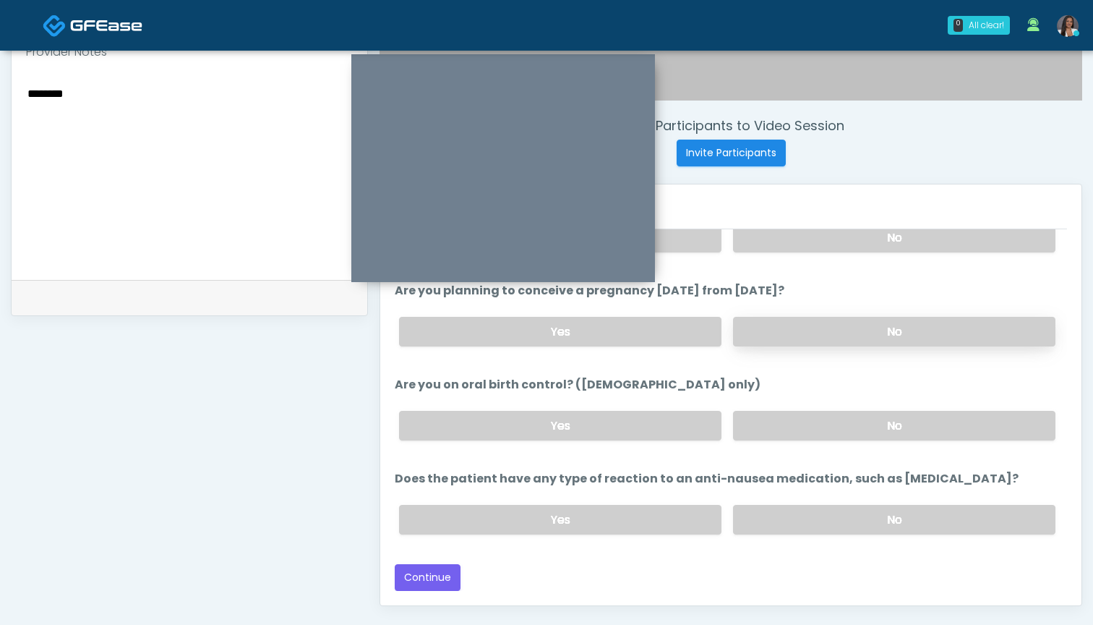
scroll to position [529, 0]
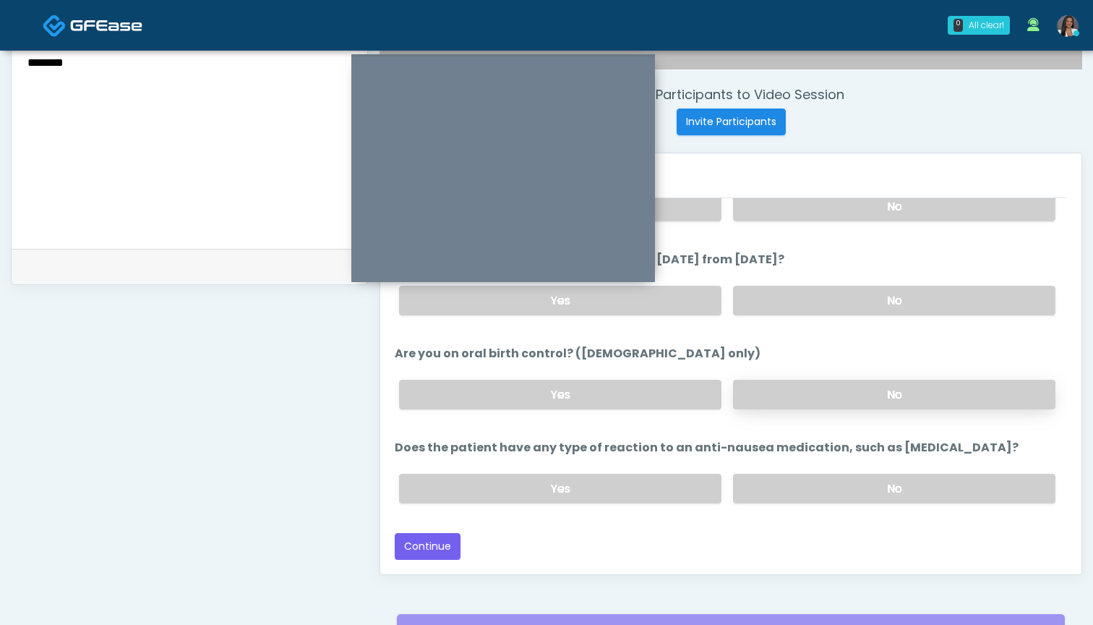
click at [801, 405] on label "No" at bounding box center [894, 395] width 322 height 30
click at [792, 485] on label "No" at bounding box center [894, 489] width 322 height 30
click at [432, 548] on button "Continue" at bounding box center [428, 546] width 66 height 27
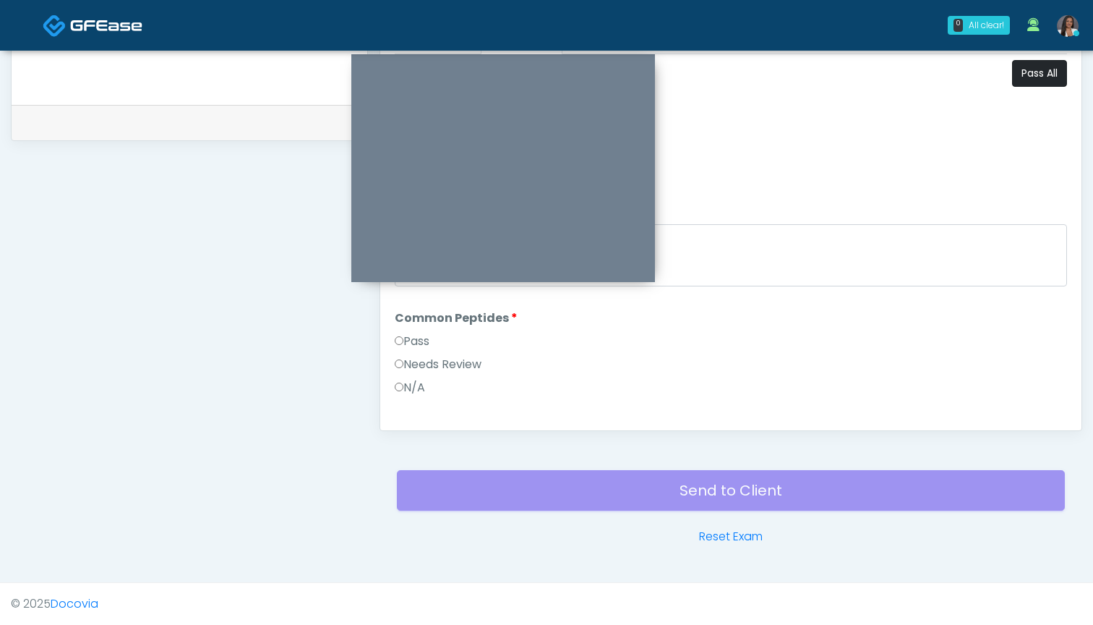
scroll to position [0, 0]
click at [1020, 77] on button "Pass All" at bounding box center [1039, 73] width 55 height 27
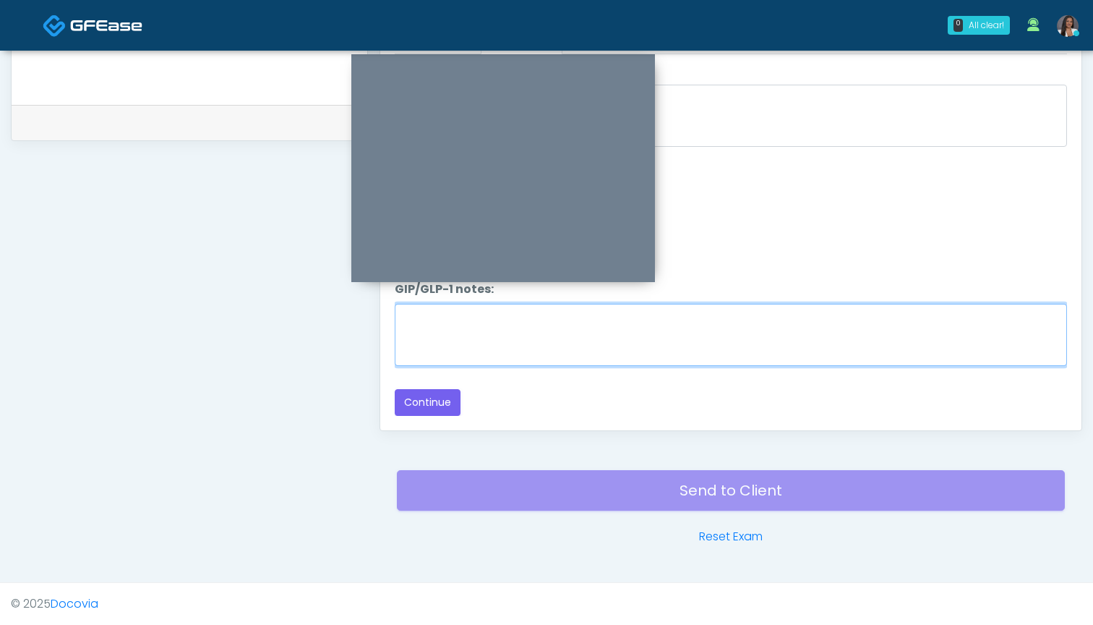
scroll to position [359, 0]
click at [702, 349] on textarea "GIP/GLP-1 notes:" at bounding box center [731, 335] width 672 height 62
paste textarea "********"
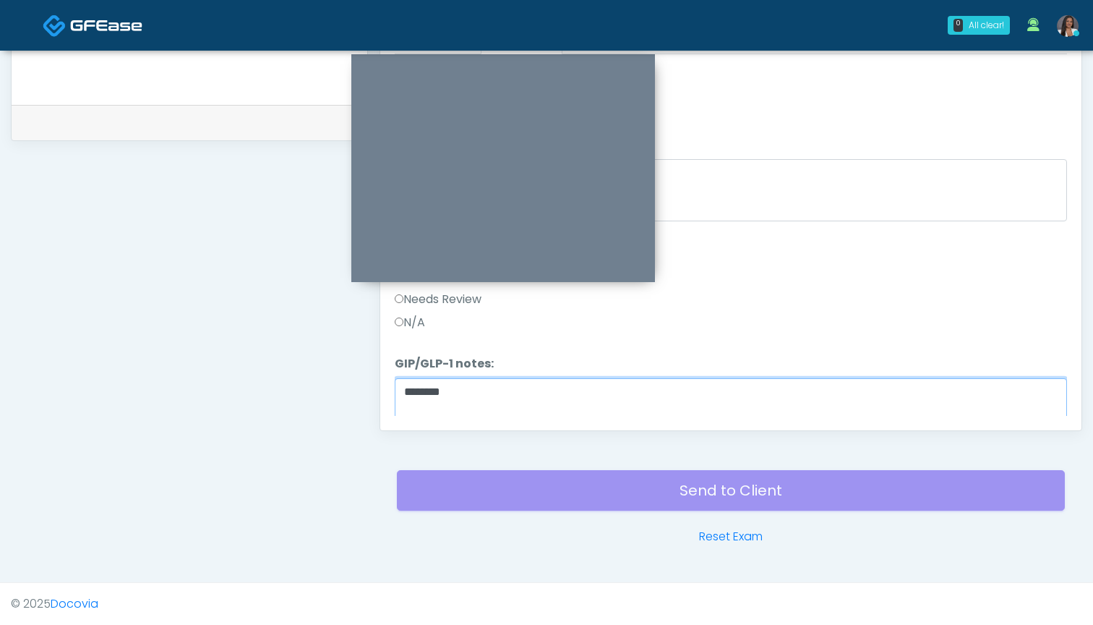
scroll to position [261, 0]
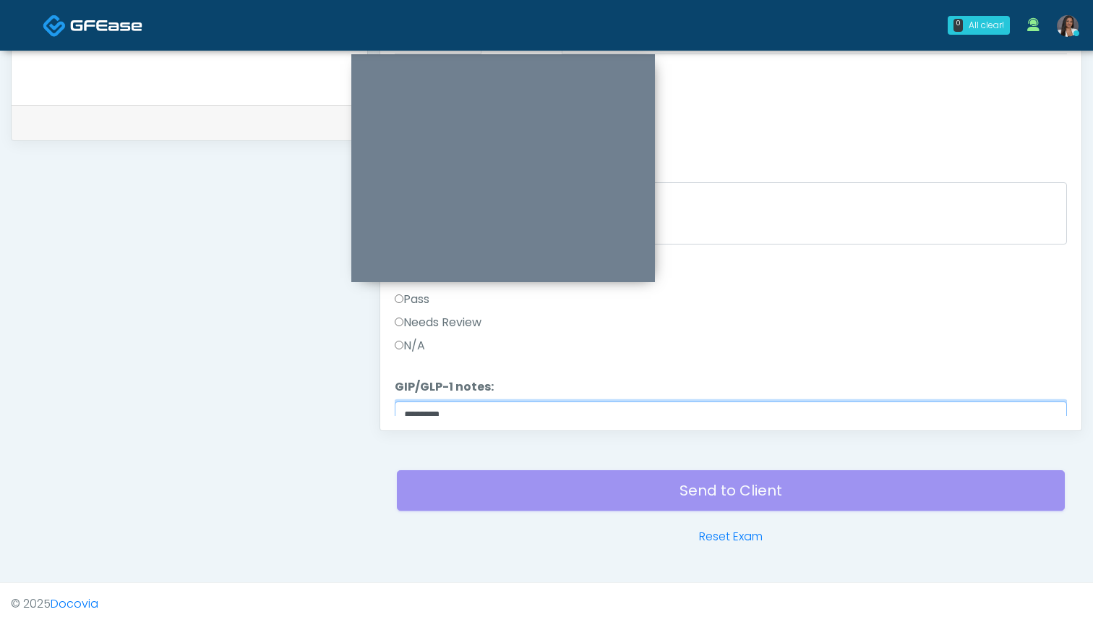
type textarea "********"
click at [418, 325] on label "Needs Review" at bounding box center [438, 322] width 87 height 17
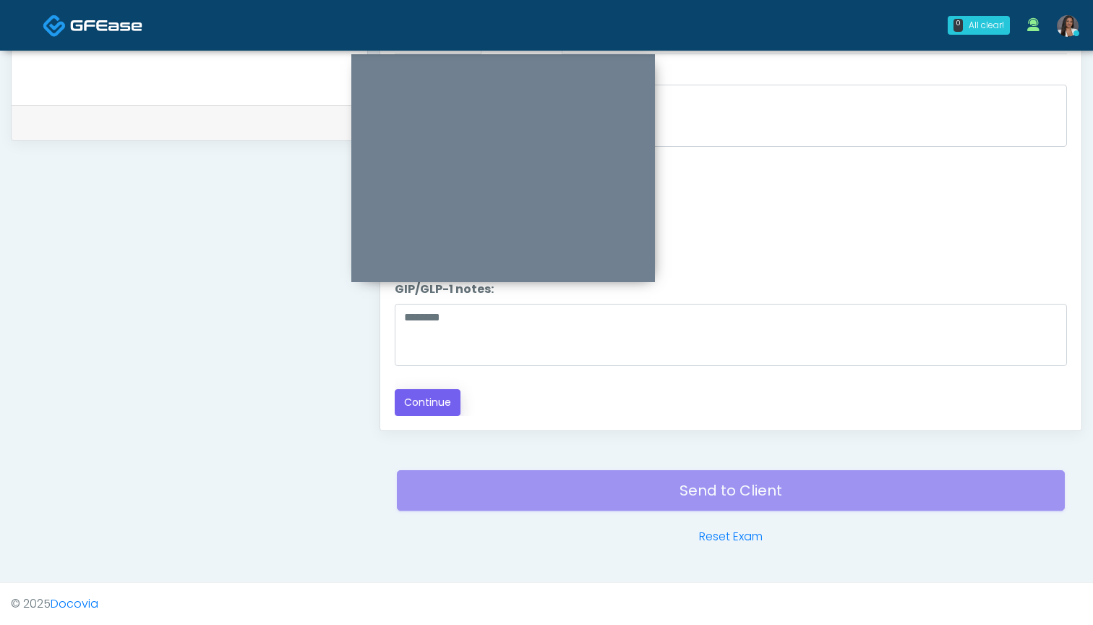
scroll to position [359, 0]
click at [440, 393] on button "Continue" at bounding box center [428, 402] width 66 height 27
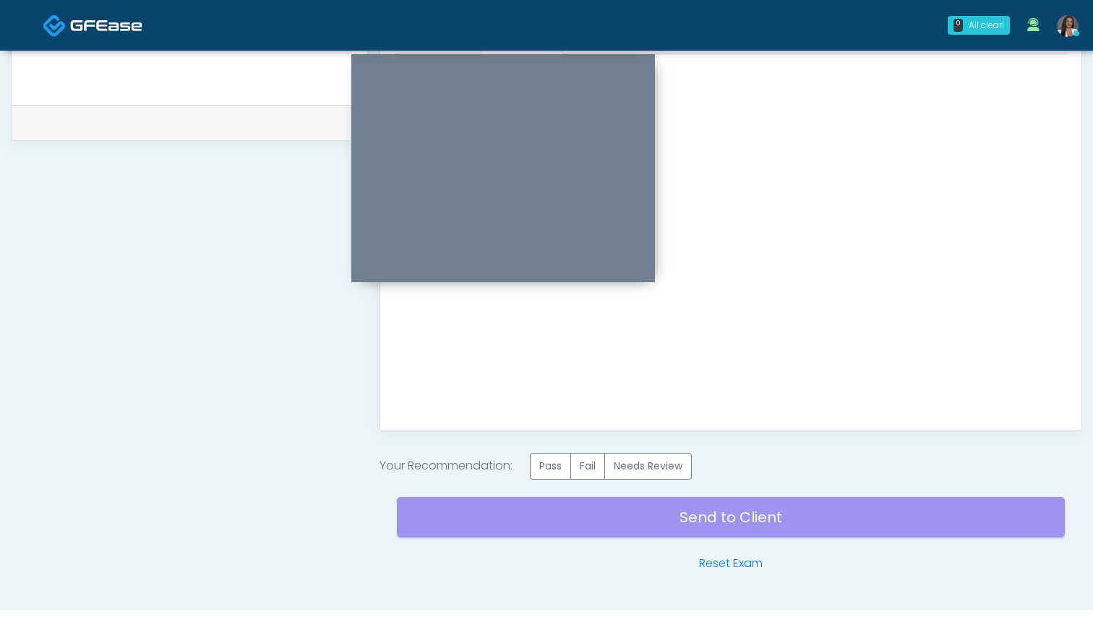
scroll to position [0, 0]
click at [635, 469] on label "Needs Review" at bounding box center [647, 466] width 87 height 27
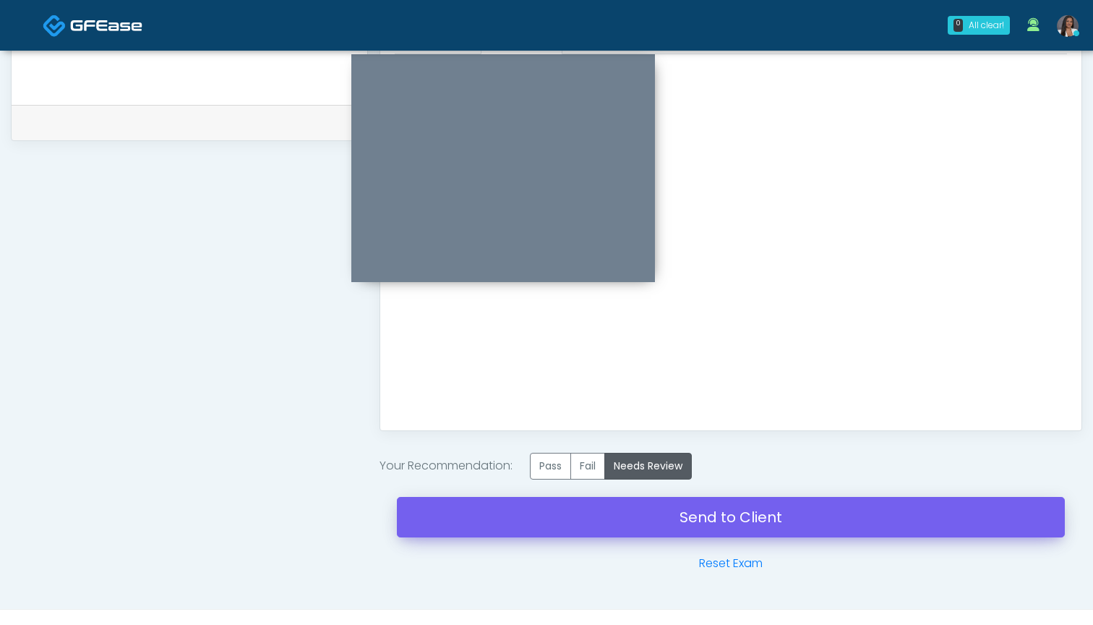
click at [714, 518] on link "Send to Client" at bounding box center [731, 517] width 668 height 40
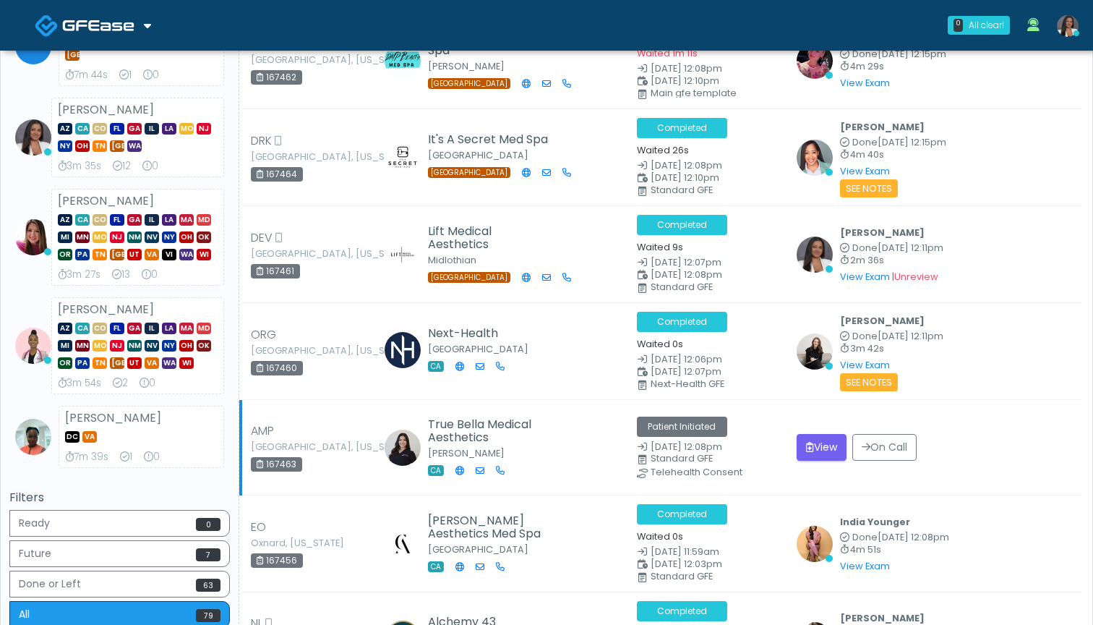
scroll to position [580, 0]
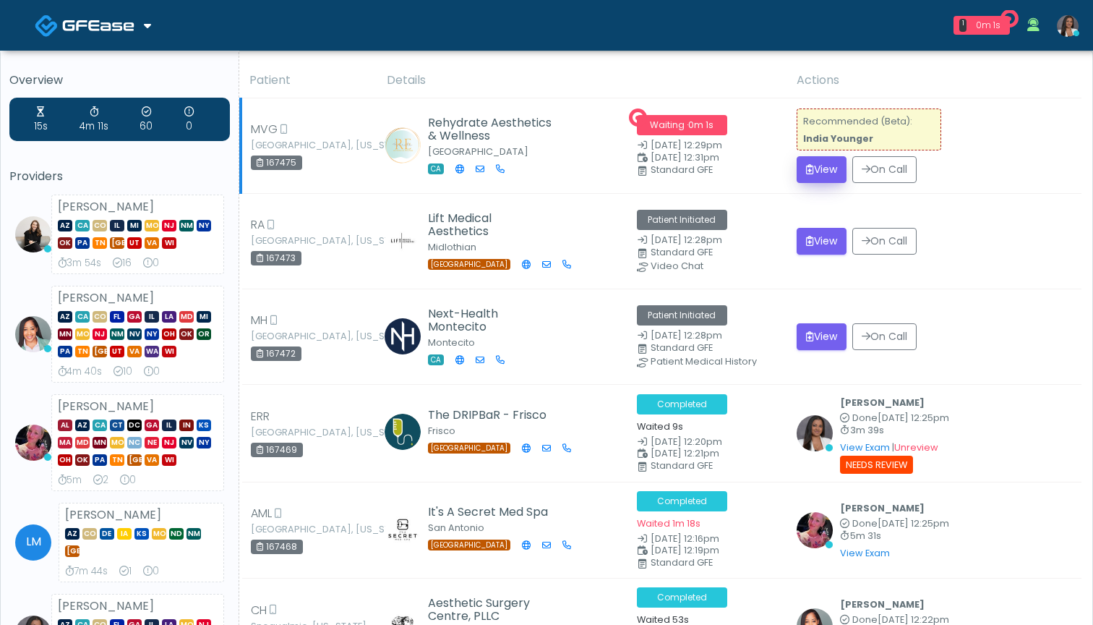
click at [816, 166] on button "View" at bounding box center [822, 169] width 50 height 27
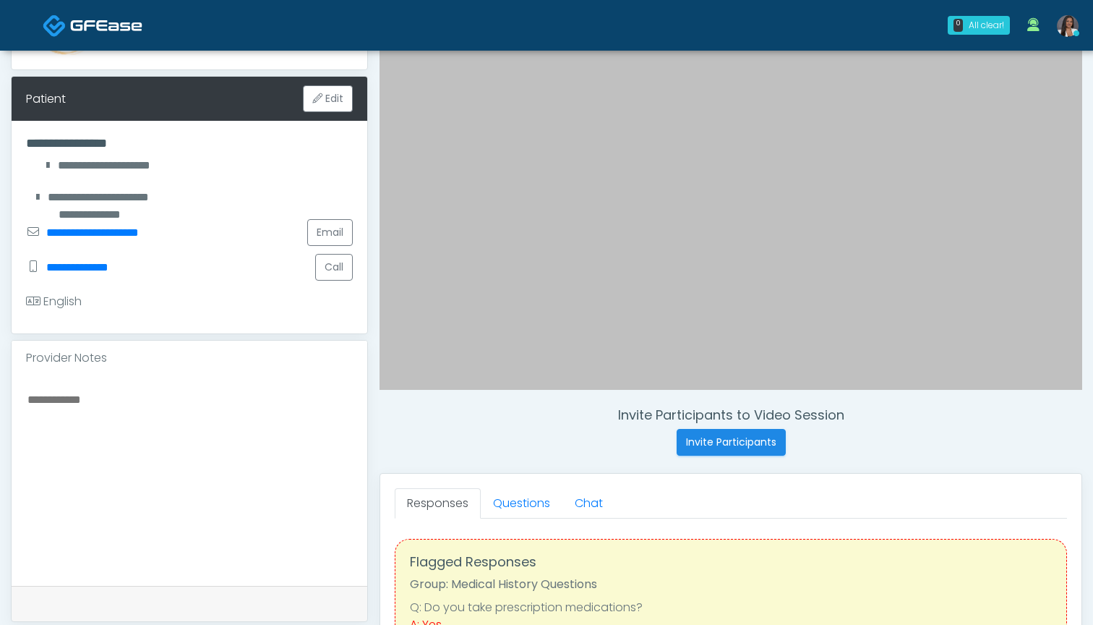
scroll to position [301, 0]
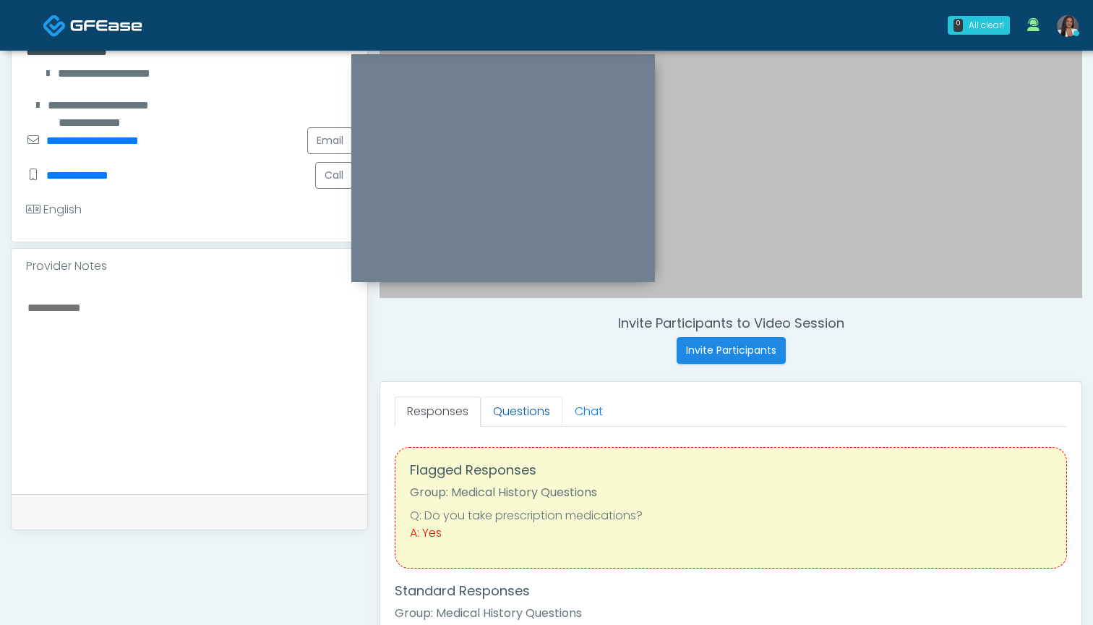
click at [518, 411] on link "Questions" at bounding box center [522, 411] width 82 height 30
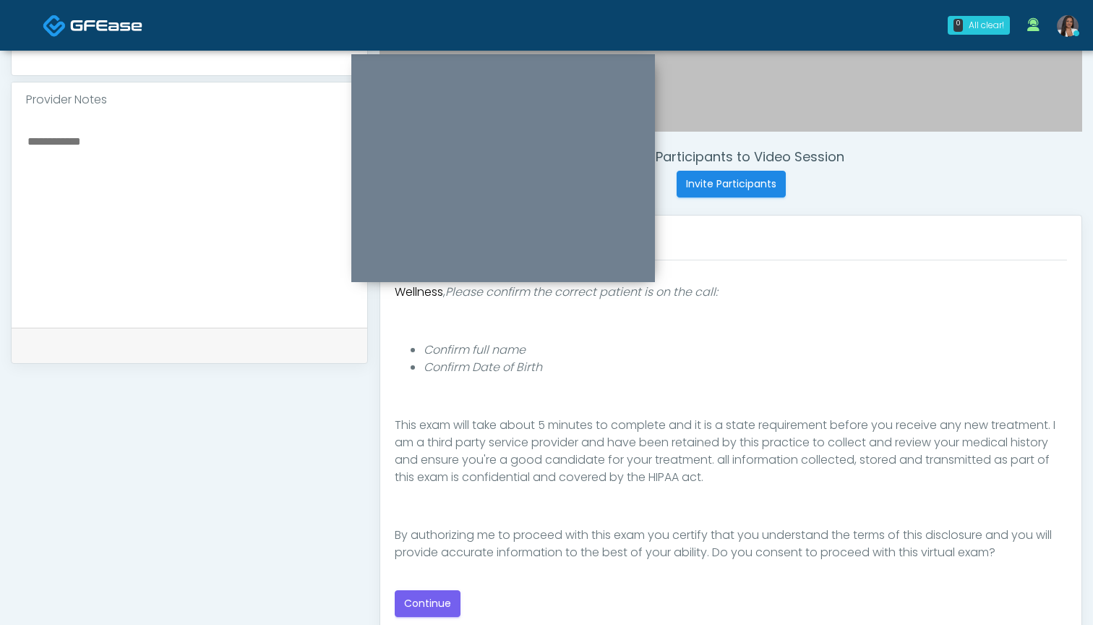
scroll to position [494, 0]
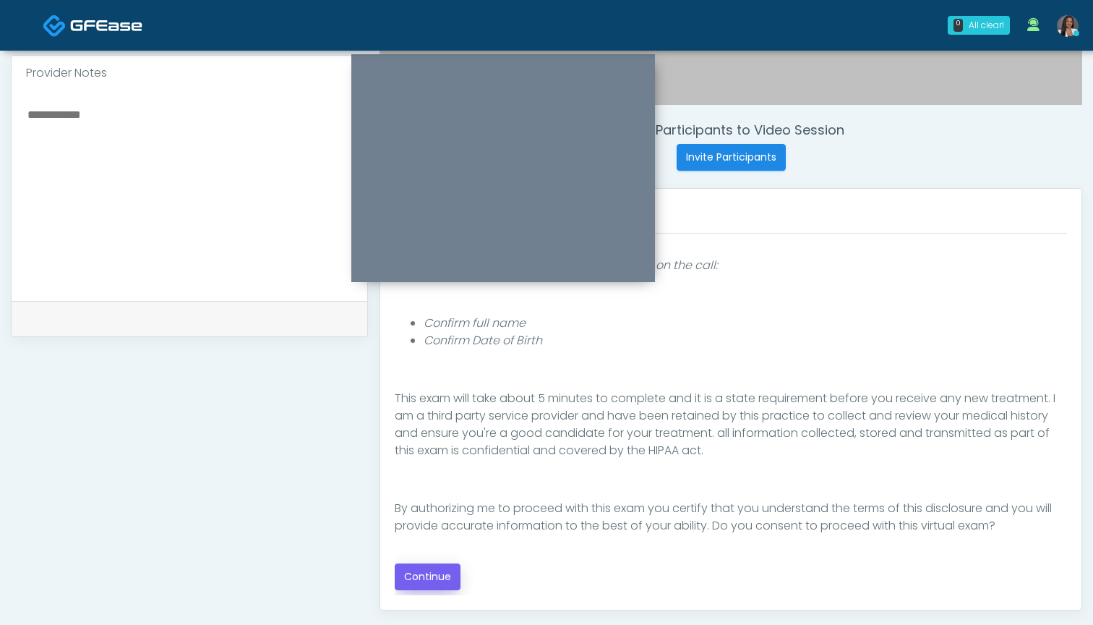
click at [430, 574] on button "Continue" at bounding box center [428, 576] width 66 height 27
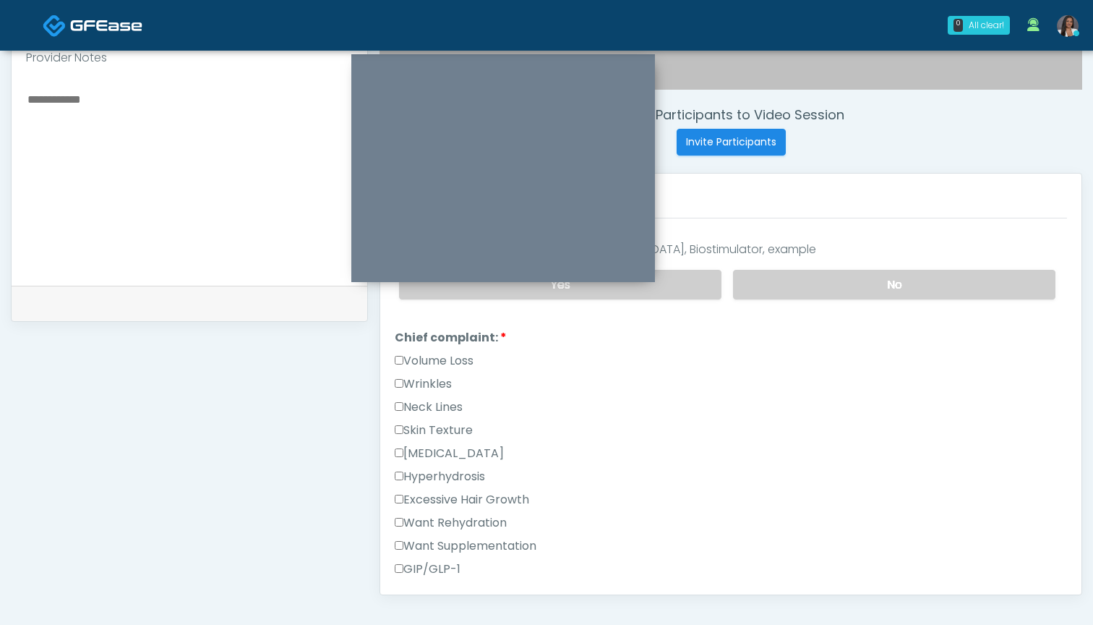
scroll to position [333, 0]
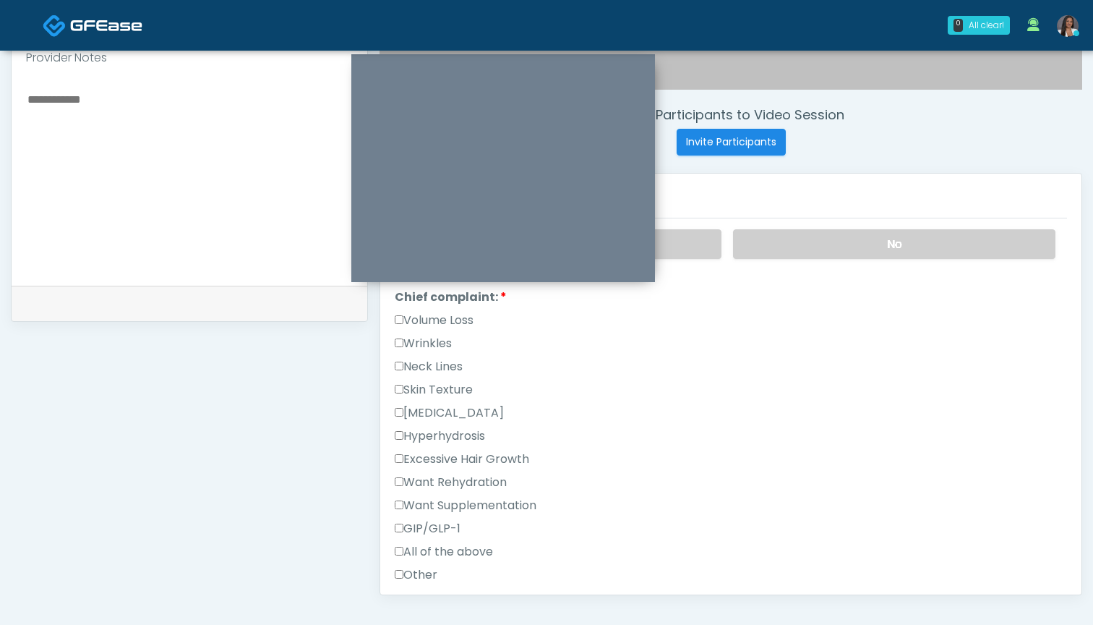
click at [455, 506] on label "Want Supplementation" at bounding box center [466, 505] width 142 height 17
click at [461, 479] on label "Want Rehydration" at bounding box center [451, 482] width 112 height 17
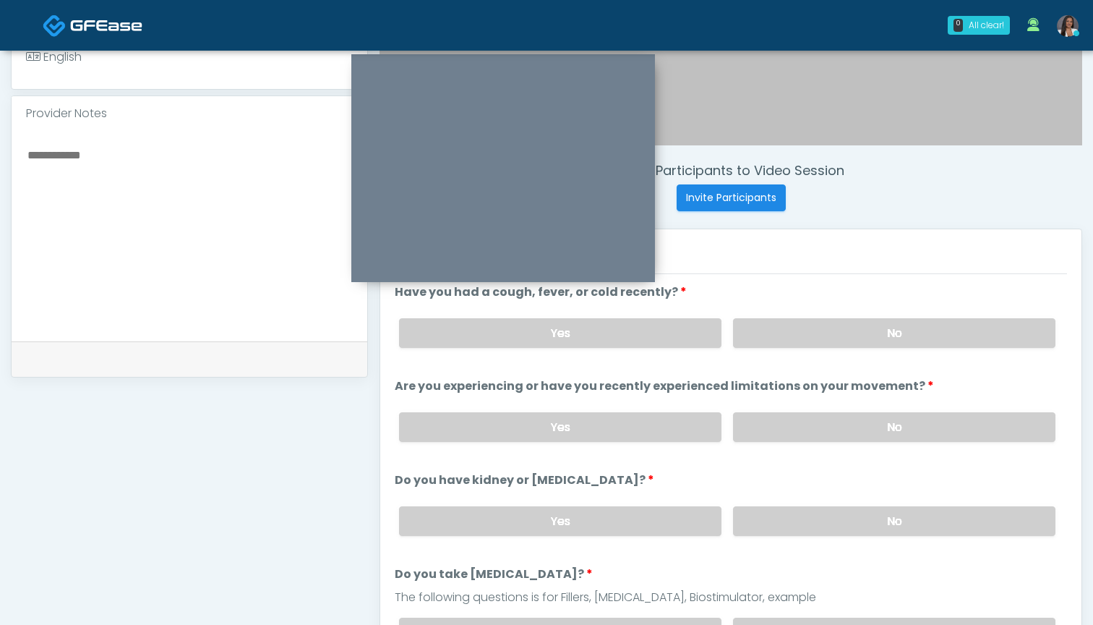
scroll to position [436, 0]
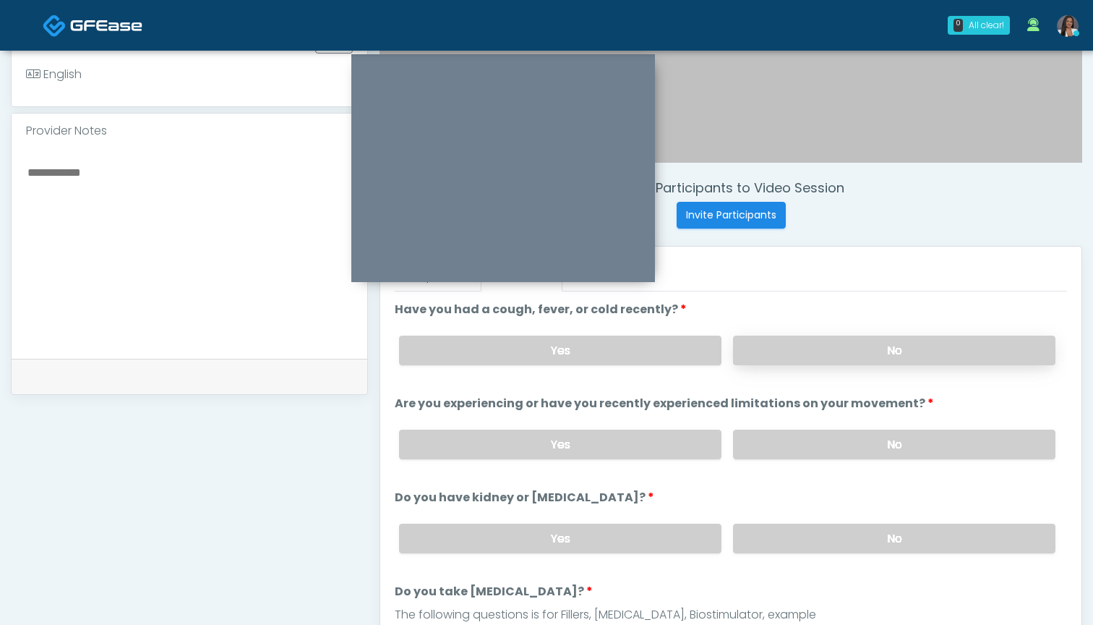
click at [790, 345] on label "No" at bounding box center [894, 351] width 322 height 30
click at [804, 436] on label "No" at bounding box center [894, 445] width 322 height 30
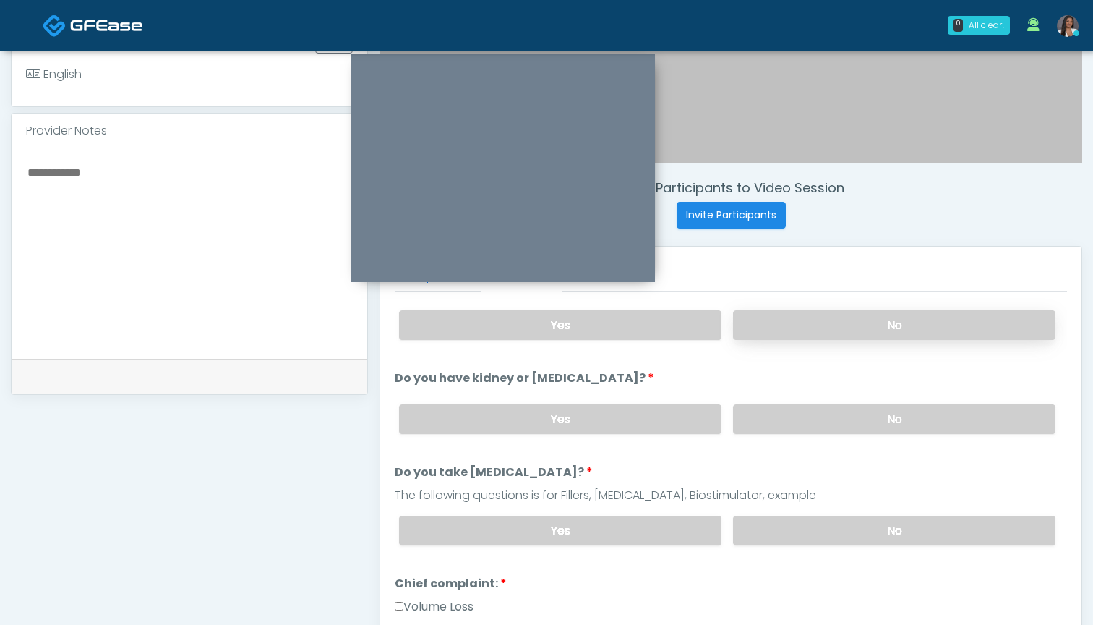
scroll to position [123, 0]
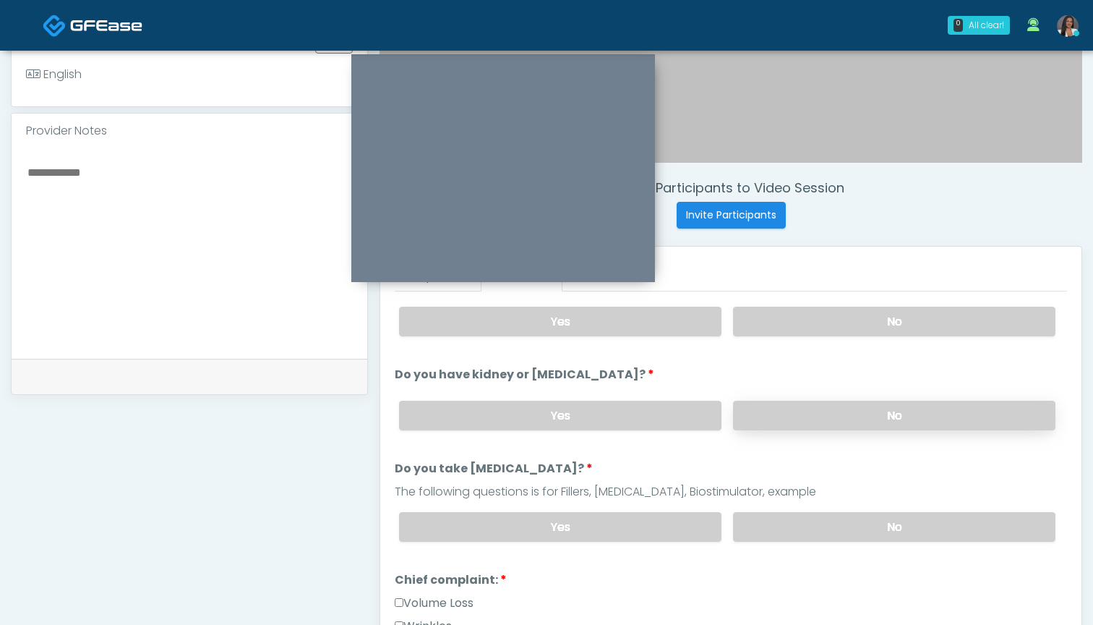
click at [807, 414] on label "No" at bounding box center [894, 416] width 322 height 30
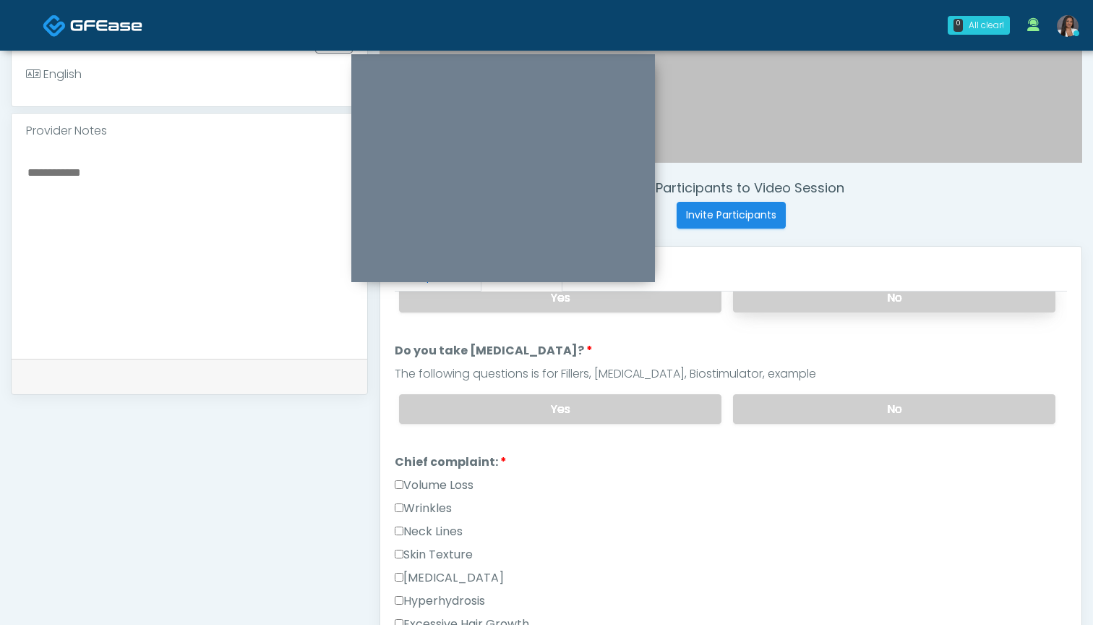
scroll to position [240, 0]
click at [805, 403] on label "No" at bounding box center [894, 410] width 322 height 30
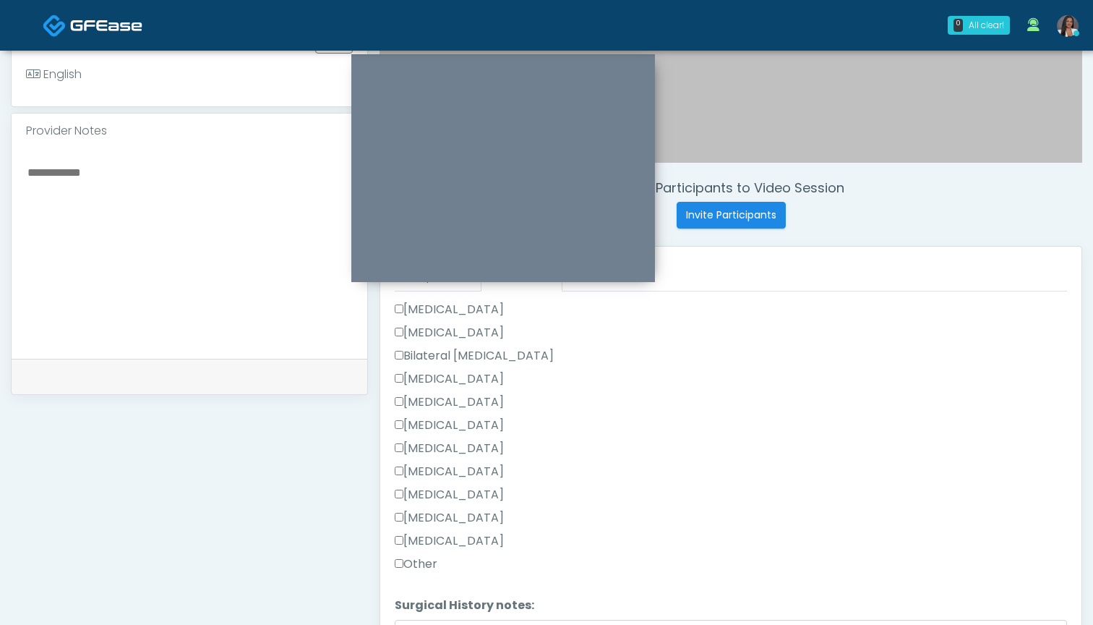
scroll to position [835, 0]
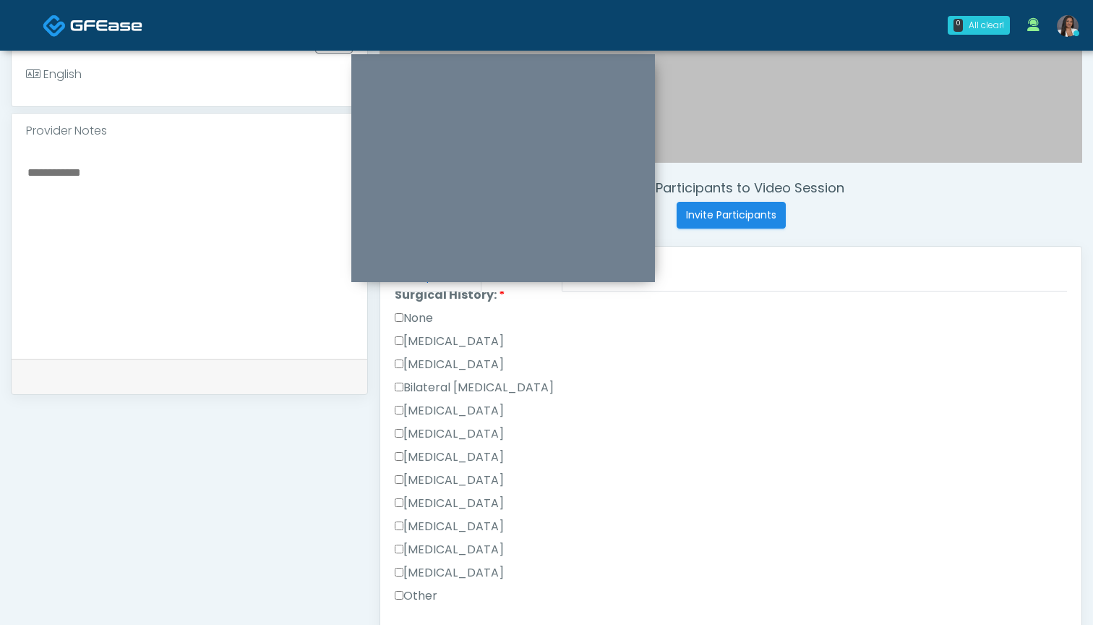
click at [433, 320] on label "None" at bounding box center [414, 317] width 38 height 17
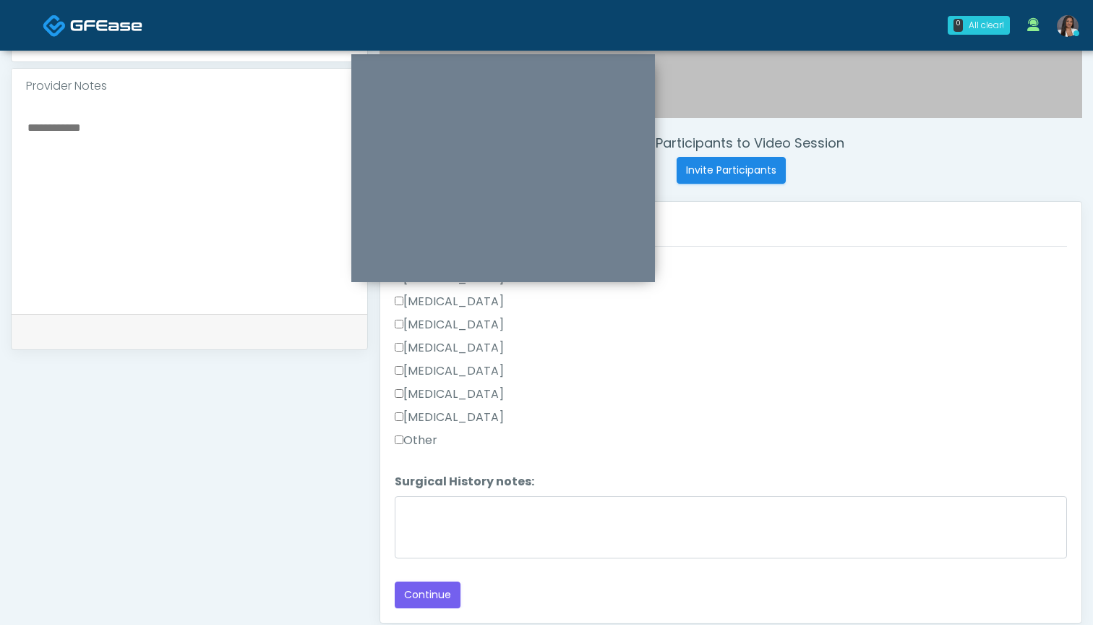
scroll to position [482, 0]
click at [443, 588] on button "Continue" at bounding box center [428, 594] width 66 height 27
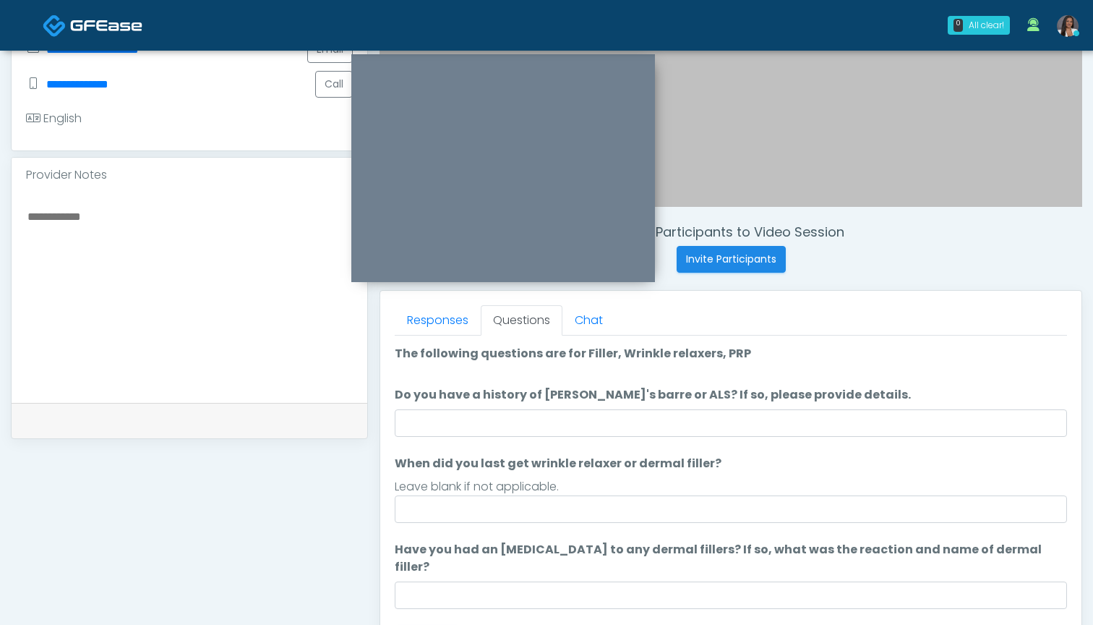
scroll to position [374, 0]
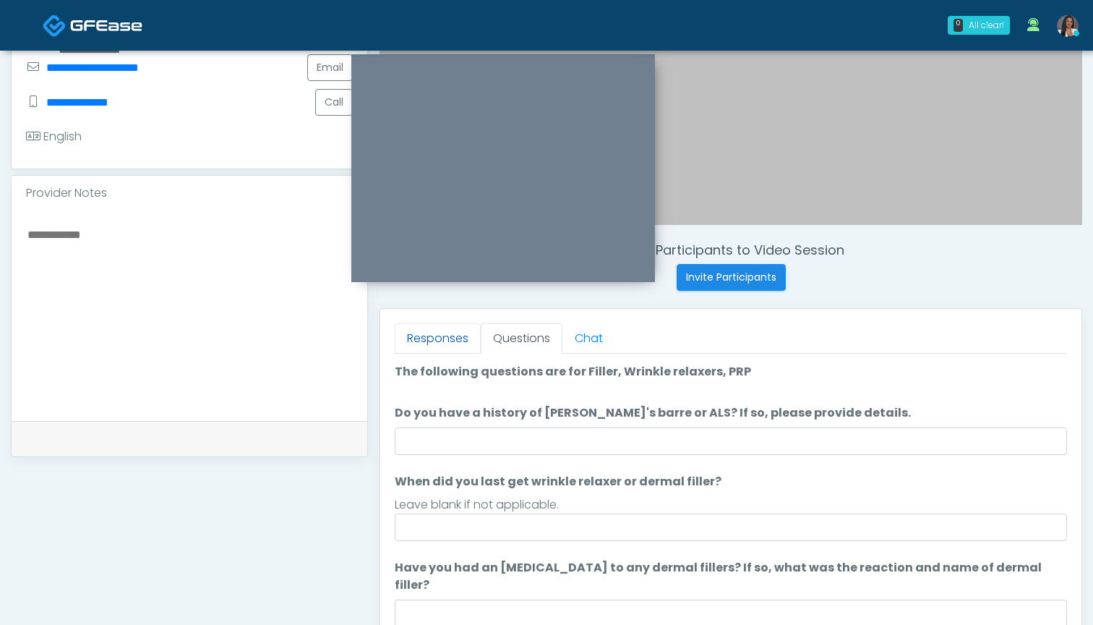
click at [479, 336] on link "Responses" at bounding box center [438, 338] width 86 height 30
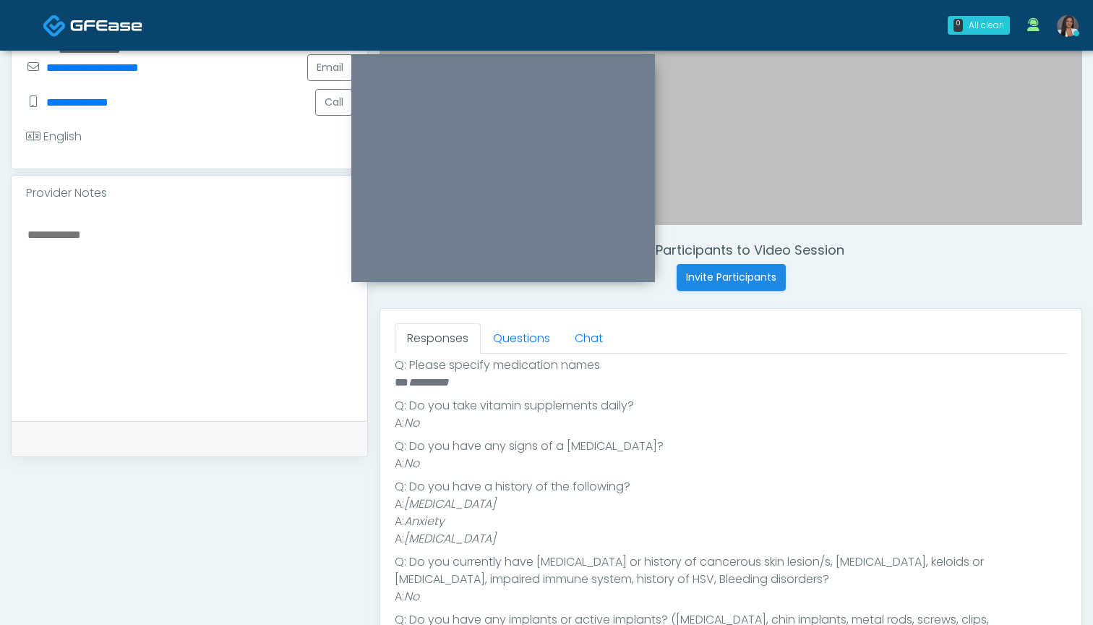
scroll to position [360, 0]
click at [531, 339] on link "Questions" at bounding box center [522, 338] width 82 height 30
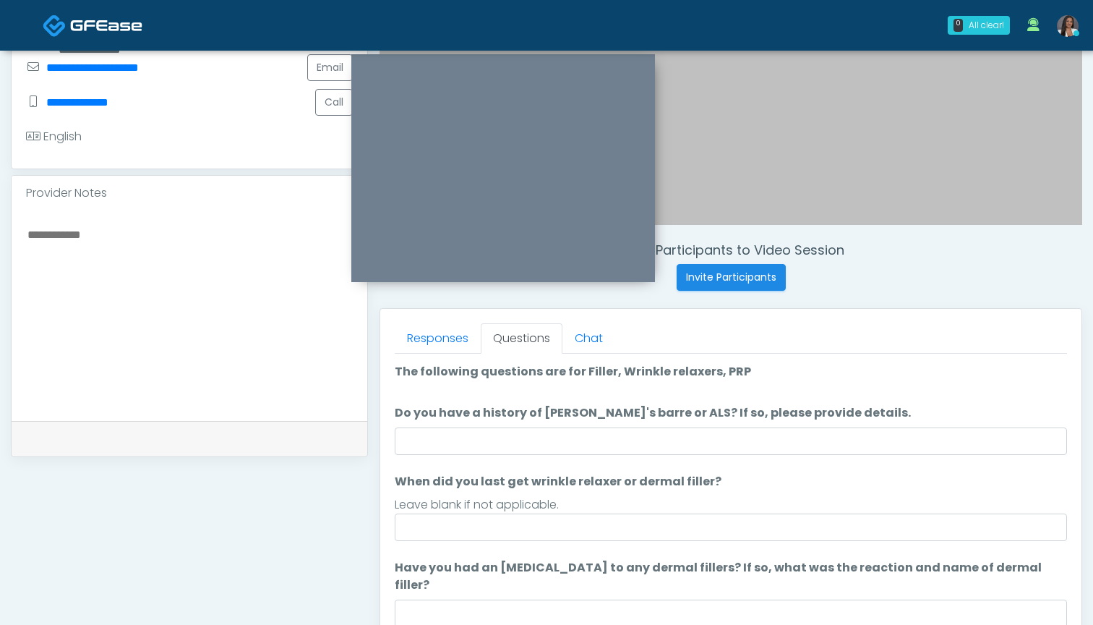
scroll to position [0, 0]
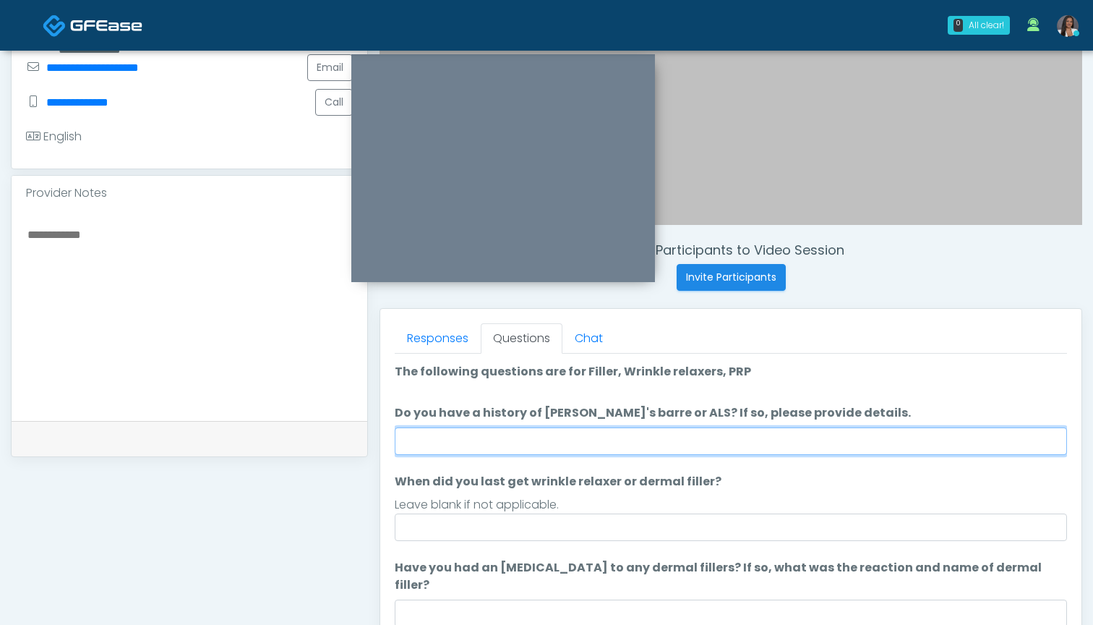
click at [578, 443] on input "Do you have a history of Guillain's barre or ALS? If so, please provide details." at bounding box center [731, 440] width 672 height 27
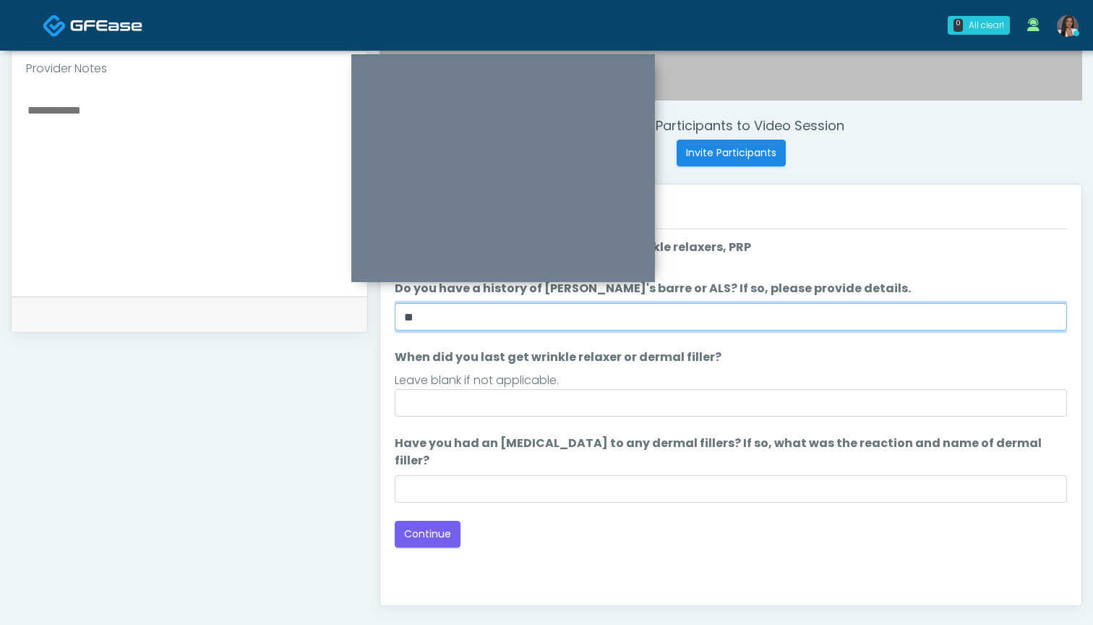
scroll to position [492, 0]
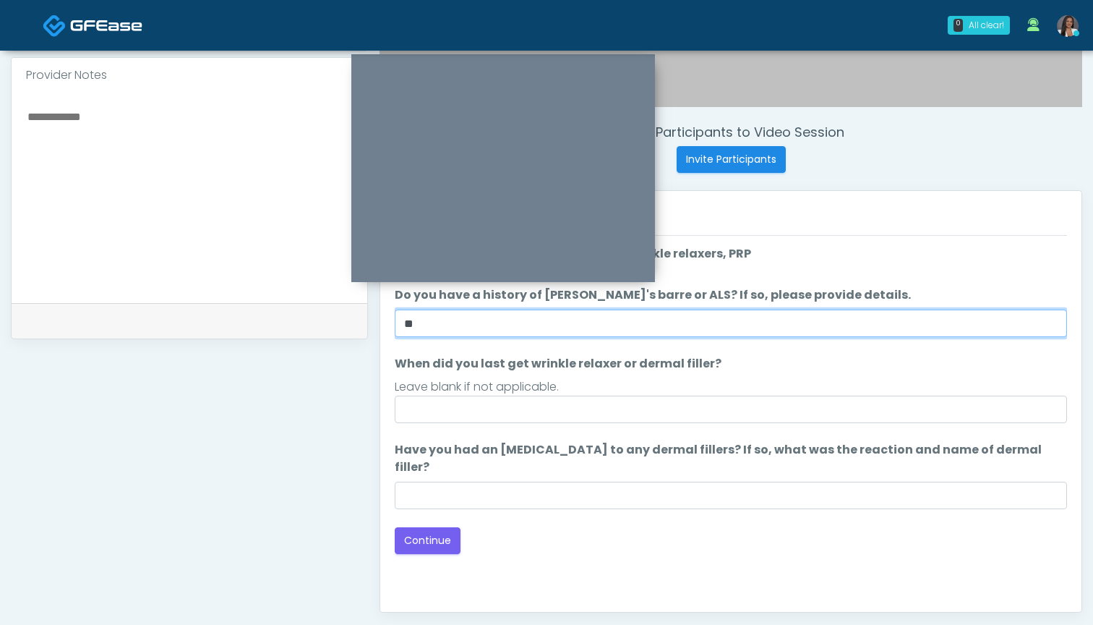
type input "**"
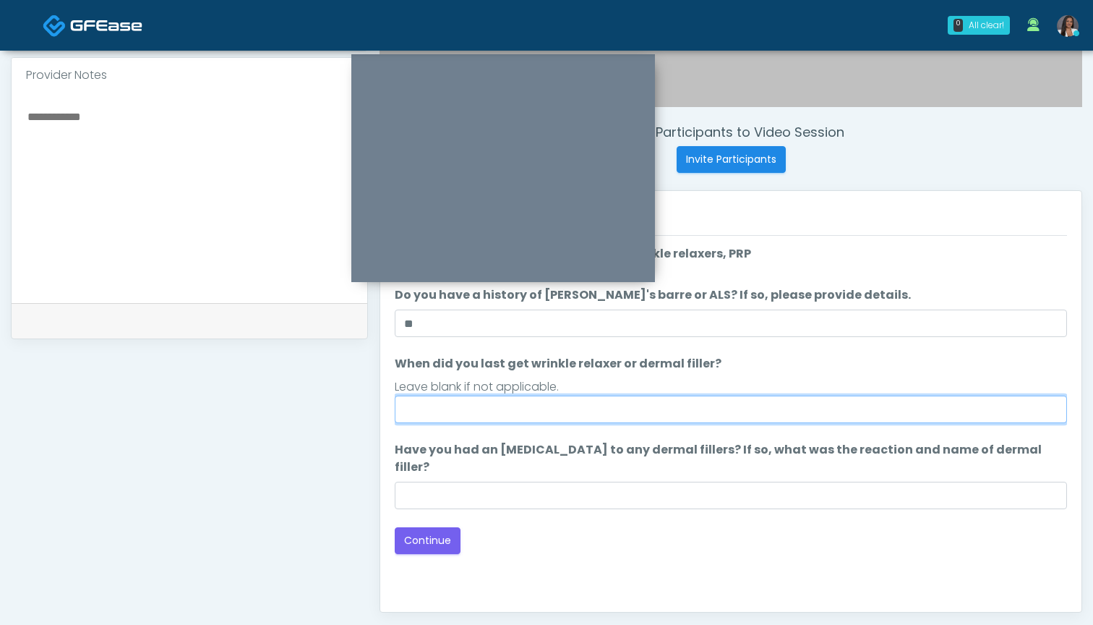
click at [605, 404] on input "When did you last get wrinkle relaxer or dermal filler?" at bounding box center [731, 409] width 672 height 27
drag, startPoint x: 470, startPoint y: 411, endPoint x: 353, endPoint y: 391, distance: 118.9
click at [353, 391] on div "**********" at bounding box center [547, 175] width 1072 height 1103
click at [405, 407] on input "*******" at bounding box center [731, 409] width 672 height 27
type input "**********"
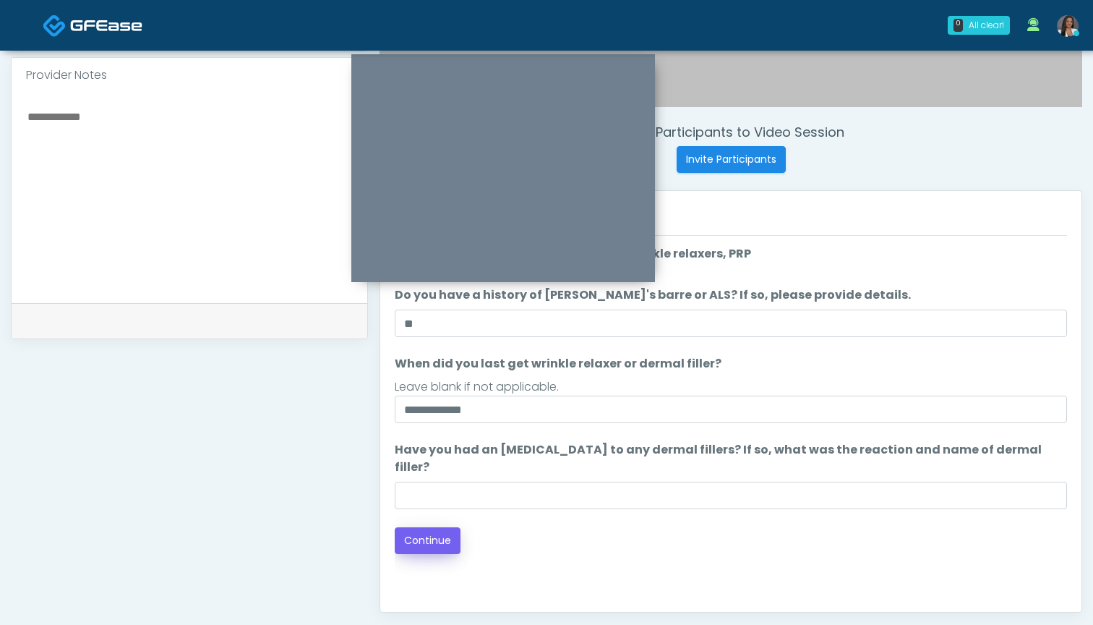
click at [427, 527] on button "Continue" at bounding box center [428, 540] width 66 height 27
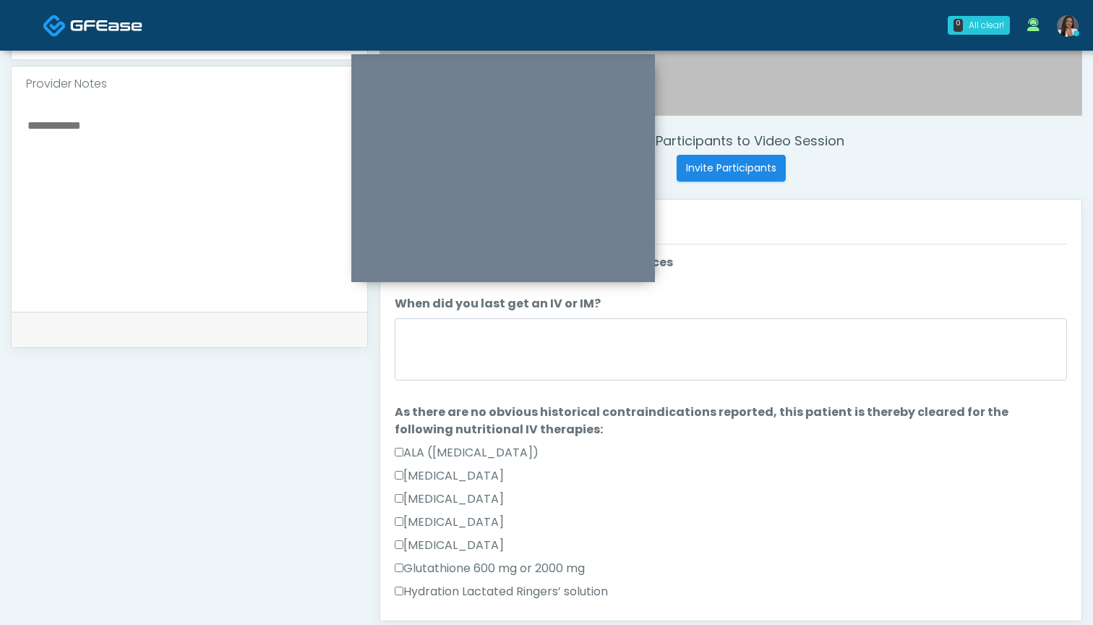
scroll to position [478, 0]
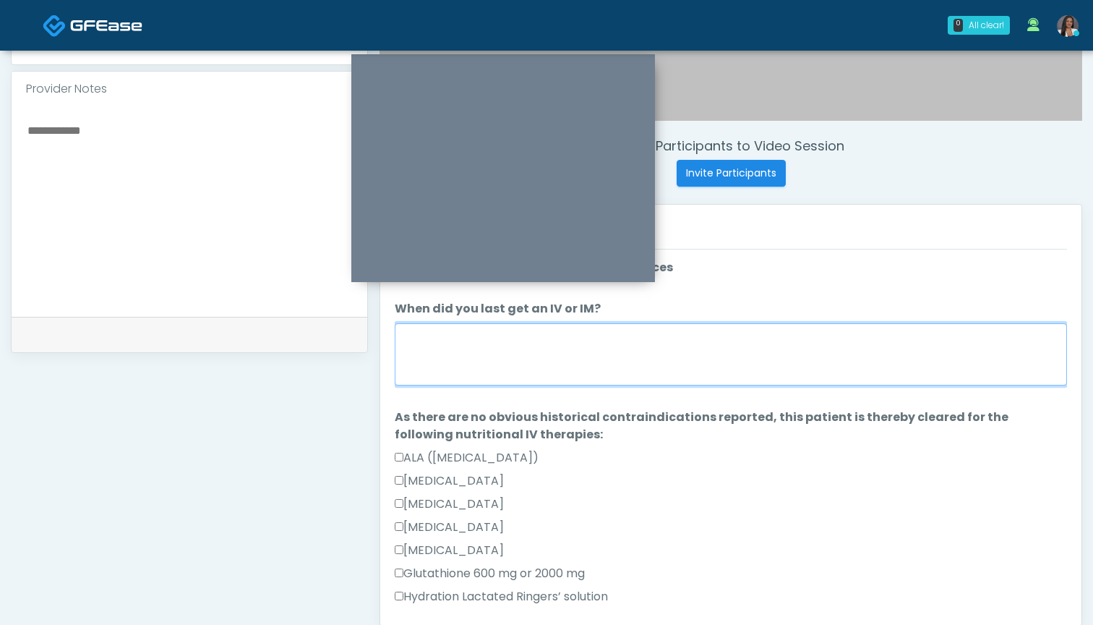
click at [750, 341] on textarea "When did you last get an IV or IM?" at bounding box center [731, 354] width 672 height 62
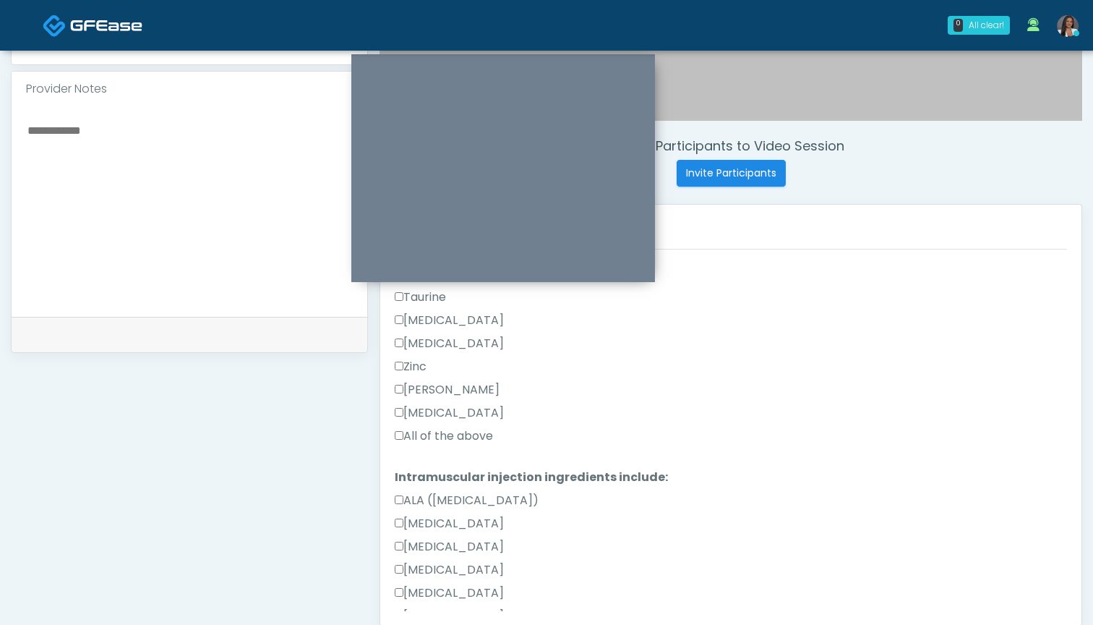
type textarea "***"
click at [431, 430] on label "All of the above" at bounding box center [444, 435] width 98 height 17
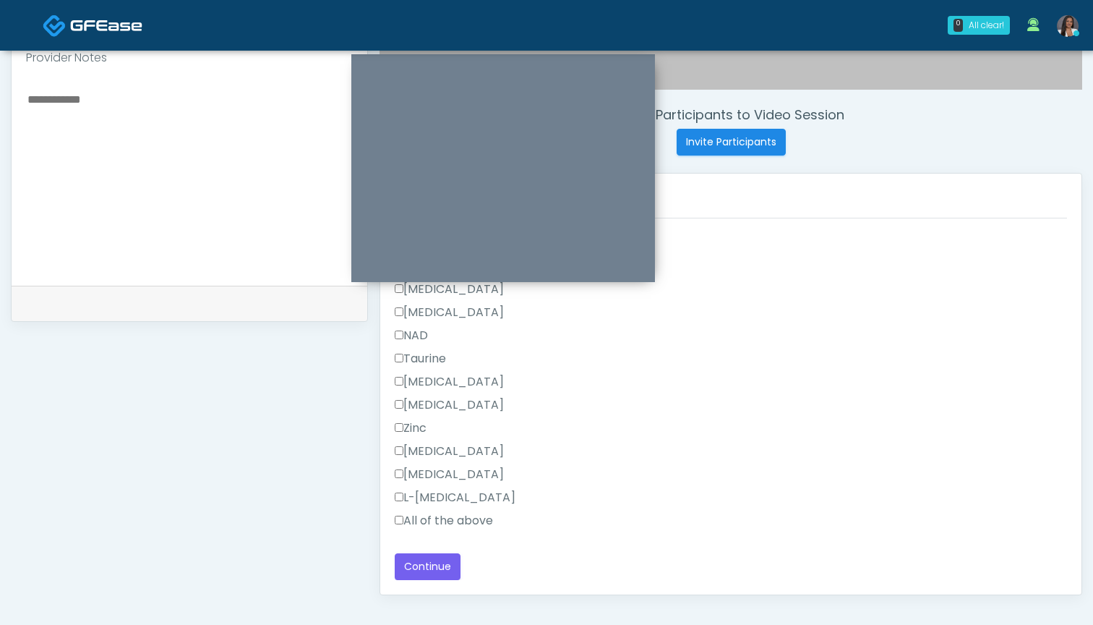
scroll to position [531, 0]
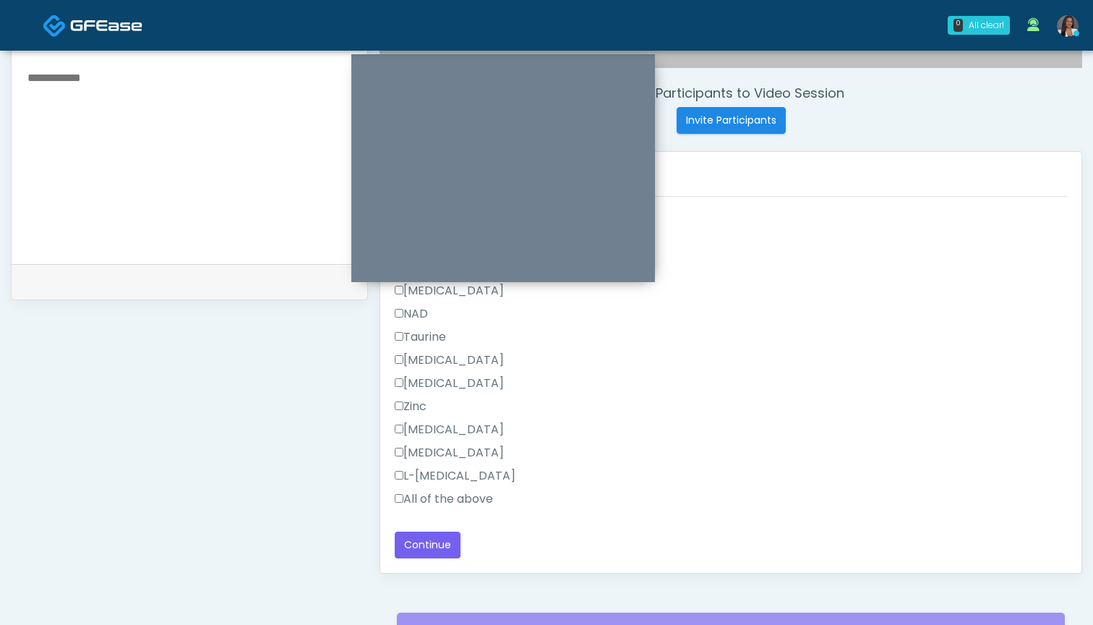
click at [437, 495] on label "All of the above" at bounding box center [444, 498] width 98 height 17
click at [427, 541] on button "Continue" at bounding box center [428, 544] width 66 height 27
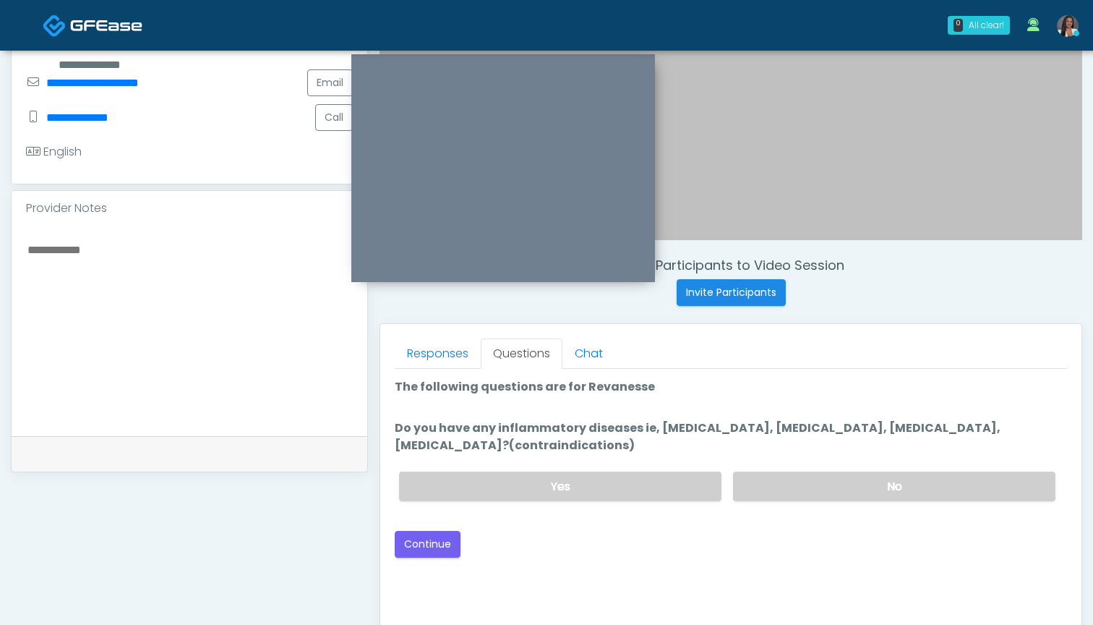
scroll to position [320, 0]
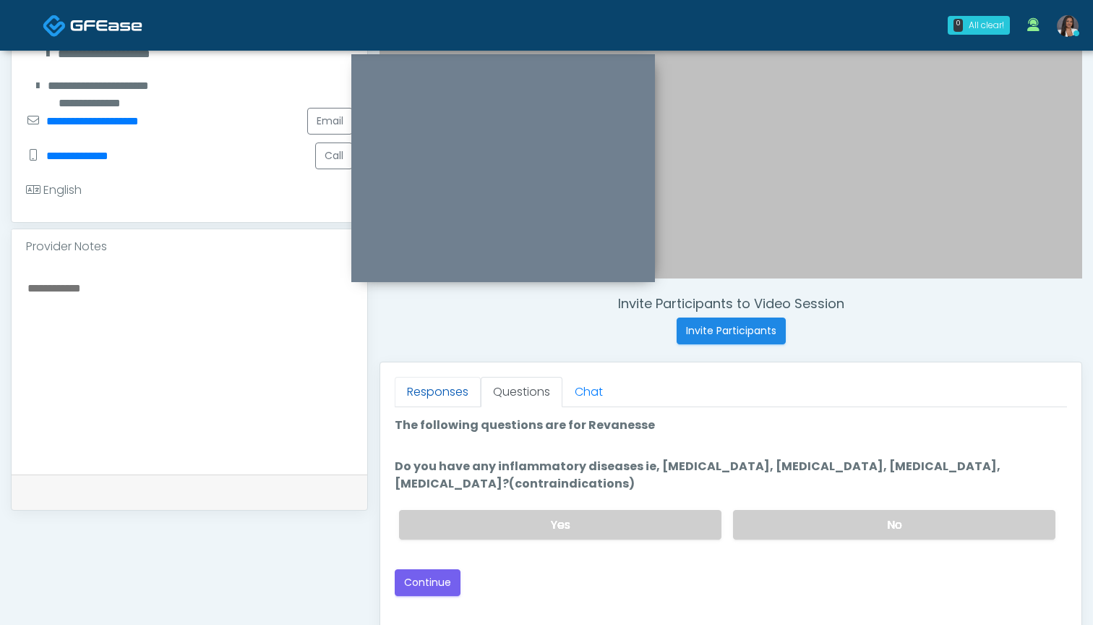
click at [446, 399] on link "Responses" at bounding box center [438, 392] width 86 height 30
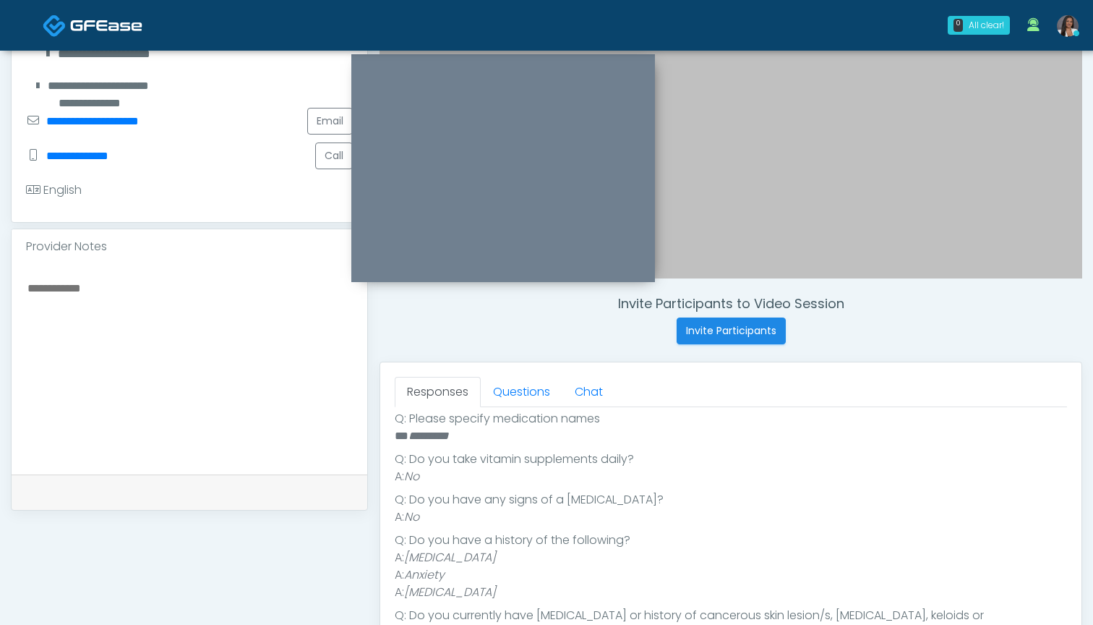
scroll to position [360, 0]
click at [503, 397] on link "Questions" at bounding box center [522, 392] width 82 height 30
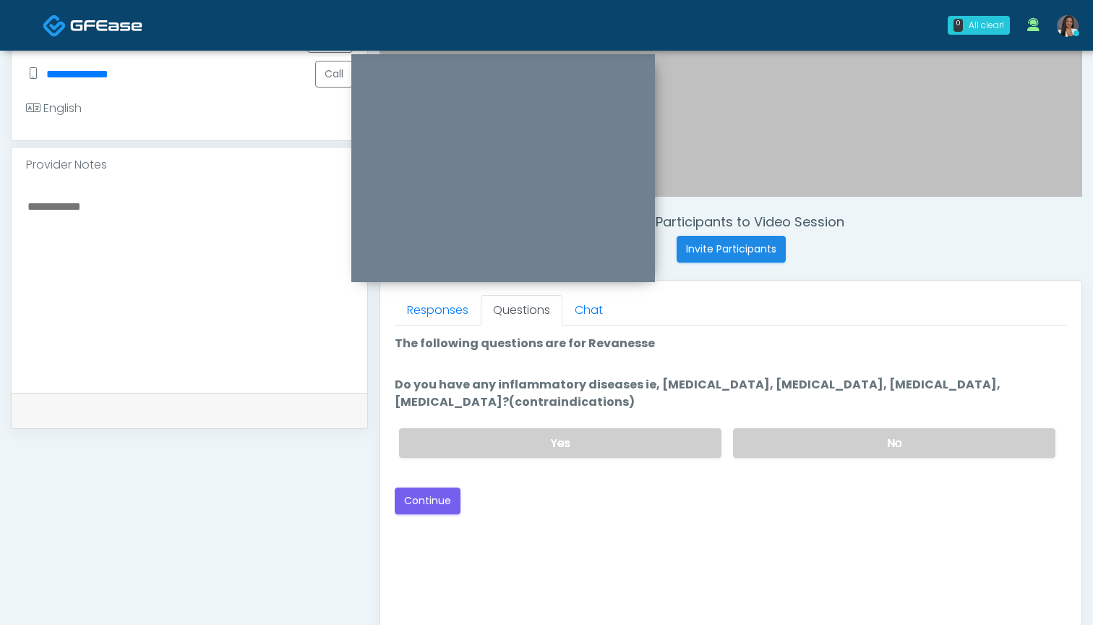
scroll to position [409, 0]
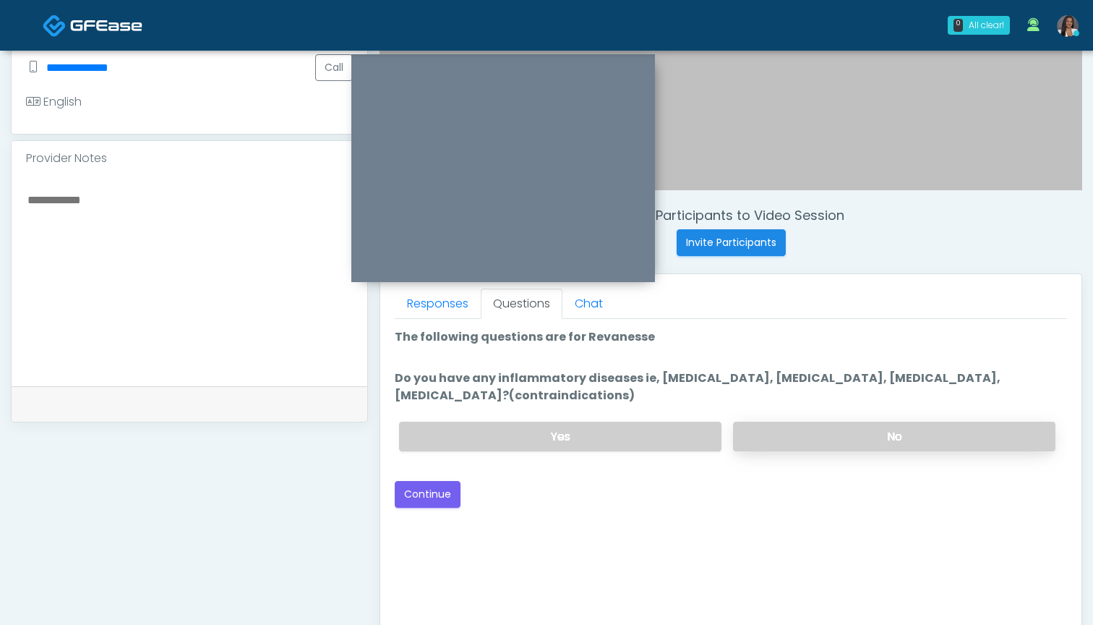
click at [811, 440] on label "No" at bounding box center [894, 437] width 322 height 30
click at [433, 493] on button "Continue" at bounding box center [428, 494] width 66 height 27
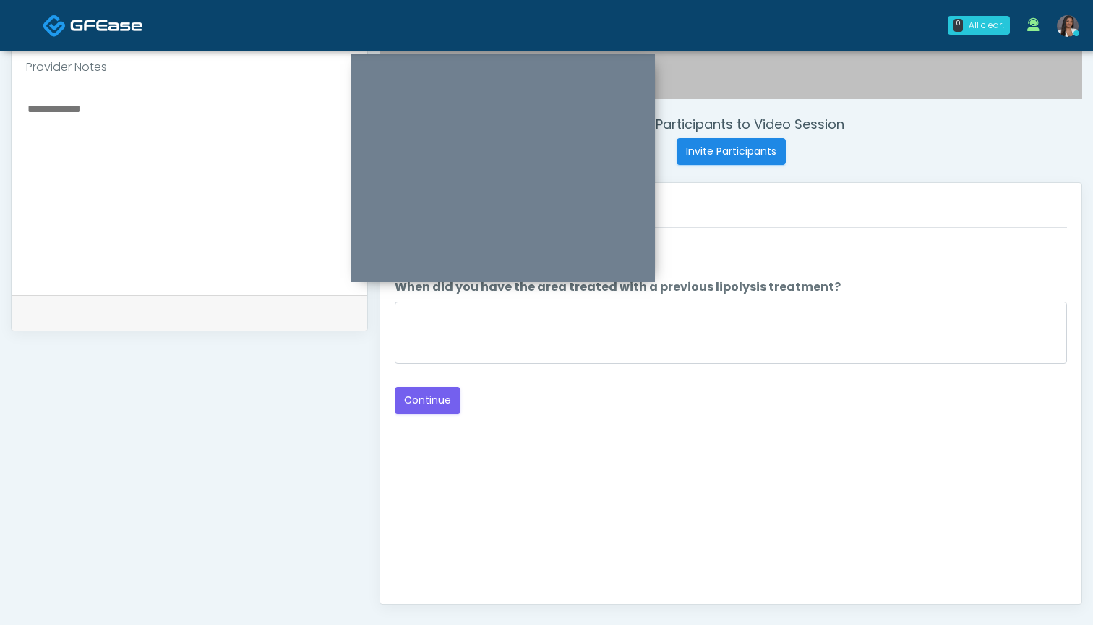
scroll to position [489, 0]
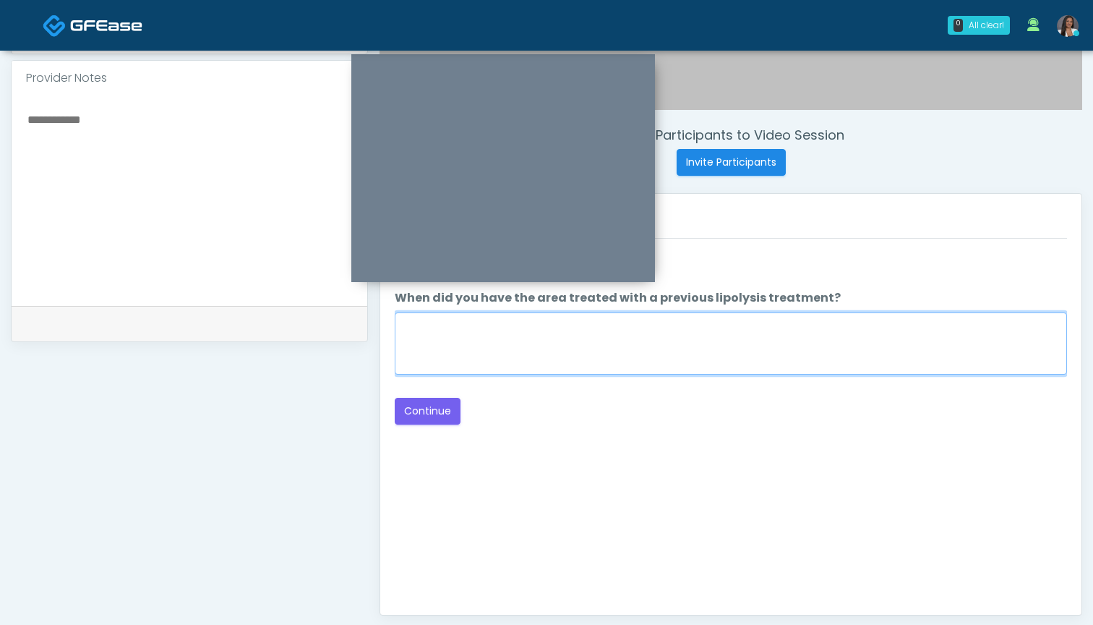
click at [675, 345] on textarea "When did you have the area treated with a previous lipolysis treatment?" at bounding box center [731, 343] width 672 height 62
type textarea "***"
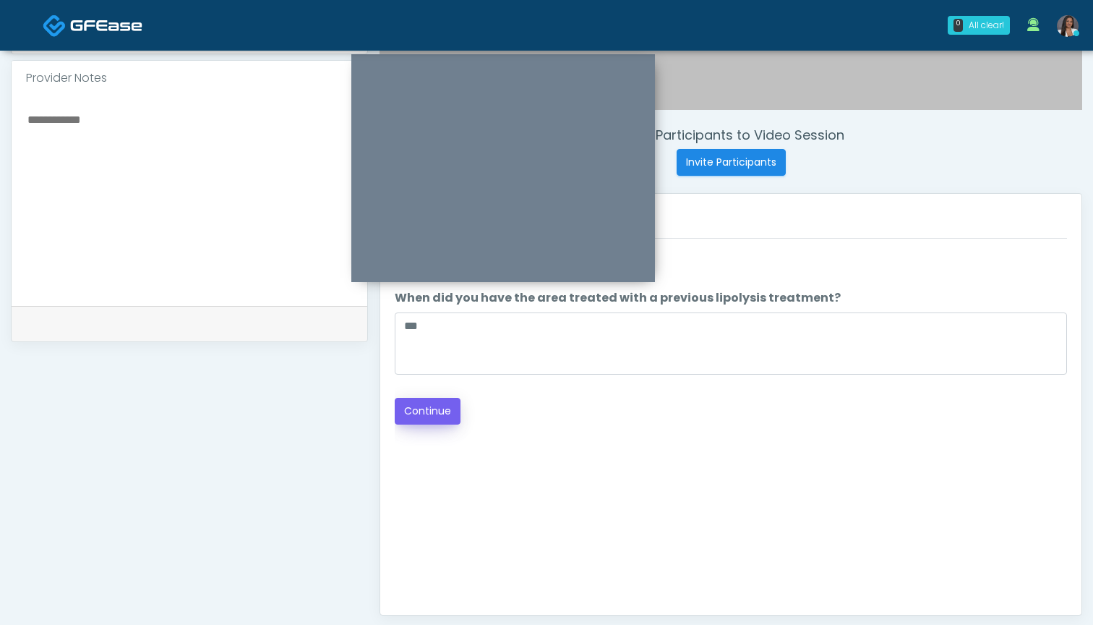
click at [434, 406] on button "Continue" at bounding box center [428, 411] width 66 height 27
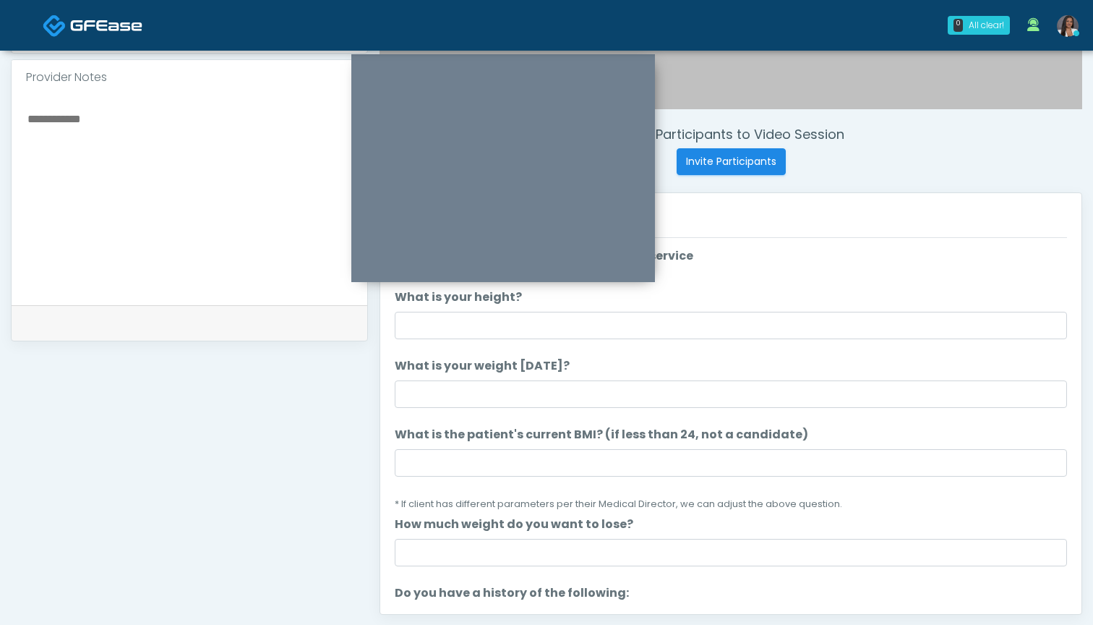
scroll to position [472, 0]
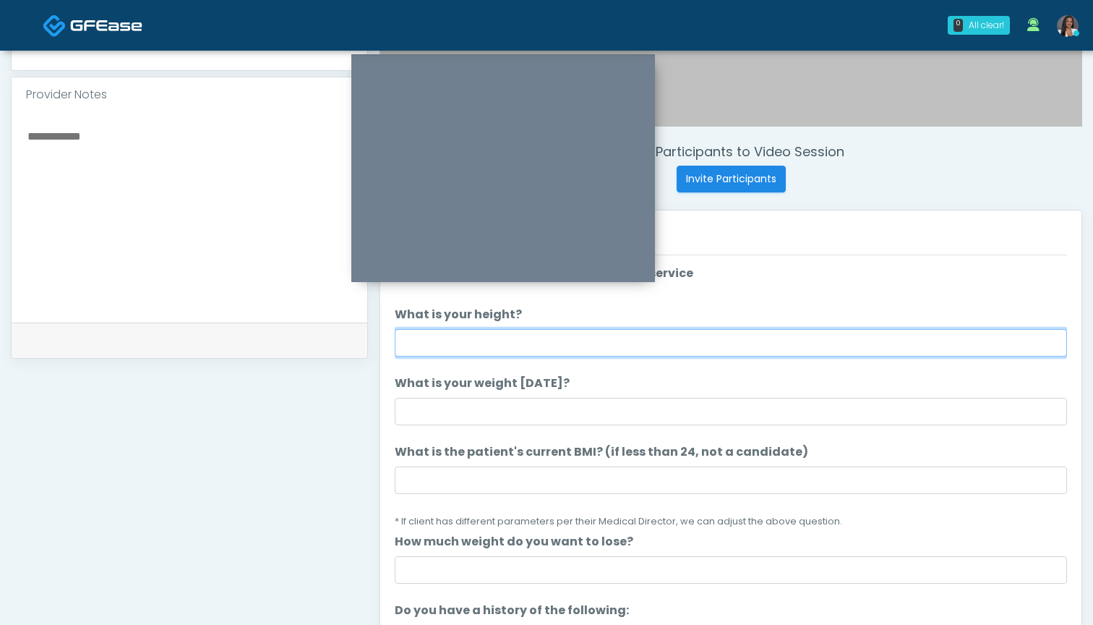
click at [512, 341] on input "What is your height?" at bounding box center [731, 342] width 672 height 27
type input "*****"
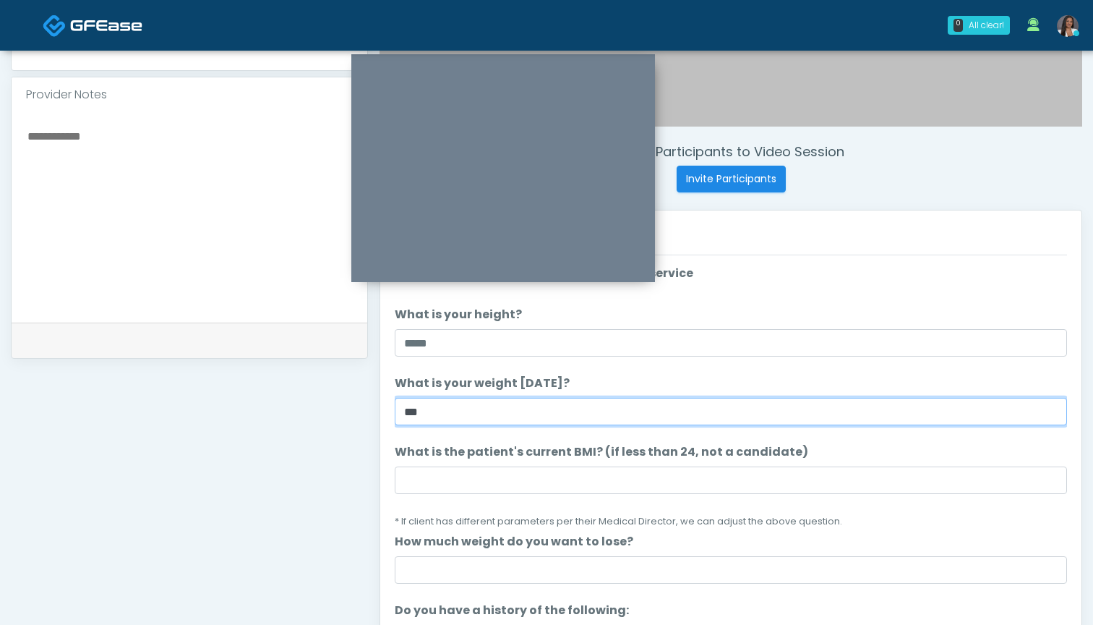
type input "***"
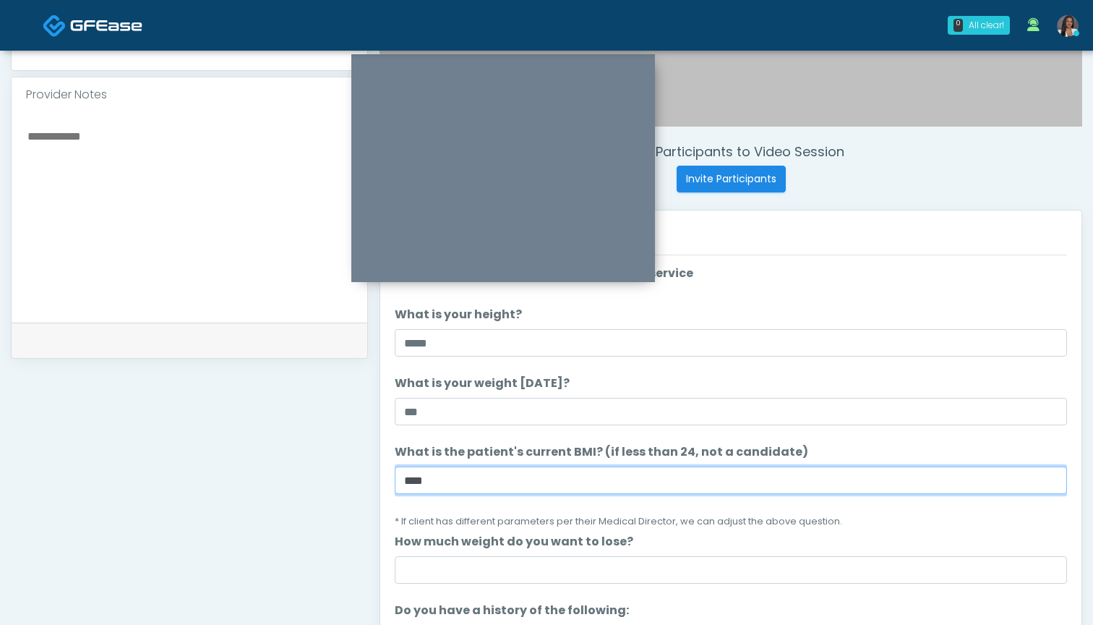
type input "****"
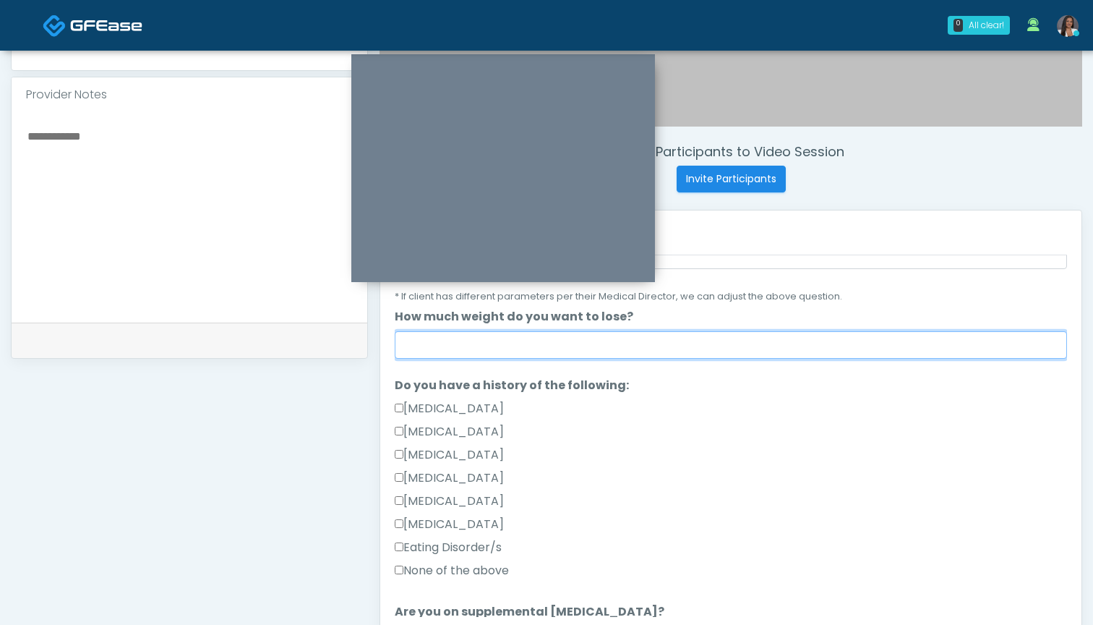
scroll to position [226, 0]
type input "**"
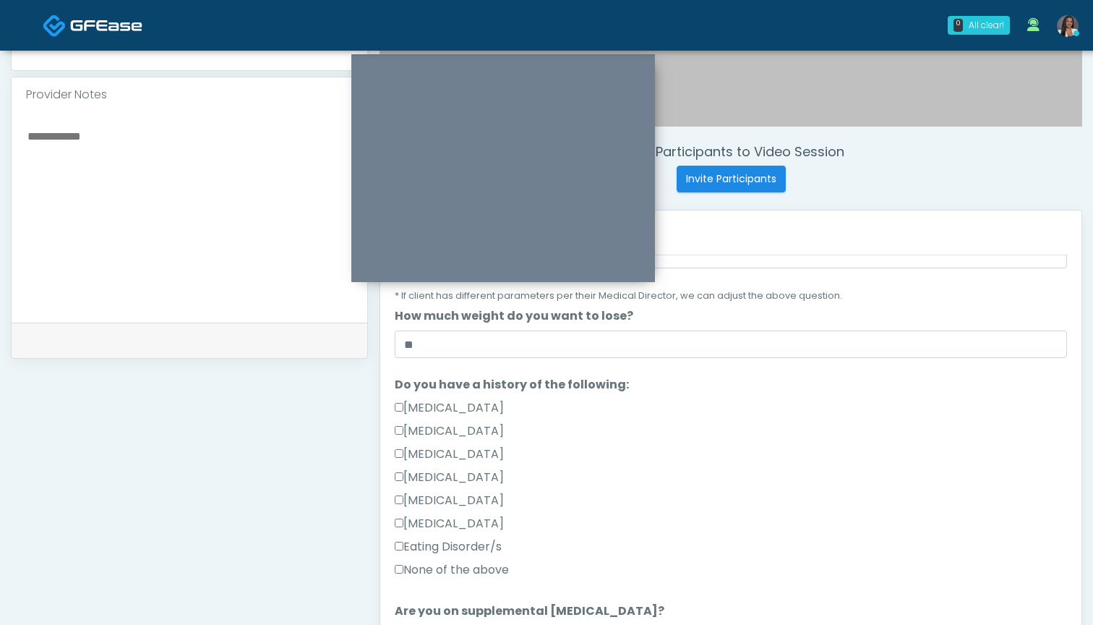
click at [500, 571] on label "None of the above" at bounding box center [452, 569] width 114 height 17
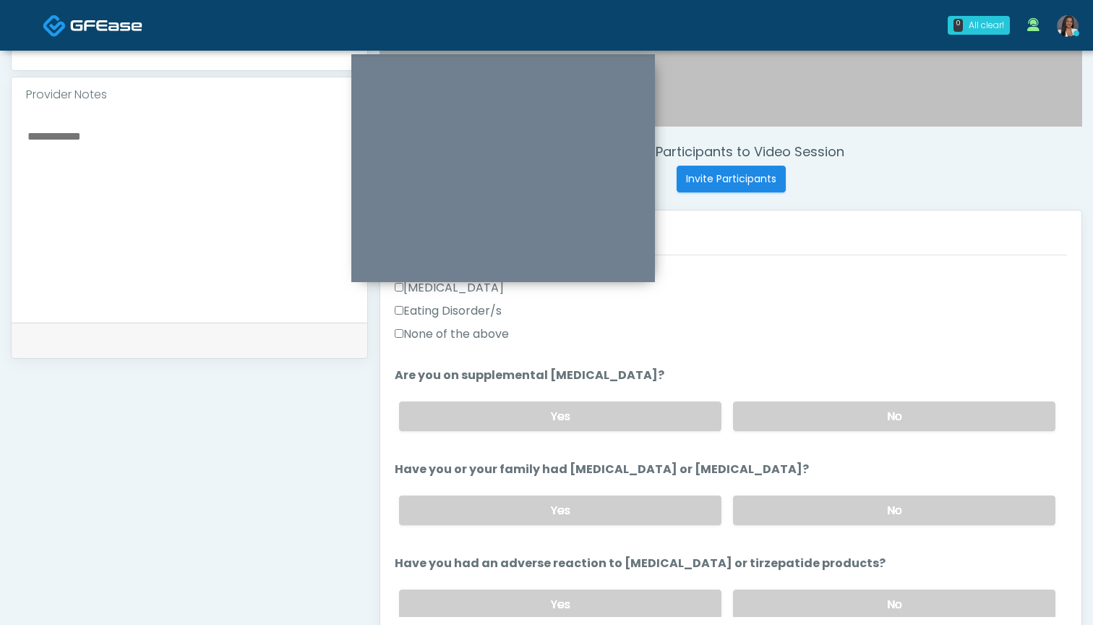
scroll to position [482, 0]
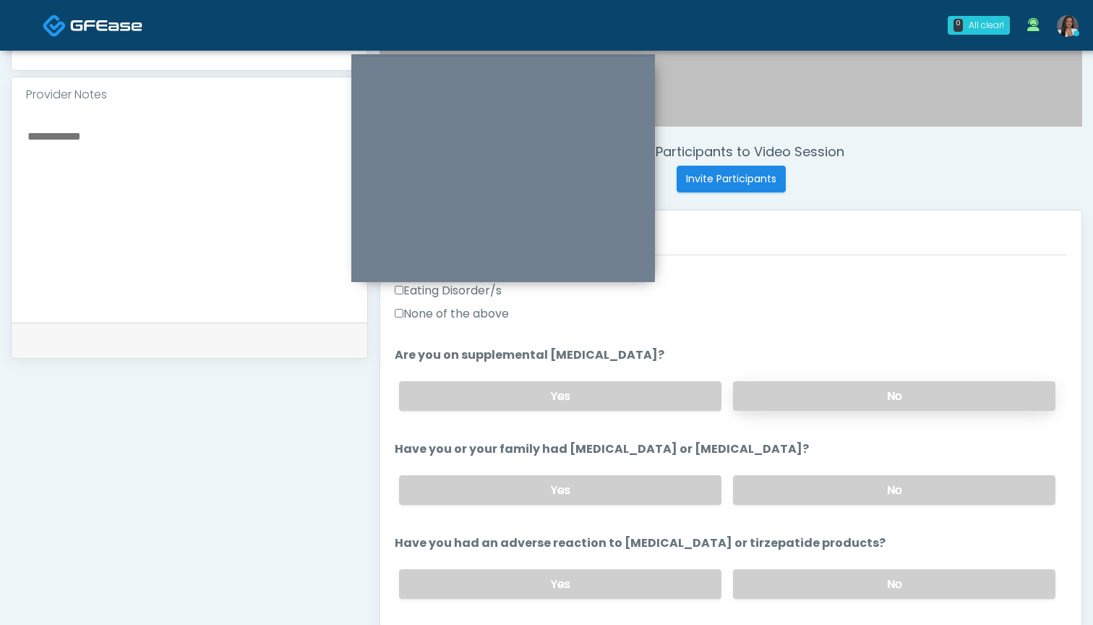
click at [817, 398] on label "No" at bounding box center [894, 396] width 322 height 30
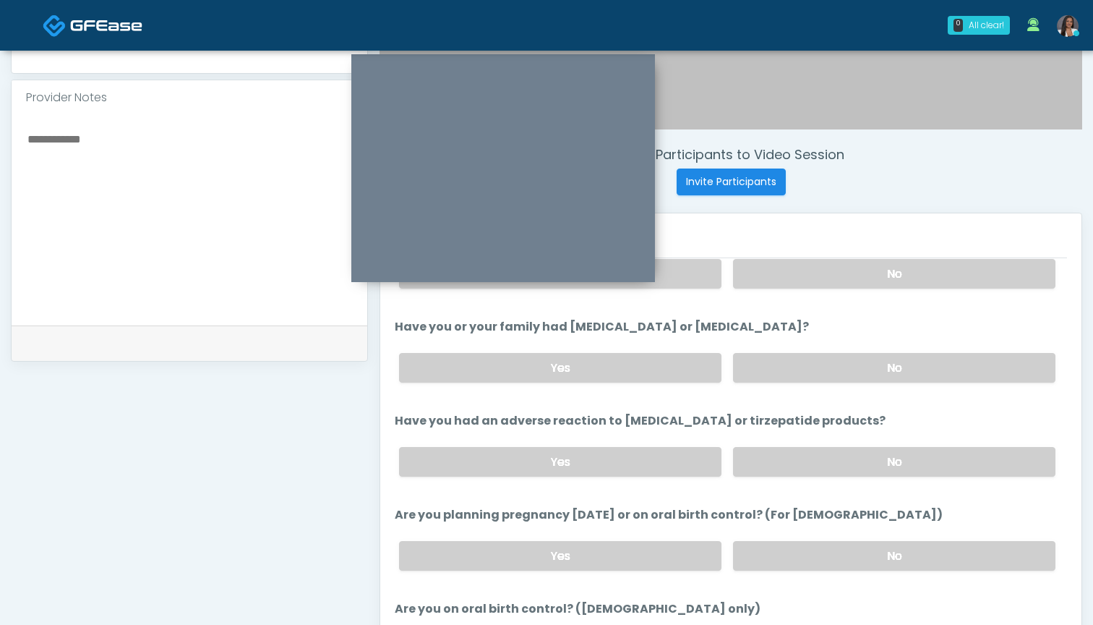
scroll to position [608, 0]
click at [795, 372] on label "No" at bounding box center [894, 366] width 322 height 30
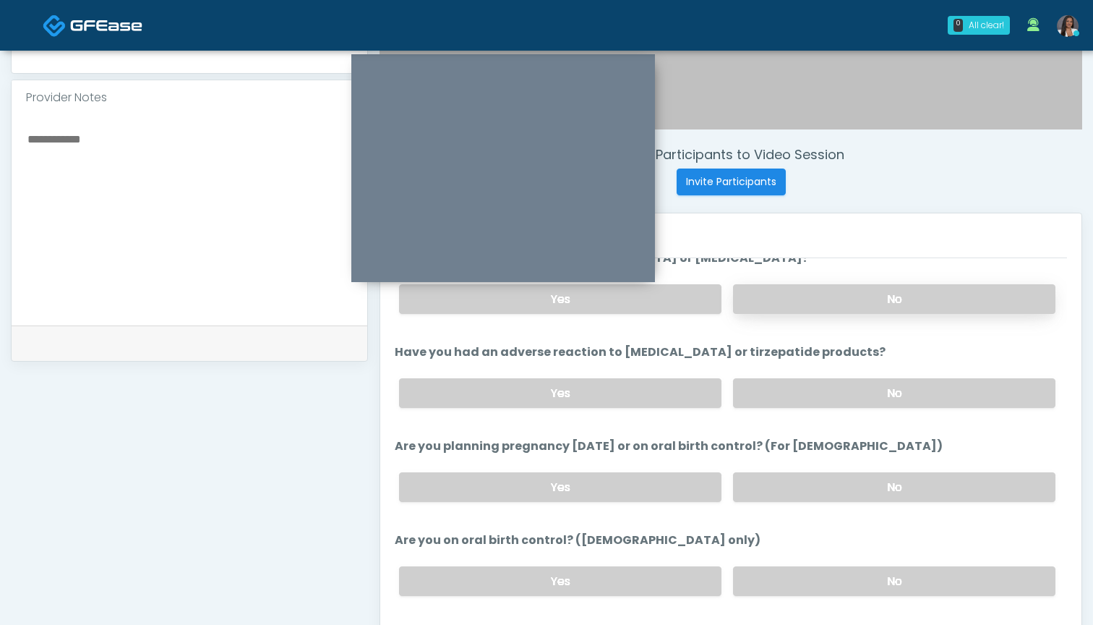
scroll to position [678, 0]
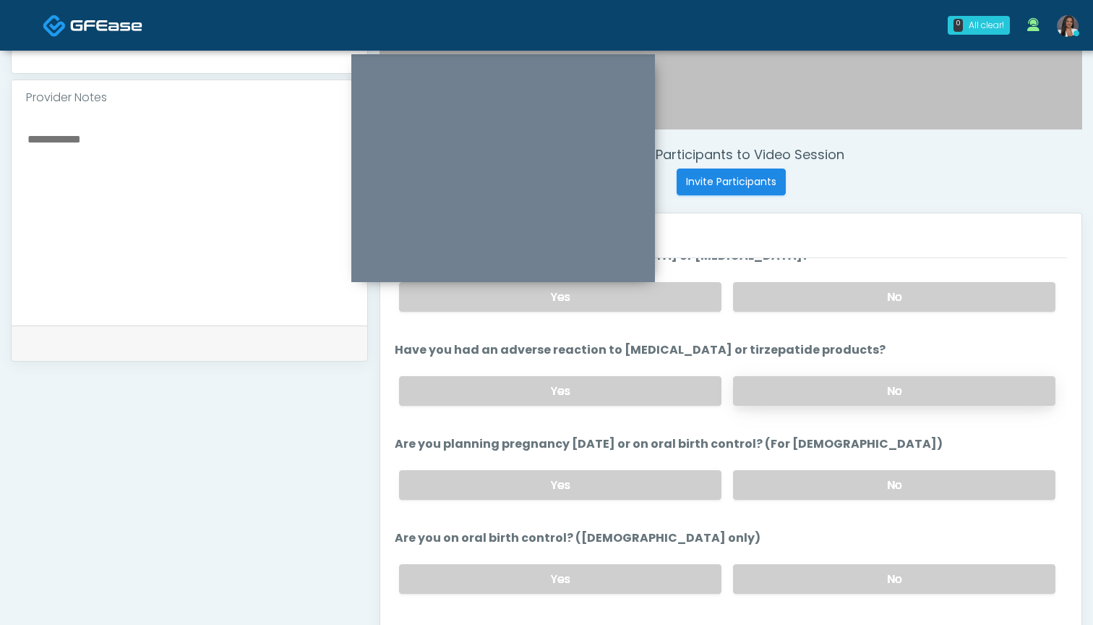
click at [798, 385] on label "No" at bounding box center [894, 391] width 322 height 30
click at [784, 481] on label "No" at bounding box center [894, 485] width 322 height 30
click at [784, 579] on label "No" at bounding box center [894, 579] width 322 height 30
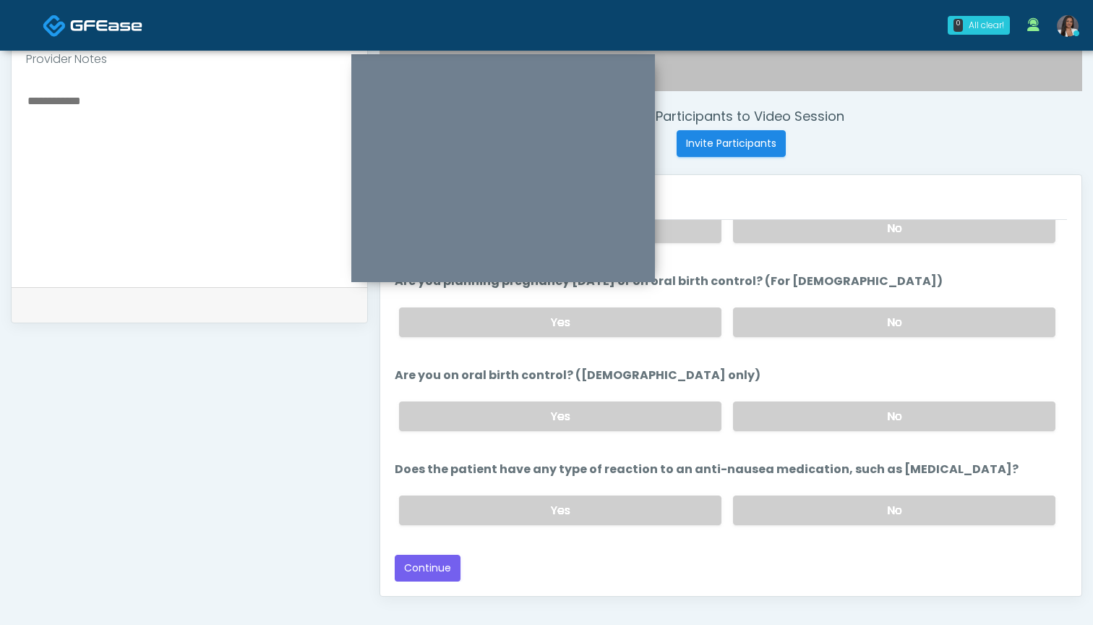
scroll to position [506, 0]
click at [805, 508] on label "No" at bounding box center [894, 512] width 322 height 30
click at [437, 568] on button "Continue" at bounding box center [428, 569] width 66 height 27
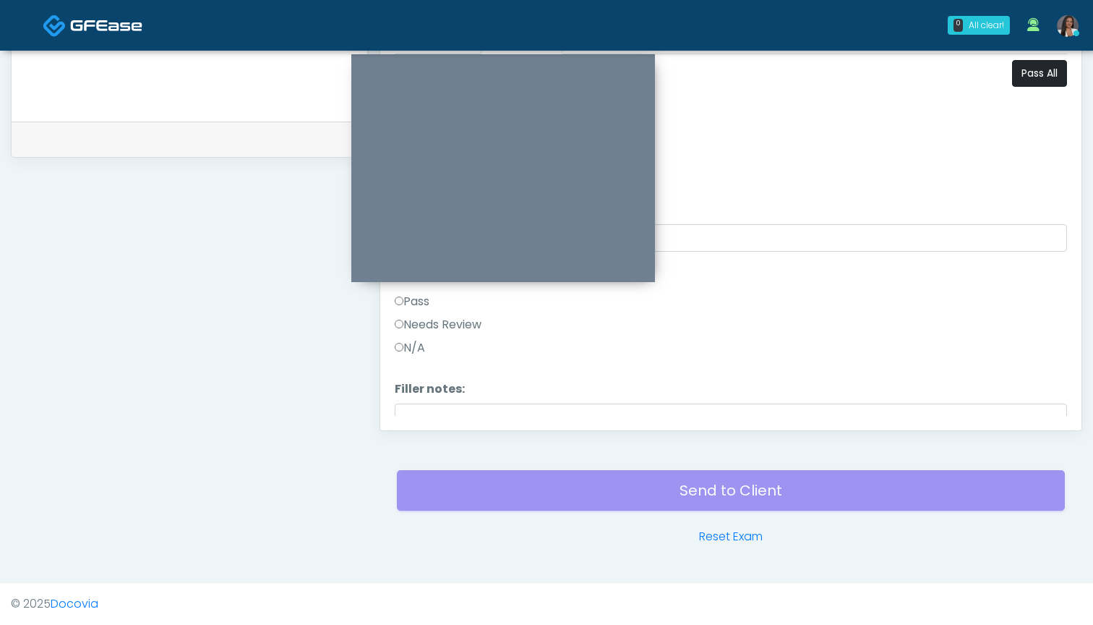
scroll to position [0, 0]
click at [1026, 74] on button "Pass All" at bounding box center [1039, 73] width 55 height 27
click at [430, 419] on div "Responses Questions Chat Good Faith Exam Script Good Faith Exam Script INTRODUC…" at bounding box center [730, 219] width 701 height 421
click at [435, 402] on button "Continue" at bounding box center [428, 402] width 66 height 27
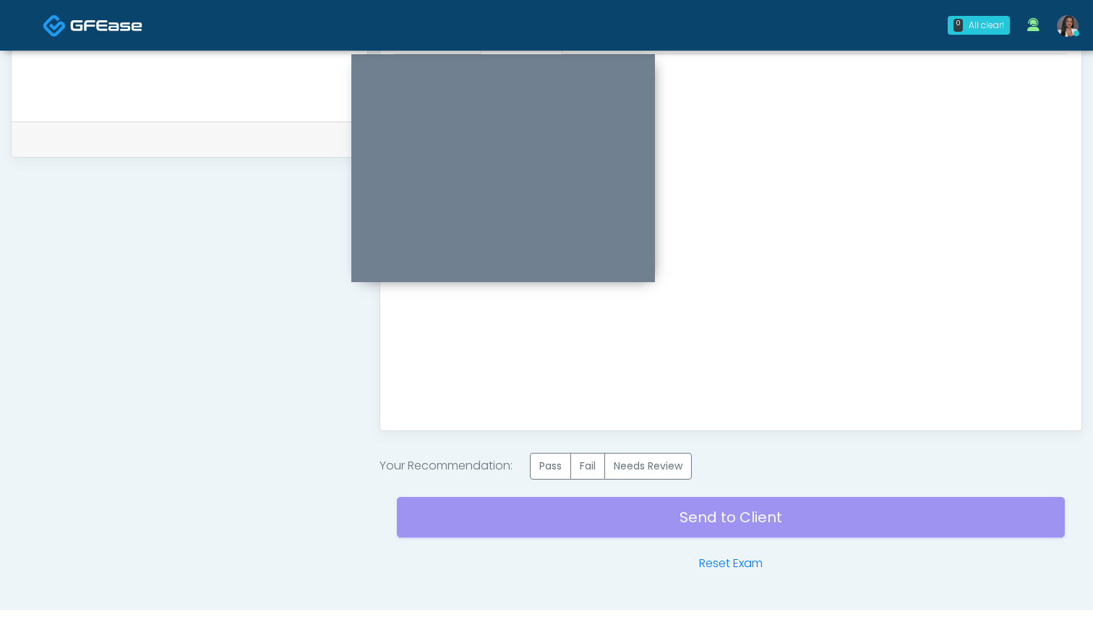
scroll to position [0, 0]
click at [542, 471] on label "Pass" at bounding box center [550, 466] width 41 height 27
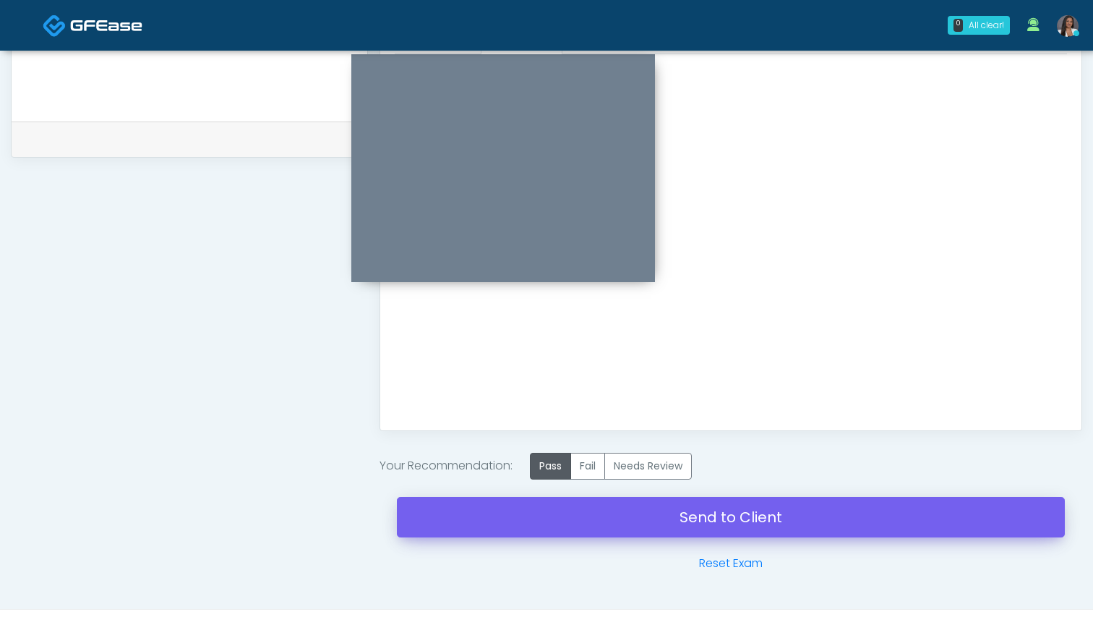
click at [659, 525] on link "Send to Client" at bounding box center [731, 517] width 668 height 40
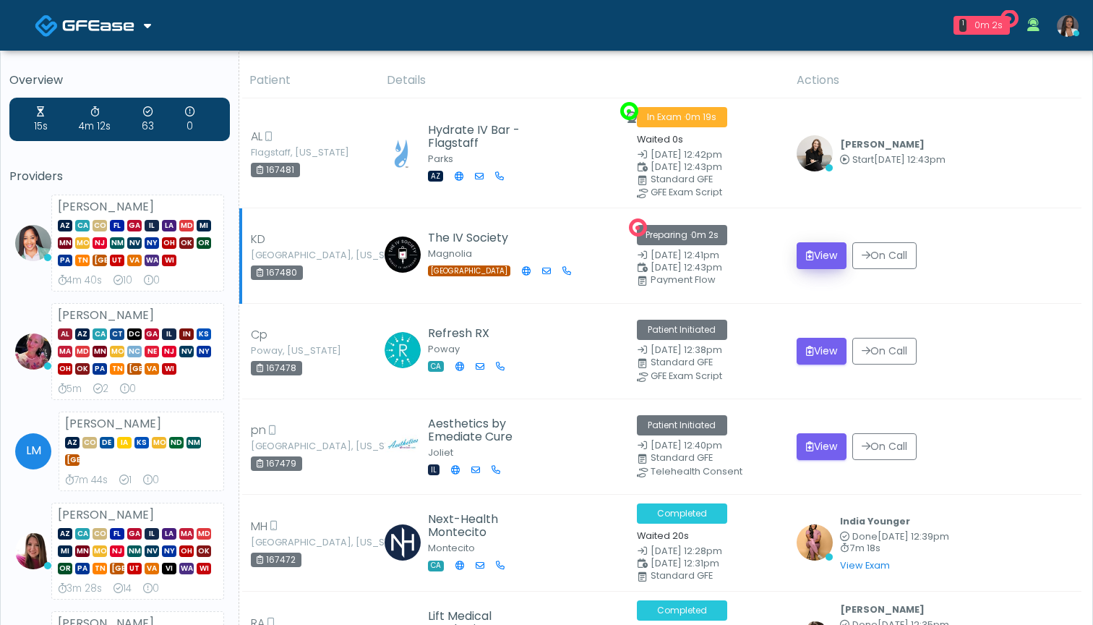
click at [809, 253] on icon "submit" at bounding box center [810, 255] width 8 height 10
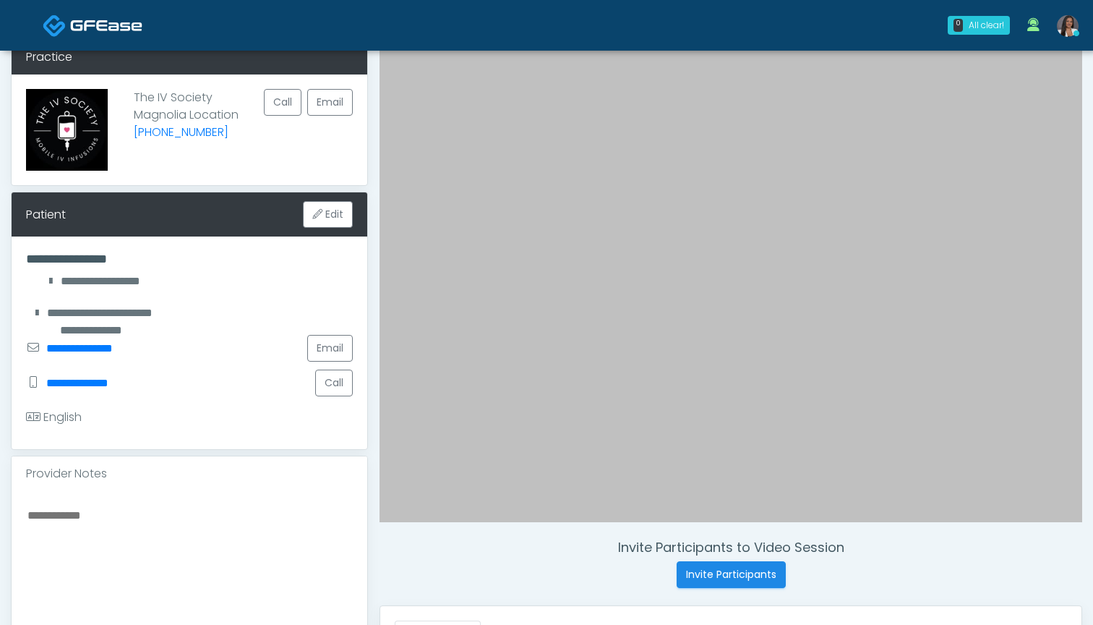
scroll to position [77, 0]
click at [229, 579] on textarea at bounding box center [189, 593] width 327 height 176
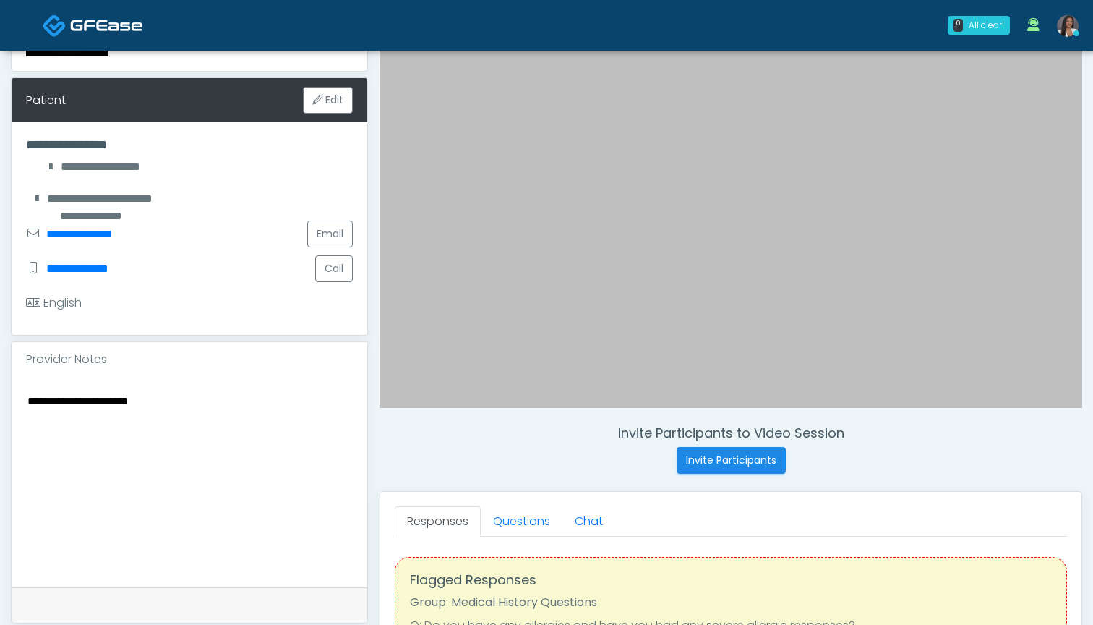
scroll to position [191, 0]
click at [152, 405] on textarea "**********" at bounding box center [189, 479] width 327 height 176
click at [515, 517] on link "Questions" at bounding box center [522, 521] width 82 height 30
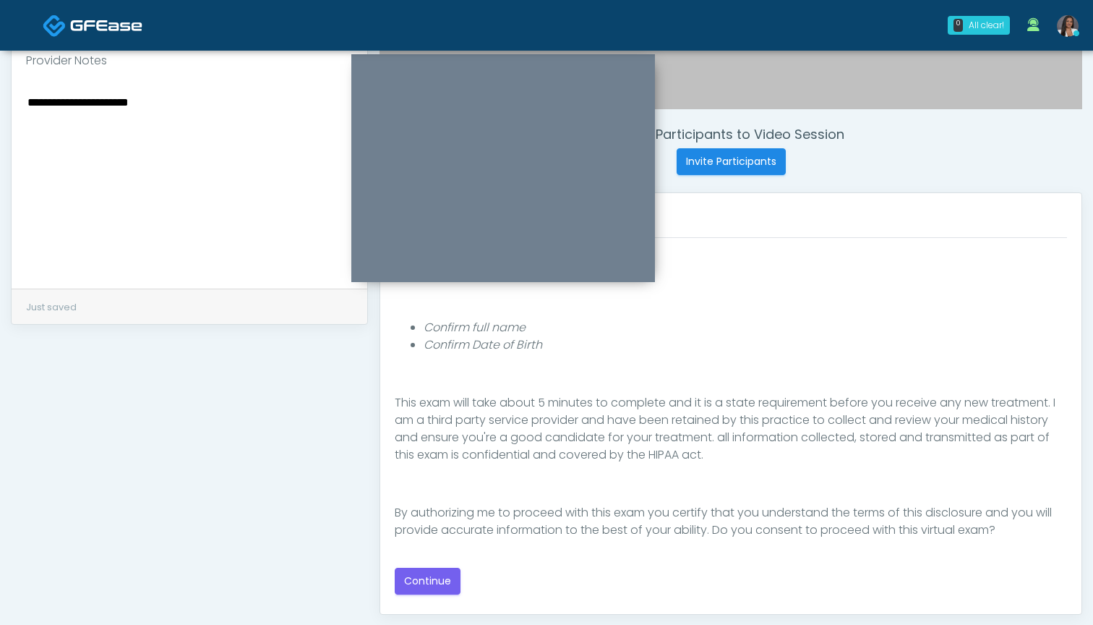
scroll to position [488, 0]
click at [439, 589] on button "Continue" at bounding box center [428, 582] width 66 height 27
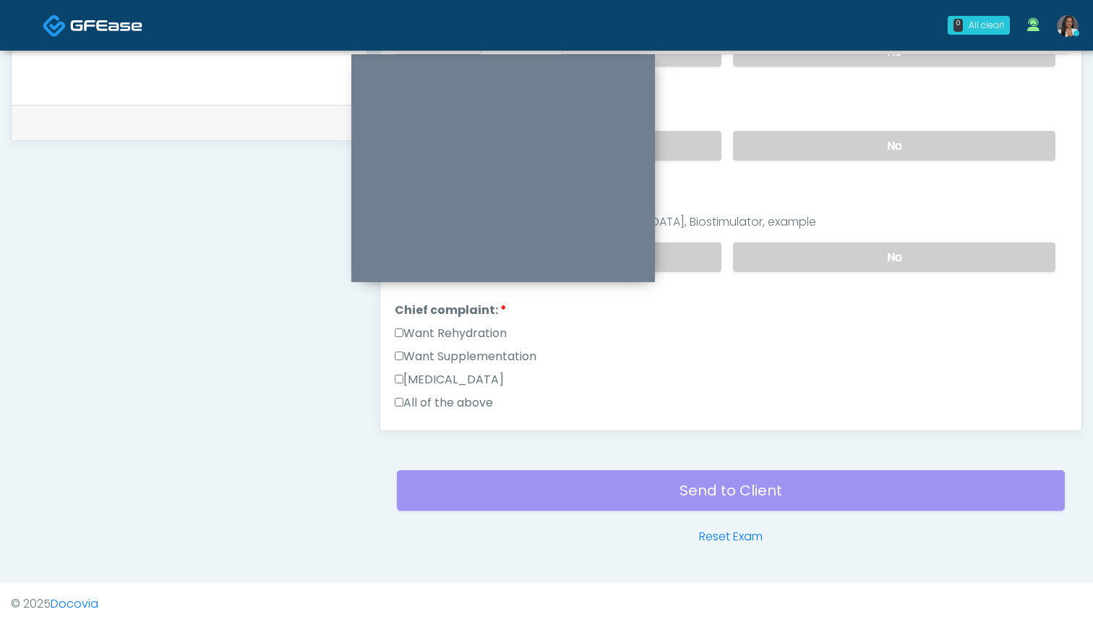
scroll to position [139, 0]
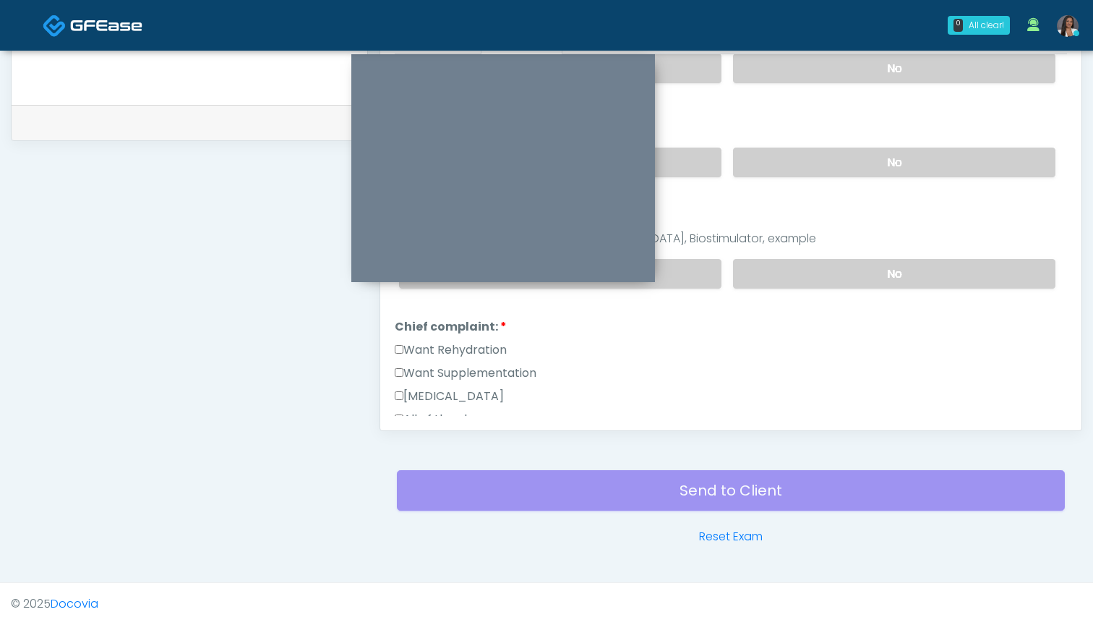
click at [469, 347] on label "Want Rehydration" at bounding box center [451, 349] width 112 height 17
click at [474, 369] on label "Want Supplementation" at bounding box center [466, 372] width 142 height 17
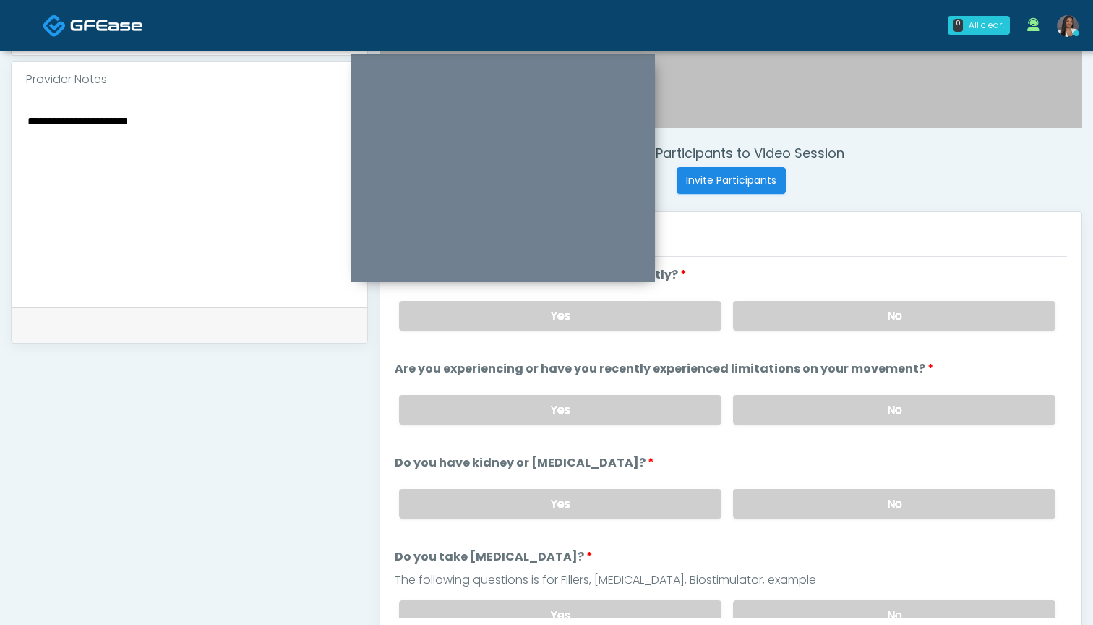
scroll to position [452, 0]
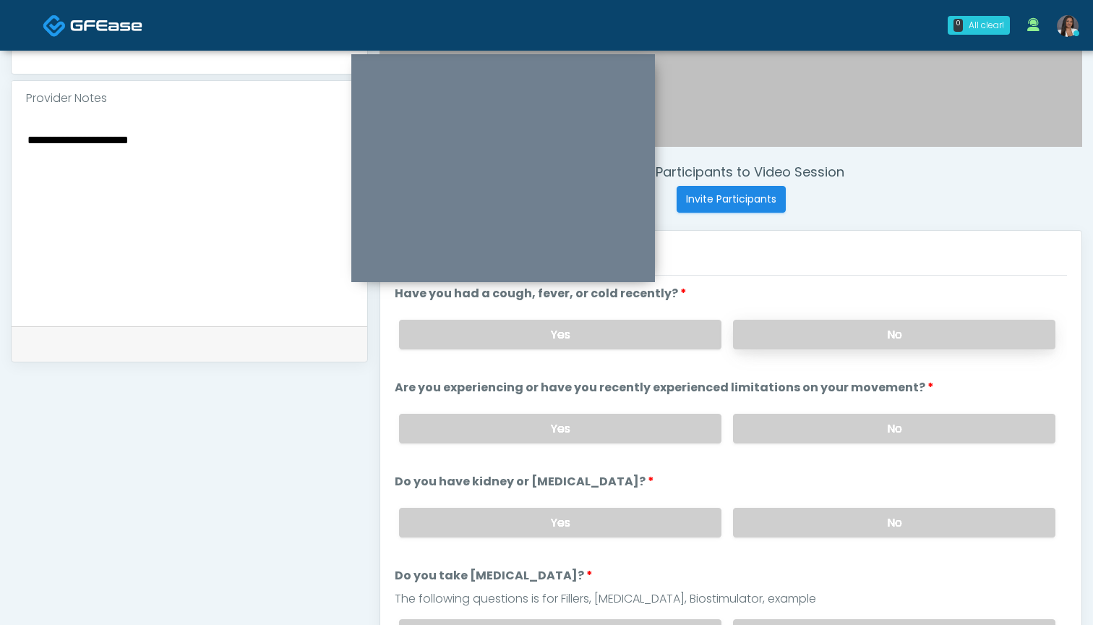
click at [769, 340] on label "No" at bounding box center [894, 335] width 322 height 30
click at [154, 147] on textarea "**********" at bounding box center [189, 218] width 327 height 176
click at [239, 144] on textarea "**********" at bounding box center [189, 218] width 327 height 176
click at [195, 143] on textarea "**********" at bounding box center [189, 218] width 327 height 176
click at [626, 333] on label "Yes" at bounding box center [560, 335] width 322 height 30
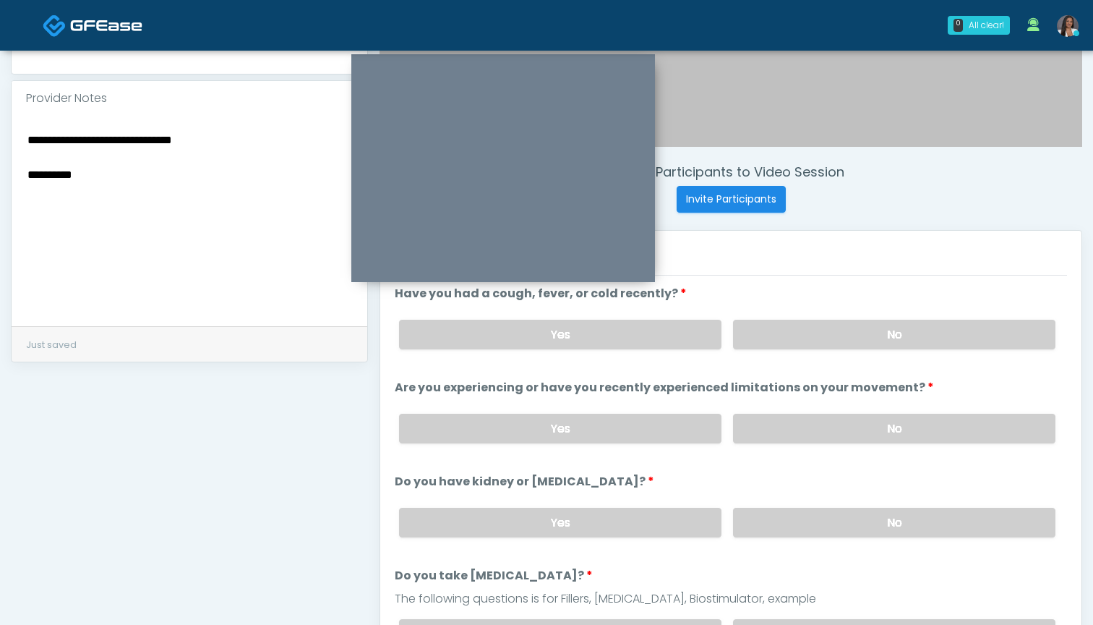
click at [243, 206] on textarea "**********" at bounding box center [189, 218] width 327 height 176
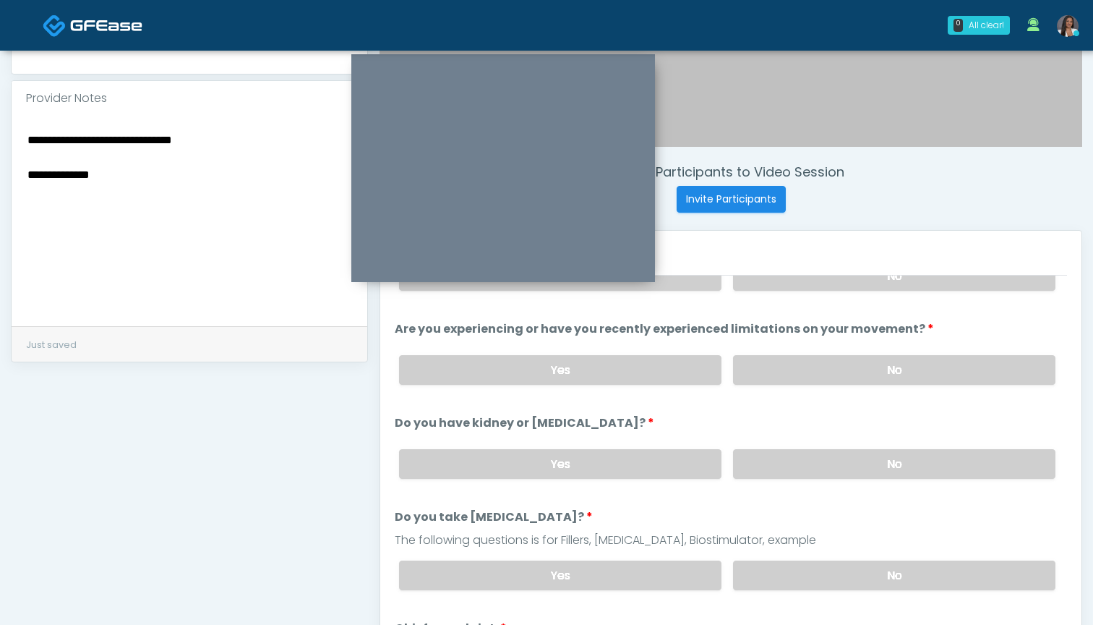
scroll to position [59, 0]
type textarea "**********"
click at [813, 378] on label "No" at bounding box center [894, 369] width 322 height 30
click at [791, 453] on label "No" at bounding box center [894, 463] width 322 height 30
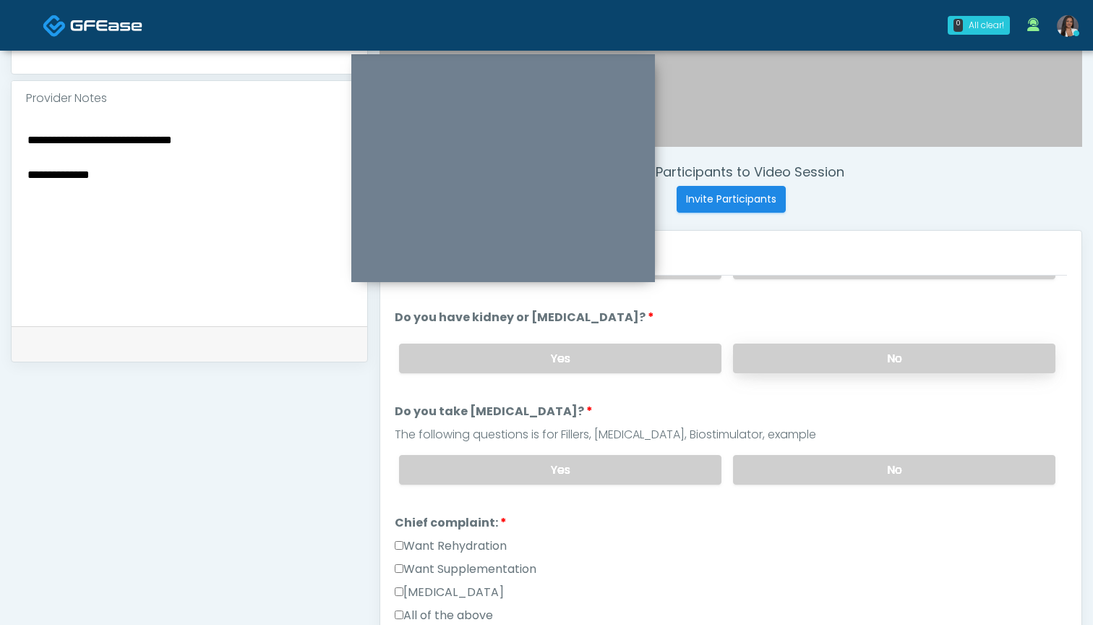
scroll to position [166, 0]
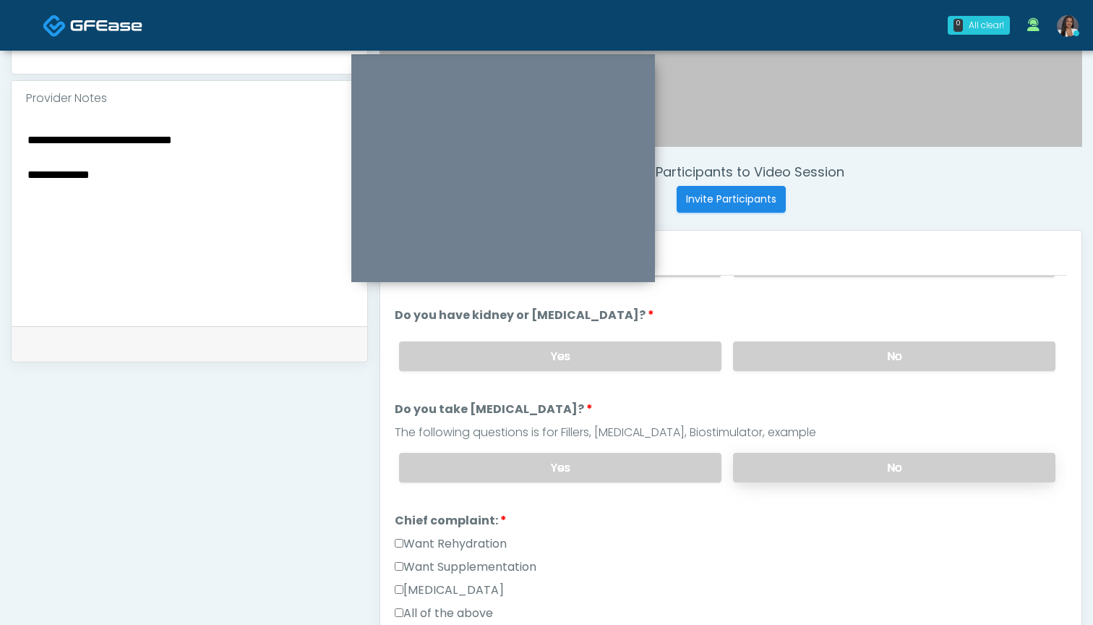
click at [785, 463] on label "No" at bounding box center [894, 468] width 322 height 30
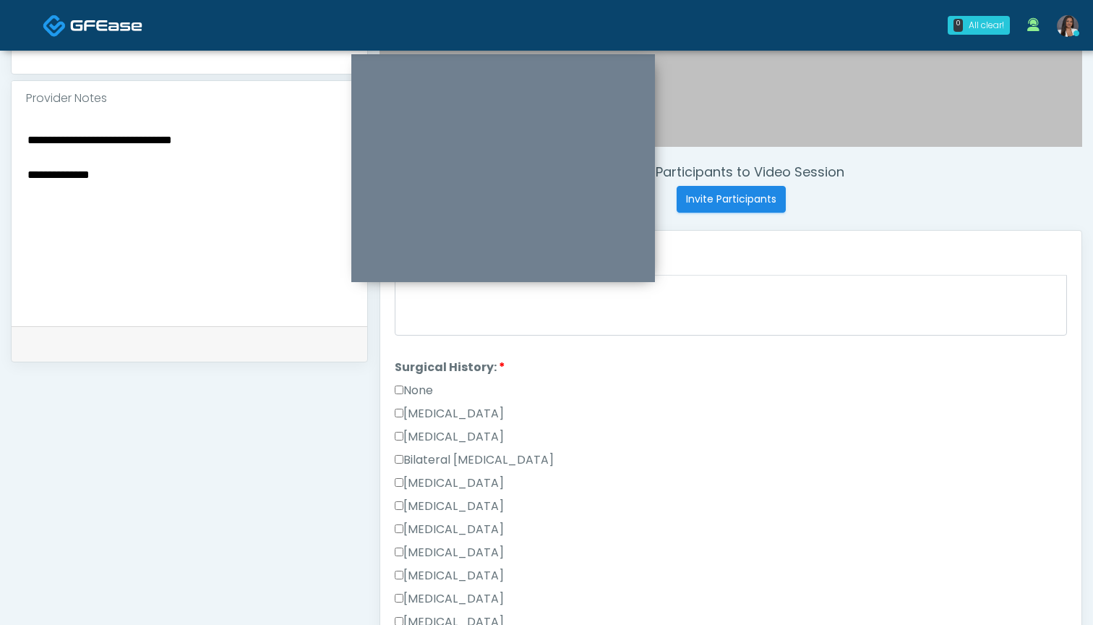
scroll to position [591, 0]
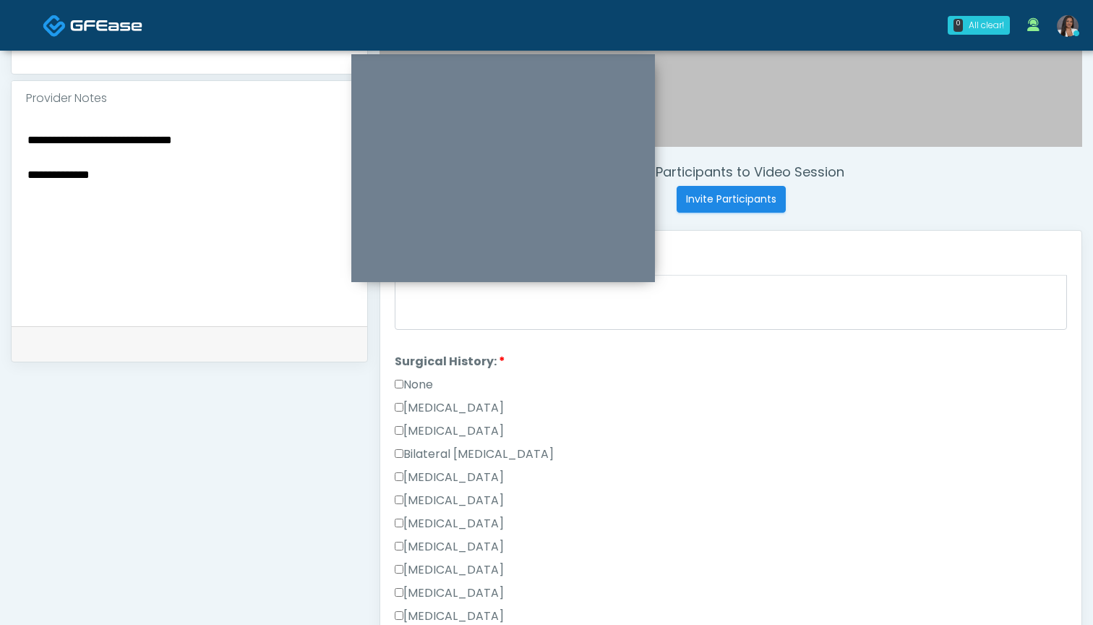
click at [409, 388] on label "None" at bounding box center [414, 384] width 38 height 17
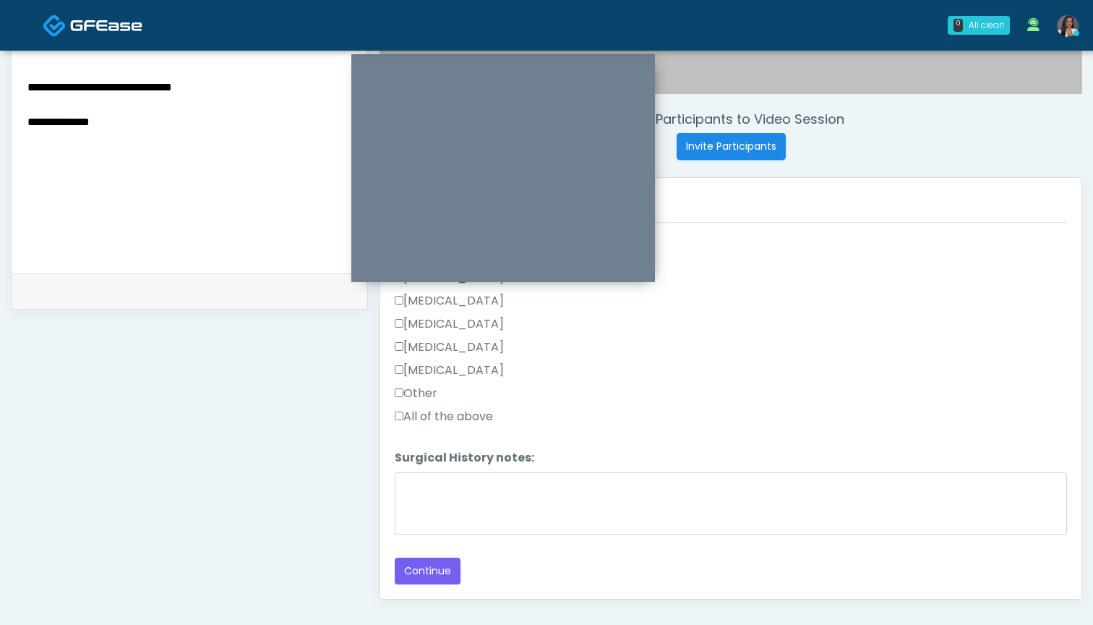
scroll to position [528, 0]
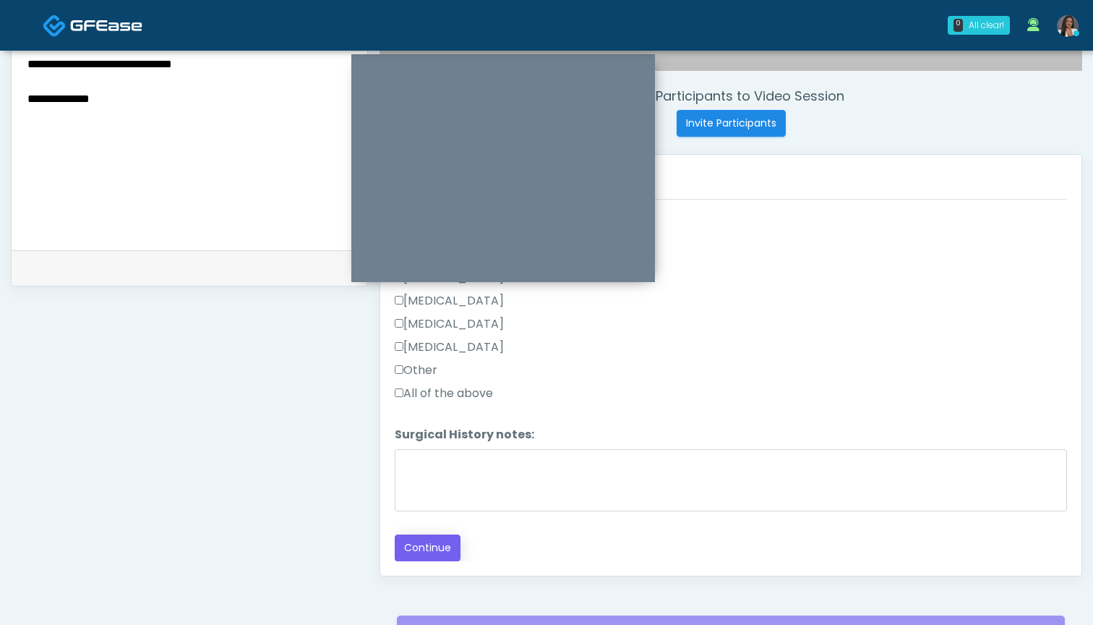
click at [443, 549] on button "Continue" at bounding box center [428, 547] width 66 height 27
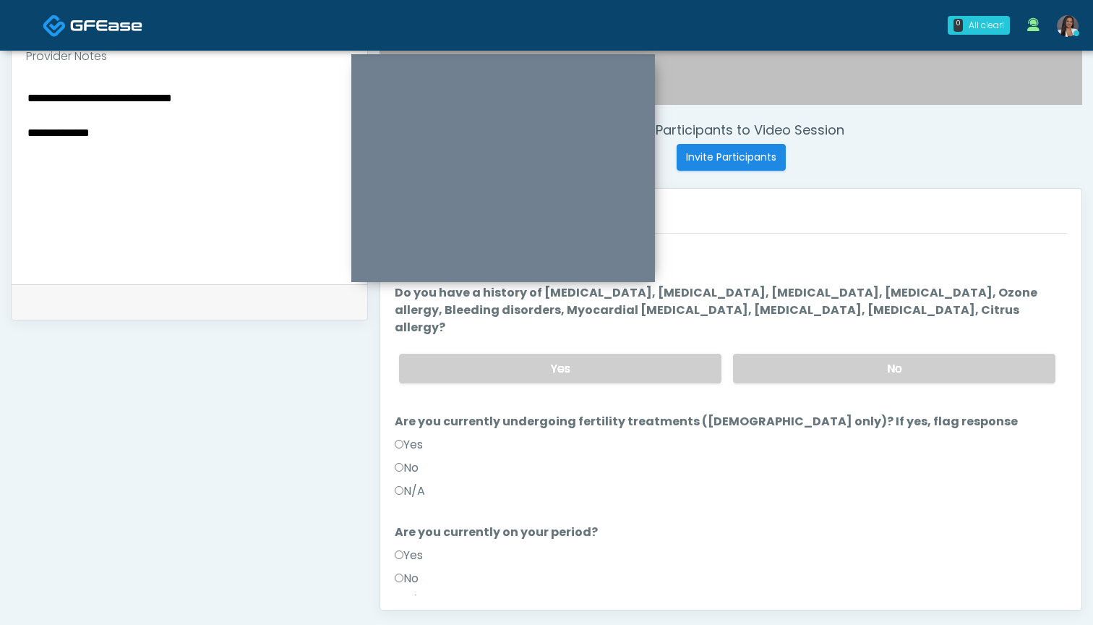
scroll to position [482, 0]
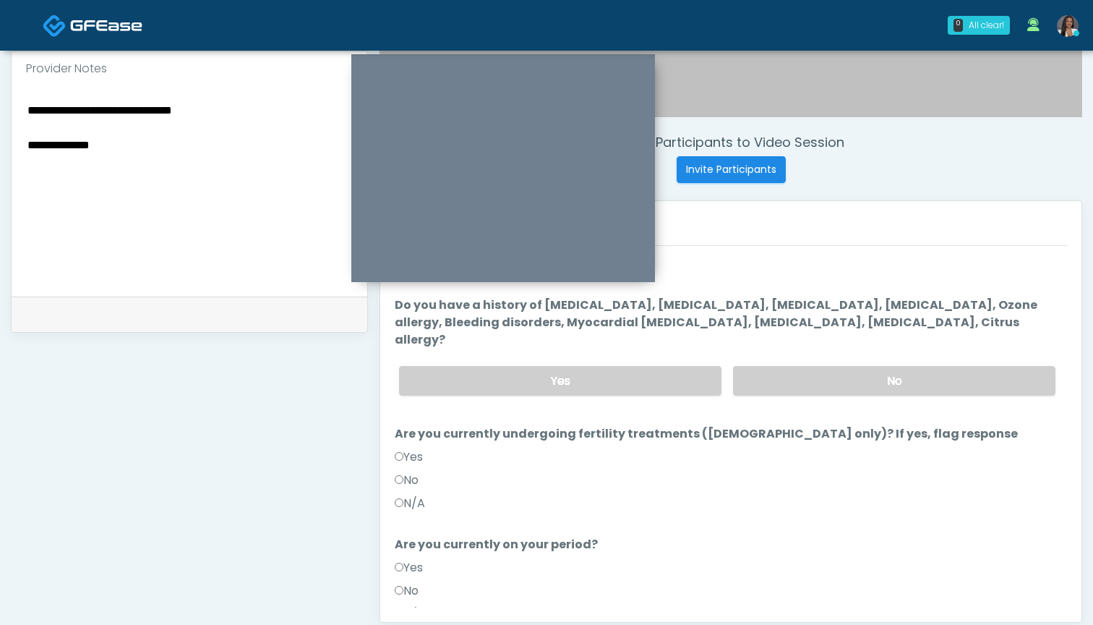
click at [409, 471] on label "No" at bounding box center [407, 479] width 24 height 17
click at [773, 366] on label "No" at bounding box center [894, 381] width 322 height 30
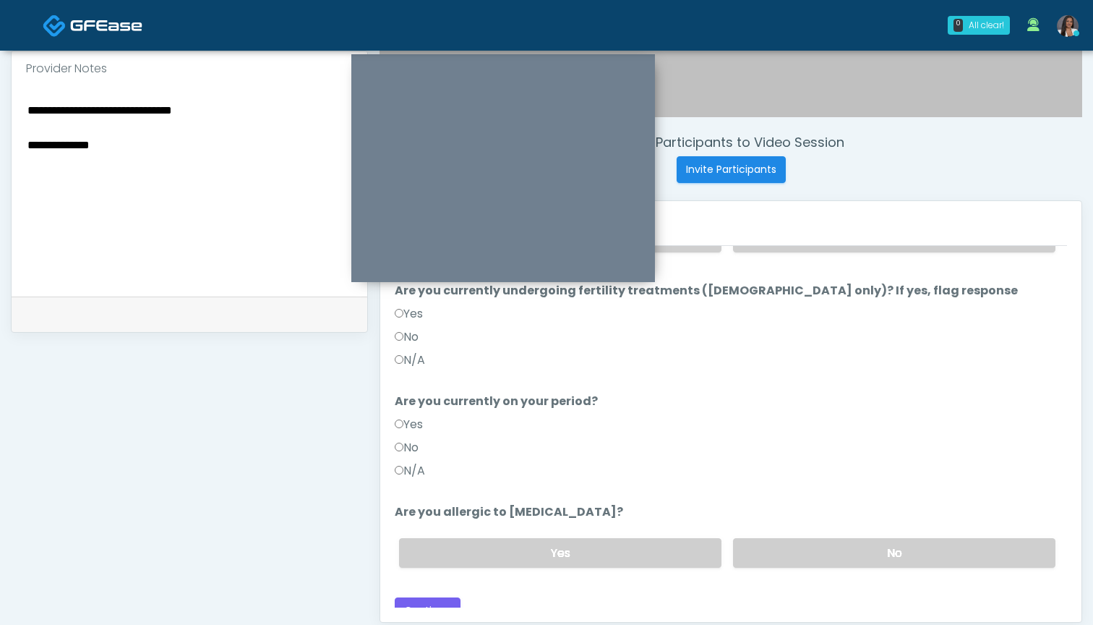
scroll to position [142, 0]
click at [397, 440] on label "No" at bounding box center [407, 448] width 24 height 17
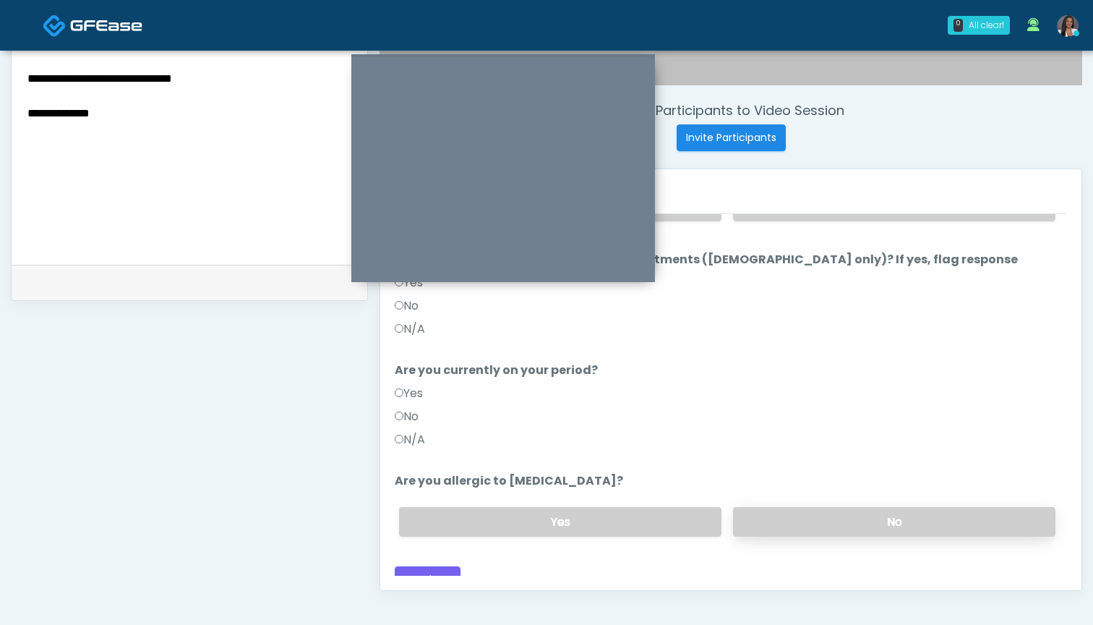
click at [785, 507] on label "No" at bounding box center [894, 522] width 322 height 30
click at [426, 570] on button "Continue" at bounding box center [428, 579] width 66 height 27
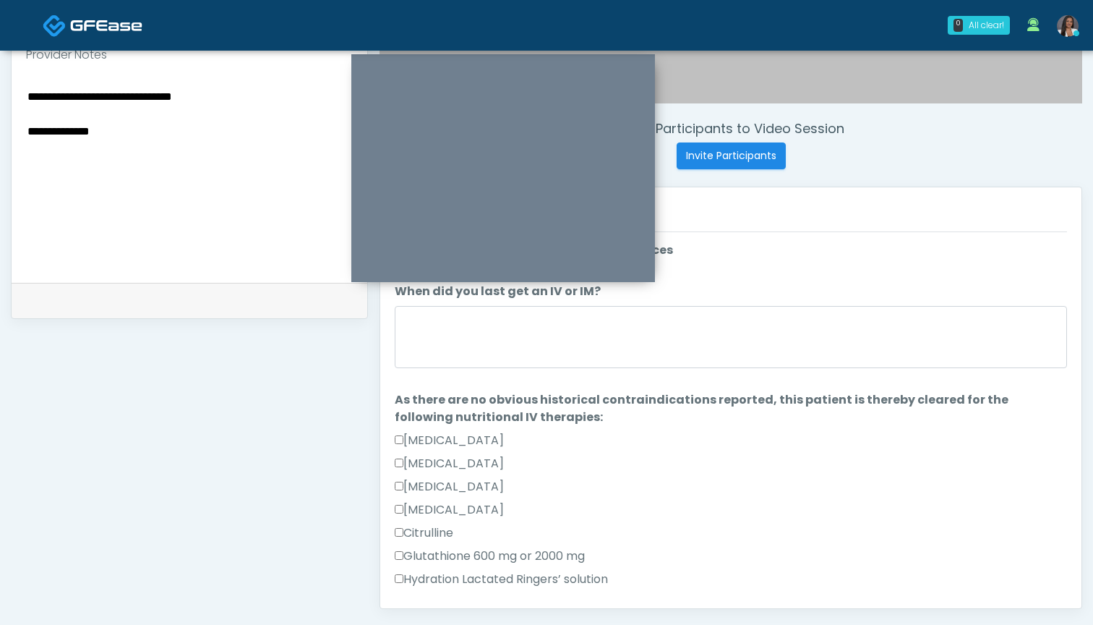
scroll to position [490, 0]
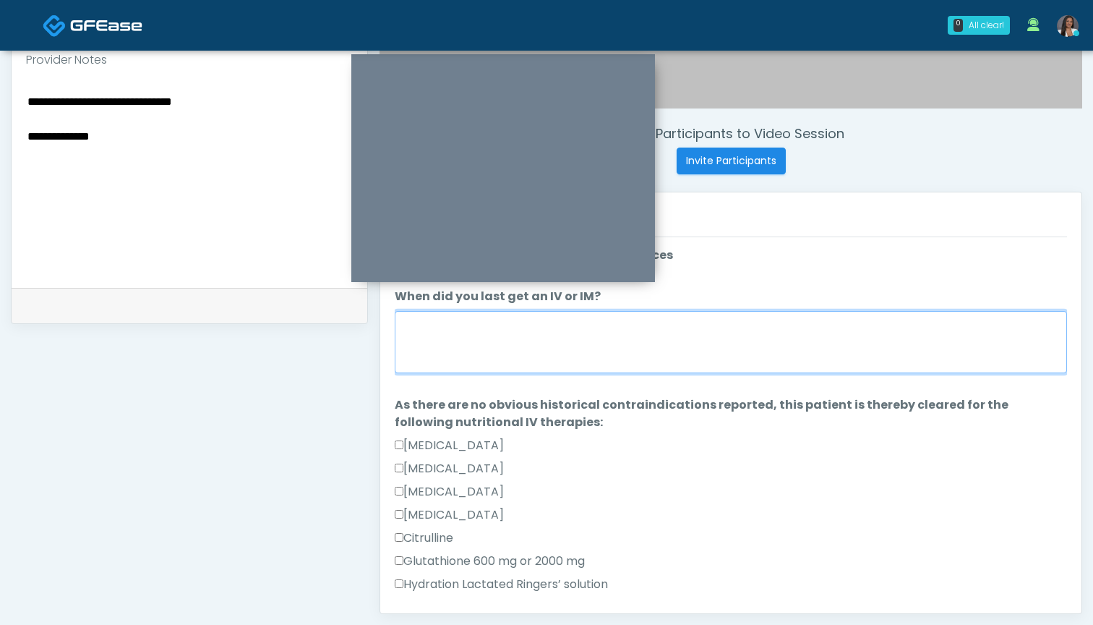
click at [761, 355] on textarea "When did you last get an IV or IM?" at bounding box center [731, 342] width 672 height 62
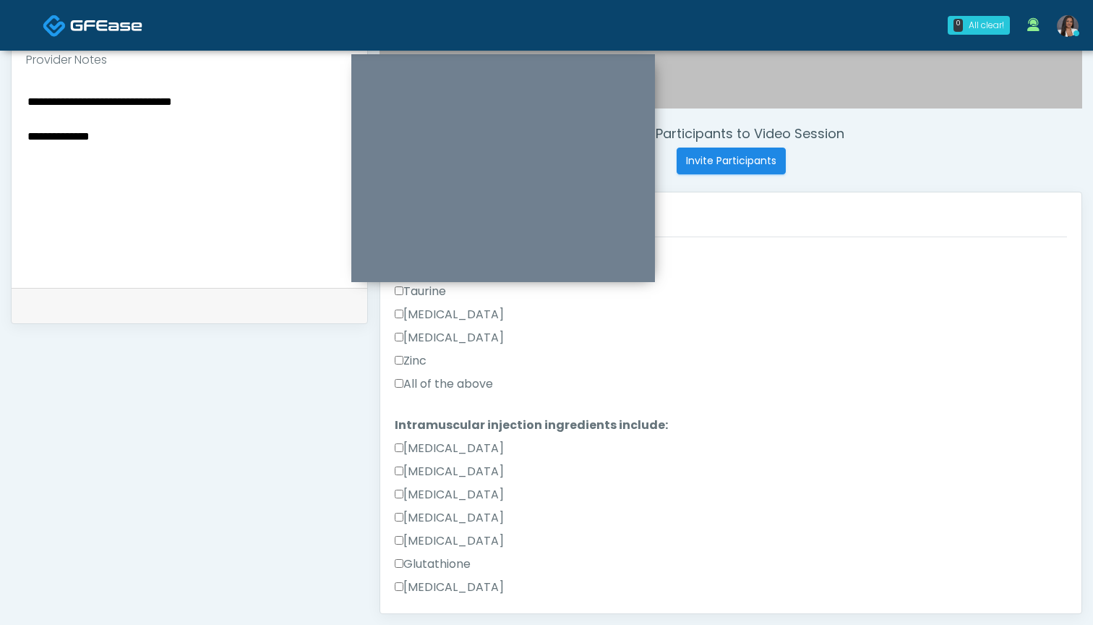
scroll to position [558, 0]
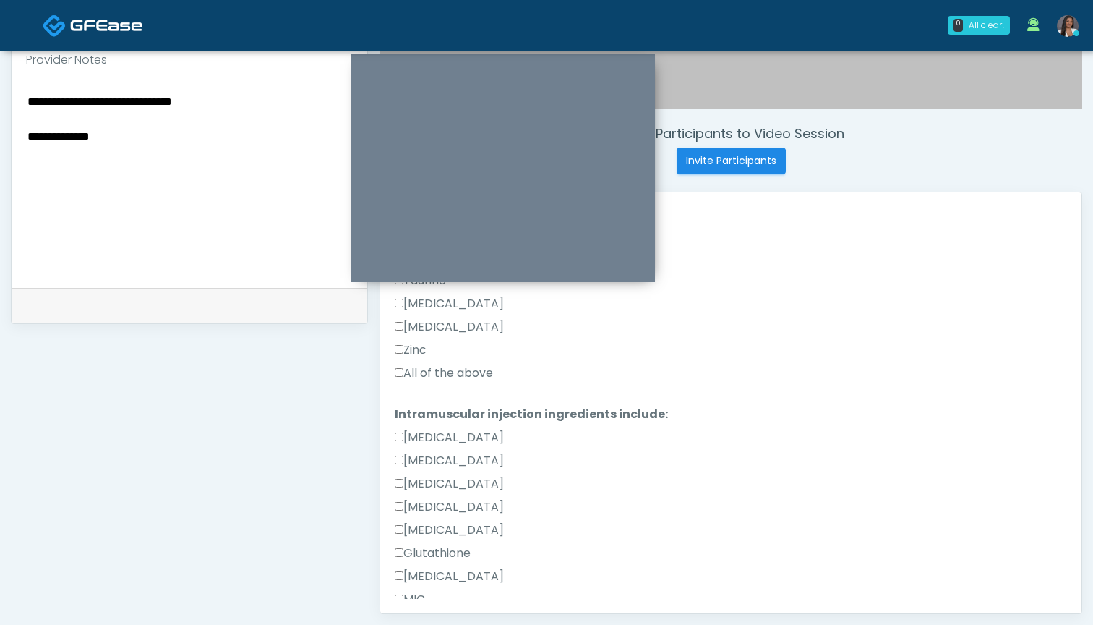
type textarea "********"
click at [426, 375] on label "All of the above" at bounding box center [444, 372] width 98 height 17
click at [137, 160] on textarea "**********" at bounding box center [189, 180] width 327 height 176
click at [147, 121] on textarea "**********" at bounding box center [189, 180] width 327 height 176
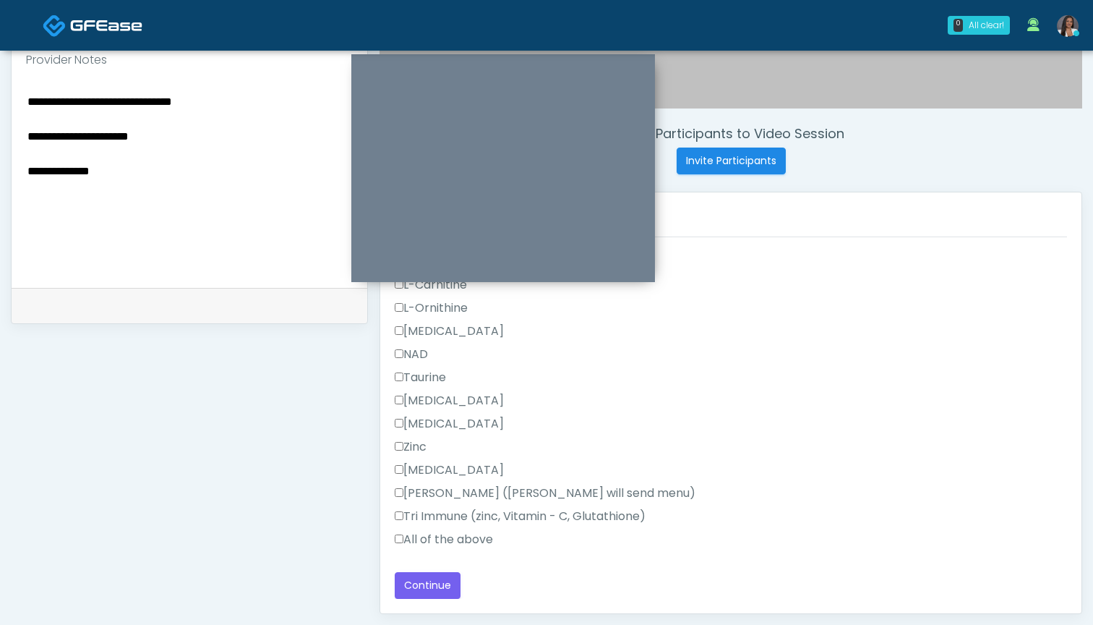
scroll to position [919, 0]
type textarea "**********"
click at [415, 547] on label "All of the above" at bounding box center [444, 539] width 98 height 17
click at [422, 585] on button "Continue" at bounding box center [428, 585] width 66 height 27
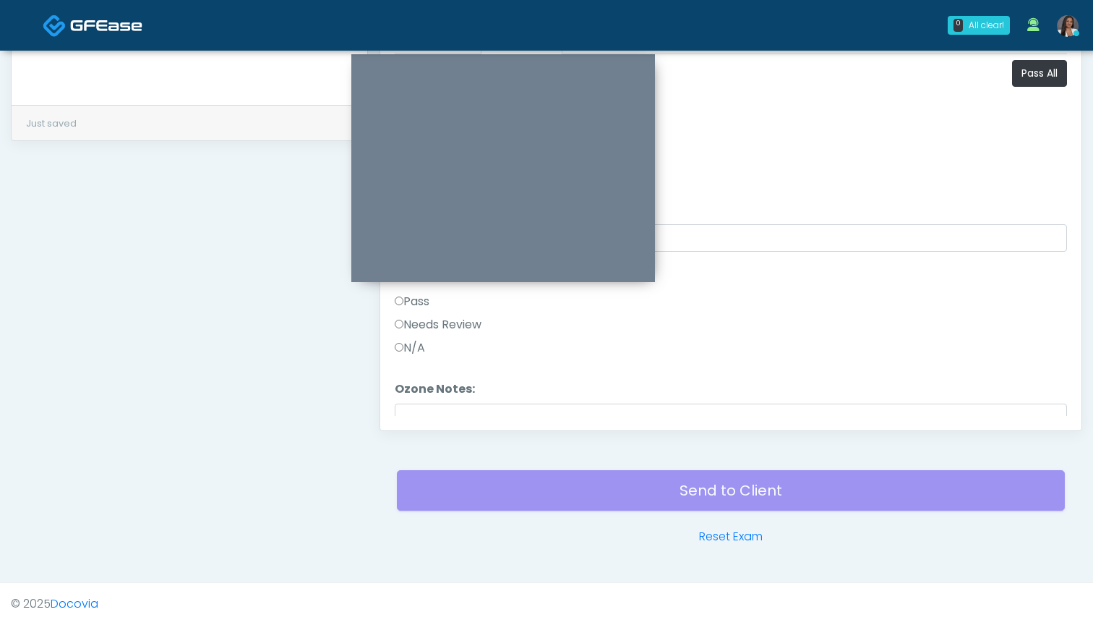
scroll to position [0, 0]
click at [1032, 81] on button "Pass All" at bounding box center [1039, 73] width 55 height 27
click at [435, 398] on button "Continue" at bounding box center [428, 402] width 66 height 27
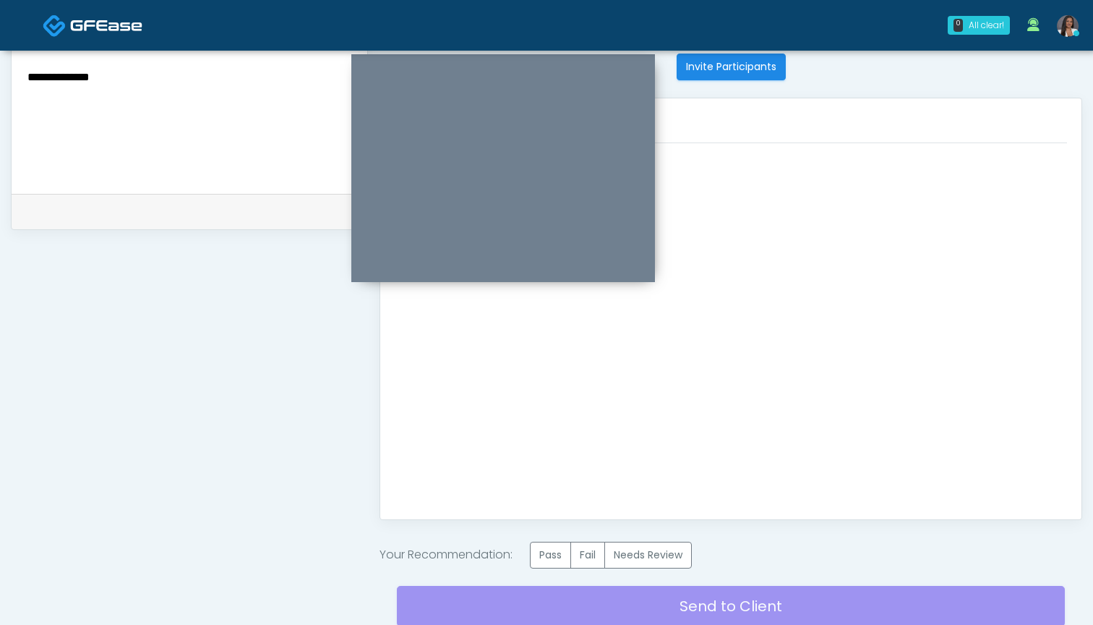
scroll to position [584, 0]
click at [550, 555] on label "Pass" at bounding box center [550, 555] width 41 height 27
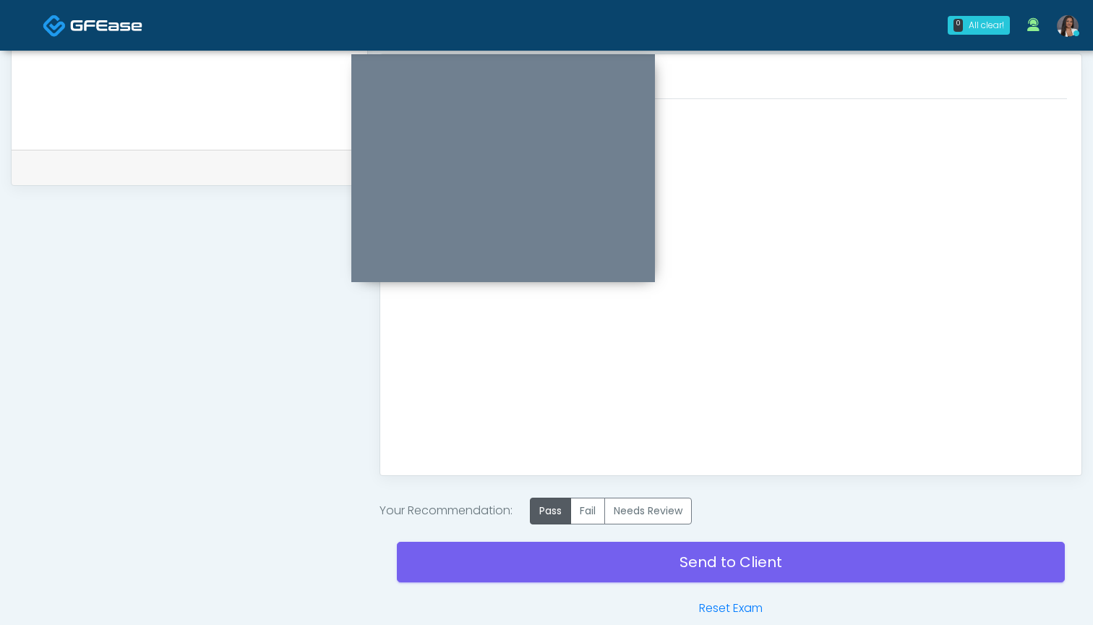
scroll to position [629, 0]
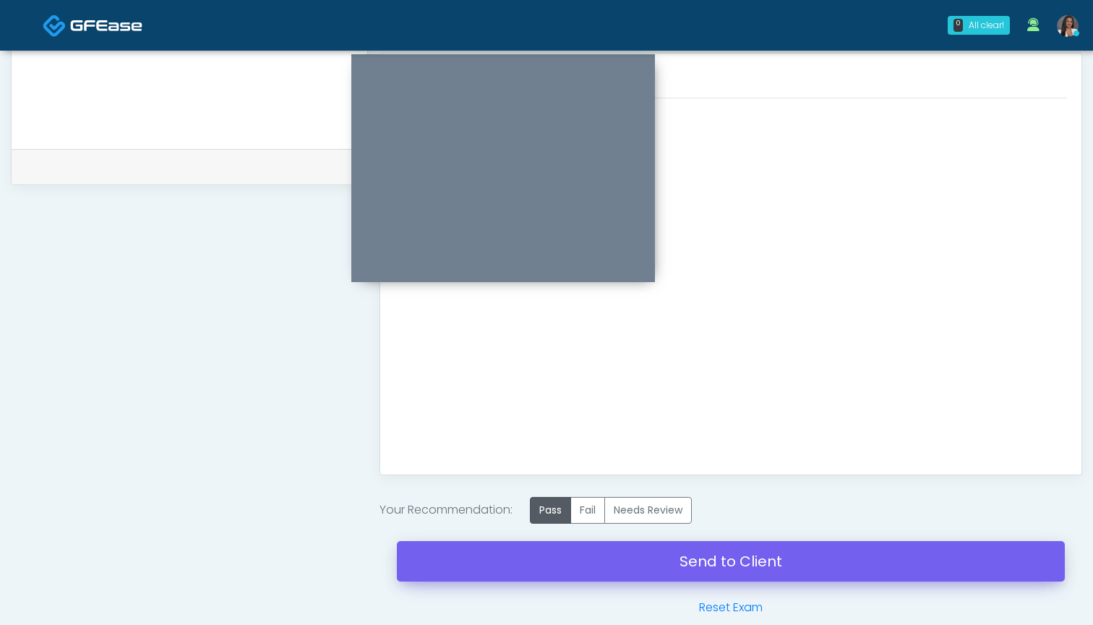
click at [726, 561] on link "Send to Client" at bounding box center [731, 561] width 668 height 40
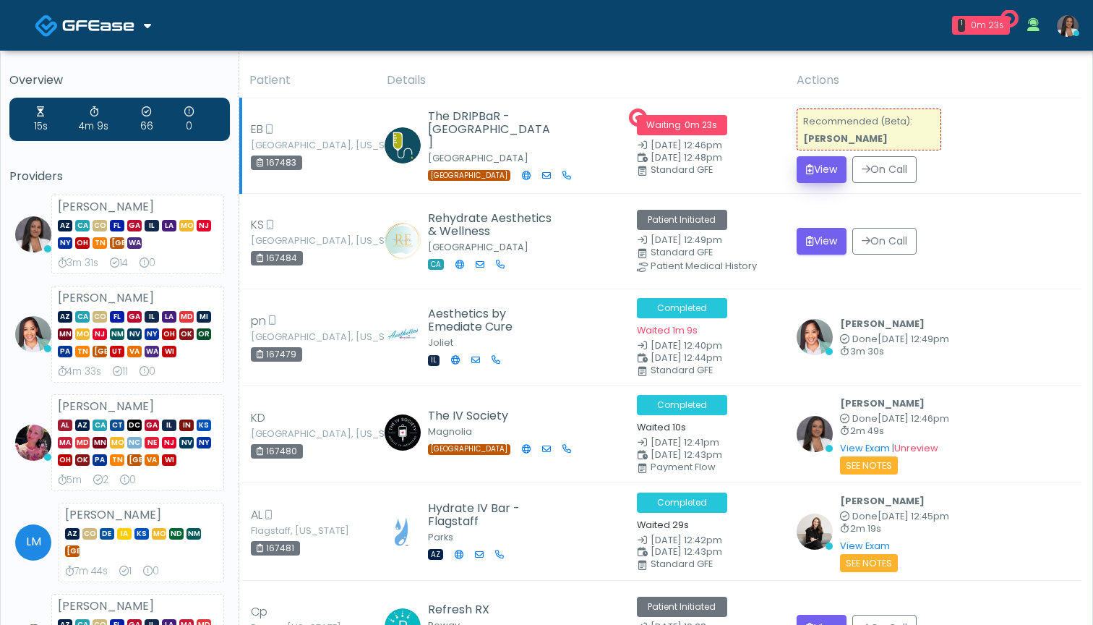
click at [820, 173] on button "View" at bounding box center [822, 169] width 50 height 27
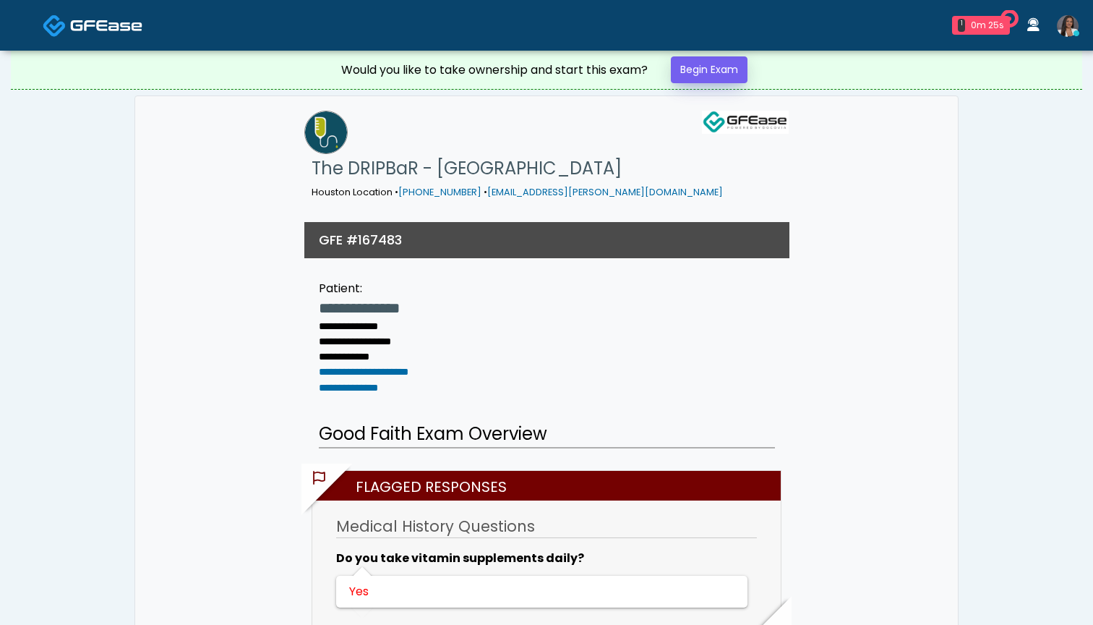
click at [688, 70] on link "Begin Exam" at bounding box center [709, 69] width 77 height 27
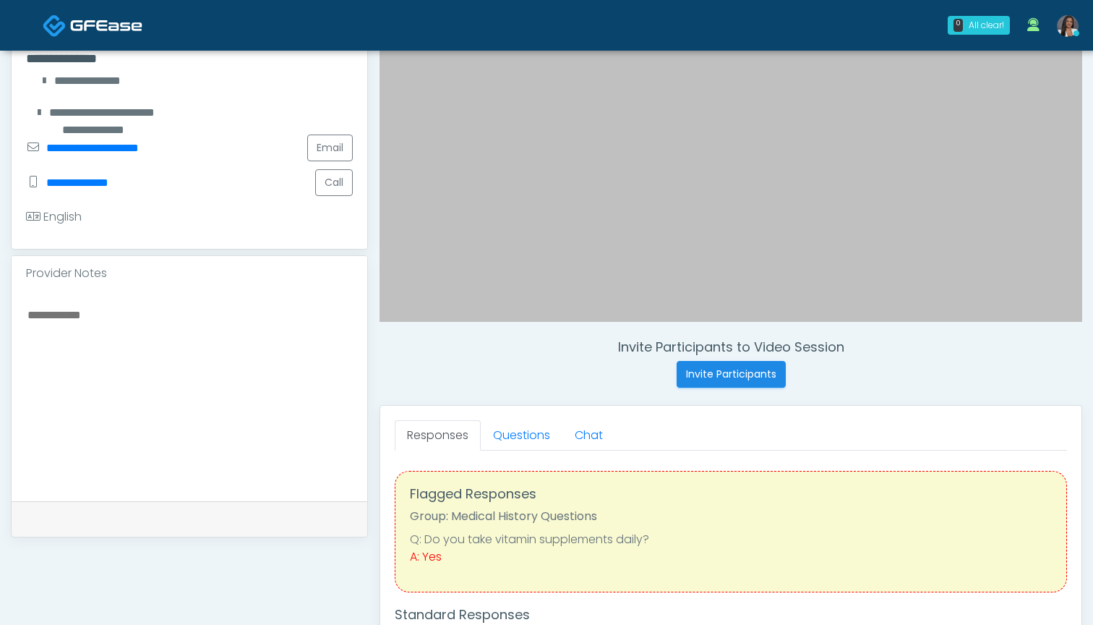
scroll to position [319, 0]
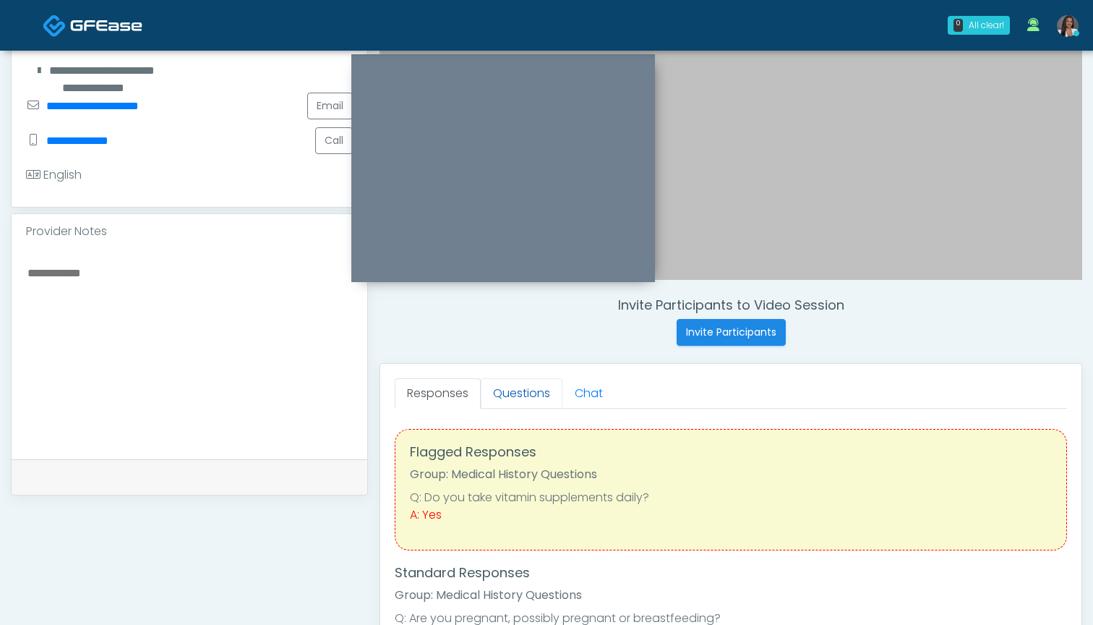
click at [517, 395] on link "Questions" at bounding box center [522, 393] width 82 height 30
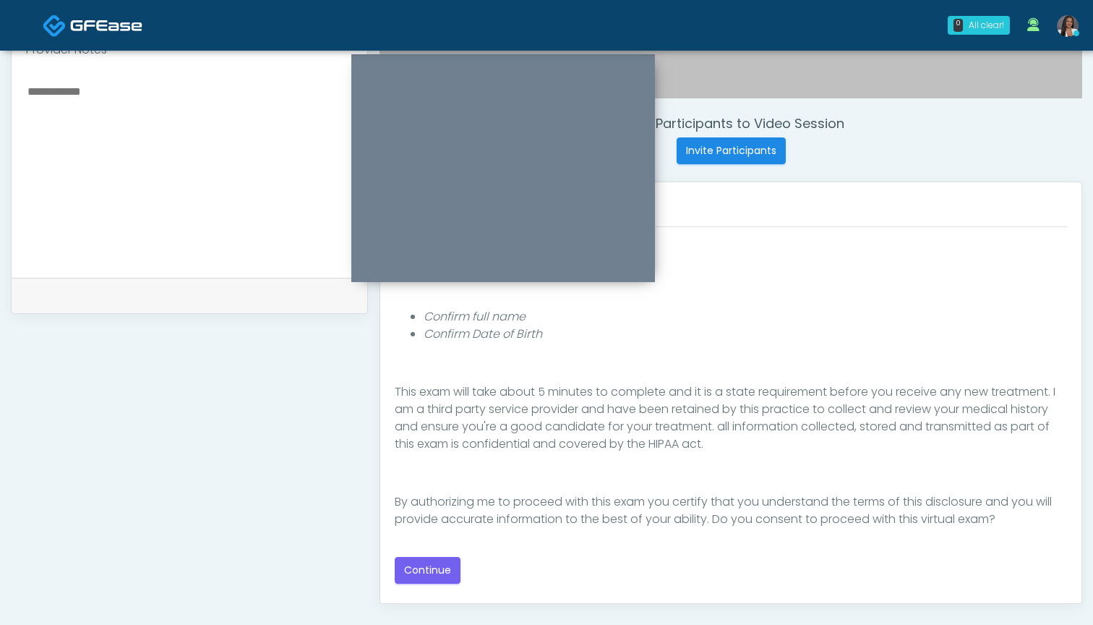
scroll to position [500, 0]
click at [439, 565] on button "Continue" at bounding box center [428, 570] width 66 height 27
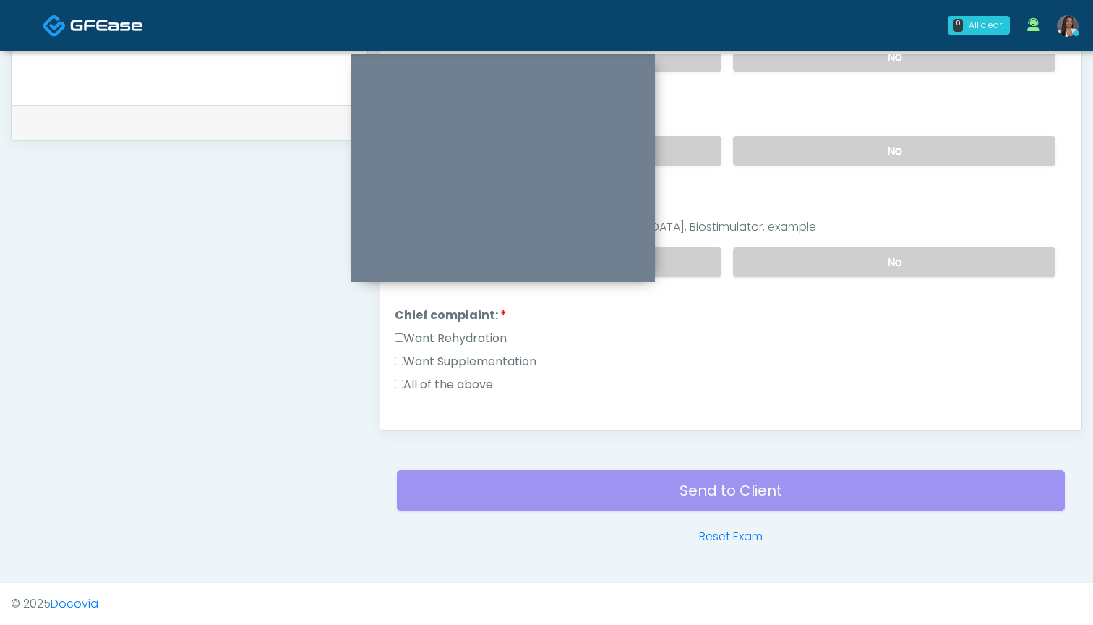
scroll to position [155, 0]
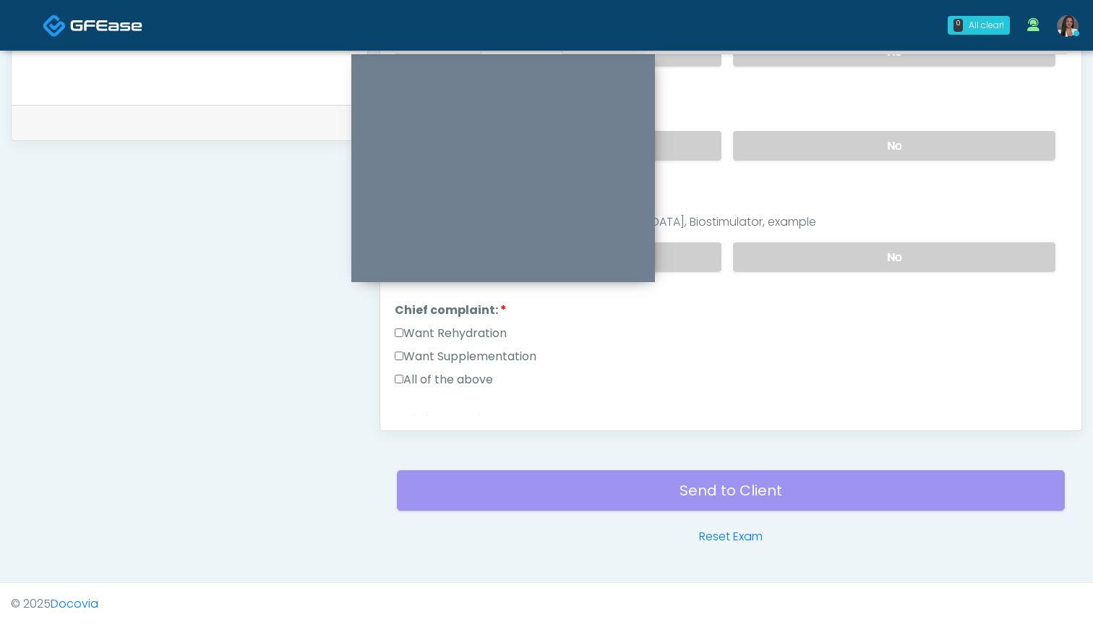
click at [487, 337] on label "Want Rehydration" at bounding box center [451, 333] width 112 height 17
click at [490, 351] on label "Want Supplementation" at bounding box center [466, 356] width 142 height 17
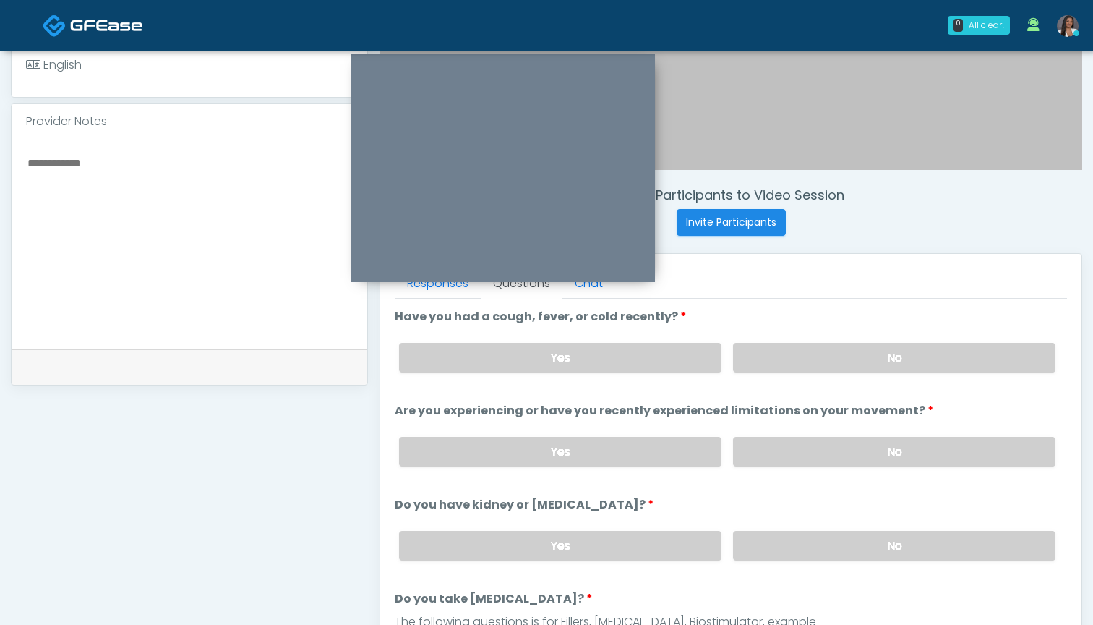
scroll to position [427, 0]
click at [778, 351] on label "No" at bounding box center [894, 359] width 322 height 30
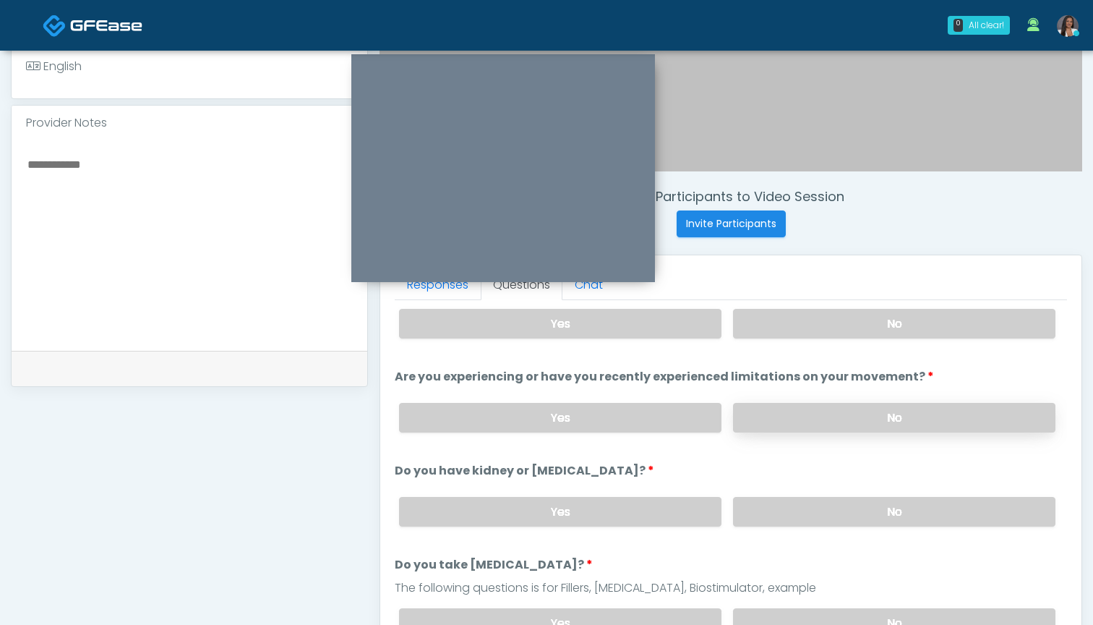
scroll to position [37, 0]
click at [285, 235] on textarea at bounding box center [189, 243] width 327 height 176
click at [828, 414] on label "No" at bounding box center [894, 416] width 322 height 30
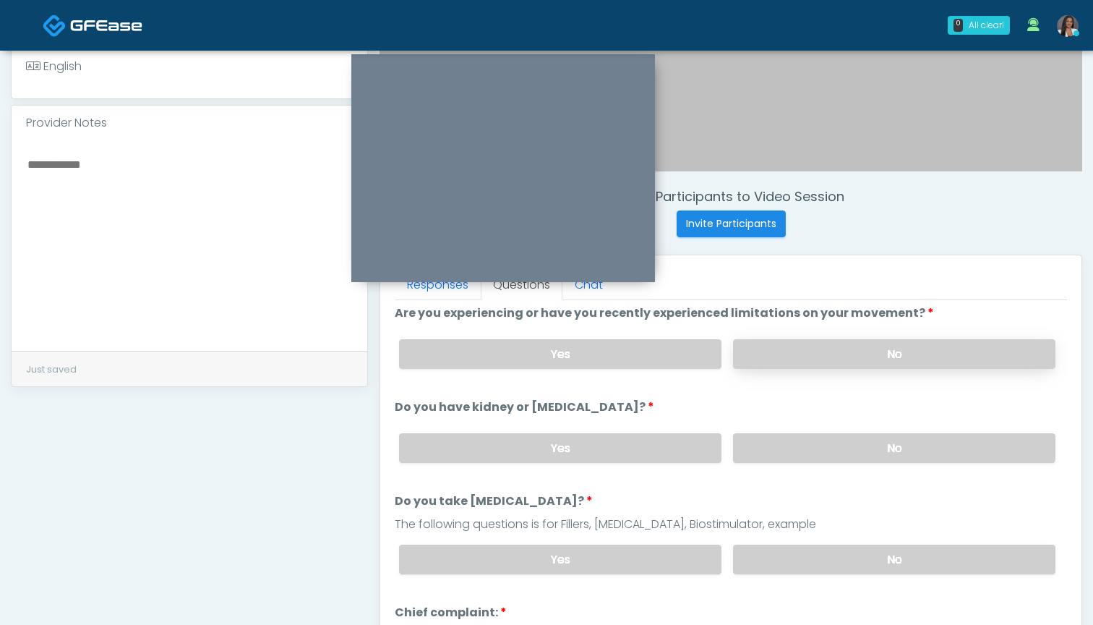
scroll to position [100, 0]
click at [651, 347] on label "Yes" at bounding box center [560, 353] width 322 height 30
click at [772, 350] on label "No" at bounding box center [894, 353] width 322 height 30
click at [651, 354] on label "Yes" at bounding box center [560, 353] width 322 height 30
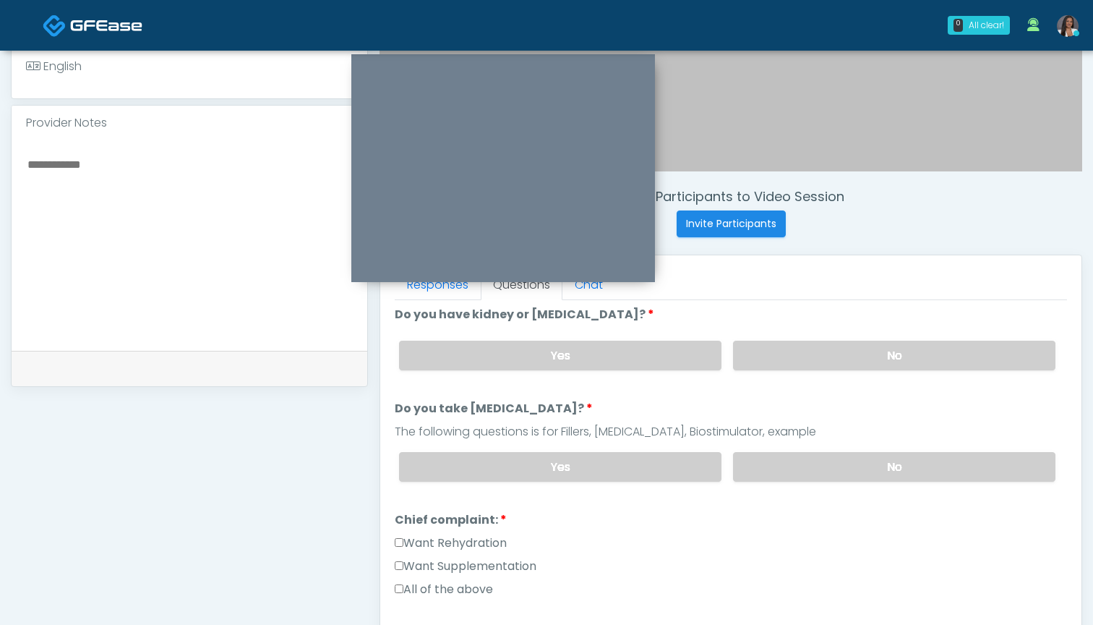
scroll to position [190, 0]
click at [787, 356] on label "No" at bounding box center [894, 357] width 322 height 30
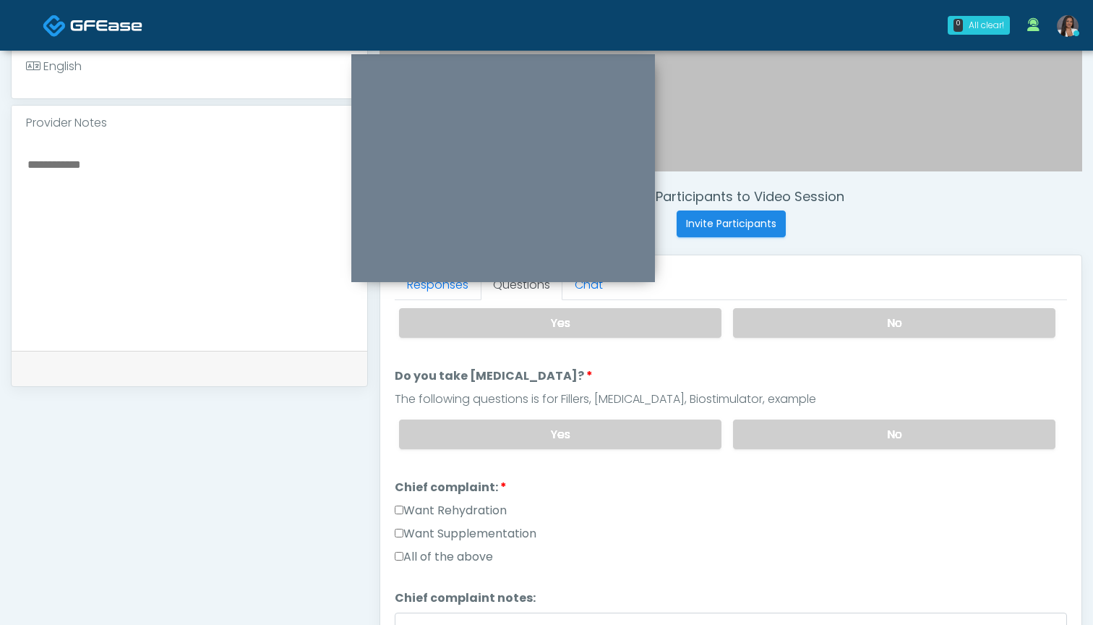
scroll to position [235, 0]
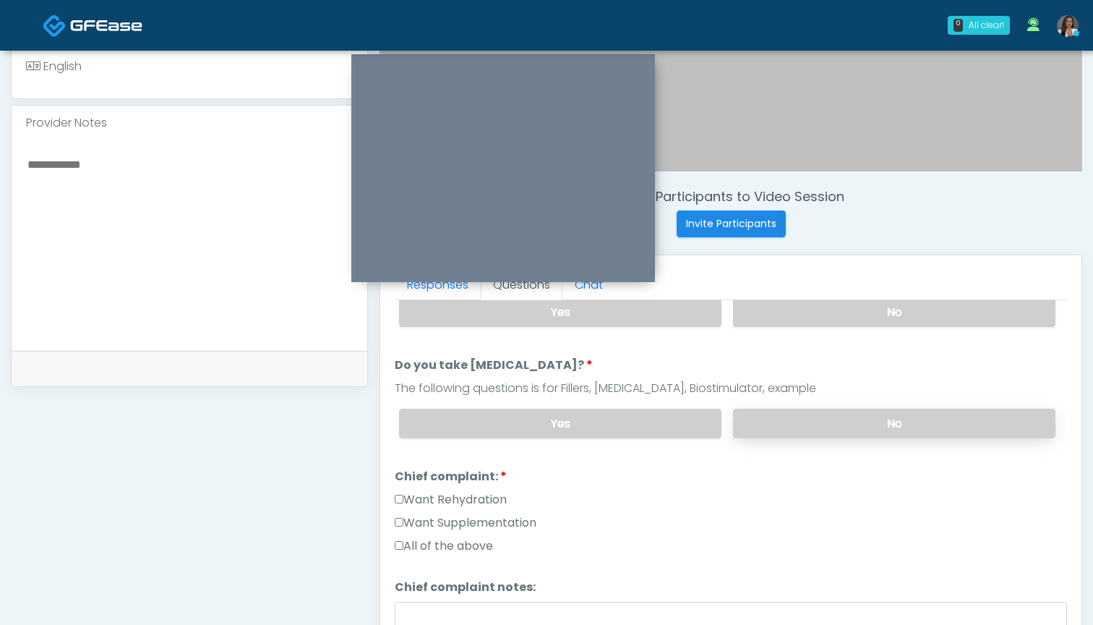
click at [796, 419] on label "No" at bounding box center [894, 424] width 322 height 30
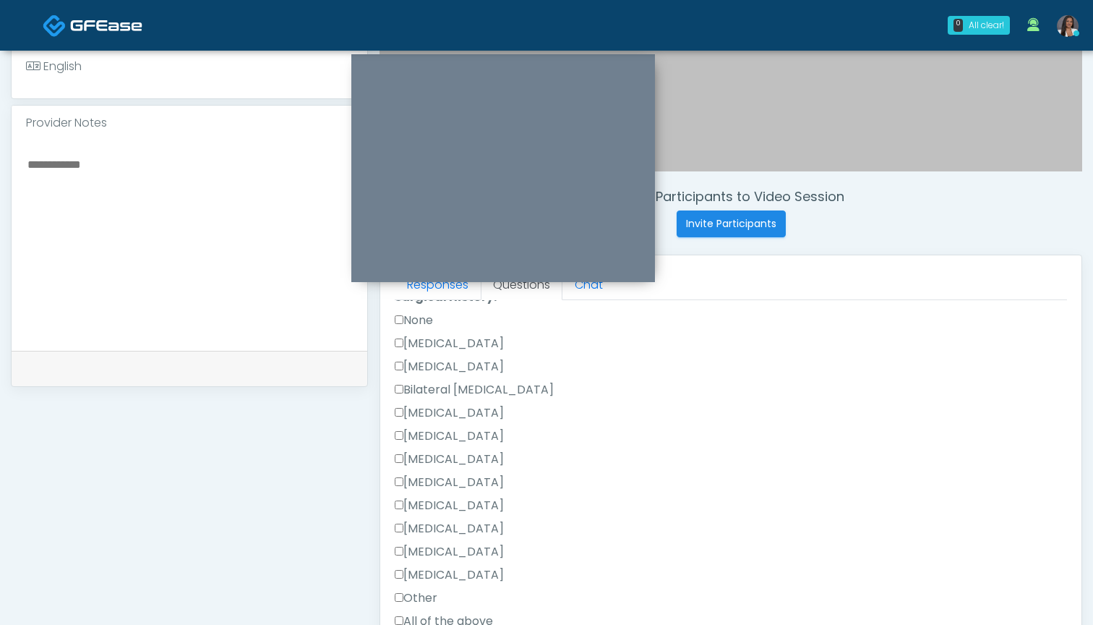
scroll to position [630, 0]
click at [420, 327] on label "None" at bounding box center [414, 323] width 38 height 17
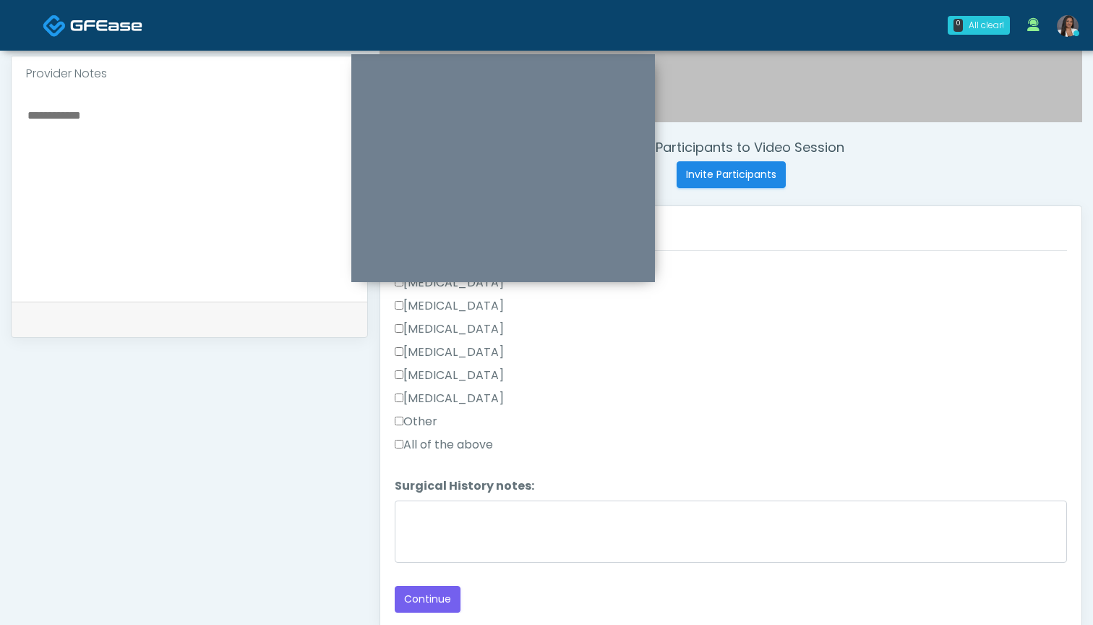
scroll to position [479, 0]
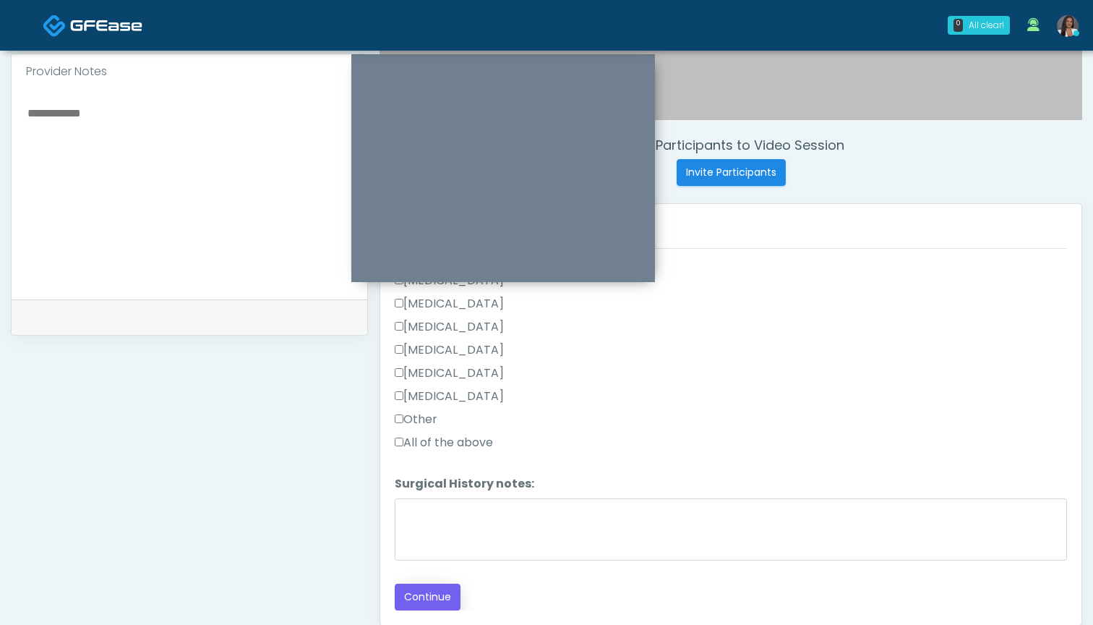
click at [406, 594] on button "Continue" at bounding box center [428, 597] width 66 height 27
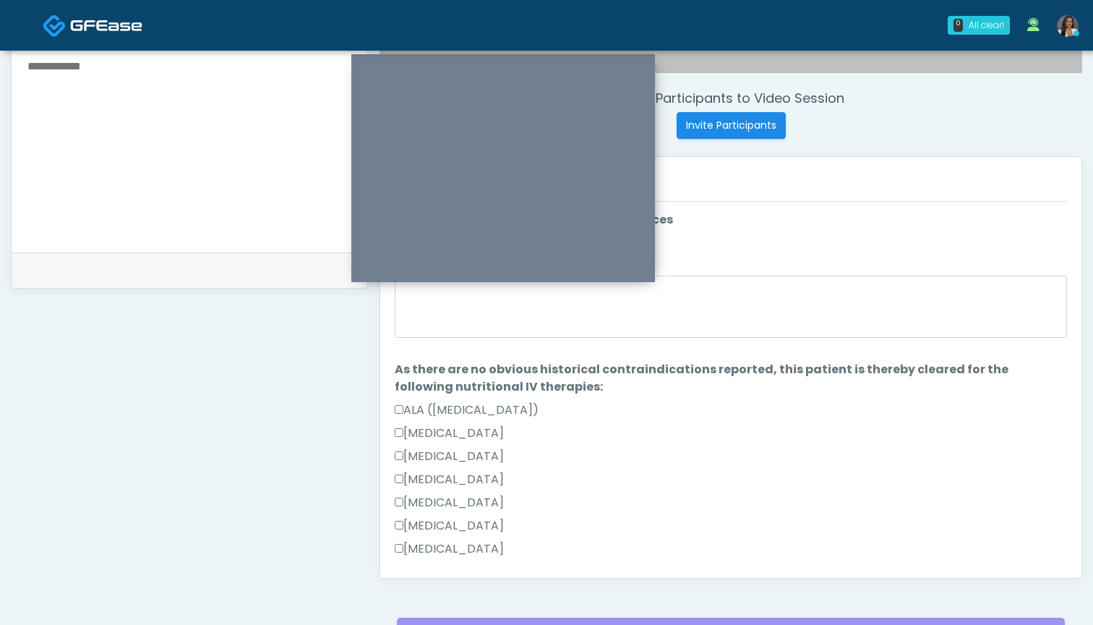
scroll to position [484, 0]
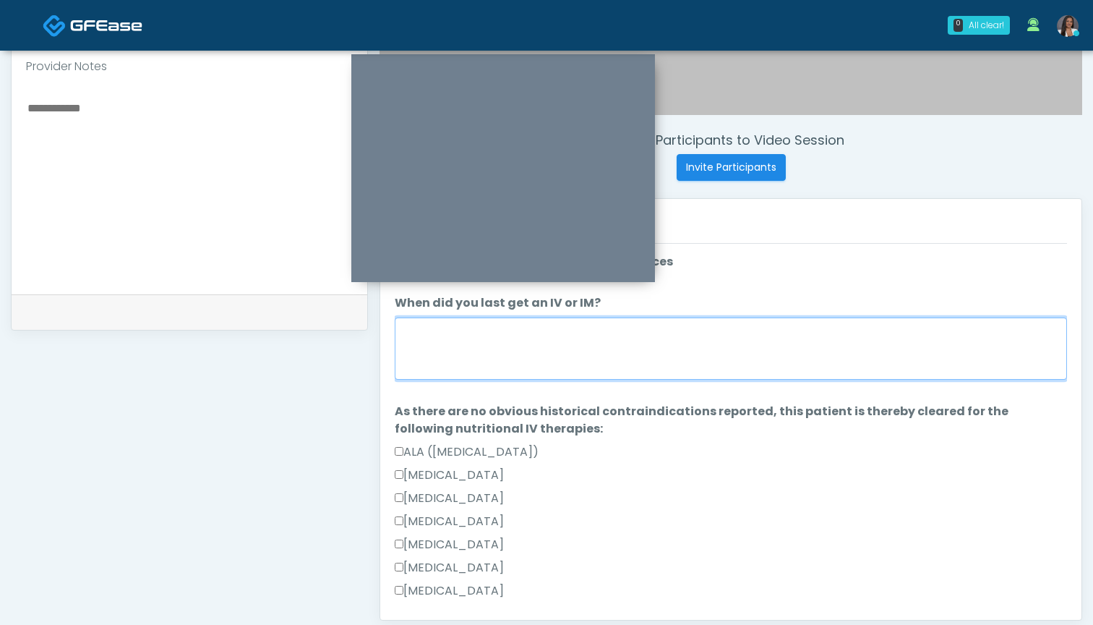
click at [706, 361] on textarea "When did you last get an IV or IM?" at bounding box center [731, 348] width 672 height 62
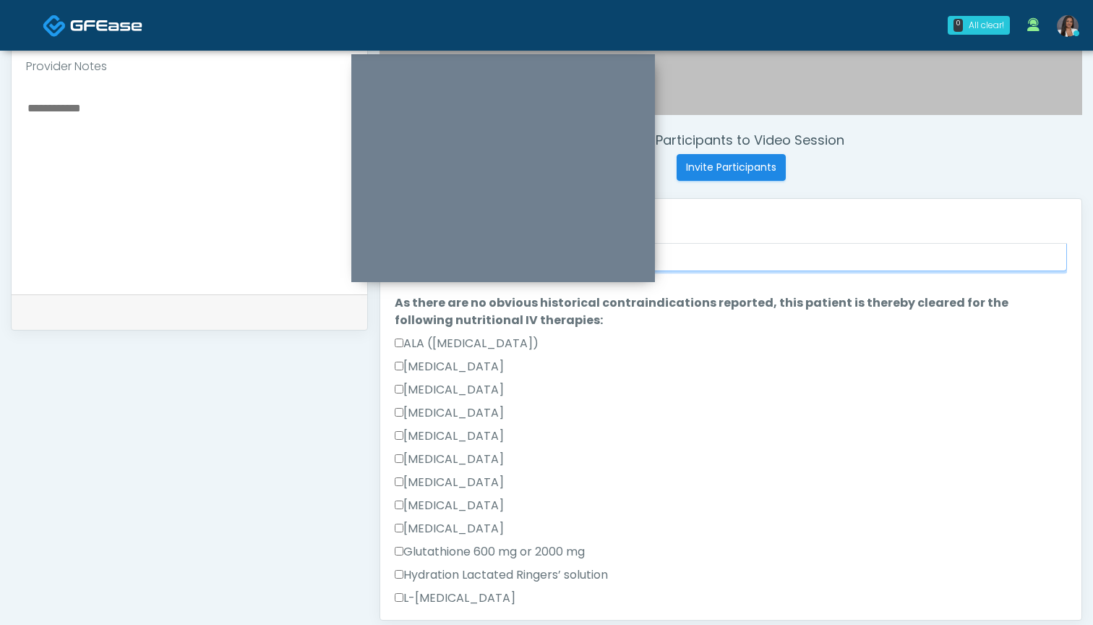
scroll to position [111, 0]
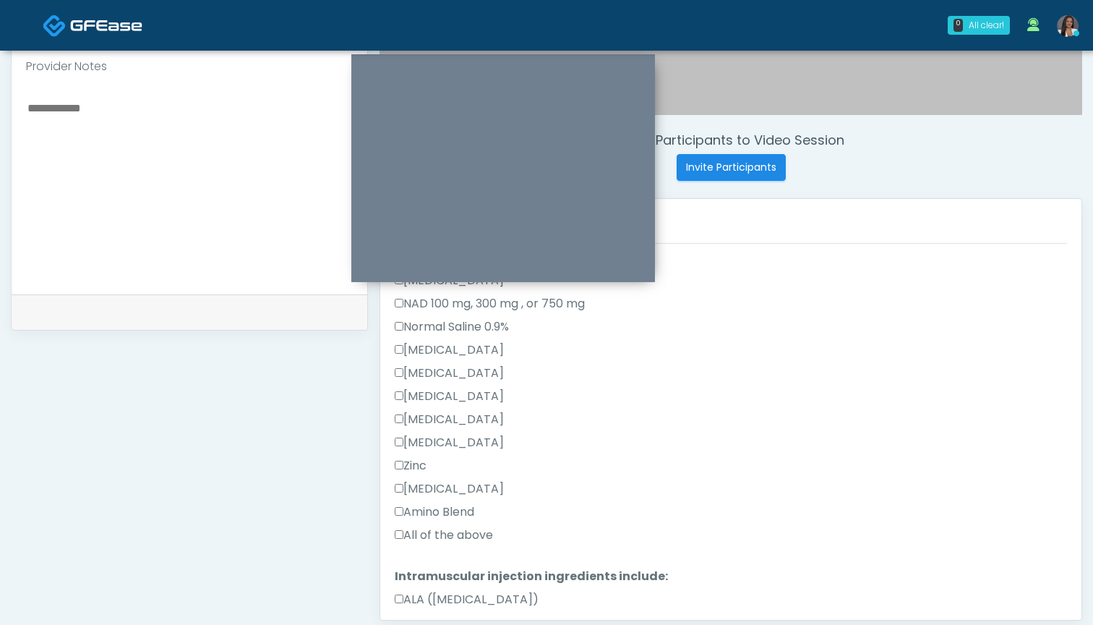
type textarea "***"
click at [443, 532] on label "All of the above" at bounding box center [444, 534] width 98 height 17
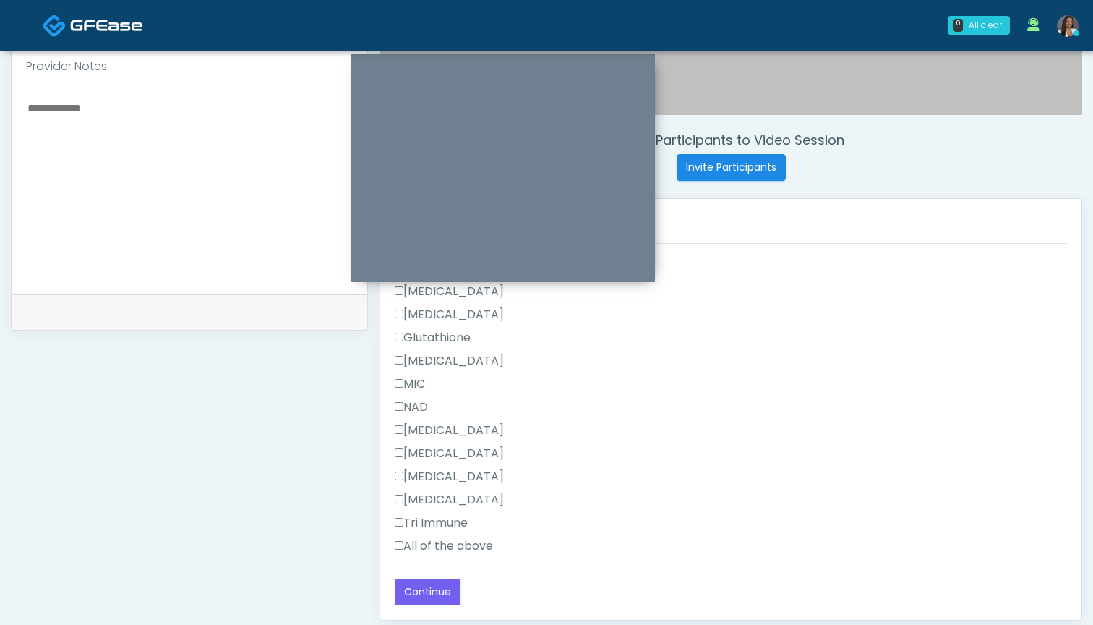
scroll to position [500, 0]
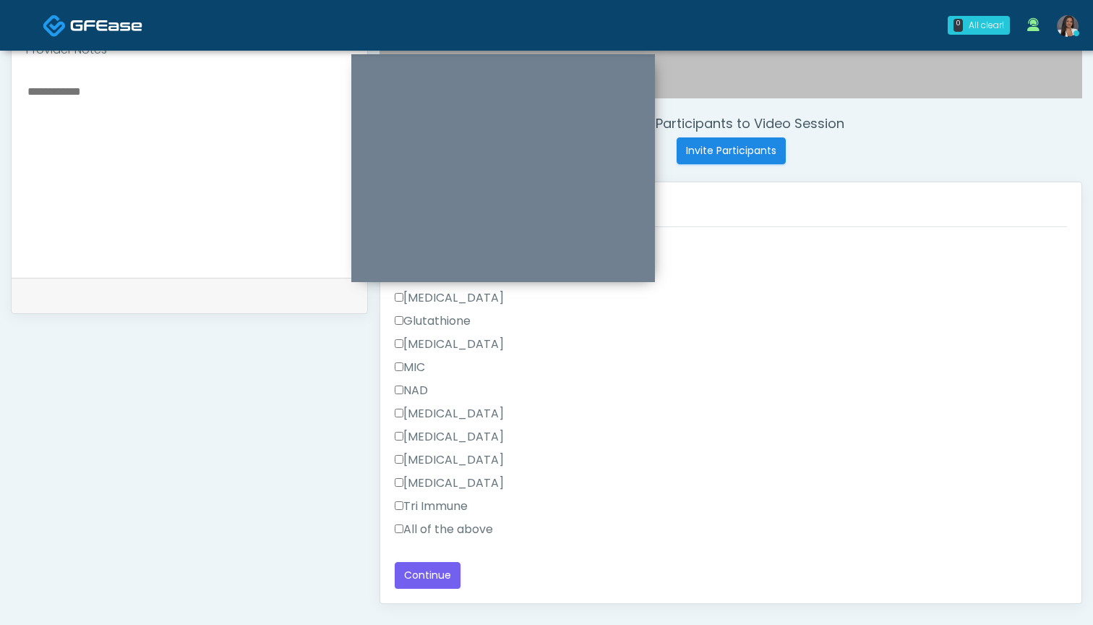
click at [443, 532] on label "All of the above" at bounding box center [444, 529] width 98 height 17
click at [420, 574] on button "Continue" at bounding box center [428, 575] width 66 height 27
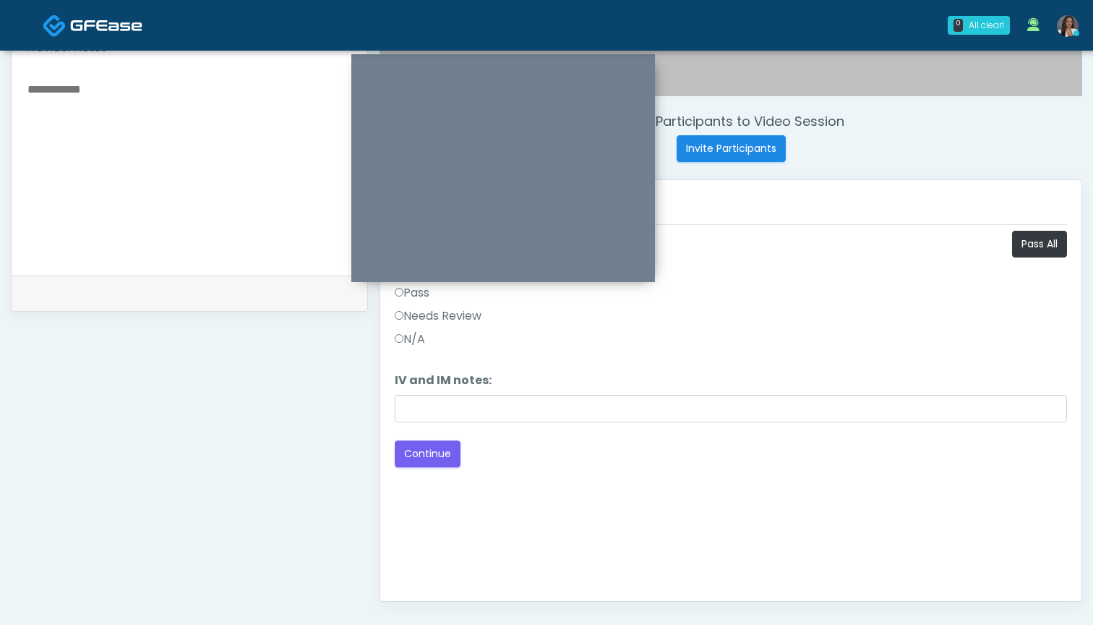
scroll to position [393, 0]
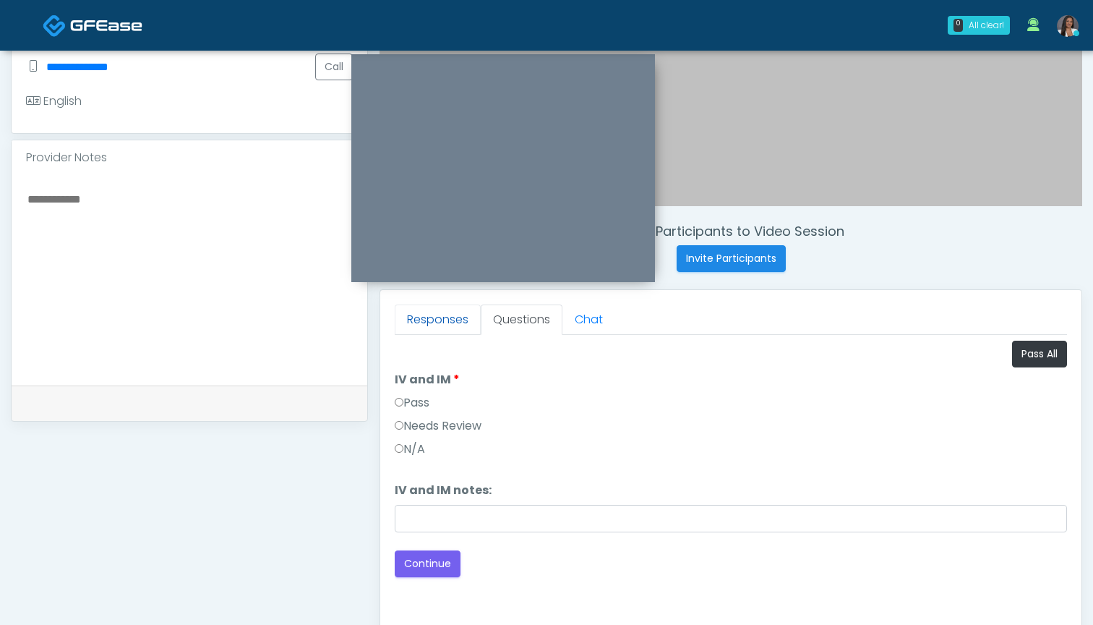
click at [470, 325] on link "Responses" at bounding box center [438, 319] width 86 height 30
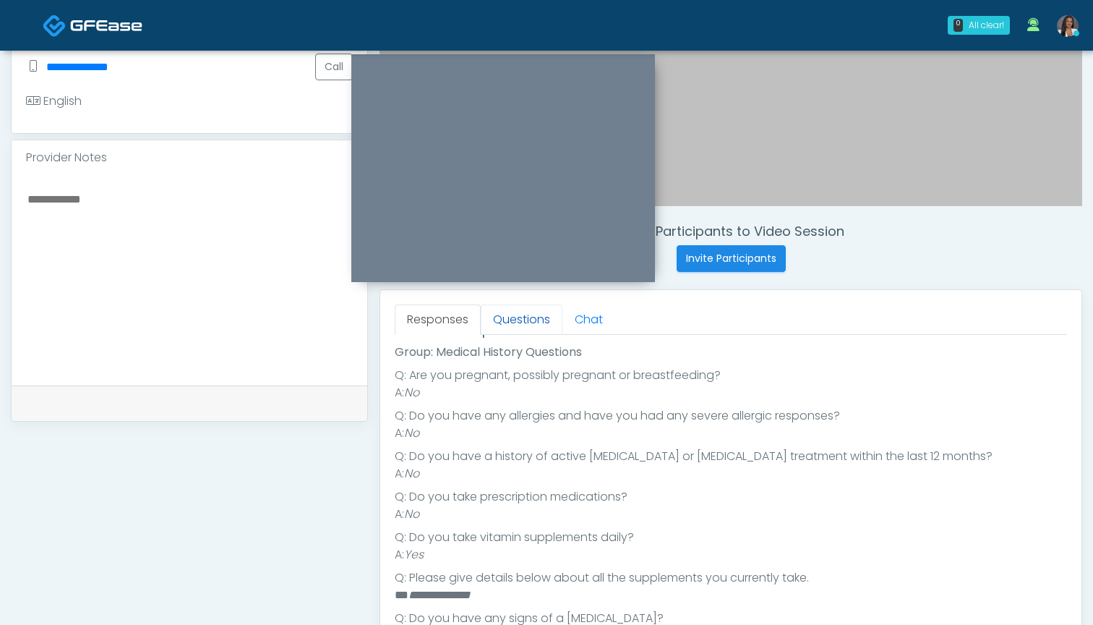
click at [509, 324] on link "Questions" at bounding box center [522, 319] width 82 height 30
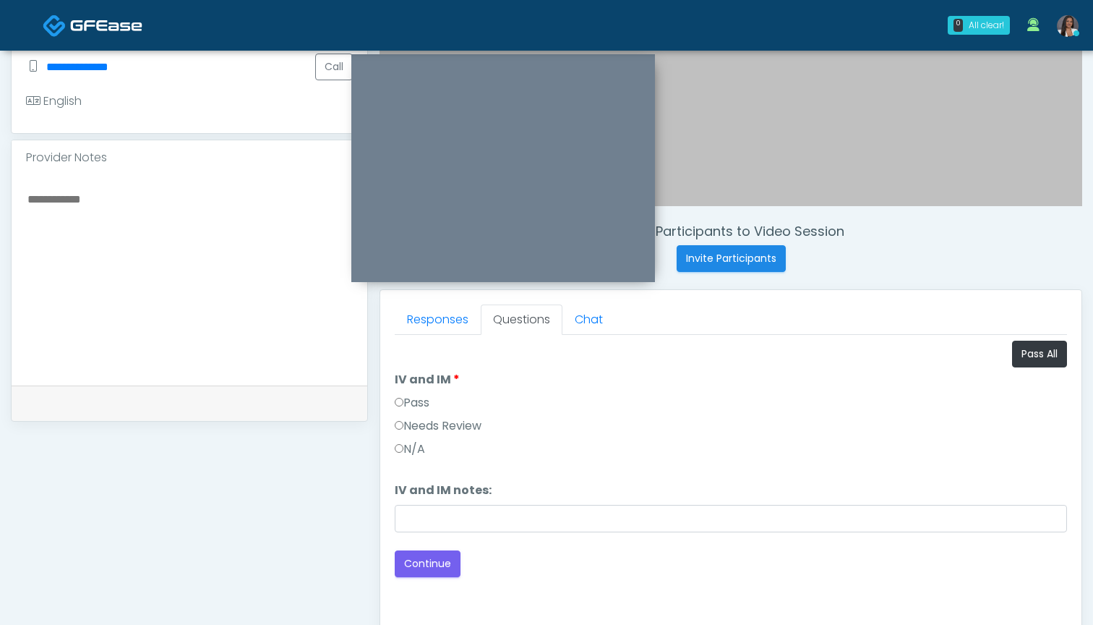
scroll to position [0, 0]
click at [1026, 355] on button "Pass All" at bounding box center [1039, 354] width 55 height 27
click at [423, 568] on button "Continue" at bounding box center [428, 563] width 66 height 27
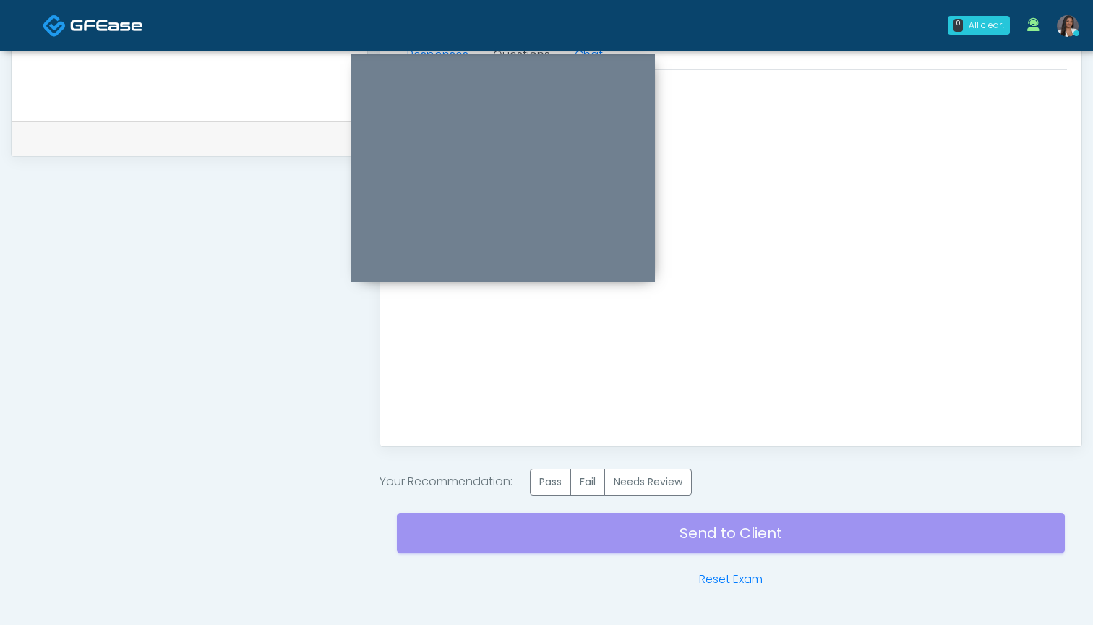
scroll to position [679, 0]
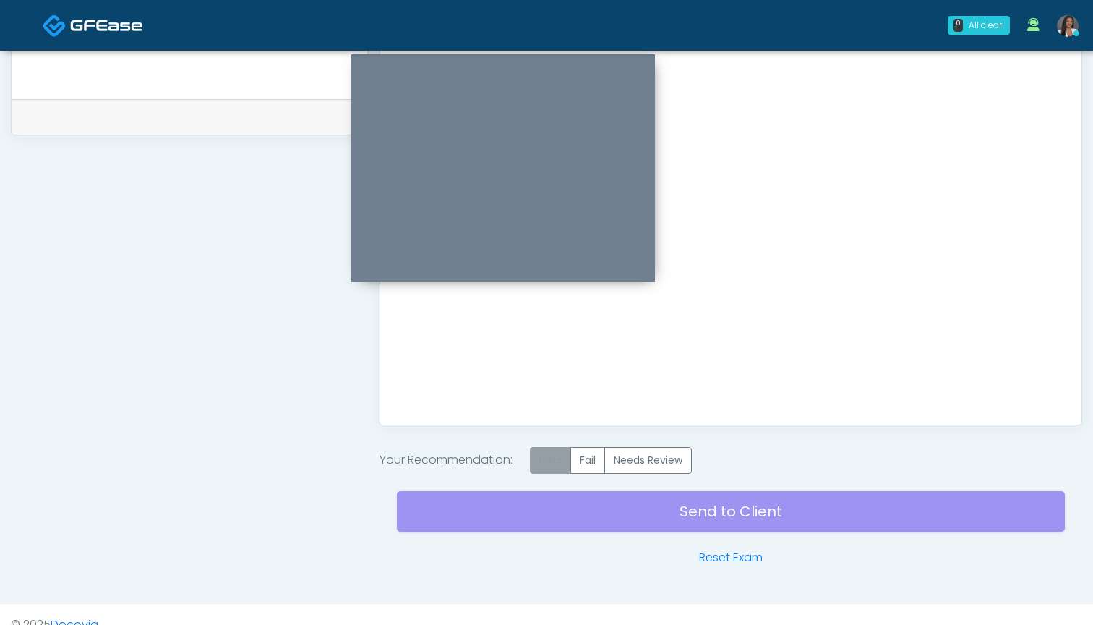
click at [544, 461] on label "Pass" at bounding box center [550, 460] width 41 height 27
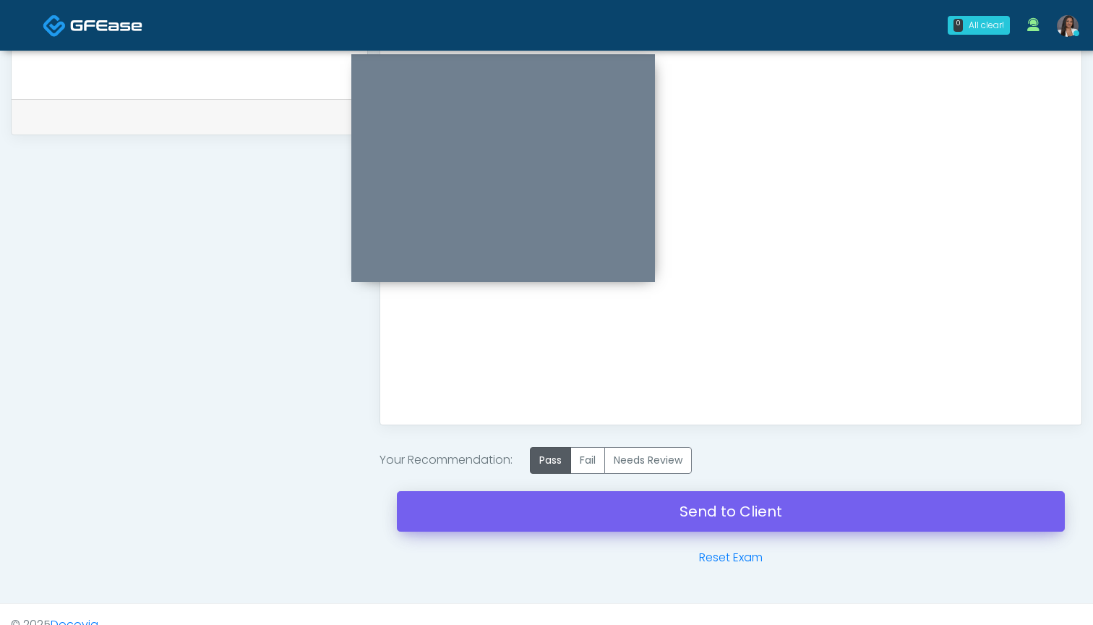
click at [723, 517] on link "Send to Client" at bounding box center [731, 511] width 668 height 40
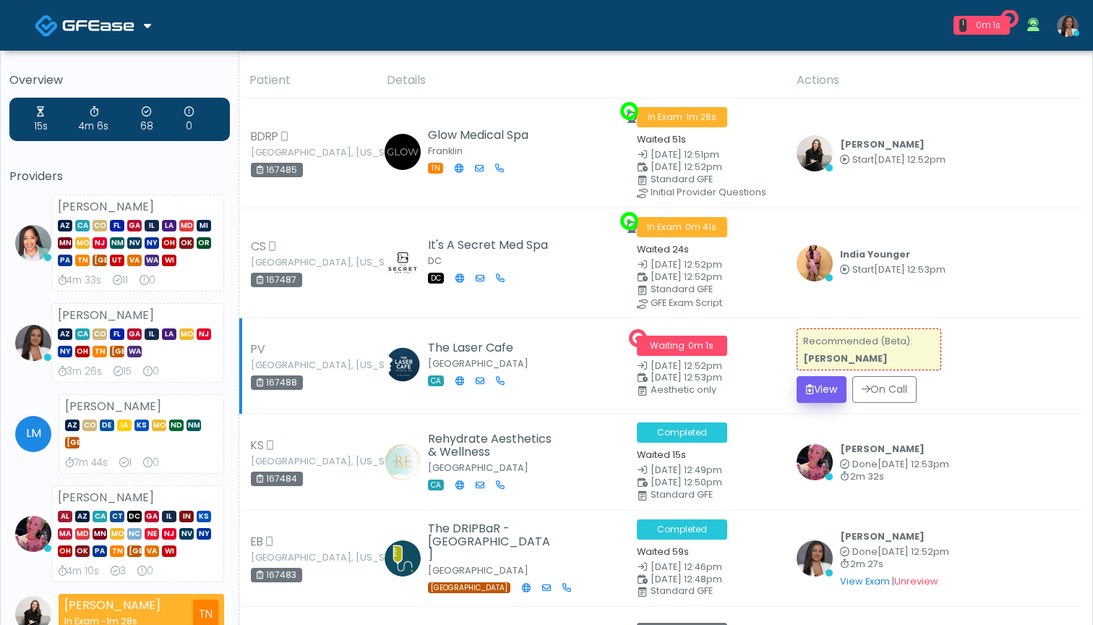
click at [824, 385] on button "View" at bounding box center [822, 389] width 50 height 27
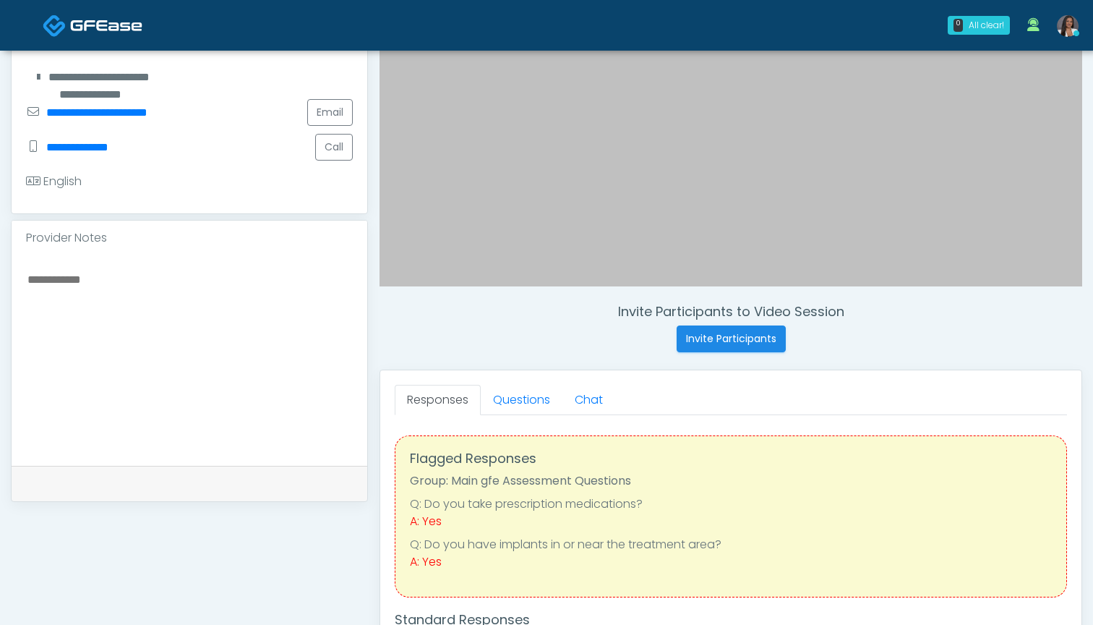
scroll to position [341, 0]
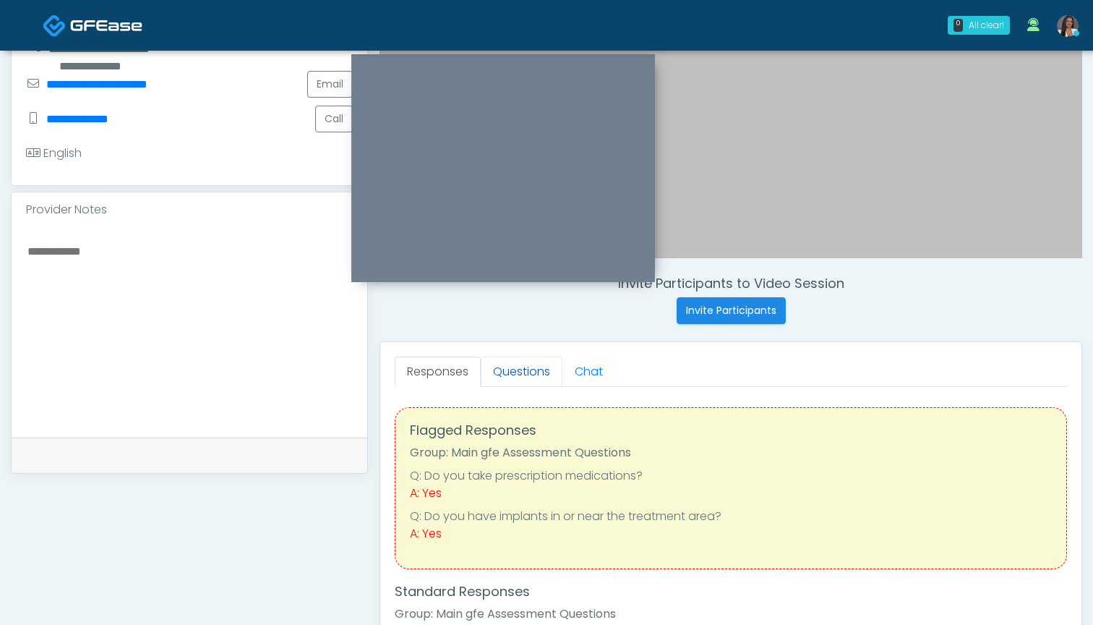
click at [526, 362] on link "Questions" at bounding box center [522, 371] width 82 height 30
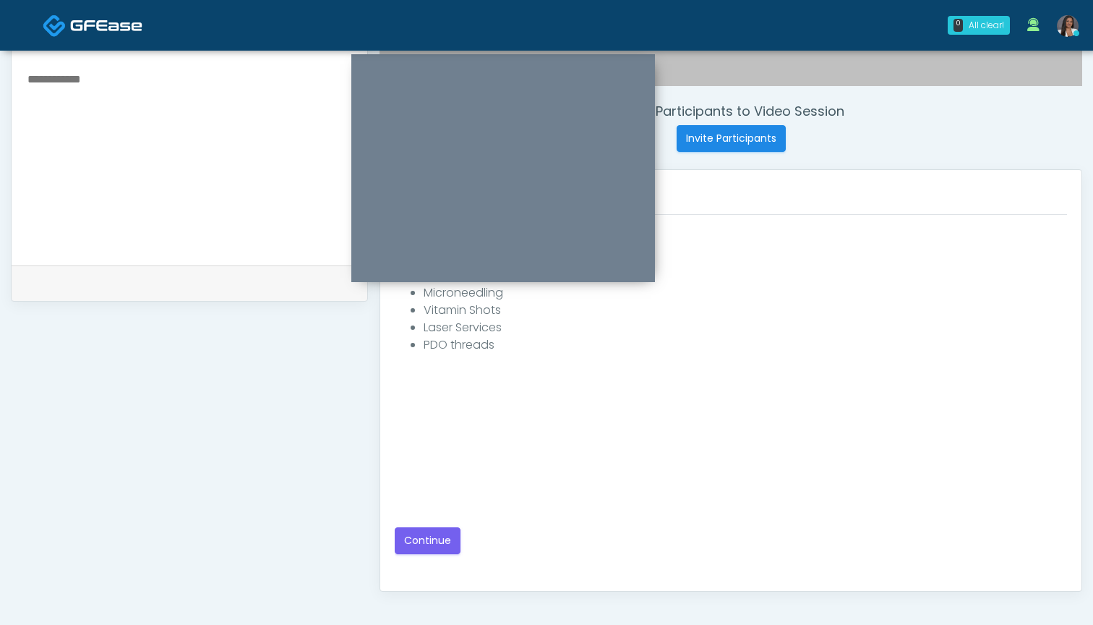
scroll to position [520, 0]
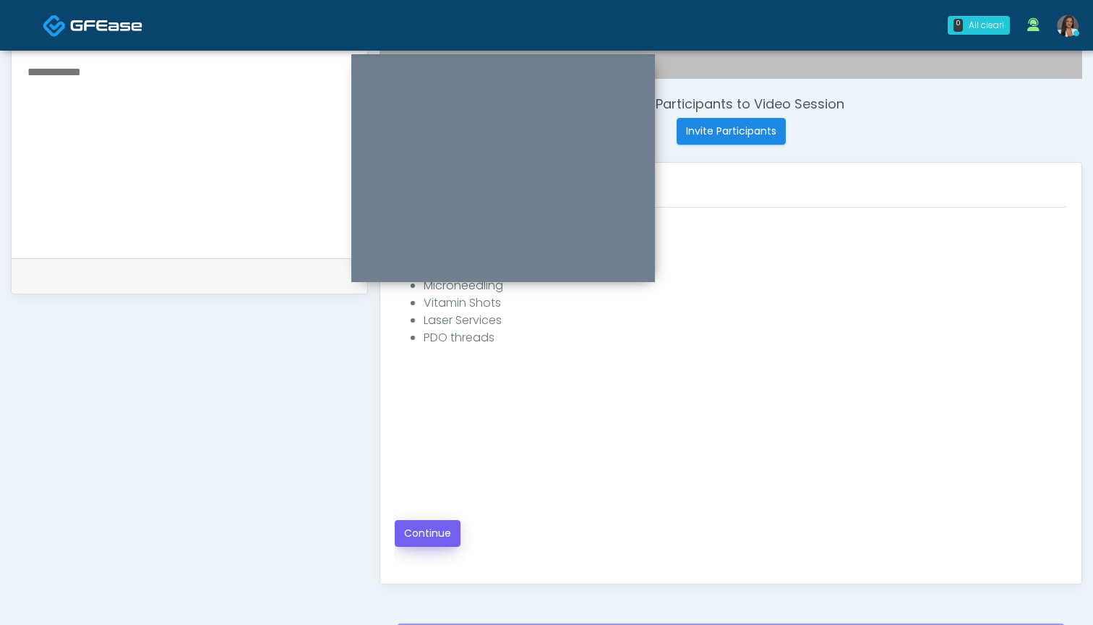
click at [414, 530] on button "Continue" at bounding box center [428, 533] width 66 height 27
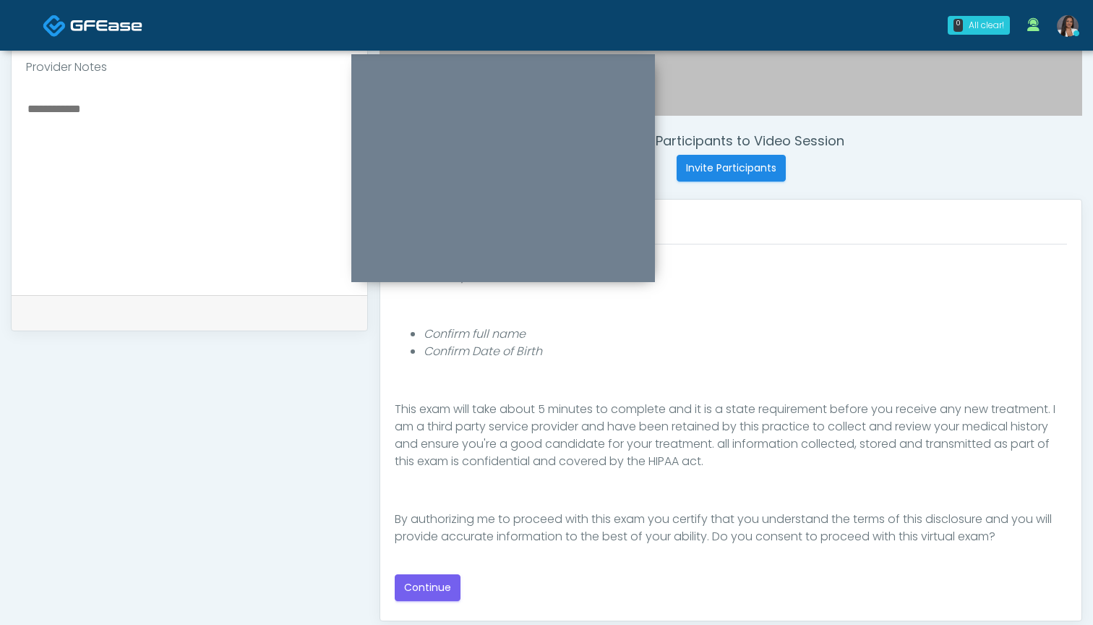
scroll to position [483, 0]
click at [423, 585] on button "Continue" at bounding box center [428, 587] width 66 height 27
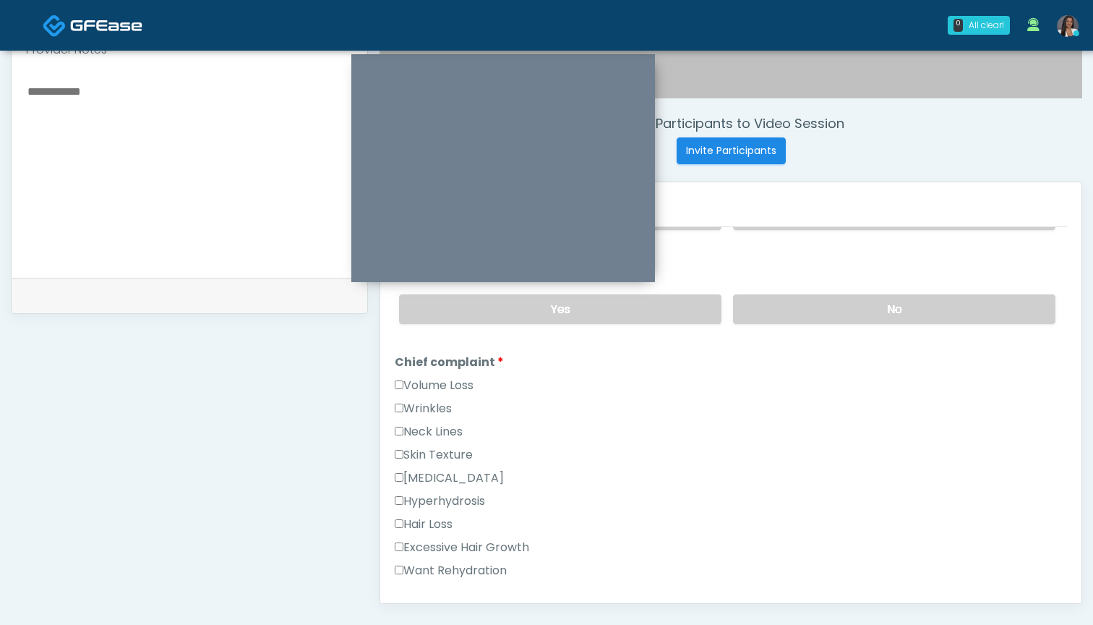
scroll to position [275, 0]
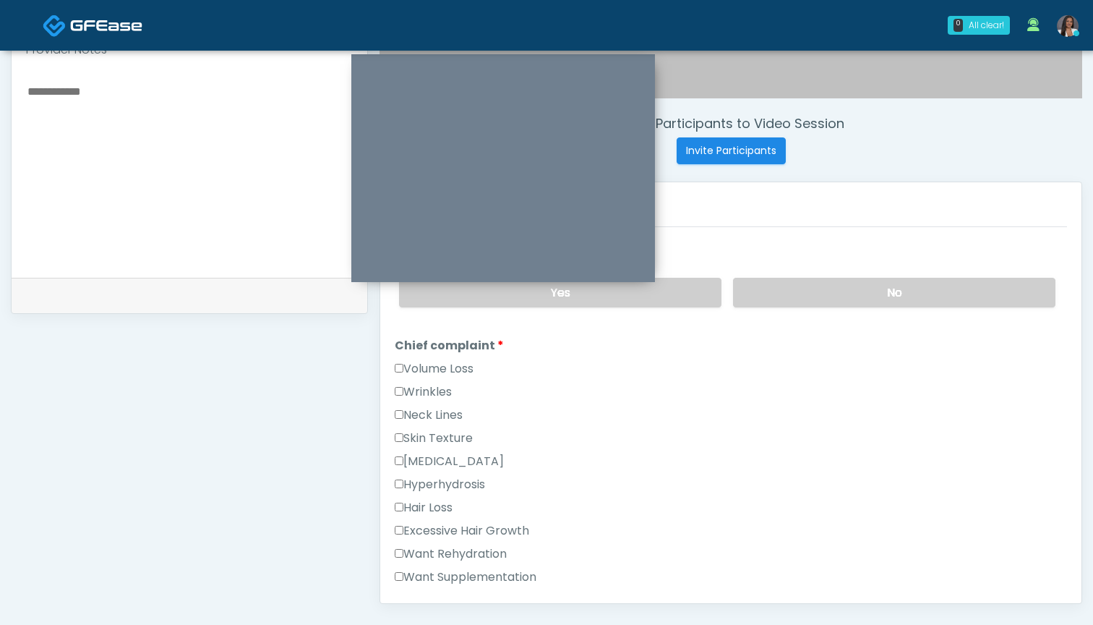
click at [484, 524] on label "Excessive Hair Growth" at bounding box center [462, 530] width 134 height 17
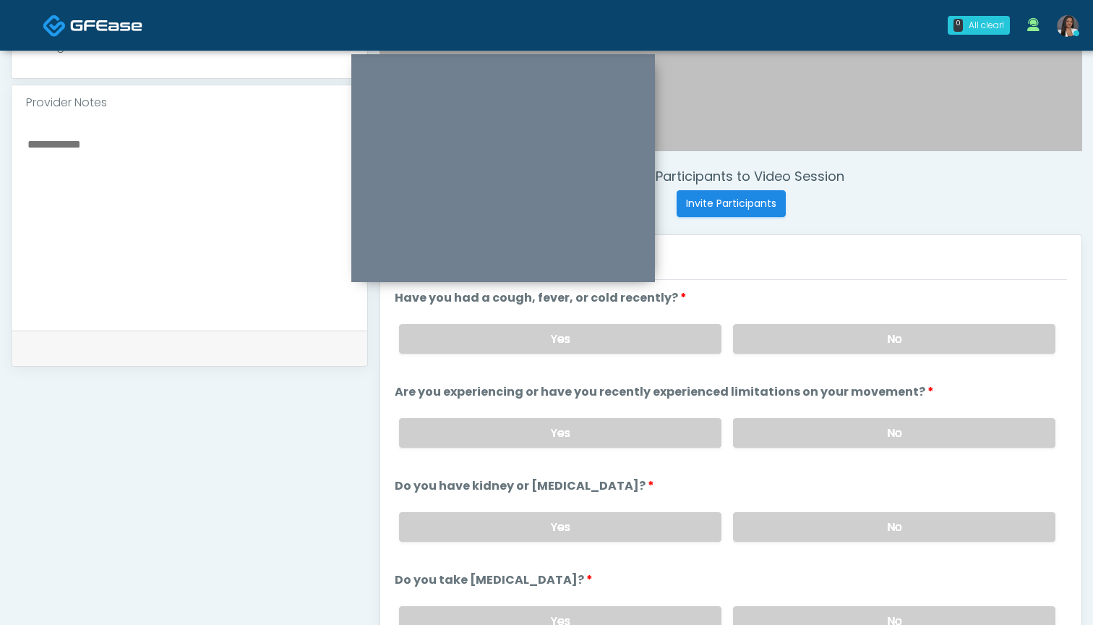
scroll to position [448, 0]
click at [778, 343] on label "No" at bounding box center [894, 339] width 322 height 30
click at [828, 434] on label "No" at bounding box center [894, 433] width 322 height 30
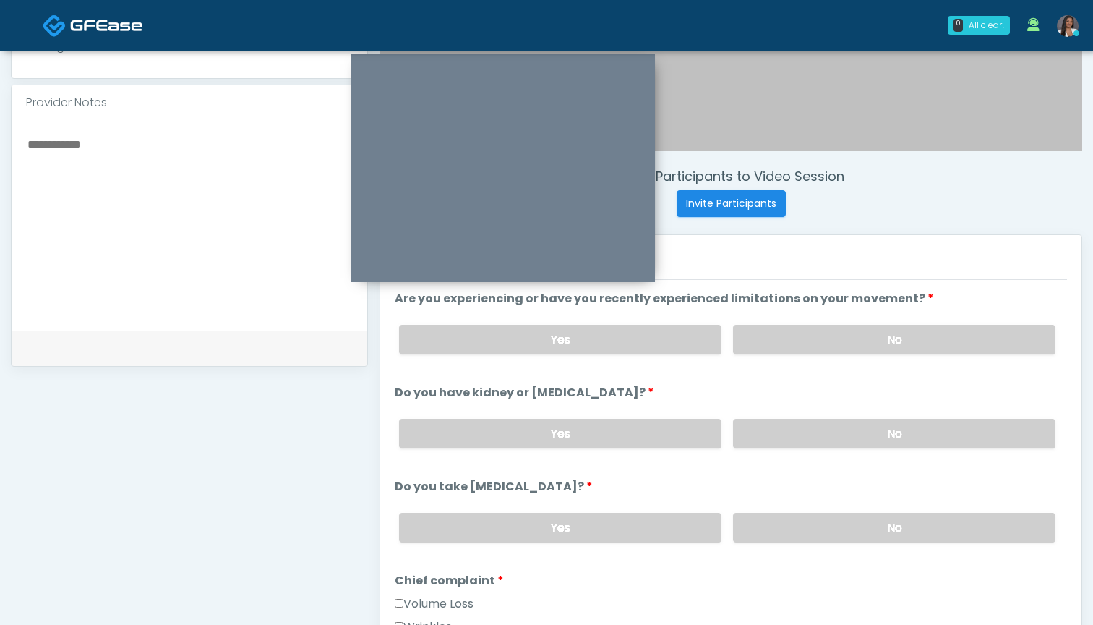
scroll to position [92, 0]
click at [819, 432] on label "No" at bounding box center [894, 435] width 322 height 30
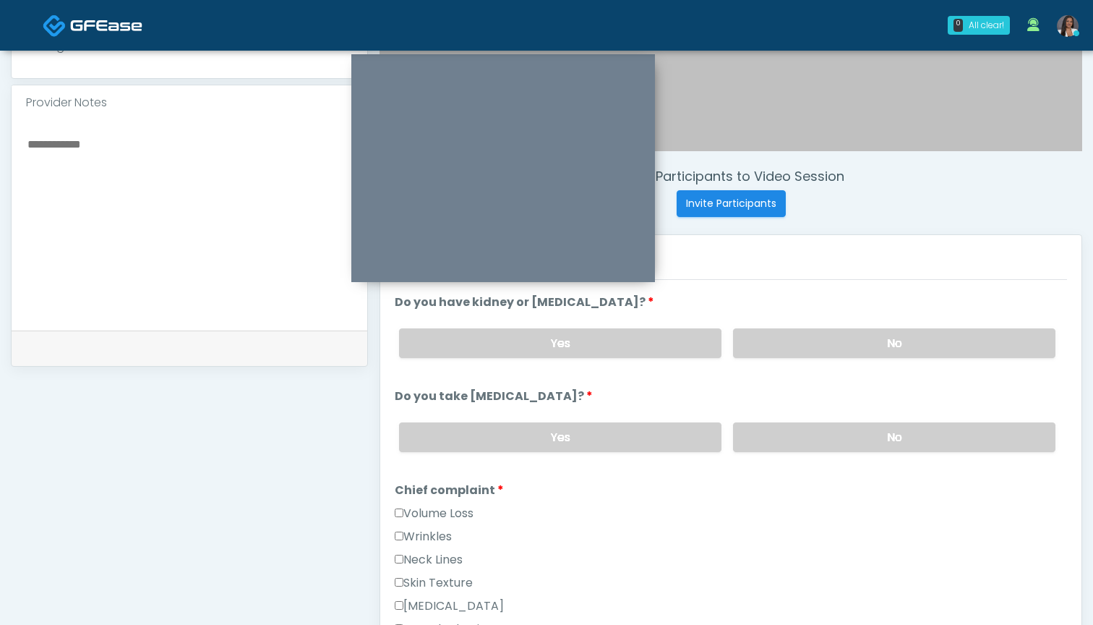
scroll to position [202, 0]
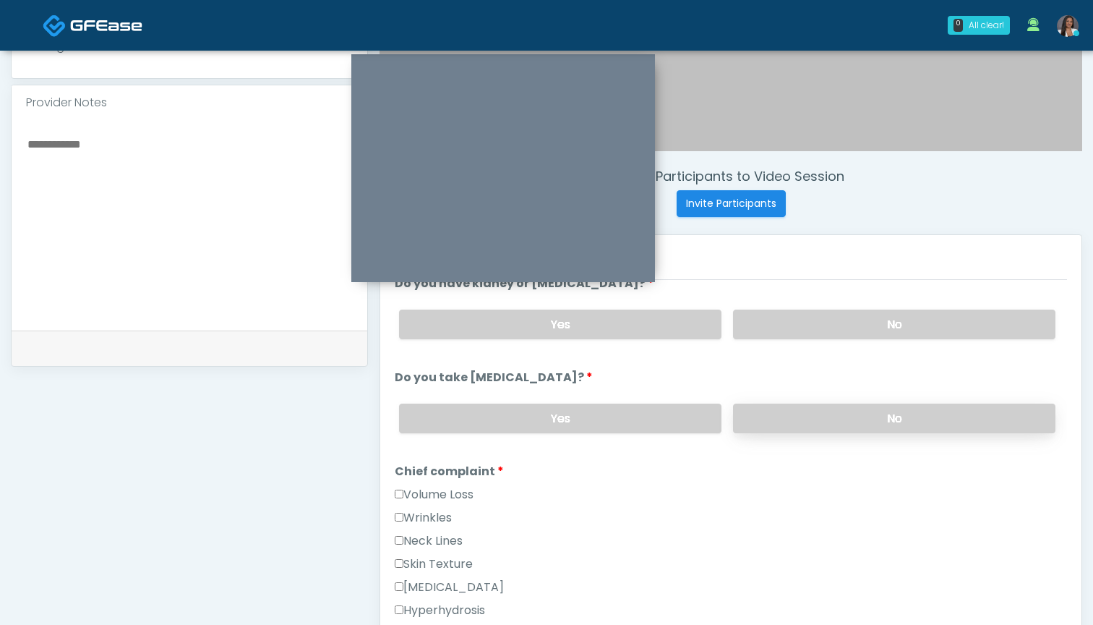
click at [824, 422] on label "No" at bounding box center [894, 418] width 322 height 30
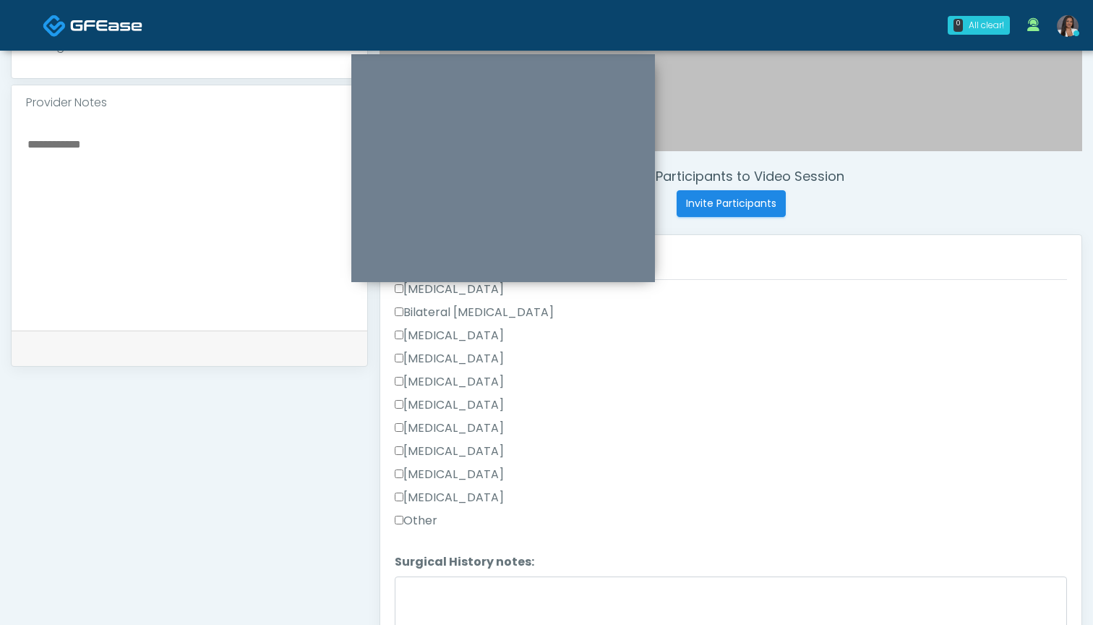
scroll to position [931, 0]
click at [427, 516] on label "Other" at bounding box center [416, 516] width 43 height 17
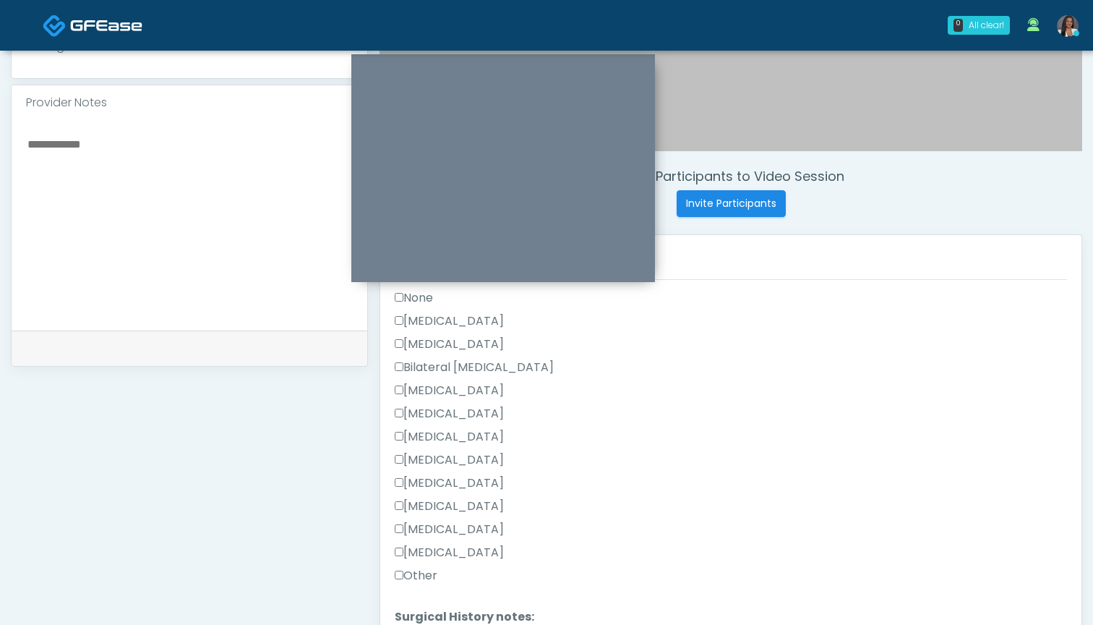
scroll to position [860, 0]
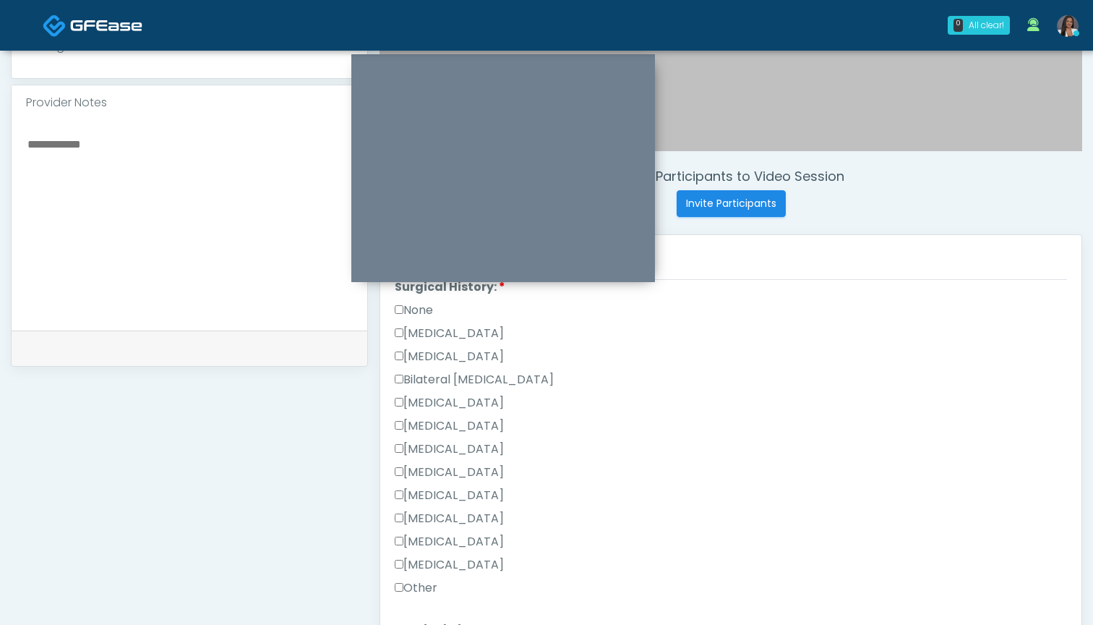
click at [449, 349] on label "[MEDICAL_DATA]" at bounding box center [449, 356] width 109 height 17
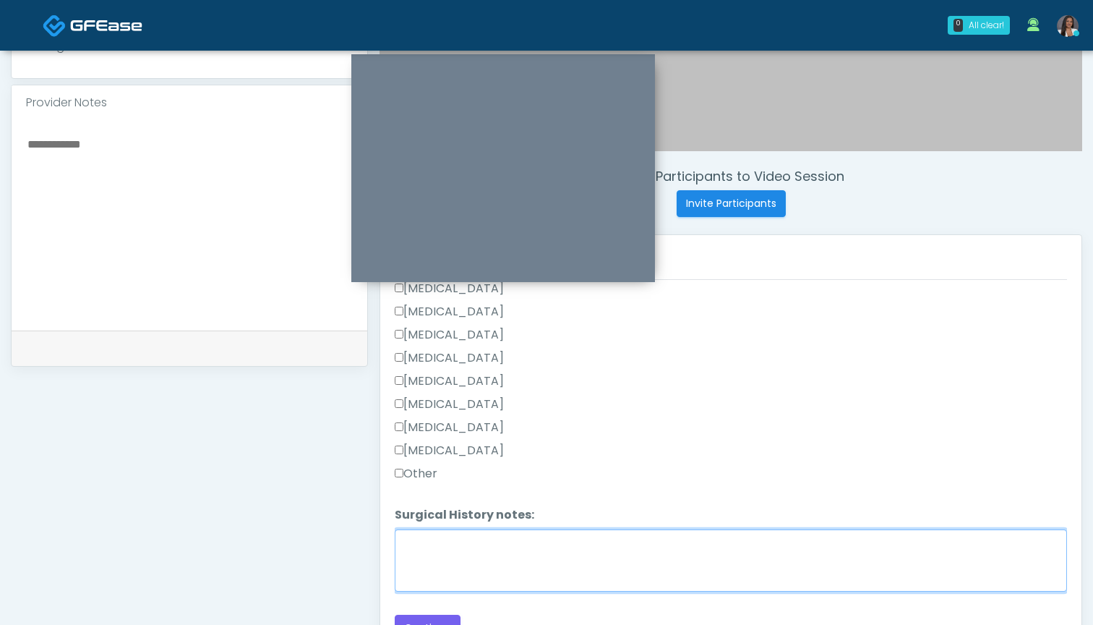
scroll to position [975, 0]
click at [525, 568] on textarea "Surgical History notes:" at bounding box center [731, 560] width 672 height 62
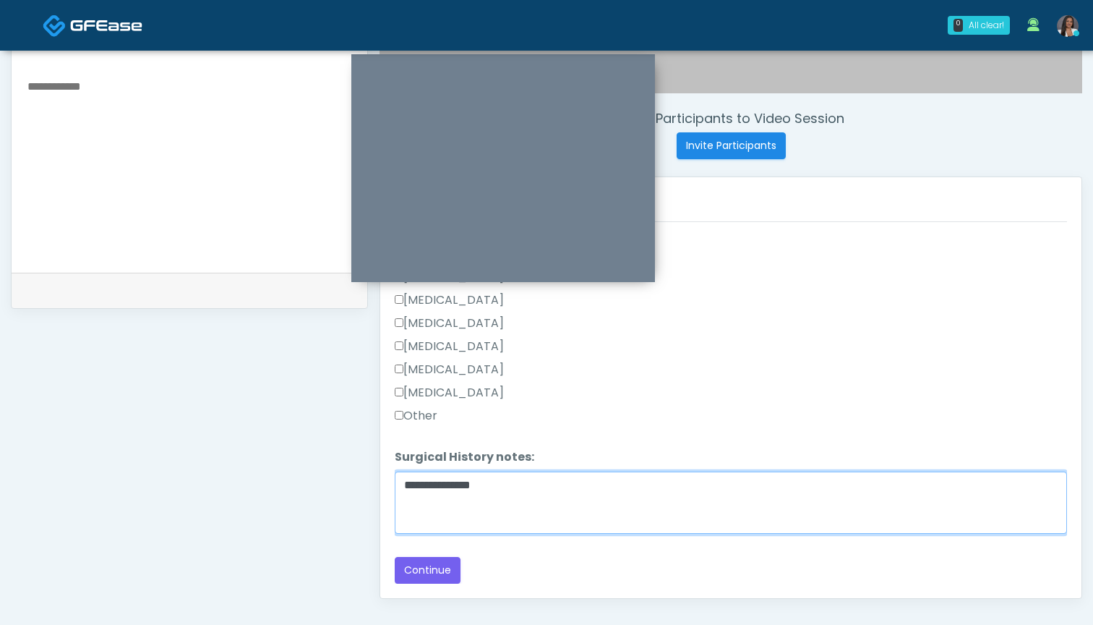
scroll to position [514, 0]
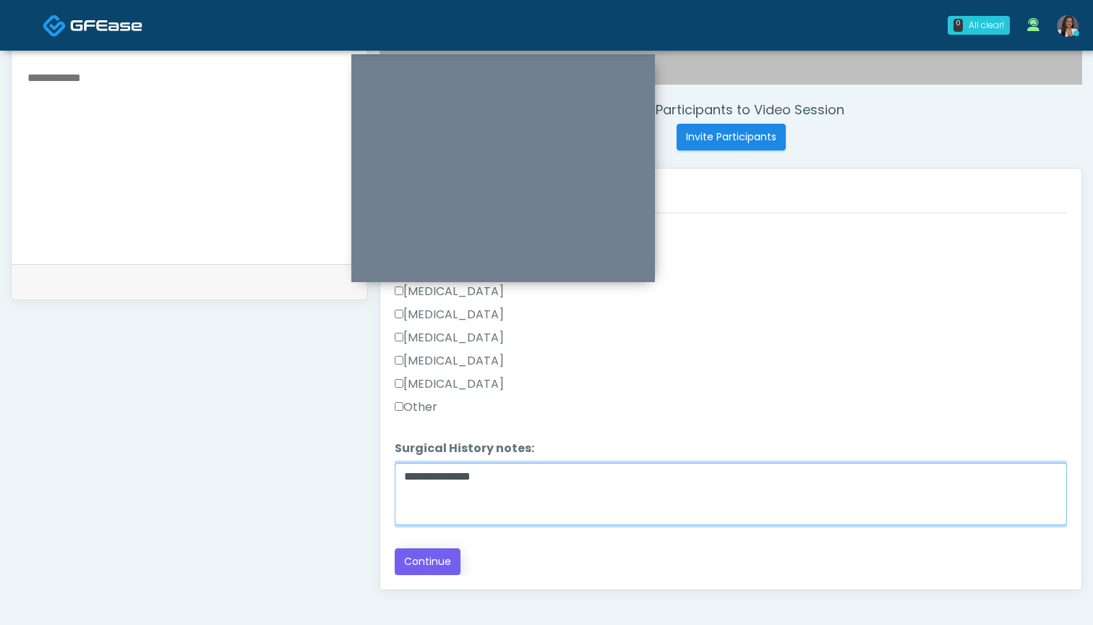
type textarea "**********"
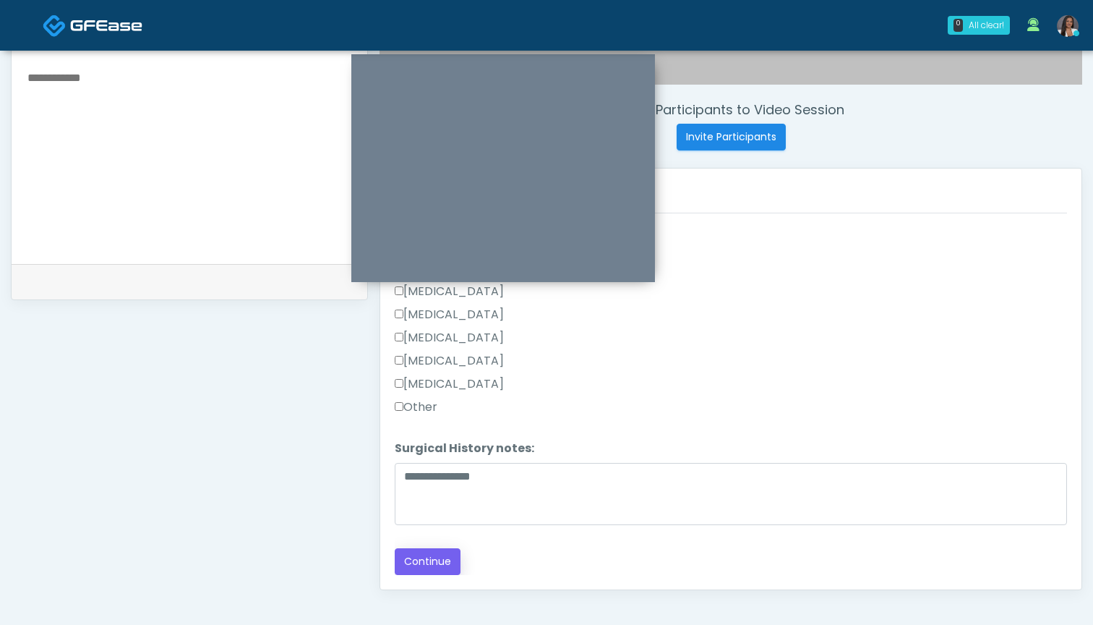
click at [448, 555] on button "Continue" at bounding box center [428, 561] width 66 height 27
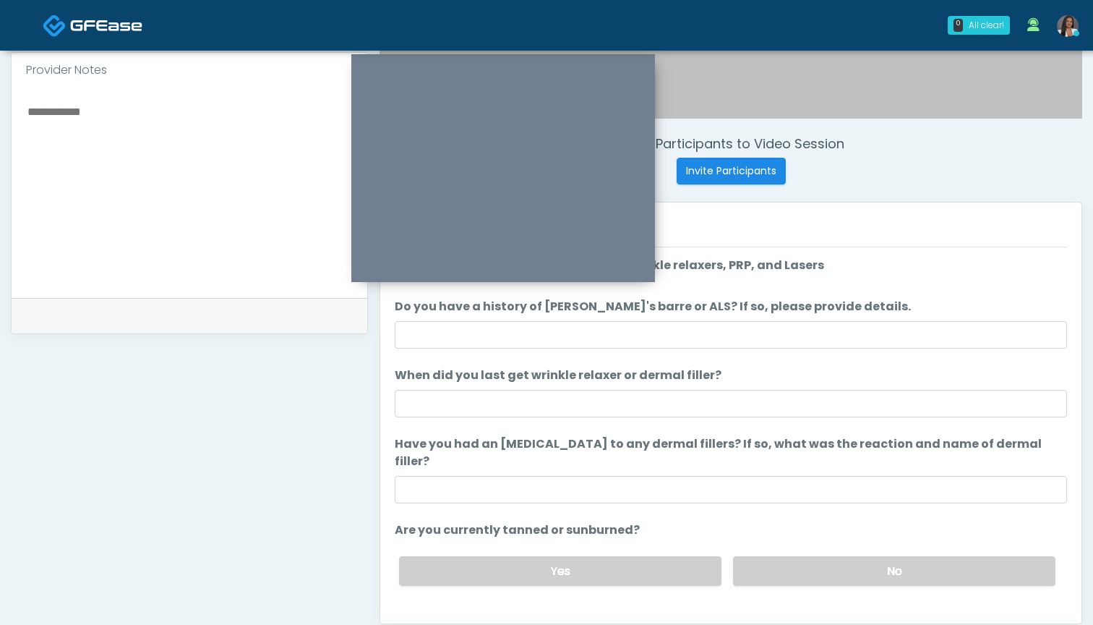
scroll to position [0, 0]
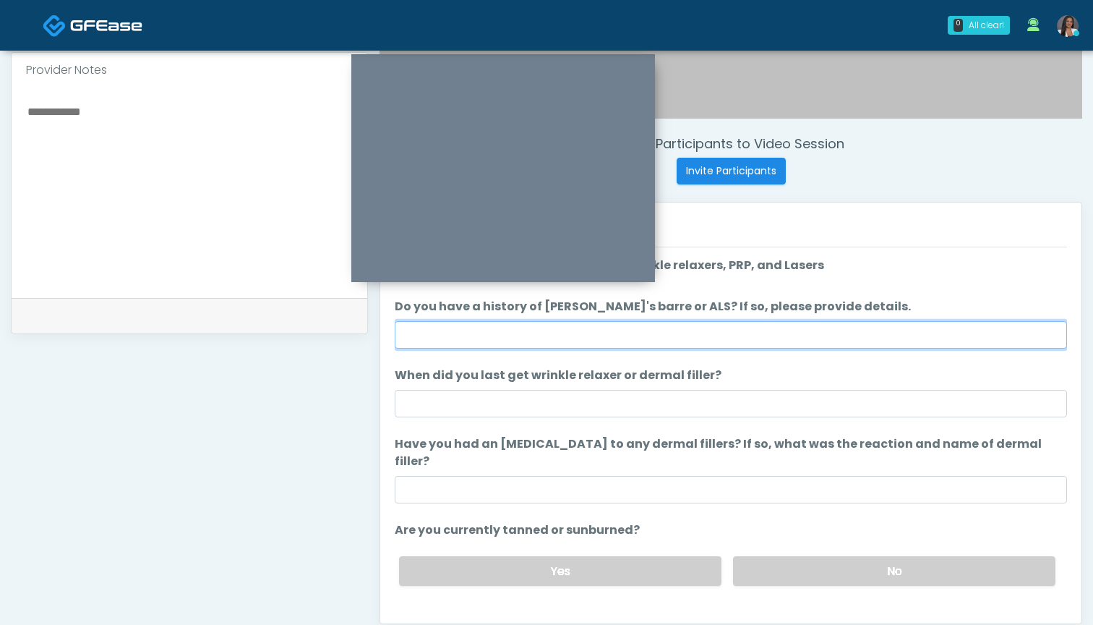
click at [604, 327] on input "Do you have a history of [PERSON_NAME]'s barre or ALS? If so, please provide de…" at bounding box center [731, 334] width 672 height 27
type input "**"
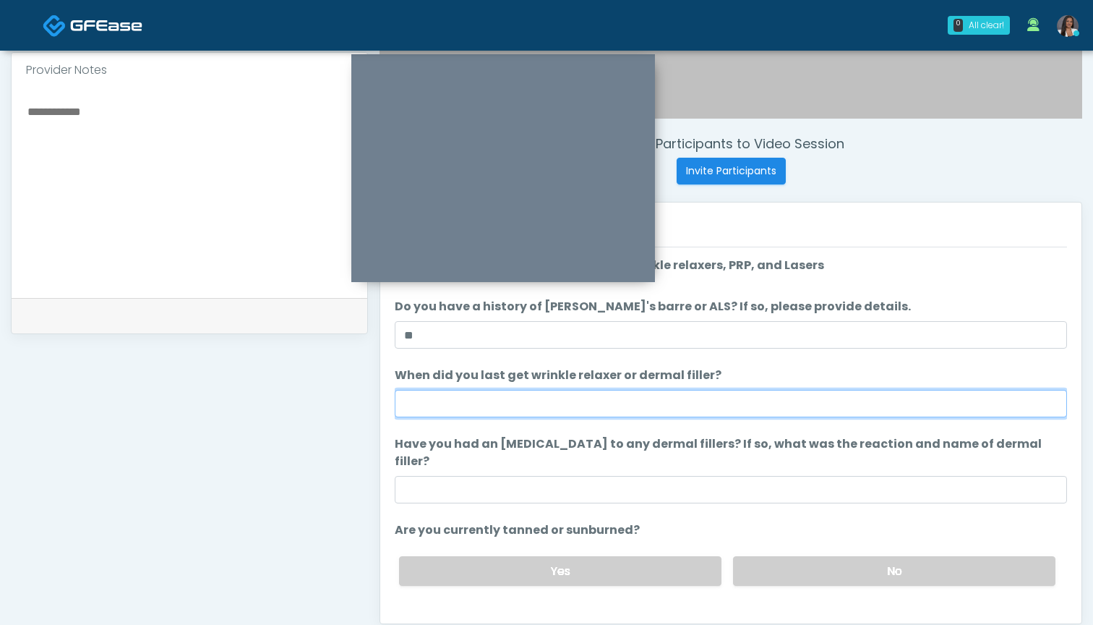
click at [610, 403] on input "When did you last get wrinkle relaxer or dermal filler?" at bounding box center [731, 403] width 672 height 27
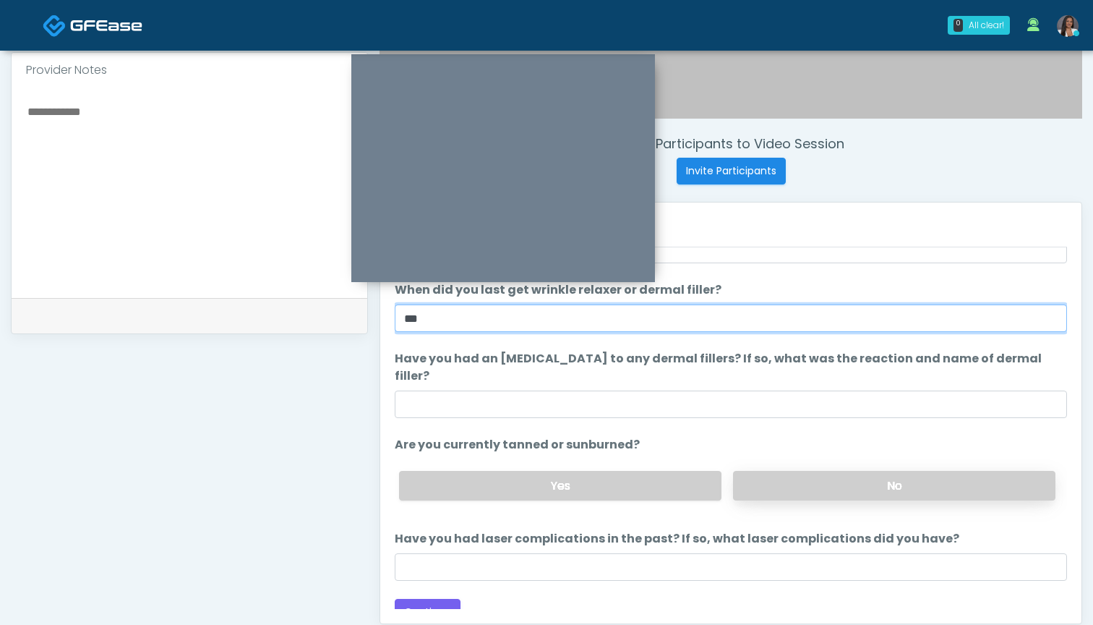
scroll to position [85, 0]
type input "***"
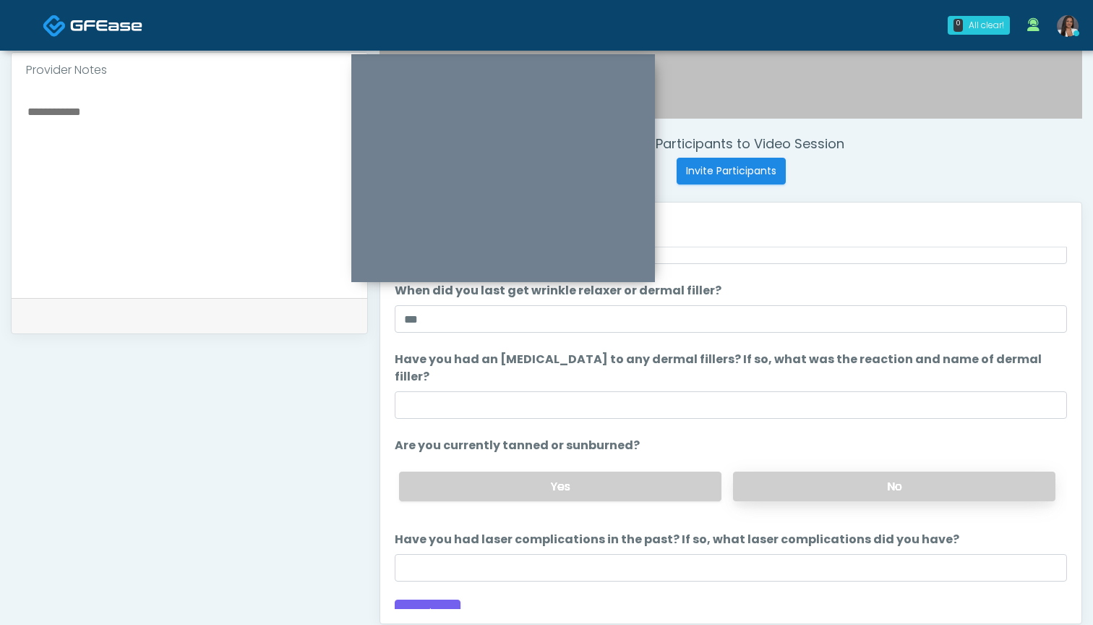
click at [760, 471] on label "No" at bounding box center [894, 486] width 322 height 30
click at [620, 471] on label "Yes" at bounding box center [560, 486] width 322 height 30
click at [260, 234] on textarea at bounding box center [189, 190] width 327 height 176
drag, startPoint x: 141, startPoint y: 124, endPoint x: 6, endPoint y: 109, distance: 136.1
click at [6, 110] on div "**********" at bounding box center [546, 172] width 1093 height 1204
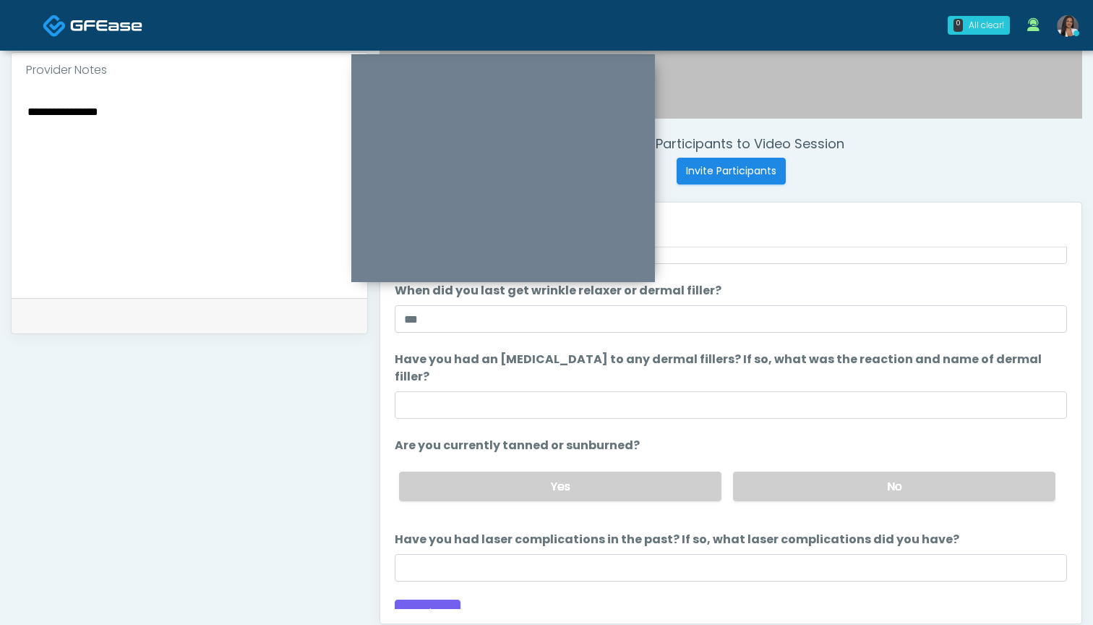
type textarea "**********"
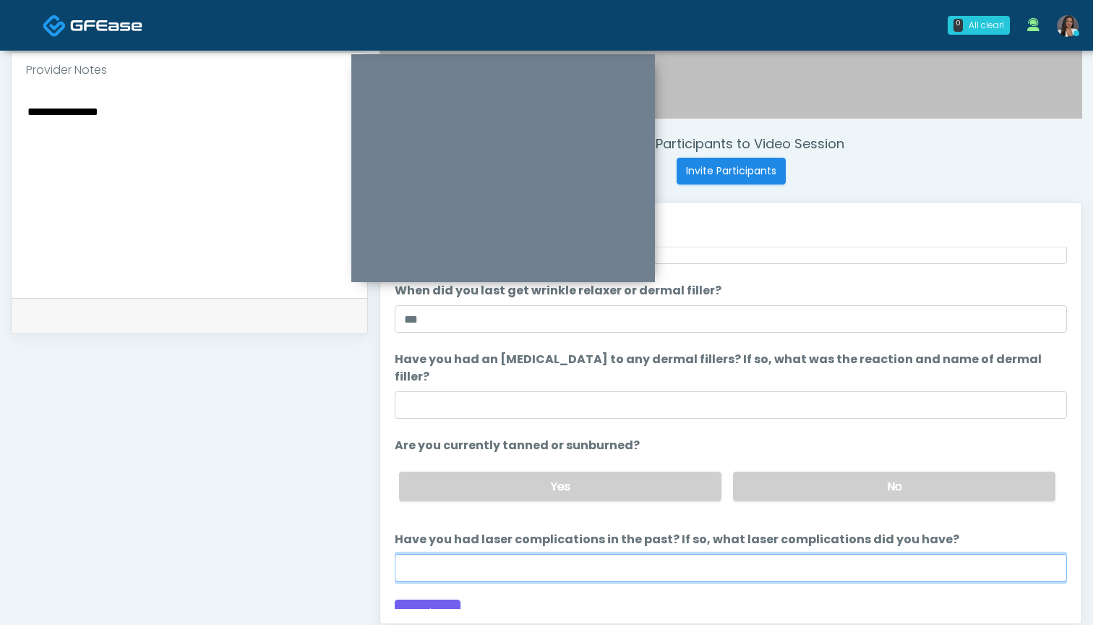
click at [444, 554] on input "Have you had laser complications in the past? If so, what laser complications d…" at bounding box center [731, 567] width 672 height 27
type input "**********"
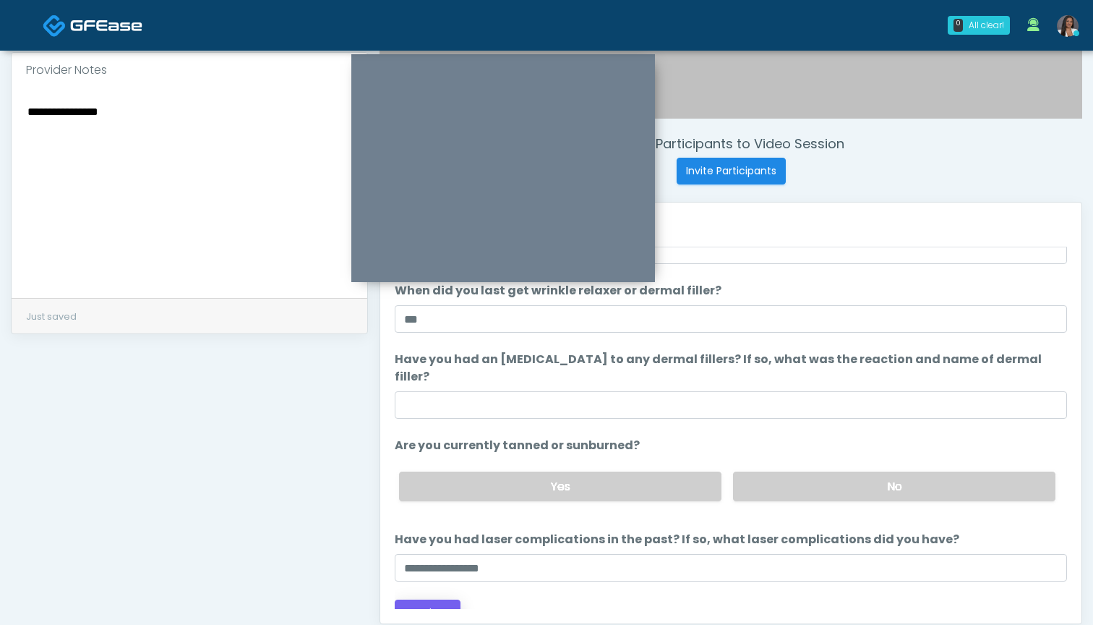
drag, startPoint x: 482, startPoint y: 623, endPoint x: 430, endPoint y: 599, distance: 57.3
click at [430, 599] on button "Continue" at bounding box center [428, 612] width 66 height 27
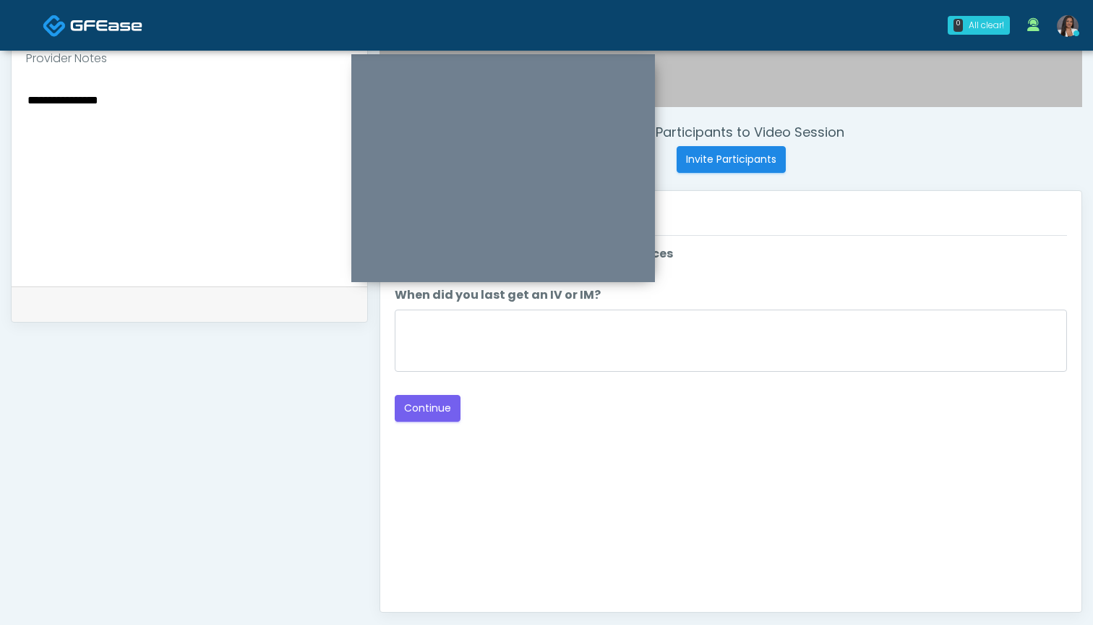
scroll to position [487, 0]
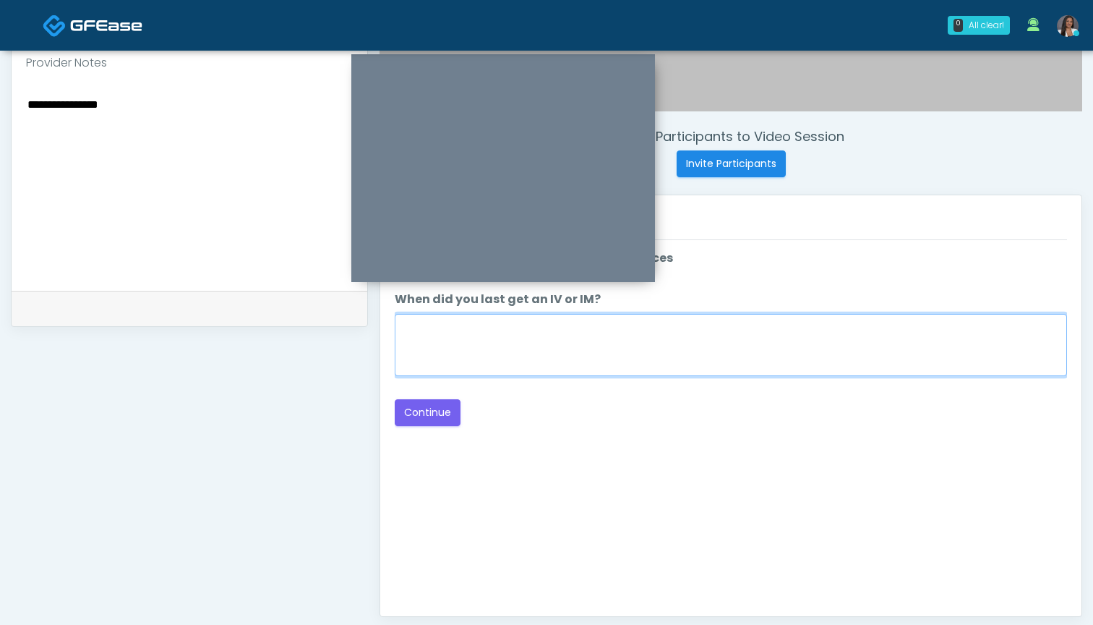
click at [699, 351] on textarea "When did you last get an IV or IM?" at bounding box center [731, 345] width 672 height 62
type textarea "***"
drag, startPoint x: 472, startPoint y: 341, endPoint x: 384, endPoint y: 333, distance: 88.6
click at [383, 333] on div "Responses Questions Chat The patient is here for the following: Wrinkle Relaxer…" at bounding box center [730, 405] width 701 height 421
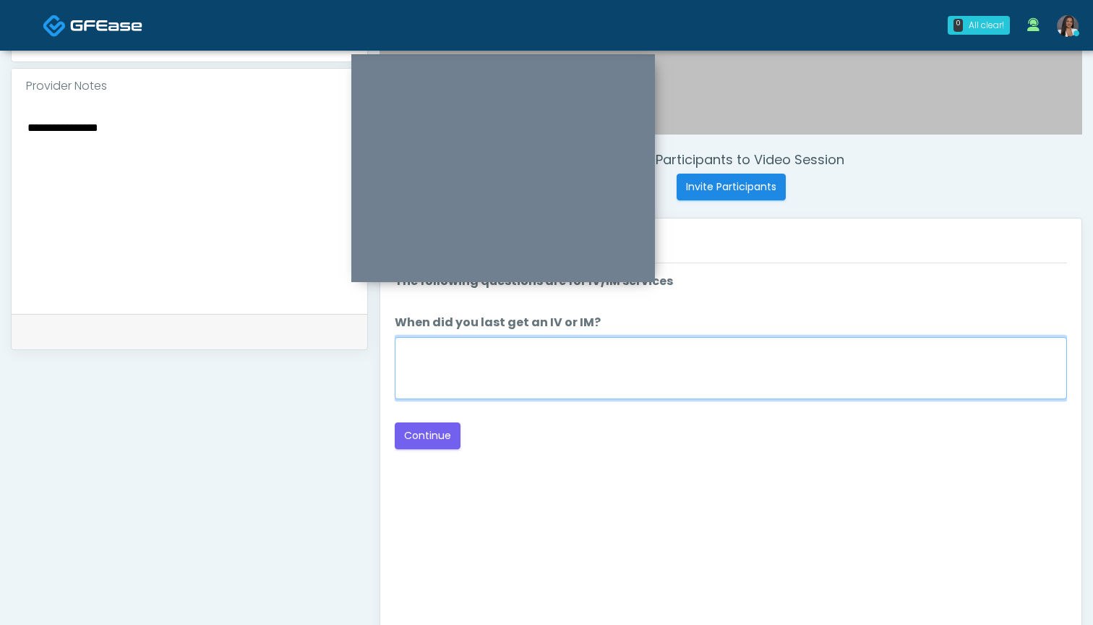
scroll to position [464, 0]
type textarea "******"
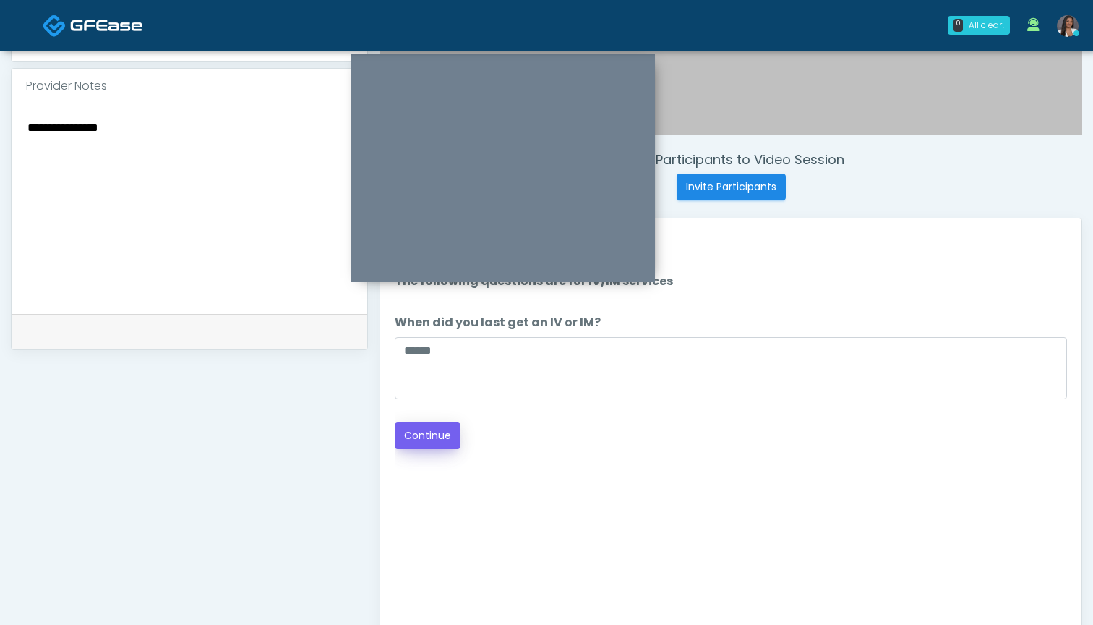
click at [445, 430] on button "Continue" at bounding box center [428, 435] width 66 height 27
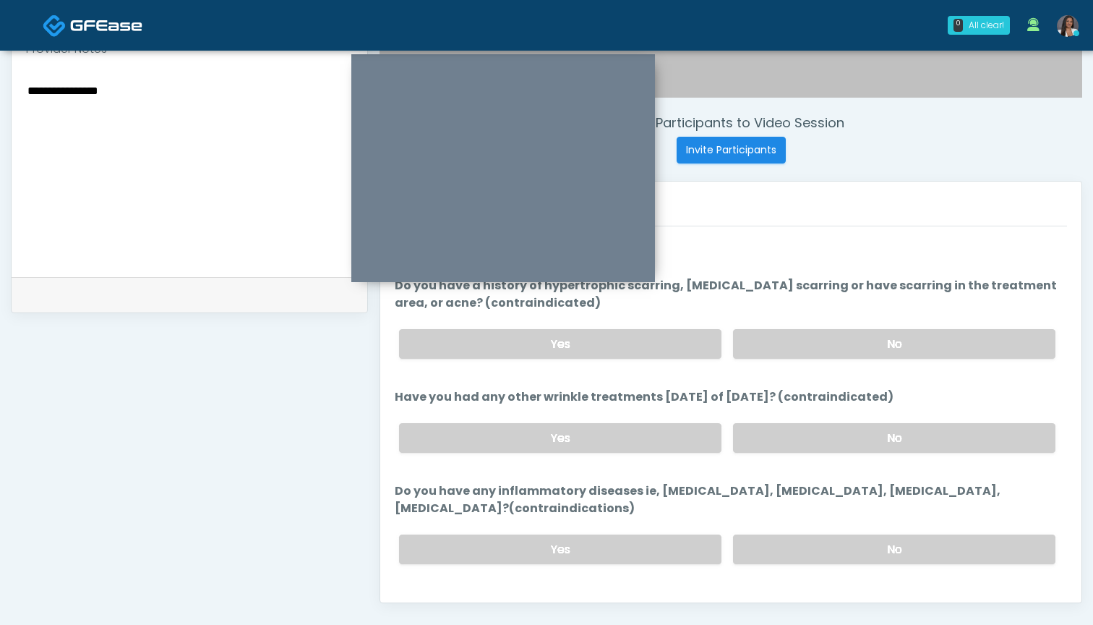
scroll to position [488, 0]
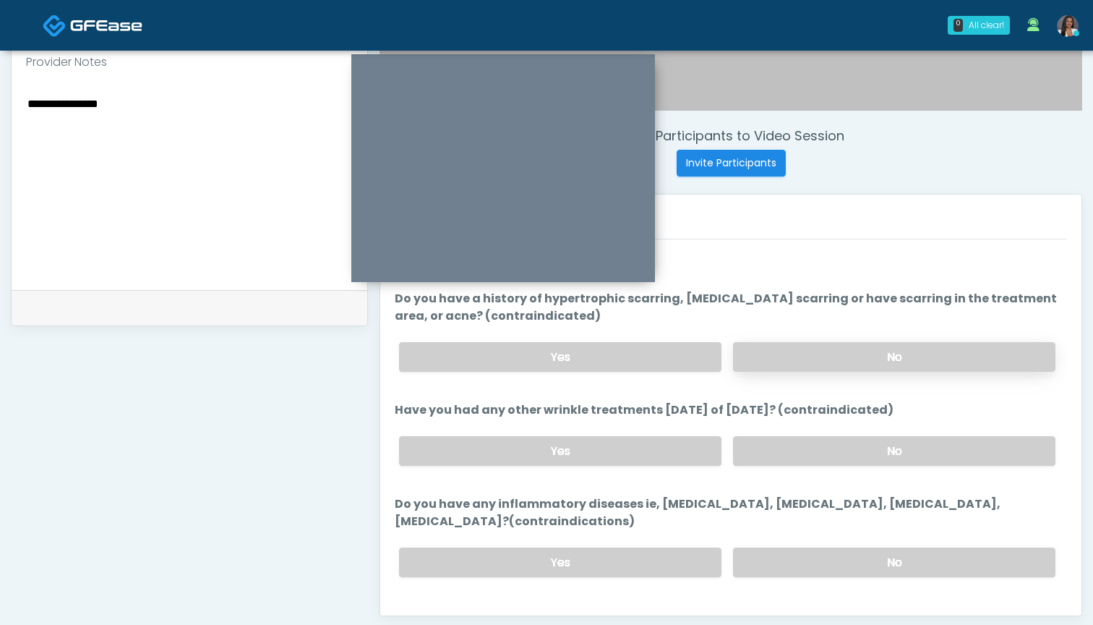
click at [806, 358] on label "No" at bounding box center [894, 357] width 322 height 30
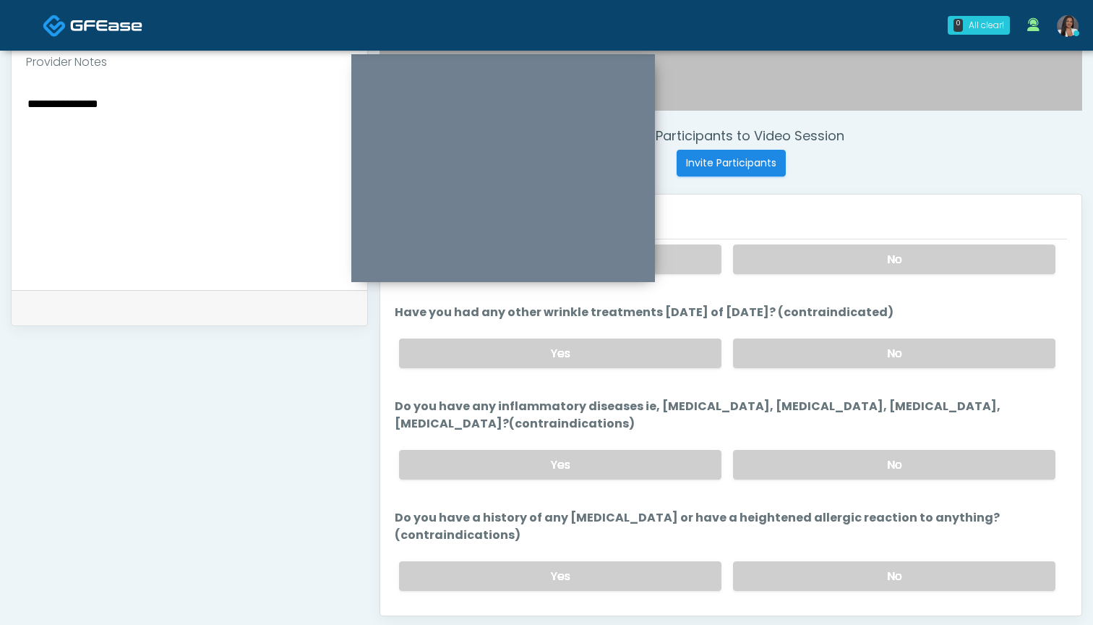
scroll to position [101, 0]
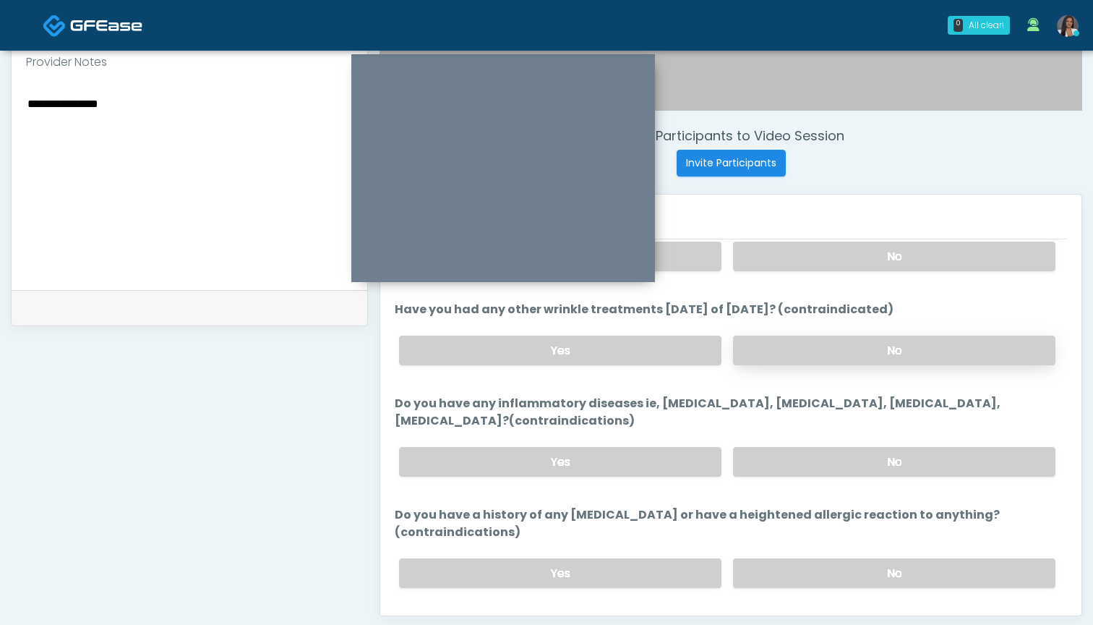
click at [790, 355] on label "No" at bounding box center [894, 351] width 322 height 30
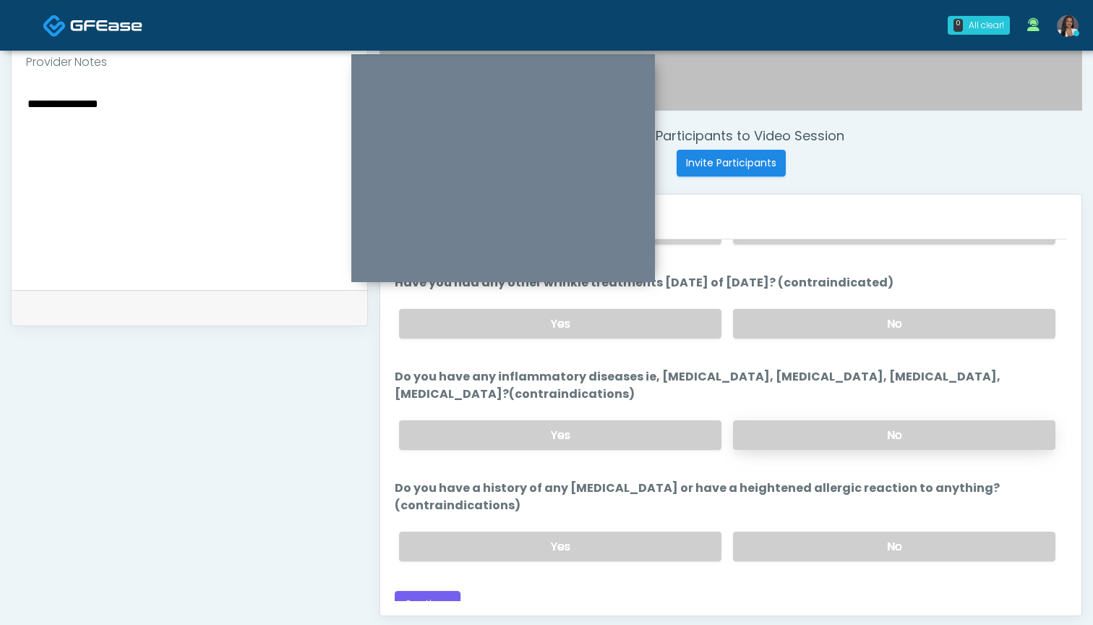
scroll to position [127, 0]
click at [774, 433] on label "No" at bounding box center [894, 436] width 322 height 30
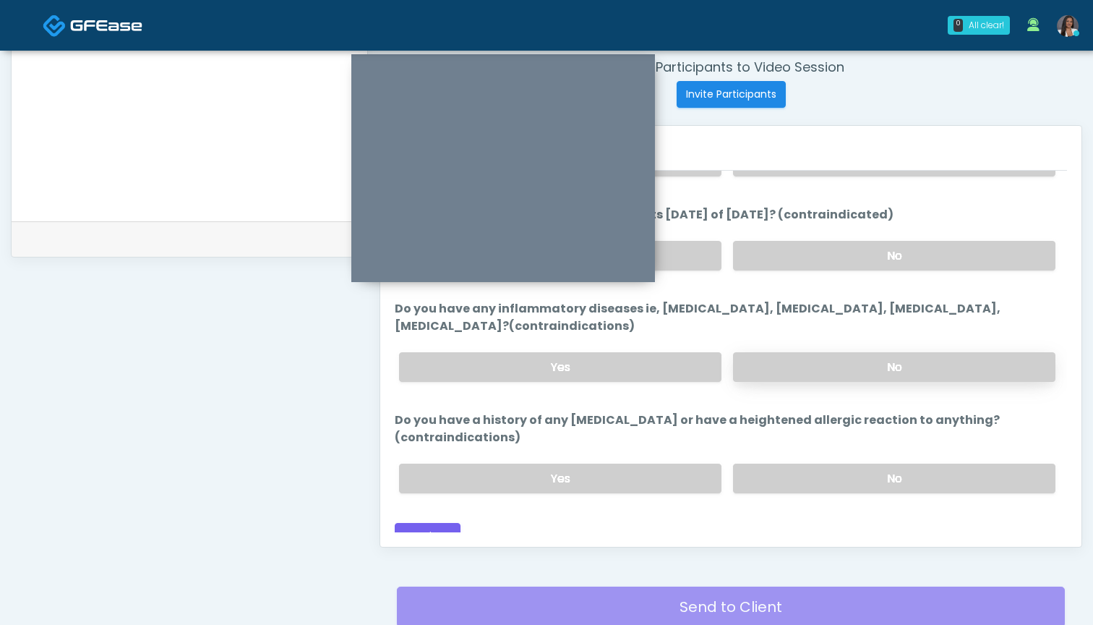
scroll to position [563, 0]
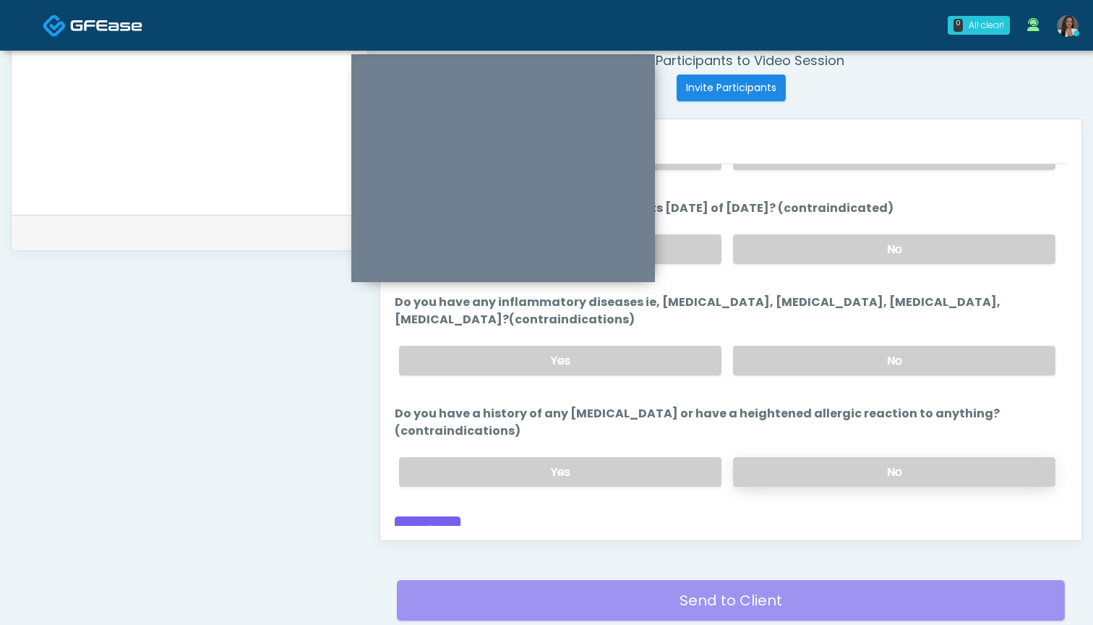
click at [817, 457] on label "No" at bounding box center [894, 472] width 322 height 30
click at [419, 516] on button "Continue" at bounding box center [428, 529] width 66 height 27
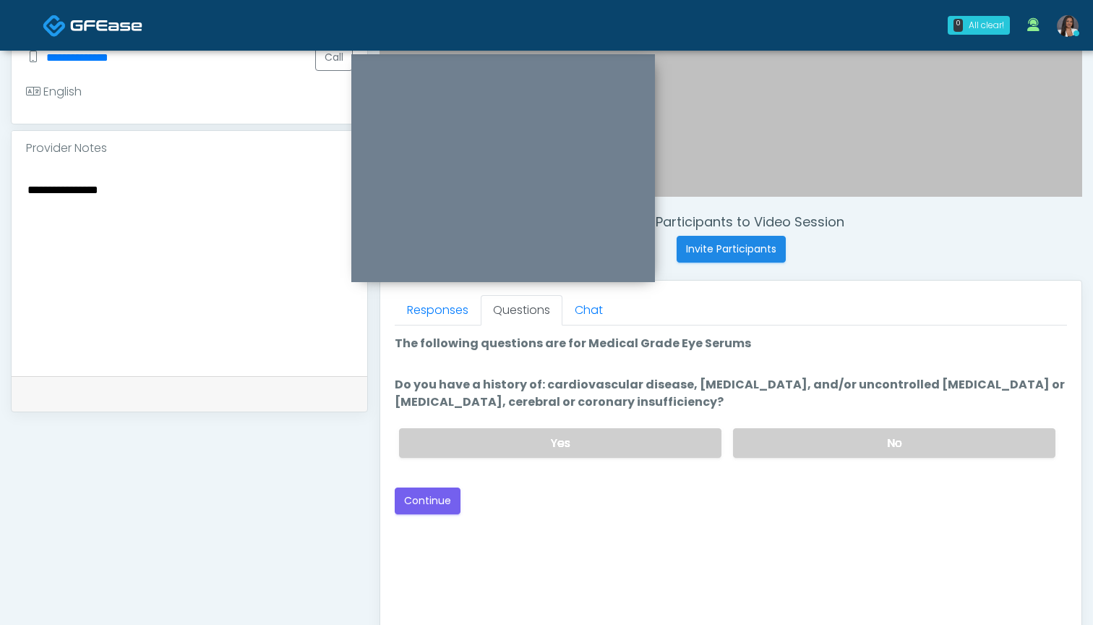
scroll to position [398, 0]
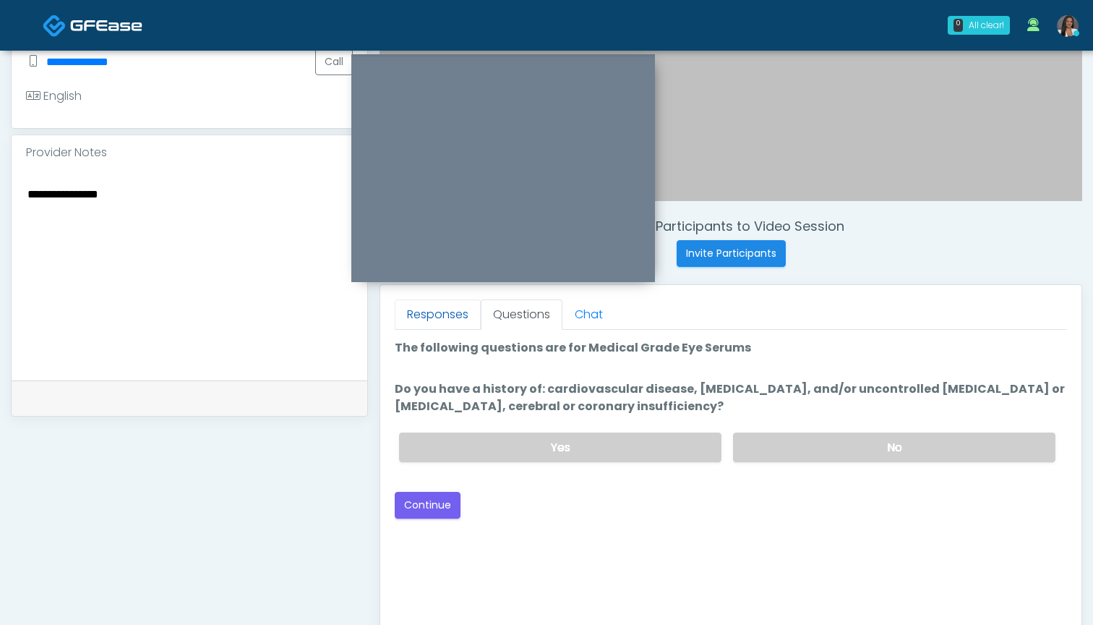
click at [414, 320] on link "Responses" at bounding box center [438, 314] width 86 height 30
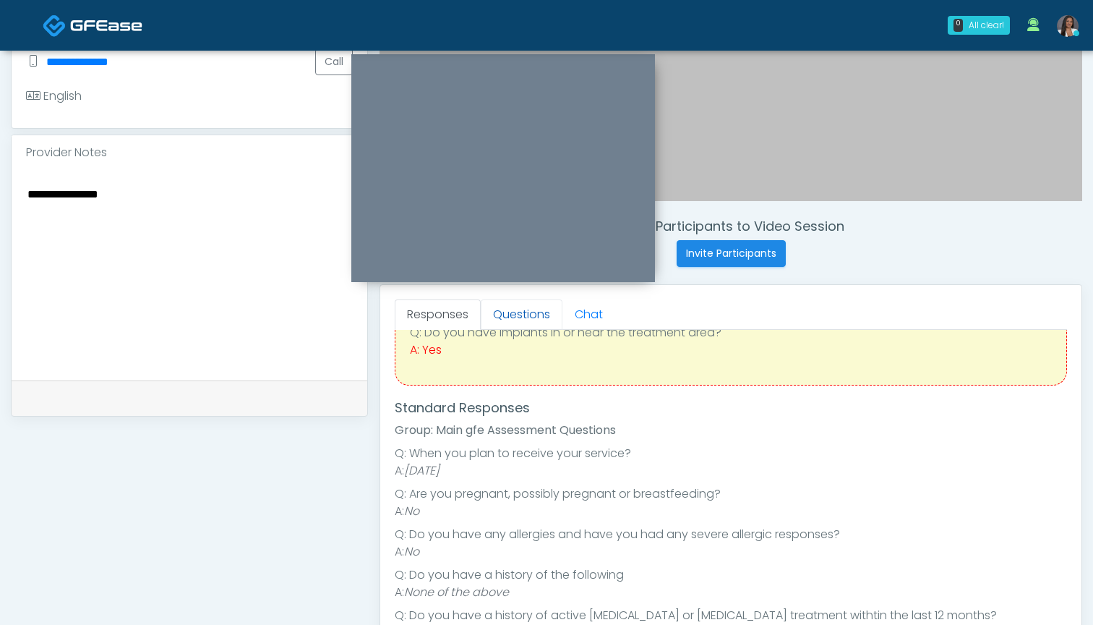
click at [522, 323] on link "Questions" at bounding box center [522, 314] width 82 height 30
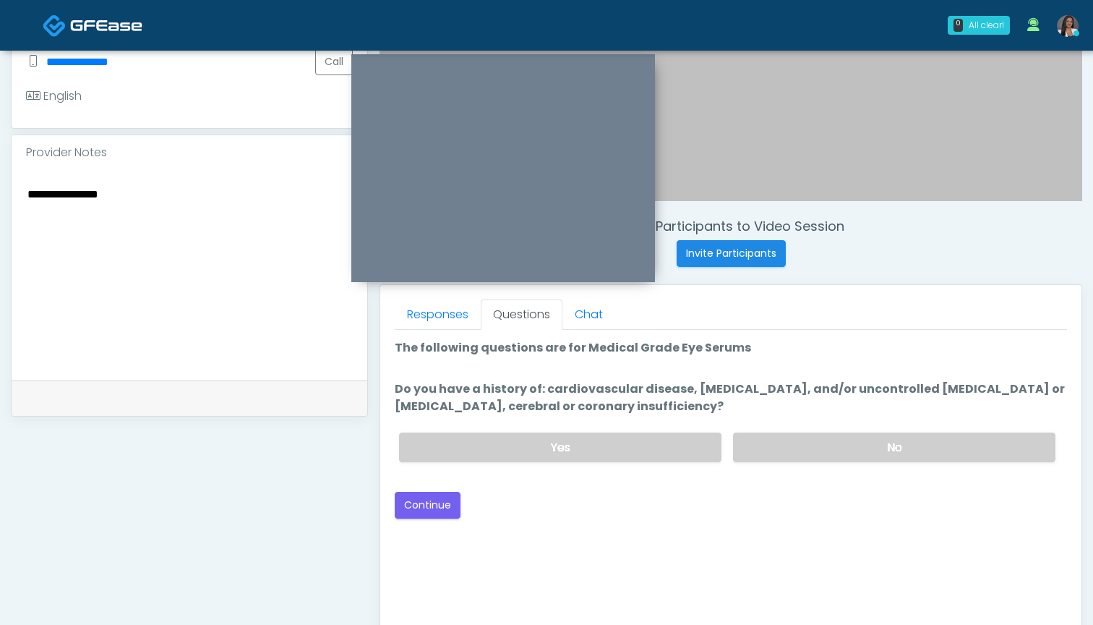
scroll to position [0, 0]
click at [805, 450] on label "No" at bounding box center [894, 447] width 322 height 30
click at [416, 513] on button "Continue" at bounding box center [428, 505] width 66 height 27
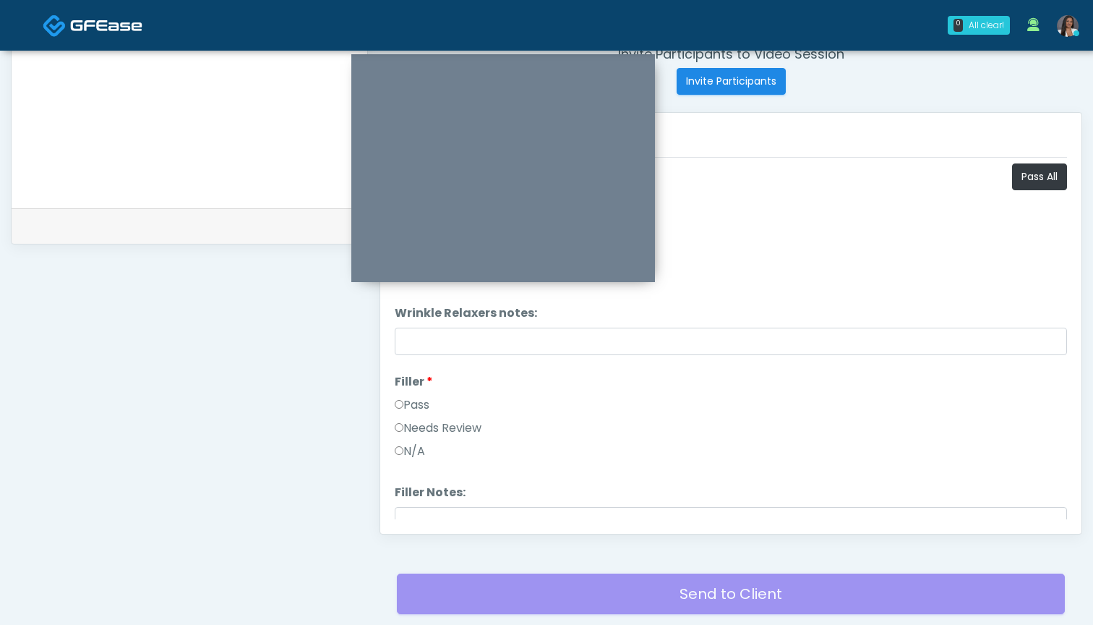
scroll to position [550, 0]
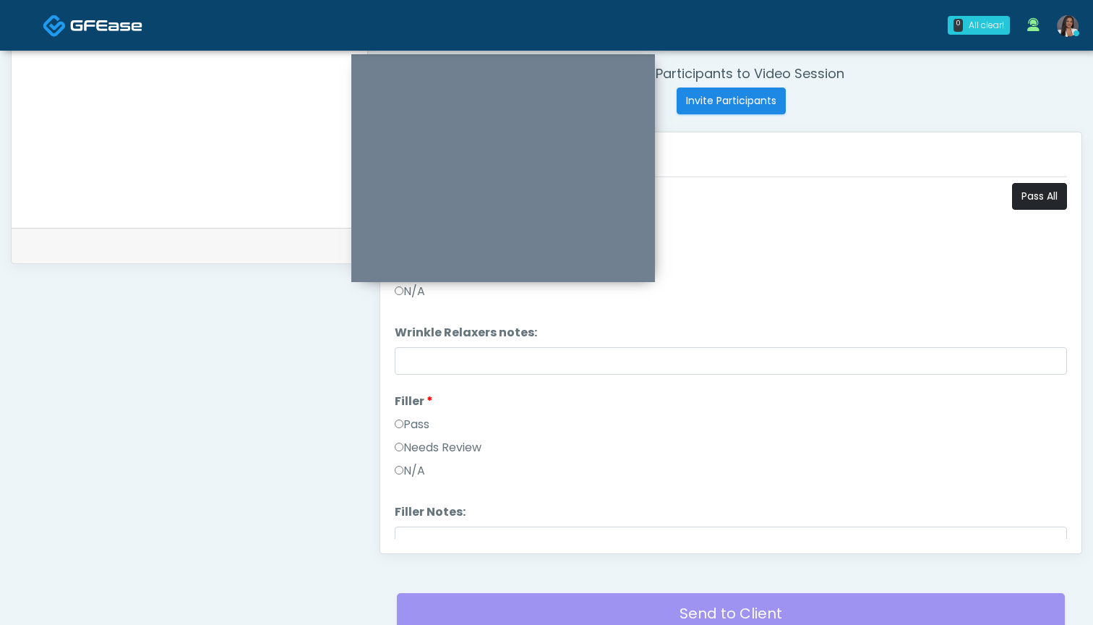
click at [1026, 205] on button "Pass All" at bounding box center [1039, 196] width 55 height 27
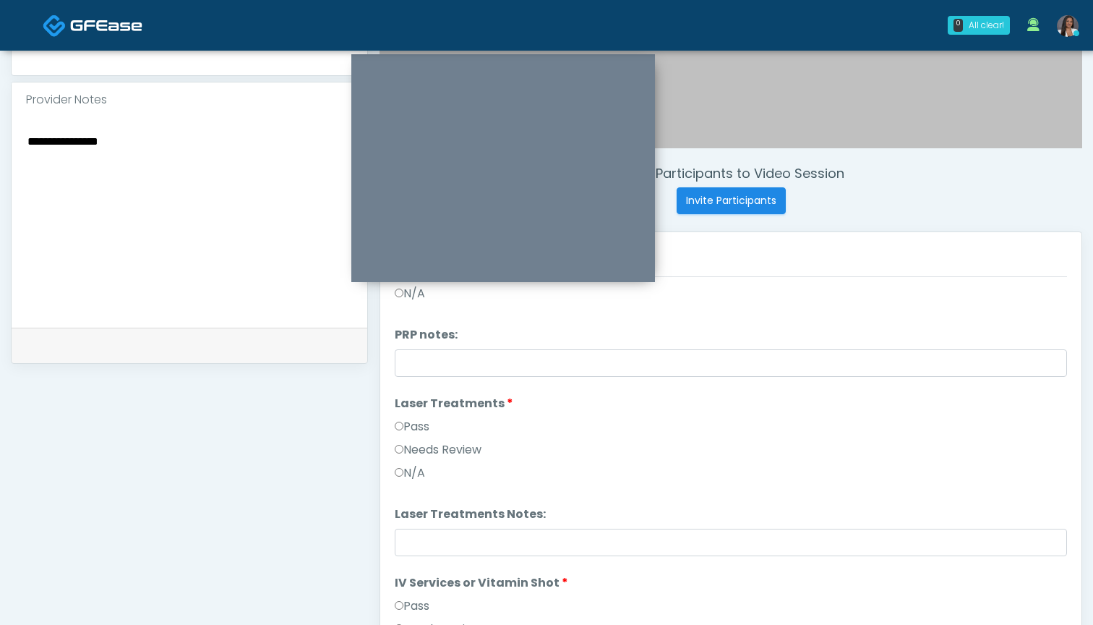
scroll to position [497, 0]
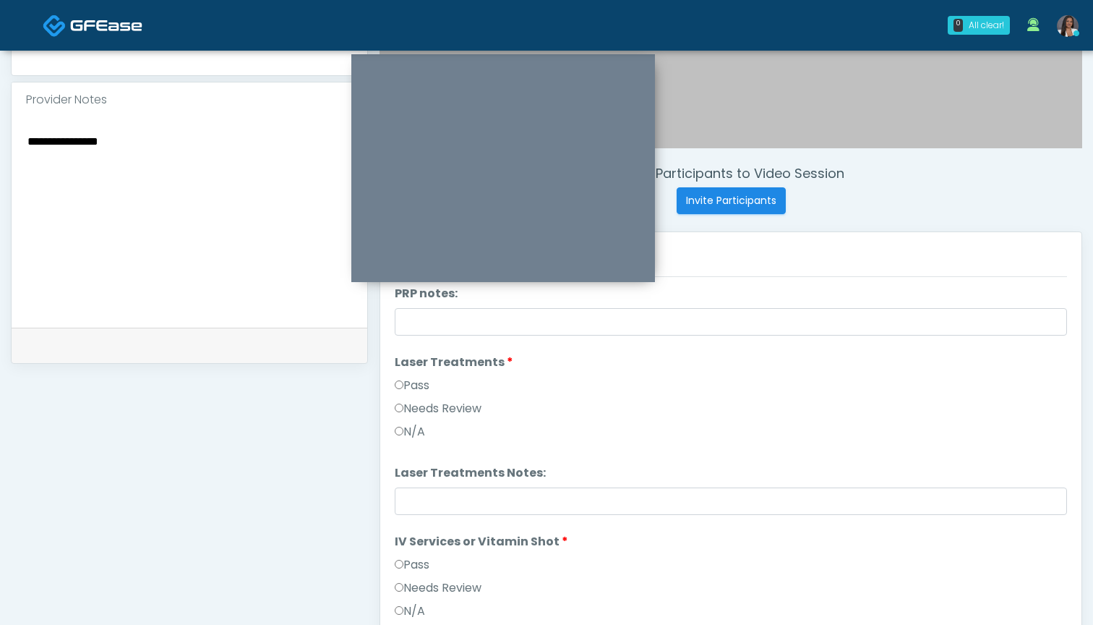
click at [463, 411] on label "Needs Review" at bounding box center [438, 408] width 87 height 17
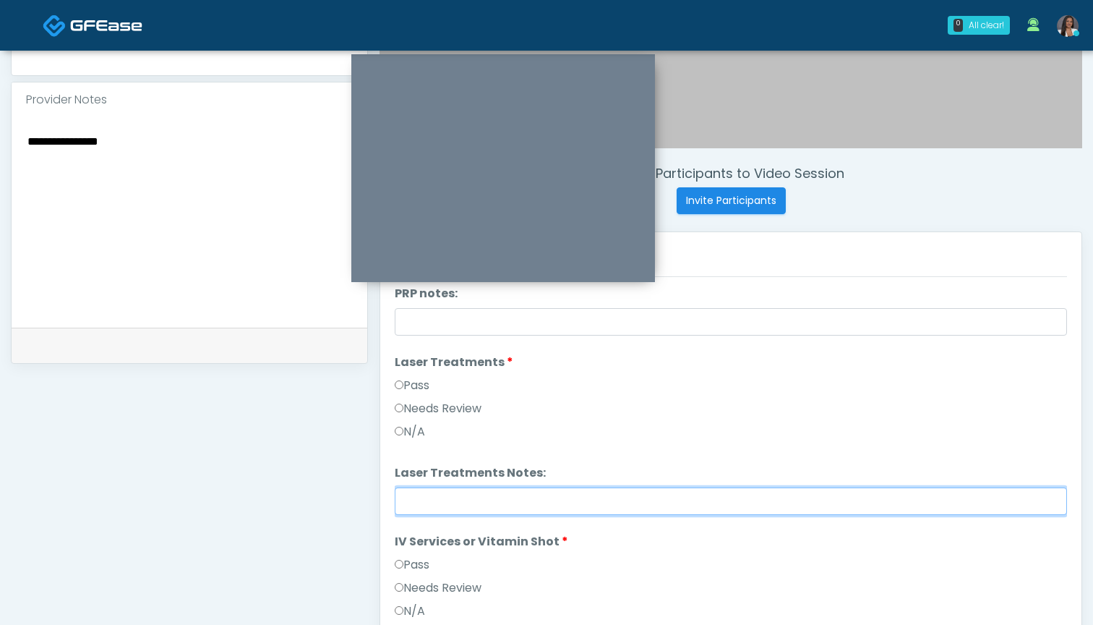
click at [462, 497] on input "Laser Treatments Notes:" at bounding box center [731, 500] width 672 height 27
paste input "**********"
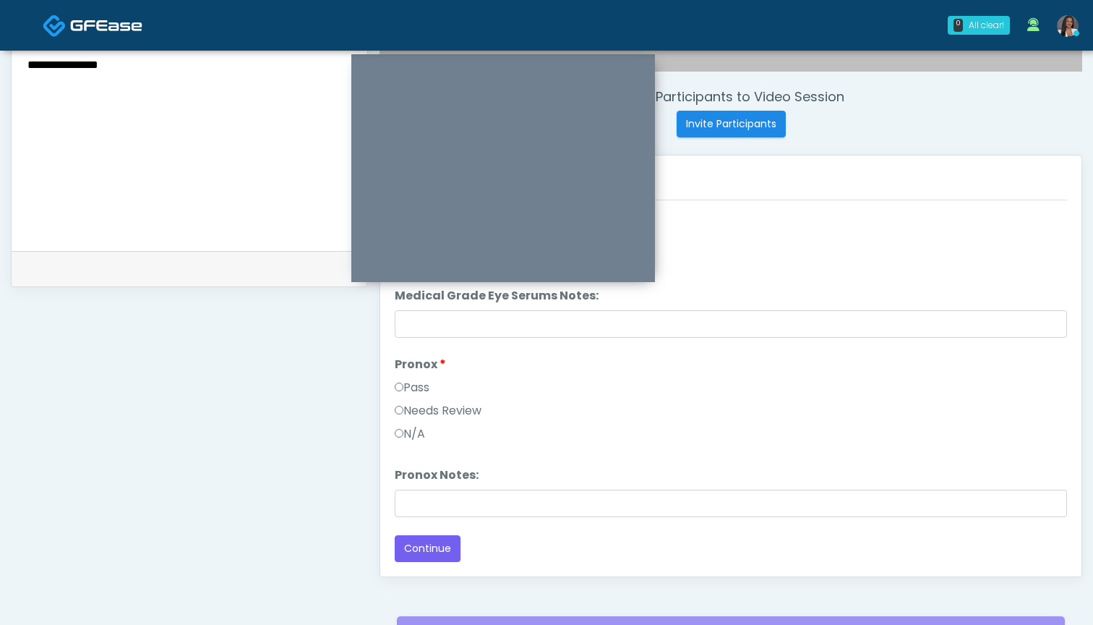
scroll to position [527, 0]
type input "**********"
click at [441, 546] on button "Continue" at bounding box center [428, 548] width 66 height 27
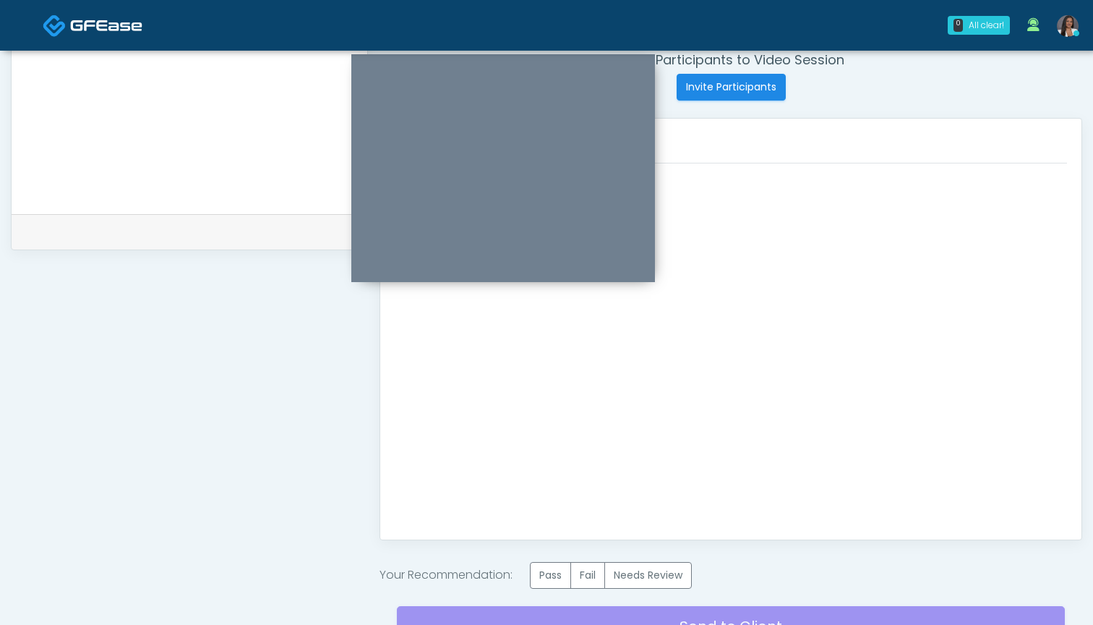
scroll to position [605, 0]
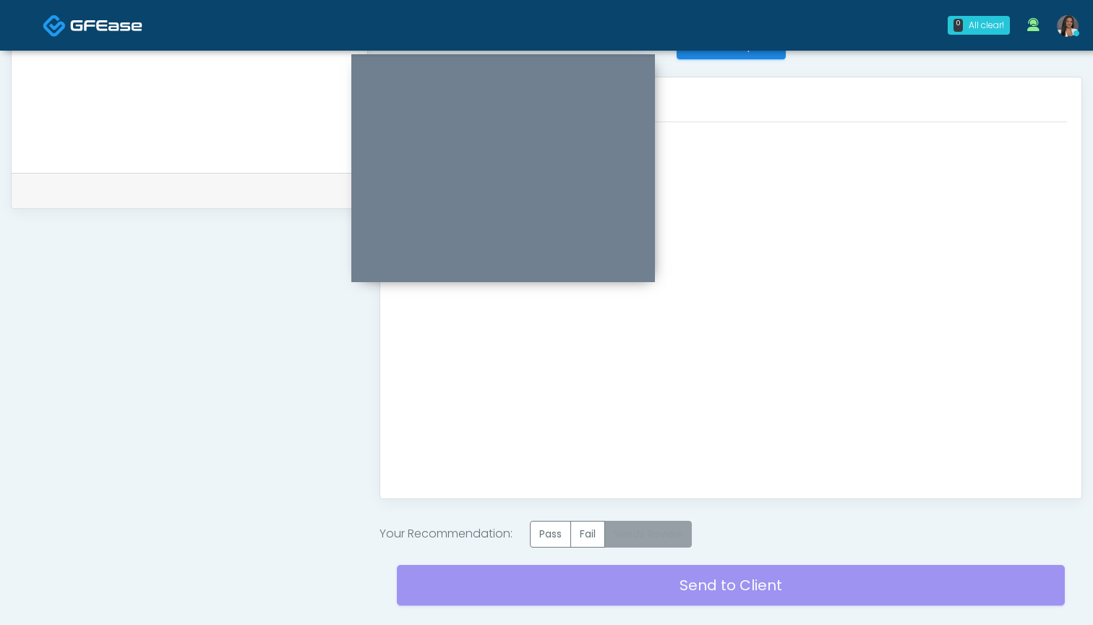
click at [653, 538] on label "Needs Review" at bounding box center [647, 534] width 87 height 27
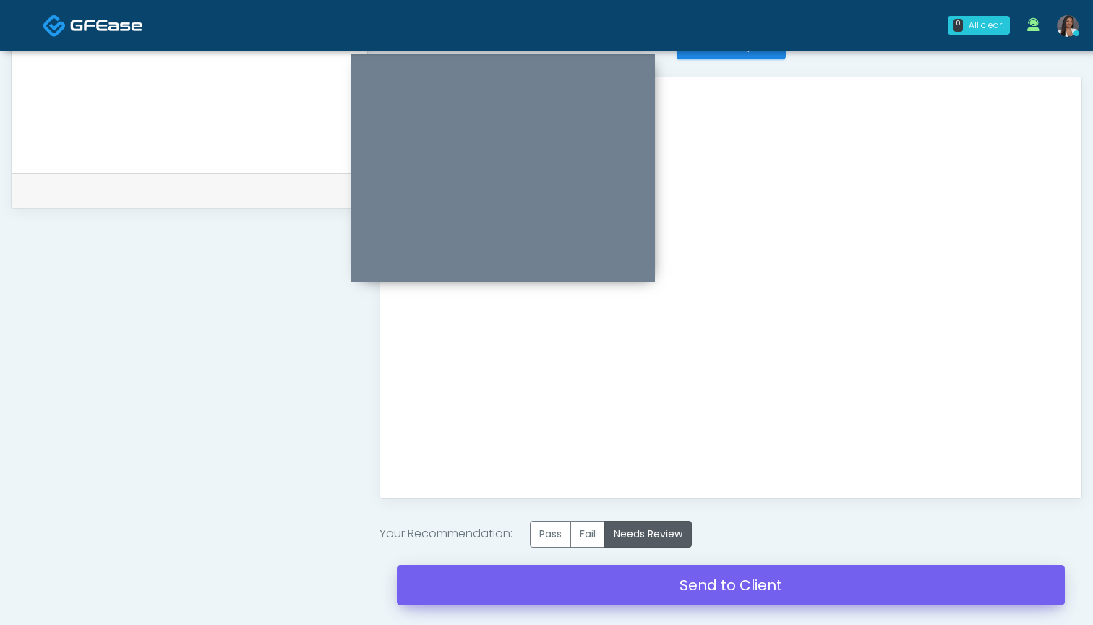
click at [719, 584] on link "Send to Client" at bounding box center [731, 585] width 668 height 40
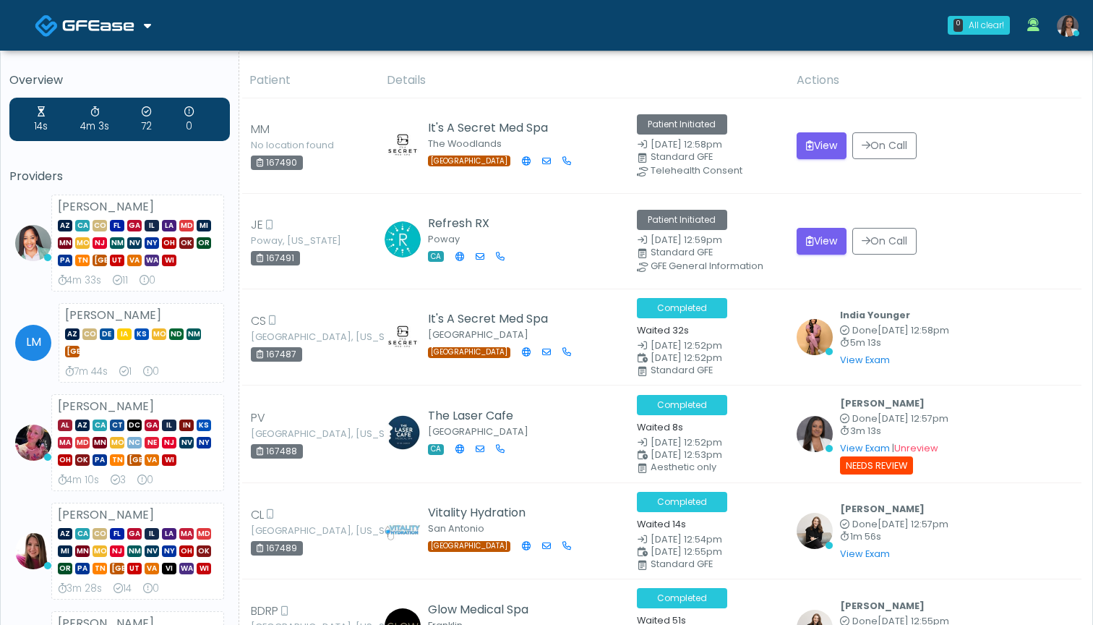
click at [1072, 26] on img at bounding box center [1068, 26] width 22 height 22
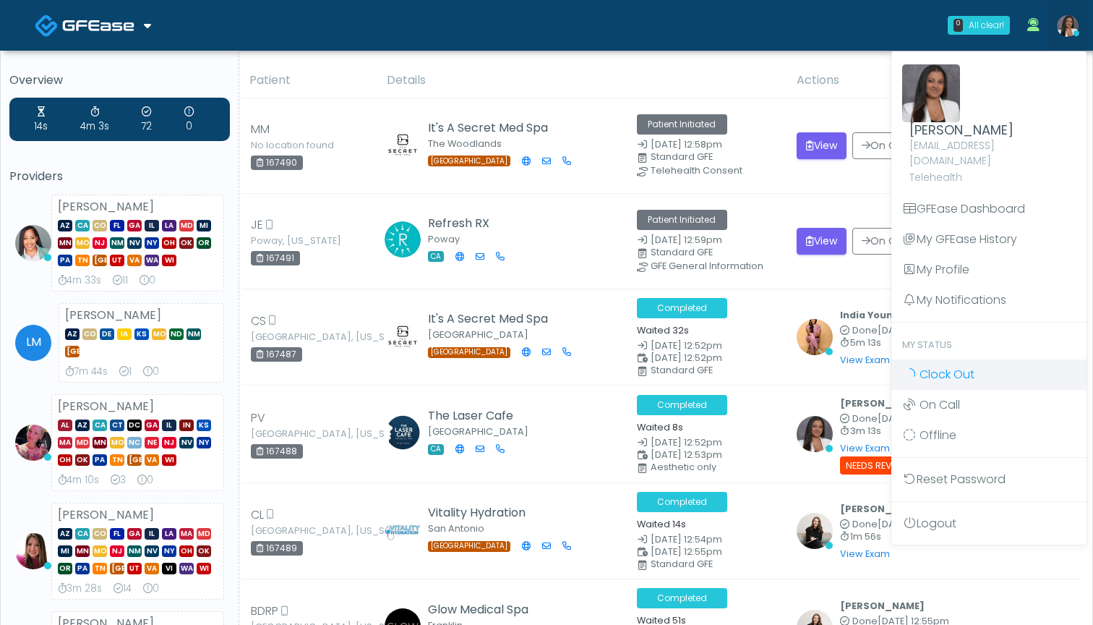
click at [947, 366] on span "Clock Out" at bounding box center [947, 374] width 55 height 17
